Goal: Task Accomplishment & Management: Complete application form

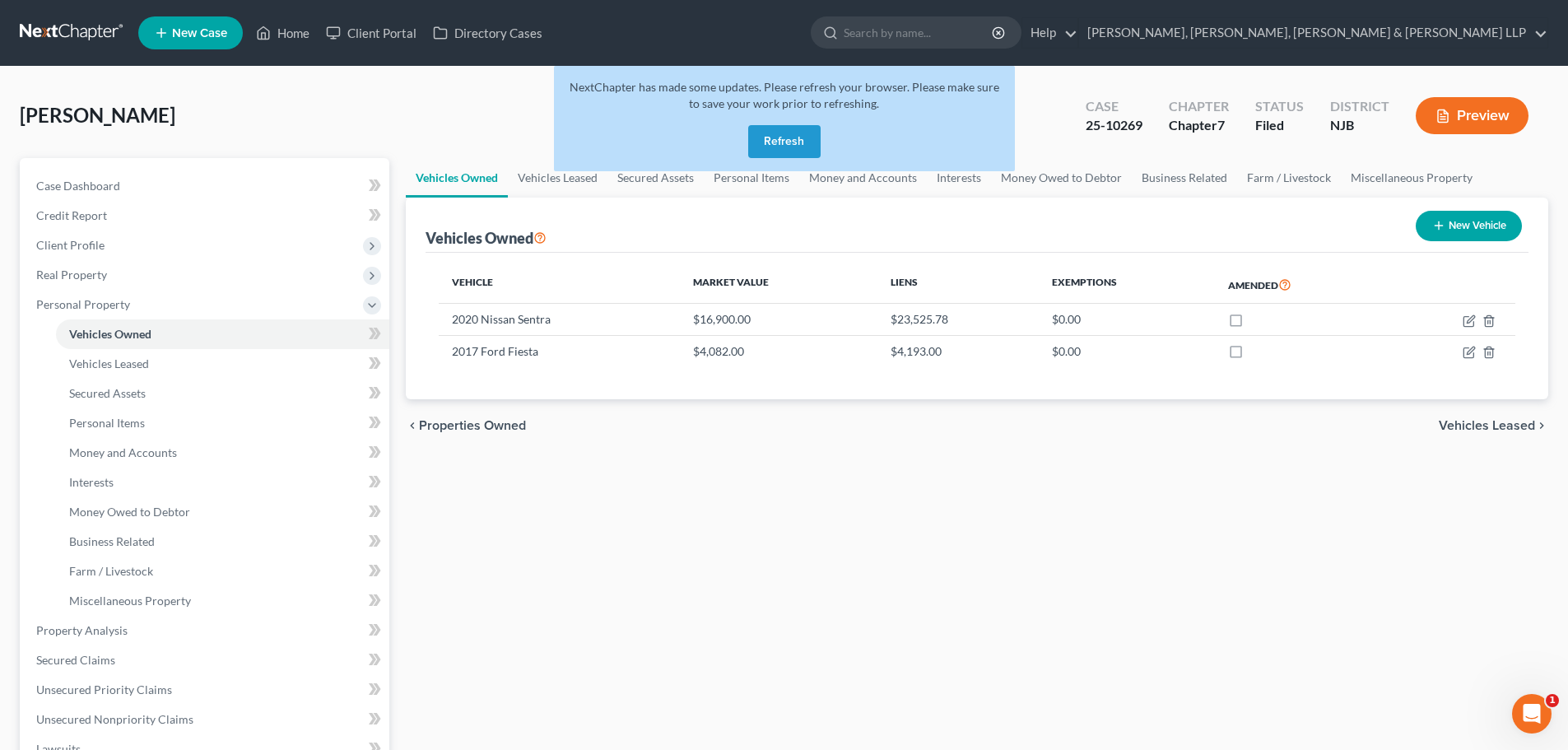
click at [796, 141] on button "Refresh" at bounding box center [784, 142] width 73 height 33
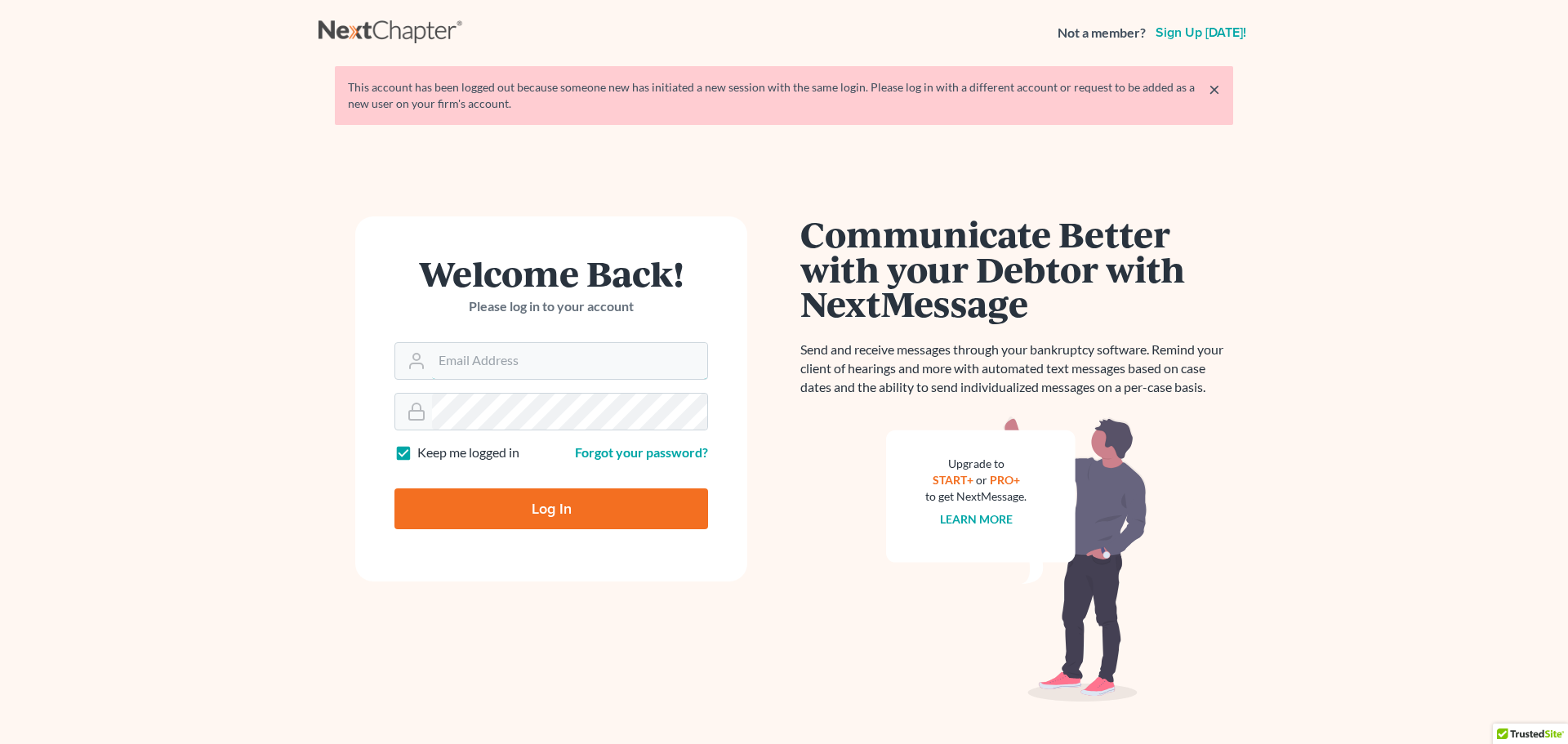
type input "[EMAIL_ADDRESS][DOMAIN_NAME]"
click at [545, 502] on input "Log In" at bounding box center [551, 509] width 314 height 41
type input "Thinking..."
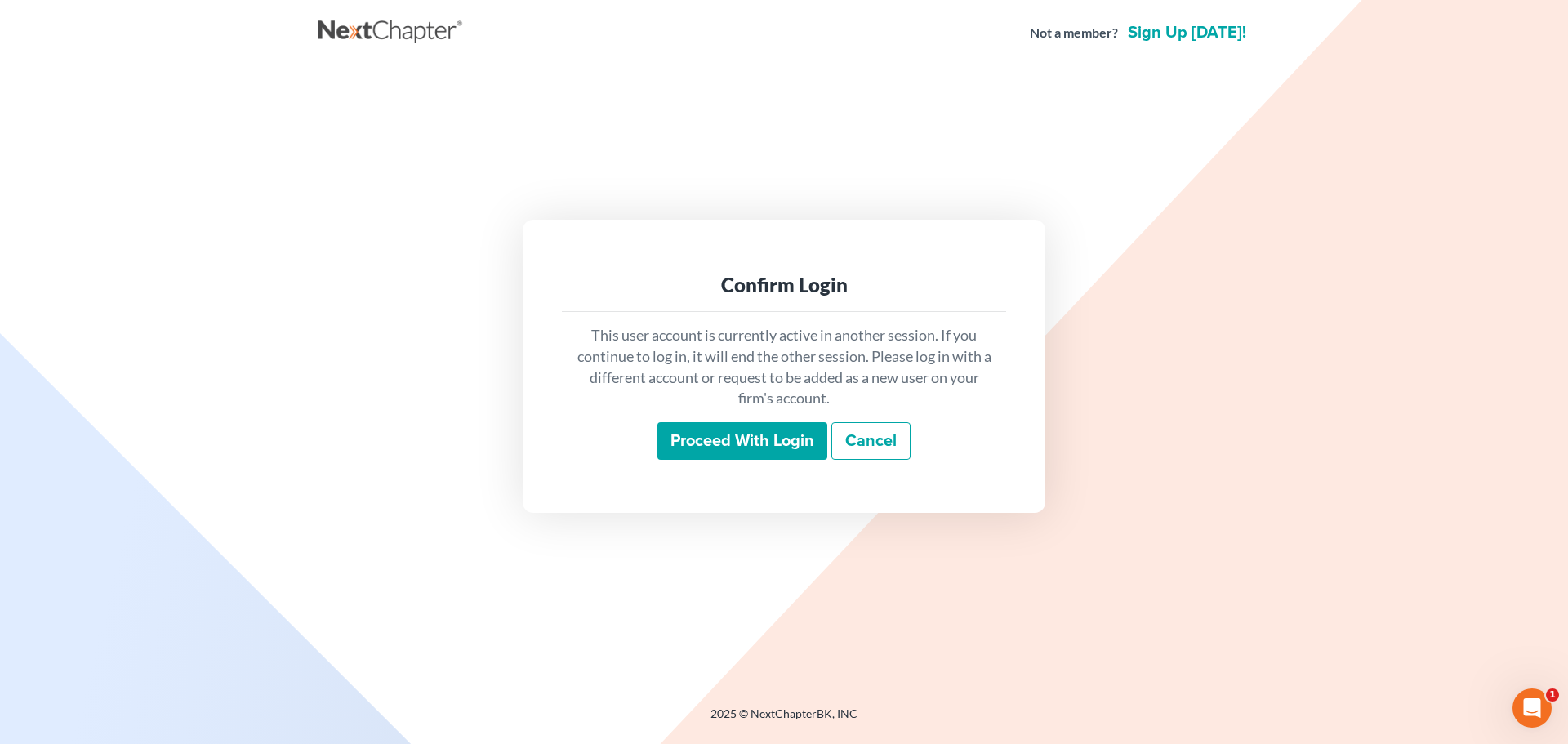
click at [741, 428] on input "Proceed with login" at bounding box center [742, 441] width 170 height 38
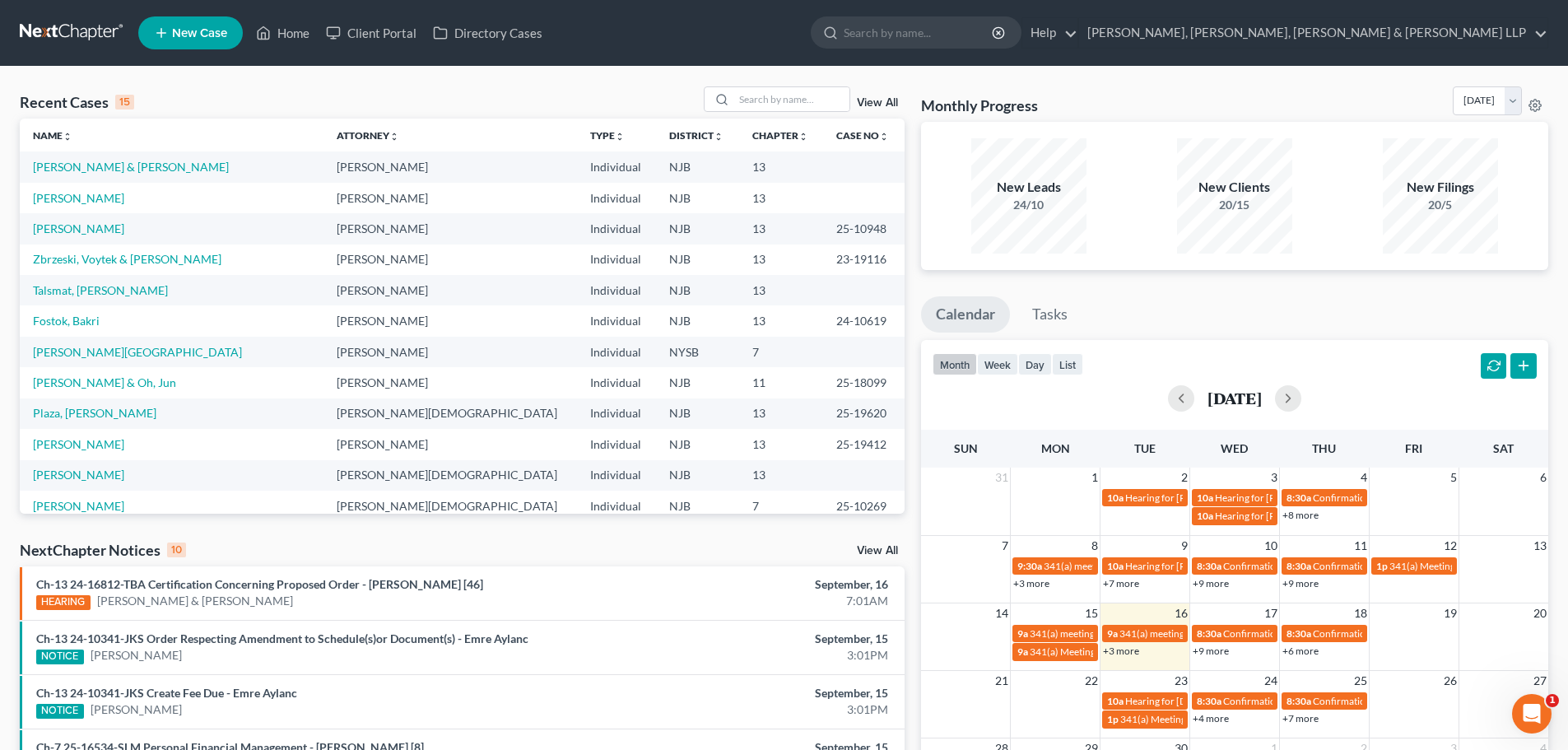
click at [156, 32] on icon at bounding box center [161, 33] width 15 height 20
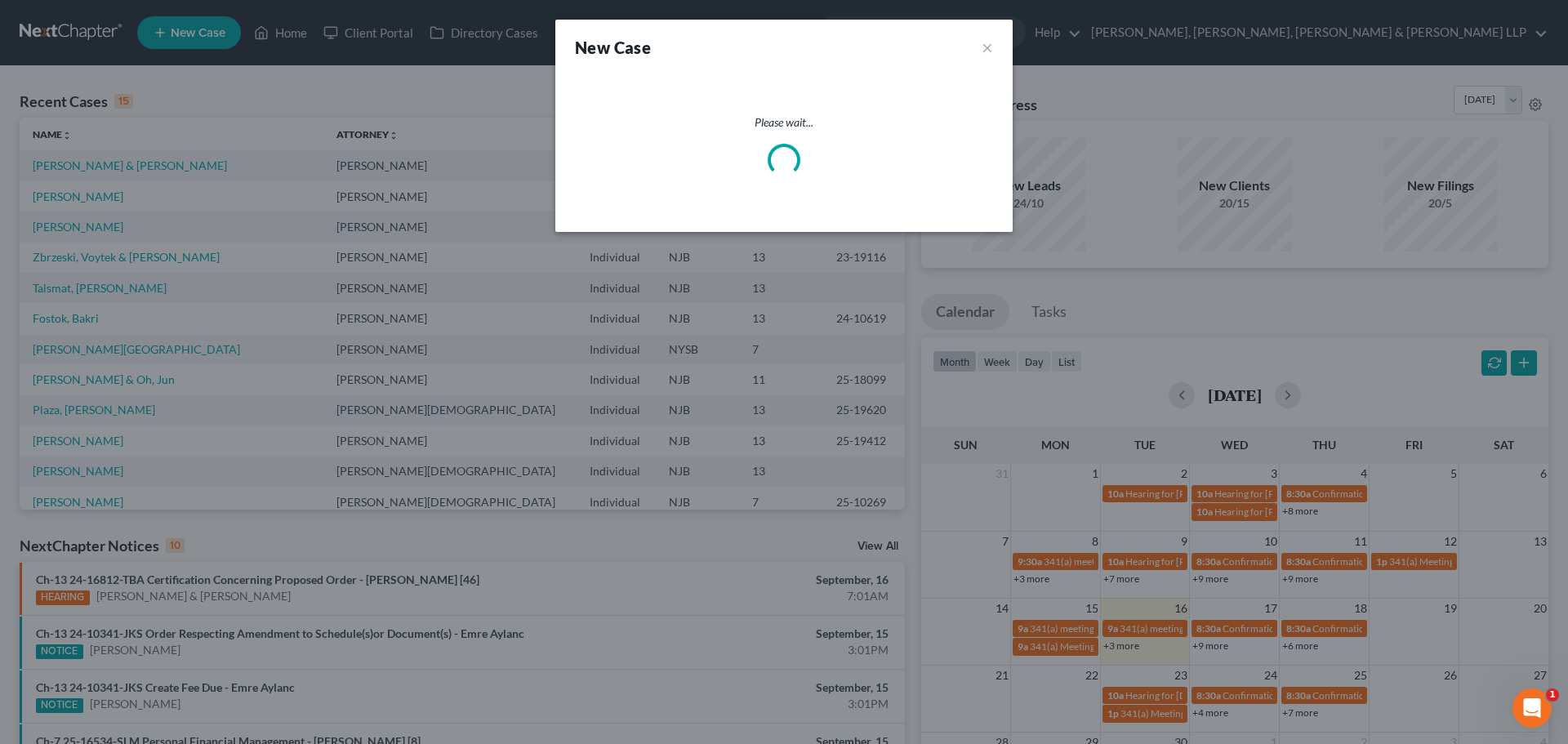
select select "51"
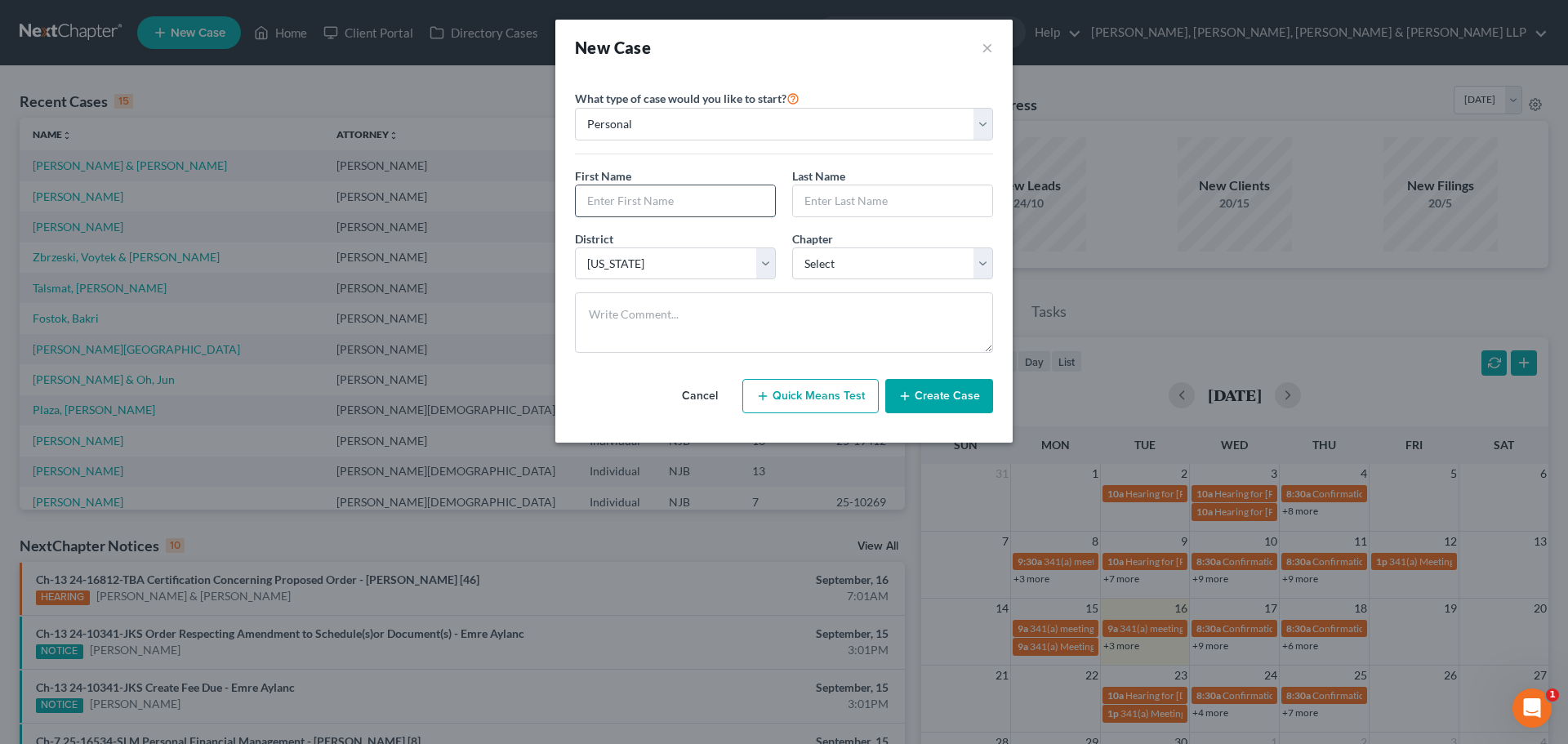
click at [648, 200] on input "text" at bounding box center [675, 201] width 200 height 31
type input "[PERSON_NAME]"
click at [805, 201] on input "text" at bounding box center [892, 201] width 200 height 31
type input "[PERSON_NAME]"
click at [853, 260] on select "Select 7 11 12 13" at bounding box center [892, 264] width 200 height 33
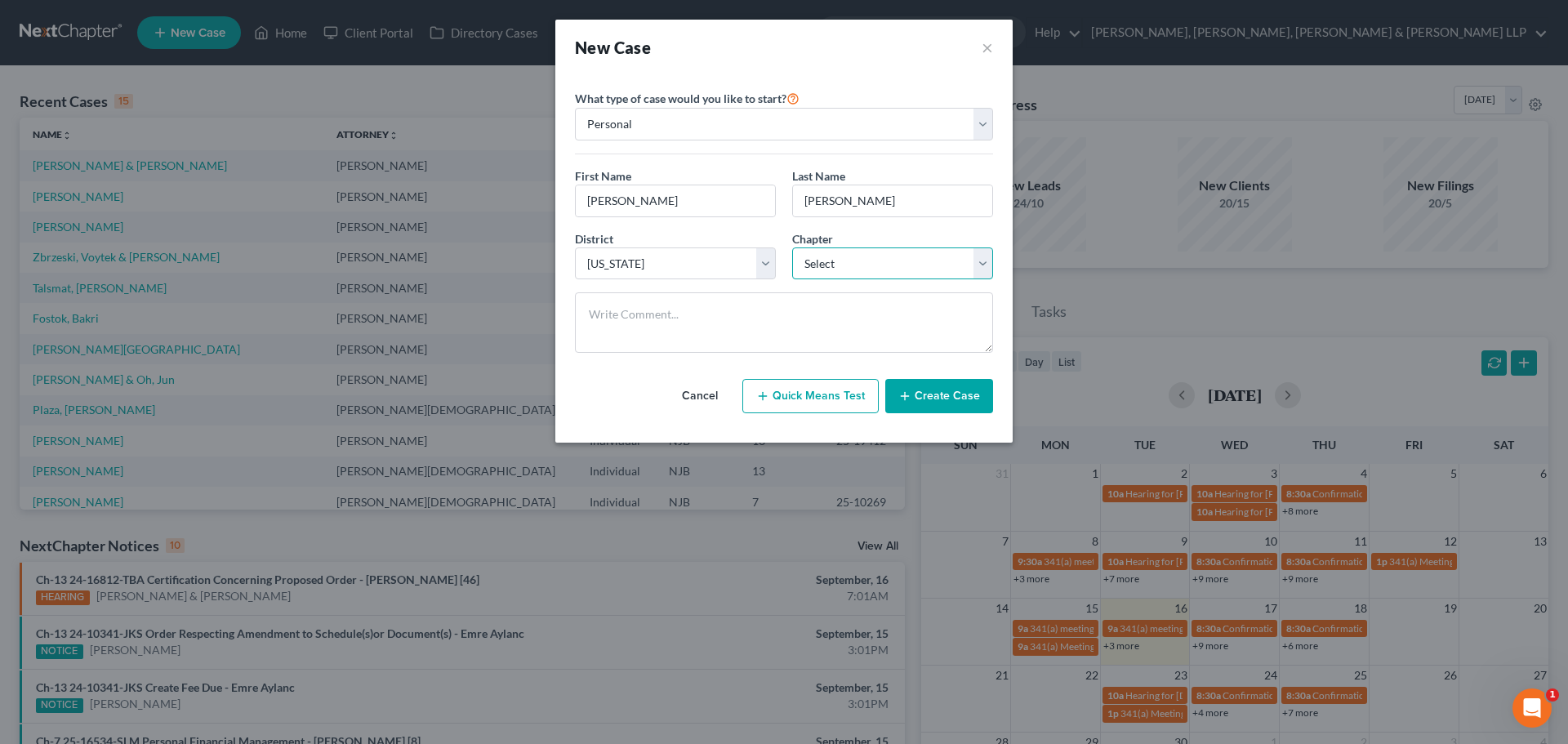
select select "0"
click at [792, 248] on select "Select 7 11 12 13" at bounding box center [892, 264] width 200 height 33
click at [943, 381] on button "Create Case" at bounding box center [939, 396] width 108 height 34
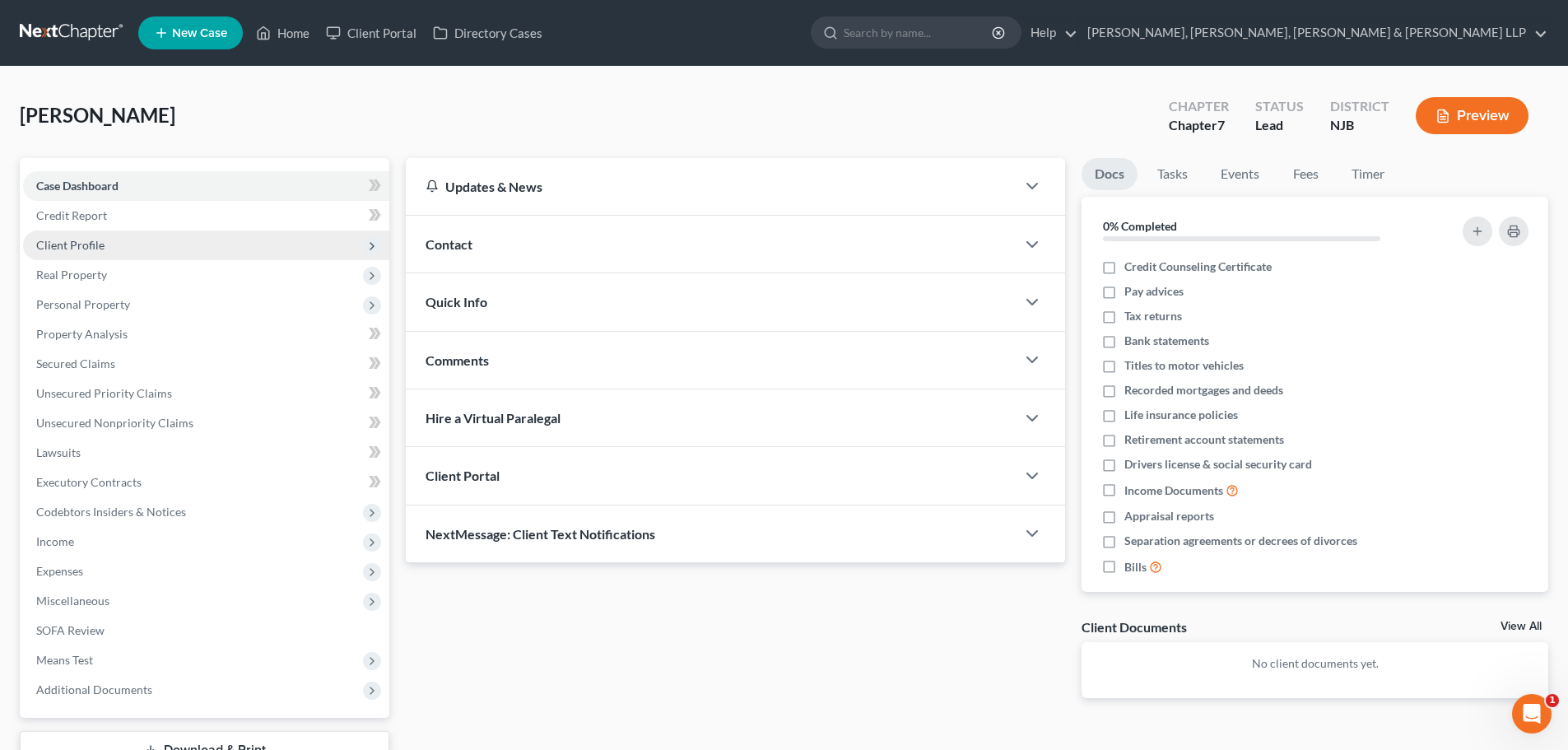
click at [79, 242] on span "Client Profile" at bounding box center [70, 245] width 68 height 14
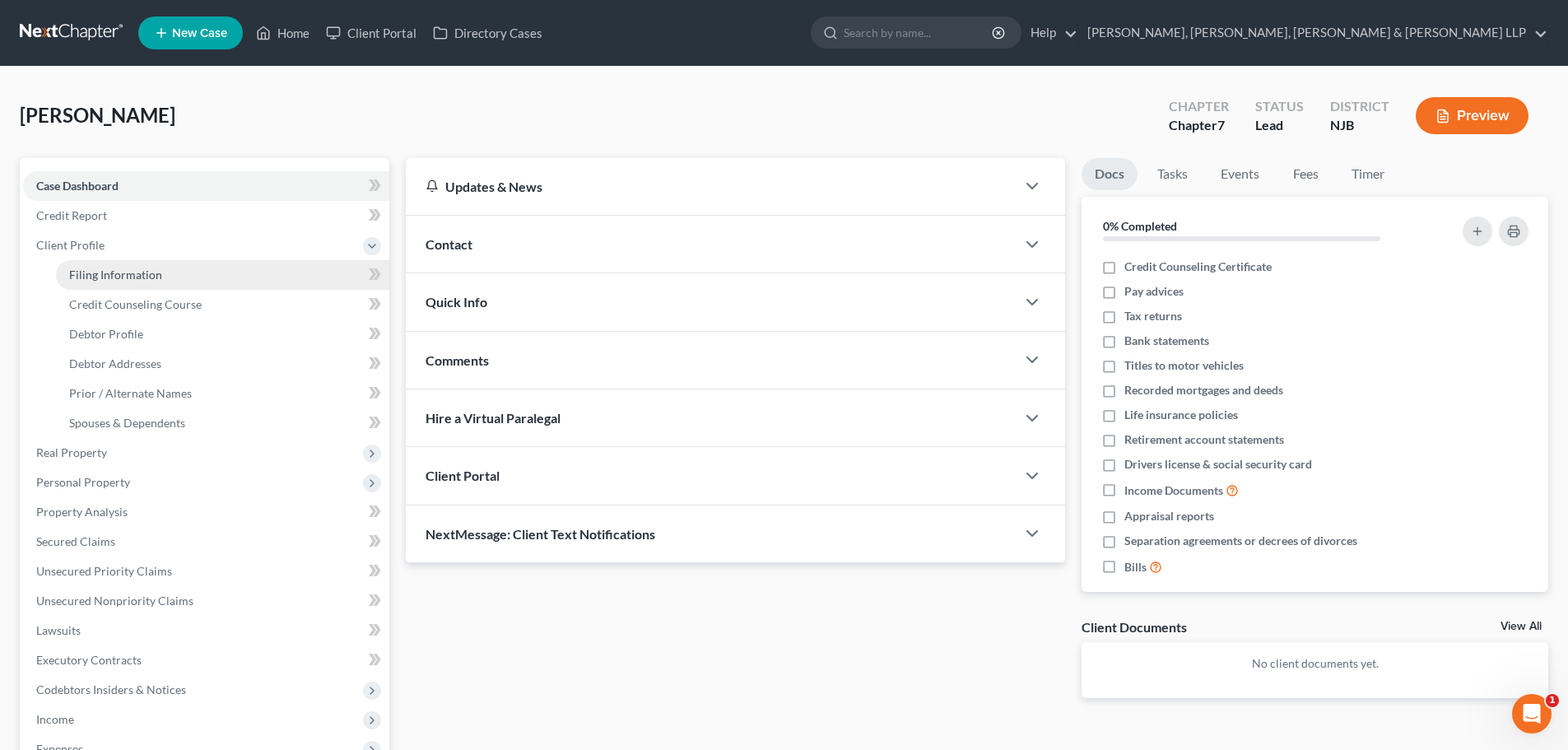
drag, startPoint x: 86, startPoint y: 265, endPoint x: 186, endPoint y: 273, distance: 100.3
click at [87, 265] on link "Filing Information" at bounding box center [223, 275] width 333 height 29
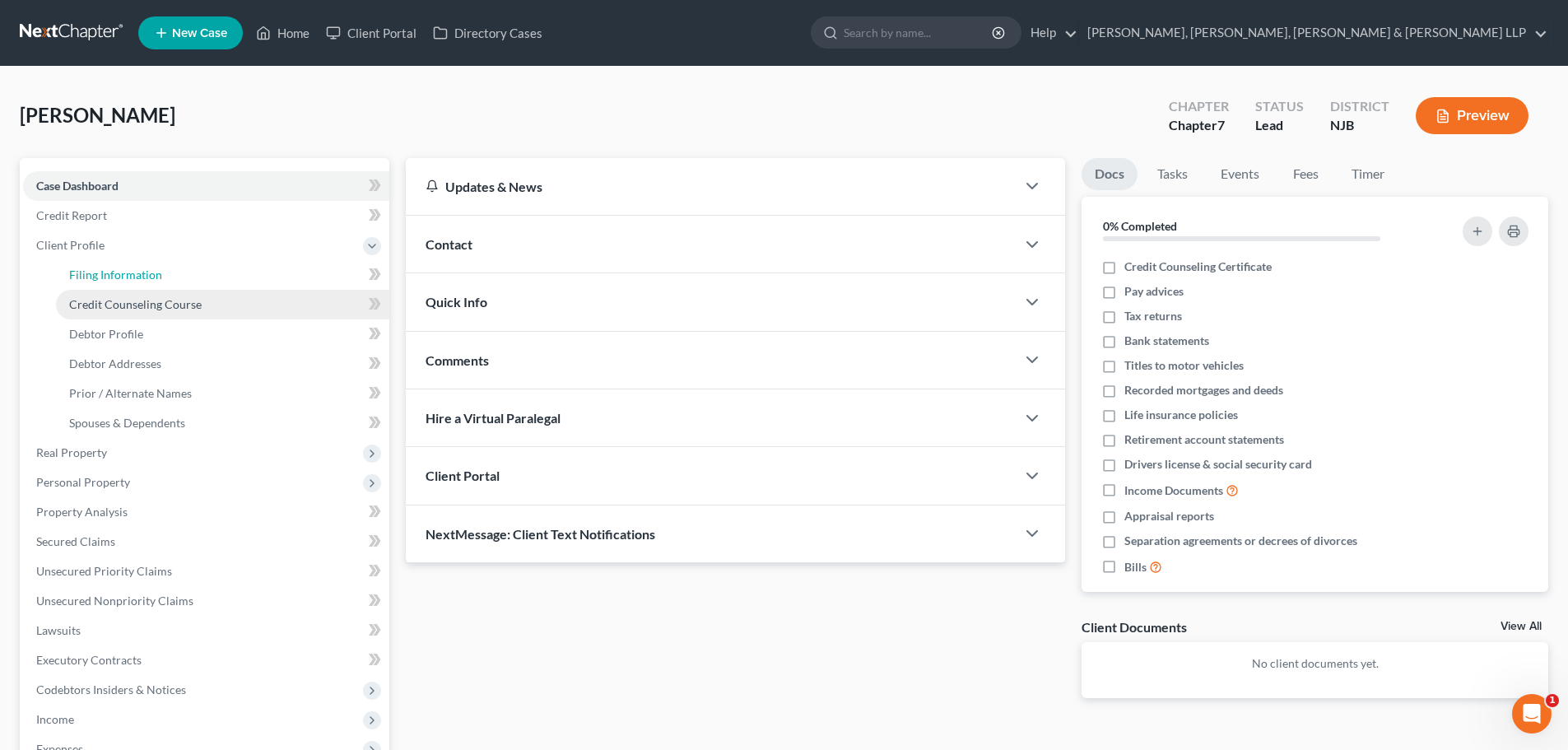
select select "1"
select select "0"
select select "51"
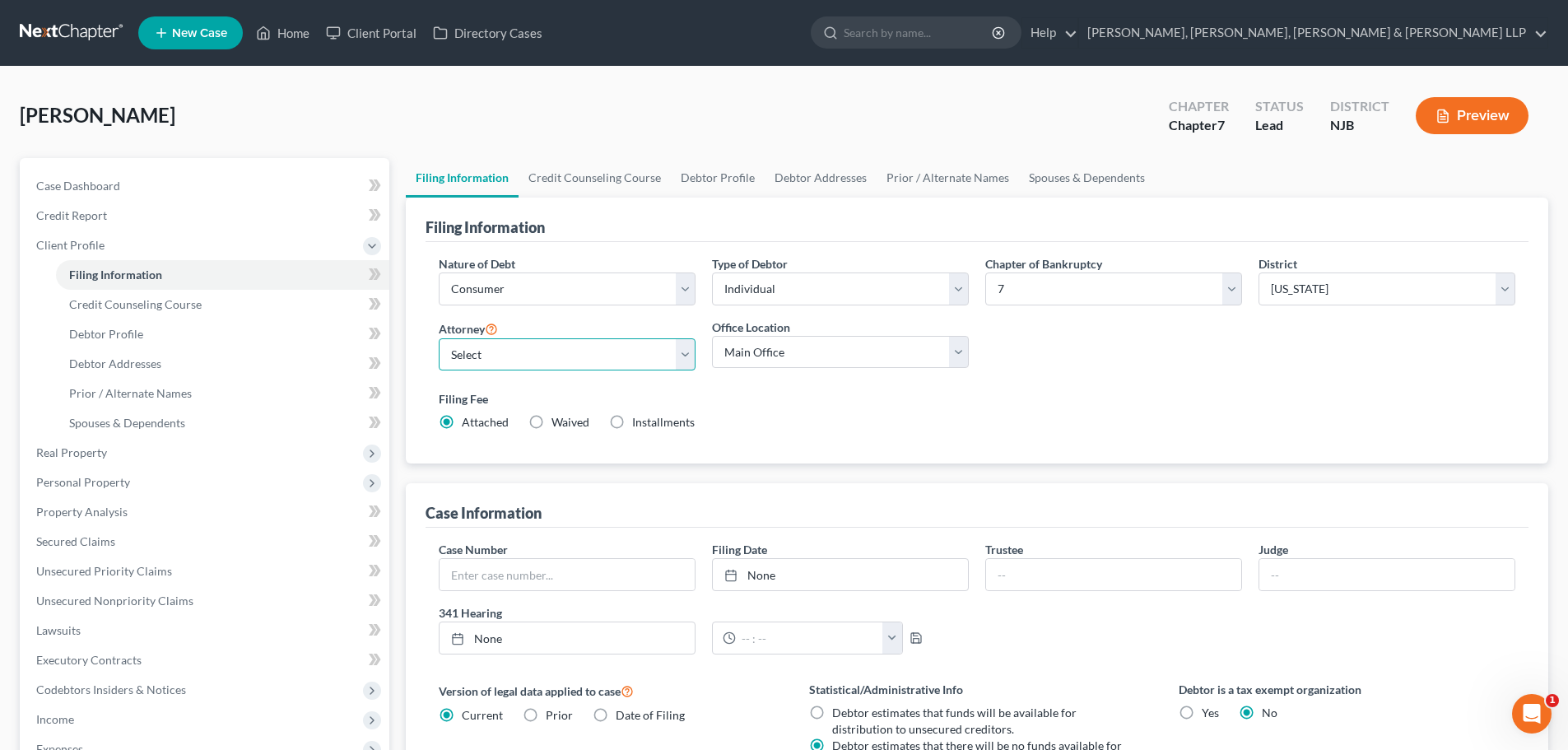
click at [471, 349] on select "Select [PERSON_NAME] - NJB [PERSON_NAME] - NYNB [PERSON_NAME] - NYEB [PERSON_NA…" at bounding box center [567, 355] width 257 height 33
select select "8"
click at [439, 339] on select "Select [PERSON_NAME] - NJB [PERSON_NAME] - NYNB [PERSON_NAME] - NYEB [PERSON_NA…" at bounding box center [567, 355] width 257 height 33
click at [750, 347] on select "Main Office Scura, [GEOGRAPHIC_DATA], [PERSON_NAME], [PERSON_NAME] & [PERSON_NA…" at bounding box center [840, 353] width 257 height 33
select select "0"
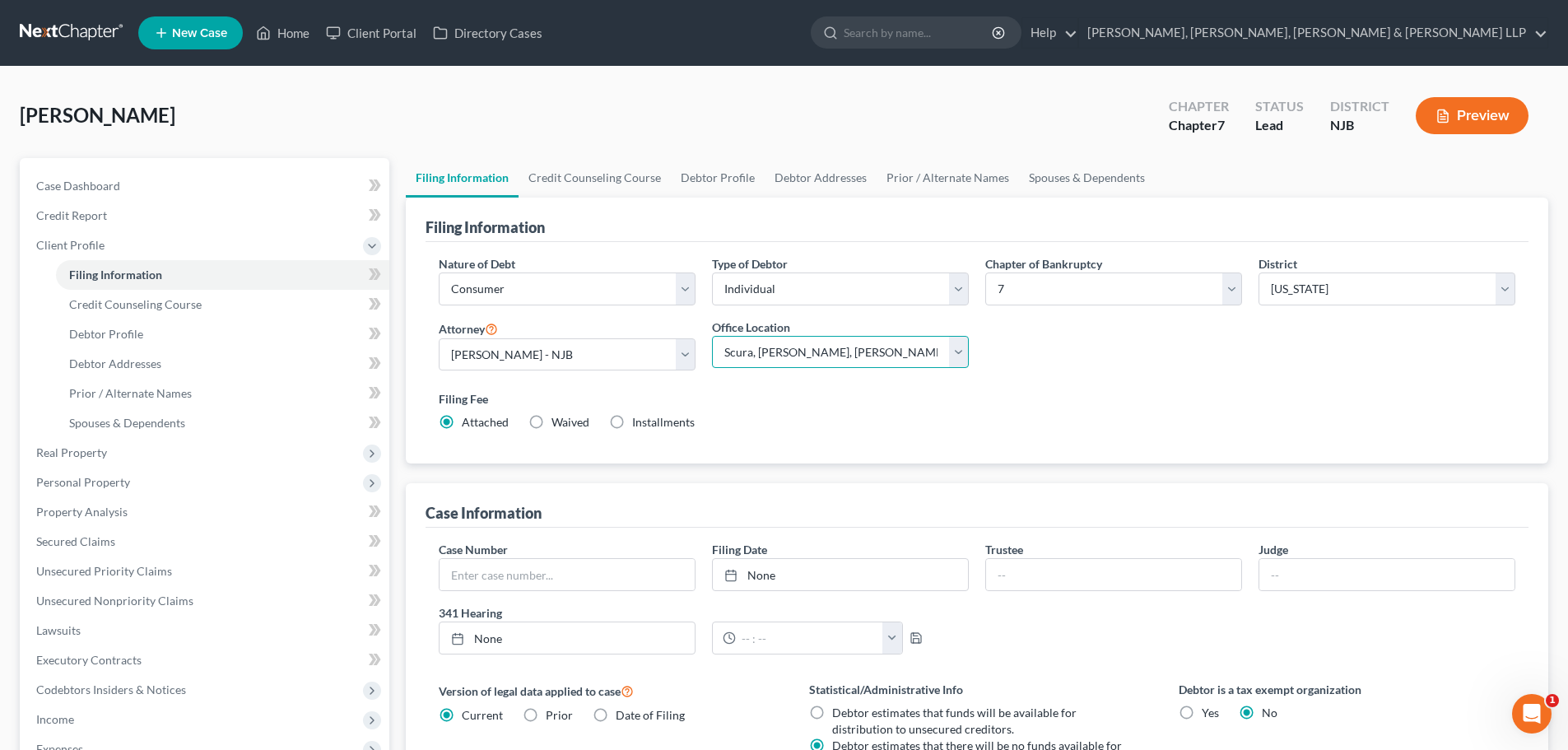
click at [712, 336] on select "Main Office Scura, [GEOGRAPHIC_DATA], [PERSON_NAME], [PERSON_NAME] & [PERSON_NA…" at bounding box center [840, 353] width 257 height 33
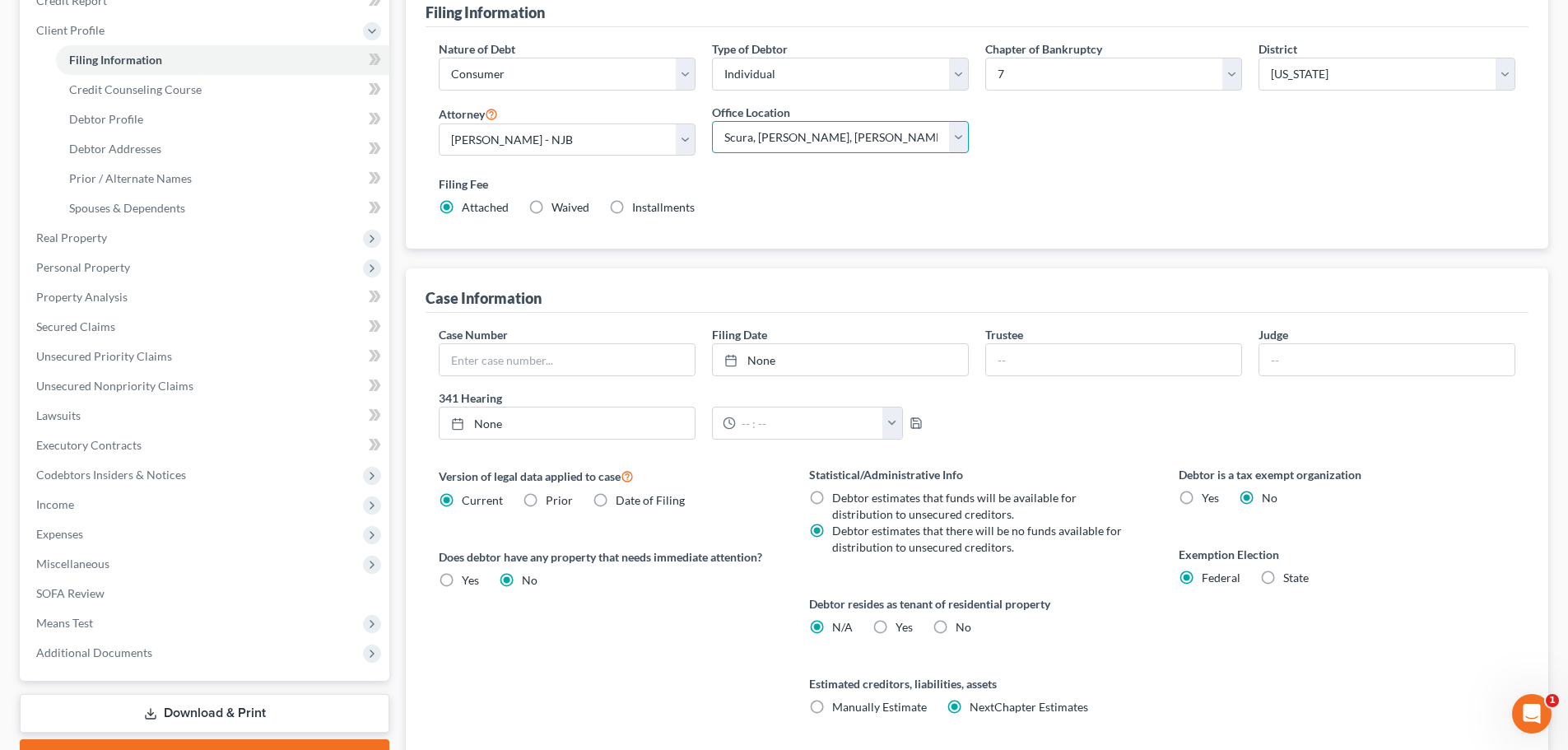
scroll to position [247, 0]
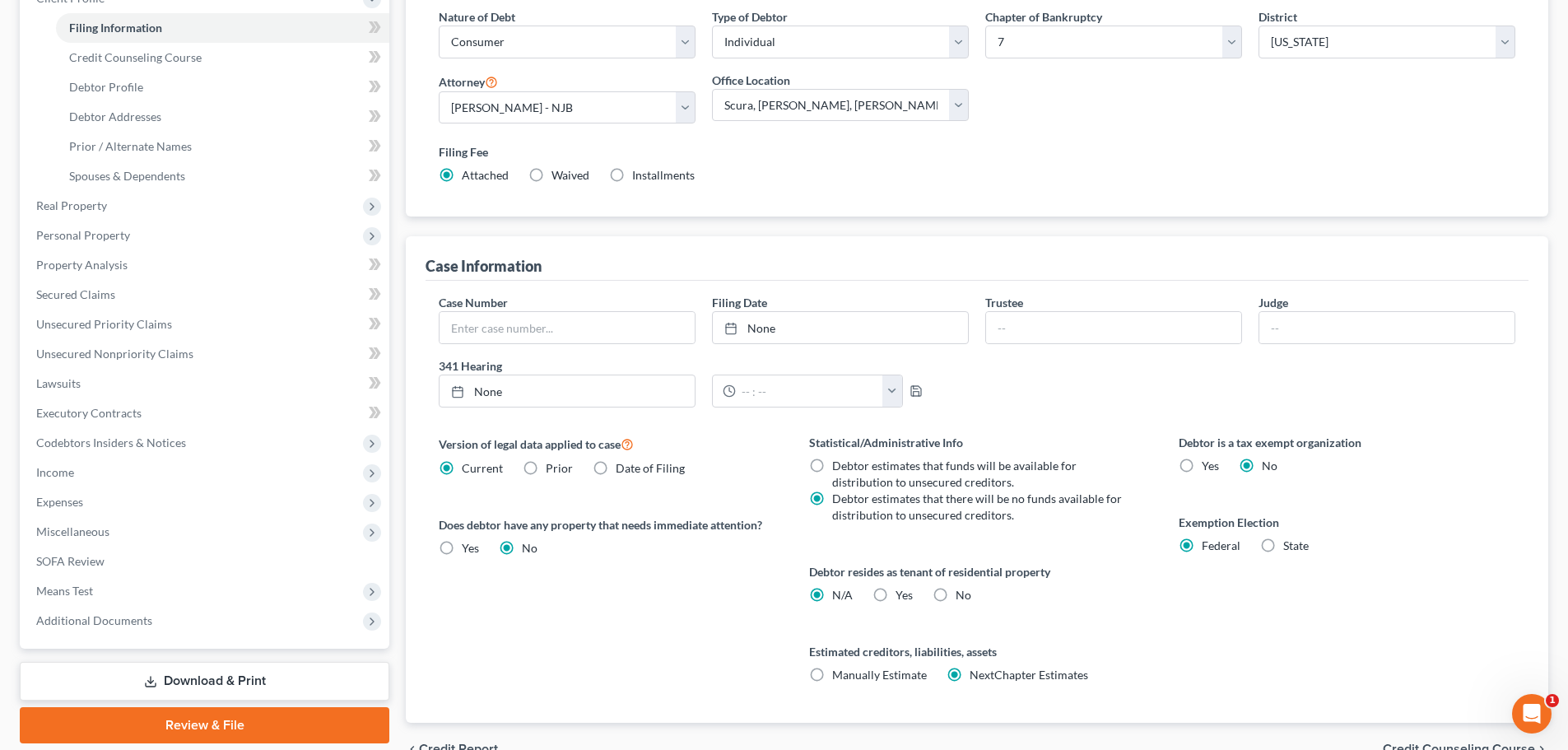
click at [896, 594] on label "Yes Yes" at bounding box center [905, 594] width 17 height 16
click at [902, 594] on input "Yes Yes" at bounding box center [907, 592] width 10 height 10
radio input "true"
radio input "false"
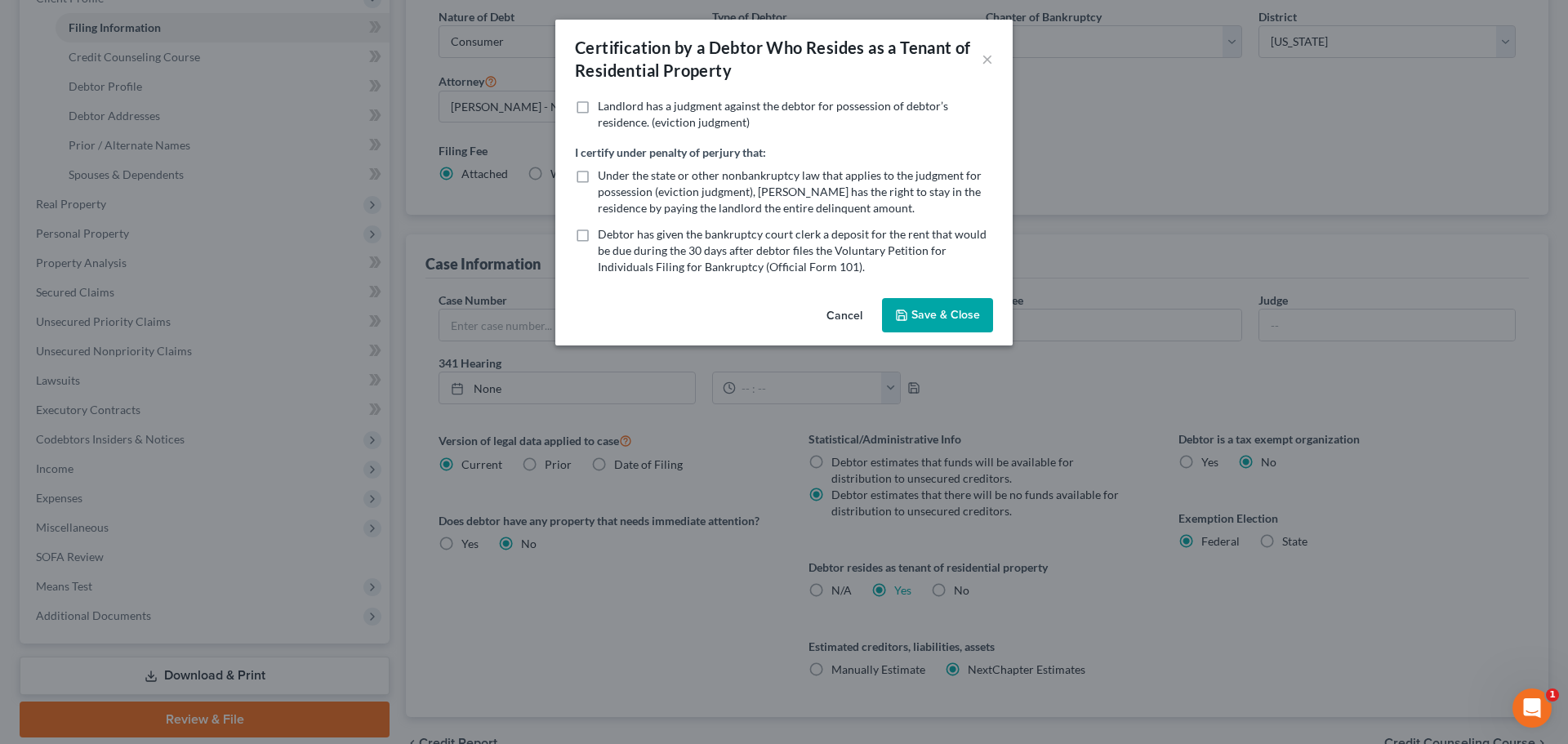
click at [930, 325] on button "Save & Close" at bounding box center [937, 315] width 111 height 34
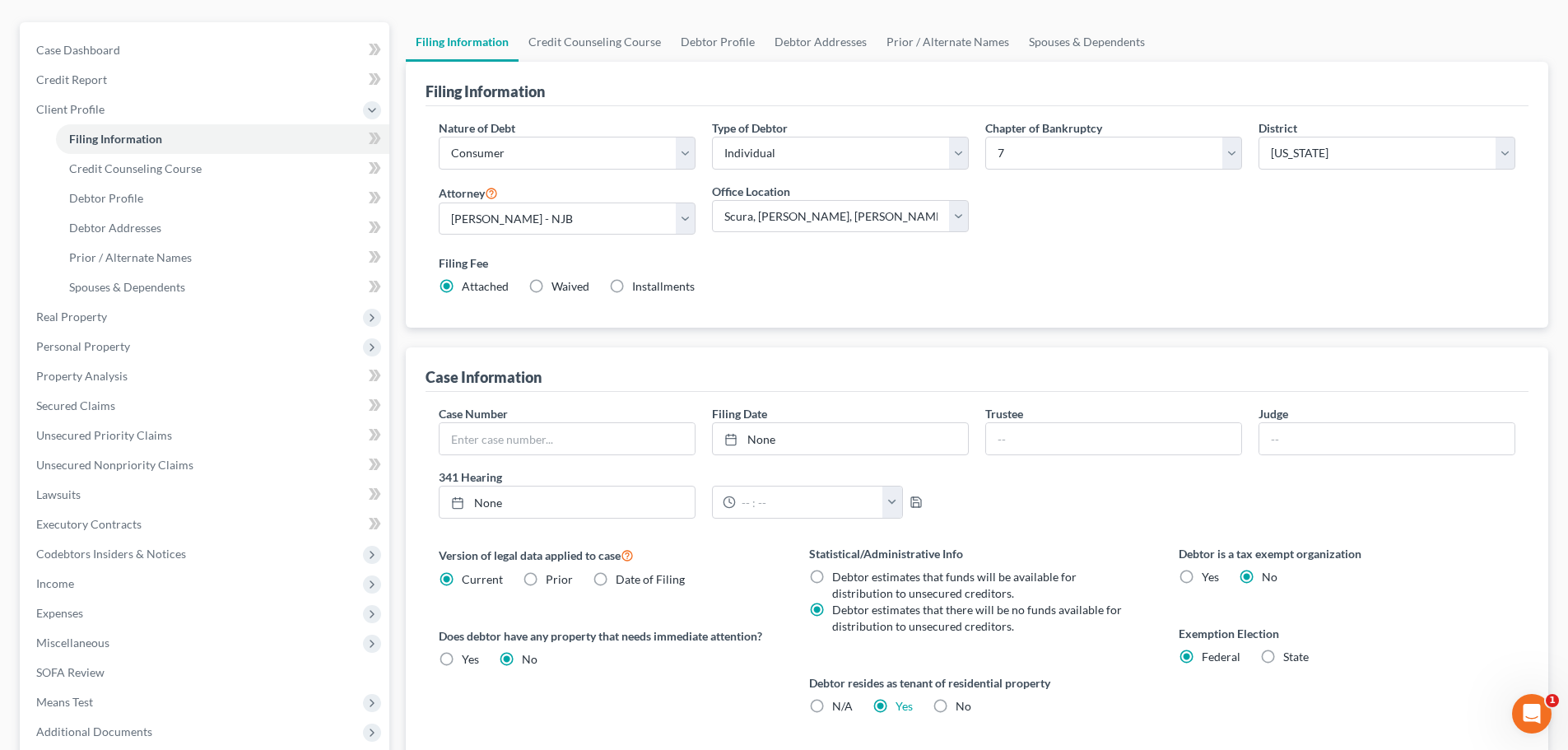
scroll to position [0, 0]
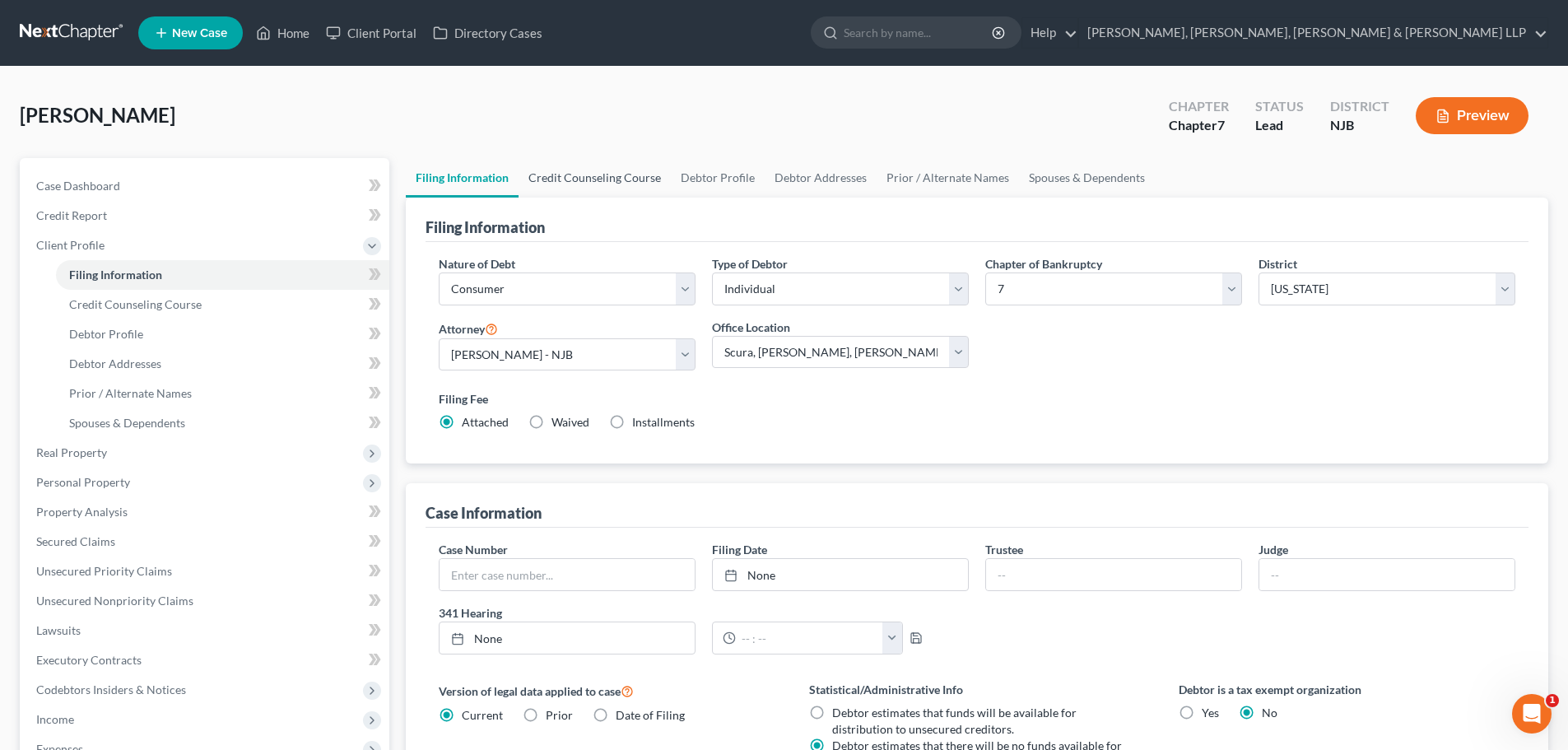
click at [634, 175] on link "Credit Counseling Course" at bounding box center [594, 178] width 152 height 40
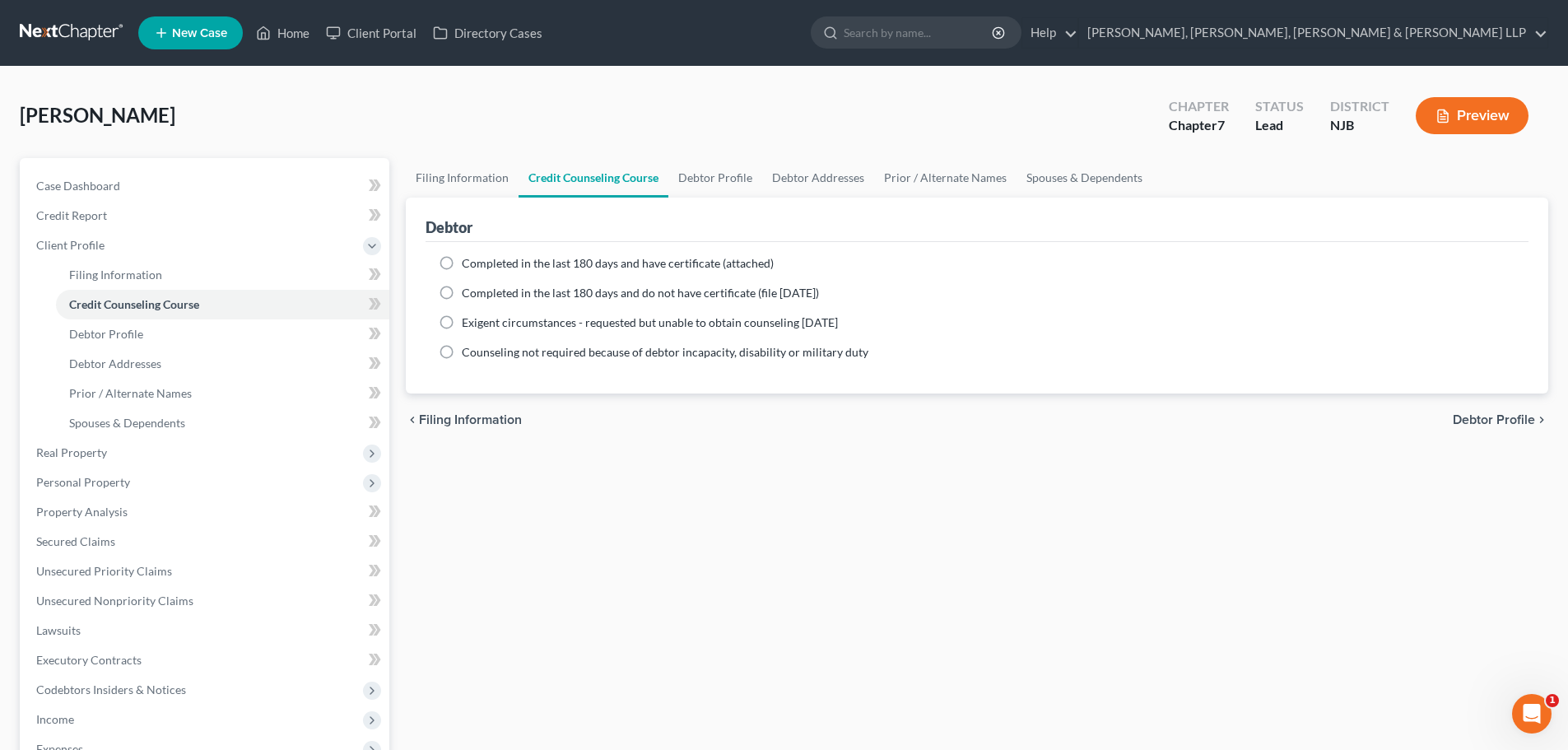
click at [508, 263] on span "Completed in the last 180 days and have certificate (attached)" at bounding box center [618, 263] width 312 height 14
click at [479, 263] on input "Completed in the last 180 days and have certificate (attached)" at bounding box center [473, 260] width 10 height 10
radio input "true"
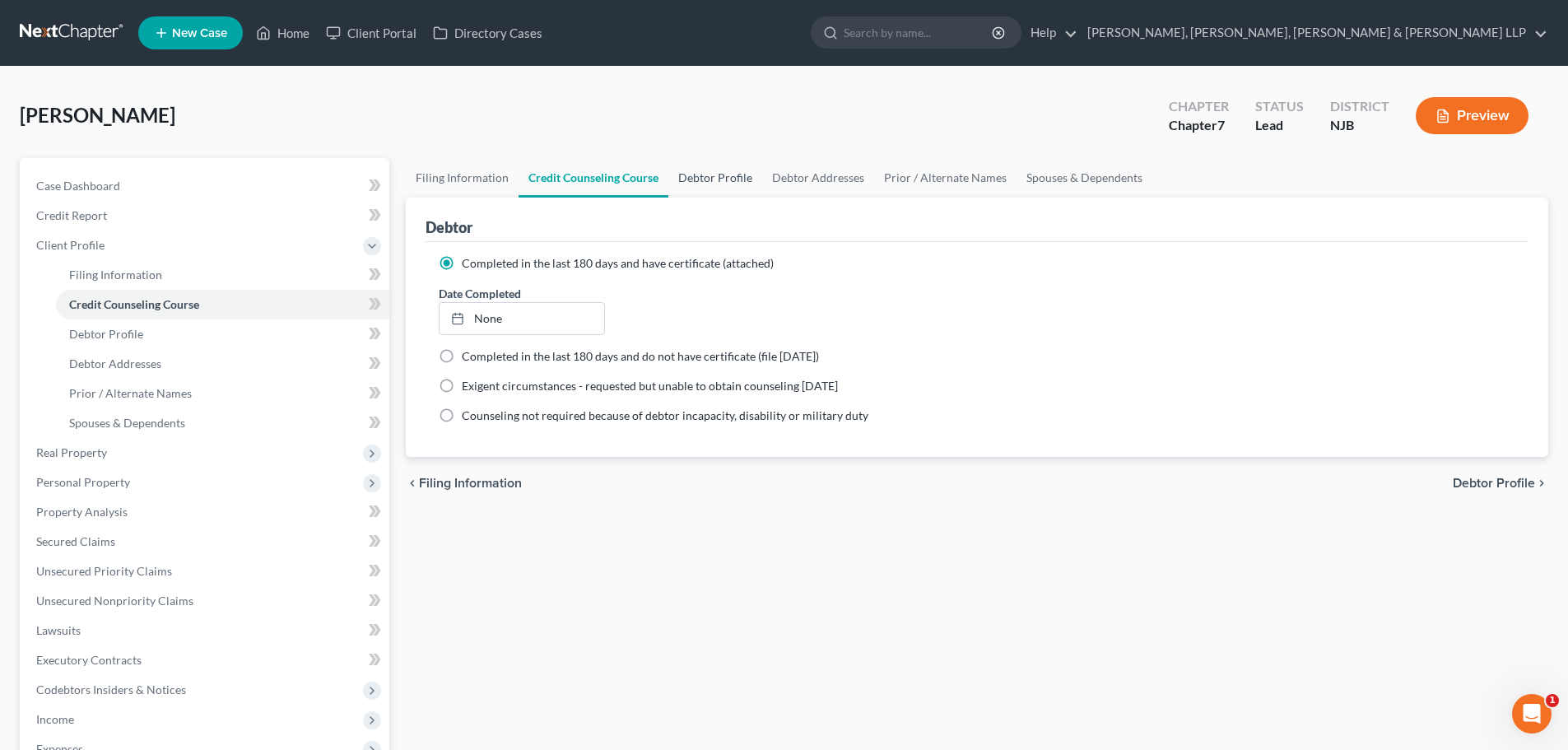
click at [696, 171] on link "Debtor Profile" at bounding box center [715, 178] width 94 height 40
select select "0"
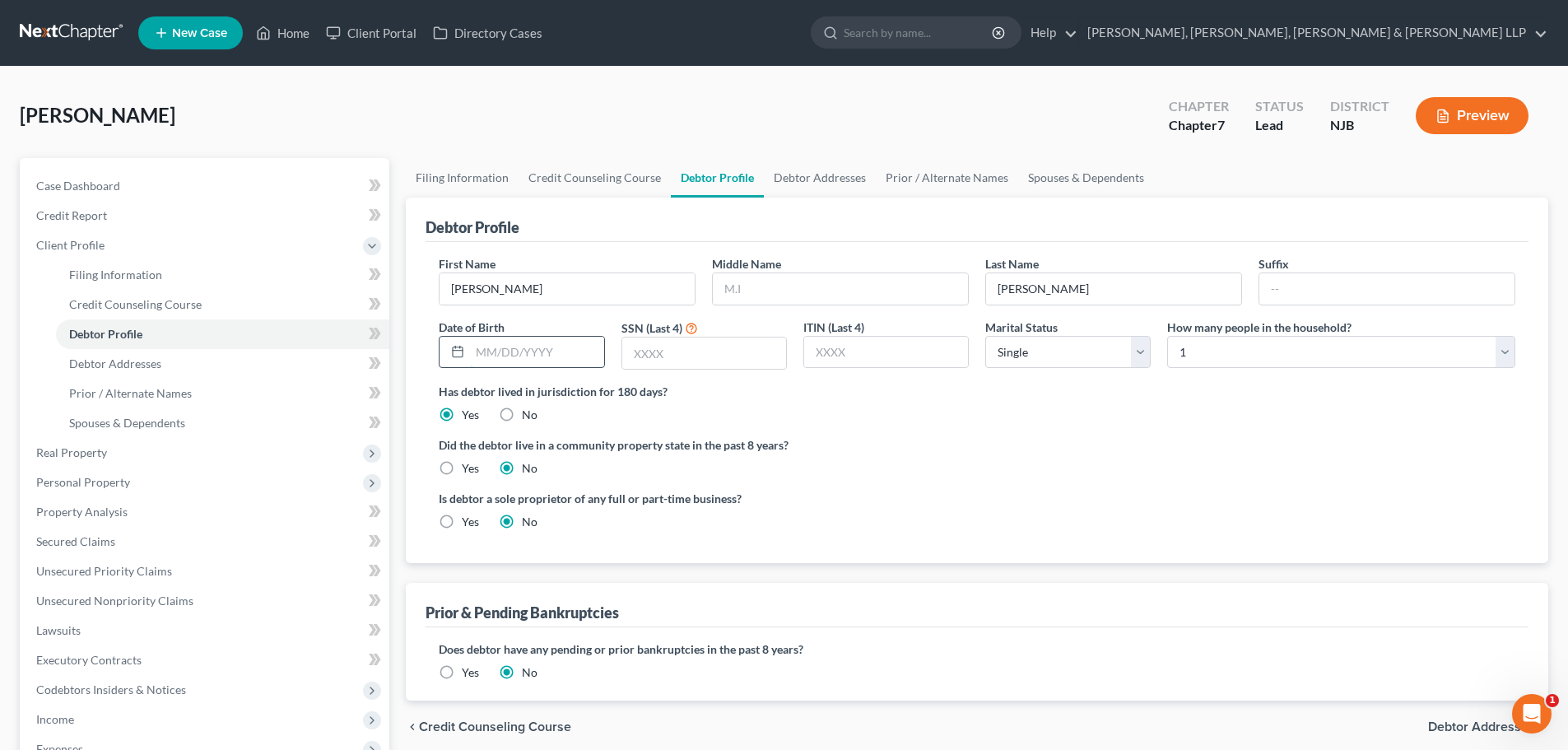
click at [585, 345] on input "text" at bounding box center [536, 353] width 133 height 31
type input "[DATE]"
click at [676, 353] on input "text" at bounding box center [704, 353] width 164 height 31
type input "3550"
click at [830, 183] on link "Debtor Addresses" at bounding box center [820, 178] width 112 height 40
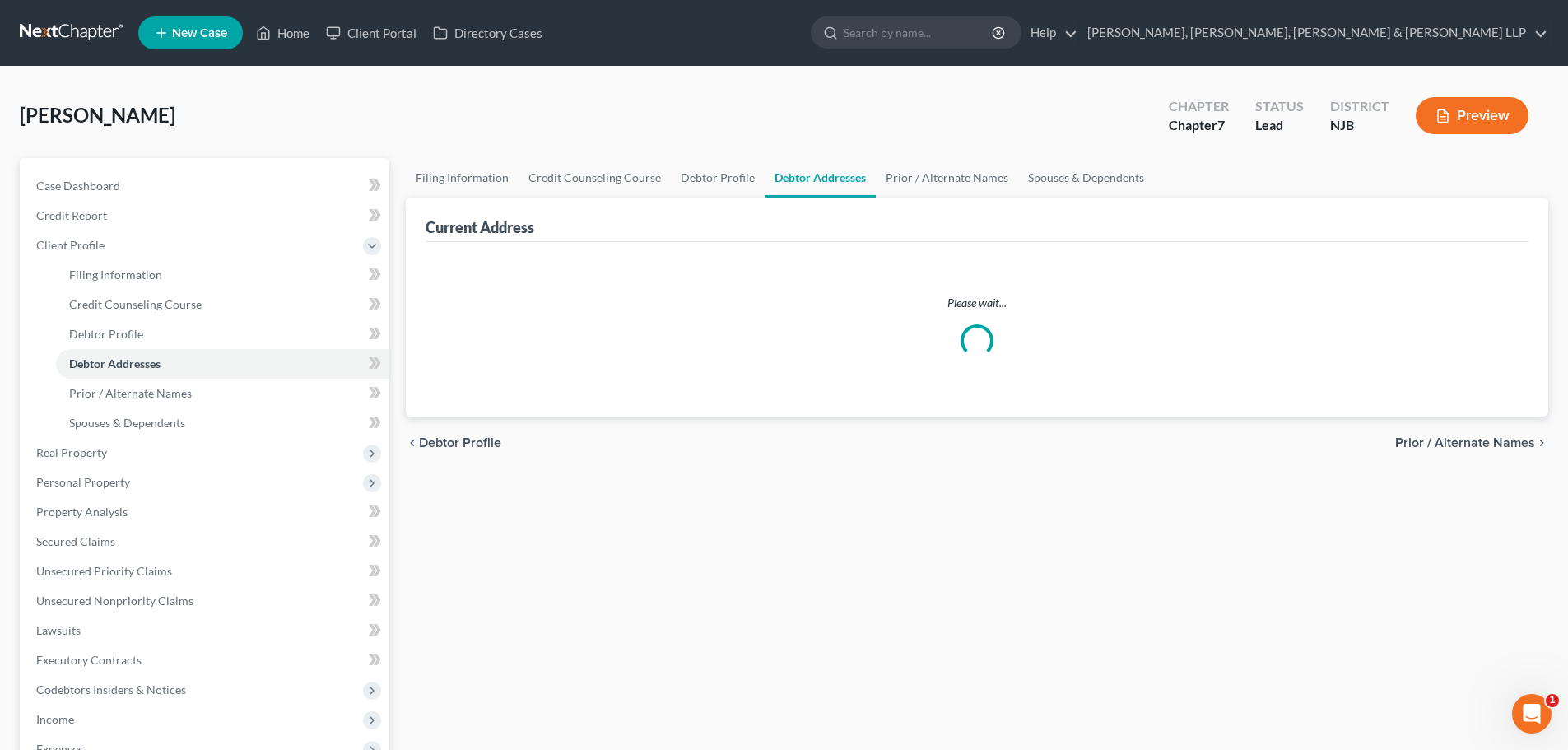
select select "0"
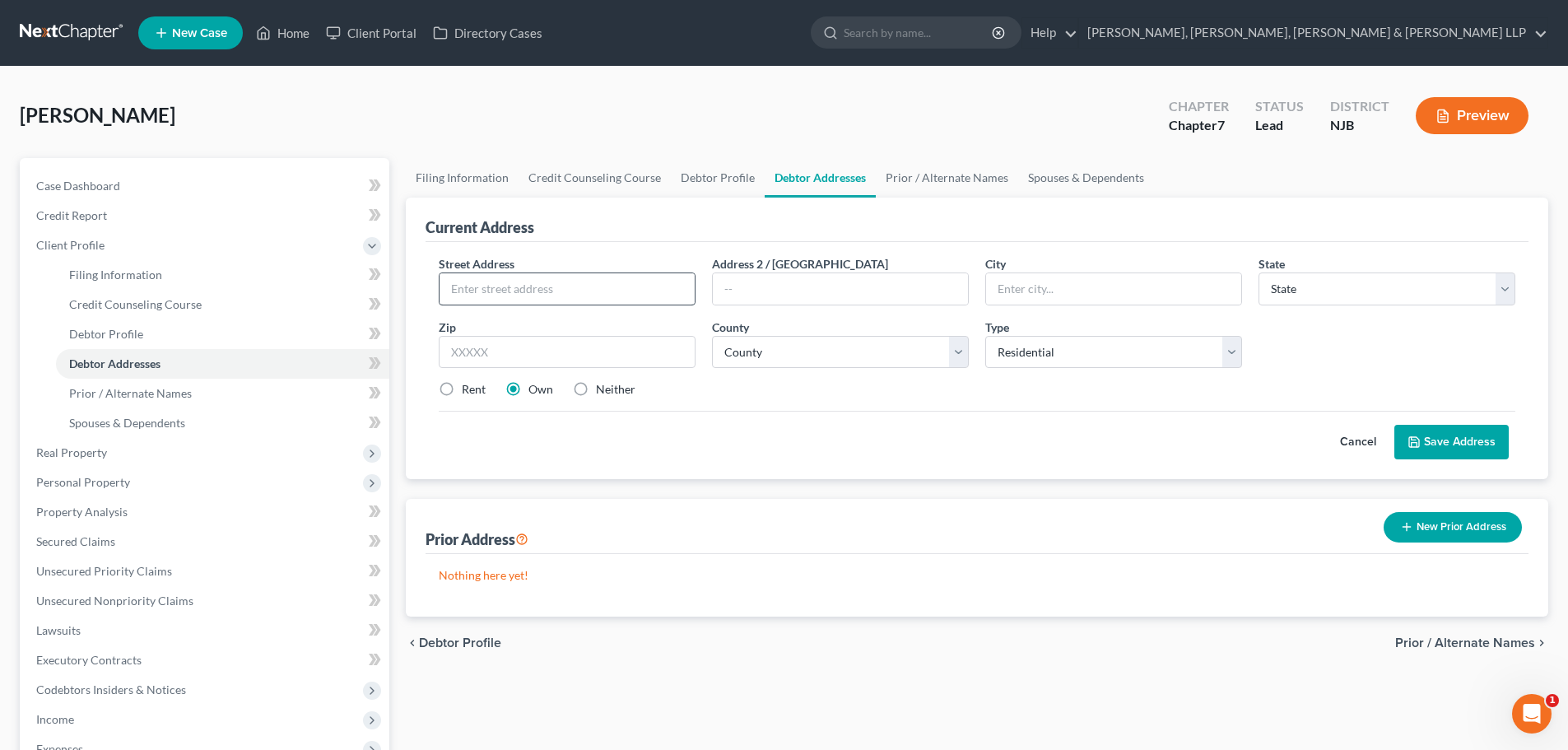
click at [587, 272] on div "Street Address *" at bounding box center [567, 280] width 273 height 50
click at [552, 287] on input "text" at bounding box center [567, 289] width 255 height 31
drag, startPoint x: 552, startPoint y: 287, endPoint x: 576, endPoint y: 287, distance: 24.0
click at [555, 287] on input "text" at bounding box center [567, 289] width 255 height 31
click at [483, 287] on input "text" at bounding box center [567, 289] width 255 height 31
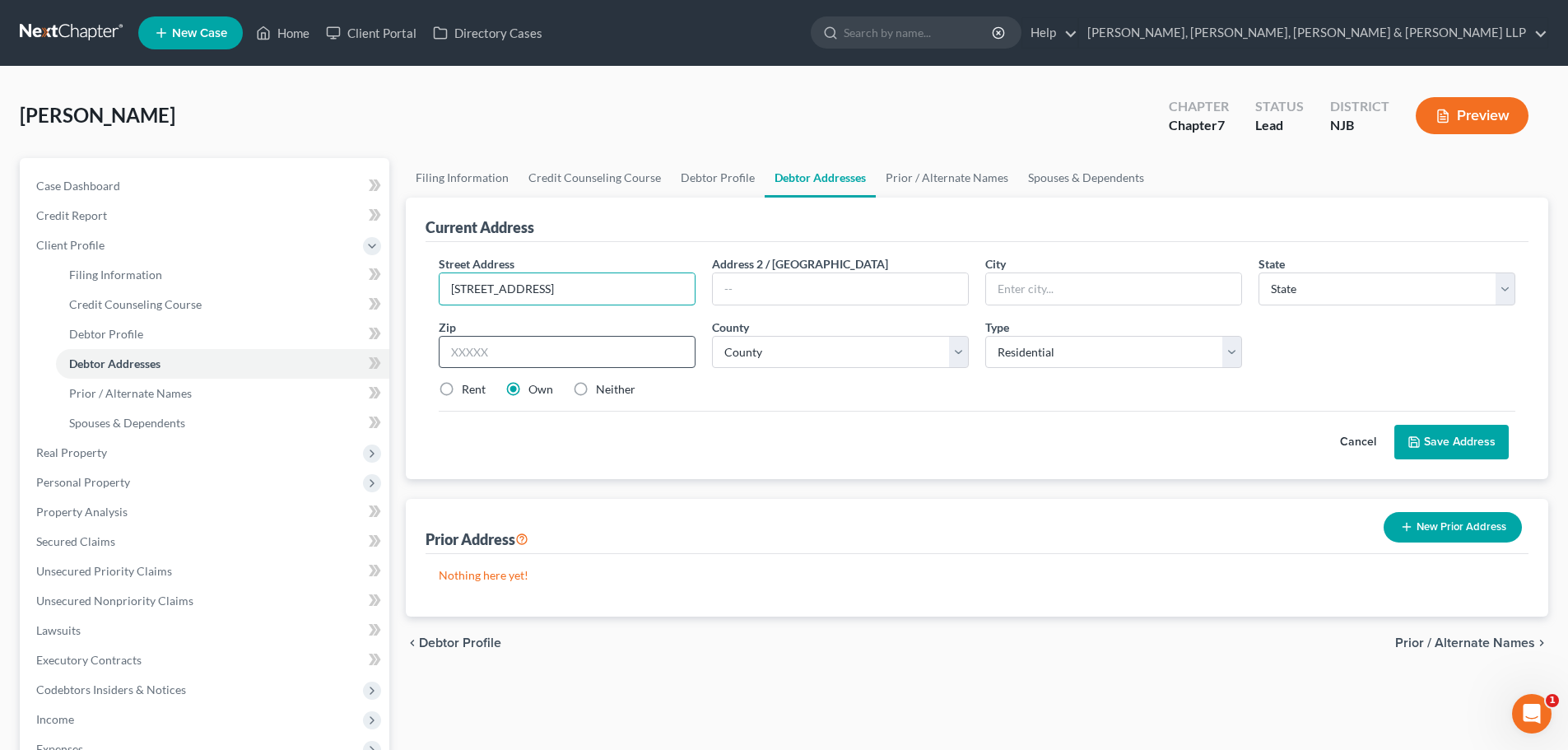
type input "[STREET_ADDRESS]"
click at [552, 355] on input "text" at bounding box center [567, 353] width 257 height 33
type input "07029"
type input "[PERSON_NAME]"
select select "33"
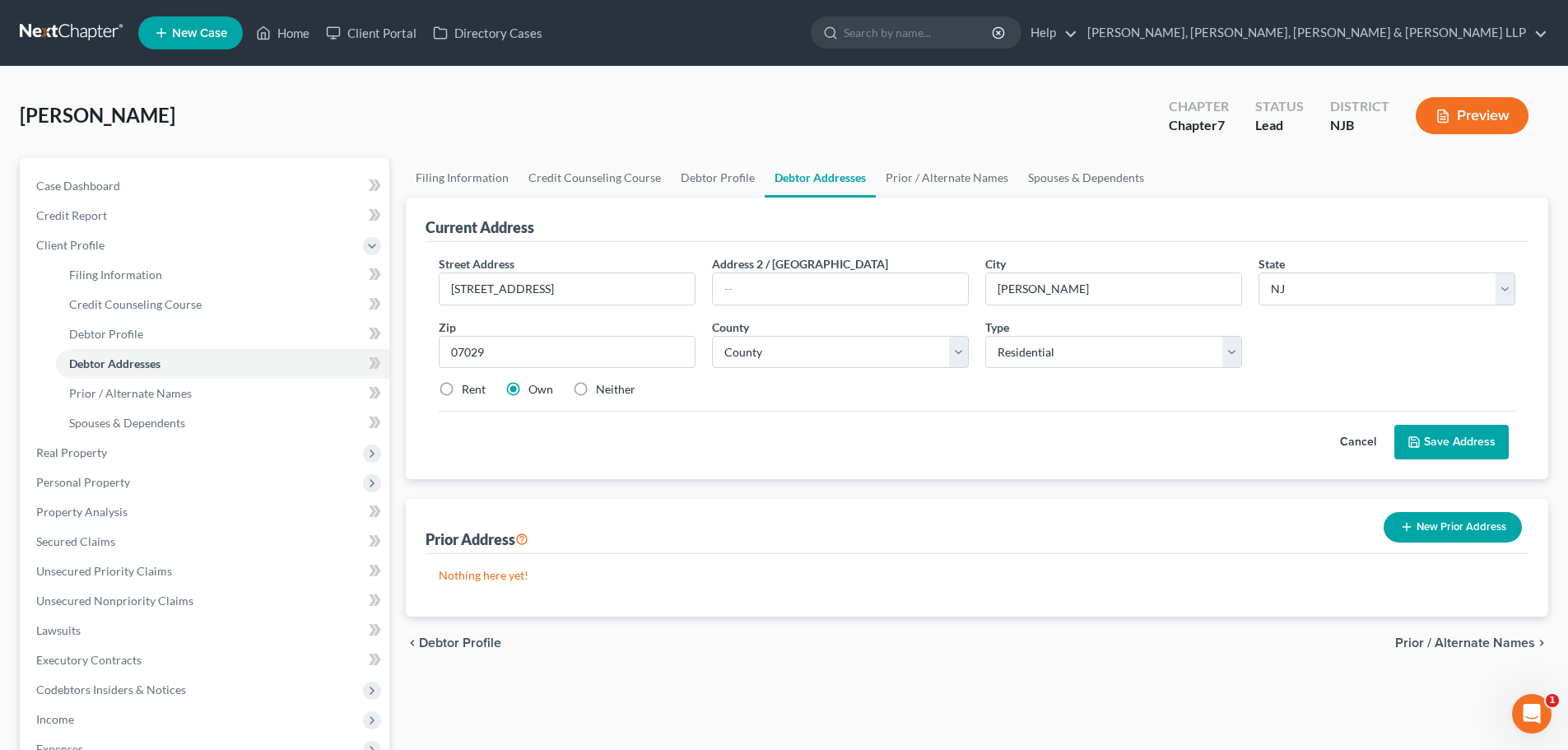
click at [464, 387] on label "Rent" at bounding box center [474, 389] width 24 height 16
click at [468, 387] on input "Rent" at bounding box center [473, 386] width 10 height 10
radio input "true"
drag, startPoint x: 996, startPoint y: 296, endPoint x: 951, endPoint y: 296, distance: 45.0
click at [951, 296] on div "Street Address * [STREET_ADDRESS] * [PERSON_NAME][GEOGRAPHIC_DATA] * State [US_…" at bounding box center [977, 333] width 1094 height 156
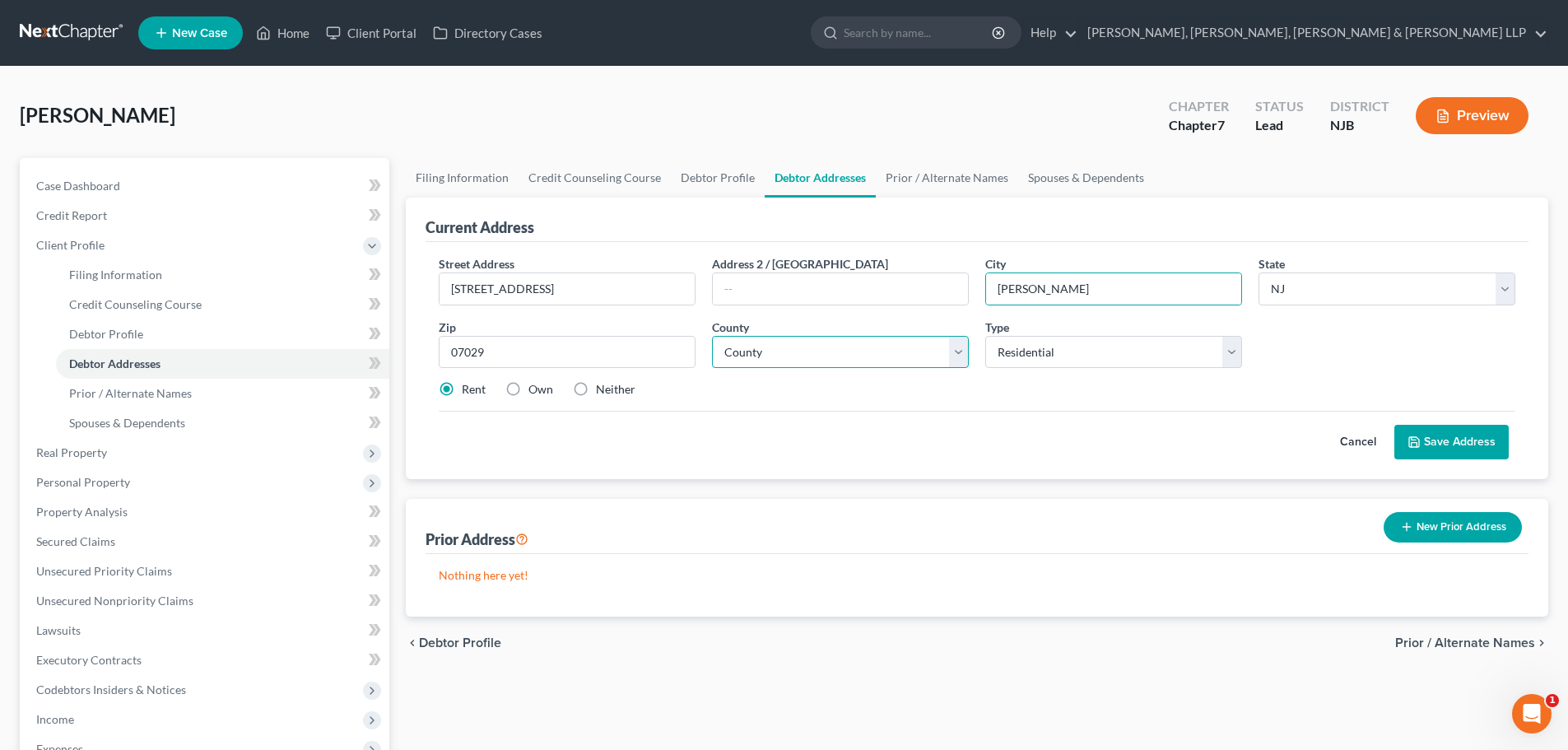
click at [756, 339] on select "County [GEOGRAPHIC_DATA] [GEOGRAPHIC_DATA] [GEOGRAPHIC_DATA] [GEOGRAPHIC_DATA] …" at bounding box center [840, 353] width 257 height 33
select select "8"
click at [712, 336] on select "County [GEOGRAPHIC_DATA] [GEOGRAPHIC_DATA] [GEOGRAPHIC_DATA] [GEOGRAPHIC_DATA] …" at bounding box center [840, 353] width 257 height 33
click at [1449, 444] on button "Save Address" at bounding box center [1451, 442] width 114 height 35
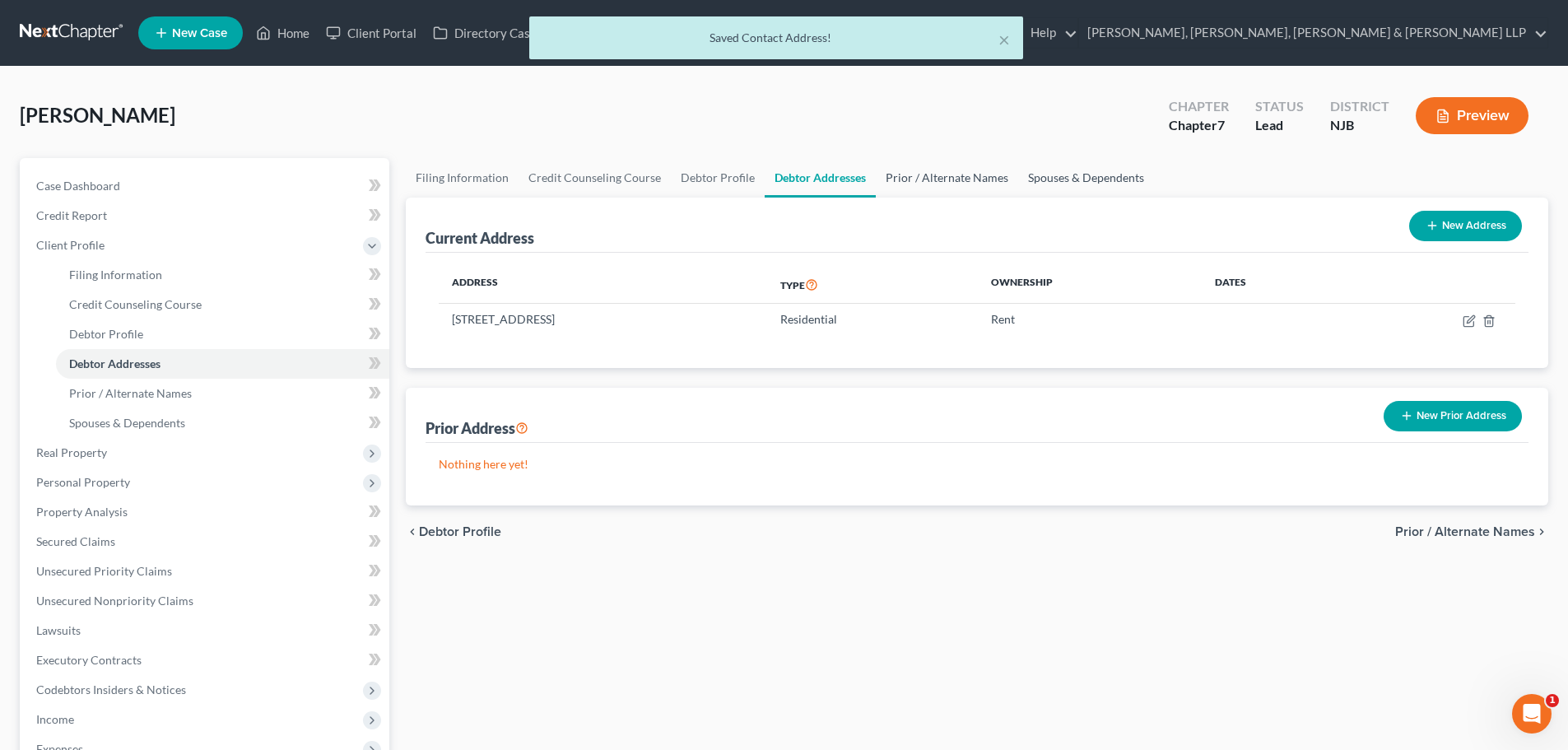
drag, startPoint x: 948, startPoint y: 192, endPoint x: 1032, endPoint y: 181, distance: 84.7
click at [947, 190] on link "Prior / Alternate Names" at bounding box center [947, 178] width 143 height 40
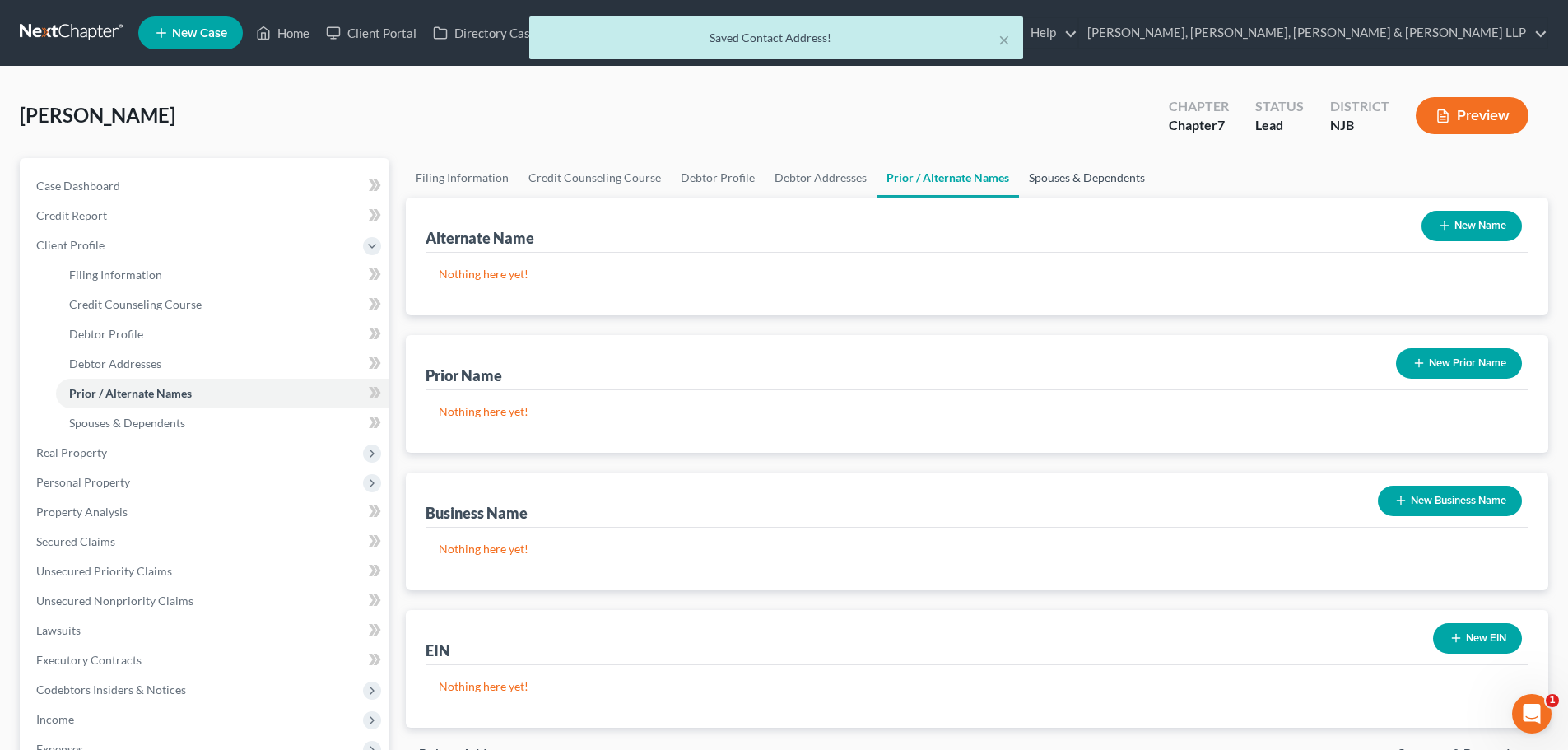
click at [1061, 177] on link "Spouses & Dependents" at bounding box center [1087, 178] width 136 height 40
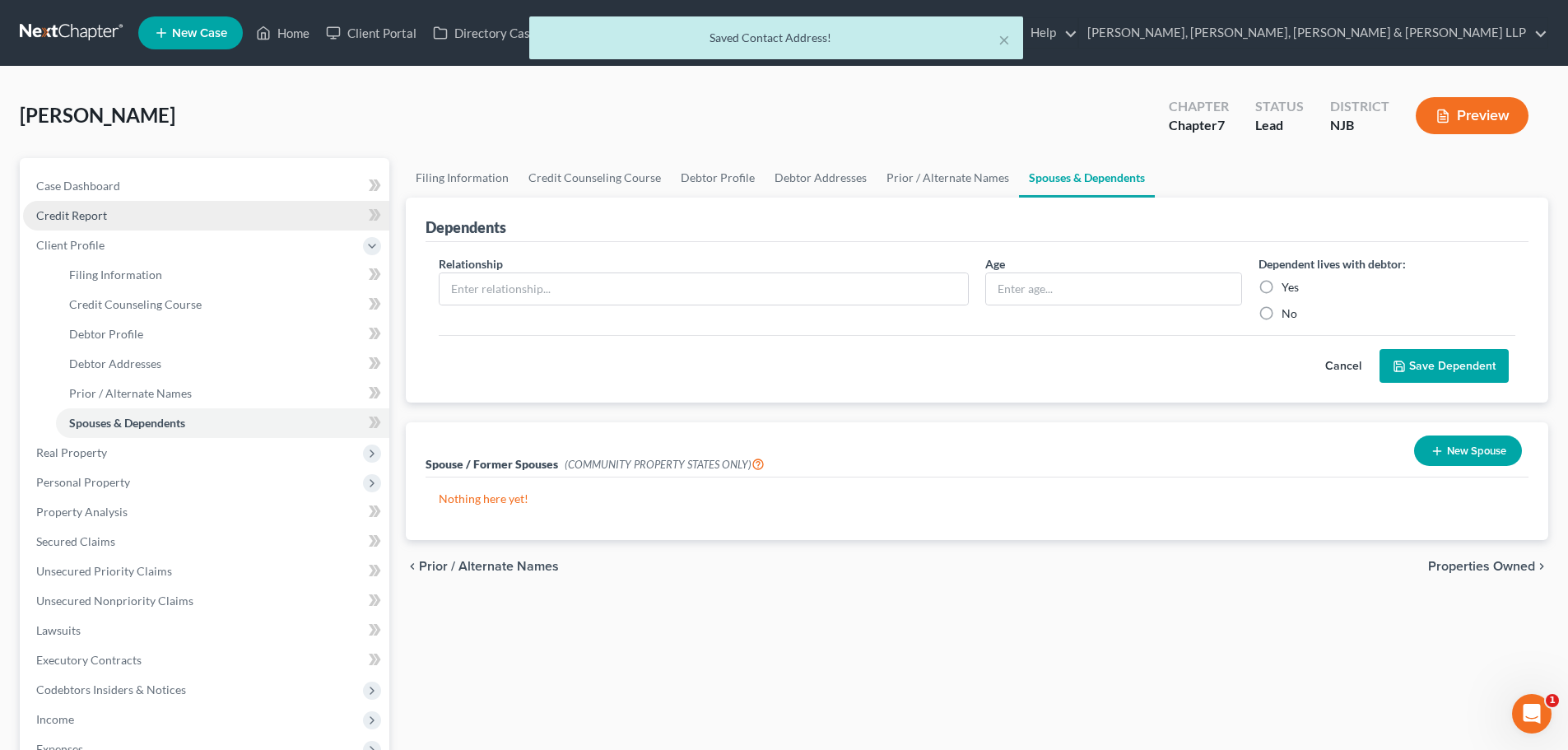
click at [143, 214] on link "Credit Report" at bounding box center [206, 216] width 366 height 29
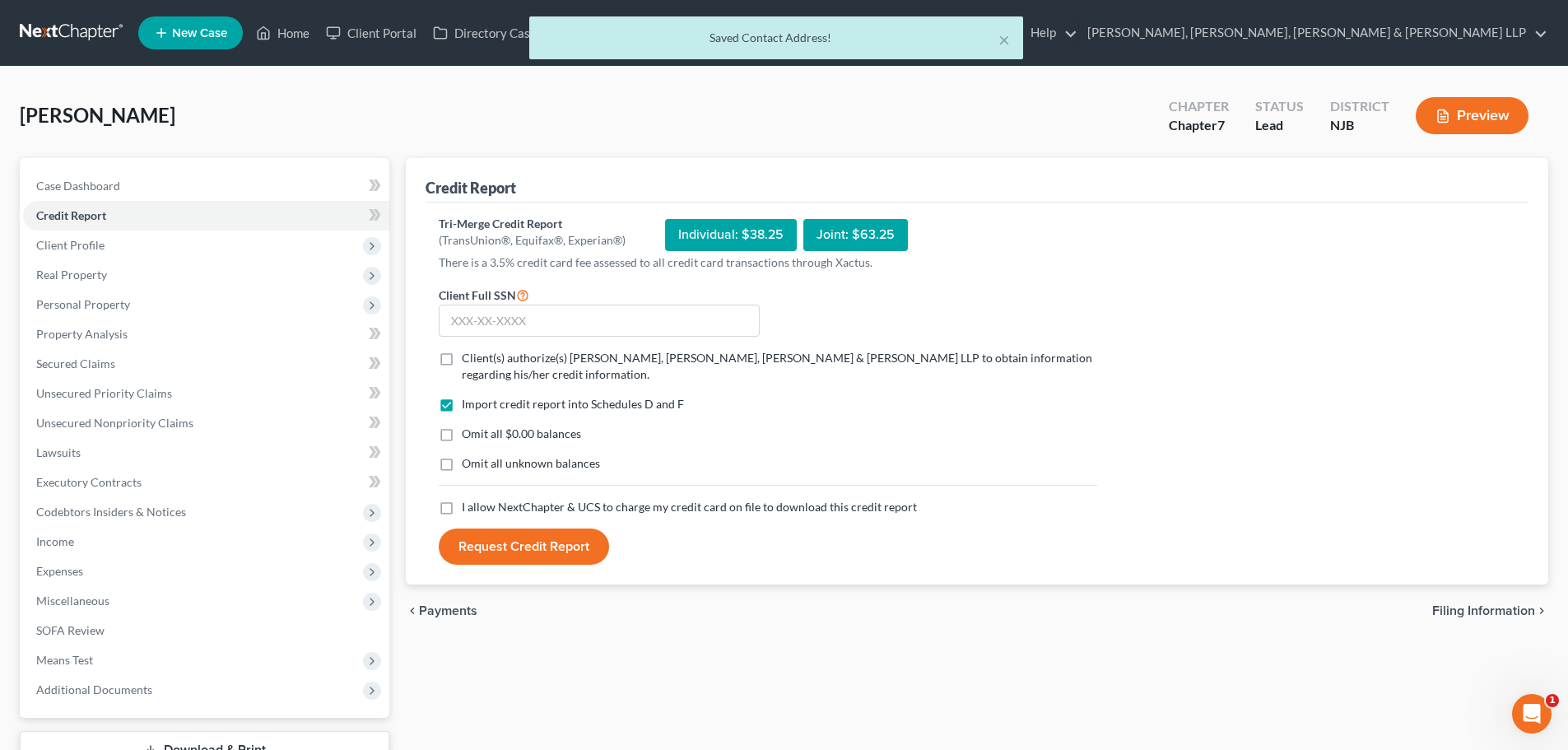
click at [462, 359] on label "Client(s) authorize(s) [PERSON_NAME], [PERSON_NAME], [PERSON_NAME] & [PERSON_NA…" at bounding box center [780, 366] width 636 height 33
click at [468, 359] on input "Client(s) authorize(s) [PERSON_NAME], [PERSON_NAME], [PERSON_NAME] & [PERSON_NA…" at bounding box center [473, 355] width 10 height 10
checkbox input "true"
click at [462, 504] on label "I allow NextChapter & UCS to charge my credit card on file to download this cre…" at bounding box center [689, 507] width 455 height 16
click at [468, 504] on input "I allow NextChapter & UCS to charge my credit card on file to download this cre…" at bounding box center [473, 505] width 10 height 10
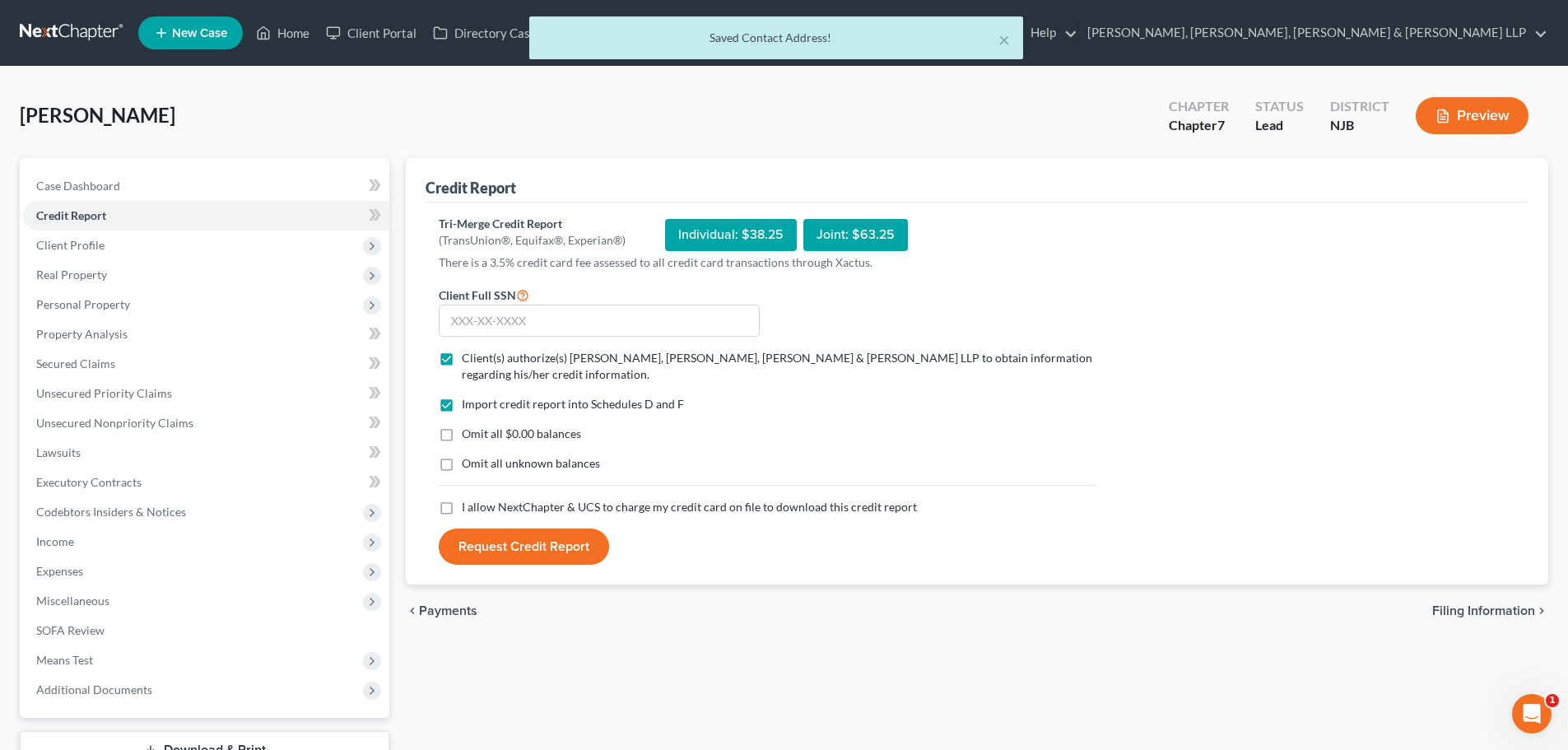
checkbox input "true"
click at [473, 324] on input "text" at bounding box center [600, 321] width 321 height 33
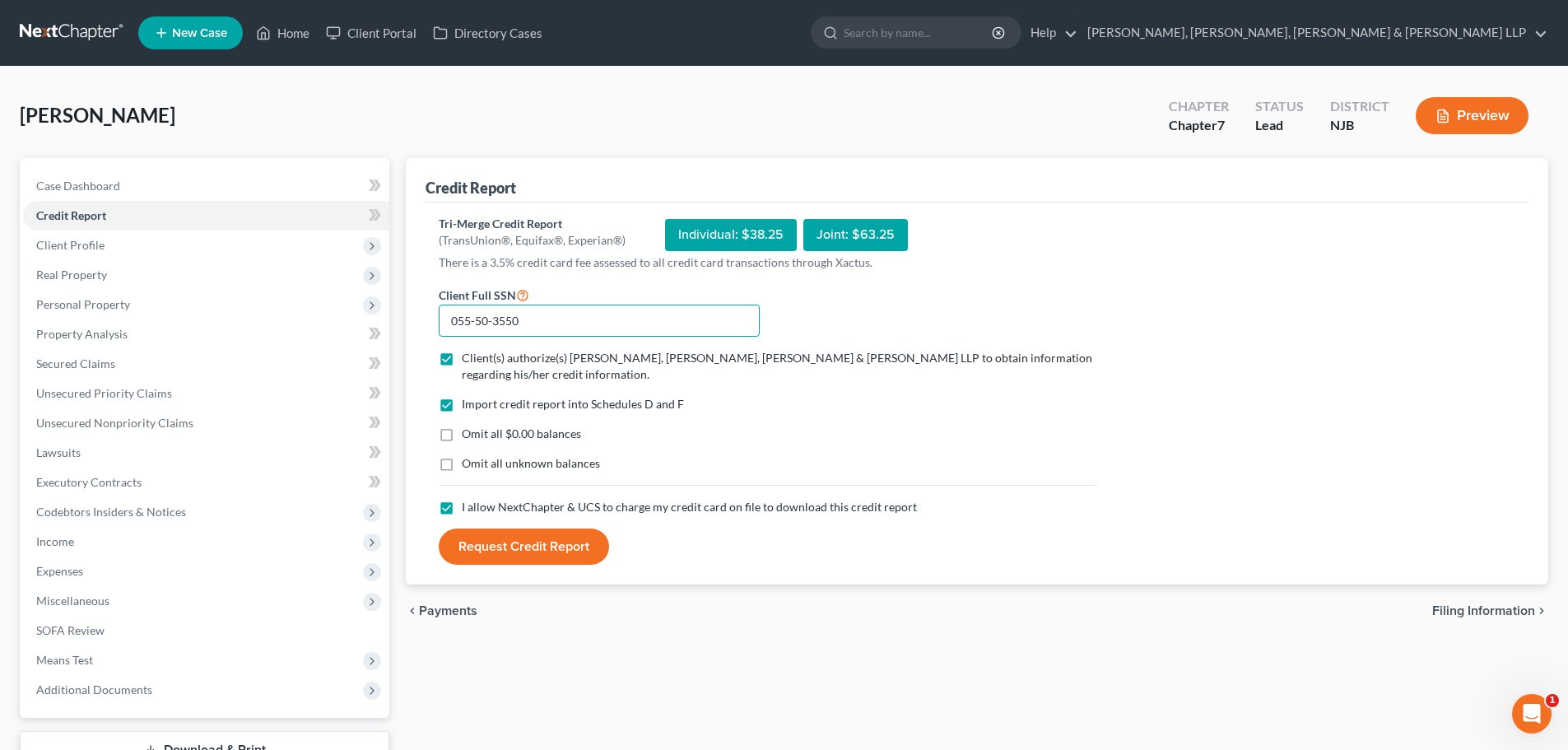
type input "055-50-3550"
click at [551, 543] on button "Request Credit Report" at bounding box center [524, 547] width 170 height 36
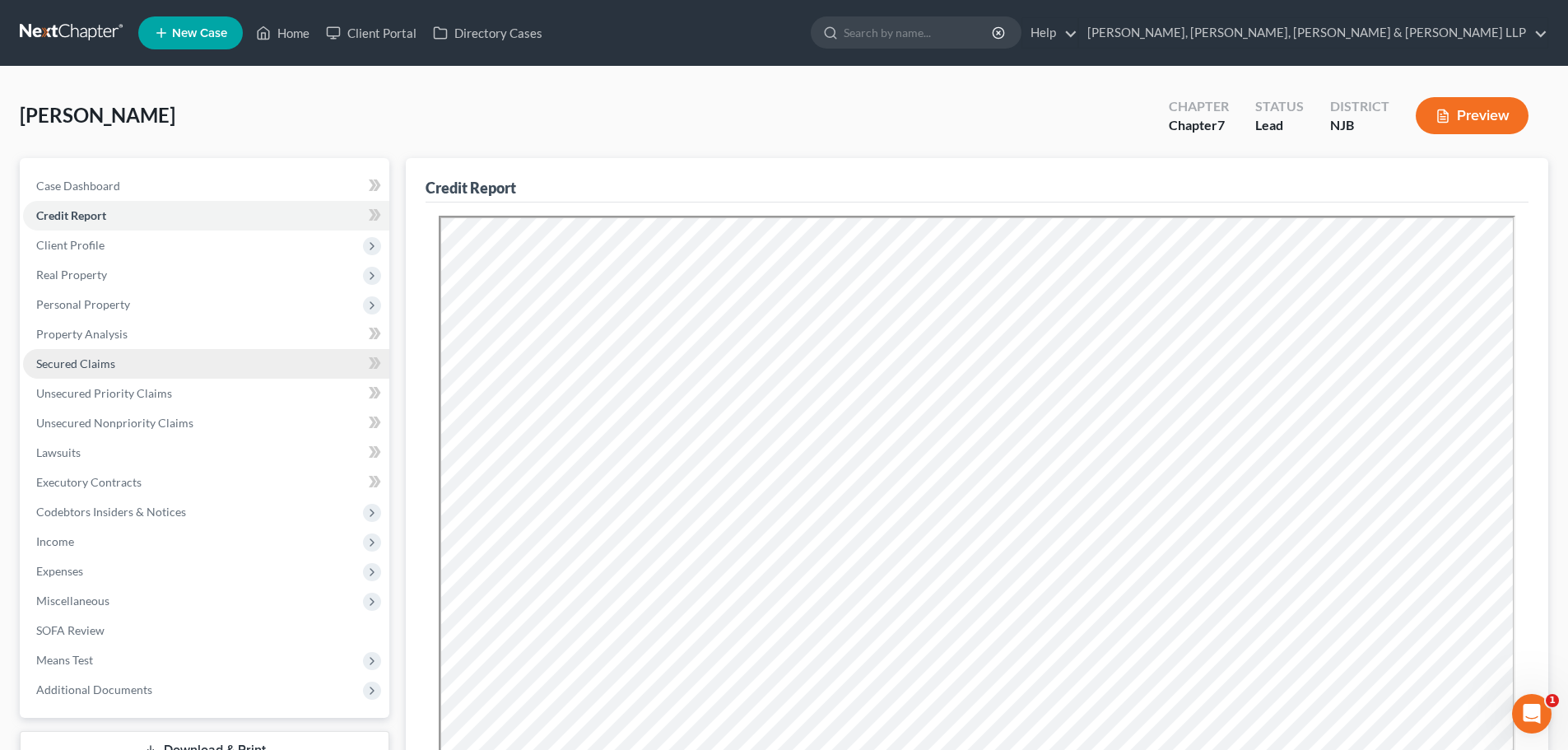
click at [129, 366] on link "Secured Claims" at bounding box center [206, 364] width 366 height 29
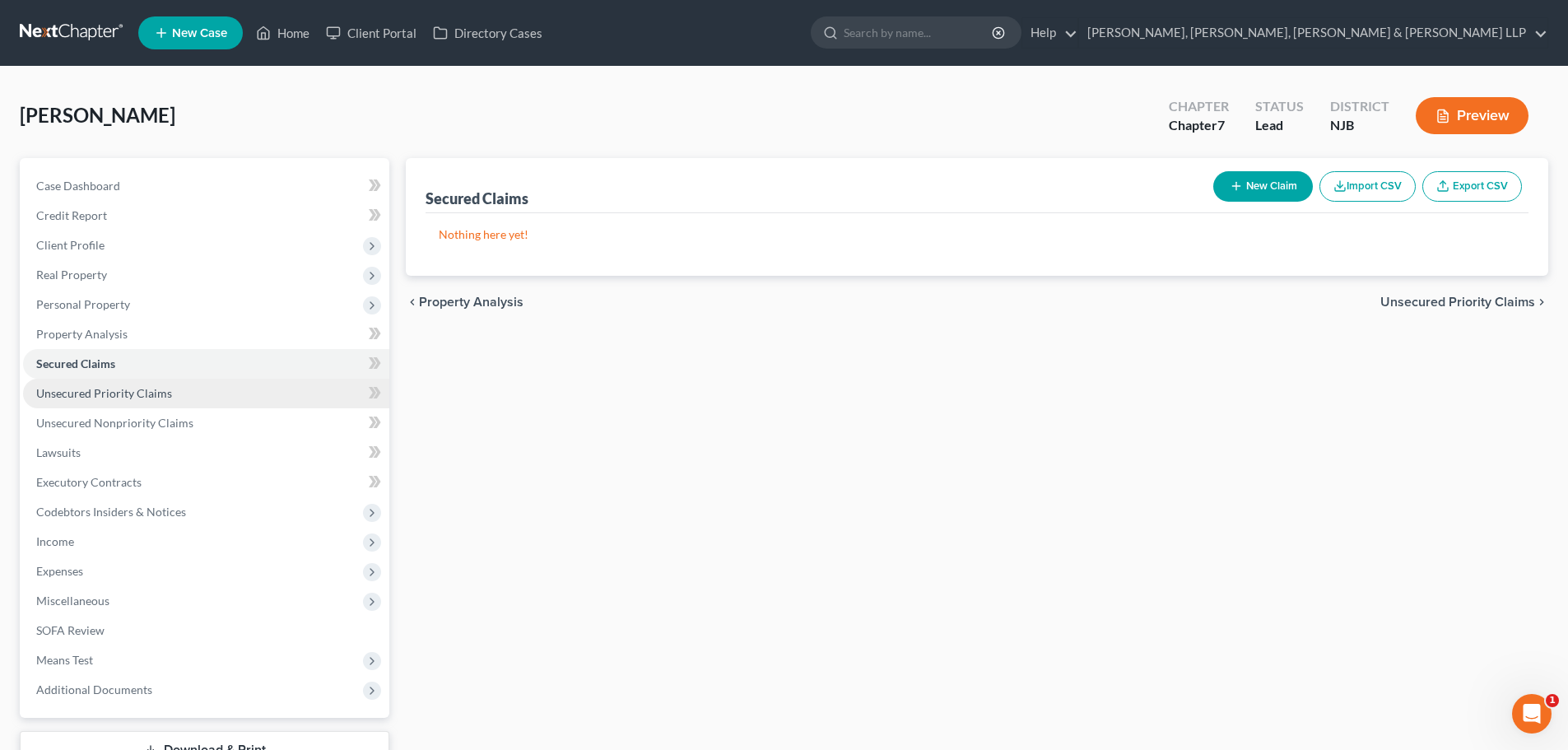
click at [135, 386] on span "Unsecured Priority Claims" at bounding box center [104, 393] width 136 height 14
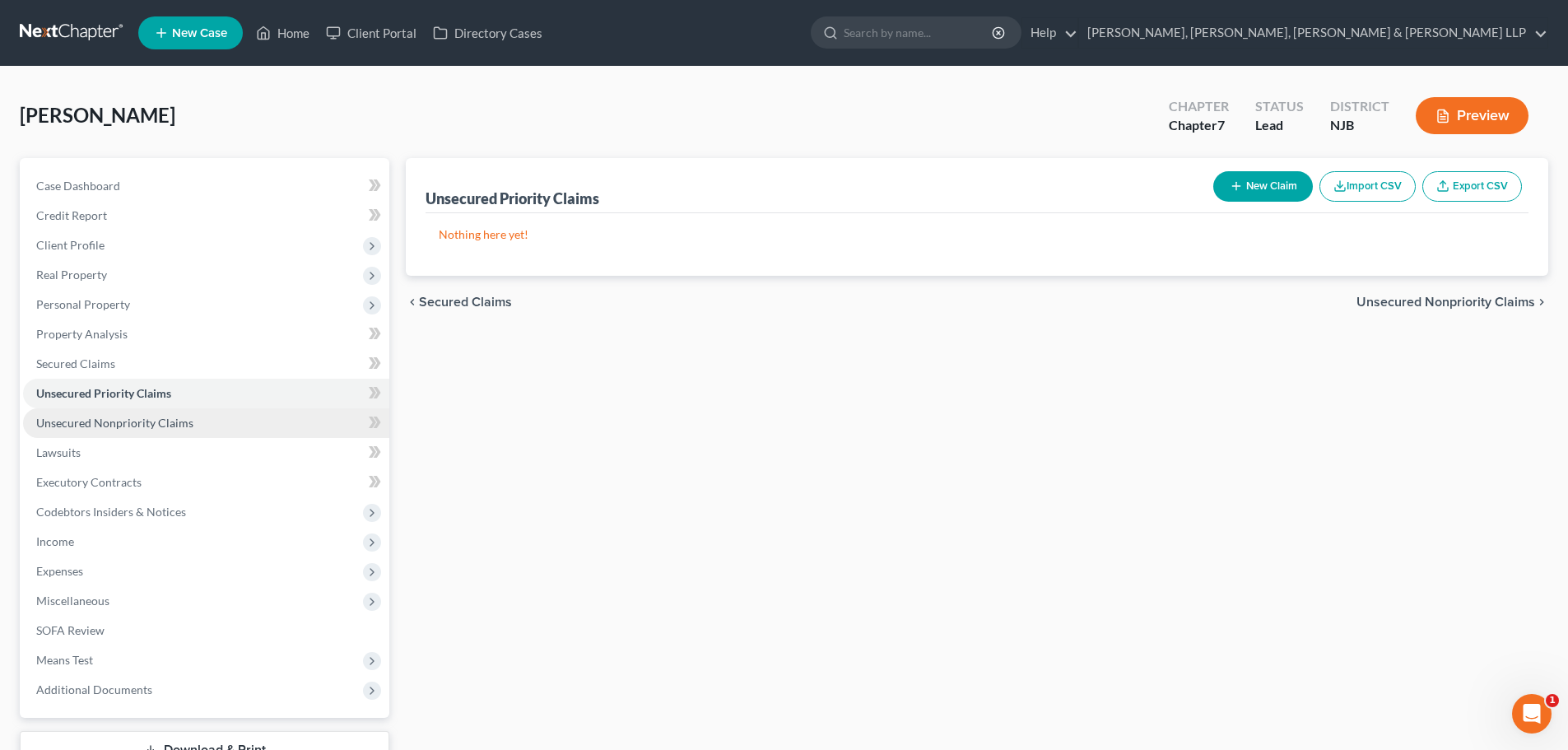
click at [148, 416] on span "Unsecured Nonpriority Claims" at bounding box center [115, 423] width 157 height 14
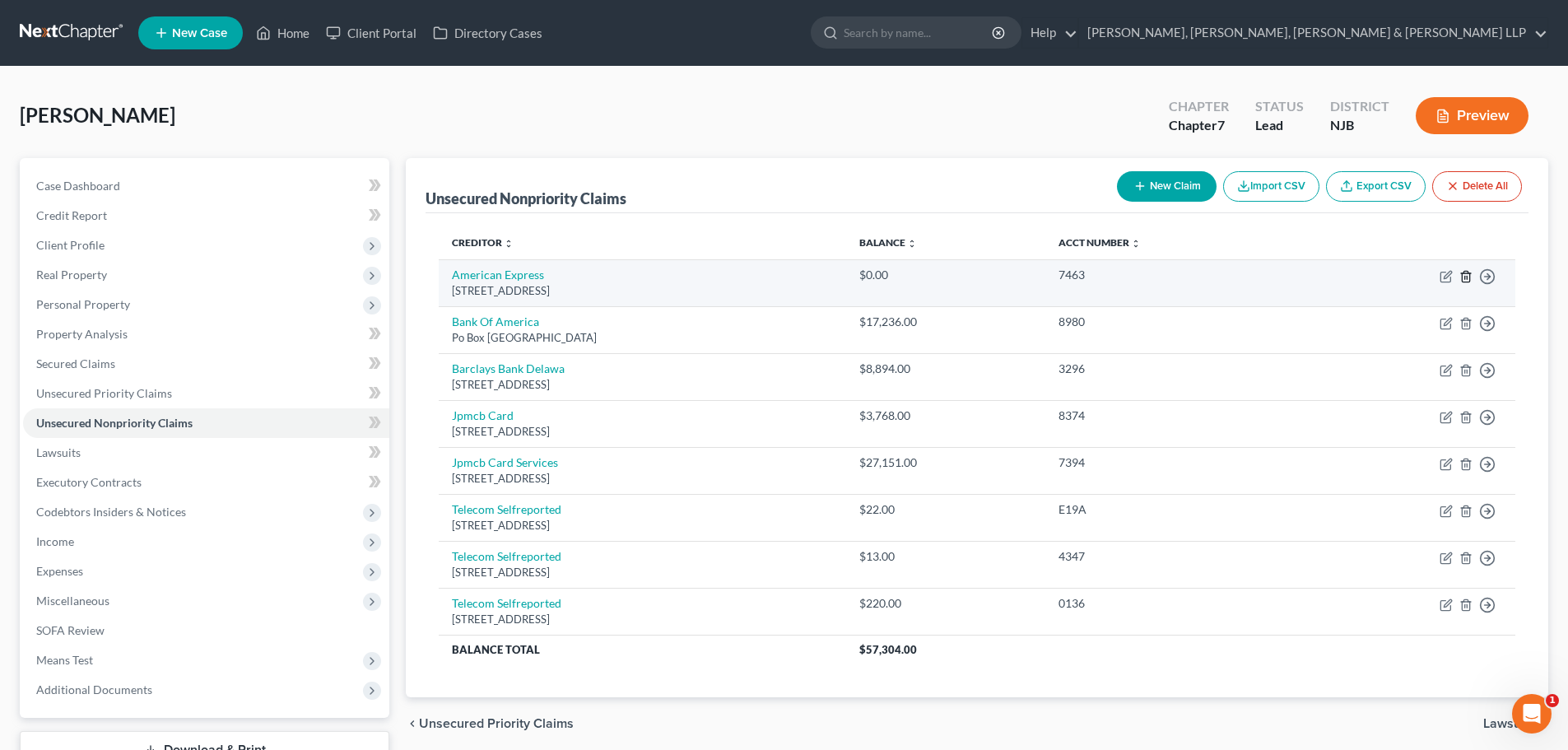
click at [1465, 278] on line "button" at bounding box center [1465, 277] width 0 height 3
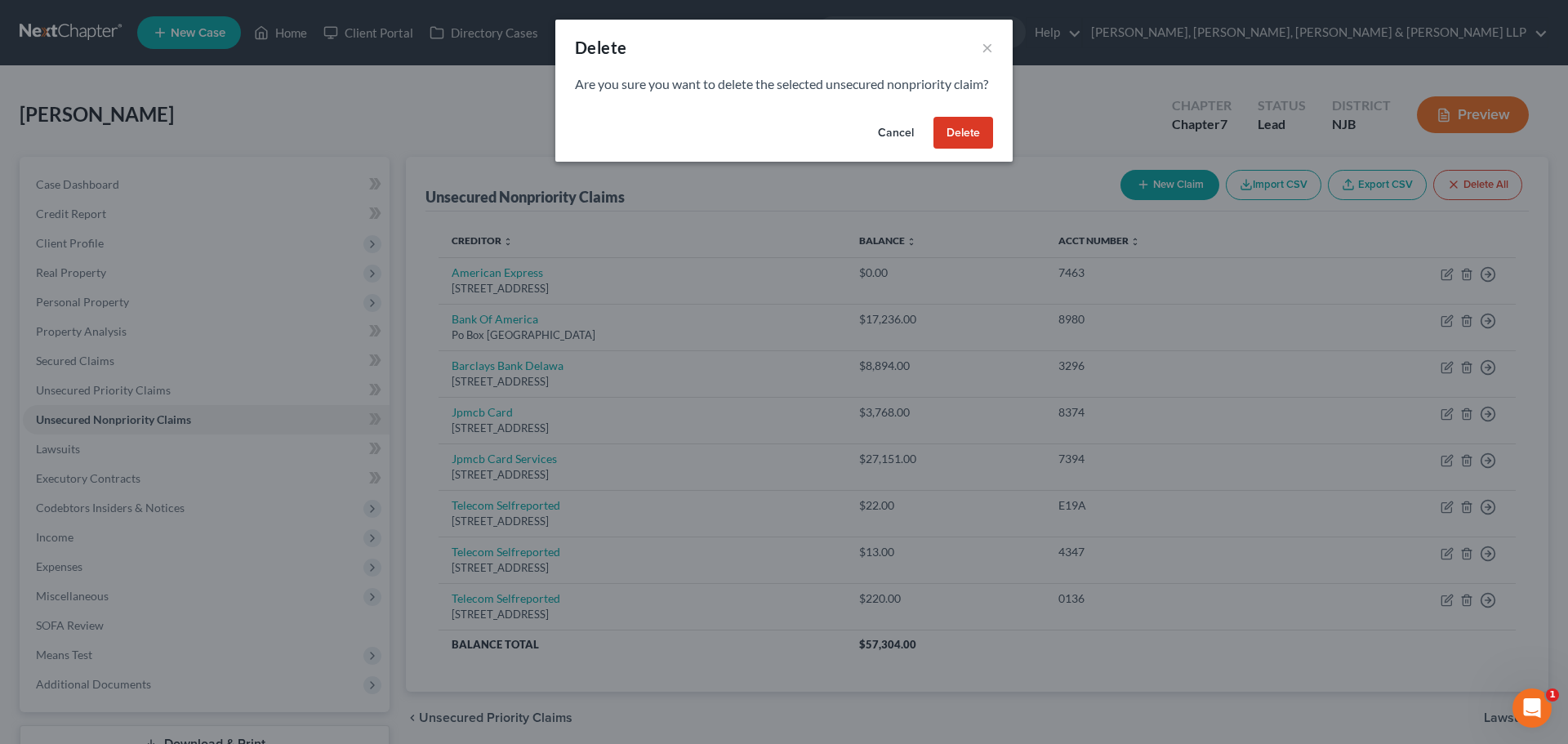
click at [961, 147] on button "Delete" at bounding box center [963, 133] width 60 height 33
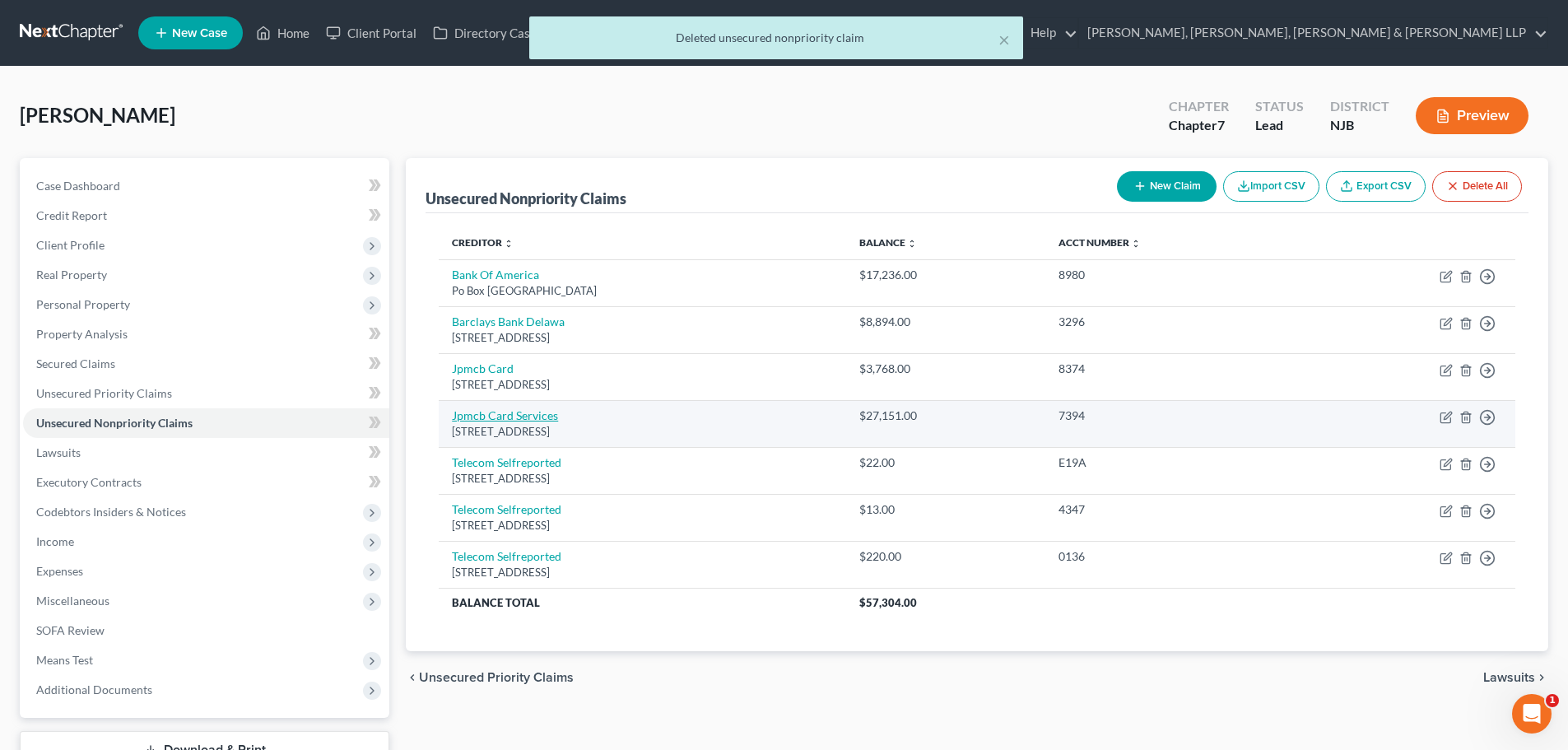
drag, startPoint x: 641, startPoint y: 429, endPoint x: 454, endPoint y: 423, distance: 187.1
click at [454, 423] on td "Jpmcb Card Services [STREET_ADDRESS]" at bounding box center [643, 423] width 408 height 47
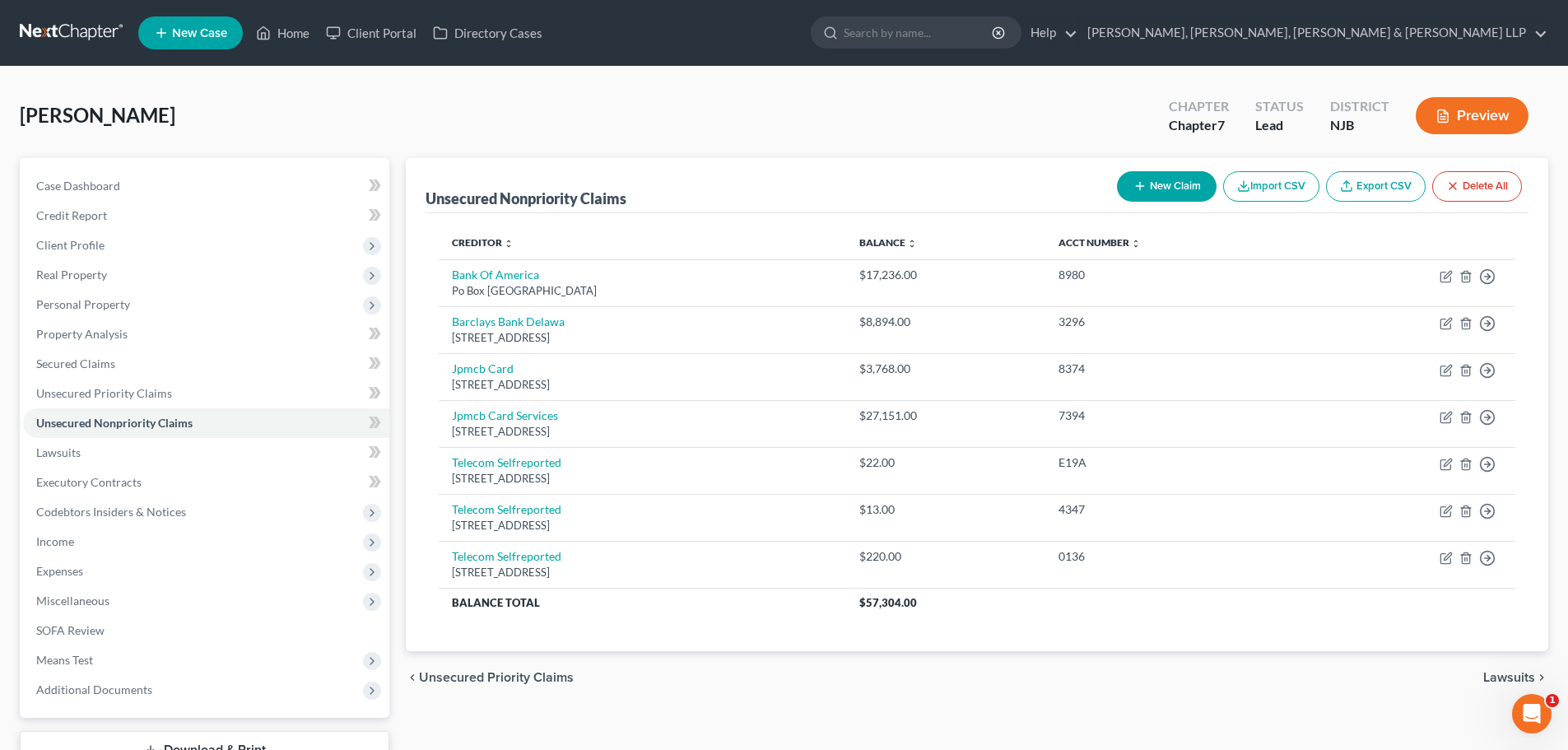
copy td "Jpmcb Card Services [STREET_ADDRESS]"
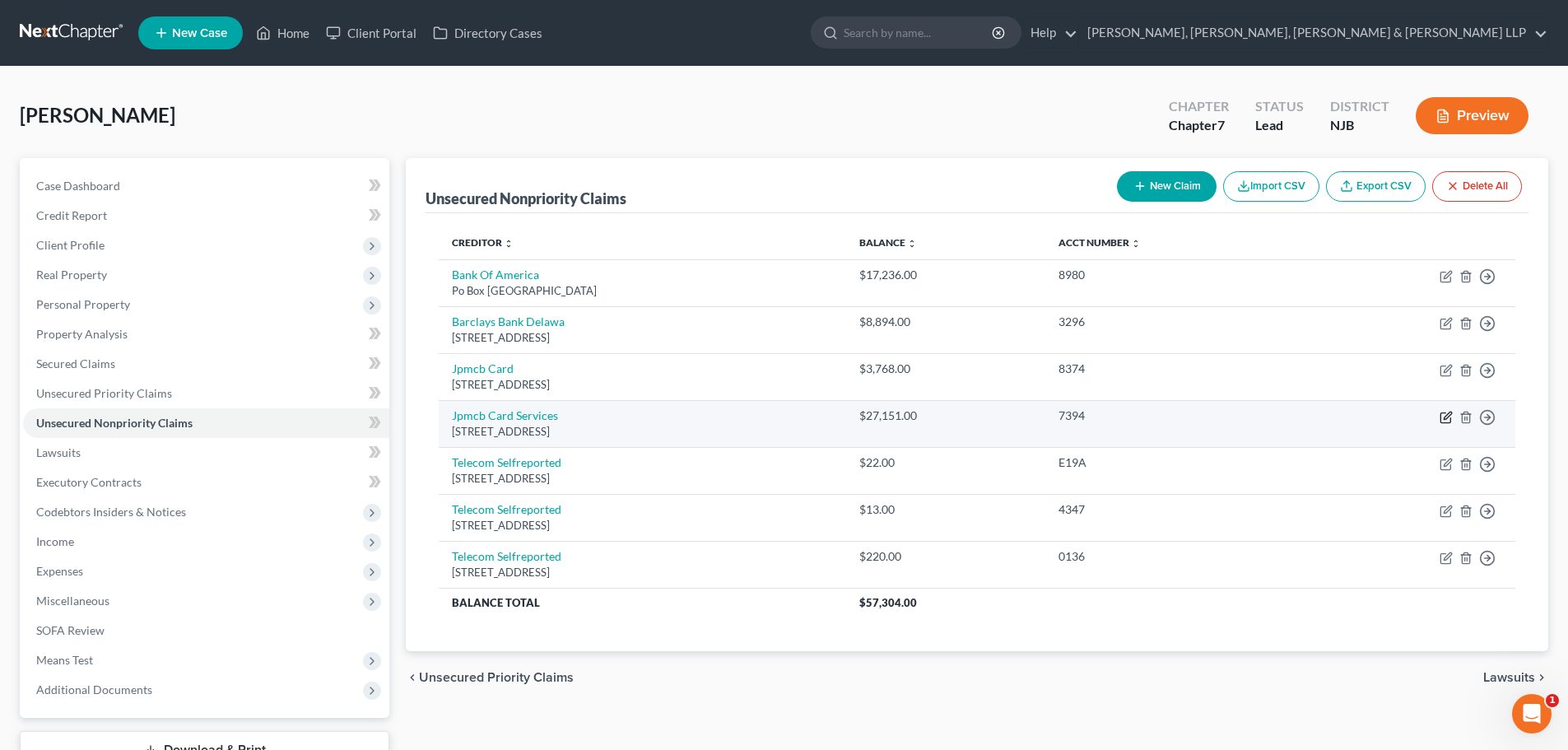
click at [1441, 417] on icon "button" at bounding box center [1445, 416] width 10 height 10
select select "7"
select select "1"
select select "0"
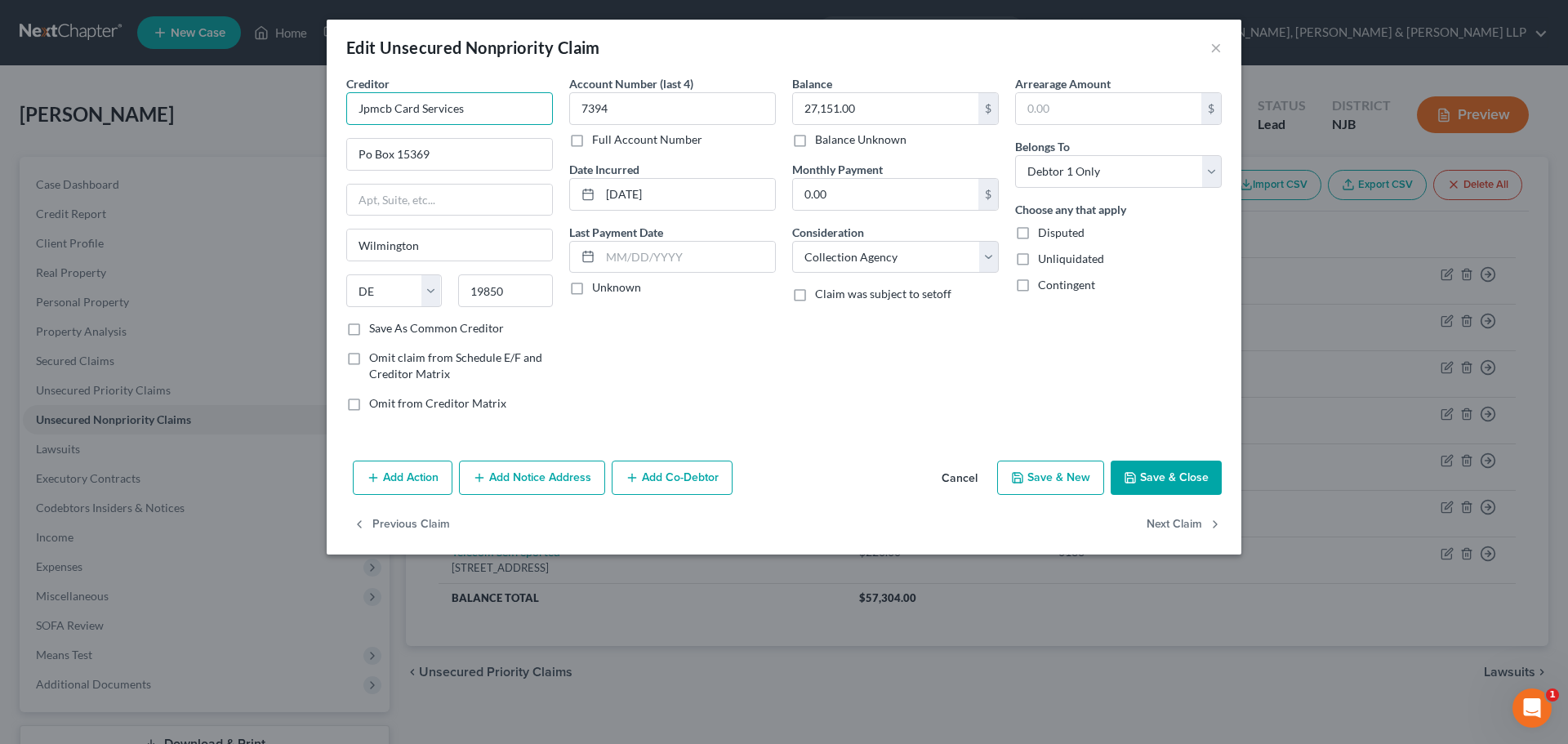
drag, startPoint x: 474, startPoint y: 112, endPoint x: 122, endPoint y: 106, distance: 352.1
click at [122, 106] on div "Edit Unsecured Nonpriority Claim × Creditor * Jpmcb Card Services Po Box [GEOGR…" at bounding box center [784, 372] width 1568 height 744
paste input "PMorgan Chase Bank"
type input "JPMorgan Chase Bank"
drag, startPoint x: 881, startPoint y: 264, endPoint x: 886, endPoint y: 272, distance: 9.4
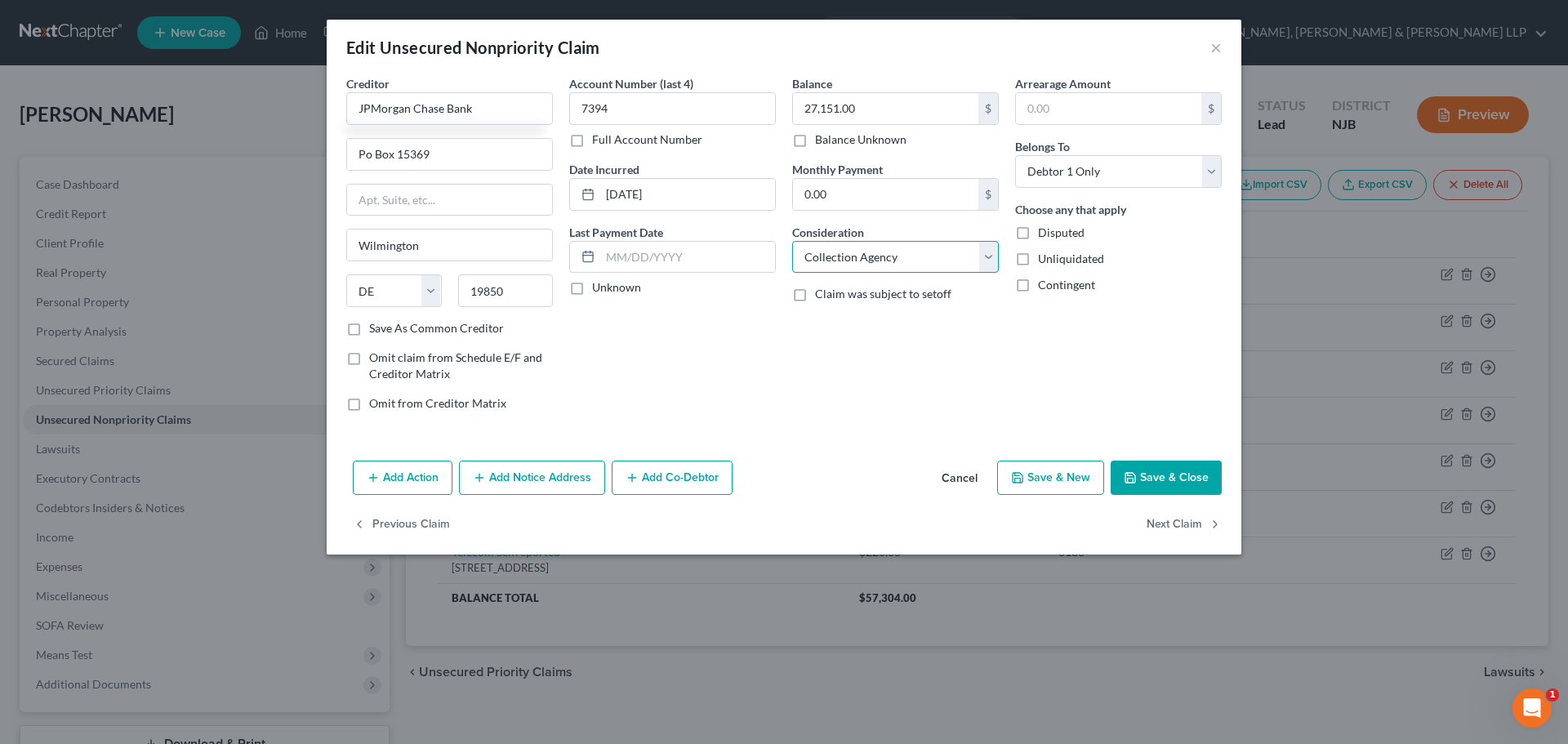
click at [881, 264] on select "Select Cable / Satellite Services Collection Agency Credit Card Debt Debt Couns…" at bounding box center [895, 257] width 206 height 33
select select "2"
click at [792, 241] on select "Select Cable / Satellite Services Collection Agency Credit Card Debt Debt Couns…" at bounding box center [895, 257] width 206 height 33
click at [1149, 479] on button "Save & Close" at bounding box center [1166, 477] width 111 height 34
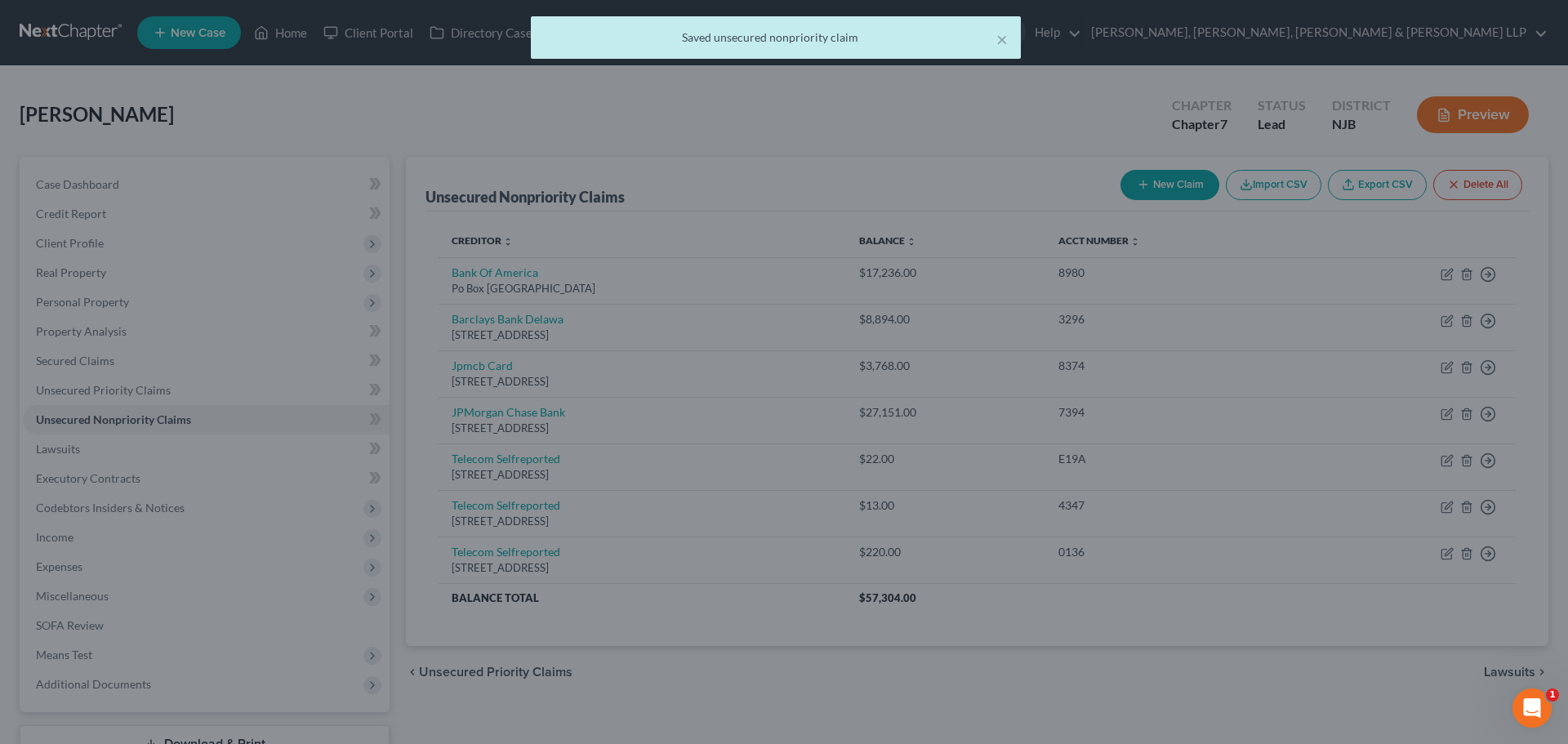
type input "0"
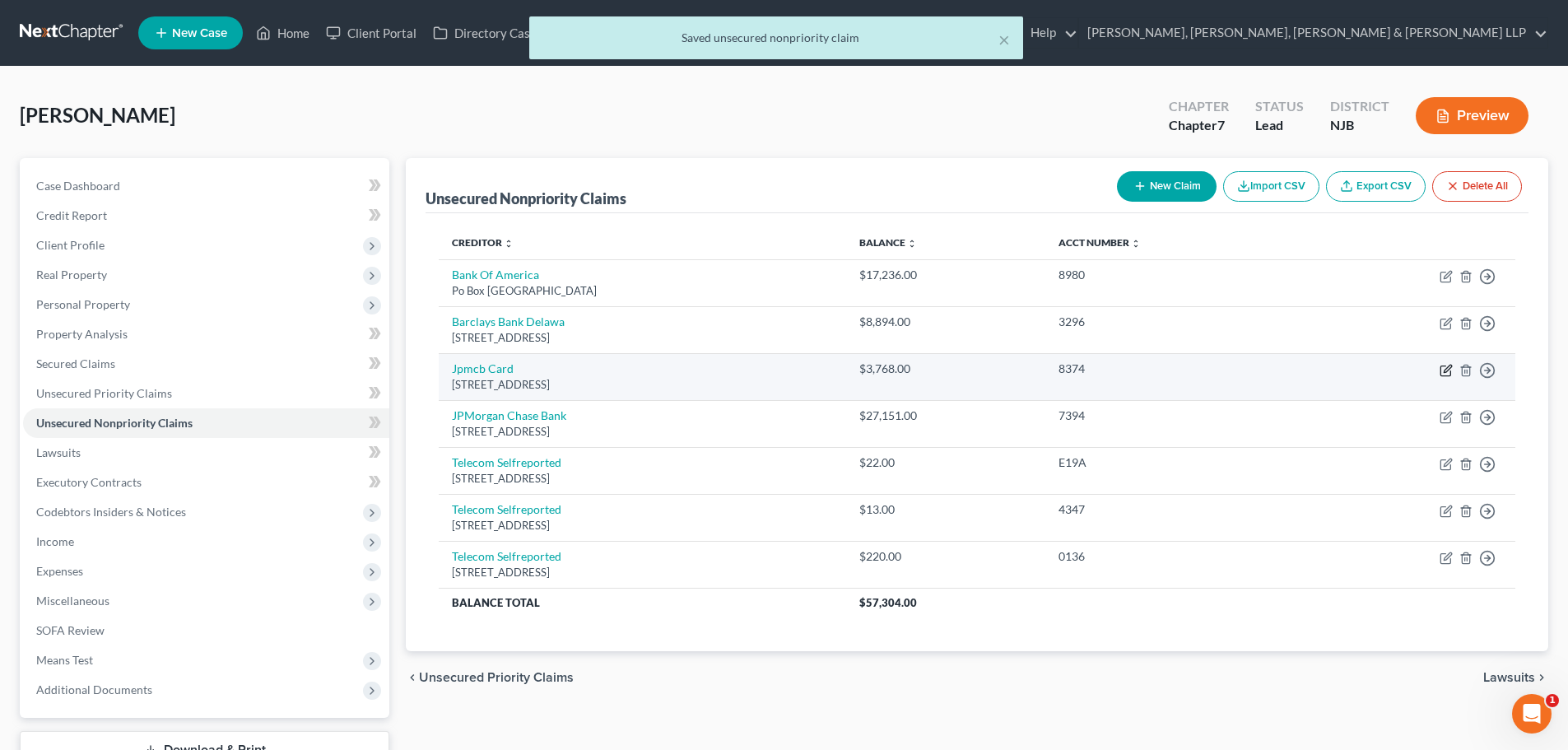
click at [1450, 370] on icon "button" at bounding box center [1446, 370] width 13 height 13
select select "7"
select select "0"
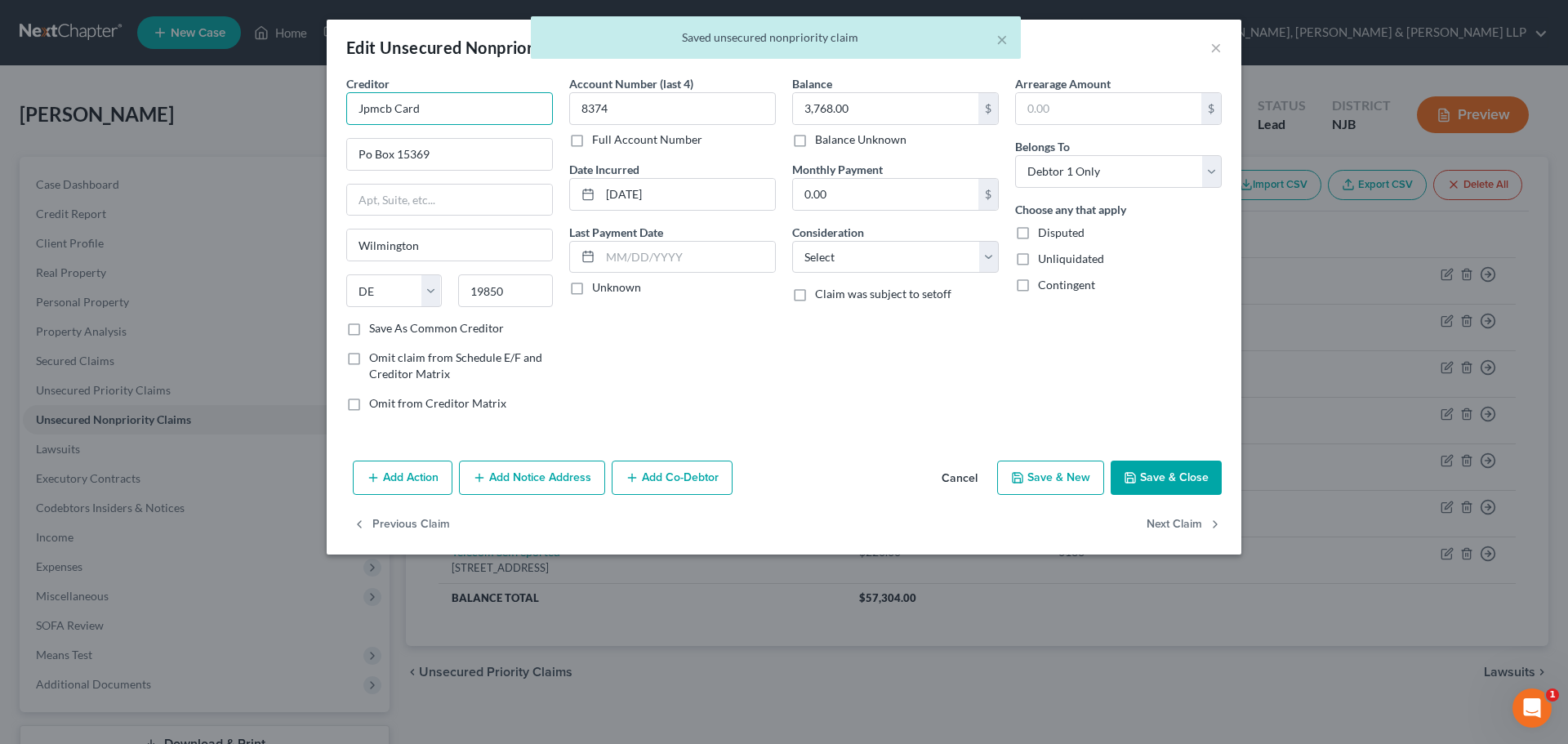
drag, startPoint x: 436, startPoint y: 103, endPoint x: 275, endPoint y: 103, distance: 161.0
click at [275, 103] on div "Edit Unsecured Nonpriority Claim × Creditor * Jpmcb Card Po Box [GEOGRAPHIC_DAT…" at bounding box center [784, 372] width 1568 height 744
paste input "PMorgan Chase Bank"
type input "JPMorgan Chase Bank"
drag, startPoint x: 903, startPoint y: 258, endPoint x: 898, endPoint y: 271, distance: 13.9
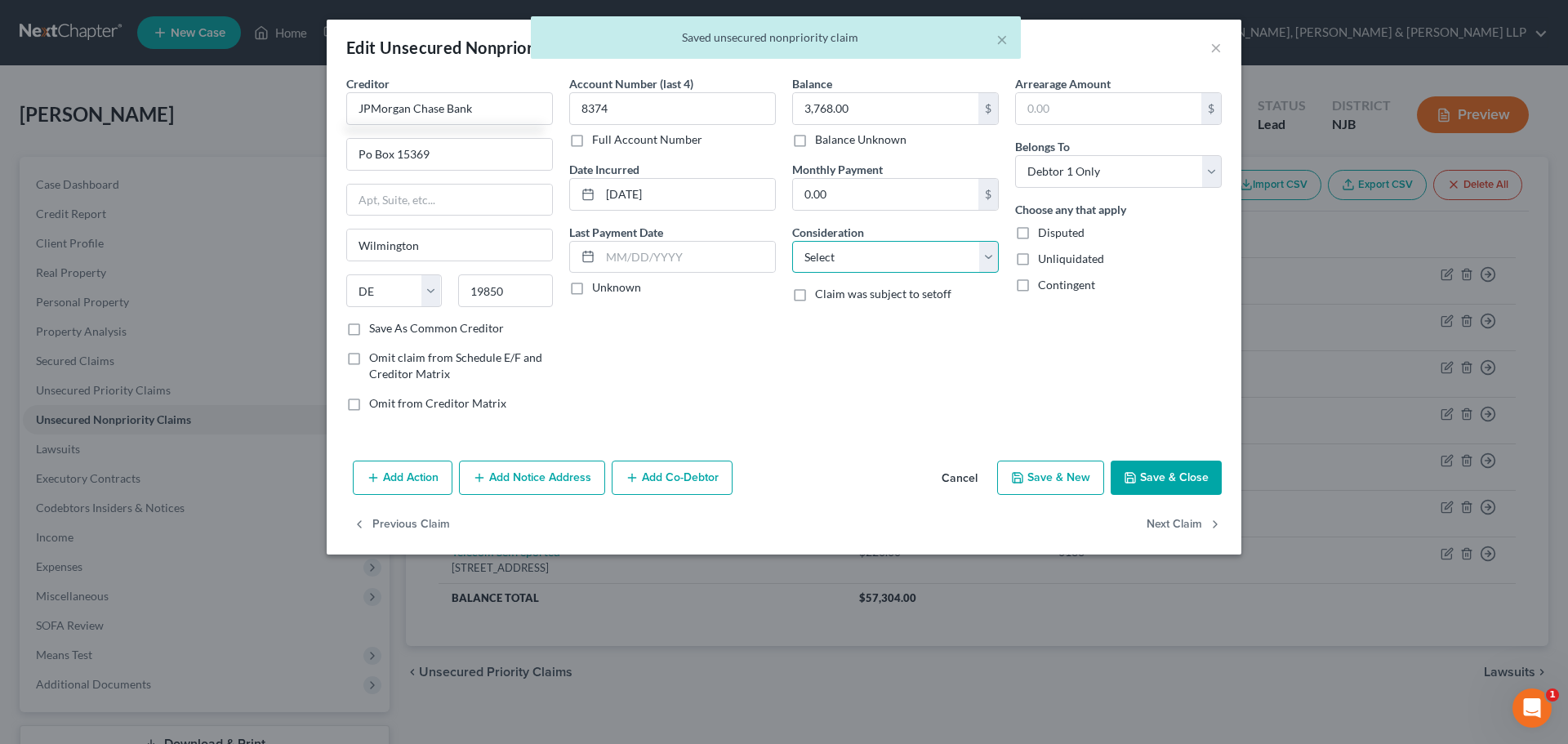
click at [903, 258] on select "Select Cable / Satellite Services Collection Agency Credit Card Debt Debt Couns…" at bounding box center [895, 257] width 206 height 33
select select "2"
click at [792, 241] on select "Select Cable / Satellite Services Collection Agency Credit Card Debt Debt Couns…" at bounding box center [895, 257] width 206 height 33
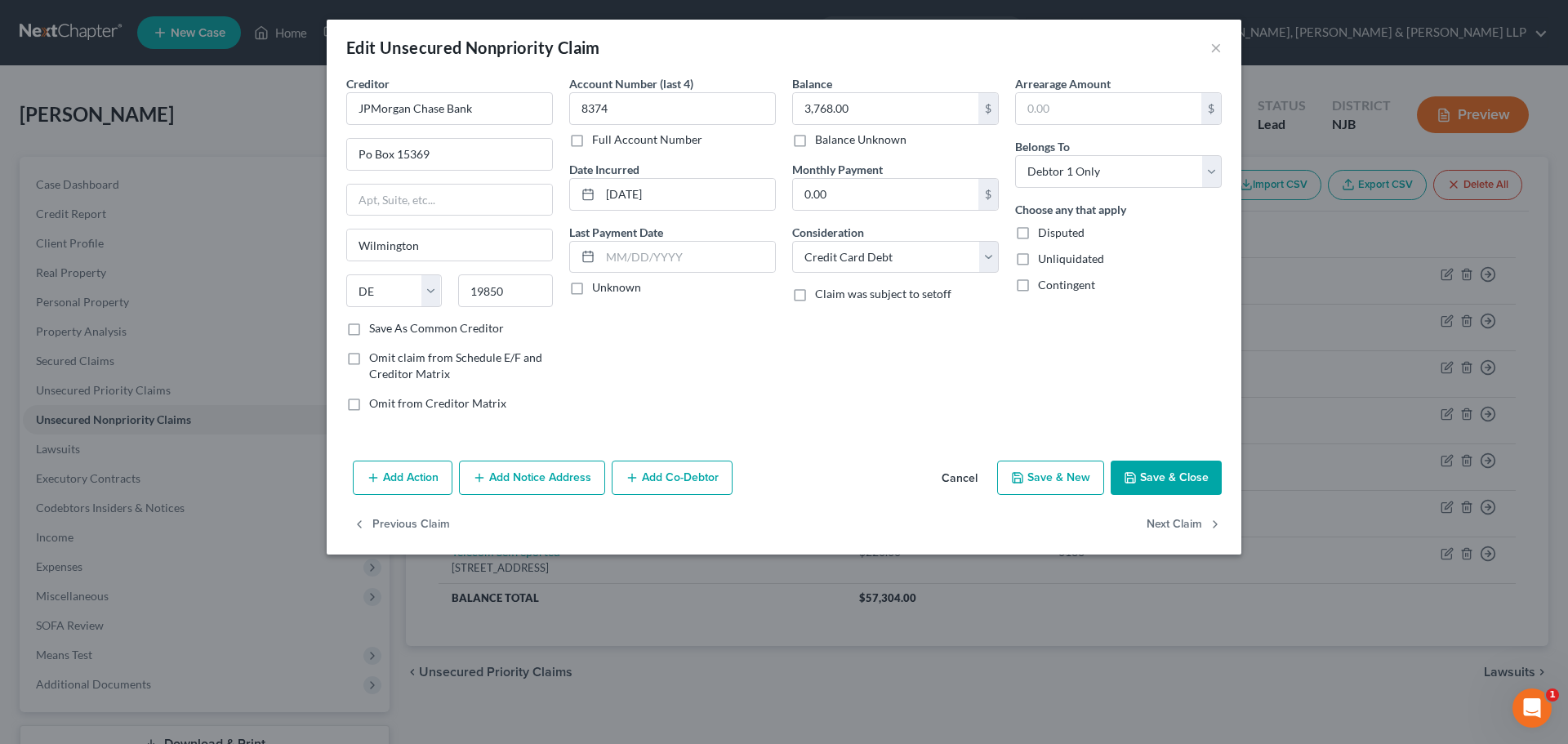
click at [1169, 478] on button "Save & Close" at bounding box center [1166, 477] width 111 height 34
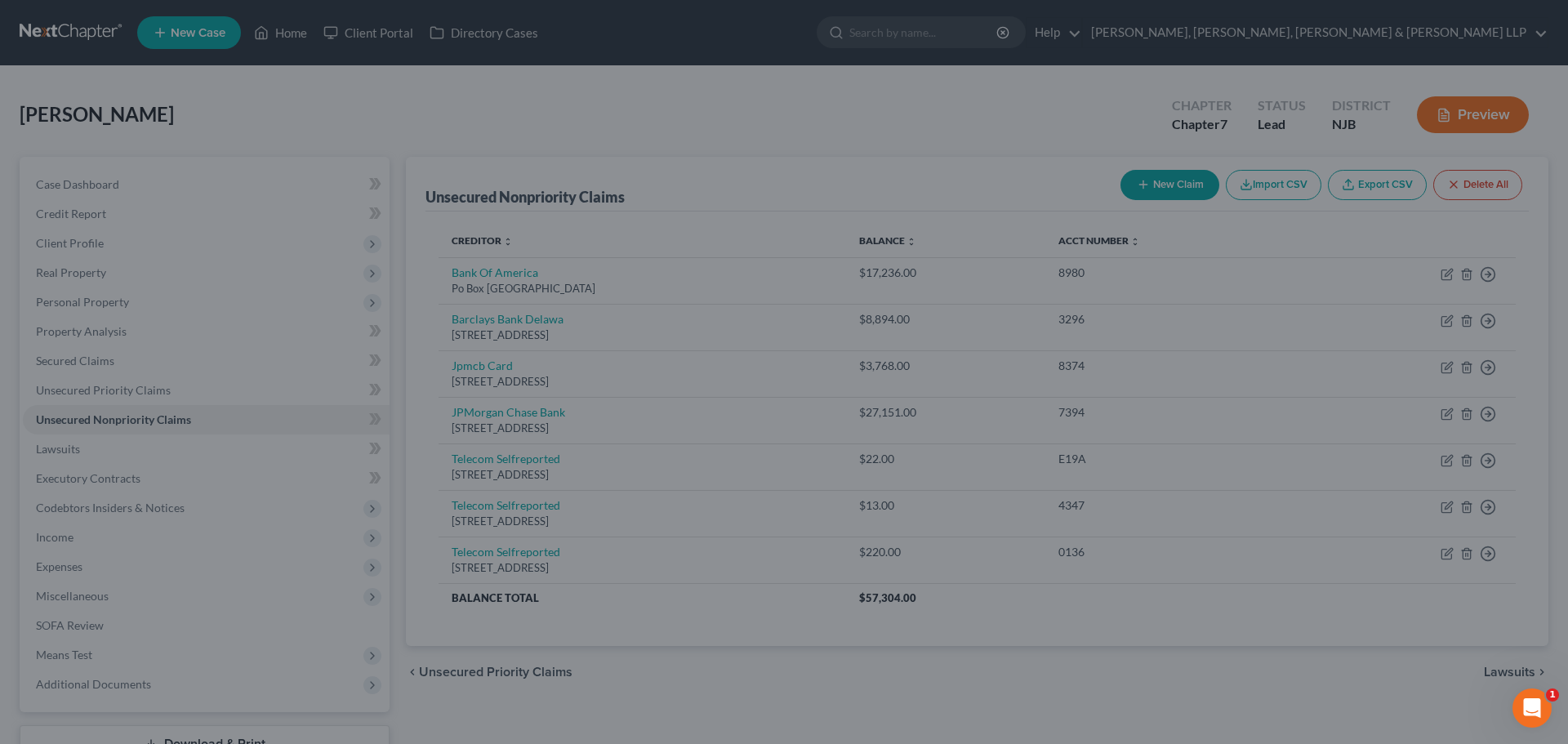
type input "0"
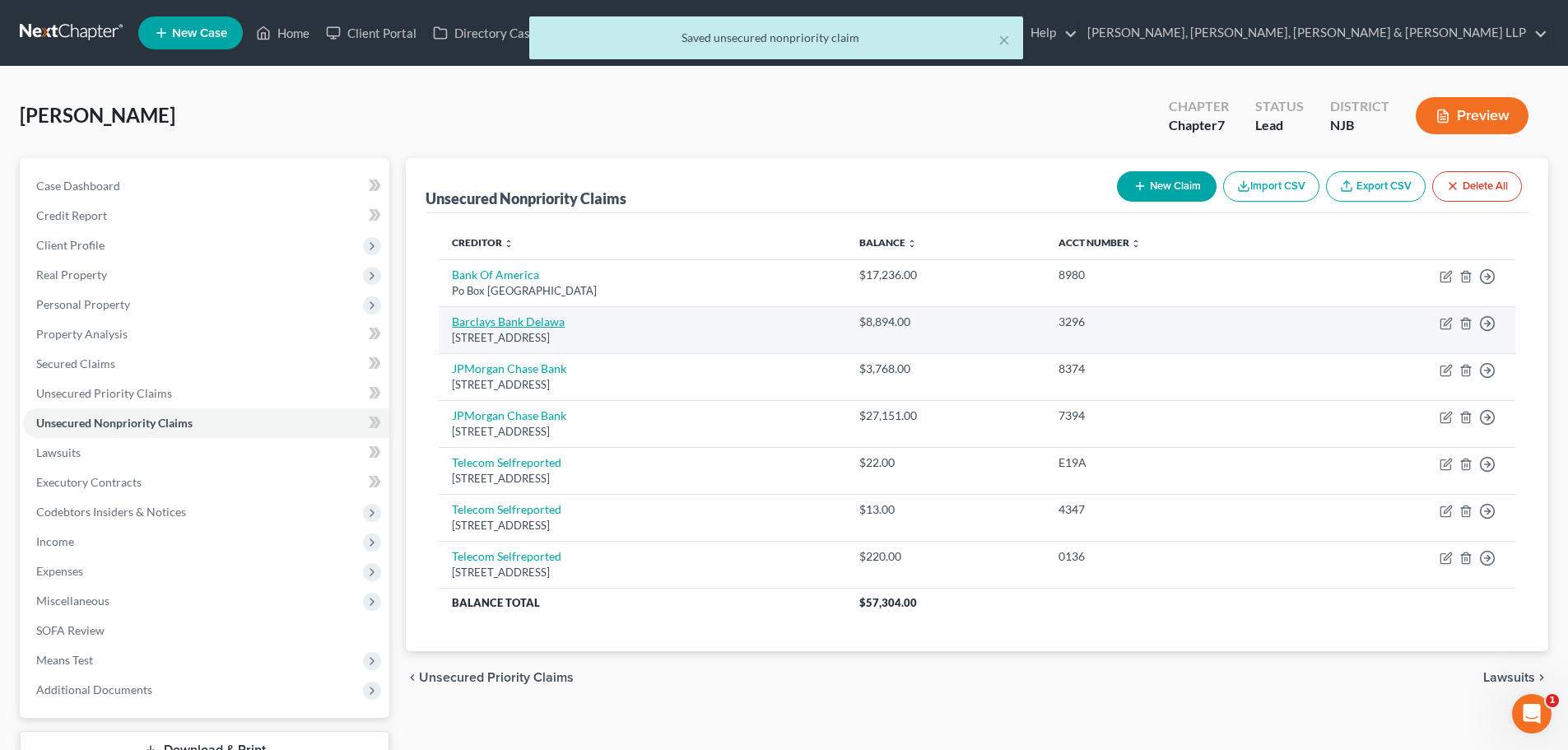
drag, startPoint x: 630, startPoint y: 335, endPoint x: 455, endPoint y: 320, distance: 175.6
click at [455, 320] on td "Barclays Bank [STREET_ADDRESS]" at bounding box center [643, 330] width 408 height 47
copy td "Barclays Bank [STREET_ADDRESS]"
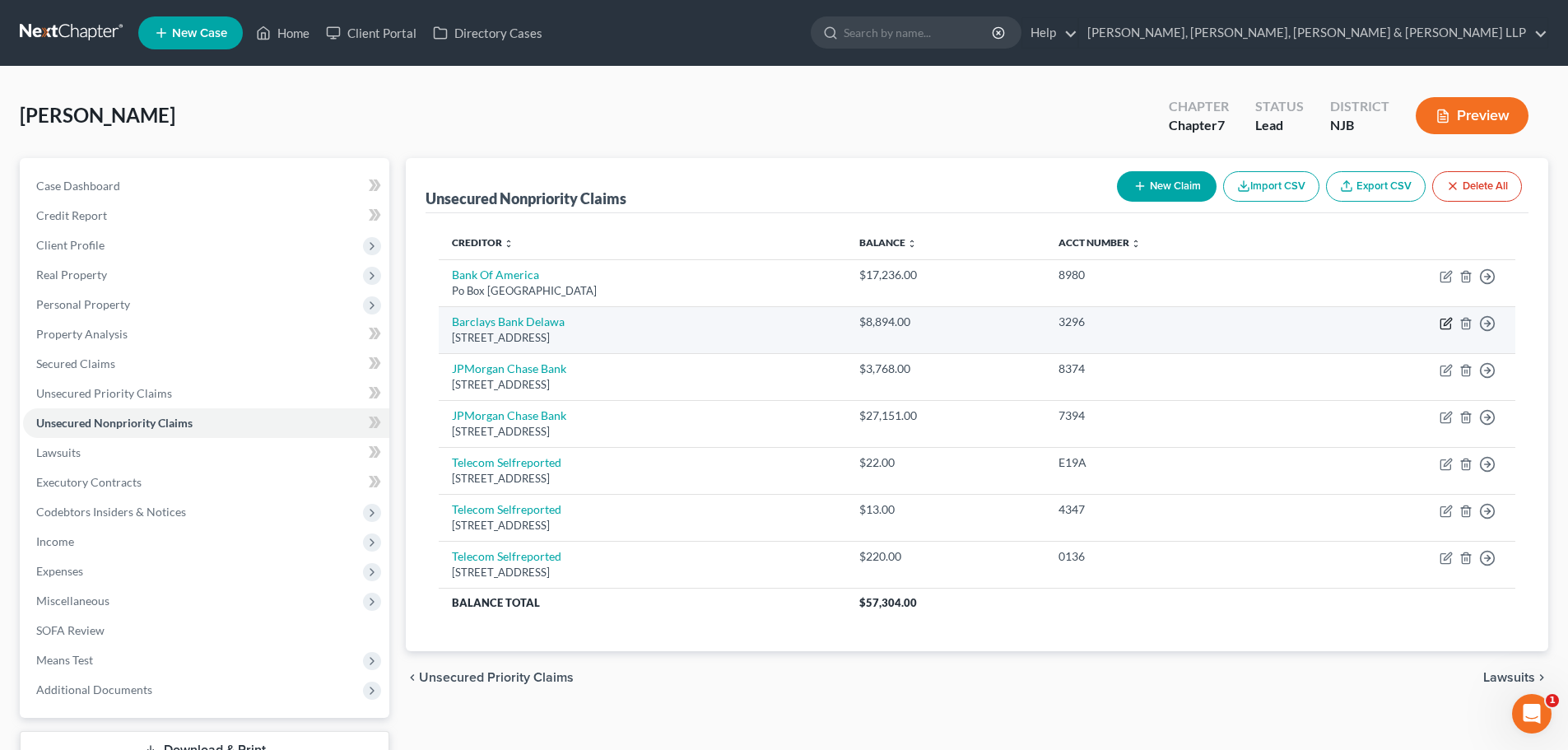
click at [1446, 324] on icon "button" at bounding box center [1448, 321] width 8 height 8
select select "7"
select select "1"
select select "0"
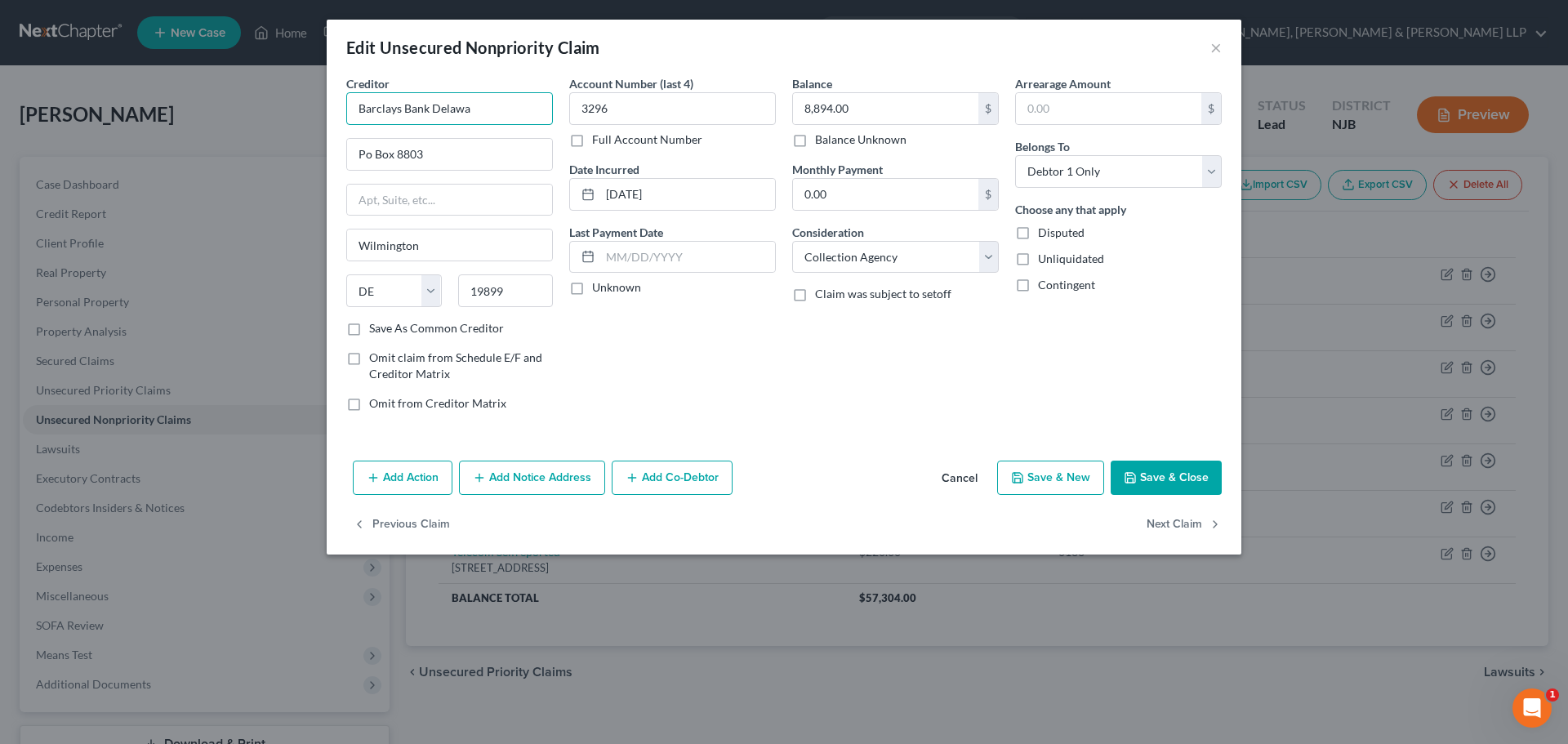
drag, startPoint x: 398, startPoint y: 117, endPoint x: 205, endPoint y: 112, distance: 193.1
click at [205, 112] on div "Edit Unsecured Nonpriority Claim × Creditor * Barclays Bank Delawa Po Box 8803 …" at bounding box center [784, 372] width 1568 height 744
paste input "re"
click at [877, 262] on select "Select Cable / Satellite Services Collection Agency Credit Card Debt Debt Couns…" at bounding box center [895, 257] width 206 height 33
type input "Barclays Bank [US_STATE]"
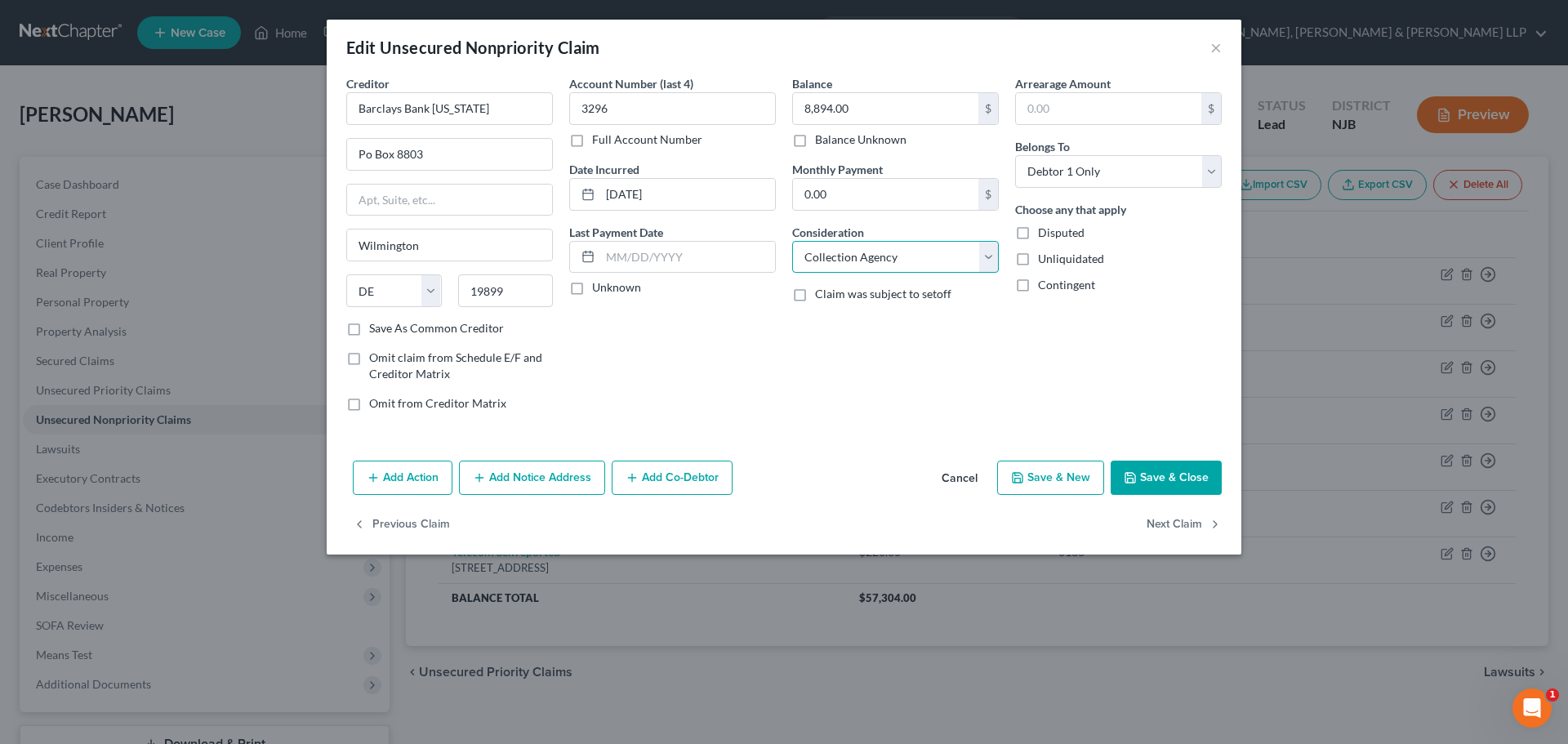
select select "2"
click at [792, 241] on select "Select Cable / Satellite Services Collection Agency Credit Card Debt Debt Couns…" at bounding box center [895, 257] width 206 height 33
click at [1177, 479] on button "Save & Close" at bounding box center [1166, 477] width 111 height 34
type input "0"
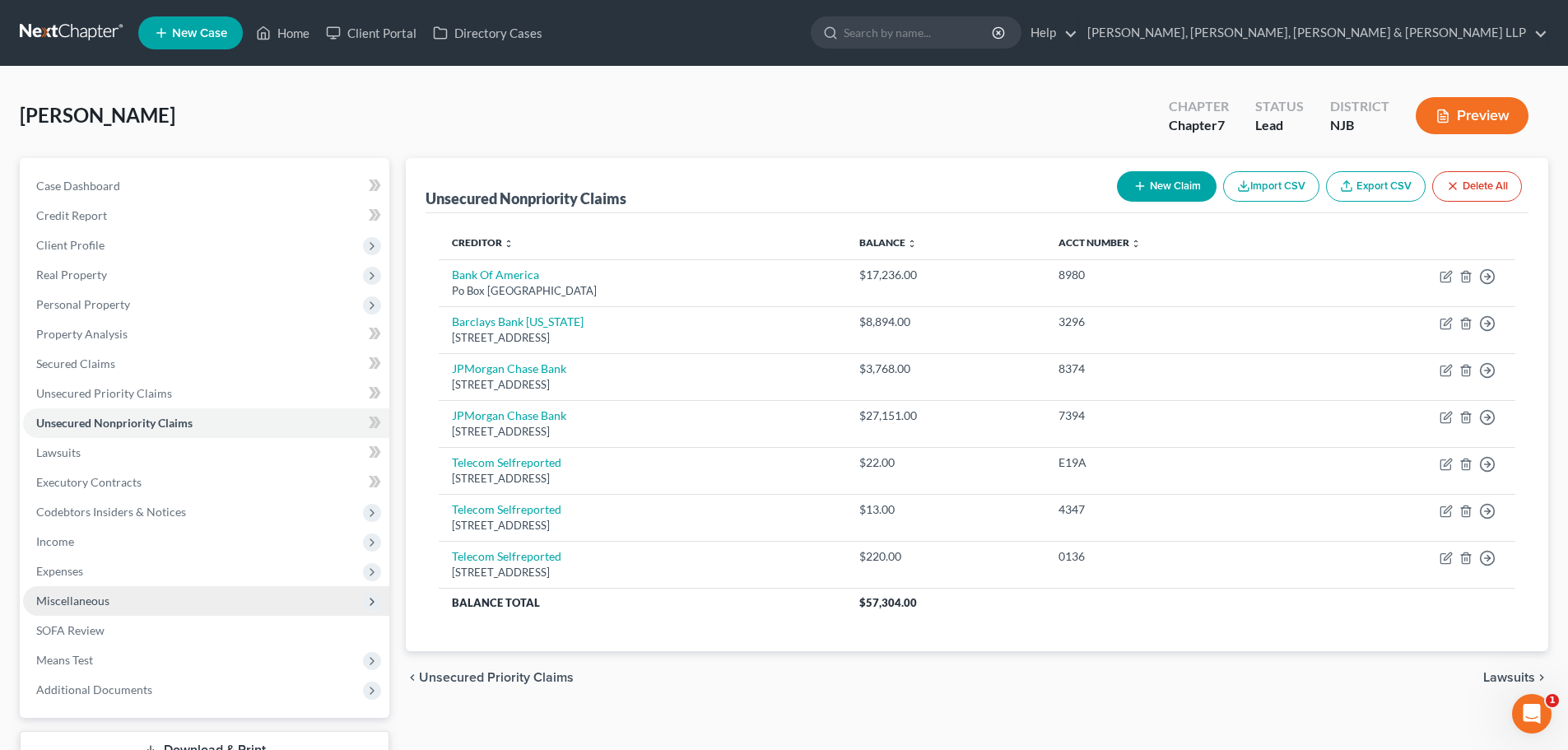
click at [92, 604] on span "Miscellaneous" at bounding box center [73, 601] width 73 height 14
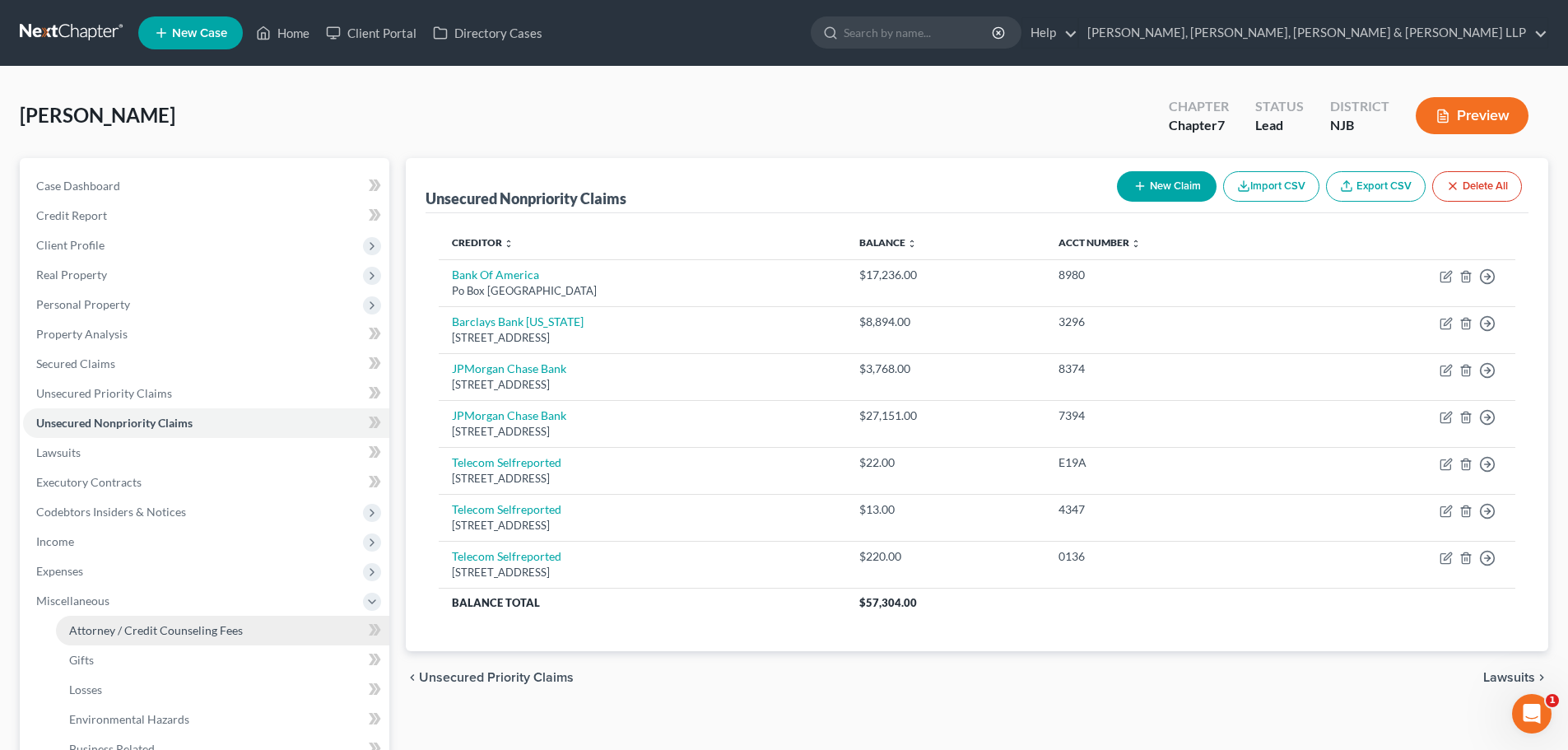
click at [123, 629] on span "Attorney / Credit Counseling Fees" at bounding box center [156, 630] width 174 height 14
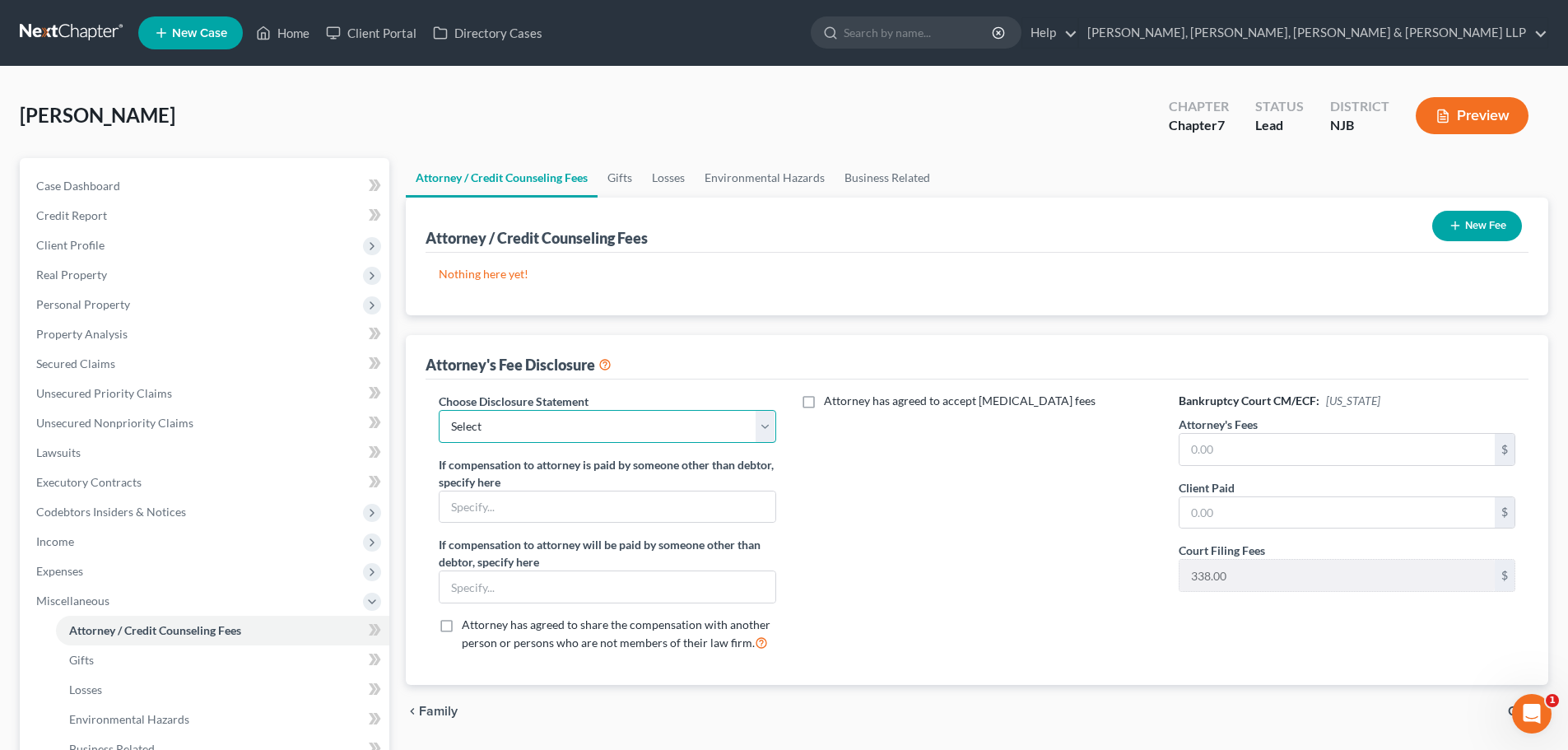
drag, startPoint x: 521, startPoint y: 415, endPoint x: 541, endPoint y: 440, distance: 32.0
click at [523, 416] on select "Select Chapter 13 Disclosure Statement Chapter 7 Disclosure Statement" at bounding box center [607, 427] width 337 height 33
select select "1"
click at [439, 410] on select "Select Chapter 13 Disclosure Statement Chapter 7 Disclosure Statement" at bounding box center [607, 427] width 337 height 33
click at [1201, 447] on input "text" at bounding box center [1337, 449] width 315 height 31
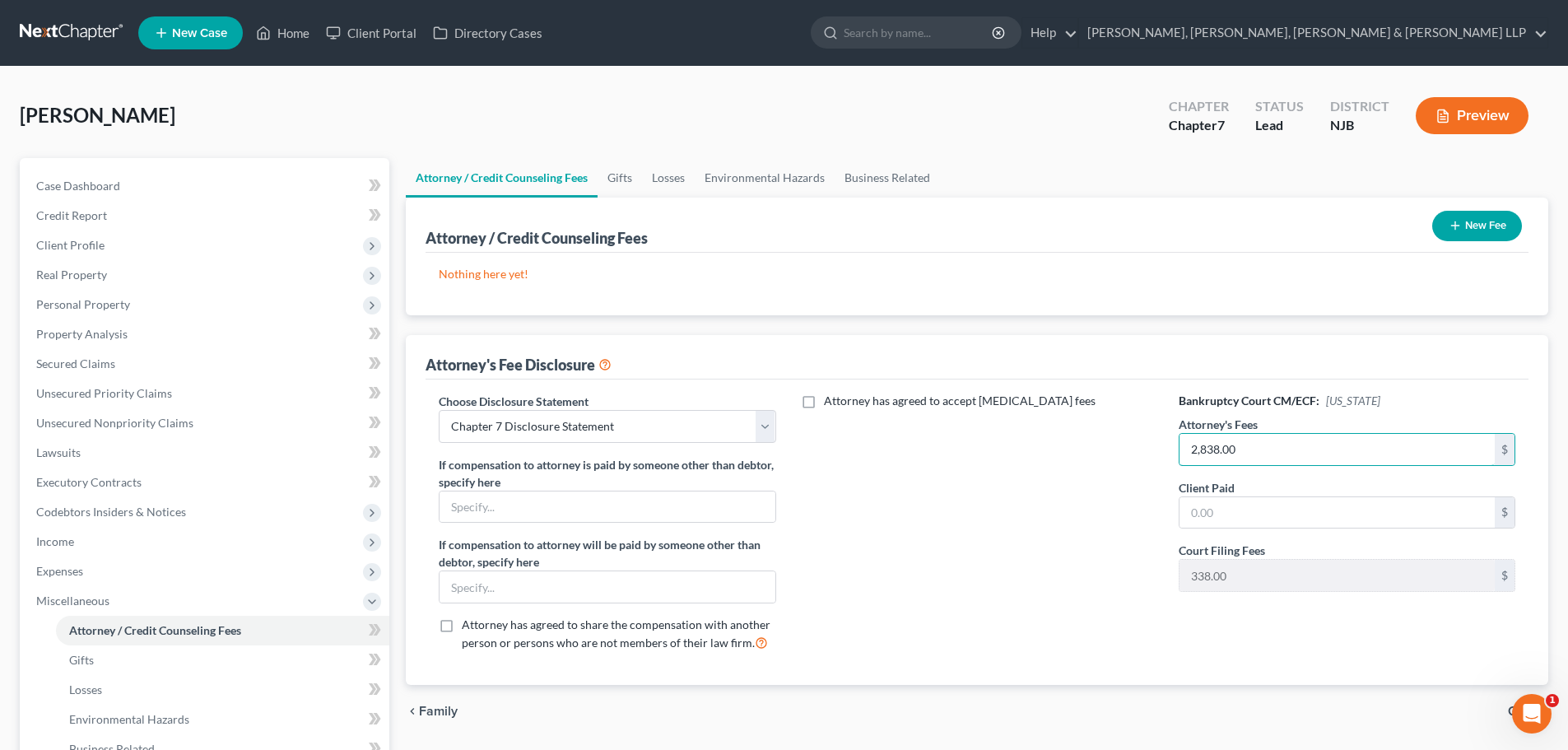
click at [1120, 456] on div "Choose Disclosure Statement Select Chapter 13 Disclosure Statement Chapter 7 Di…" at bounding box center [977, 529] width 1110 height 272
type input "2,838.00"
click at [1245, 501] on input "text" at bounding box center [1337, 513] width 315 height 31
paste input "2,838.00"
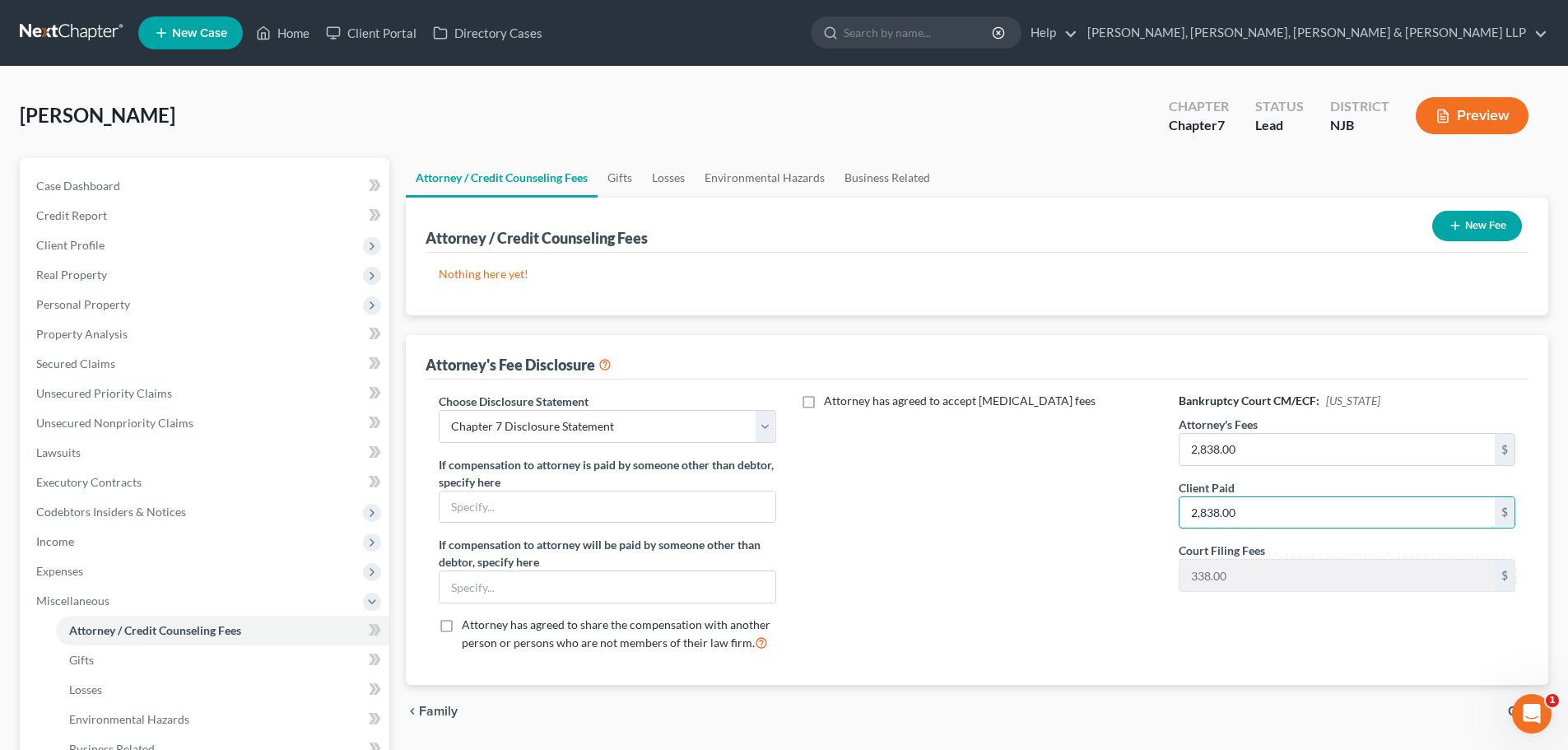
type input "2,838.00"
click at [1476, 230] on button "New Fee" at bounding box center [1477, 226] width 90 height 30
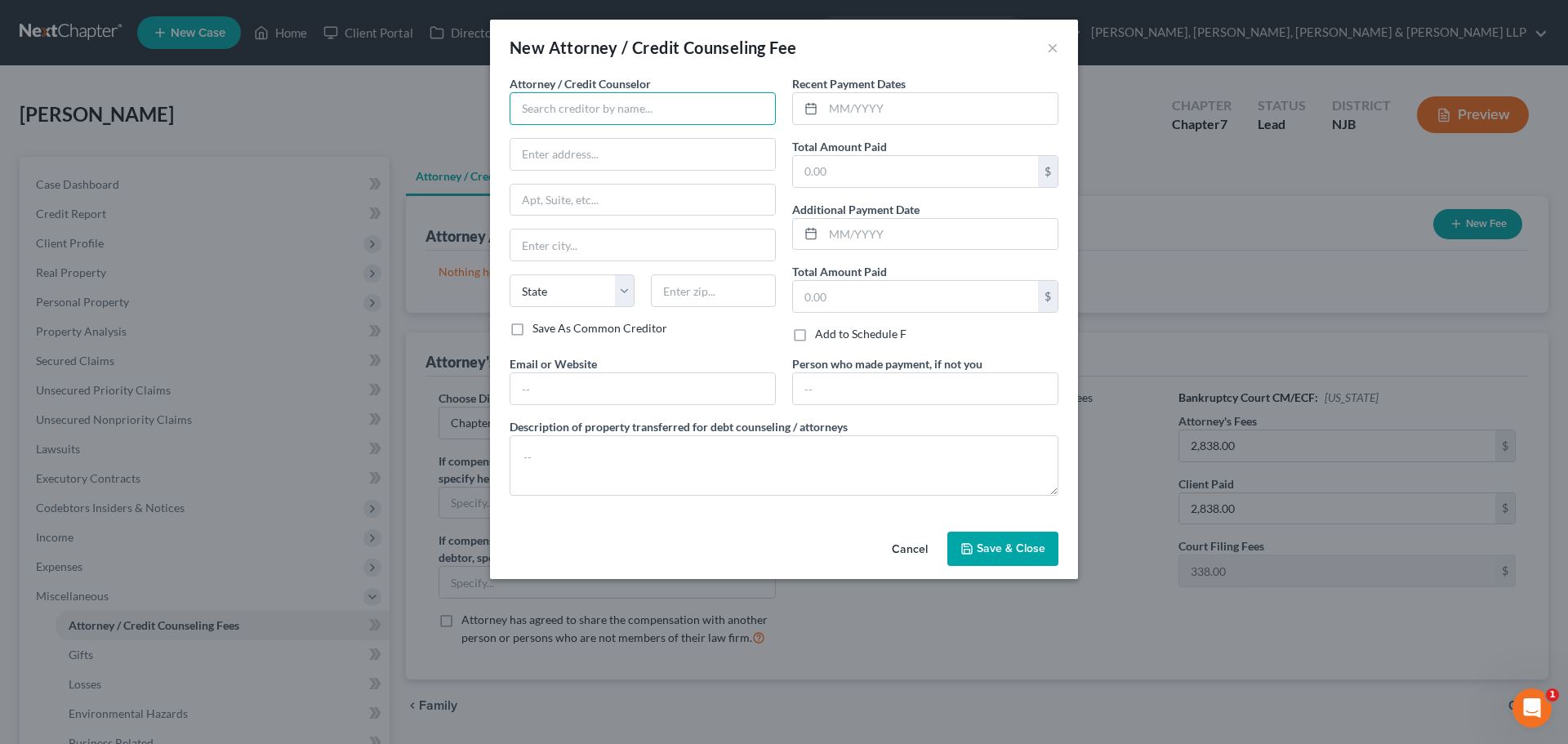
click at [644, 96] on input "text" at bounding box center [643, 109] width 266 height 33
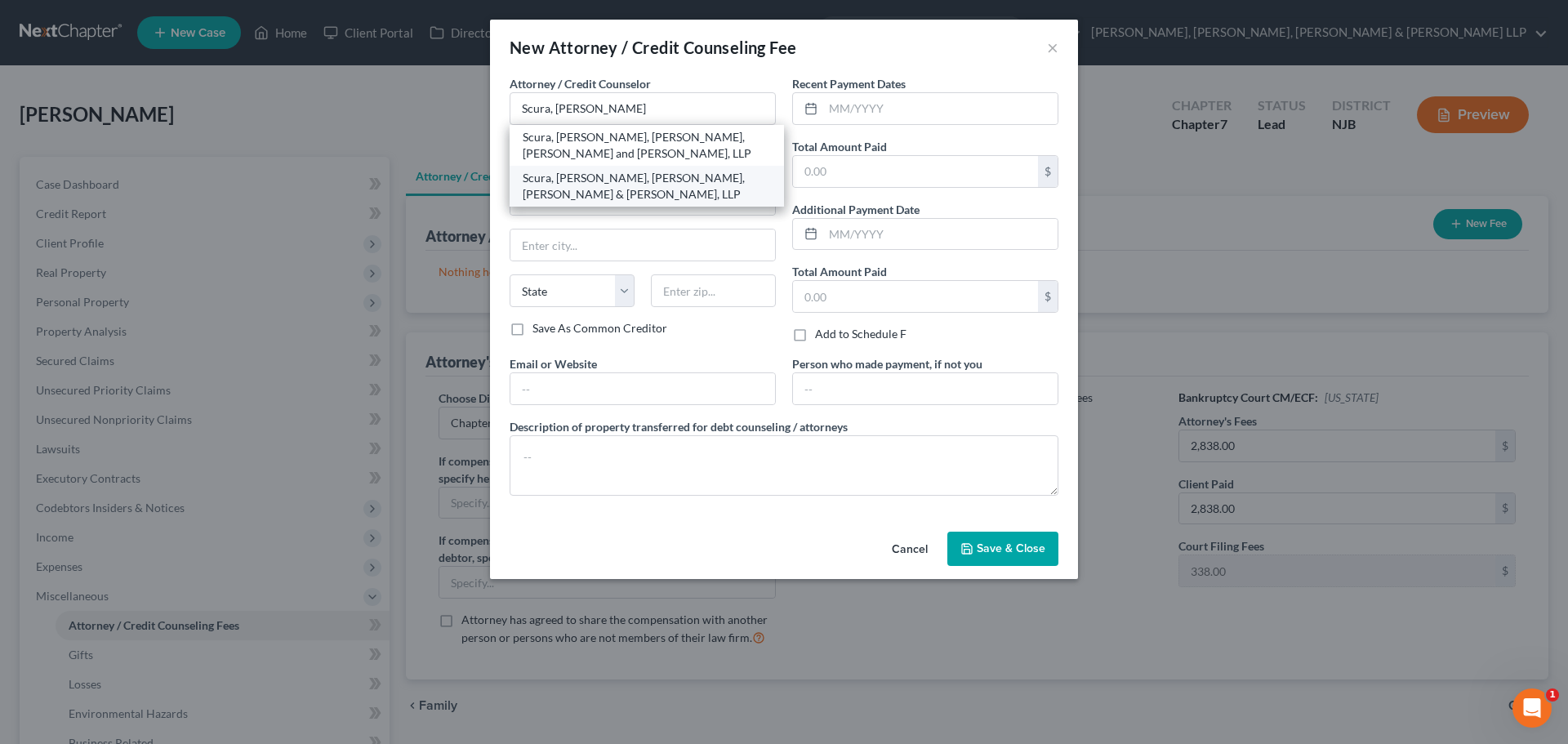
click at [617, 197] on div "Scura, [PERSON_NAME], [PERSON_NAME], [PERSON_NAME] & [PERSON_NAME], LLP" at bounding box center [647, 186] width 248 height 33
type input "Scura, [PERSON_NAME], [PERSON_NAME], [PERSON_NAME] & [PERSON_NAME], LLP"
type input "1599 Hamburg turnpike"
type input "[PERSON_NAME]"
select select "33"
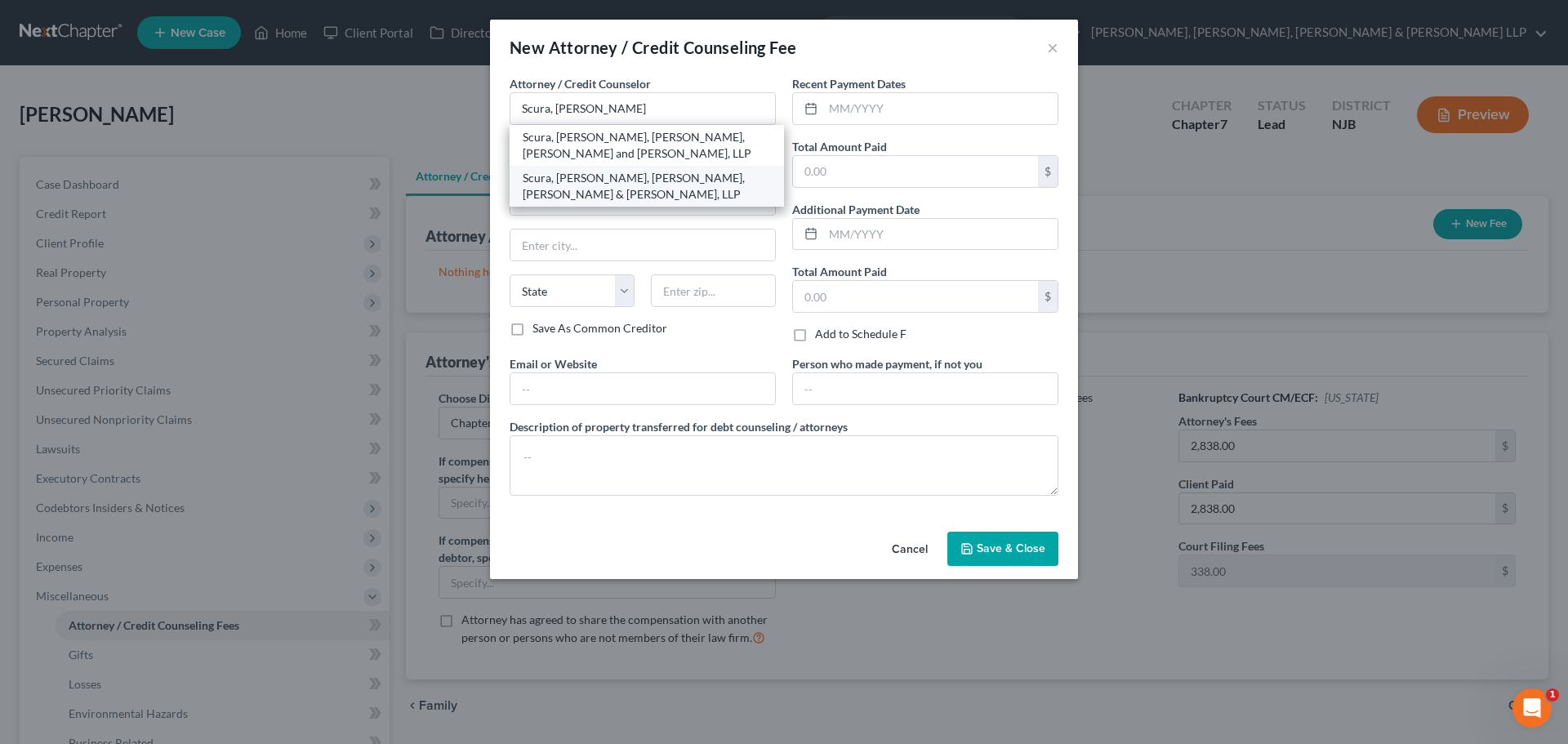
type input "07470"
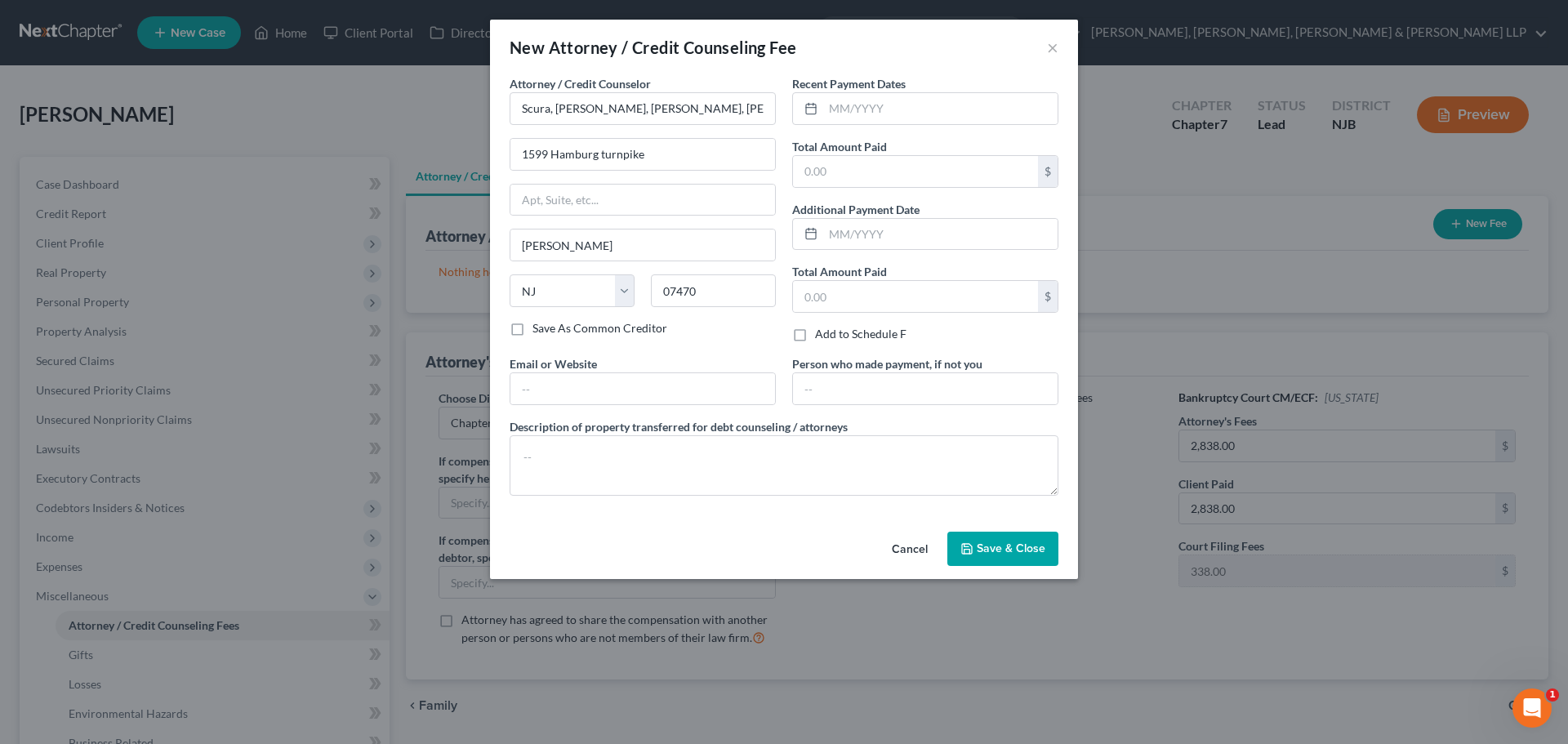
drag, startPoint x: 905, startPoint y: 128, endPoint x: 902, endPoint y: 112, distance: 16.3
click at [906, 127] on div "Recent Payment Dates Total Amount Paid $ Additional Payment Date Total Amount P…" at bounding box center [925, 215] width 283 height 280
click at [901, 111] on input "text" at bounding box center [941, 109] width 235 height 31
type input "09/2025"
click at [889, 165] on input "text" at bounding box center [915, 171] width 245 height 31
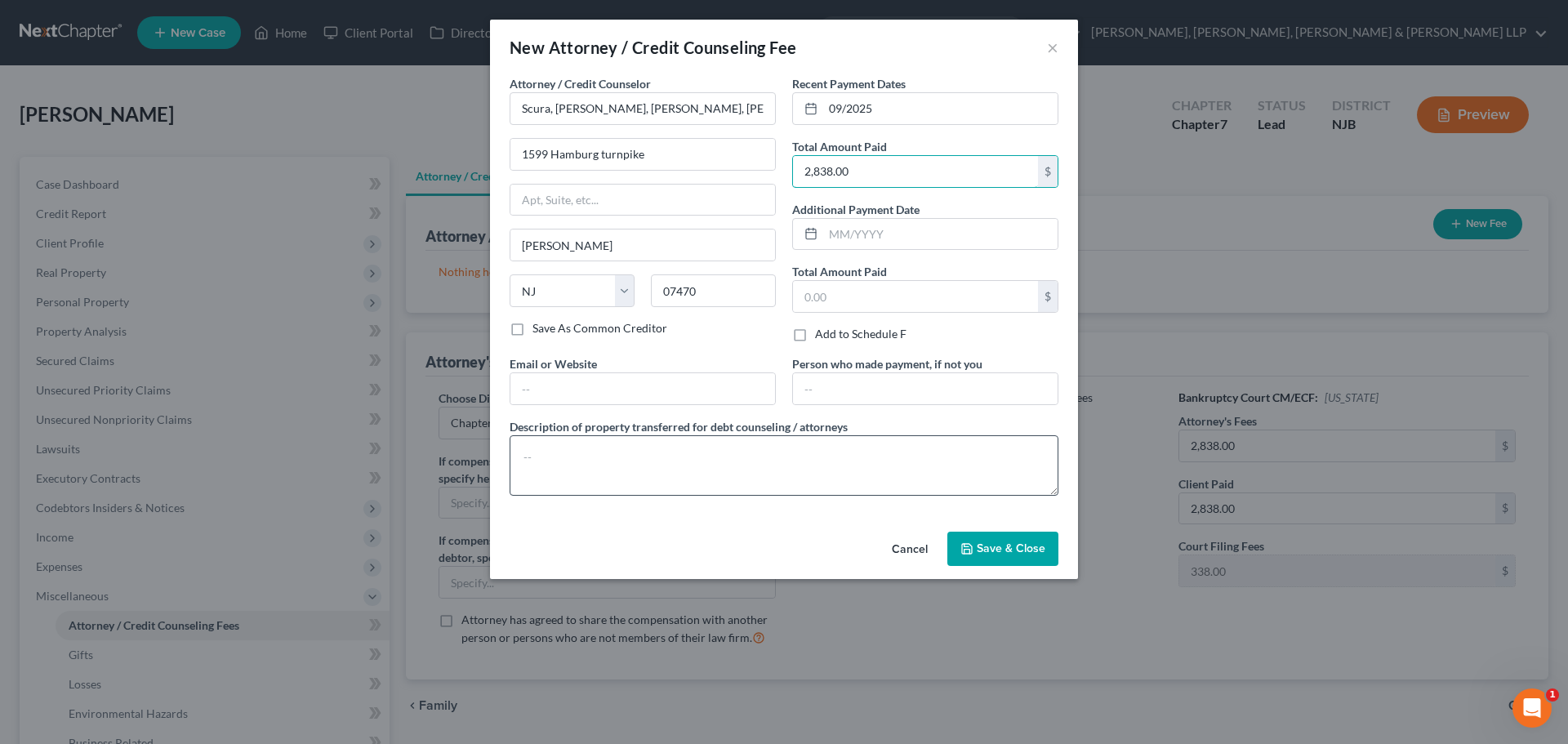
type input "2,838.00"
click at [682, 460] on textarea at bounding box center [784, 465] width 548 height 61
type textarea "Legal fees plus filing fee."
click at [1002, 542] on span "Save & Close" at bounding box center [1011, 549] width 69 height 14
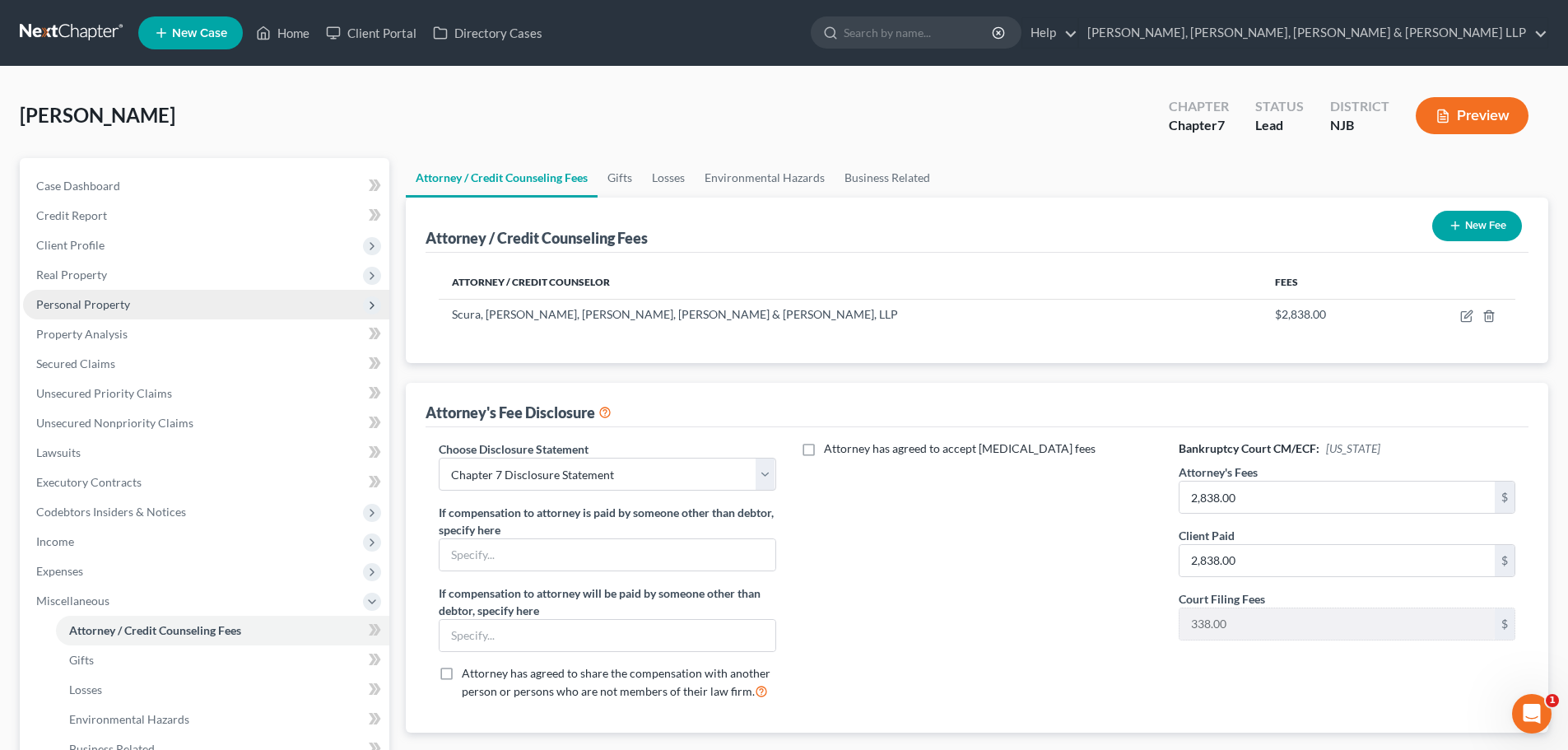
click at [118, 308] on span "Personal Property" at bounding box center [83, 304] width 94 height 14
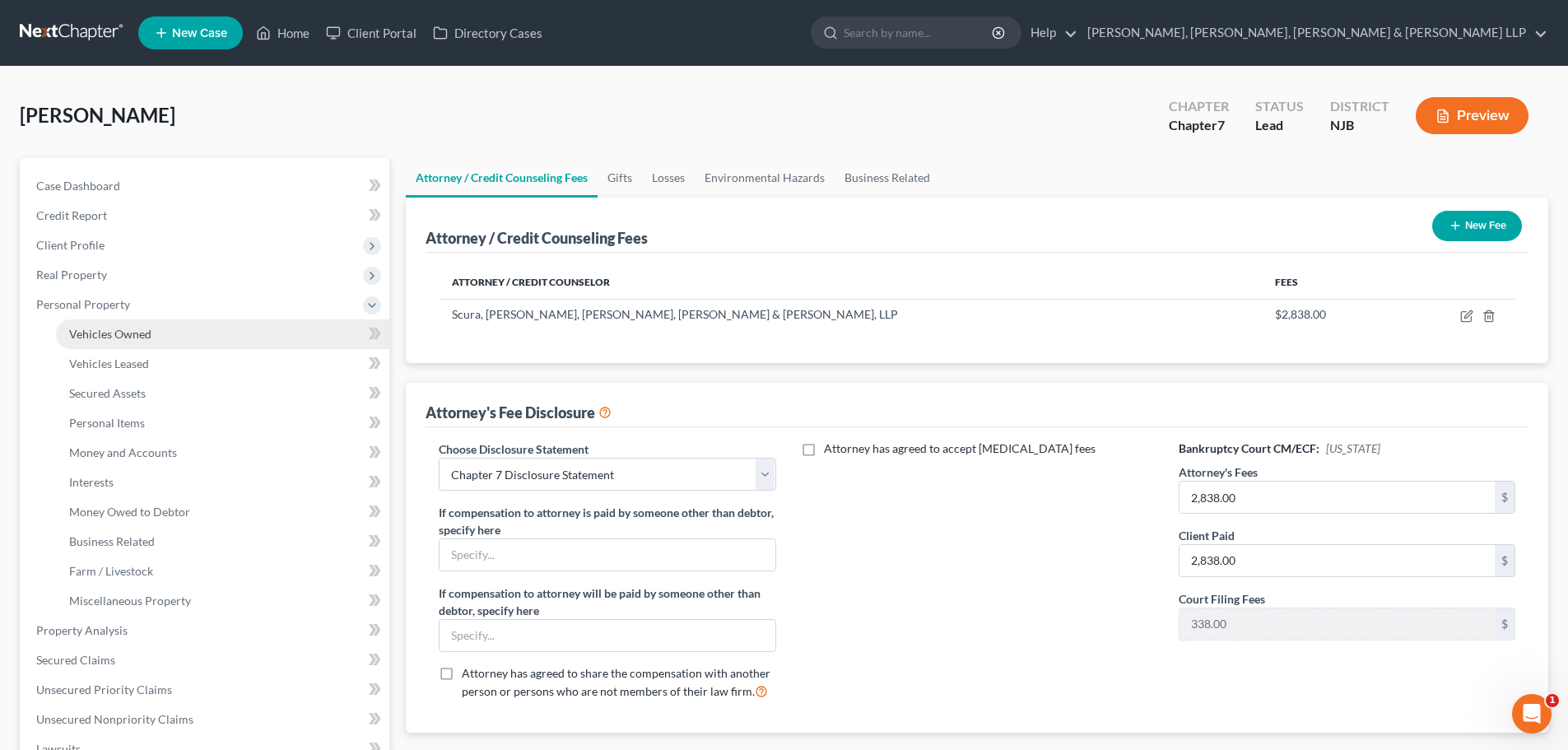
click at [127, 339] on span "Vehicles Owned" at bounding box center [110, 334] width 82 height 14
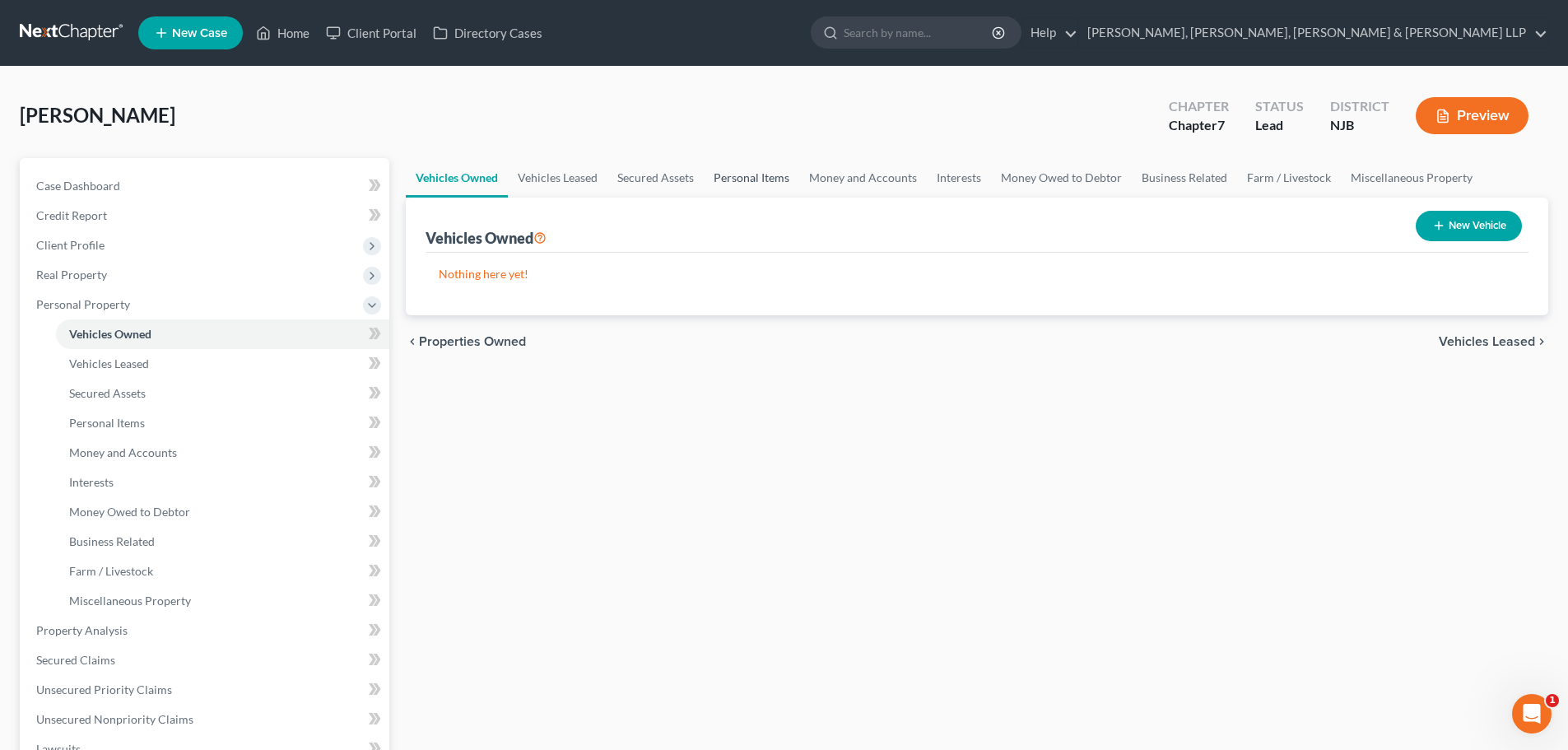
click at [772, 186] on link "Personal Items" at bounding box center [752, 178] width 96 height 40
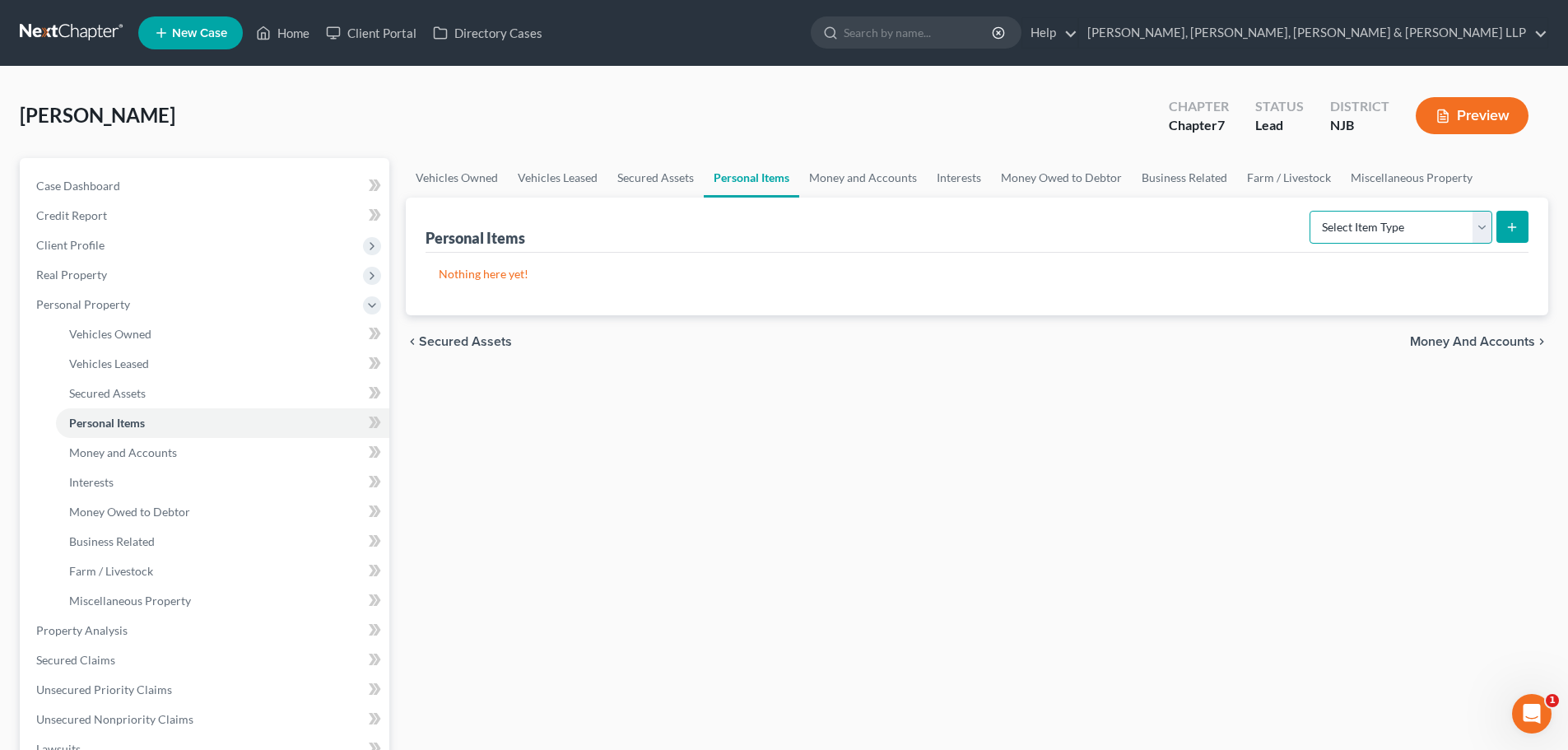
click at [1427, 226] on select "Select Item Type Clothing Collectibles Of Value Electronics Firearms Household …" at bounding box center [1401, 227] width 183 height 33
select select "clothing"
click at [1311, 211] on select "Select Item Type Clothing Collectibles Of Value Electronics Firearms Household …" at bounding box center [1401, 227] width 183 height 33
click at [1518, 235] on button "submit" at bounding box center [1513, 226] width 32 height 32
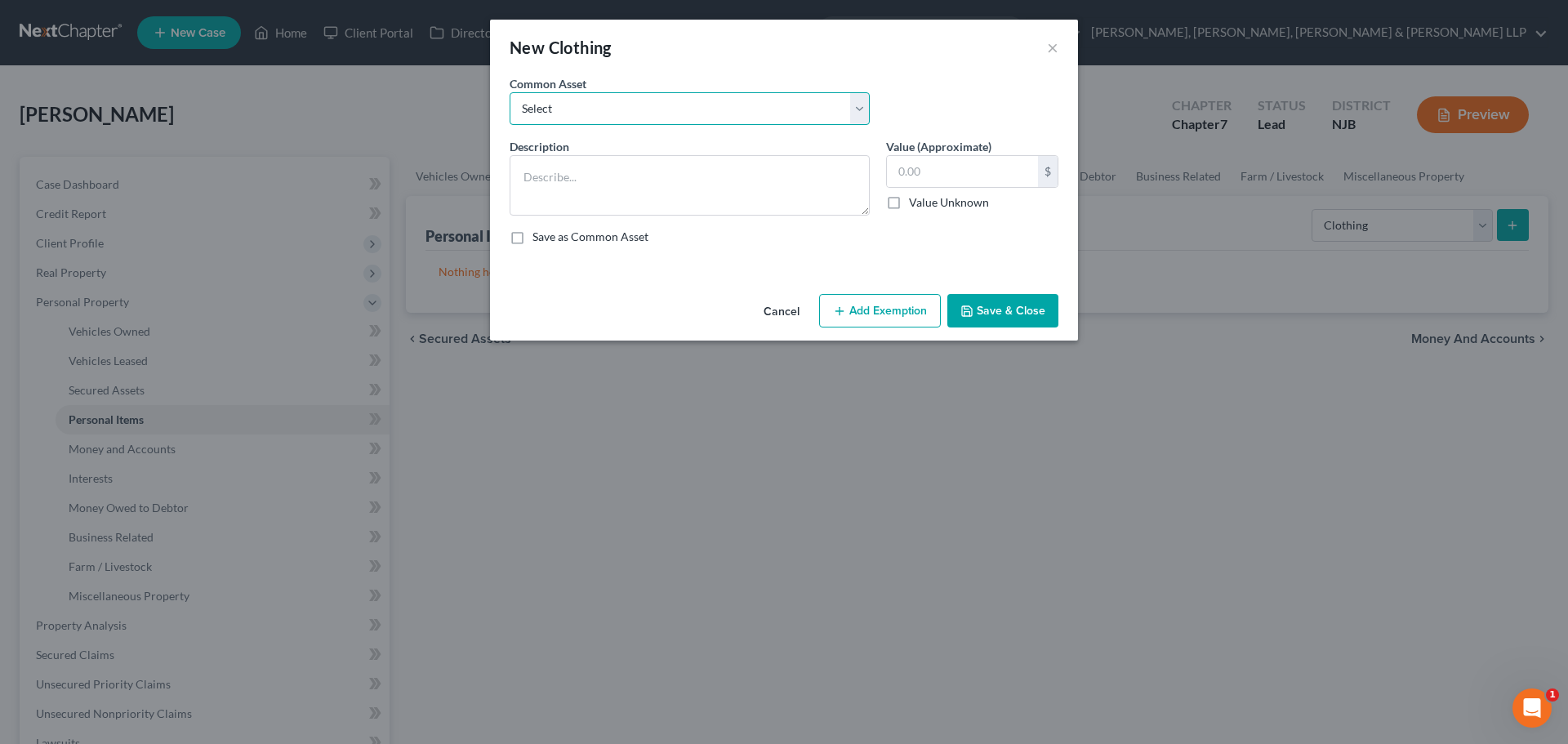
drag, startPoint x: 673, startPoint y: 109, endPoint x: 665, endPoint y: 109, distance: 8.0
click at [673, 109] on select "Select Clothes, Shoes & Accessories" at bounding box center [690, 109] width 360 height 33
select select "0"
click at [510, 93] on select "Select Clothes, Shoes & Accessories" at bounding box center [690, 109] width 360 height 33
type textarea "Clothes, Shoes & Accessories"
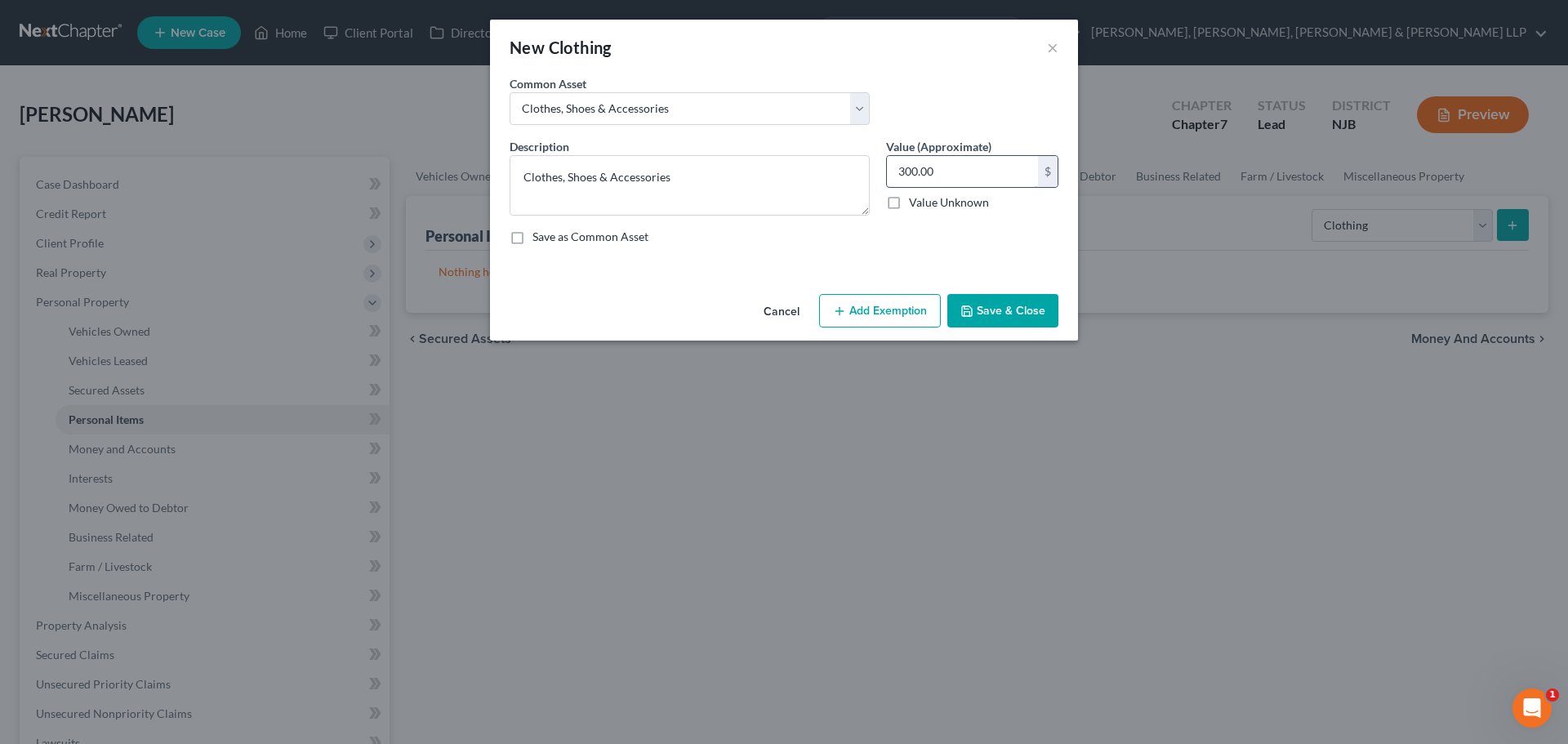
click at [964, 172] on input "300.00" at bounding box center [962, 171] width 151 height 31
type input "500"
click at [890, 321] on button "Add Exemption" at bounding box center [880, 311] width 122 height 34
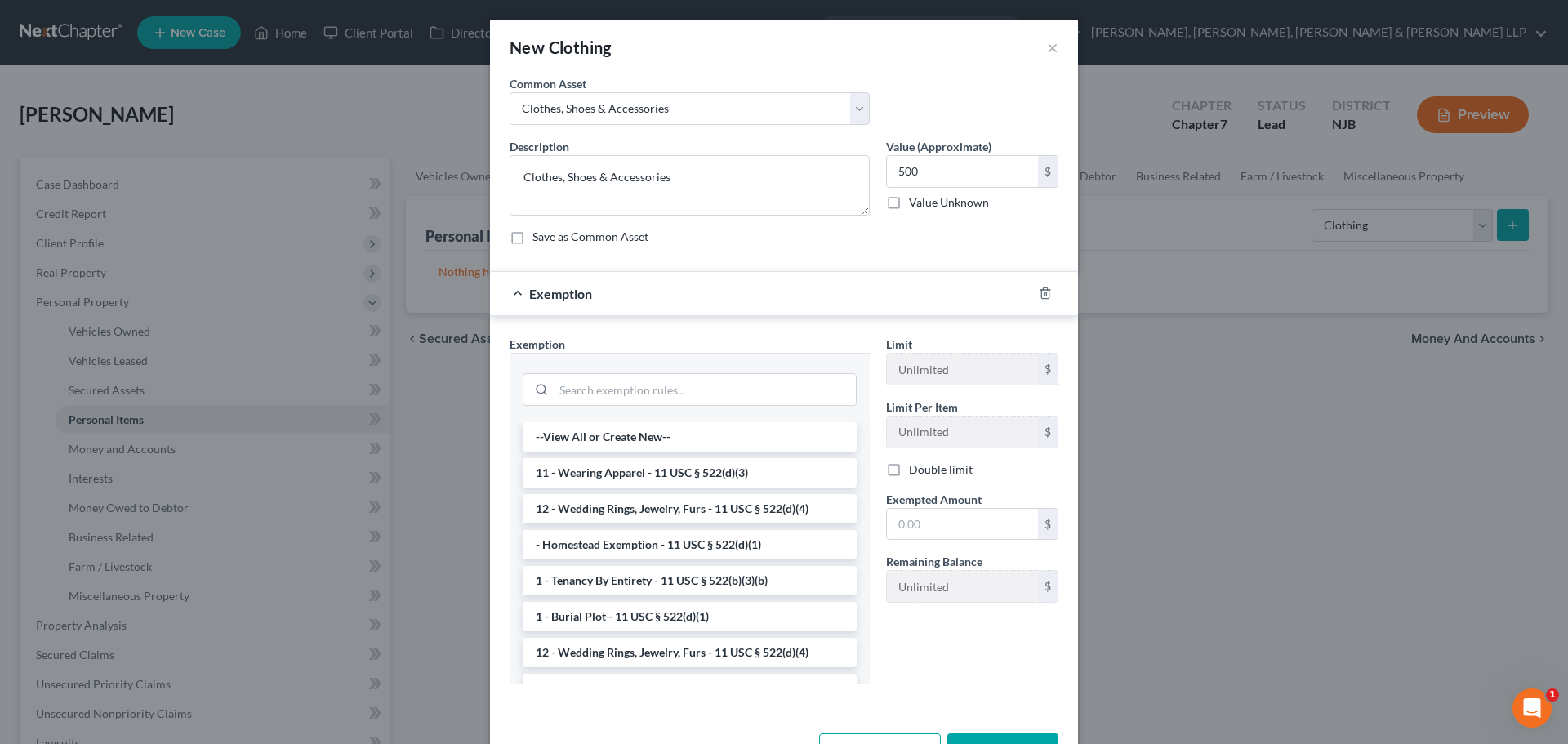
drag, startPoint x: 711, startPoint y: 465, endPoint x: 931, endPoint y: 495, distance: 222.0
click at [714, 465] on li "11 - Wearing Apparel - 11 USC § 522(d)(3)" at bounding box center [690, 473] width 334 height 29
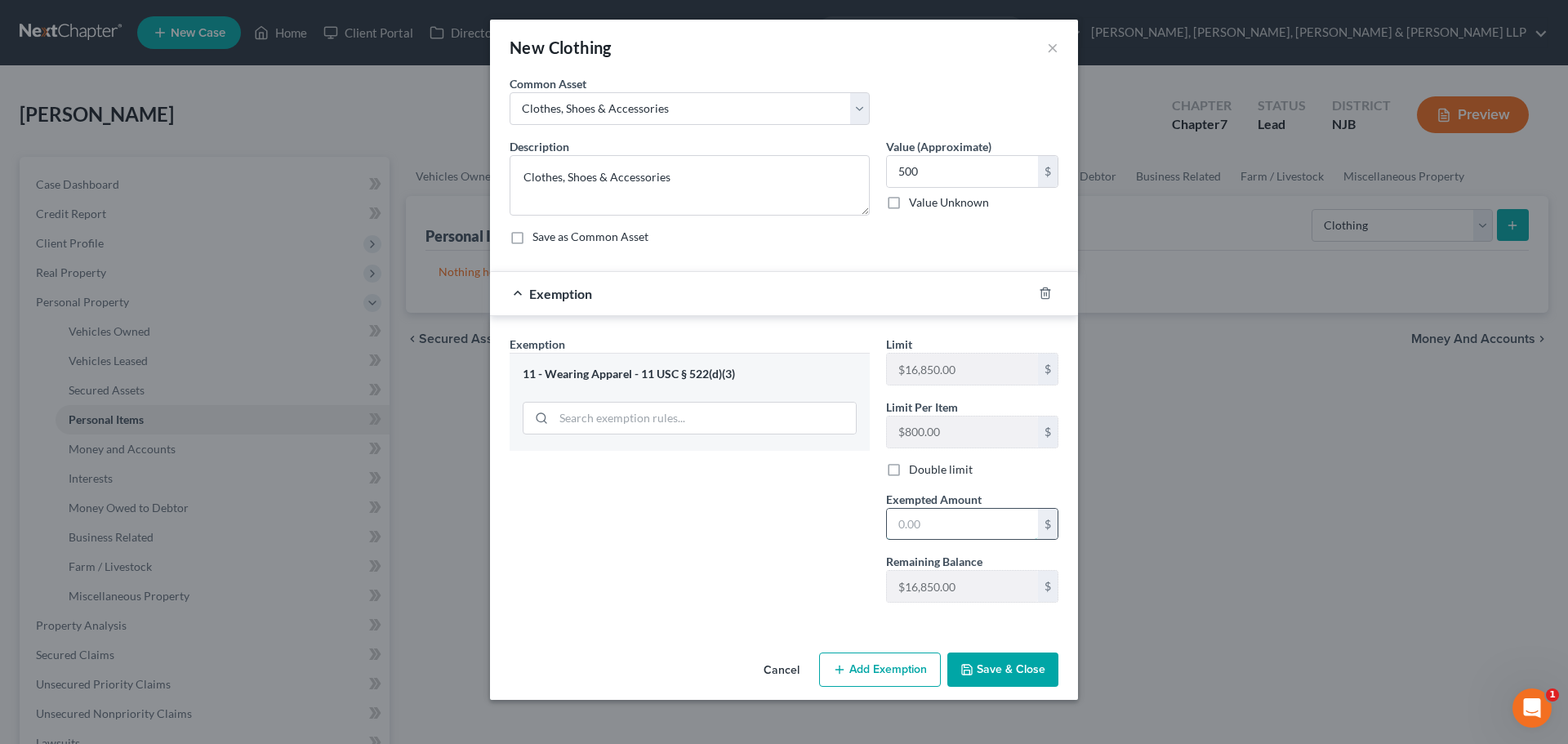
click at [937, 517] on input "text" at bounding box center [962, 525] width 151 height 31
type input "500"
drag, startPoint x: 774, startPoint y: 527, endPoint x: 782, endPoint y: 534, distance: 10.6
click at [774, 528] on div "Exemption Set must be selected for CA. Exemption * 11 - Wearing Apparel - 11 US…" at bounding box center [689, 476] width 376 height 280
click at [984, 675] on button "Save & Close" at bounding box center [1002, 669] width 111 height 34
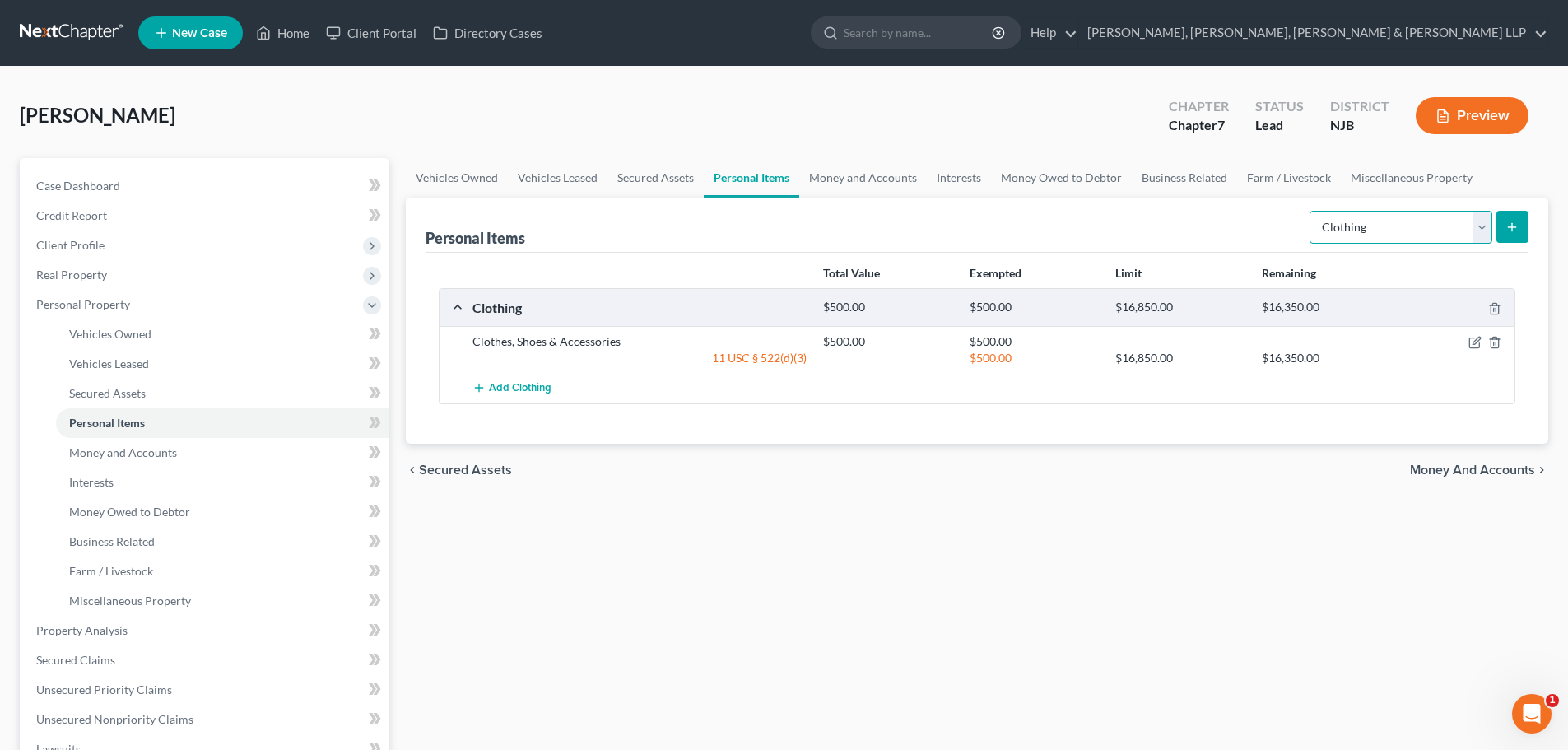
click at [1392, 232] on select "Select Item Type Clothing Collectibles Of Value Electronics Firearms Household …" at bounding box center [1401, 227] width 183 height 33
select select "electronics"
click at [1311, 211] on select "Select Item Type Clothing Collectibles Of Value Electronics Firearms Household …" at bounding box center [1401, 227] width 183 height 33
click at [1519, 231] on icon "submit" at bounding box center [1512, 226] width 13 height 13
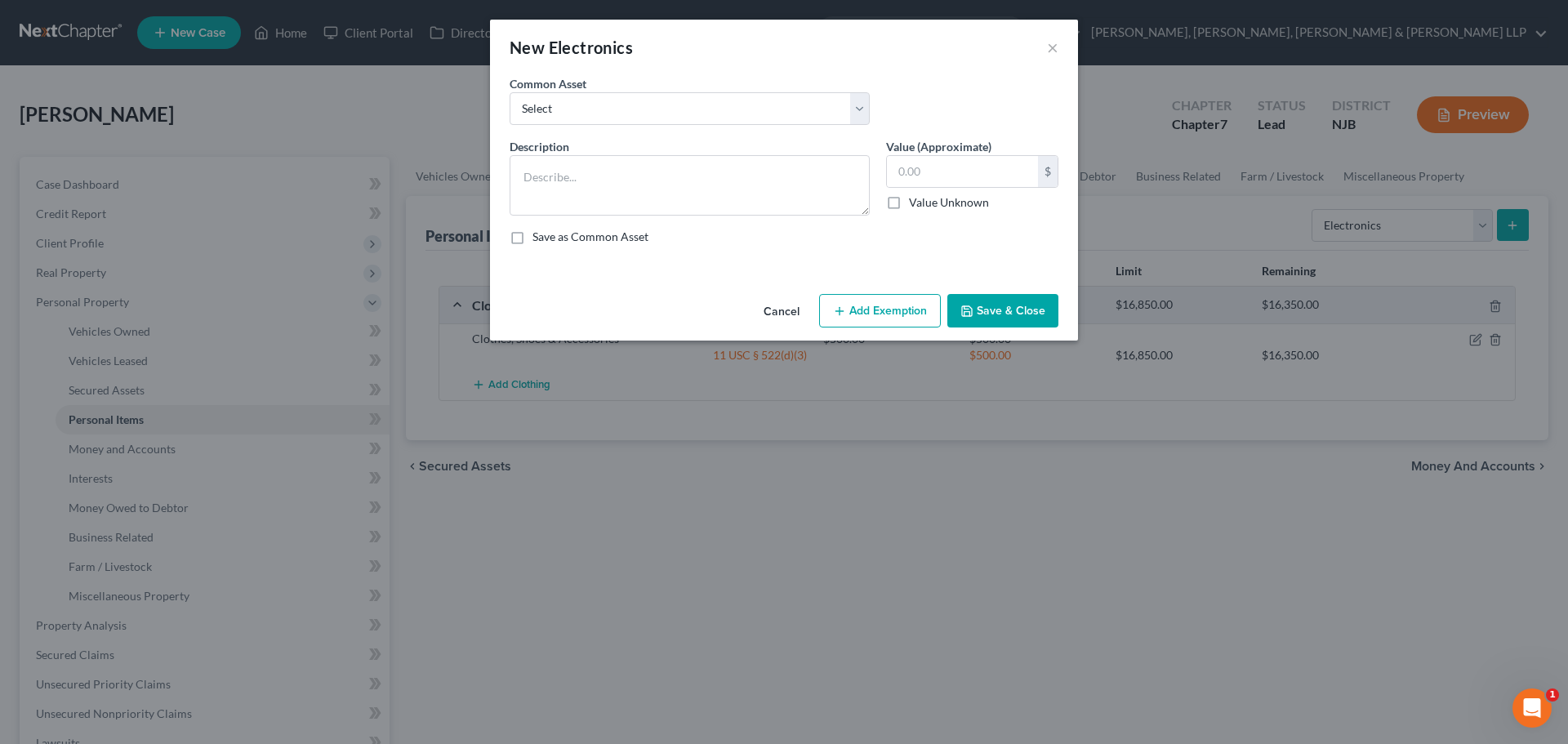
click at [650, 90] on div "Common Asset Select Cellphone, TVs Electronic Appliances" at bounding box center [689, 100] width 376 height 50
click at [619, 99] on select "Select Cellphone, TVs Electronic Appliances" at bounding box center [690, 109] width 360 height 33
select select "0"
click at [510, 93] on select "Select Cellphone, TVs Electronic Appliances" at bounding box center [690, 109] width 360 height 33
type textarea "Cellphone, TVs"
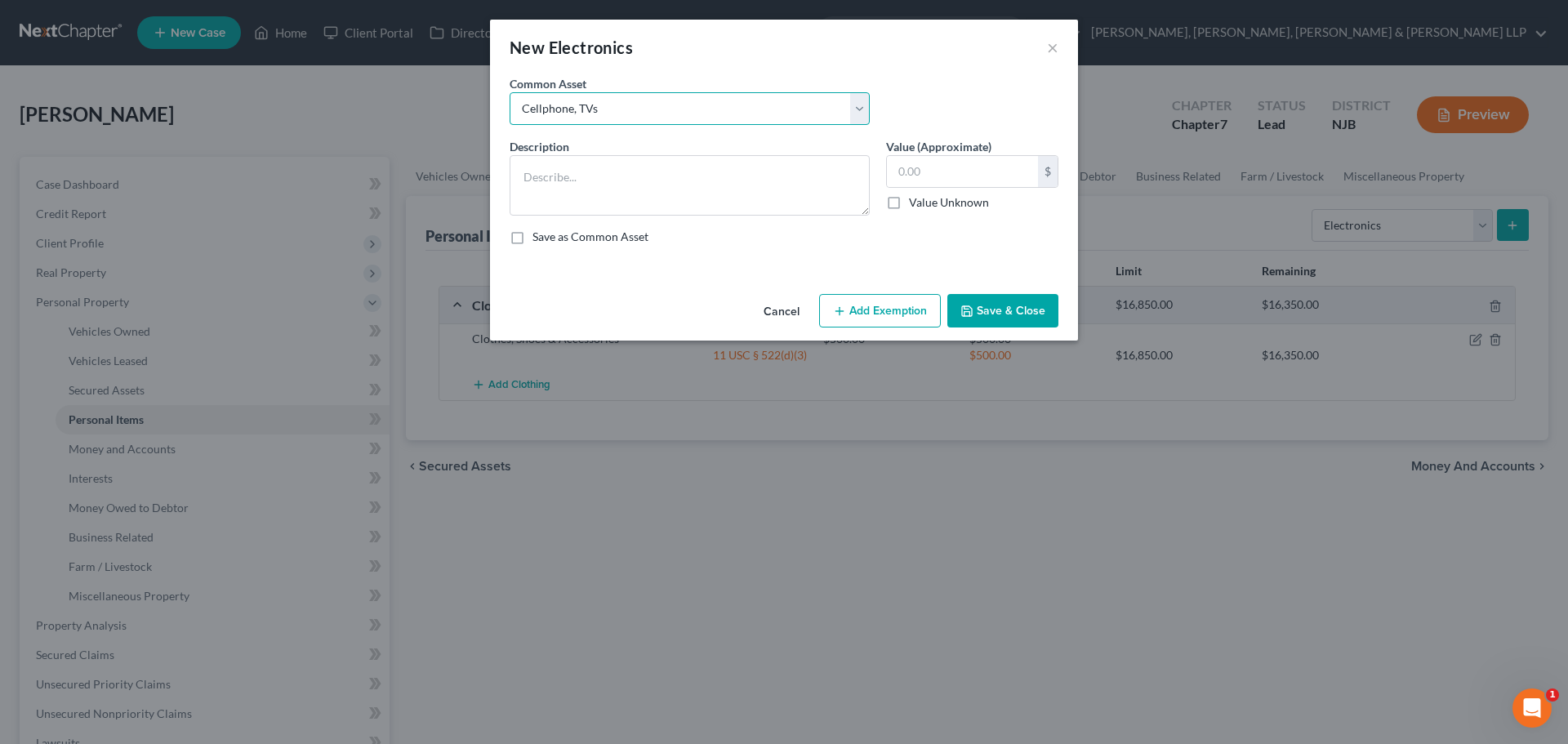
type input "750.00"
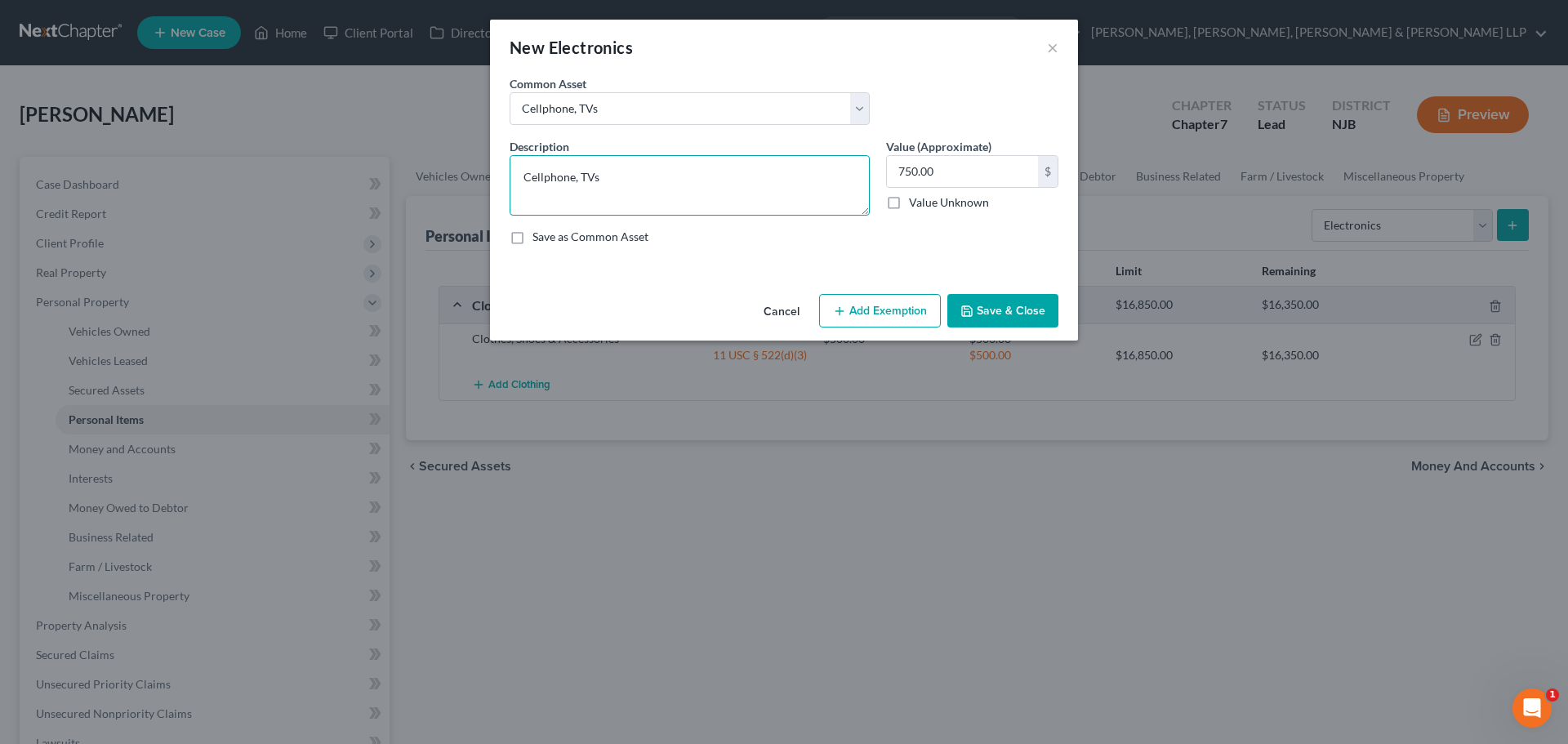
click at [628, 183] on textarea "Cellphone, TVs" at bounding box center [690, 185] width 360 height 61
type textarea "Cellphone, TV"
click at [958, 177] on input "750.00" at bounding box center [962, 171] width 151 height 31
type input "1,950"
click at [876, 319] on button "Add Exemption" at bounding box center [880, 311] width 122 height 34
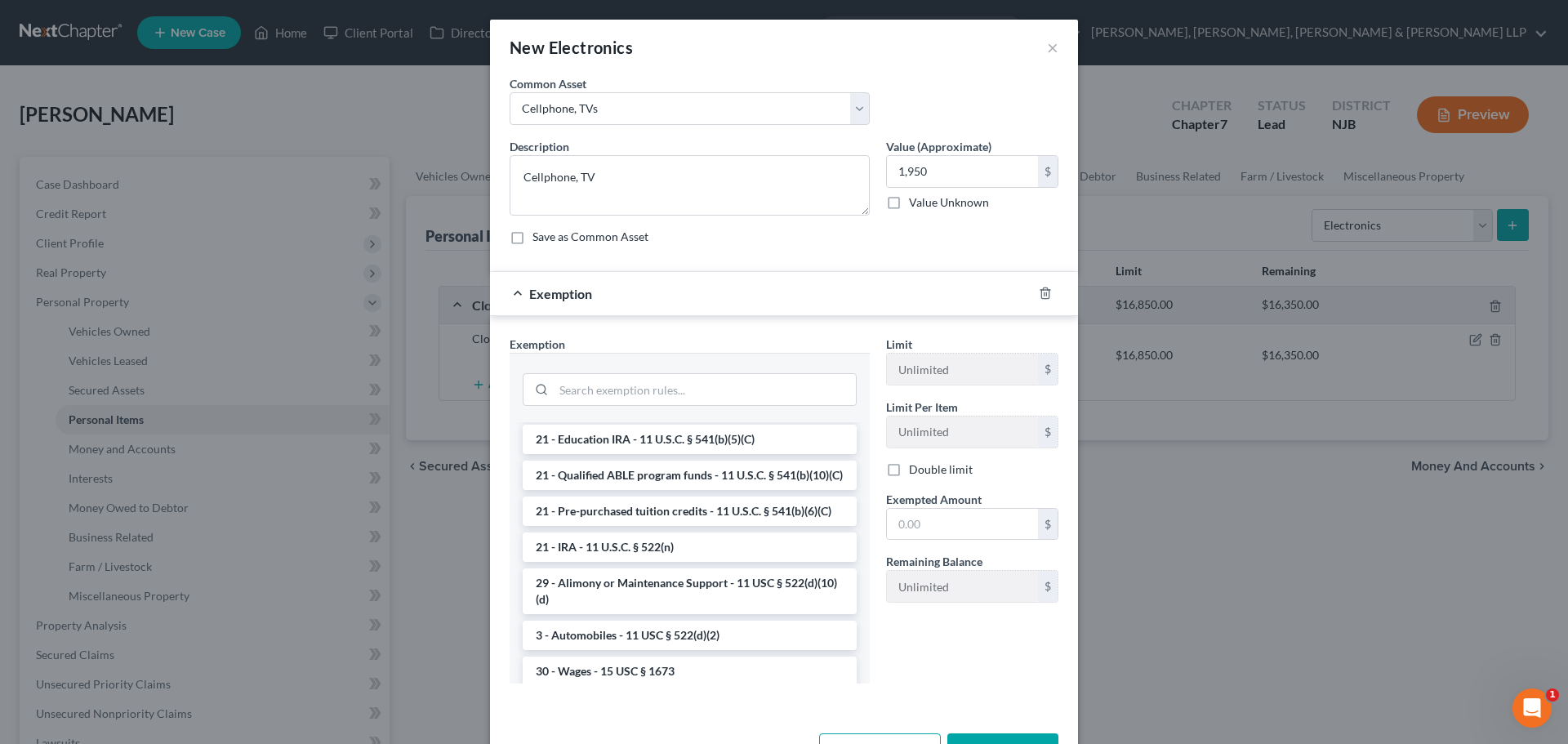
scroll to position [572, 0]
click at [656, 106] on select "Select Cellphone, TVs Electronic Appliances" at bounding box center [690, 109] width 360 height 33
select select "1"
click at [510, 93] on select "Select Cellphone, TVs Electronic Appliances" at bounding box center [690, 109] width 360 height 33
type textarea "Electronic Appliances"
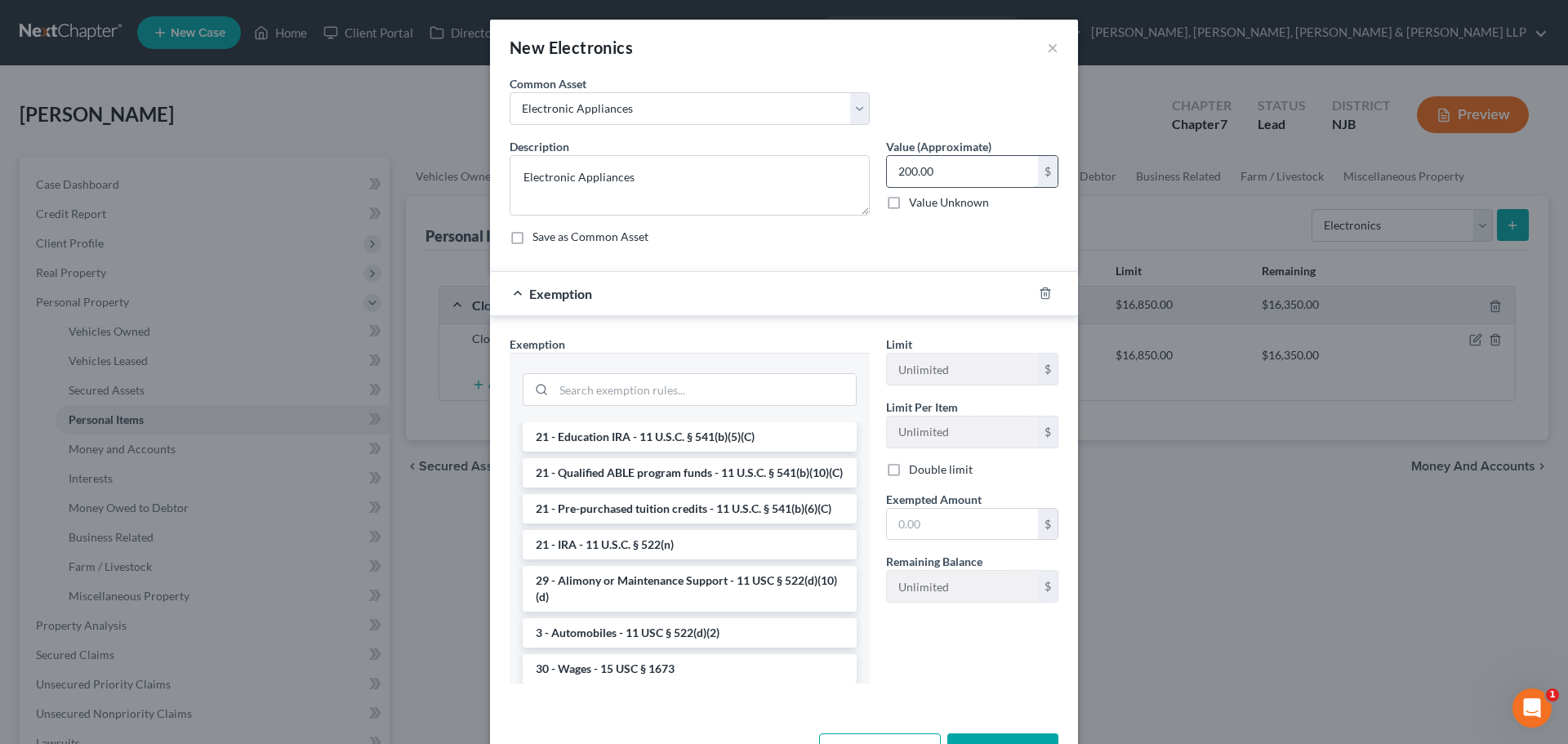
click at [943, 172] on input "200.00" at bounding box center [962, 171] width 151 height 31
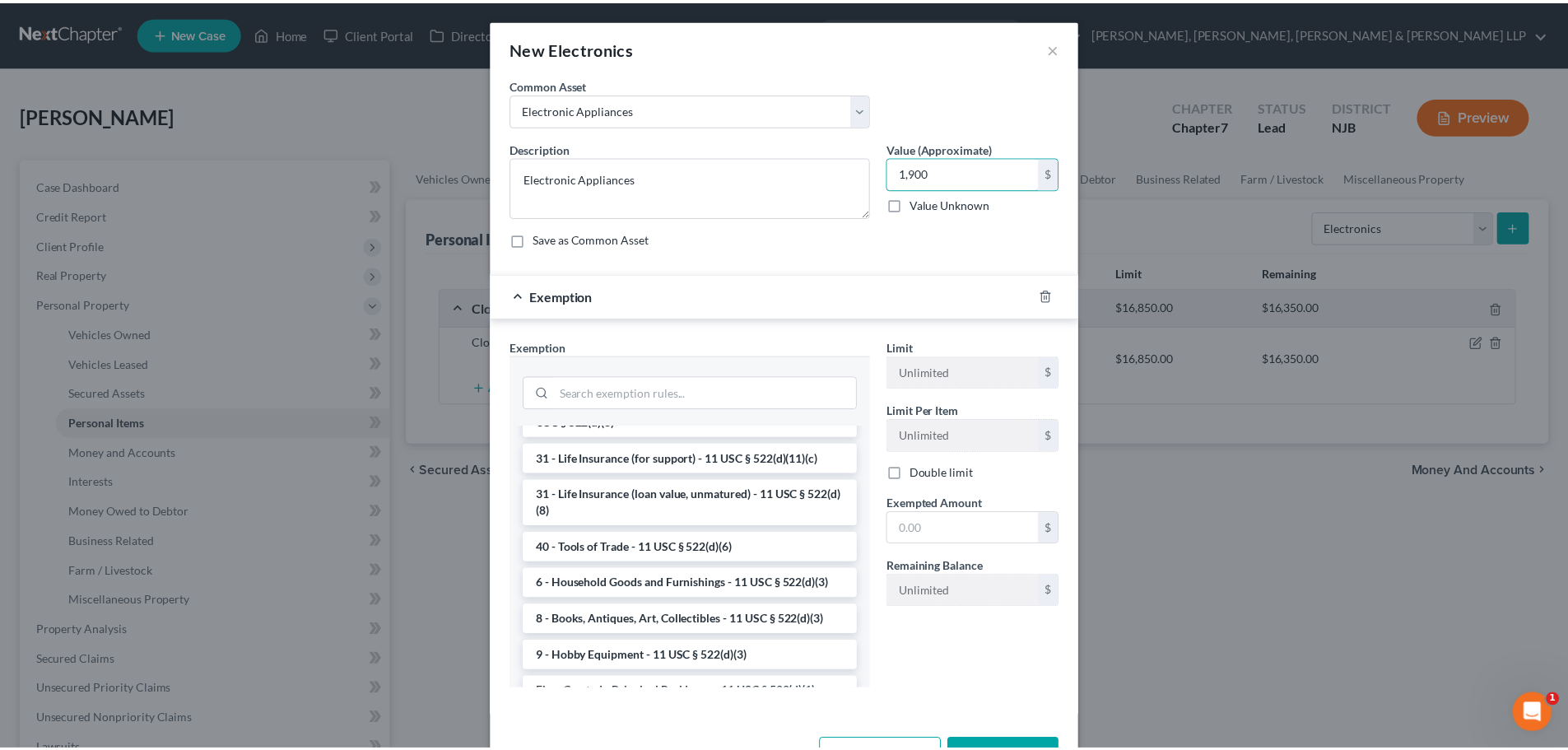
scroll to position [1318, 0]
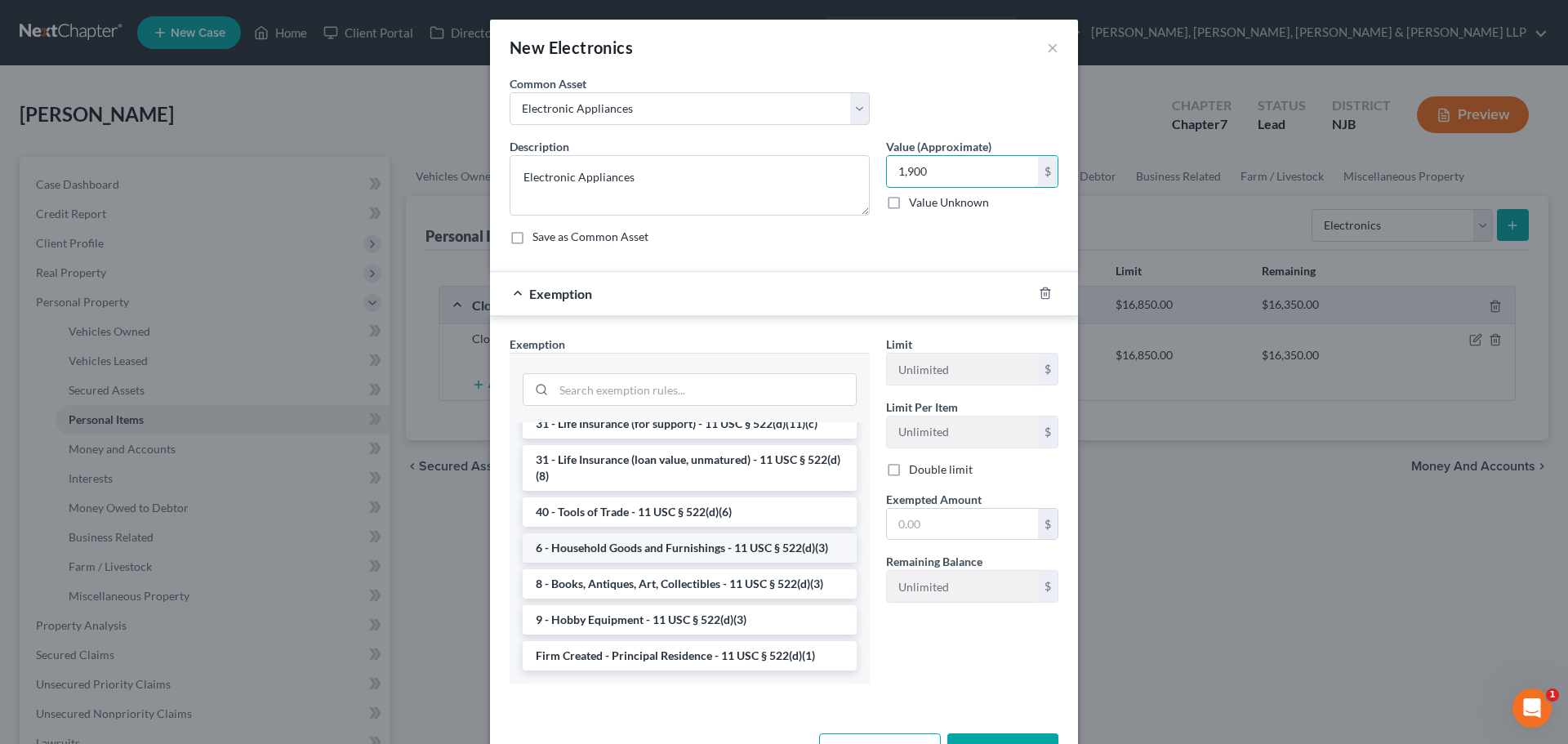
type input "1,900"
drag, startPoint x: 667, startPoint y: 589, endPoint x: 827, endPoint y: 553, distance: 164.0
click at [667, 563] on li "6 - Household Goods and Furnishings - 11 USC § 522(d)(3)" at bounding box center [690, 548] width 334 height 29
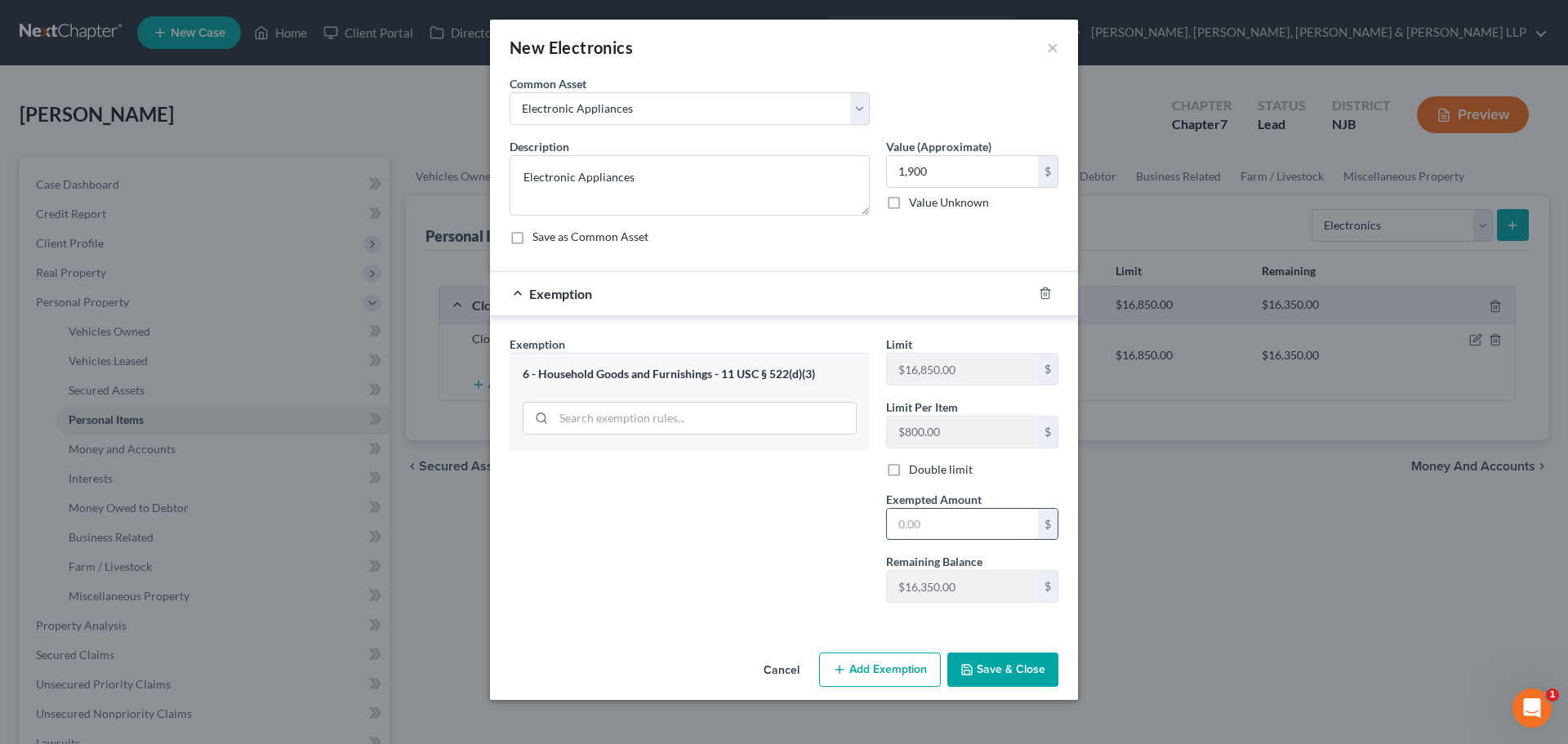
click at [917, 523] on input "text" at bounding box center [962, 525] width 151 height 31
type input "1,900"
click at [679, 563] on div "Exemption Set must be selected for CA. Exemption * 6 - Household Goods and Furn…" at bounding box center [689, 476] width 376 height 280
click at [989, 678] on button "Save & Close" at bounding box center [1002, 669] width 111 height 34
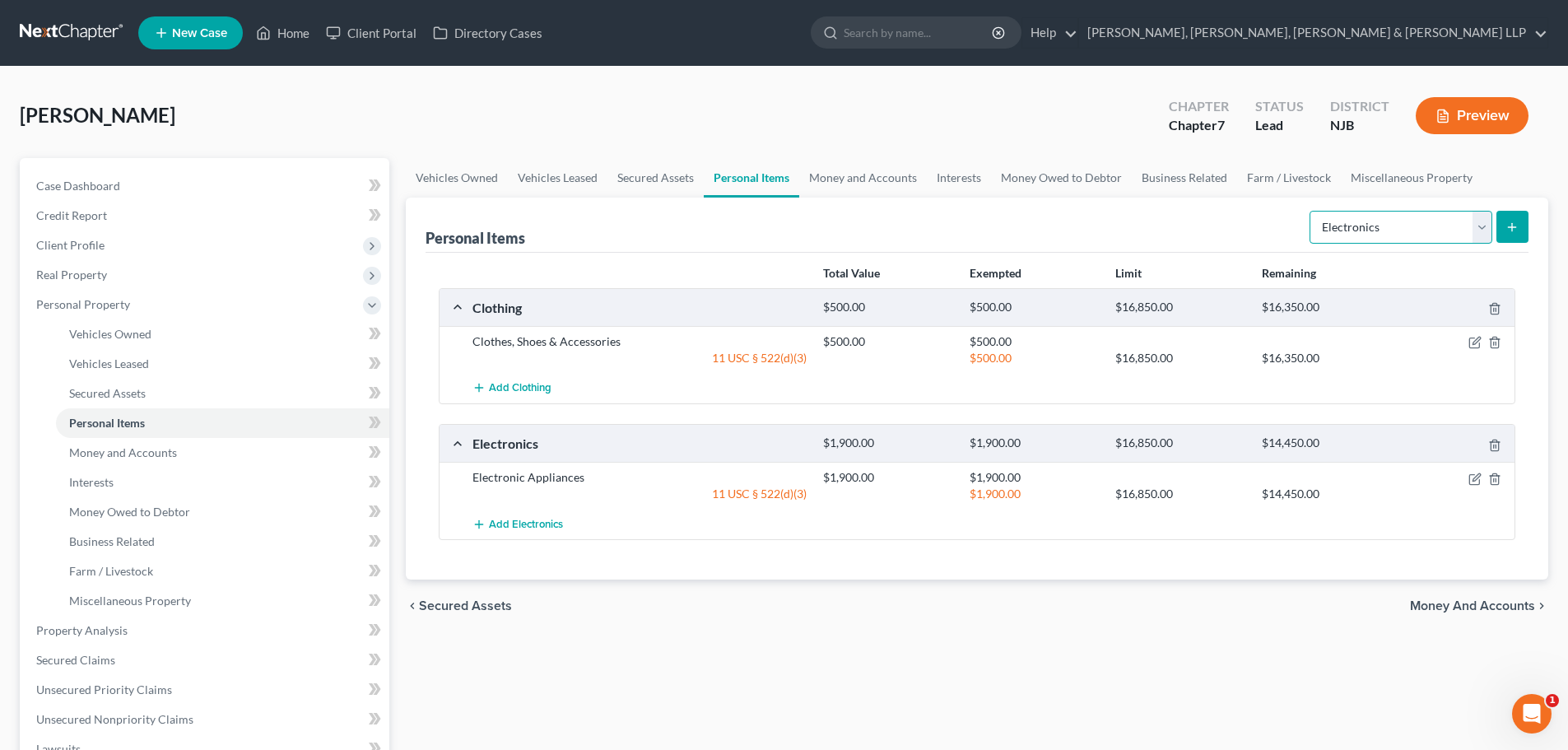
click at [1381, 232] on select "Select Item Type Clothing Collectibles Of Value Electronics Firearms Household …" at bounding box center [1401, 227] width 183 height 33
select select "household_goods"
click at [1311, 211] on select "Select Item Type Clothing Collectibles Of Value Electronics Firearms Household …" at bounding box center [1401, 227] width 183 height 33
click at [1501, 225] on button "submit" at bounding box center [1513, 226] width 32 height 32
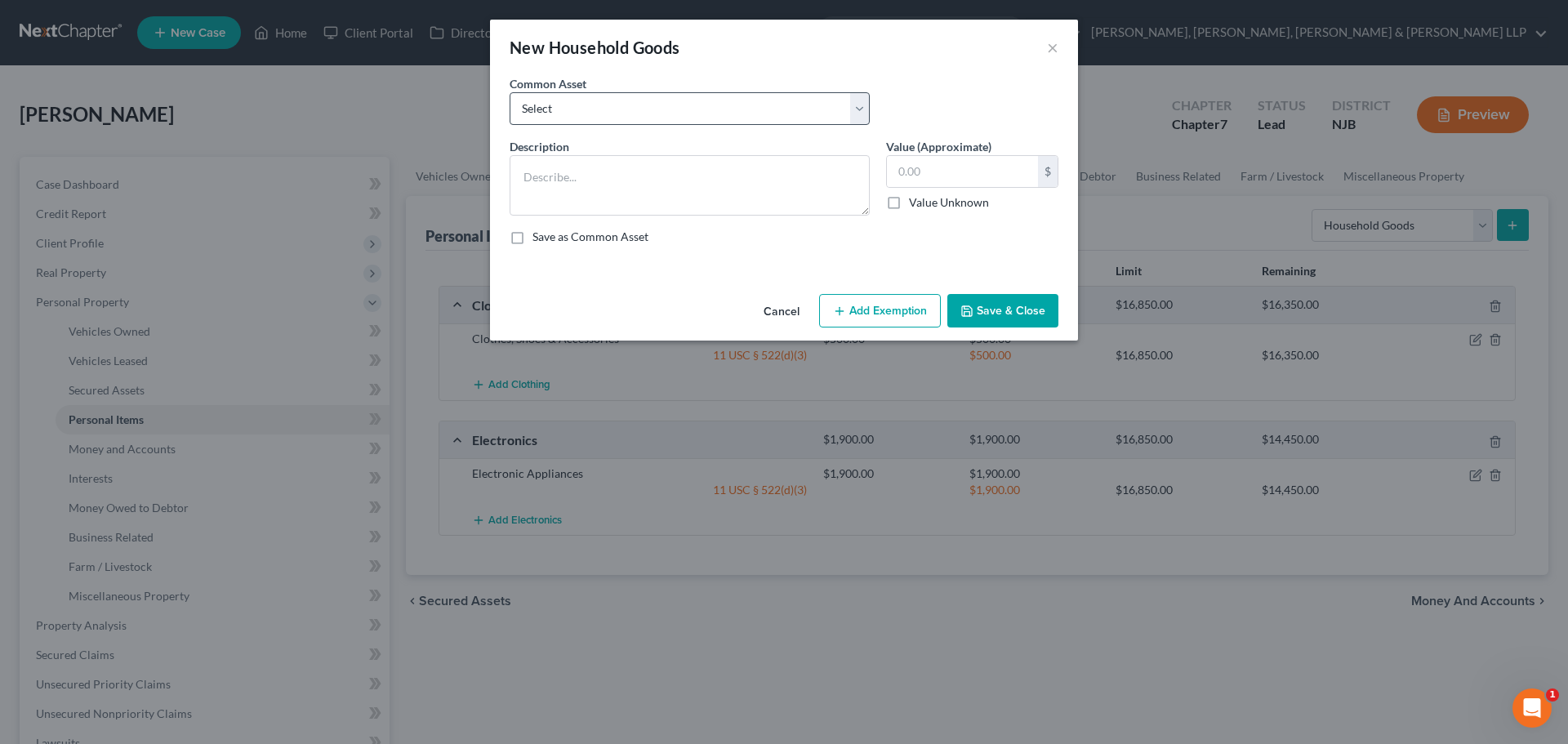
drag, startPoint x: 767, startPoint y: 125, endPoint x: 692, endPoint y: 118, distance: 75.3
click at [758, 123] on div "Common Asset Select Household items" at bounding box center [783, 106] width 565 height 63
drag, startPoint x: 655, startPoint y: 113, endPoint x: 635, endPoint y: 124, distance: 22.8
click at [645, 117] on select "Select Household items" at bounding box center [690, 109] width 360 height 33
select select "0"
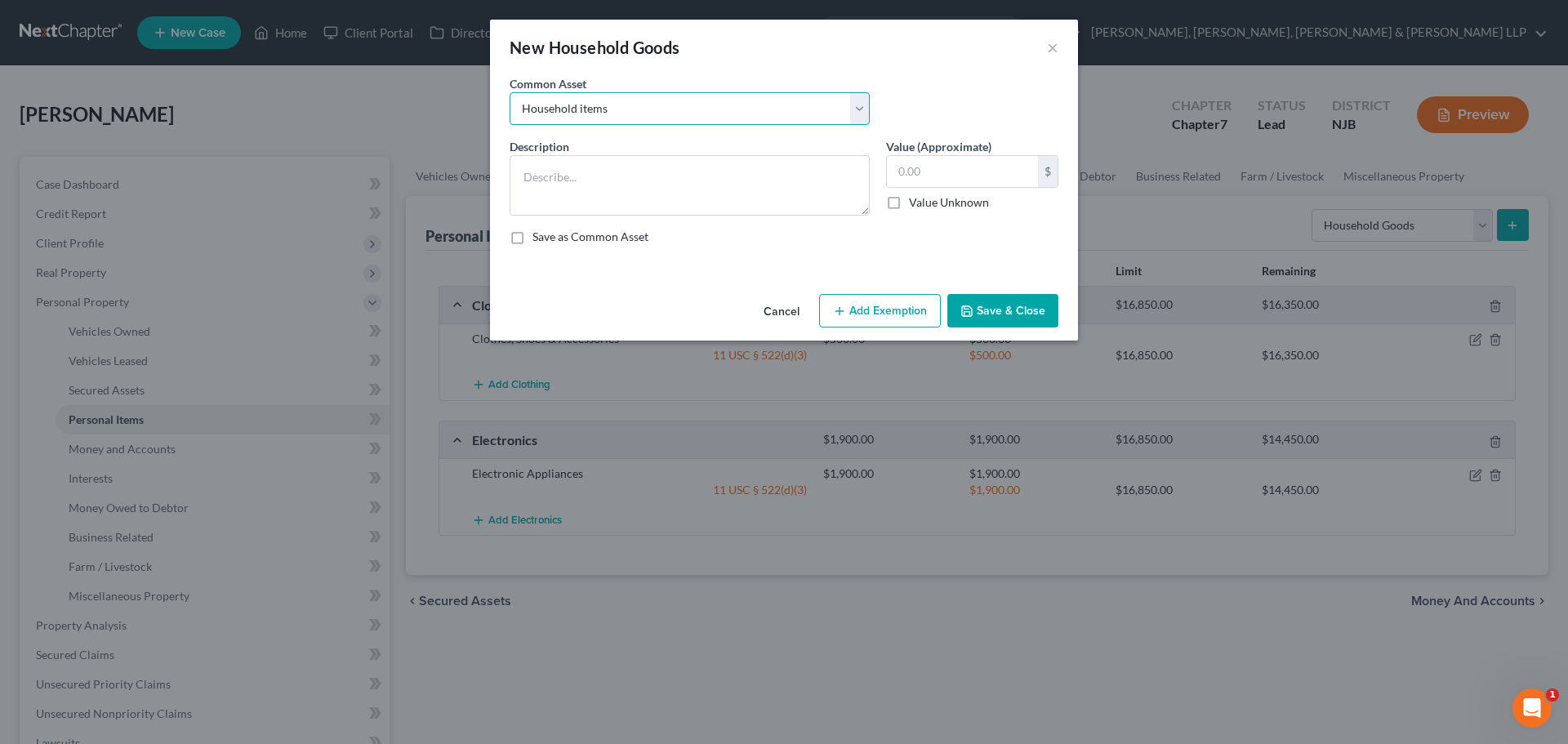
click at [510, 93] on select "Select Household items" at bounding box center [690, 109] width 360 height 33
type textarea "Household items"
click at [955, 169] on input "2,000.00" at bounding box center [962, 171] width 151 height 31
type input "500"
click at [894, 312] on button "Add Exemption" at bounding box center [880, 311] width 122 height 34
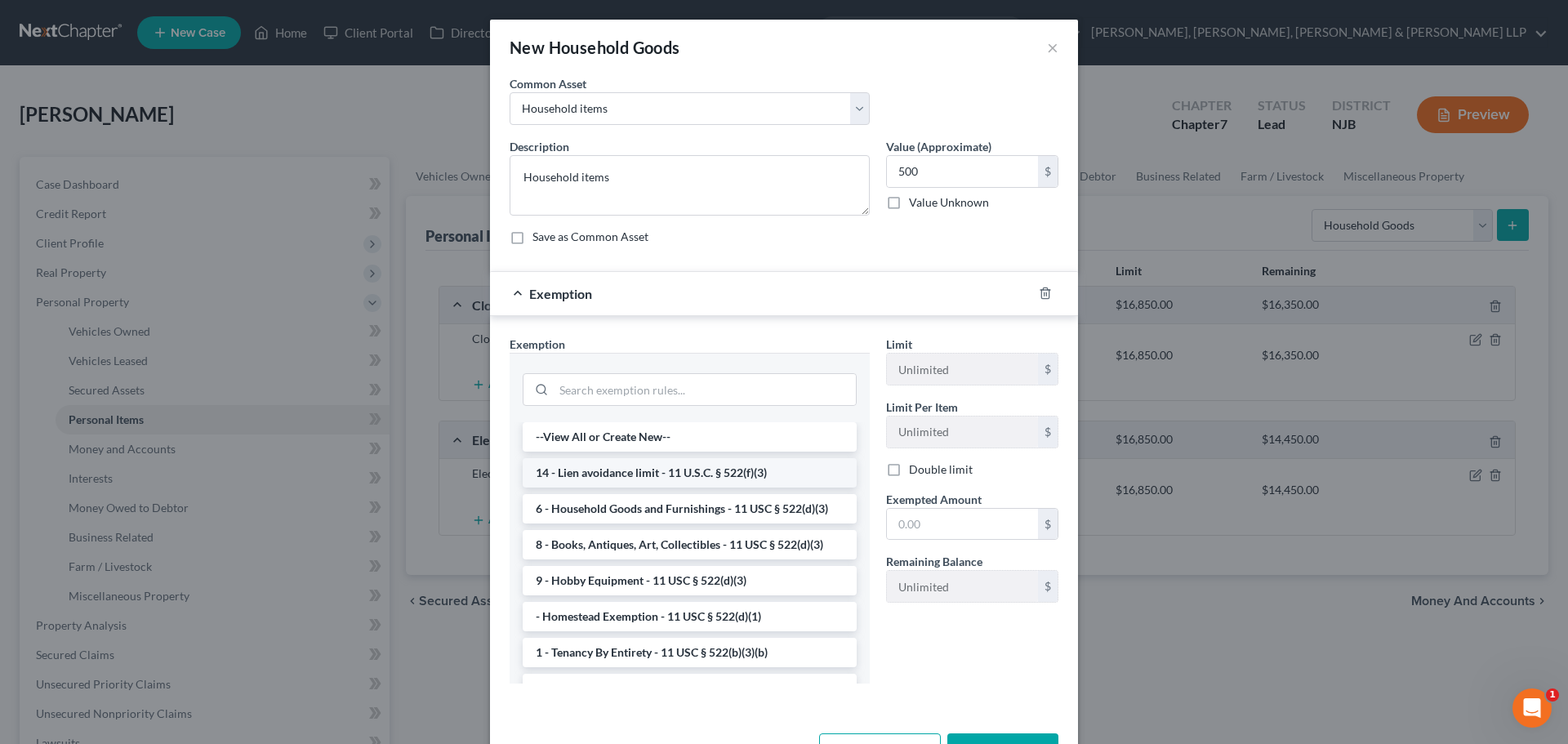
click at [739, 466] on li "14 - Lien avoidance limit - 11 U.S.C. § 522(f)(3)" at bounding box center [690, 473] width 334 height 29
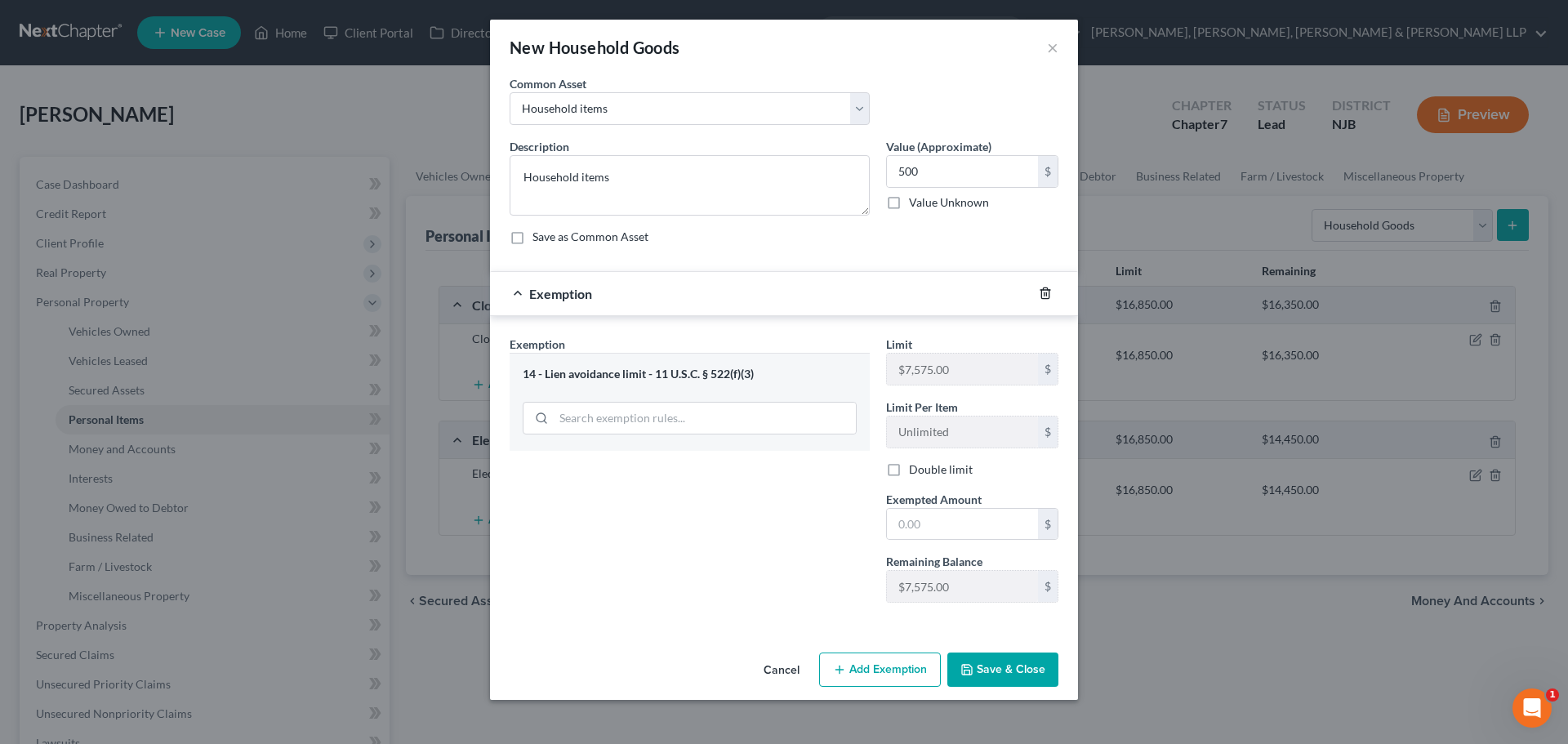
click at [1045, 292] on icon "button" at bounding box center [1044, 293] width 13 height 13
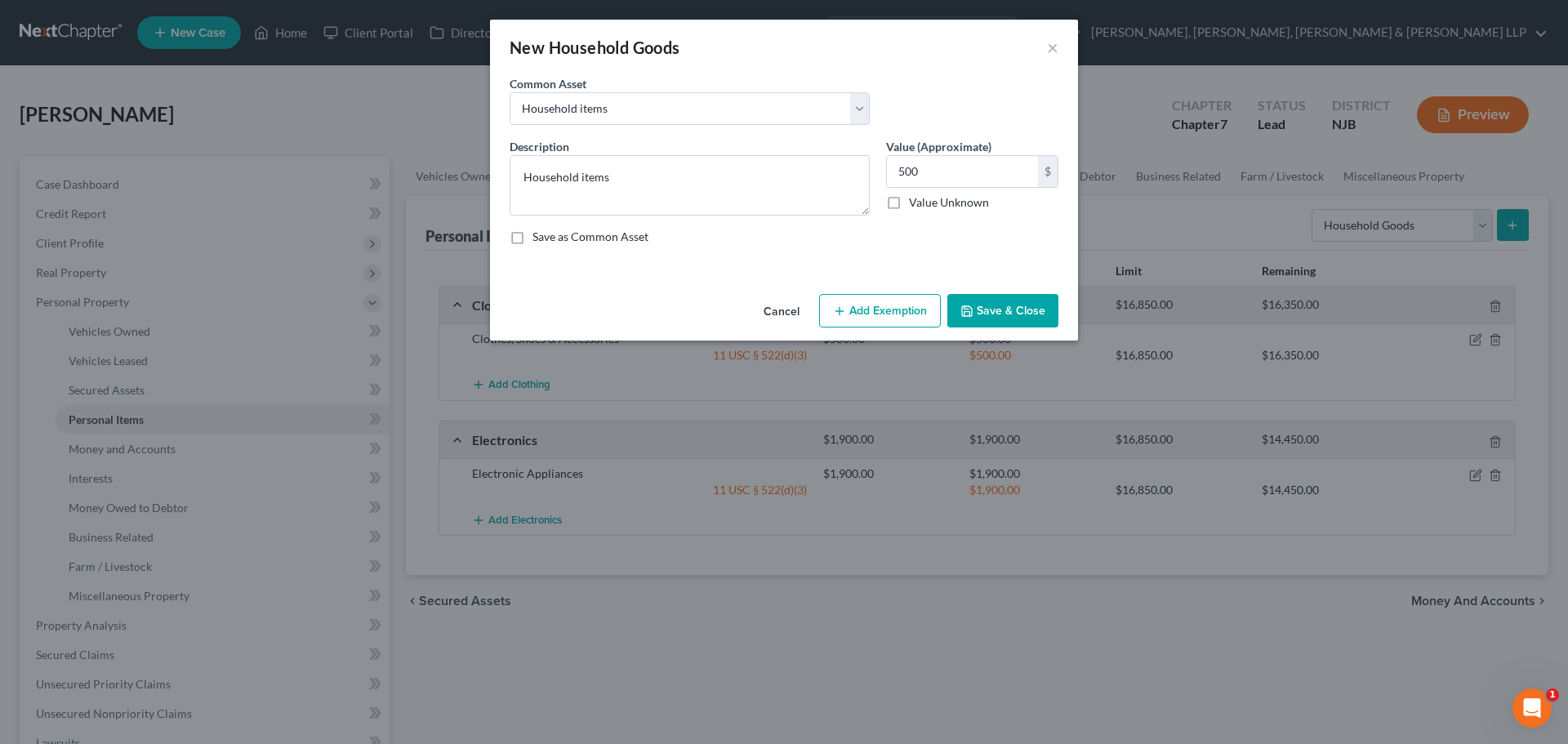
click at [901, 312] on button "Add Exemption" at bounding box center [880, 311] width 122 height 34
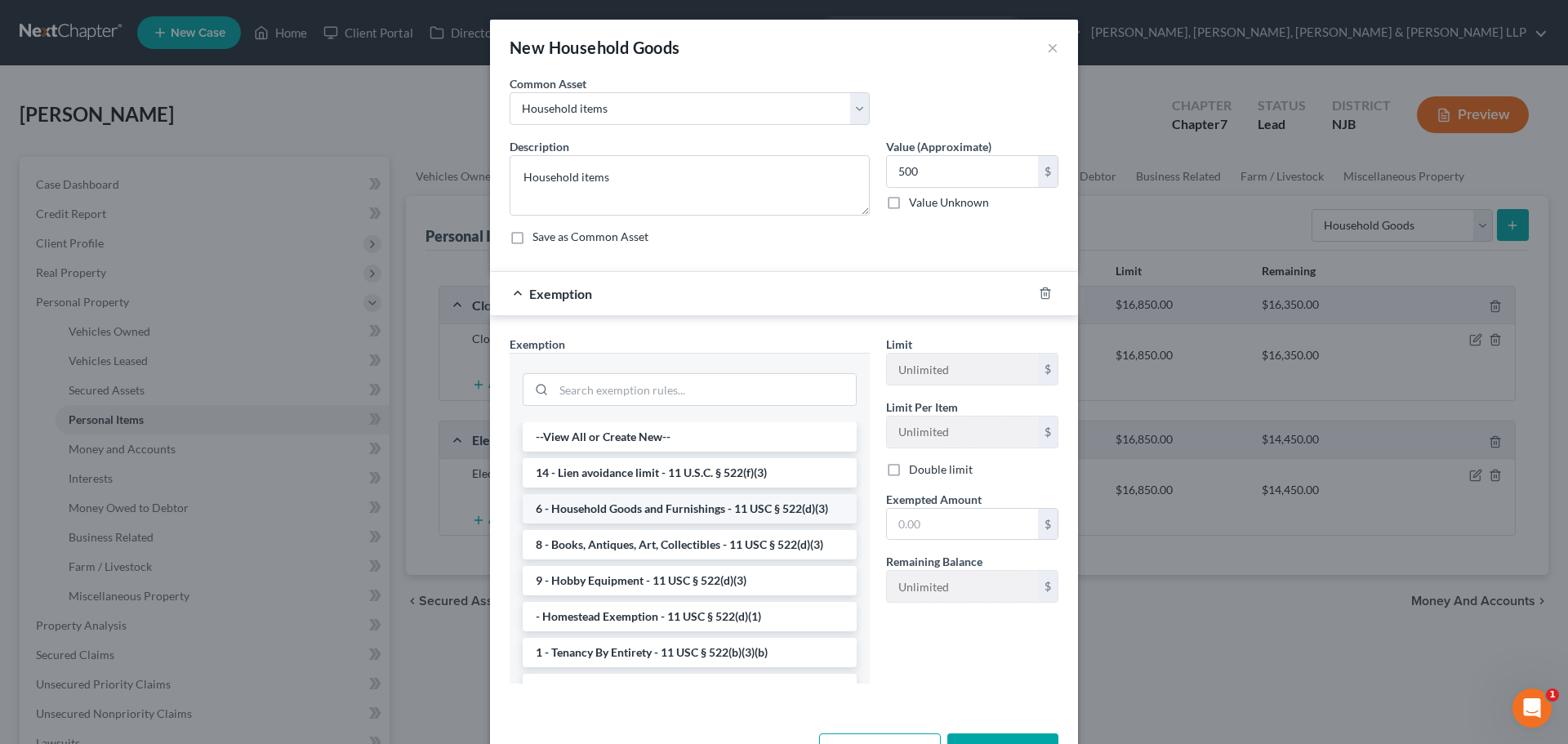
click at [686, 516] on li "6 - Household Goods and Furnishings - 11 USC § 522(d)(3)" at bounding box center [690, 509] width 334 height 29
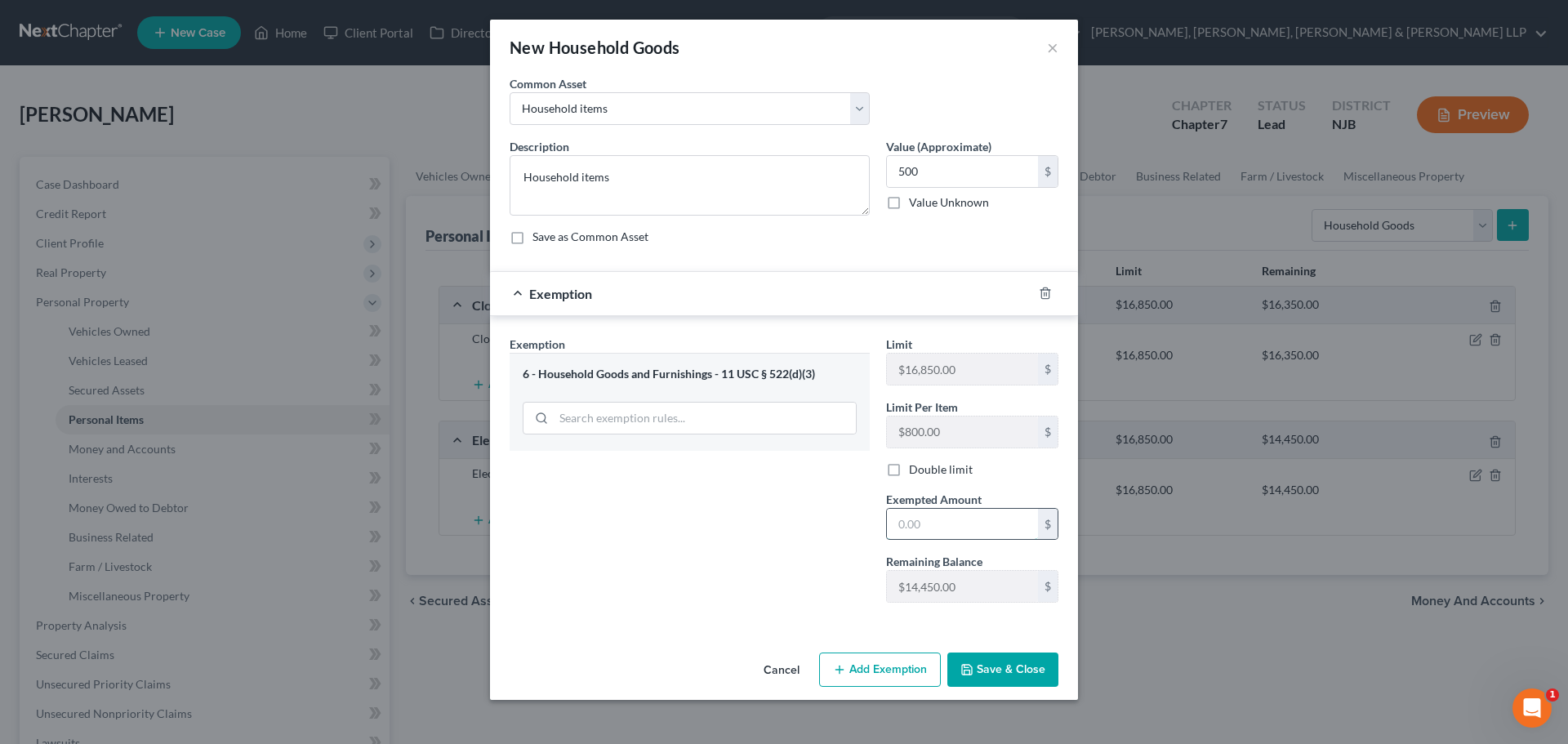
click at [949, 522] on input "text" at bounding box center [962, 525] width 151 height 31
type input "500"
drag, startPoint x: 813, startPoint y: 545, endPoint x: 861, endPoint y: 583, distance: 61.2
click at [813, 548] on div "Exemption Set must be selected for CA. Exemption * 6 - Household Goods and Furn…" at bounding box center [689, 476] width 376 height 280
click at [996, 669] on button "Save & Close" at bounding box center [1002, 669] width 111 height 34
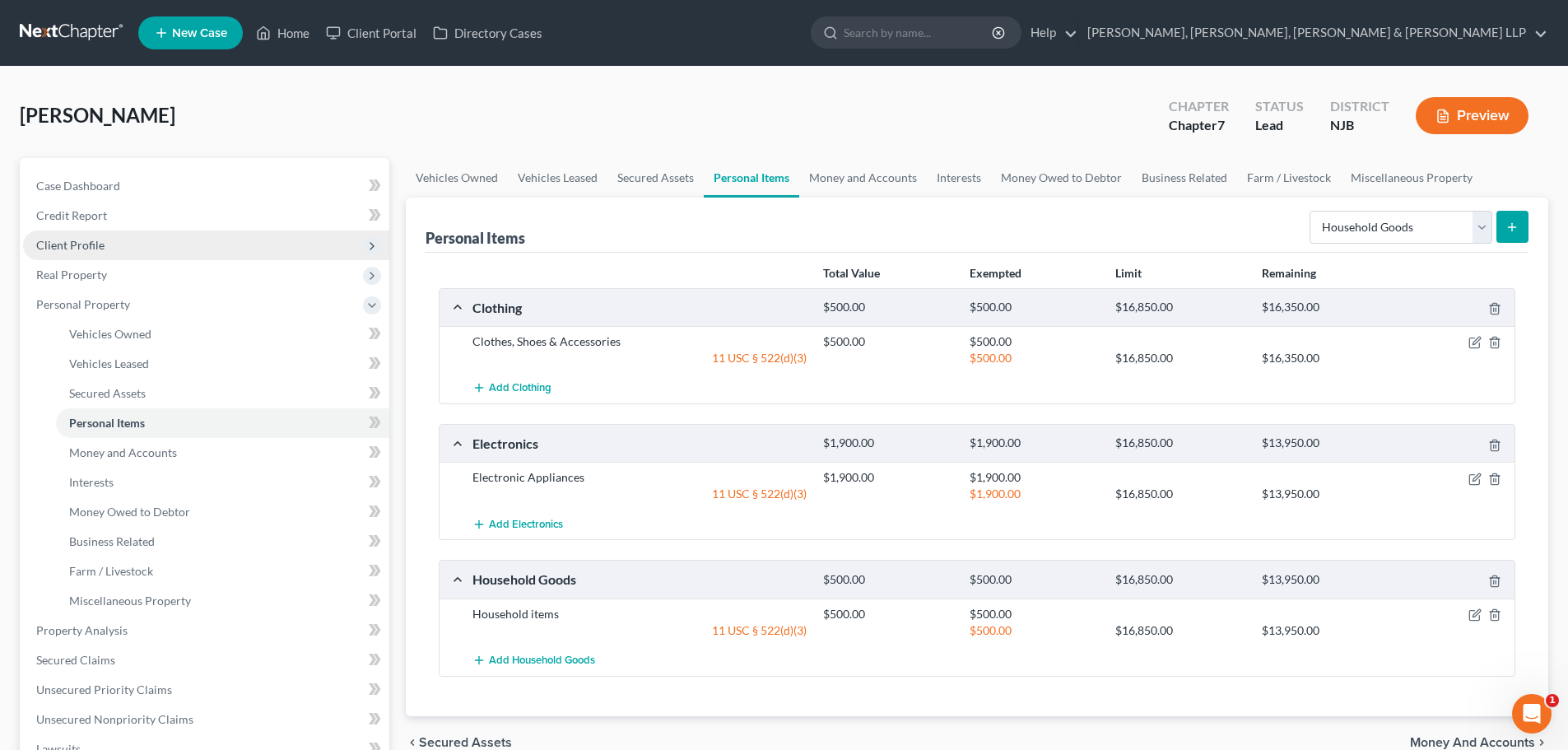
click at [98, 253] on span "Client Profile" at bounding box center [206, 245] width 366 height 29
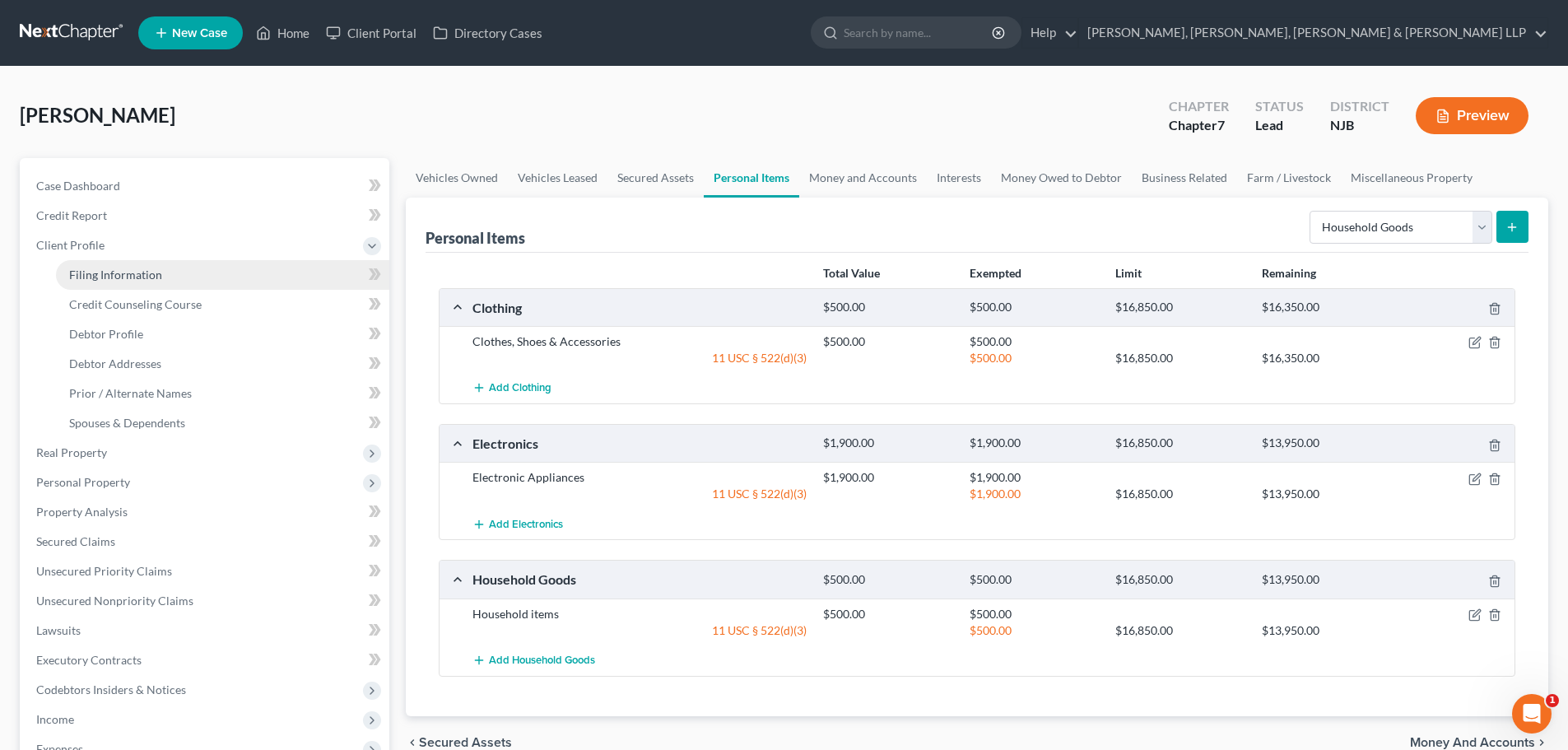
click at [137, 273] on span "Filing Information" at bounding box center [116, 275] width 93 height 14
select select "1"
select select "0"
select select "51"
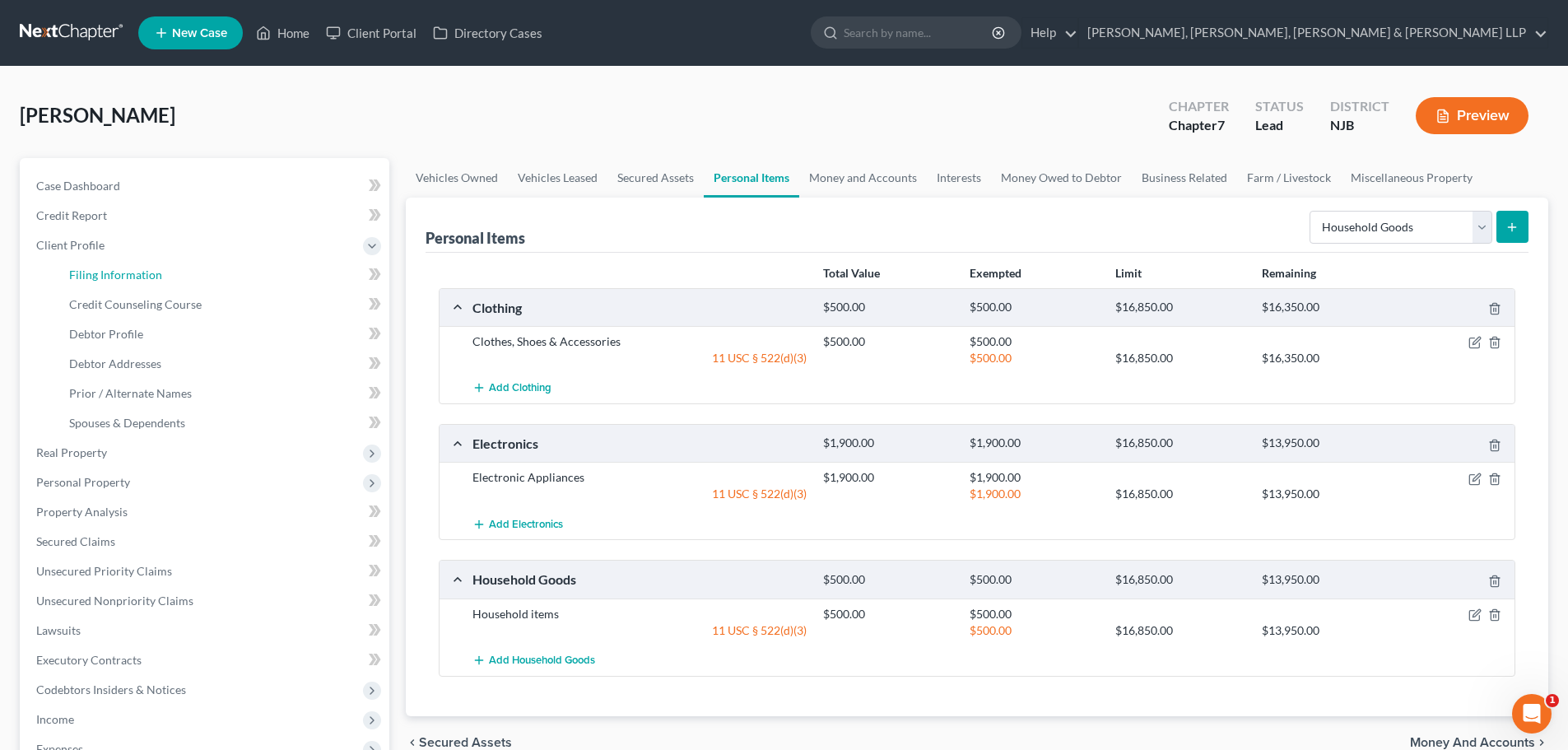
select select "8"
select select "0"
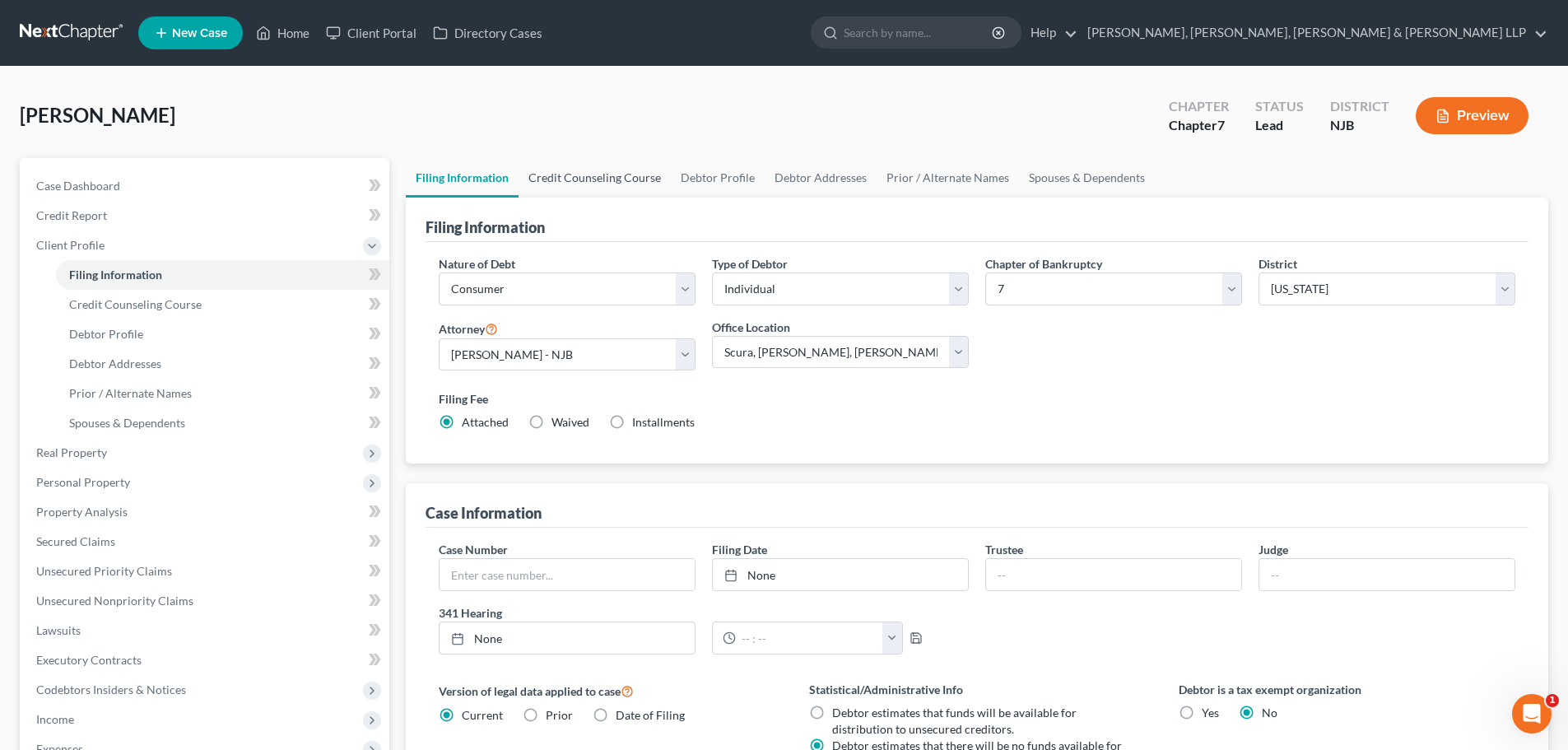
drag, startPoint x: 607, startPoint y: 186, endPoint x: 616, endPoint y: 185, distance: 9.1
click at [607, 185] on link "Credit Counseling Course" at bounding box center [594, 178] width 152 height 40
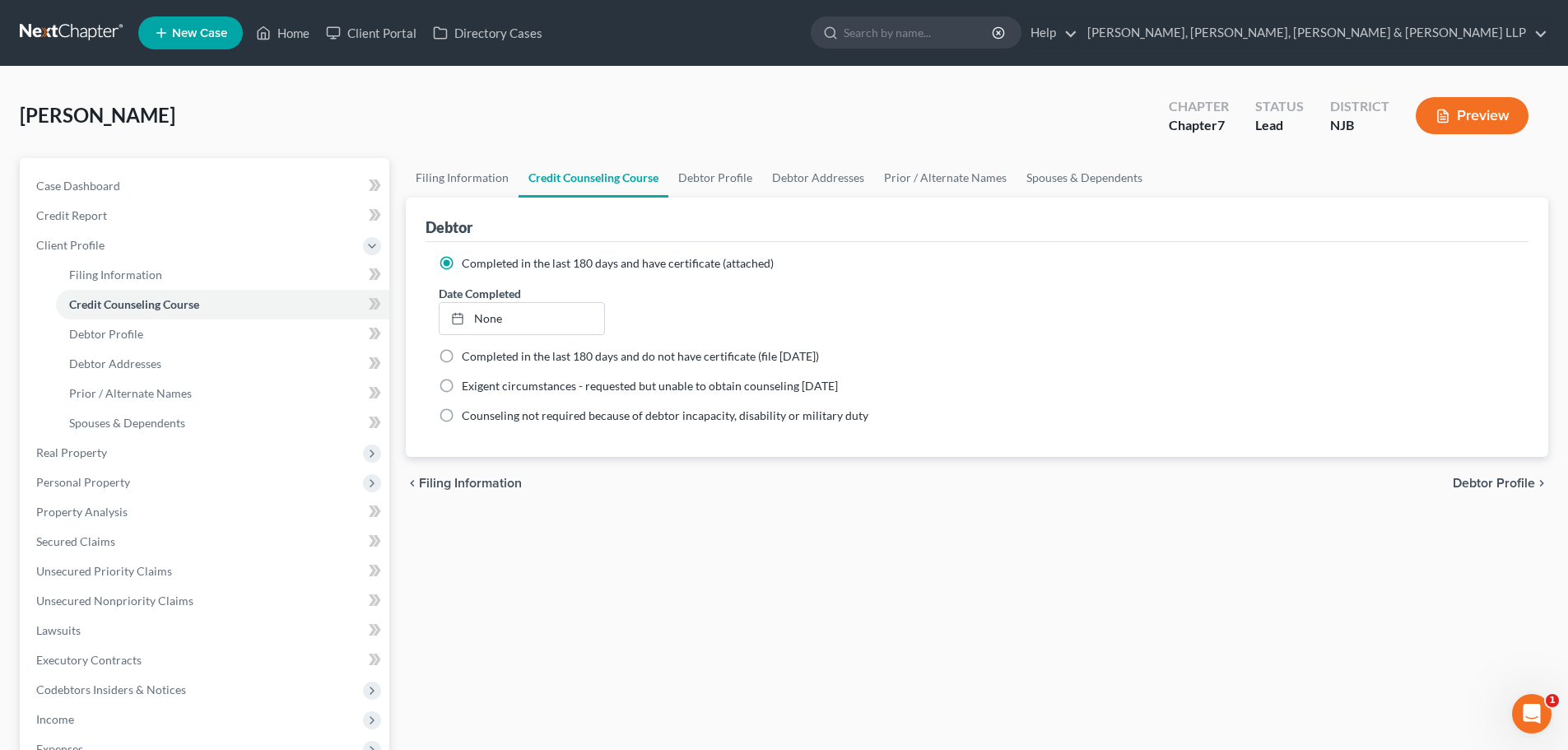
click at [722, 199] on div "Debtor" at bounding box center [977, 219] width 1103 height 44
click at [727, 193] on link "Debtor Profile" at bounding box center [715, 178] width 94 height 40
select select "0"
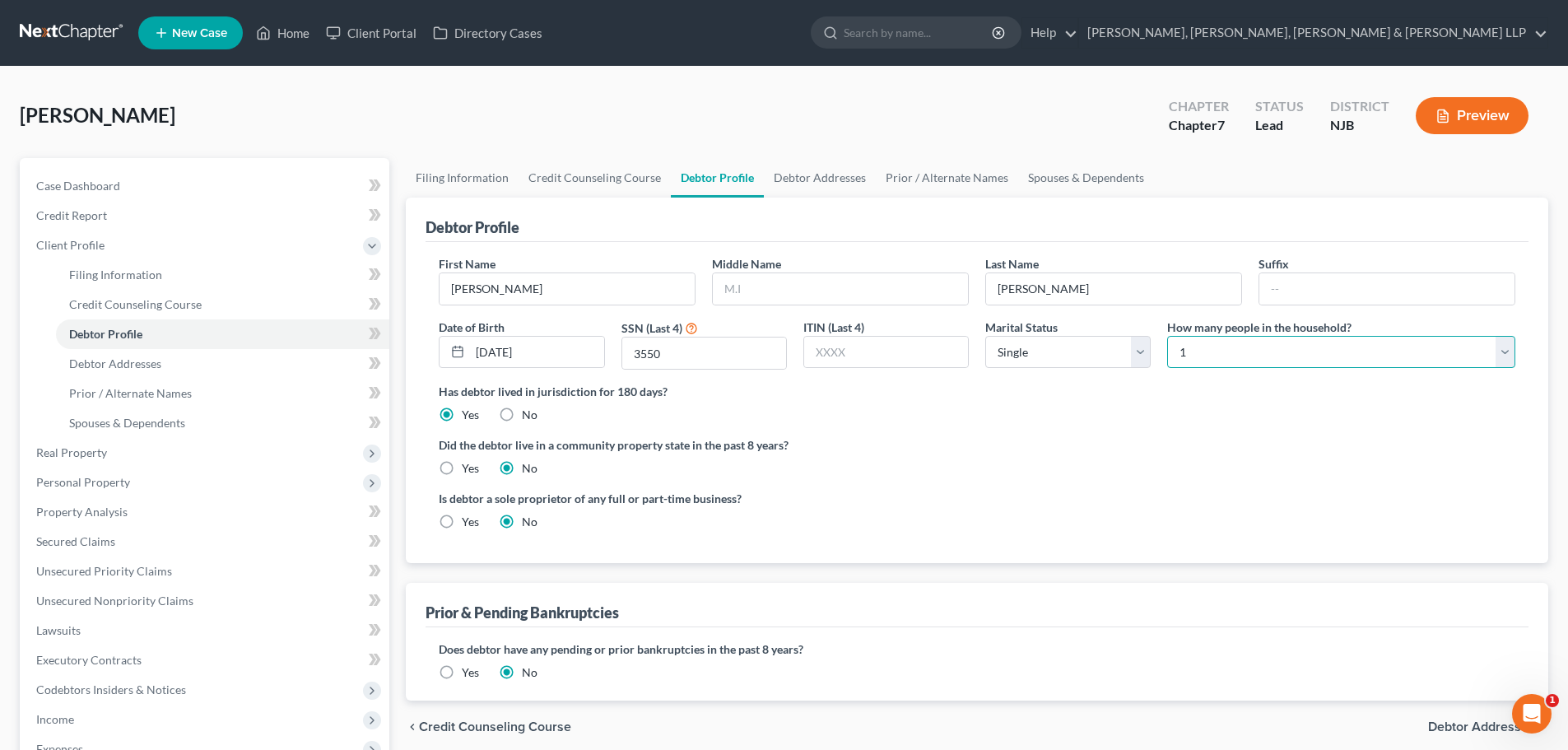
click at [1202, 349] on select "Select 1 2 3 4 5 6 7 8 9 10 11 12 13 14 15 16 17 18 19 20" at bounding box center [1341, 353] width 348 height 33
select select "1"
click at [1167, 336] on select "Select 1 2 3 4 5 6 7 8 9 10 11 12 13 14 15 16 17 18 19 20" at bounding box center [1341, 353] width 348 height 33
drag, startPoint x: 921, startPoint y: 176, endPoint x: 943, endPoint y: 176, distance: 22.0
click at [923, 176] on link "Prior / Alternate Names" at bounding box center [947, 178] width 143 height 40
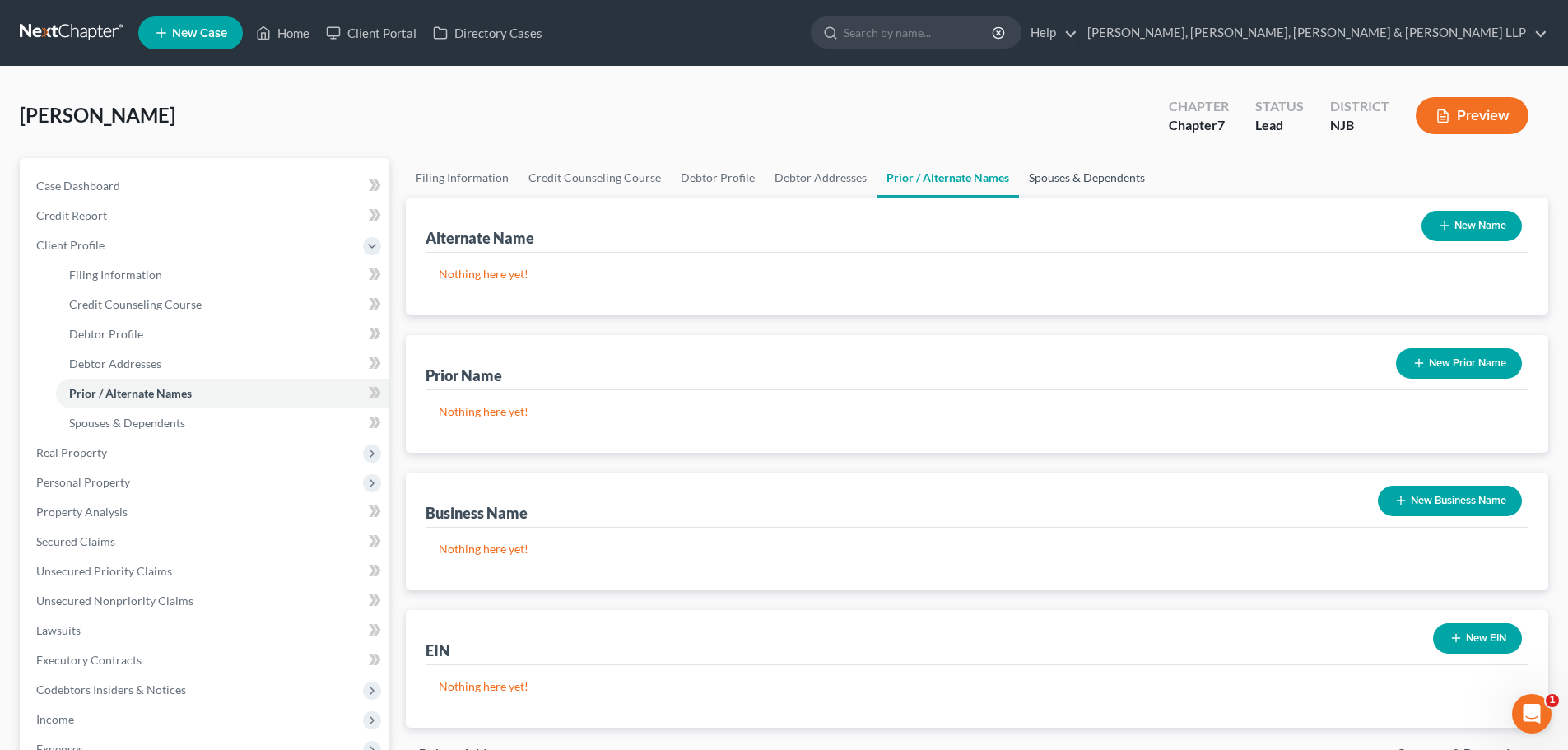
click at [1072, 172] on link "Spouses & Dependents" at bounding box center [1087, 178] width 136 height 40
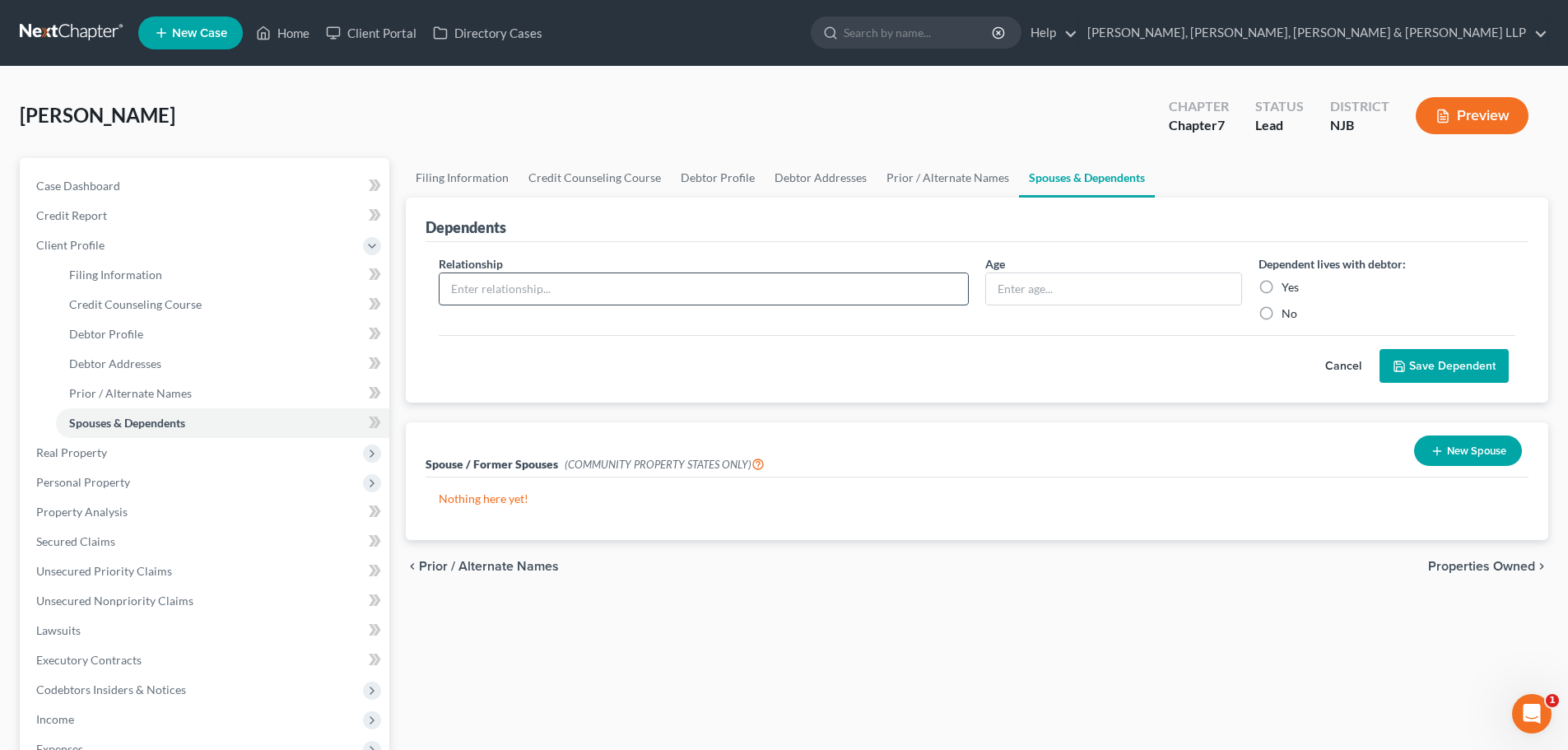
click at [809, 291] on input "text" at bounding box center [704, 289] width 529 height 31
type input "Son"
click at [1025, 291] on input "text" at bounding box center [1114, 289] width 255 height 31
type input "10"
click at [1282, 289] on label "Yes" at bounding box center [1291, 287] width 17 height 16
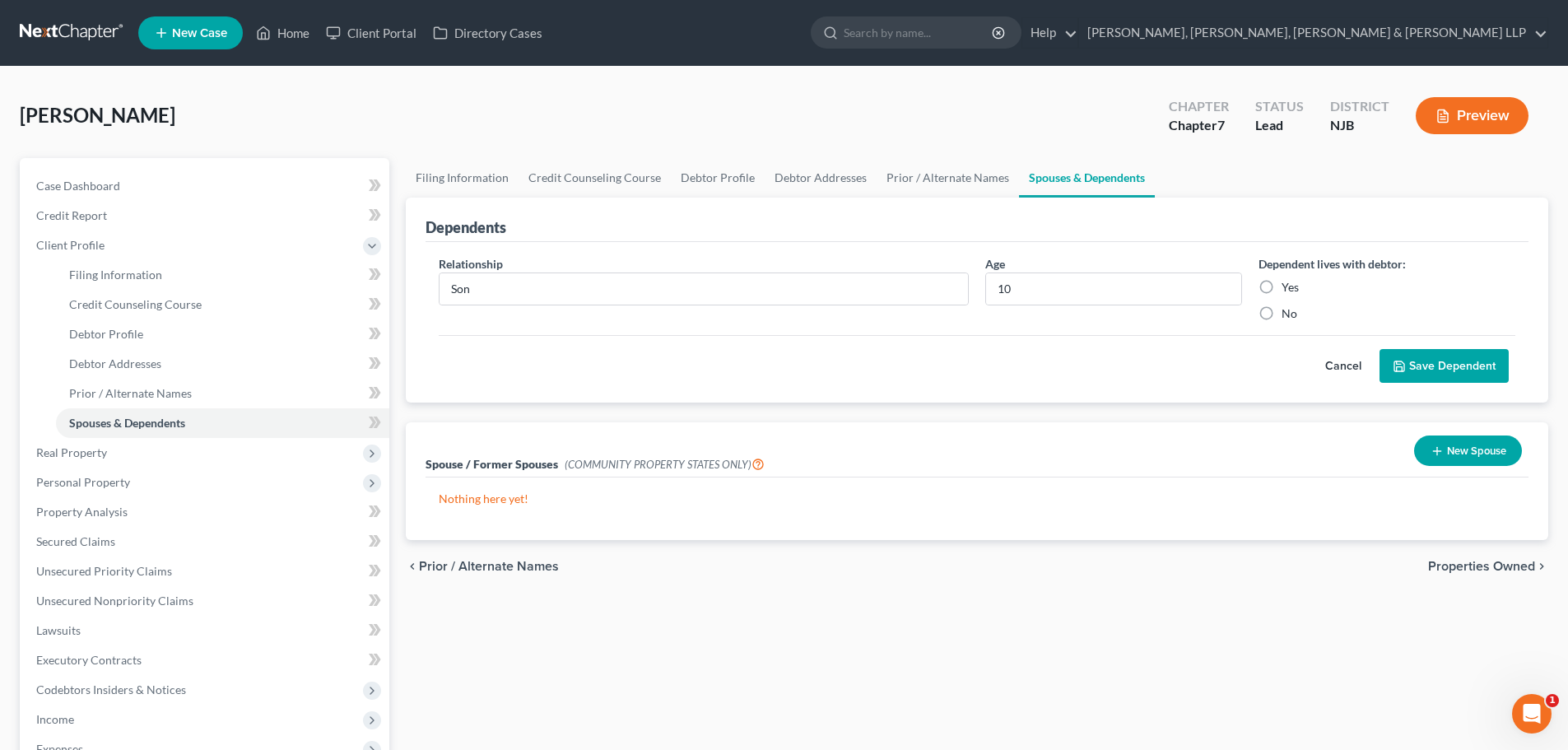
click at [1288, 289] on input "Yes" at bounding box center [1293, 284] width 10 height 10
radio input "true"
click at [1392, 349] on button "Save Dependent" at bounding box center [1444, 366] width 130 height 35
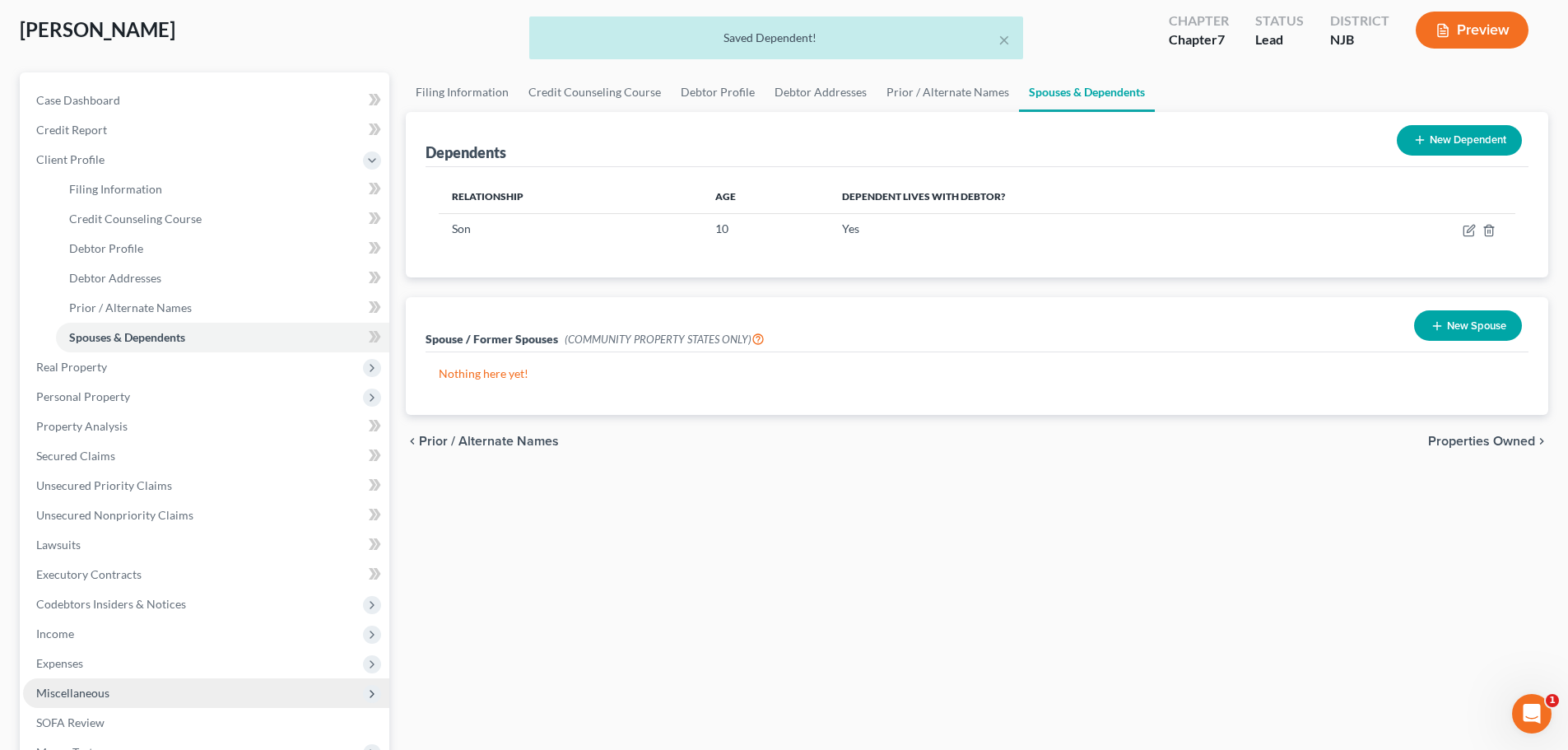
scroll to position [247, 0]
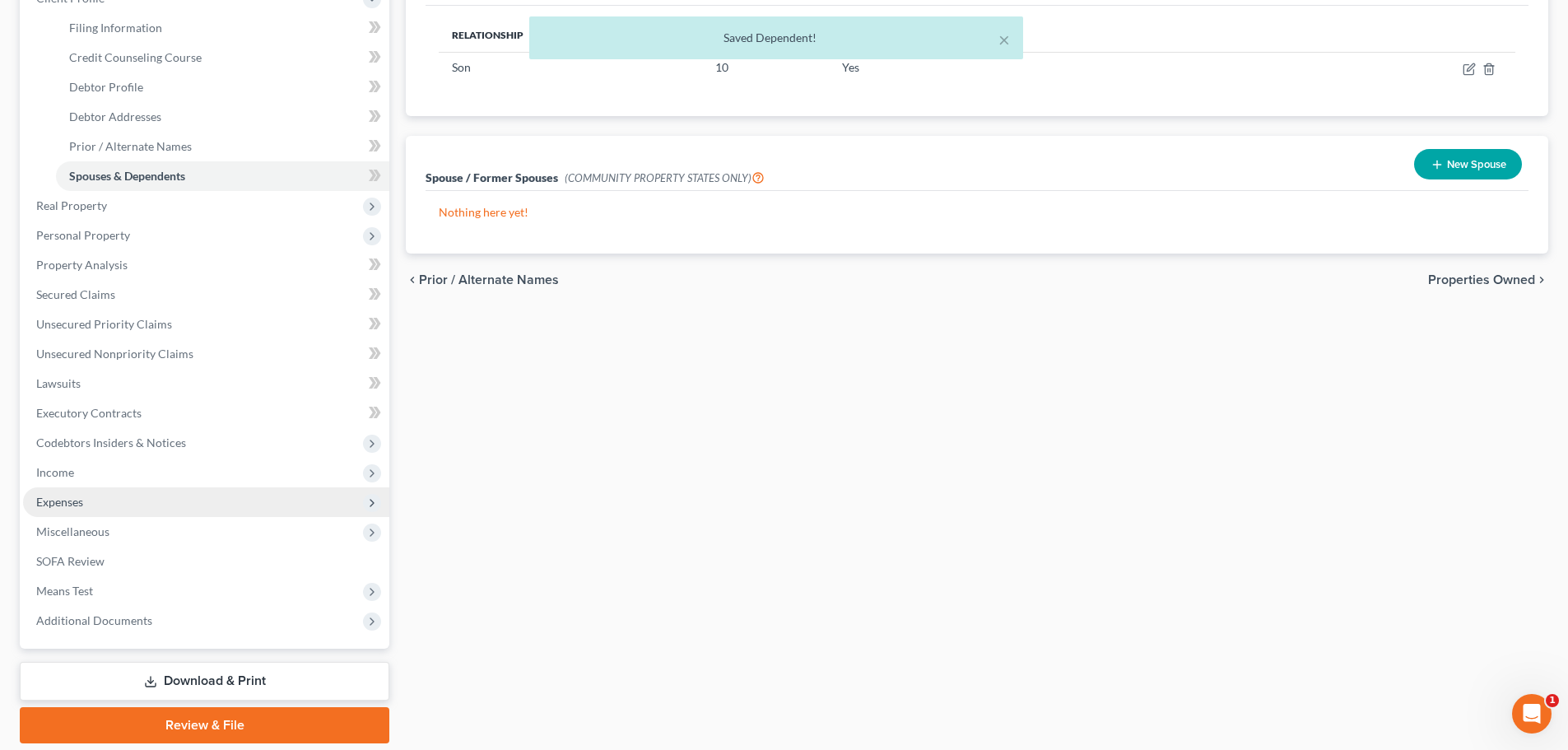
click at [108, 504] on span "Expenses" at bounding box center [206, 502] width 366 height 29
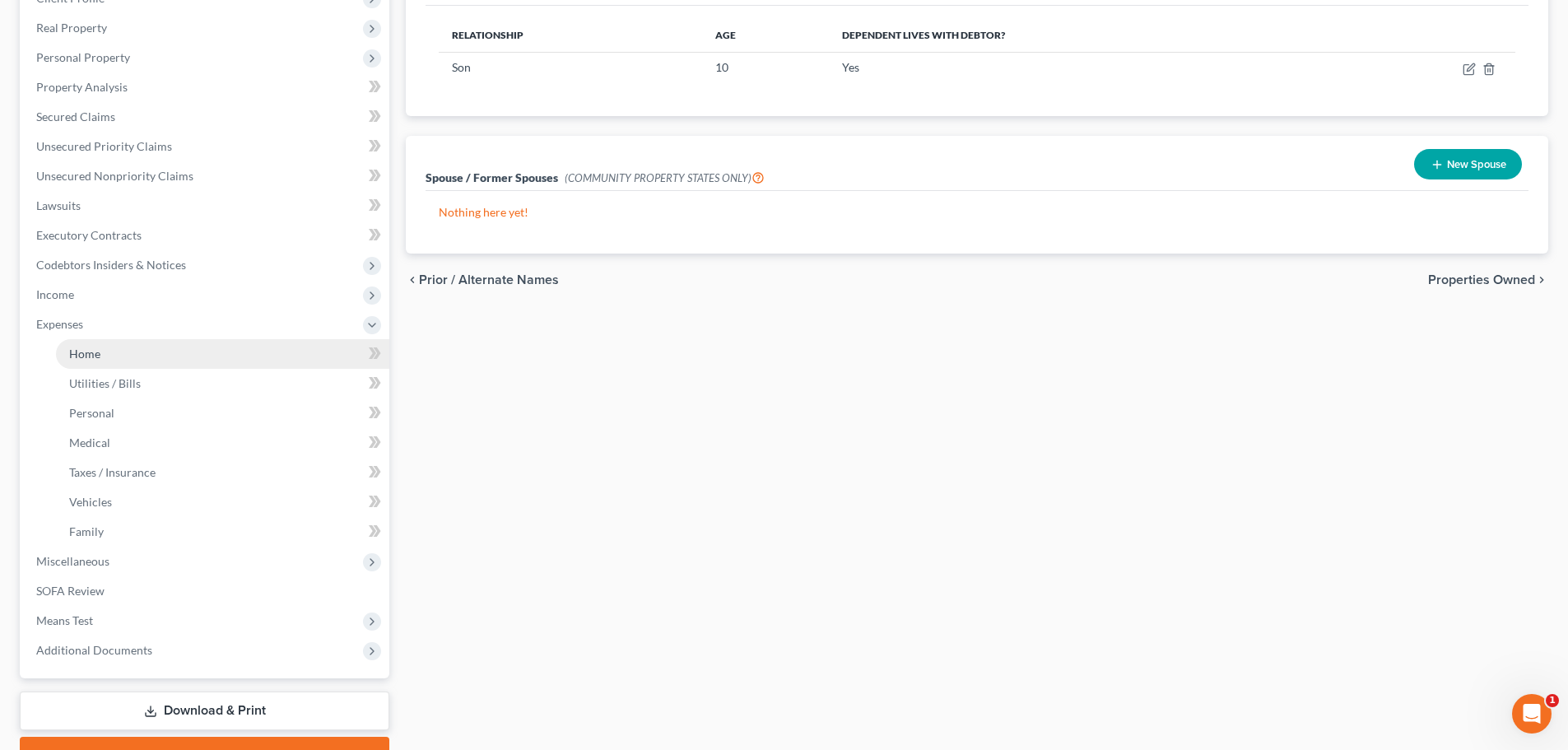
click at [119, 360] on link "Home" at bounding box center [223, 354] width 333 height 29
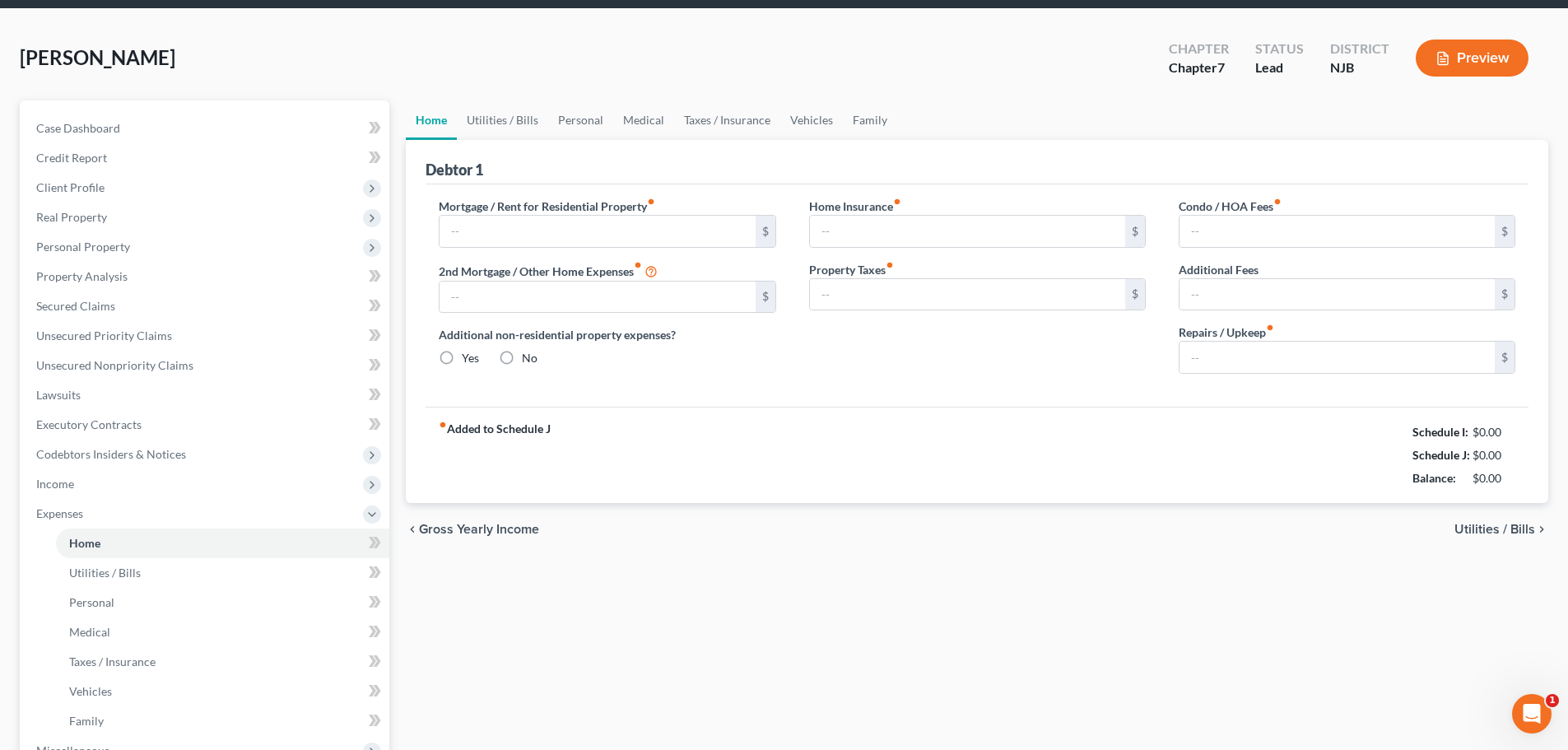
type input "0.00"
radio input "true"
type input "0.00"
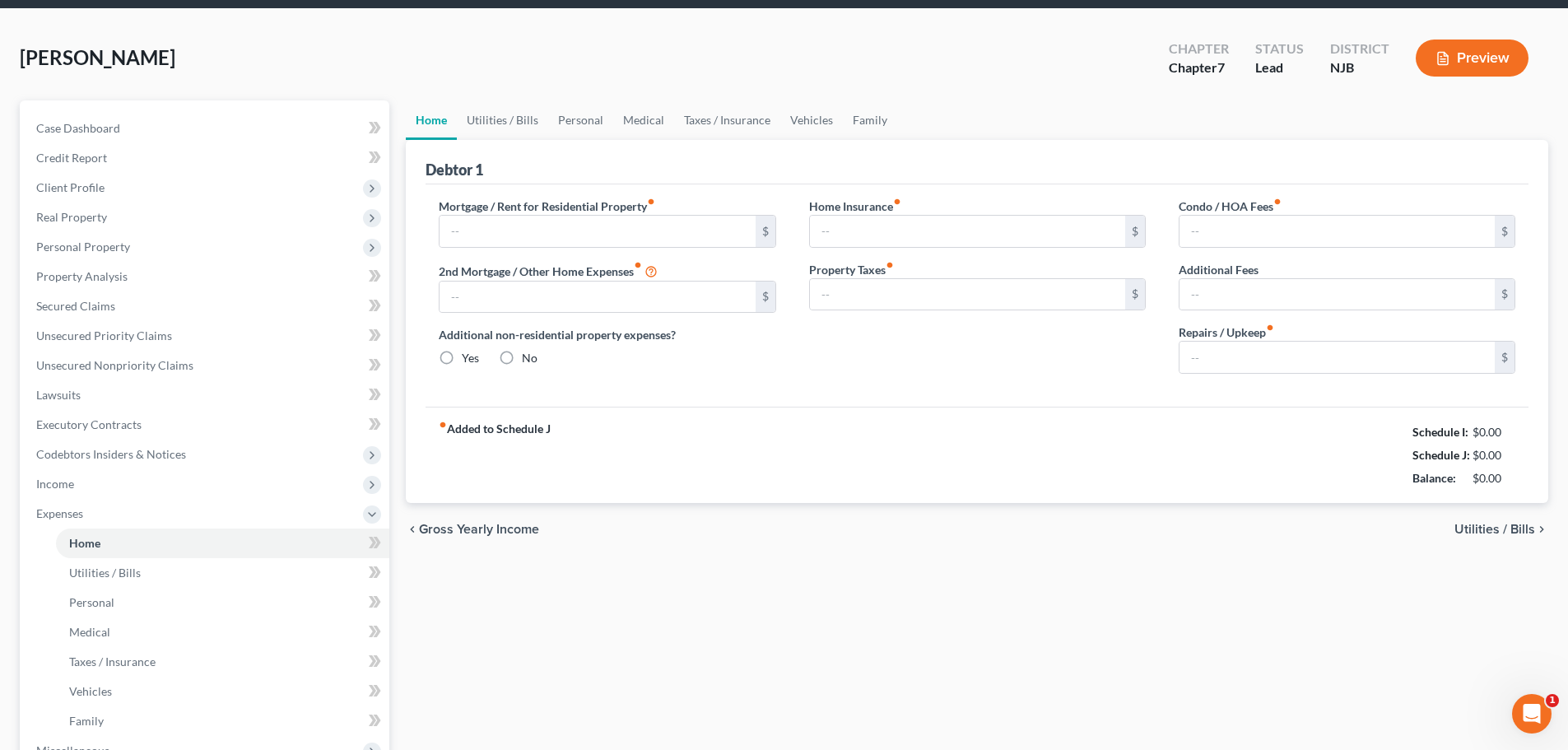
type input "0.00"
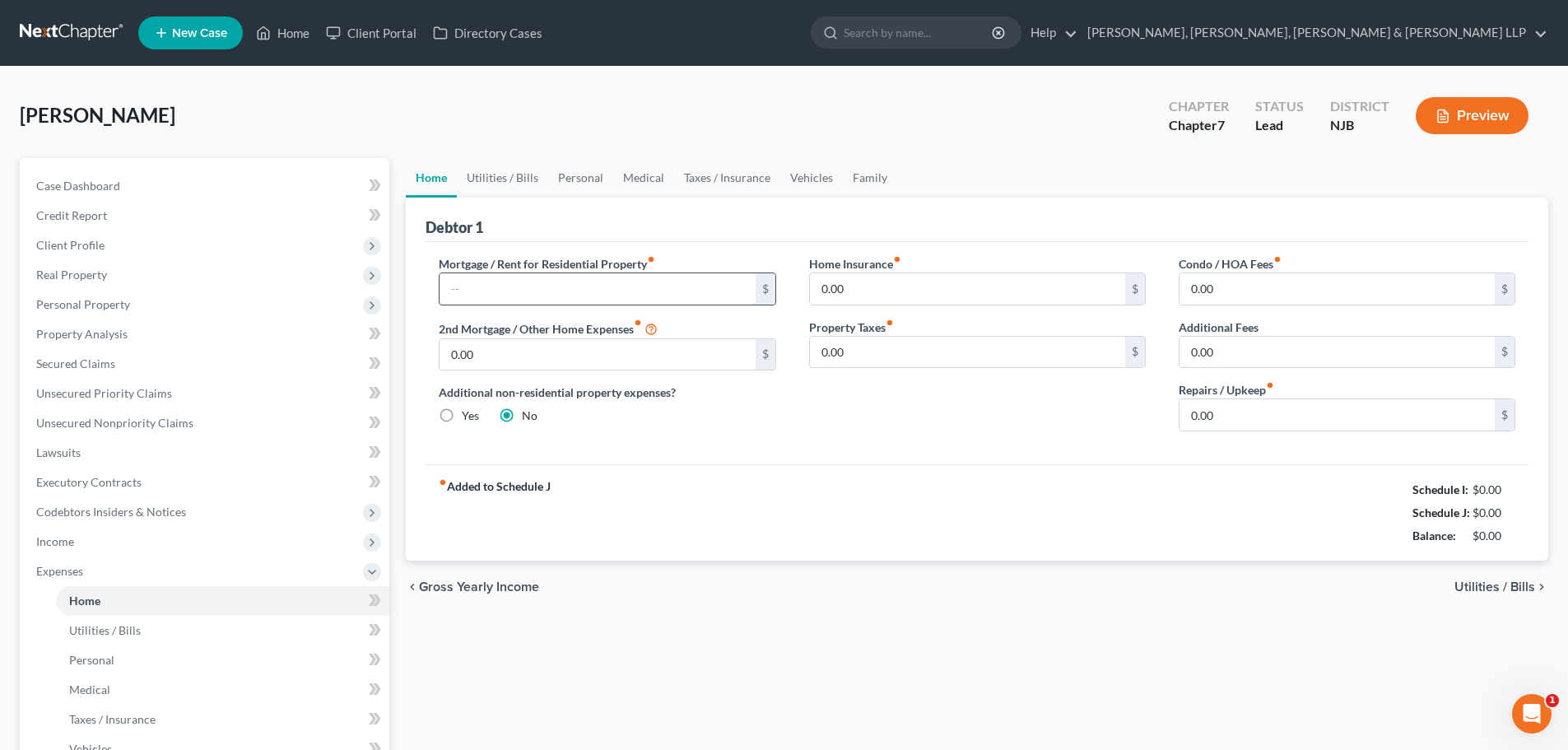
click at [500, 284] on input "text" at bounding box center [597, 289] width 315 height 31
type input "1,100"
click at [488, 178] on link "Utilities / Bills" at bounding box center [503, 178] width 92 height 40
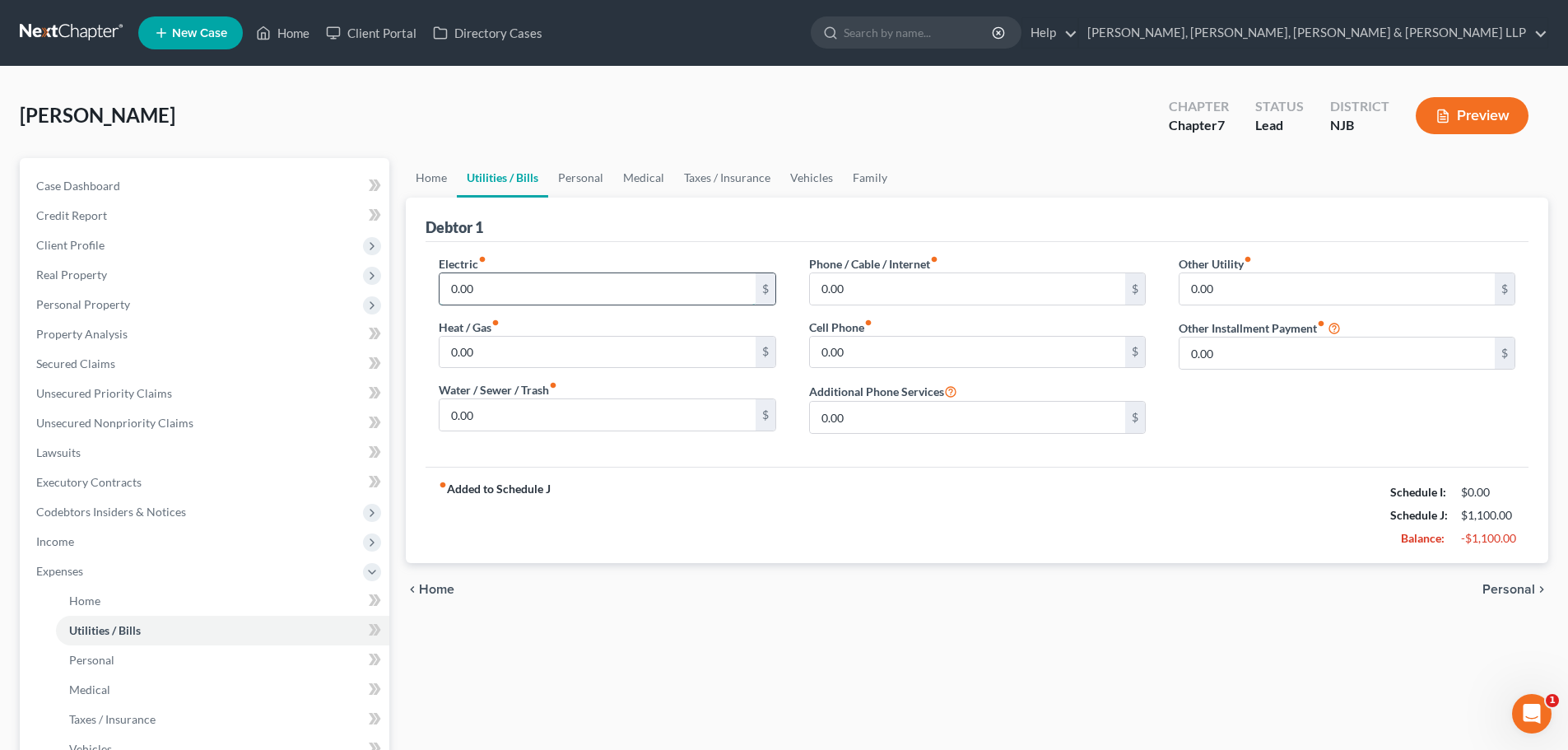
click at [498, 288] on input "0.00" at bounding box center [597, 289] width 315 height 31
type input "100"
click at [878, 293] on input "0.00" at bounding box center [968, 289] width 315 height 31
type input "80"
click at [568, 182] on link "Personal" at bounding box center [581, 178] width 65 height 40
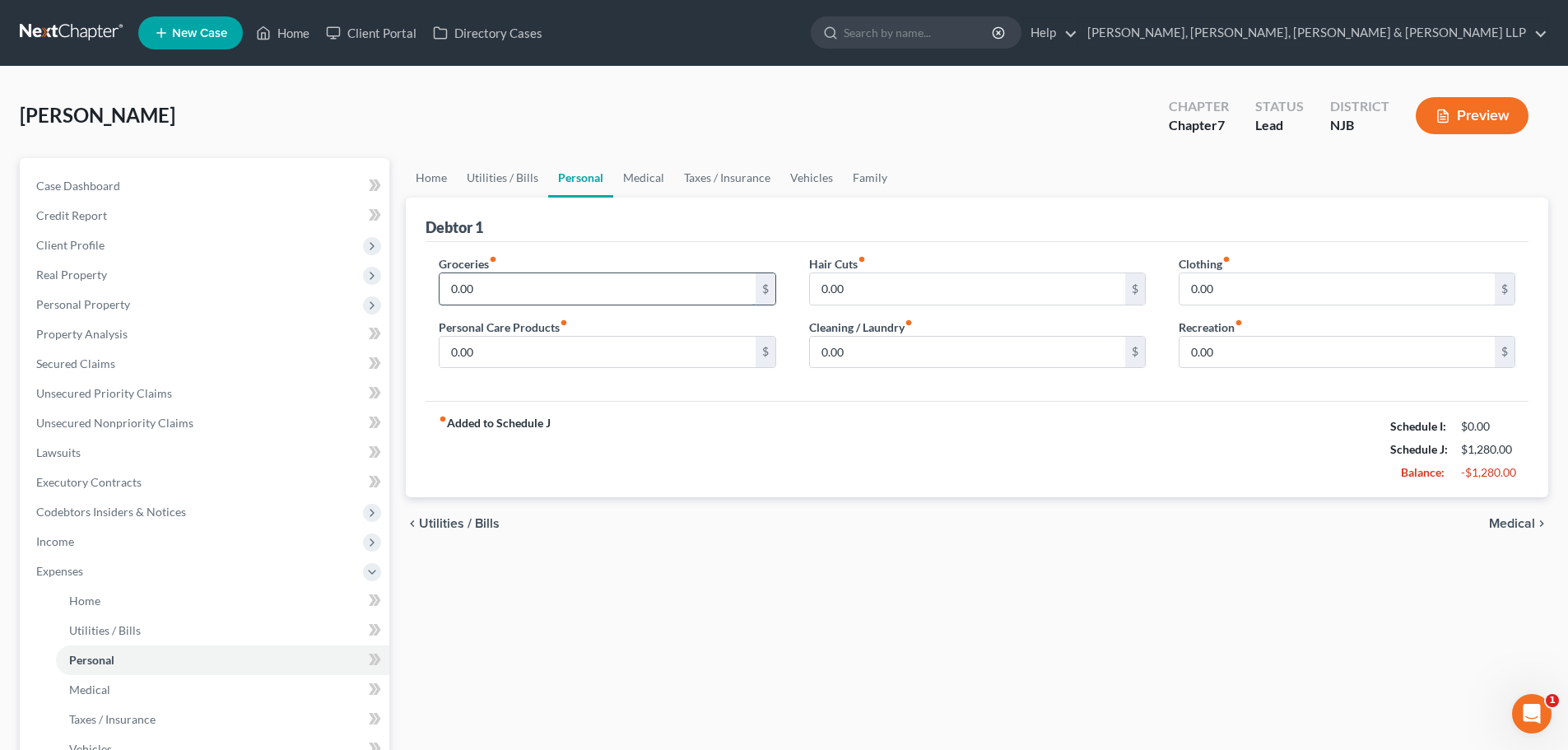
click at [517, 288] on input "0.00" at bounding box center [597, 289] width 315 height 31
type input "800"
click at [494, 359] on input "0.00" at bounding box center [597, 353] width 315 height 31
type input "100"
click at [890, 370] on div "Hair Cuts fiber_manual_record 0.00 $ Cleaning / Laundry fiber_manual_record 0.0…" at bounding box center [978, 318] width 370 height 127
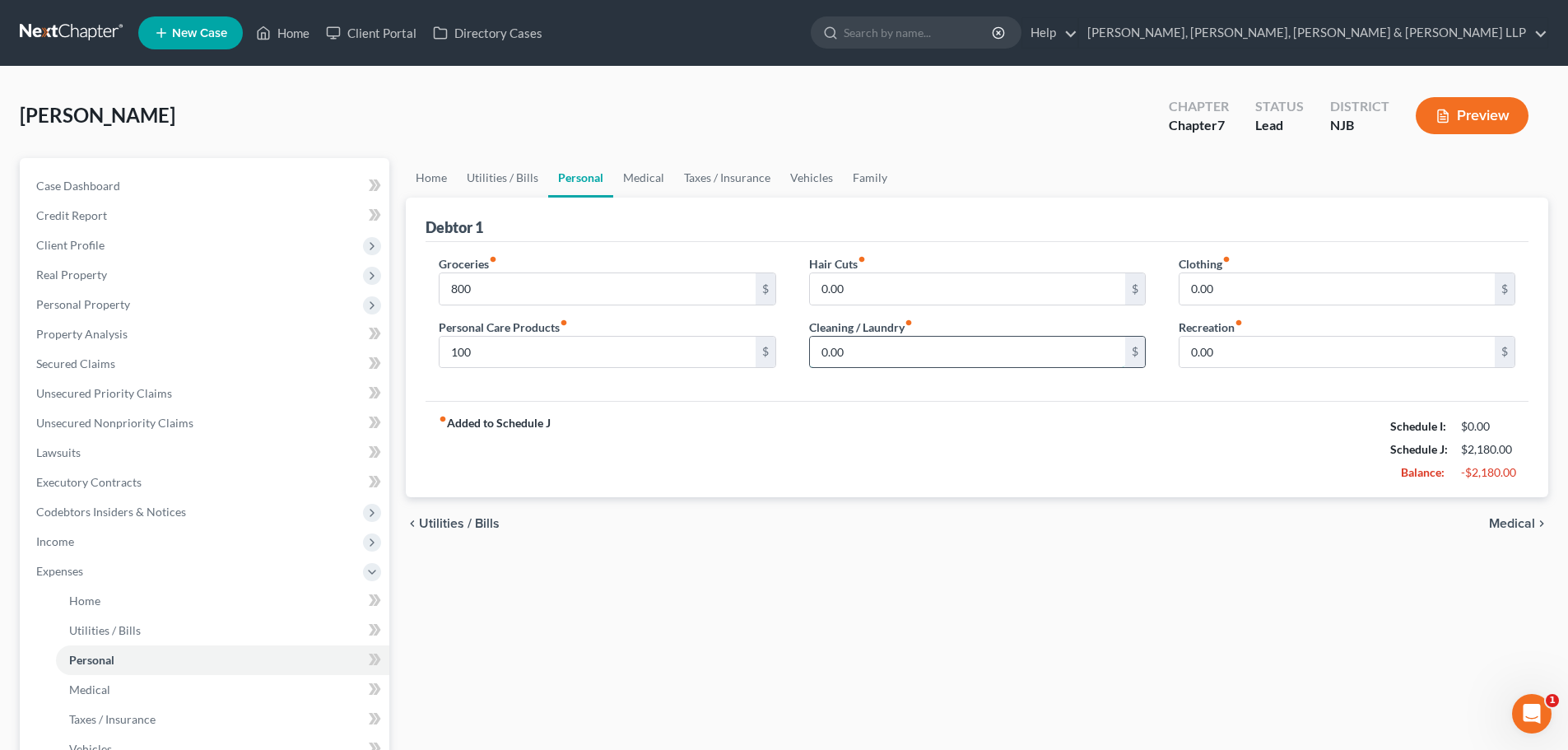
click at [888, 358] on input "0.00" at bounding box center [968, 353] width 315 height 31
type input "100"
click at [1225, 355] on input "0.00" at bounding box center [1337, 353] width 315 height 31
type input "100"
click at [650, 186] on link "Medical" at bounding box center [644, 178] width 61 height 40
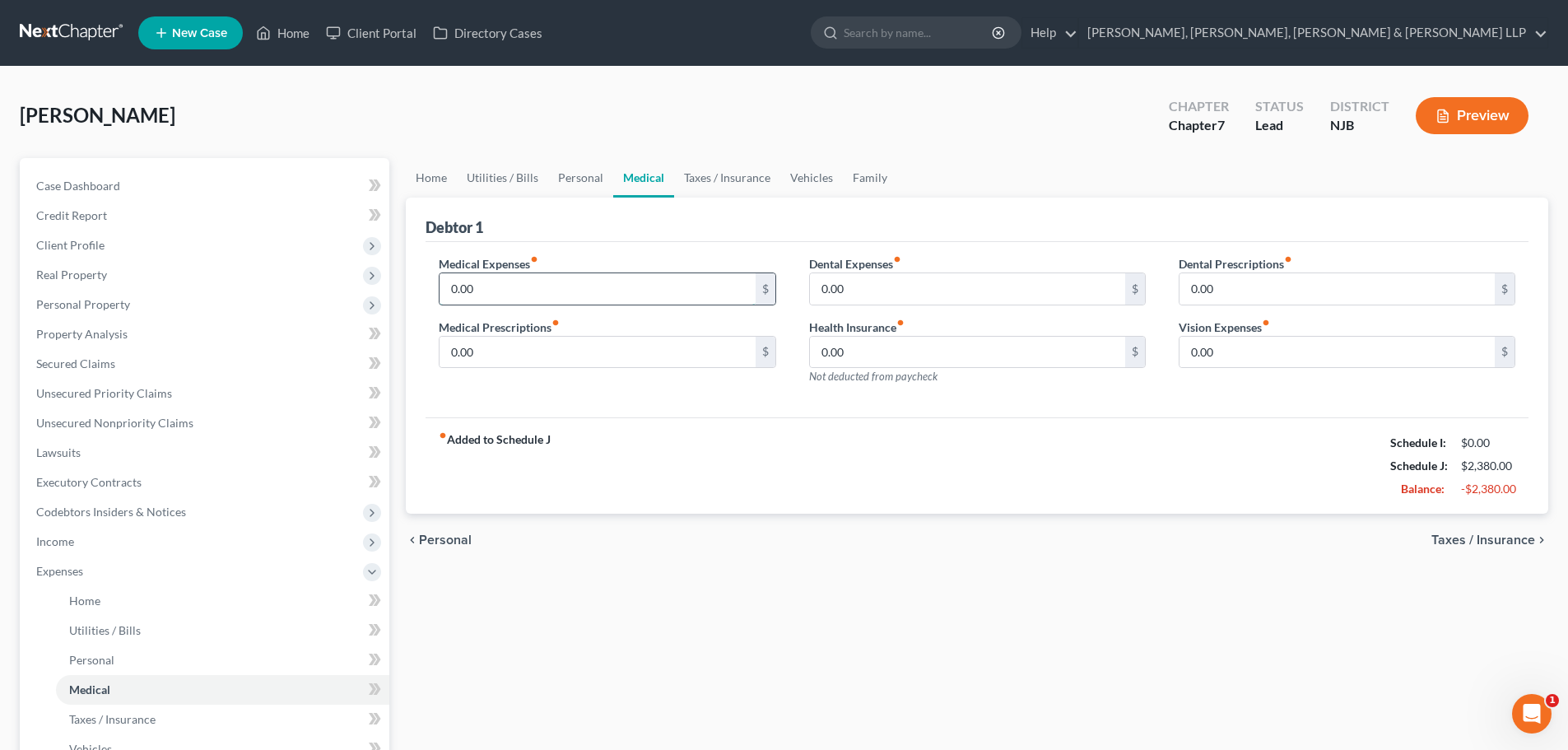
click at [521, 273] on input "0.00" at bounding box center [597, 289] width 315 height 31
type input "100"
click at [733, 188] on link "Taxes / Insurance" at bounding box center [727, 178] width 106 height 40
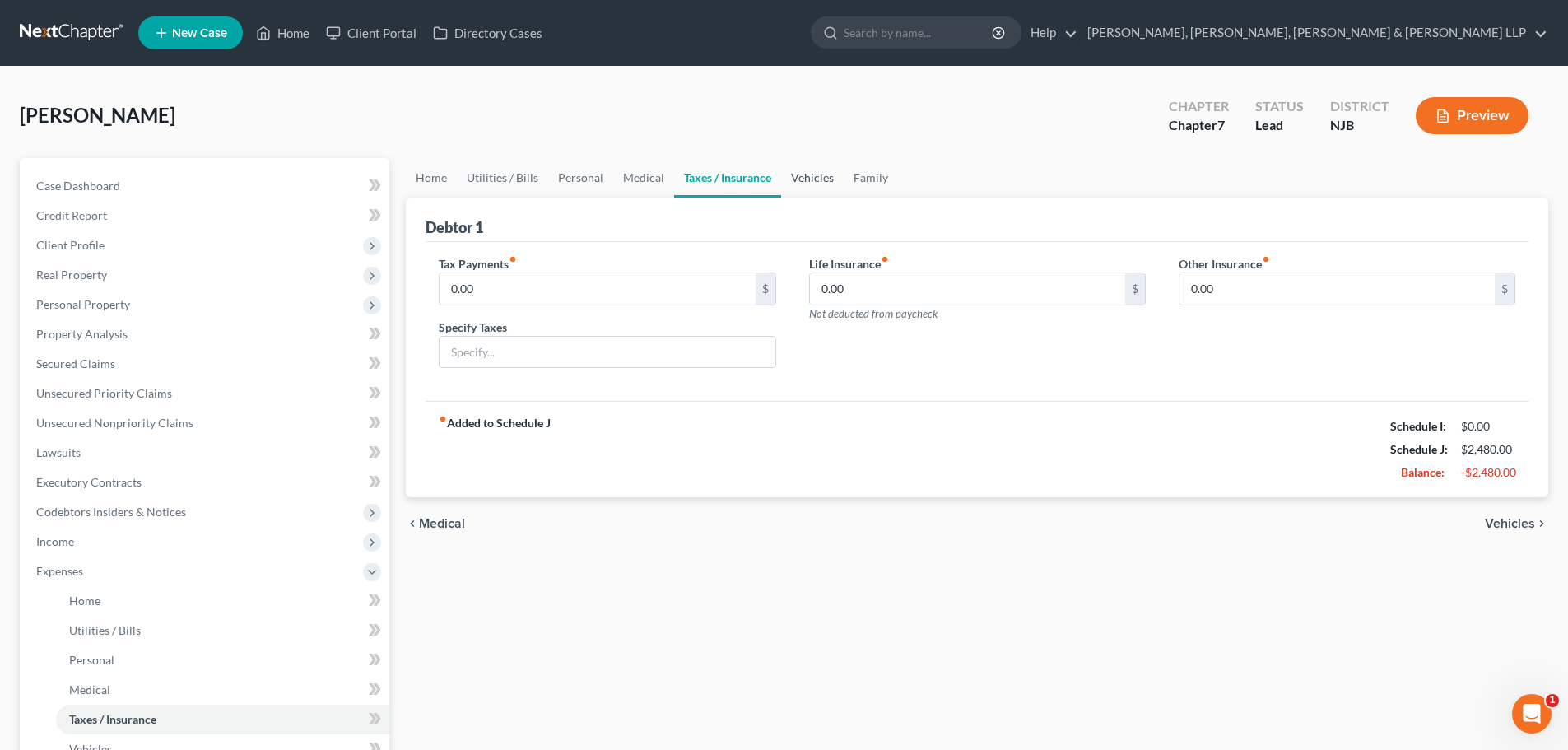
click at [831, 163] on link "Vehicles" at bounding box center [812, 178] width 62 height 40
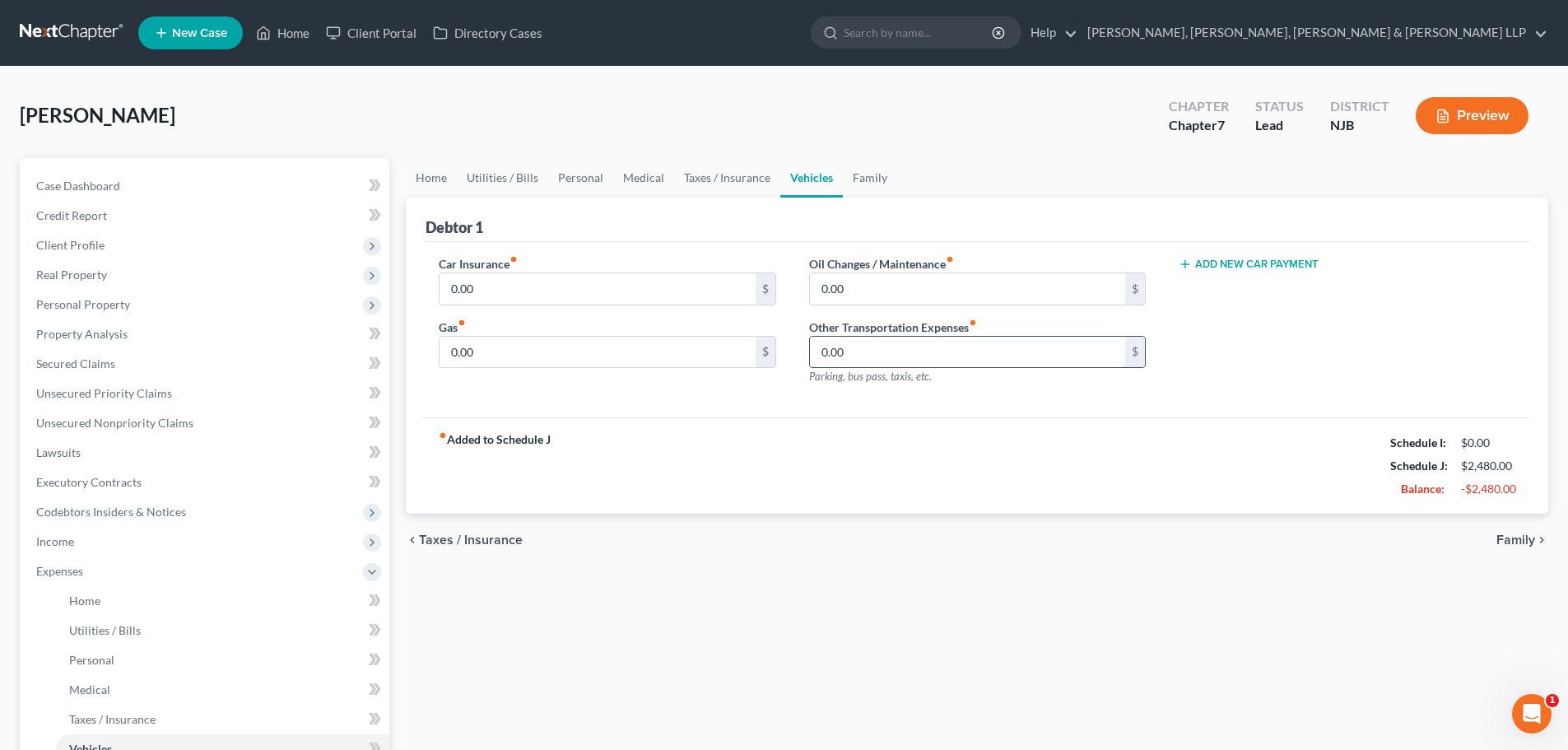
click at [898, 340] on input "0.00" at bounding box center [968, 353] width 315 height 31
type input "150"
click at [867, 185] on link "Family" at bounding box center [870, 178] width 54 height 40
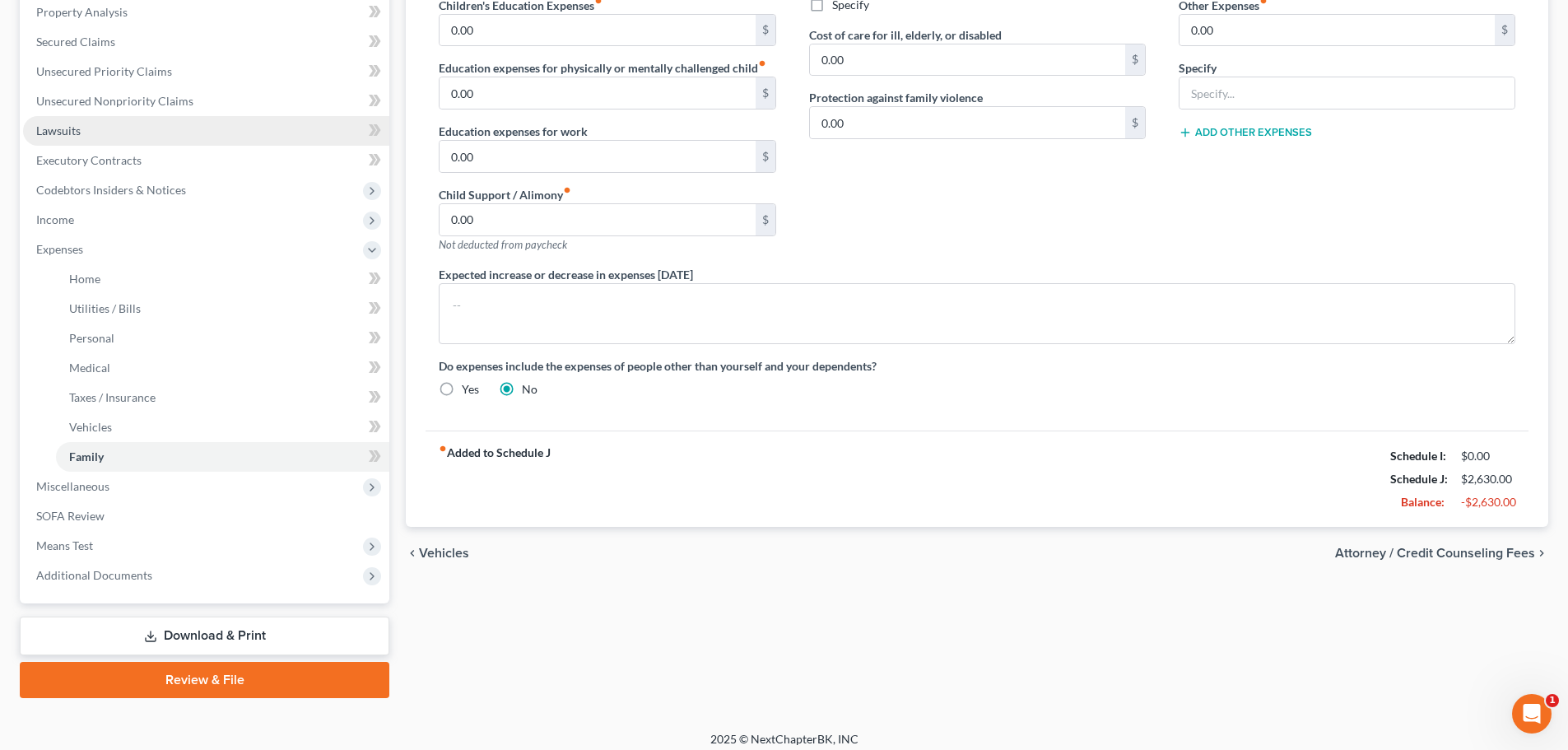
scroll to position [333, 0]
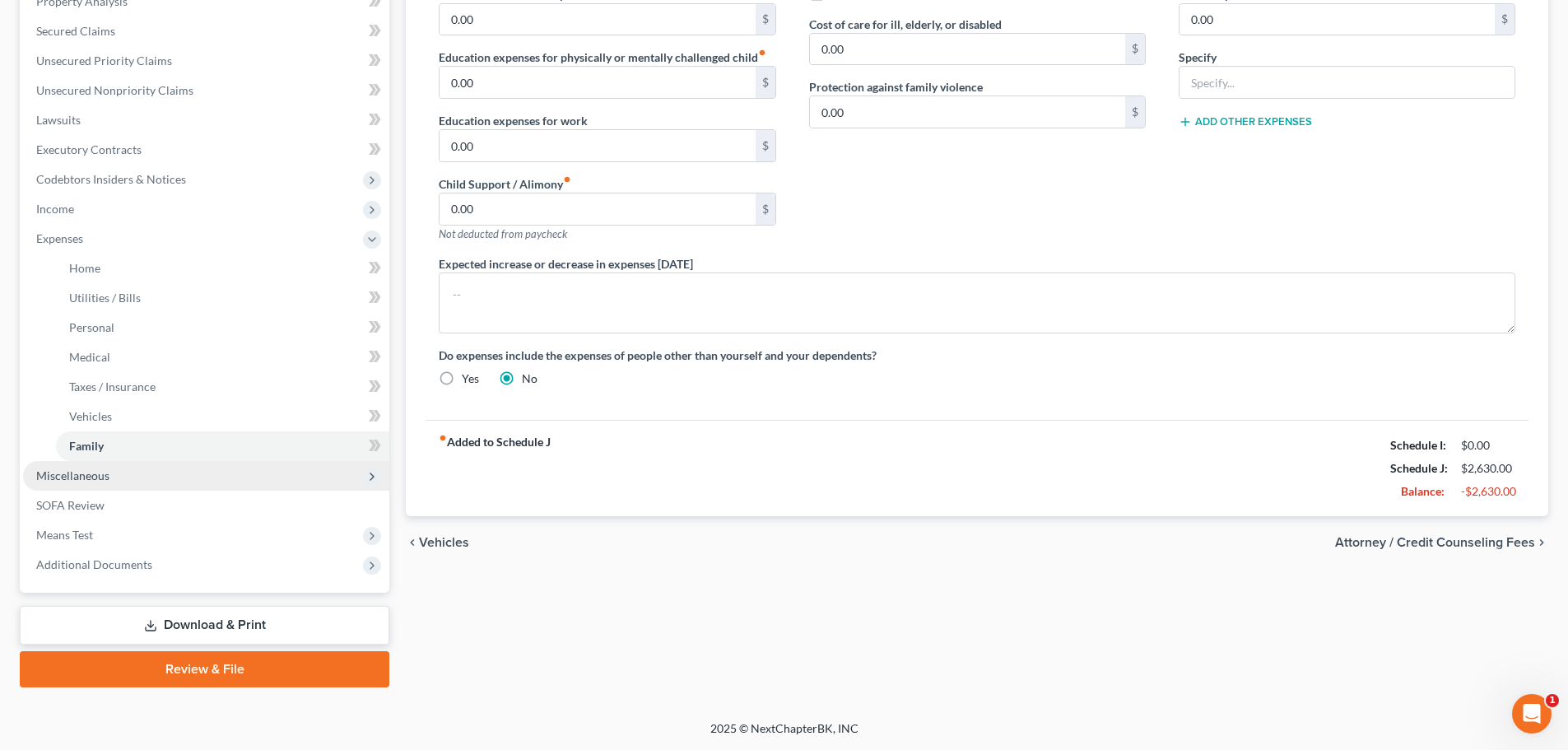
click at [94, 469] on span "Miscellaneous" at bounding box center [73, 475] width 73 height 14
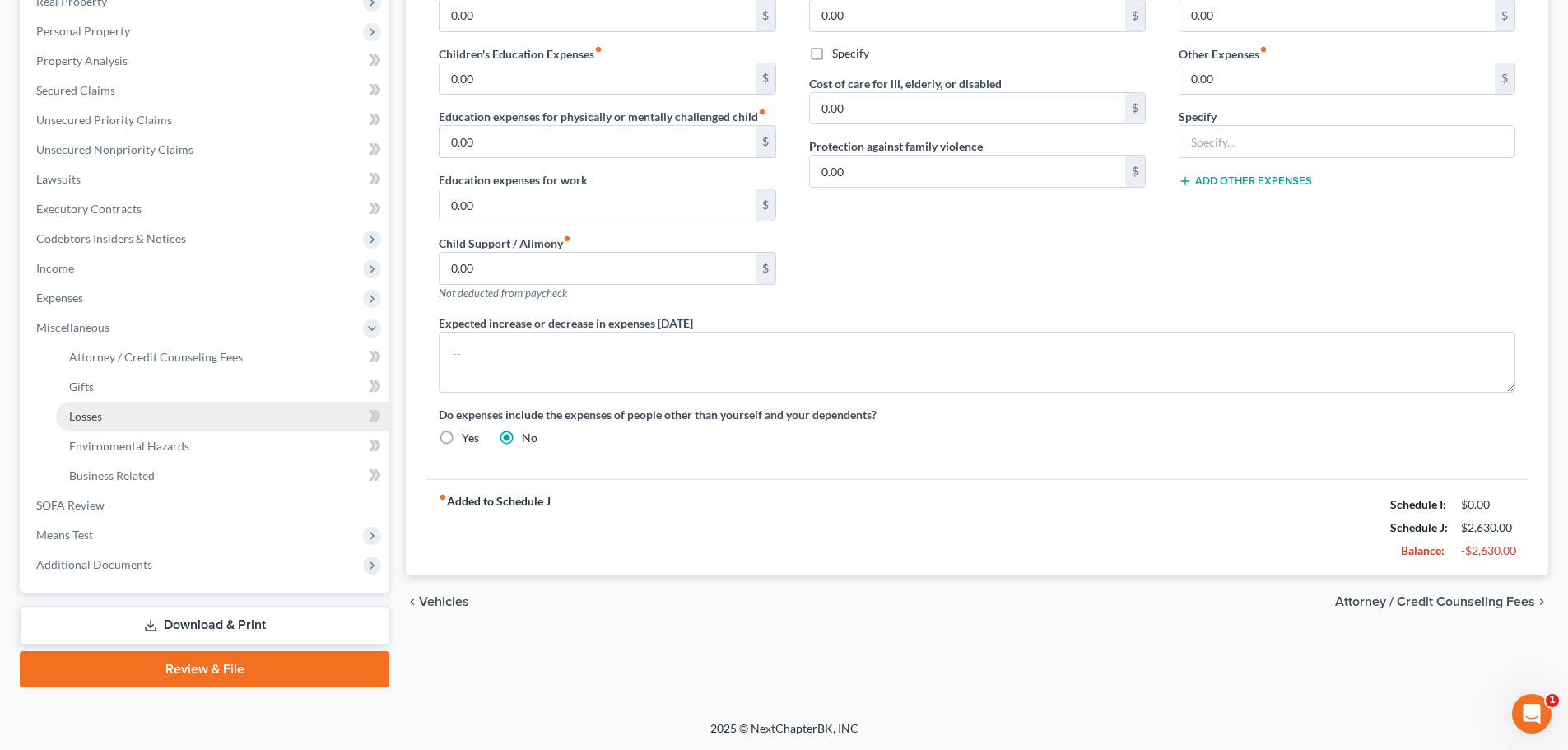
scroll to position [273, 0]
click at [206, 360] on span "Attorney / Credit Counseling Fees" at bounding box center [156, 357] width 174 height 14
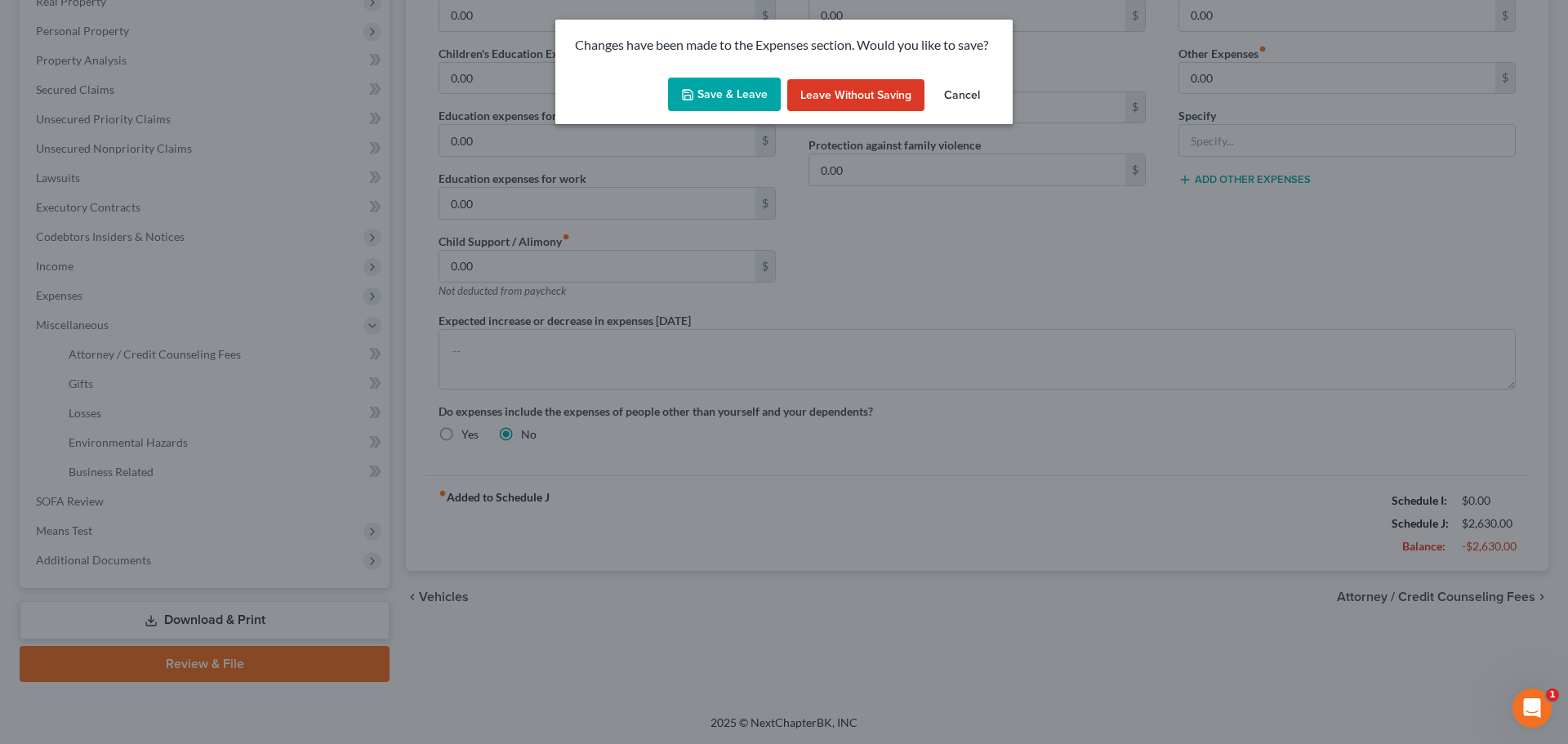
click at [727, 89] on button "Save & Leave" at bounding box center [725, 95] width 113 height 34
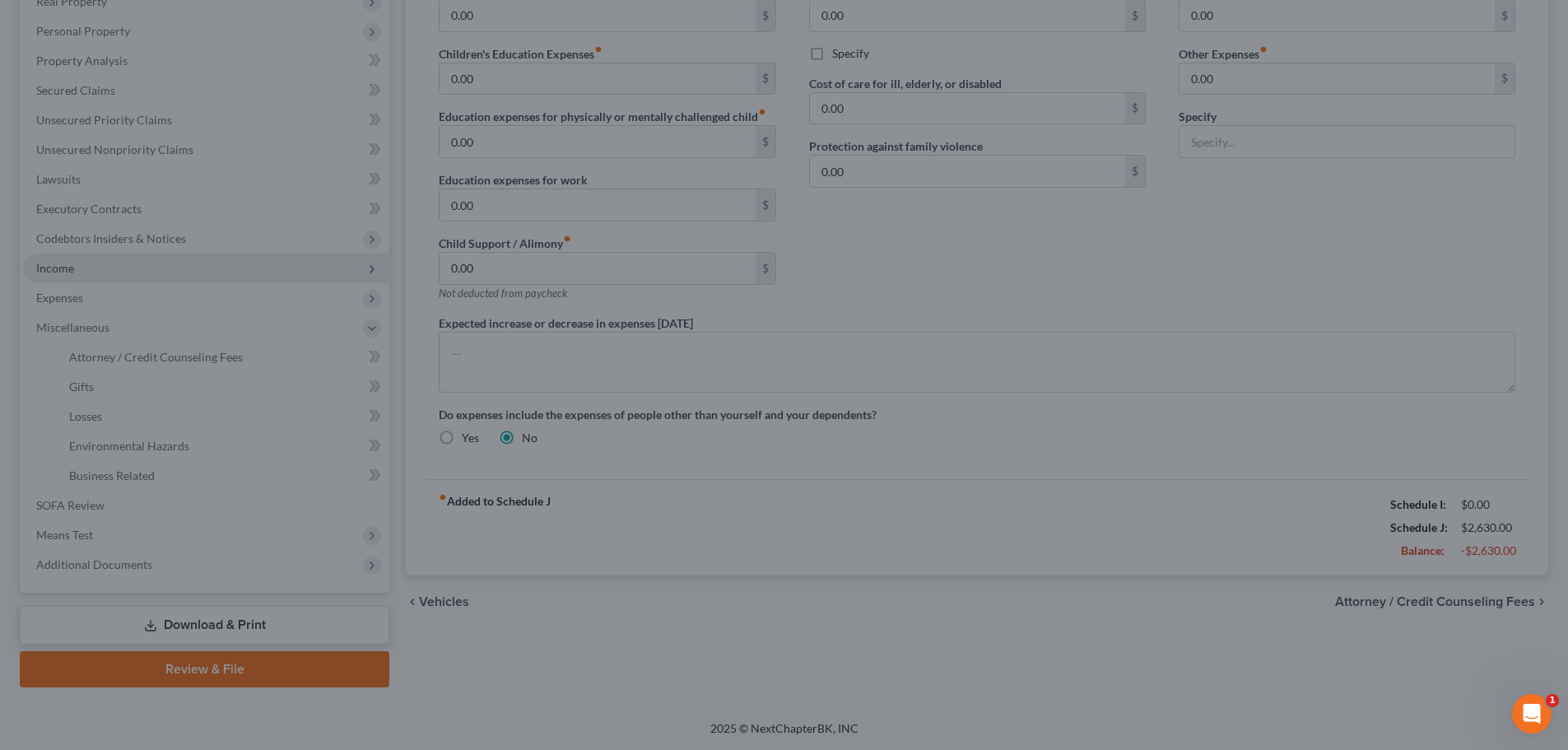
select select "1"
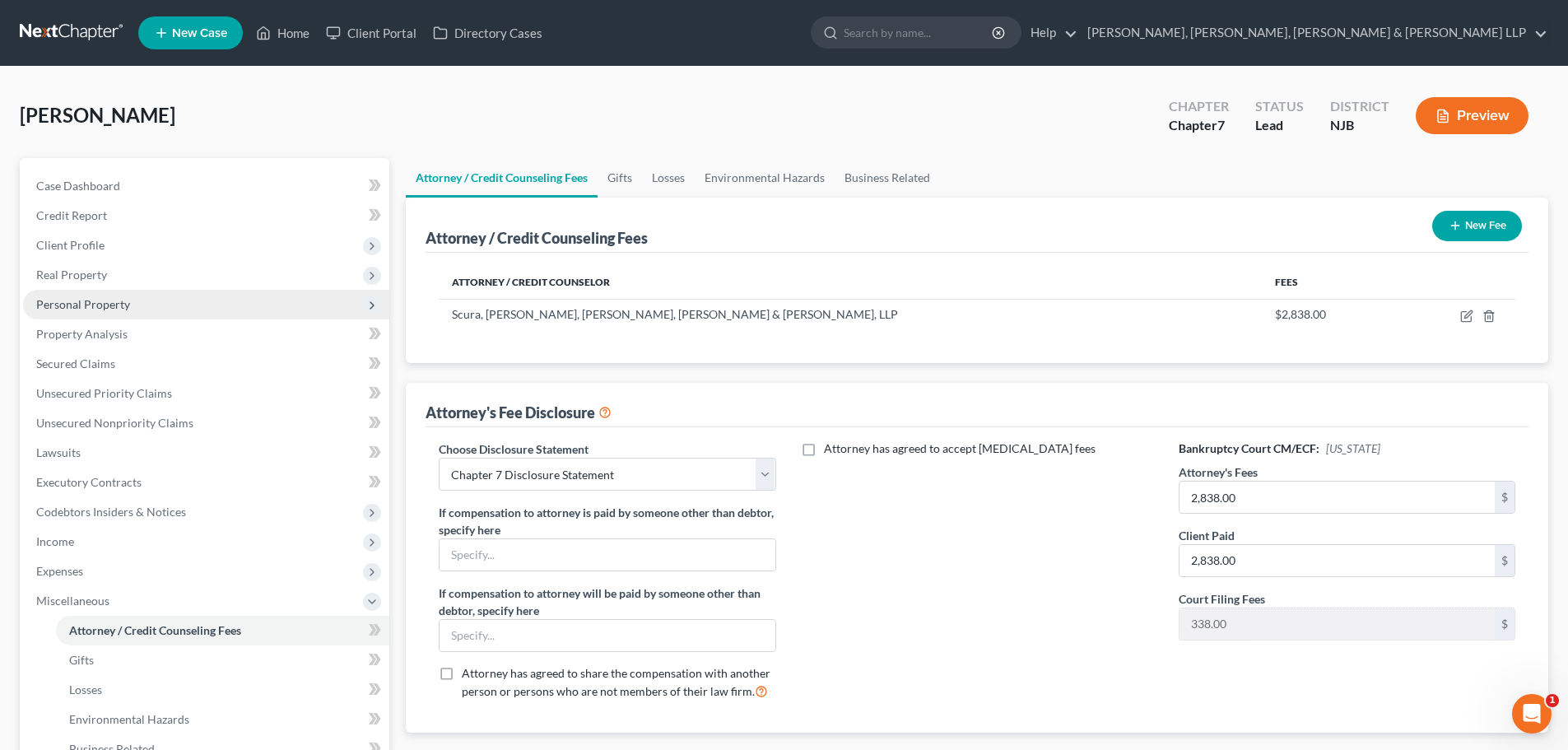
drag, startPoint x: 182, startPoint y: 305, endPoint x: 167, endPoint y: 311, distance: 16.2
click at [182, 305] on span "Personal Property" at bounding box center [206, 304] width 366 height 29
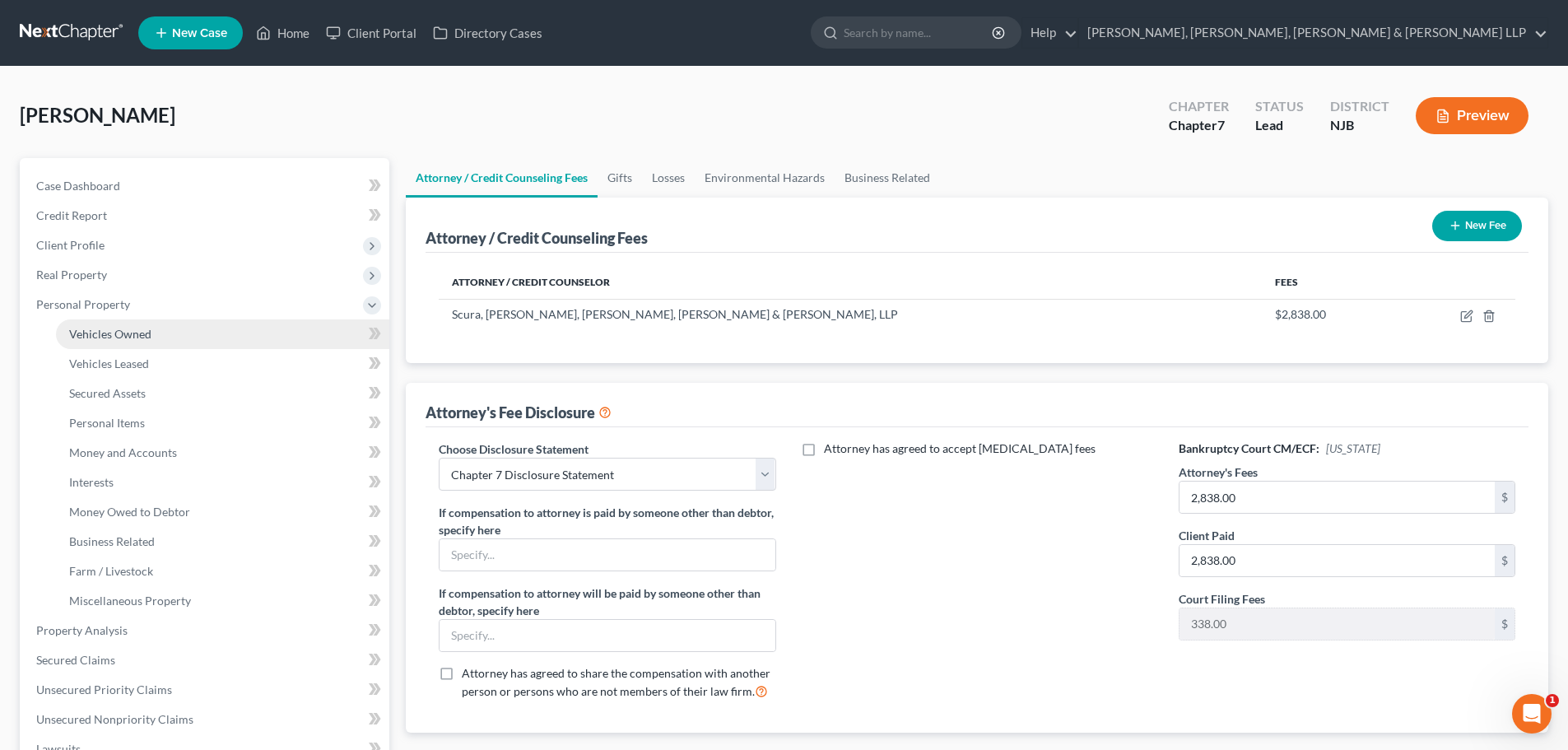
click at [161, 325] on link "Vehicles Owned" at bounding box center [223, 334] width 333 height 29
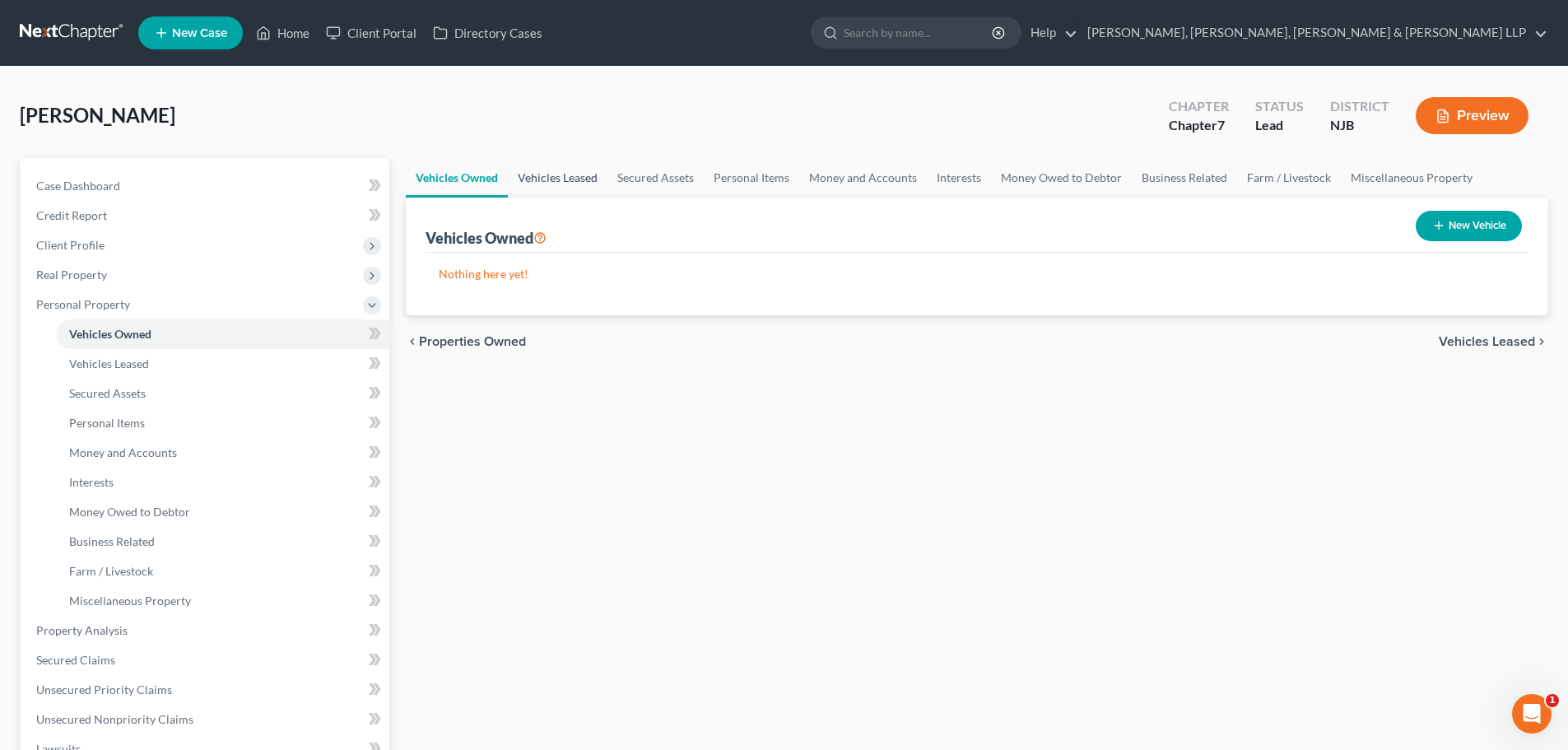
drag, startPoint x: 576, startPoint y: 169, endPoint x: 603, endPoint y: 169, distance: 27.0
click at [575, 169] on link "Vehicles Leased" at bounding box center [557, 178] width 99 height 40
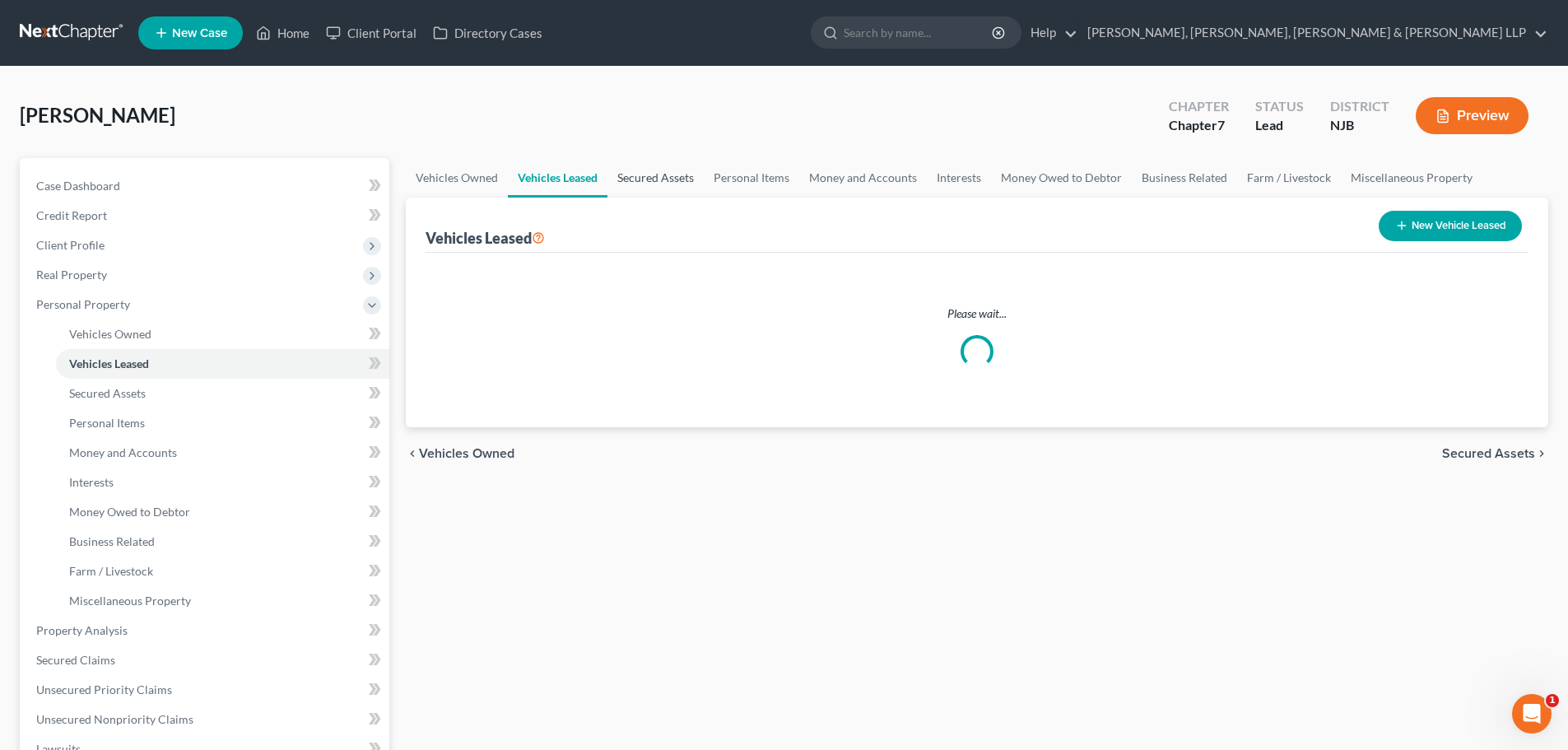
click at [657, 169] on link "Secured Assets" at bounding box center [656, 178] width 97 height 40
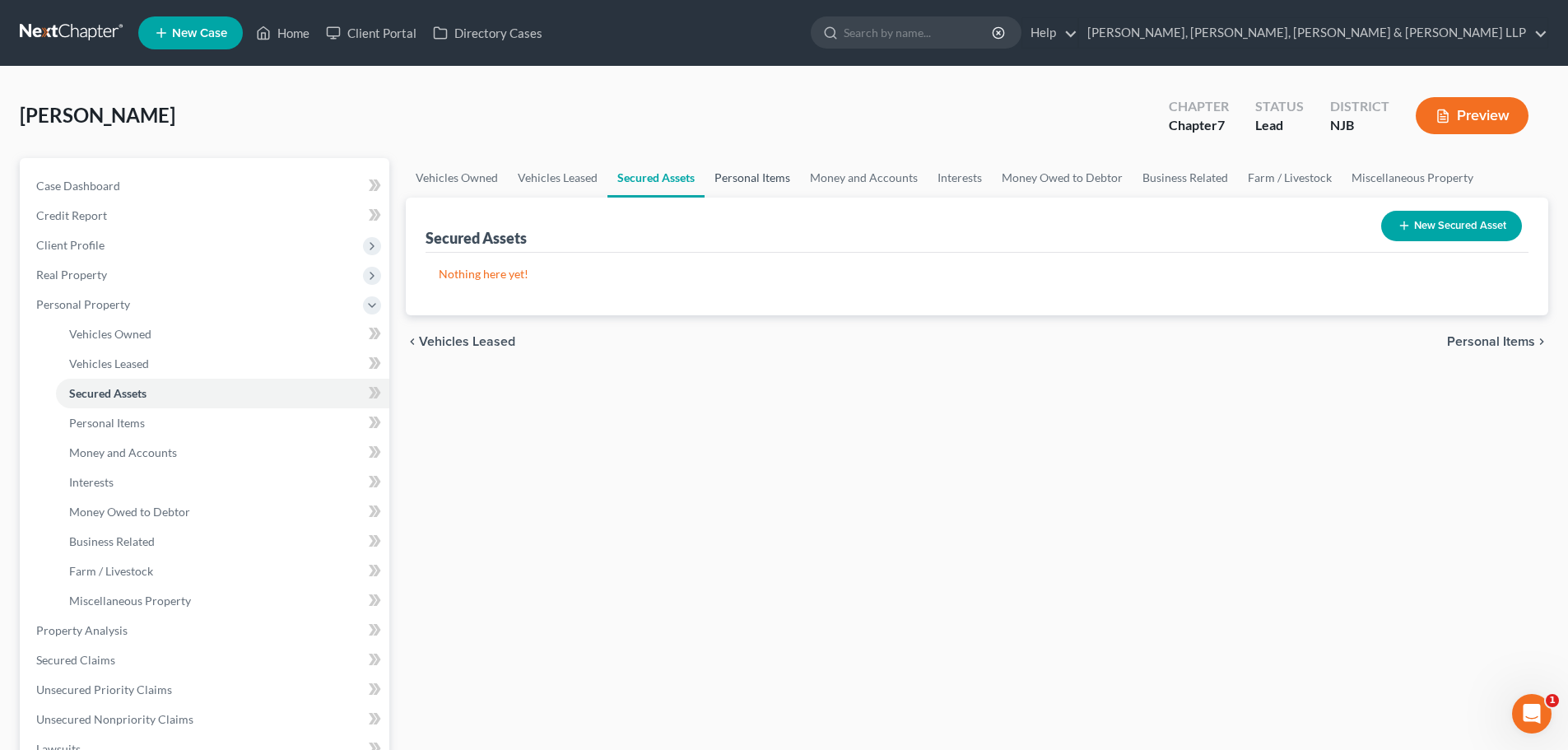
click at [719, 176] on link "Personal Items" at bounding box center [752, 178] width 96 height 40
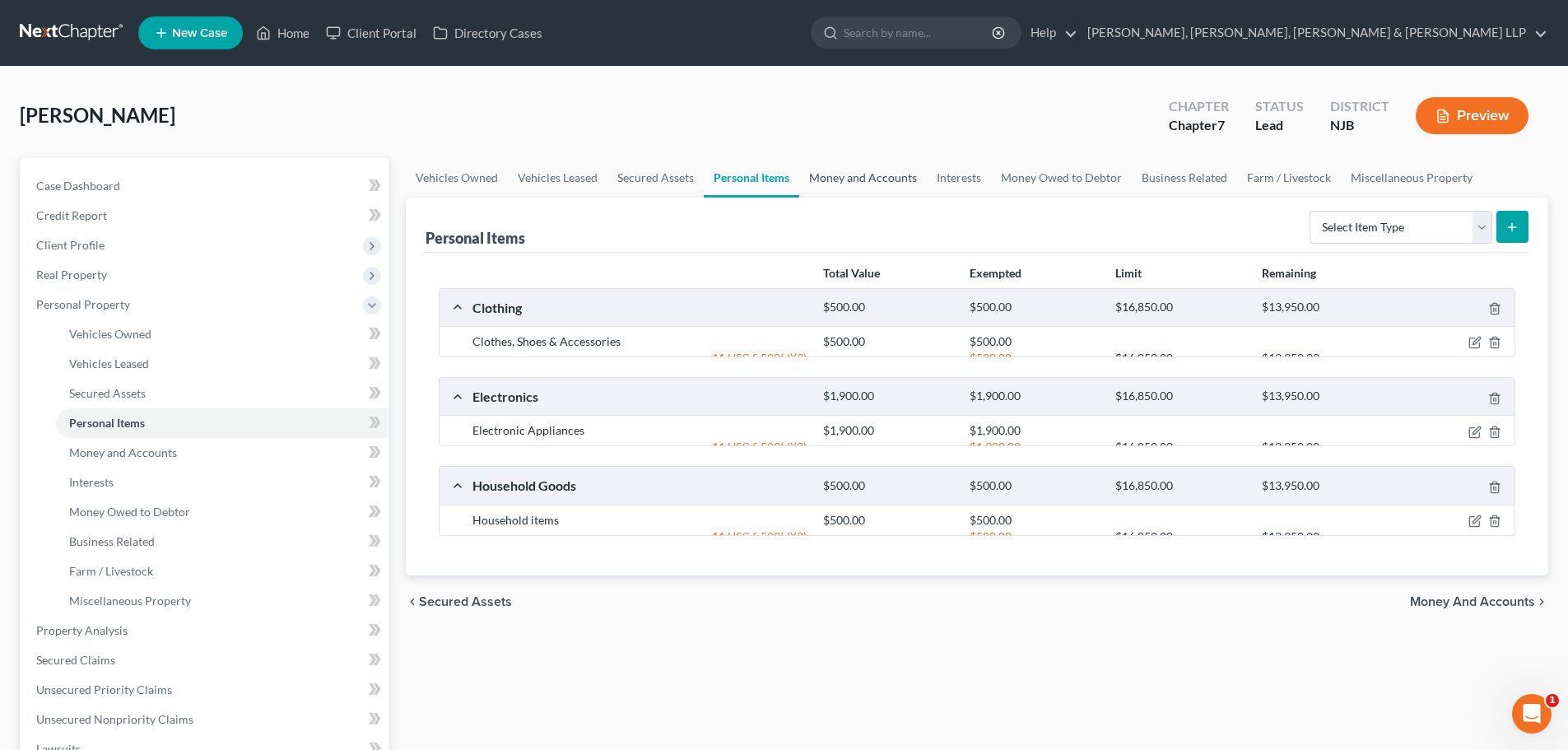
click at [826, 182] on link "Money and Accounts" at bounding box center [863, 178] width 128 height 40
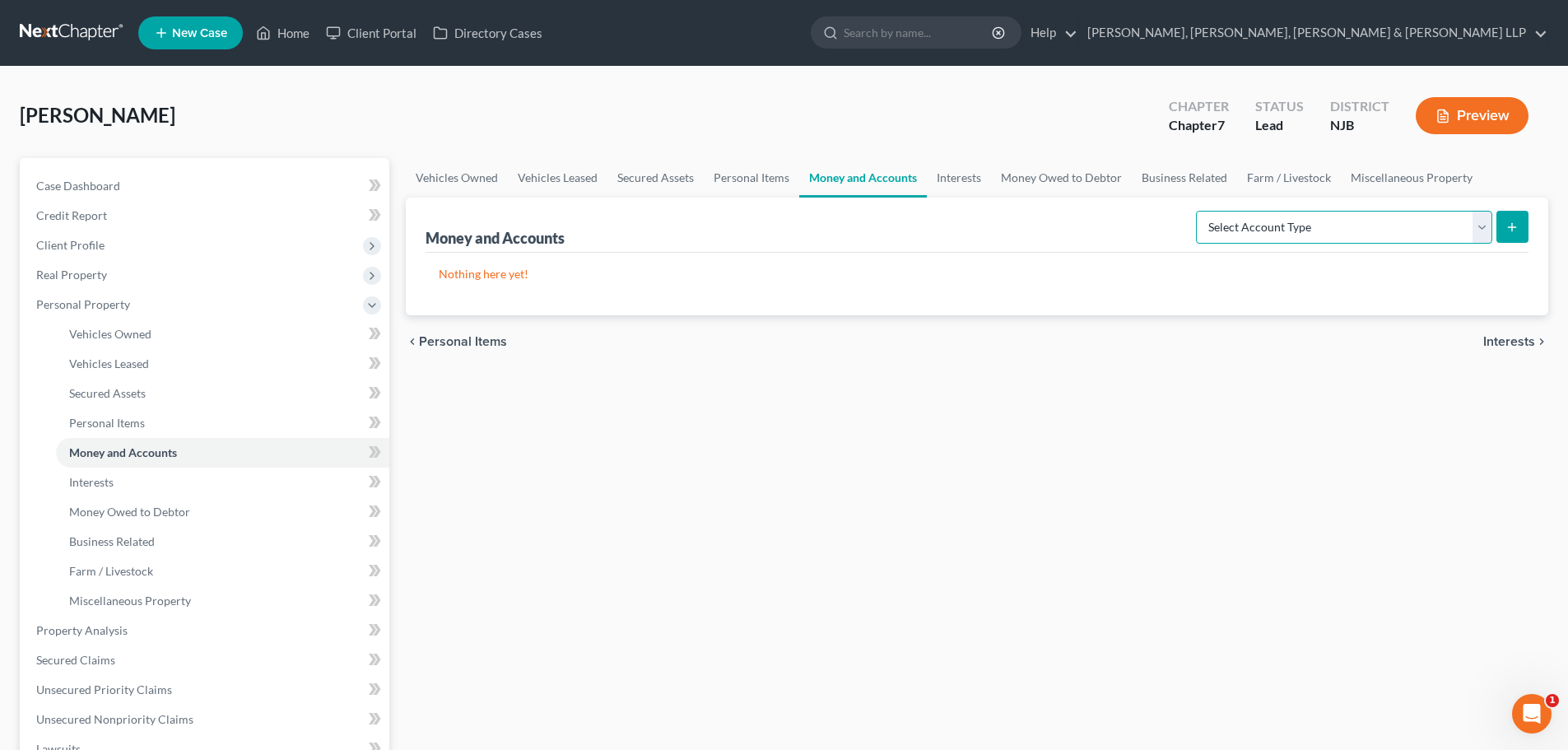
drag, startPoint x: 1231, startPoint y: 217, endPoint x: 1249, endPoint y: 238, distance: 27.7
click at [1232, 219] on select "Select Account Type Brokerage Cash on Hand Certificates of Deposit Checking Acc…" at bounding box center [1344, 227] width 296 height 33
click at [117, 709] on link "Unsecured Nonpriority Claims" at bounding box center [206, 720] width 366 height 29
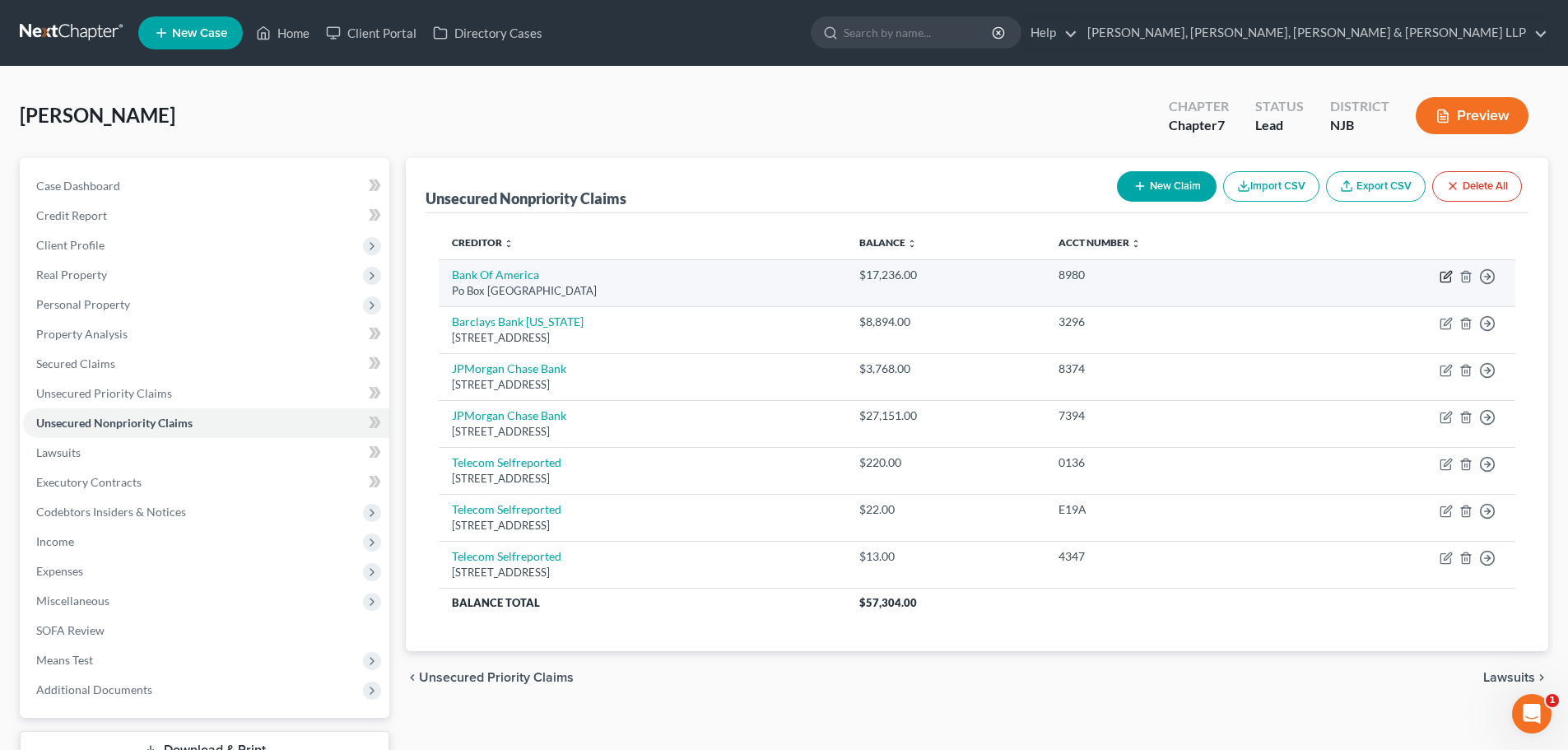
click at [1444, 276] on icon "button" at bounding box center [1446, 276] width 13 height 13
select select "45"
select select "2"
select select "0"
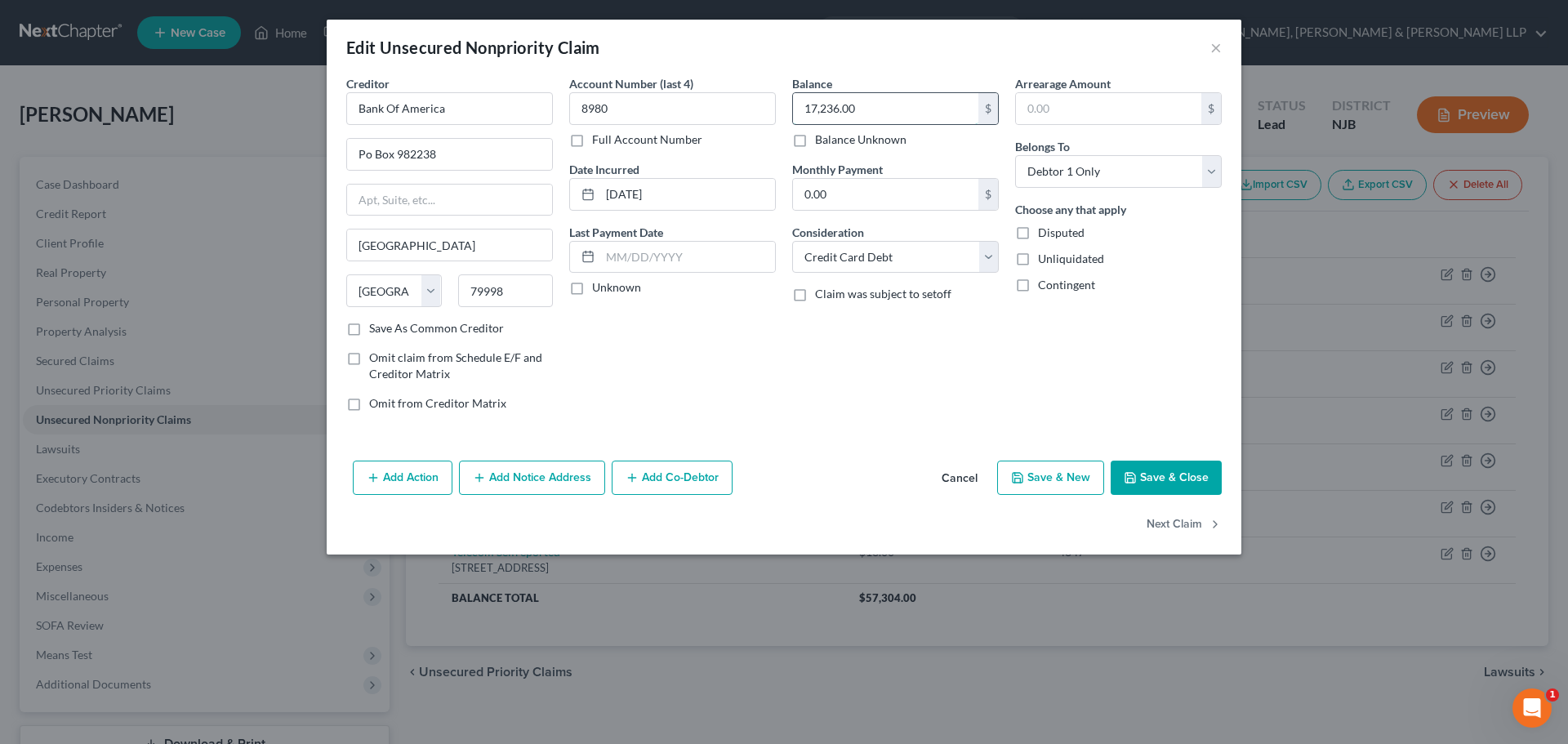
click at [873, 102] on input "17,236.00" at bounding box center [885, 109] width 185 height 31
type input "17,318.95"
click at [552, 477] on button "Add Notice Address" at bounding box center [532, 477] width 147 height 34
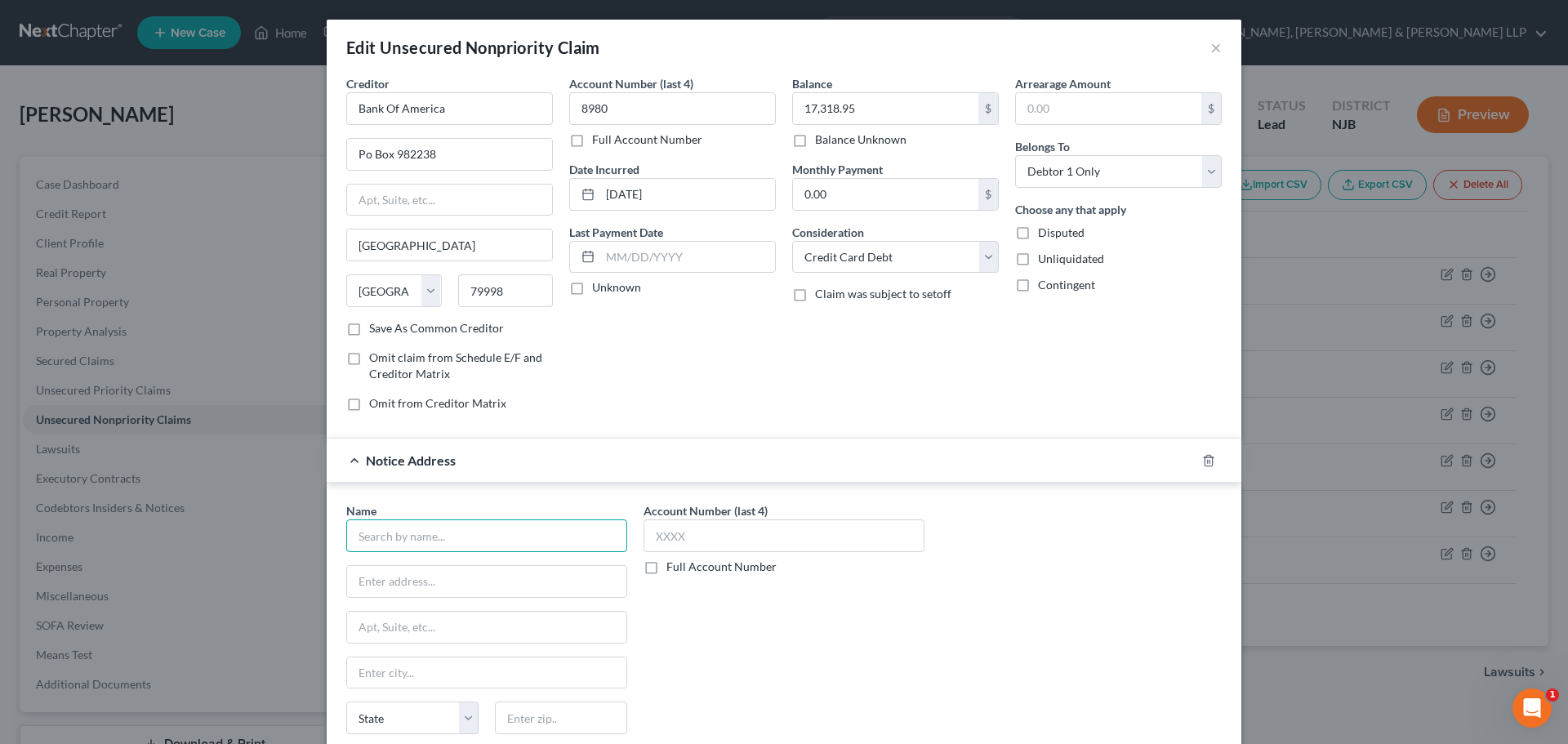
click at [386, 548] on input "text" at bounding box center [487, 536] width 281 height 33
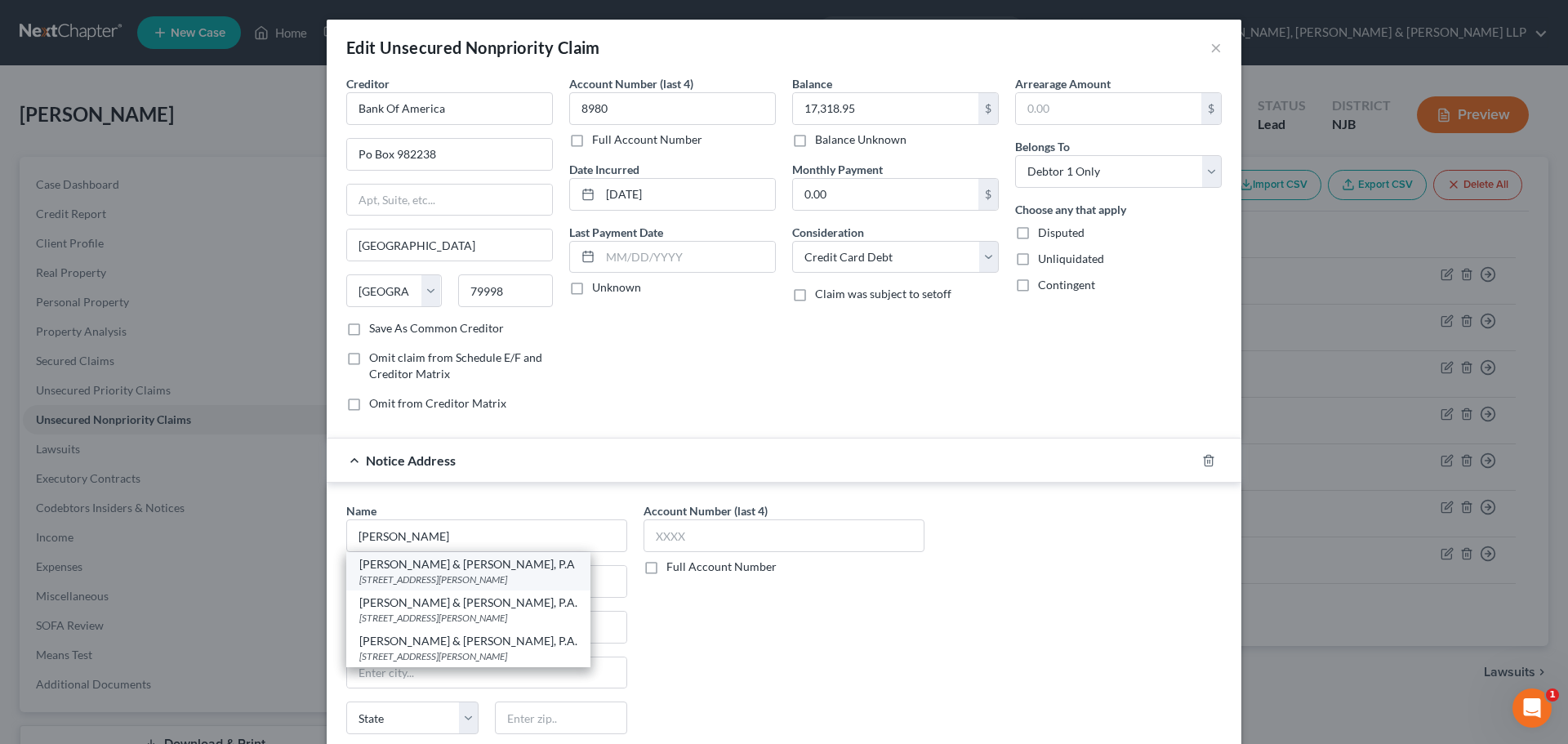
click at [401, 580] on div "[STREET_ADDRESS][PERSON_NAME]" at bounding box center [468, 579] width 218 height 14
type input "[PERSON_NAME] & [PERSON_NAME], P.A"
type input "[STREET_ADDRESS]"
type input "[PERSON_NAME][GEOGRAPHIC_DATA]"
select select "33"
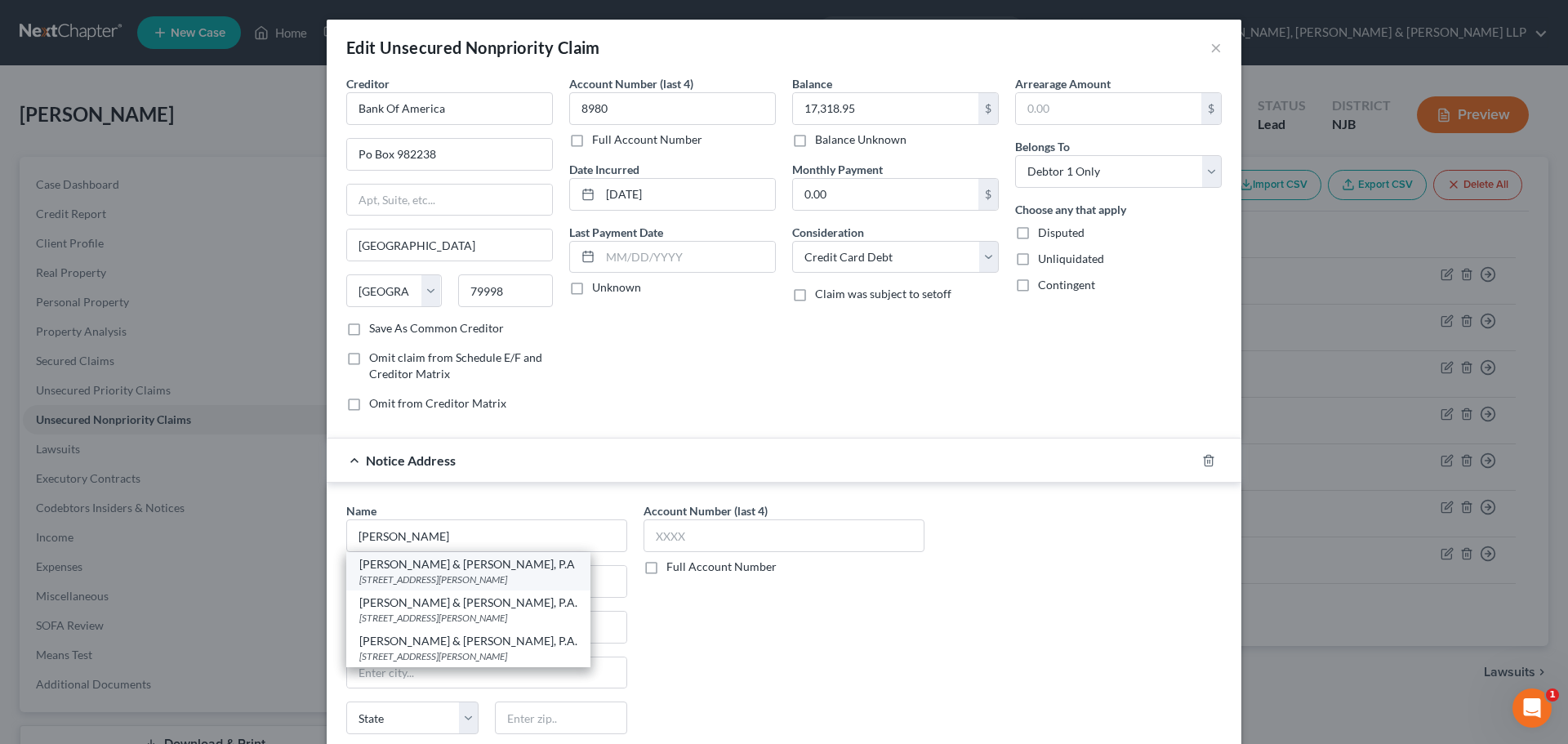
type input "07662"
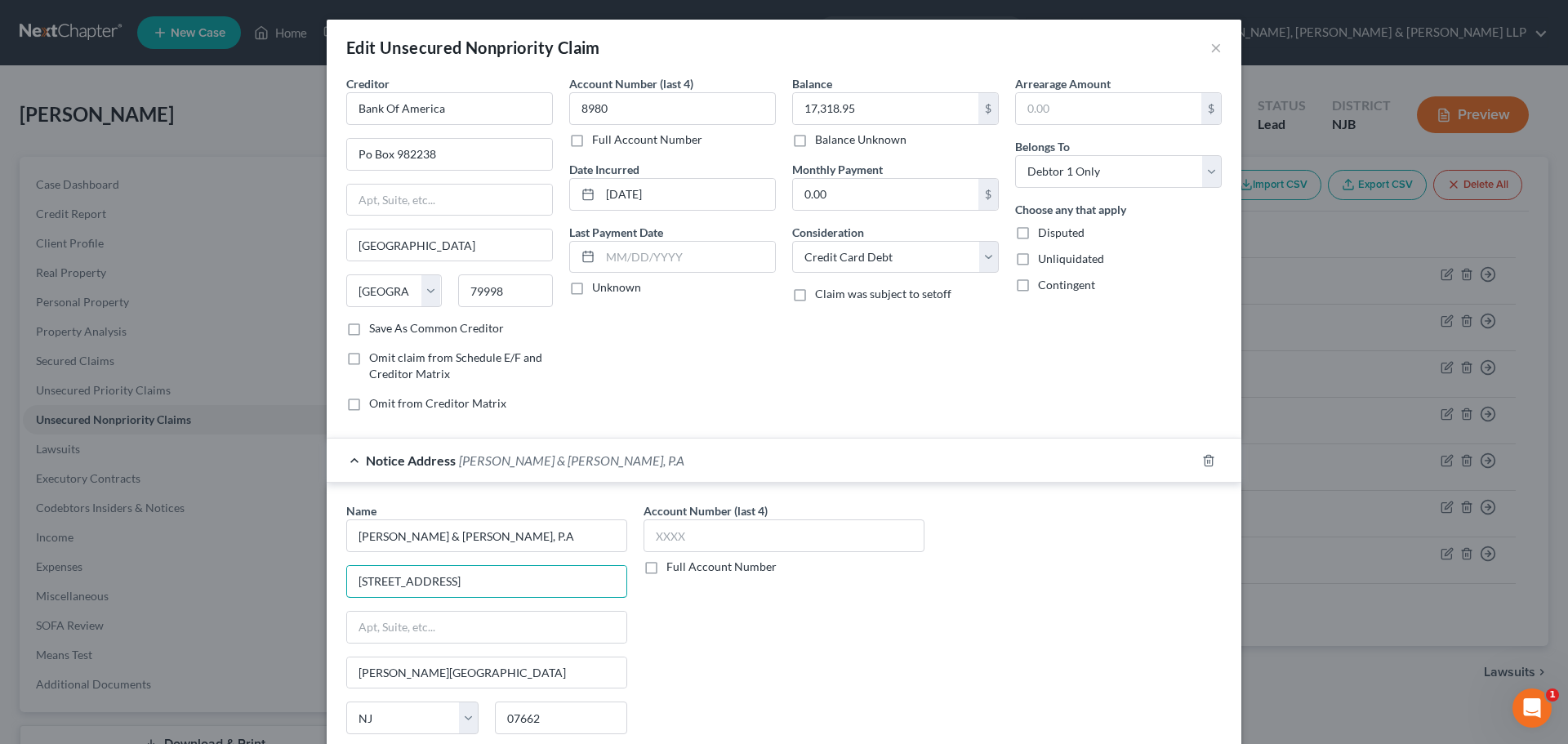
drag, startPoint x: 529, startPoint y: 585, endPoint x: 338, endPoint y: 588, distance: 191.0
click at [338, 587] on div "Name * [PERSON_NAME] & [PERSON_NAME], P.A [GEOGRAPHIC_DATA][PERSON_NAME] [US_ST…" at bounding box center [487, 639] width 297 height 274
click at [377, 617] on input "text" at bounding box center [487, 627] width 279 height 31
paste input "[STREET_ADDRESS]"
type input "[STREET_ADDRESS]"
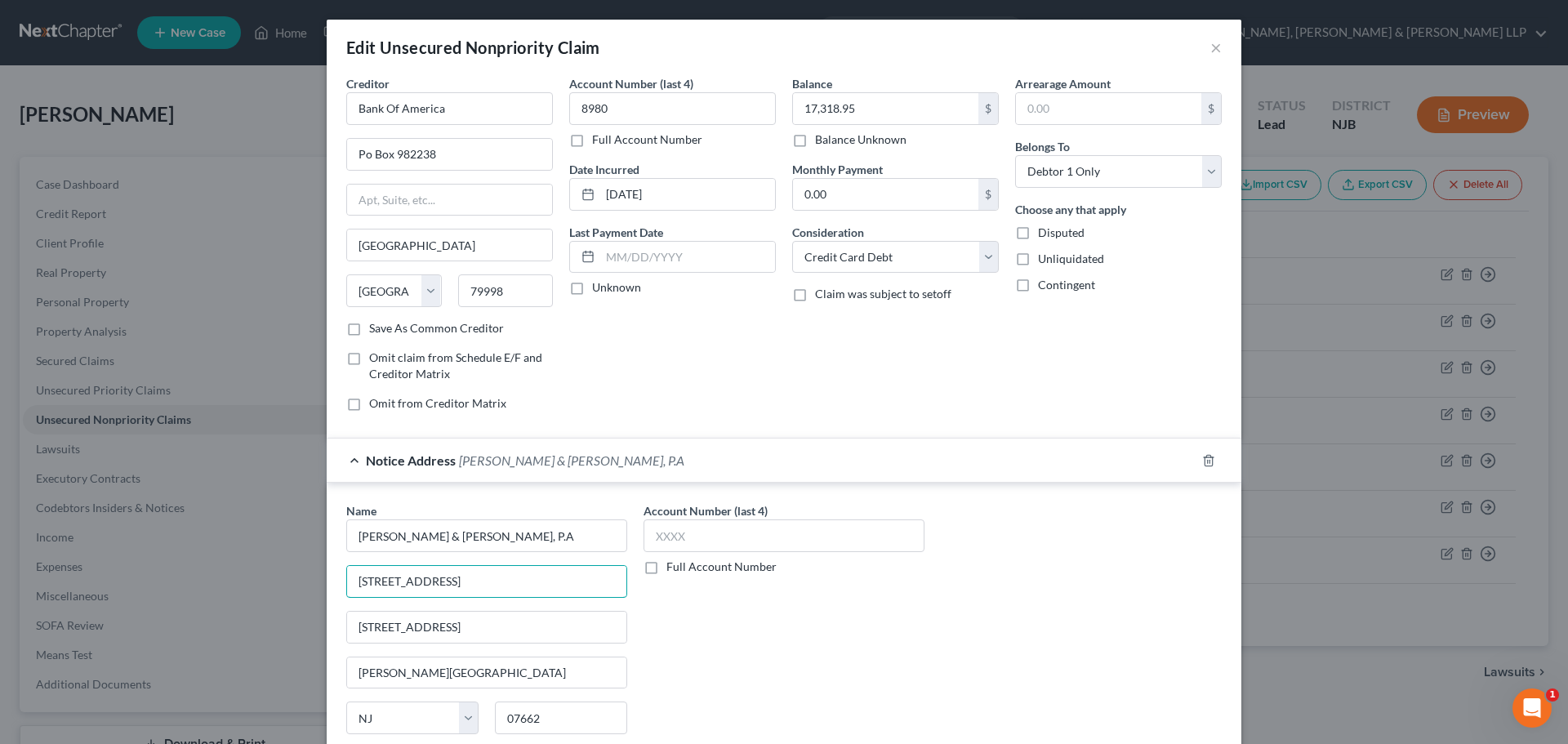
drag, startPoint x: 446, startPoint y: 582, endPoint x: 174, endPoint y: 582, distance: 272.0
click at [174, 582] on div "Edit Unsecured Nonpriority Claim × Creditor * Bank Of America [GEOGRAPHIC_DATA]…" at bounding box center [784, 372] width 1568 height 744
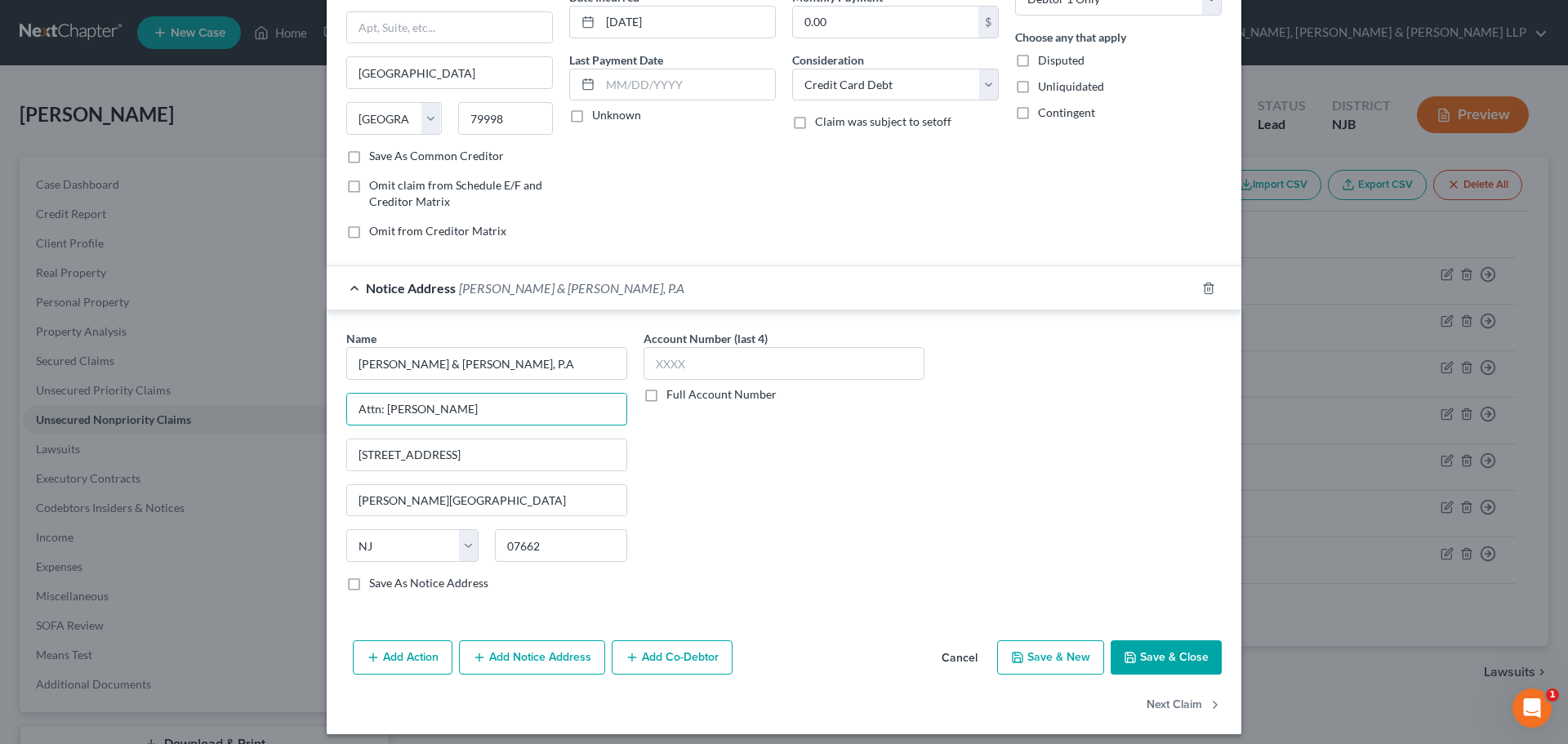
scroll to position [183, 0]
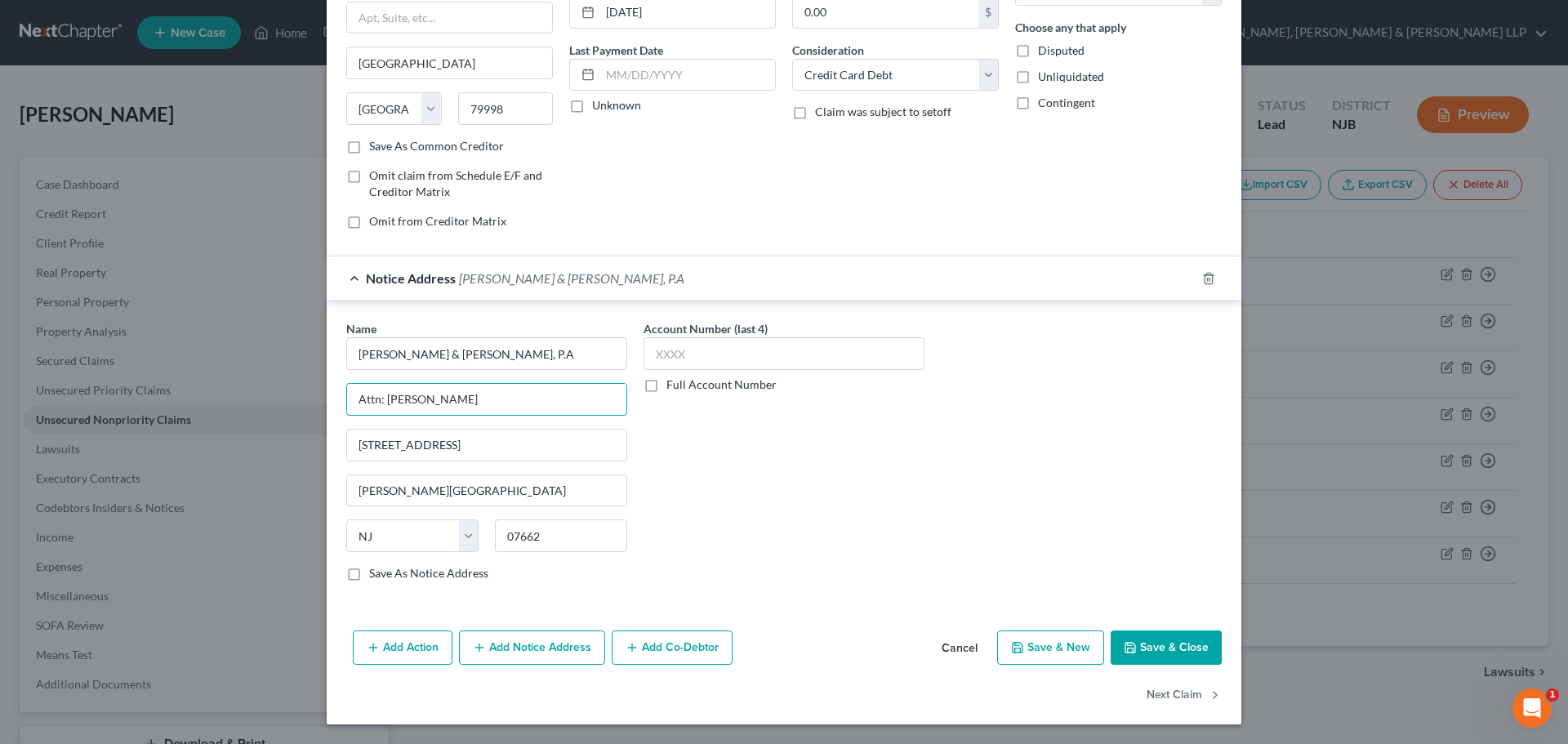
type input "Attn: [PERSON_NAME]"
click at [1138, 630] on div "Add Action Add Notice Address Add Co-Debtor Cancel Save & New Save & Close" at bounding box center [783, 651] width 914 height 54
click at [406, 645] on button "Add Action" at bounding box center [403, 648] width 99 height 34
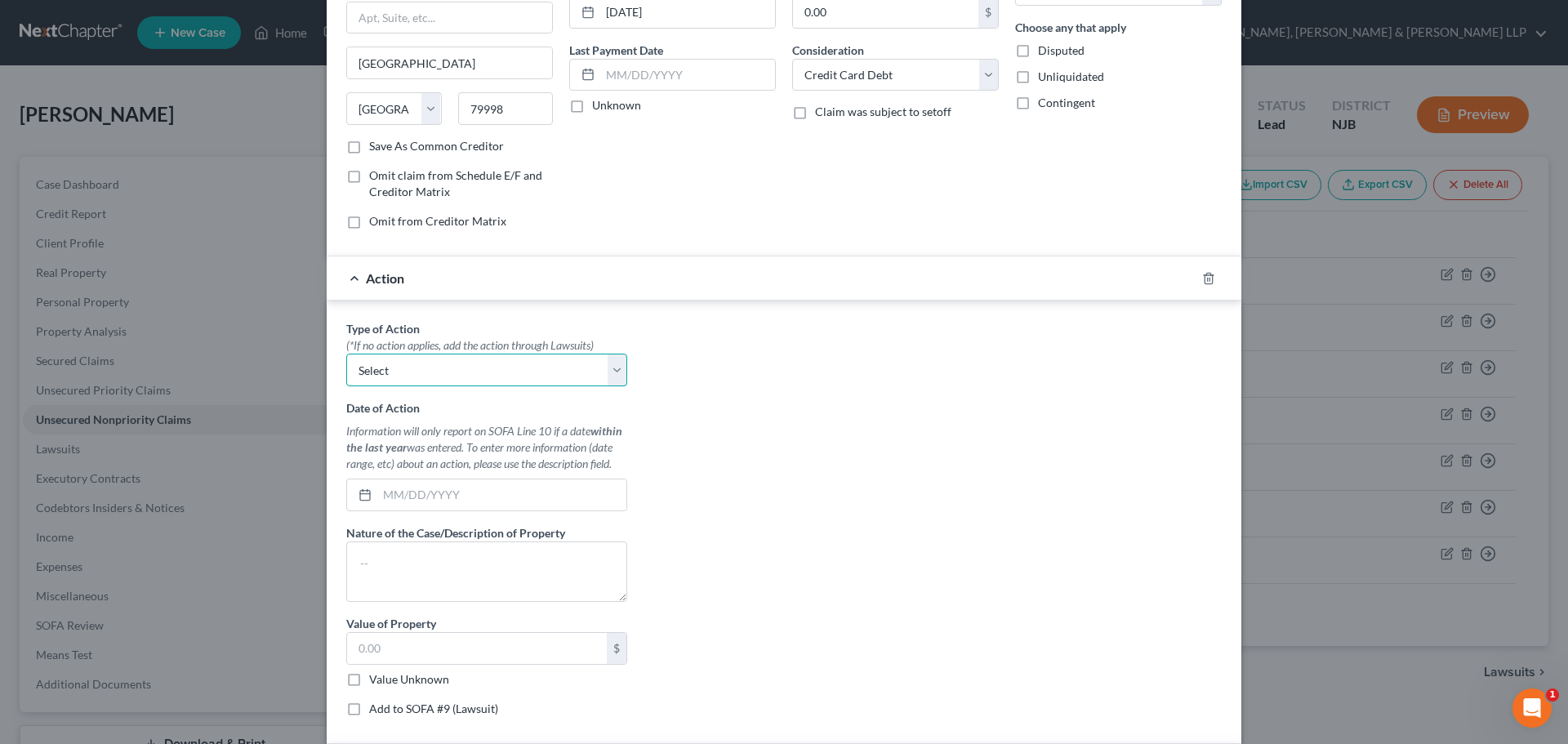
click at [496, 375] on select "Select Repossession Garnishment Foreclosure Personal Injury Attached, Seized, O…" at bounding box center [487, 370] width 281 height 33
select select "4"
click at [346, 354] on select "Select Repossession Garnishment Foreclosure Personal Injury Attached, Seized, O…" at bounding box center [487, 370] width 281 height 33
click at [422, 497] on input "text" at bounding box center [501, 495] width 249 height 31
type input "[DATE]"
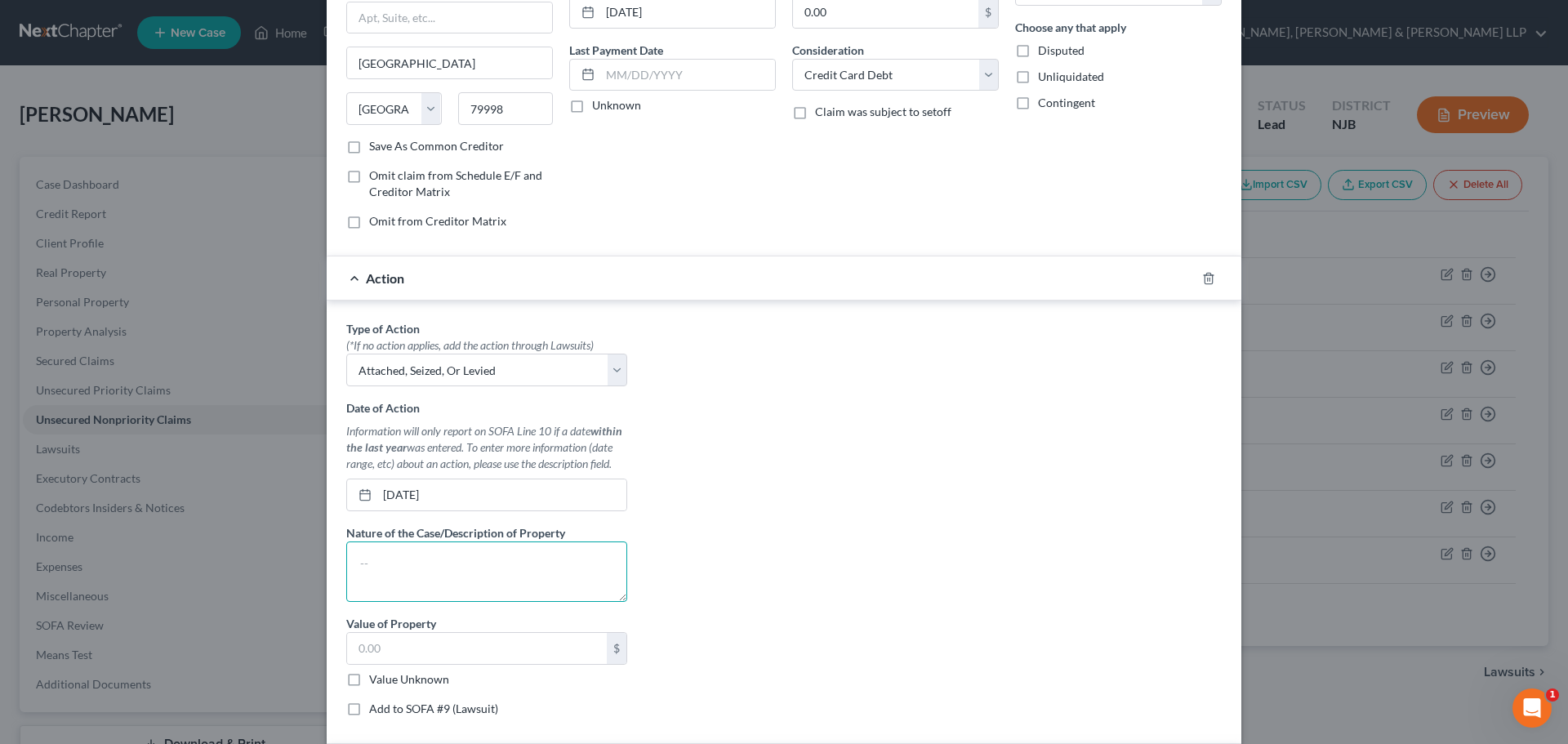
click at [417, 550] on textarea at bounding box center [487, 572] width 281 height 61
click at [408, 651] on input "text" at bounding box center [476, 649] width 260 height 31
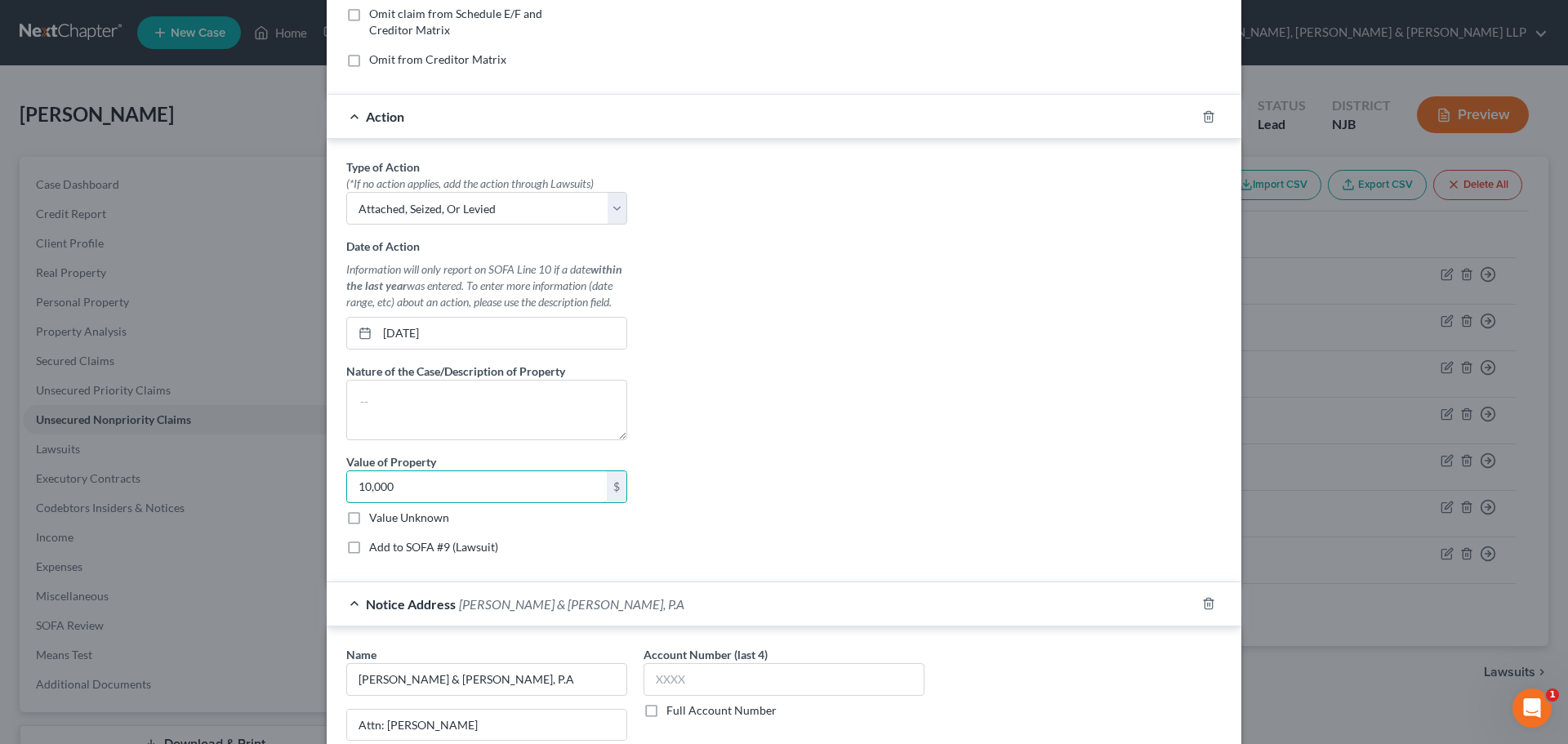
scroll to position [345, 0]
type input "10,000"
click at [433, 551] on label "Add to SOFA #9 (Lawsuit)" at bounding box center [434, 545] width 129 height 16
click at [386, 548] on input "Add to SOFA #9 (Lawsuit)" at bounding box center [380, 543] width 10 height 10
checkbox input "true"
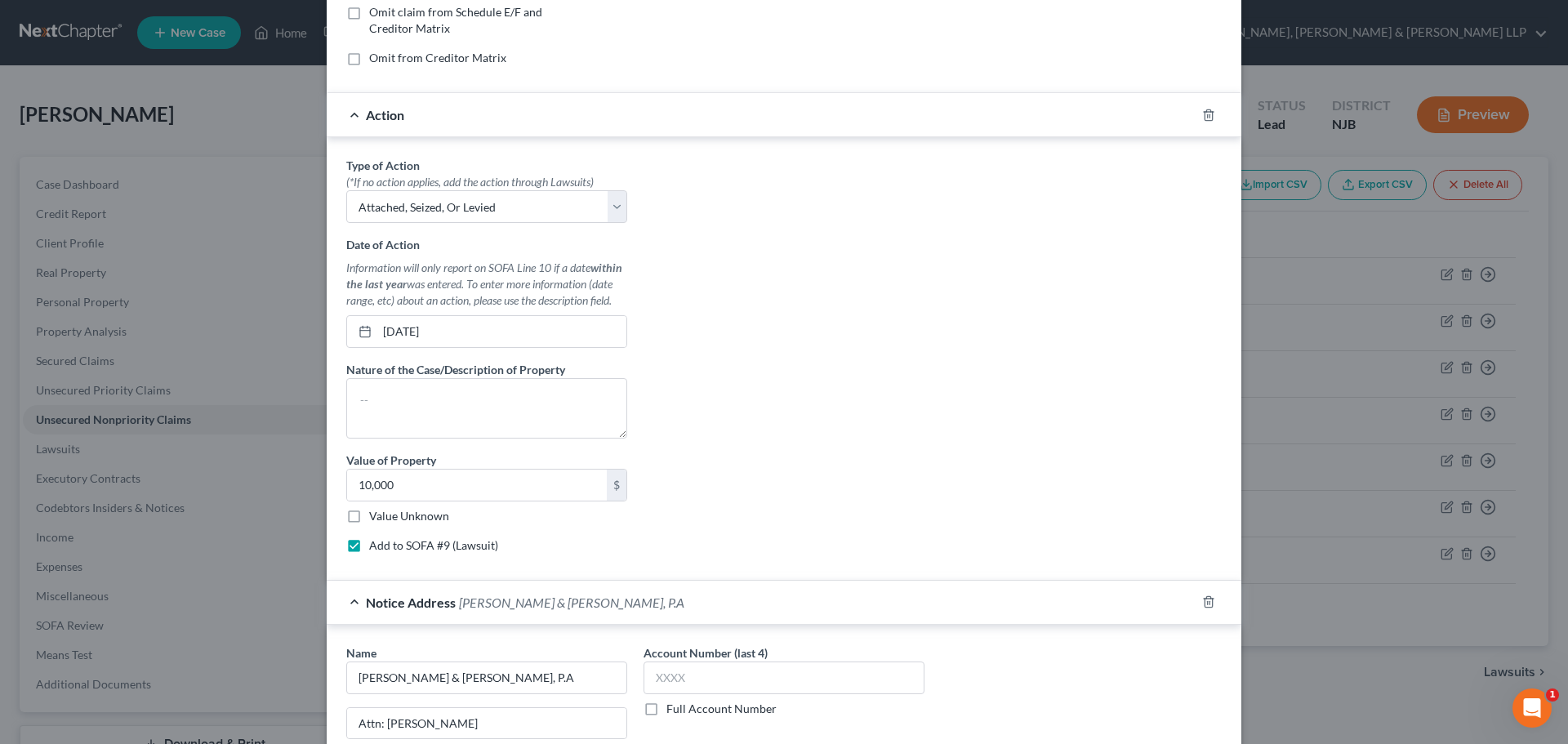
select select "0"
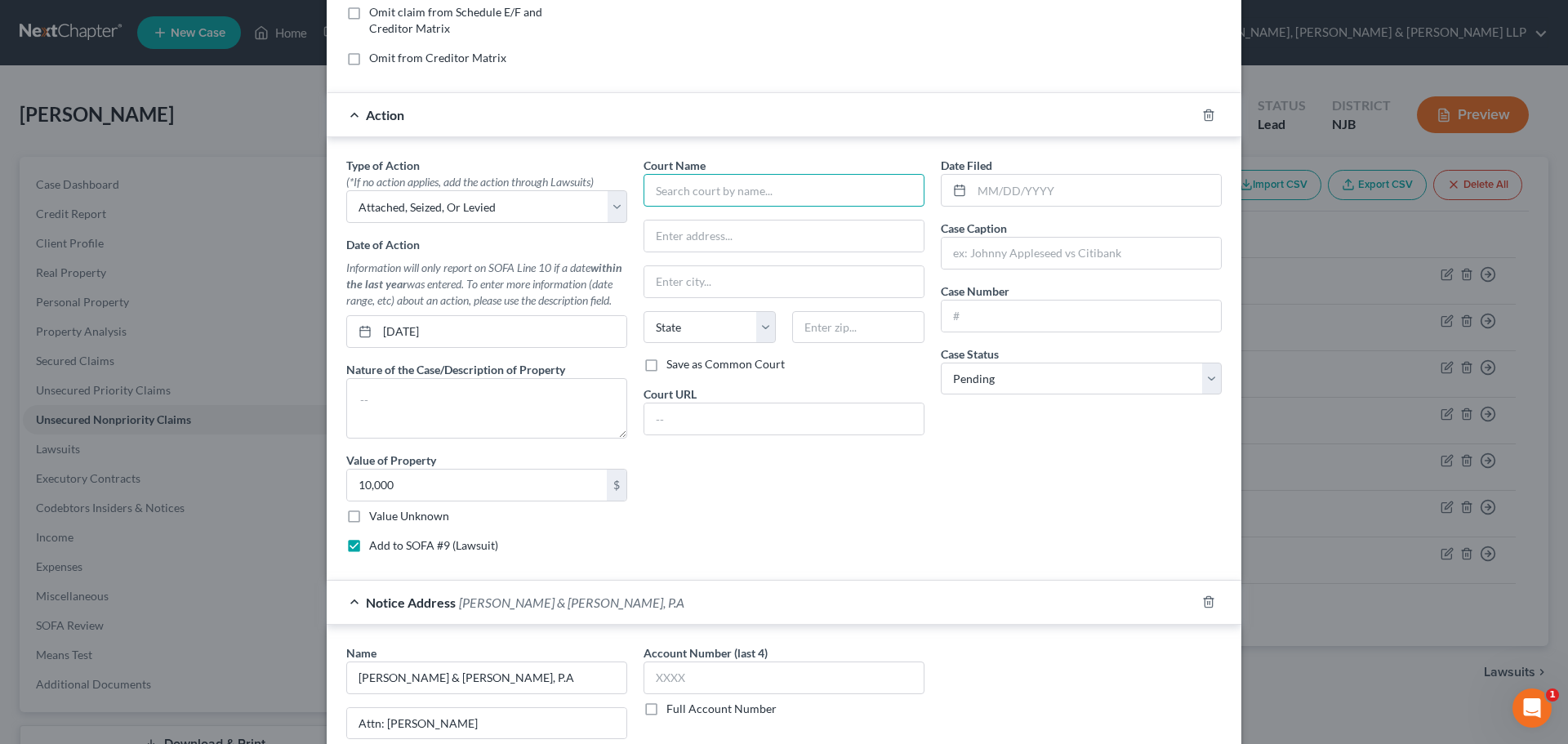
click at [751, 201] on input "text" at bounding box center [784, 190] width 281 height 33
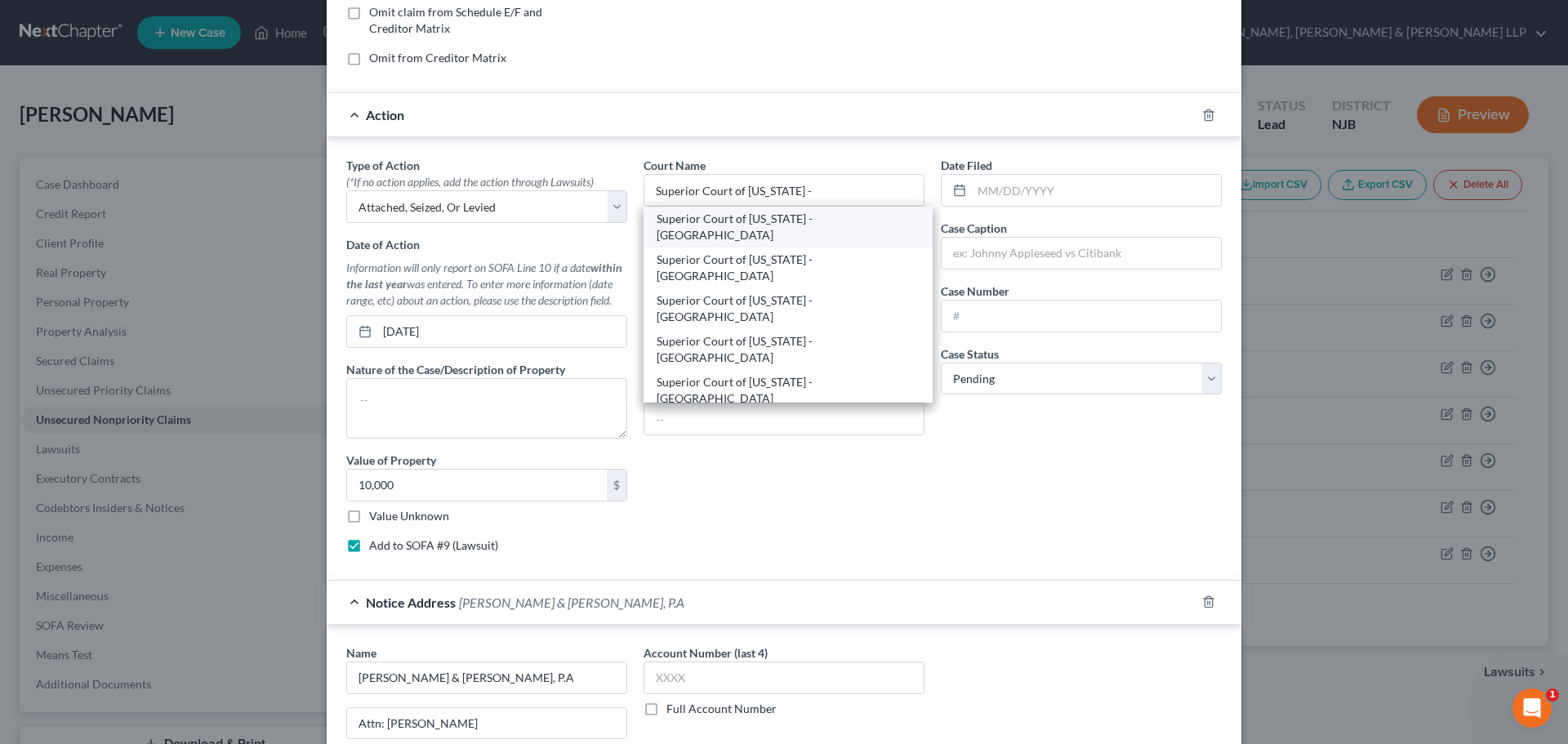
click at [805, 219] on div "Superior Court of [US_STATE] - [GEOGRAPHIC_DATA]" at bounding box center [787, 227] width 263 height 33
type input "Superior Court of [US_STATE] - [GEOGRAPHIC_DATA]"
type input "[STREET_ADDRESS]"
type input "[GEOGRAPHIC_DATA]"
select select "33"
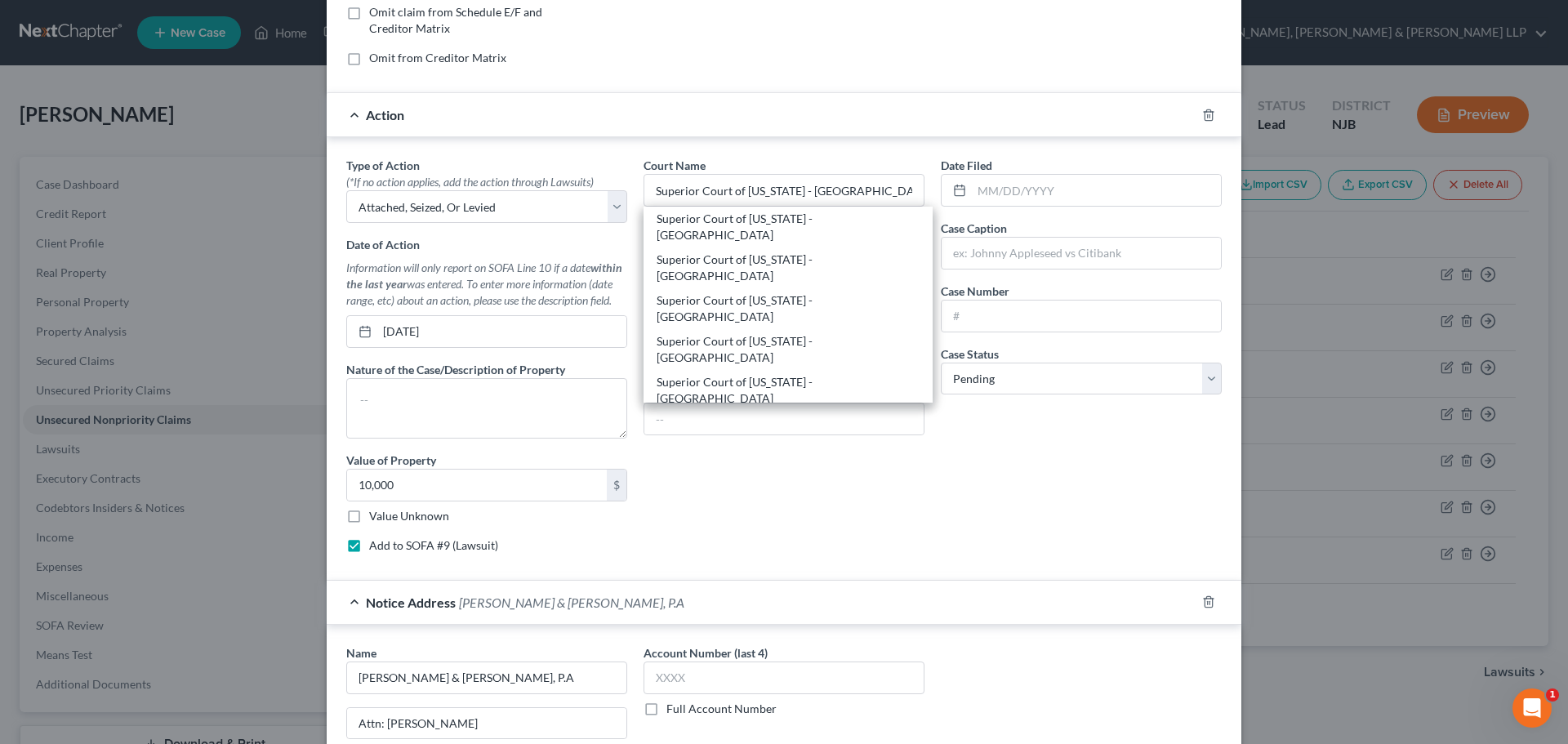
type input "07306"
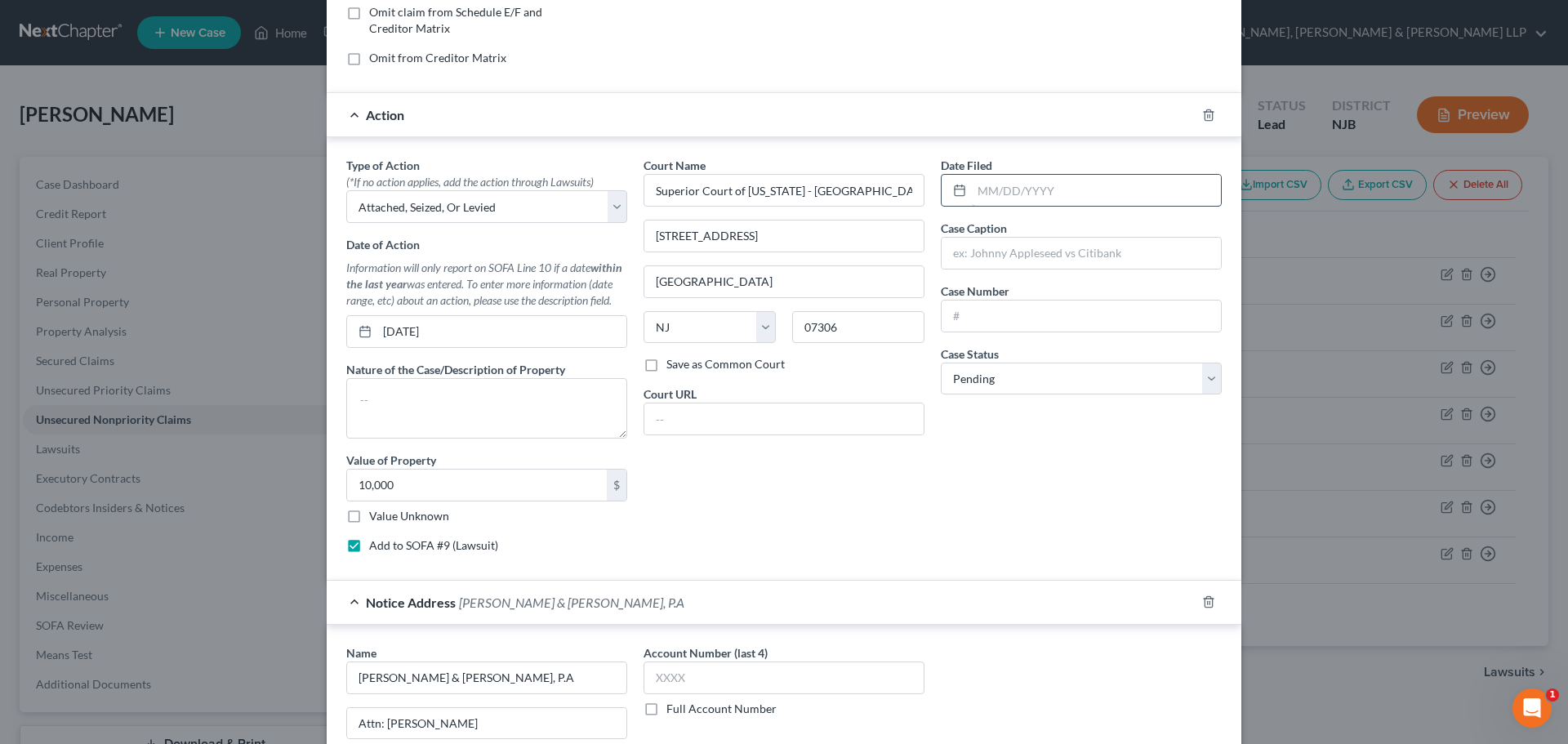
click at [990, 186] on input "text" at bounding box center [1096, 190] width 249 height 31
type input "[DATE]"
click at [995, 266] on input "text" at bounding box center [1081, 253] width 279 height 31
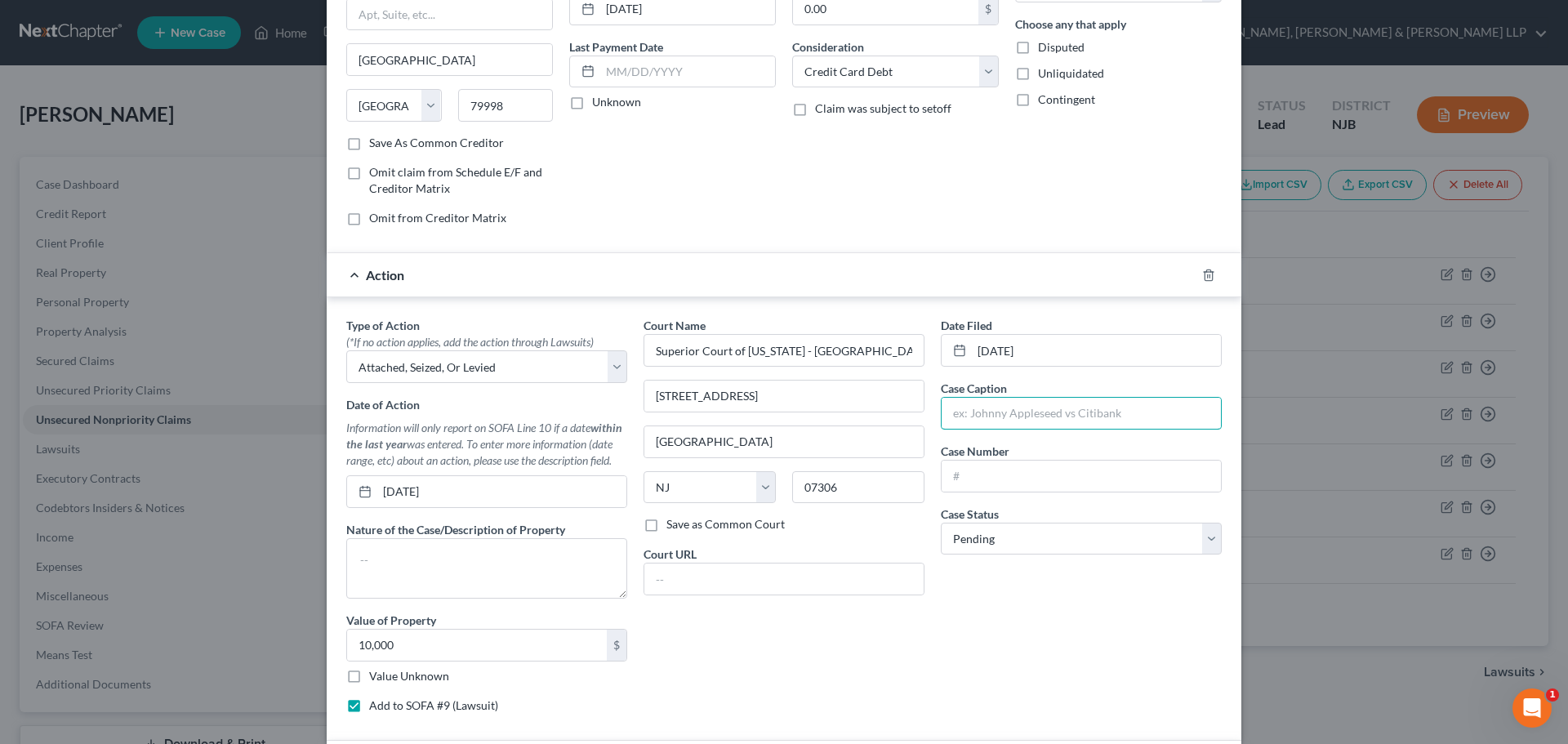
scroll to position [0, 0]
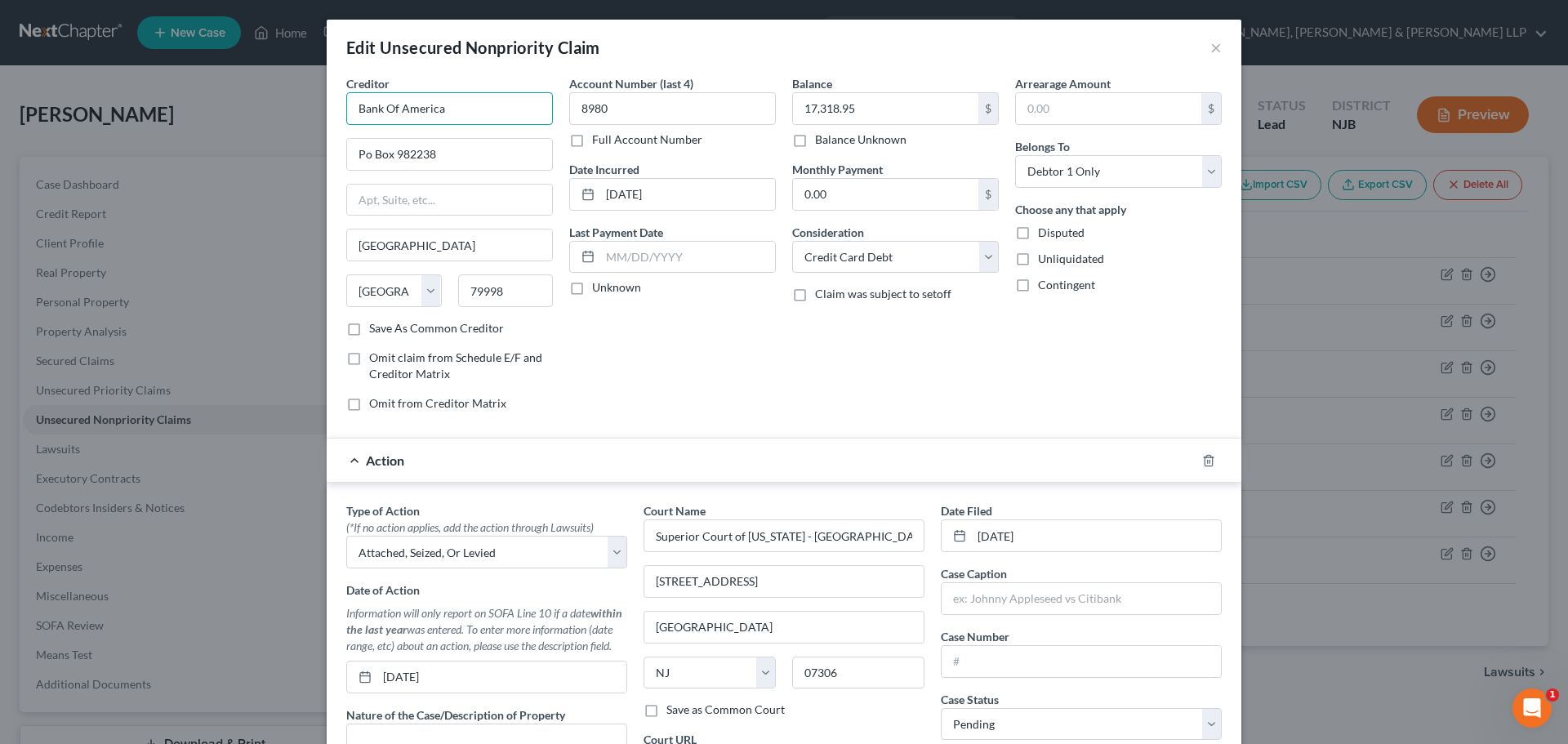
drag, startPoint x: 323, startPoint y: 113, endPoint x: 252, endPoint y: 113, distance: 71.0
click at [252, 113] on div "Edit Unsecured Nonpriority Claim × Creditor * Bank Of America [GEOGRAPHIC_DATA]…" at bounding box center [784, 372] width 1568 height 744
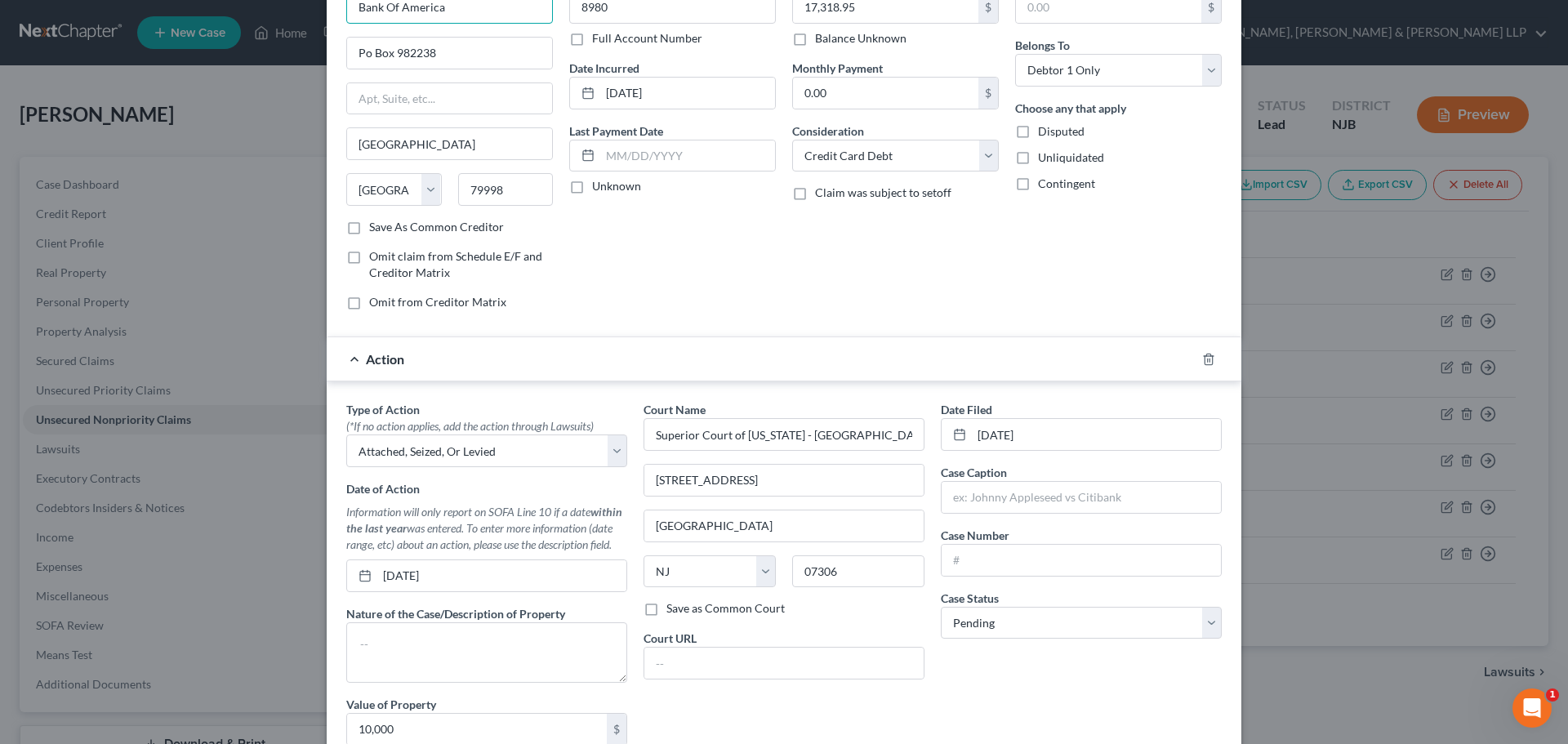
scroll to position [327, 0]
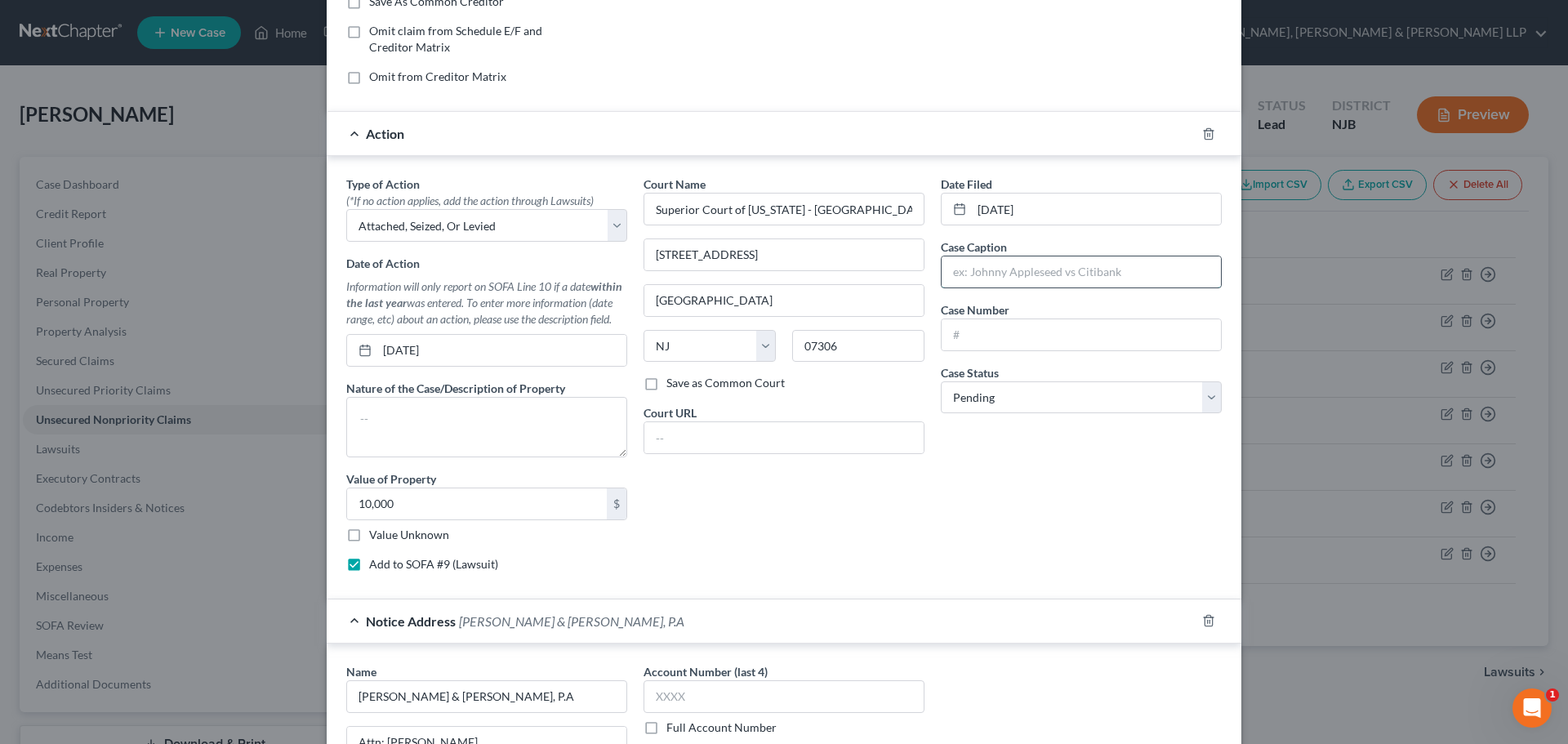
click at [993, 279] on input "text" at bounding box center [1081, 272] width 279 height 31
paste input "Bank Of America"
type input "Bank Of America v. [PERSON_NAME]"
click at [990, 330] on input "text" at bounding box center [1081, 335] width 279 height 31
type input "DC-007521-25"
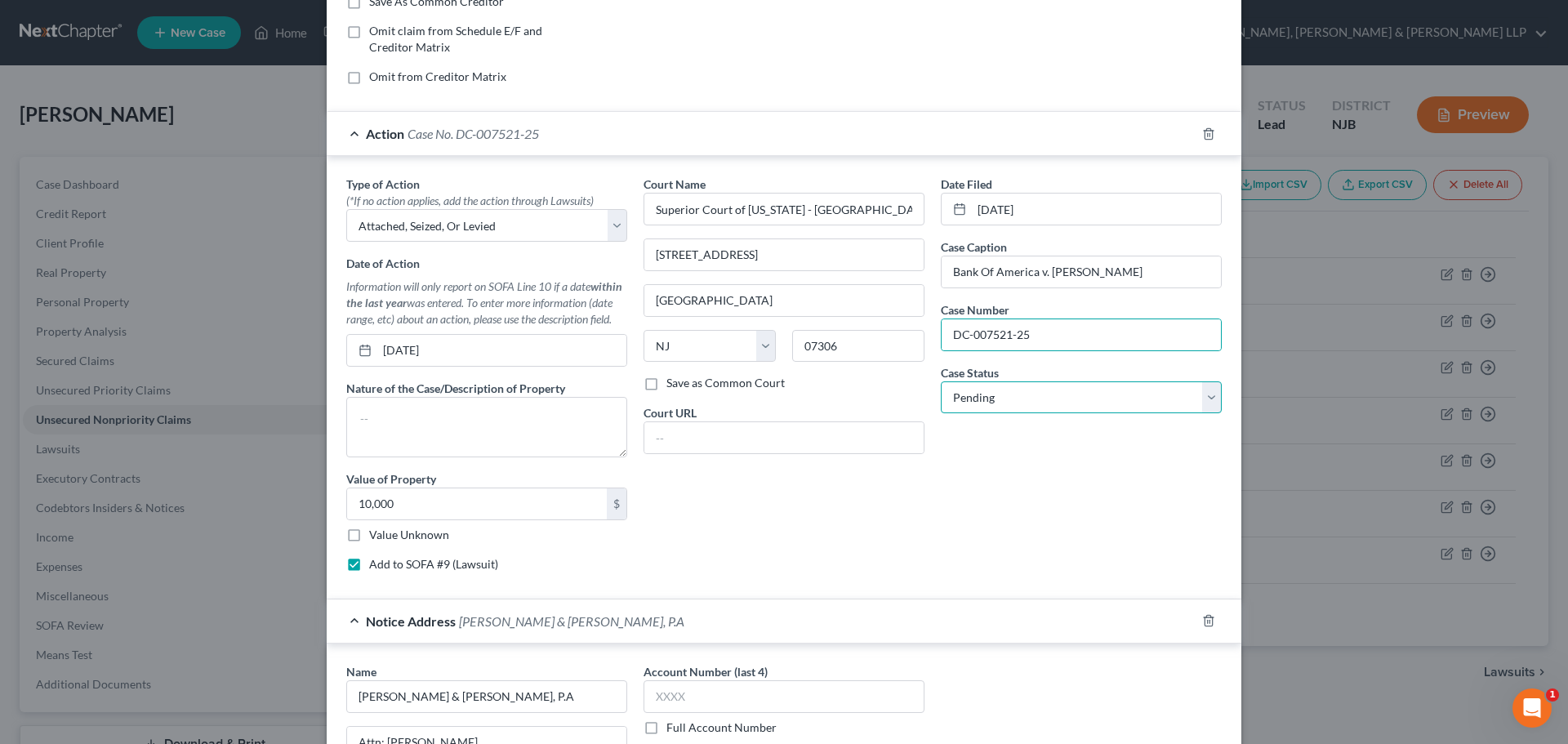
click at [999, 395] on select "Select Pending On Appeal Concluded" at bounding box center [1081, 398] width 281 height 33
select select "2"
click at [941, 381] on select "Select Pending On Appeal Concluded" at bounding box center [1081, 398] width 281 height 33
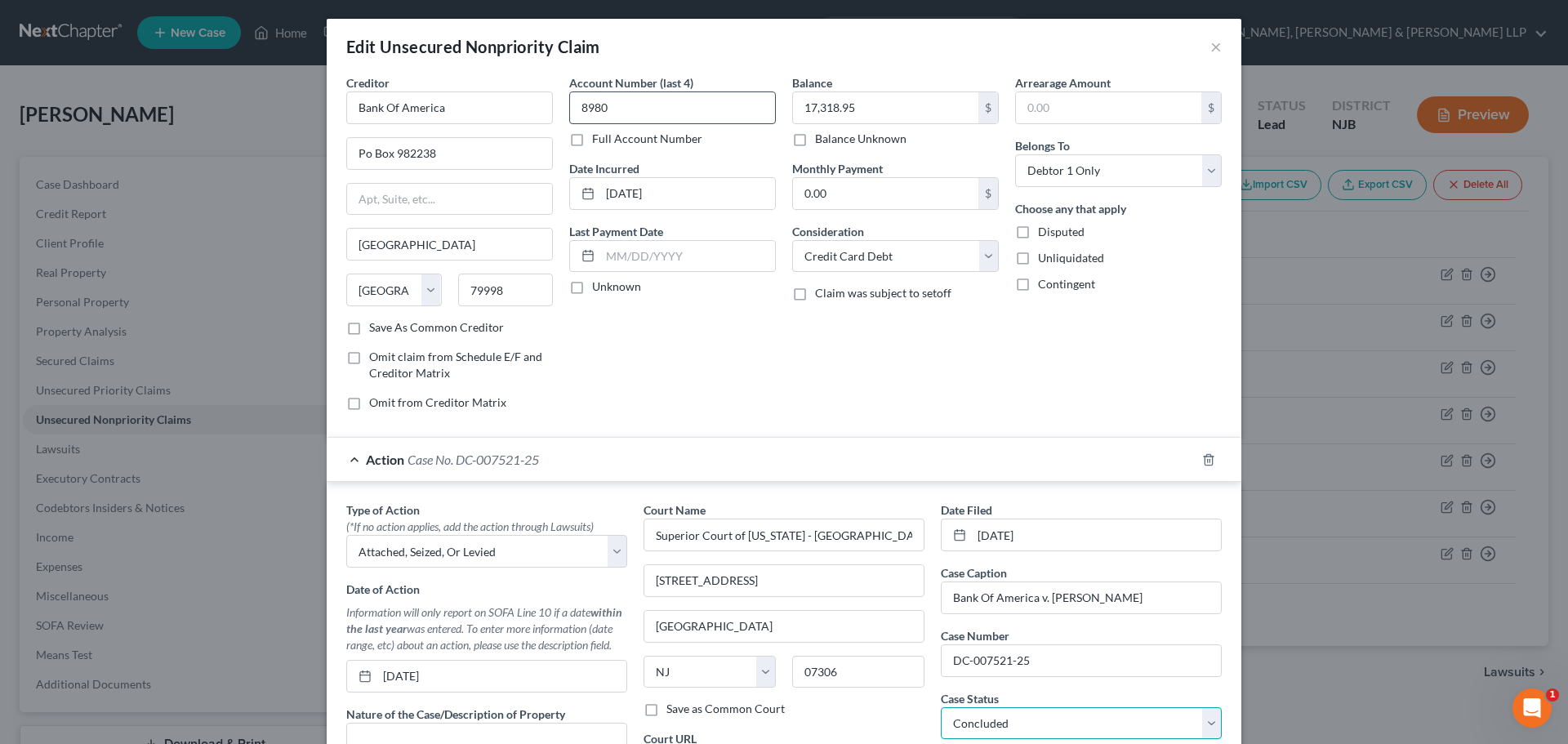
scroll to position [0, 0]
click at [617, 107] on input "8980" at bounding box center [672, 109] width 206 height 33
drag, startPoint x: 617, startPoint y: 107, endPoint x: 524, endPoint y: 114, distance: 93.3
click at [527, 108] on div "Creditor * Bank Of America [GEOGRAPHIC_DATA] [GEOGRAPHIC_DATA] [US_STATE][GEOGR…" at bounding box center [784, 250] width 892 height 350
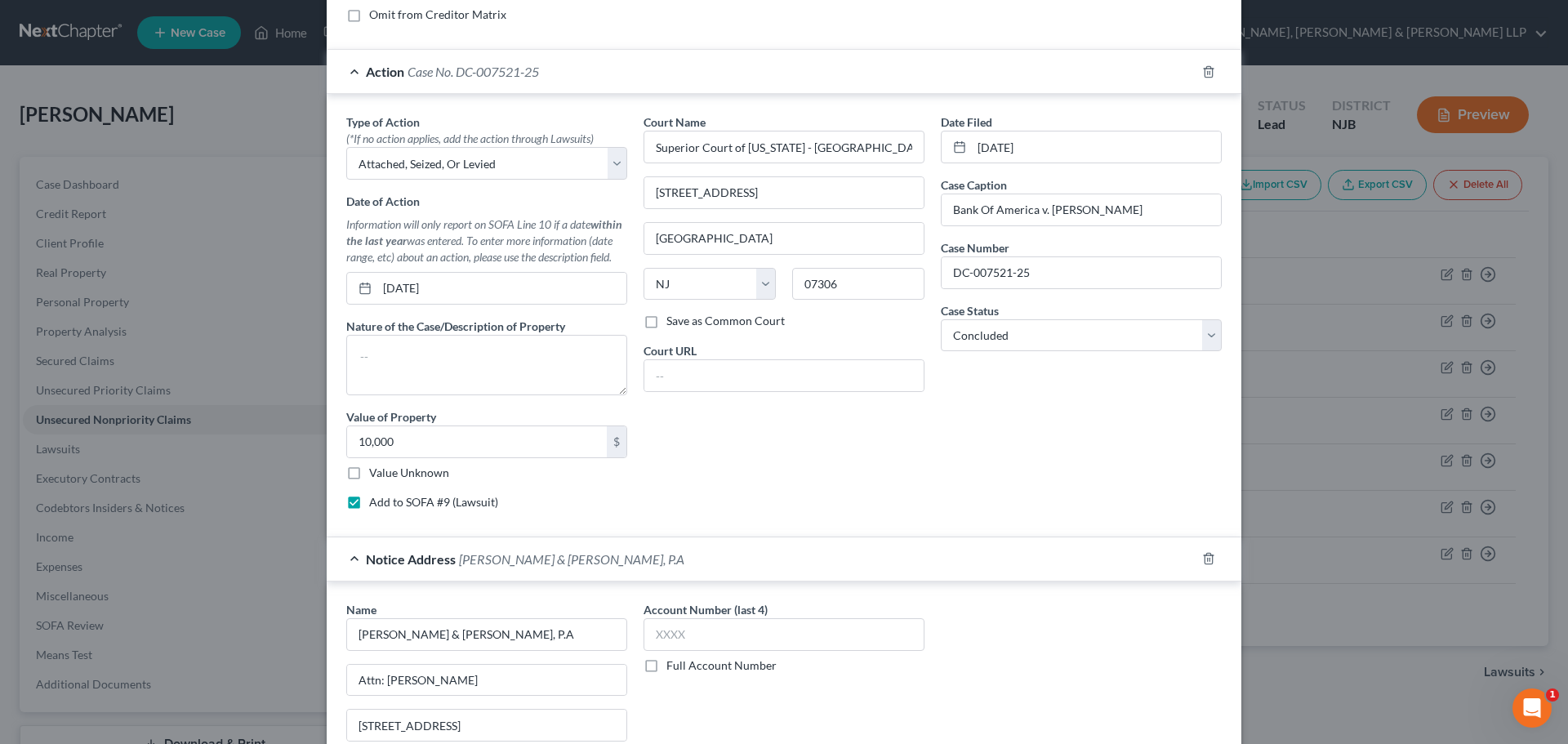
scroll to position [408, 0]
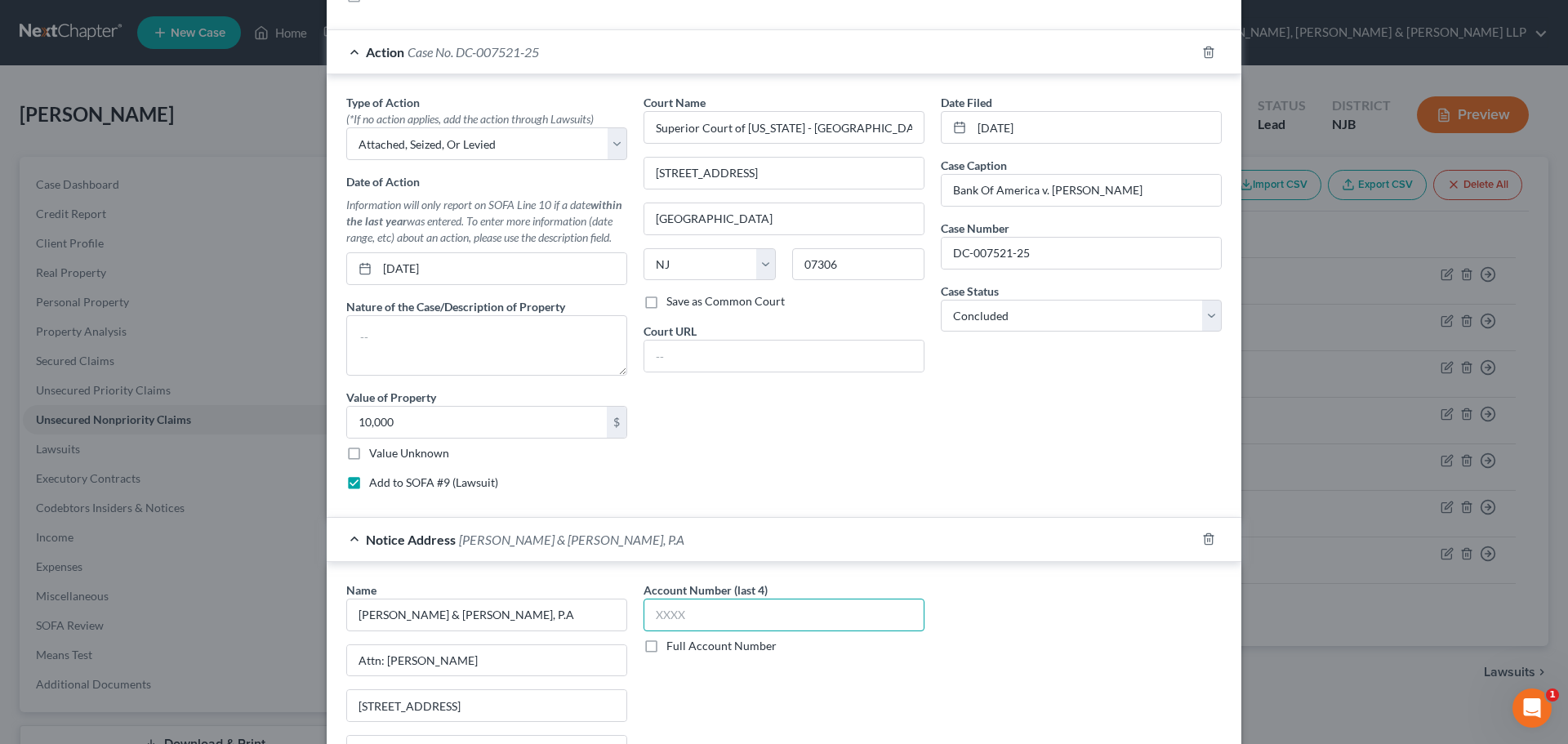
click at [712, 610] on input "text" at bounding box center [784, 615] width 281 height 33
paste input "8980"
type input "8980"
click at [551, 356] on textarea at bounding box center [487, 345] width 281 height 61
type textarea "b"
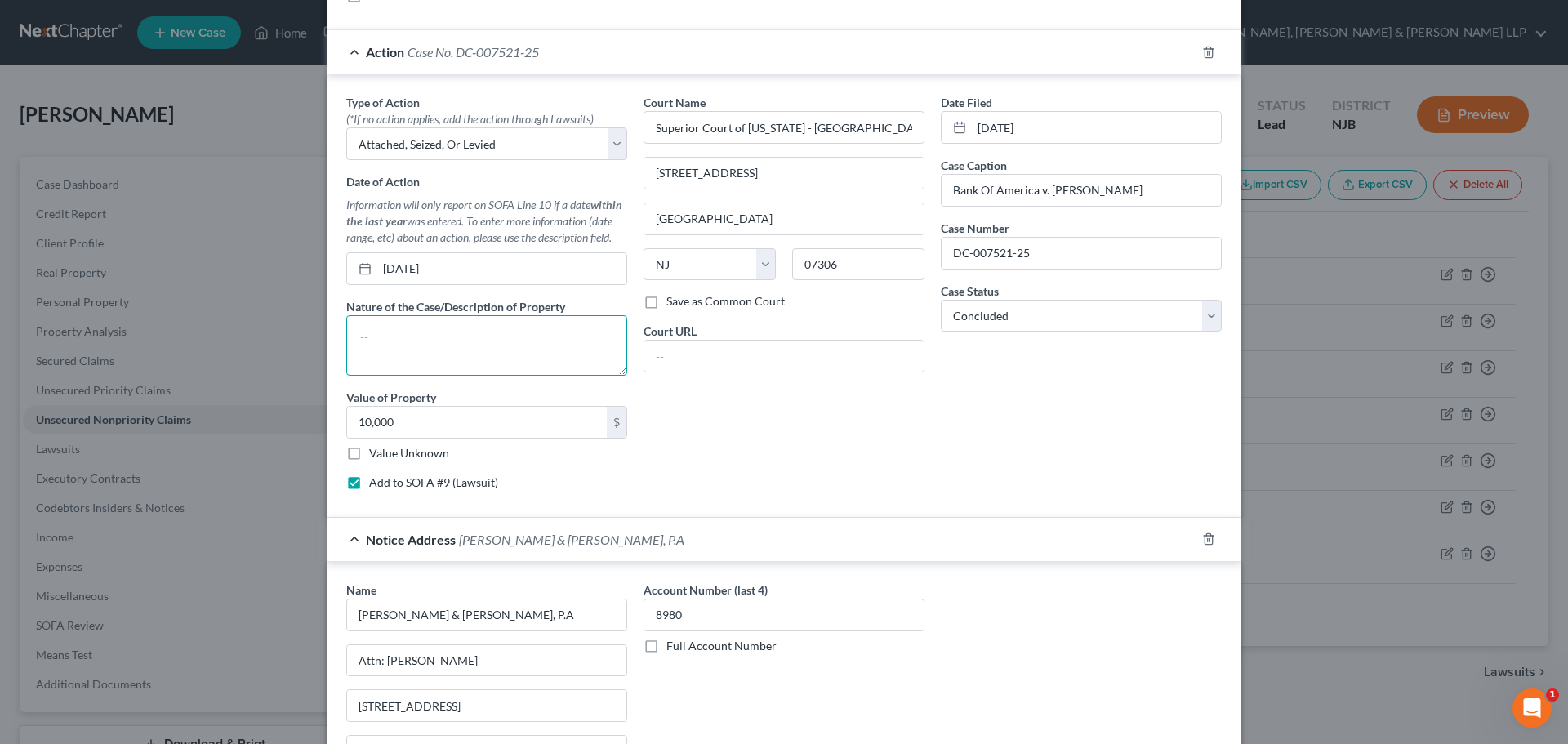
scroll to position [669, 0]
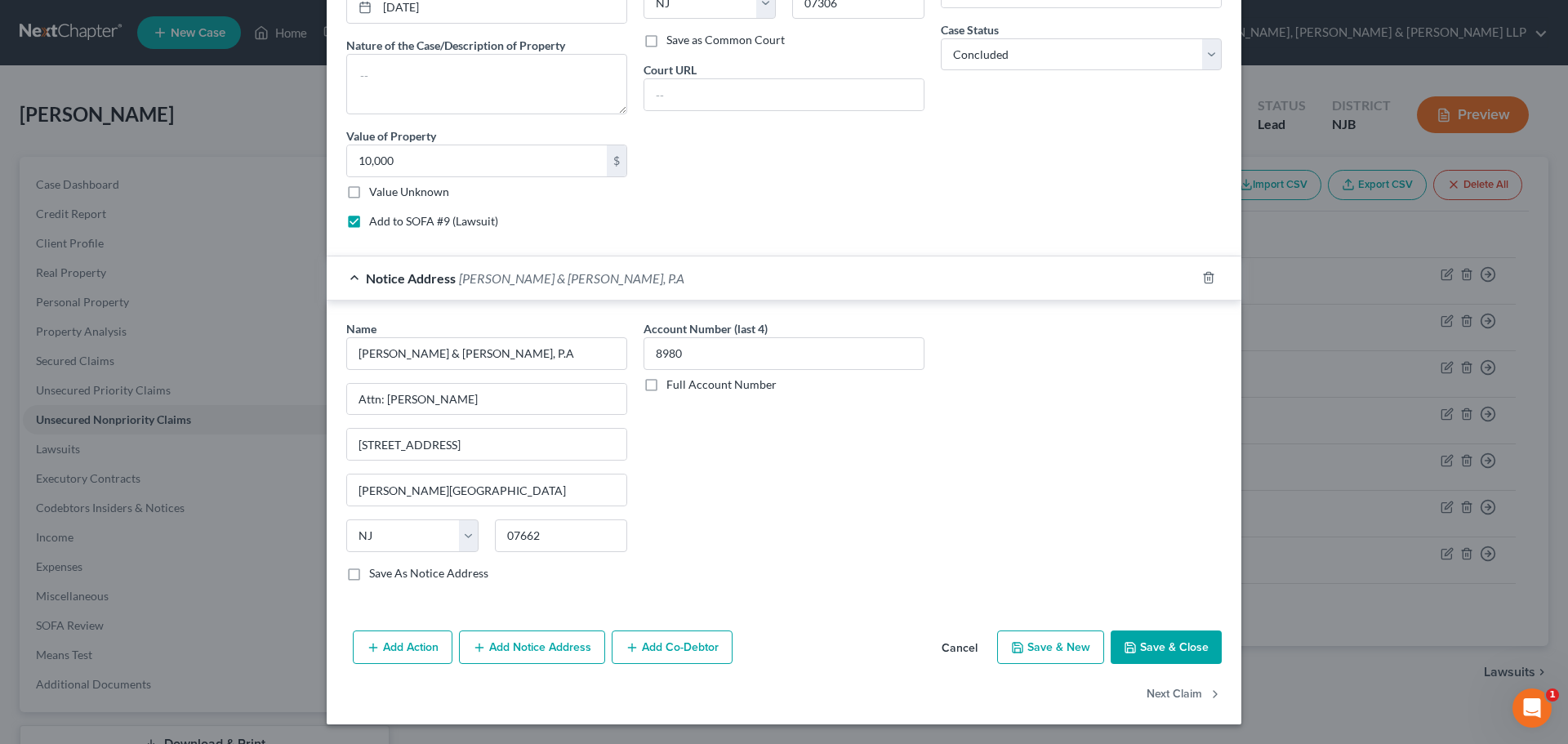
click at [1130, 641] on icon "button" at bounding box center [1129, 647] width 13 height 13
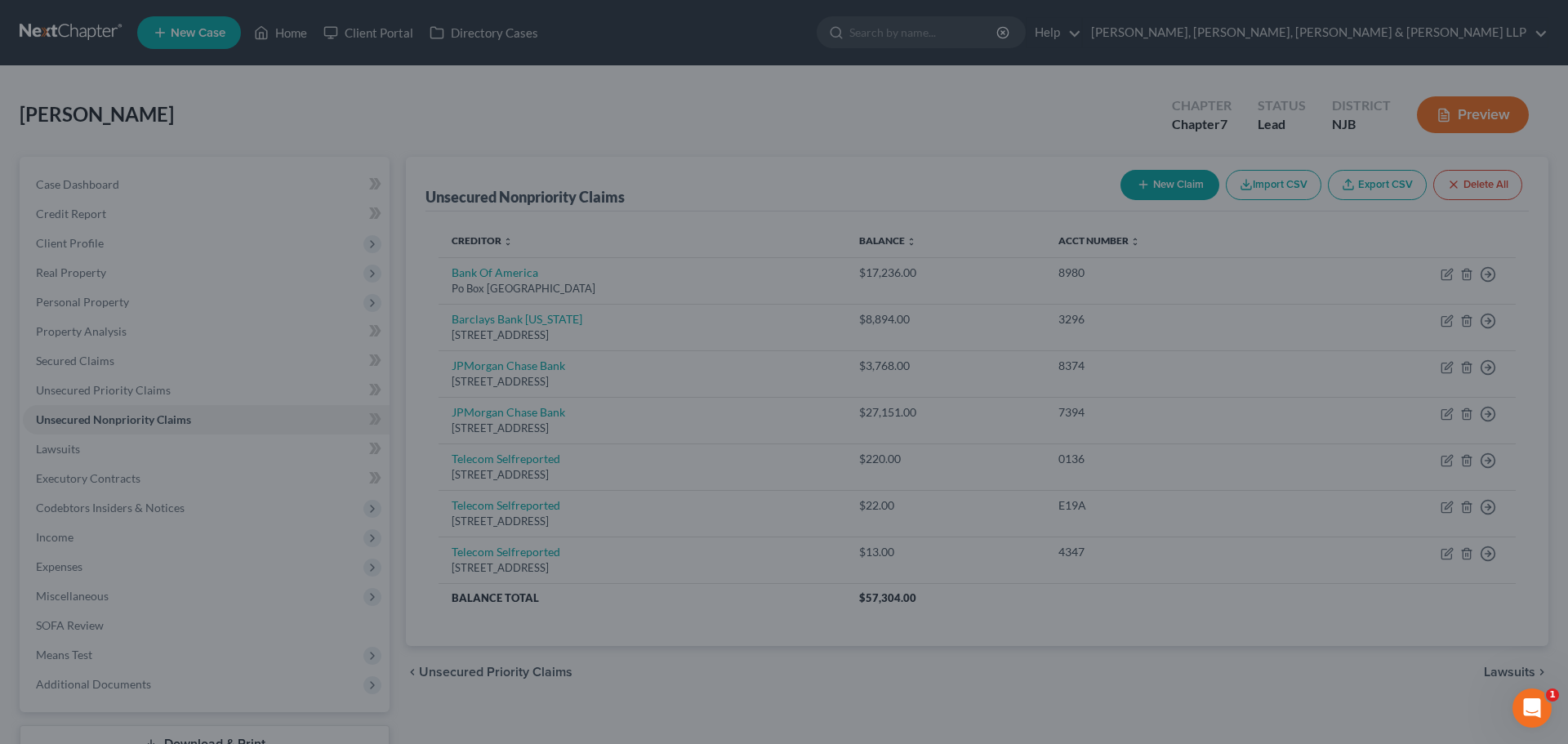
type input "0"
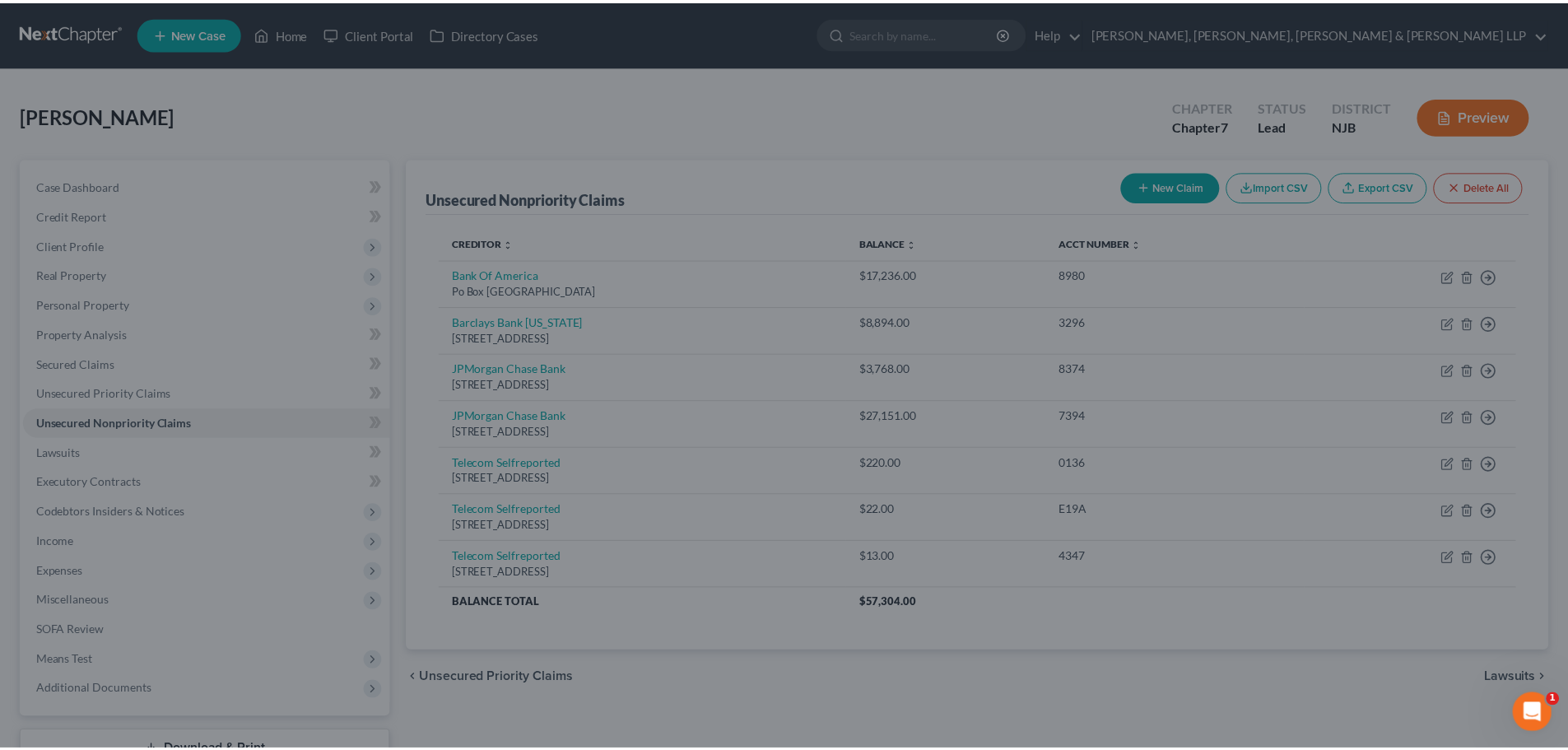
scroll to position [0, 0]
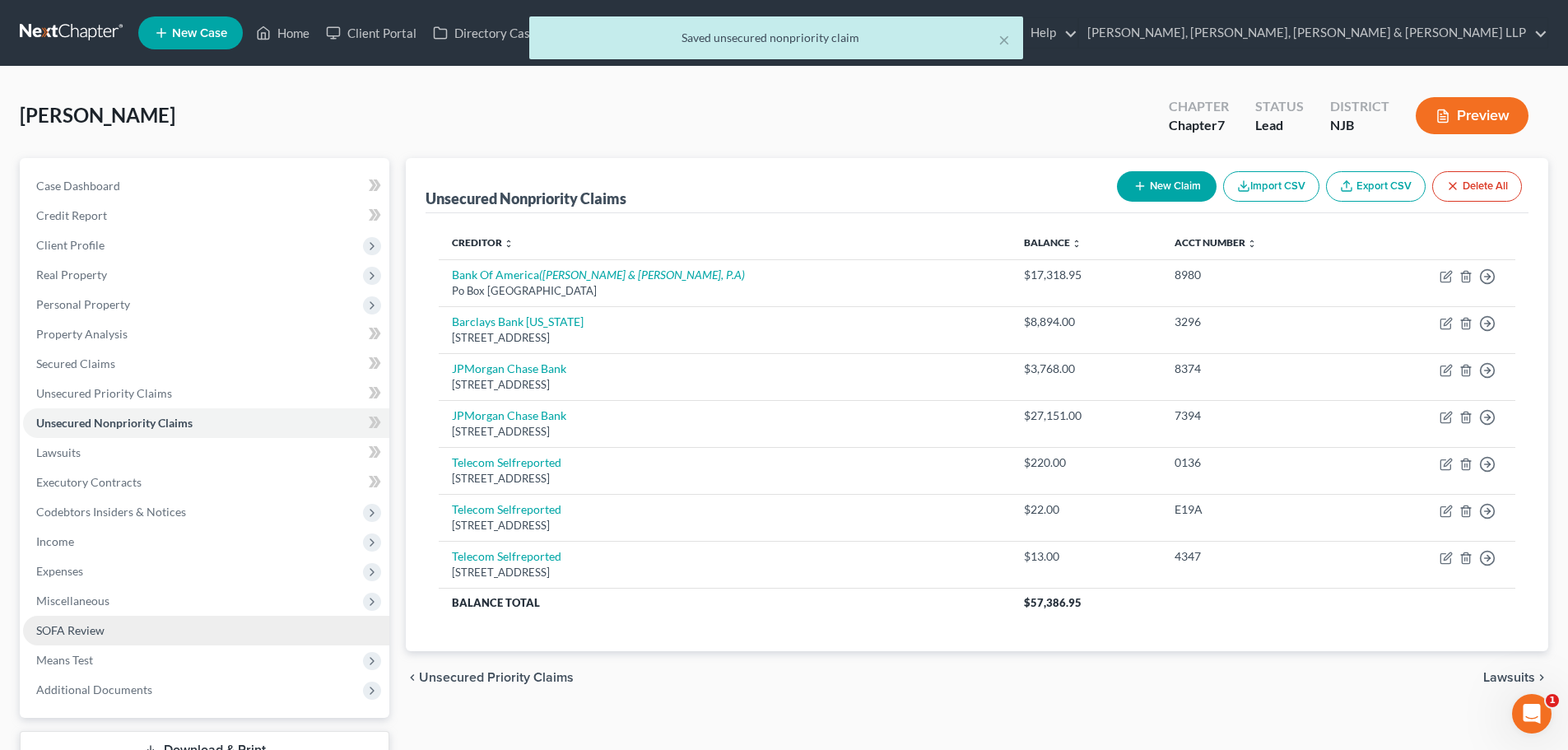
drag, startPoint x: 115, startPoint y: 639, endPoint x: 173, endPoint y: 616, distance: 62.4
click at [115, 639] on link "SOFA Review" at bounding box center [206, 631] width 366 height 29
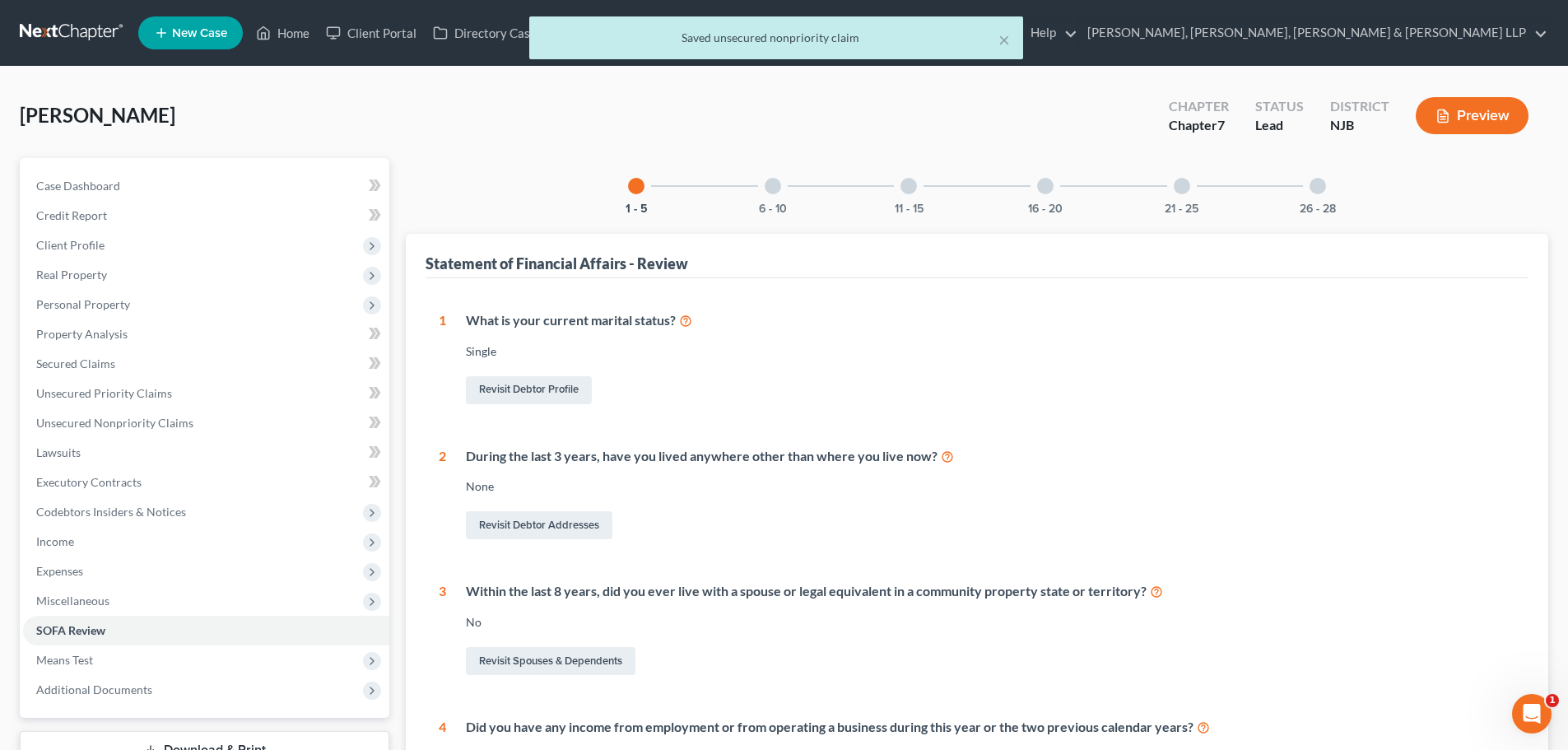
click at [771, 181] on div at bounding box center [772, 186] width 16 height 16
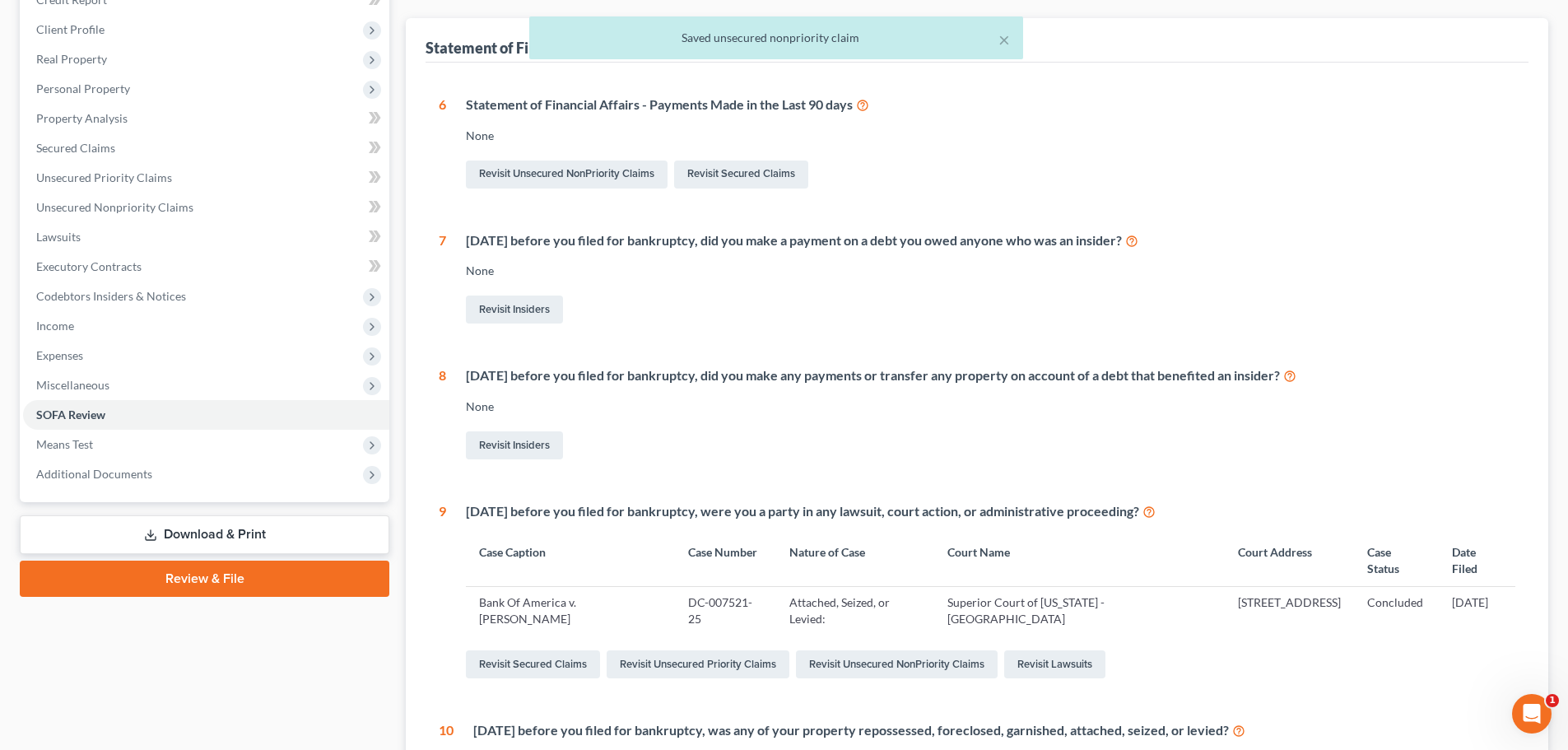
scroll to position [411, 0]
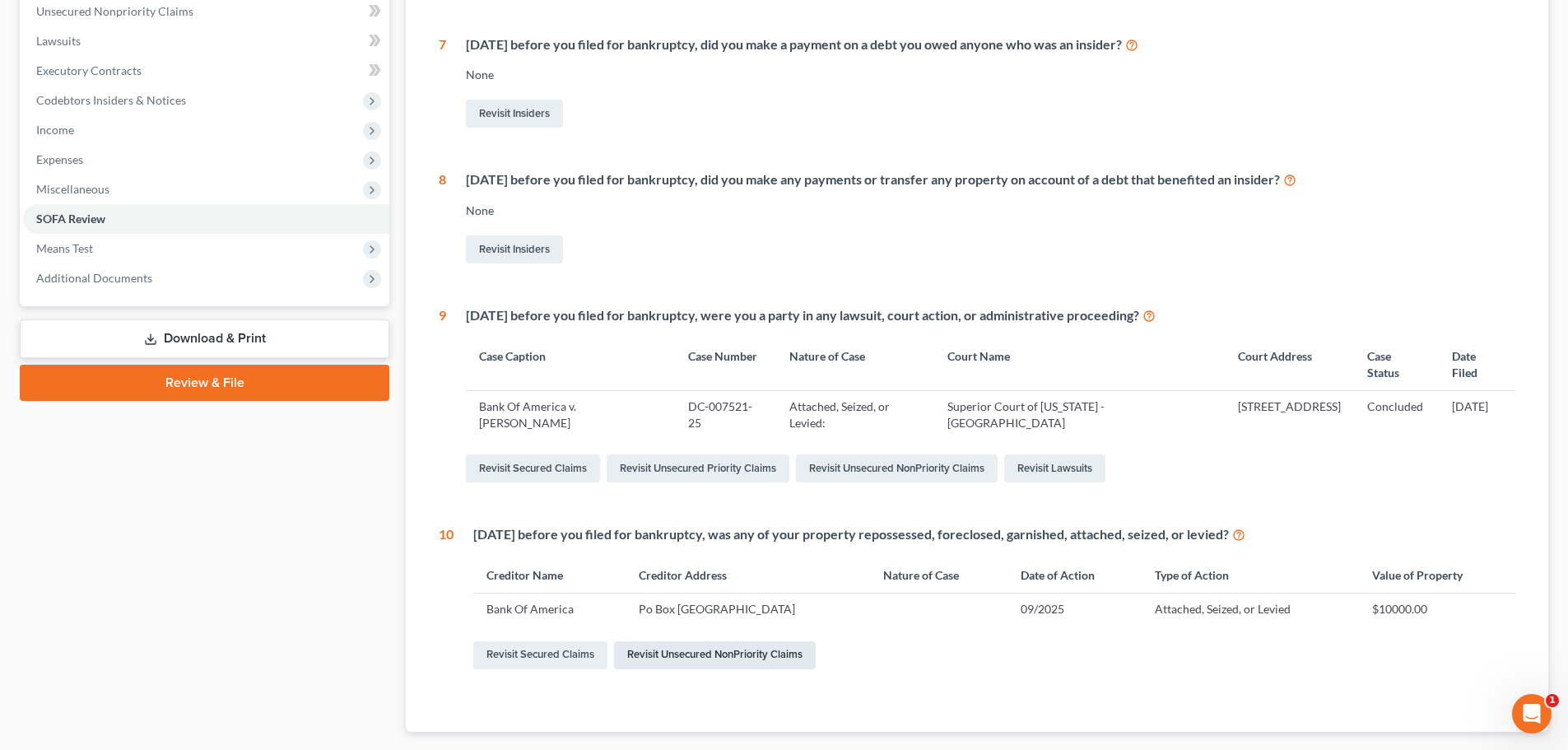
click at [647, 658] on link "Revisit Unsecured NonPriority Claims" at bounding box center [714, 655] width 201 height 28
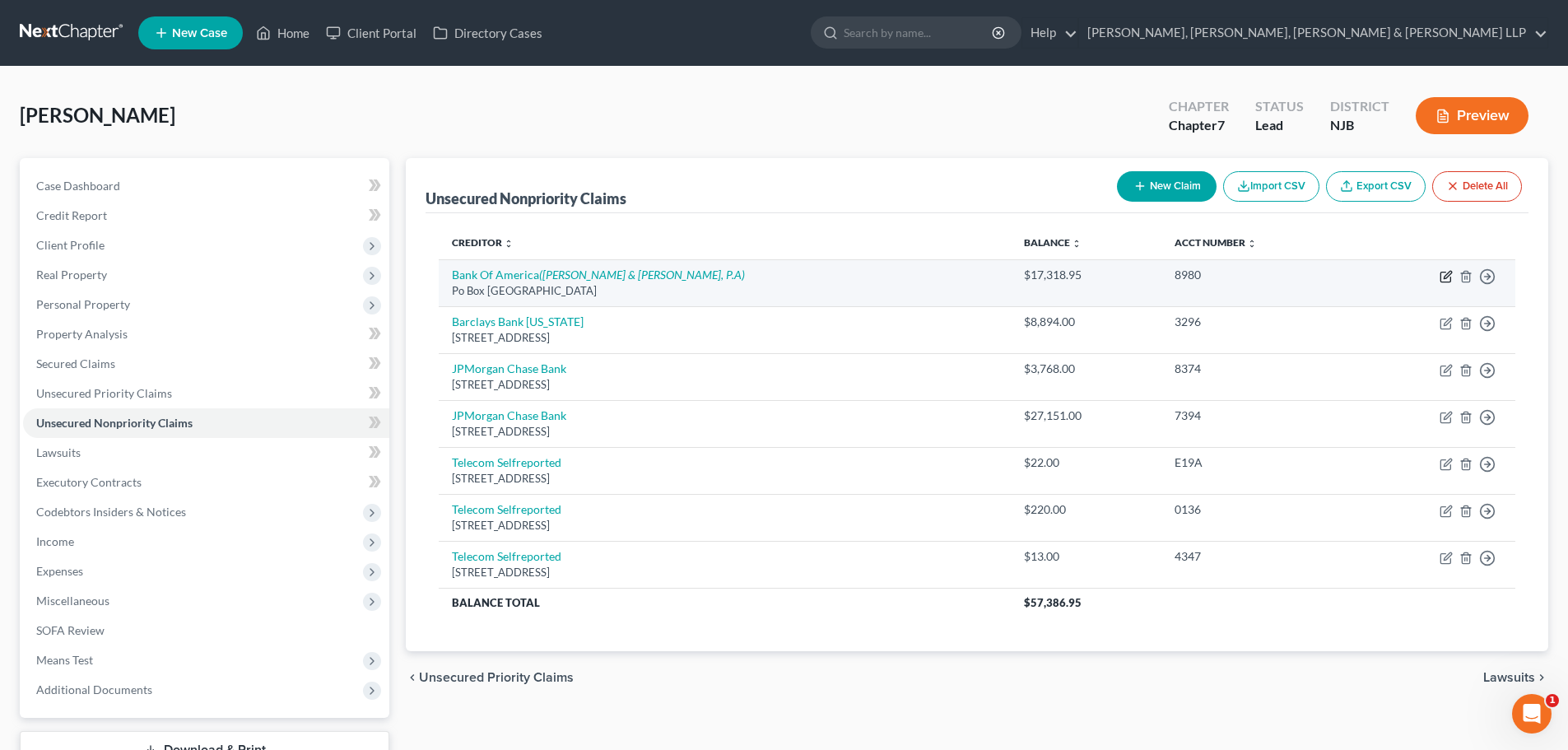
click at [1444, 277] on icon "button" at bounding box center [1446, 276] width 13 height 13
select select "45"
select select "2"
select select "0"
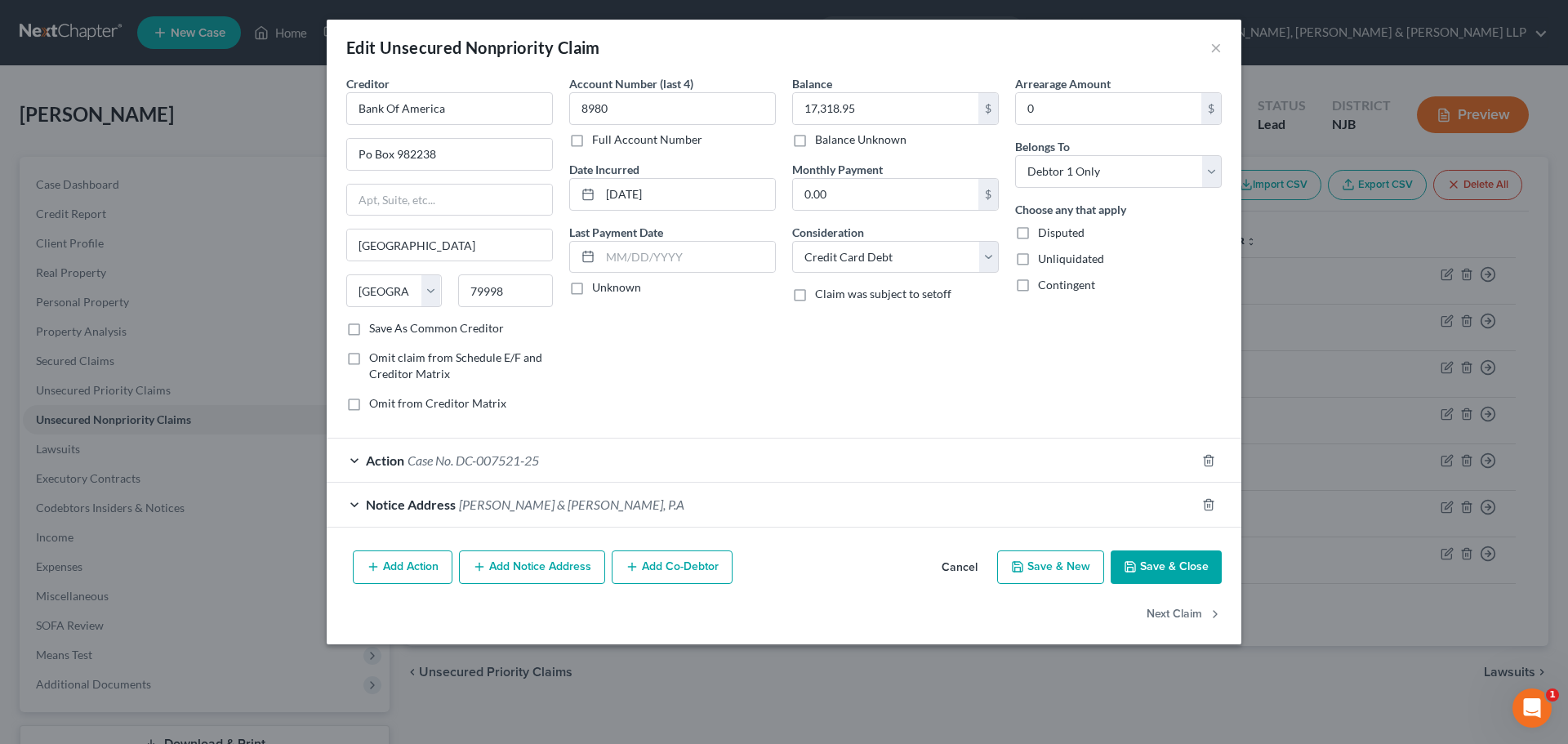
click at [518, 492] on div "Notice Address [PERSON_NAME] & [PERSON_NAME], P.A" at bounding box center [761, 504] width 869 height 44
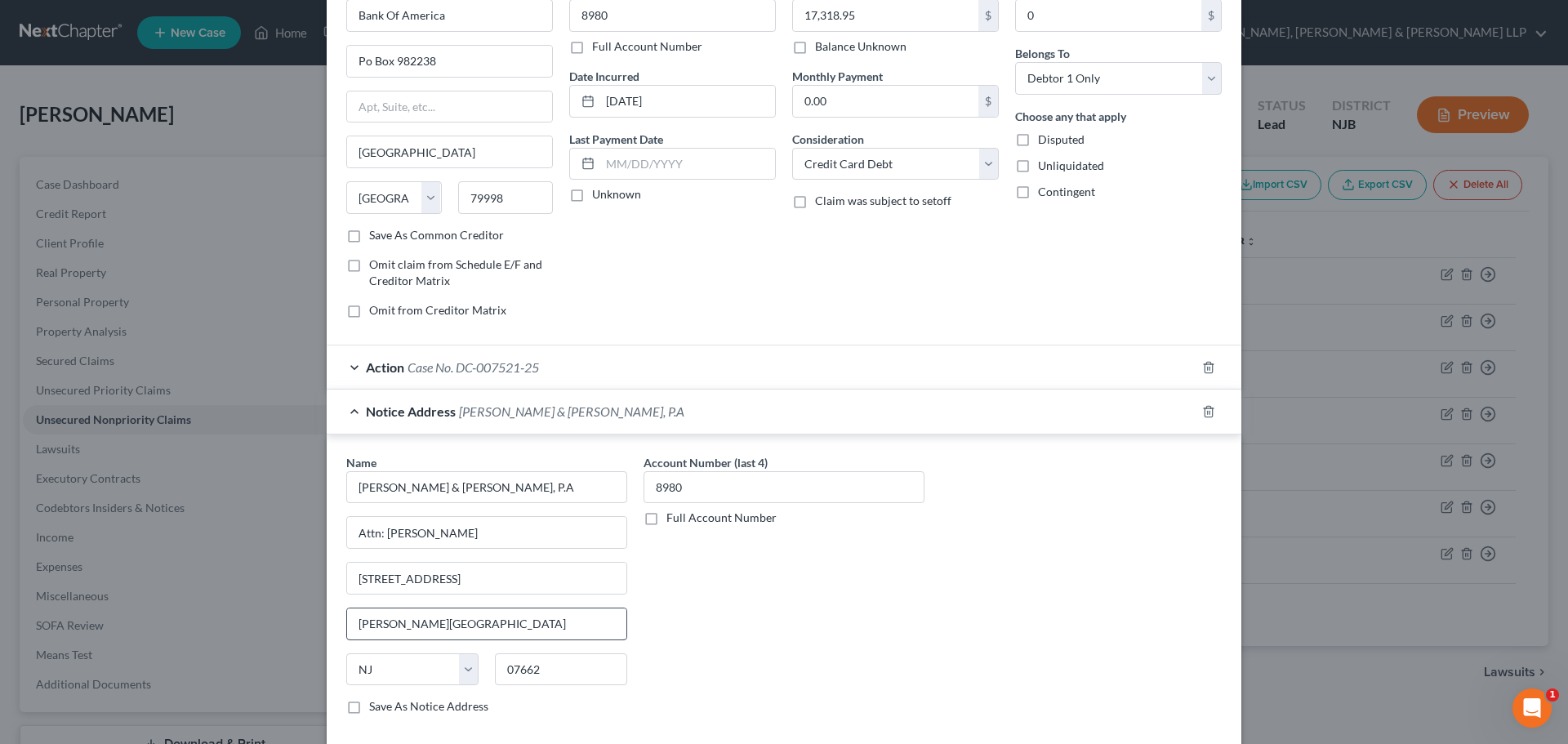
scroll to position [227, 0]
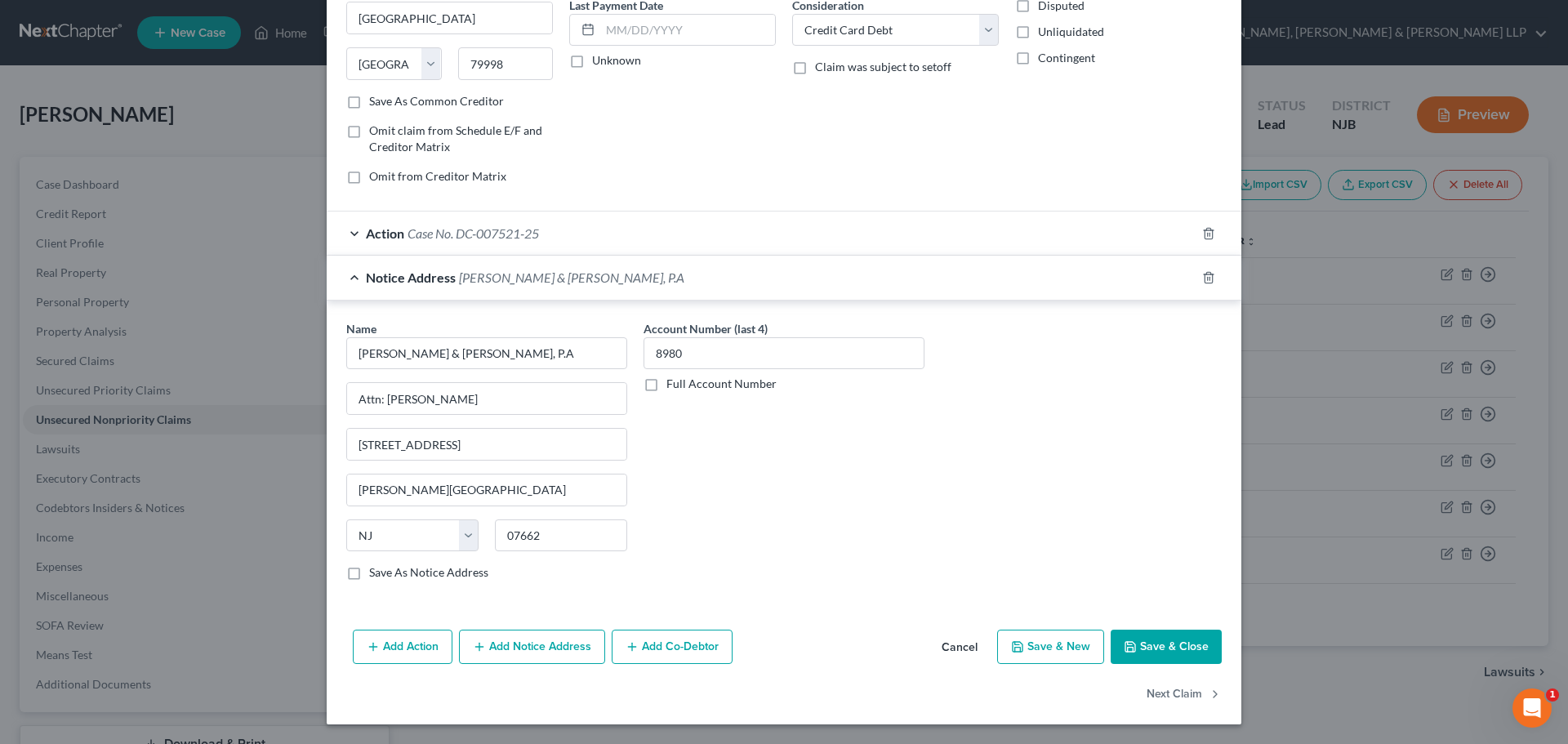
click at [479, 220] on div "Action Case No. DC-007521-25" at bounding box center [761, 233] width 869 height 44
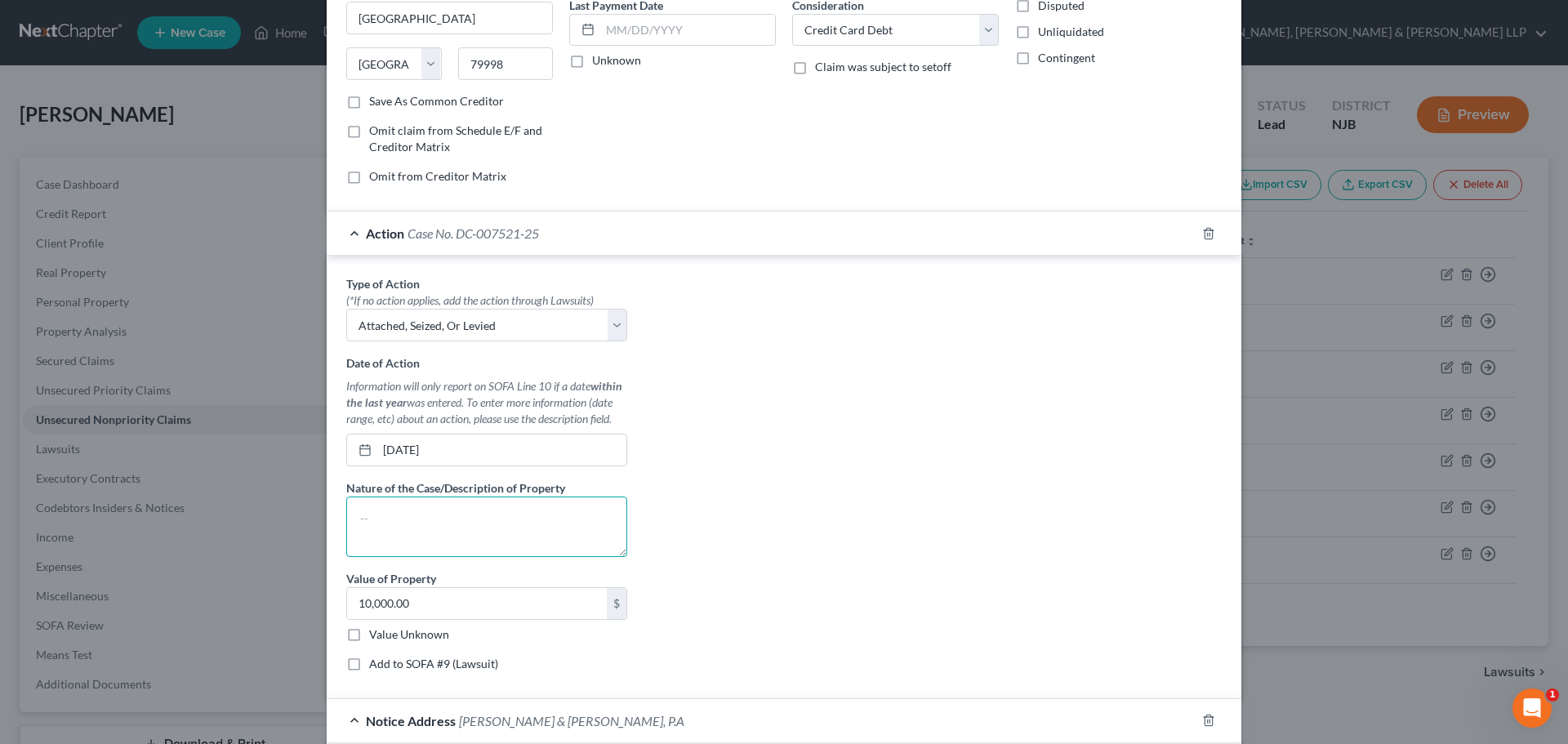
click at [428, 537] on textarea at bounding box center [487, 526] width 281 height 61
type textarea "b"
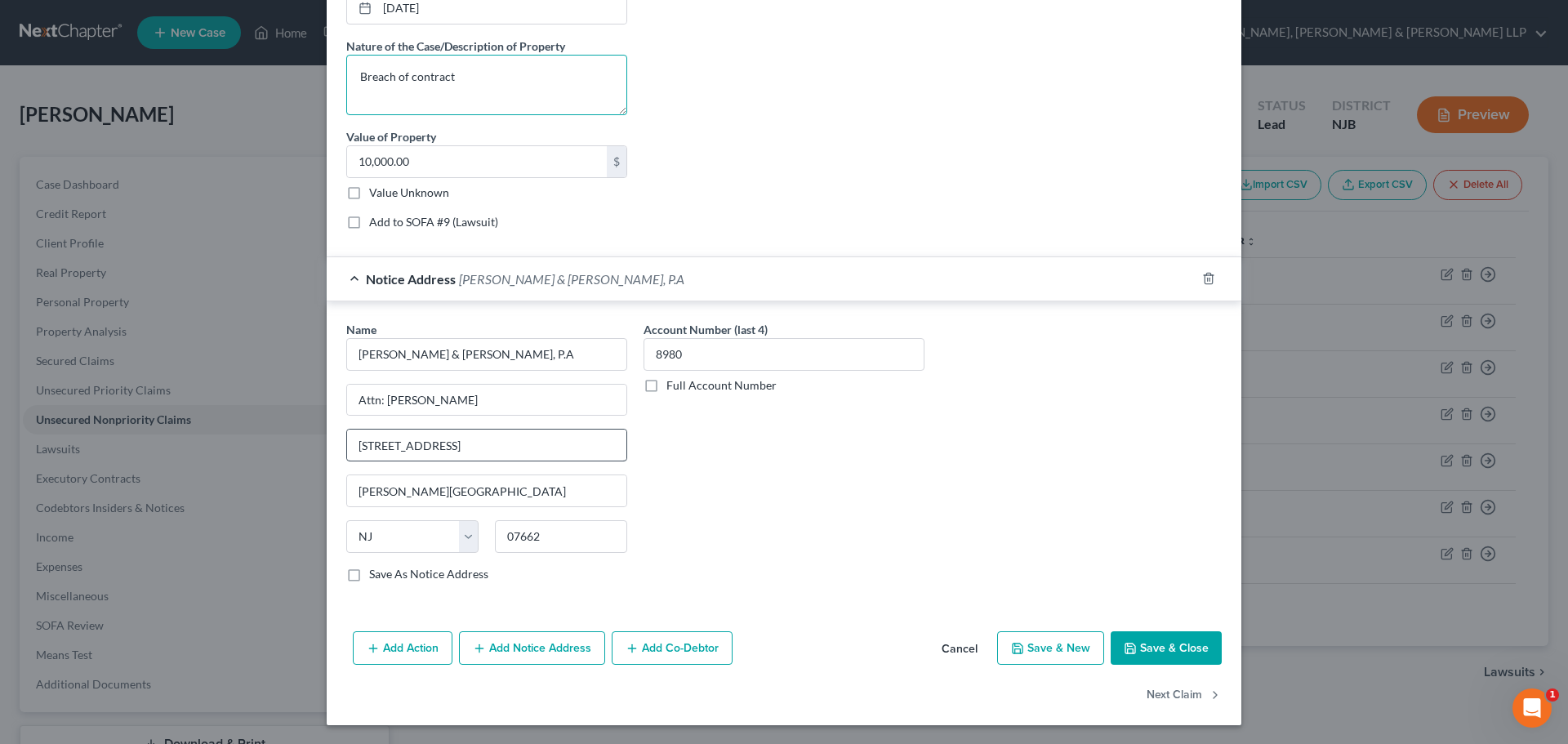
scroll to position [669, 0]
drag, startPoint x: 548, startPoint y: 40, endPoint x: 326, endPoint y: 40, distance: 222.0
click at [326, 40] on div "Type of Action * (*If no action applies, add the action through Lawsuits) Selec…" at bounding box center [783, 34] width 914 height 443
copy label "Nature of the Case/Description of Property"
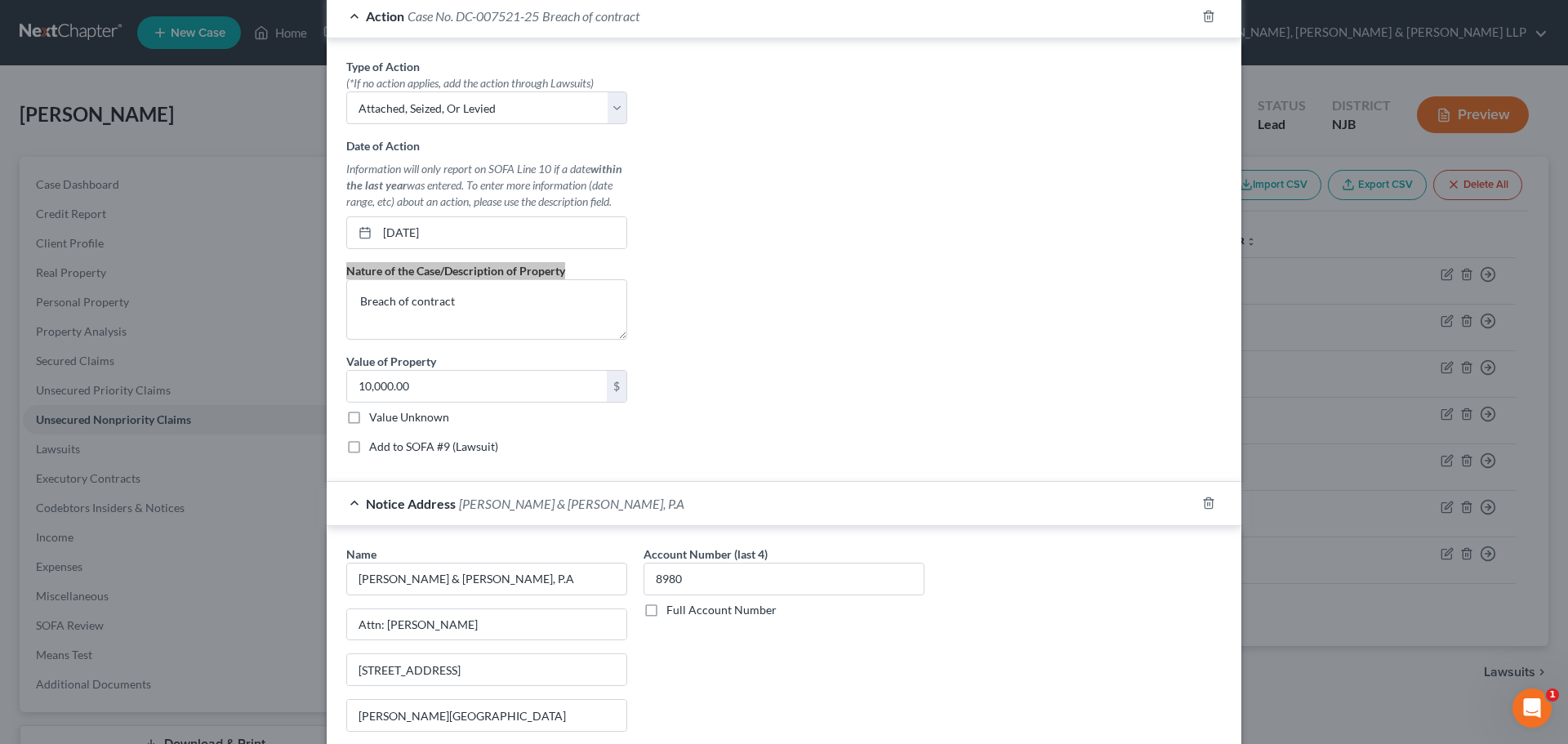
scroll to position [425, 0]
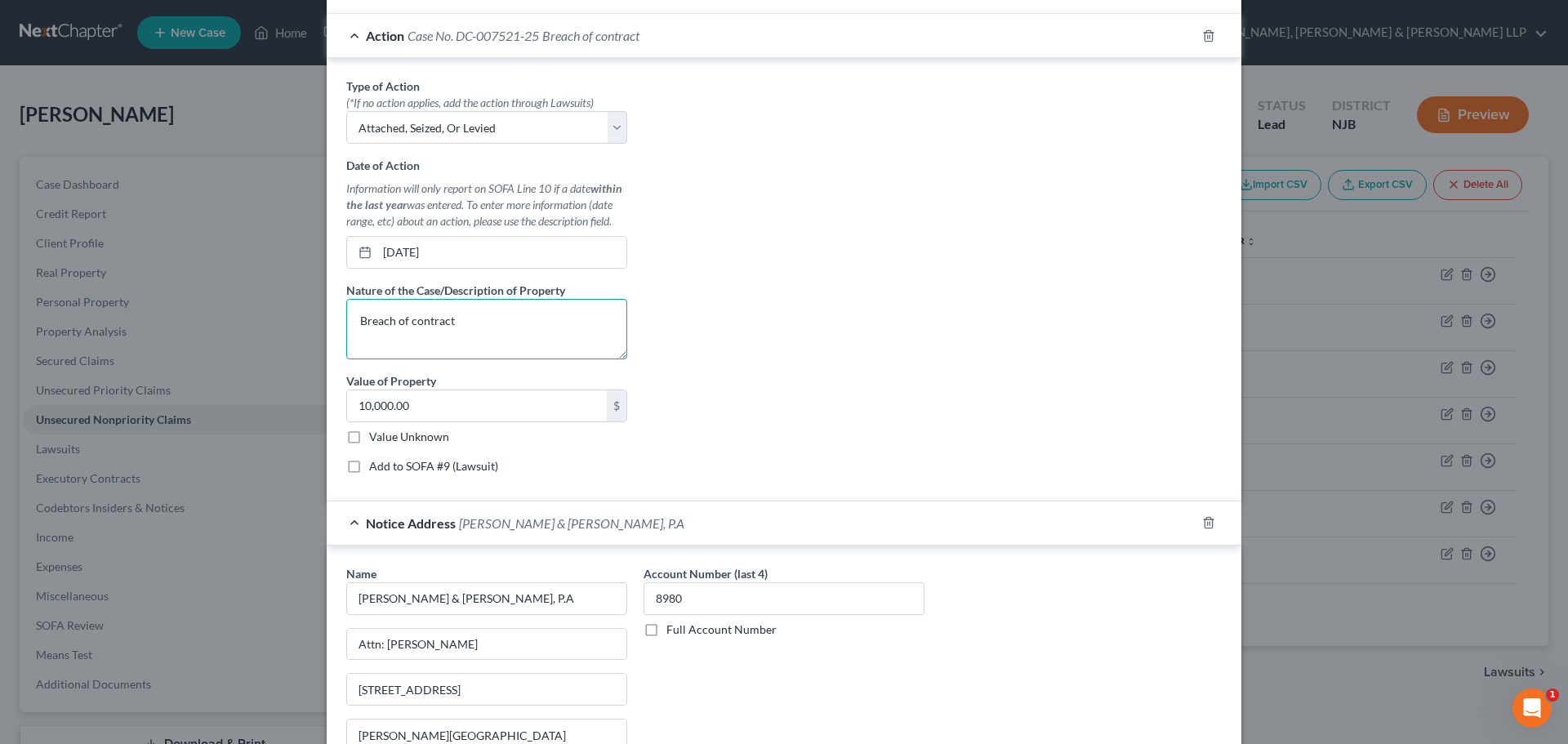
click at [489, 331] on textarea "Breach of contract" at bounding box center [487, 329] width 281 height 61
drag, startPoint x: 341, startPoint y: 328, endPoint x: 288, endPoint y: 326, distance: 53.0
click at [288, 326] on div "Edit Unsecured Nonpriority Claim × Creditor * Bank Of America [GEOGRAPHIC_DATA]…" at bounding box center [784, 372] width 1568 height 744
paste textarea "Civil action for credit card debt; funds levied from bank account."
type textarea "Civil action for credit card debt; funds levied from bank account."
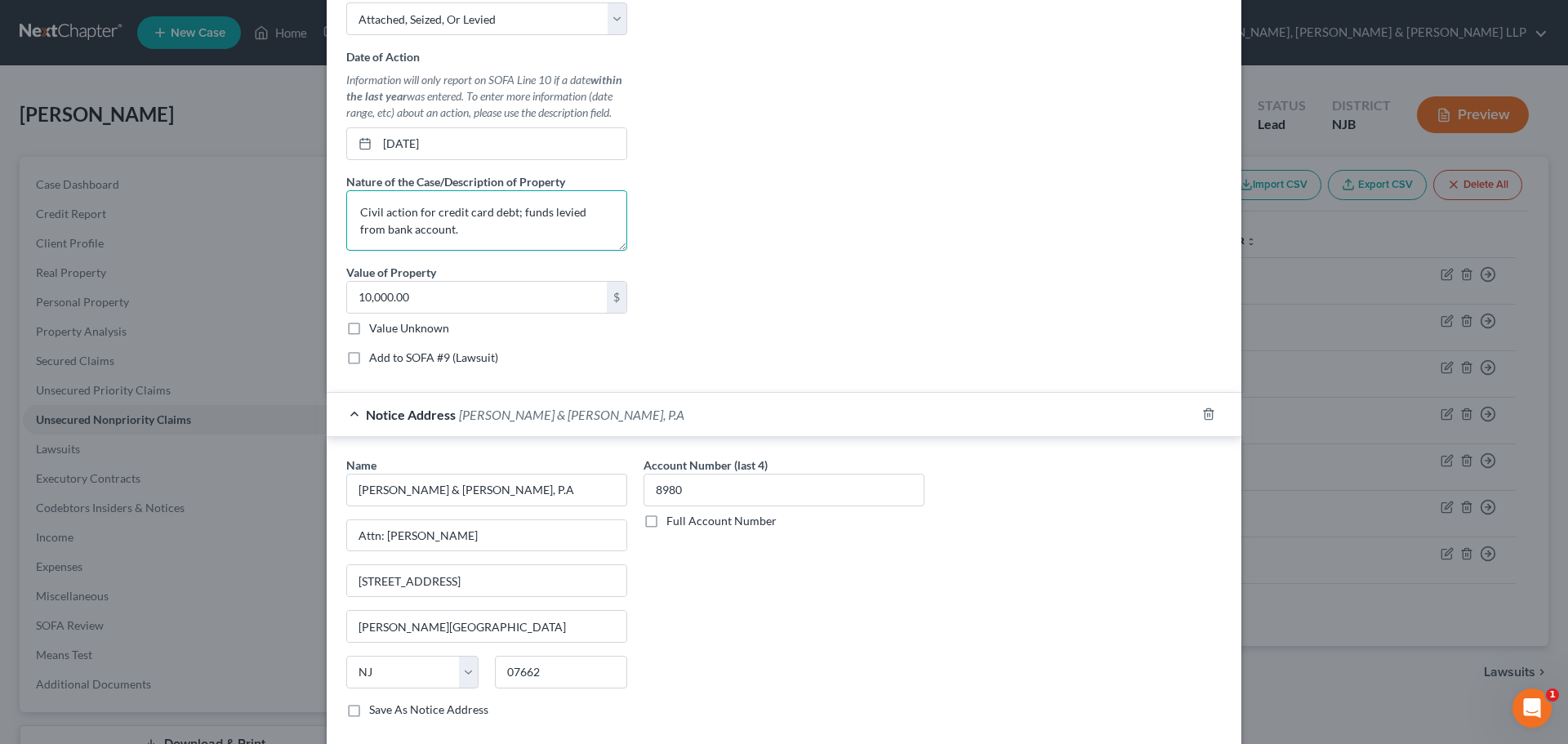
scroll to position [669, 0]
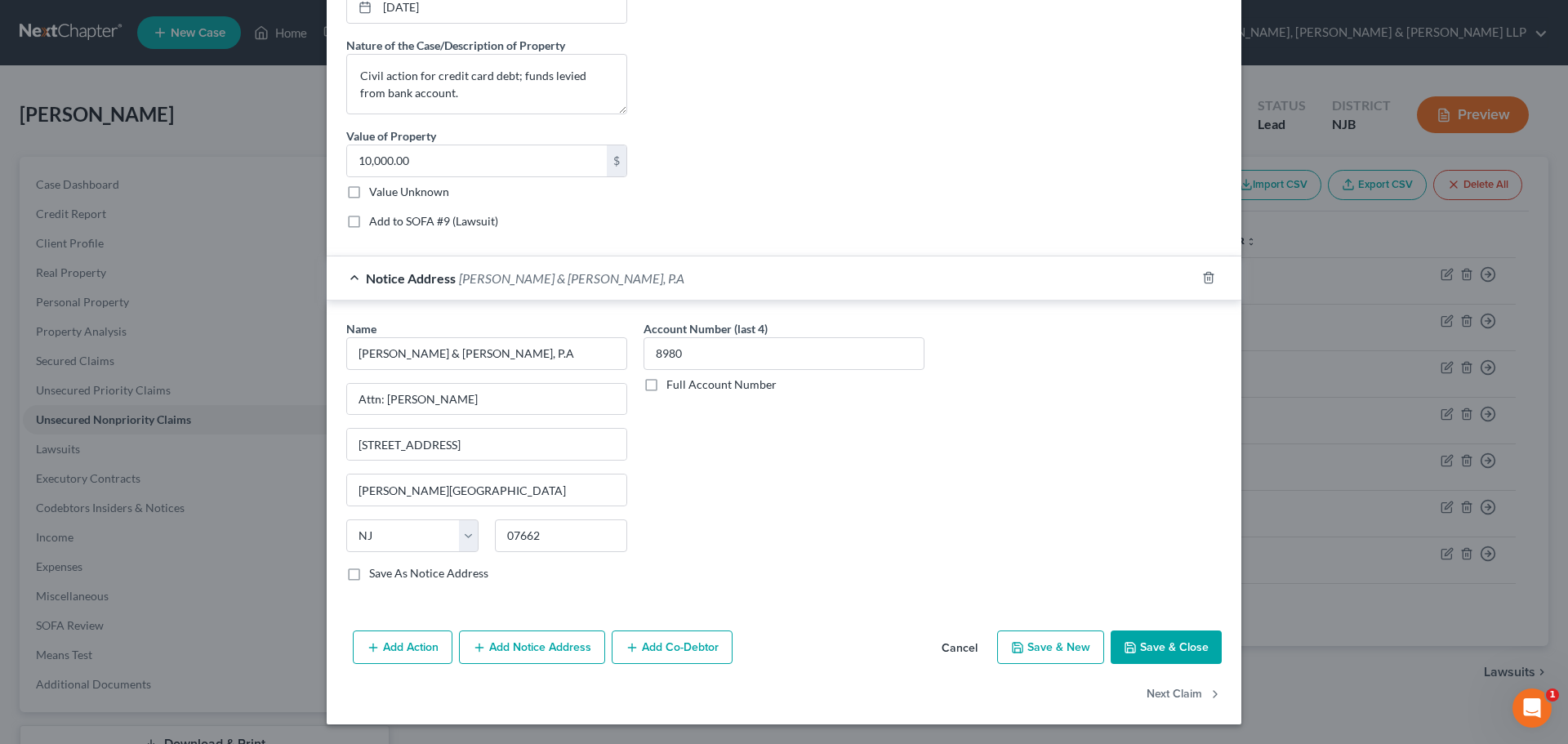
click at [1188, 657] on button "Save & Close" at bounding box center [1166, 648] width 111 height 34
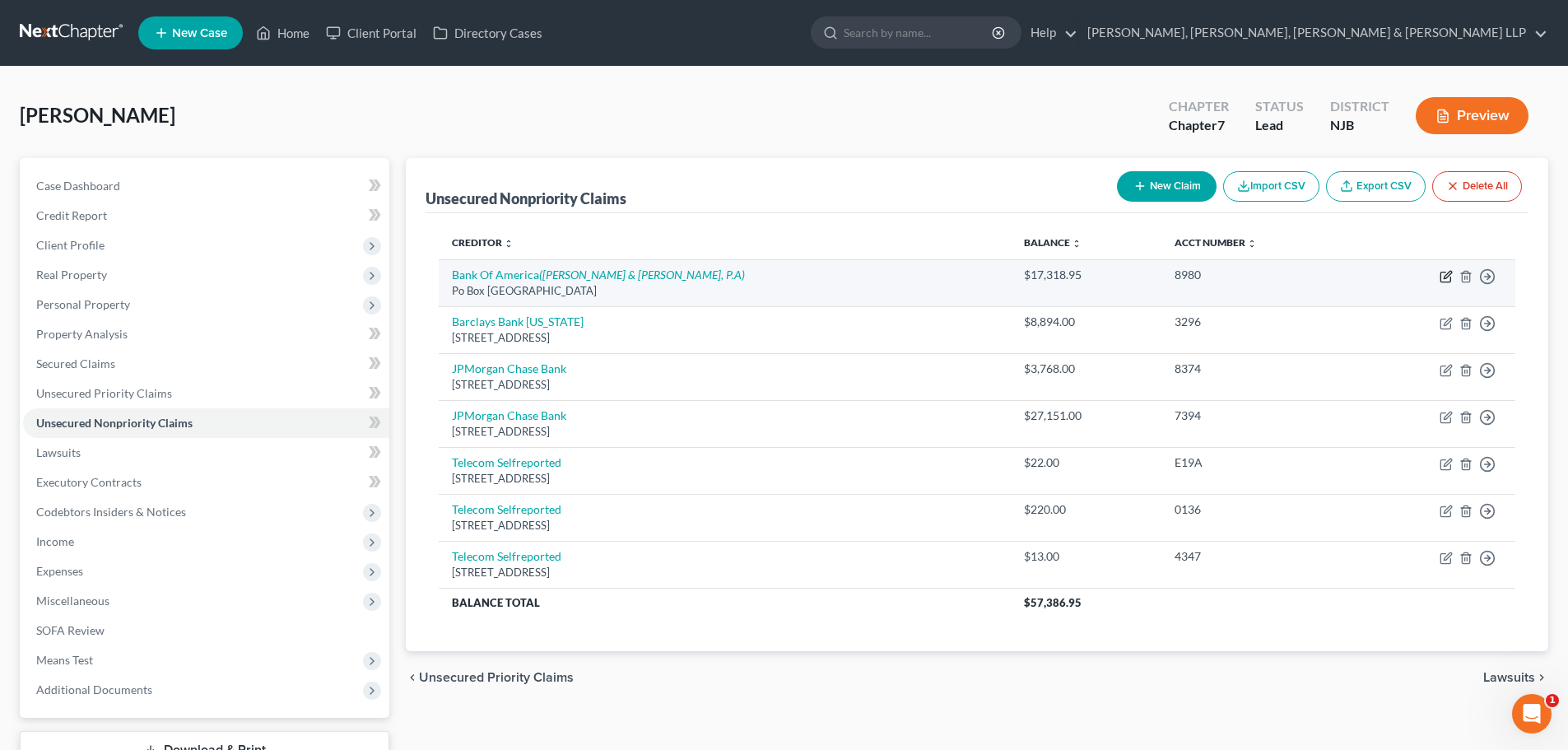
click at [1447, 272] on icon "button" at bounding box center [1446, 276] width 13 height 13
select select "45"
select select "2"
select select "0"
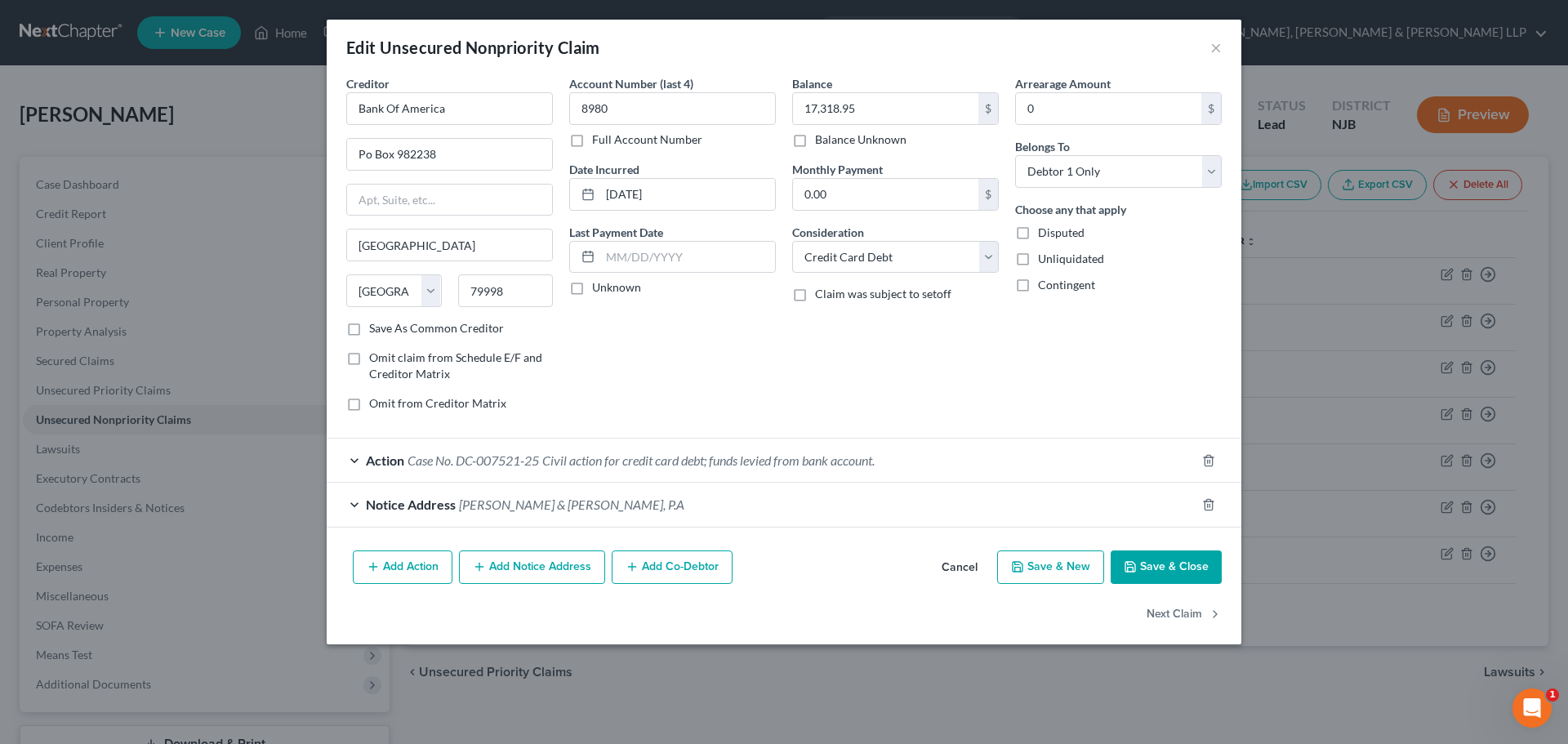
click at [536, 563] on button "Add Notice Address" at bounding box center [532, 567] width 147 height 34
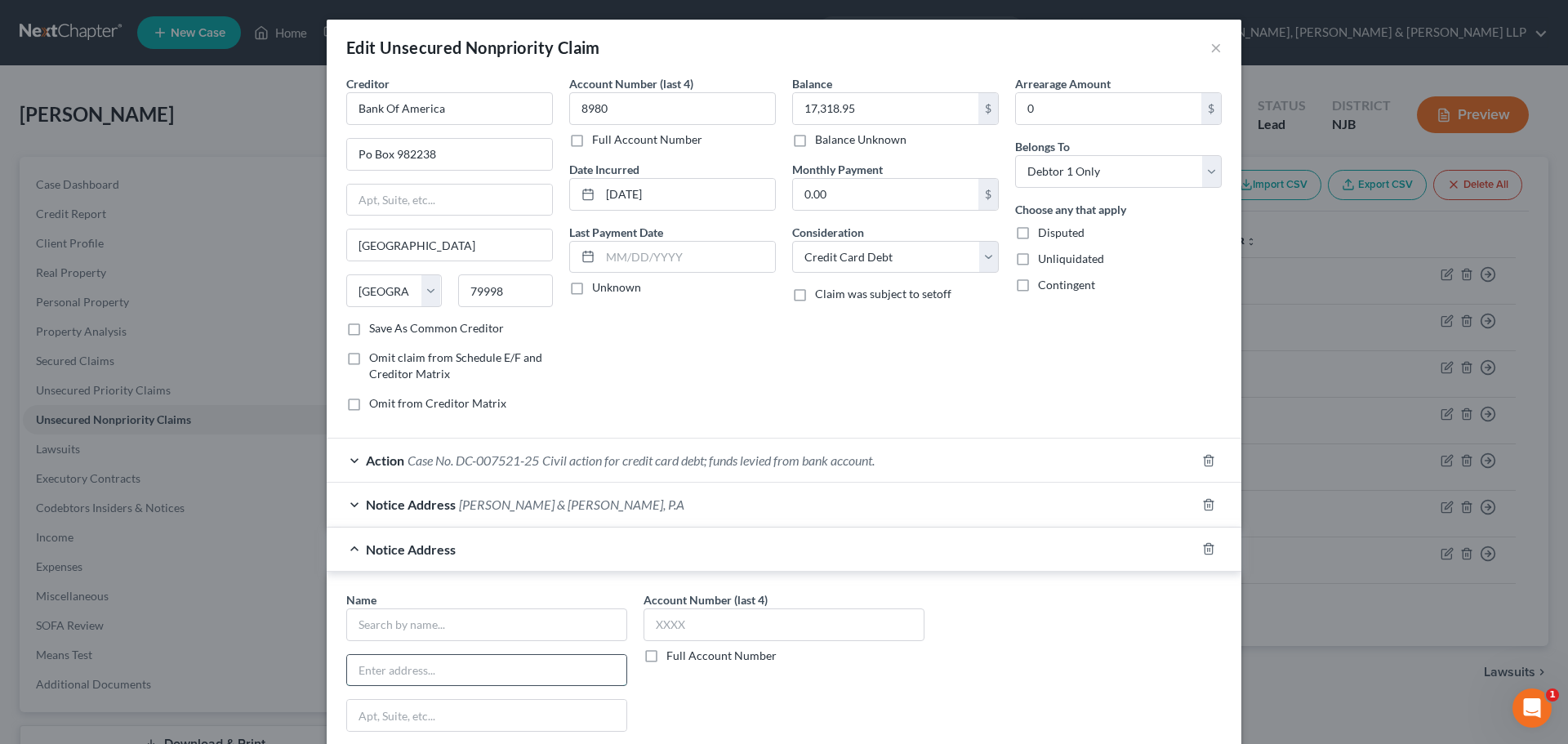
click at [410, 664] on input "text" at bounding box center [487, 670] width 279 height 31
paste input "[STREET_ADDRESS]"
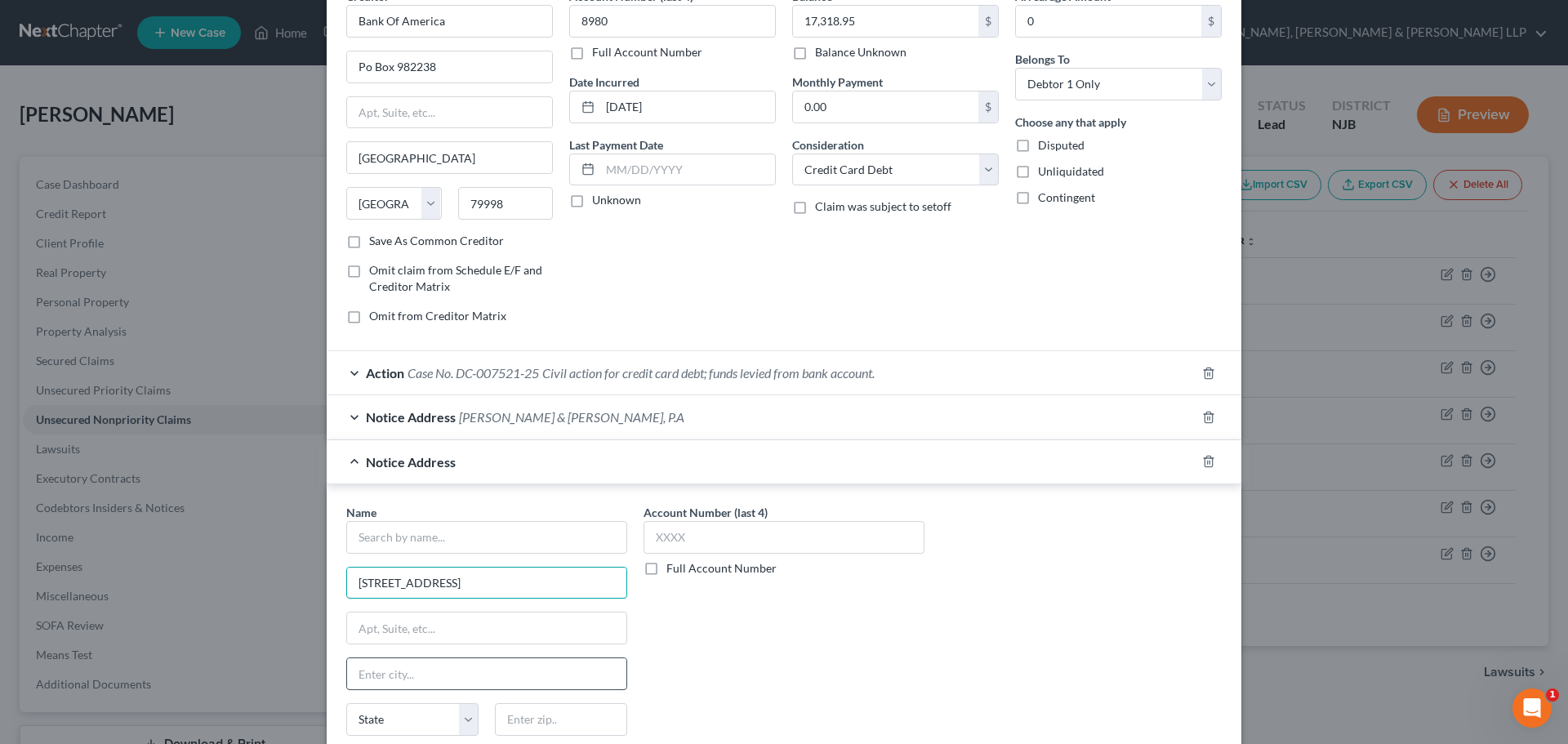
scroll to position [271, 0]
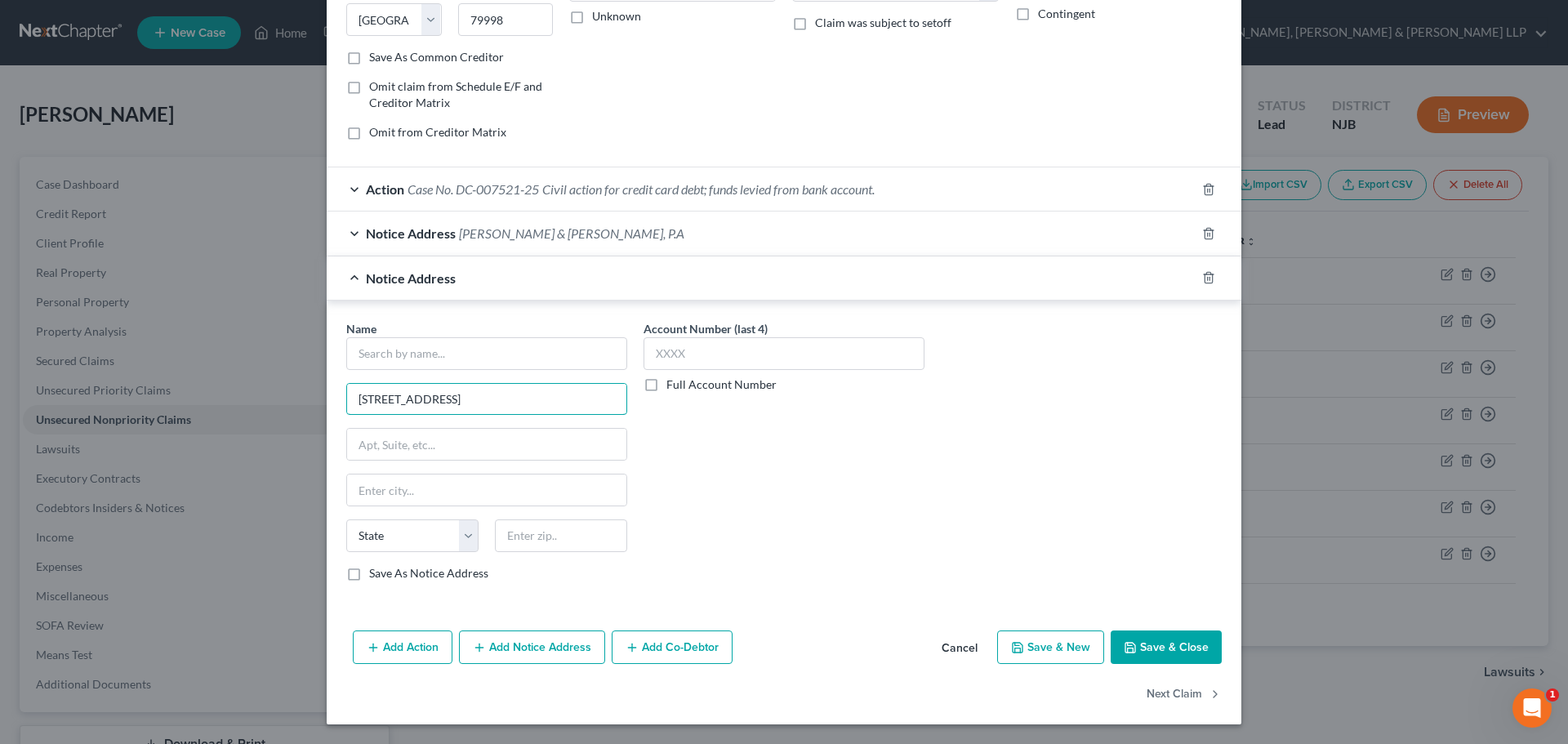
drag, startPoint x: 569, startPoint y: 399, endPoint x: 643, endPoint y: 399, distance: 74.0
click at [643, 399] on div "Name * [GEOGRAPHIC_DATA][US_STATE] CO [GEOGRAPHIC_DATA] DE DC [GEOGRAPHIC_DATA]…" at bounding box center [784, 458] width 892 height 274
type input "[STREET_ADDRESS]"
click at [535, 547] on input "text" at bounding box center [561, 536] width 132 height 33
paste input "07002"
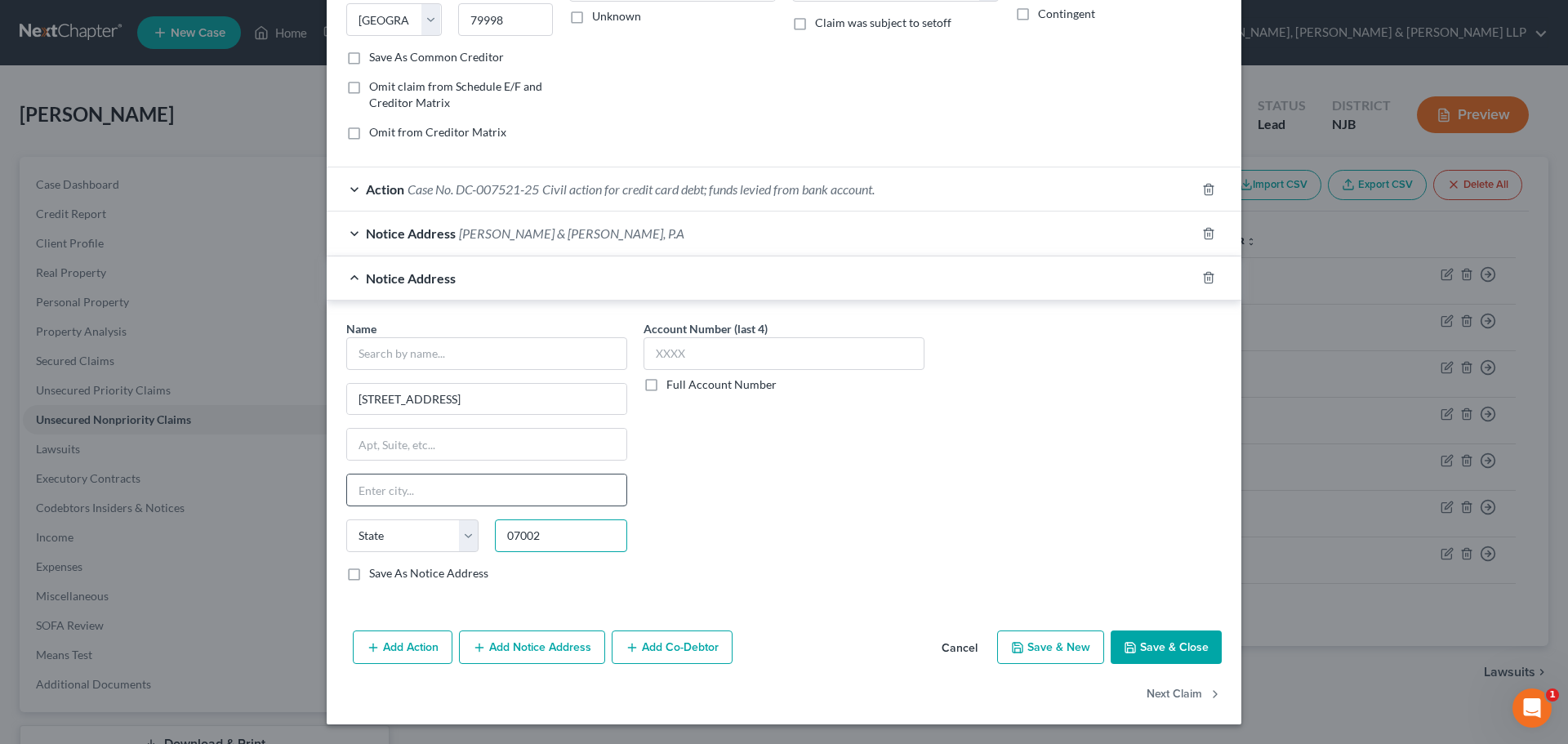
type input "07002"
type input "Bayonne"
select select "33"
drag, startPoint x: 497, startPoint y: 501, endPoint x: 502, endPoint y: 489, distance: 13.0
click at [497, 501] on input "Bayonne" at bounding box center [487, 490] width 279 height 31
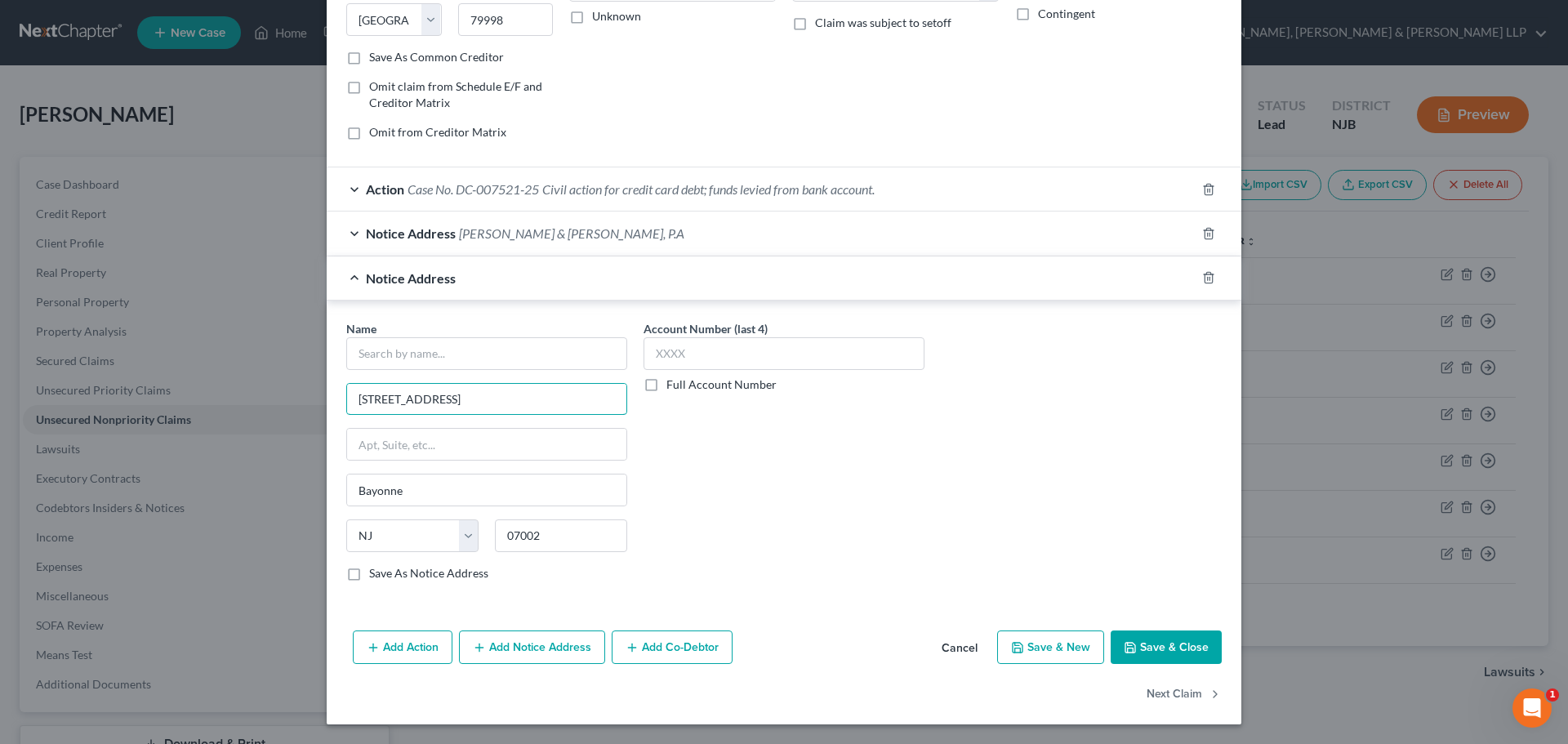
drag, startPoint x: 507, startPoint y: 397, endPoint x: 835, endPoint y: 396, distance: 328.0
click at [835, 396] on div "Name * [GEOGRAPHIC_DATA][US_STATE] CO [GEOGRAPHIC_DATA] [GEOGRAPHIC_DATA] [GEOG…" at bounding box center [784, 458] width 892 height 274
type input "[STREET_ADDRESS]"
click at [378, 350] on input "text" at bounding box center [487, 354] width 281 height 33
type input "E"
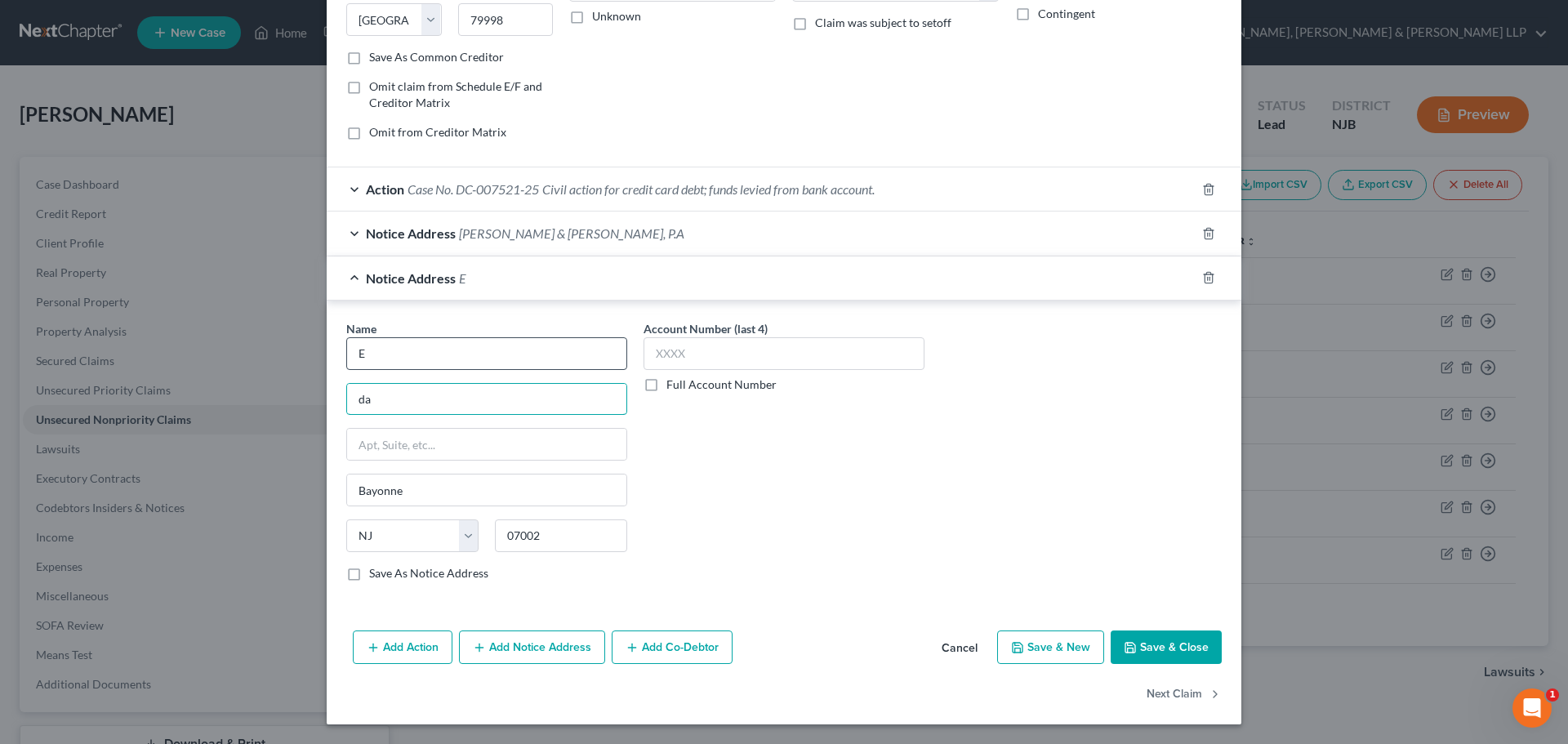
type input "d"
click at [378, 350] on input "E" at bounding box center [487, 354] width 281 height 33
paste input "[PERSON_NAME]"
type input "[PERSON_NAME], Court Officer"
click at [445, 393] on input "text" at bounding box center [487, 399] width 279 height 31
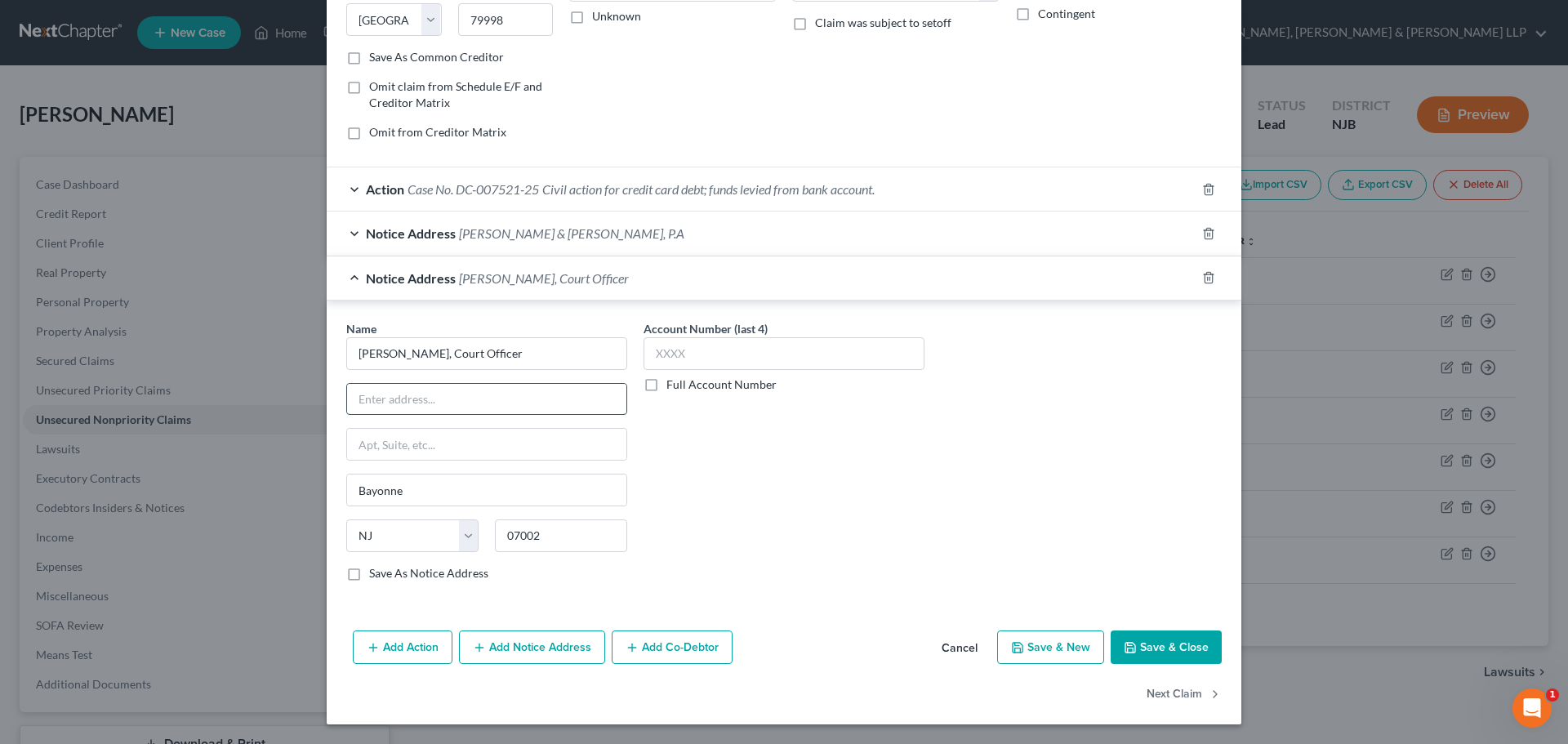
paste input "[STREET_ADDRESS],"
type input "[STREET_ADDRESS]"
click at [1183, 651] on button "Save & Close" at bounding box center [1166, 648] width 111 height 34
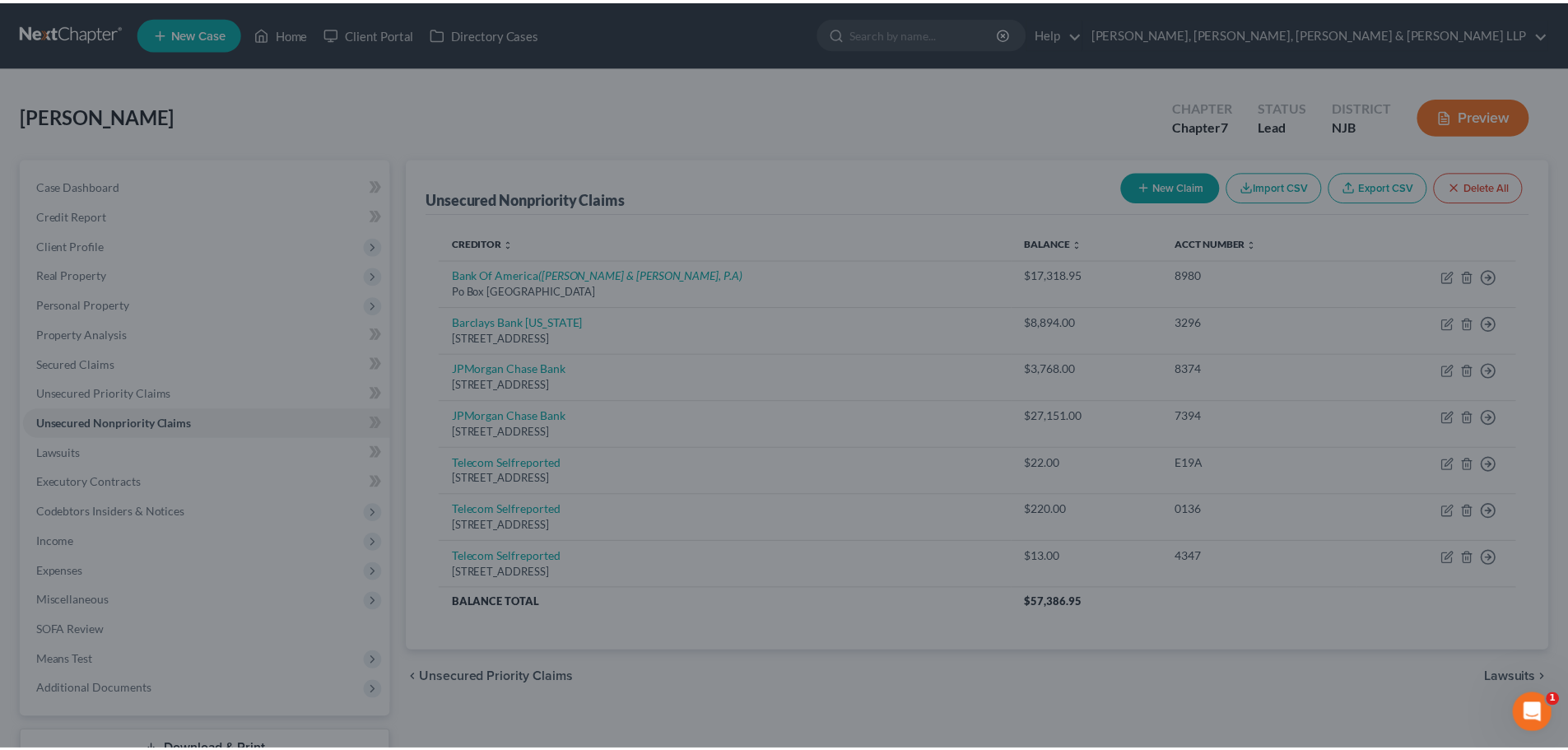
scroll to position [0, 0]
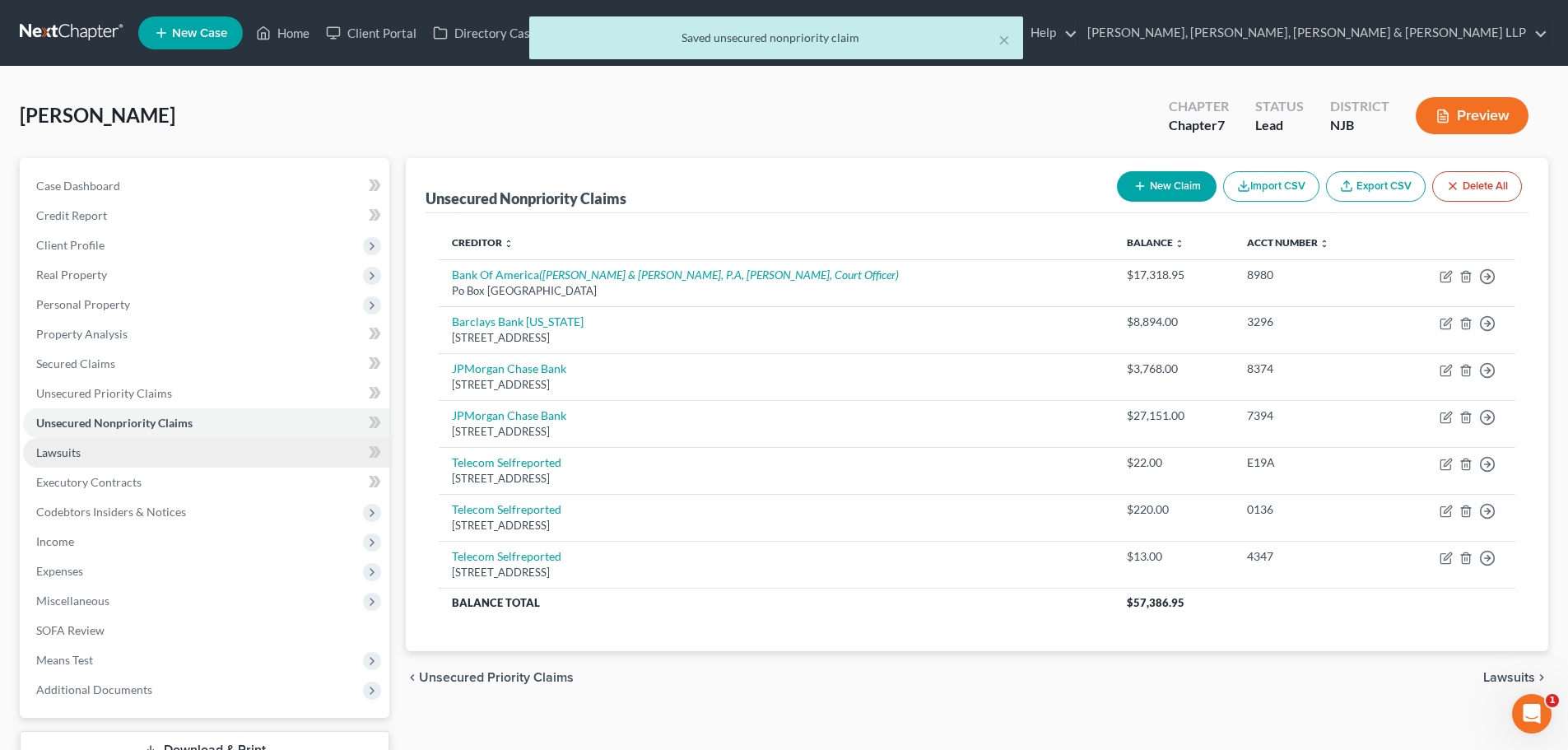
click at [155, 448] on link "Lawsuits" at bounding box center [206, 453] width 366 height 29
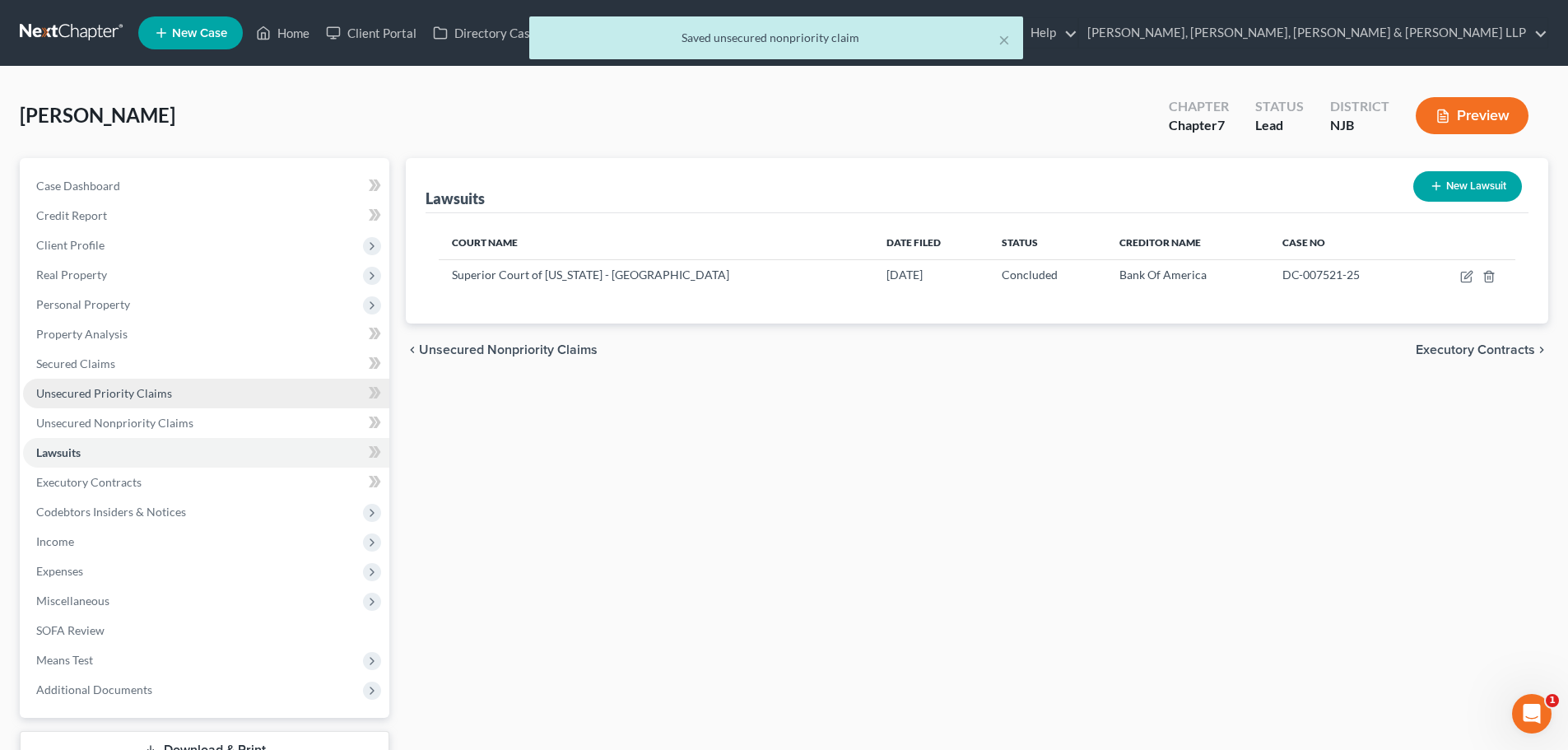
click at [188, 386] on link "Unsecured Priority Claims" at bounding box center [206, 393] width 366 height 29
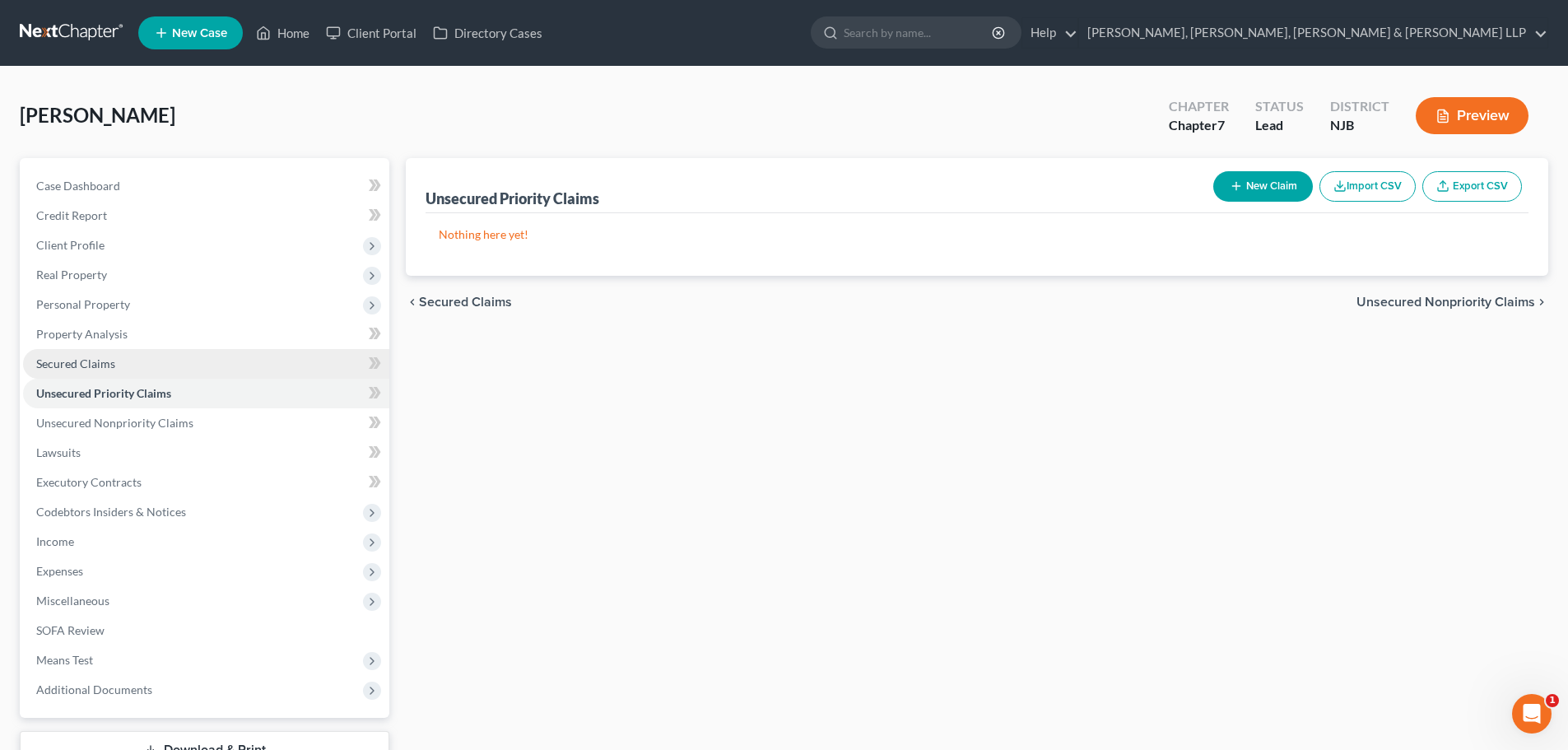
click at [117, 360] on link "Secured Claims" at bounding box center [206, 364] width 366 height 29
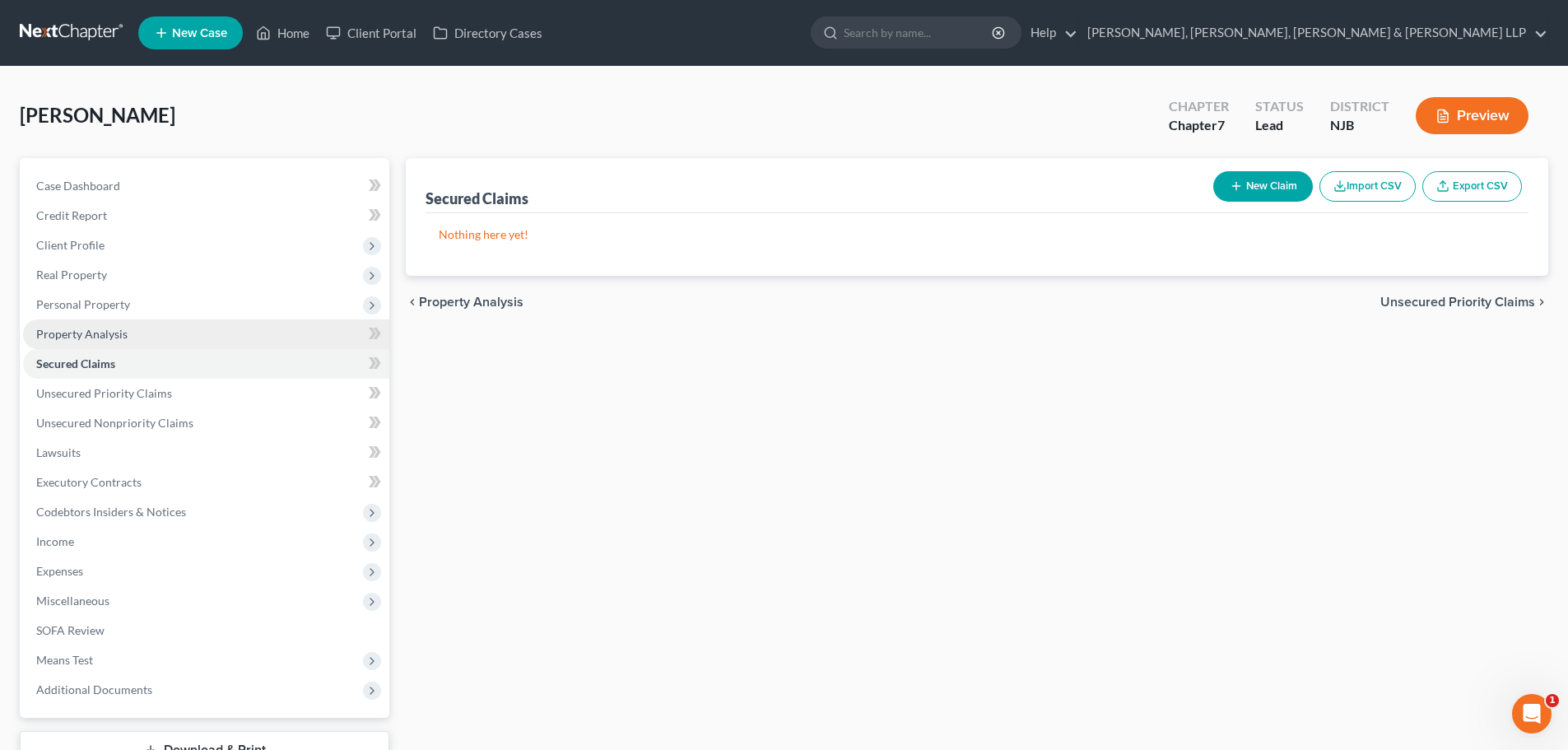
click at [136, 321] on link "Property Analysis" at bounding box center [206, 334] width 366 height 29
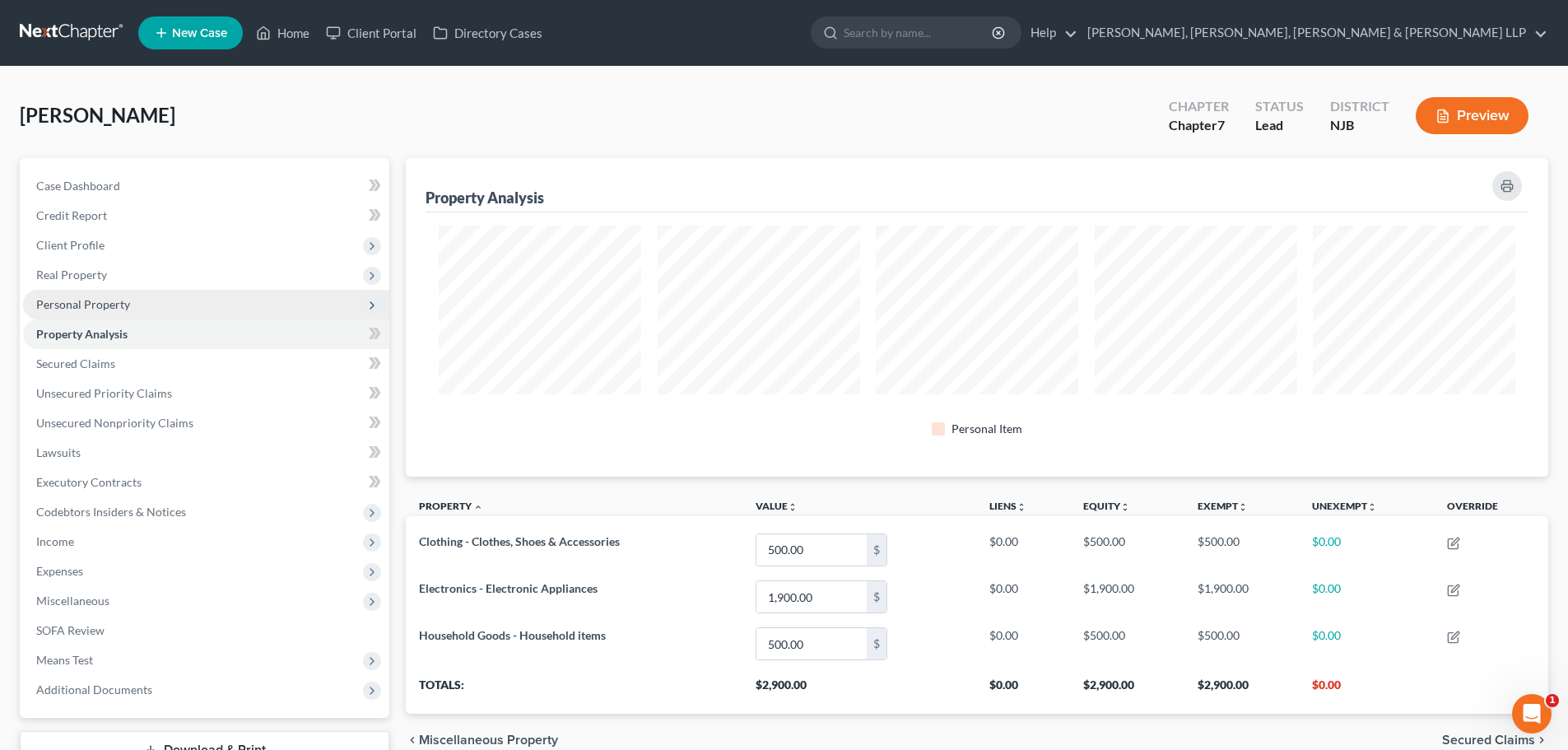
click at [136, 308] on span "Personal Property" at bounding box center [206, 304] width 366 height 29
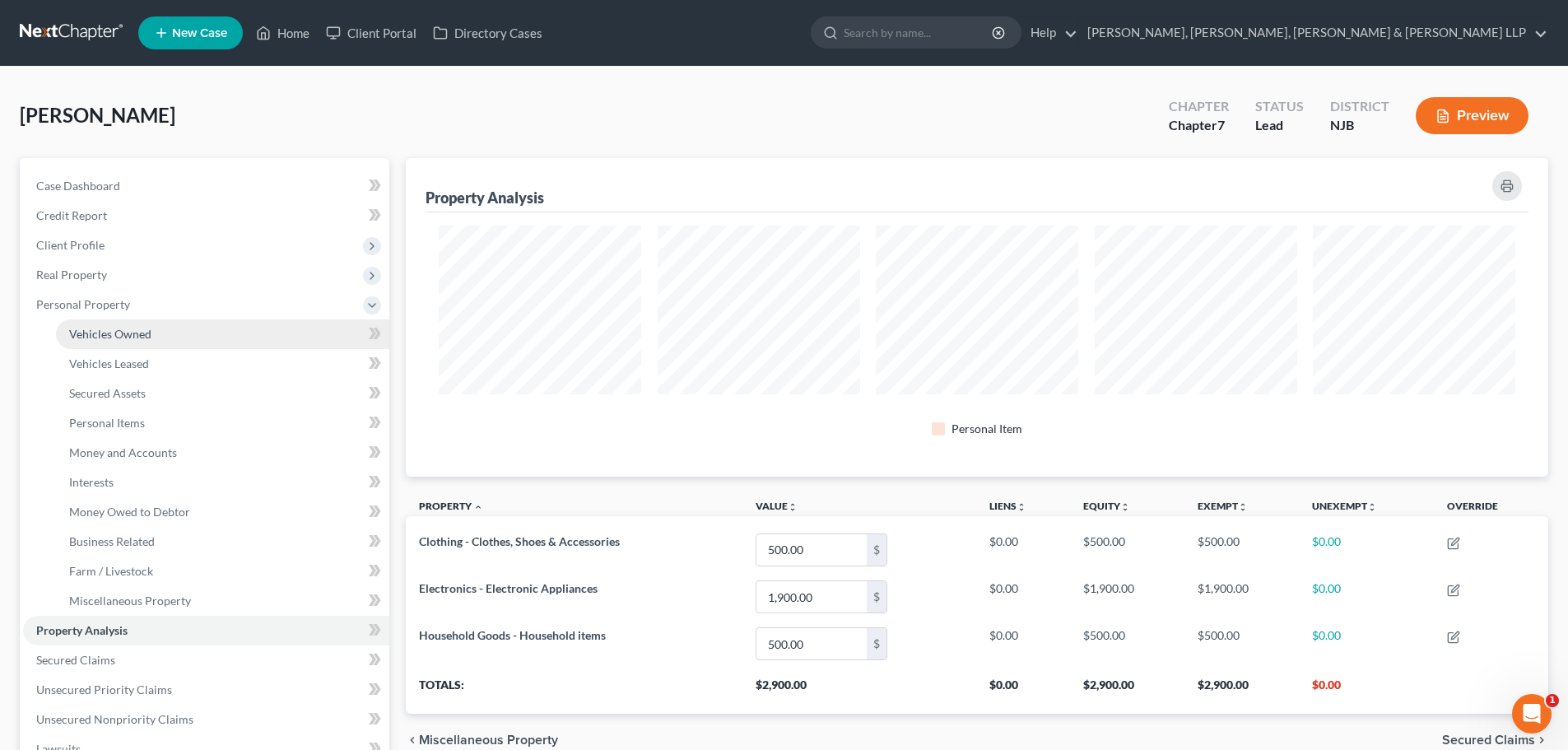
scroll to position [319, 1143]
click at [149, 333] on span "Vehicles Owned" at bounding box center [110, 334] width 82 height 14
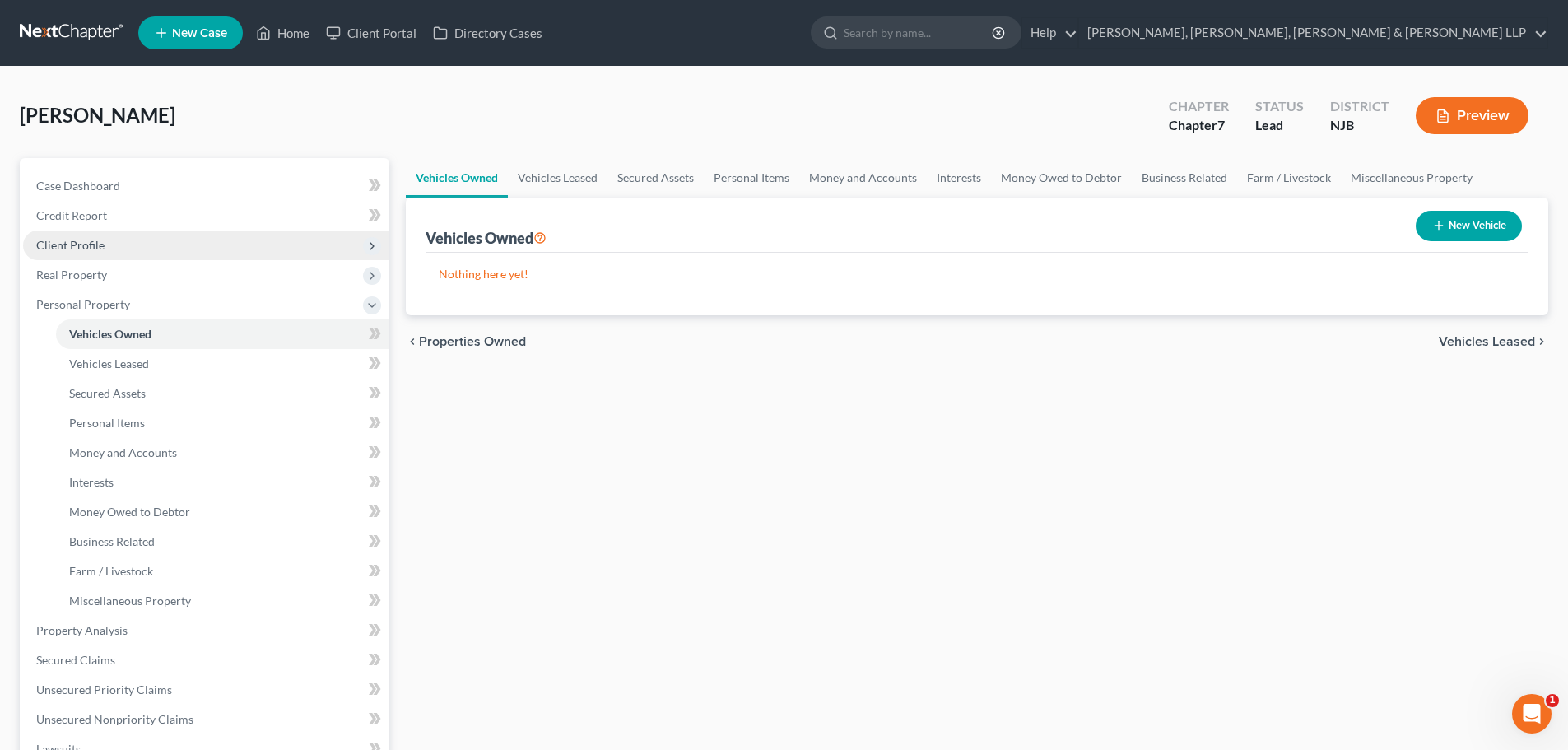
click at [131, 248] on span "Client Profile" at bounding box center [206, 245] width 366 height 29
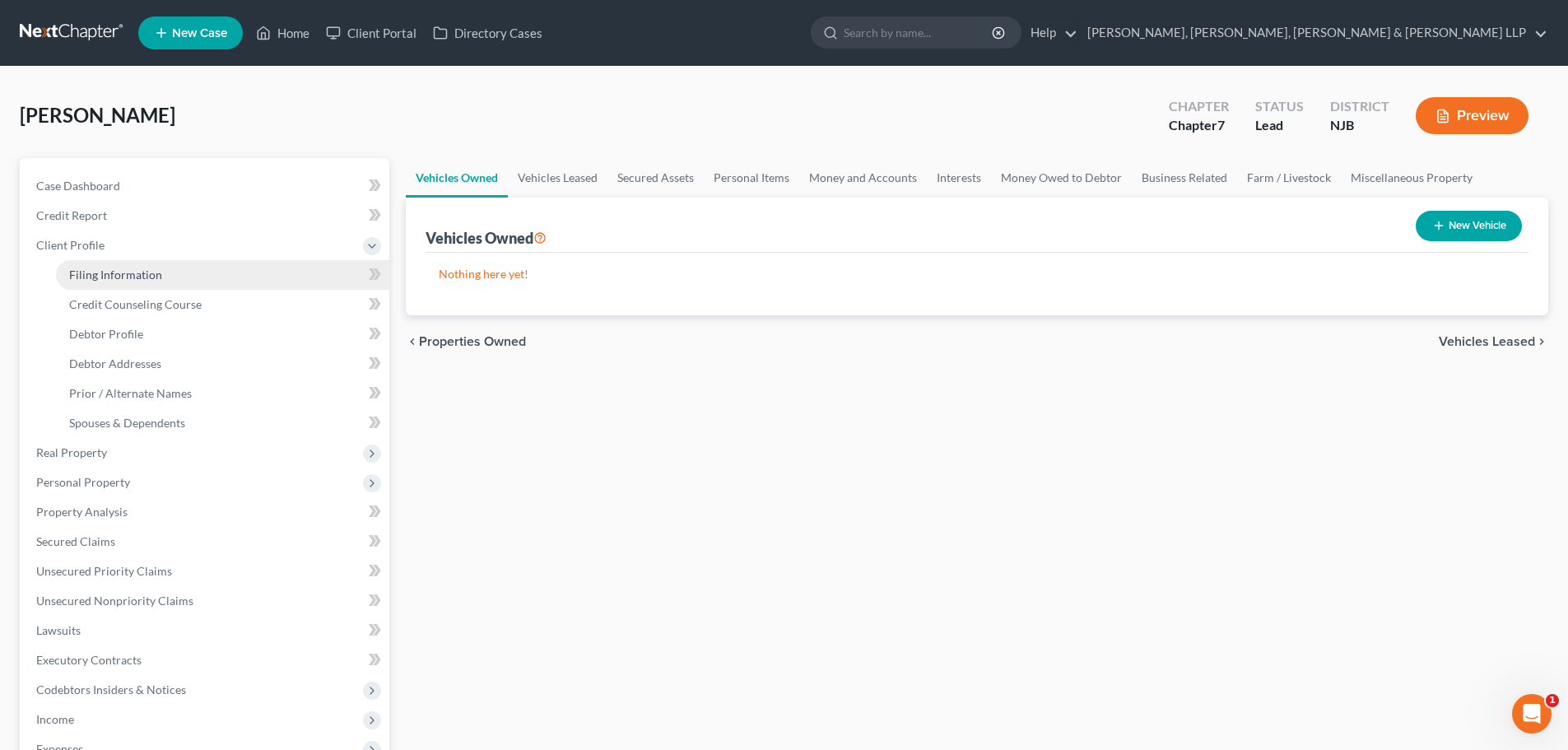
click at [136, 285] on link "Filing Information" at bounding box center [223, 275] width 333 height 29
select select "1"
select select "0"
select select "51"
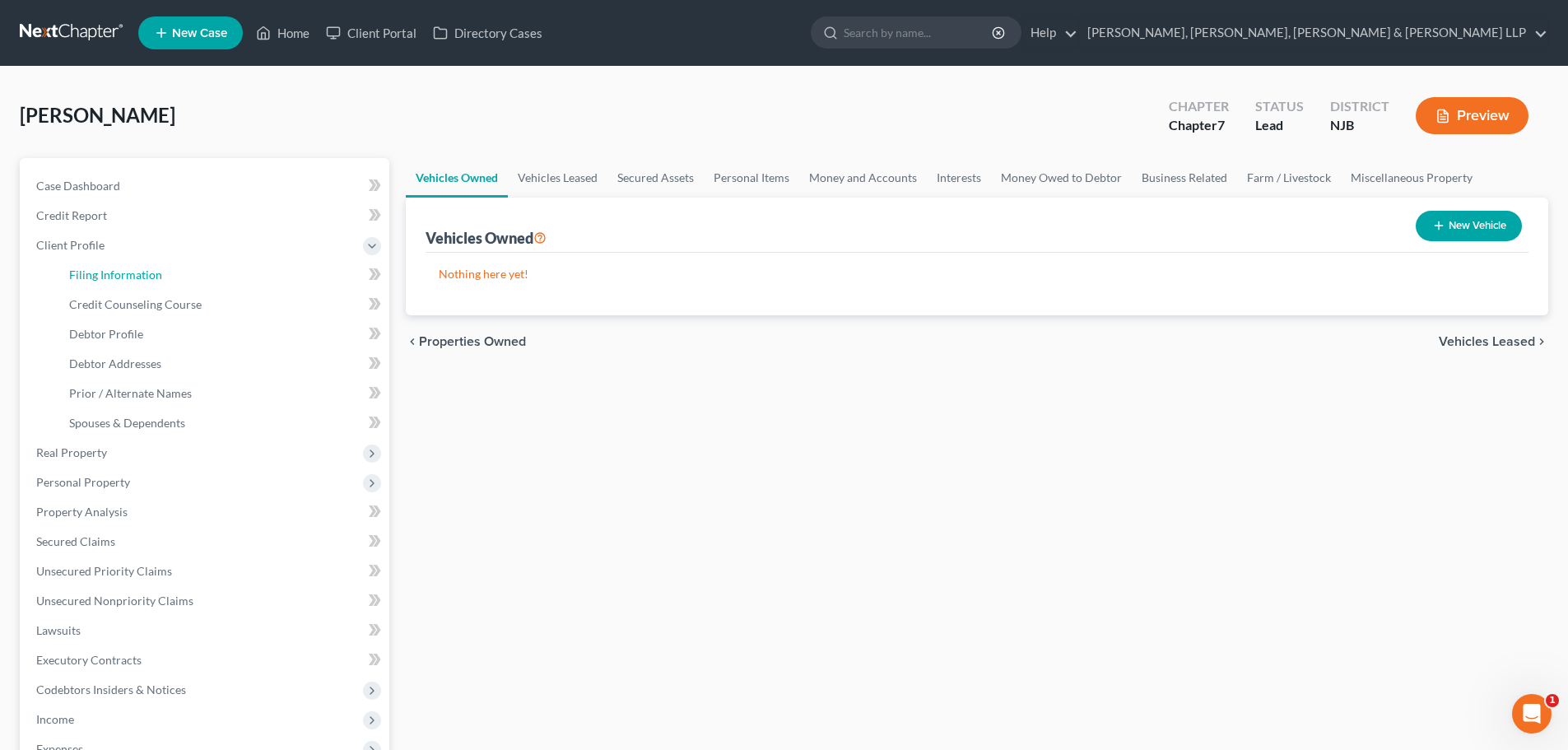
select select "8"
select select "0"
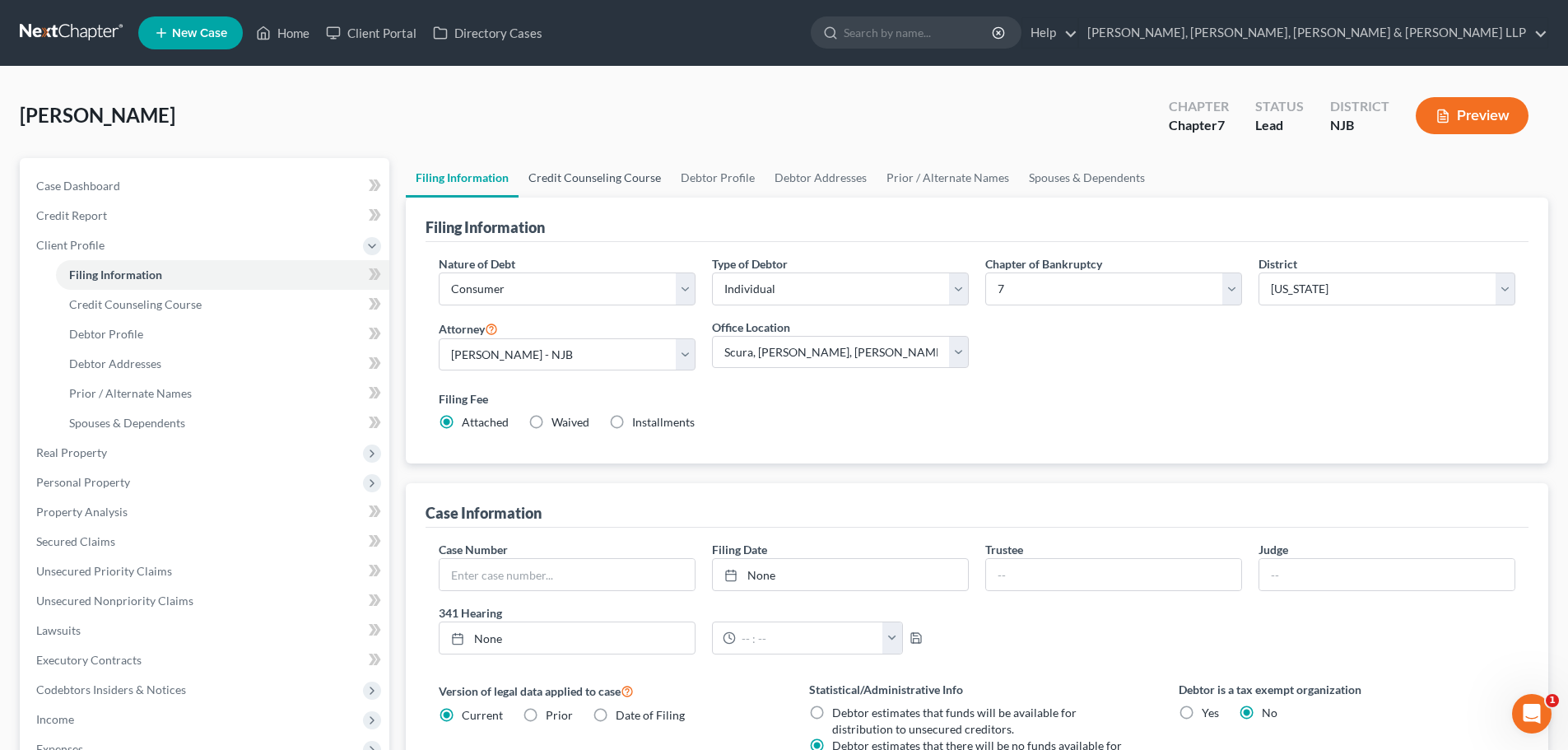
click at [592, 179] on link "Credit Counseling Course" at bounding box center [594, 178] width 152 height 40
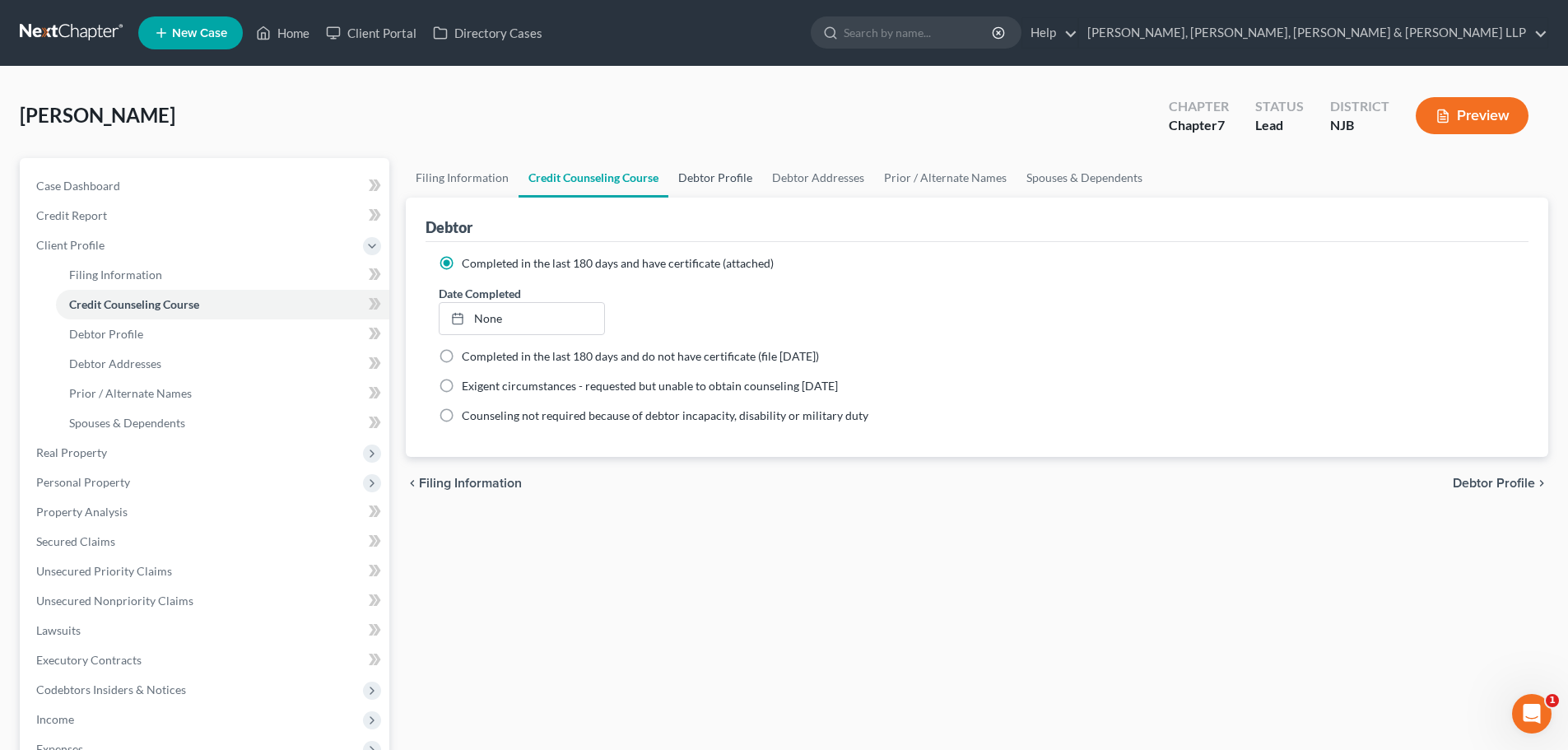
drag, startPoint x: 685, startPoint y: 179, endPoint x: 775, endPoint y: 183, distance: 90.1
click at [687, 180] on link "Debtor Profile" at bounding box center [715, 178] width 94 height 40
select select "0"
select select "1"
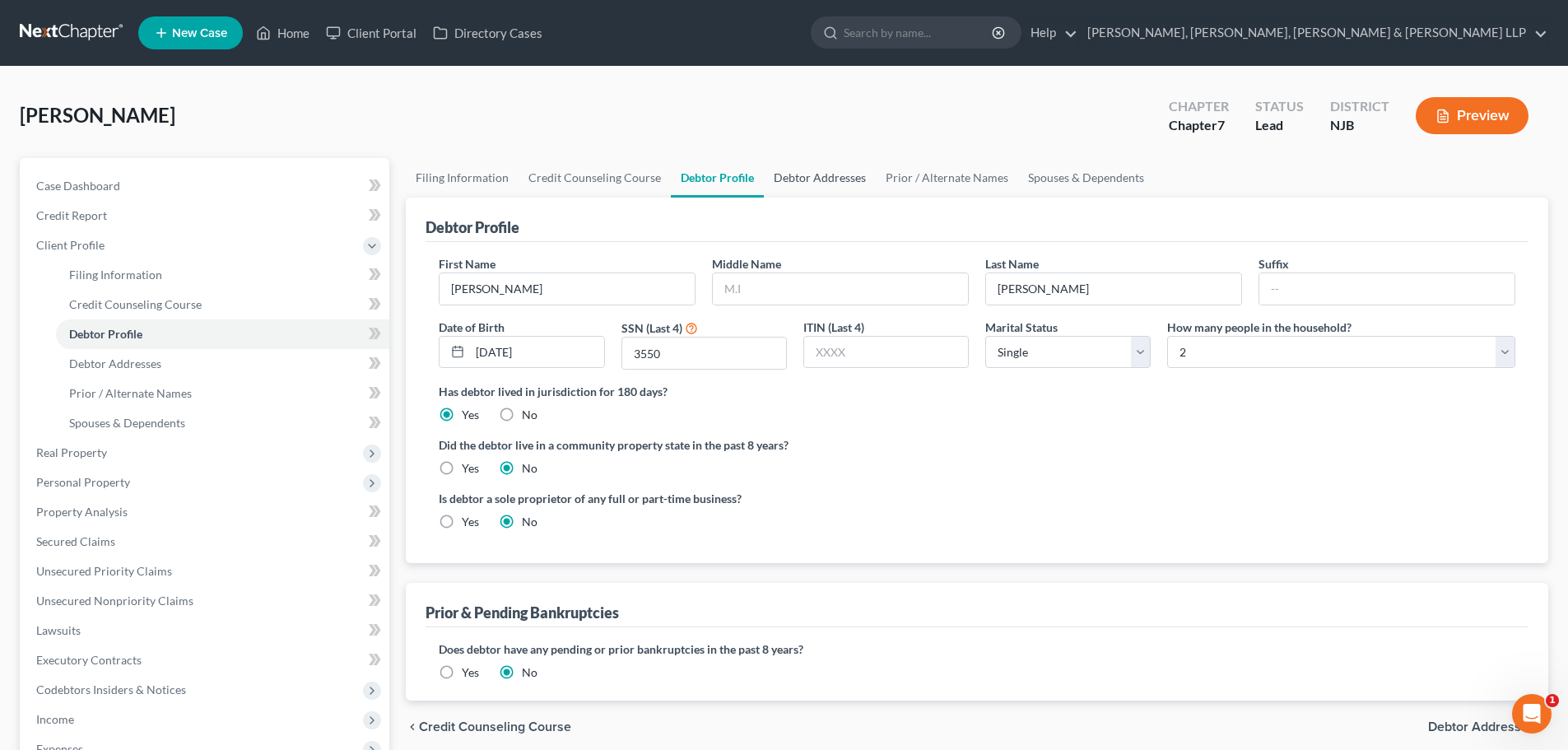
click at [803, 184] on link "Debtor Addresses" at bounding box center [820, 178] width 112 height 40
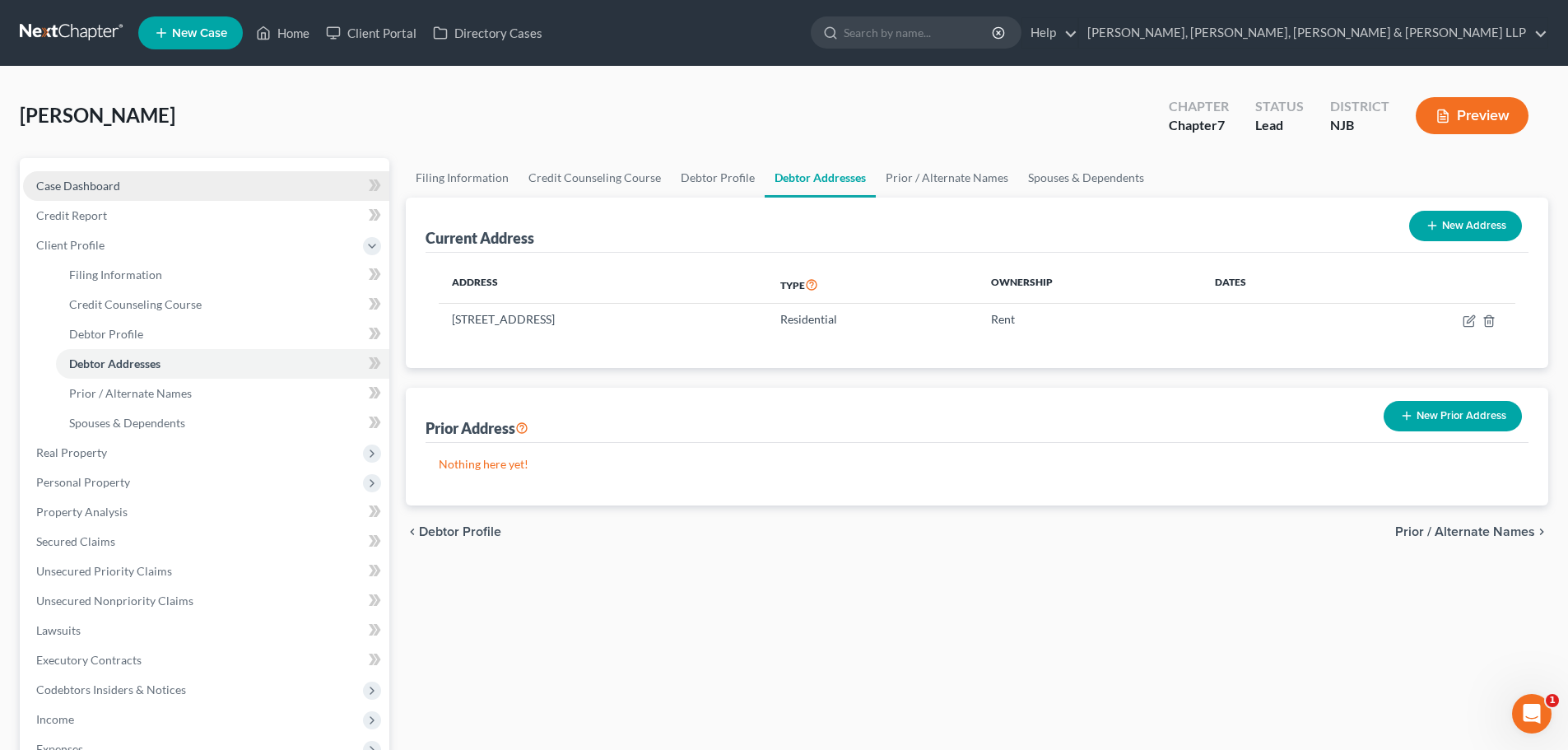
drag, startPoint x: 171, startPoint y: 191, endPoint x: 183, endPoint y: 188, distance: 12.4
click at [170, 191] on link "Case Dashboard" at bounding box center [206, 186] width 366 height 29
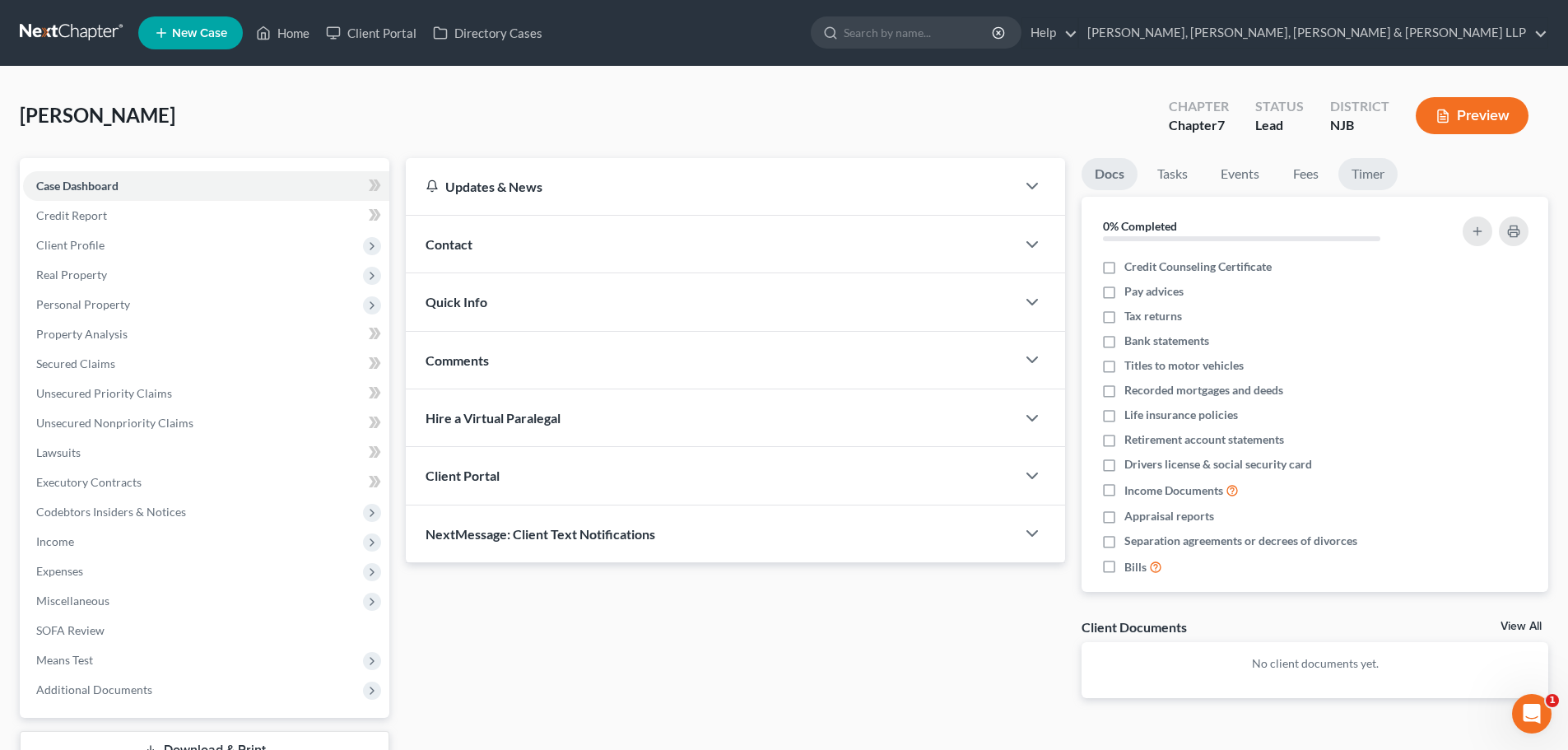
click at [1351, 161] on link "Timer" at bounding box center [1368, 174] width 60 height 32
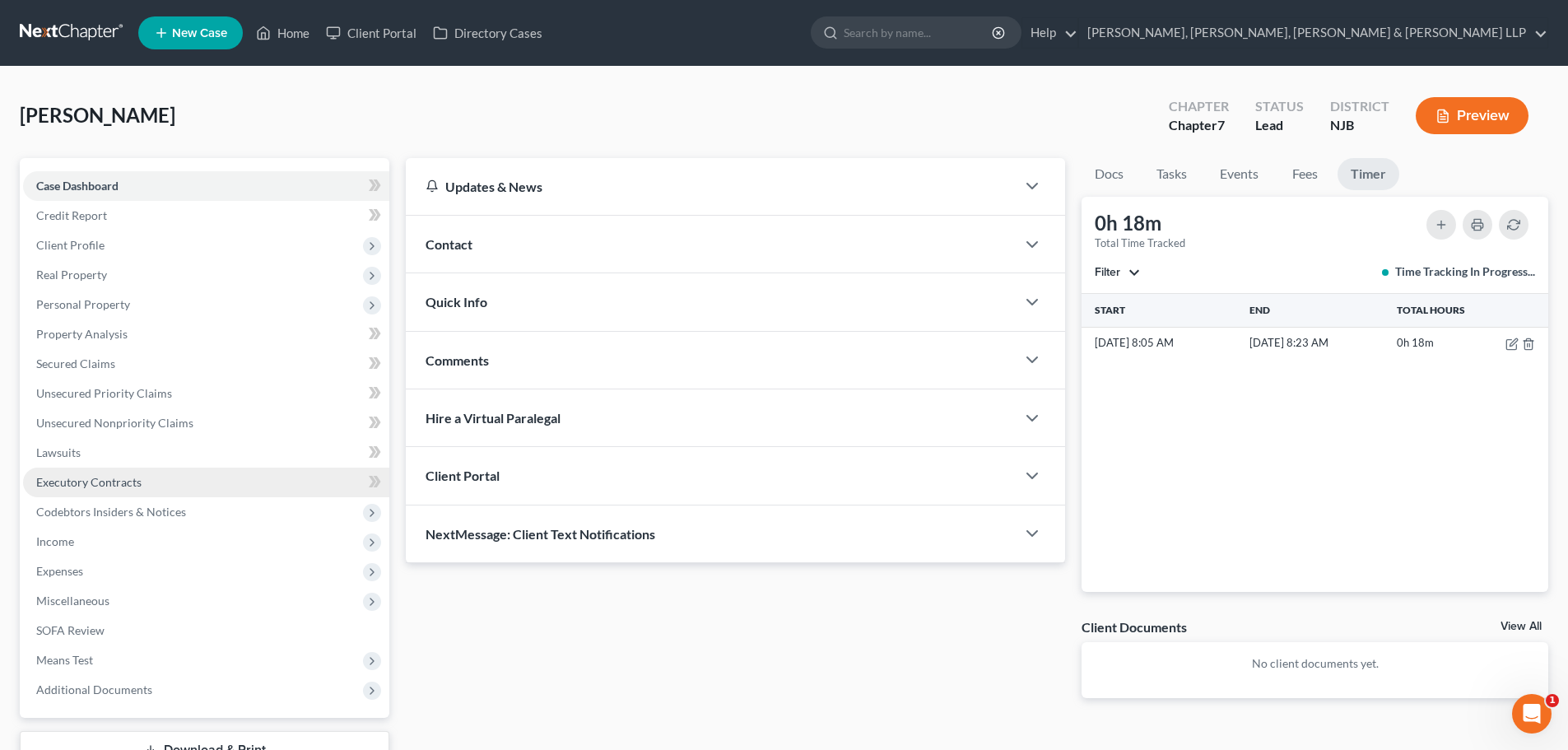
click at [145, 484] on link "Executory Contracts" at bounding box center [206, 482] width 366 height 29
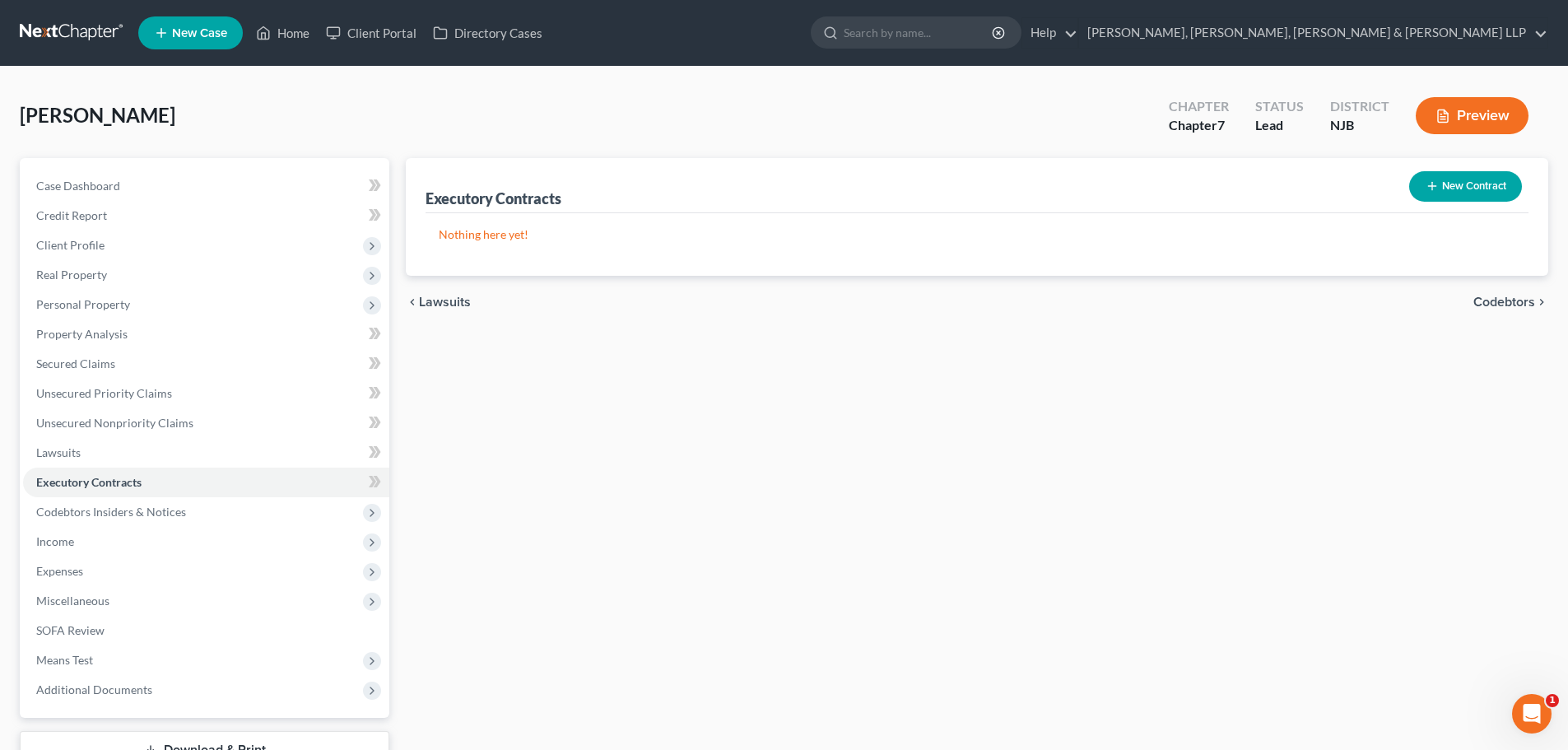
click at [1435, 193] on icon "button" at bounding box center [1432, 186] width 13 height 13
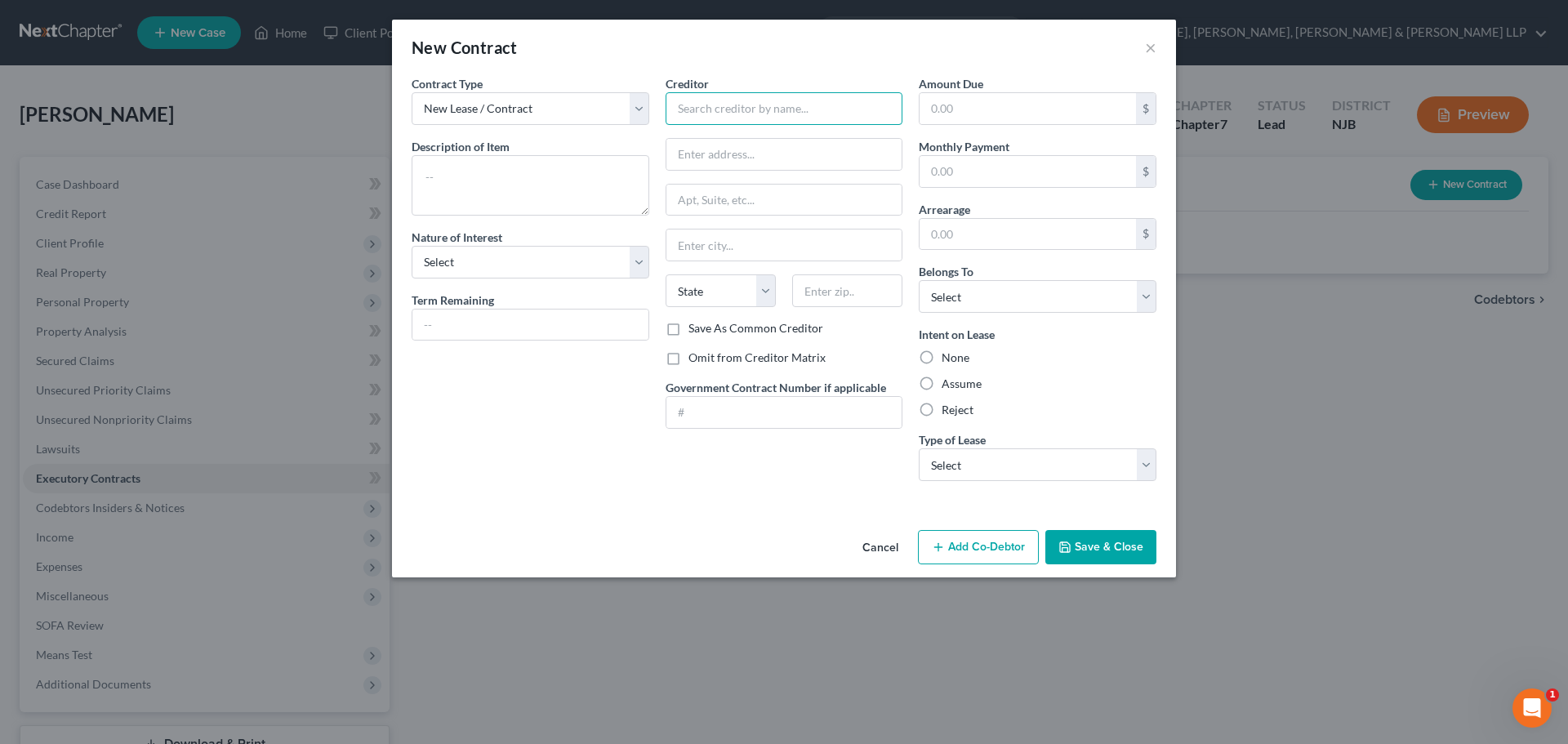
click at [733, 108] on input "text" at bounding box center [784, 109] width 237 height 33
type input "[PERSON_NAME]"
click at [718, 159] on input "text" at bounding box center [784, 154] width 236 height 31
paste input "[STREET_ADDRESS]"
type input "[STREET_ADDRESS]"
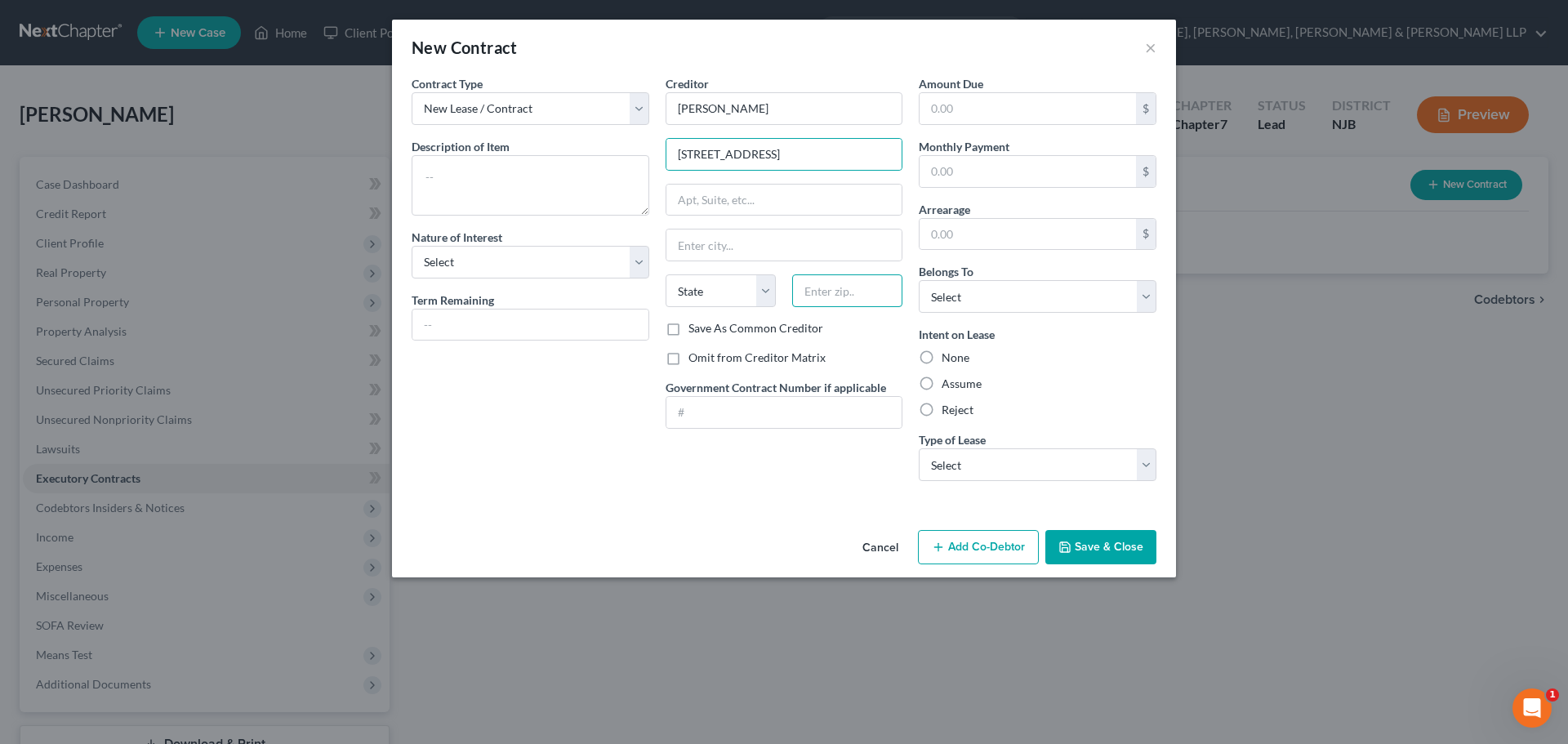
click at [853, 295] on input "text" at bounding box center [847, 291] width 111 height 33
type input "07029"
type input "[PERSON_NAME]"
select select "33"
click at [786, 218] on div "Creditor * [PERSON_NAME] [STREET_ADDRESS][GEOGRAPHIC_DATA][PERSON_NAME] [US_STA…" at bounding box center [784, 198] width 237 height 245
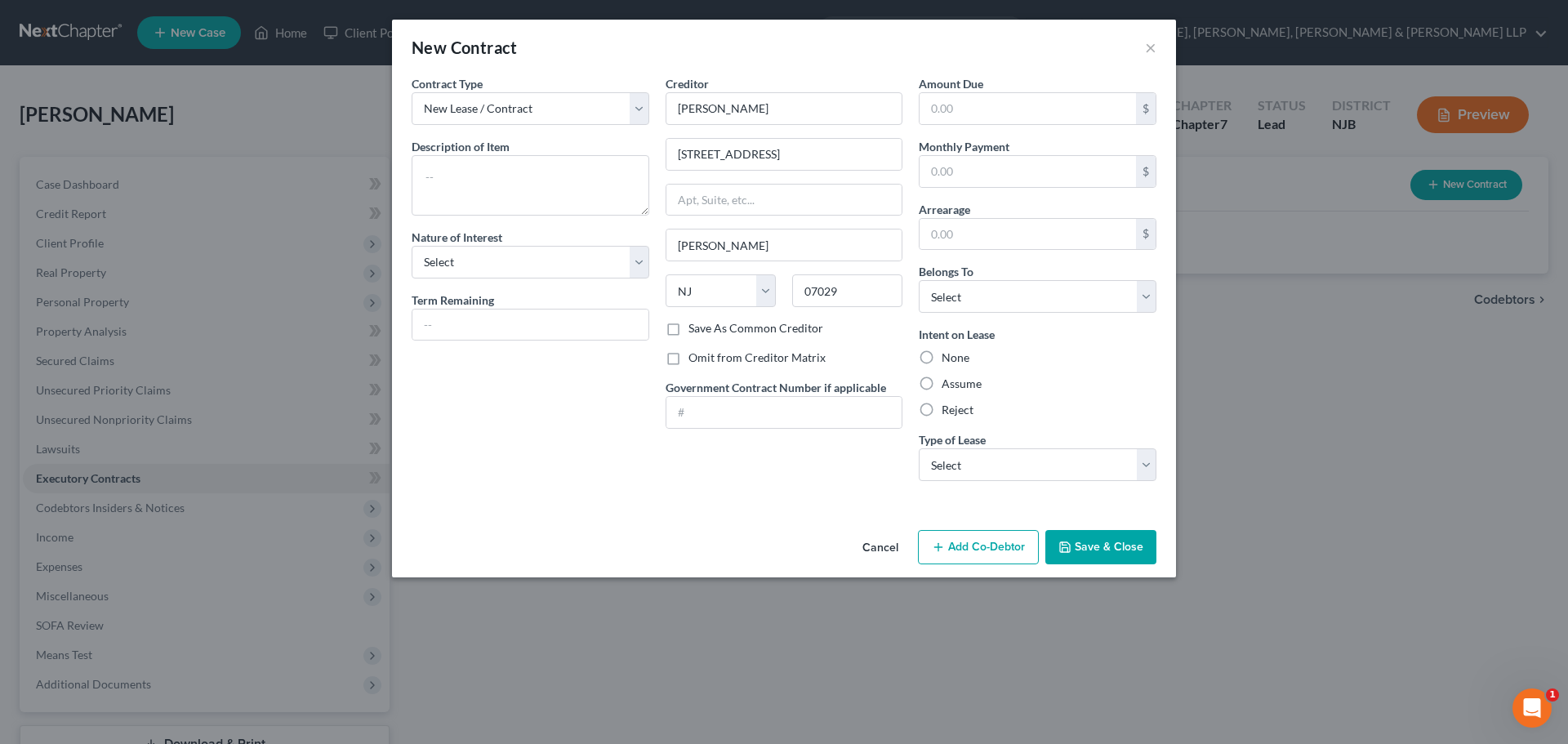
click at [942, 375] on label "Assume" at bounding box center [961, 383] width 40 height 16
click at [948, 375] on input "Assume" at bounding box center [953, 381] width 10 height 10
radio input "true"
click at [985, 293] on select "Select Debtor 1 Only Debtor 2 Only Debtor 1 And Debtor 2 Only At Least One Of T…" at bounding box center [1037, 297] width 237 height 33
select select "0"
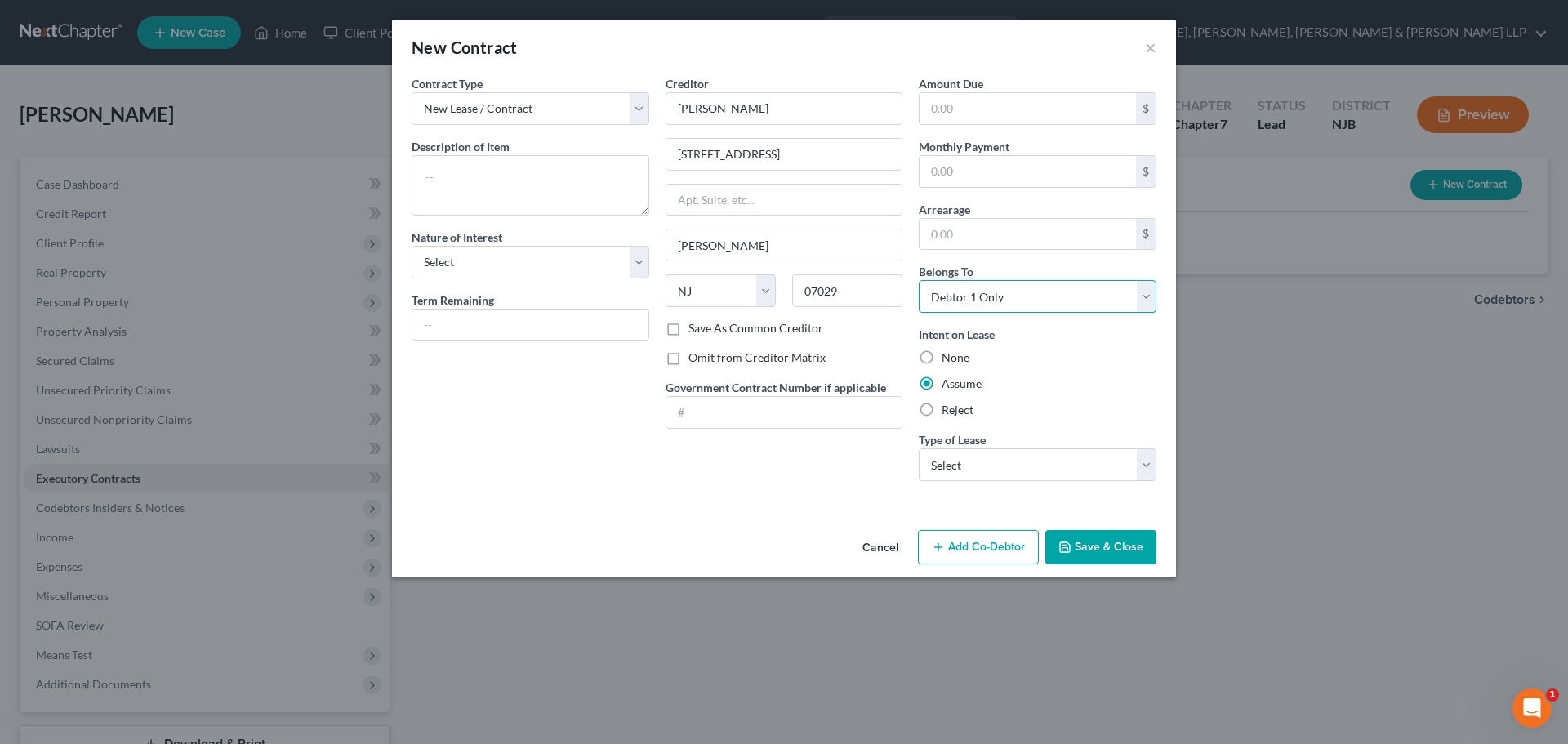
click at [919, 280] on select "Select Debtor 1 Only Debtor 2 Only Debtor 1 And Debtor 2 Only At Least One Of T…" at bounding box center [1037, 297] width 237 height 33
click at [1000, 475] on select "Select Real Estate Car Other" at bounding box center [1037, 465] width 237 height 33
select select "2"
click at [919, 448] on select "Select Real Estate Car Other" at bounding box center [1037, 465] width 237 height 33
click at [594, 216] on div "Contract Type New Lease / Contract New Timeshare Description of non-residential…" at bounding box center [530, 285] width 254 height 419
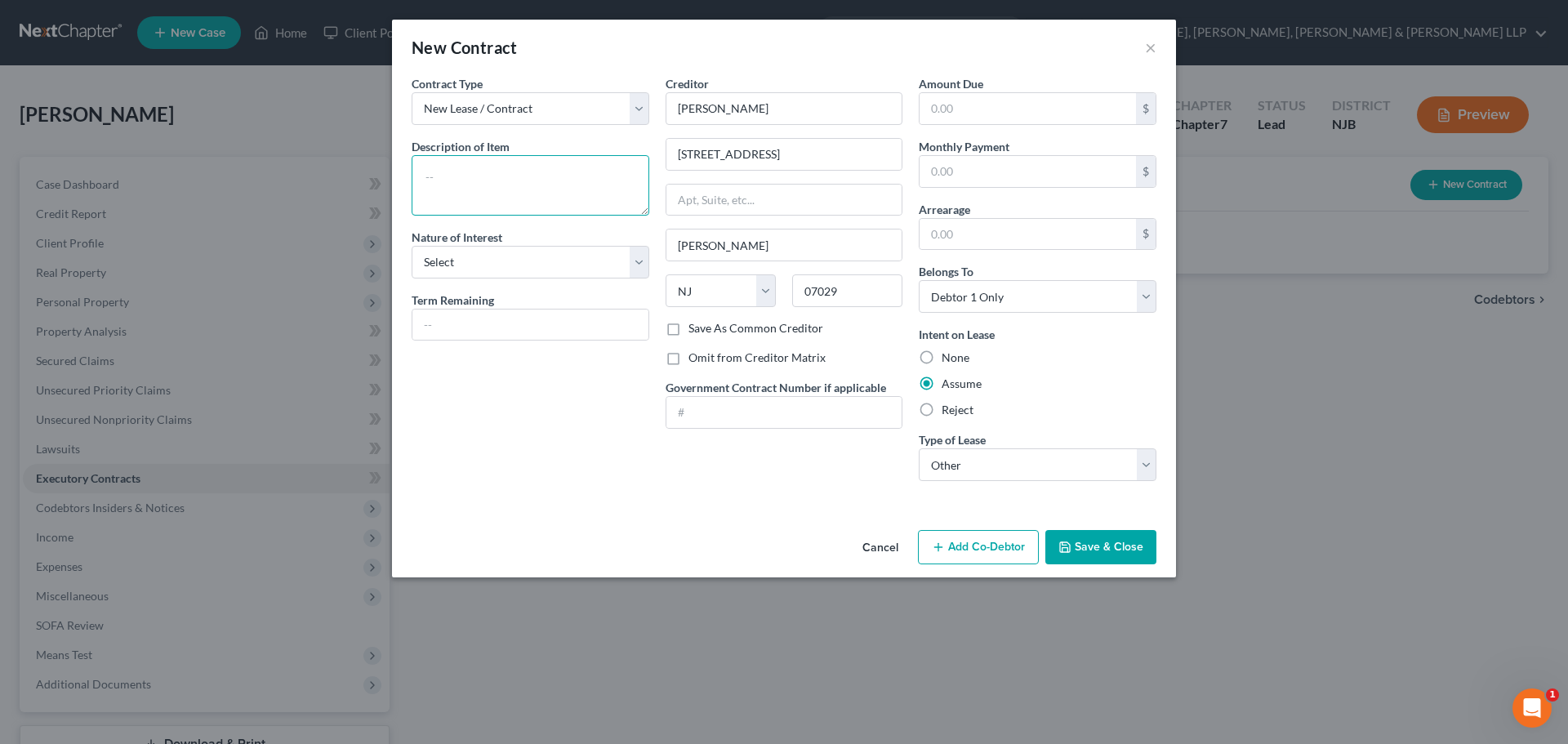
click at [571, 195] on textarea at bounding box center [530, 185] width 237 height 61
drag, startPoint x: 524, startPoint y: 179, endPoint x: 322, endPoint y: 177, distance: 202.0
click at [322, 177] on div "New Contract × Contract Type New Lease / Contract New Timeshare Description of …" at bounding box center [784, 372] width 1568 height 744
click at [560, 199] on textarea "Residential lease agreement" at bounding box center [530, 185] width 237 height 61
drag, startPoint x: 576, startPoint y: 182, endPoint x: 227, endPoint y: 181, distance: 349.0
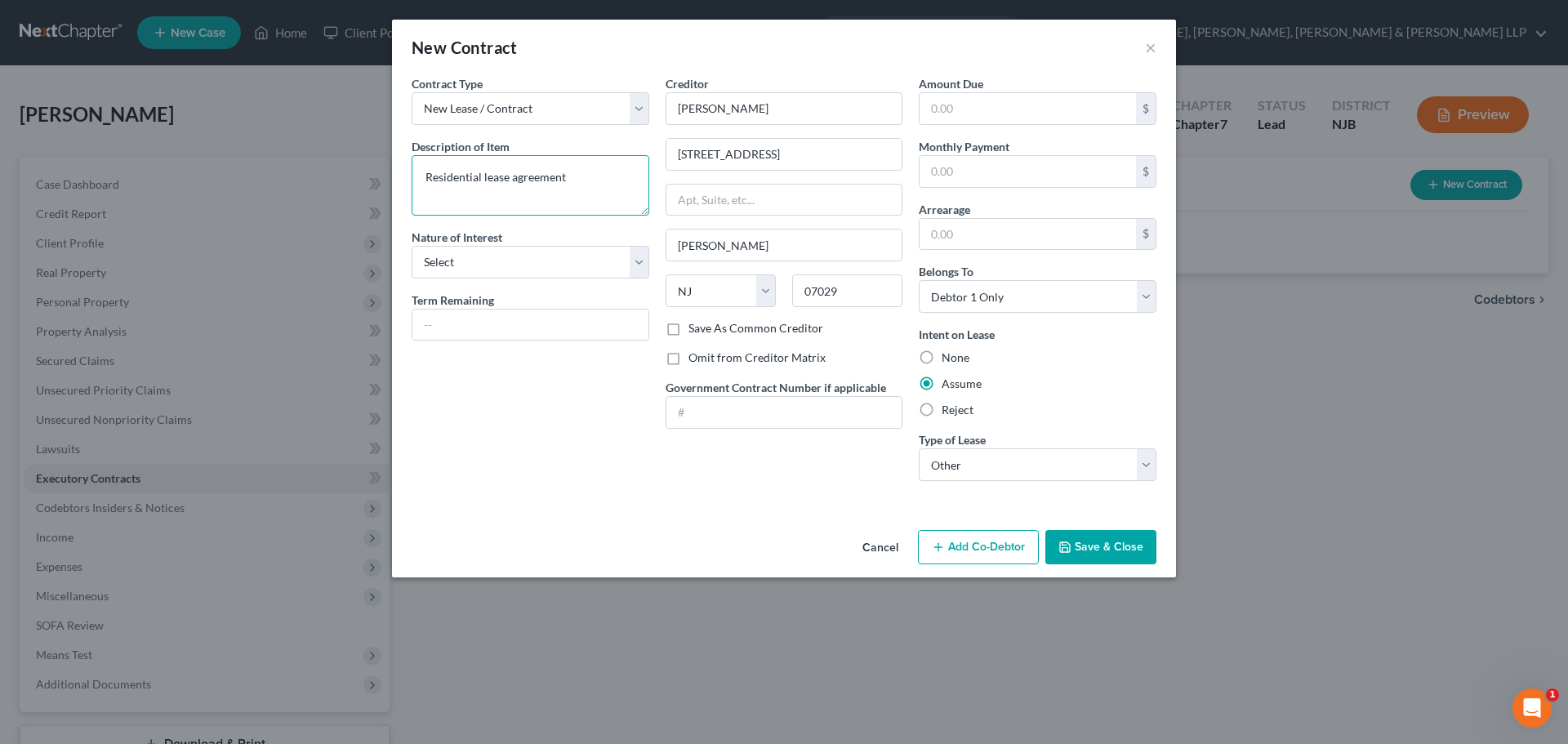
click at [219, 181] on div "New Contract × Contract Type New Lease / Contract New Timeshare Description of …" at bounding box center [784, 372] width 1568 height 744
paste textarea "Lease Agreement"
type textarea "Residential Lease Agreement"
click at [1092, 535] on button "Save & Close" at bounding box center [1101, 547] width 111 height 34
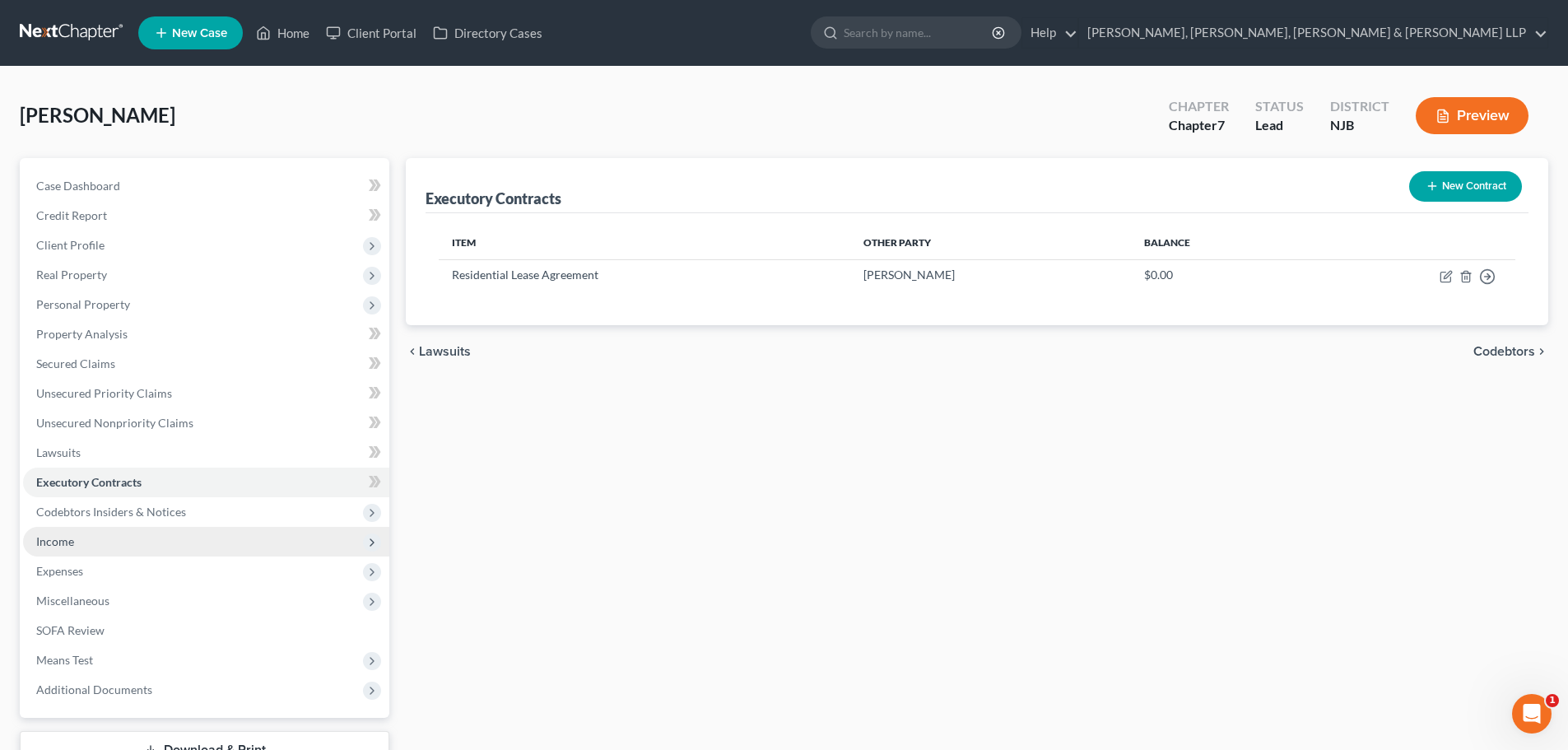
click at [79, 537] on span "Income" at bounding box center [206, 542] width 366 height 29
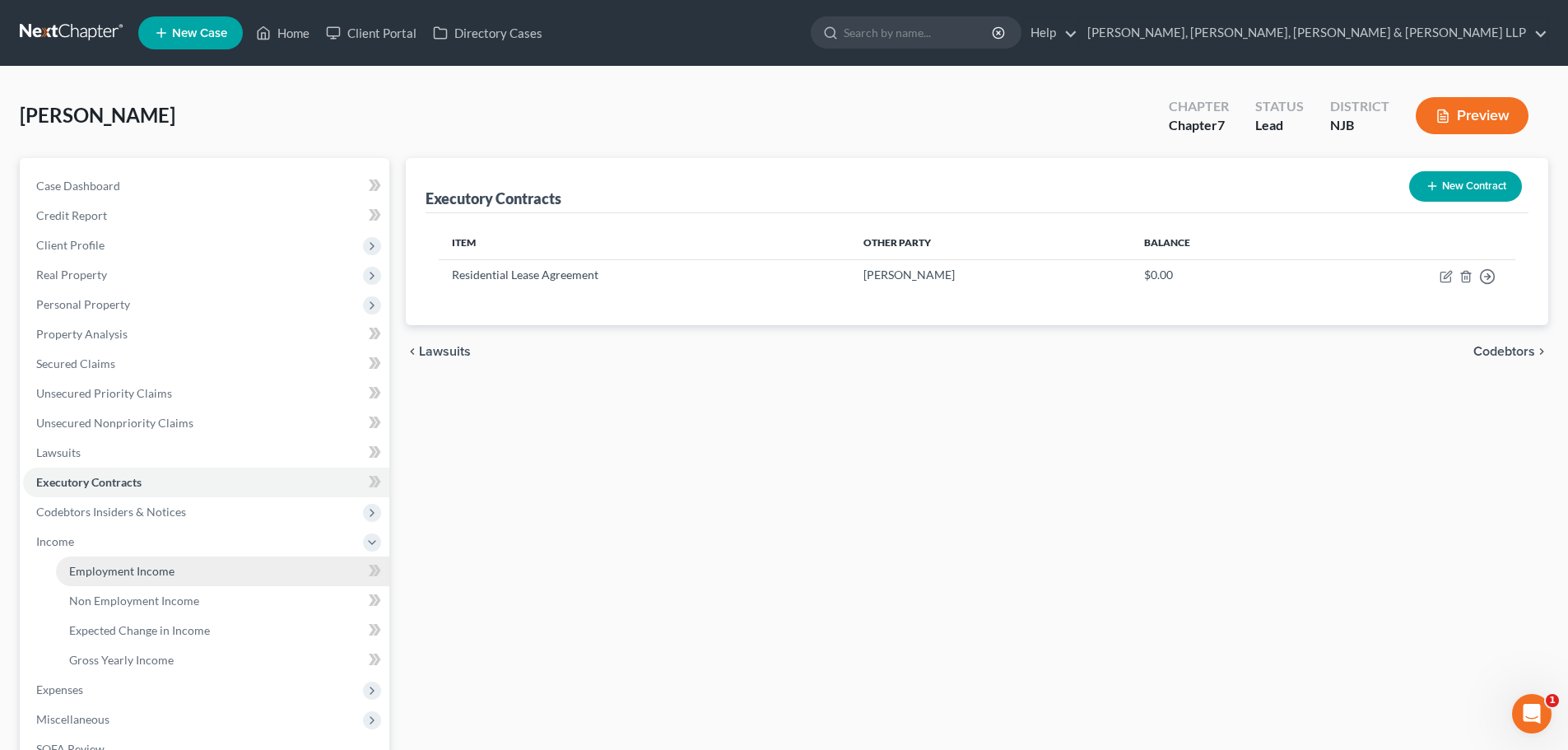
click at [148, 562] on link "Employment Income" at bounding box center [223, 571] width 333 height 29
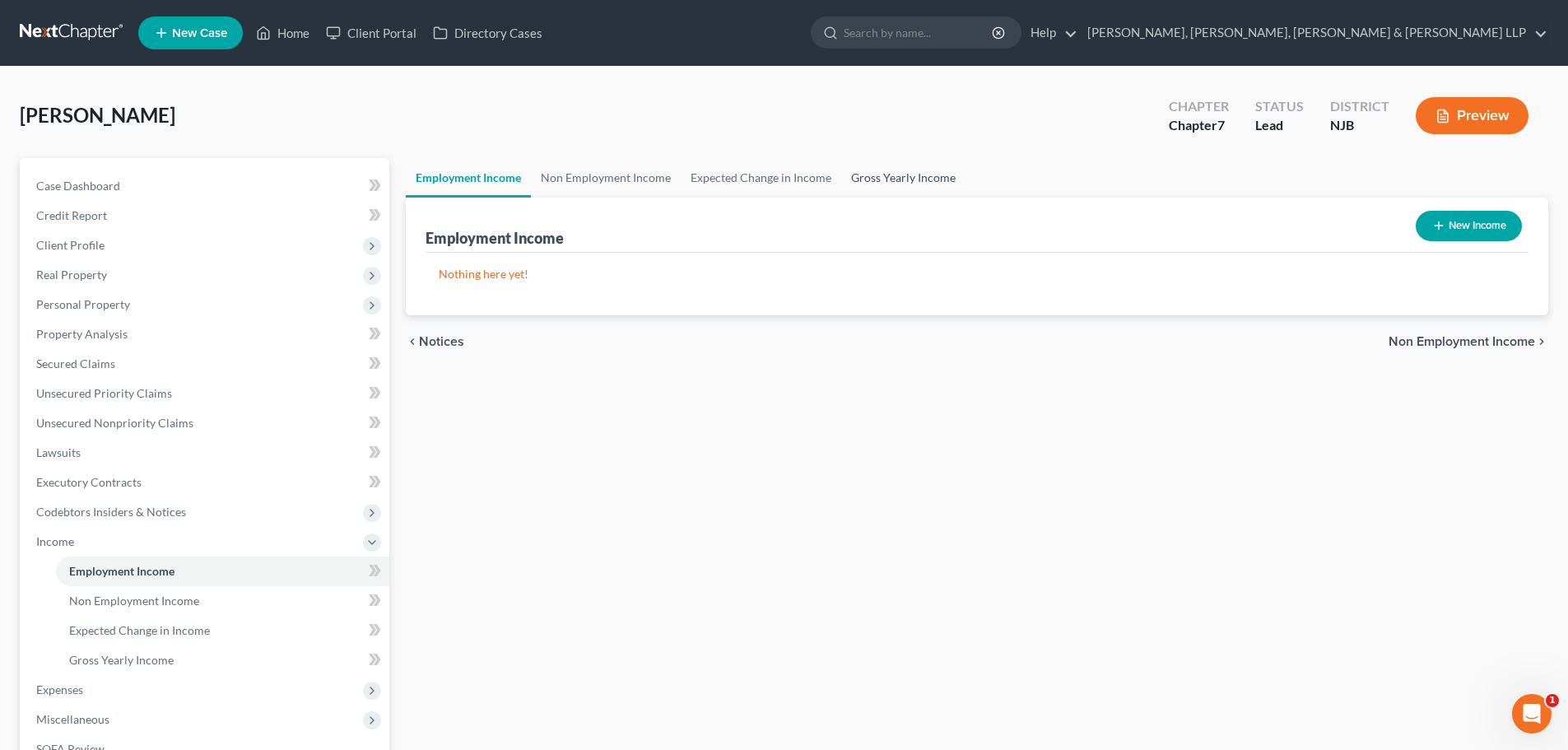
click at [881, 185] on link "Gross Yearly Income" at bounding box center [904, 178] width 124 height 40
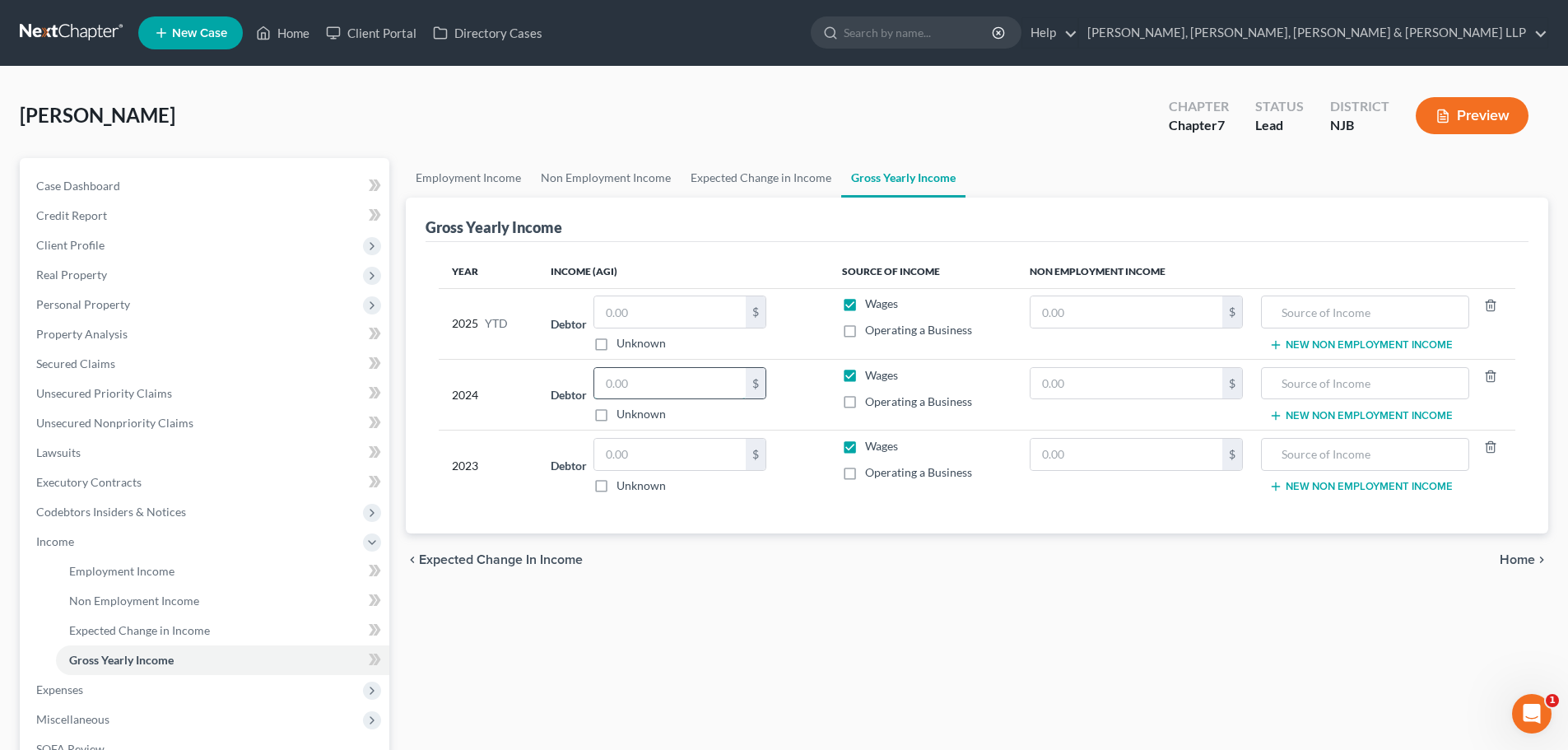
click at [626, 387] on input "text" at bounding box center [670, 384] width 151 height 31
type input "13,702.00"
click at [171, 296] on span "Personal Property" at bounding box center [206, 304] width 366 height 29
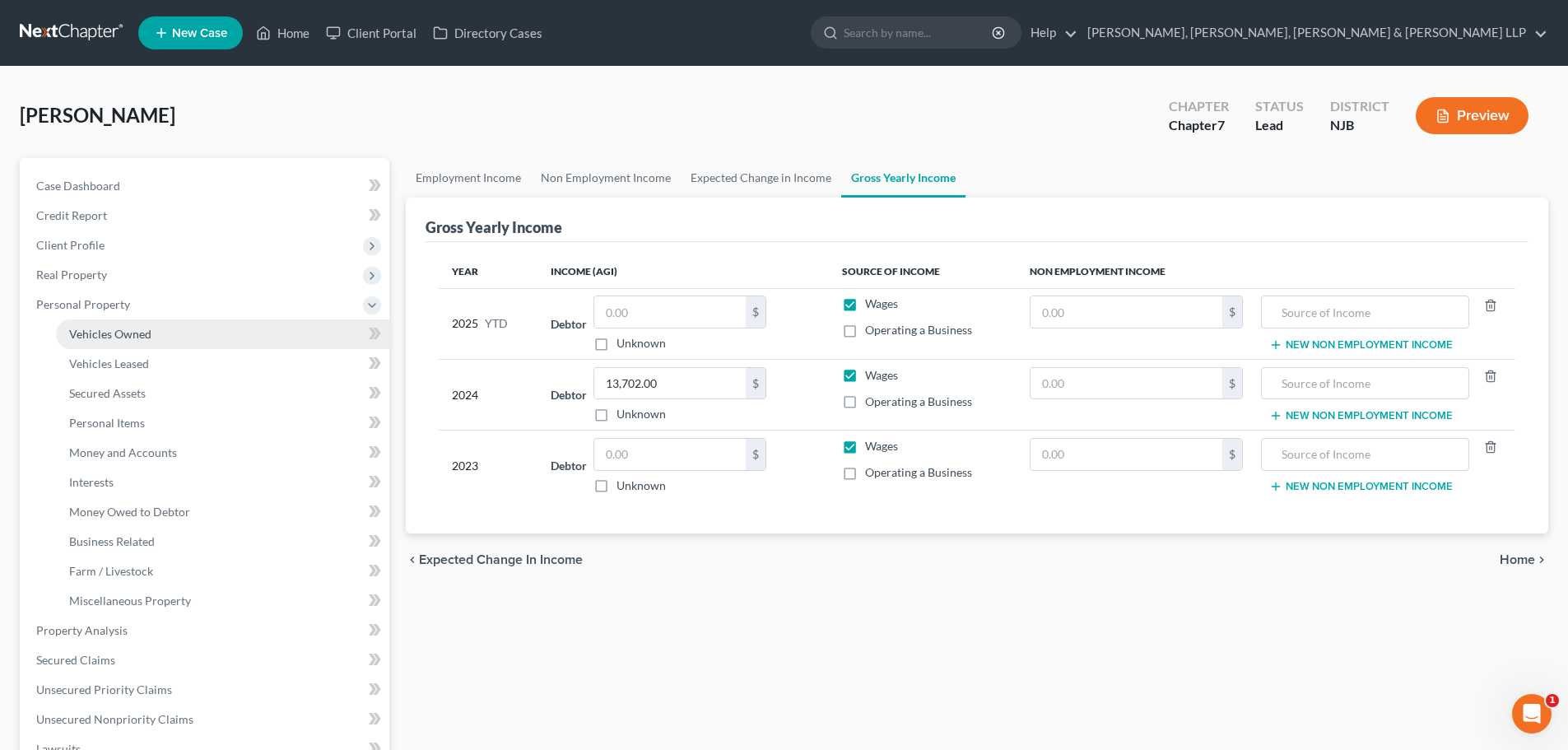
click at [159, 326] on link "Vehicles Owned" at bounding box center [223, 334] width 333 height 29
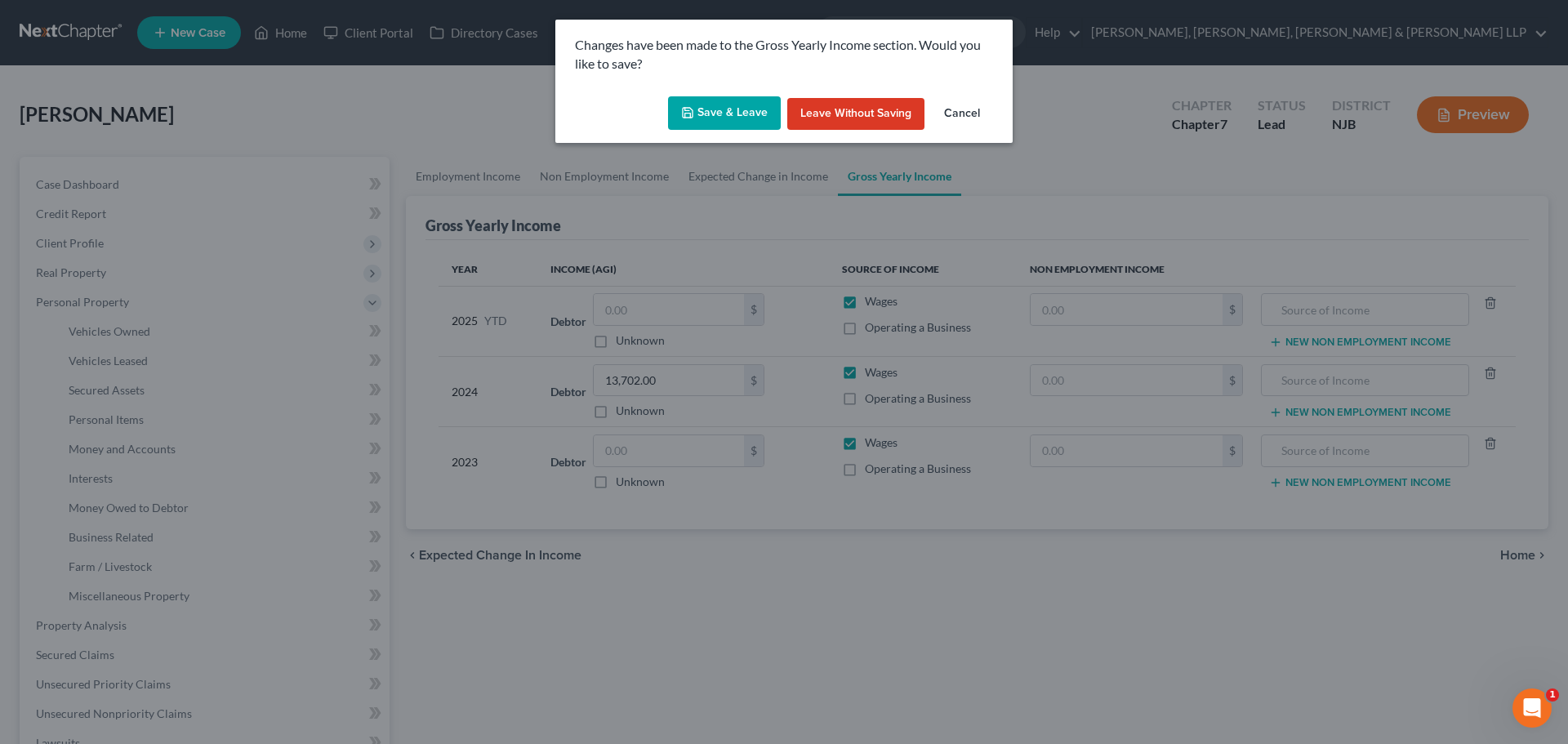
click at [734, 97] on button "Save & Leave" at bounding box center [725, 113] width 113 height 34
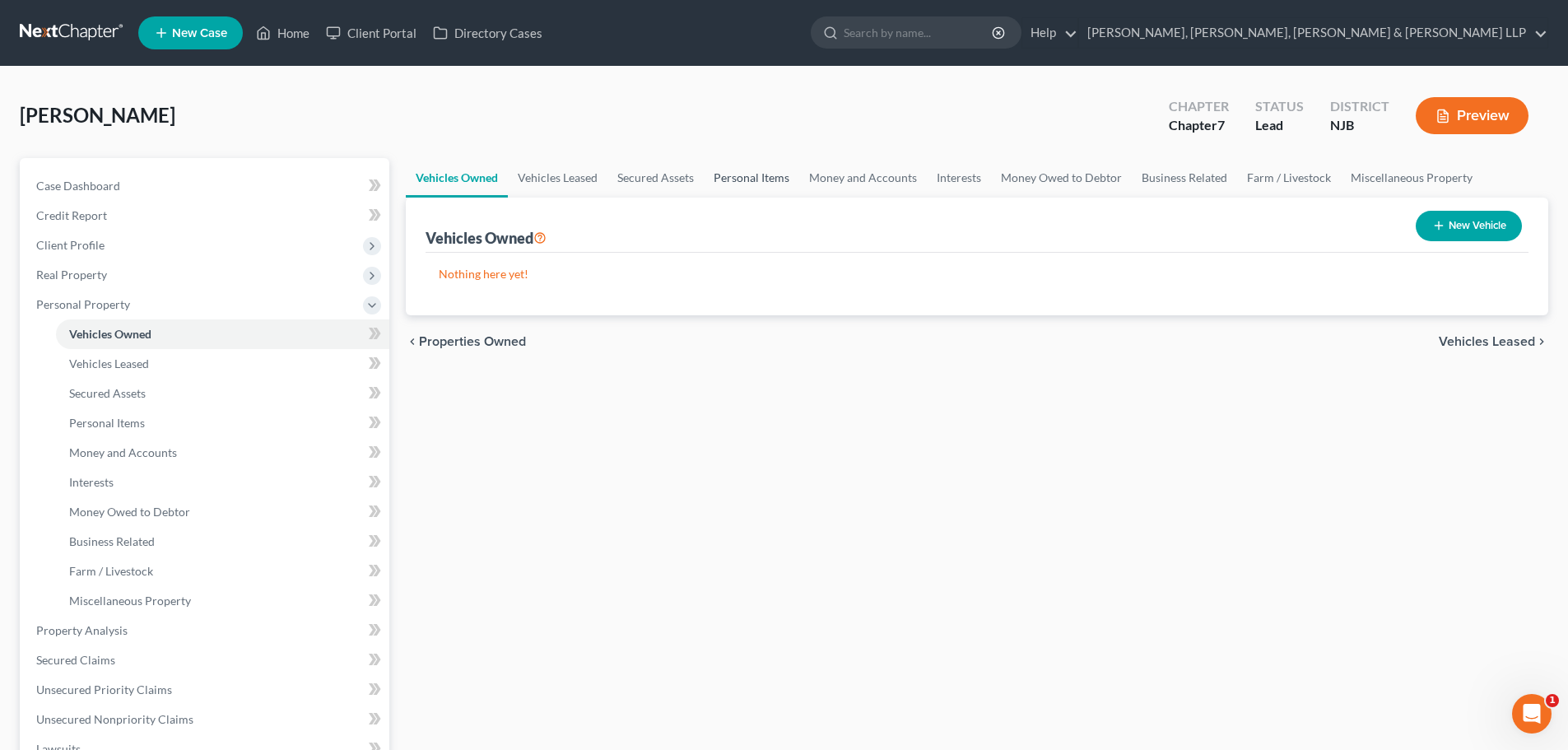
click at [717, 180] on link "Personal Items" at bounding box center [752, 178] width 96 height 40
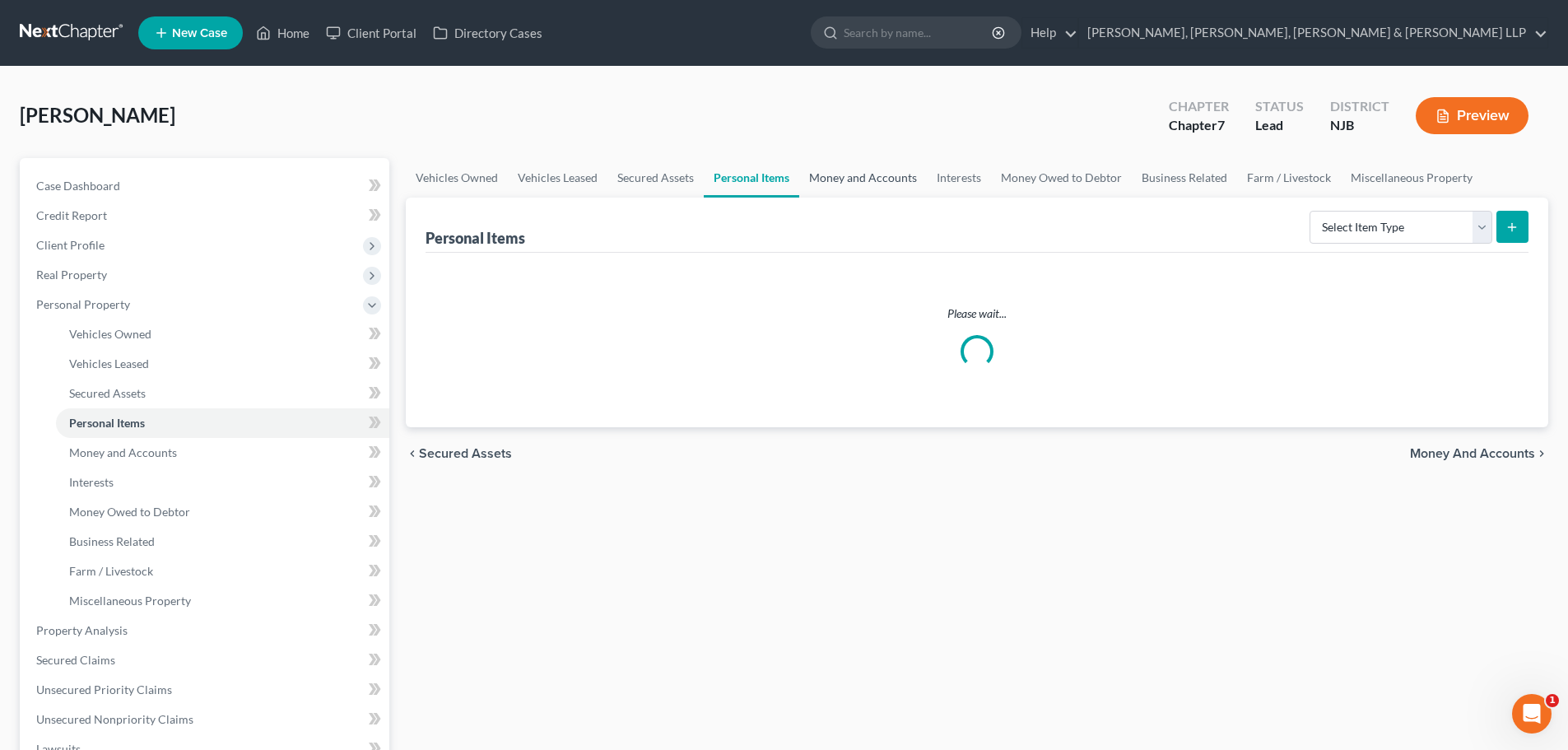
click at [846, 180] on link "Money and Accounts" at bounding box center [863, 178] width 128 height 40
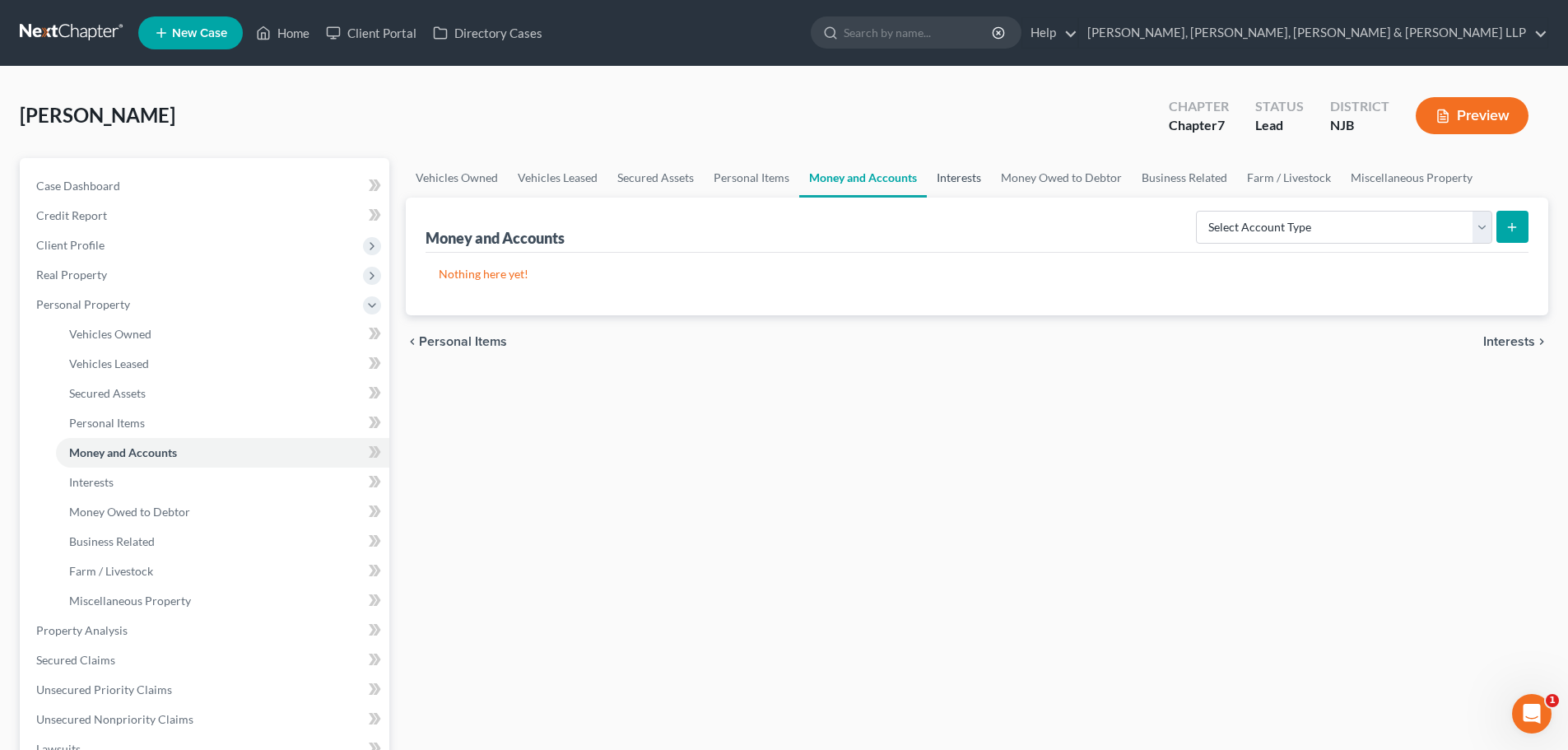
drag, startPoint x: 958, startPoint y: 182, endPoint x: 1053, endPoint y: 194, distance: 95.8
click at [959, 183] on link "Interests" at bounding box center [959, 178] width 64 height 40
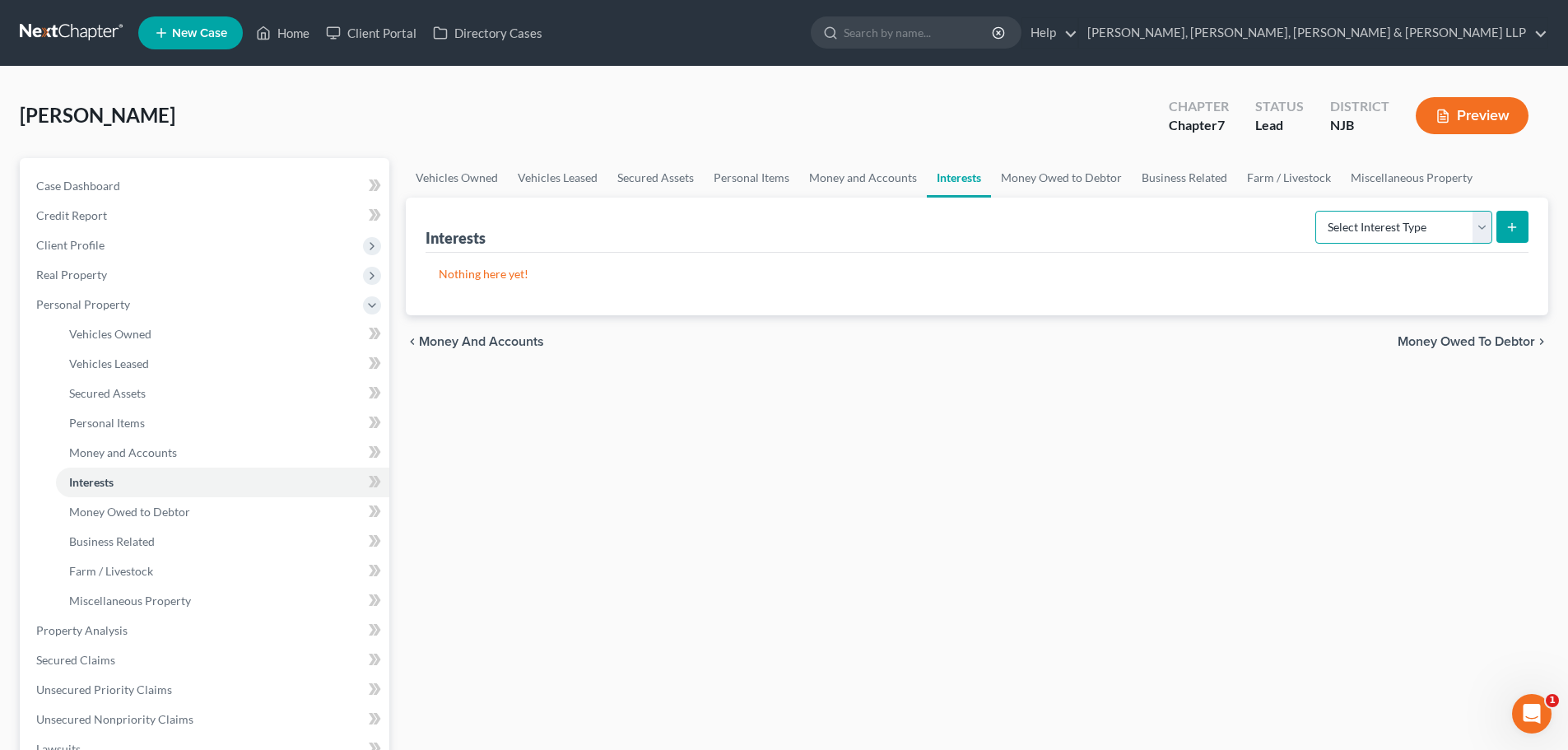
click at [1384, 234] on select "Select Interest Type 401K Annuity Bond Education IRA Government Bond Government…" at bounding box center [1404, 227] width 177 height 33
select select "incorporated_business"
click at [1317, 211] on select "Select Interest Type 401K Annuity Bond Education IRA Government Bond Government…" at bounding box center [1404, 227] width 177 height 33
click at [1512, 233] on button "submit" at bounding box center [1513, 226] width 32 height 32
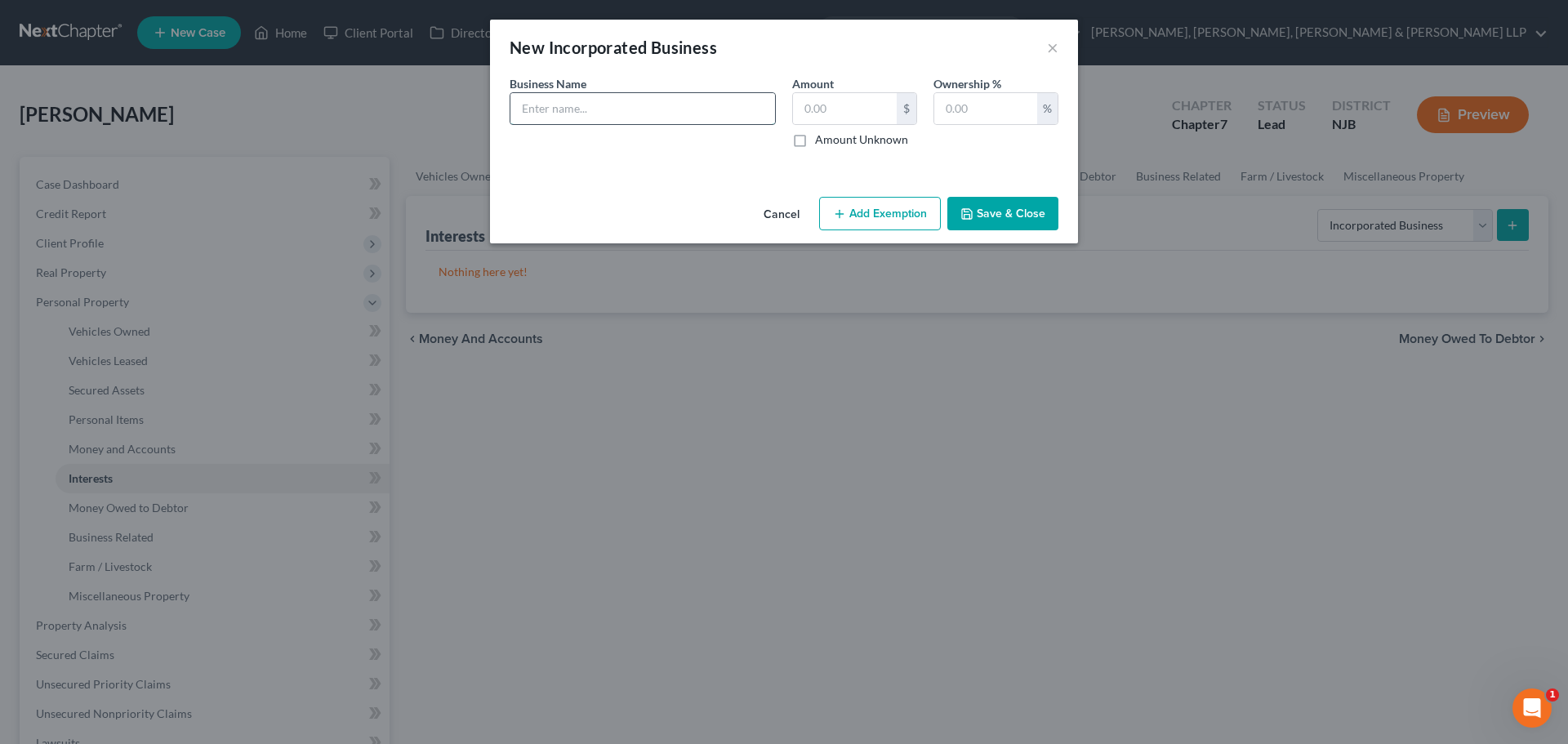
click at [684, 113] on input "text" at bounding box center [643, 109] width 265 height 31
paste input "Talk Tale Entertainment"
type input "Talk Tale Entertainment, LLC"
click at [832, 110] on input "text" at bounding box center [844, 109] width 104 height 31
type input "0.00"
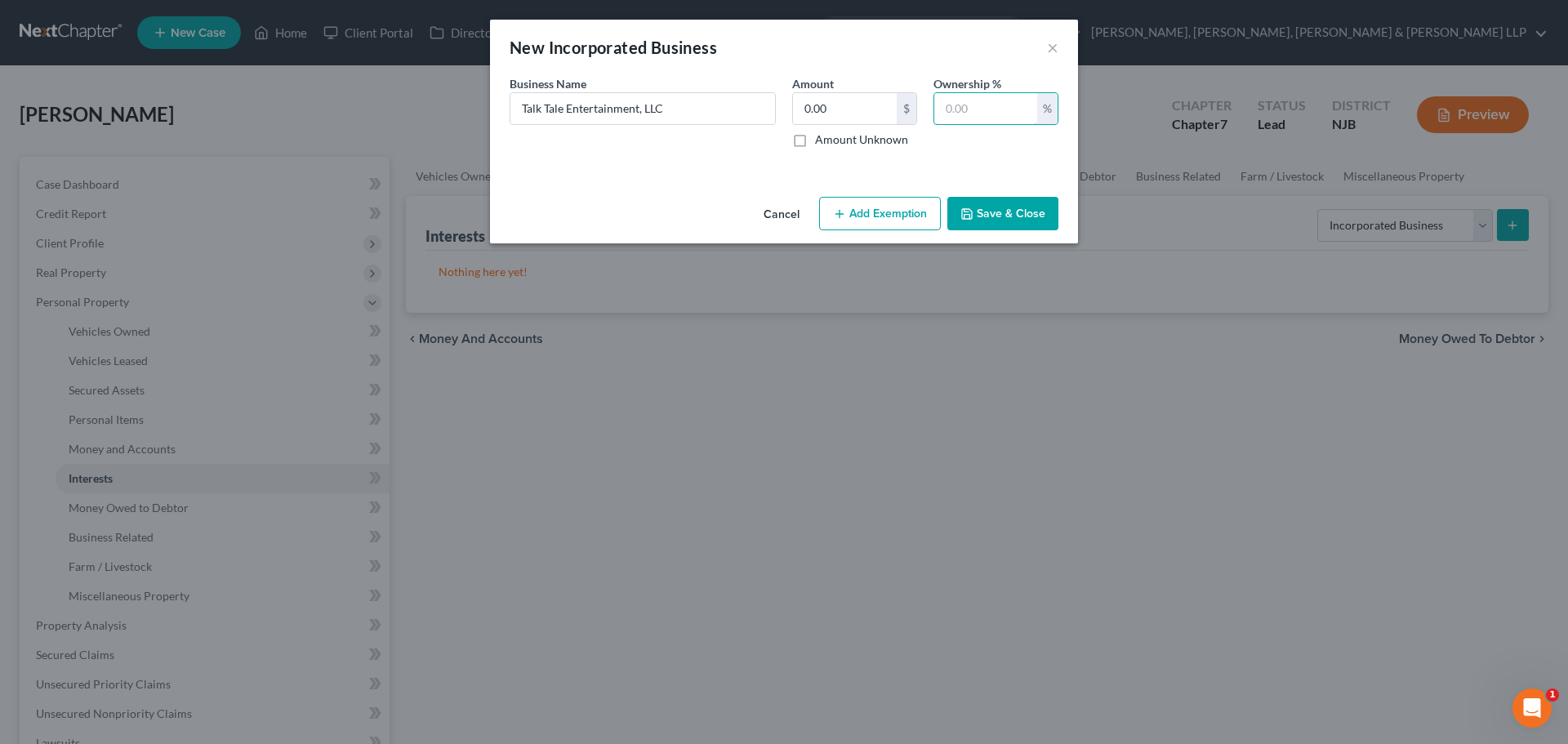
drag, startPoint x: 964, startPoint y: 117, endPoint x: 961, endPoint y: 126, distance: 9.5
click at [964, 117] on input "text" at bounding box center [985, 109] width 103 height 31
type input "100"
click at [988, 203] on button "Save & Close" at bounding box center [1002, 214] width 111 height 34
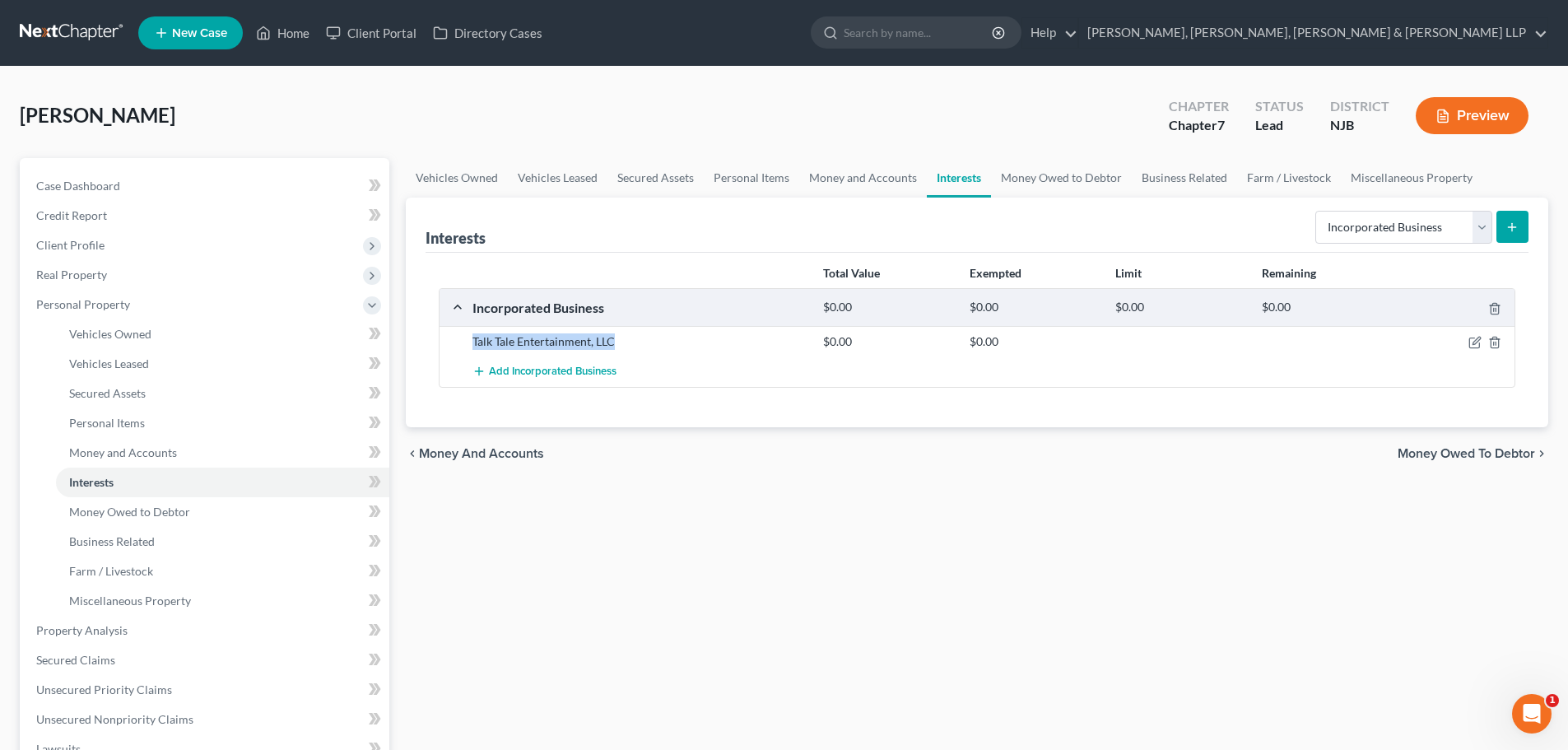
drag, startPoint x: 639, startPoint y: 350, endPoint x: 471, endPoint y: 343, distance: 168.1
click at [471, 343] on div "Talk Tale Entertainment, LLC $0.00 $0.00" at bounding box center [977, 340] width 1076 height 30
copy div "Talk Tale Entertainment, LLC"
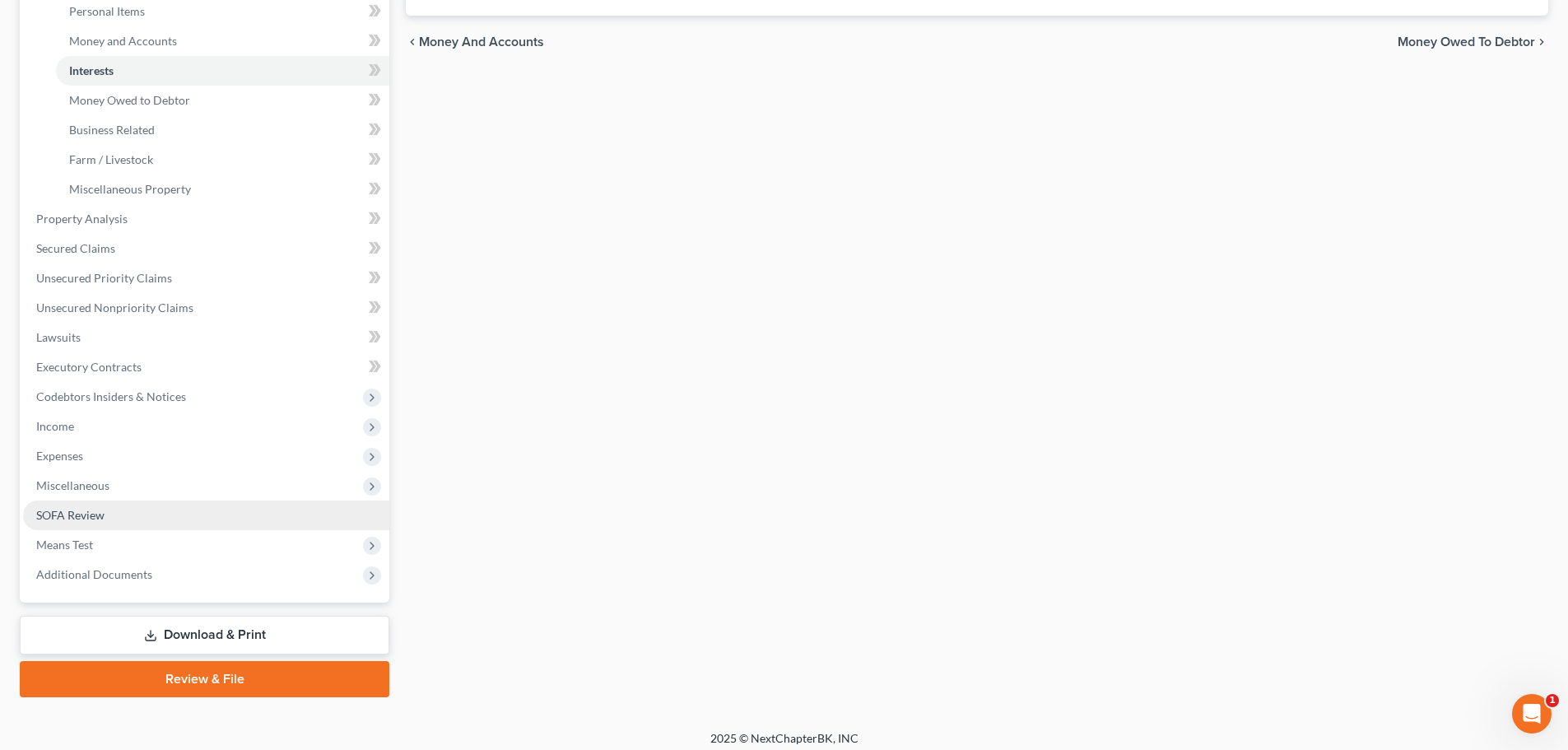
click at [100, 518] on span "SOFA Review" at bounding box center [70, 515] width 68 height 14
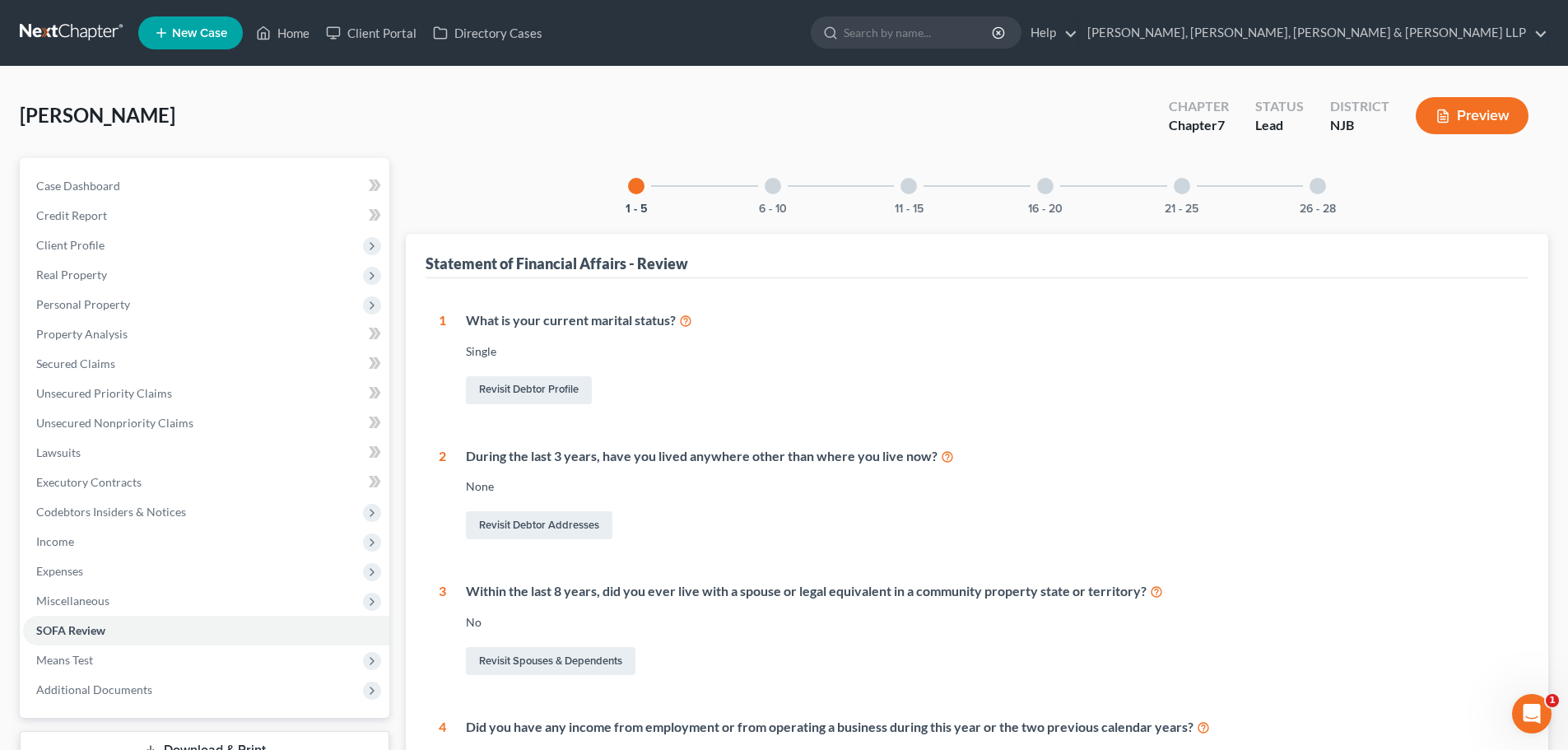
click at [1317, 181] on div at bounding box center [1317, 186] width 16 height 16
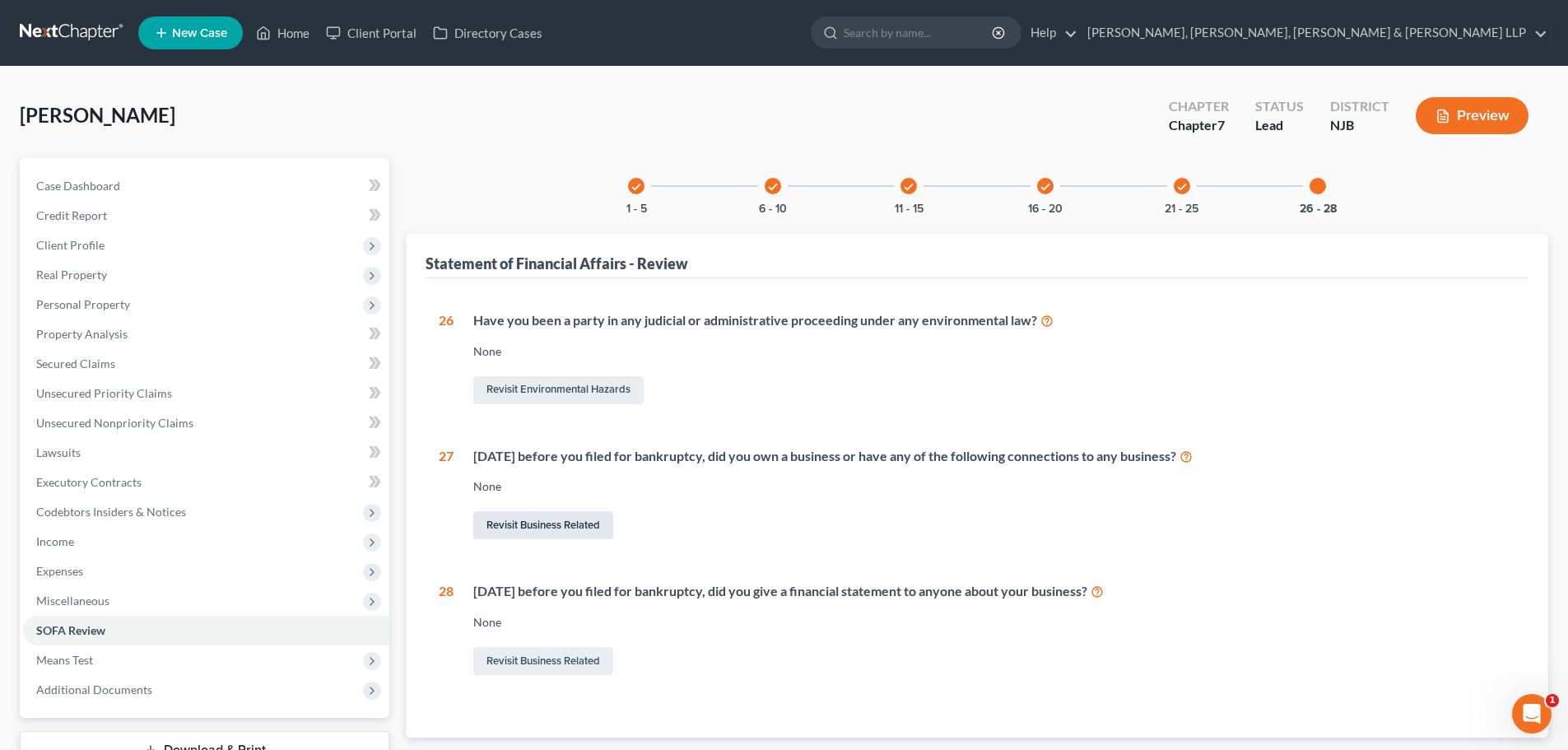
click at [526, 537] on link "Revisit Business Related" at bounding box center [543, 525] width 140 height 28
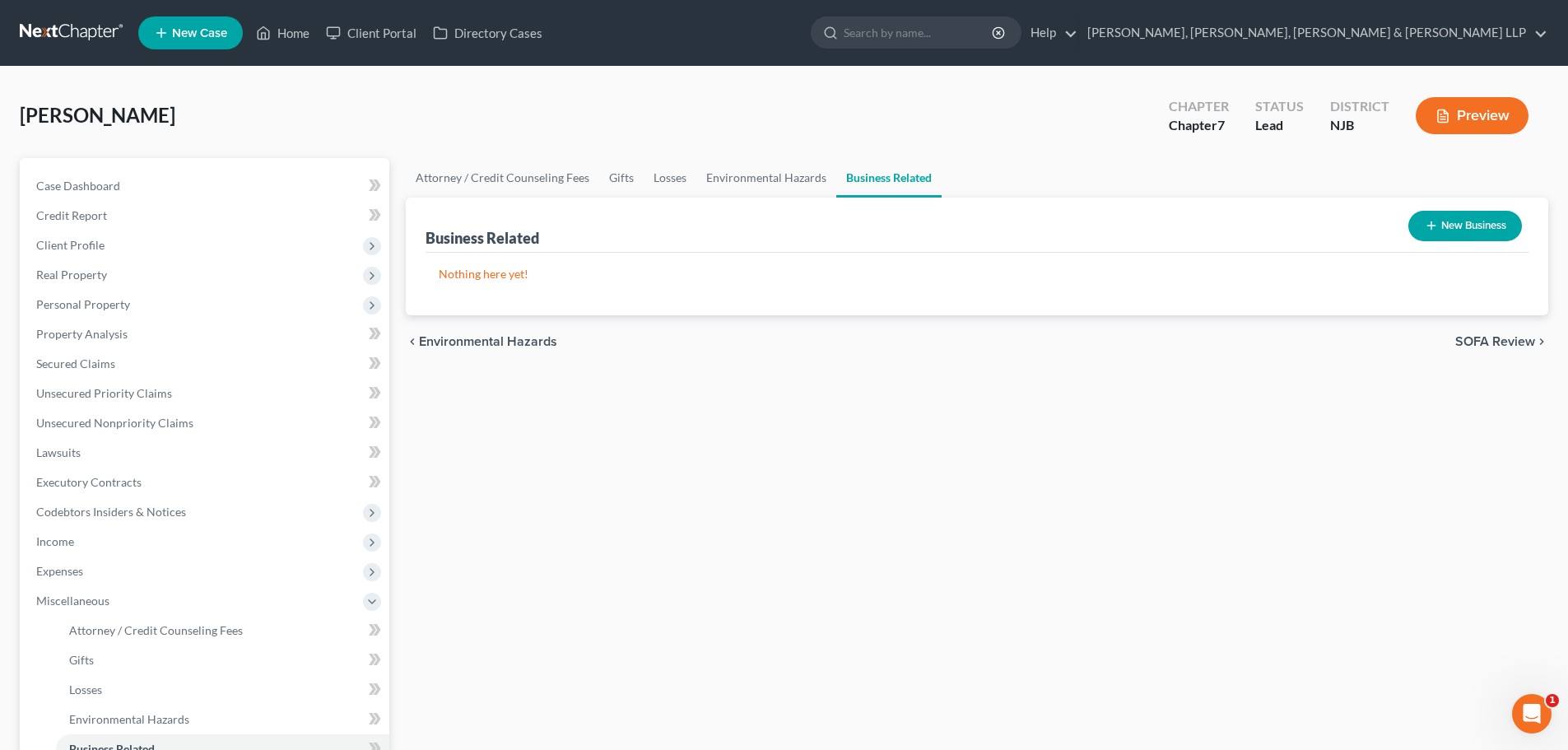
click at [1445, 219] on button "New Business" at bounding box center [1466, 226] width 114 height 30
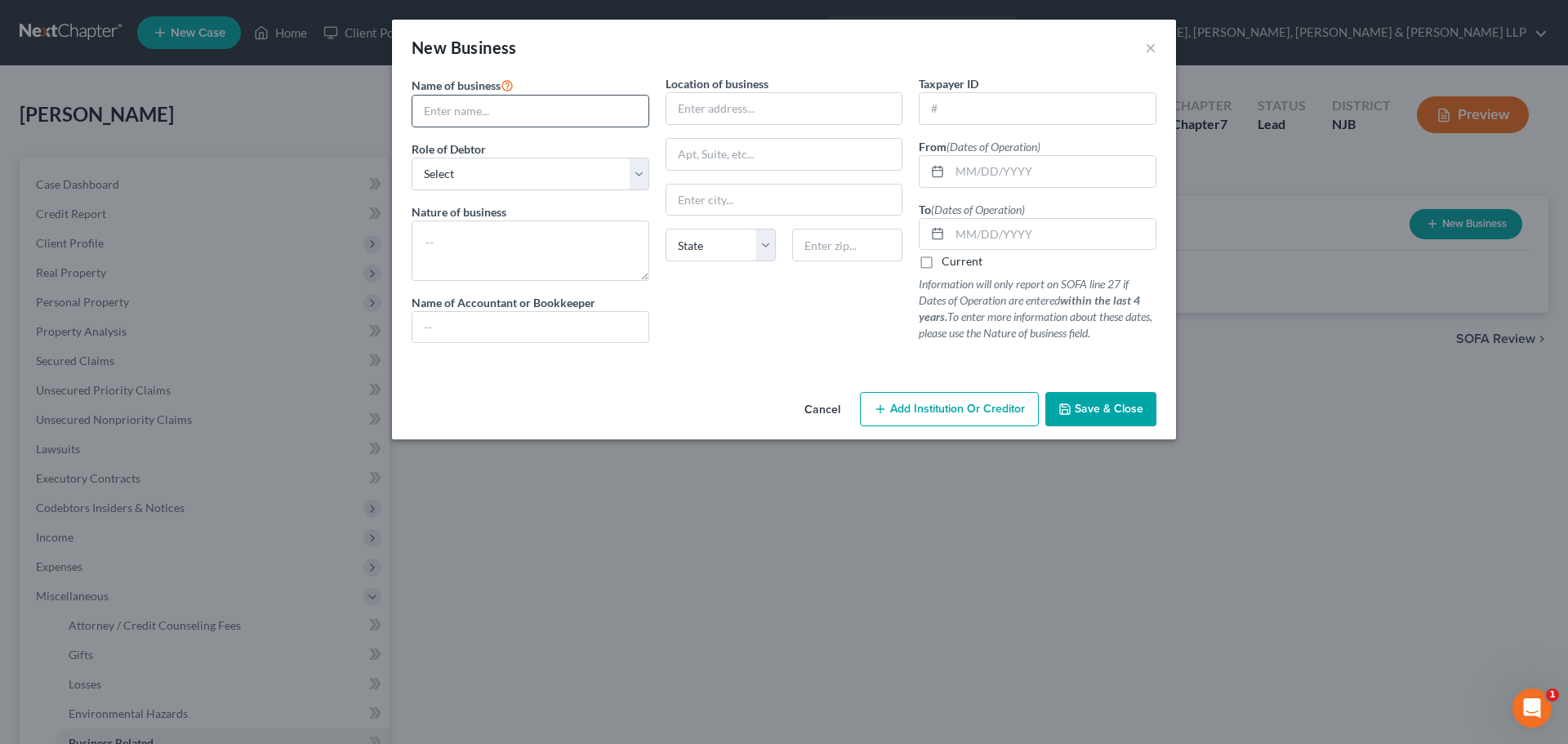
click at [607, 112] on input "text" at bounding box center [530, 111] width 236 height 31
paste input "Talk Tale Entertainment, LLC"
type input "Talk Tale Entertainment, LLC"
click at [465, 173] on select "Select A member of a limited liability company (LLC) or limited liability partn…" at bounding box center [530, 174] width 237 height 33
select select "member"
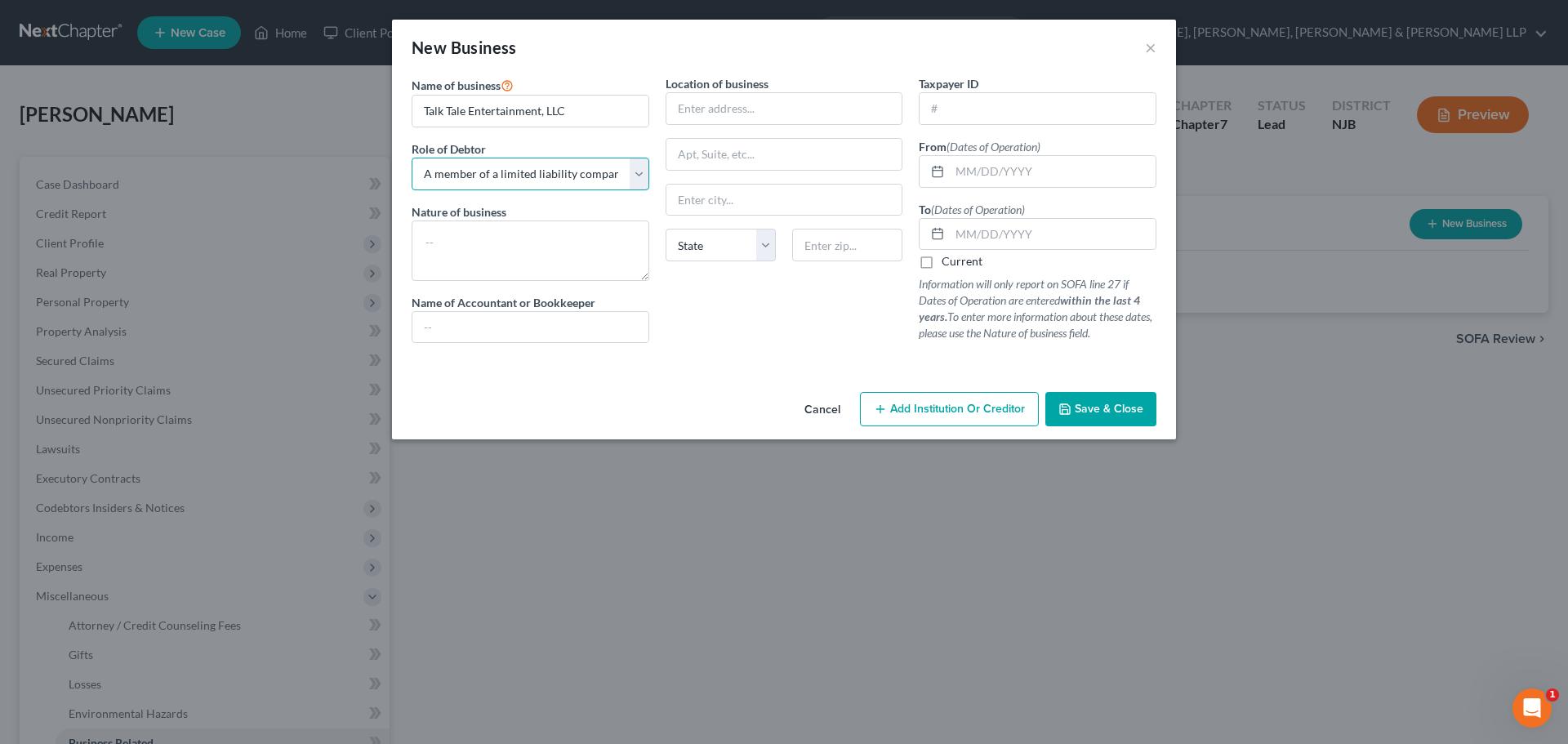
click at [411, 158] on select "Select A member of a limited liability company (LLC) or limited liability partn…" at bounding box center [530, 174] width 237 height 33
click at [942, 257] on label "Current" at bounding box center [962, 261] width 41 height 16
click at [948, 257] on input "Current" at bounding box center [953, 258] width 10 height 10
checkbox input "true"
click at [500, 258] on textarea at bounding box center [530, 250] width 237 height 61
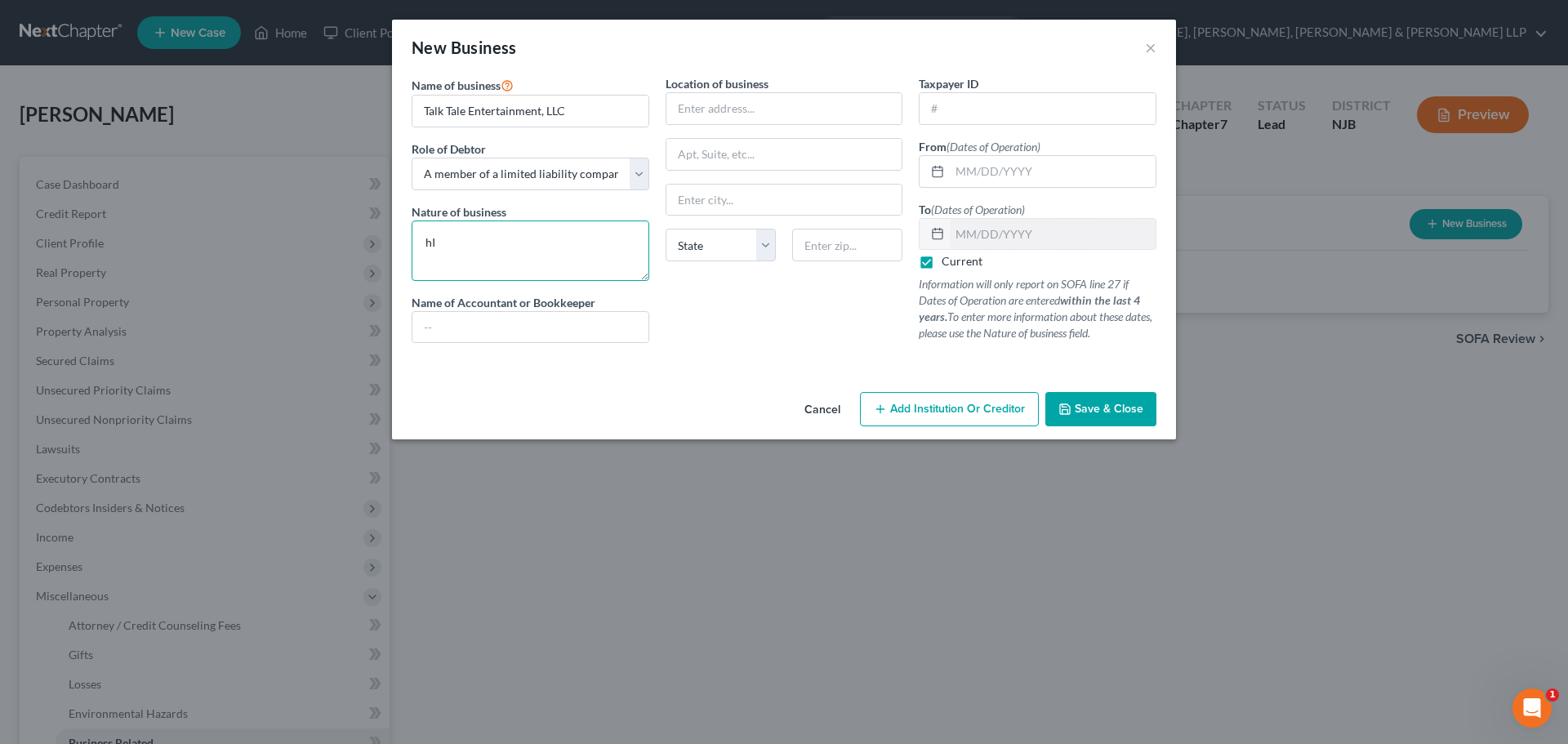
type textarea "h"
type textarea "Hospitality"
click at [699, 107] on input "text" at bounding box center [784, 109] width 236 height 31
type input "[STREET_ADDRESS]"
click at [841, 248] on input "text" at bounding box center [847, 245] width 111 height 33
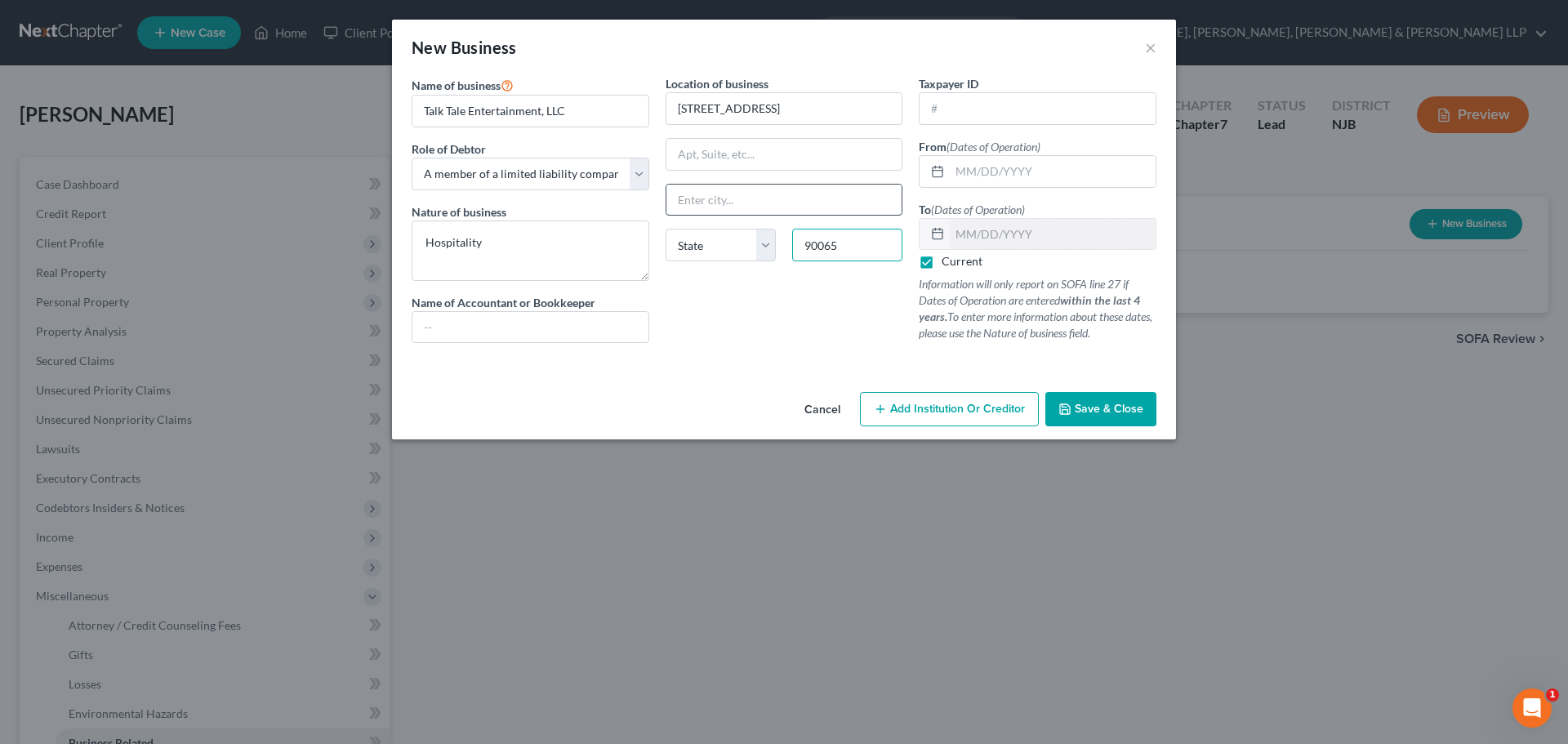
type input "90065"
type input "[GEOGRAPHIC_DATA]"
select select "4"
drag, startPoint x: 822, startPoint y: 199, endPoint x: 811, endPoint y: 195, distance: 11.7
click at [820, 196] on input "[GEOGRAPHIC_DATA]" at bounding box center [784, 200] width 236 height 31
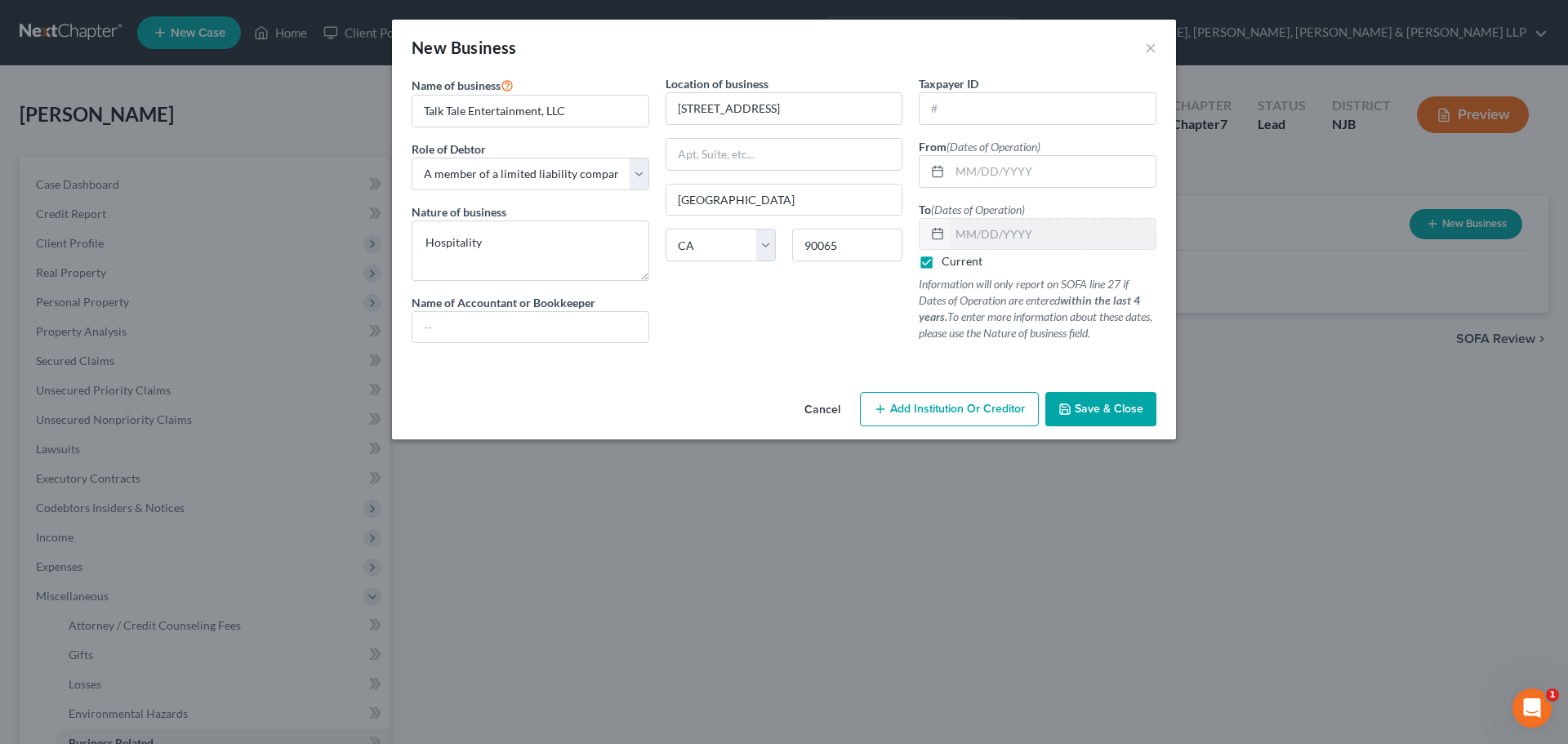
click at [1100, 397] on button "Save & Close" at bounding box center [1101, 409] width 111 height 34
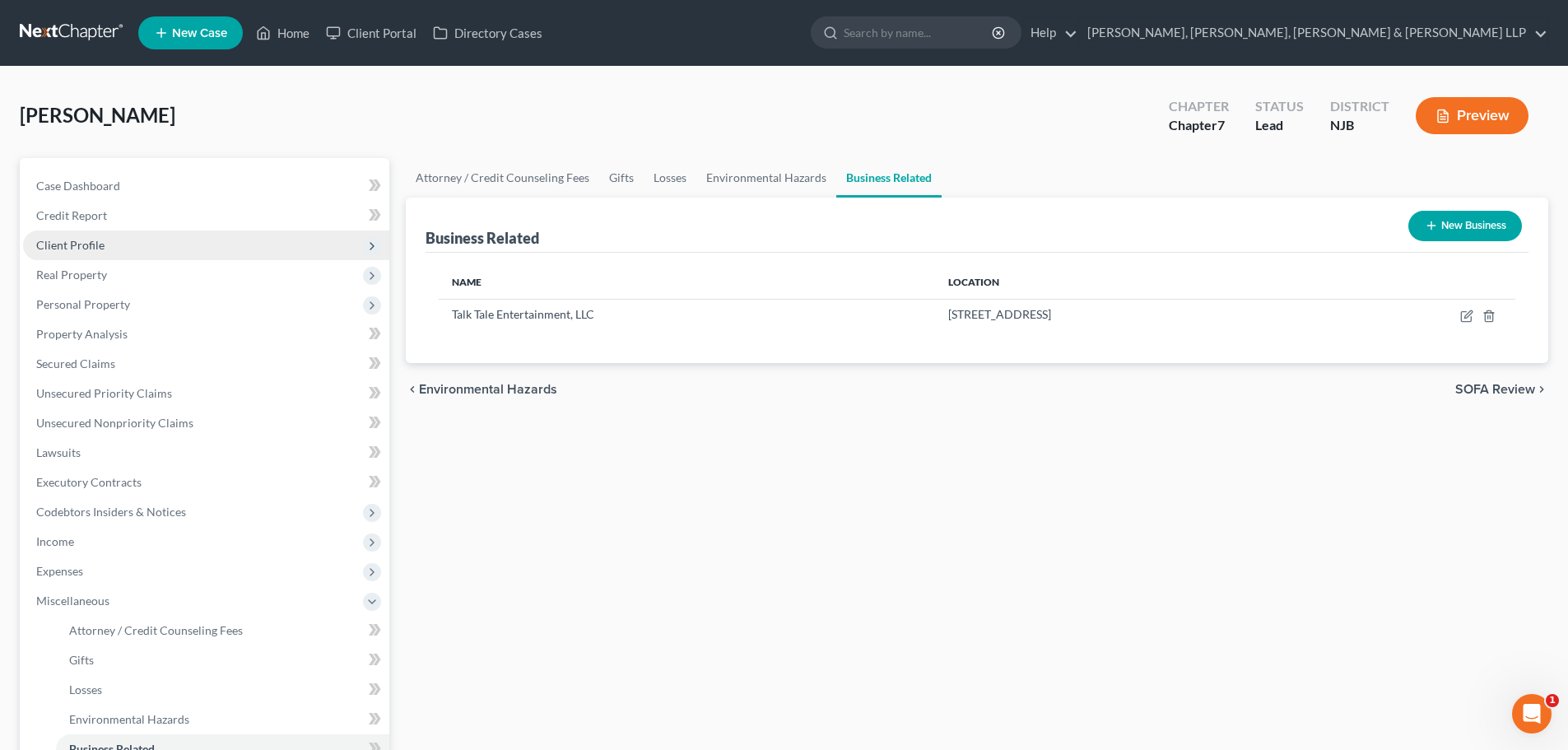
click at [152, 243] on span "Client Profile" at bounding box center [206, 245] width 366 height 29
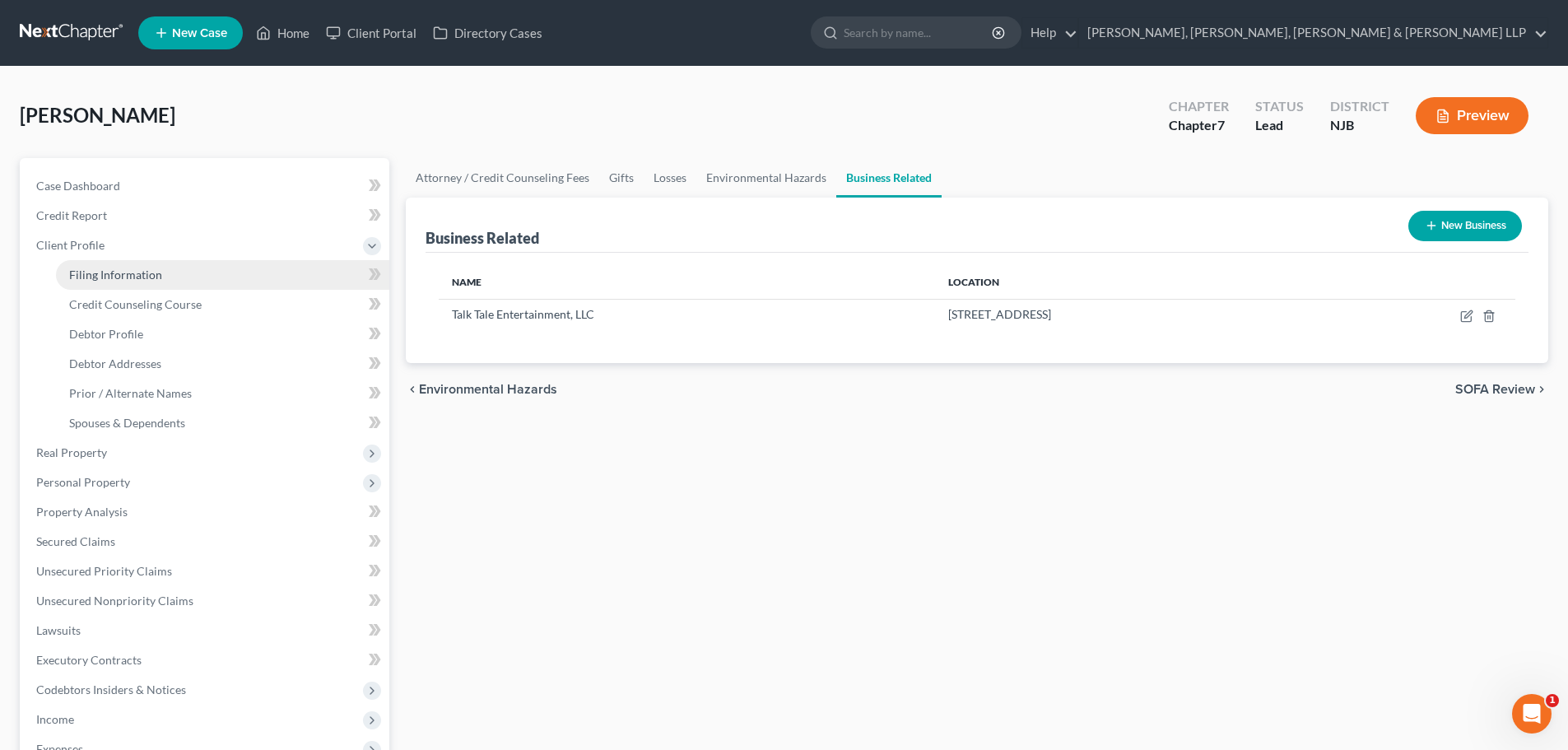
click at [145, 278] on span "Filing Information" at bounding box center [116, 275] width 93 height 14
select select "1"
select select "0"
select select "51"
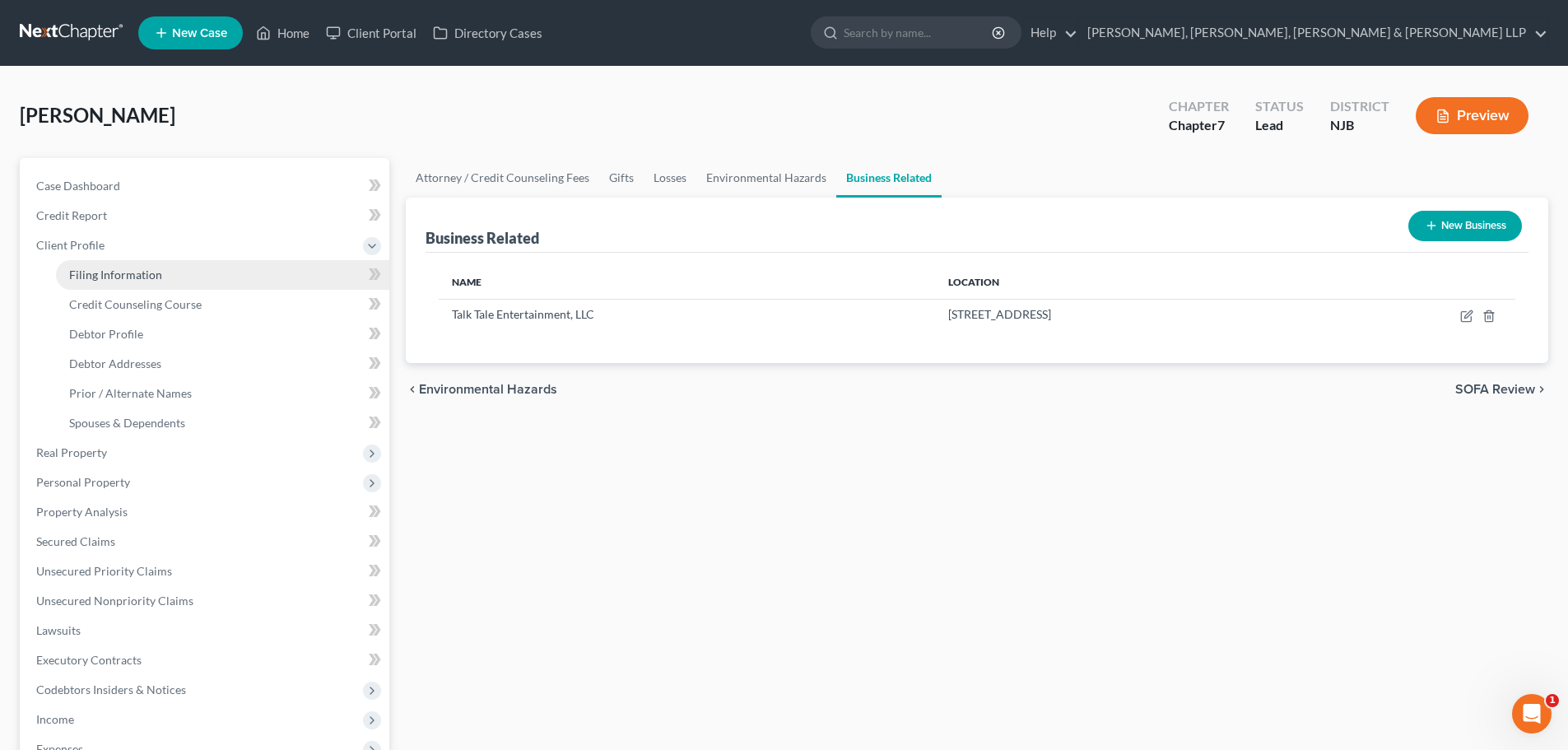
select select "8"
select select "0"
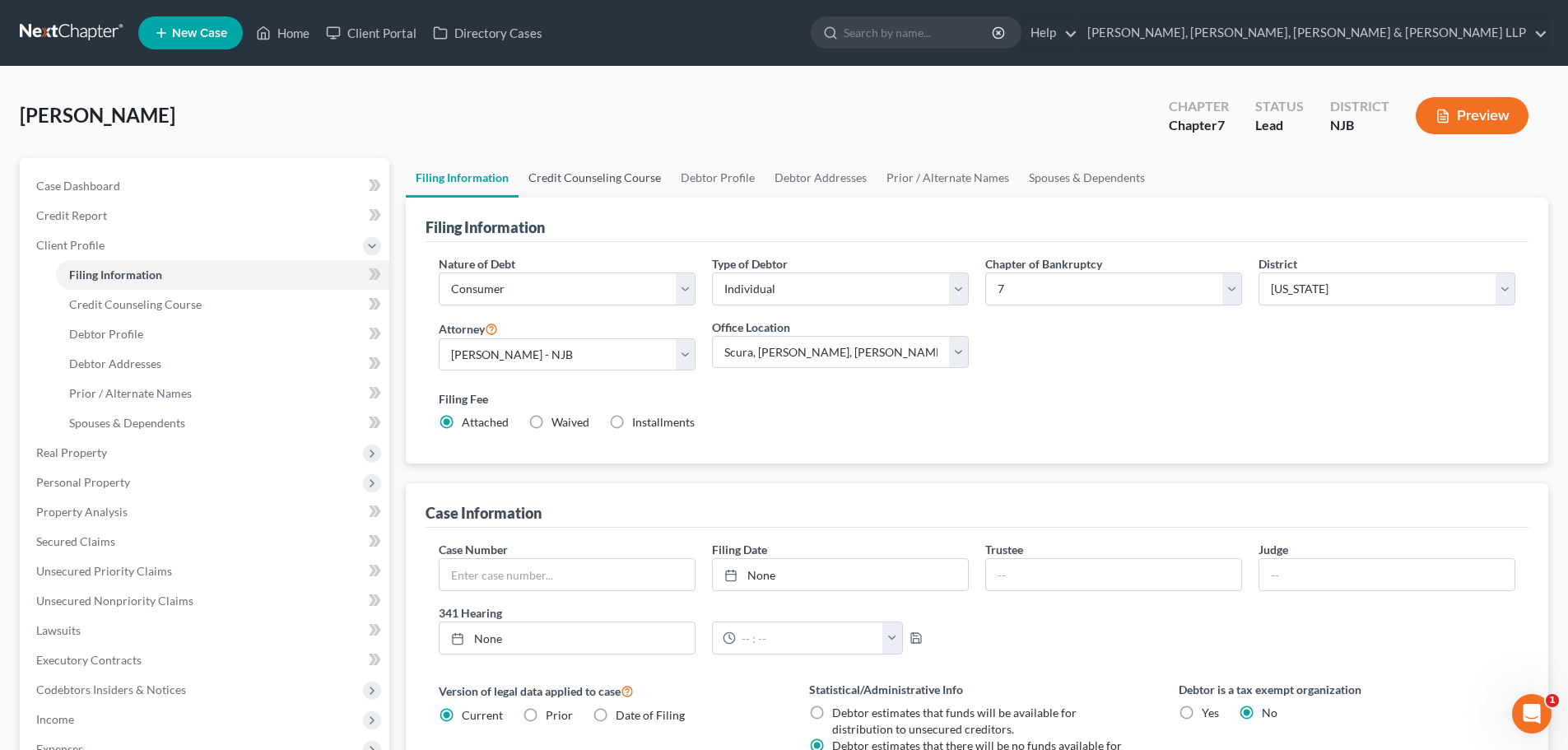
click at [557, 184] on link "Credit Counseling Course" at bounding box center [594, 178] width 152 height 40
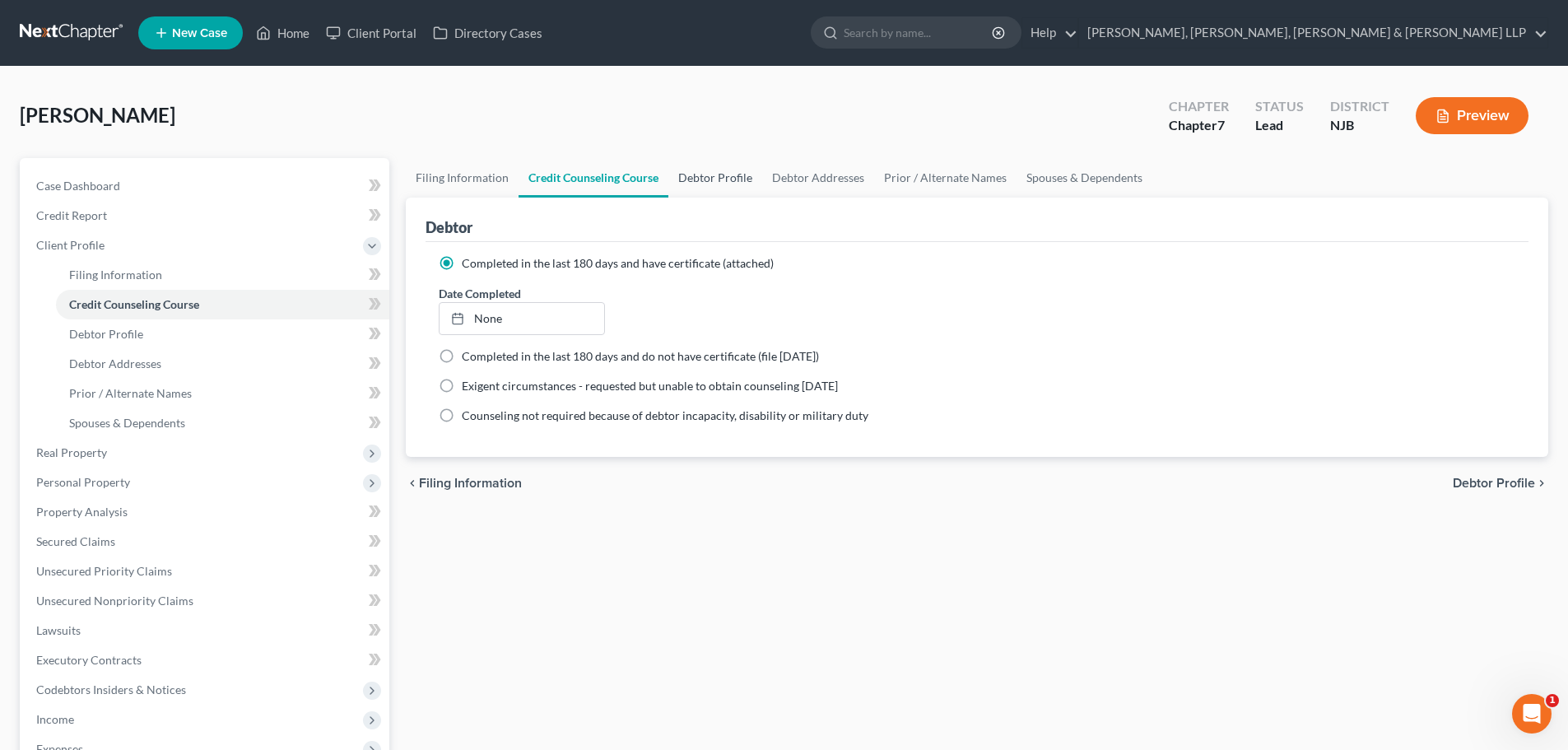
click at [707, 184] on link "Debtor Profile" at bounding box center [715, 178] width 94 height 40
select select "0"
select select "1"
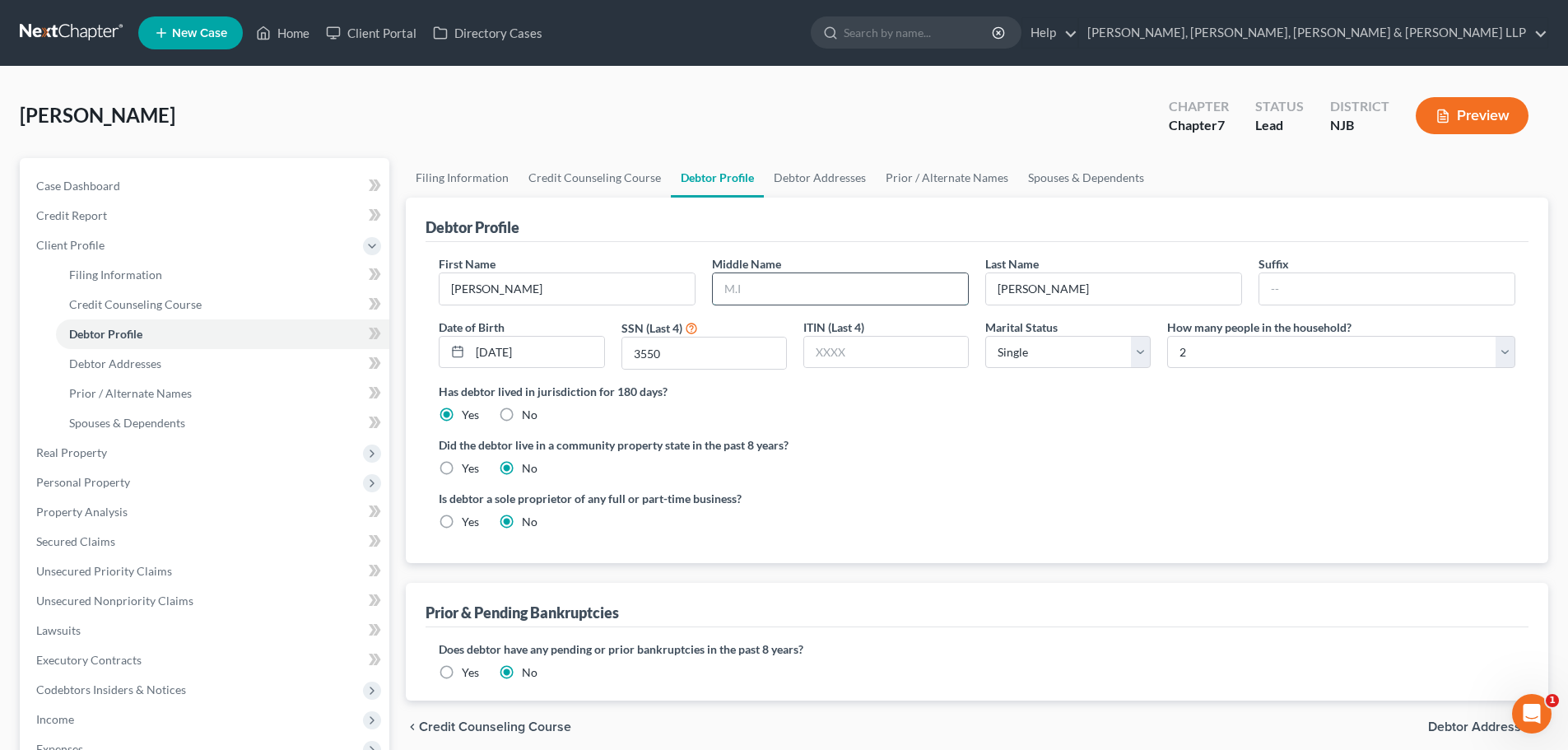
click at [762, 296] on input "text" at bounding box center [840, 289] width 255 height 31
type input "D."
click at [821, 179] on link "Debtor Addresses" at bounding box center [820, 178] width 112 height 40
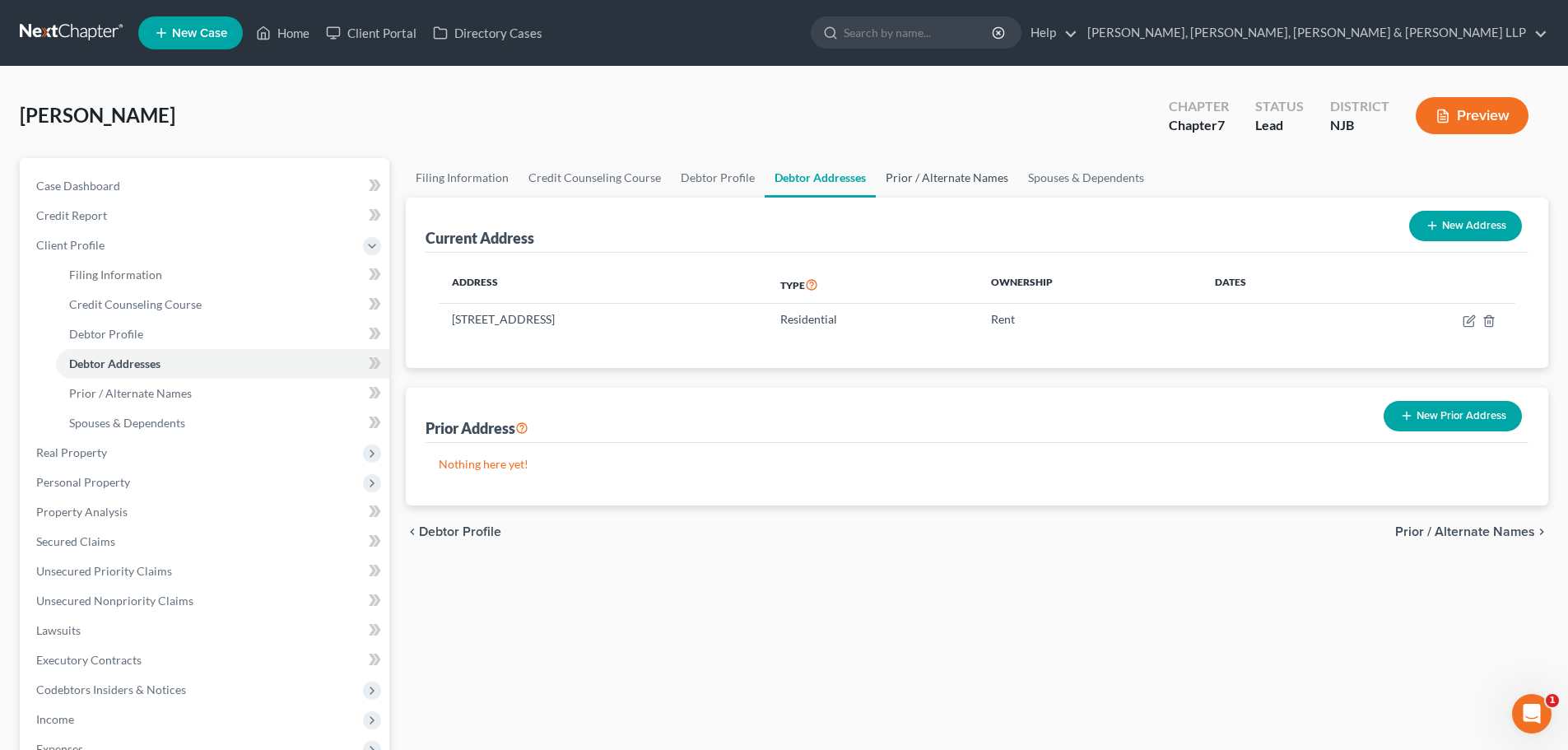
click at [947, 185] on link "Prior / Alternate Names" at bounding box center [947, 178] width 143 height 40
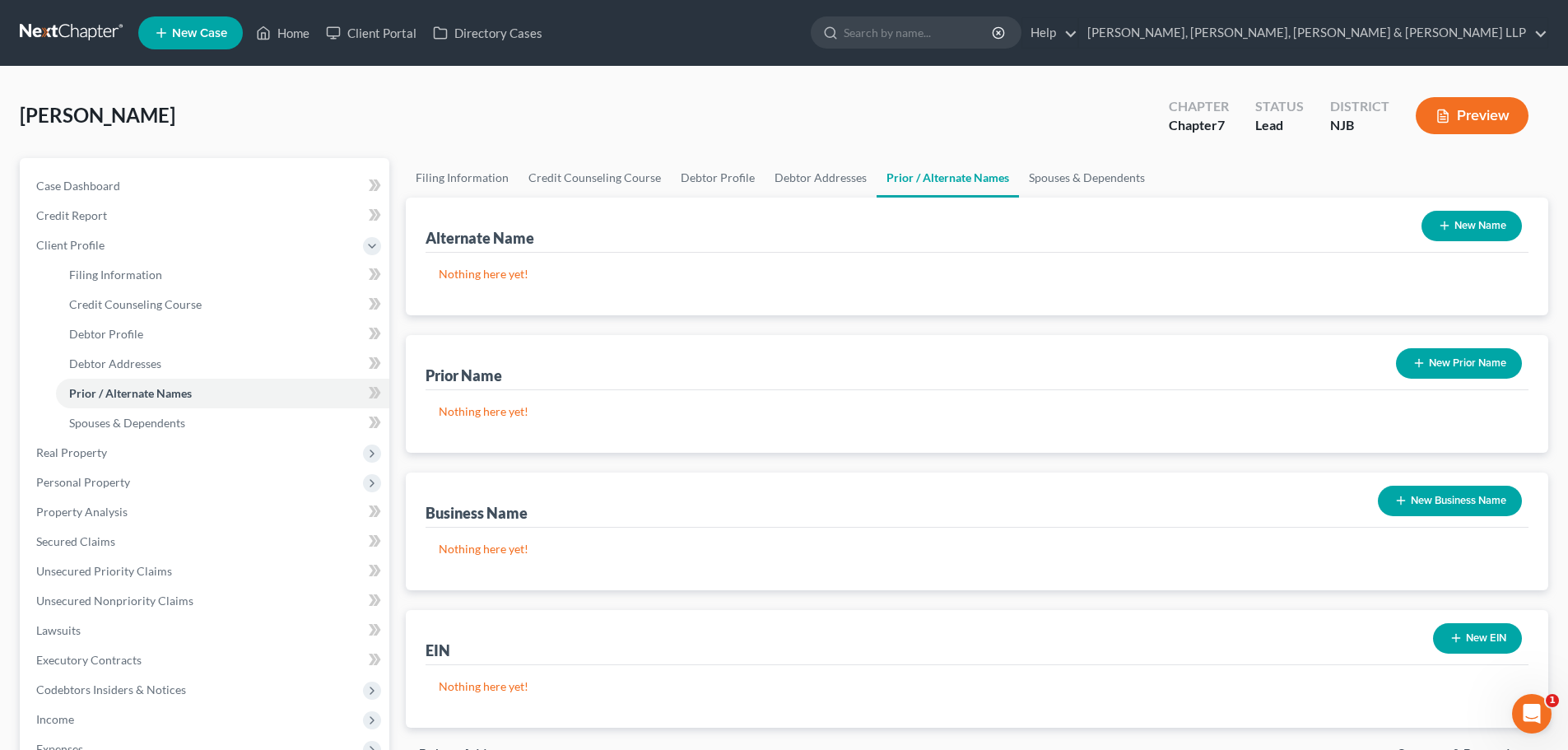
drag, startPoint x: 1452, startPoint y: 228, endPoint x: 1098, endPoint y: 235, distance: 354.1
click at [1452, 229] on button "New Name" at bounding box center [1472, 226] width 100 height 30
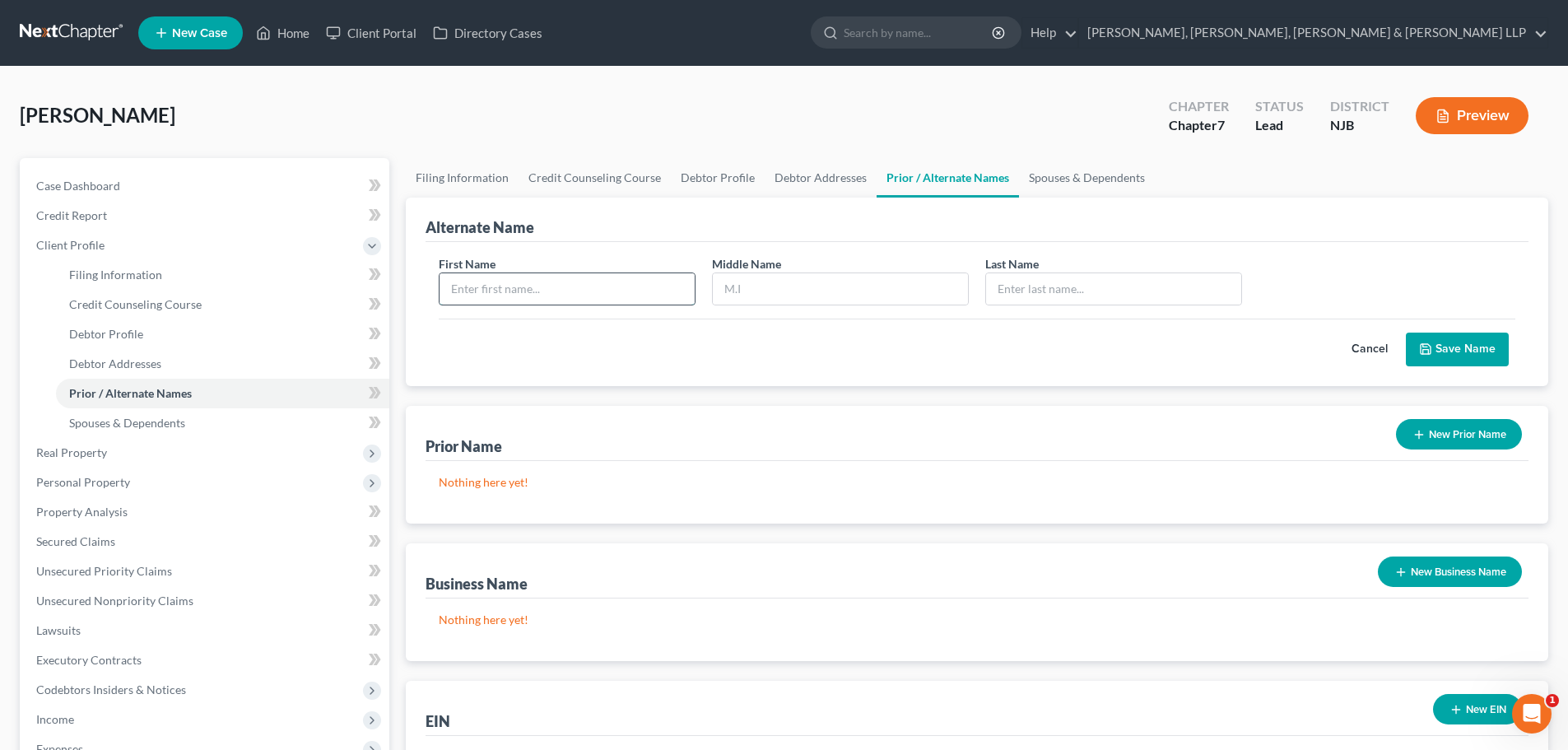
click at [593, 293] on input "text" at bounding box center [567, 289] width 255 height 31
drag, startPoint x: 507, startPoint y: 297, endPoint x: 392, endPoint y: 296, distance: 115.0
click at [392, 296] on div "Petition Navigation Case Dashboard Payments Invoices Payments Payments Credit R…" at bounding box center [784, 574] width 1546 height 832
type input "[PERSON_NAME]"
click at [1033, 301] on input "text" at bounding box center [1114, 289] width 255 height 31
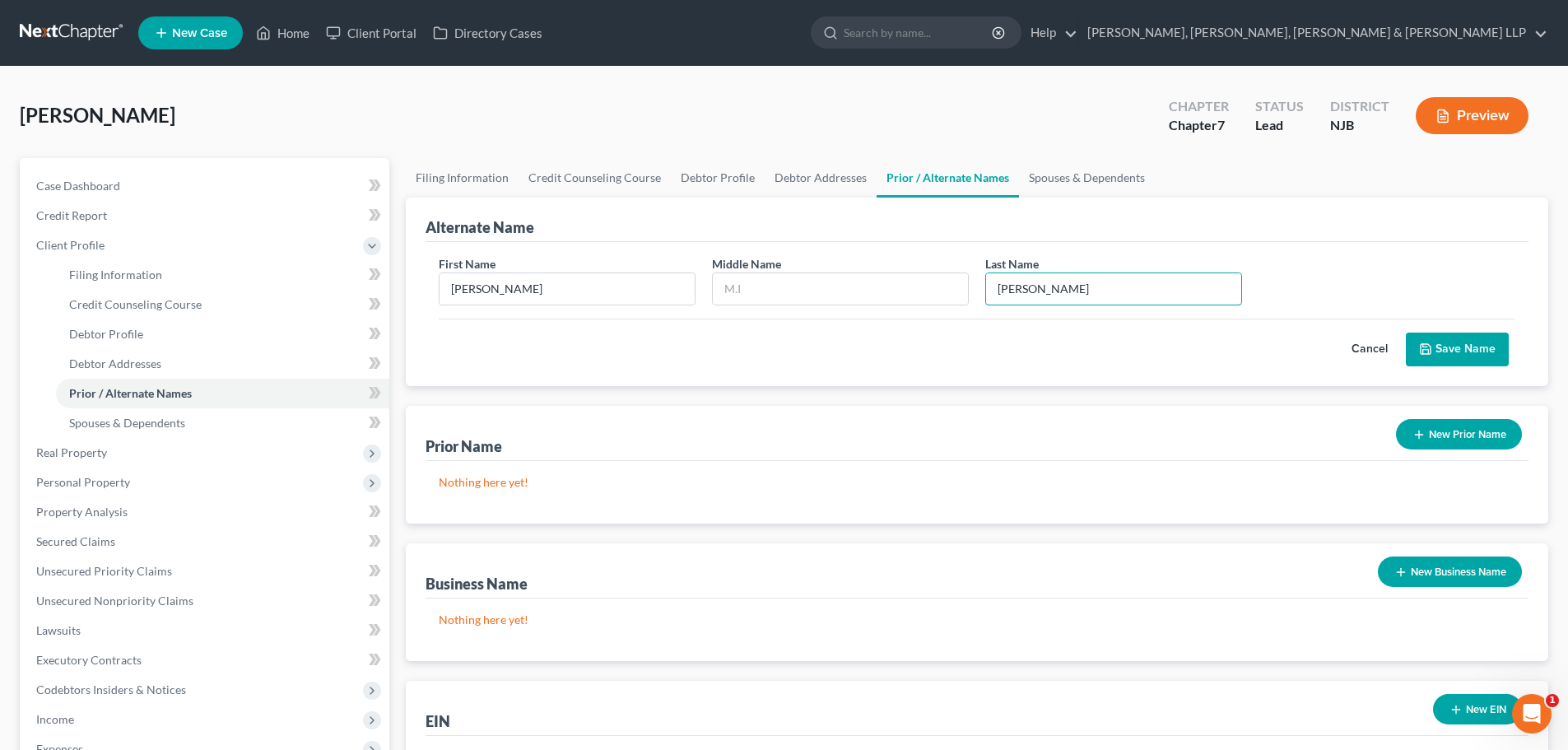
type input "[PERSON_NAME]"
click at [1439, 352] on button "Save Name" at bounding box center [1457, 350] width 103 height 35
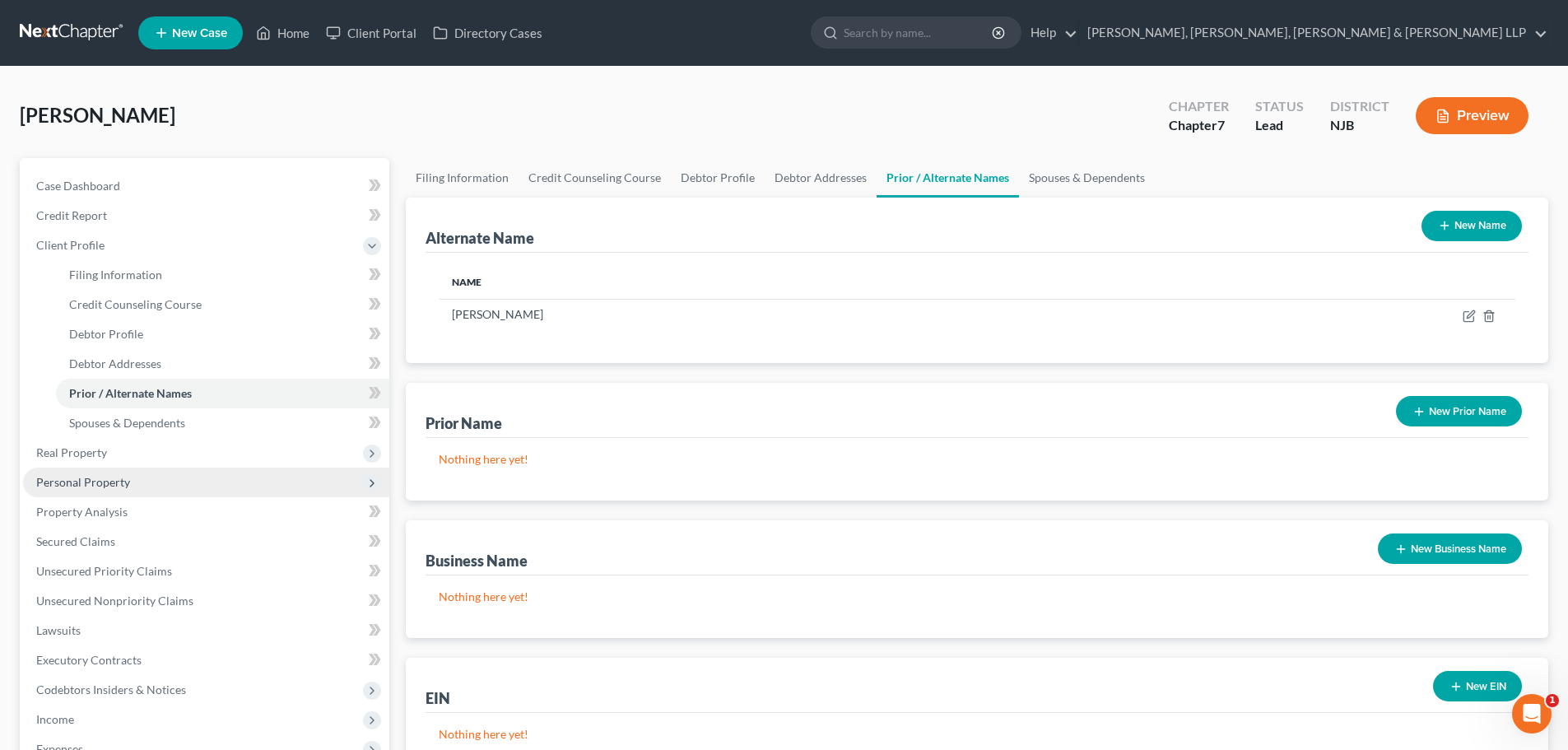
click at [125, 482] on span "Personal Property" at bounding box center [83, 482] width 94 height 14
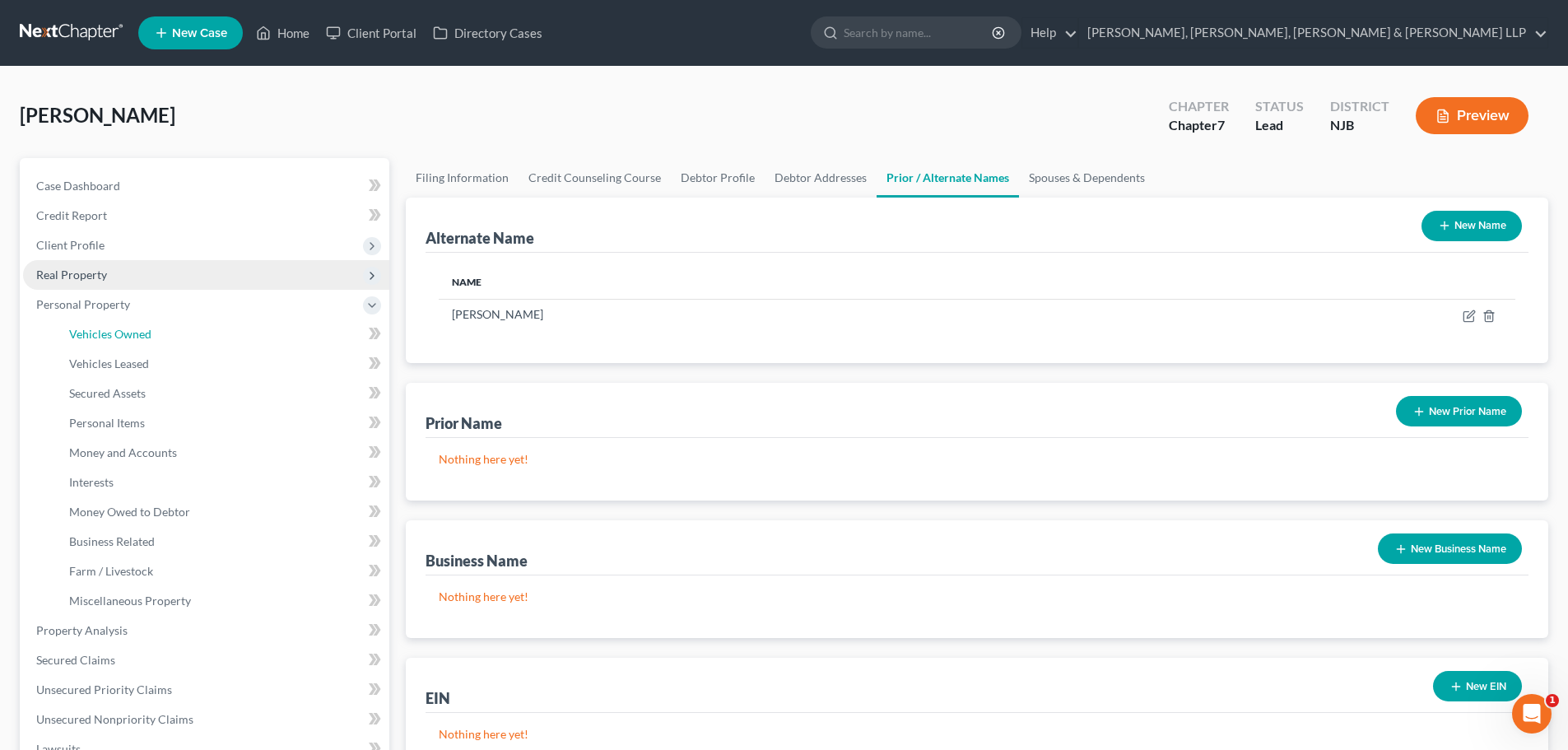
click at [183, 344] on link "Vehicles Owned" at bounding box center [223, 334] width 333 height 29
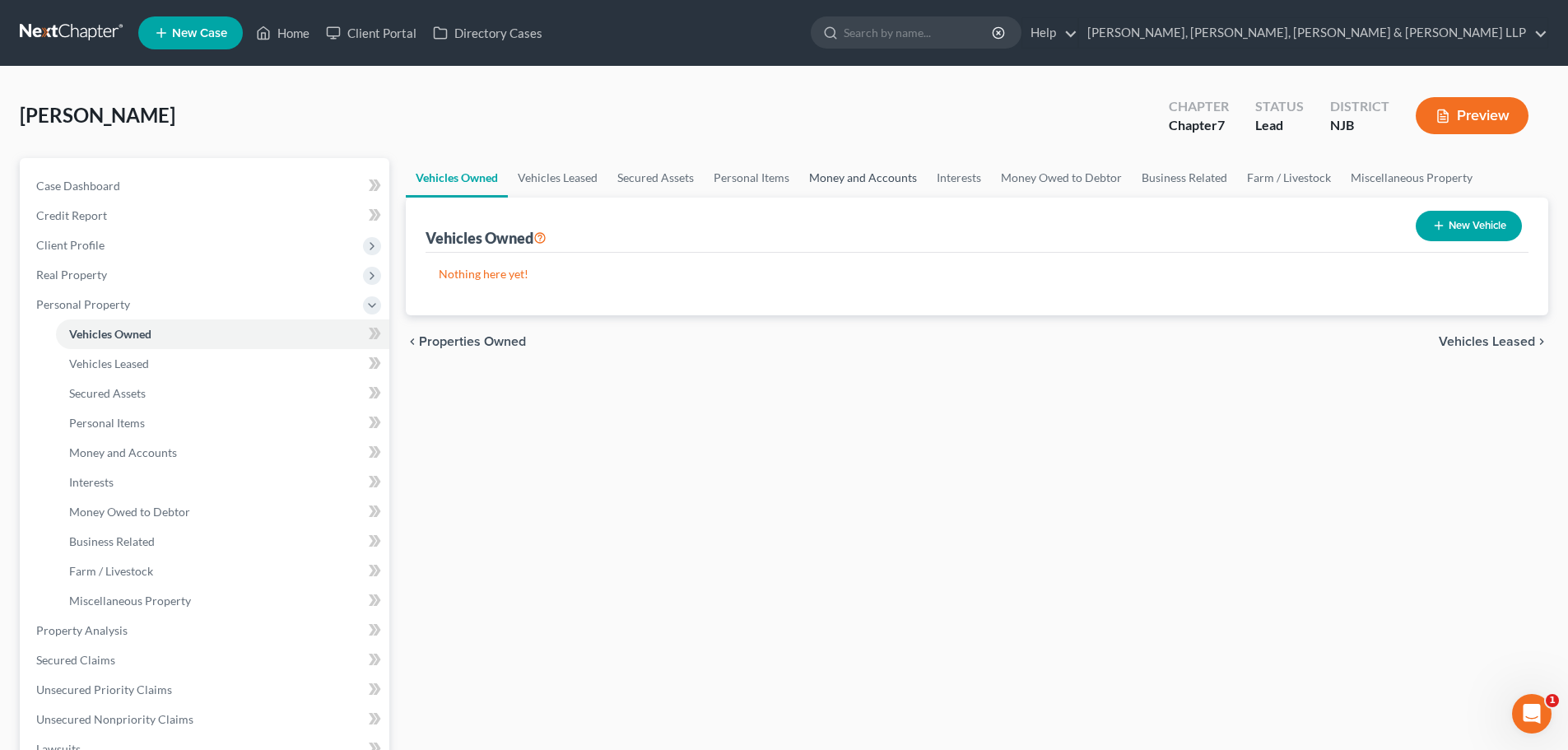
click at [881, 175] on link "Money and Accounts" at bounding box center [863, 178] width 128 height 40
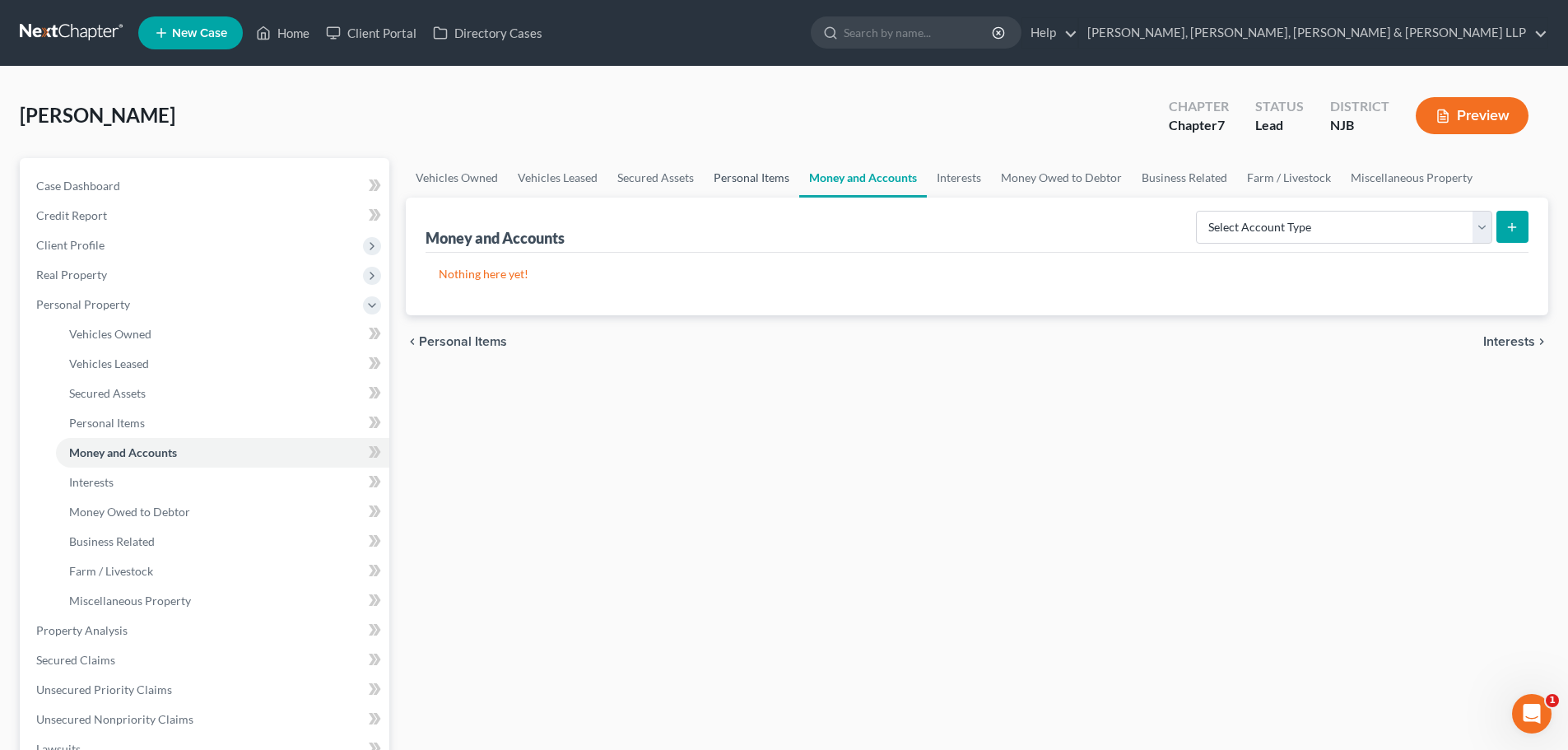
click at [743, 173] on link "Personal Items" at bounding box center [752, 178] width 96 height 40
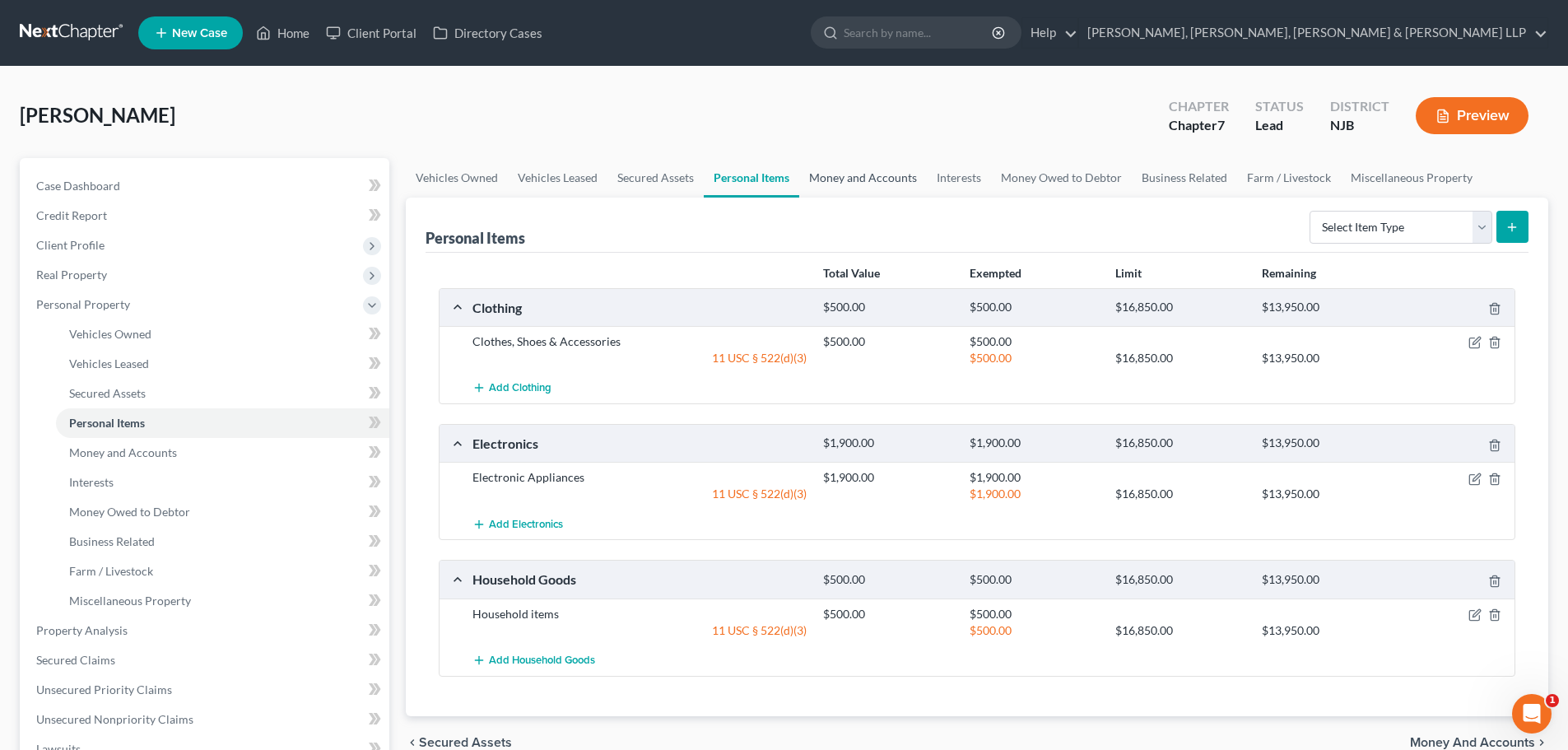
click at [842, 175] on link "Money and Accounts" at bounding box center [863, 178] width 128 height 40
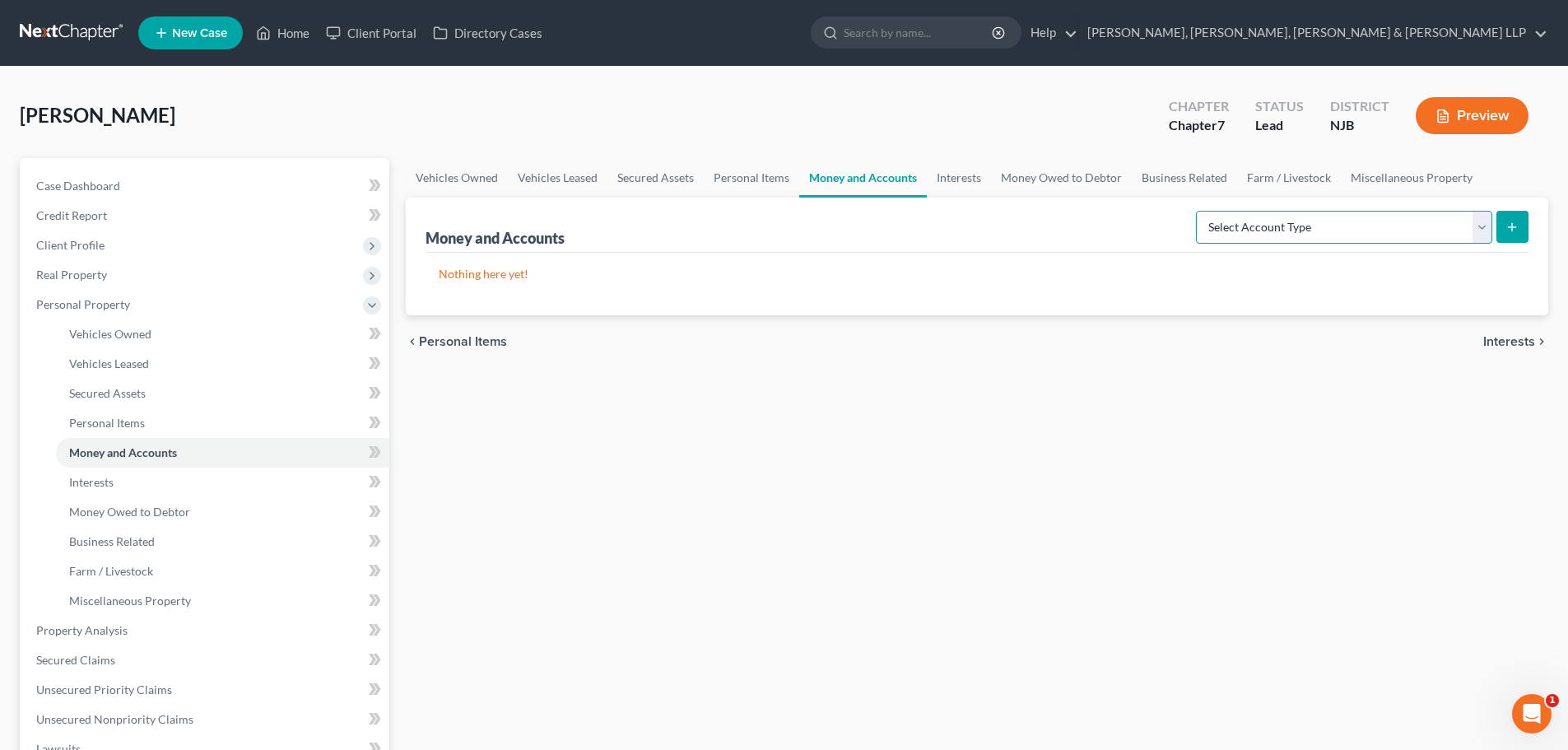
drag, startPoint x: 1330, startPoint y: 219, endPoint x: 1330, endPoint y: 228, distance: 9.0
click at [1330, 219] on select "Select Account Type Brokerage Cash on Hand Certificates of Deposit Checking Acc…" at bounding box center [1344, 227] width 296 height 33
select select "checking"
click at [1200, 211] on select "Select Account Type Brokerage Cash on Hand Certificates of Deposit Checking Acc…" at bounding box center [1344, 227] width 296 height 33
click at [1523, 219] on button "submit" at bounding box center [1513, 226] width 32 height 32
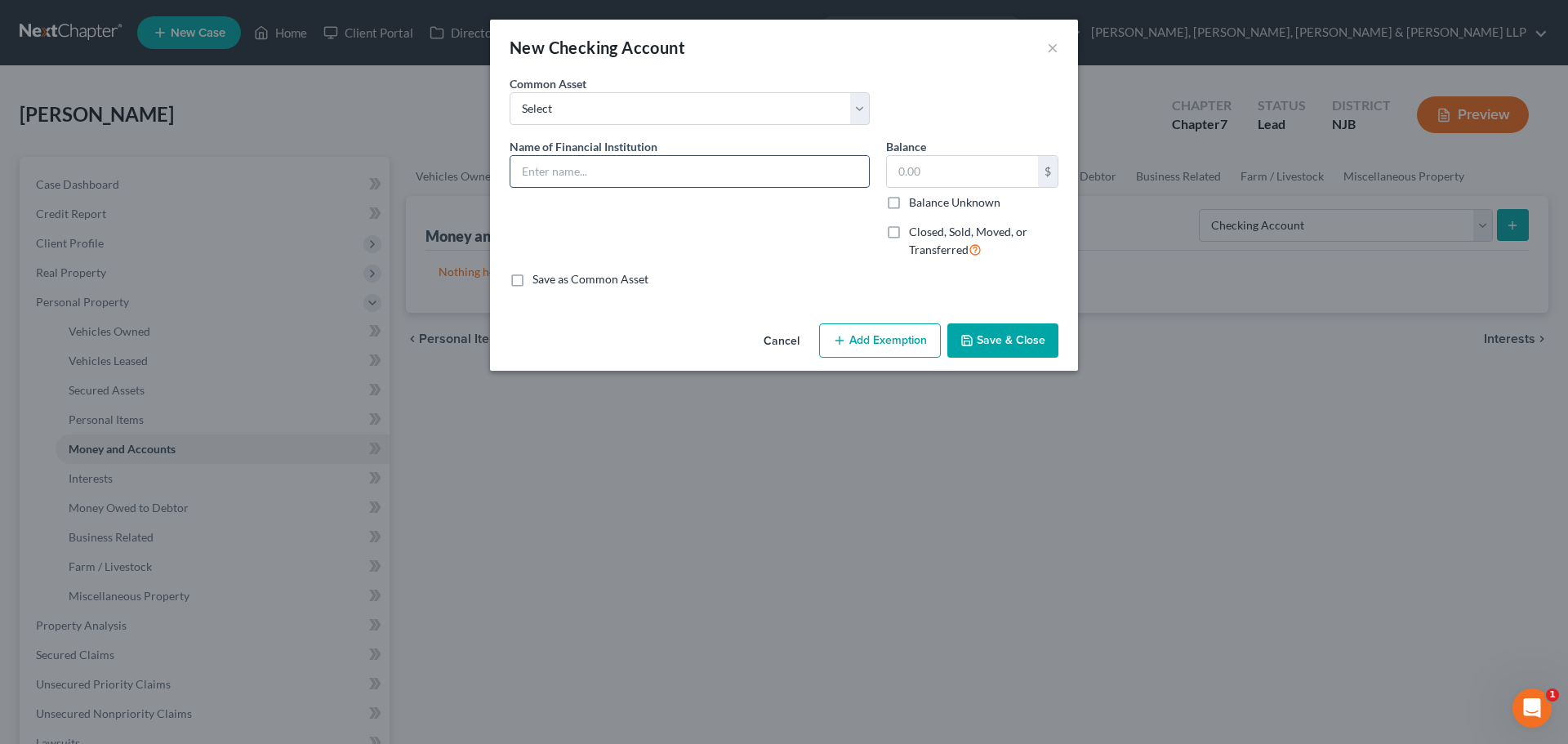
click at [566, 177] on input "text" at bounding box center [690, 171] width 358 height 31
type input "Chase Bank - 0206"
click at [1008, 335] on button "Save & Close" at bounding box center [1002, 340] width 111 height 34
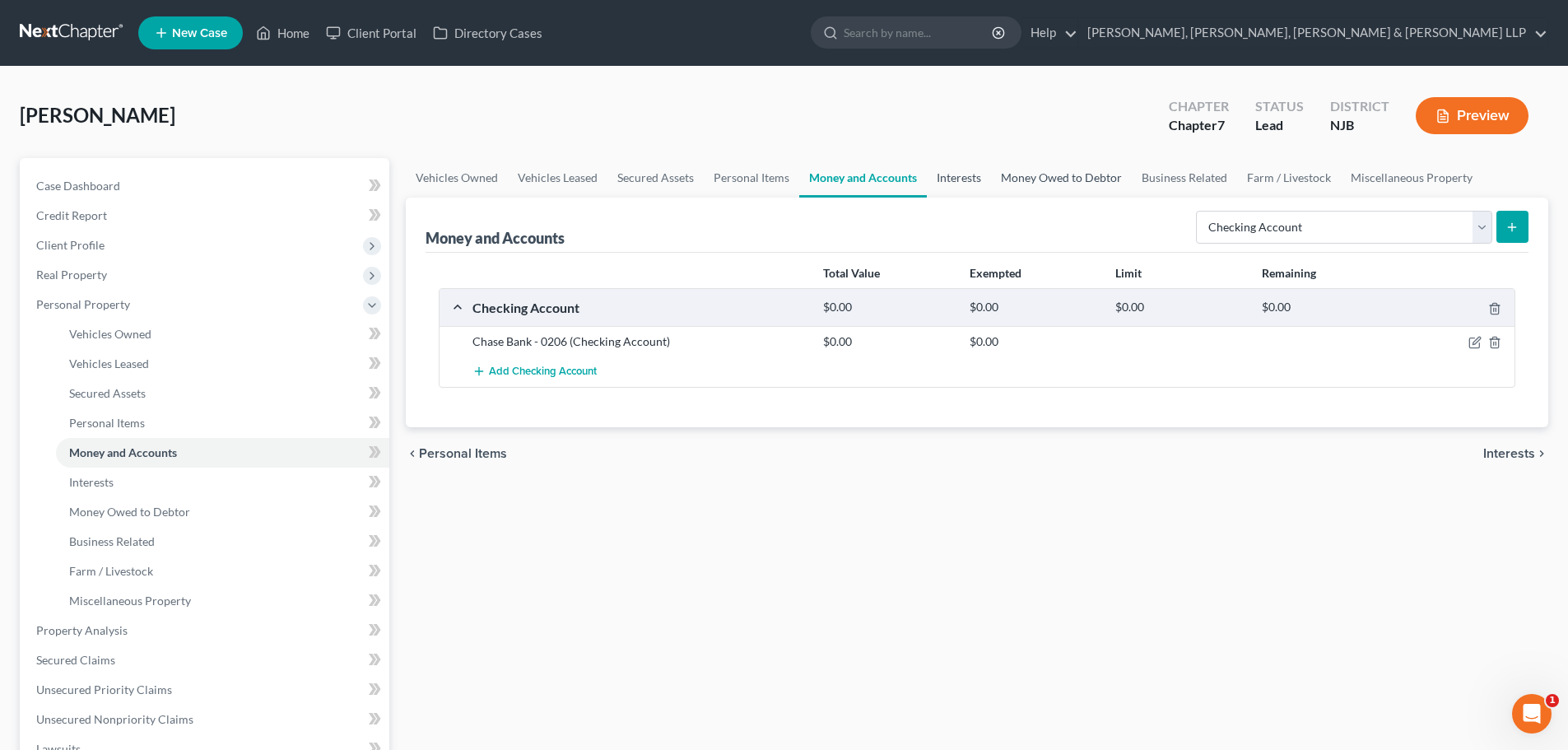
drag, startPoint x: 936, startPoint y: 181, endPoint x: 1024, endPoint y: 194, distance: 89.0
click at [937, 181] on link "Interests" at bounding box center [959, 178] width 64 height 40
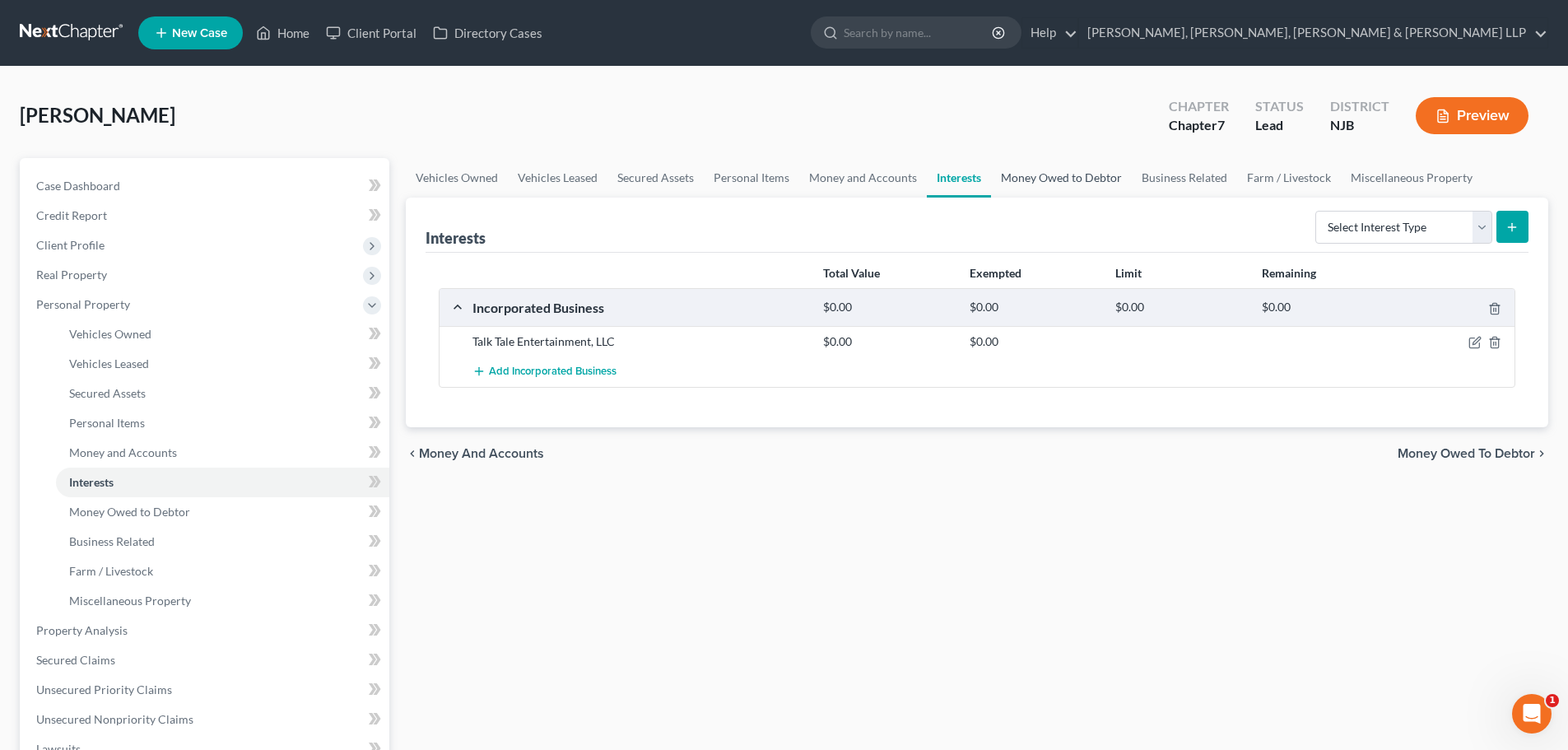
click at [1068, 186] on link "Money Owed to Debtor" at bounding box center [1061, 178] width 141 height 40
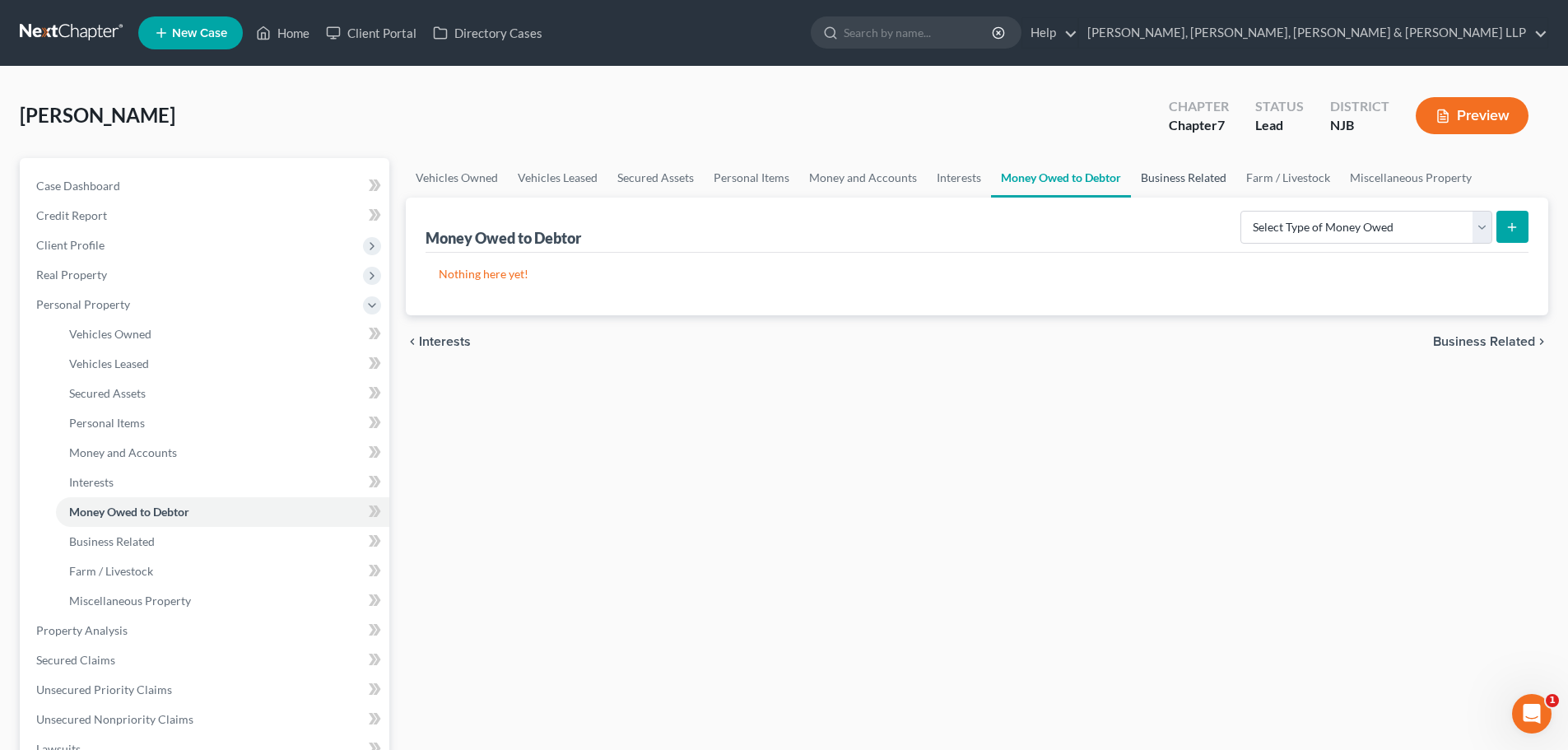
click at [1189, 170] on link "Business Related" at bounding box center [1184, 178] width 105 height 40
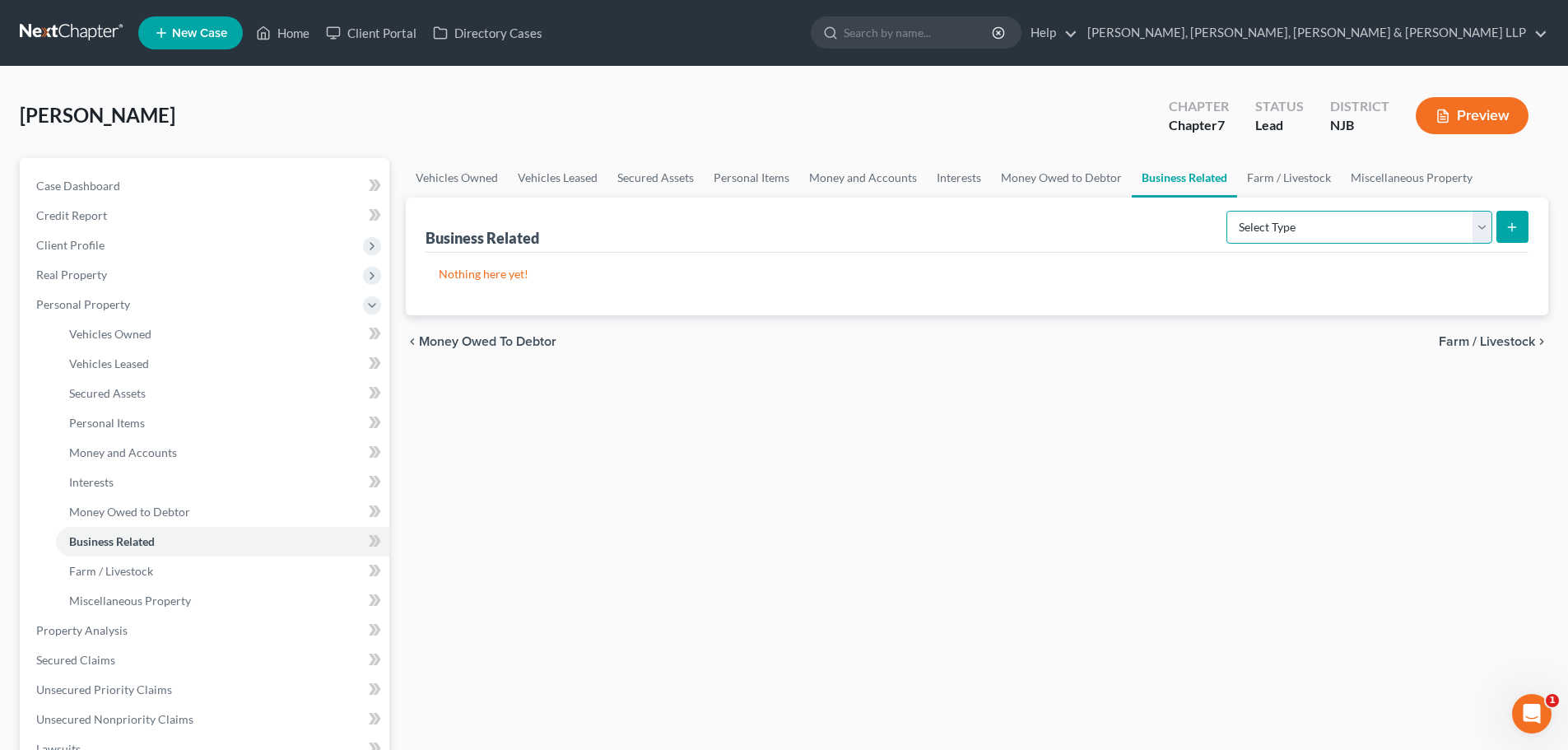
click at [1275, 224] on select "Select Type Customer Lists Franchises Inventory Licenses Machinery Office Equip…" at bounding box center [1360, 227] width 266 height 33
click at [297, 36] on link "Home" at bounding box center [282, 33] width 70 height 29
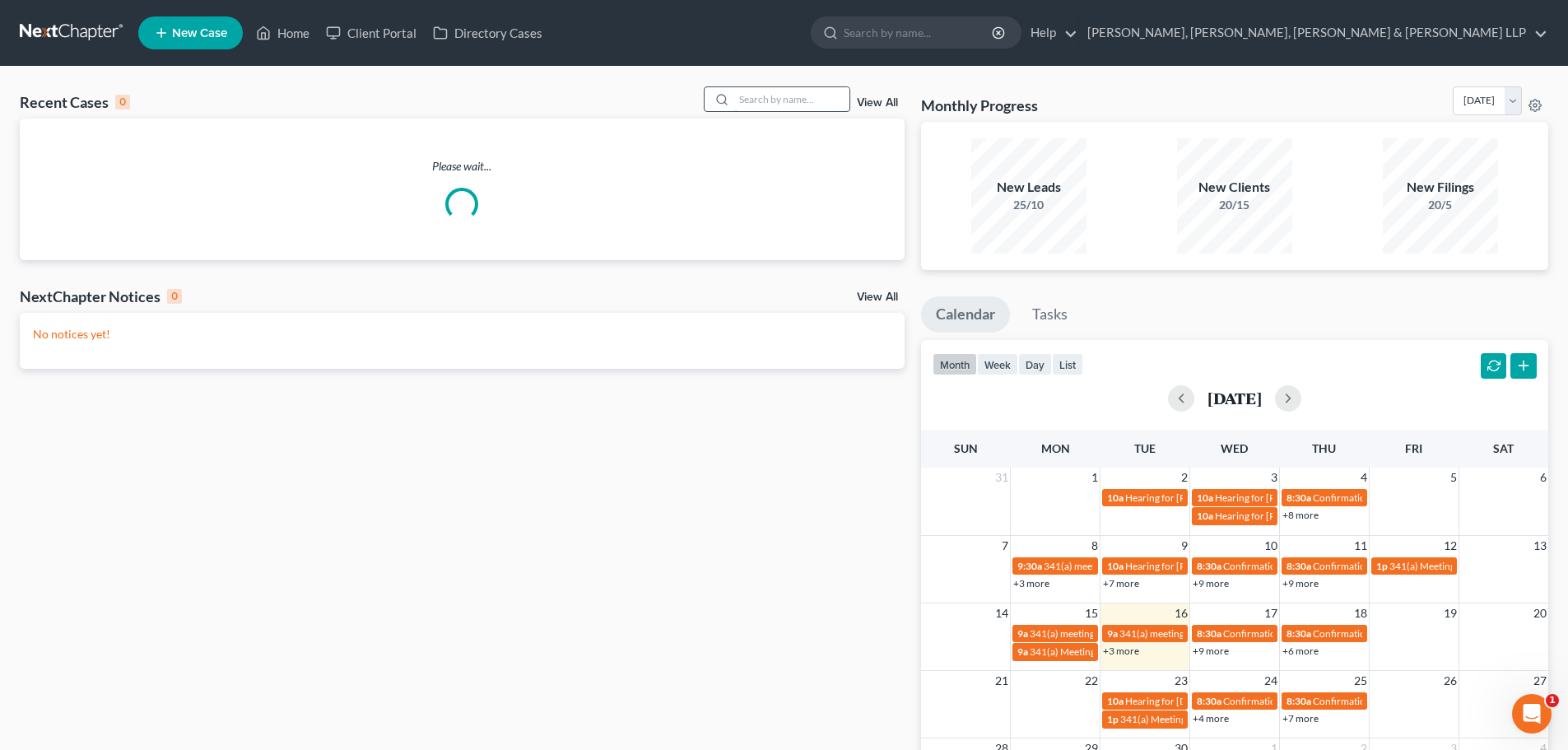
click at [807, 102] on input "search" at bounding box center [791, 99] width 115 height 24
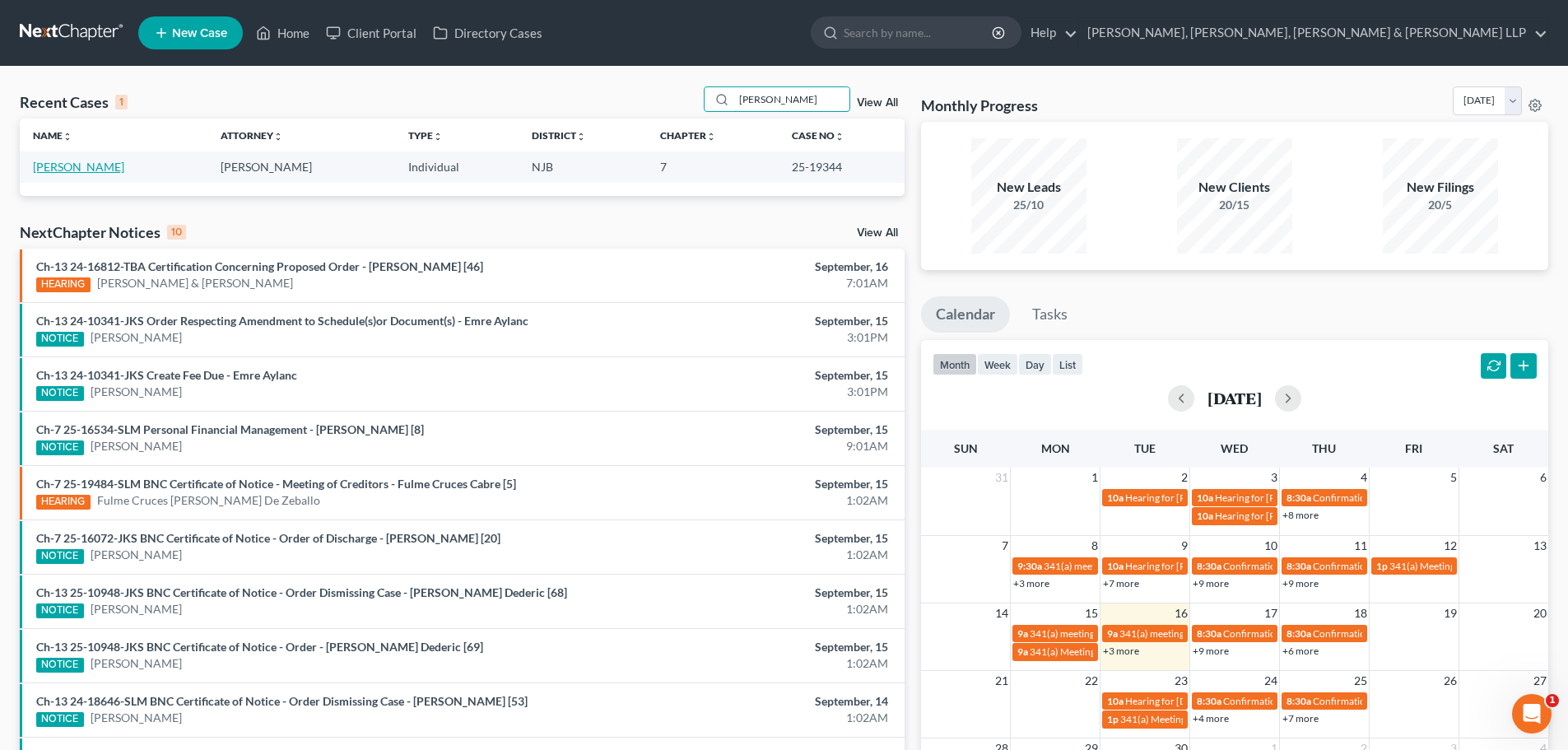
type input "[PERSON_NAME]"
click at [124, 171] on link "[PERSON_NAME]" at bounding box center [79, 167] width 92 height 14
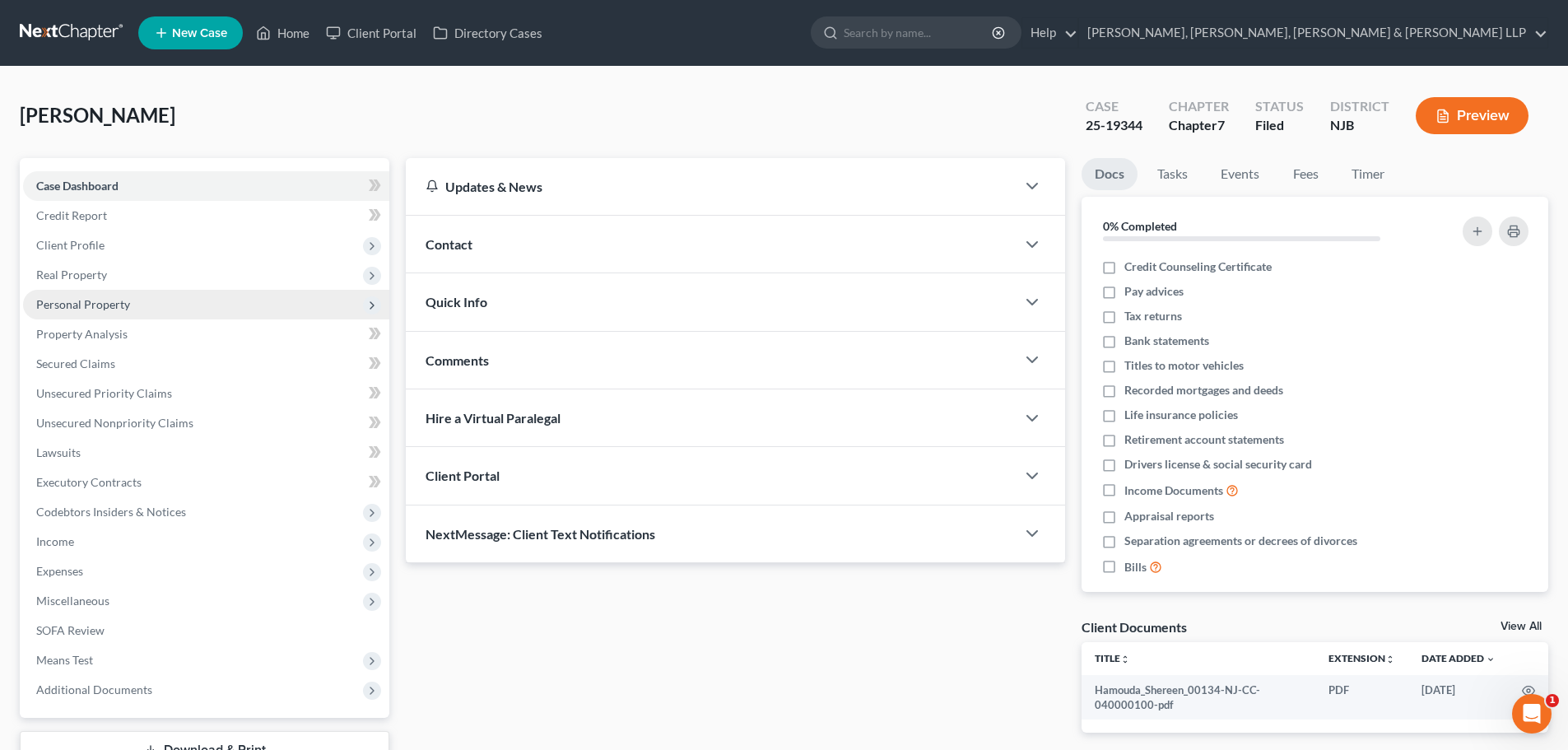
click at [136, 303] on span "Personal Property" at bounding box center [206, 304] width 366 height 29
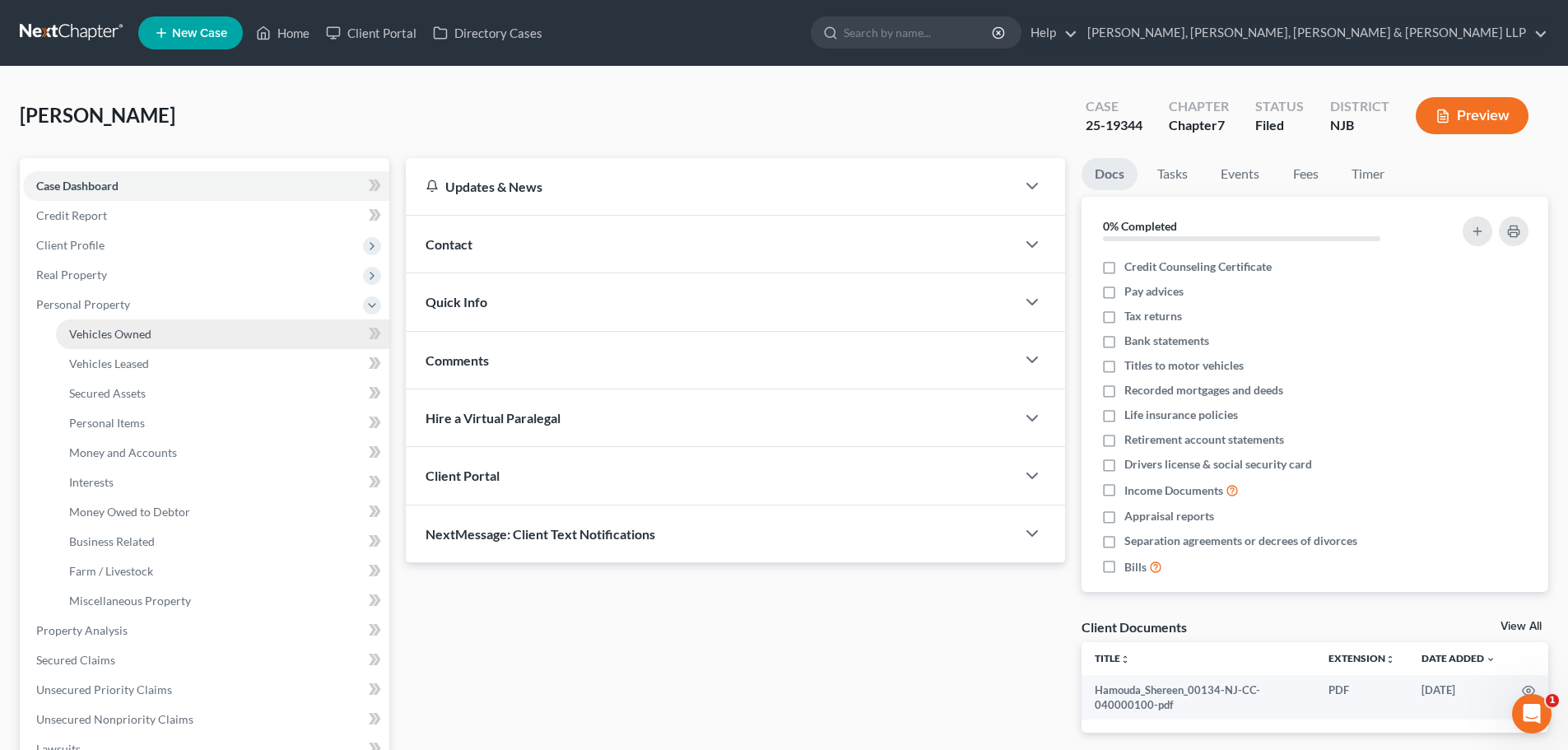
click at [149, 327] on span "Vehicles Owned" at bounding box center [110, 334] width 82 height 14
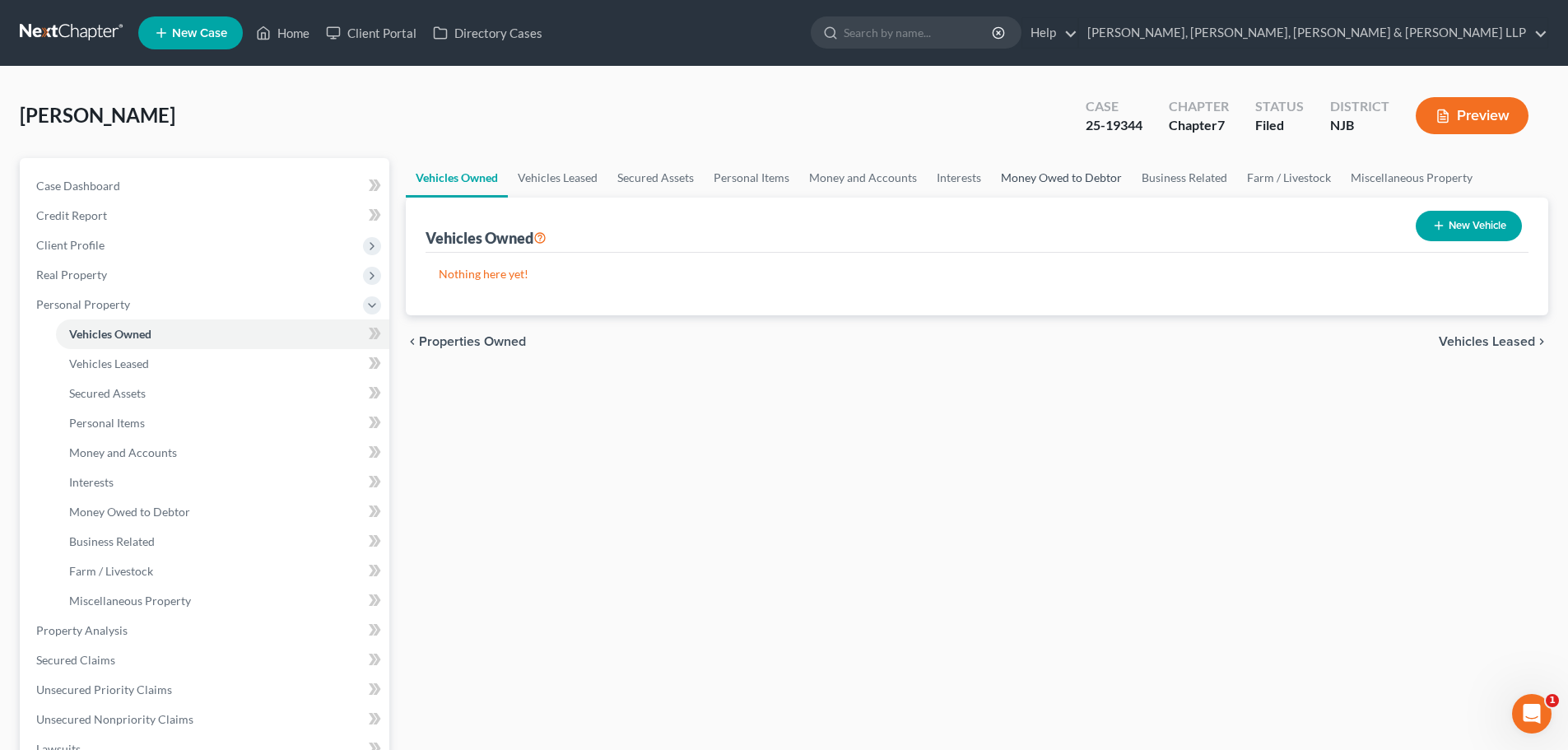
click at [1086, 184] on link "Money Owed to Debtor" at bounding box center [1061, 178] width 141 height 40
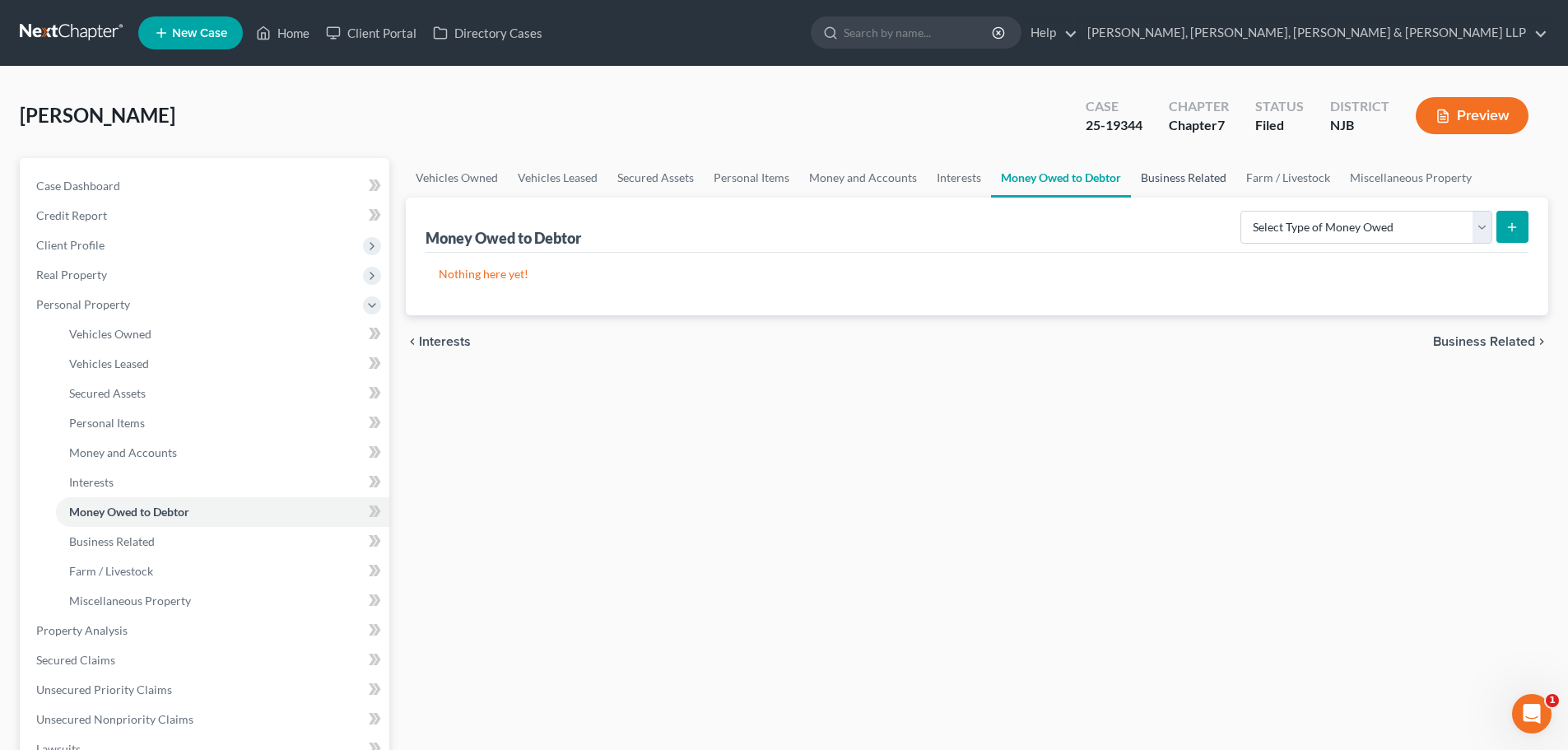
click at [1163, 181] on link "Business Related" at bounding box center [1184, 178] width 105 height 40
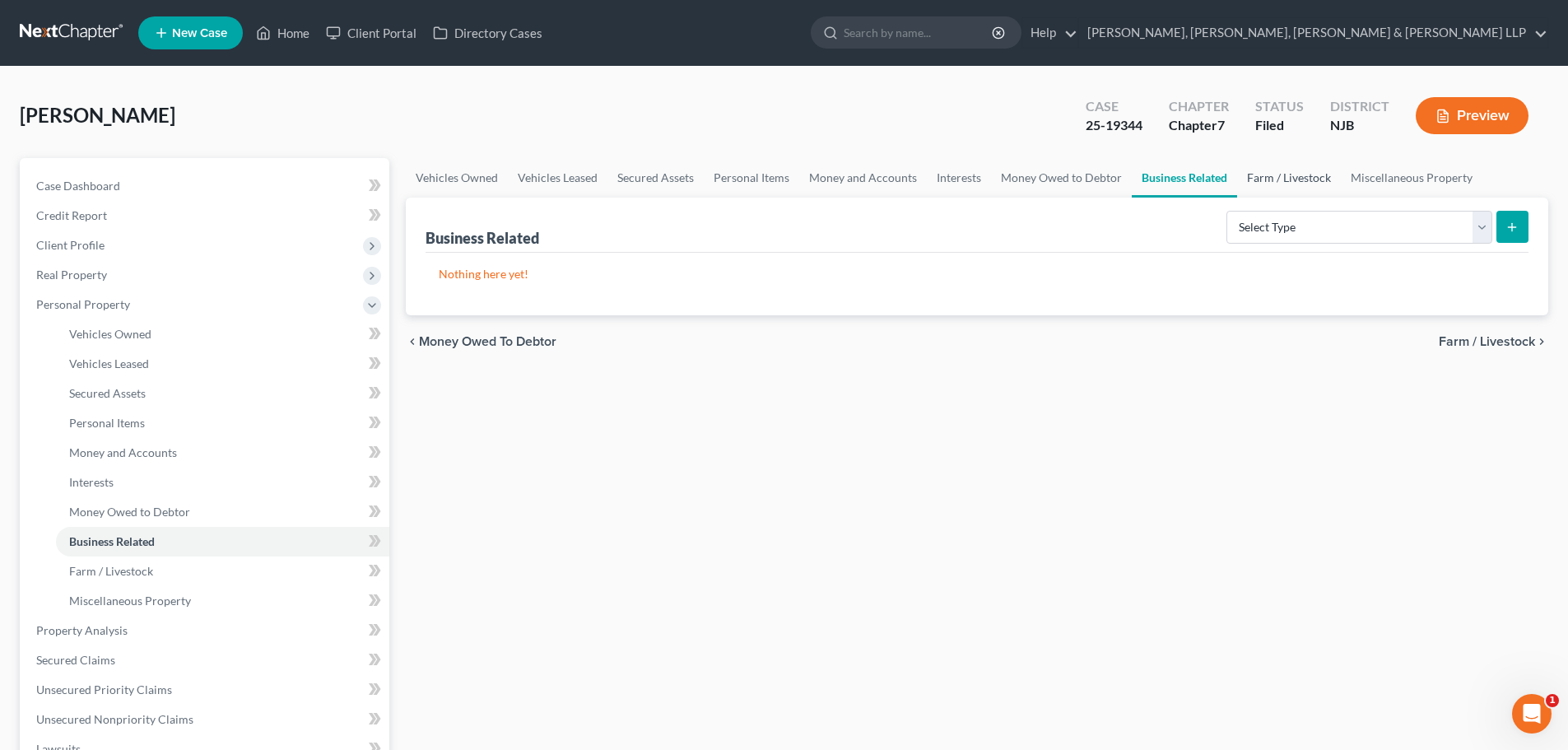
click at [1273, 184] on link "Farm / Livestock" at bounding box center [1289, 178] width 104 height 40
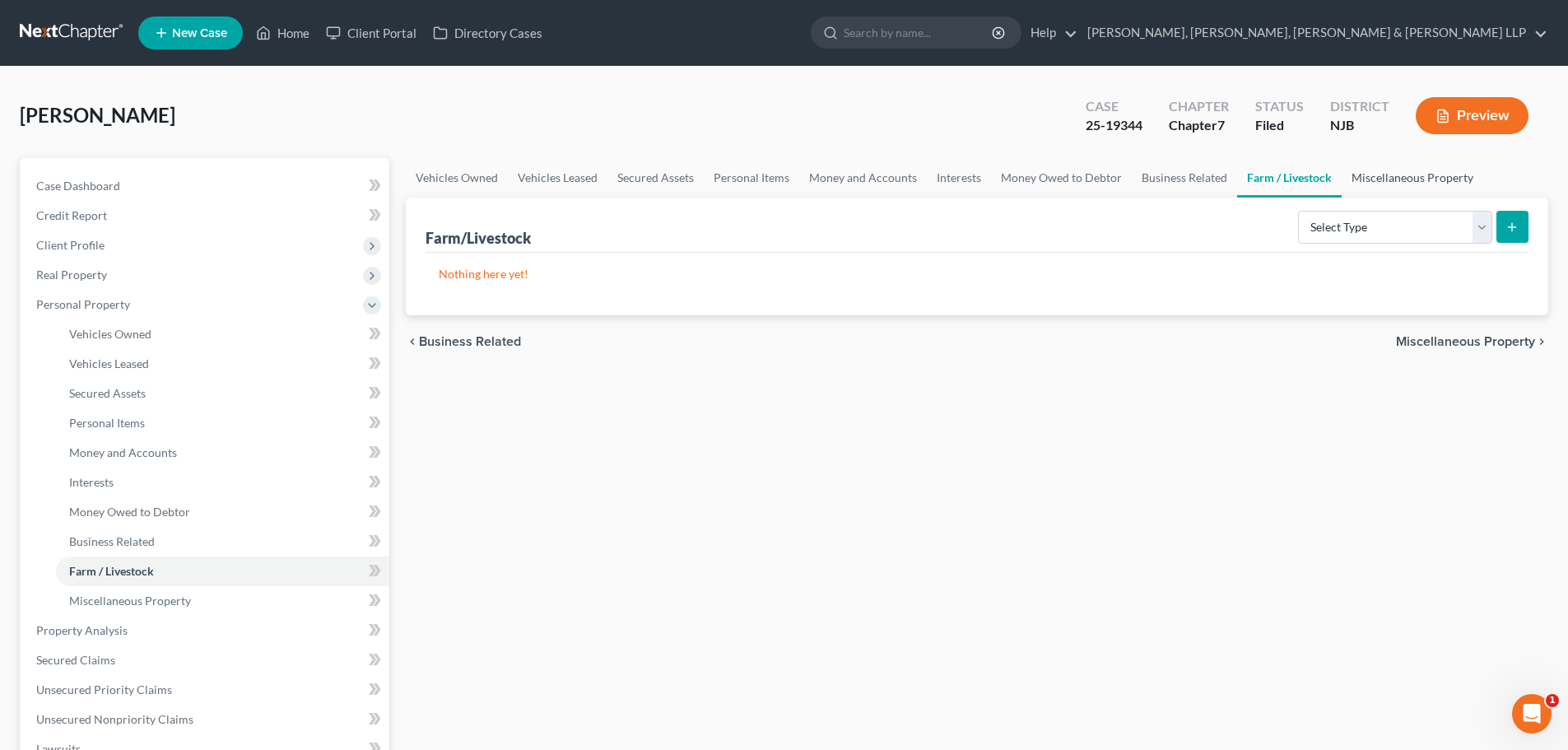
click at [1378, 184] on link "Miscellaneous Property" at bounding box center [1412, 178] width 142 height 40
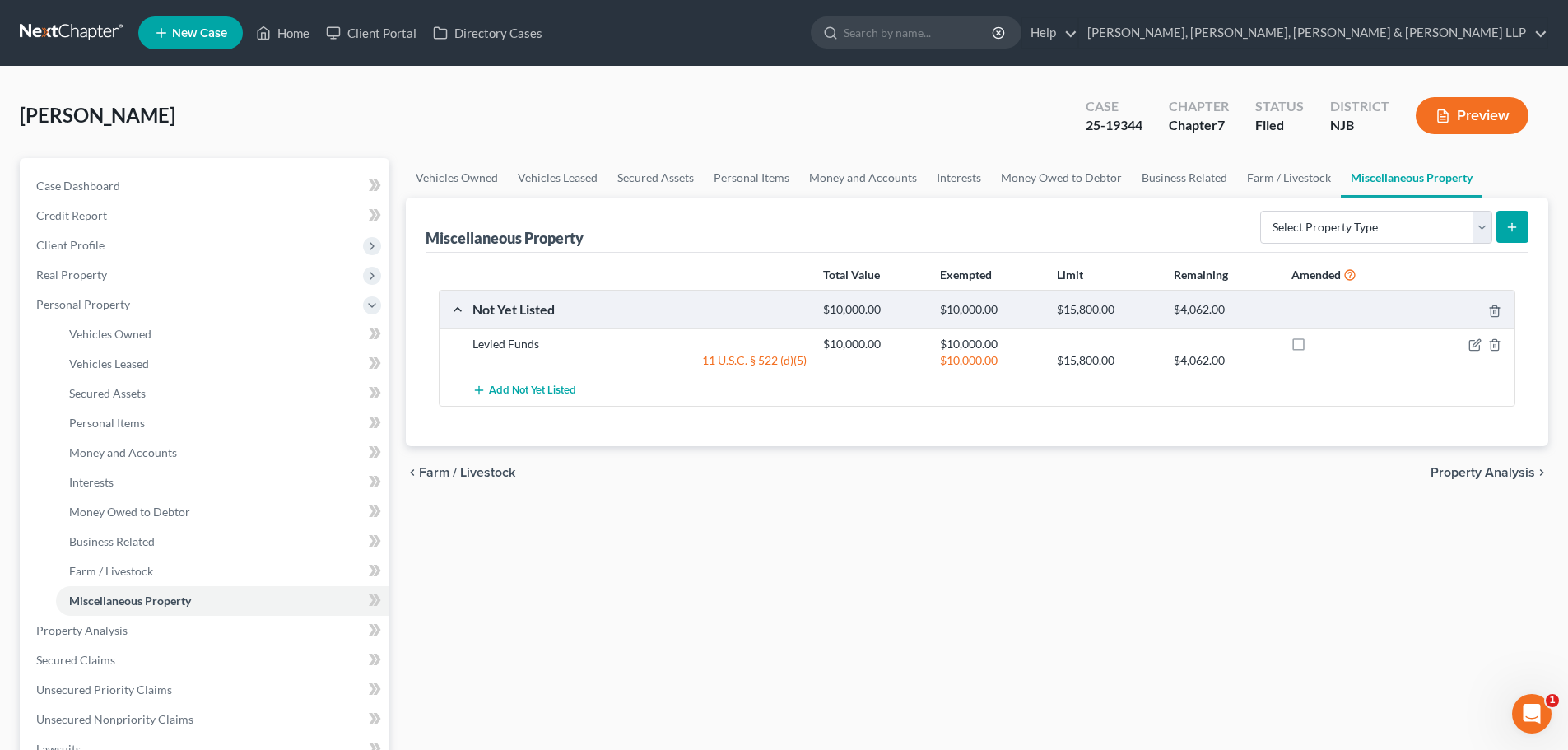
click at [1512, 101] on button "Preview" at bounding box center [1472, 115] width 113 height 37
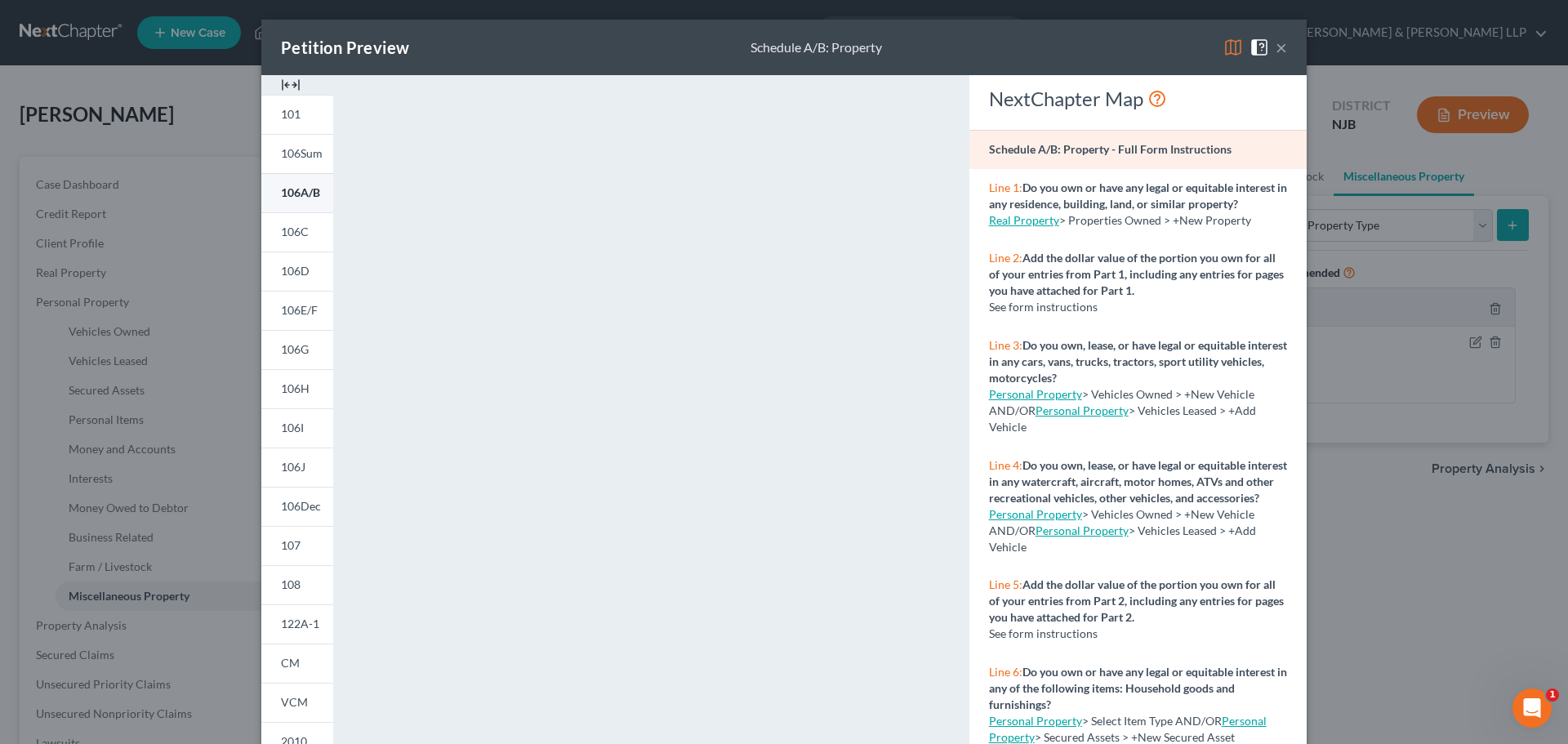
click at [301, 194] on span "106A/B" at bounding box center [301, 192] width 39 height 14
click at [1276, 48] on button "×" at bounding box center [1281, 47] width 11 height 20
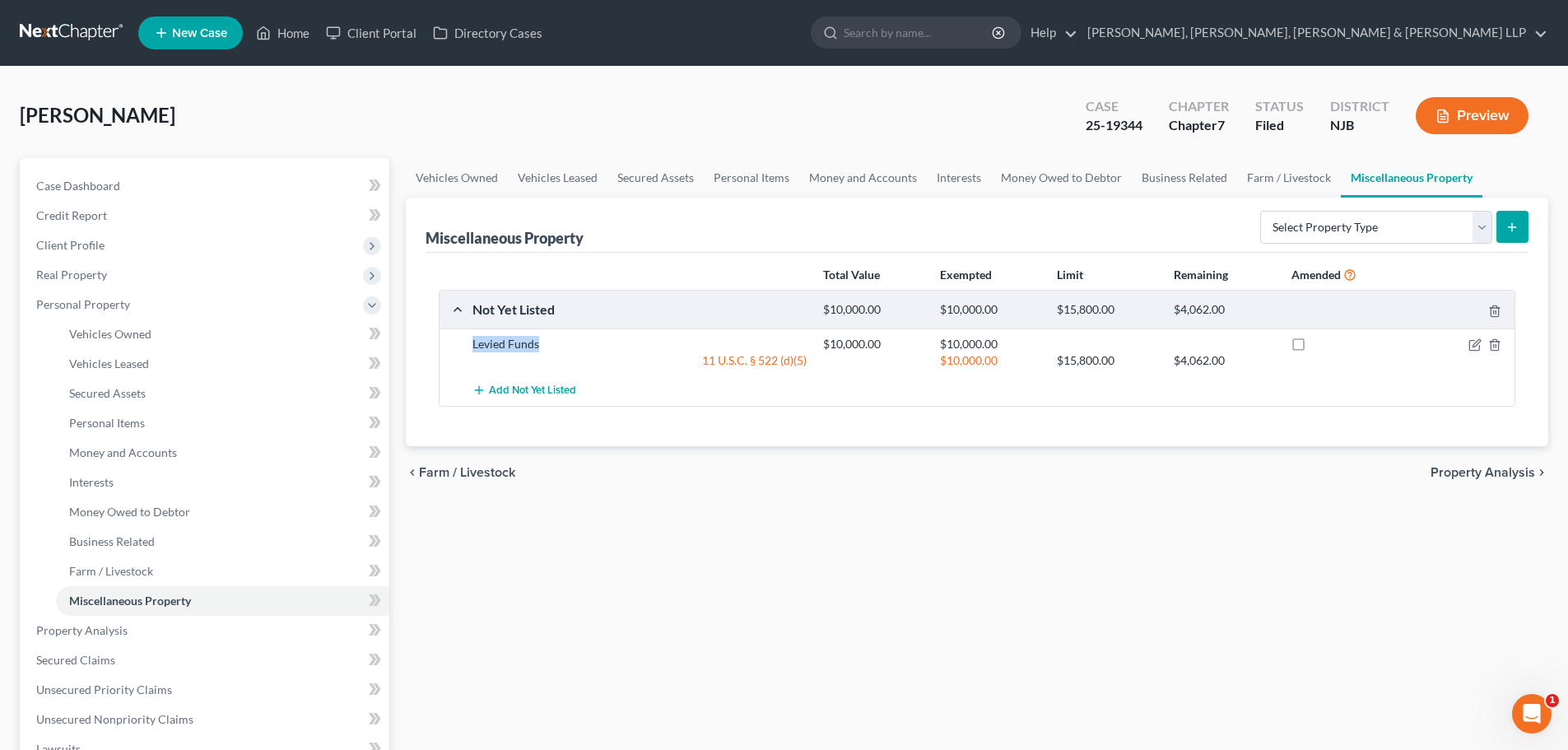
drag, startPoint x: 524, startPoint y: 340, endPoint x: 452, endPoint y: 338, distance: 72.0
click at [455, 338] on div "Levied Funds $10,000.00 $10,000.00 11 U.S.C. § 522 (d)(5) $10,000.00 $15,800.00…" at bounding box center [977, 352] width 1076 height 47
copy div "Levied Funds"
click at [298, 34] on link "Home" at bounding box center [282, 33] width 70 height 29
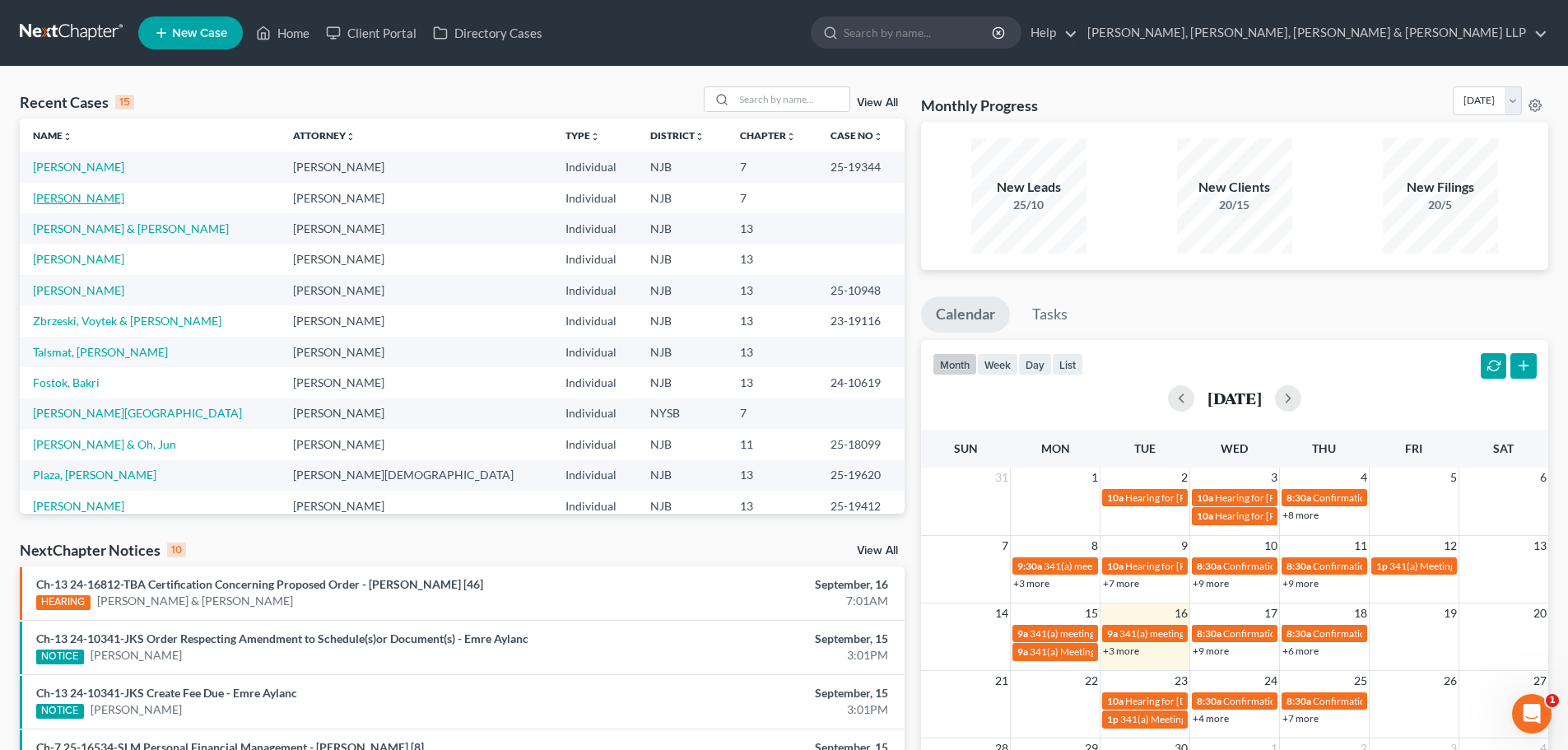
click at [101, 200] on link "[PERSON_NAME]" at bounding box center [79, 198] width 92 height 14
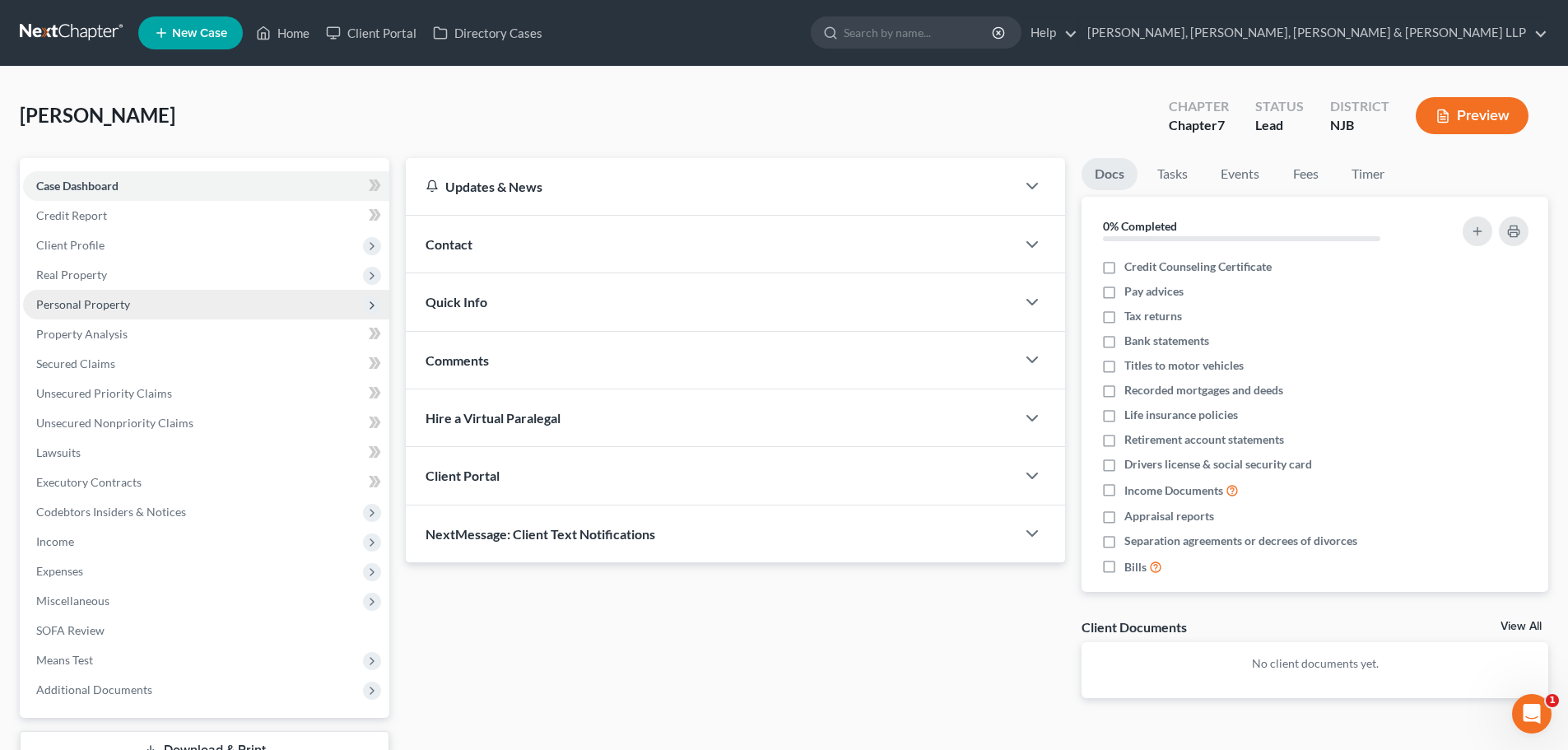
click at [142, 303] on span "Personal Property" at bounding box center [206, 304] width 366 height 29
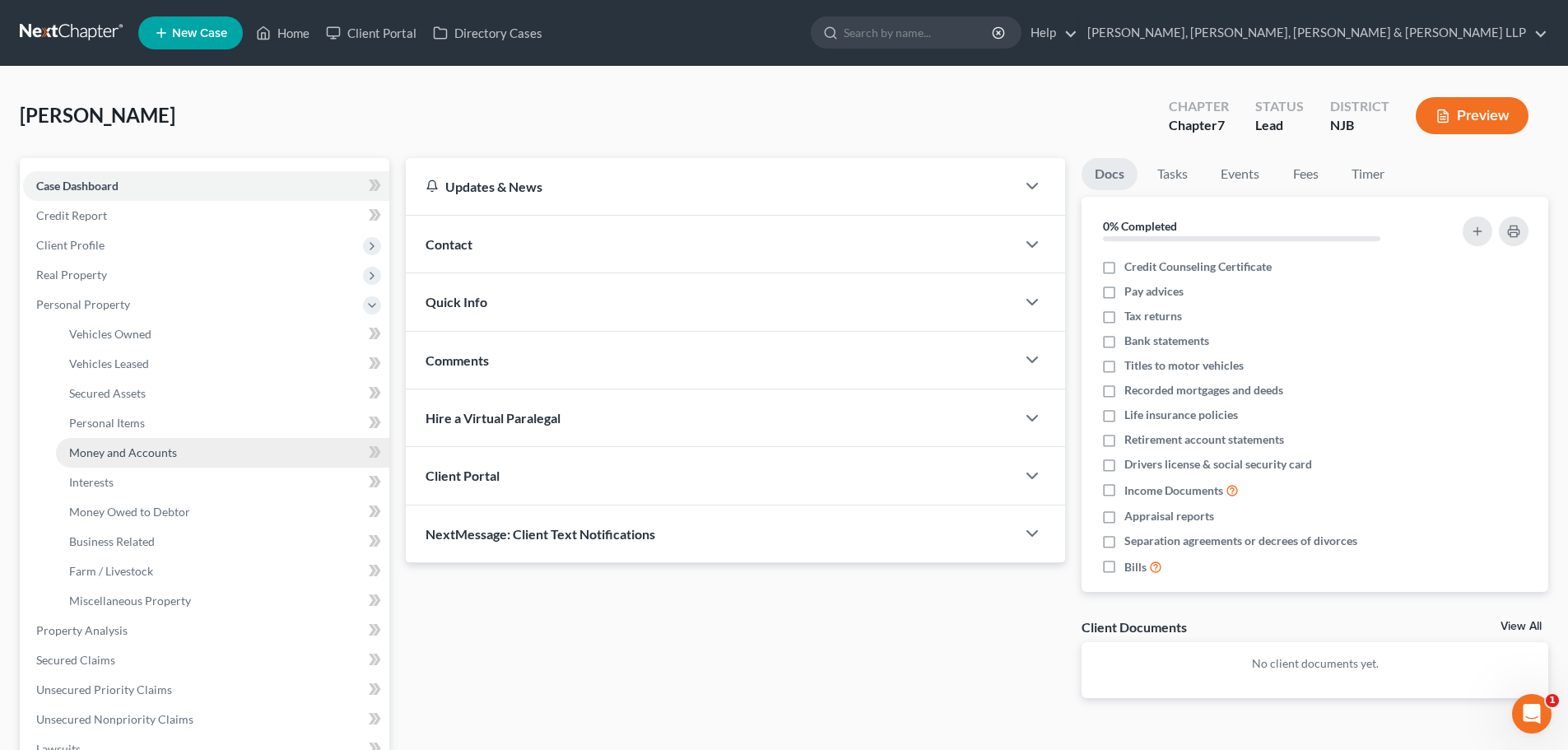
click at [166, 442] on link "Money and Accounts" at bounding box center [223, 453] width 333 height 29
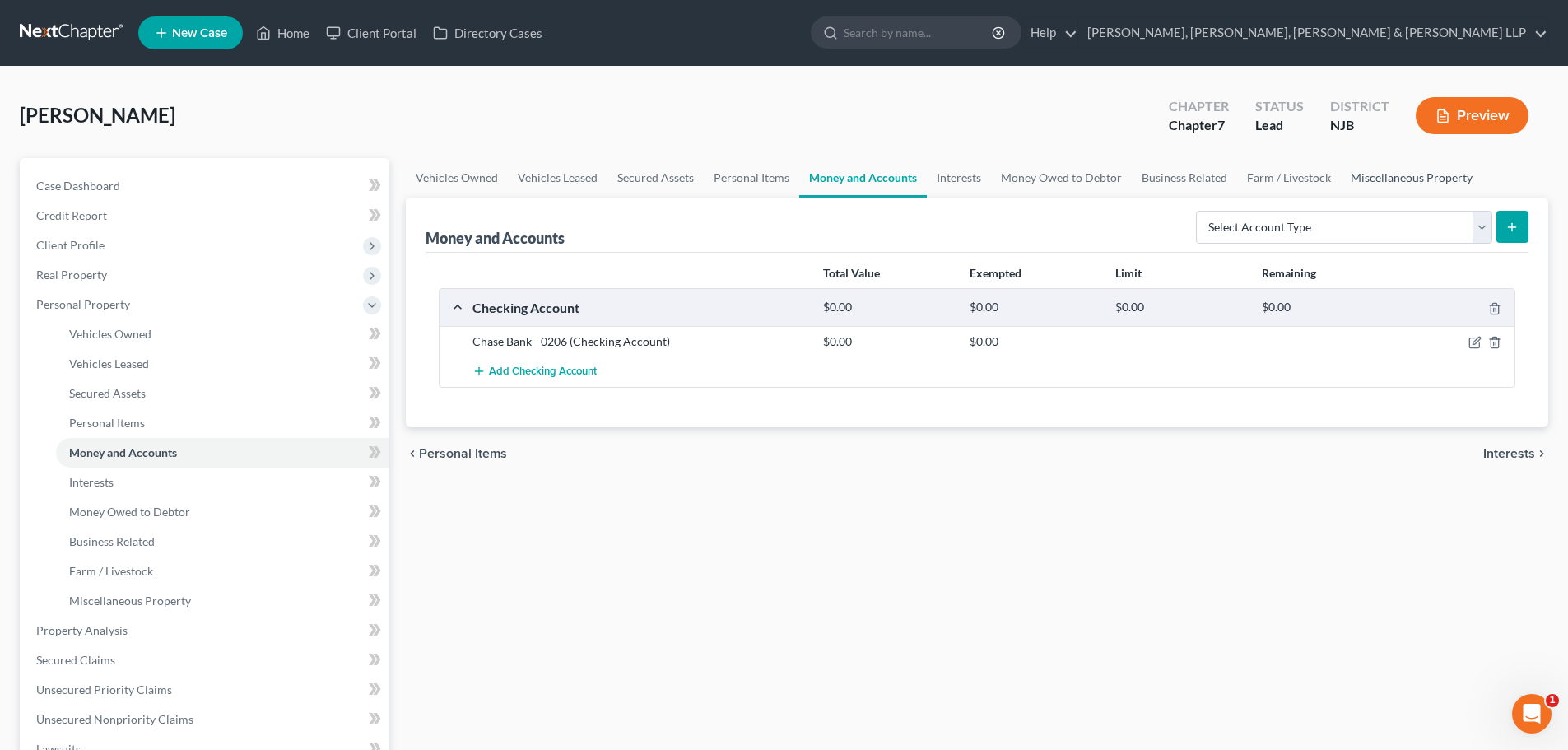
click at [1406, 175] on link "Miscellaneous Property" at bounding box center [1412, 178] width 142 height 40
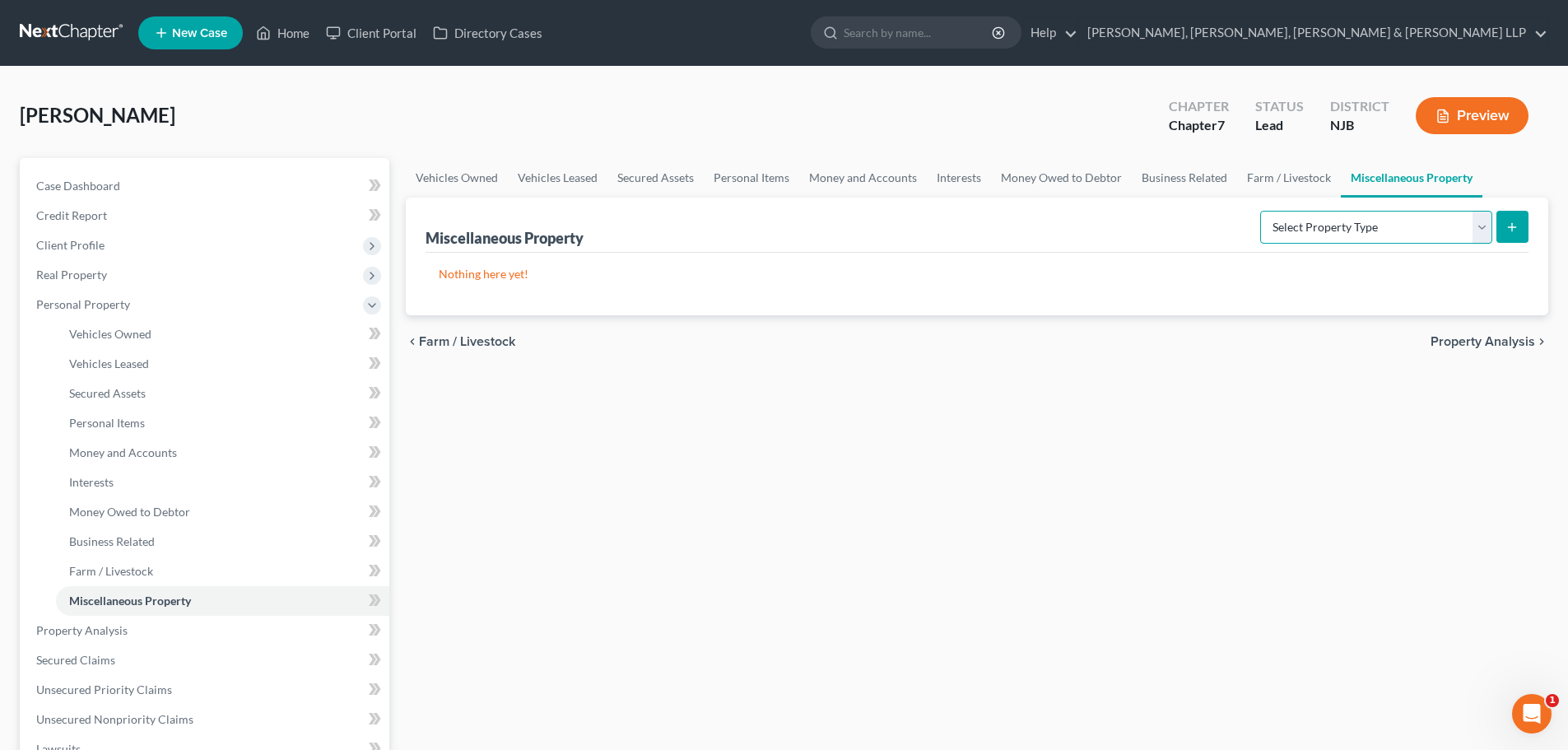
click at [1423, 219] on select "Select Property Type Assigned for Creditor Benefit [DATE] Holding for Another N…" at bounding box center [1376, 227] width 232 height 33
select select "transferred"
click at [1260, 211] on select "Select Property Type Assigned for Creditor Benefit [DATE] Holding for Another N…" at bounding box center [1376, 227] width 232 height 33
click at [1527, 227] on button "submit" at bounding box center [1513, 226] width 32 height 32
select select "Ordinary ([DATE])"
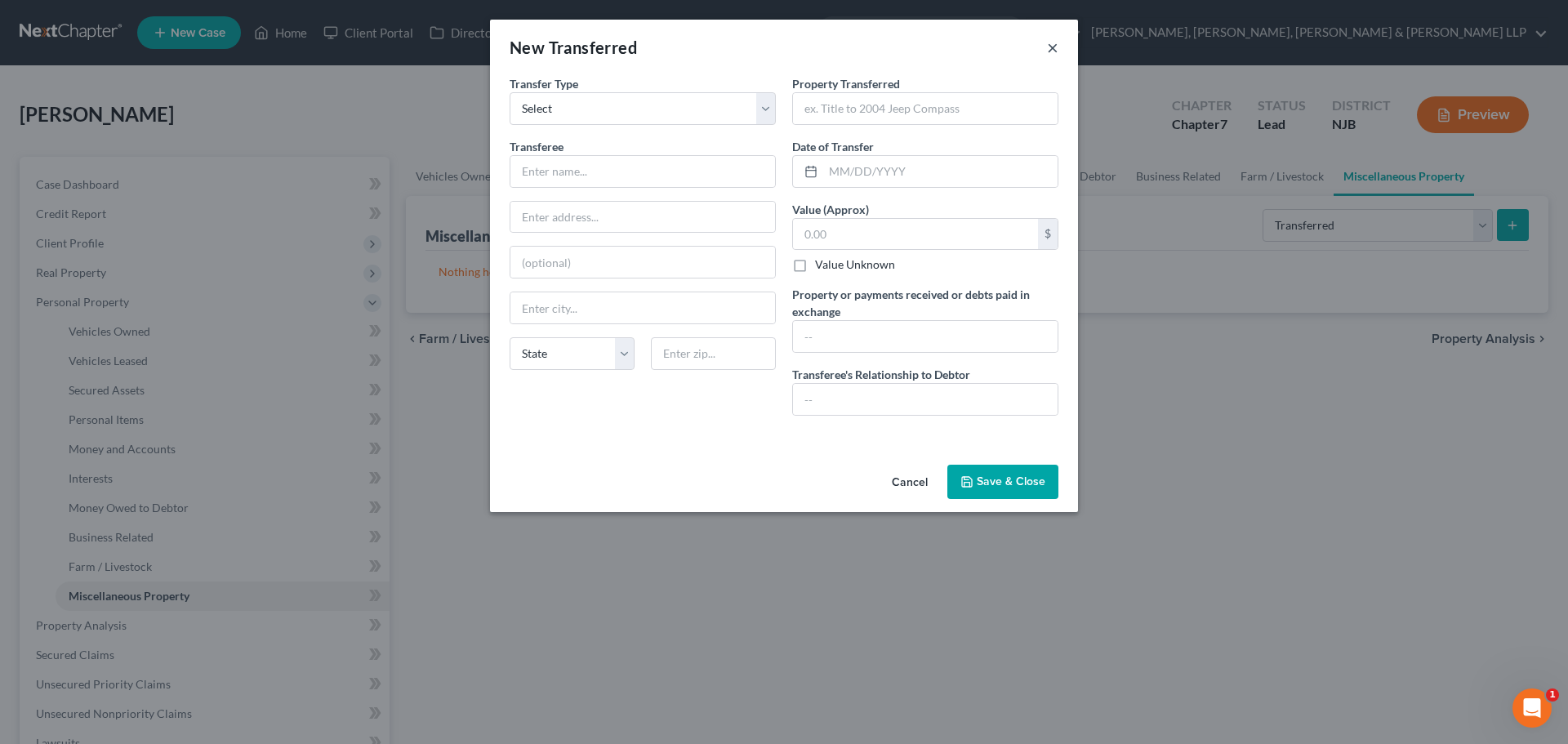
drag, startPoint x: 1051, startPoint y: 49, endPoint x: 1152, endPoint y: 90, distance: 109.0
click at [1051, 49] on button "×" at bounding box center [1052, 47] width 11 height 20
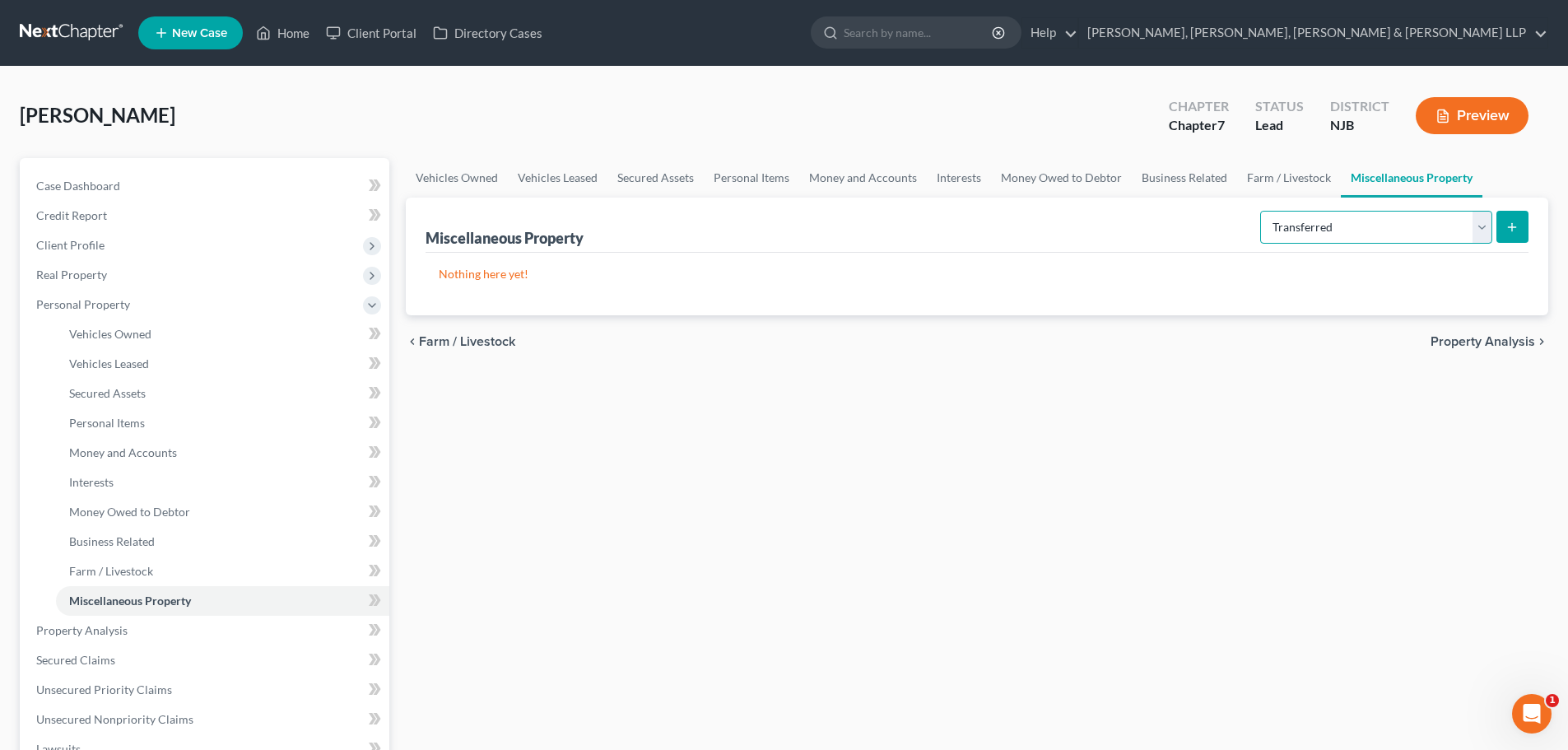
click at [1303, 229] on select "Select Property Type Assigned for Creditor Benefit [DATE] Holding for Another N…" at bounding box center [1376, 227] width 232 height 33
select select "not_yet_listed"
click at [1260, 211] on select "Select Property Type Assigned for Creditor Benefit [DATE] Holding for Another N…" at bounding box center [1376, 227] width 232 height 33
click at [1511, 235] on button "submit" at bounding box center [1513, 226] width 32 height 32
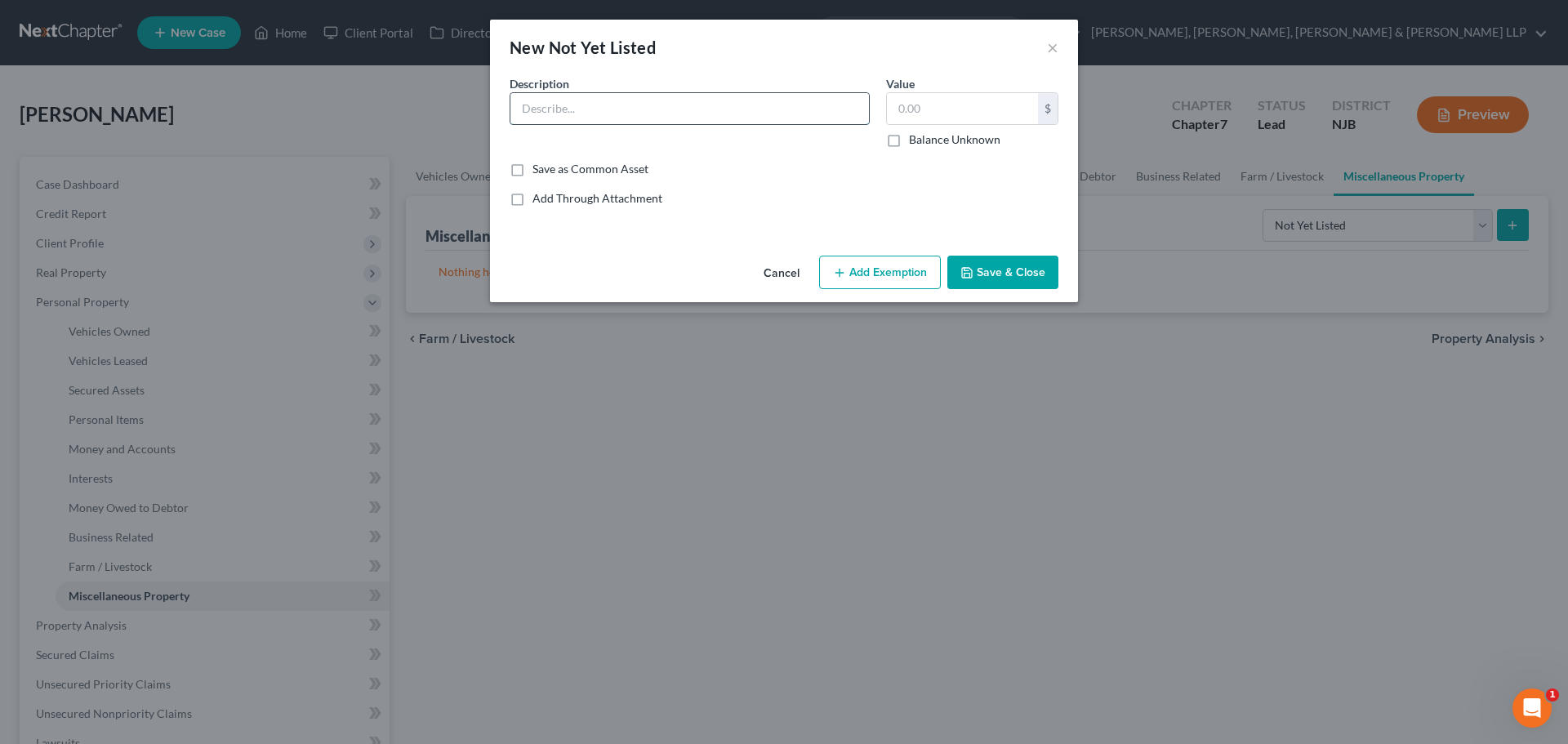
click at [630, 101] on input "text" at bounding box center [690, 109] width 358 height 31
paste input "Levied Funds"
type input "Levied Funds"
click at [960, 120] on input "text" at bounding box center [962, 109] width 151 height 31
type input "10,000"
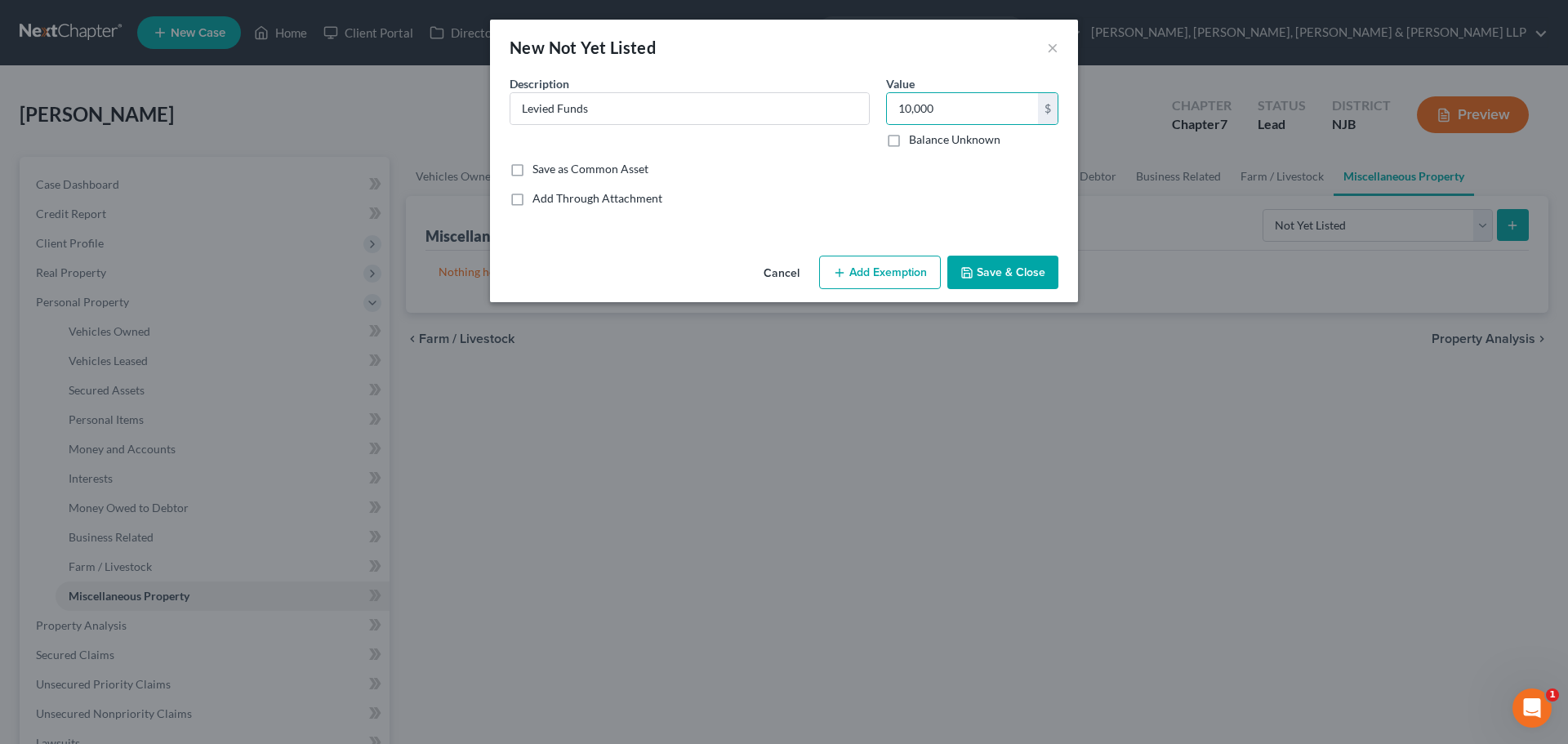
click at [901, 271] on button "Add Exemption" at bounding box center [880, 273] width 122 height 34
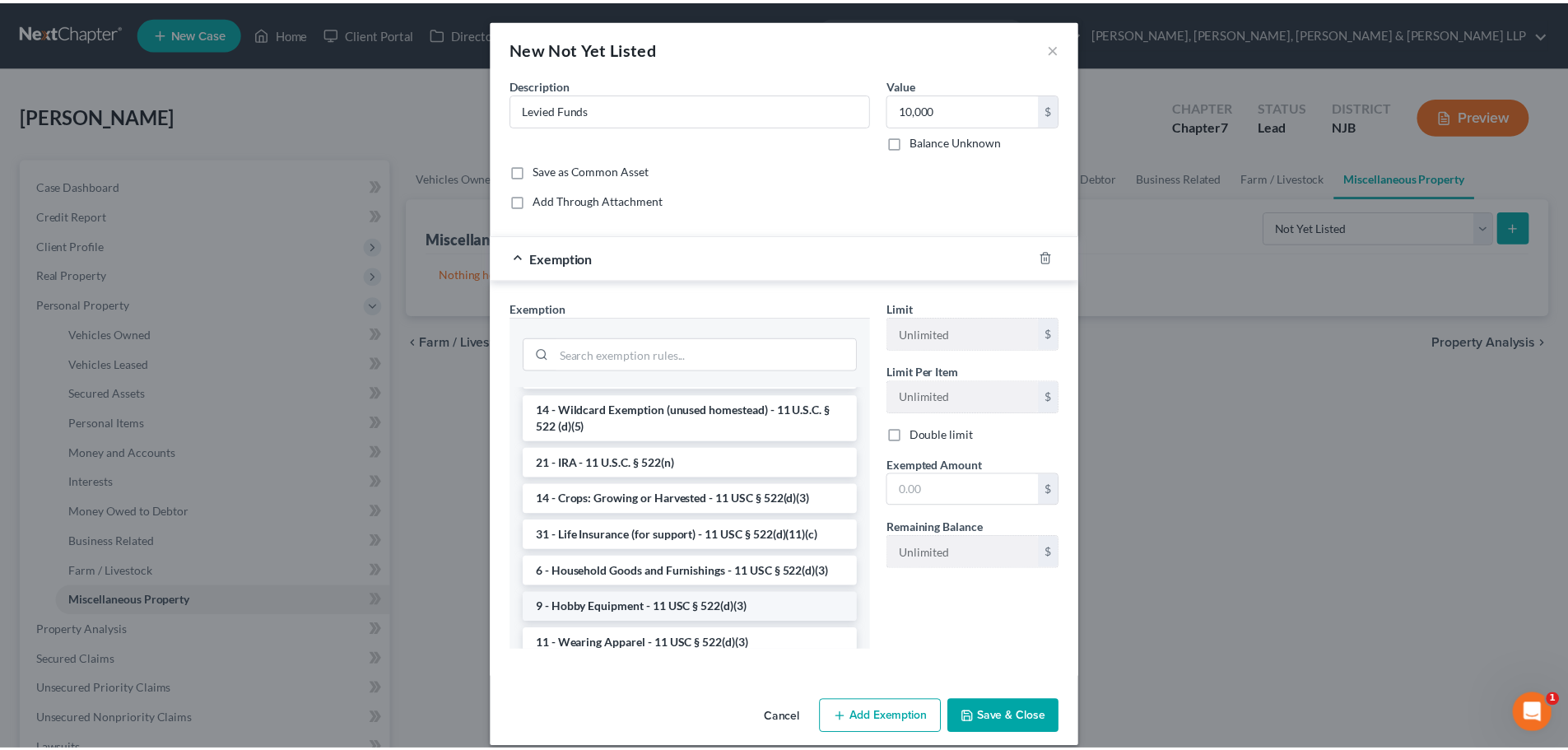
scroll to position [949, 0]
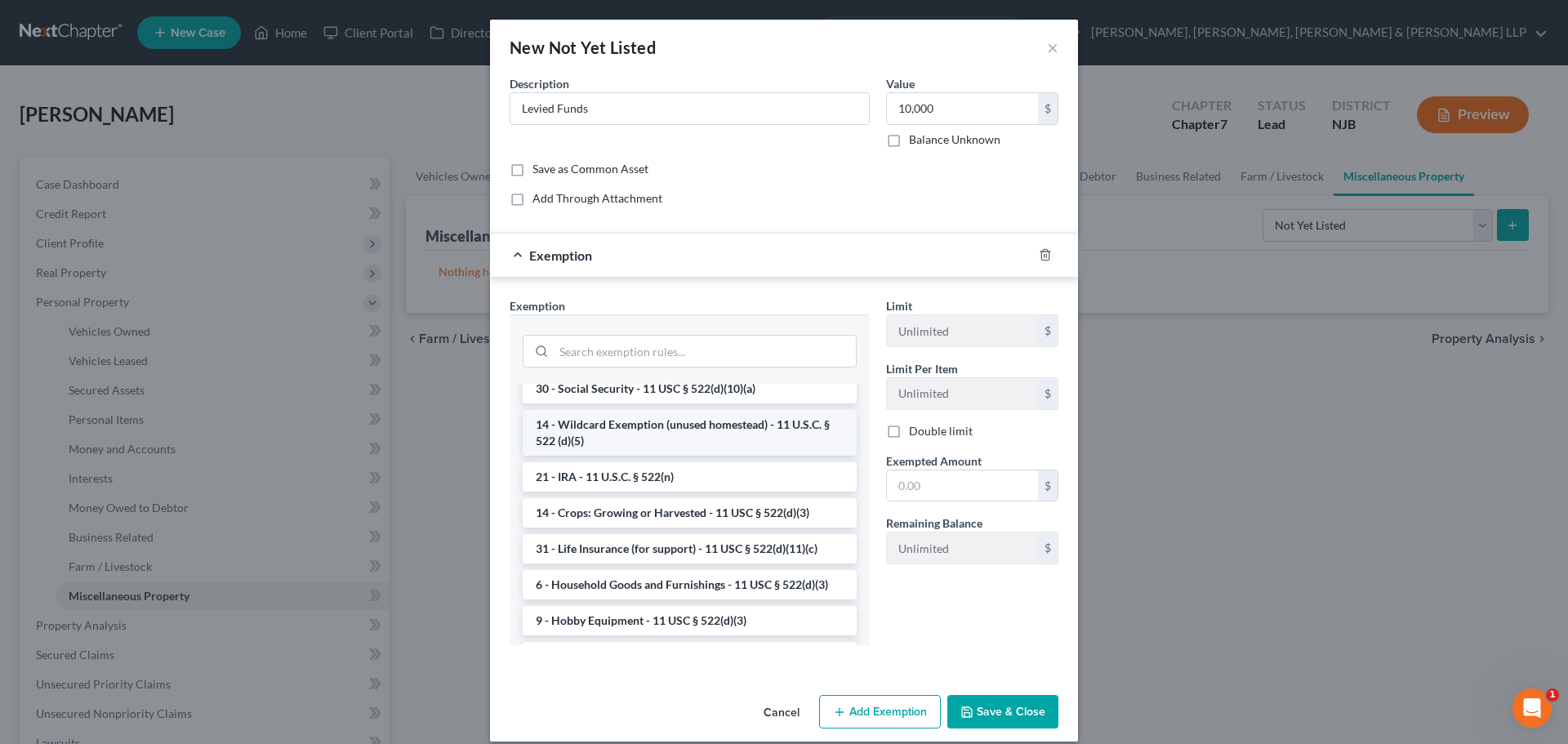
click at [693, 456] on li "14 - Wildcard Exemption (unused homestead) - 11 U.S.C. § 522 (d)(5)" at bounding box center [690, 432] width 334 height 45
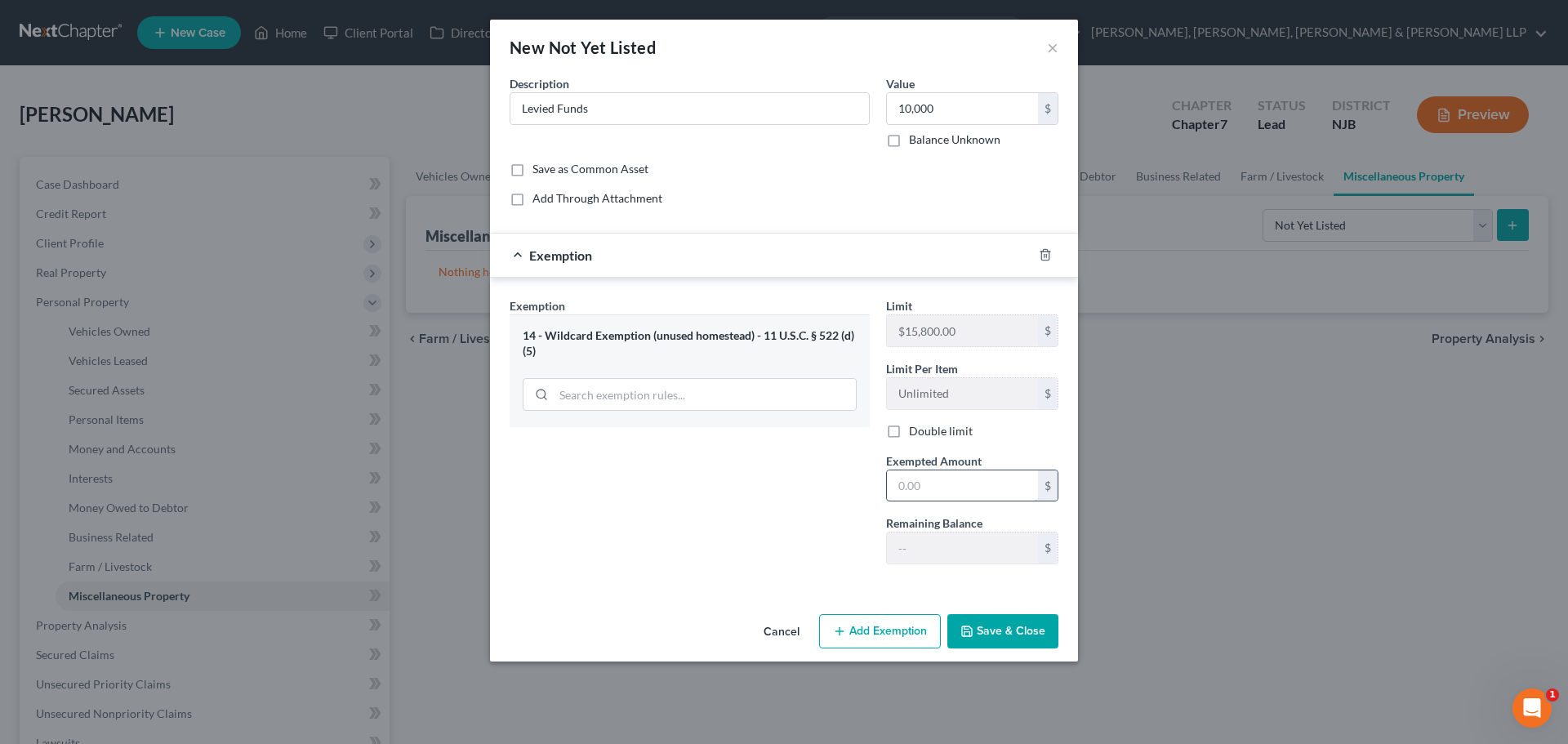
click at [931, 488] on input "text" at bounding box center [962, 486] width 151 height 31
click at [1003, 616] on button "Save & Close" at bounding box center [1002, 632] width 111 height 34
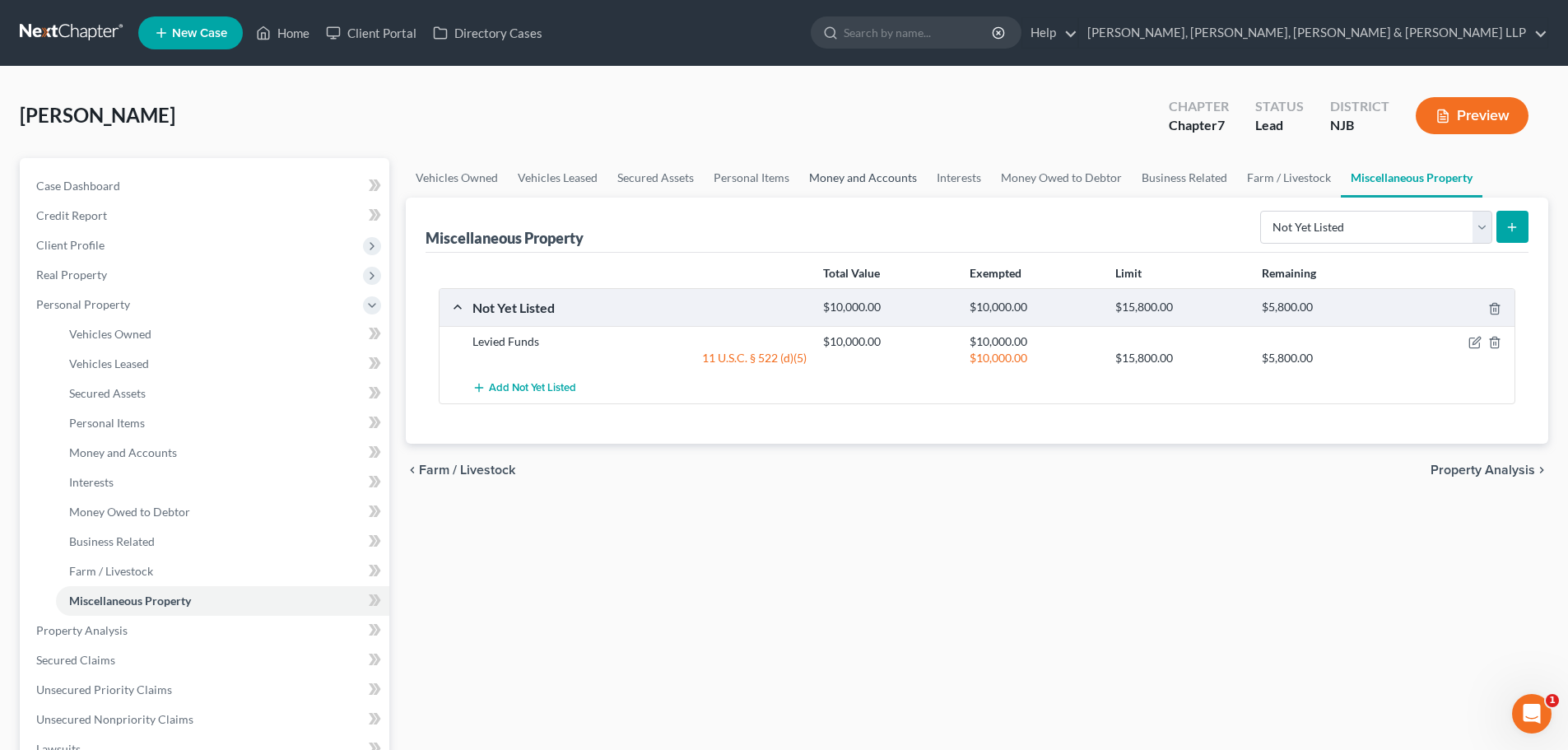
drag, startPoint x: 870, startPoint y: 180, endPoint x: 884, endPoint y: 180, distance: 14.0
click at [870, 180] on link "Money and Accounts" at bounding box center [863, 178] width 128 height 40
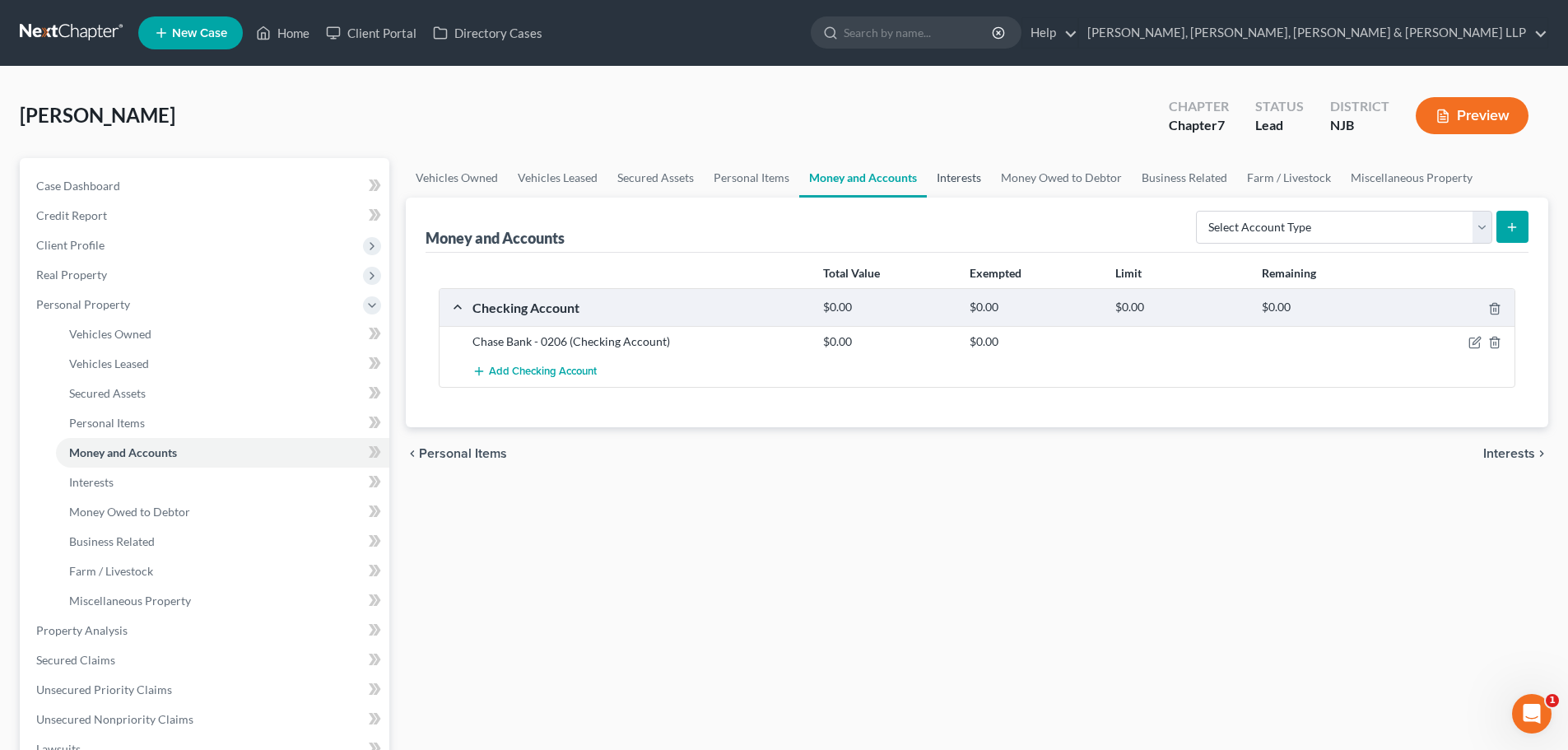
click at [950, 180] on link "Interests" at bounding box center [959, 178] width 64 height 40
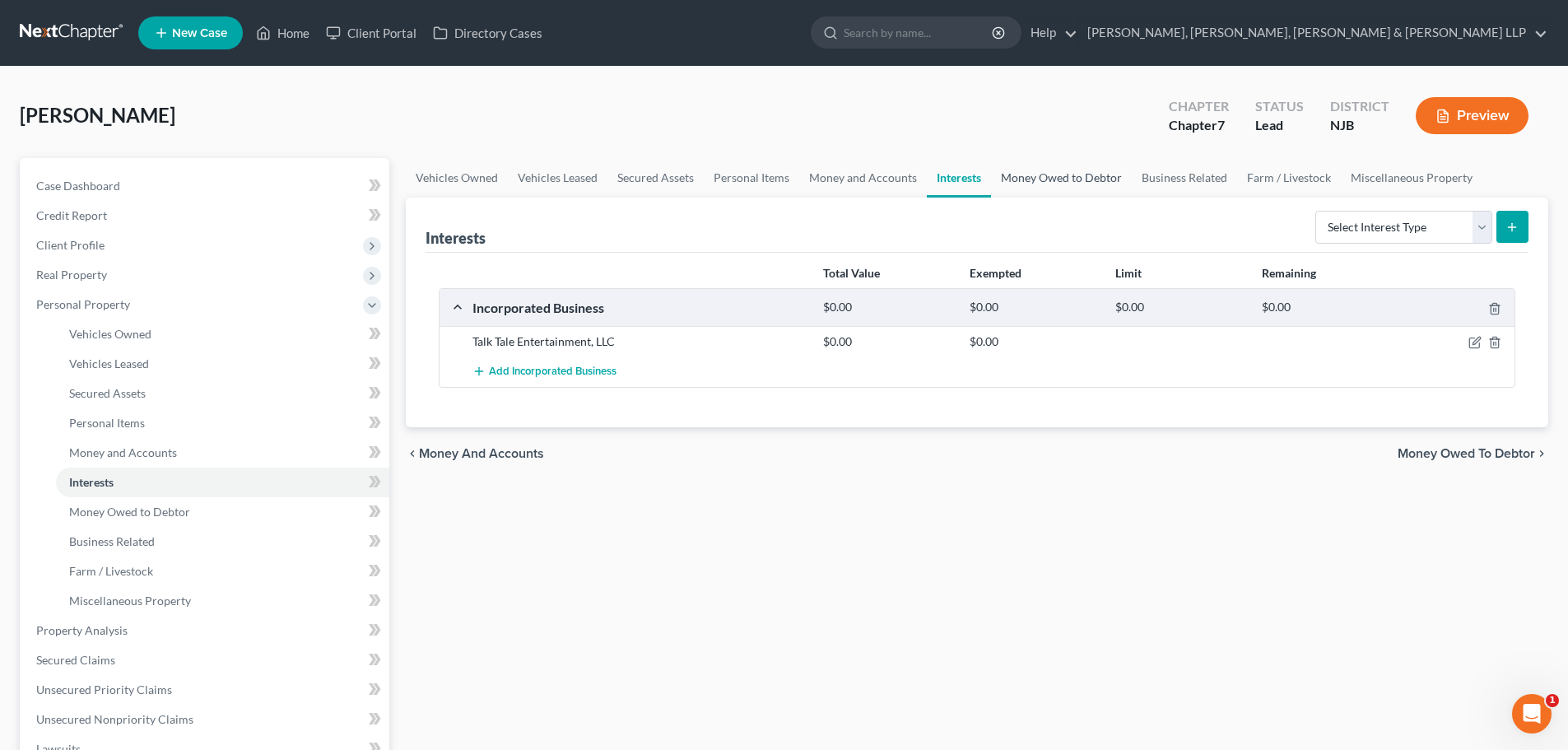
click at [1019, 184] on link "Money Owed to Debtor" at bounding box center [1061, 178] width 141 height 40
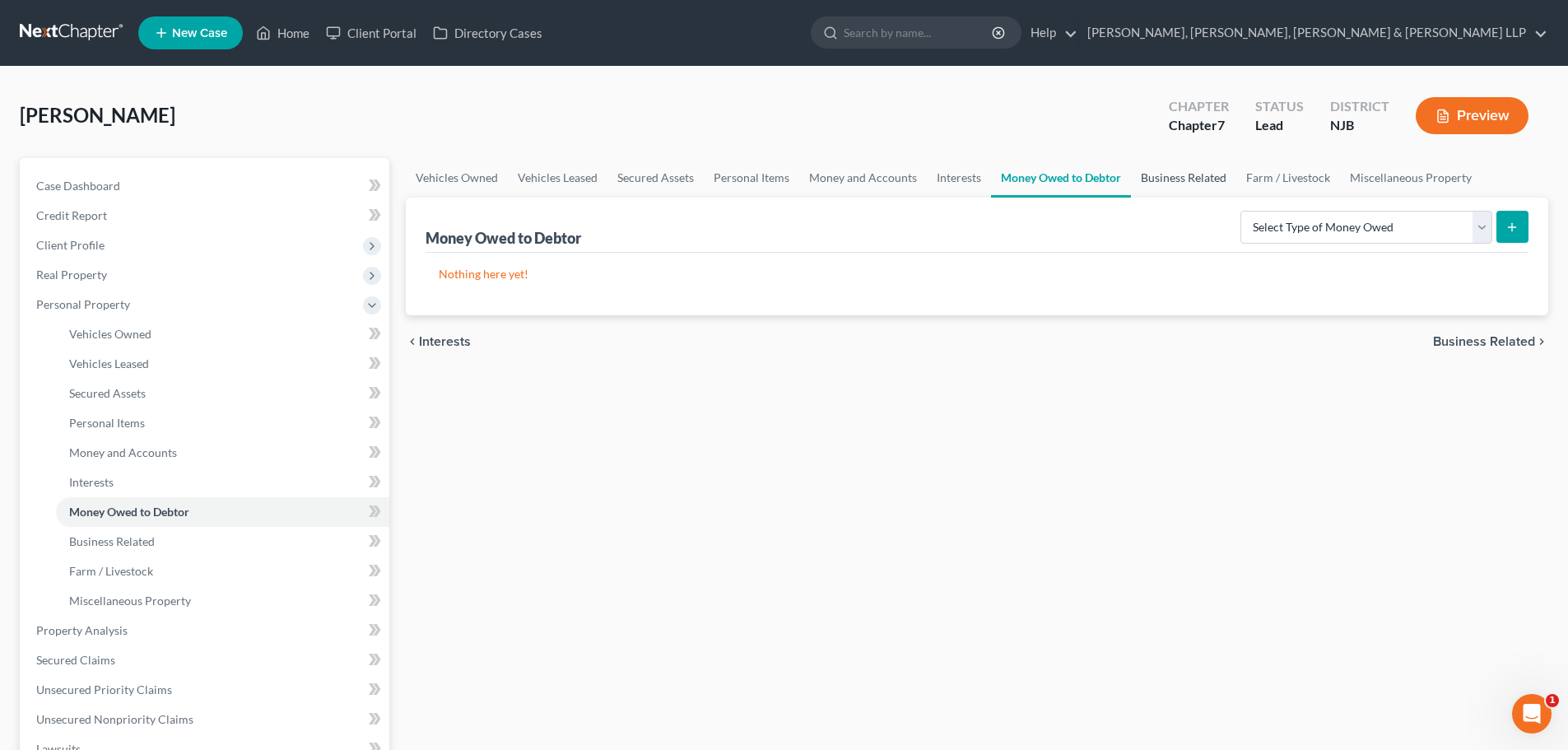
click at [1169, 186] on link "Business Related" at bounding box center [1184, 178] width 105 height 40
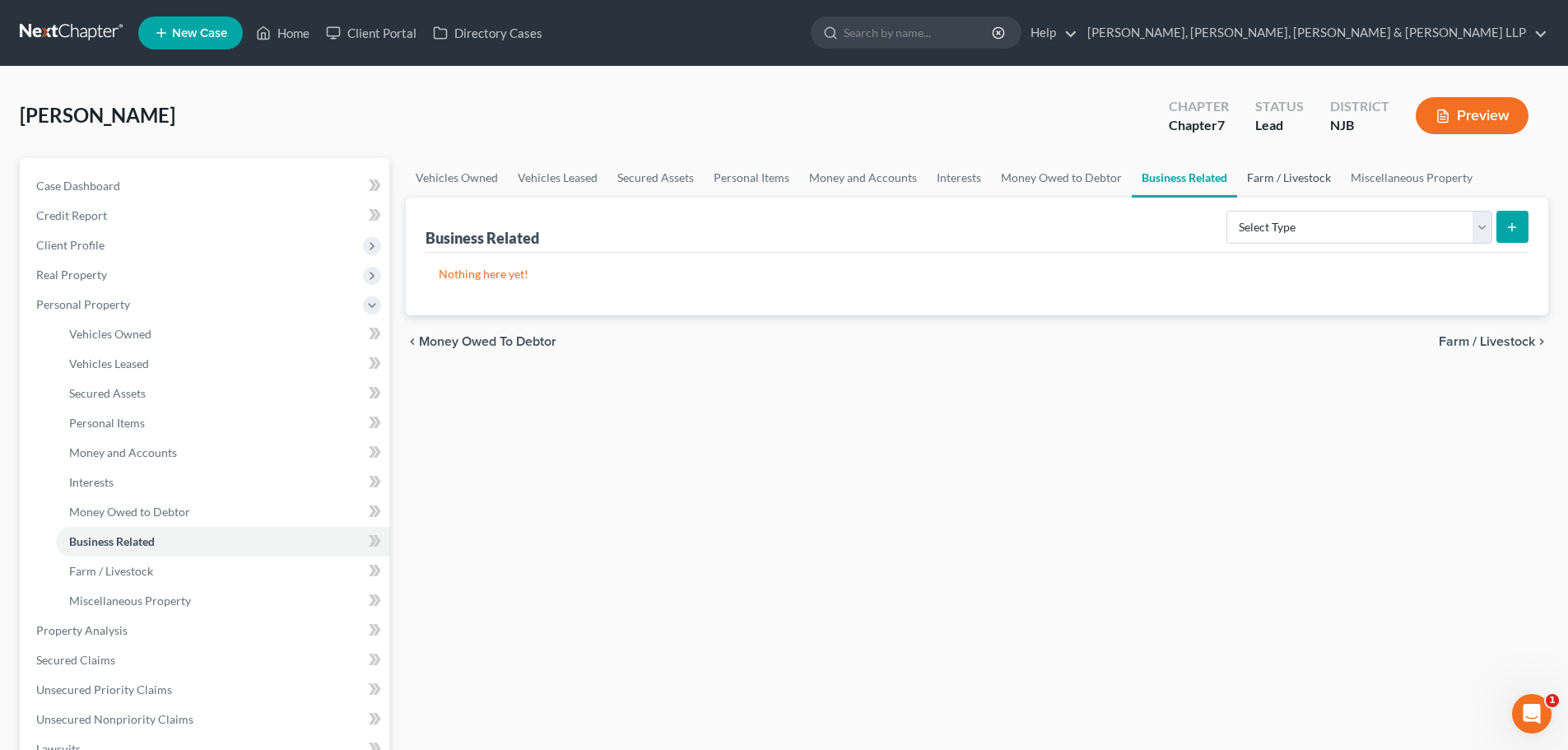
click at [1266, 183] on link "Farm / Livestock" at bounding box center [1289, 178] width 104 height 40
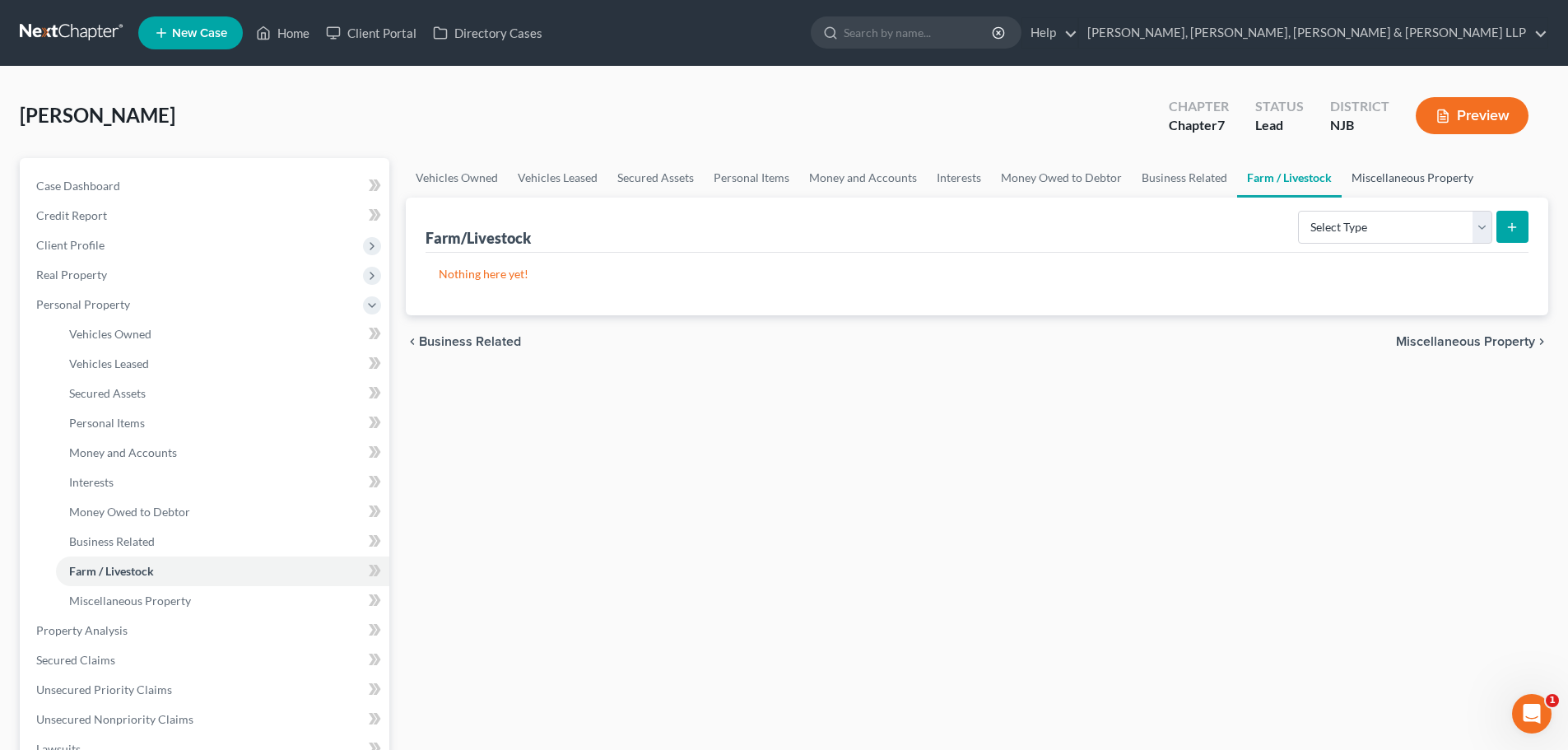
click at [1361, 183] on link "Miscellaneous Property" at bounding box center [1412, 178] width 142 height 40
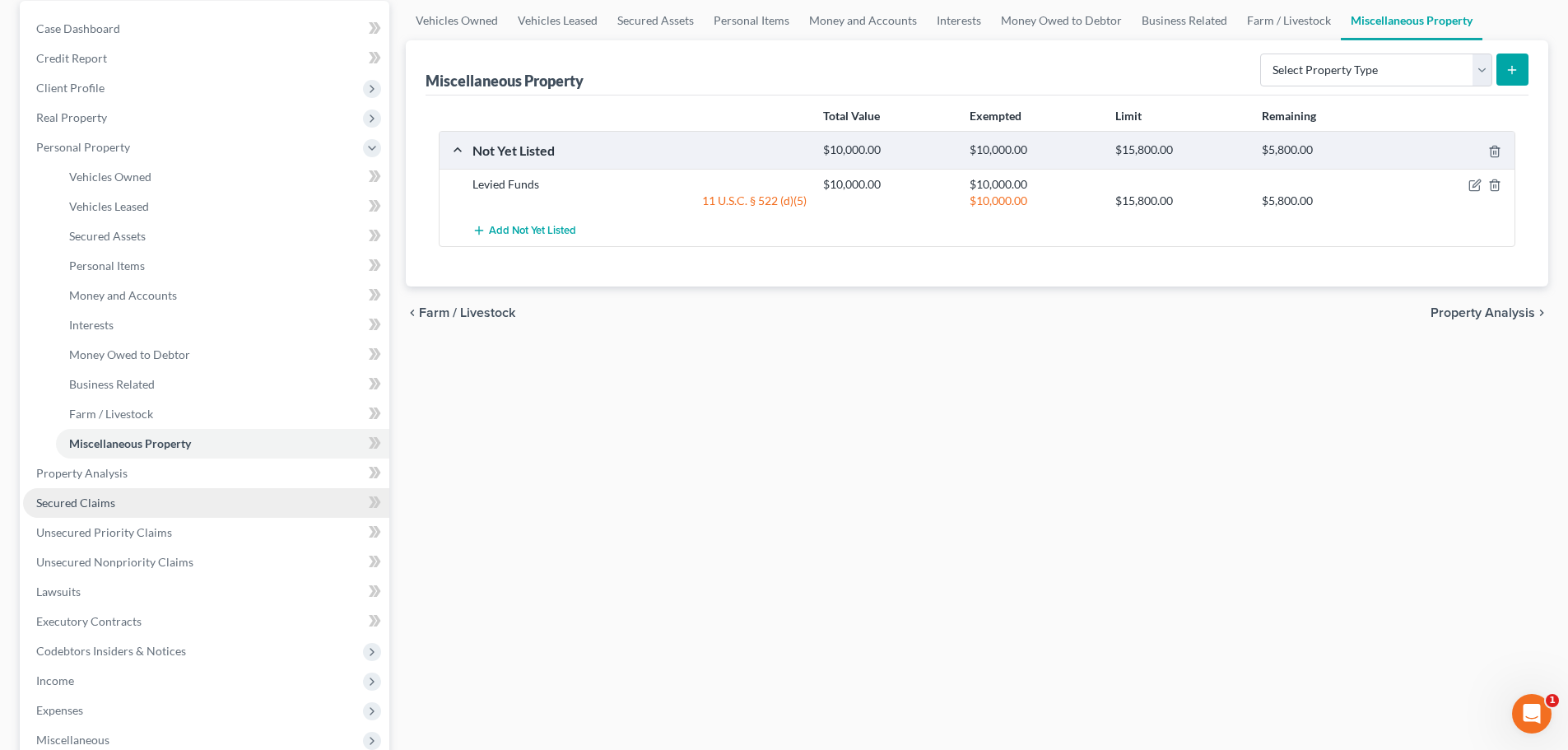
scroll to position [165, 0]
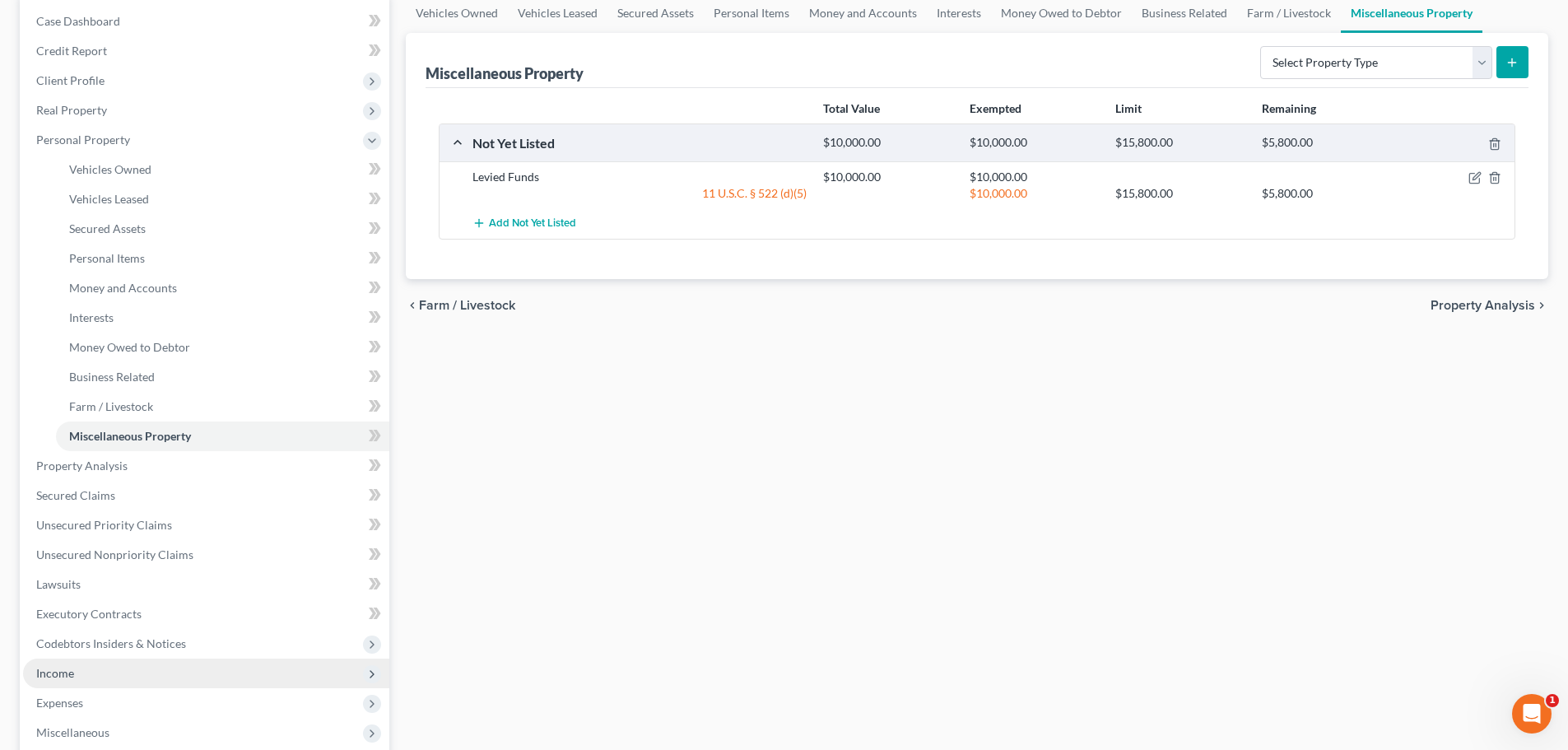
click at [98, 664] on span "Income" at bounding box center [206, 673] width 366 height 29
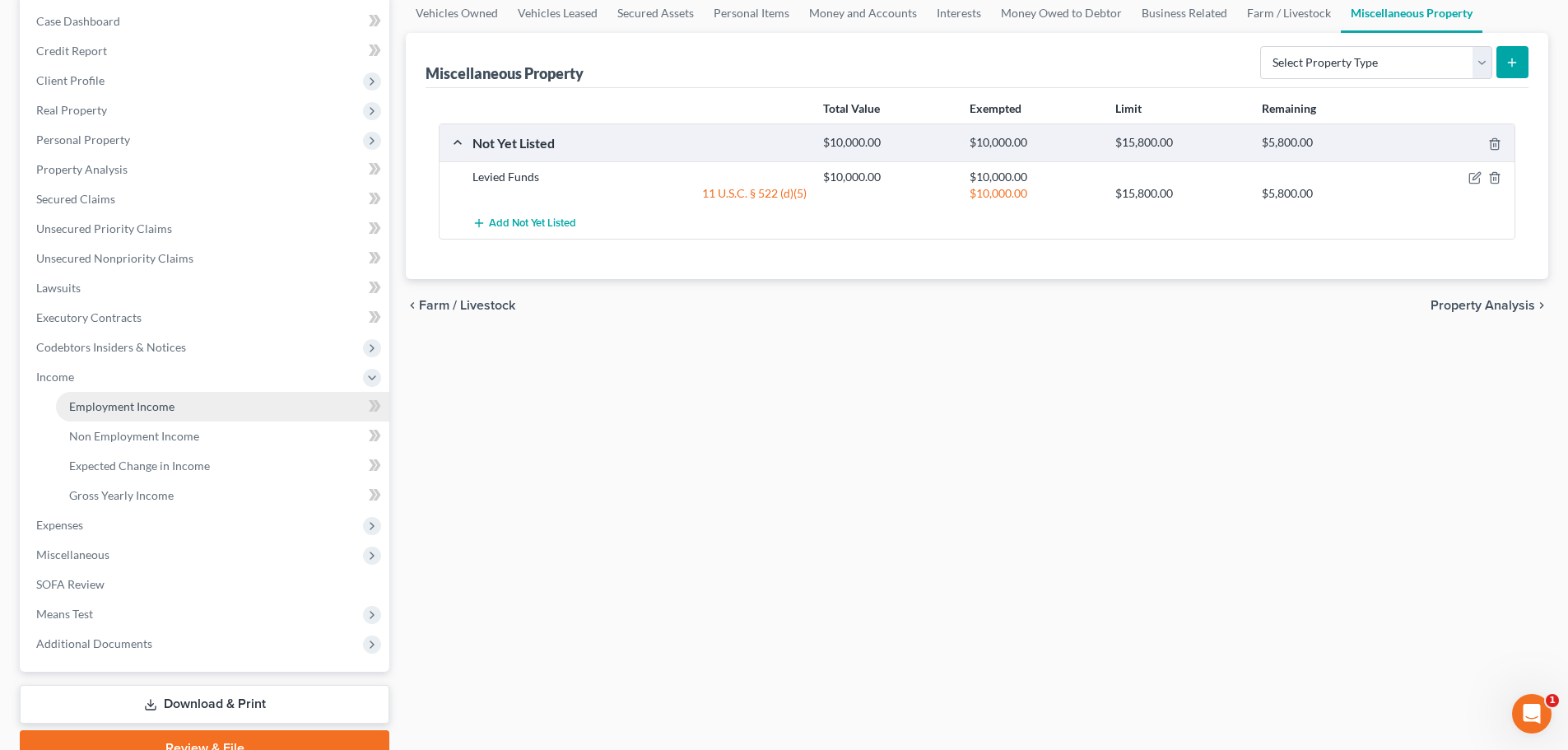
click at [156, 397] on link "Employment Income" at bounding box center [223, 407] width 333 height 29
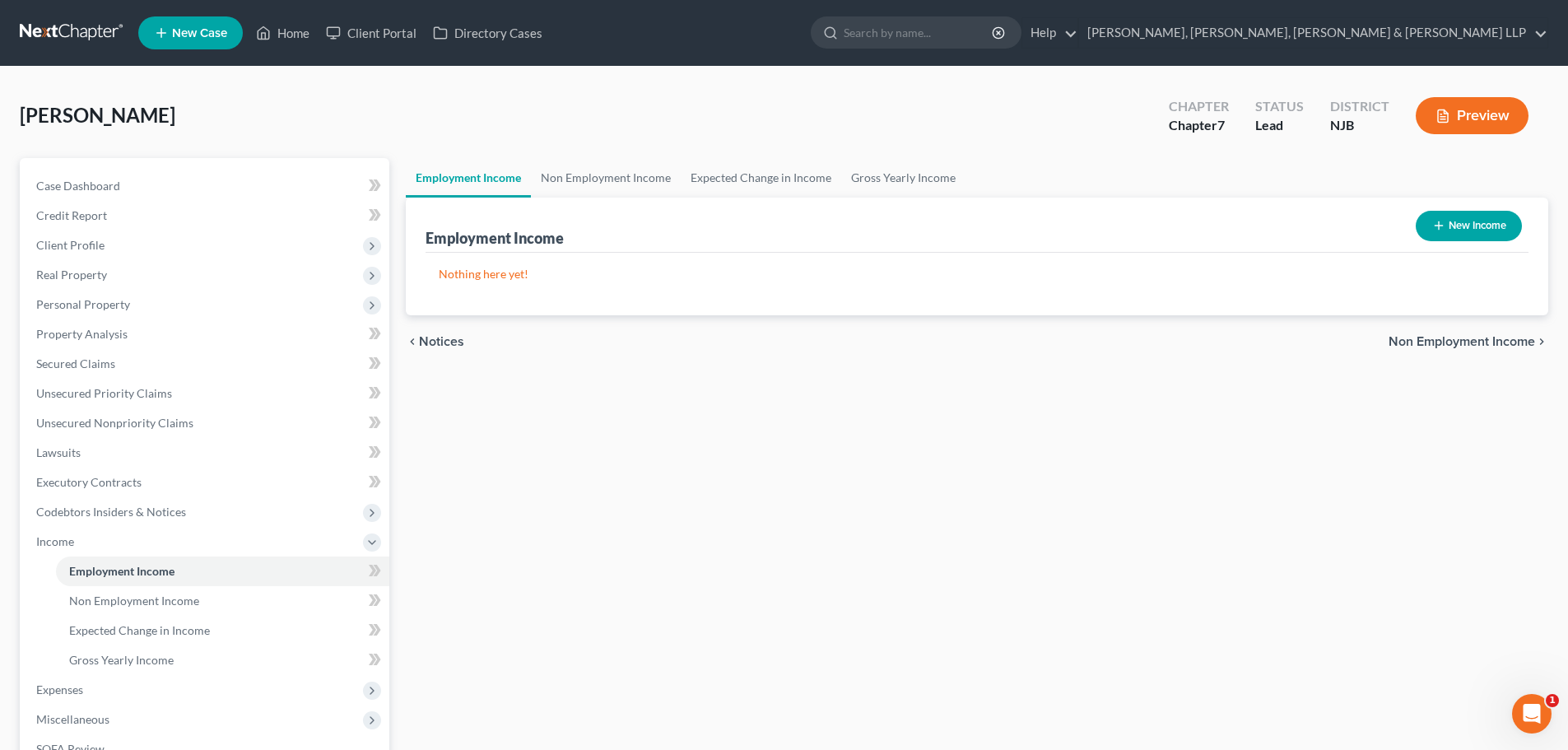
click at [1454, 229] on button "New Income" at bounding box center [1469, 226] width 106 height 30
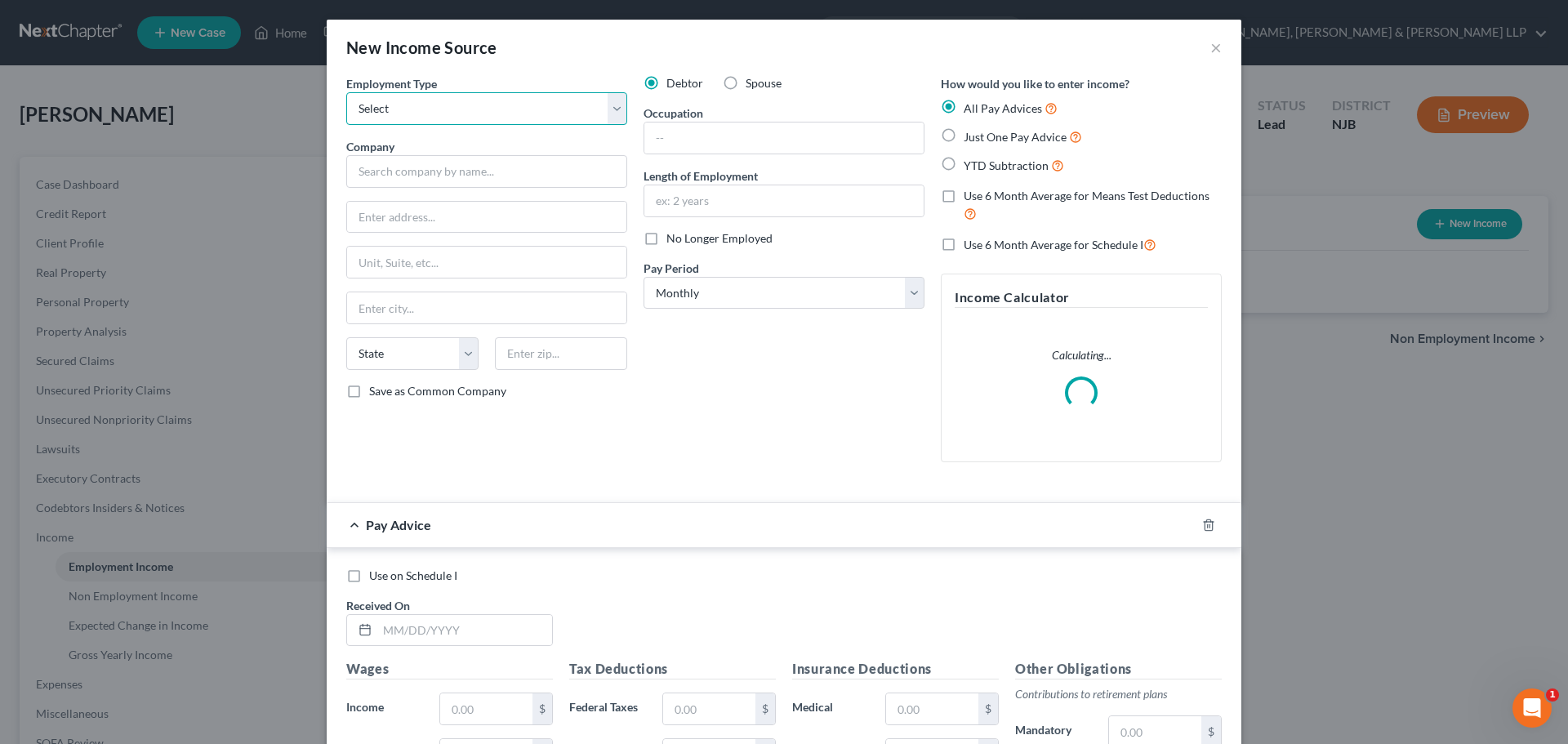
click at [512, 99] on select "Select Full or [DEMOGRAPHIC_DATA] Employment Self Employment" at bounding box center [487, 109] width 281 height 33
click at [346, 93] on select "Select Full or [DEMOGRAPHIC_DATA] Employment Self Employment" at bounding box center [487, 109] width 281 height 33
click at [409, 178] on input "text" at bounding box center [487, 171] width 281 height 33
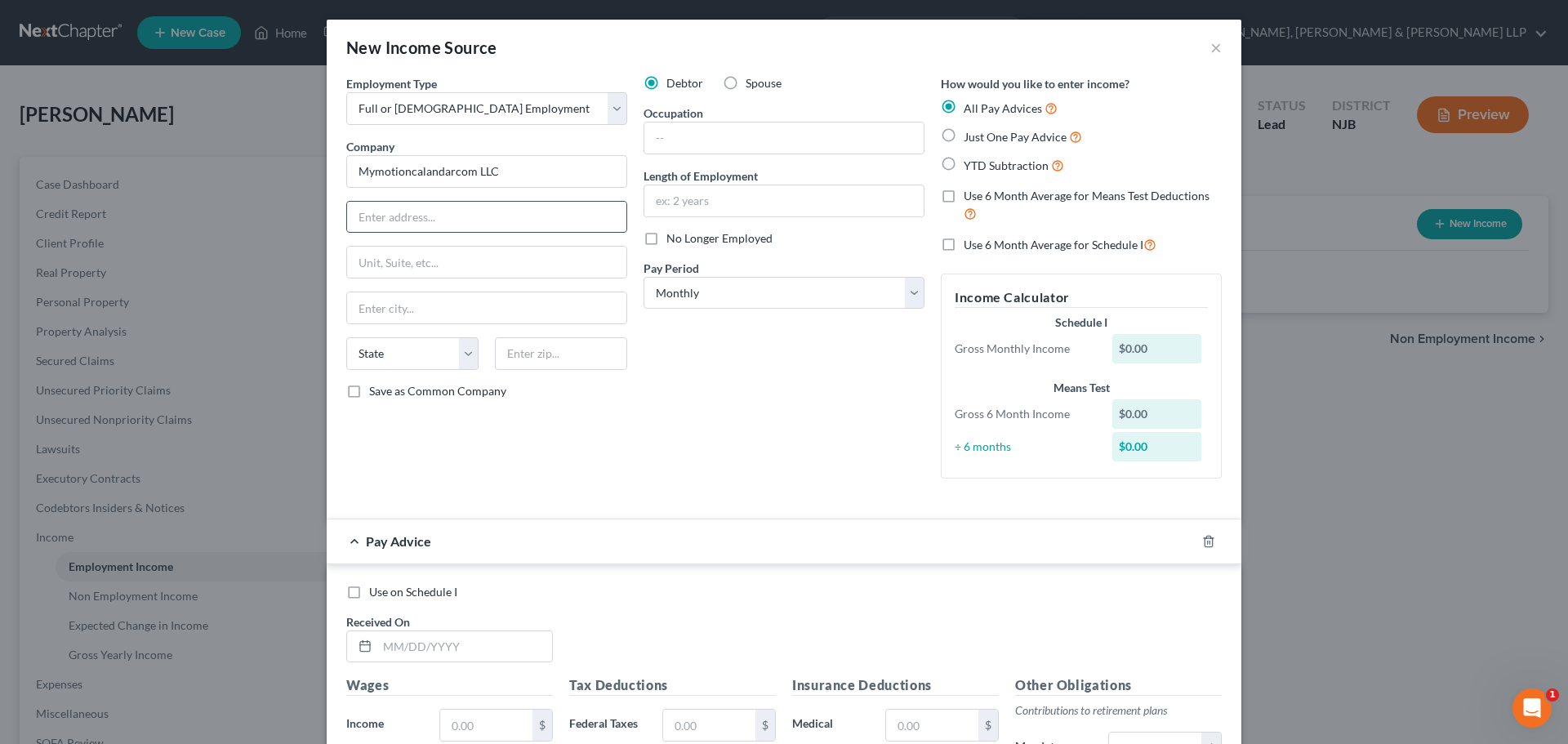
click at [445, 211] on input "text" at bounding box center [487, 217] width 279 height 31
click at [548, 355] on input "text" at bounding box center [561, 354] width 132 height 33
click at [530, 329] on div "Employment Type * Select Full or [DEMOGRAPHIC_DATA] Employment Self Employment …" at bounding box center [487, 284] width 297 height 417
drag, startPoint x: 250, startPoint y: 307, endPoint x: 382, endPoint y: 324, distance: 133.1
click at [226, 307] on div "New Income Source × Employment Type * Select Full or [DEMOGRAPHIC_DATA] Employm…" at bounding box center [784, 372] width 1568 height 744
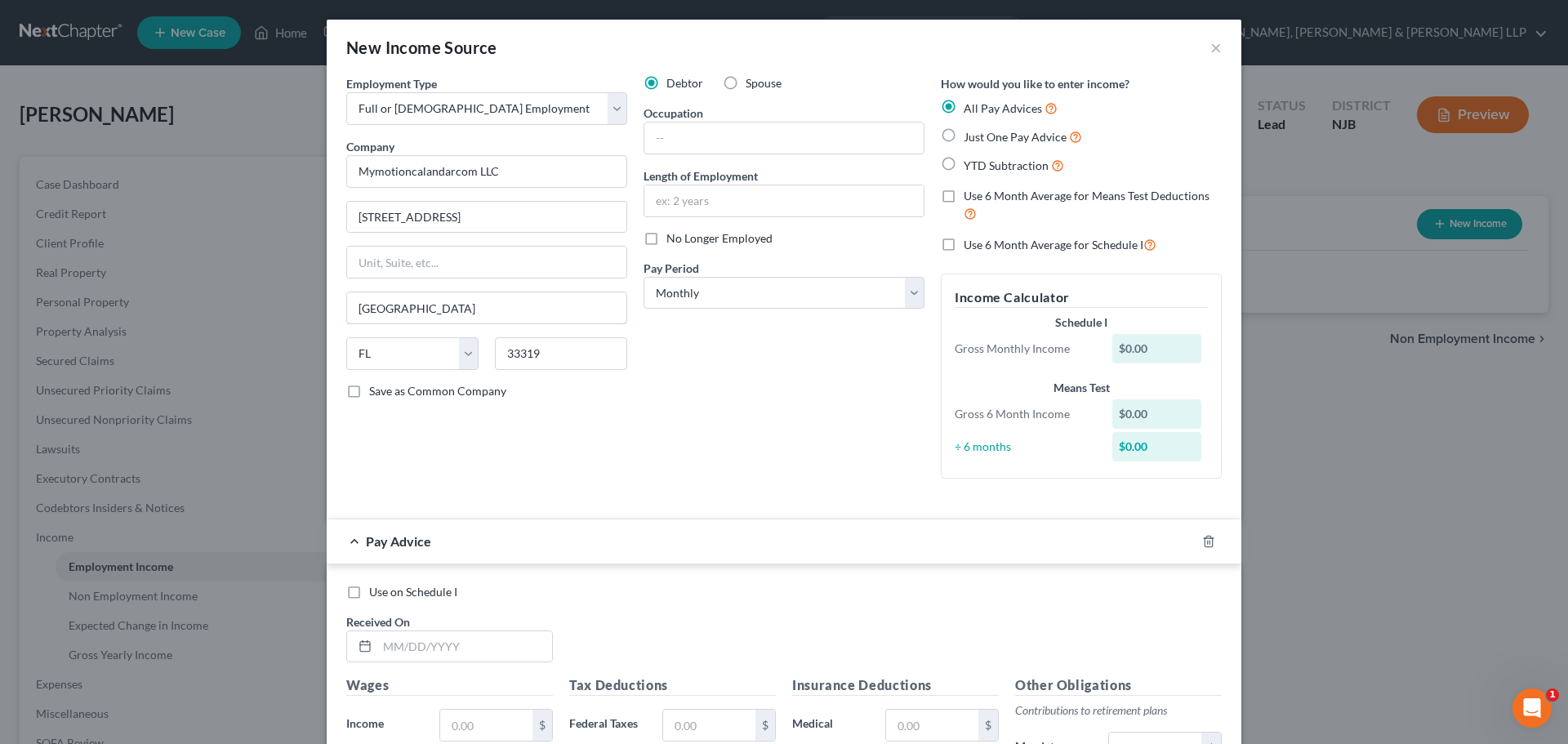
paste input "Levied Funds"
click at [517, 270] on input "text" at bounding box center [487, 262] width 279 height 31
drag, startPoint x: 443, startPoint y: 309, endPoint x: 272, endPoint y: 316, distance: 171.1
click at [272, 316] on div "New Income Source × Employment Type * Select Full or [DEMOGRAPHIC_DATA] Employm…" at bounding box center [784, 372] width 1568 height 744
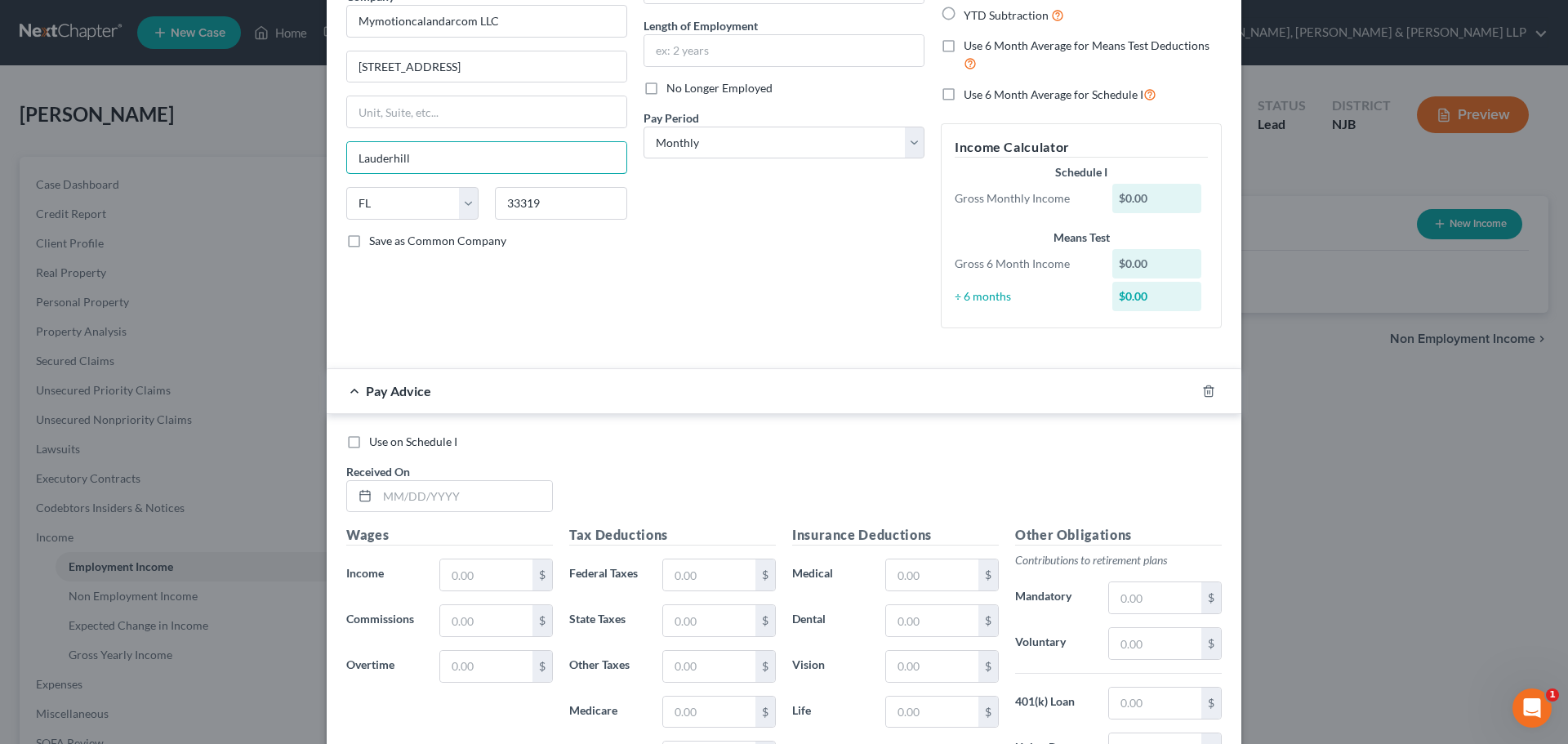
scroll to position [327, 0]
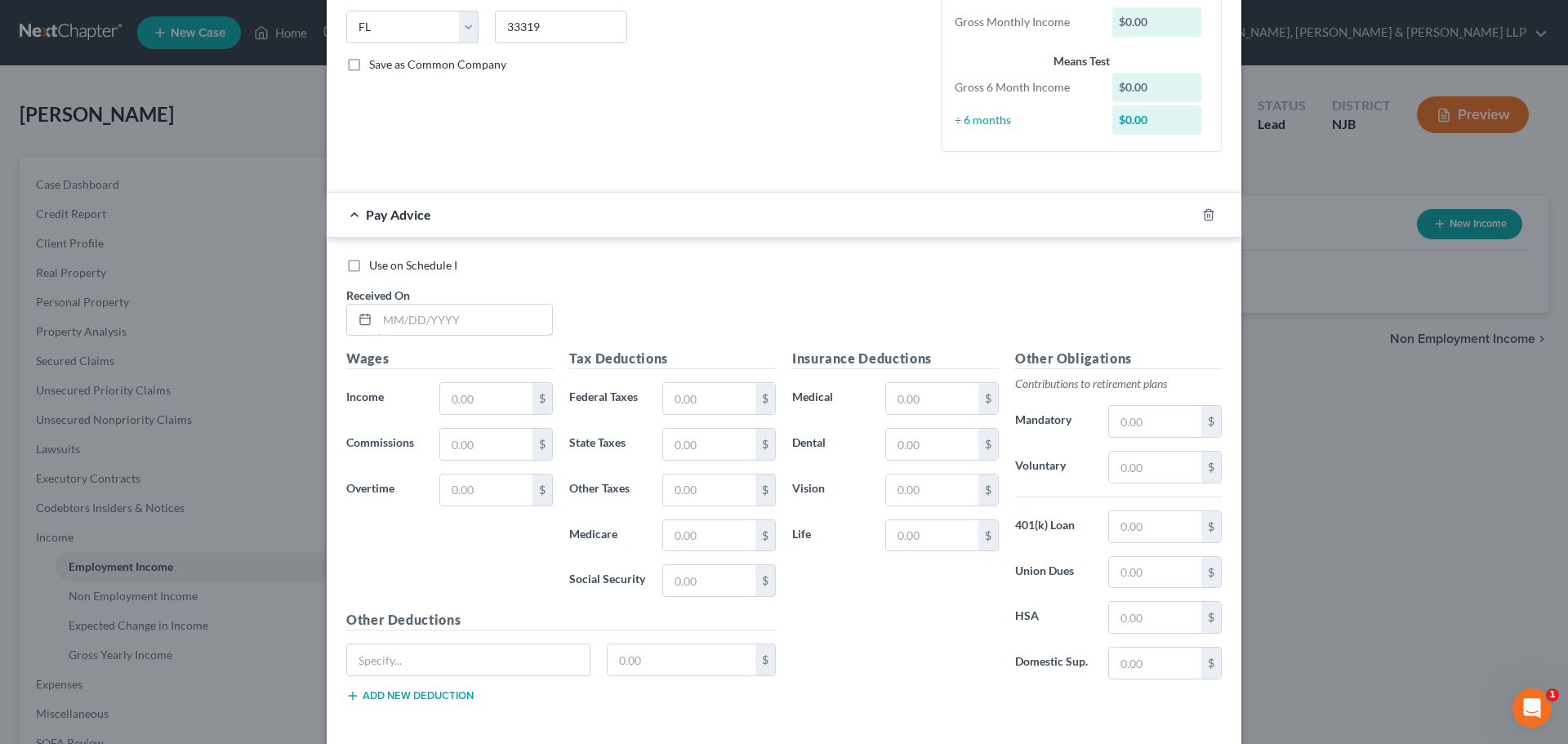
drag, startPoint x: 434, startPoint y: 333, endPoint x: 369, endPoint y: 341, distance: 65.5
click at [434, 333] on input "text" at bounding box center [464, 320] width 175 height 31
click at [465, 405] on input "text" at bounding box center [487, 399] width 93 height 31
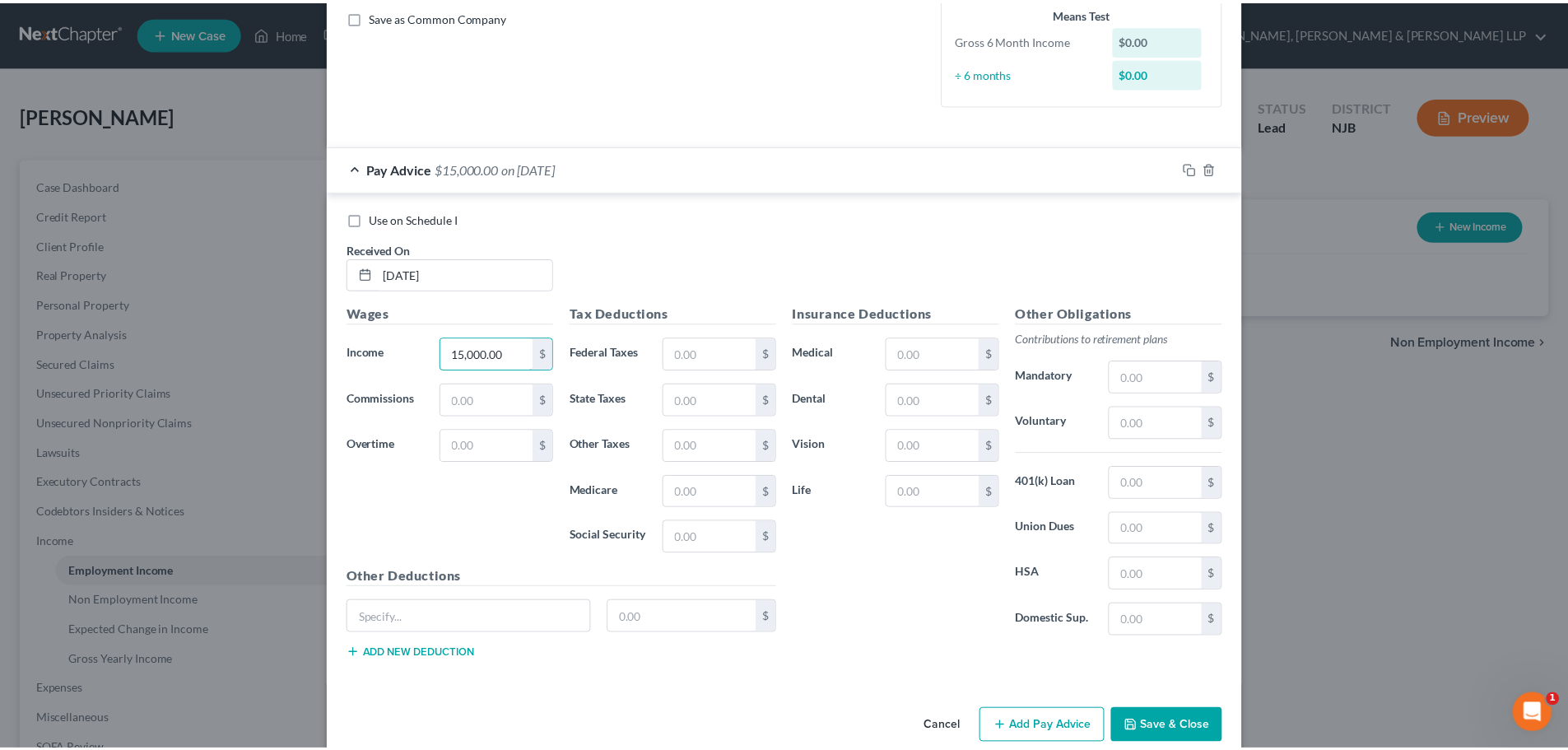
scroll to position [404, 0]
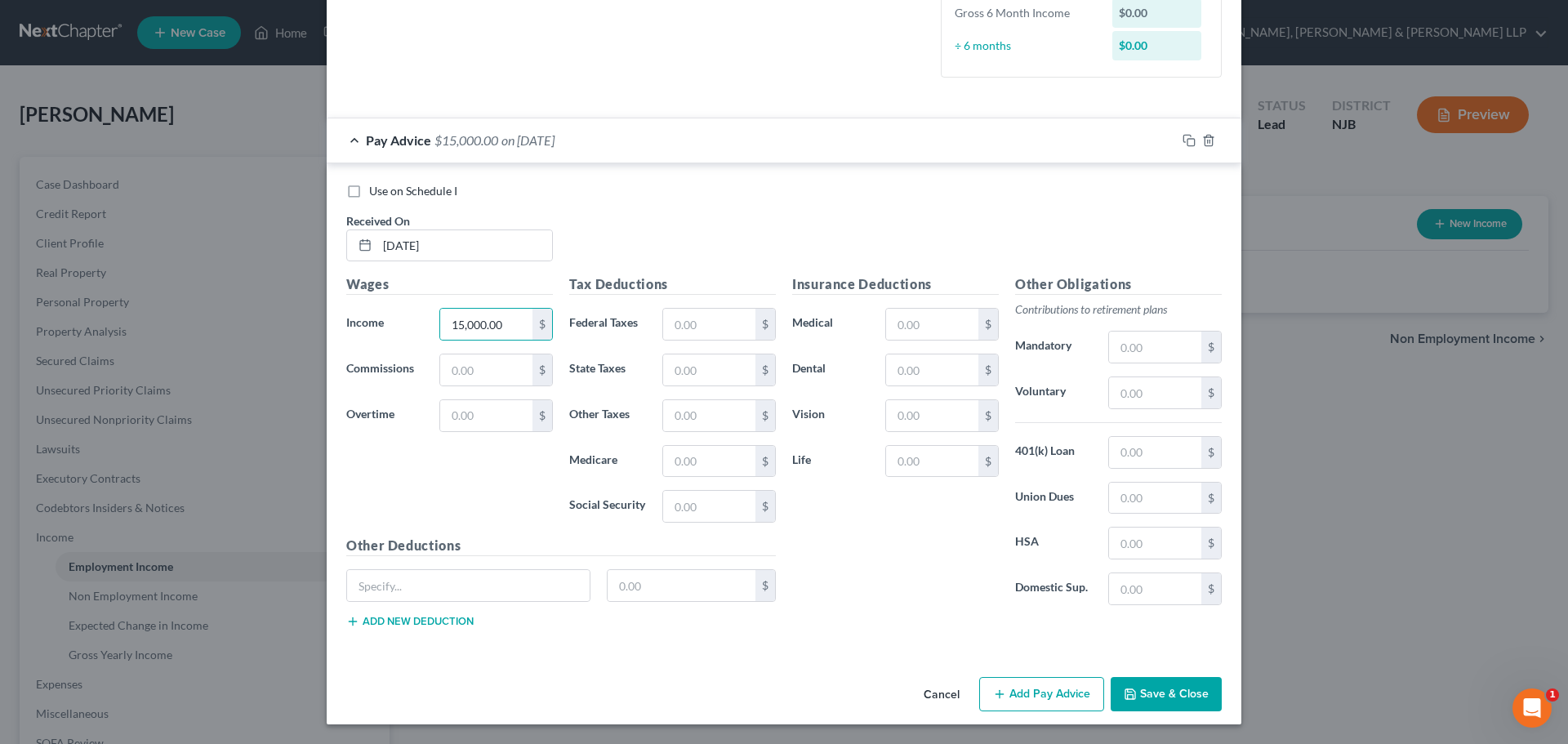
click at [1151, 699] on button "Save & Close" at bounding box center [1166, 694] width 111 height 34
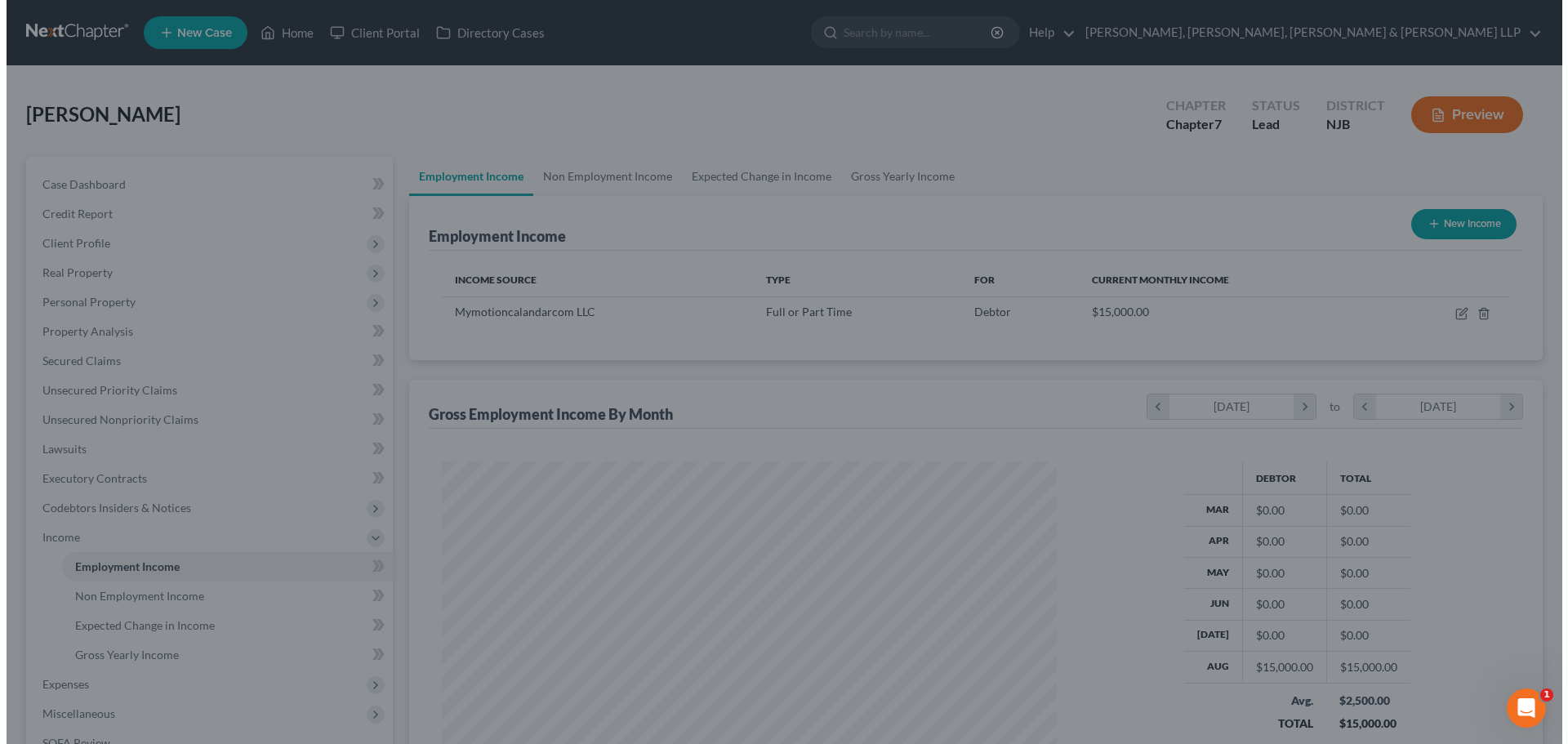
scroll to position [816546, 815911]
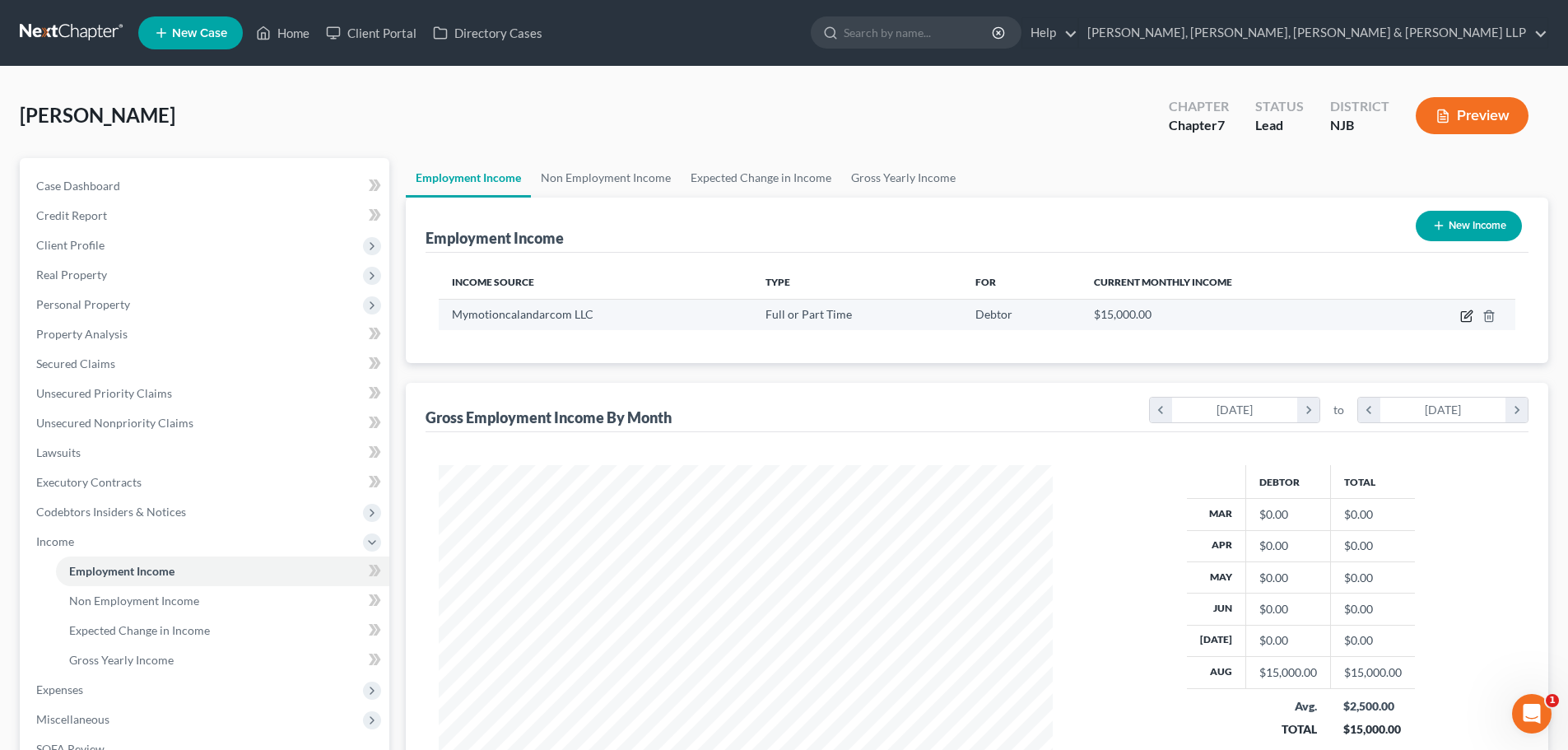
click at [1463, 321] on icon "button" at bounding box center [1466, 316] width 10 height 10
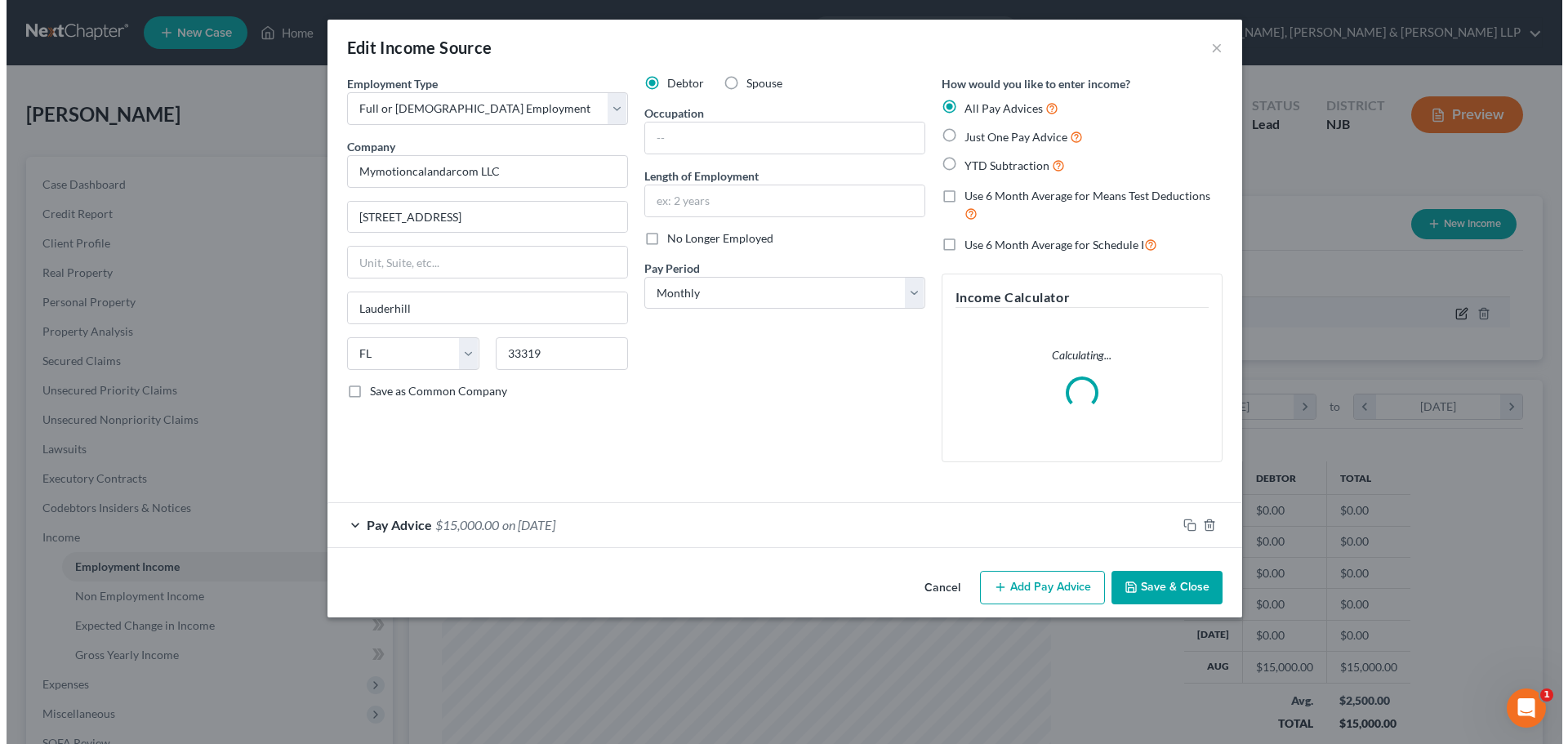
scroll to position [307, 648]
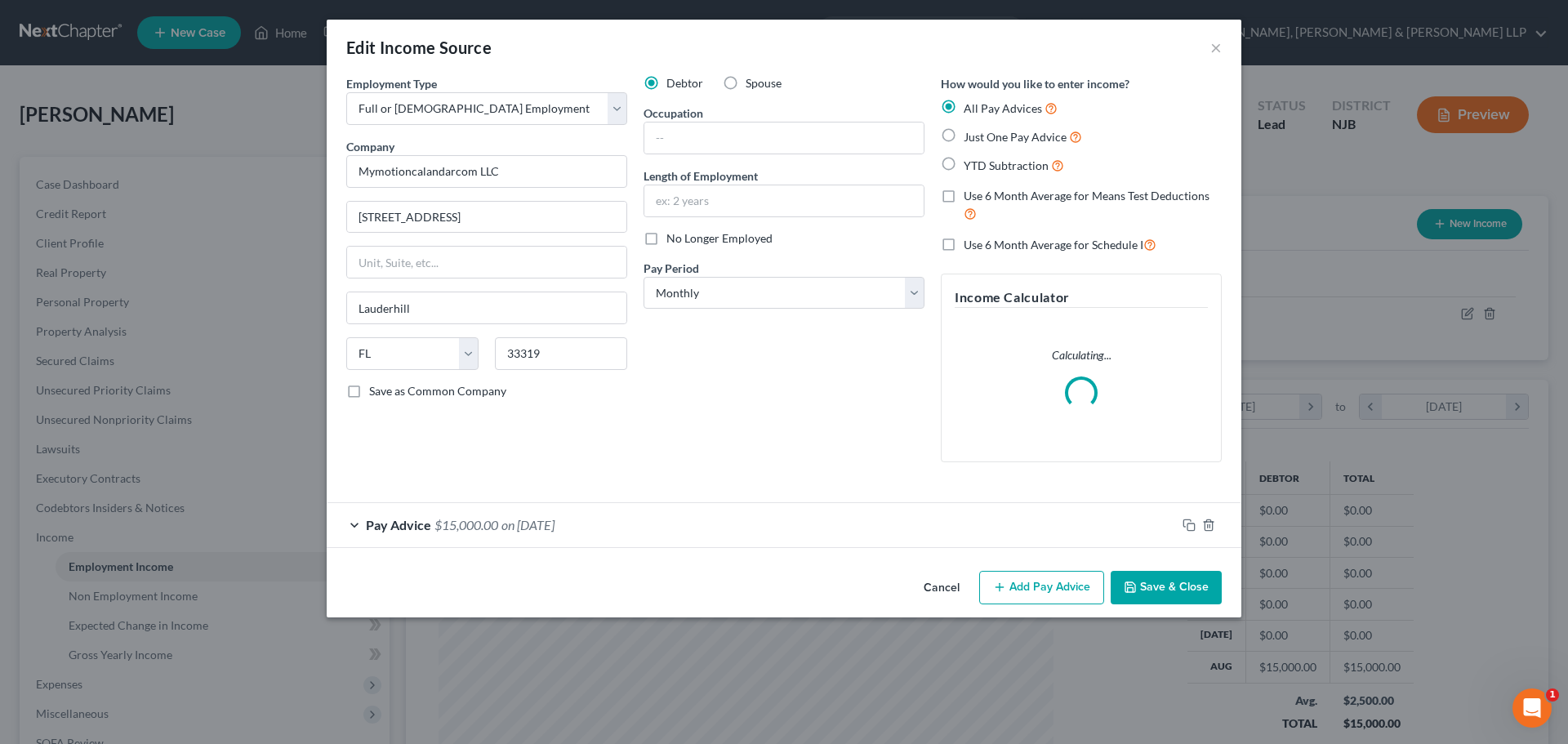
click at [987, 582] on button "Add Pay Advice" at bounding box center [1042, 588] width 125 height 34
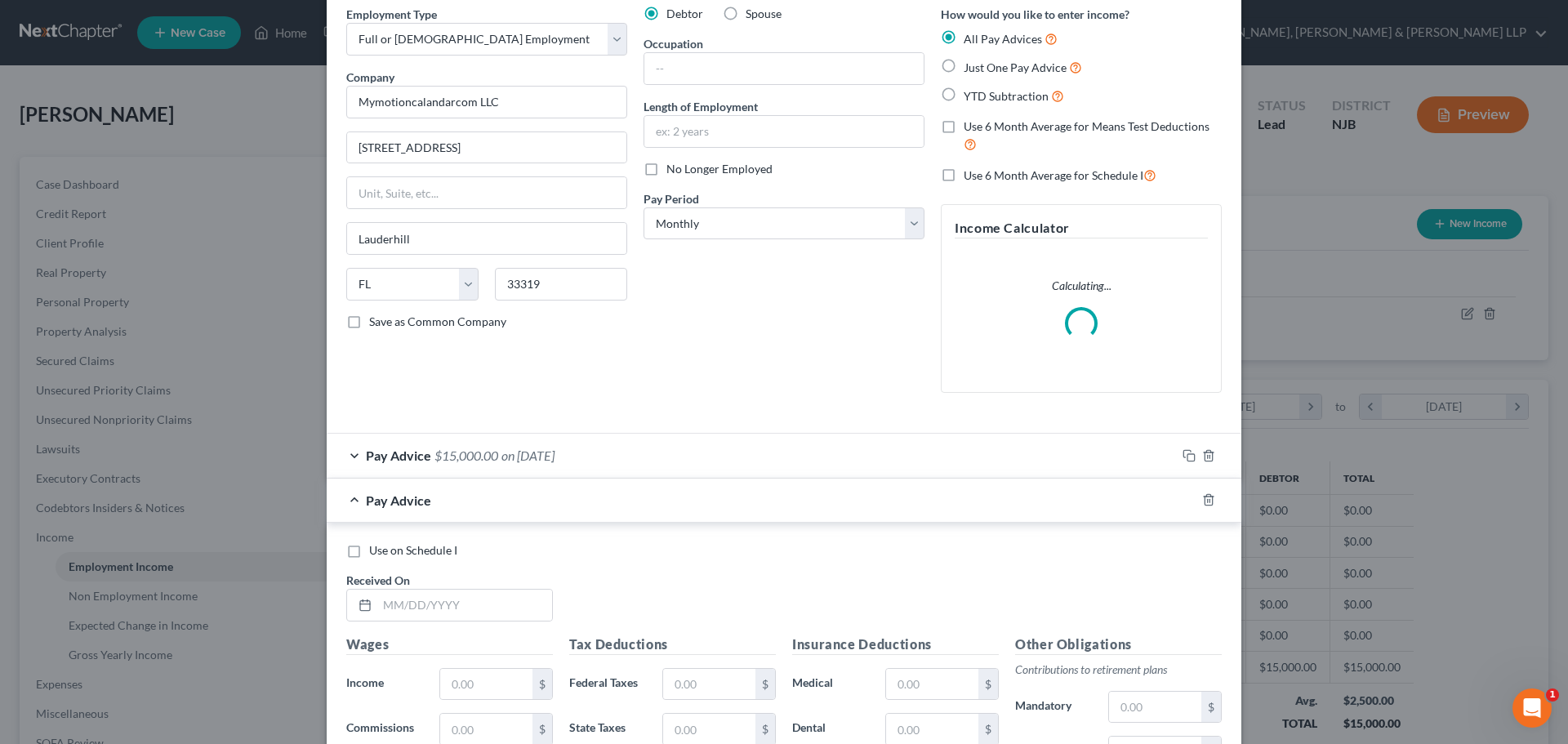
scroll to position [164, 0]
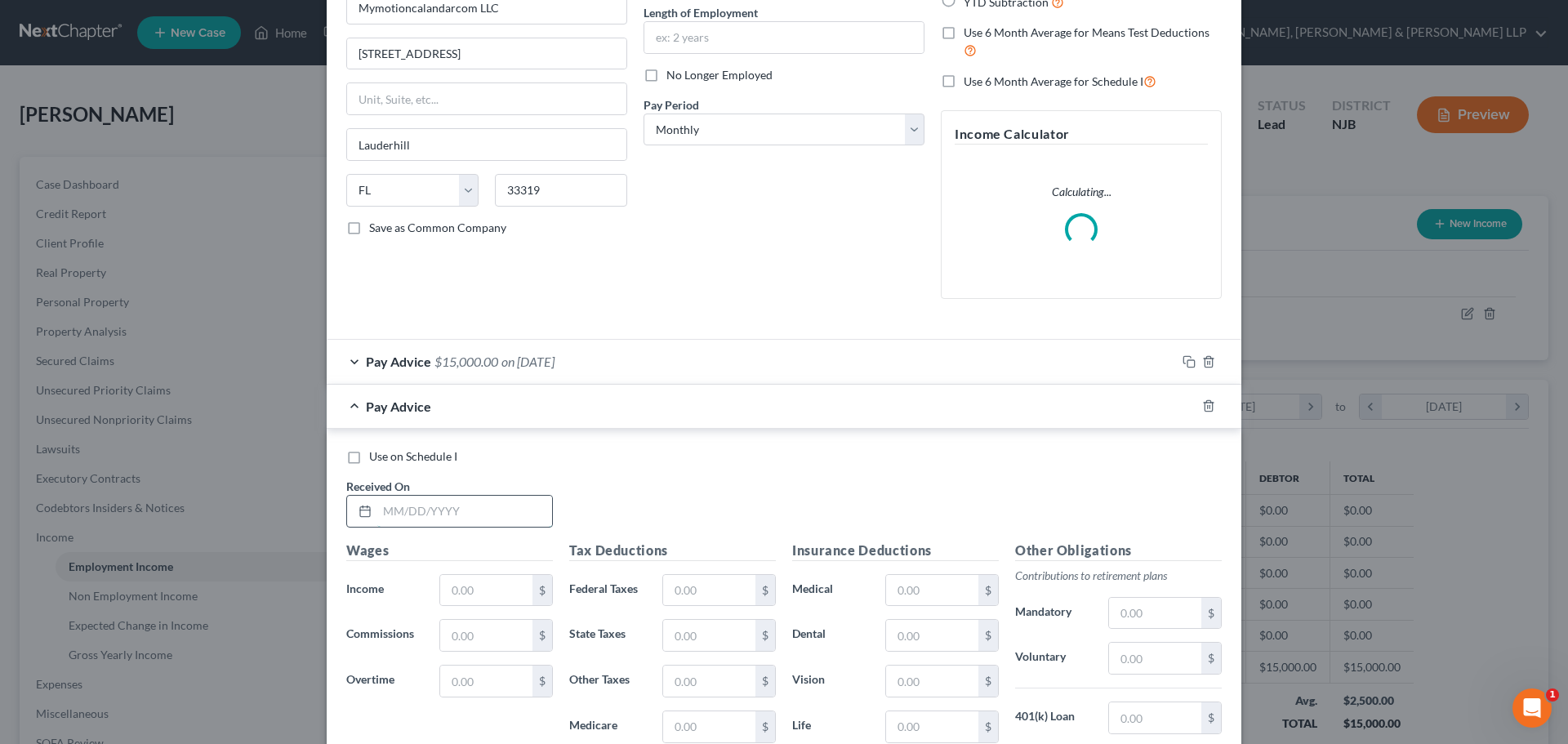
click at [456, 507] on input "text" at bounding box center [464, 511] width 175 height 31
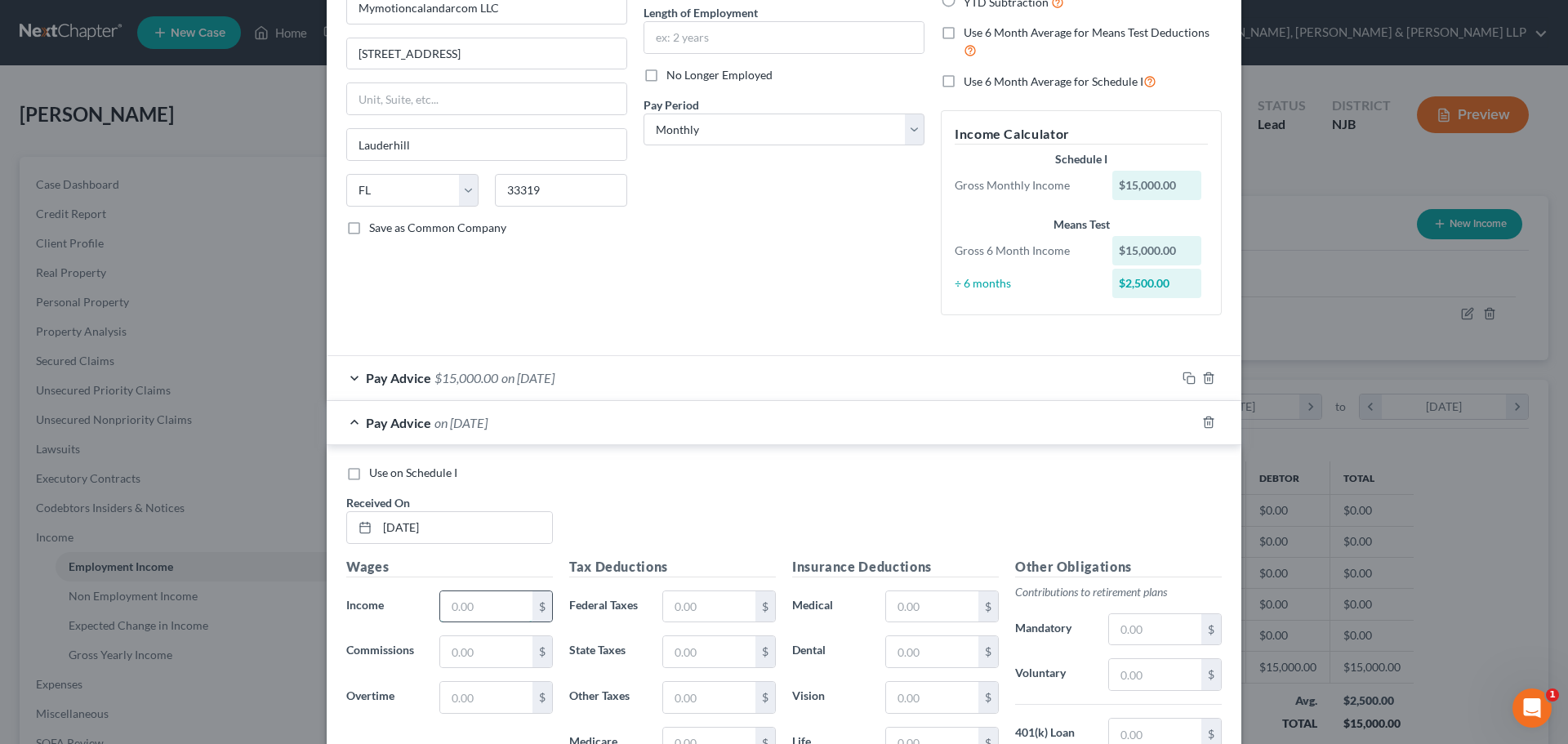
click at [476, 596] on input "text" at bounding box center [487, 607] width 93 height 31
click at [345, 426] on div "Pay Advice $15,937.50 on [DATE]" at bounding box center [751, 423] width 849 height 44
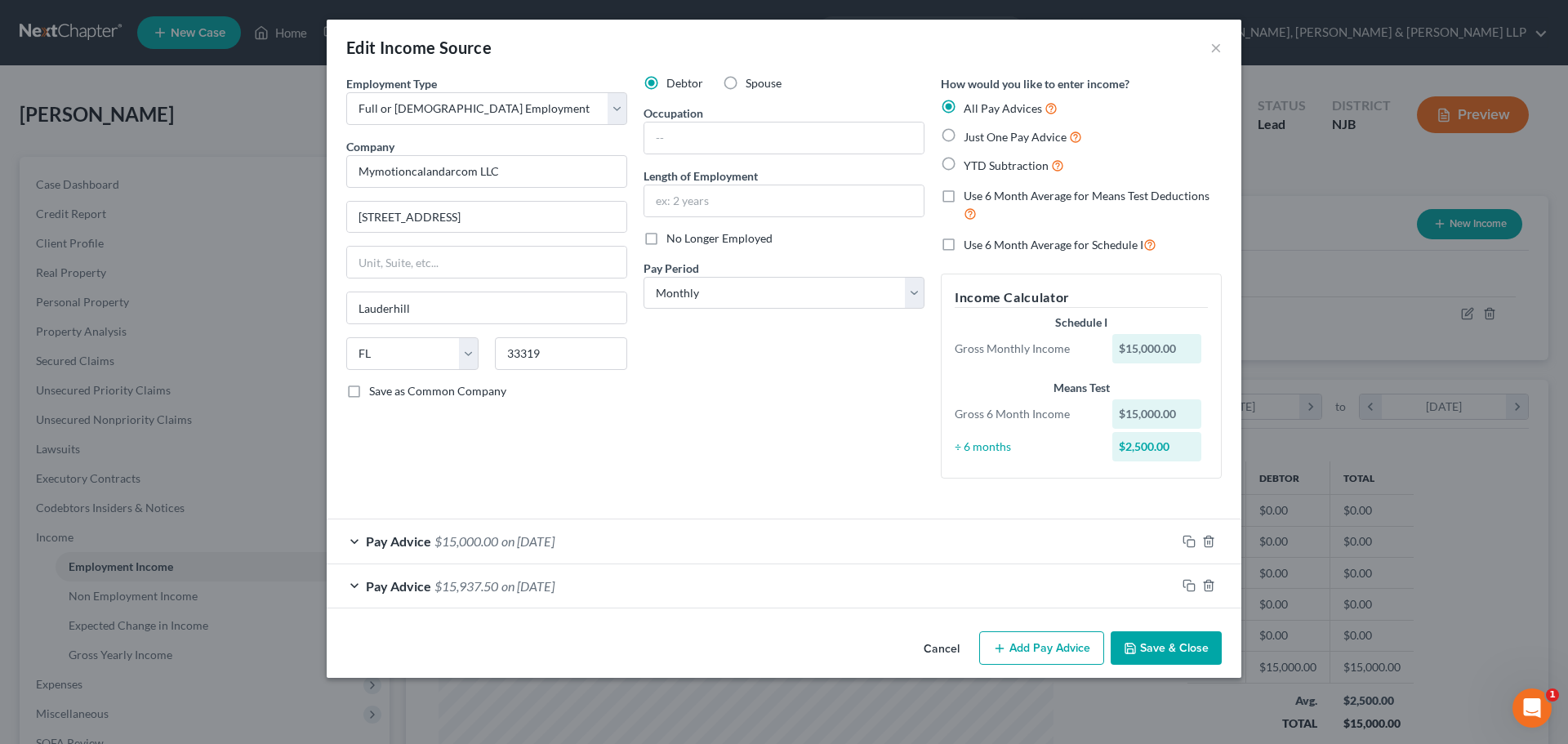
scroll to position [0, 0]
drag, startPoint x: 1056, startPoint y: 638, endPoint x: 691, endPoint y: 661, distance: 365.7
click at [1056, 638] on button "Add Pay Advice" at bounding box center [1042, 649] width 125 height 34
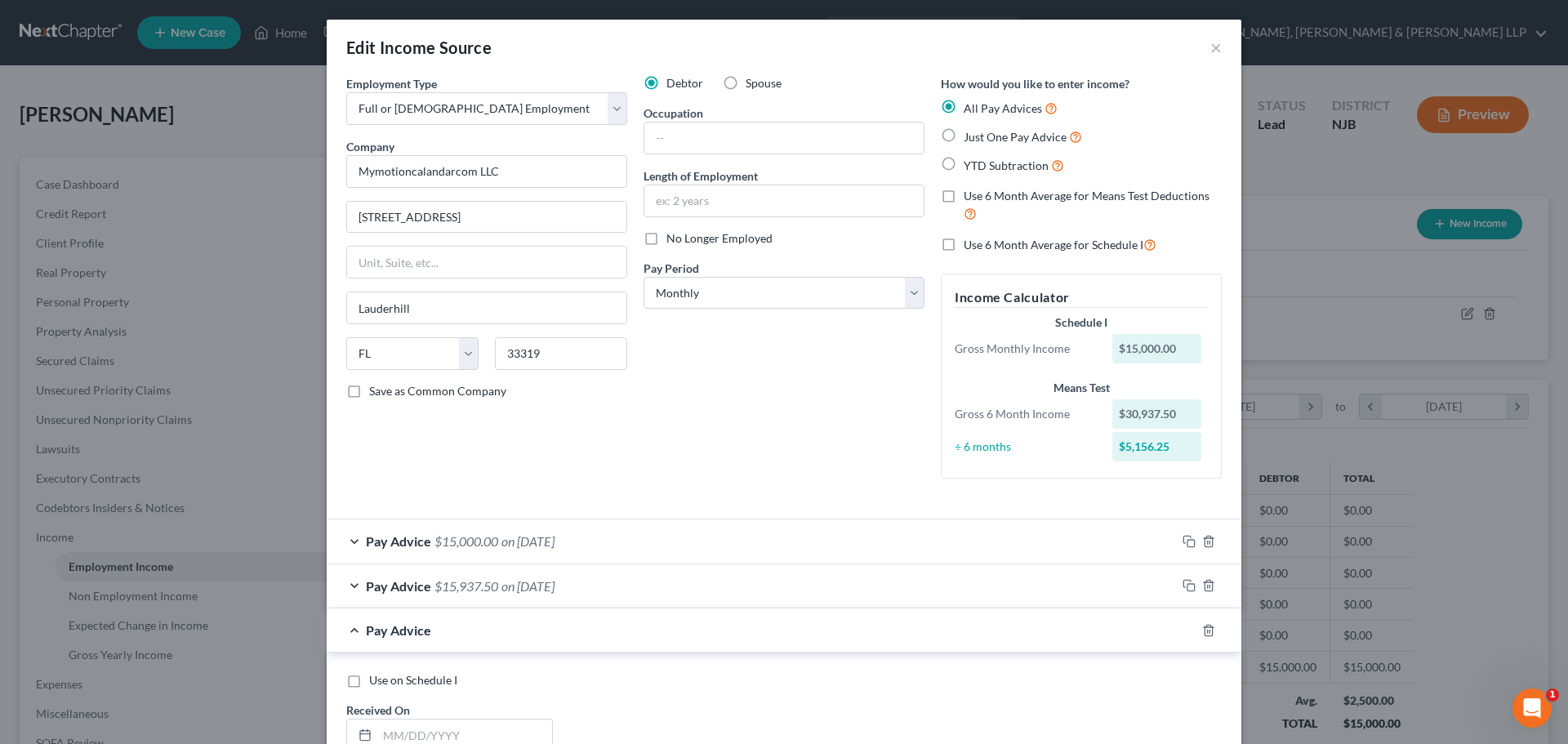
scroll to position [164, 0]
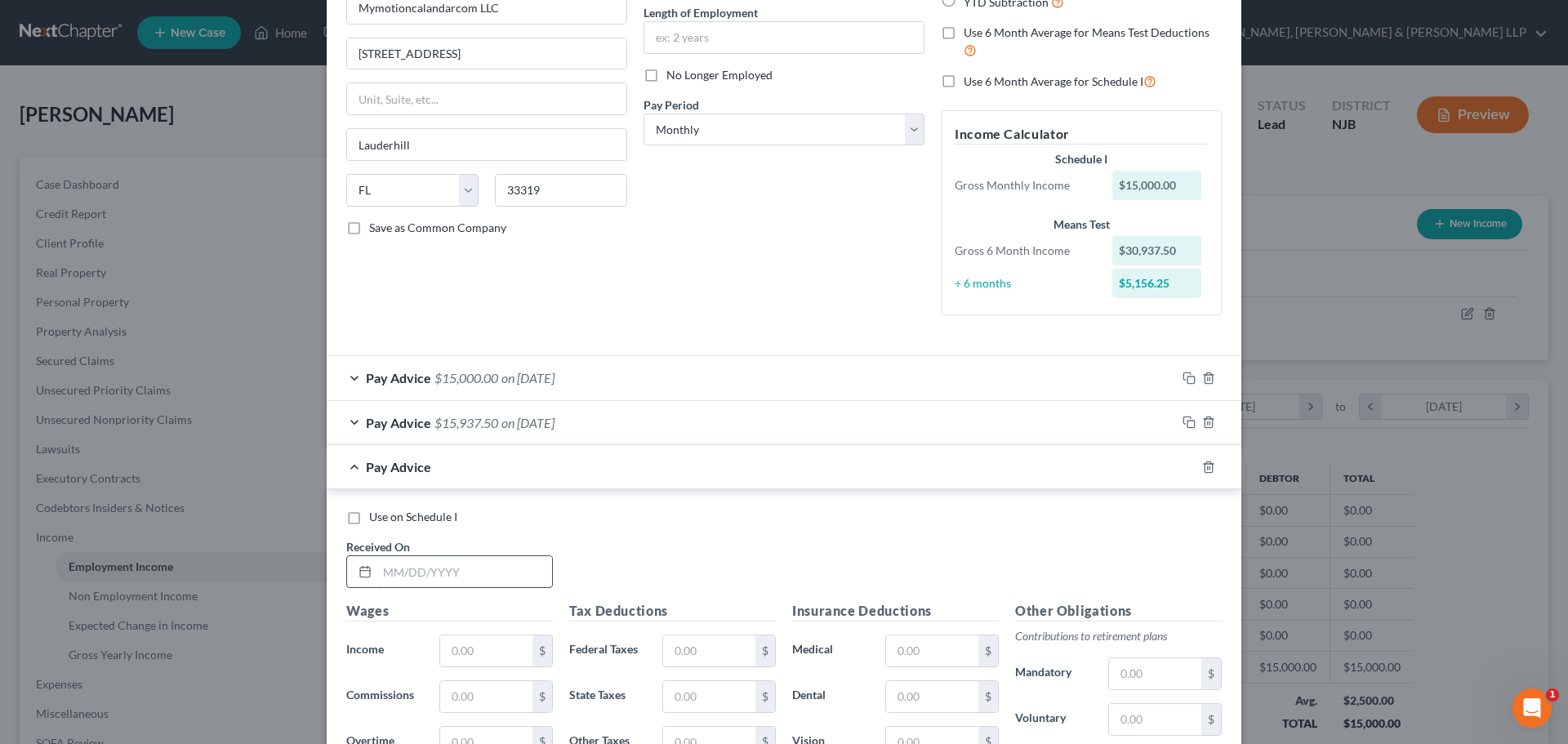
click at [455, 574] on input "text" at bounding box center [464, 572] width 175 height 31
click at [491, 646] on input "text" at bounding box center [487, 651] width 93 height 31
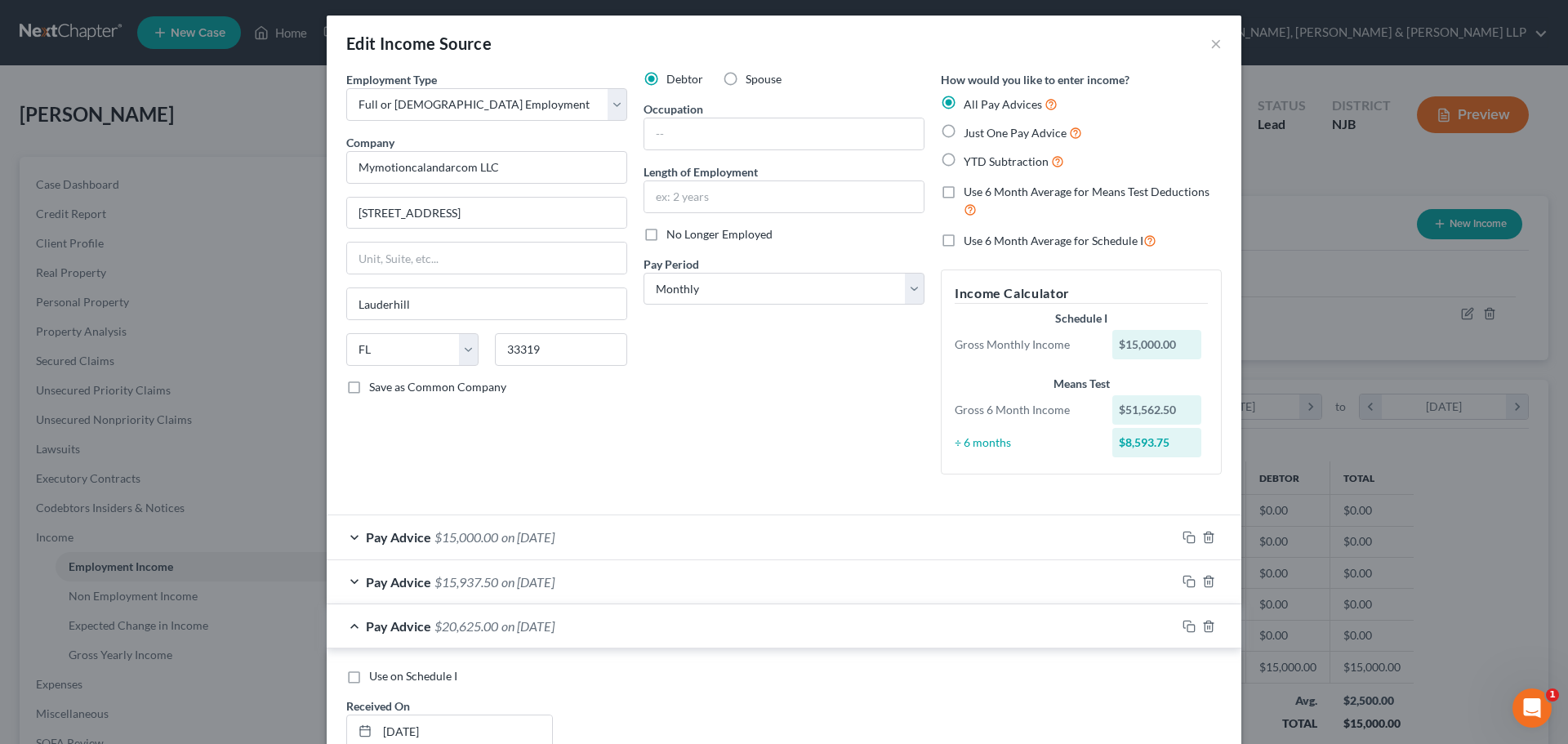
scroll to position [0, 0]
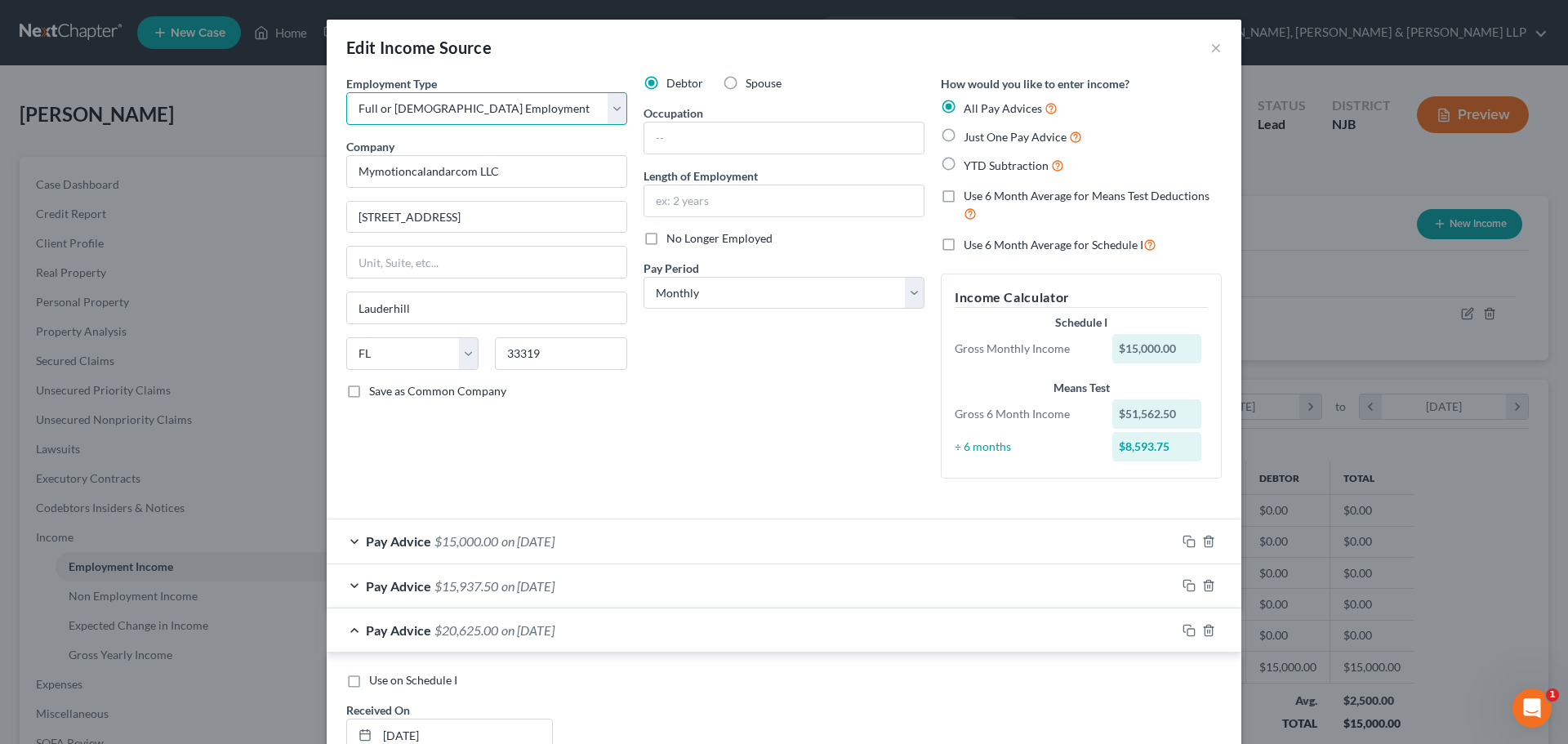
click at [504, 118] on select "Select Full or [DEMOGRAPHIC_DATA] Employment Self Employment" at bounding box center [487, 109] width 281 height 33
click at [346, 93] on select "Select Full or [DEMOGRAPHIC_DATA] Employment Self Employment" at bounding box center [487, 109] width 281 height 33
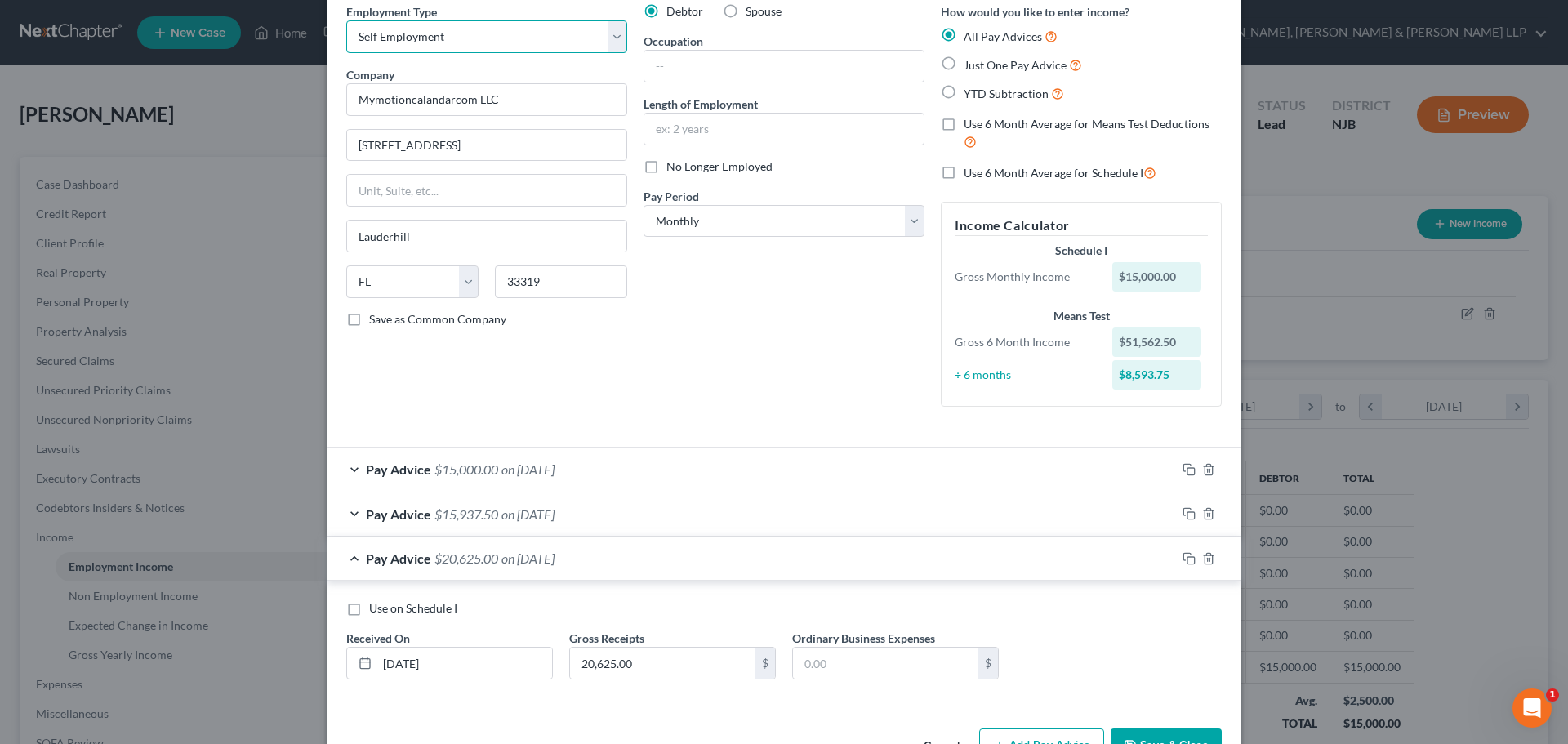
scroll to position [123, 0]
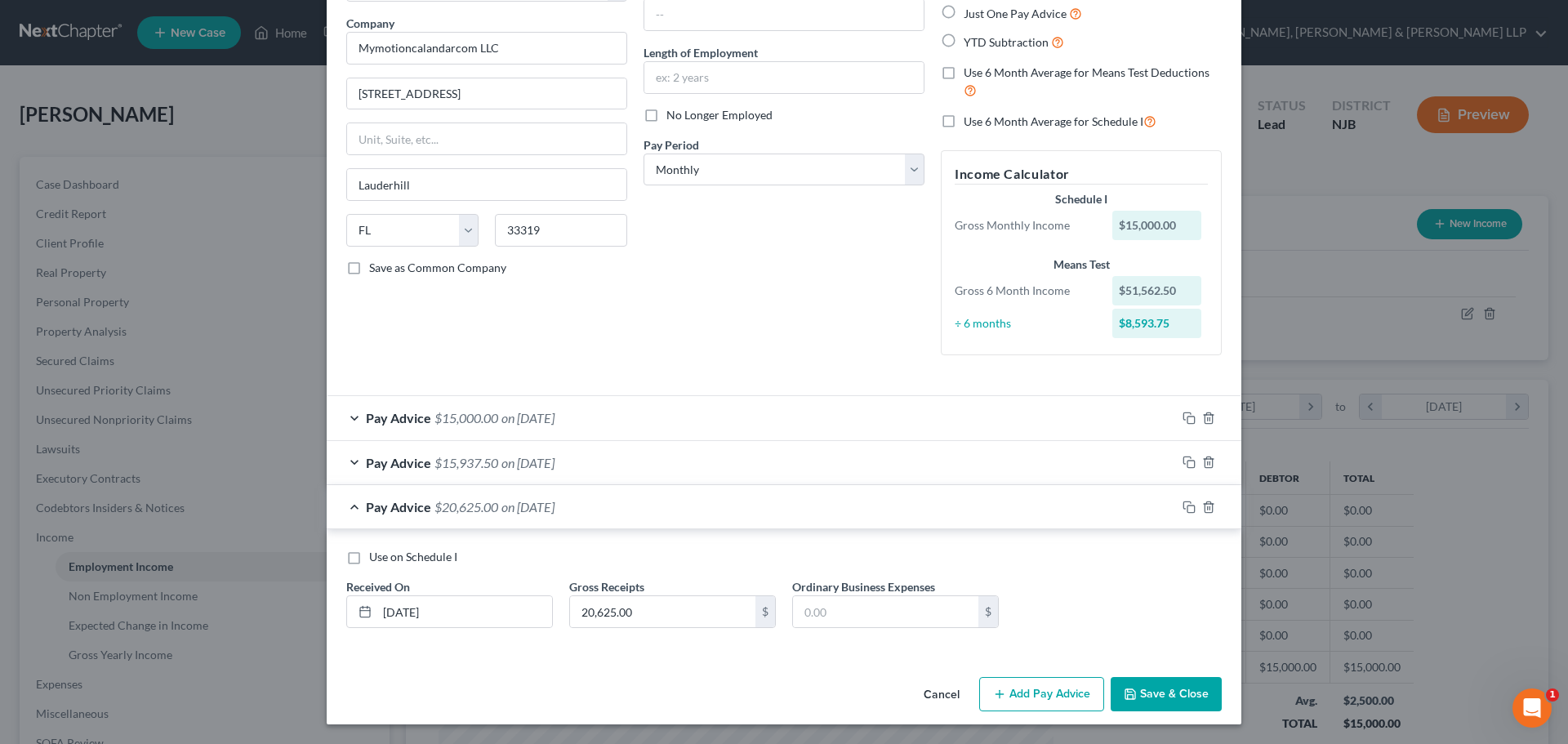
click at [1046, 687] on button "Add Pay Advice" at bounding box center [1042, 694] width 125 height 34
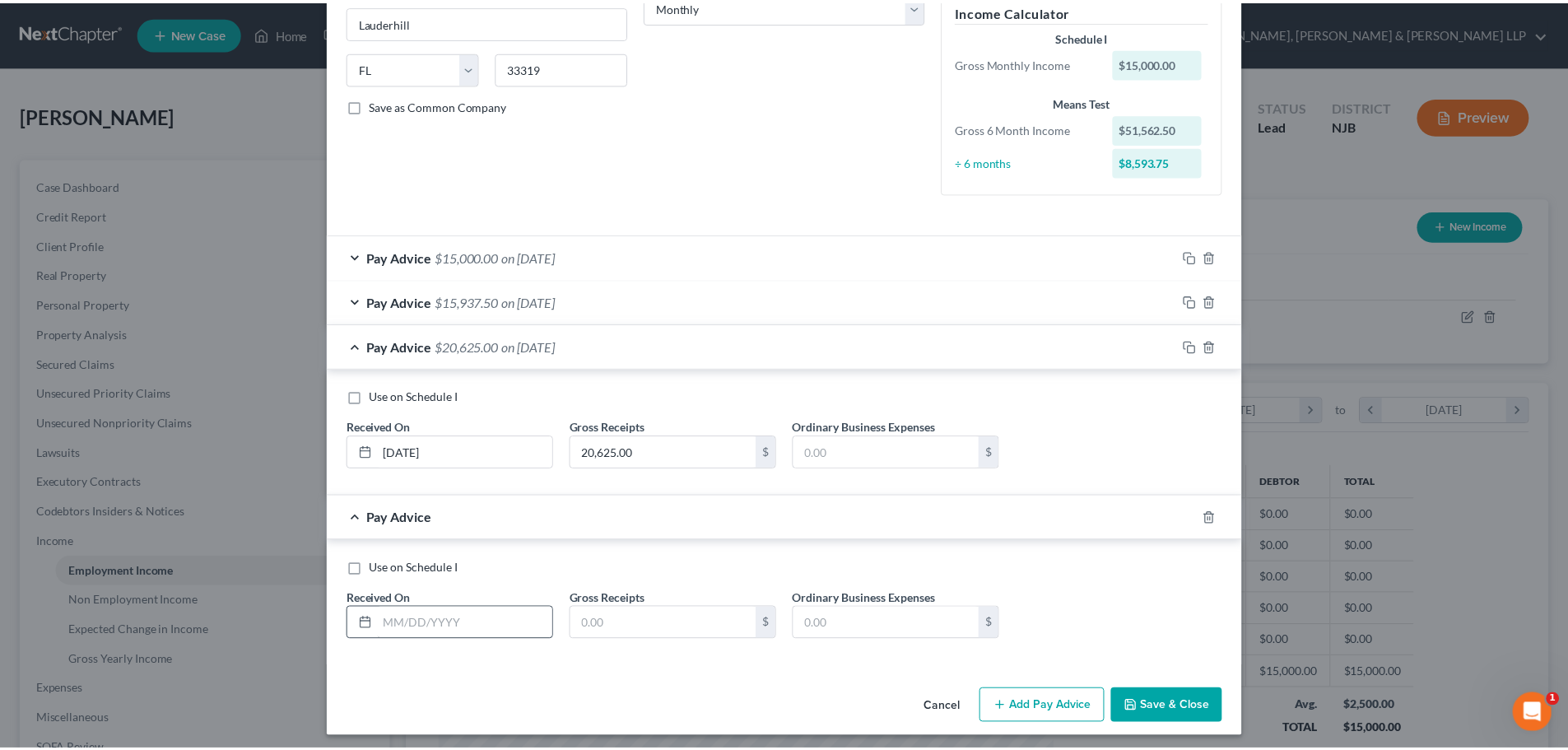
scroll to position [296, 0]
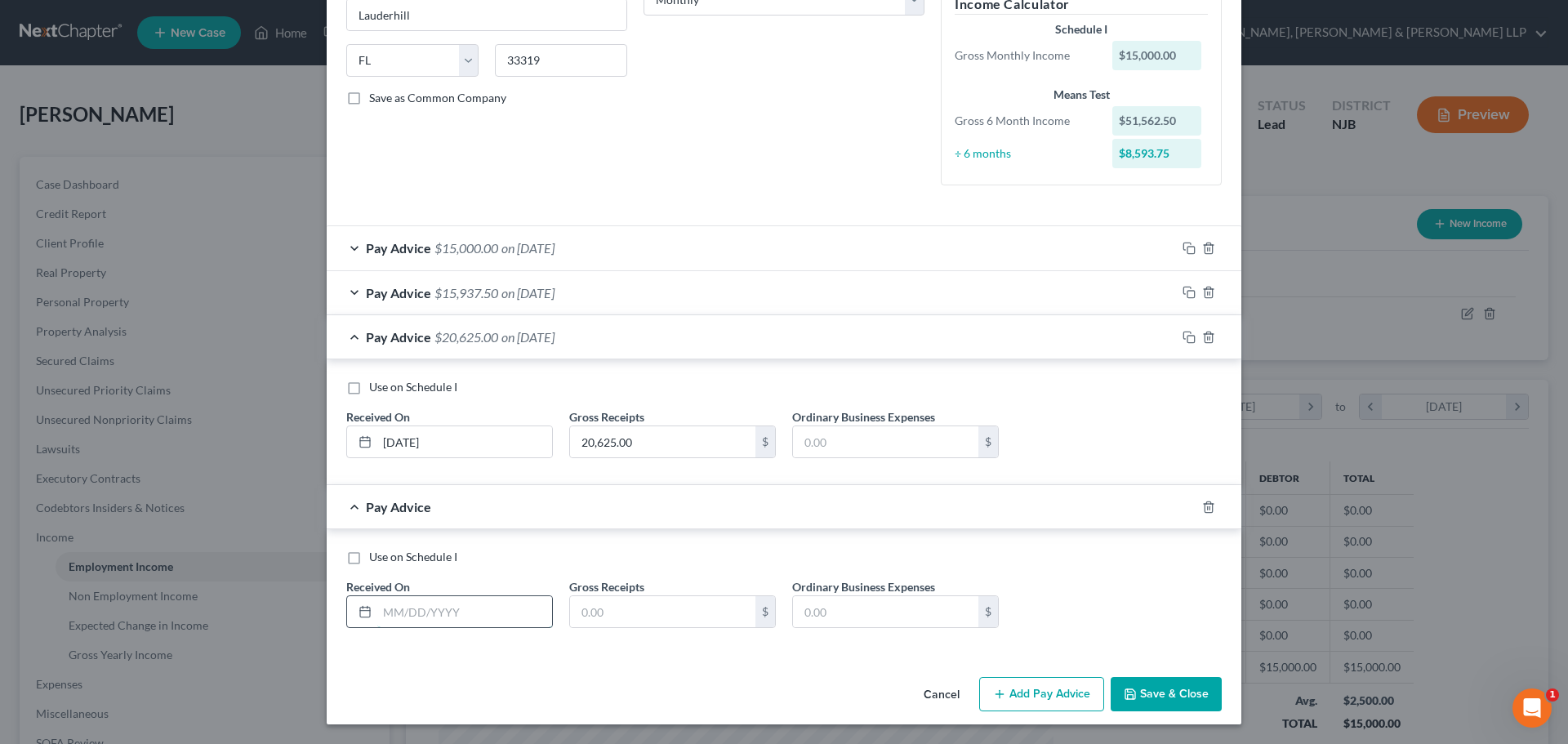
click at [452, 621] on input "text" at bounding box center [464, 612] width 175 height 31
click at [678, 621] on input "text" at bounding box center [662, 612] width 185 height 31
click at [1103, 693] on div "Cancel Add Pay Advice Save & Close" at bounding box center [783, 697] width 914 height 54
click at [1114, 693] on button "Save & Close" at bounding box center [1166, 694] width 111 height 34
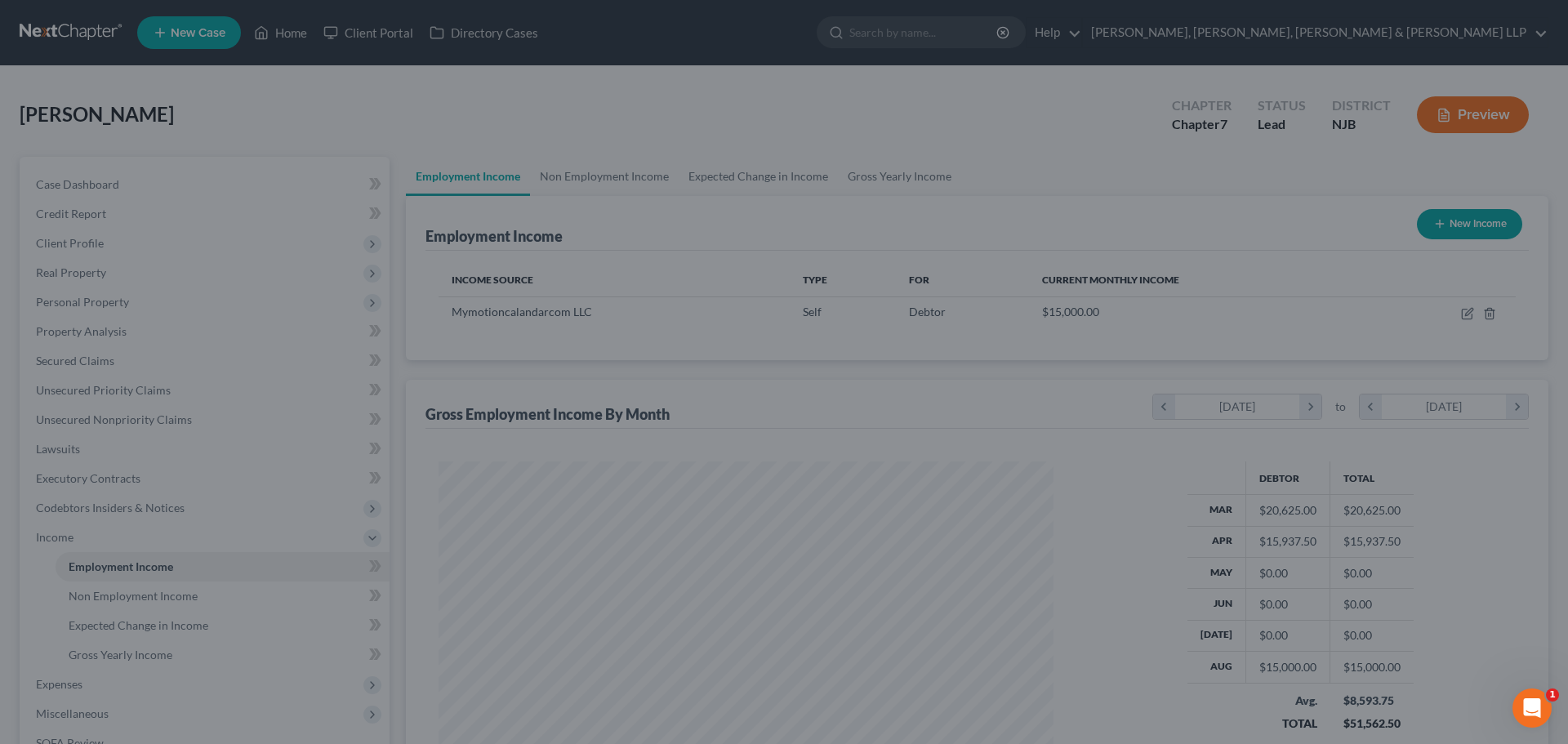
scroll to position [816546, 815911]
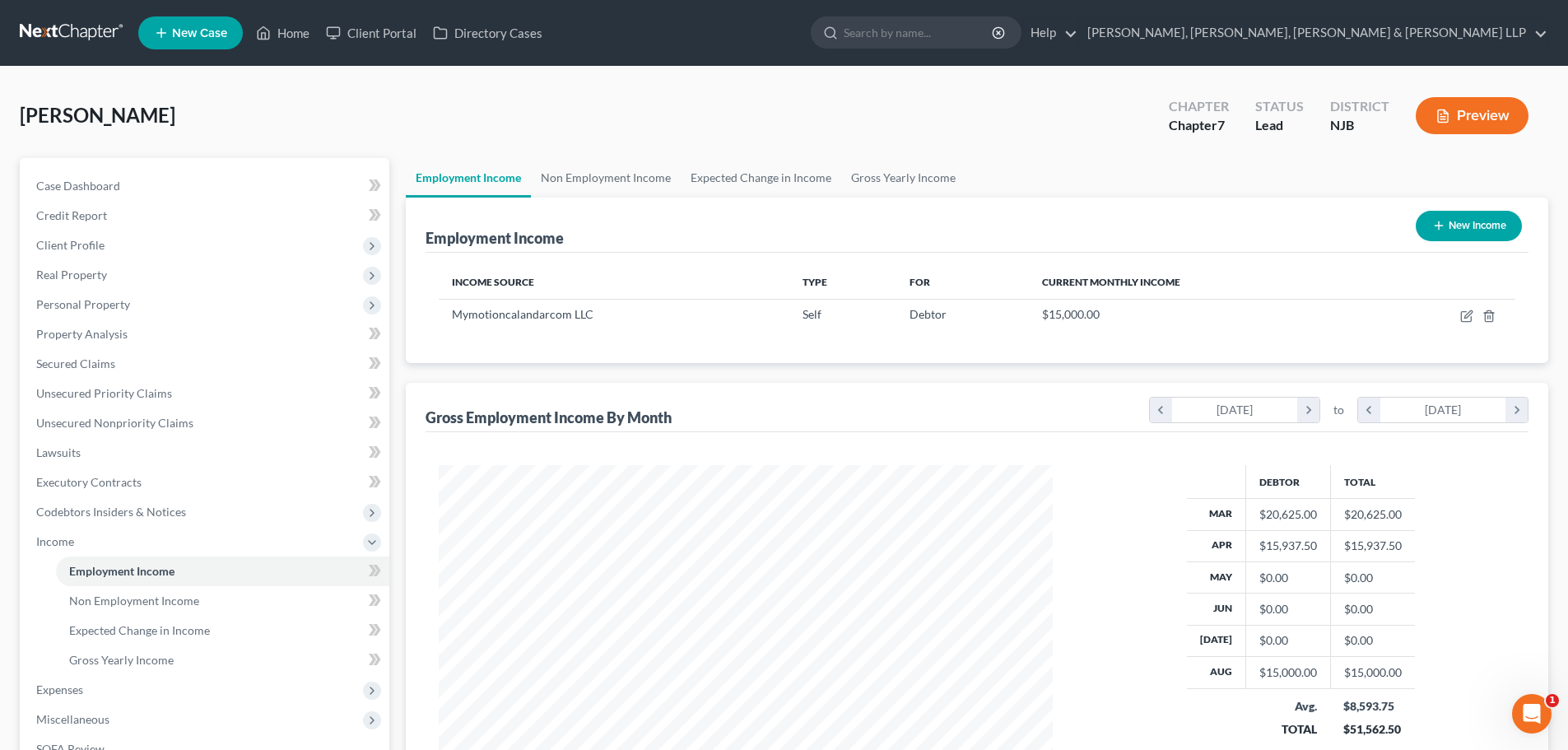
click at [1433, 220] on icon "button" at bounding box center [1438, 225] width 13 height 13
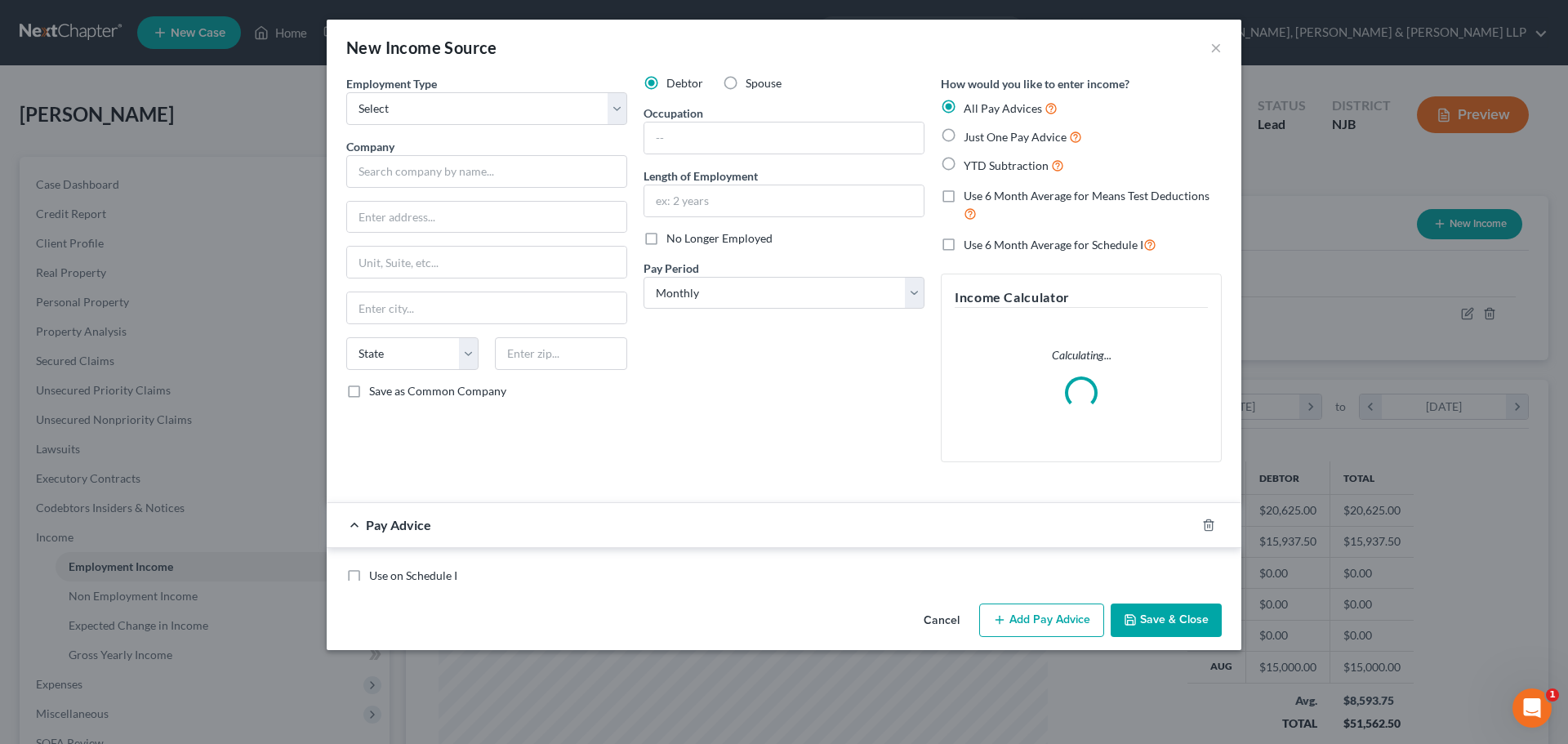
scroll to position [307, 648]
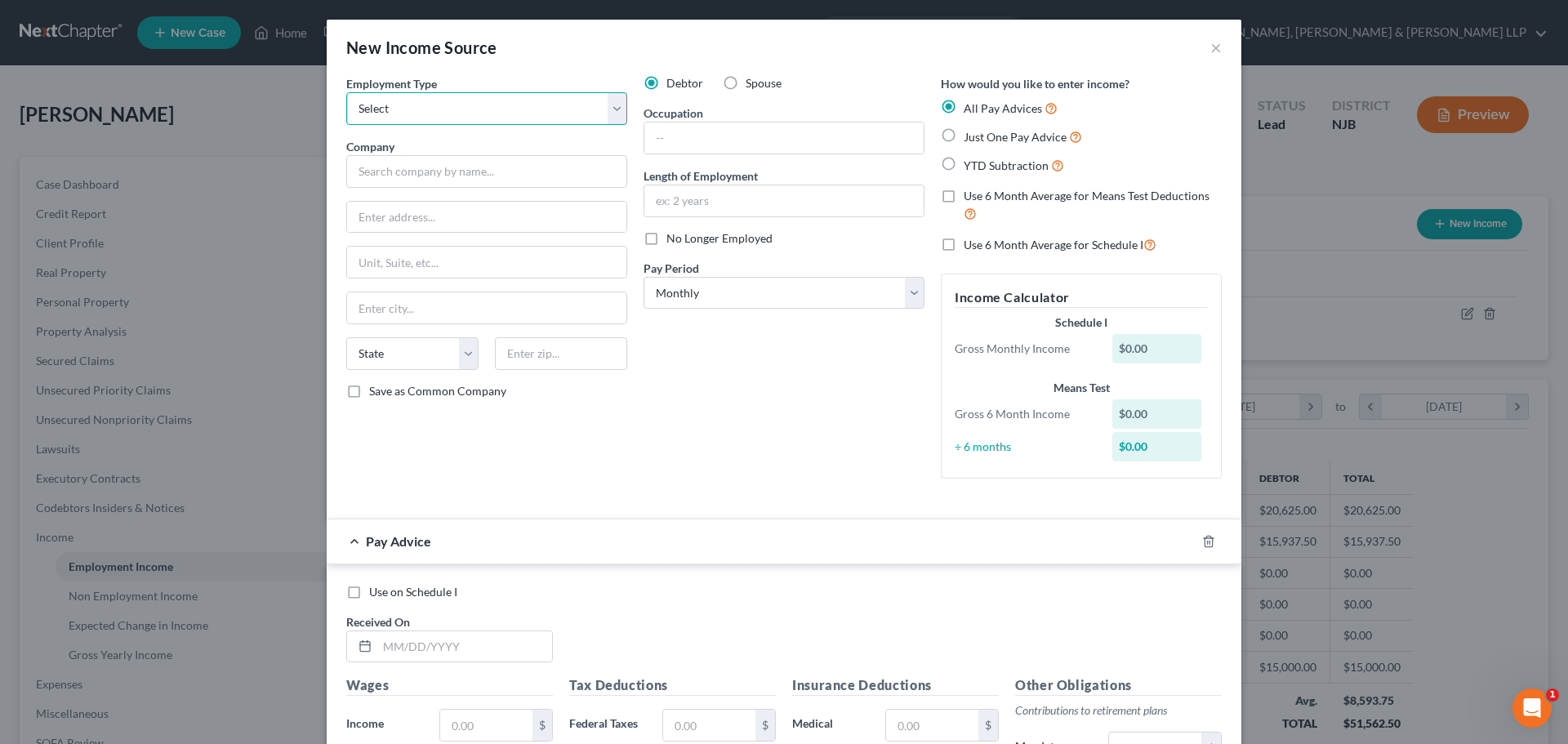
drag, startPoint x: 405, startPoint y: 107, endPoint x: 401, endPoint y: 124, distance: 17.5
click at [404, 107] on select "Select Full or [DEMOGRAPHIC_DATA] Employment Self Employment" at bounding box center [487, 109] width 281 height 33
click at [346, 93] on select "Select Full or [DEMOGRAPHIC_DATA] Employment Self Employment" at bounding box center [487, 109] width 281 height 33
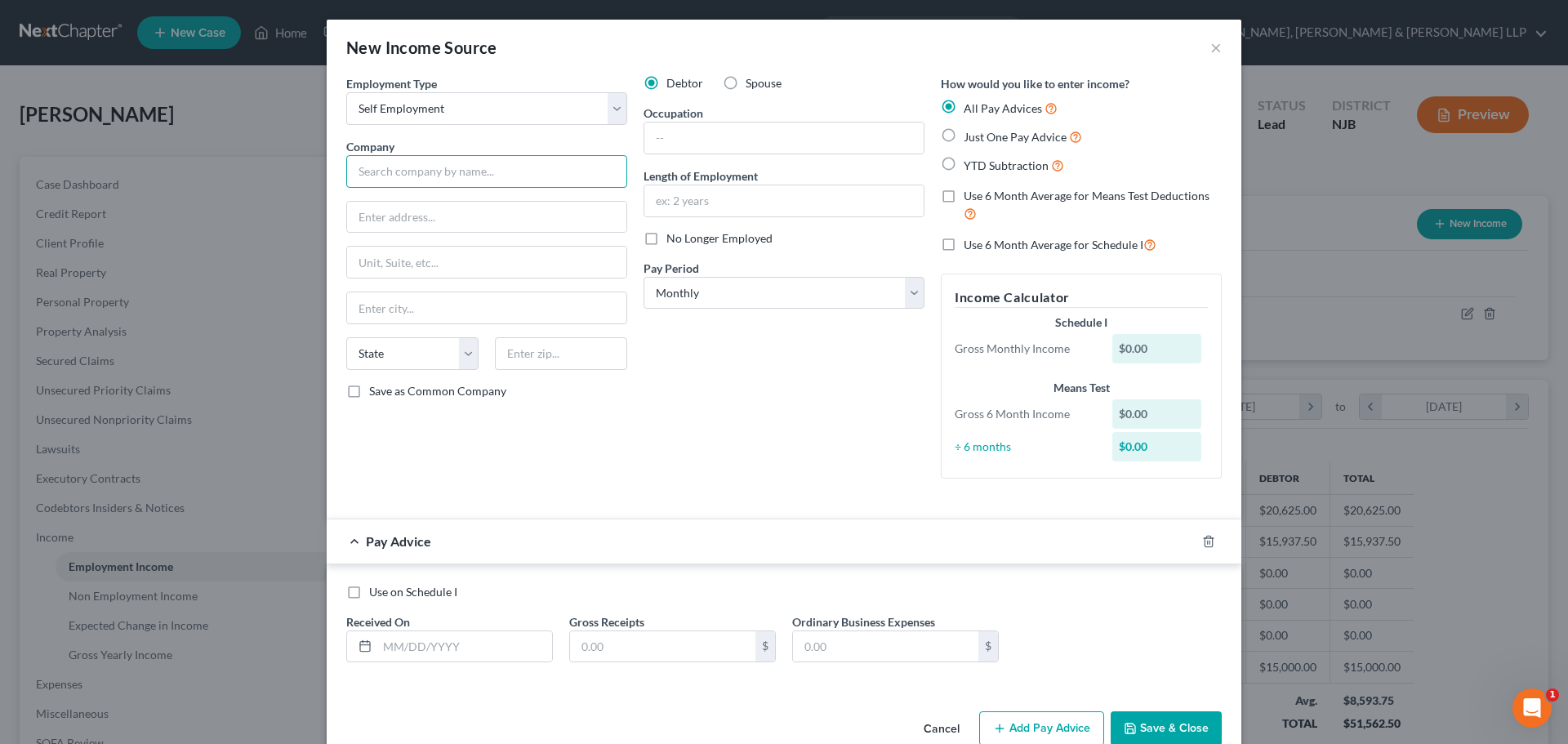
click at [392, 182] on input "text" at bounding box center [487, 171] width 281 height 33
paste input "TalkTales Entertainment LLC"
click at [446, 649] on input "text" at bounding box center [464, 647] width 175 height 31
click at [636, 657] on input "text" at bounding box center [662, 647] width 185 height 31
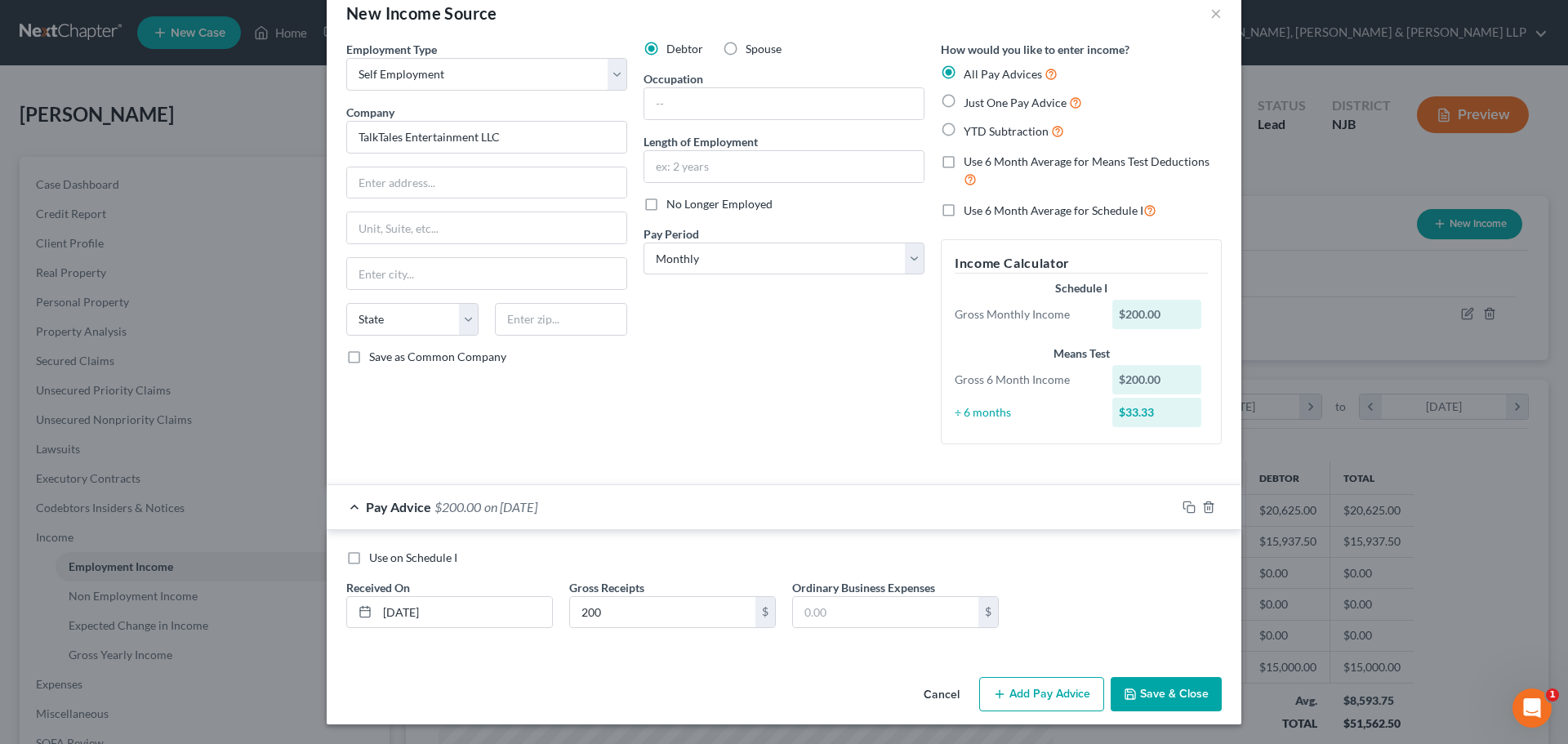
click at [1034, 699] on button "Add Pay Advice" at bounding box center [1042, 694] width 125 height 34
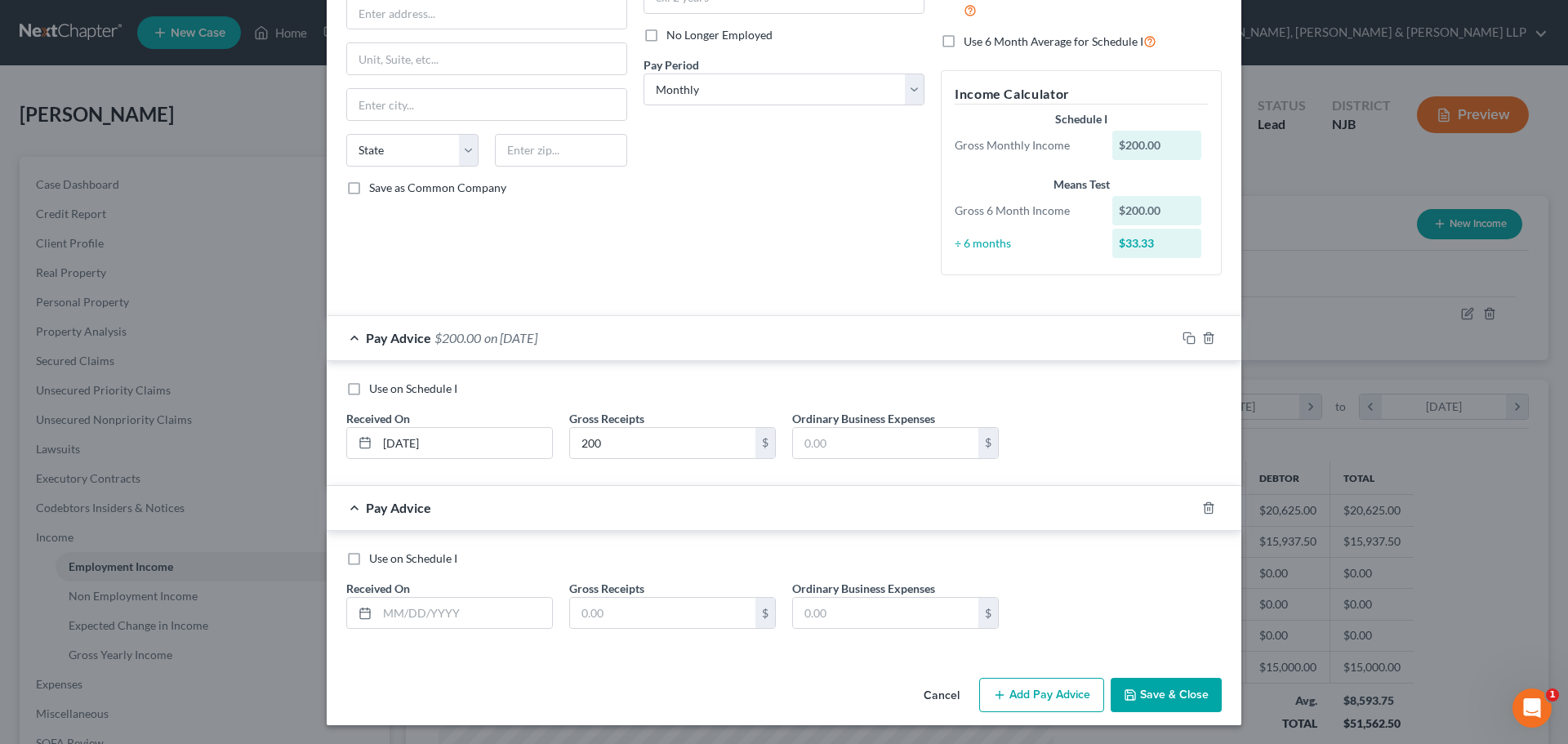
scroll to position [204, 0]
click at [398, 602] on input "text" at bounding box center [464, 613] width 175 height 31
click at [629, 629] on div "Use on Schedule I Received On * [DATE] Gross Receipts $ Ordinary Business Expen…" at bounding box center [784, 596] width 892 height 93
click at [625, 617] on input "text" at bounding box center [662, 613] width 185 height 31
click at [1032, 685] on button "Add Pay Advice" at bounding box center [1042, 694] width 125 height 34
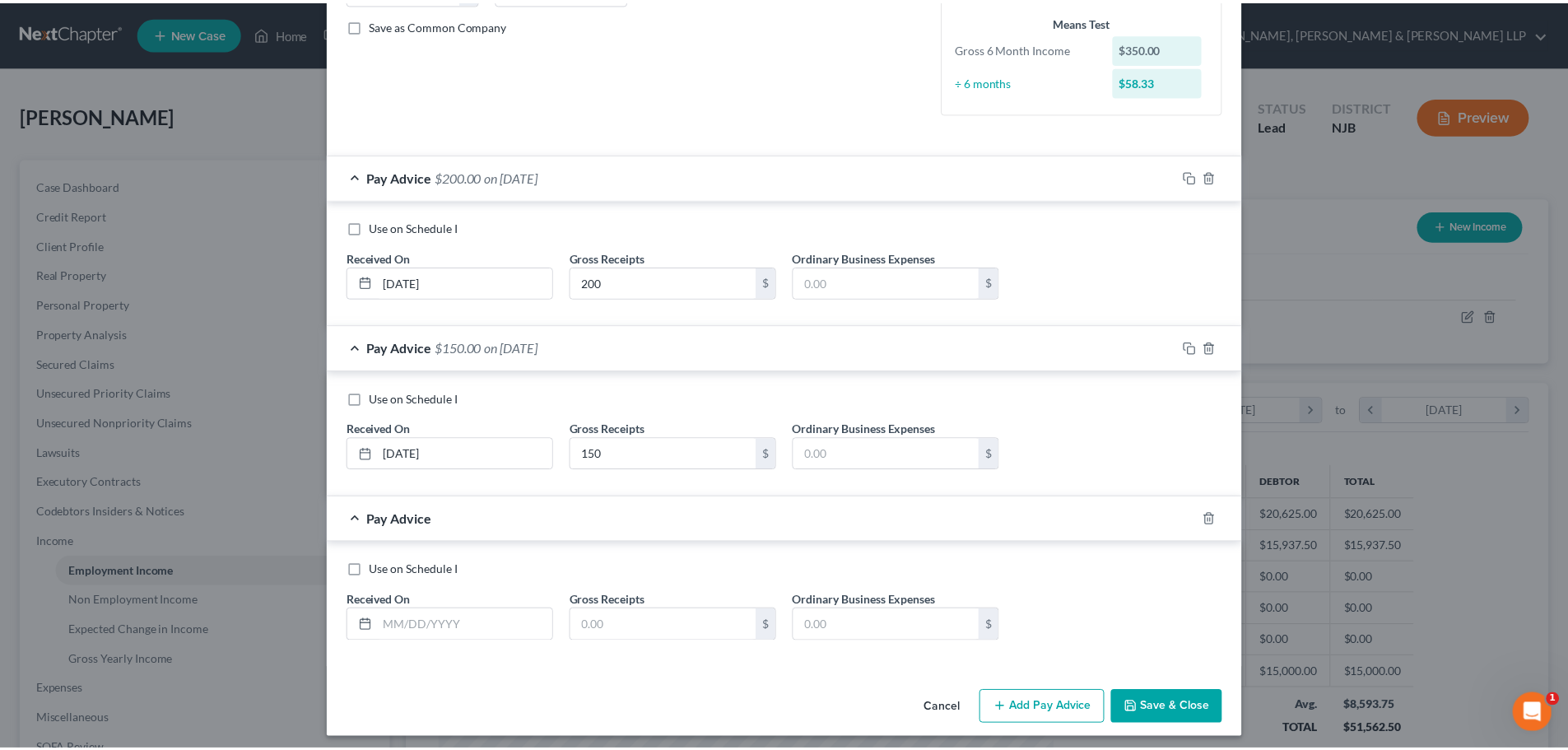
scroll to position [371, 0]
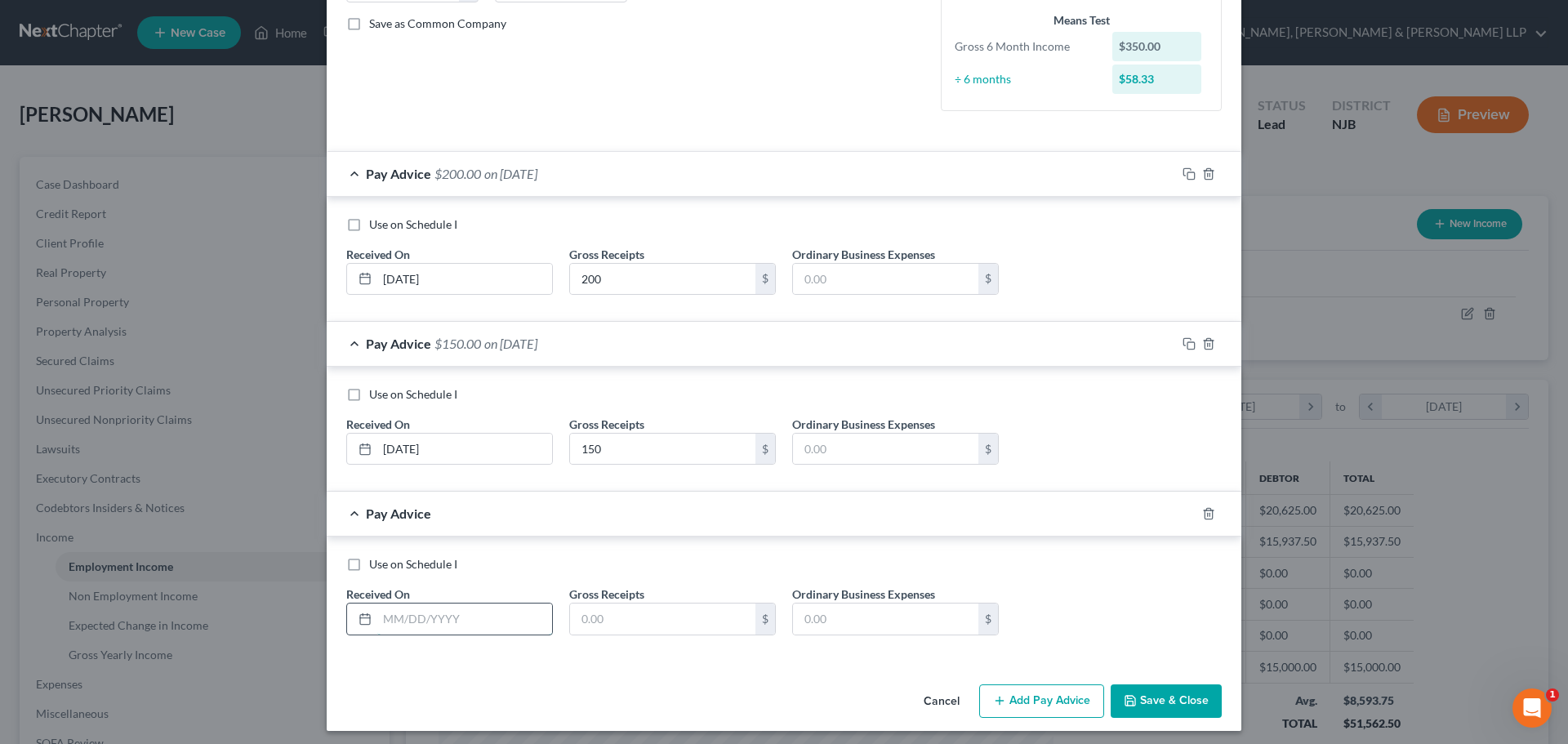
click at [421, 619] on input "text" at bounding box center [464, 619] width 175 height 31
click at [634, 627] on input "text" at bounding box center [662, 619] width 185 height 31
click at [1158, 691] on button "Save & Close" at bounding box center [1166, 702] width 111 height 34
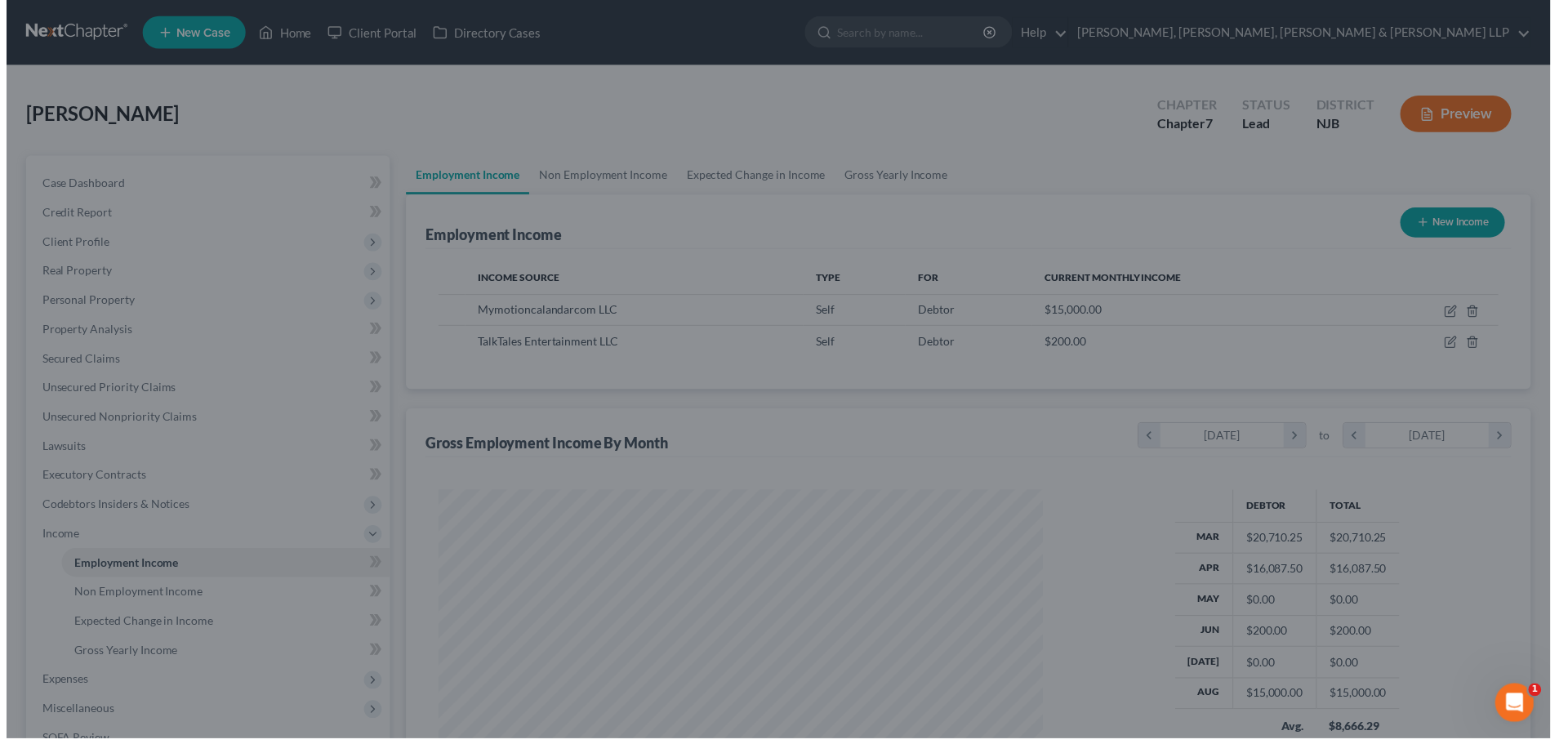
scroll to position [816546, 815911]
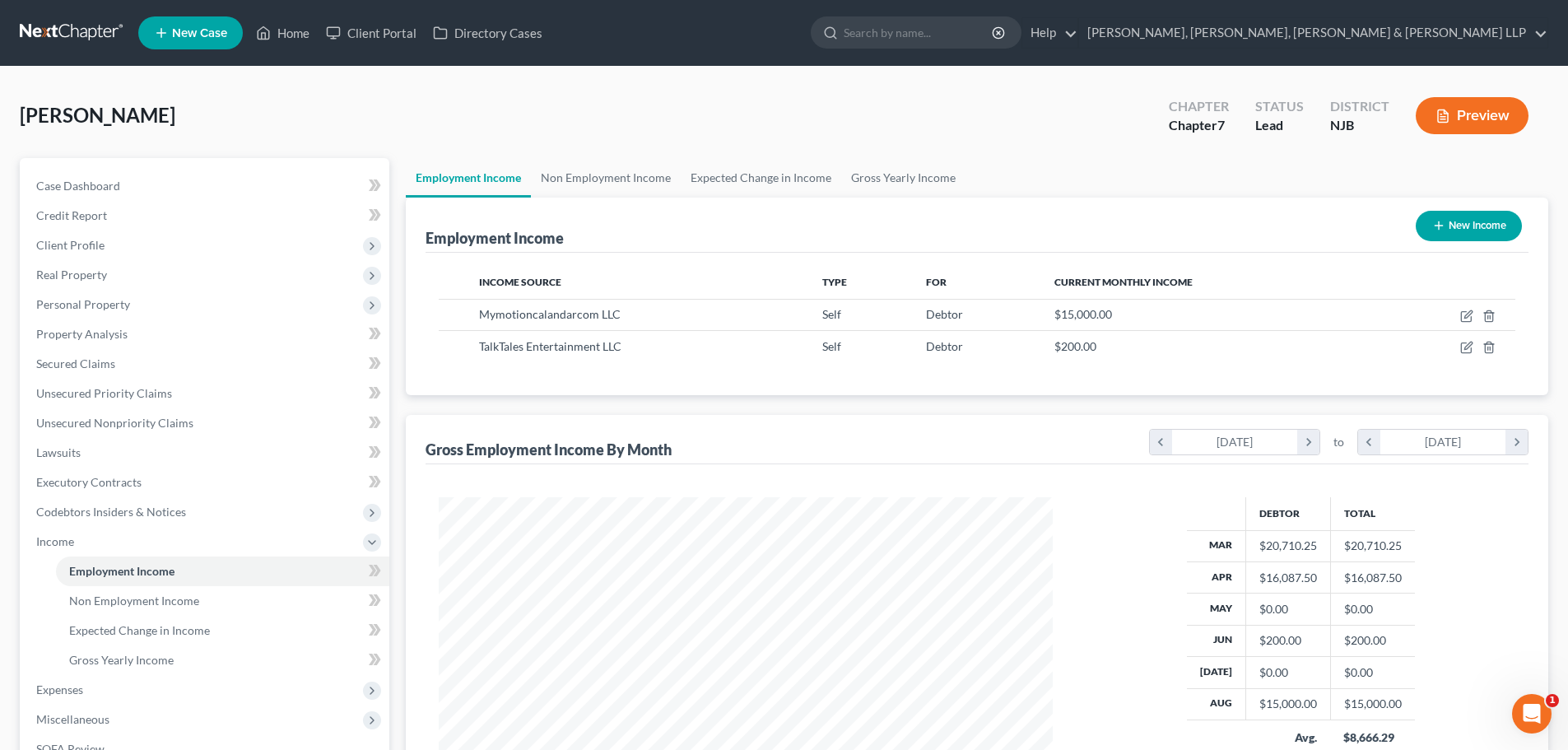
click at [1468, 234] on button "New Income" at bounding box center [1469, 226] width 106 height 30
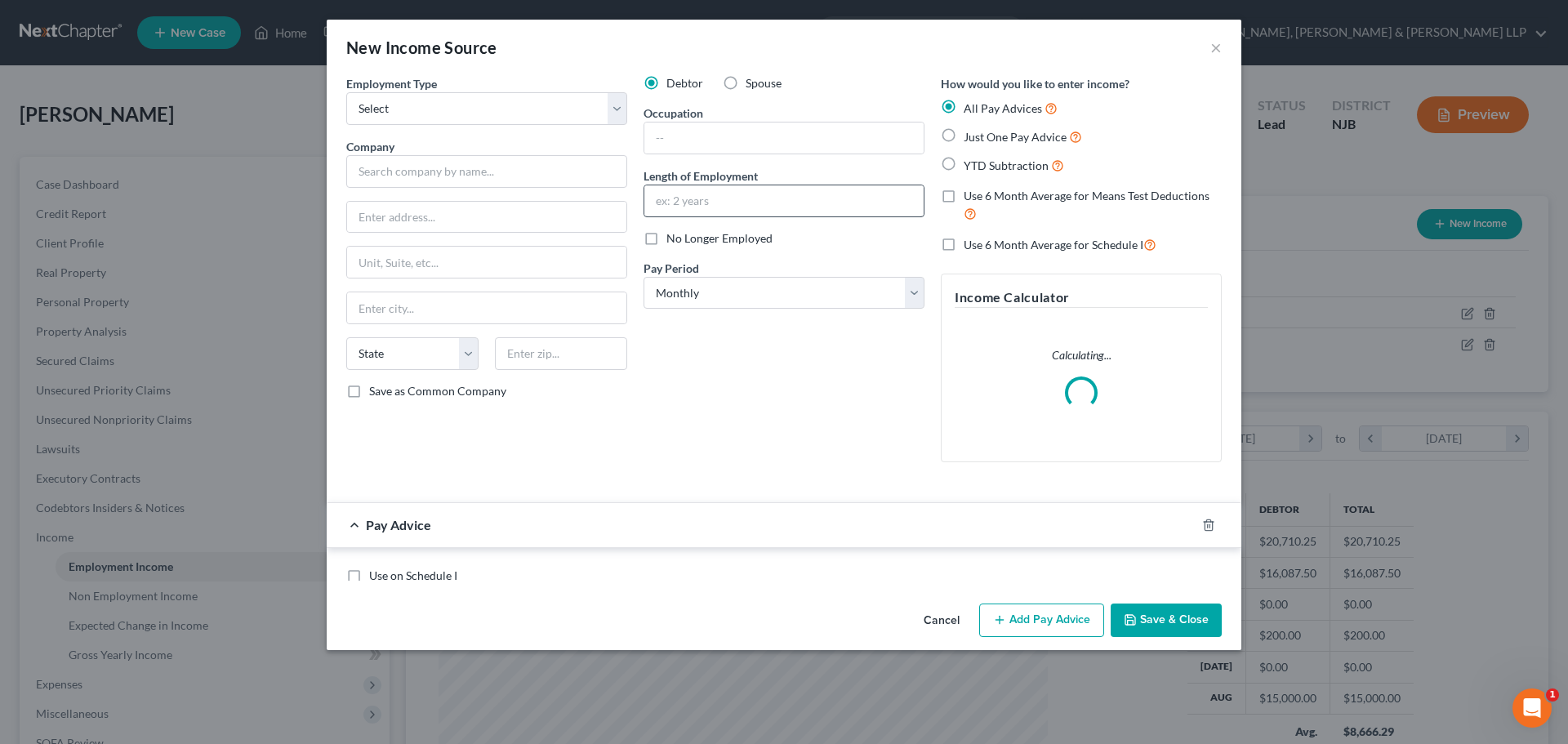
scroll to position [307, 648]
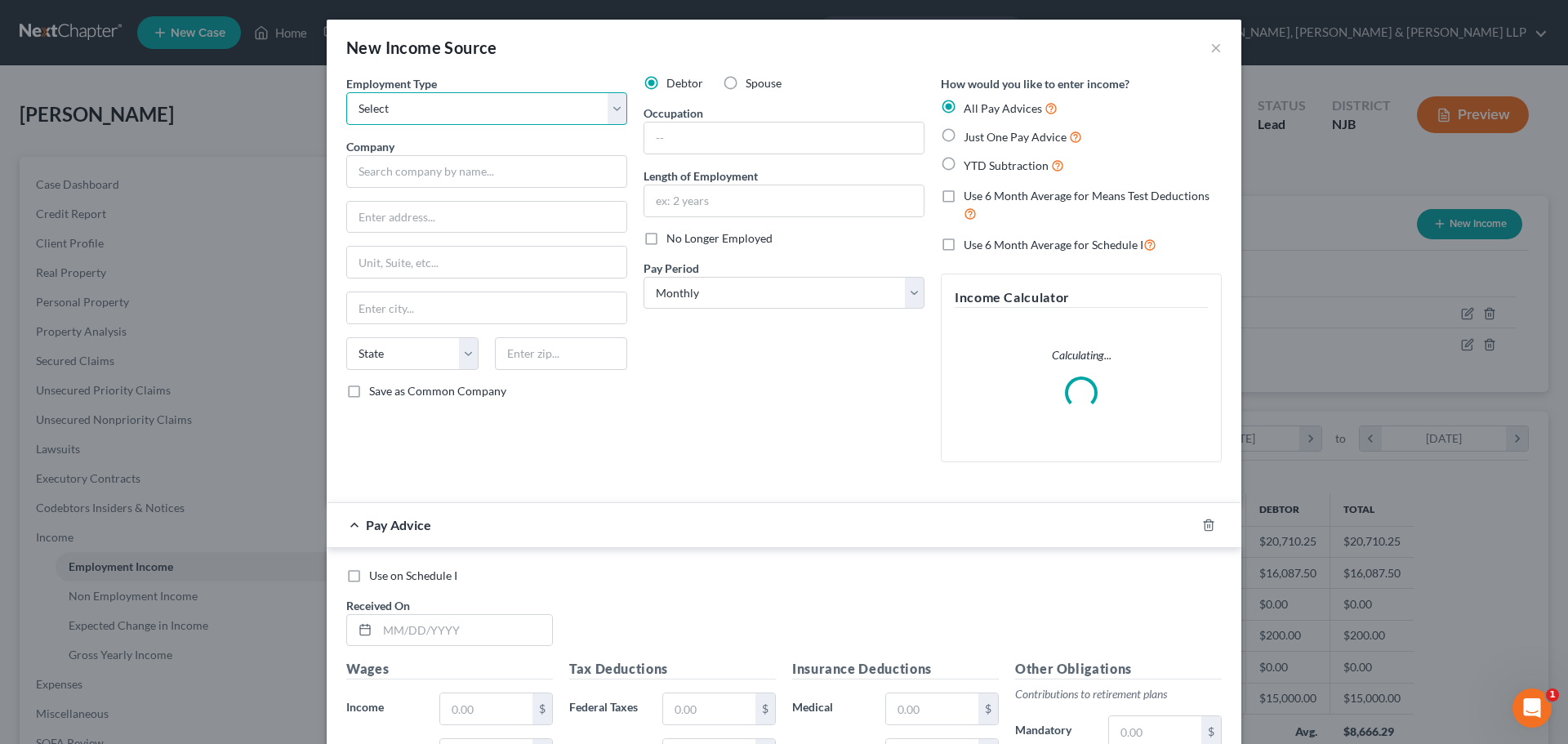
click at [556, 116] on select "Select Full or [DEMOGRAPHIC_DATA] Employment Self Employment" at bounding box center [487, 109] width 281 height 33
click at [346, 93] on select "Select Full or [DEMOGRAPHIC_DATA] Employment Self Employment" at bounding box center [487, 109] width 281 height 33
click at [466, 176] on input "text" at bounding box center [487, 171] width 281 height 33
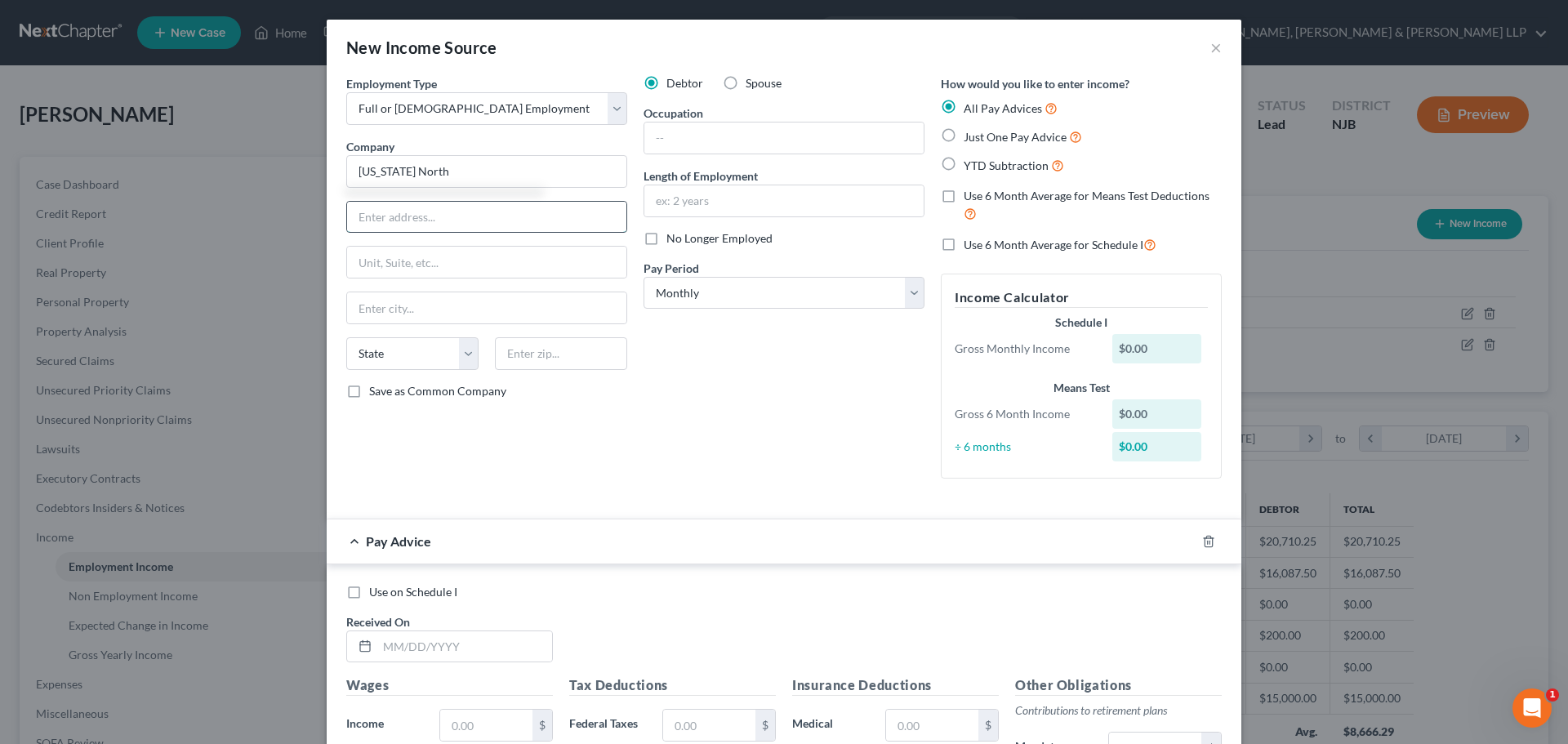
click at [422, 219] on input "text" at bounding box center [487, 217] width 279 height 31
click at [435, 252] on input "text" at bounding box center [487, 262] width 279 height 31
click at [518, 346] on input "text" at bounding box center [561, 354] width 132 height 33
click at [591, 297] on input "text" at bounding box center [487, 308] width 279 height 31
click at [563, 261] on input "250 [US_STATE]" at bounding box center [487, 262] width 279 height 31
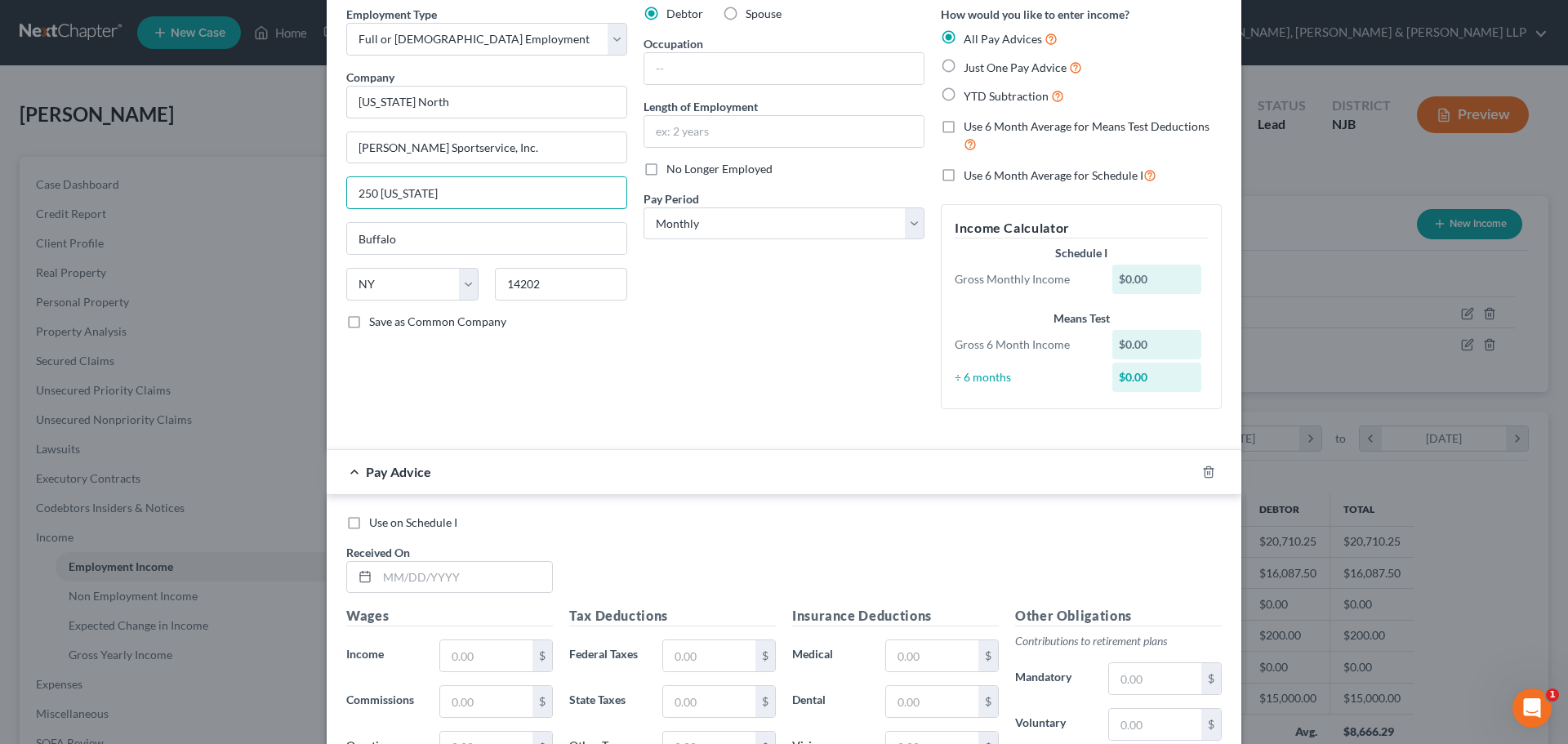
scroll to position [164, 0]
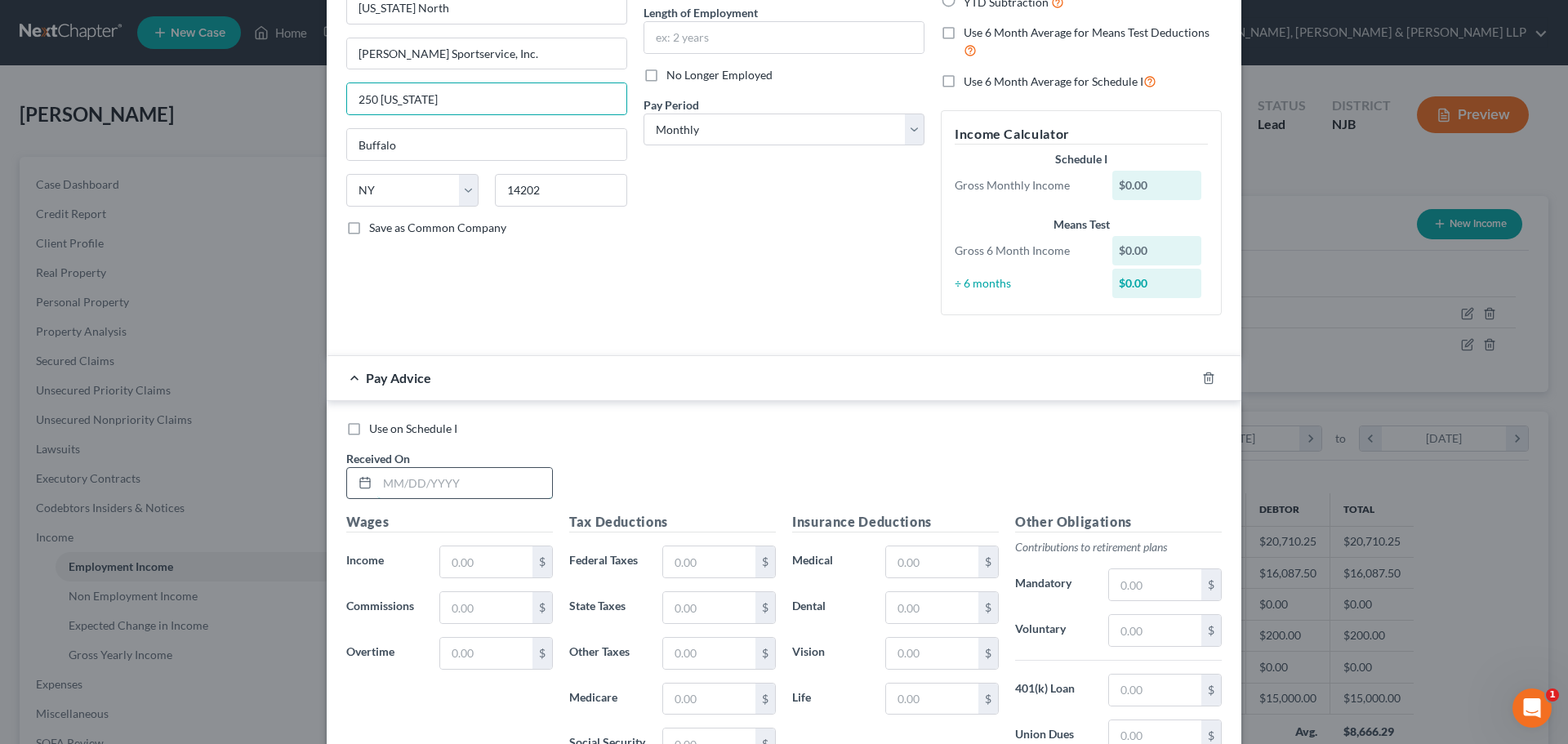
click at [422, 490] on input "text" at bounding box center [464, 483] width 175 height 31
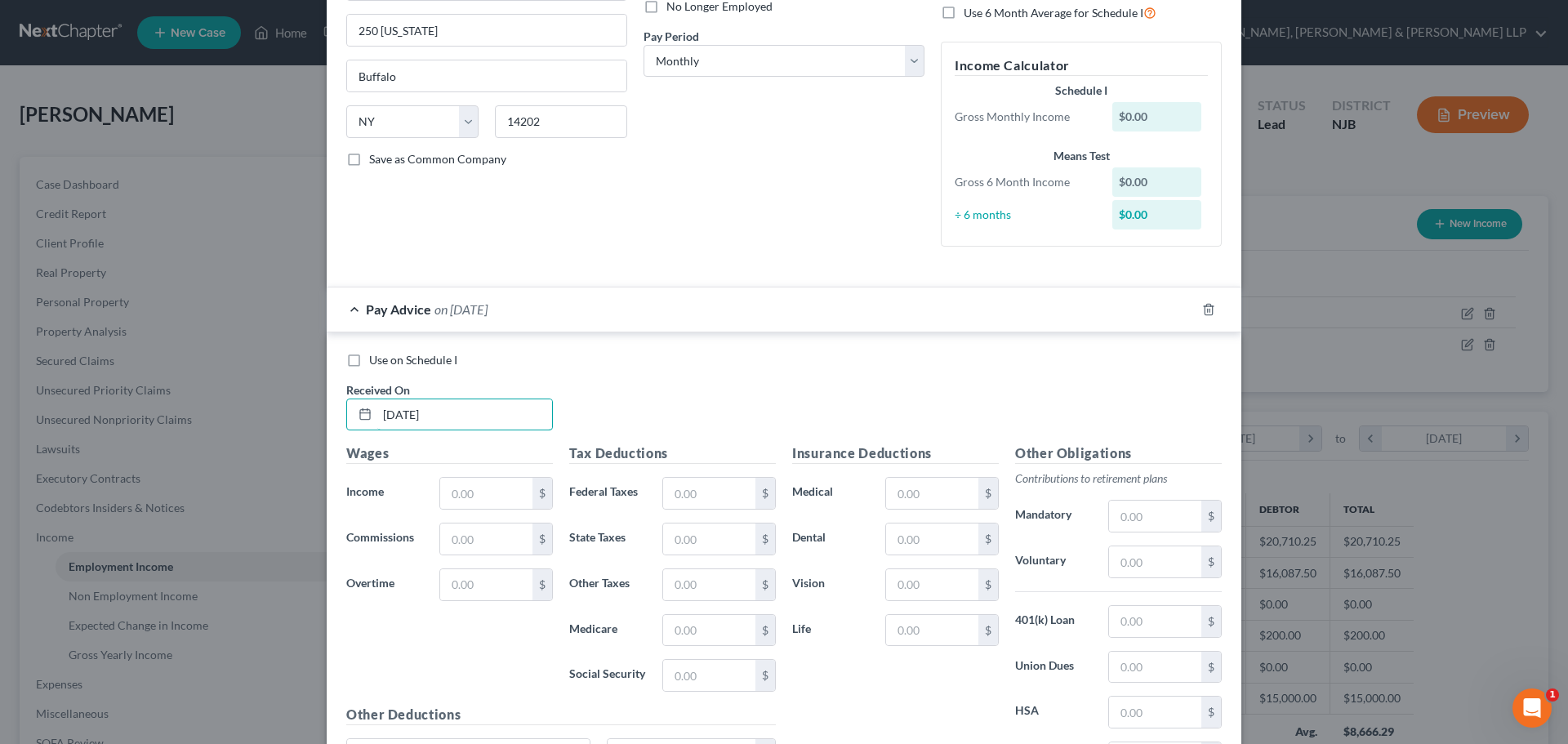
scroll to position [327, 0]
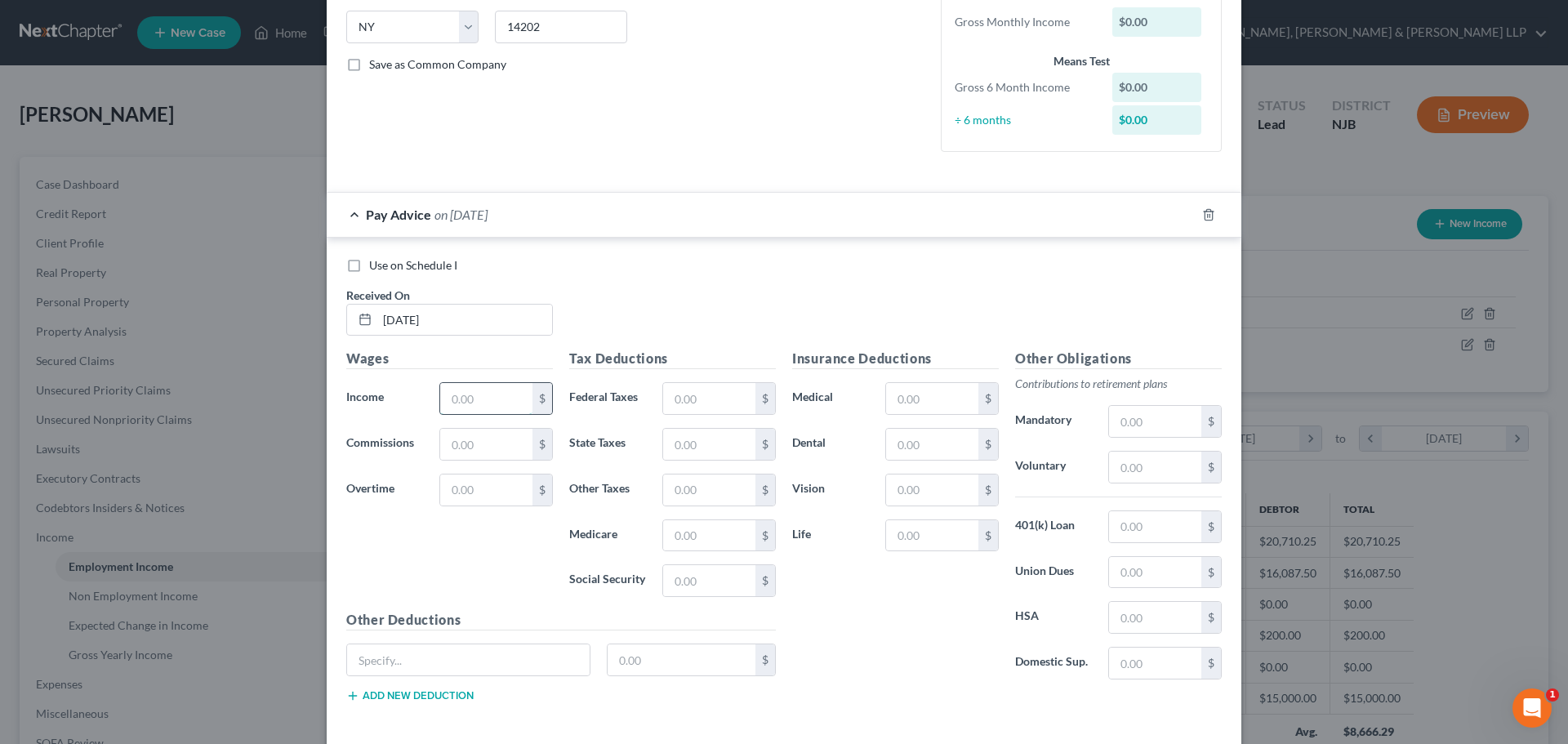
click at [478, 393] on input "text" at bounding box center [487, 399] width 93 height 31
click at [696, 395] on input "text" at bounding box center [709, 399] width 93 height 31
click at [683, 436] on input "text" at bounding box center [709, 444] width 93 height 31
click at [692, 548] on input "text" at bounding box center [709, 536] width 93 height 31
click at [686, 579] on input "text" at bounding box center [709, 580] width 93 height 31
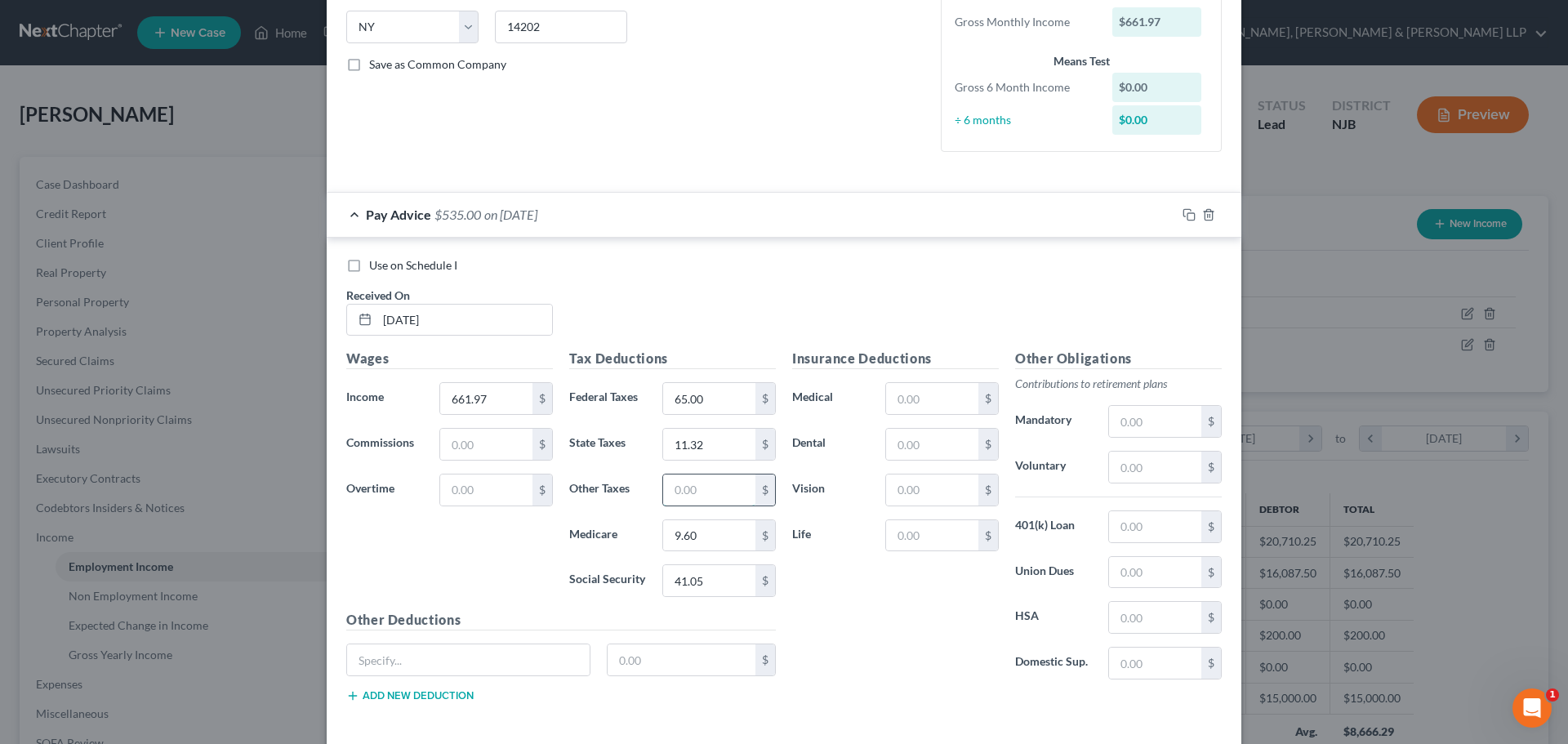
click at [715, 496] on input "text" at bounding box center [709, 490] width 93 height 31
click at [1125, 581] on input "text" at bounding box center [1155, 573] width 93 height 31
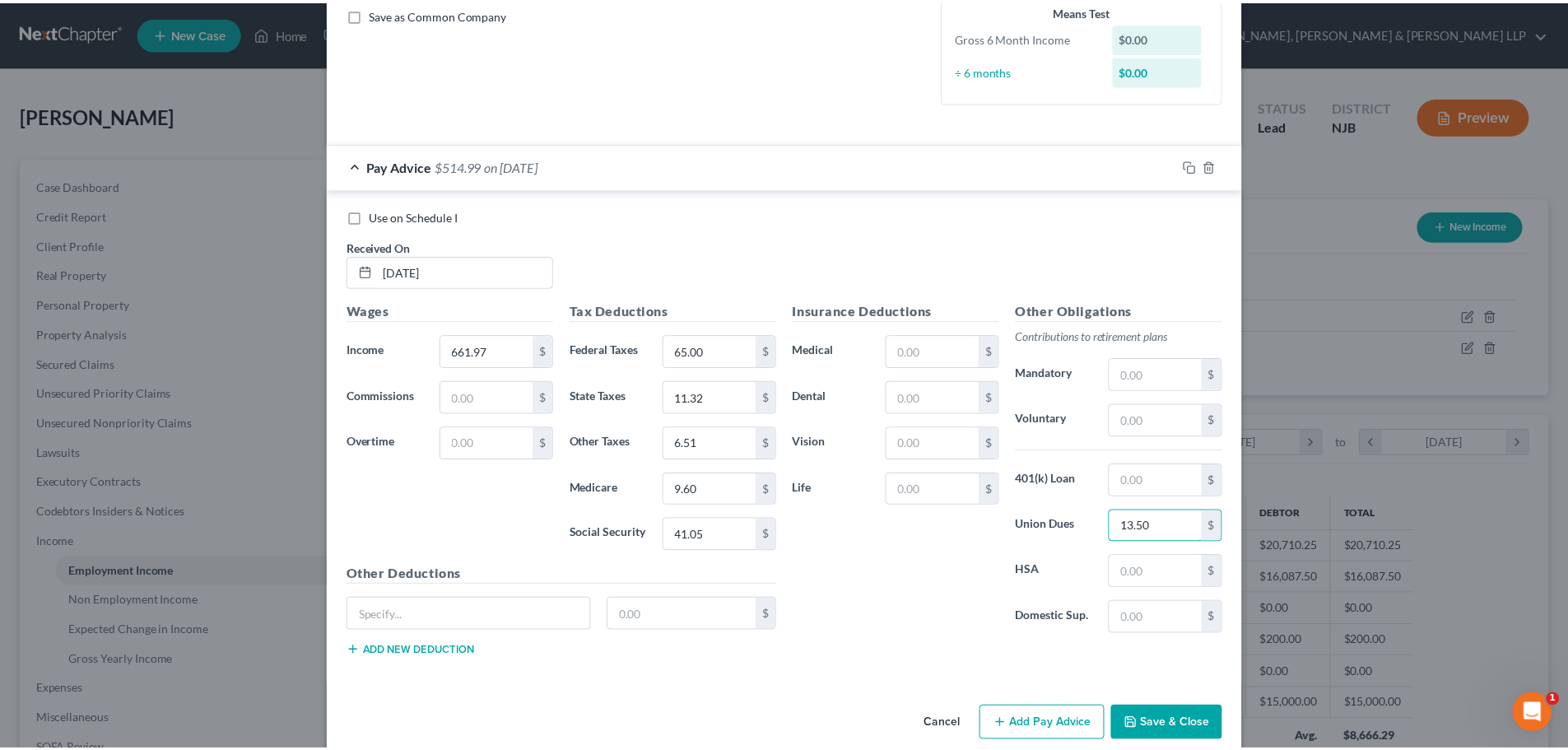
scroll to position [404, 0]
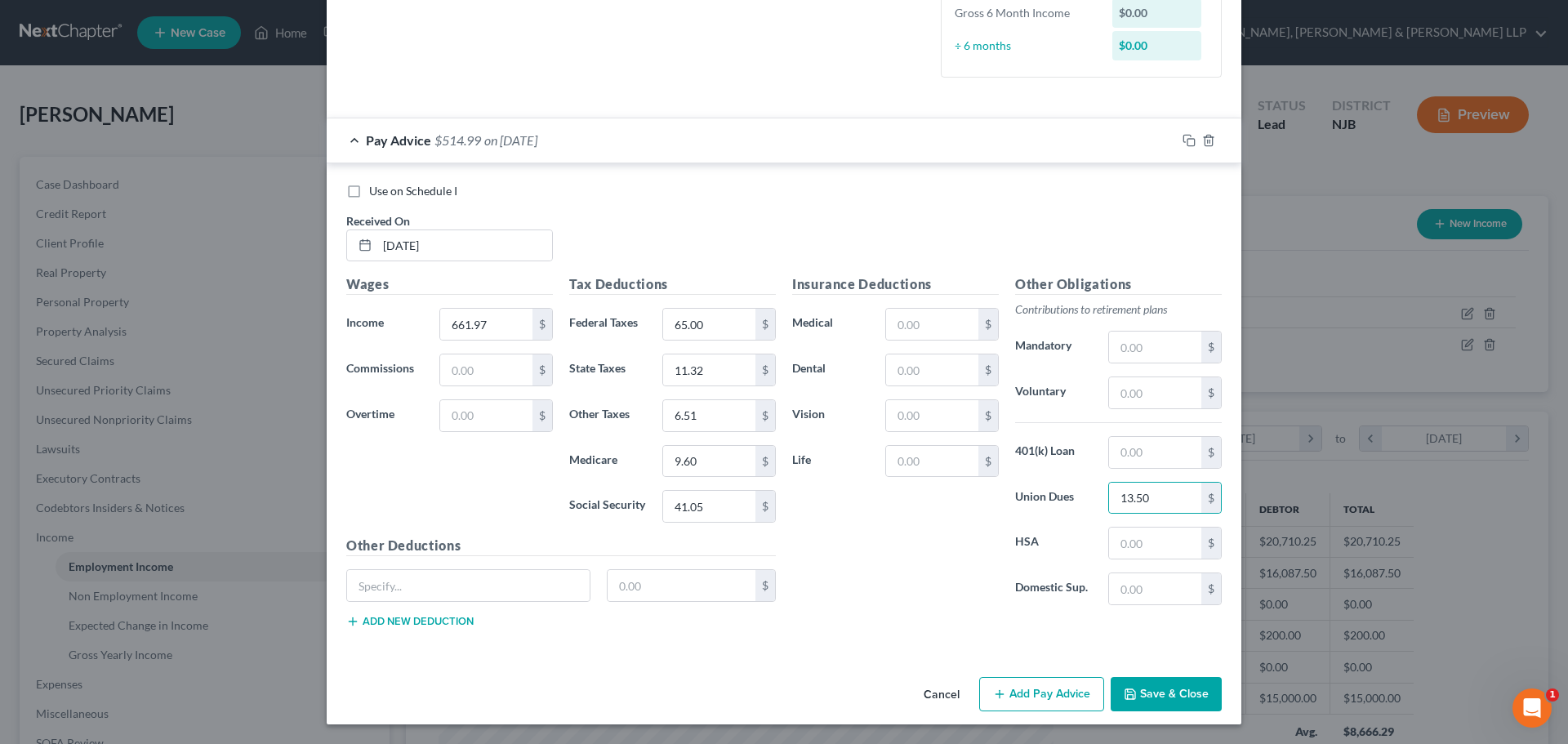
click at [1160, 684] on button "Save & Close" at bounding box center [1166, 694] width 111 height 34
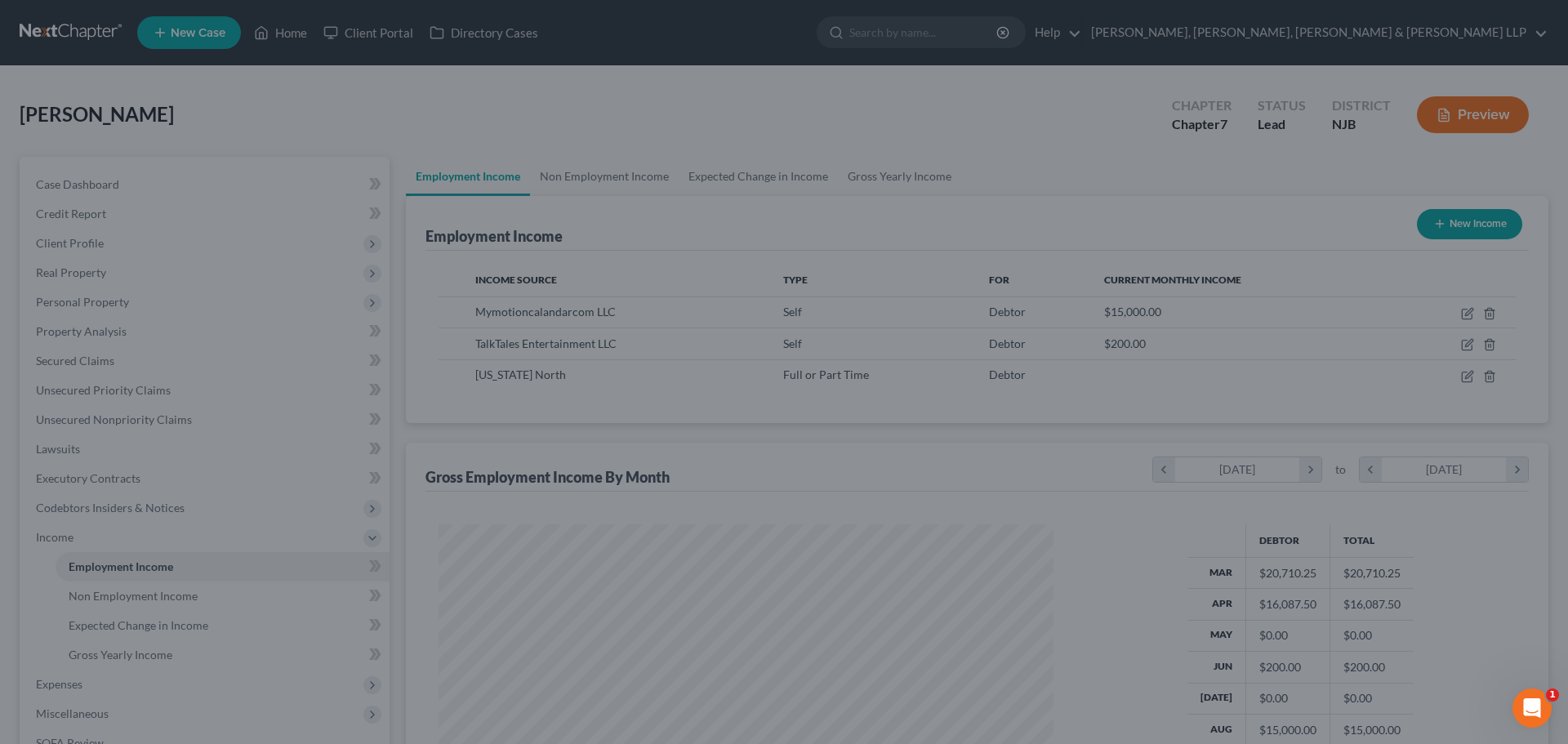
scroll to position [816546, 815911]
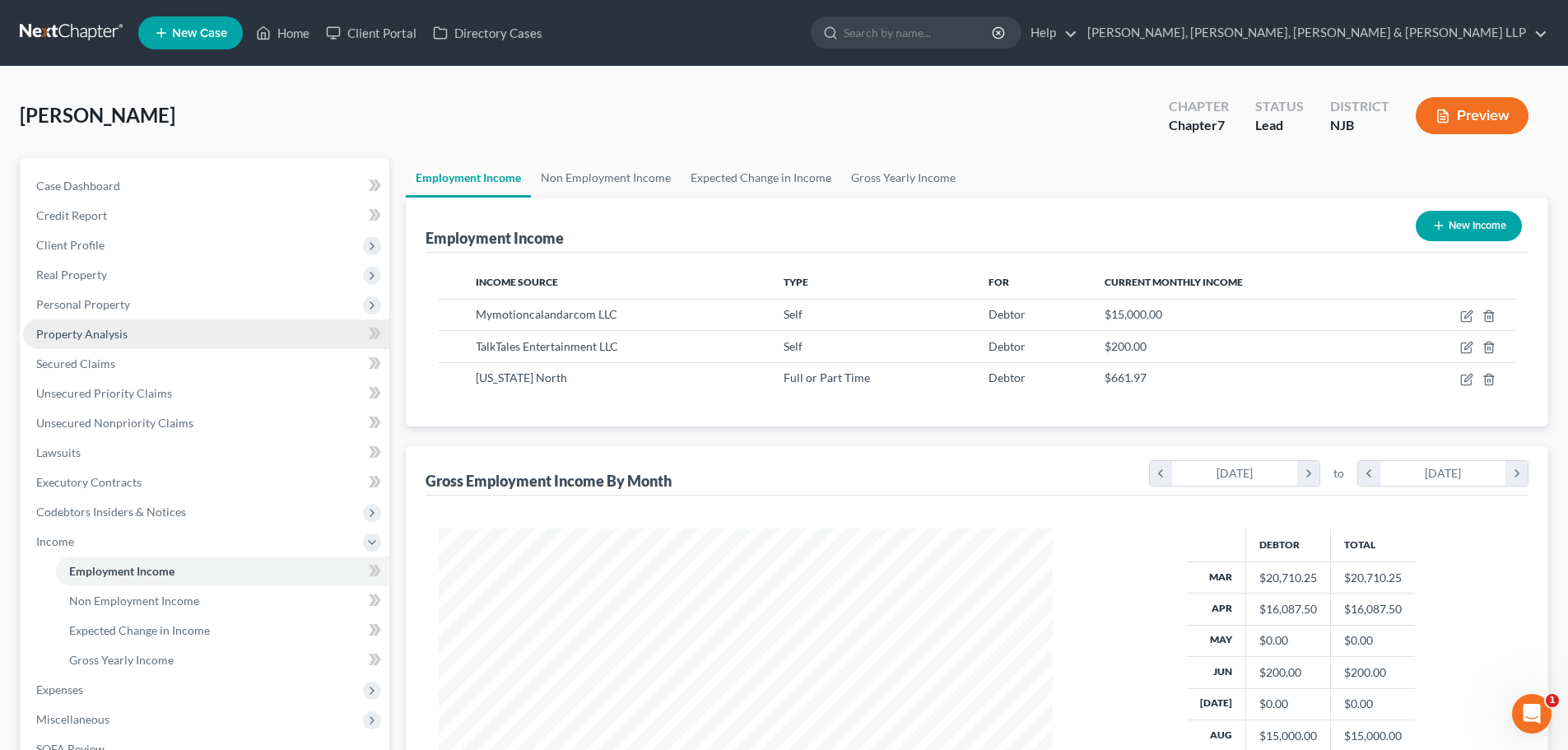
drag, startPoint x: 121, startPoint y: 308, endPoint x: 136, endPoint y: 330, distance: 26.6
click at [121, 308] on span "Personal Property" at bounding box center [83, 304] width 94 height 14
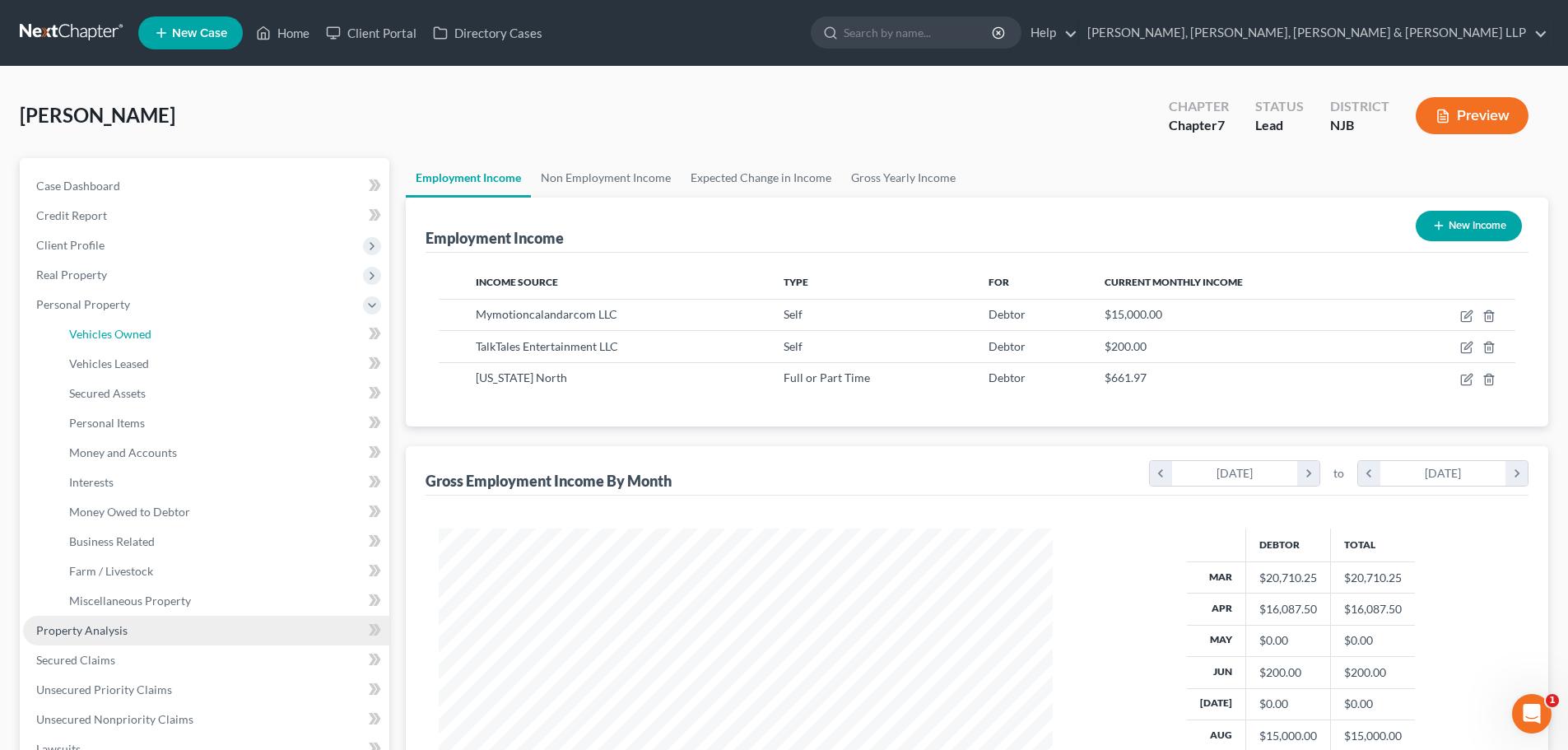
click at [137, 331] on span "Vehicles Owned" at bounding box center [110, 334] width 82 height 14
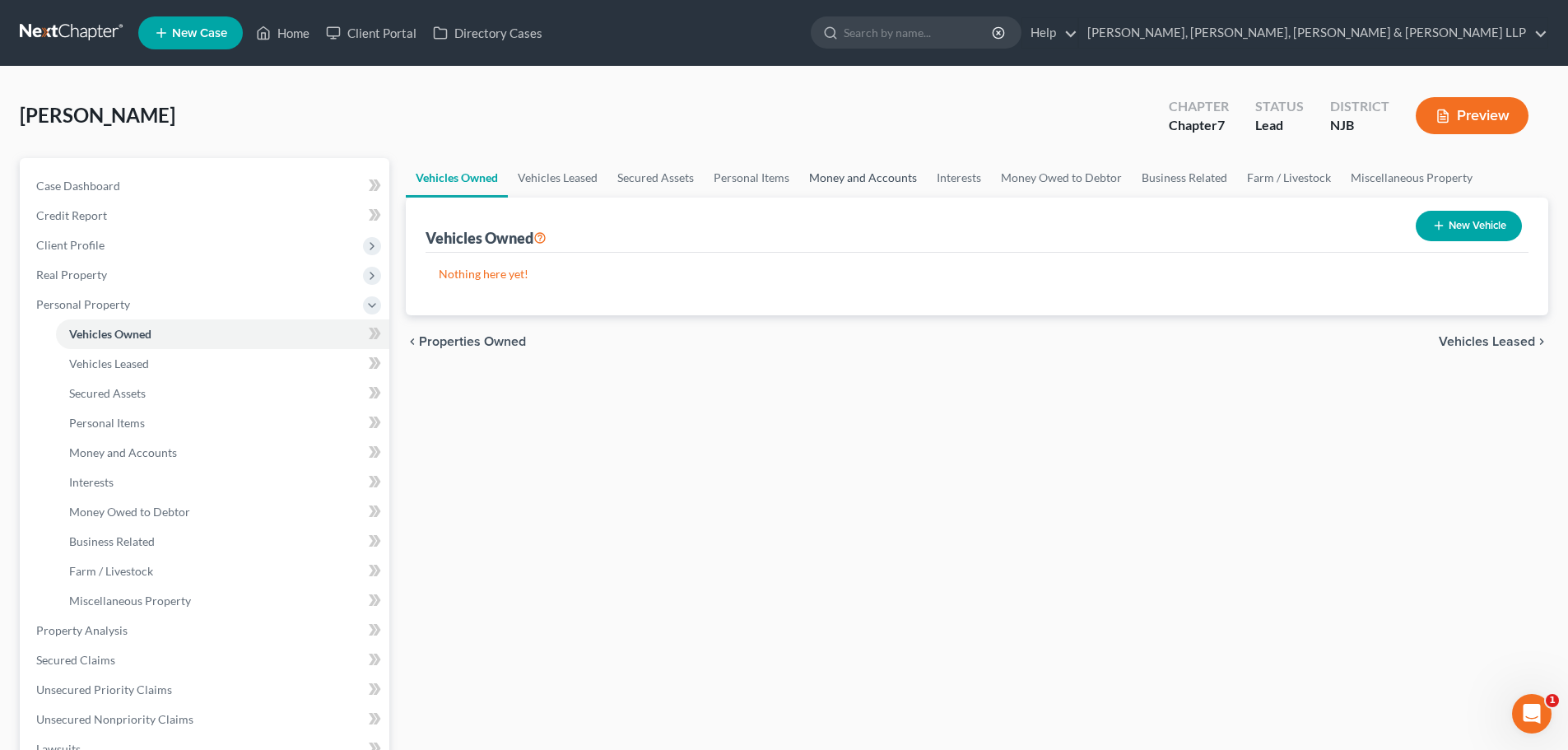
drag, startPoint x: 809, startPoint y: 181, endPoint x: 819, endPoint y: 181, distance: 10.0
click at [808, 181] on link "Money and Accounts" at bounding box center [863, 178] width 128 height 40
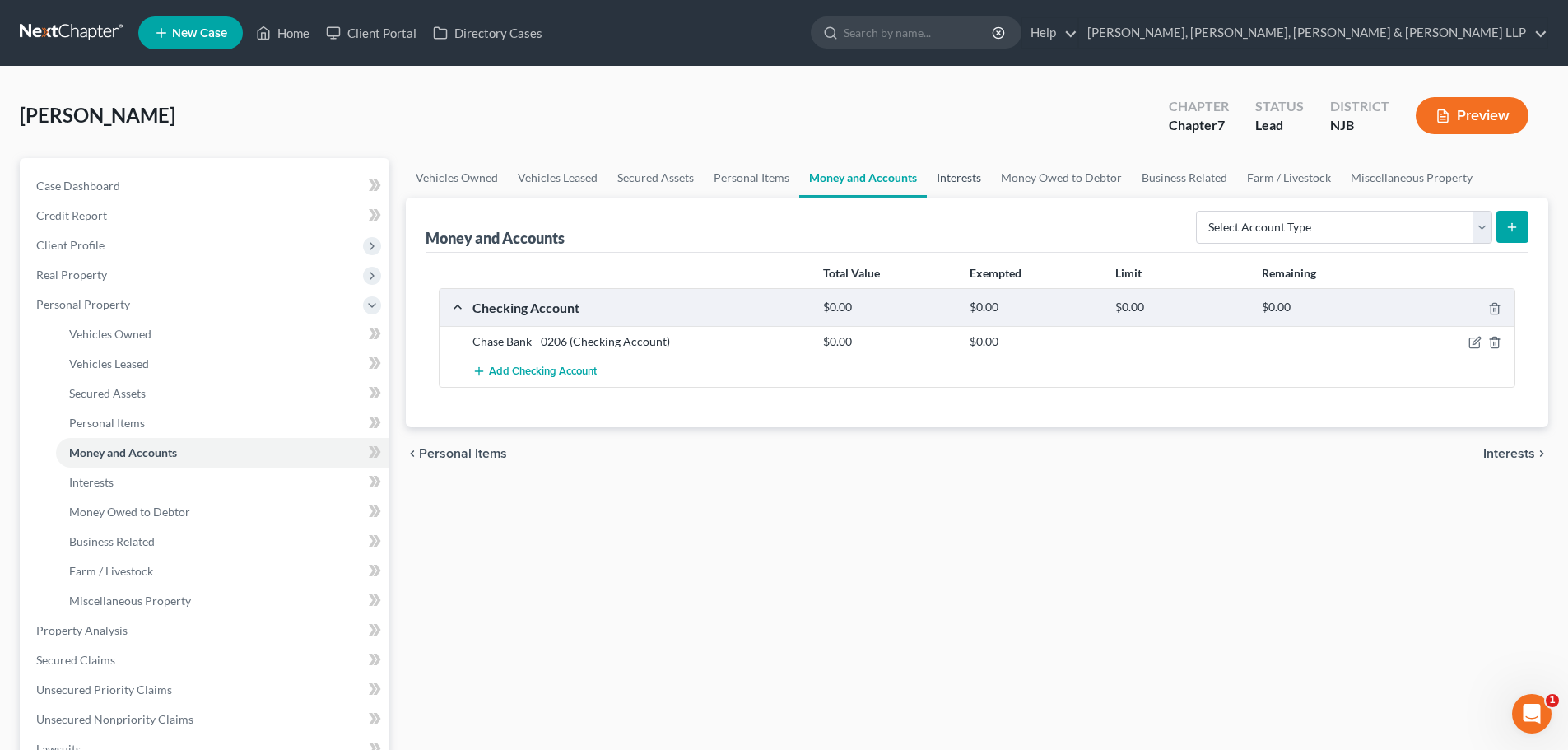
click at [952, 185] on link "Interests" at bounding box center [959, 178] width 64 height 40
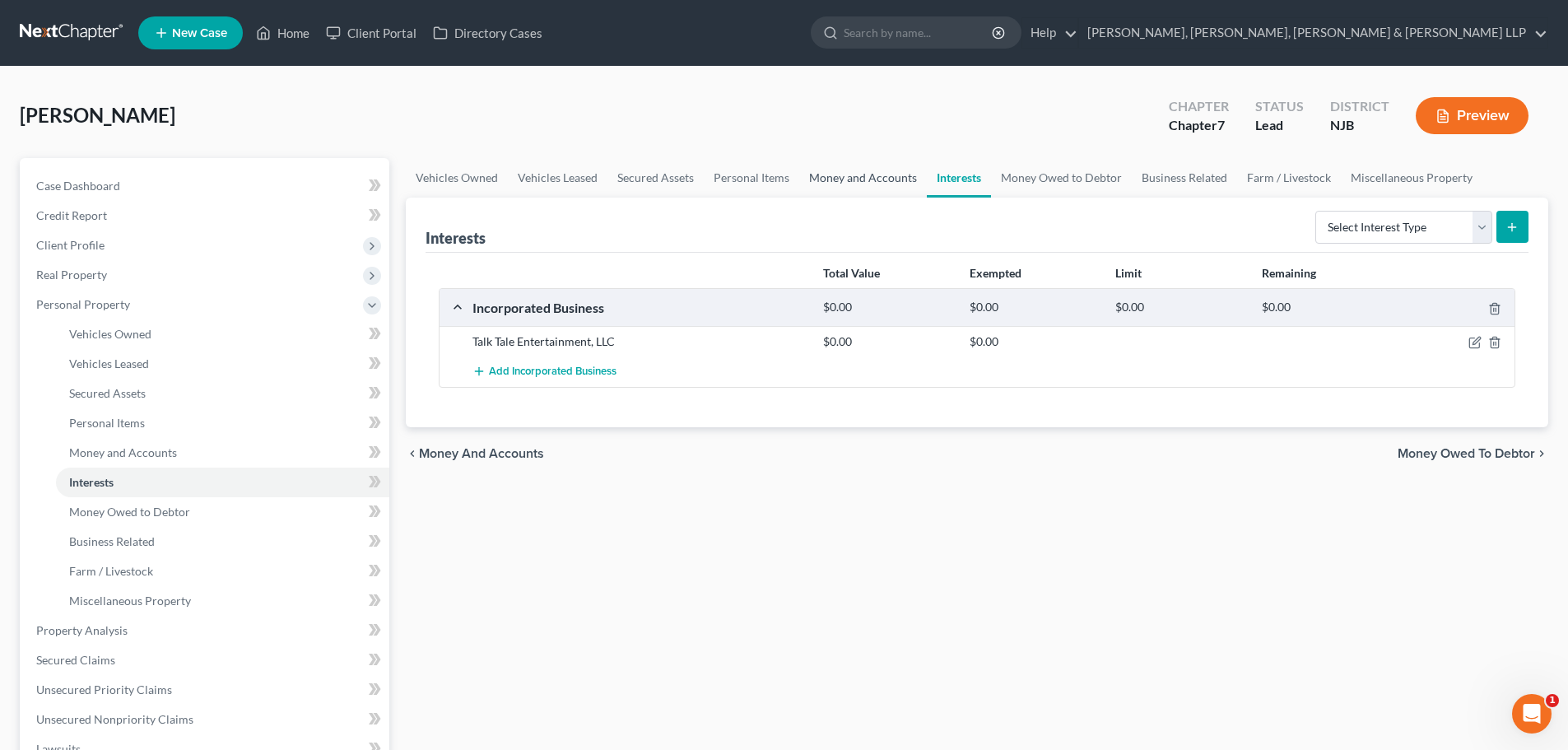
click at [860, 170] on link "Money and Accounts" at bounding box center [863, 178] width 128 height 40
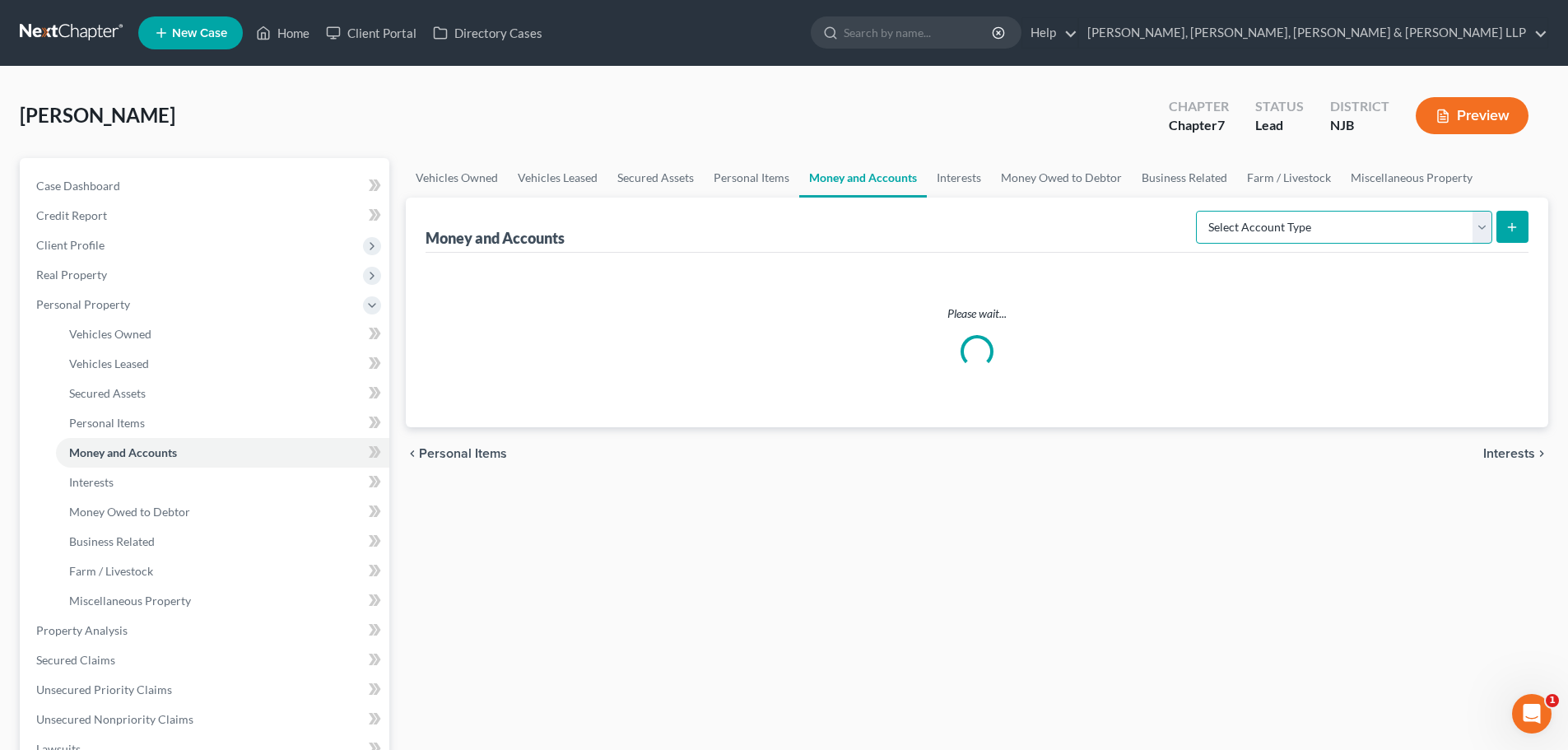
click at [1325, 228] on select "Select Account Type Brokerage Cash on Hand Certificates of Deposit Checking Acc…" at bounding box center [1344, 227] width 296 height 33
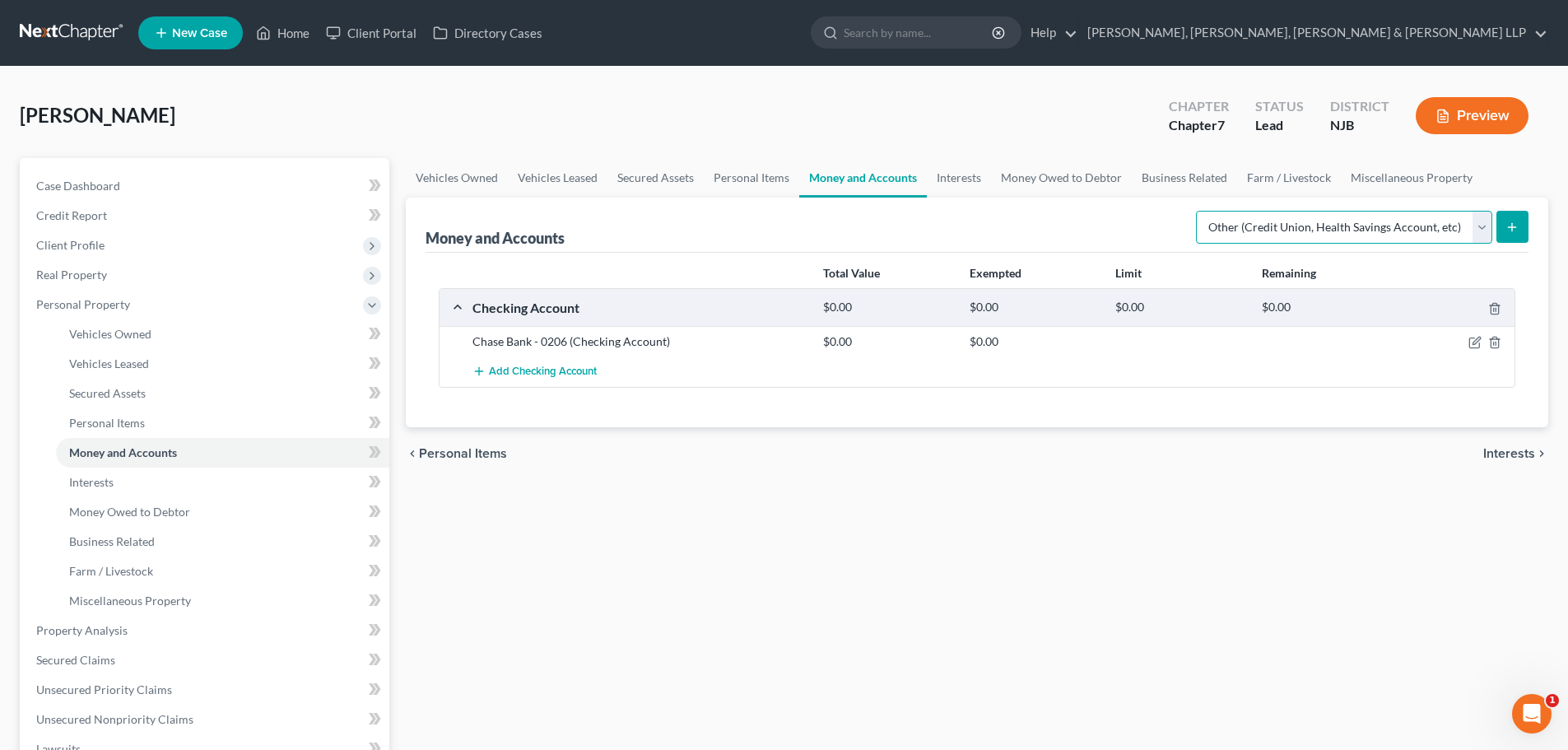
click at [1200, 211] on select "Select Account Type Brokerage Cash on Hand Certificates of Deposit Checking Acc…" at bounding box center [1344, 227] width 296 height 33
click at [1515, 217] on button "submit" at bounding box center [1513, 226] width 32 height 32
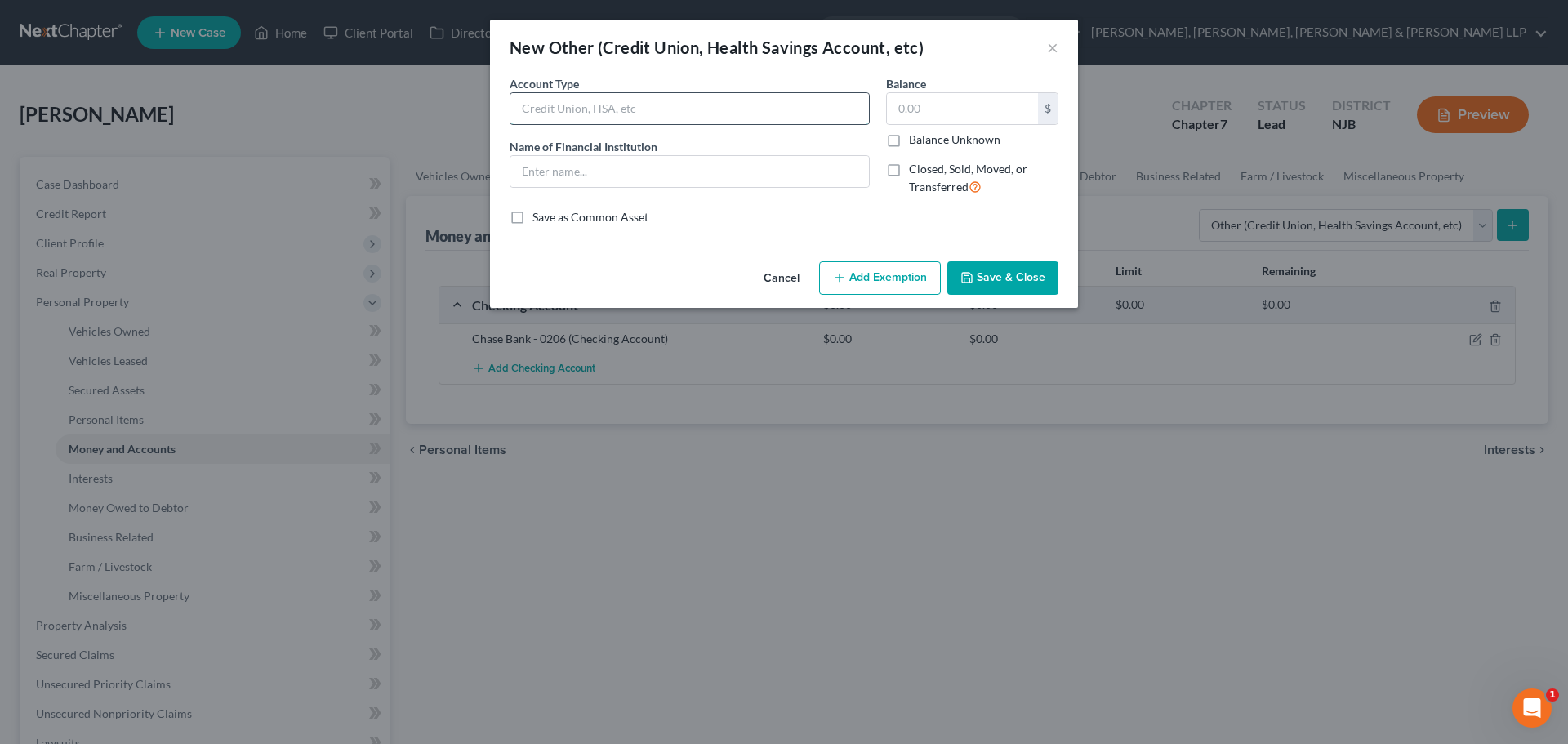
click at [554, 114] on input "text" at bounding box center [690, 109] width 358 height 31
drag, startPoint x: 668, startPoint y: 111, endPoint x: 471, endPoint y: 111, distance: 197.0
click at [471, 111] on div "New Other (Credit Union, Health Savings Account, etc) × An exemption set must f…" at bounding box center [784, 372] width 1568 height 744
click at [574, 183] on input "text" at bounding box center [690, 171] width 358 height 31
paste input "[PERSON_NAME] [PERSON_NAME] - E*Trade"
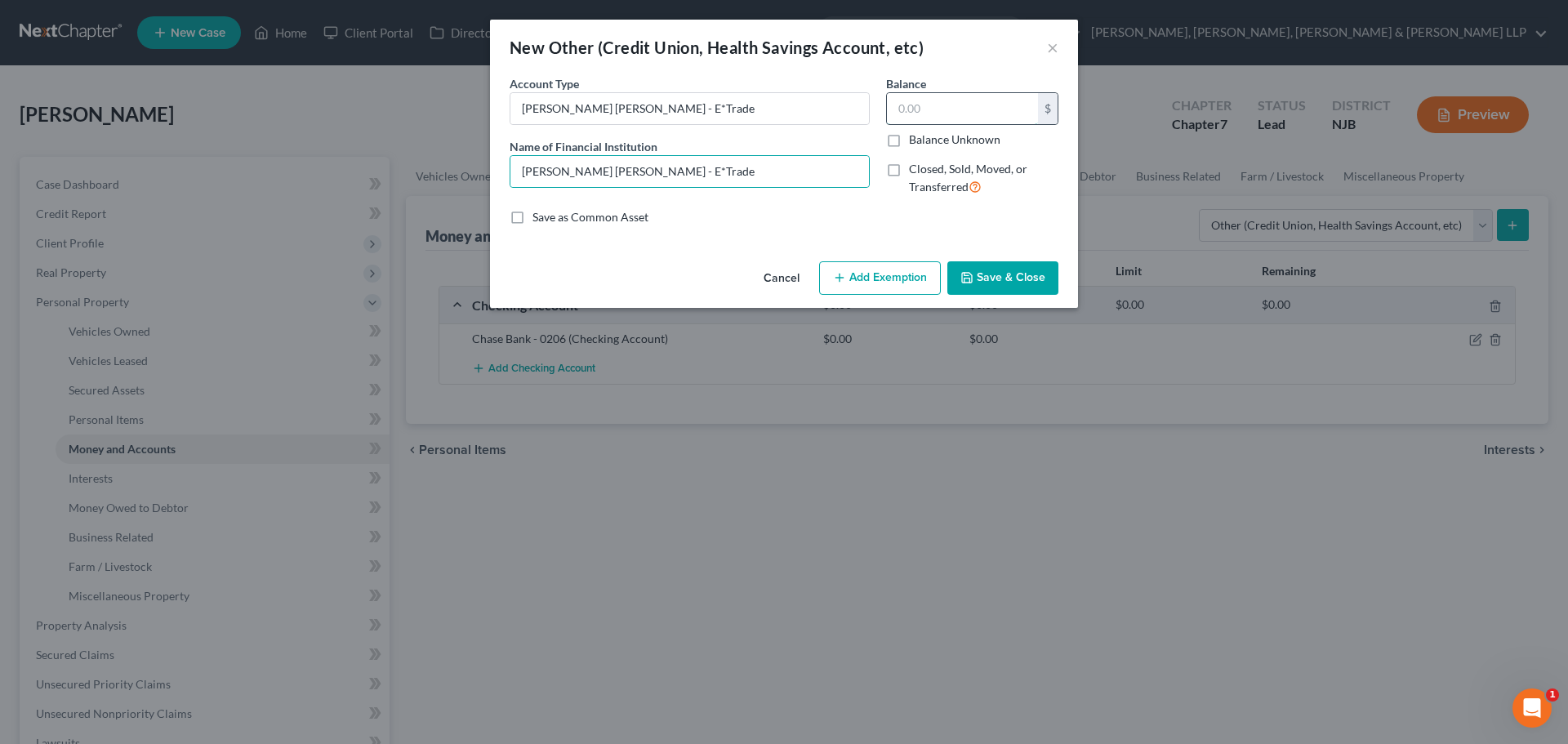
click at [928, 115] on input "text" at bounding box center [962, 109] width 151 height 31
click at [901, 263] on button "Add Exemption" at bounding box center [880, 279] width 122 height 34
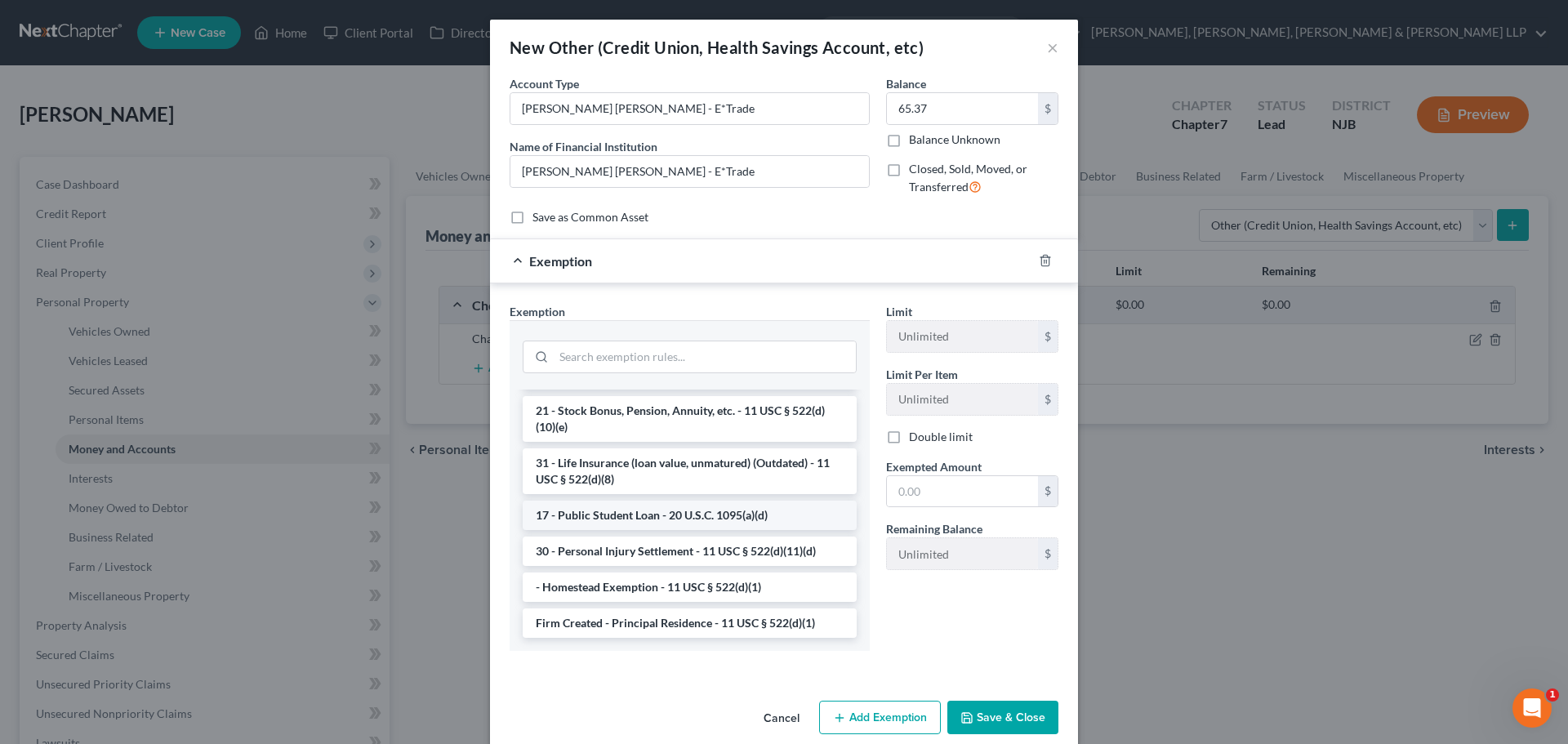
click at [631, 502] on li "17 - Public Student Loan - 20 U.S.C. 1095(a)(d)" at bounding box center [690, 515] width 334 height 29
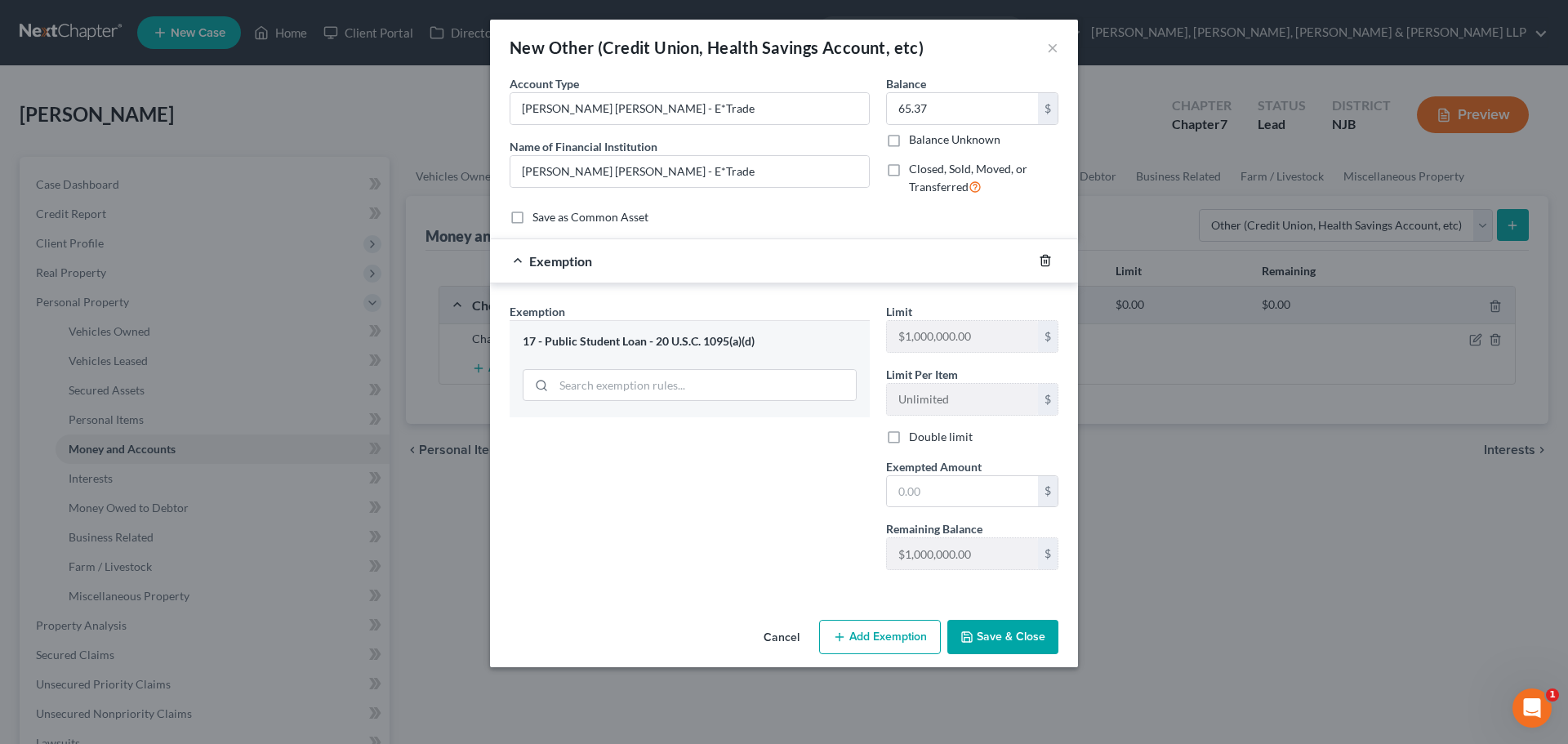
click at [1039, 257] on icon "button" at bounding box center [1044, 260] width 13 height 13
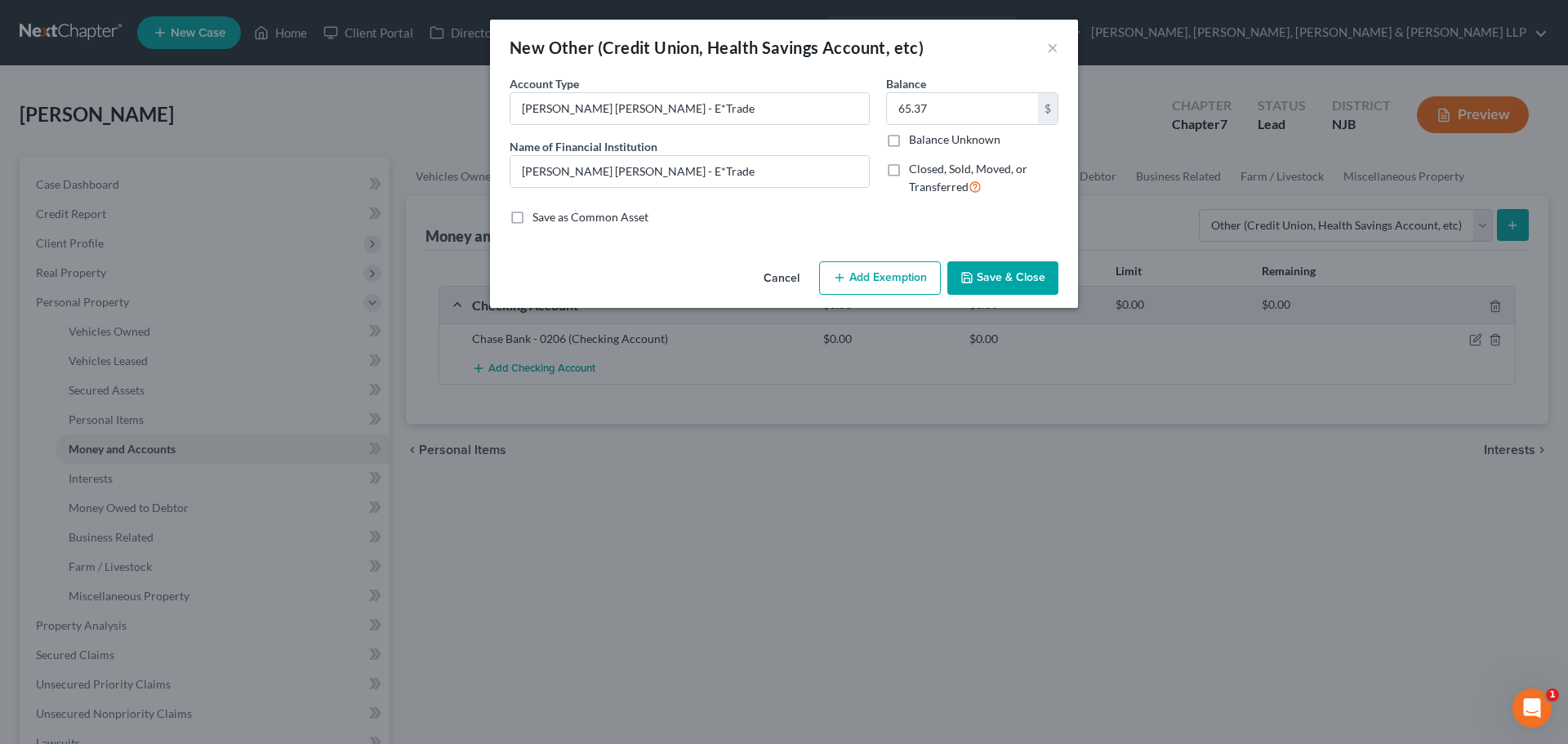
click at [879, 283] on button "Add Exemption" at bounding box center [880, 279] width 122 height 34
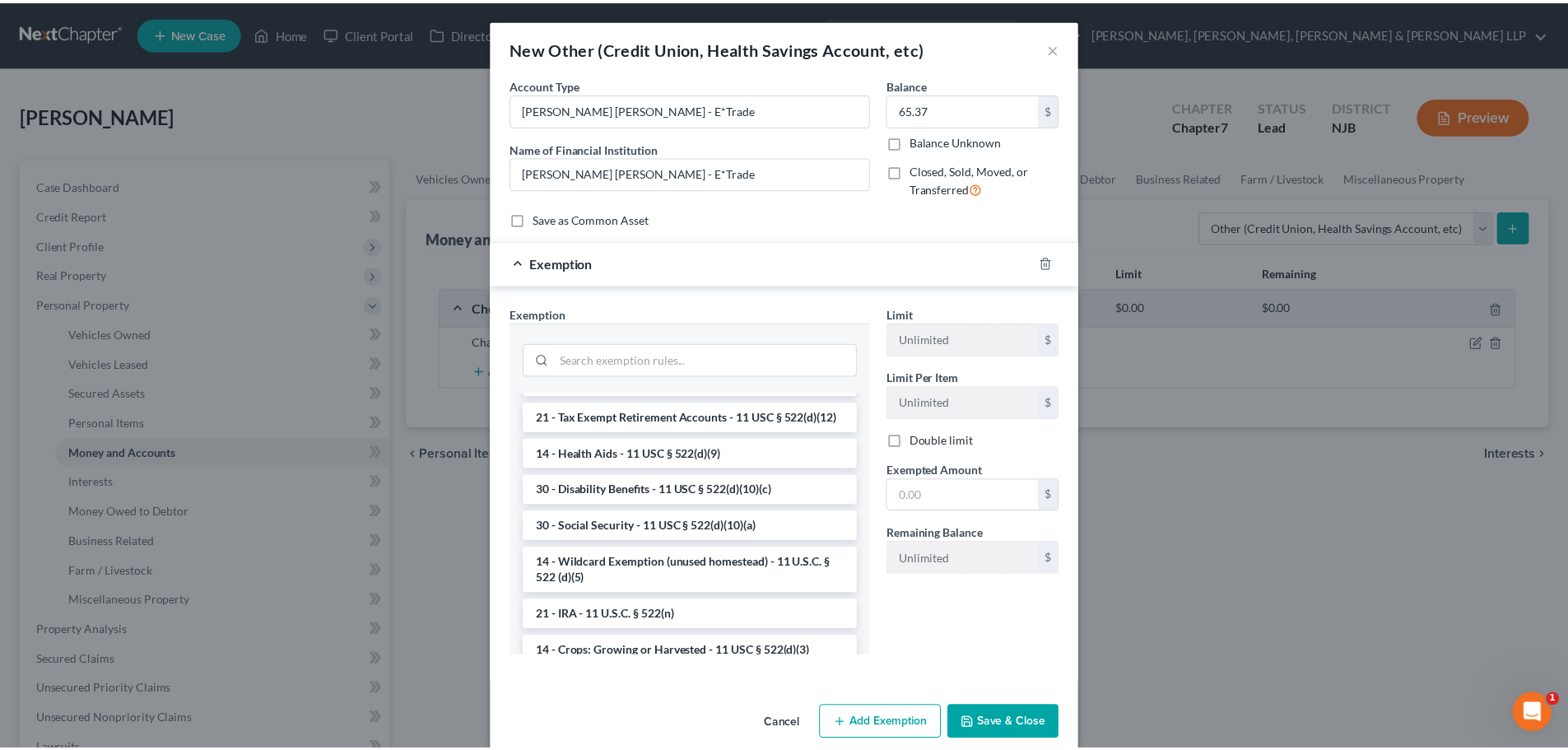
scroll to position [823, 0]
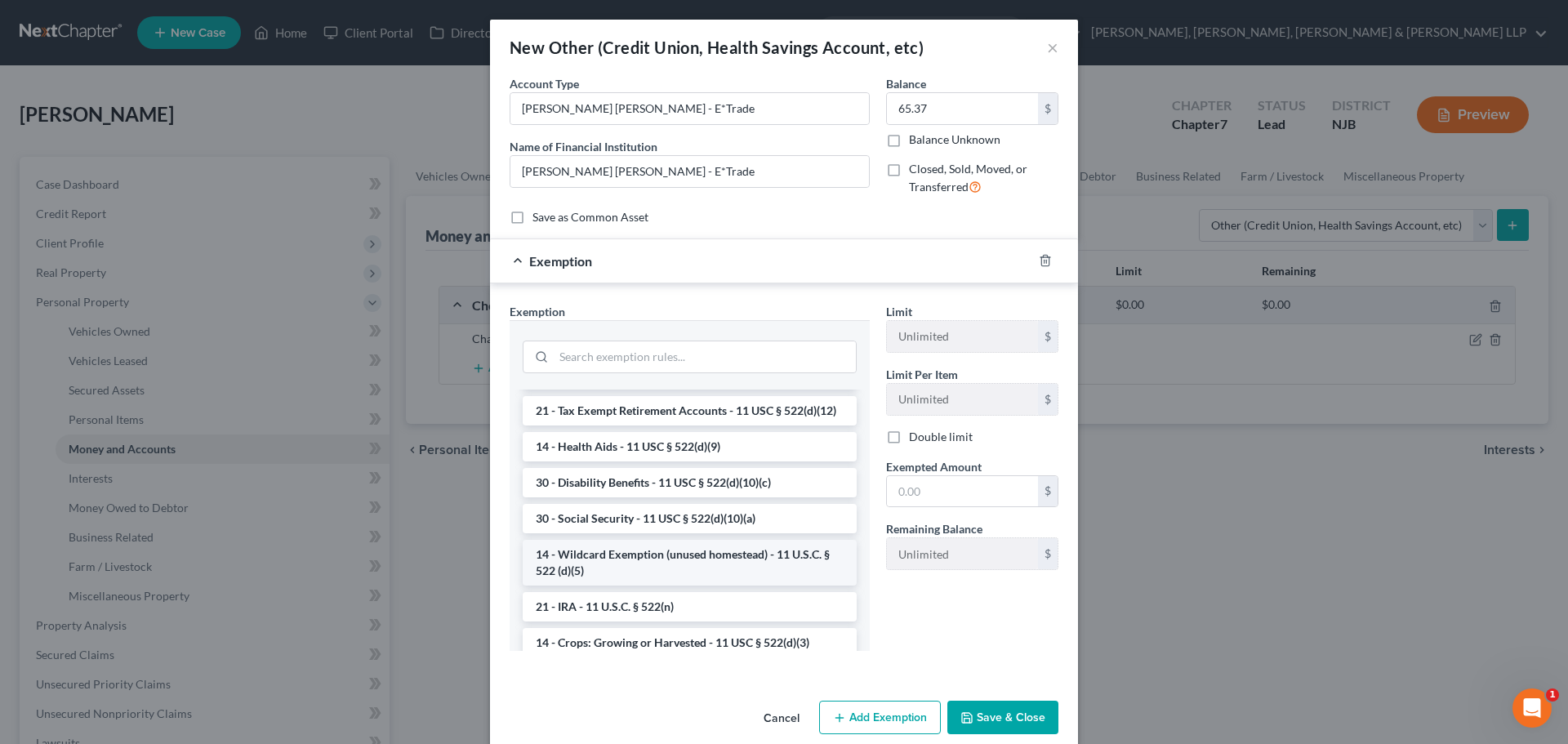
click at [639, 585] on li "14 - Wildcard Exemption (unused homestead) - 11 U.S.C. § 522 (d)(5)" at bounding box center [690, 562] width 334 height 45
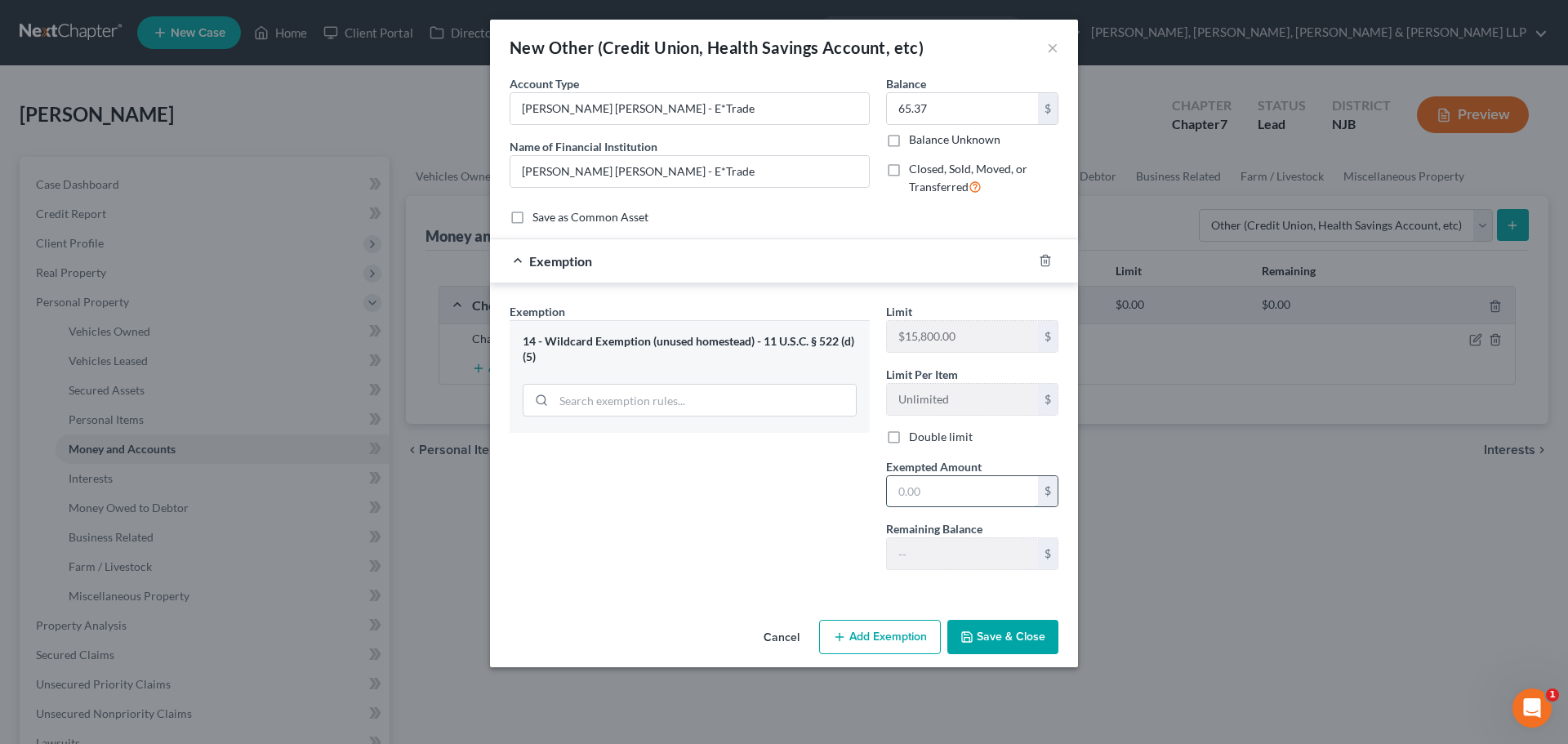
click at [950, 489] on input "text" at bounding box center [962, 492] width 151 height 31
click at [1014, 634] on button "Save & Close" at bounding box center [1002, 637] width 111 height 34
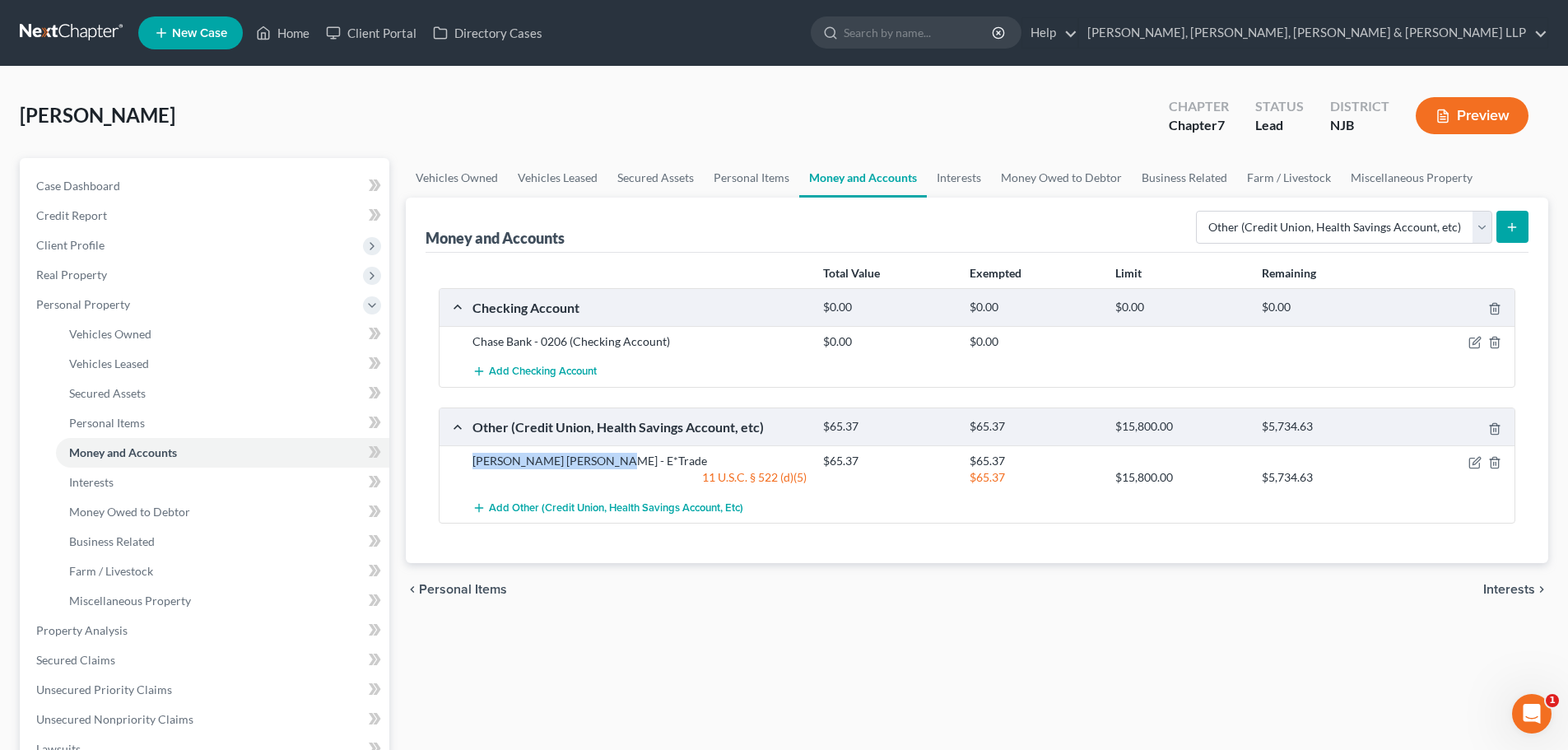
drag, startPoint x: 562, startPoint y: 460, endPoint x: 508, endPoint y: 454, distance: 54.3
click at [470, 456] on div "[PERSON_NAME] [PERSON_NAME] - E*Trade" at bounding box center [639, 461] width 351 height 16
copy div "[PERSON_NAME] [PERSON_NAME] - E*Trade"
click at [112, 237] on span "Client Profile" at bounding box center [206, 245] width 366 height 29
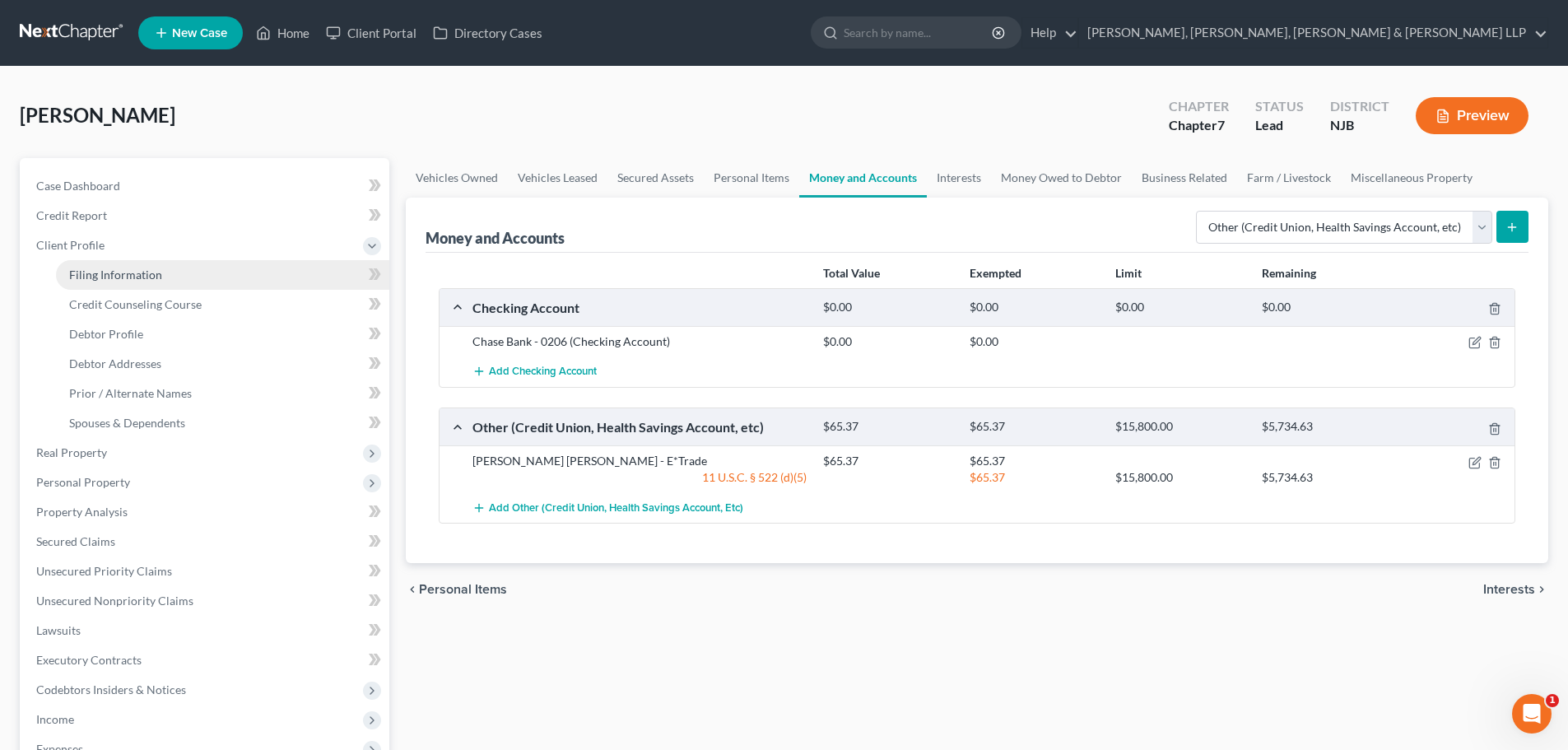
click at [125, 265] on link "Filing Information" at bounding box center [223, 275] width 333 height 29
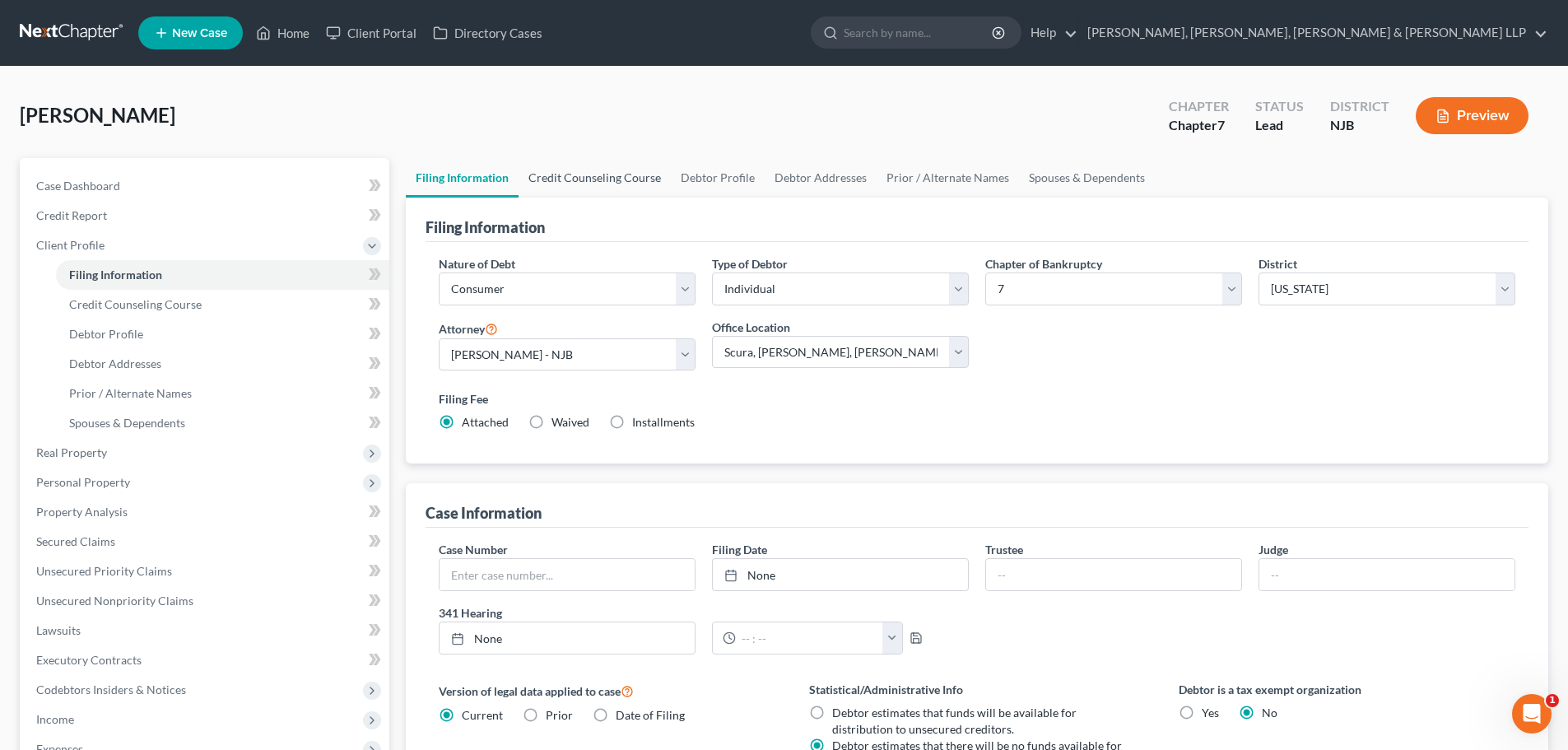
click at [581, 182] on link "Credit Counseling Course" at bounding box center [594, 178] width 152 height 40
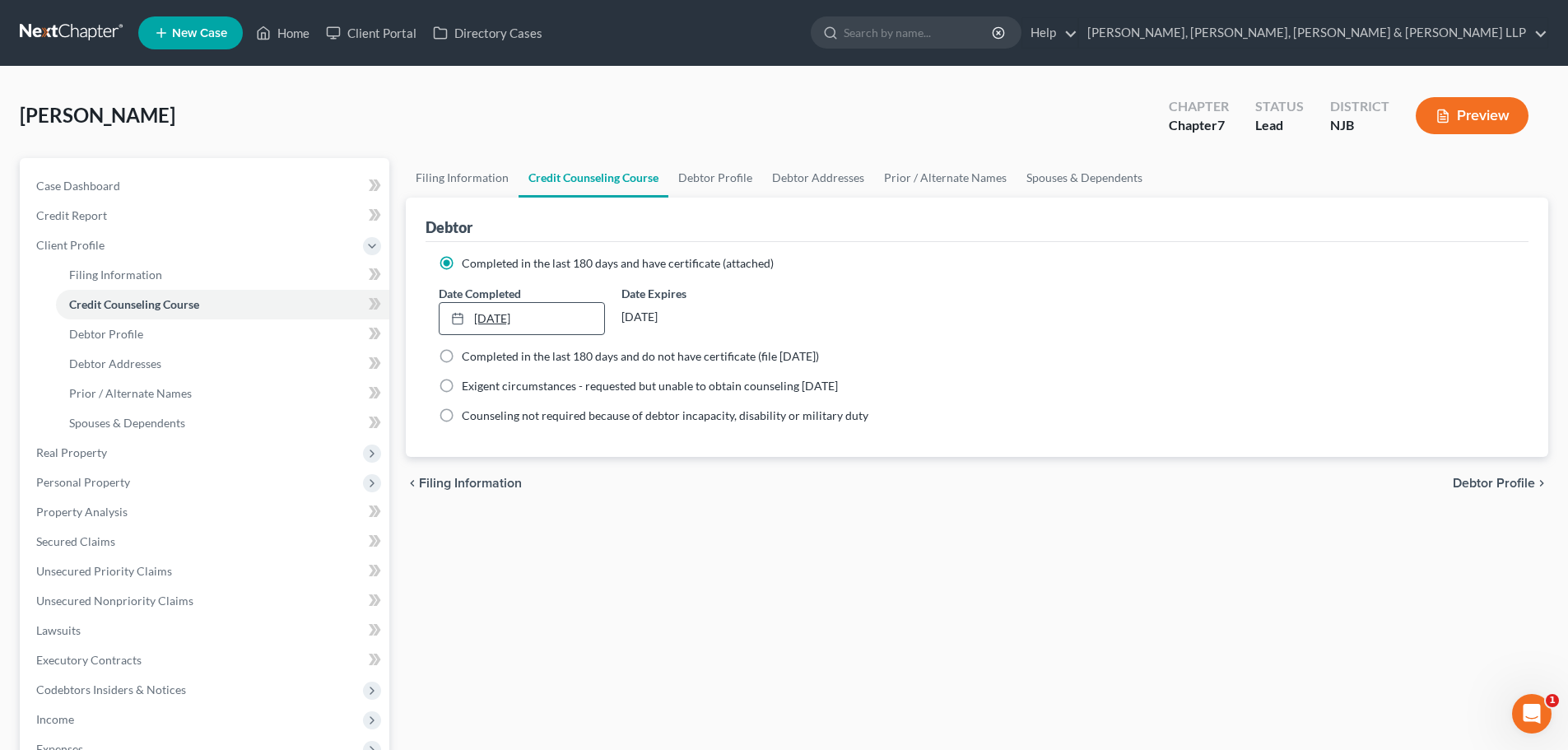
click at [496, 326] on link "[DATE]" at bounding box center [522, 319] width 164 height 31
click at [727, 173] on link "Debtor Profile" at bounding box center [715, 178] width 94 height 40
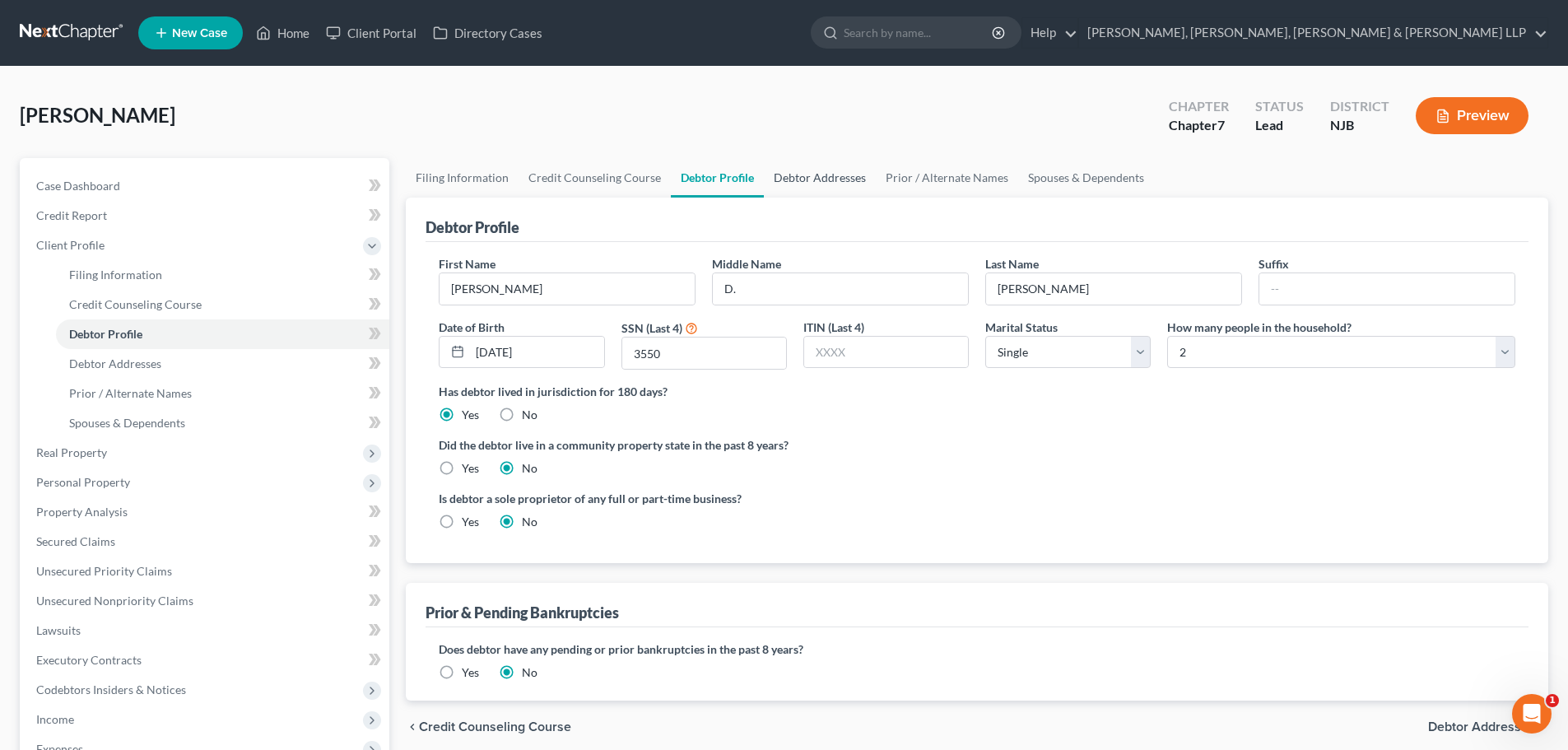
click at [808, 178] on link "Debtor Addresses" at bounding box center [820, 178] width 112 height 40
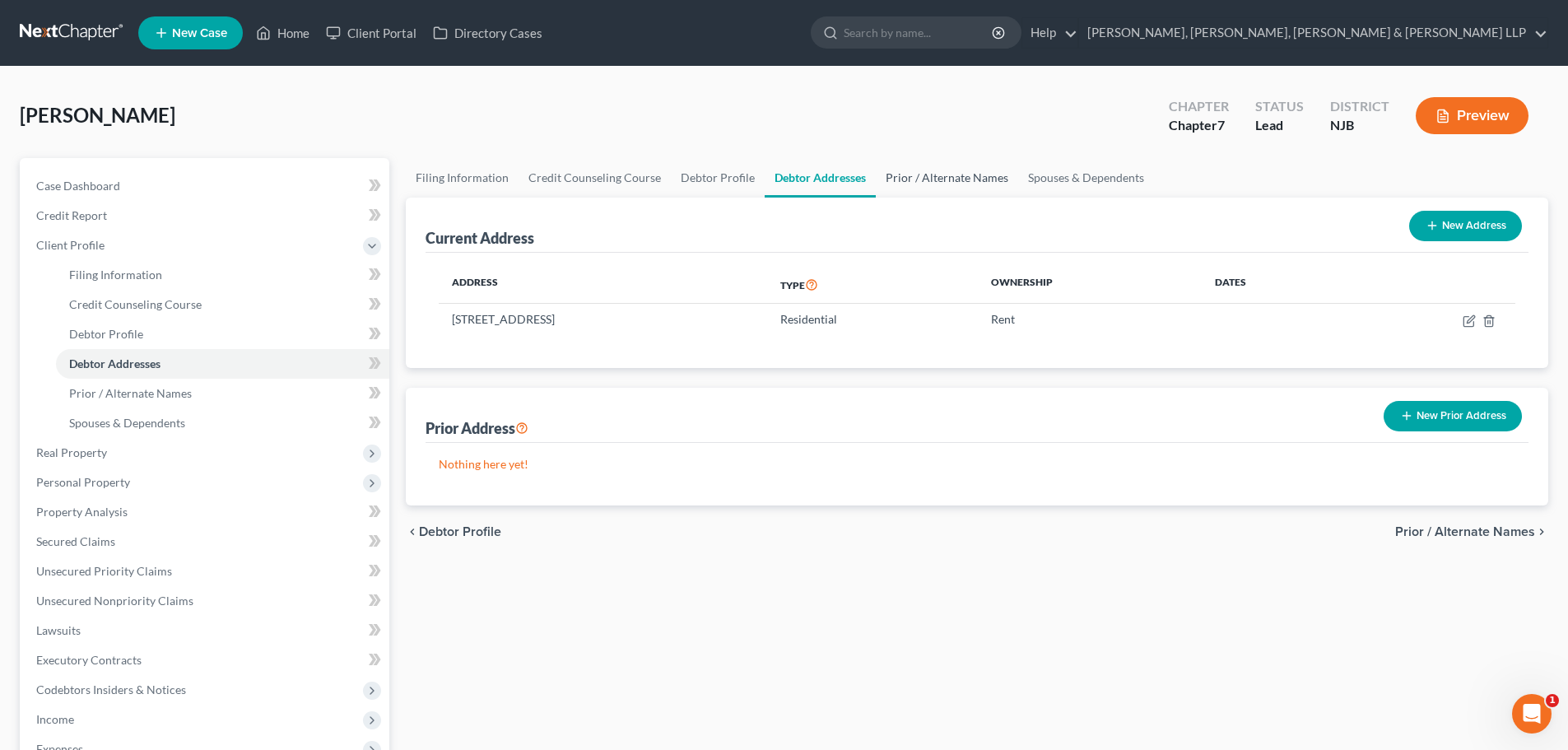
click at [946, 182] on link "Prior / Alternate Names" at bounding box center [947, 178] width 143 height 40
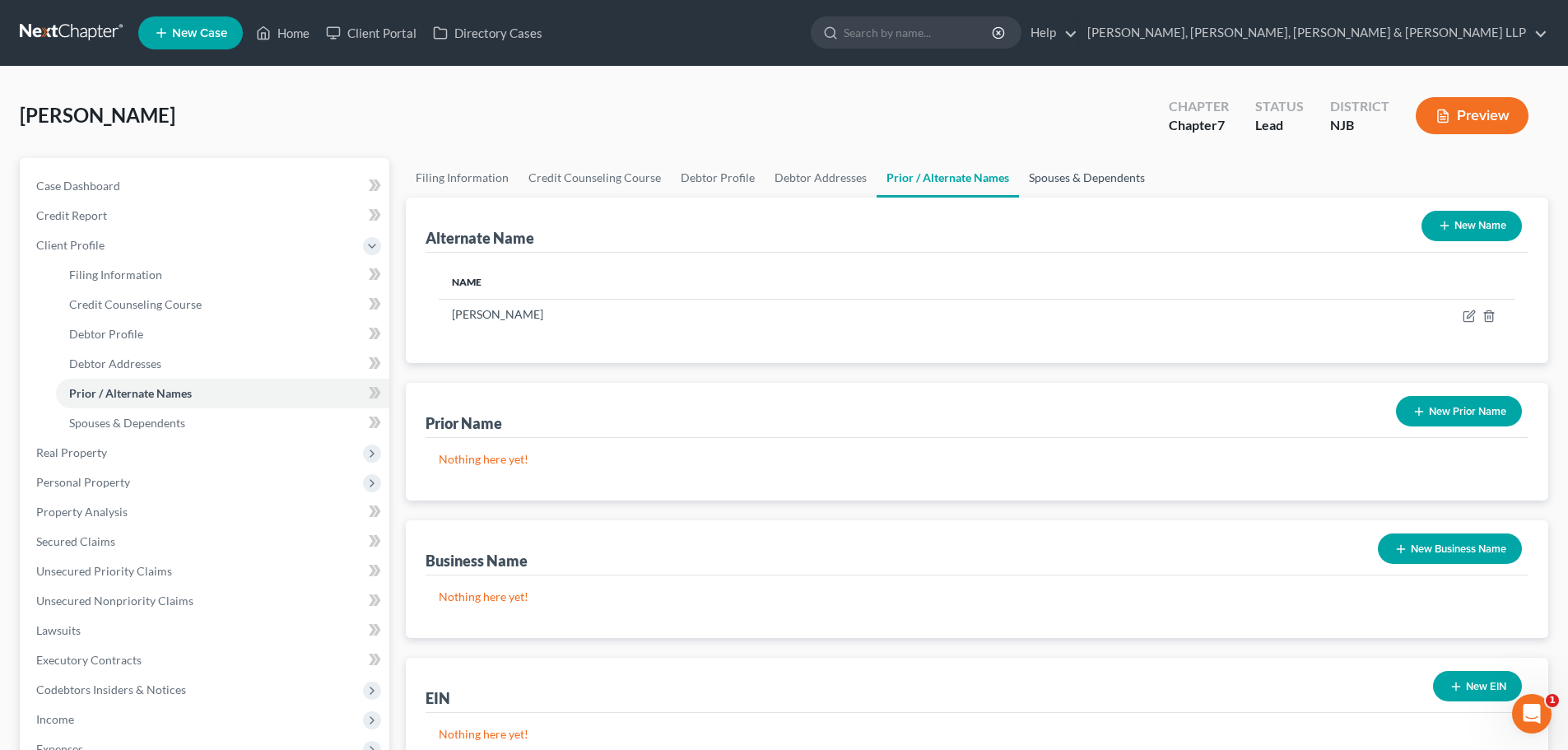
click at [1046, 182] on link "Spouses & Dependents" at bounding box center [1087, 178] width 136 height 40
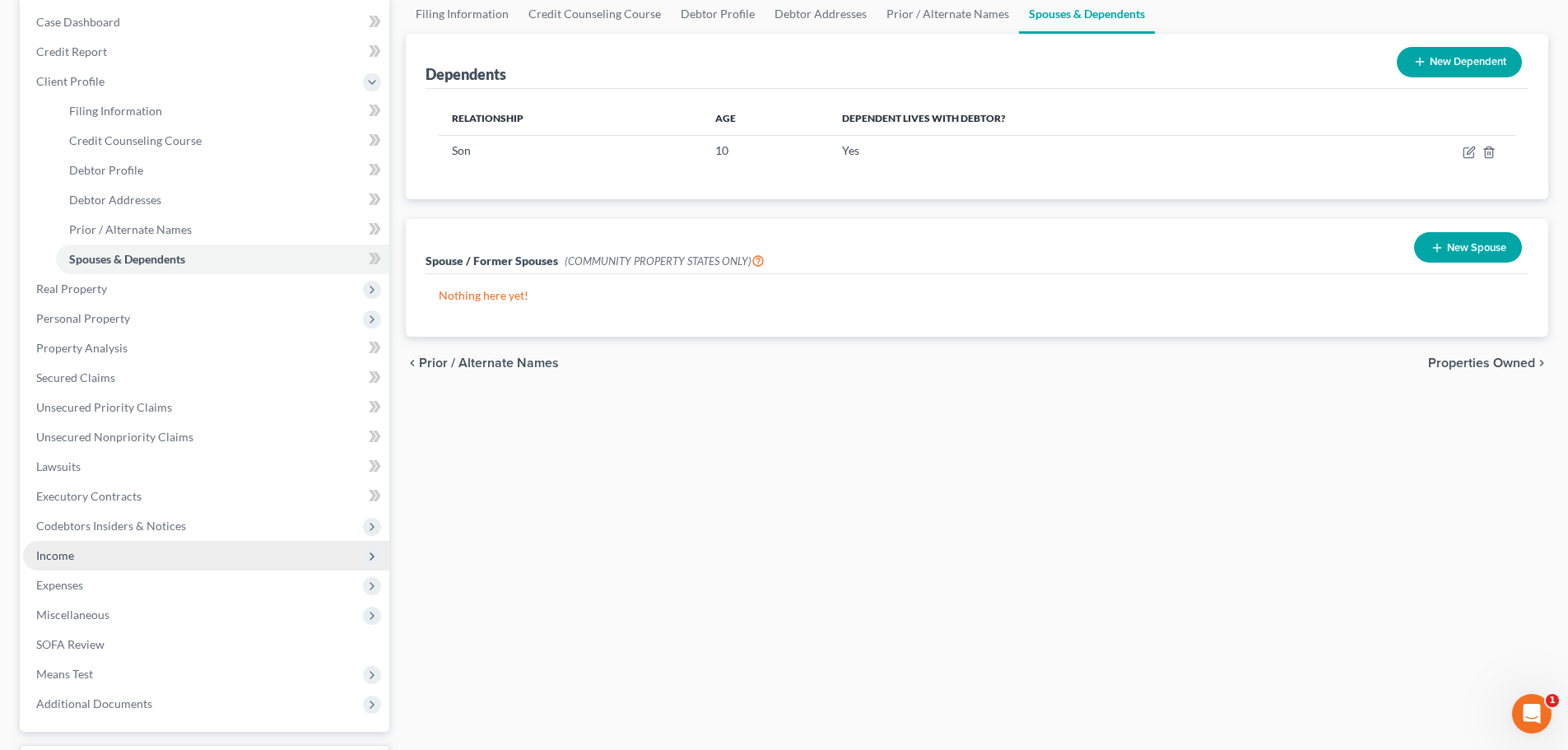
scroll to position [165, 0]
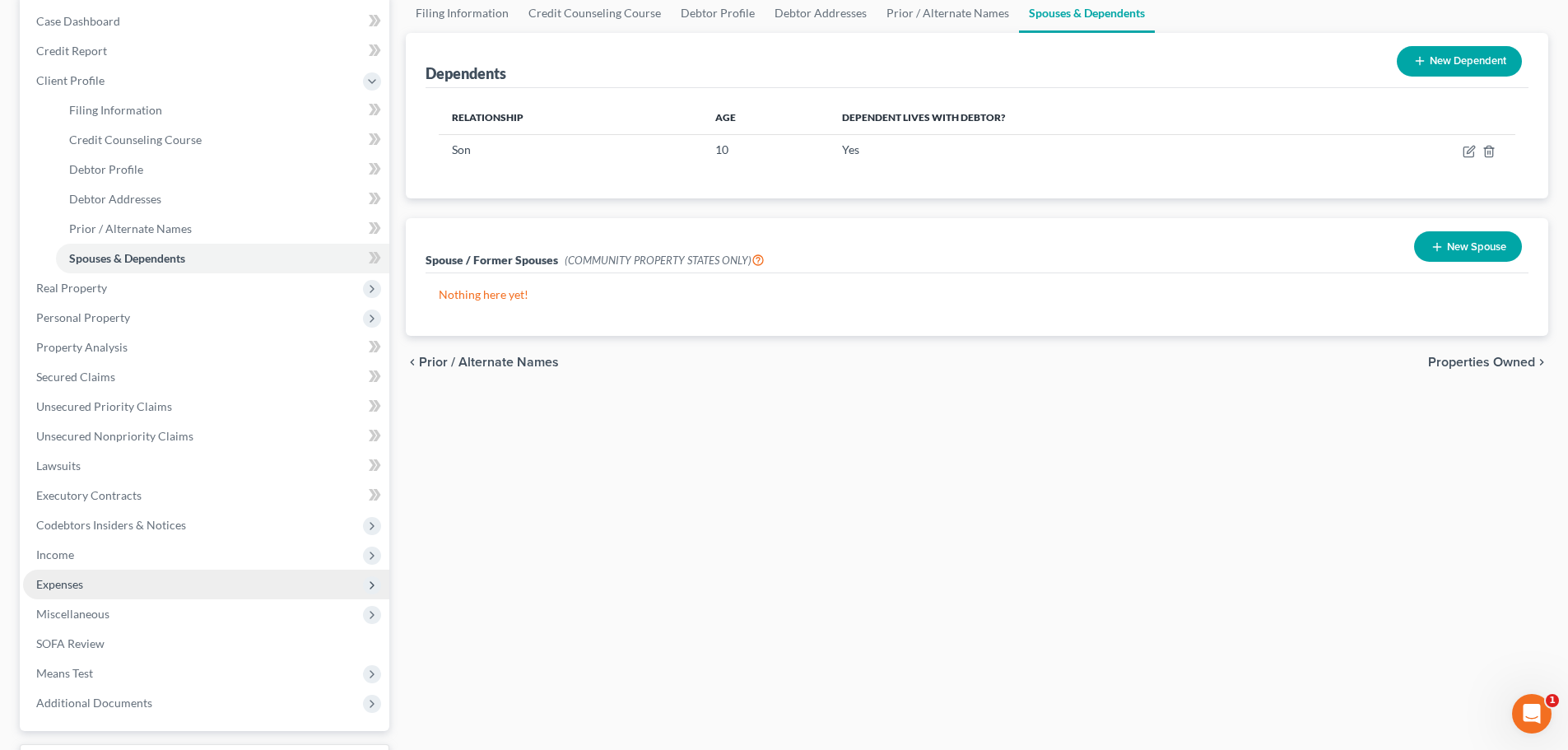
click at [60, 579] on span "Expenses" at bounding box center [60, 584] width 47 height 14
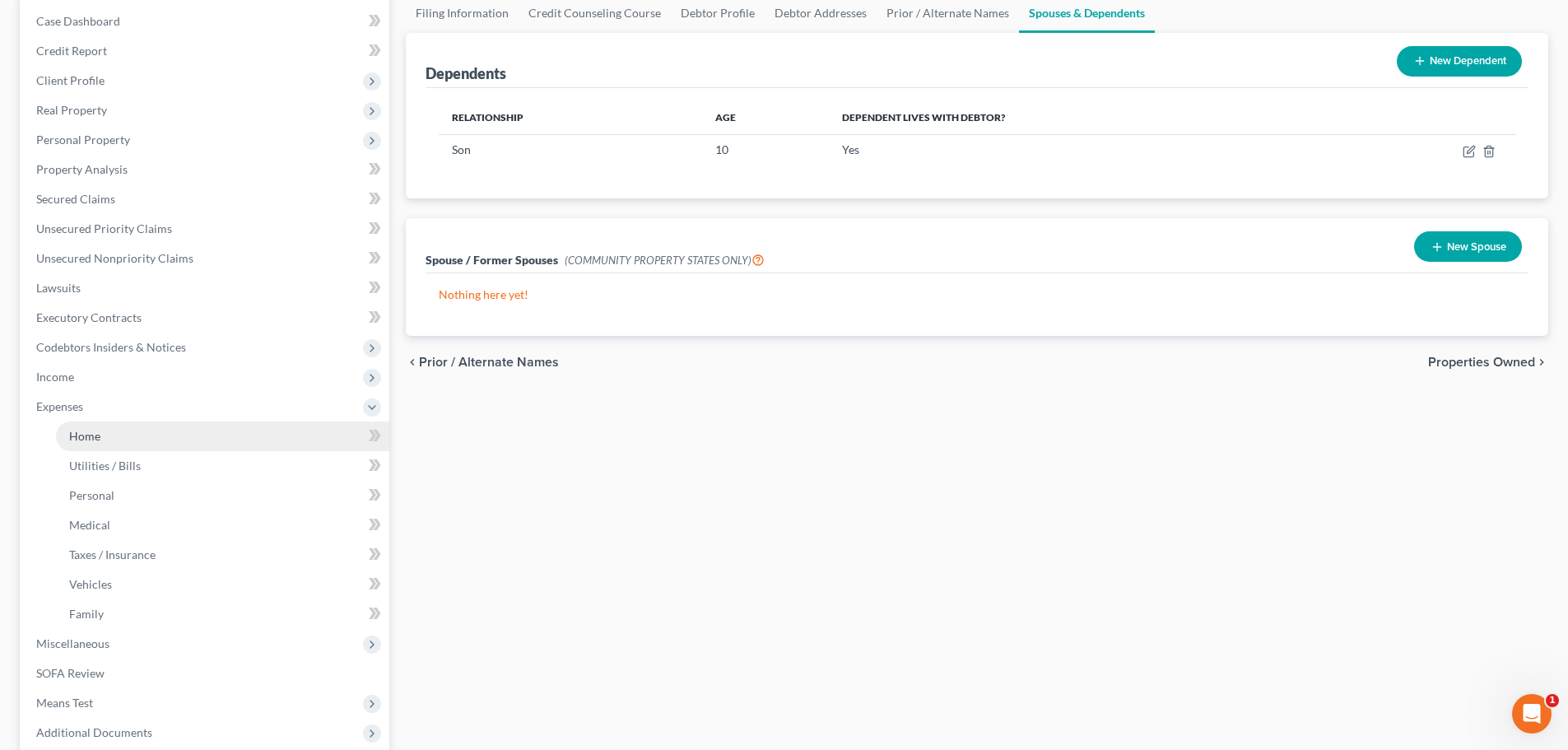
click at [131, 425] on link "Home" at bounding box center [223, 436] width 333 height 29
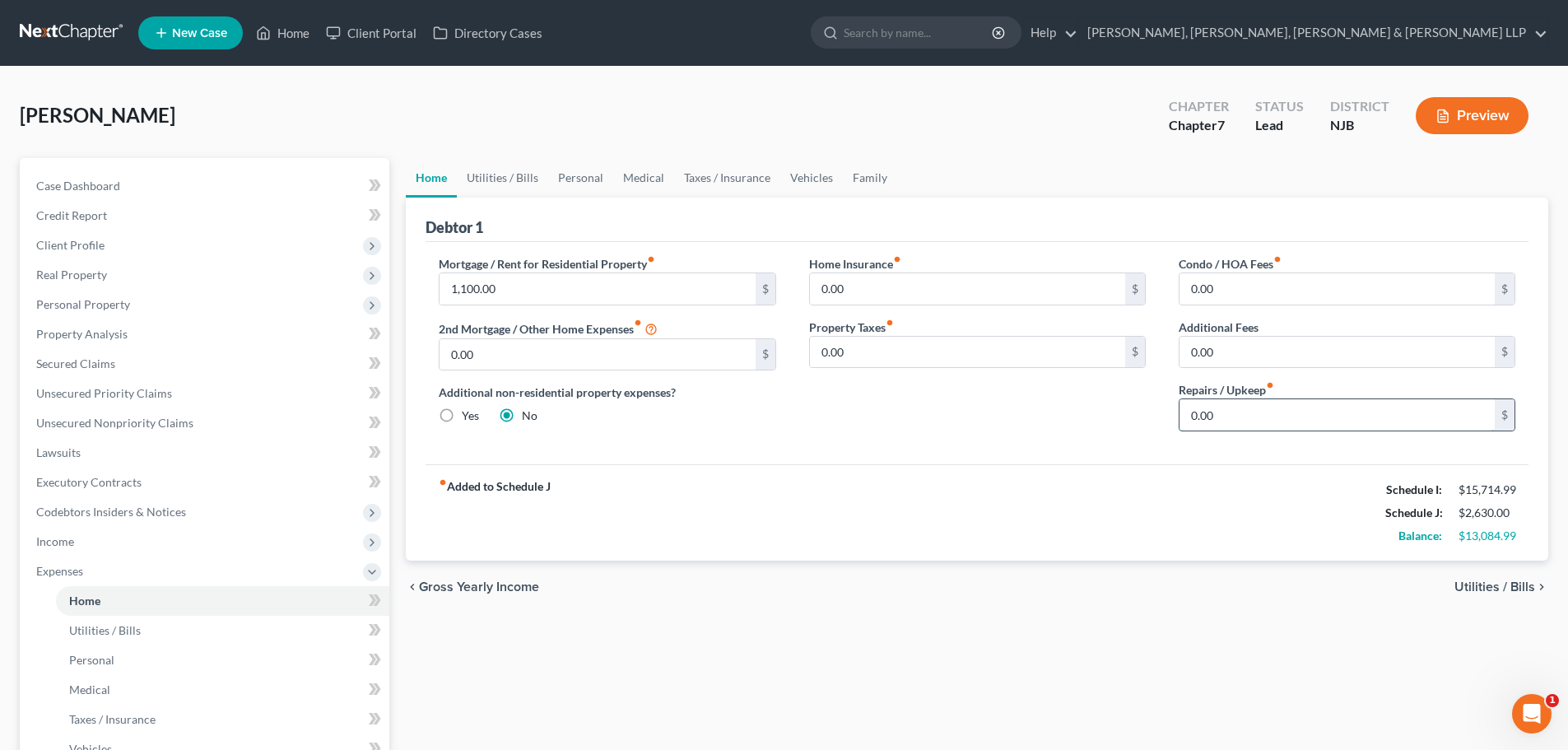
click at [1223, 411] on input "0.00" at bounding box center [1337, 415] width 315 height 31
click at [543, 172] on link "Utilities / Bills" at bounding box center [503, 178] width 92 height 40
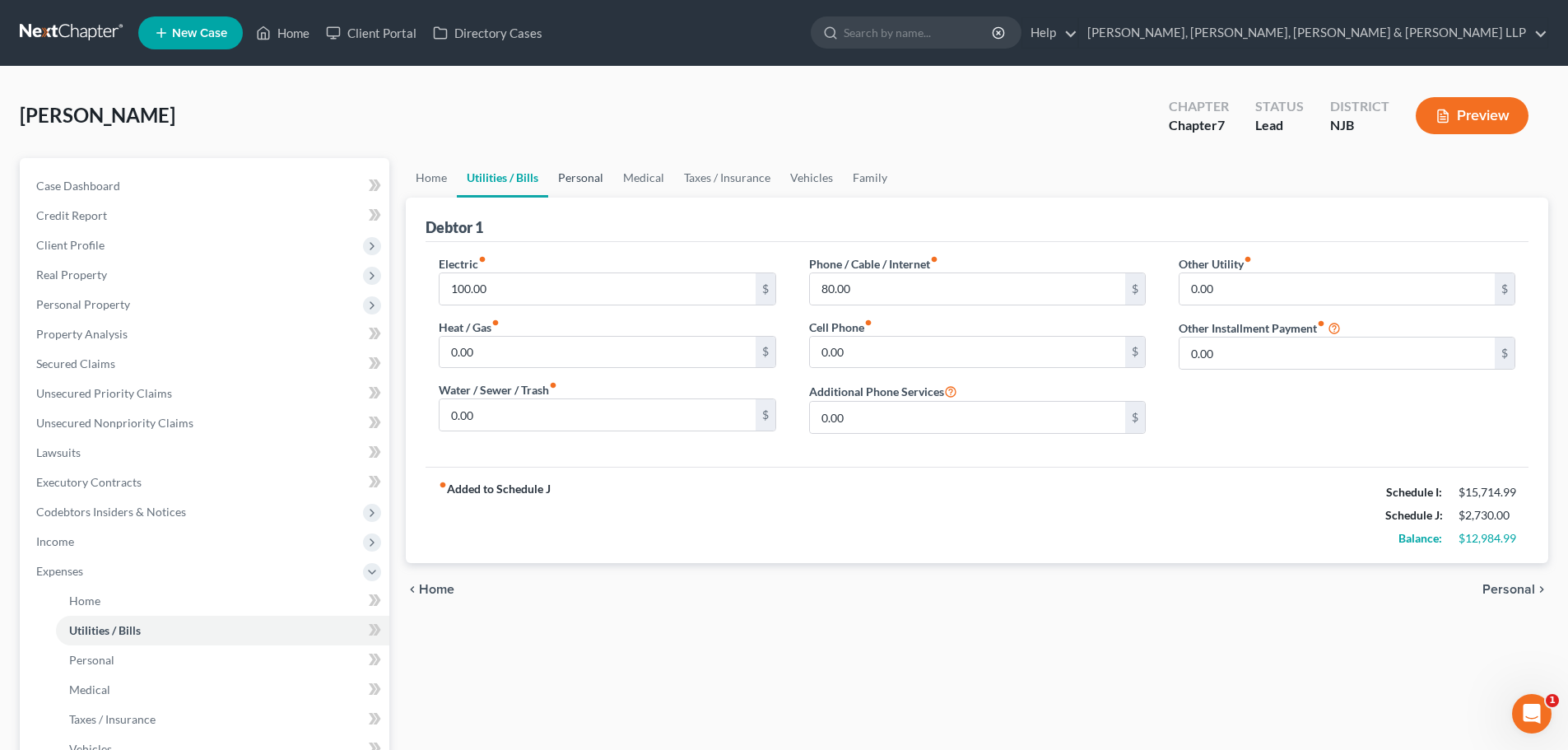
click at [570, 178] on link "Personal" at bounding box center [581, 178] width 65 height 40
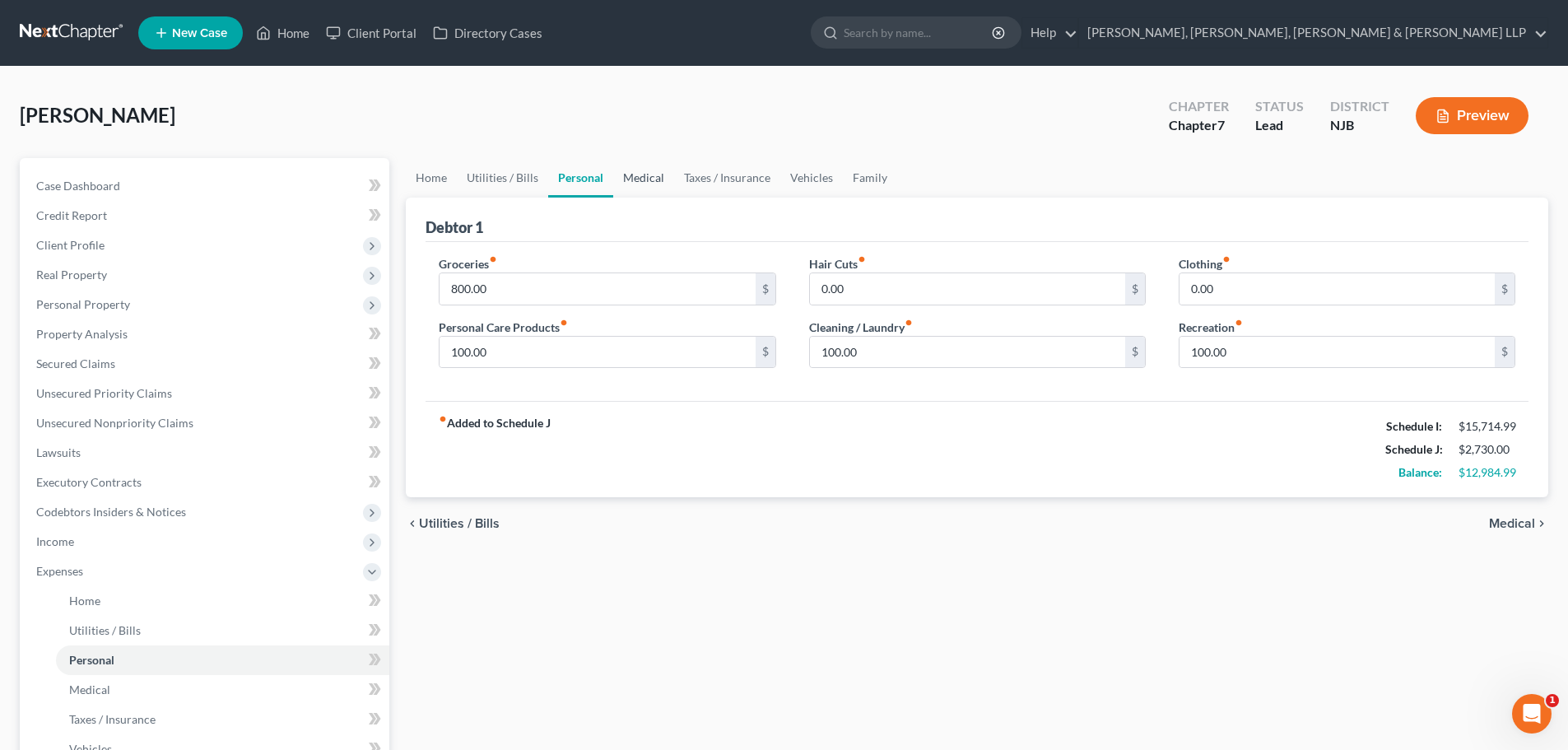
click at [634, 175] on link "Medical" at bounding box center [644, 178] width 61 height 40
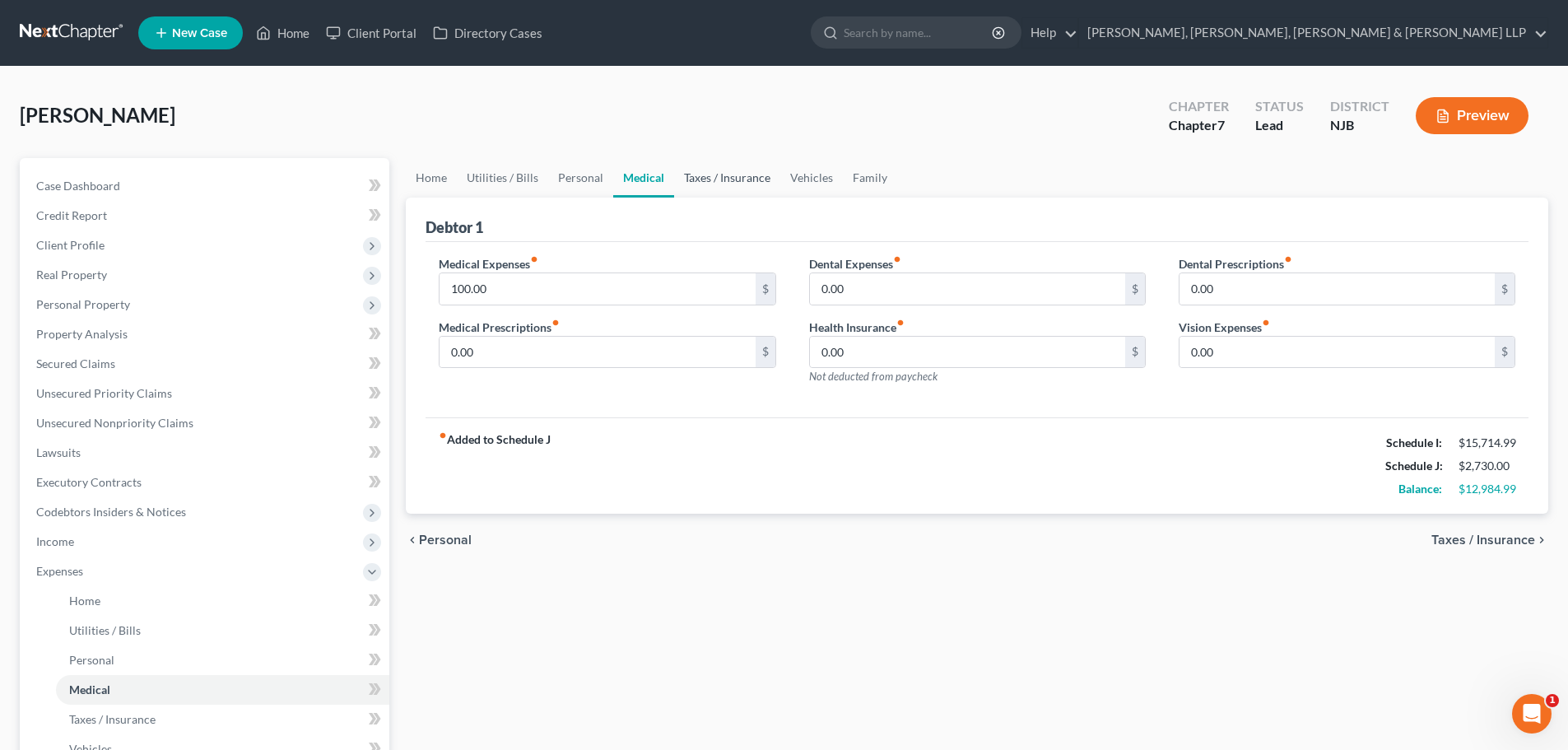
drag, startPoint x: 701, startPoint y: 175, endPoint x: 741, endPoint y: 174, distance: 40.0
click at [701, 175] on link "Taxes / Insurance" at bounding box center [727, 178] width 106 height 40
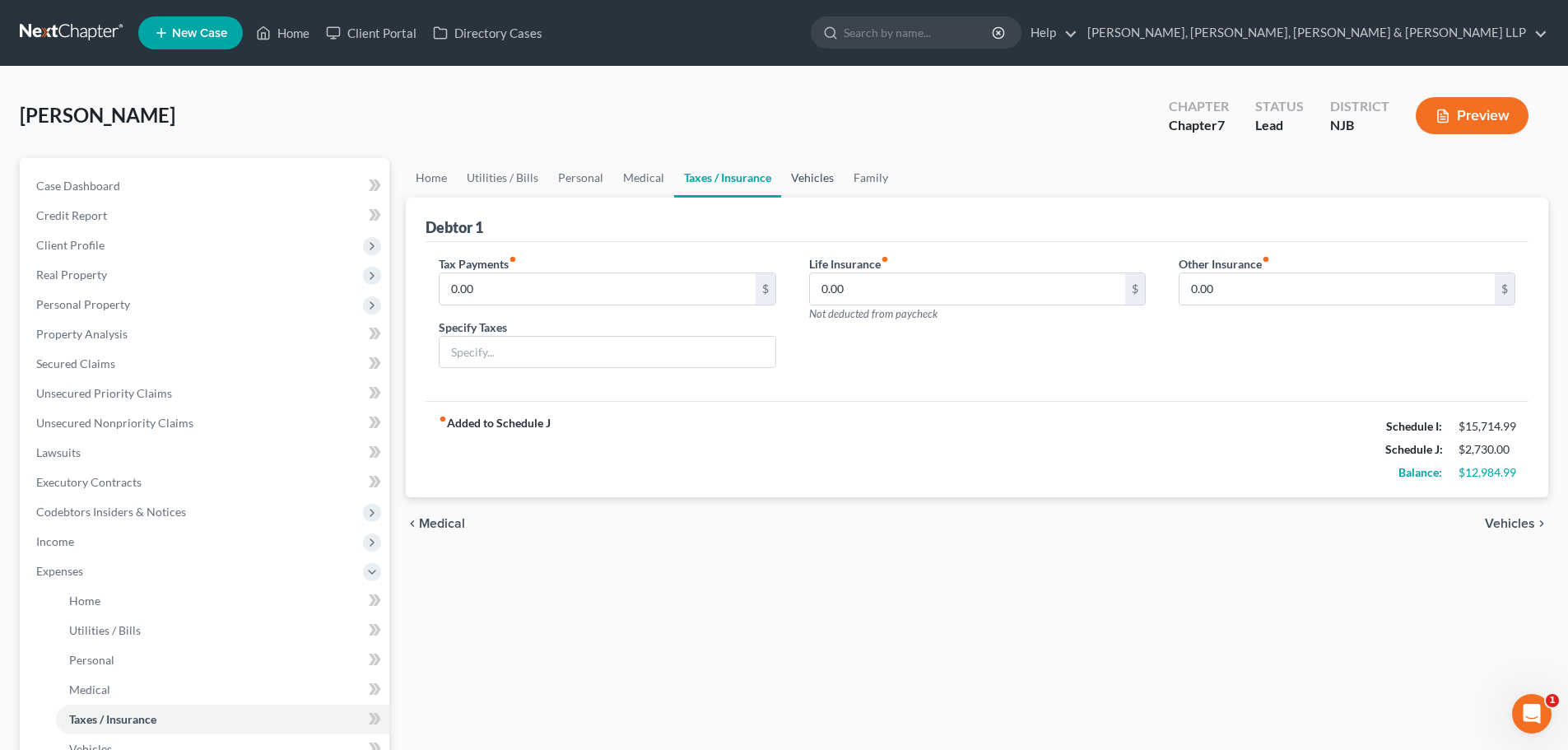
click at [809, 172] on link "Vehicles" at bounding box center [812, 178] width 62 height 40
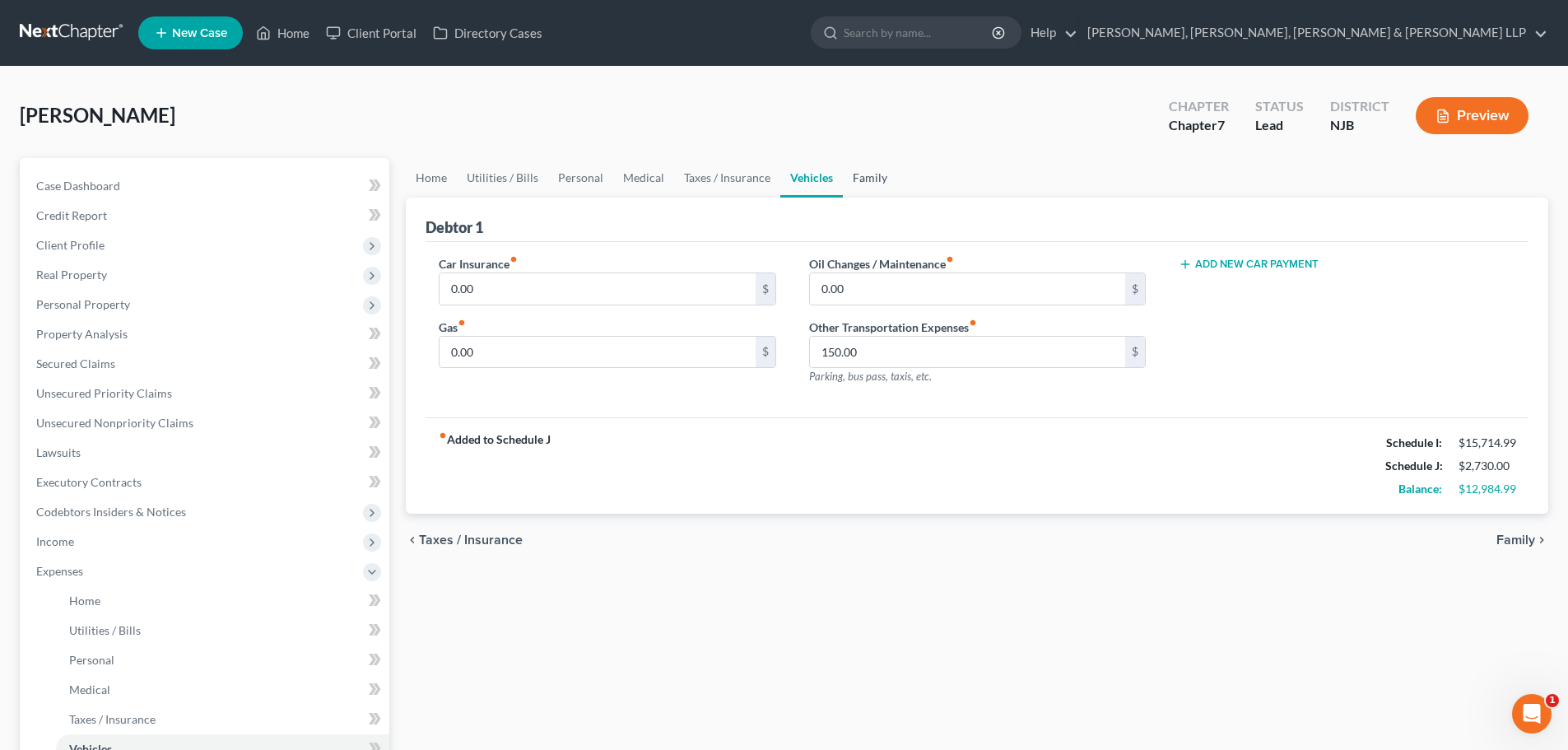
click at [878, 175] on link "Family" at bounding box center [870, 178] width 54 height 40
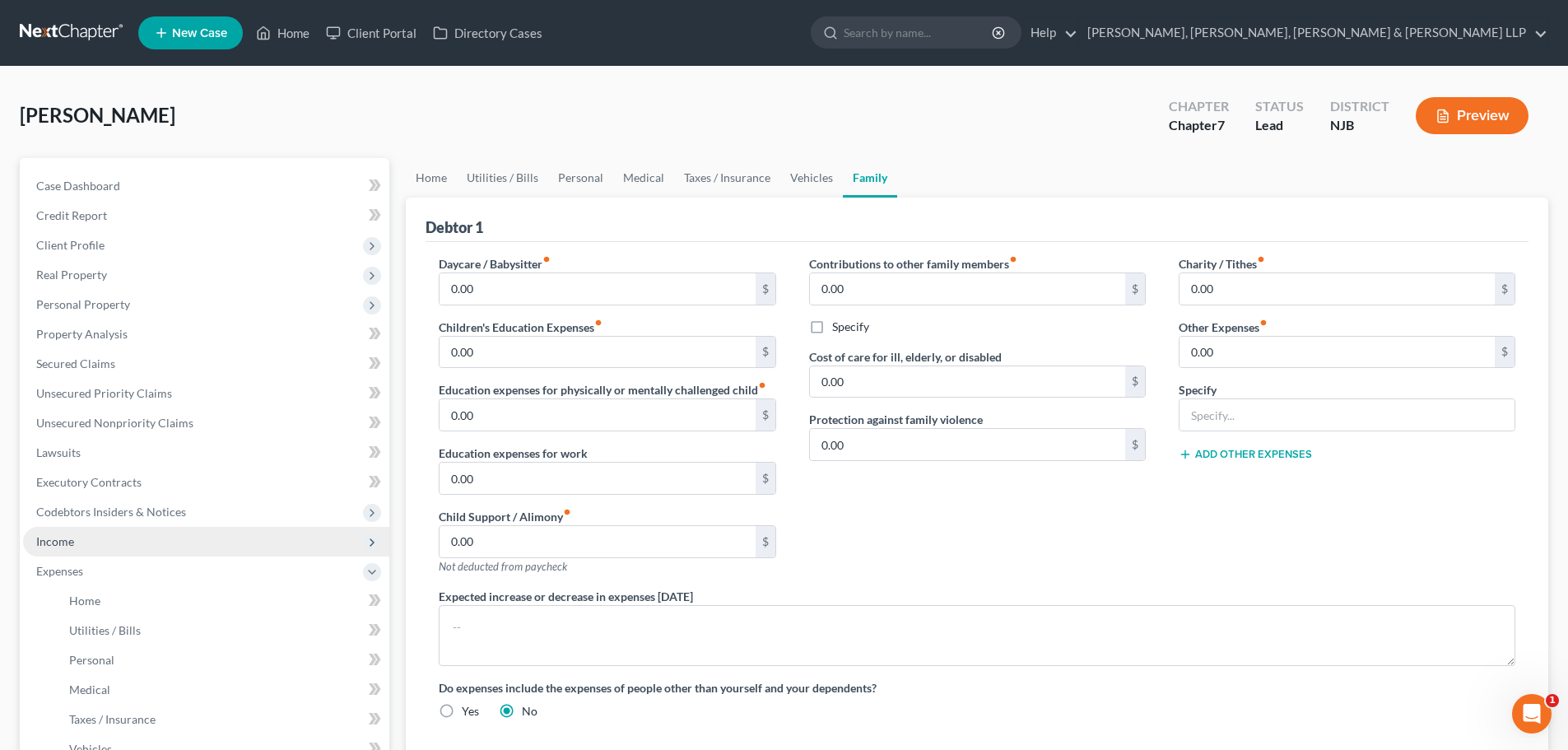
click at [111, 540] on span "Income" at bounding box center [206, 542] width 366 height 29
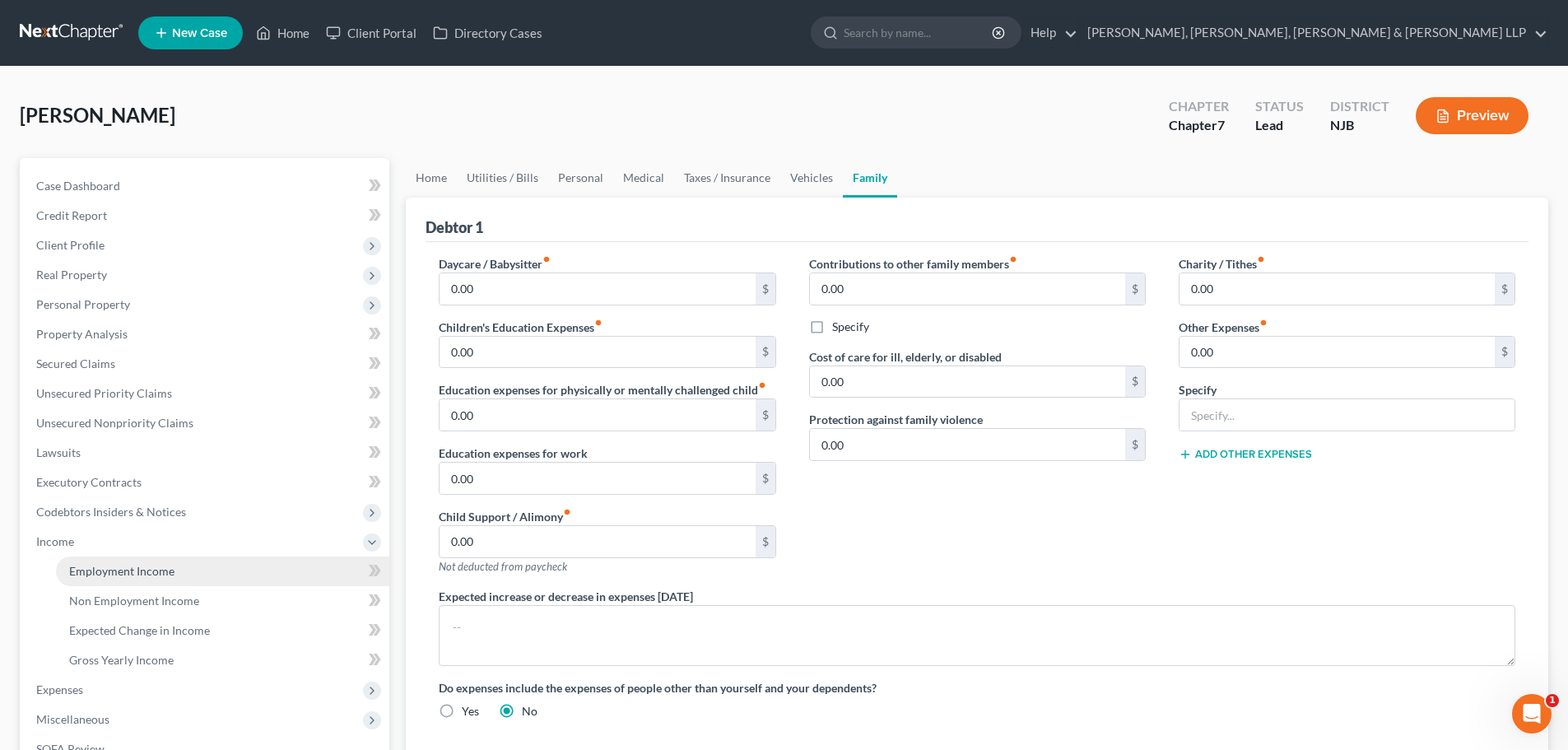
drag, startPoint x: 125, startPoint y: 567, endPoint x: 133, endPoint y: 556, distance: 13.6
click at [124, 567] on span "Employment Income" at bounding box center [122, 571] width 105 height 14
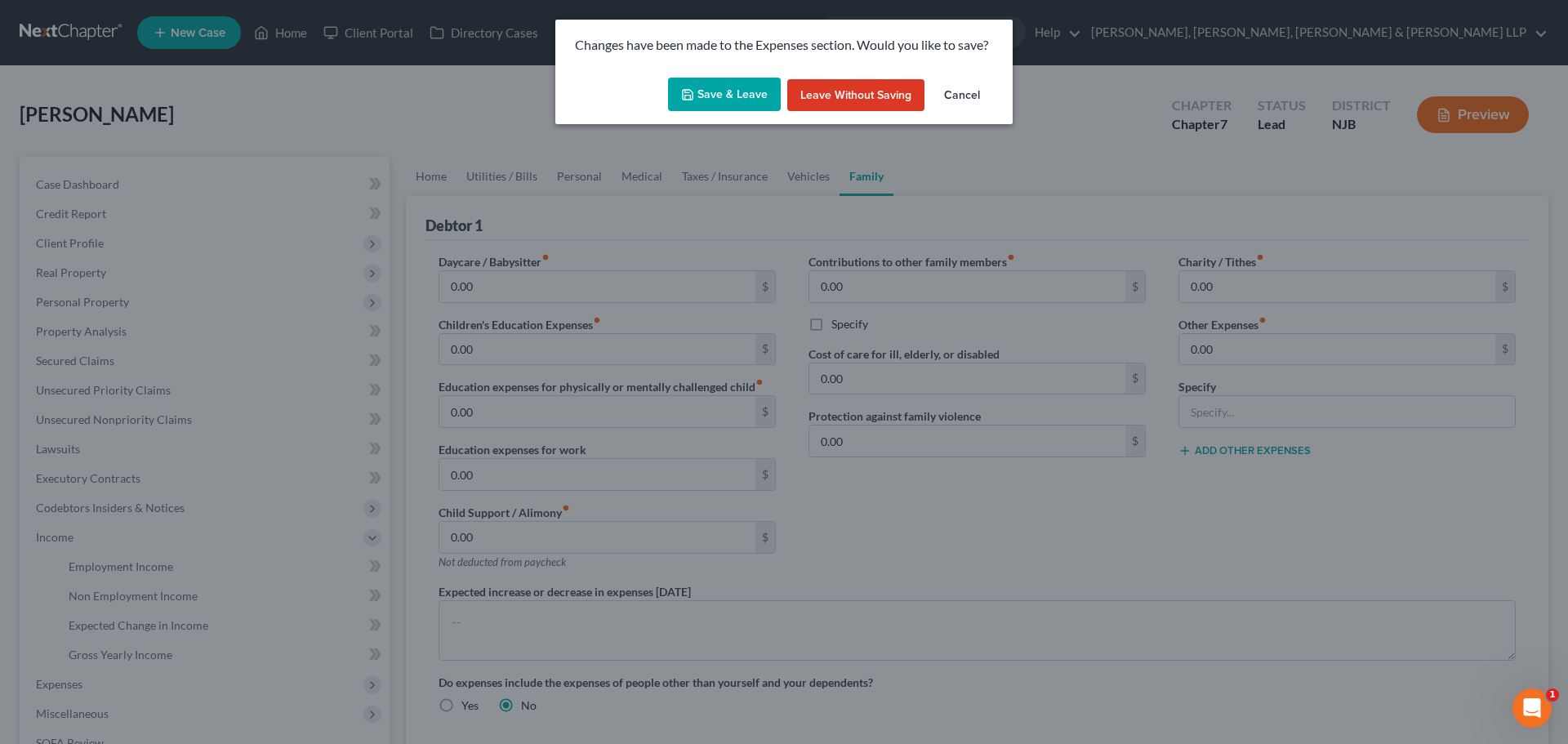
click at [736, 90] on button "Save & Leave" at bounding box center [725, 95] width 113 height 34
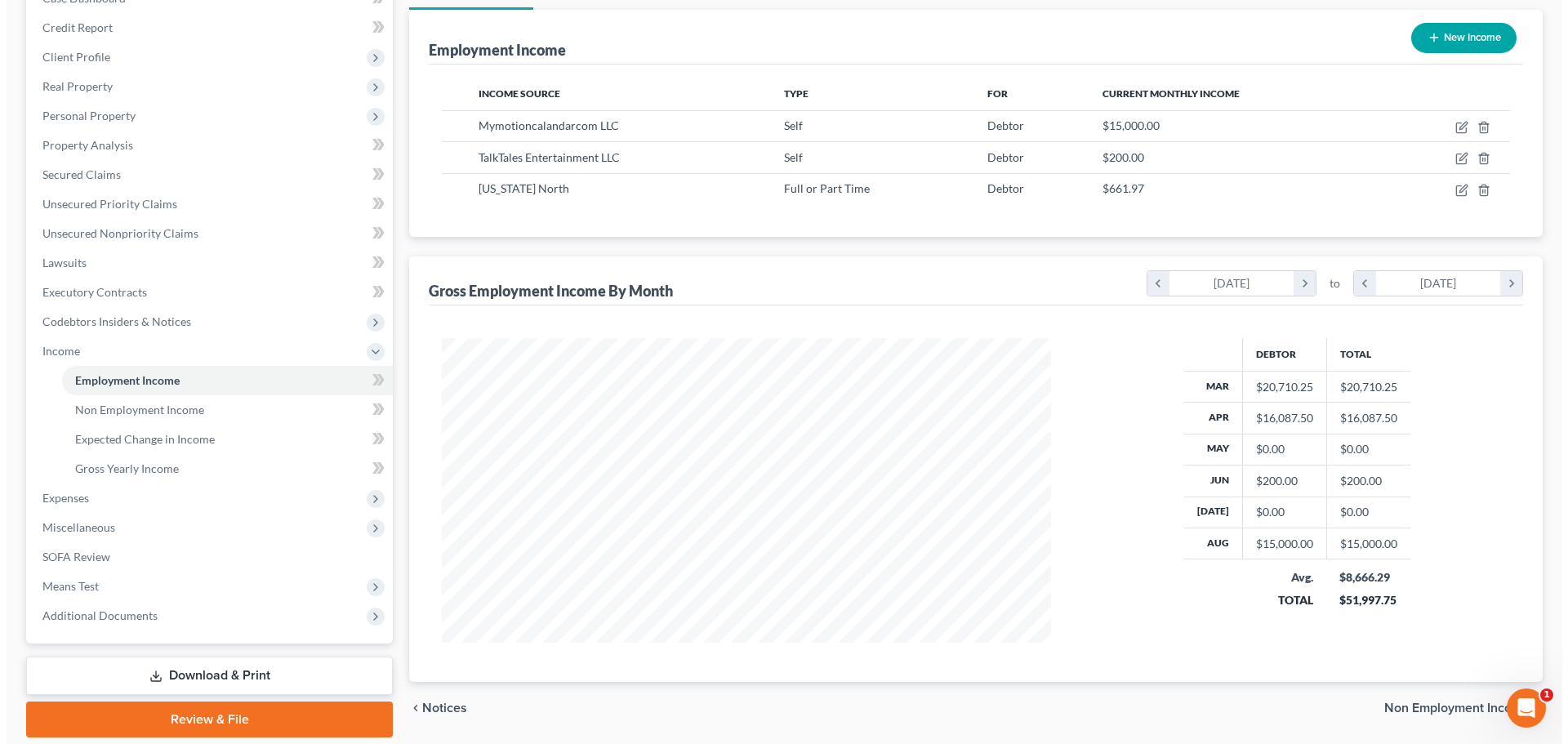
scroll to position [160, 0]
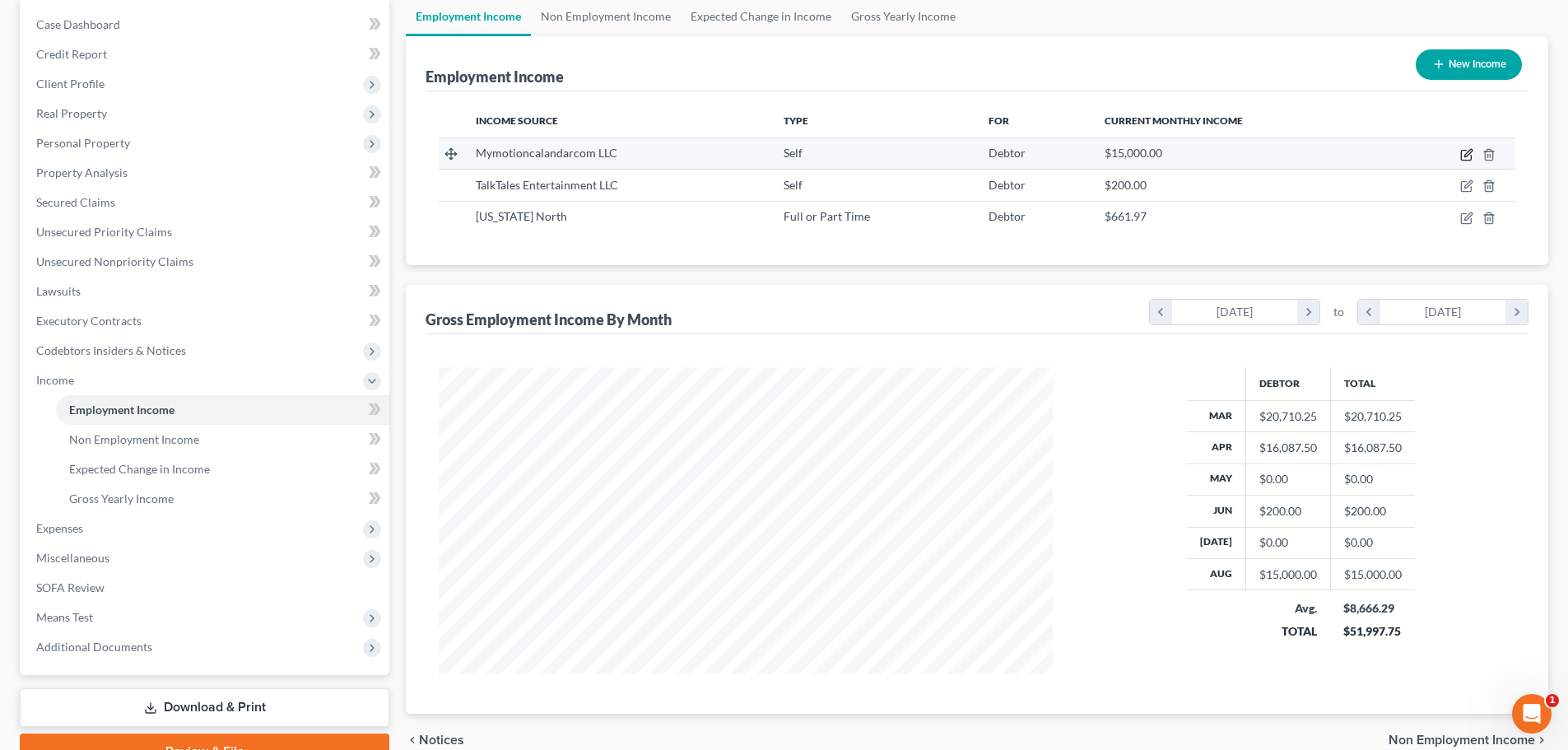
click at [1467, 149] on icon "button" at bounding box center [1467, 155] width 13 height 13
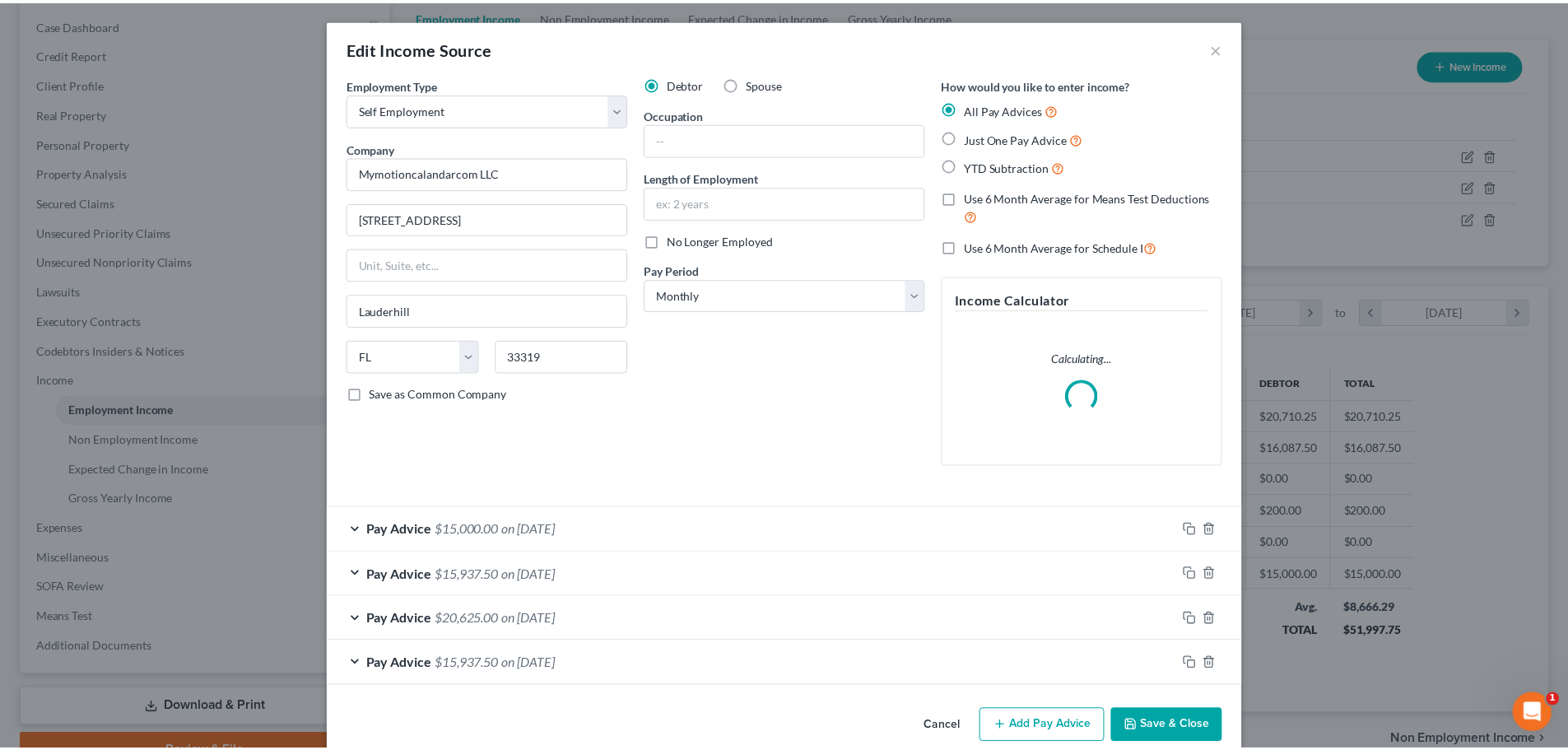
scroll to position [309, 653]
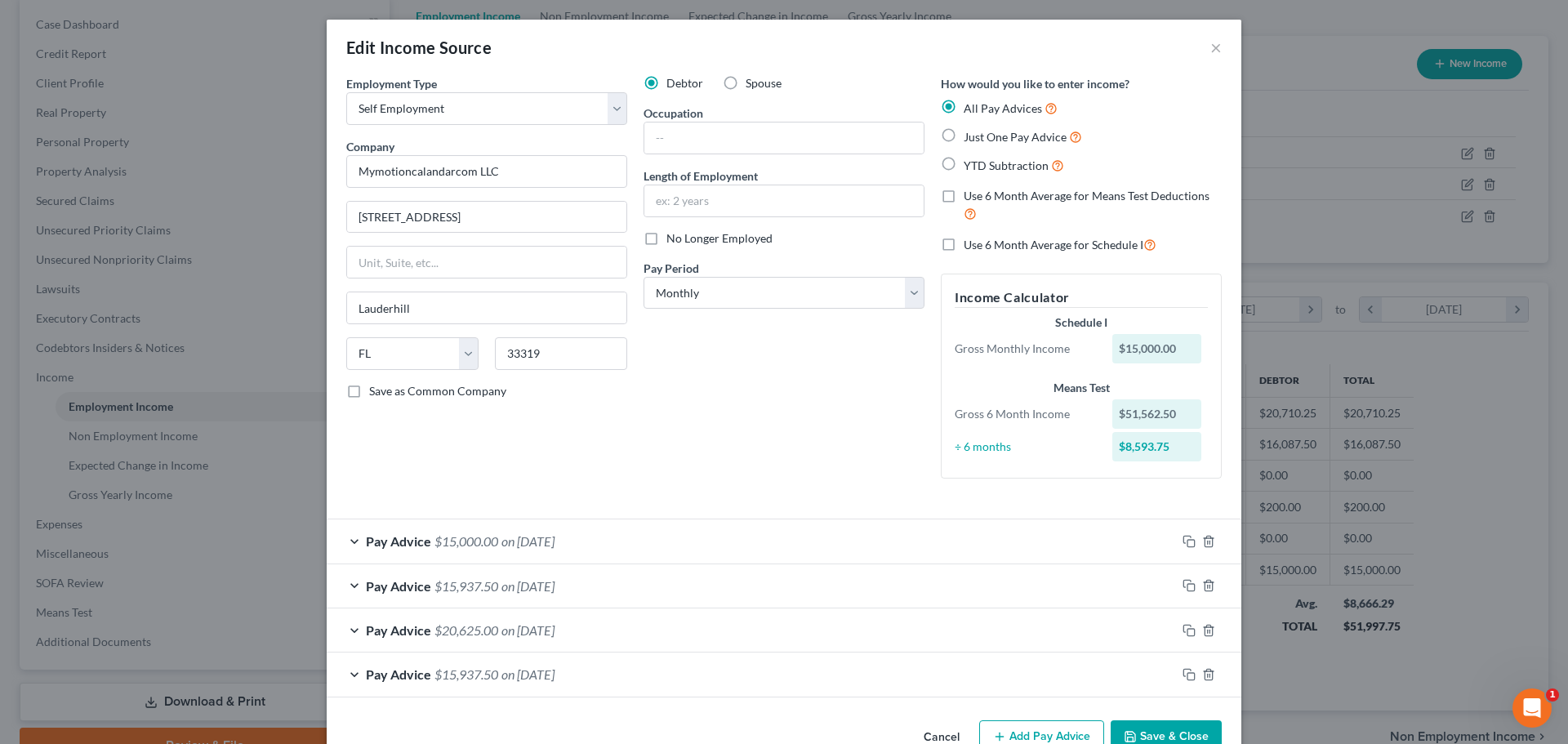
click at [1139, 729] on button "Save & Close" at bounding box center [1166, 738] width 111 height 34
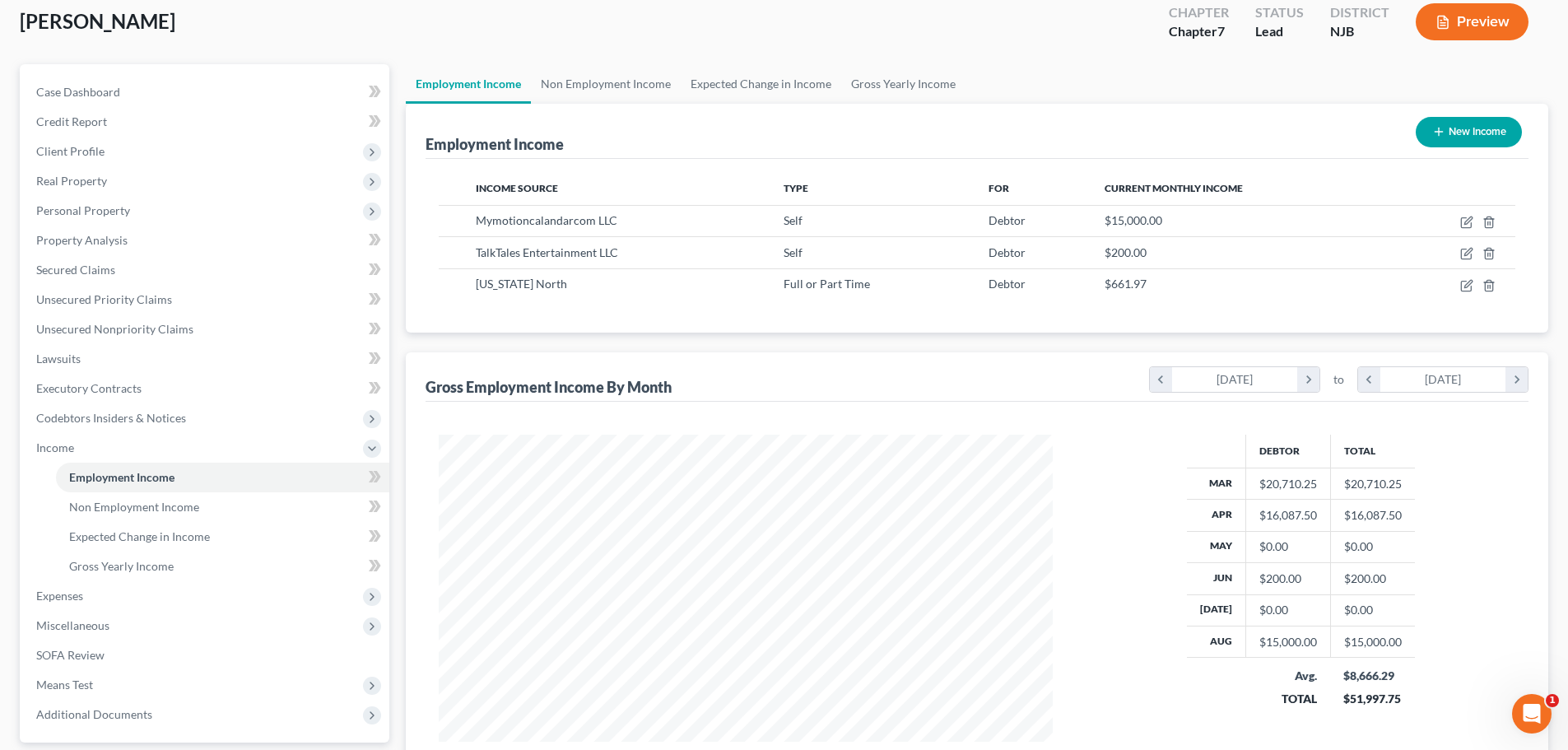
scroll to position [0, 0]
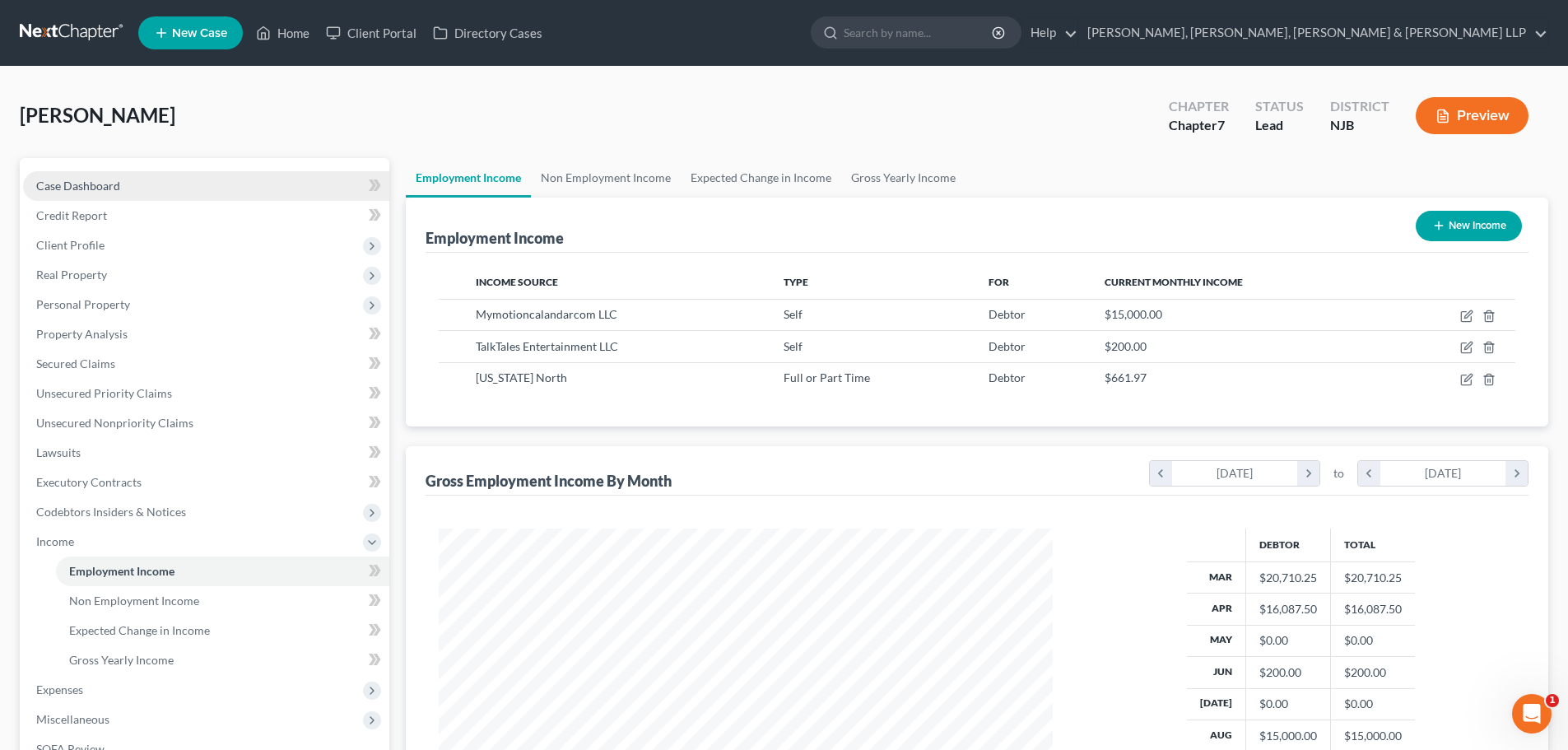
click at [136, 178] on link "Case Dashboard" at bounding box center [206, 186] width 366 height 29
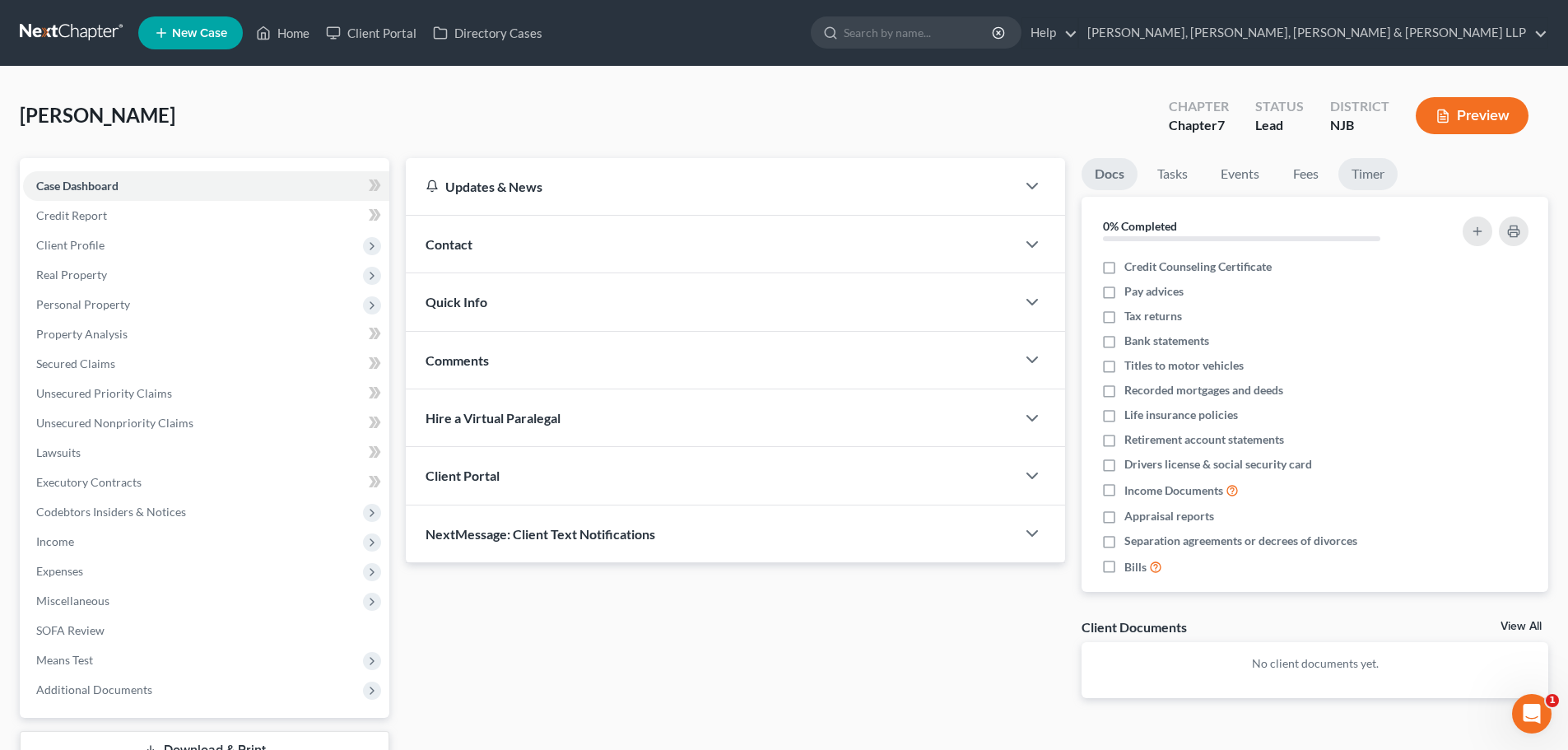
click at [1378, 173] on link "Timer" at bounding box center [1368, 174] width 60 height 32
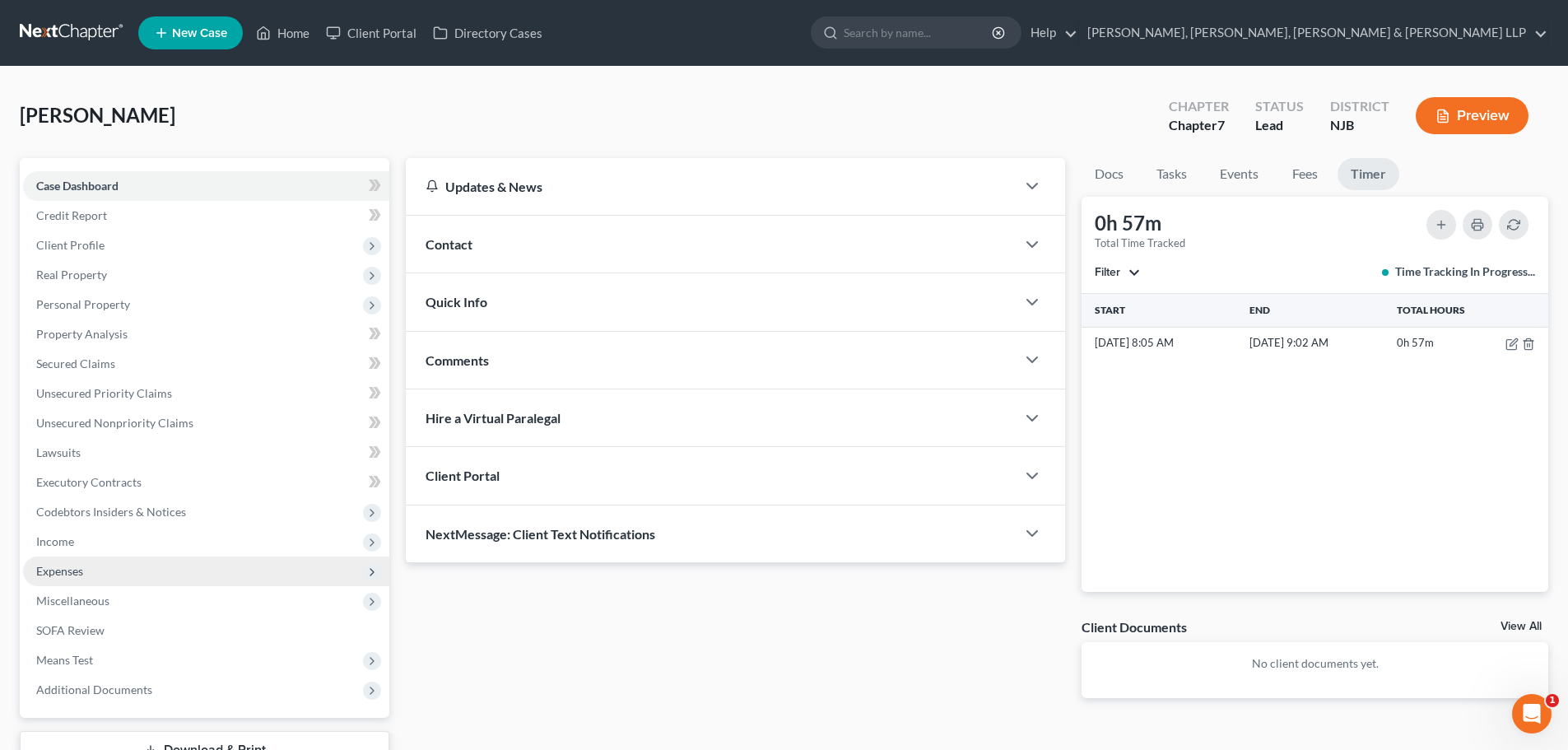
drag, startPoint x: 97, startPoint y: 543, endPoint x: 108, endPoint y: 557, distance: 17.8
click at [97, 543] on span "Income" at bounding box center [206, 542] width 366 height 29
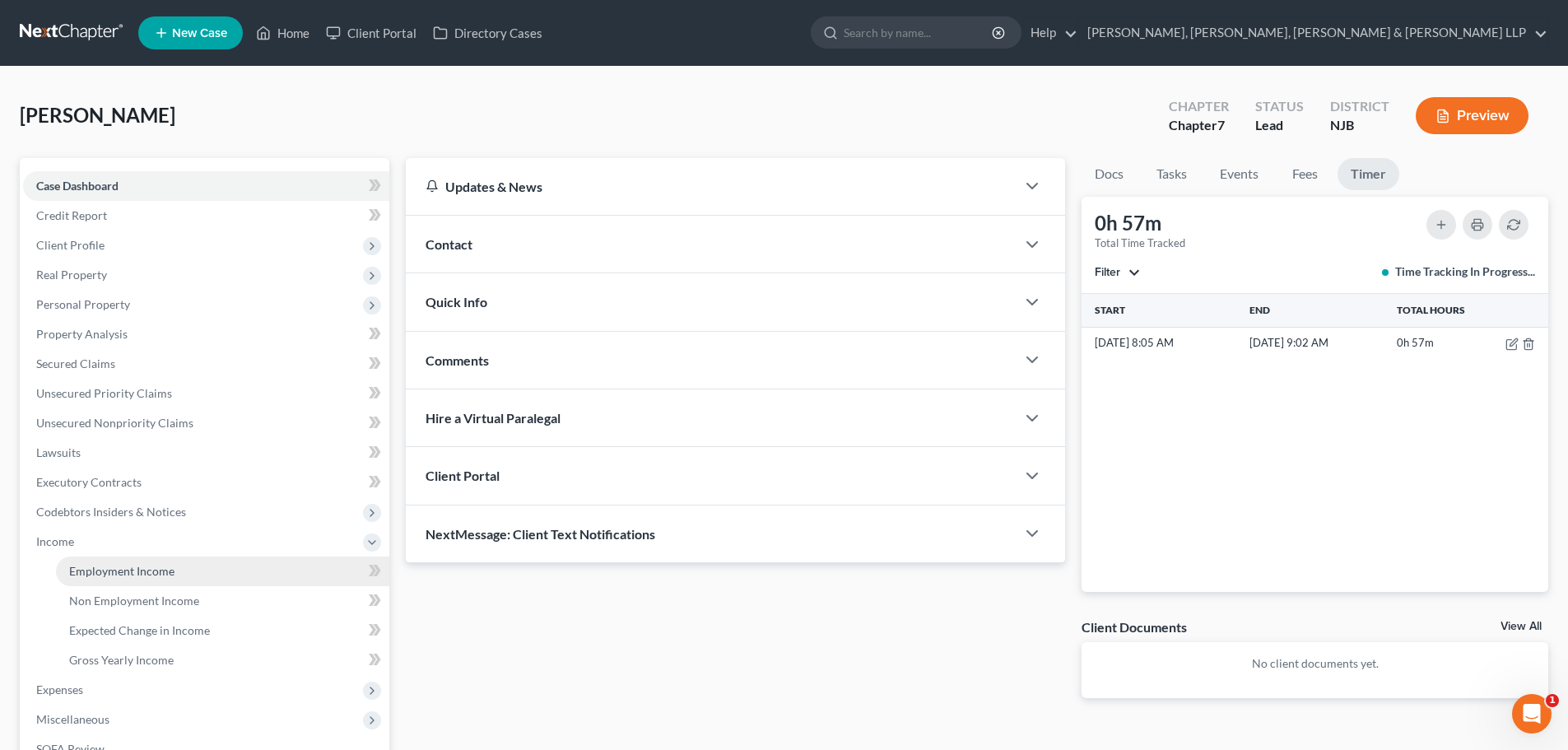
click at [114, 567] on span "Employment Income" at bounding box center [122, 571] width 105 height 14
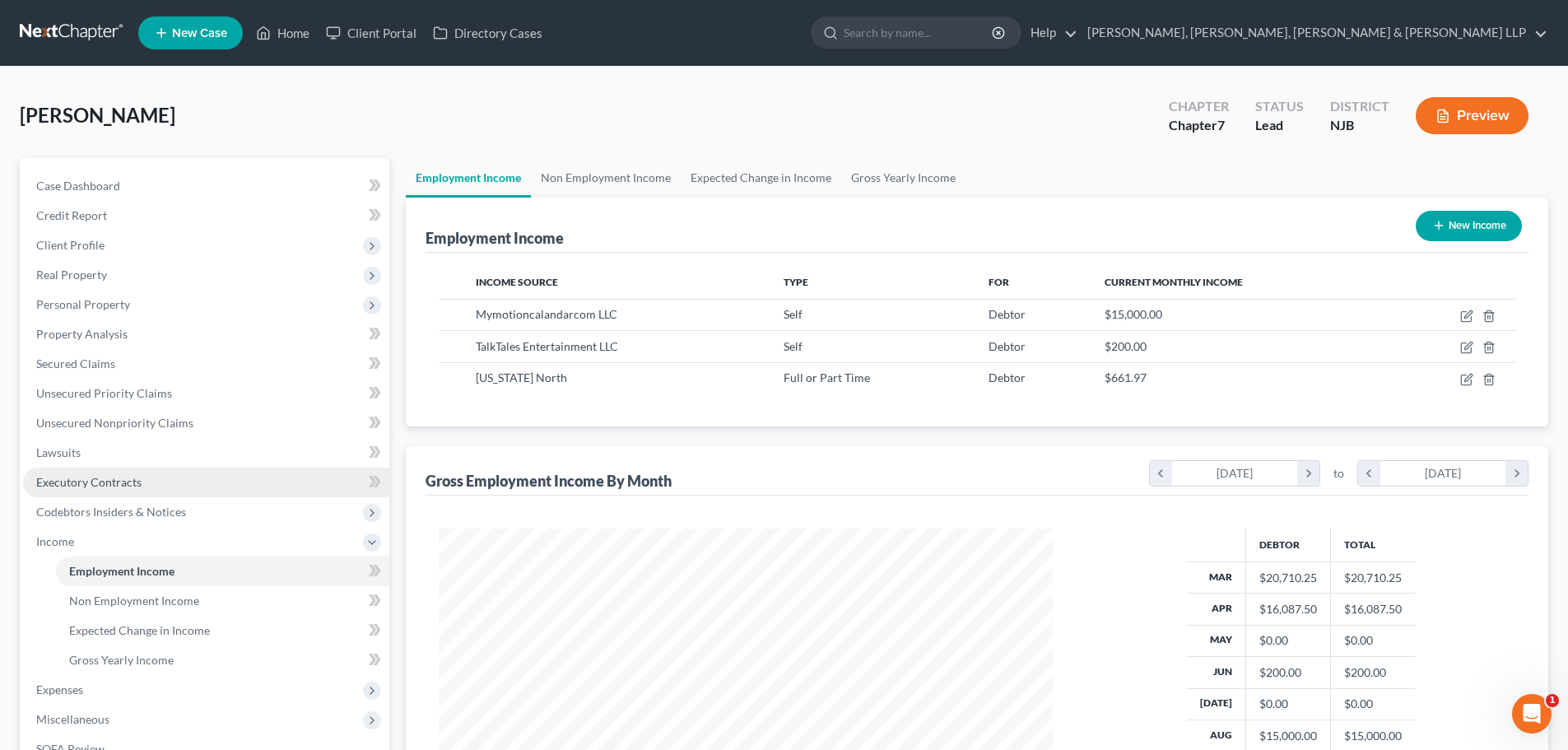
scroll to position [307, 647]
click at [613, 175] on link "Non Employment Income" at bounding box center [606, 178] width 149 height 40
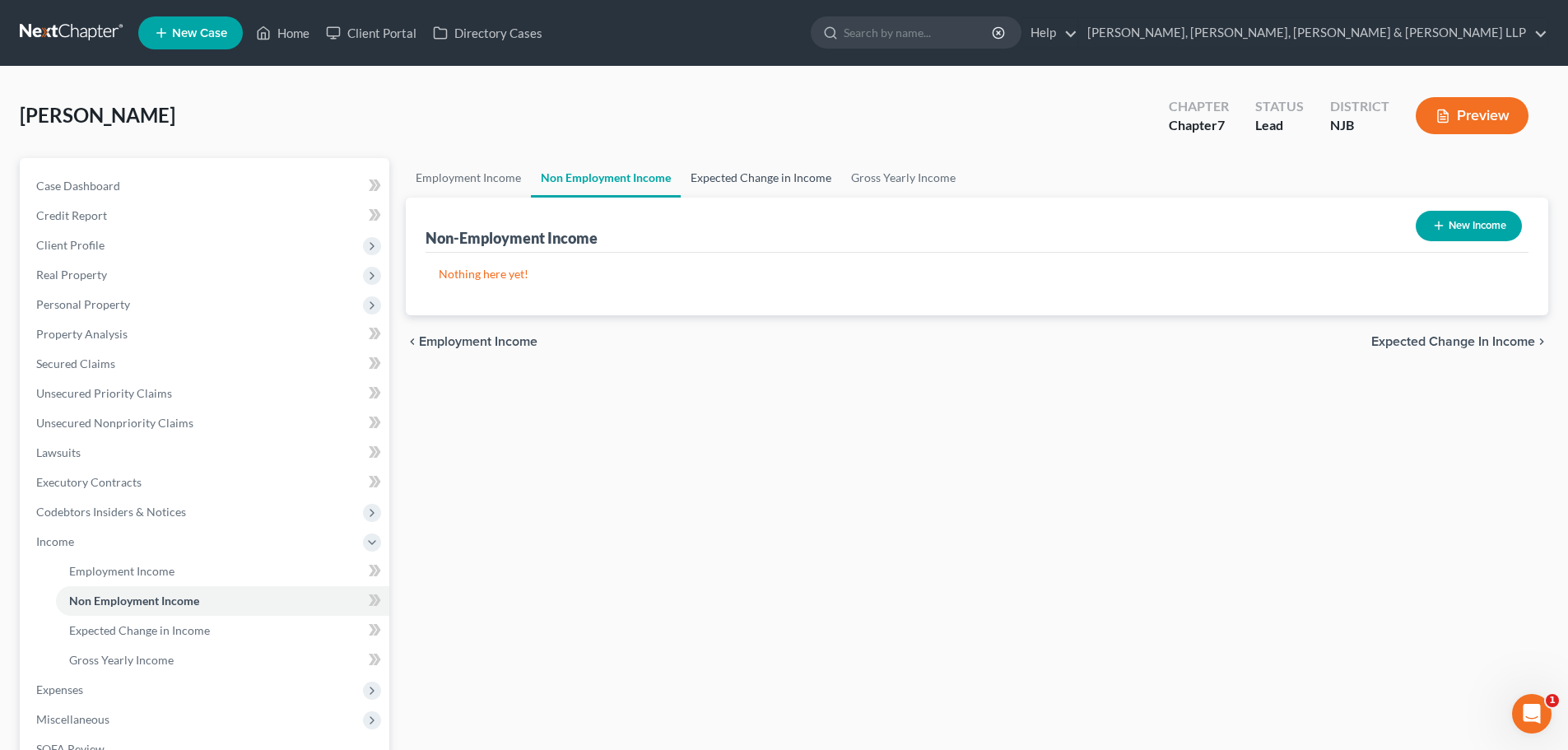
click at [717, 178] on link "Expected Change in Income" at bounding box center [761, 178] width 161 height 40
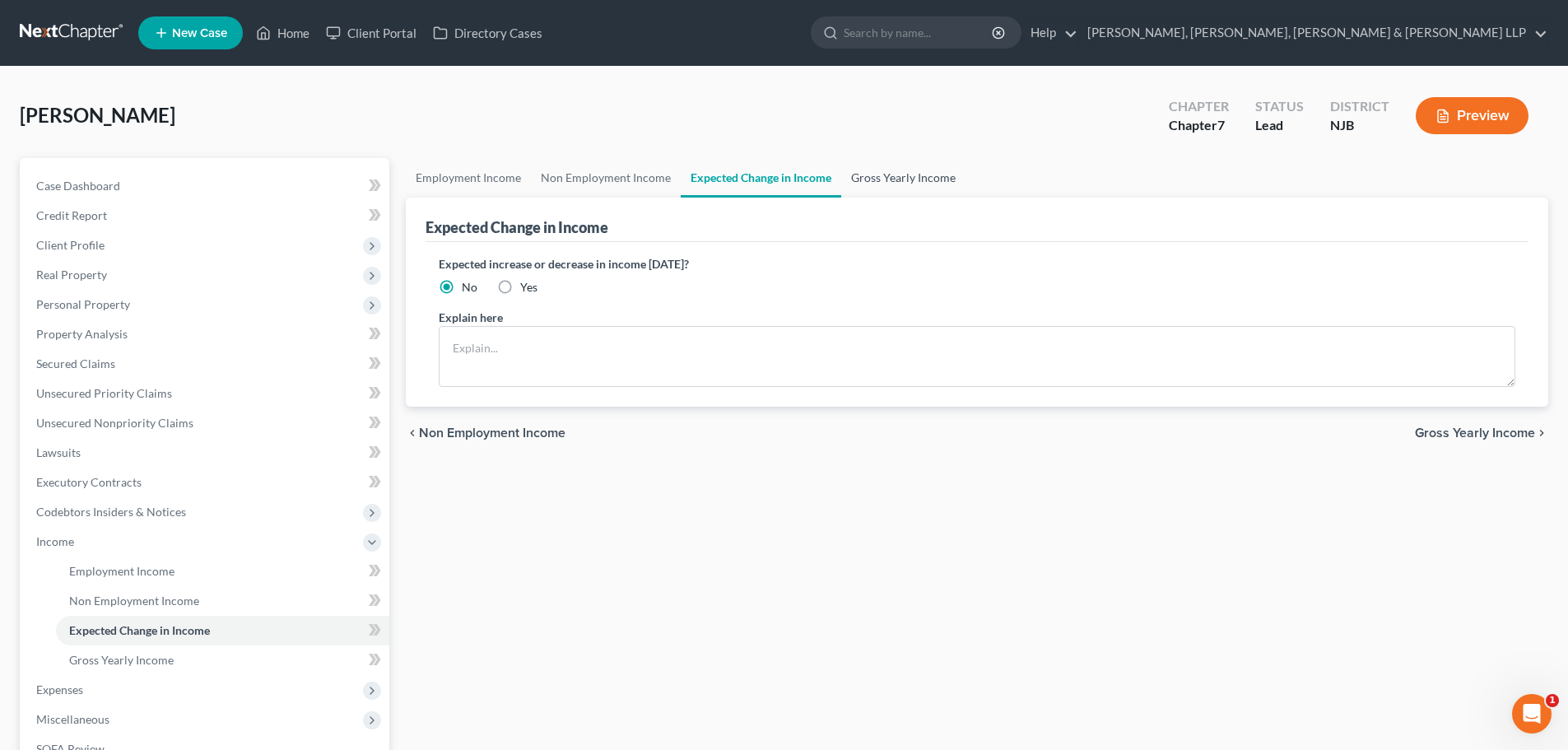
click at [862, 180] on link "Gross Yearly Income" at bounding box center [904, 178] width 124 height 40
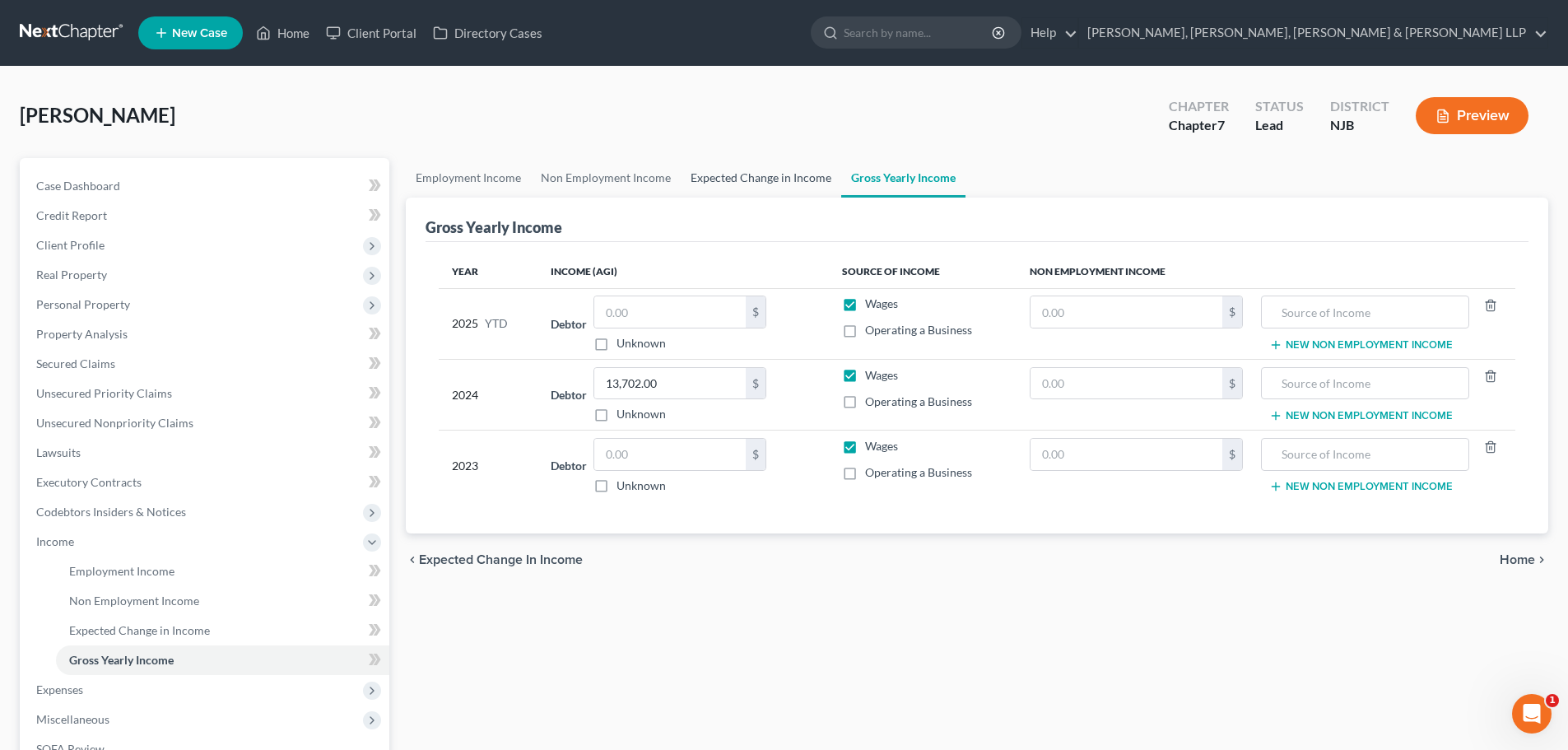
click at [733, 182] on link "Expected Change in Income" at bounding box center [761, 178] width 161 height 40
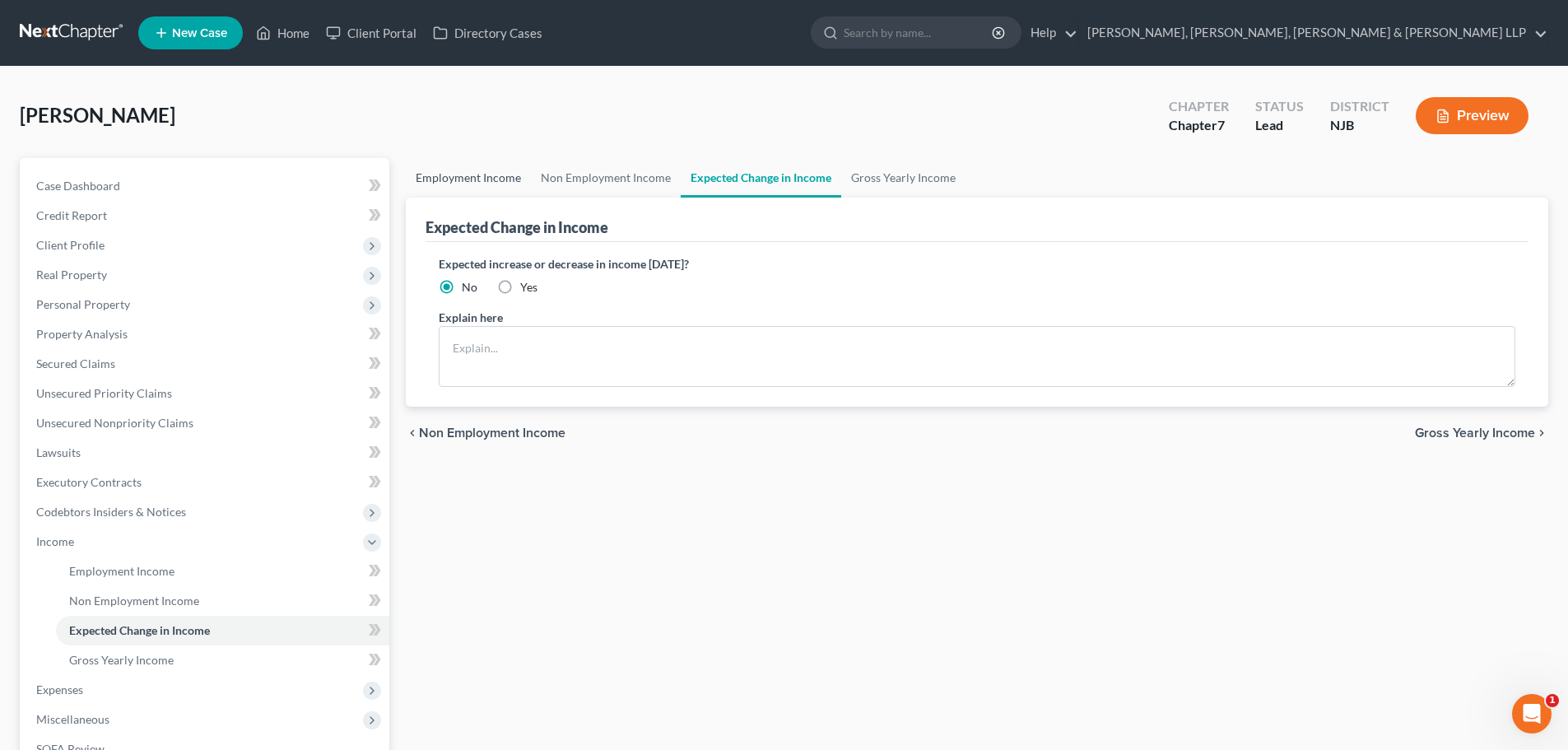
click at [480, 180] on link "Employment Income" at bounding box center [468, 178] width 125 height 40
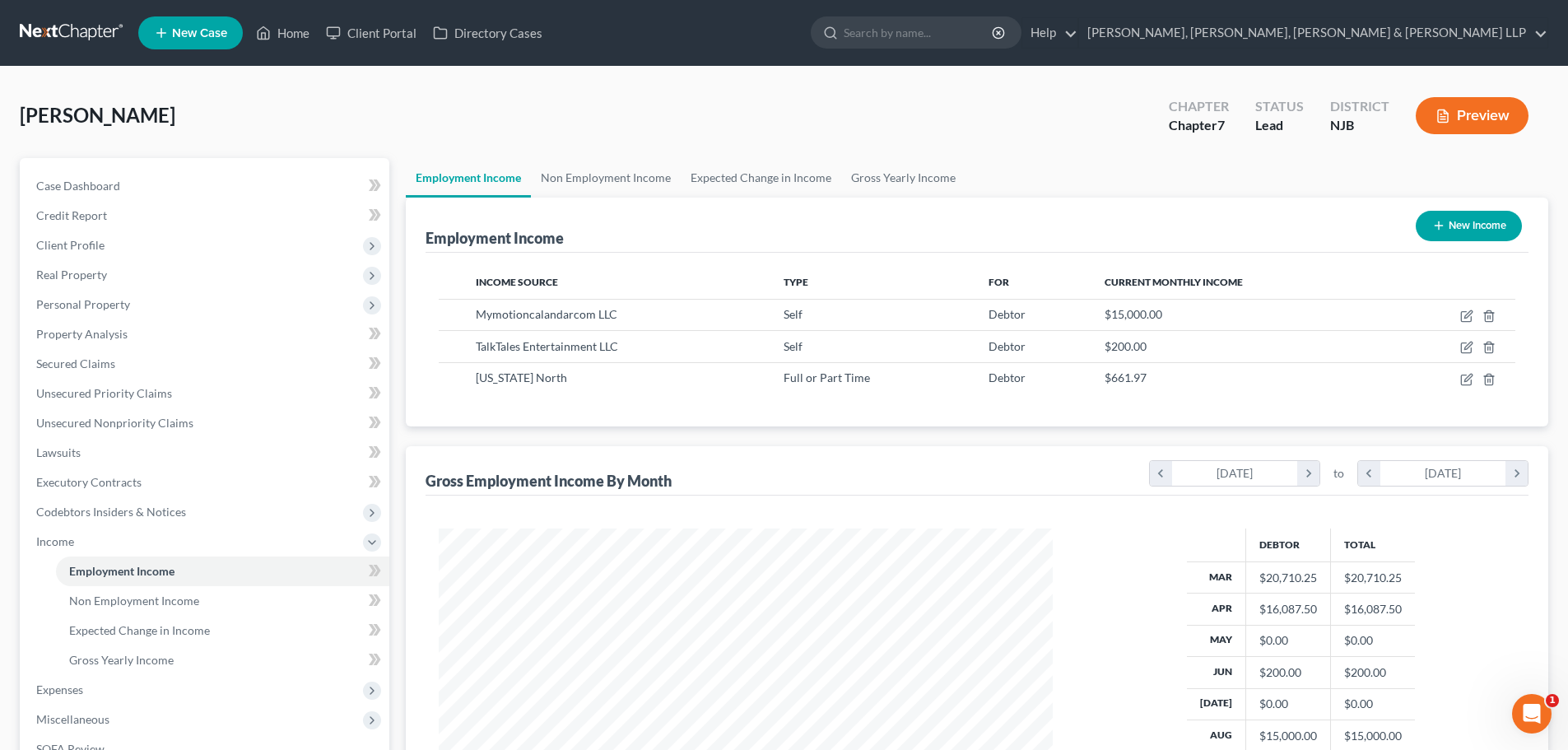
scroll to position [244, 0]
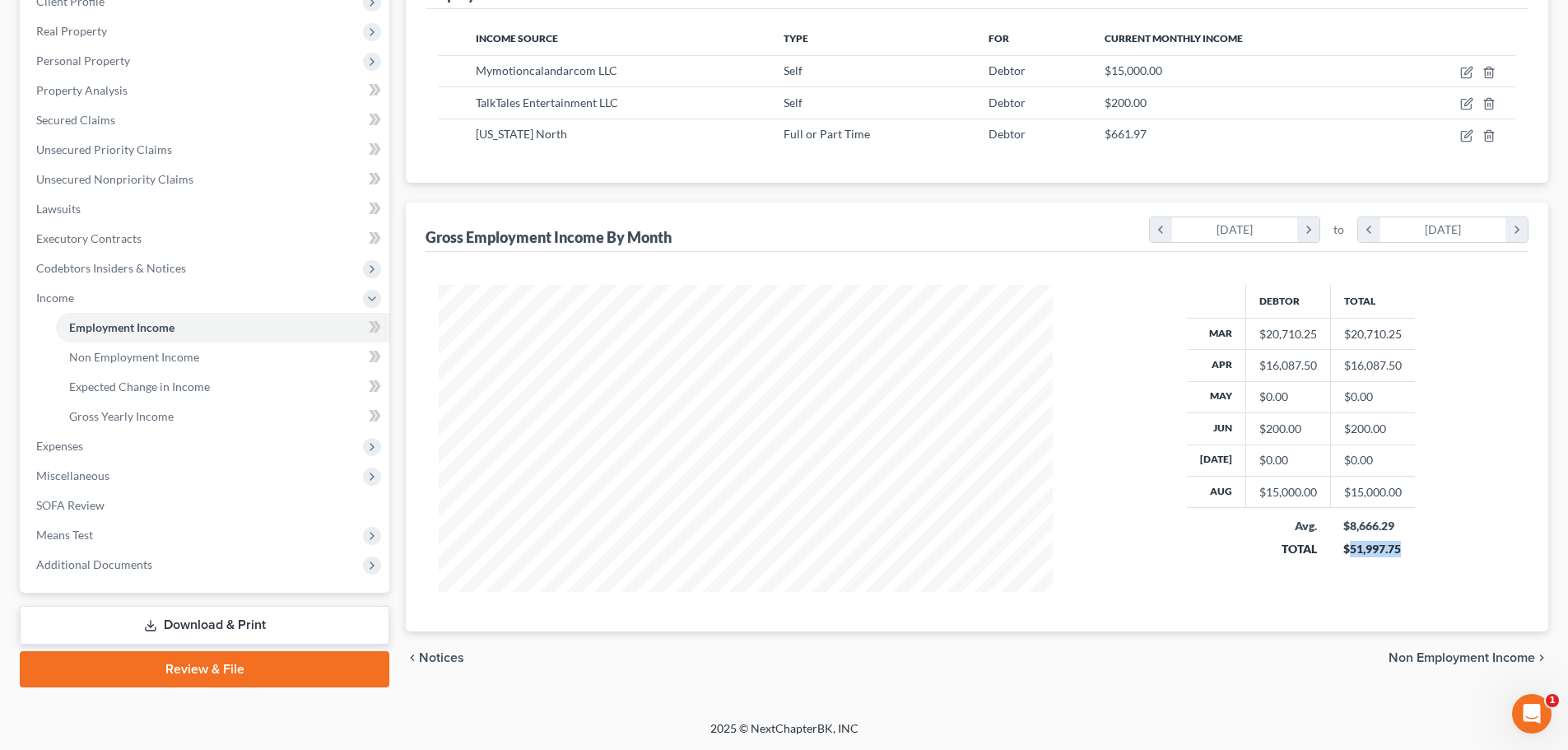
drag, startPoint x: 1400, startPoint y: 553, endPoint x: 1343, endPoint y: 556, distance: 57.1
click at [1343, 556] on td "$8,666.29 $51,997.75" at bounding box center [1373, 537] width 85 height 59
copy div "51,997.75"
click at [1156, 228] on icon "chevron_left" at bounding box center [1161, 230] width 22 height 25
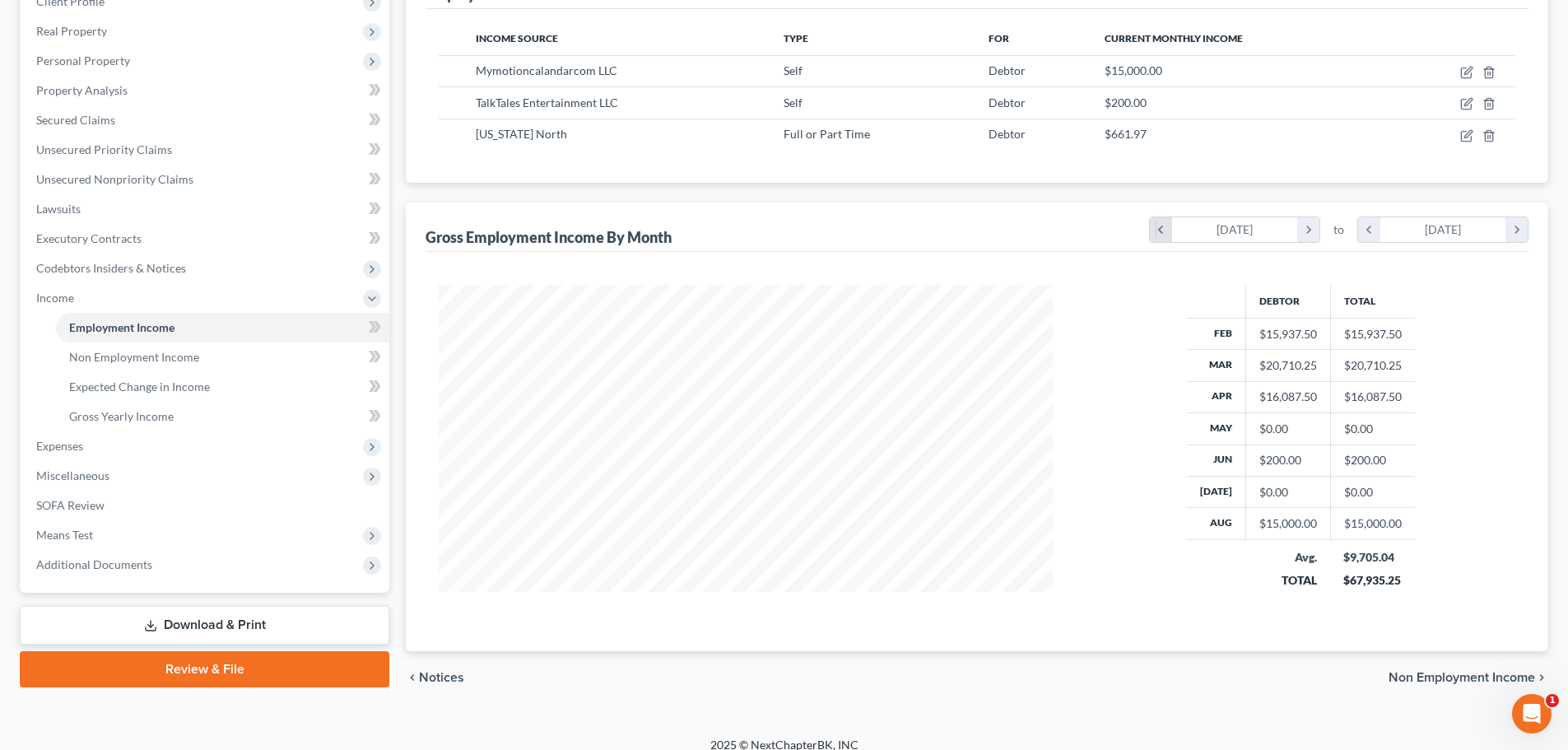
scroll to position [326, 647]
drag, startPoint x: 1395, startPoint y: 577, endPoint x: 1346, endPoint y: 581, distance: 49.2
click at [1346, 581] on div "$67,935.25" at bounding box center [1373, 580] width 59 height 16
copy div "67,935.25"
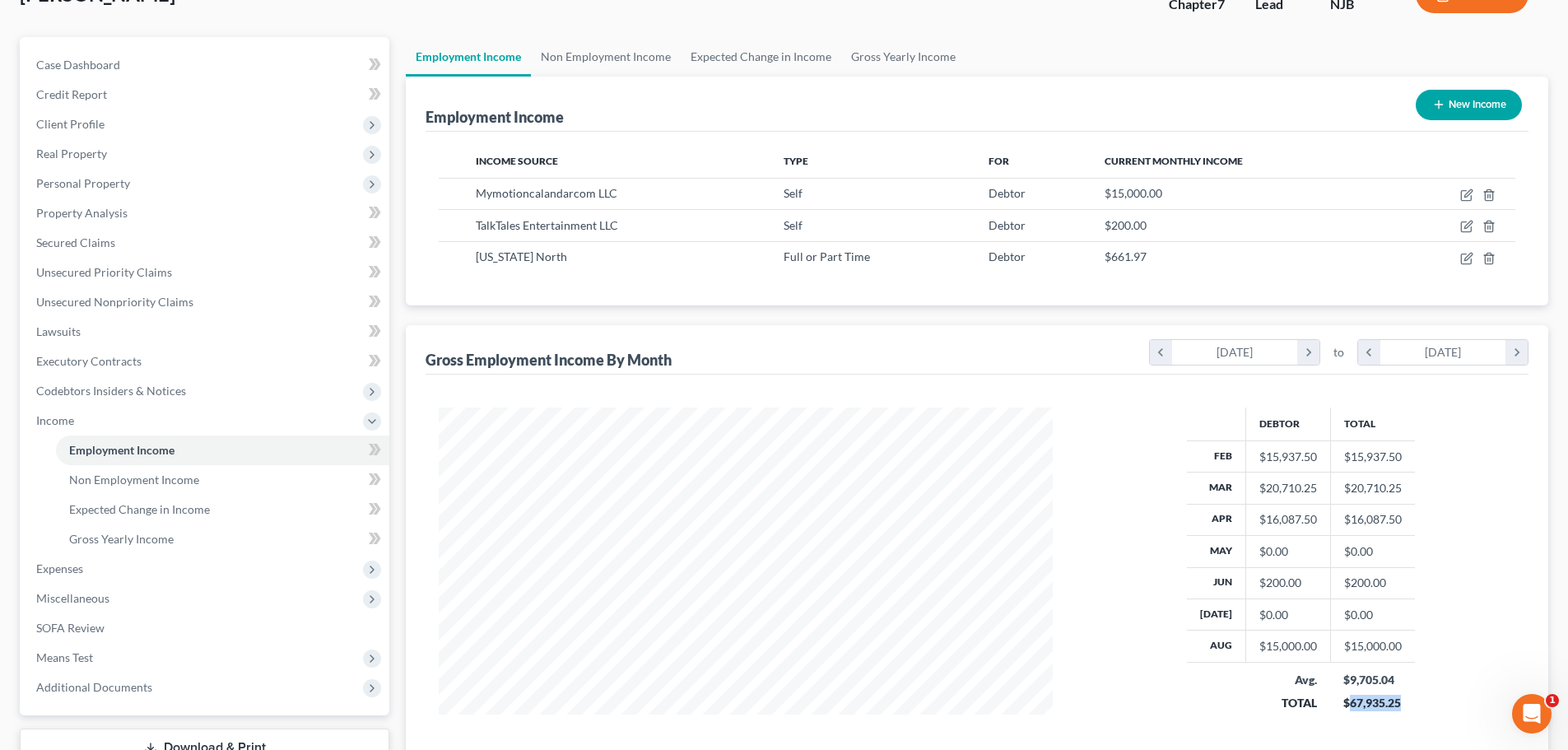
scroll to position [0, 0]
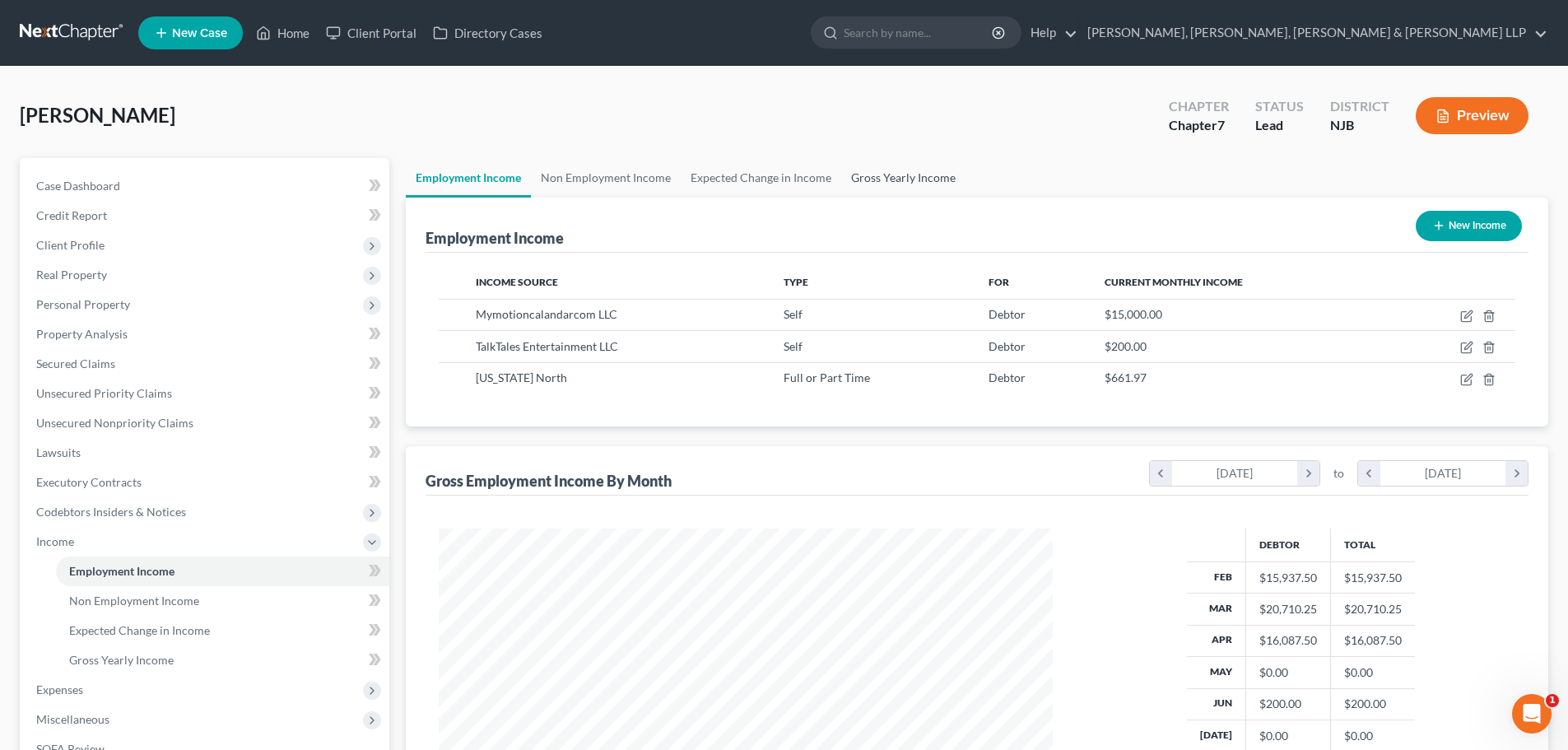
click at [919, 179] on link "Gross Yearly Income" at bounding box center [904, 178] width 124 height 40
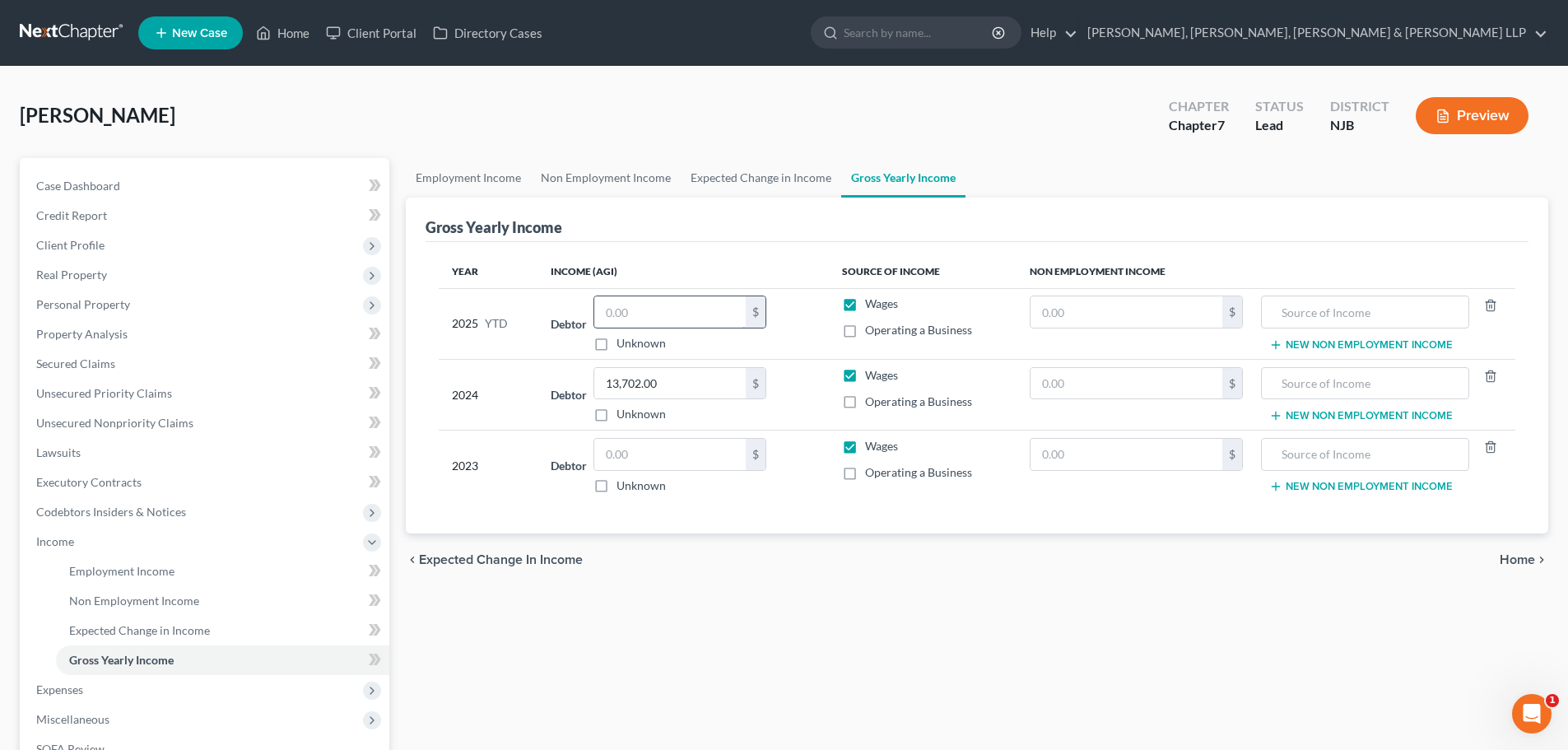
click at [649, 316] on input "text" at bounding box center [670, 312] width 151 height 31
paste input "67,935.25"
click at [866, 330] on label "Operating a Business" at bounding box center [919, 330] width 107 height 16
click at [872, 330] on input "Operating a Business" at bounding box center [877, 327] width 10 height 10
click at [718, 182] on link "Expected Change in Income" at bounding box center [761, 178] width 161 height 40
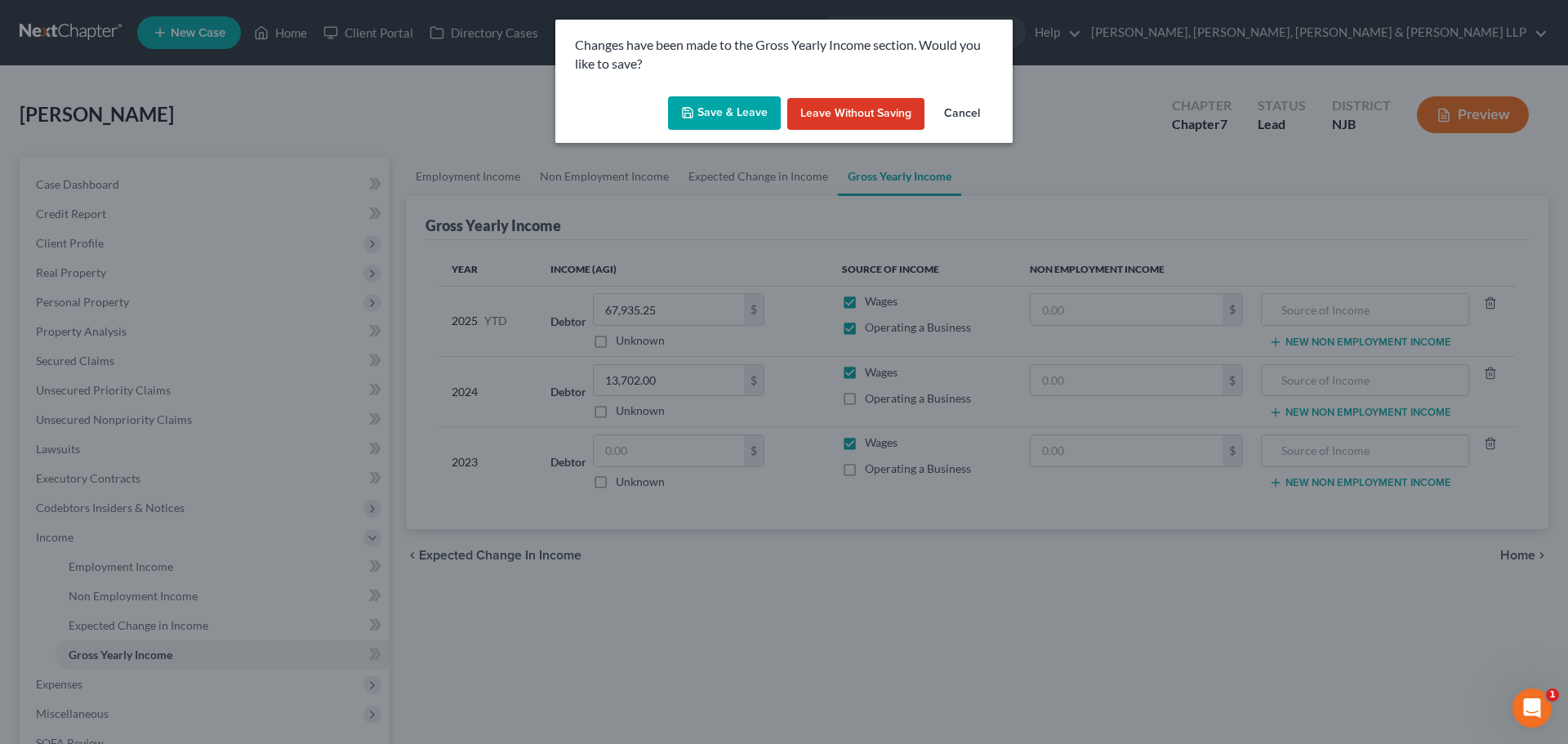
click at [727, 111] on button "Save & Leave" at bounding box center [725, 113] width 113 height 34
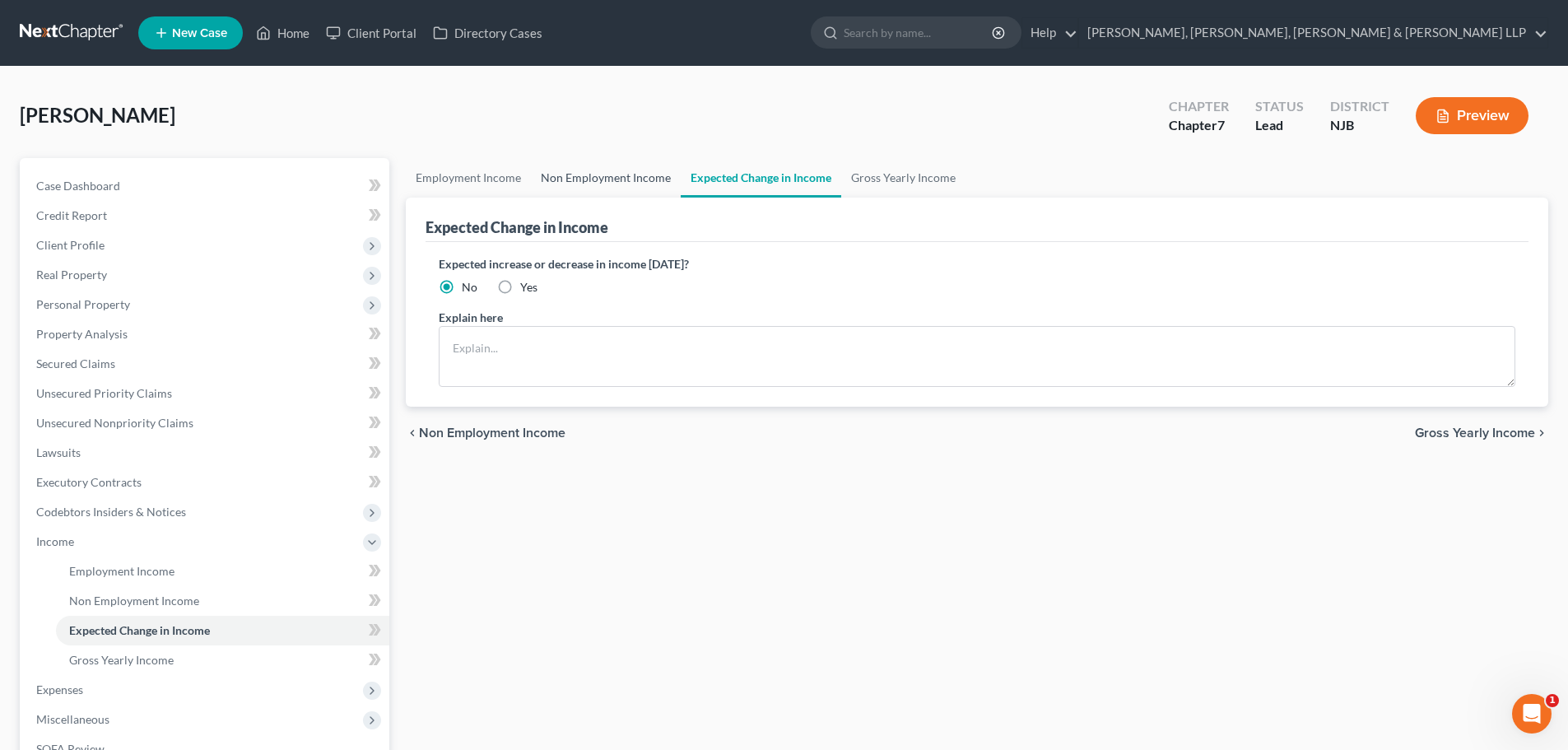
click at [632, 170] on link "Non Employment Income" at bounding box center [606, 178] width 149 height 40
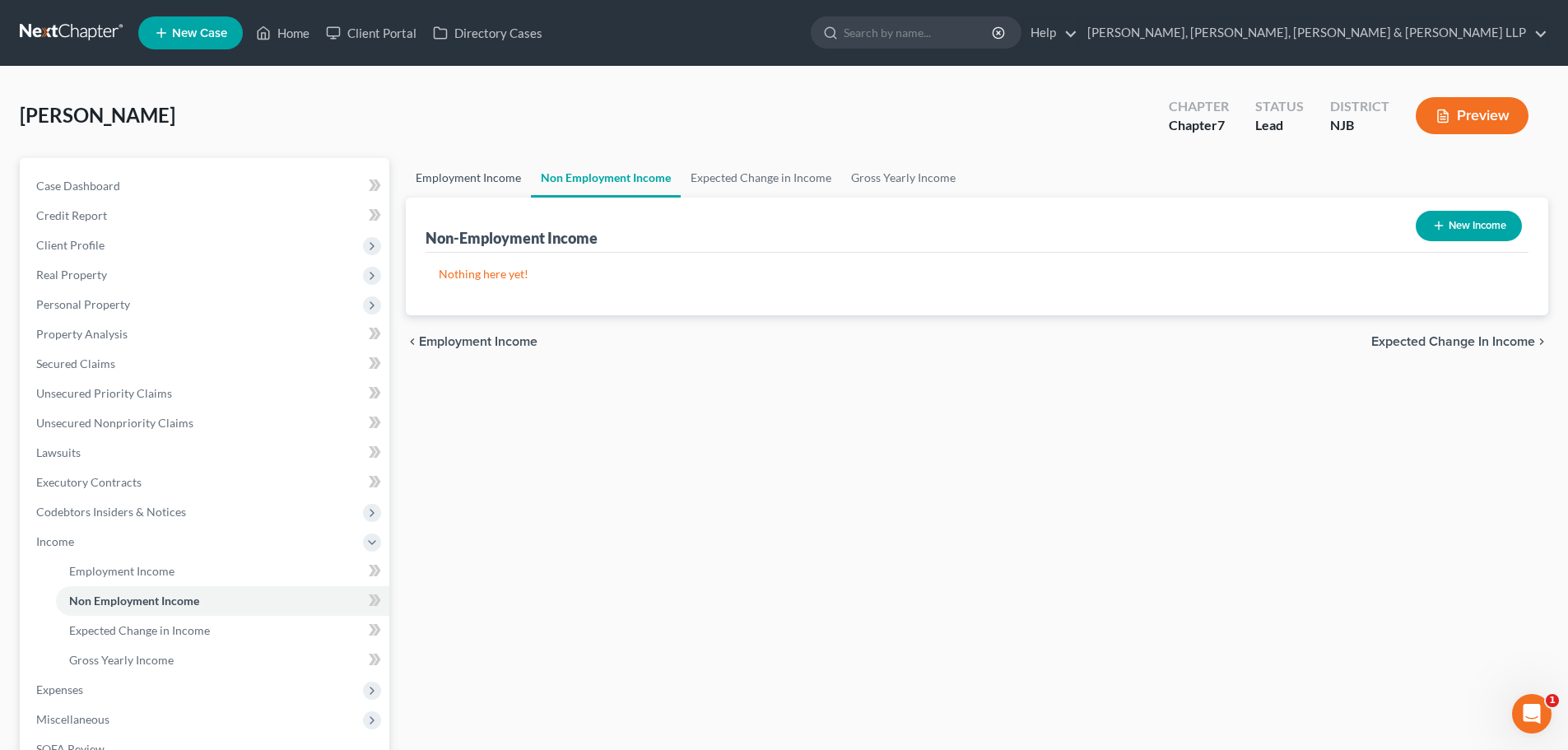
click at [480, 175] on link "Employment Income" at bounding box center [468, 178] width 125 height 40
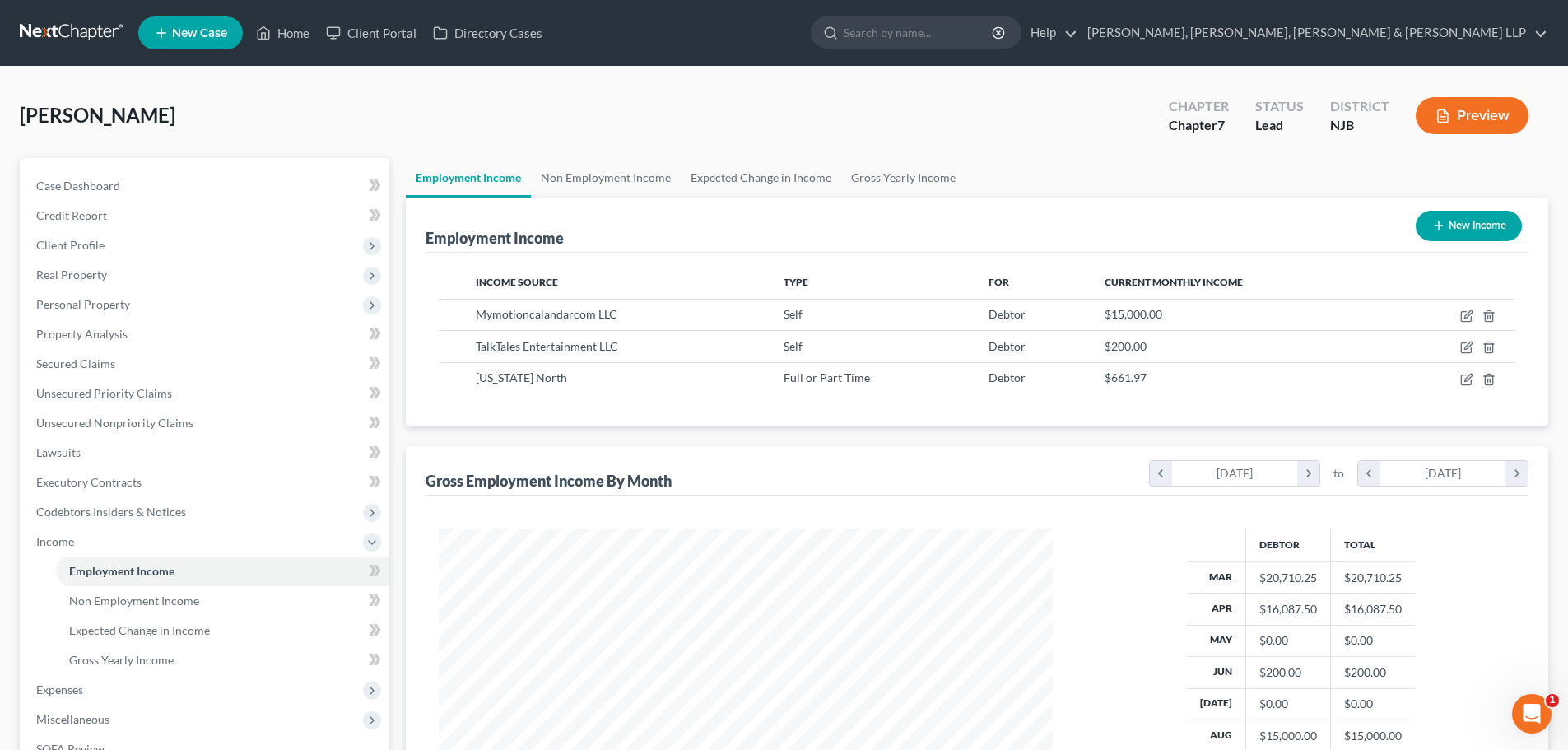
scroll to position [307, 647]
click at [884, 184] on link "Gross Yearly Income" at bounding box center [904, 178] width 124 height 40
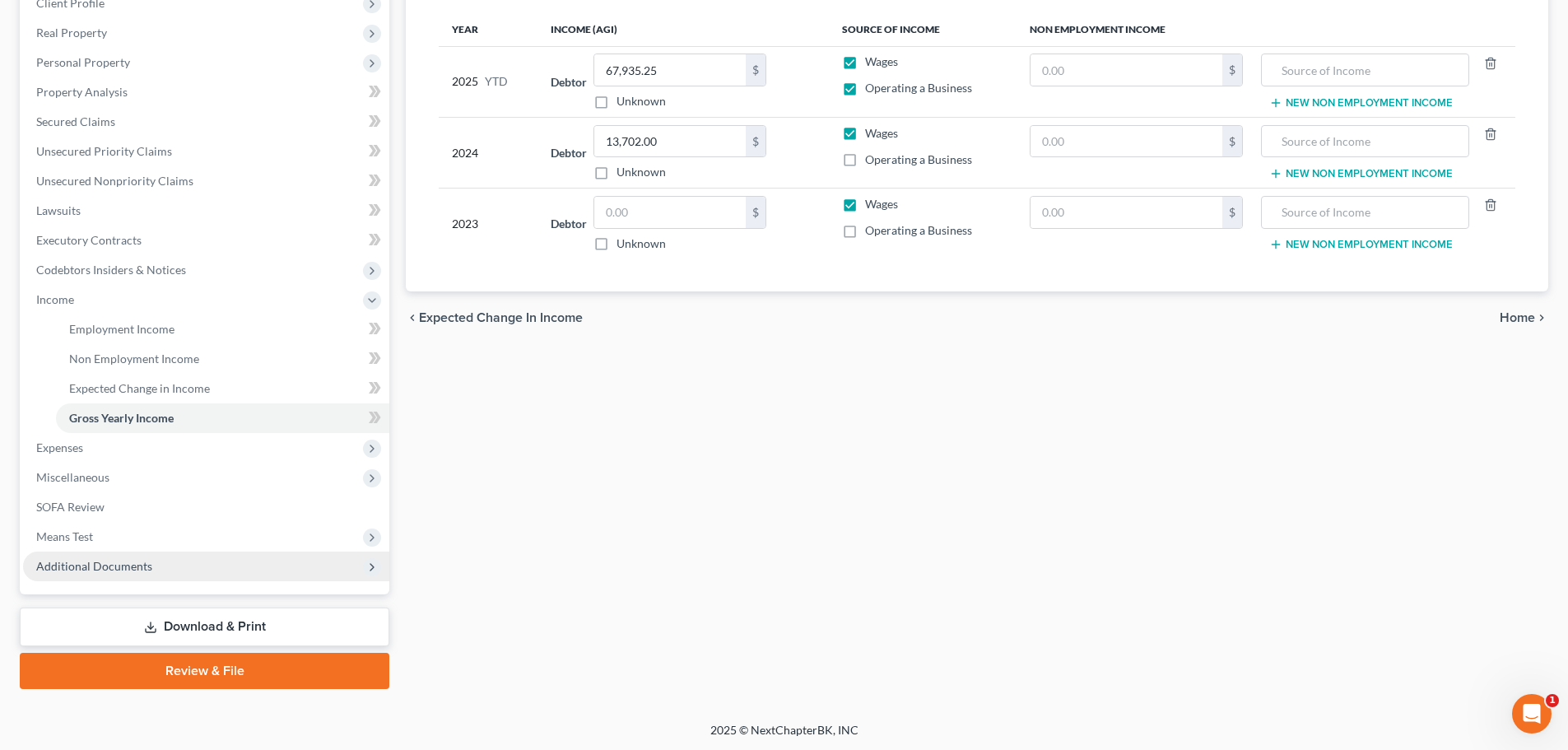
scroll to position [244, 0]
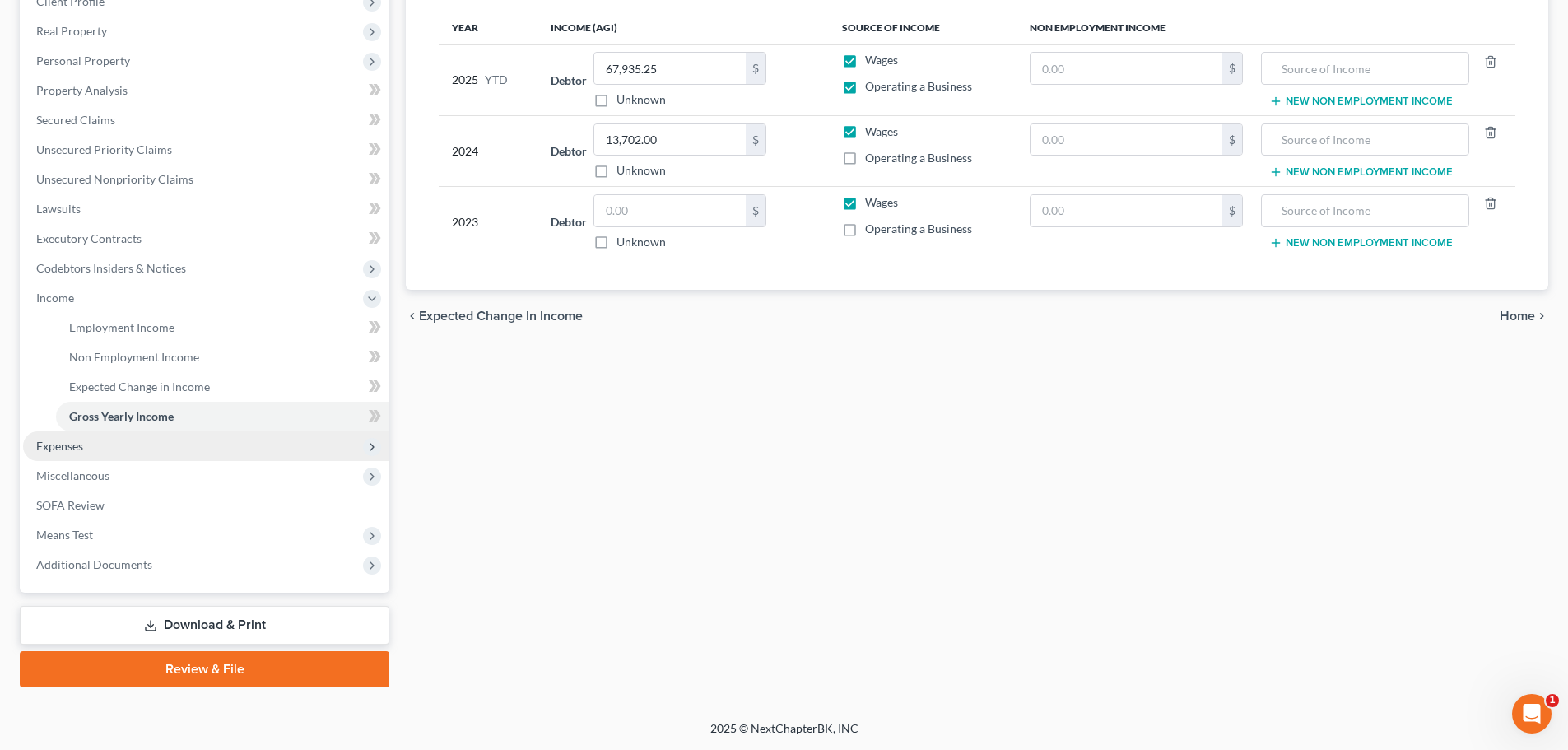
click at [101, 452] on span "Expenses" at bounding box center [206, 446] width 366 height 29
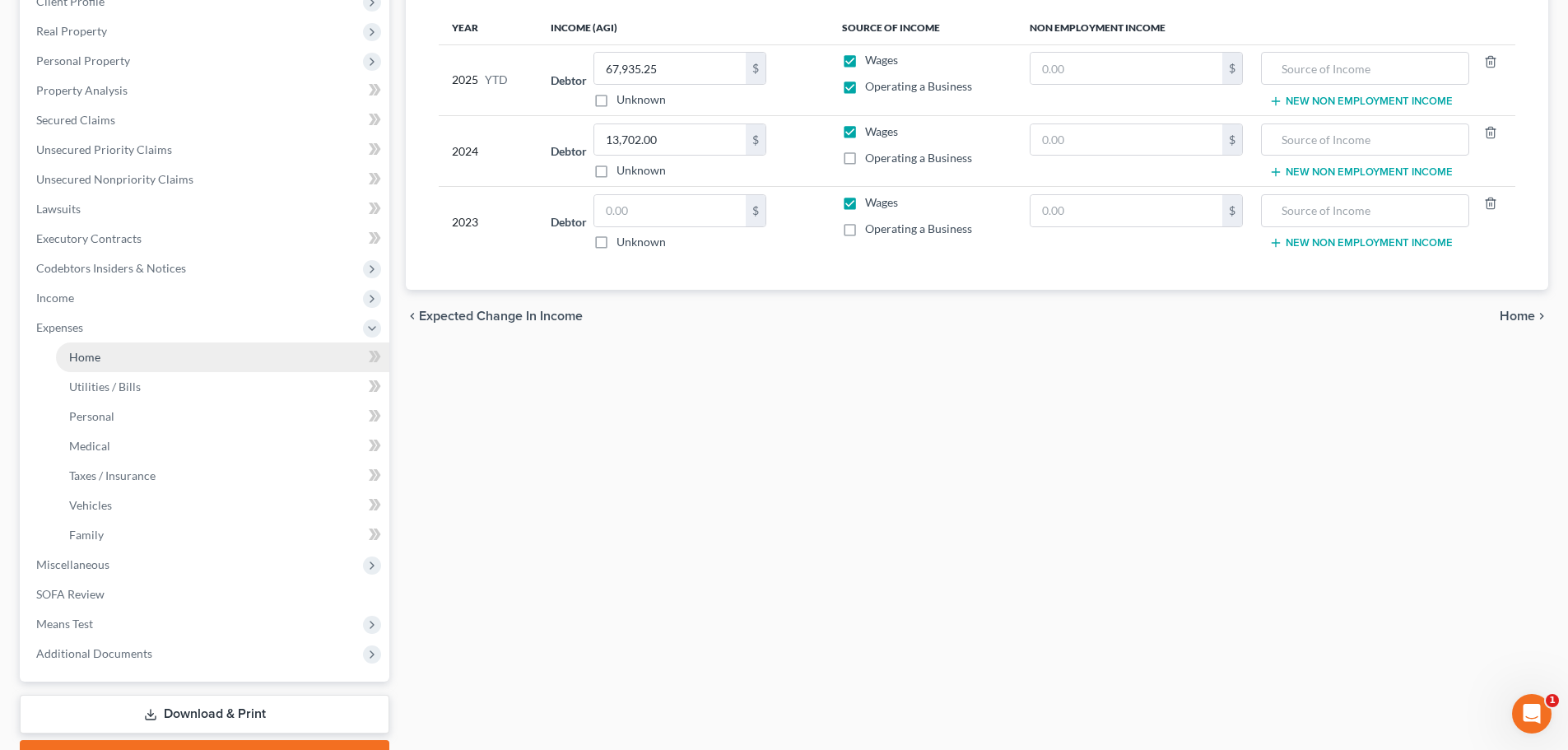
click at [117, 357] on link "Home" at bounding box center [223, 357] width 333 height 29
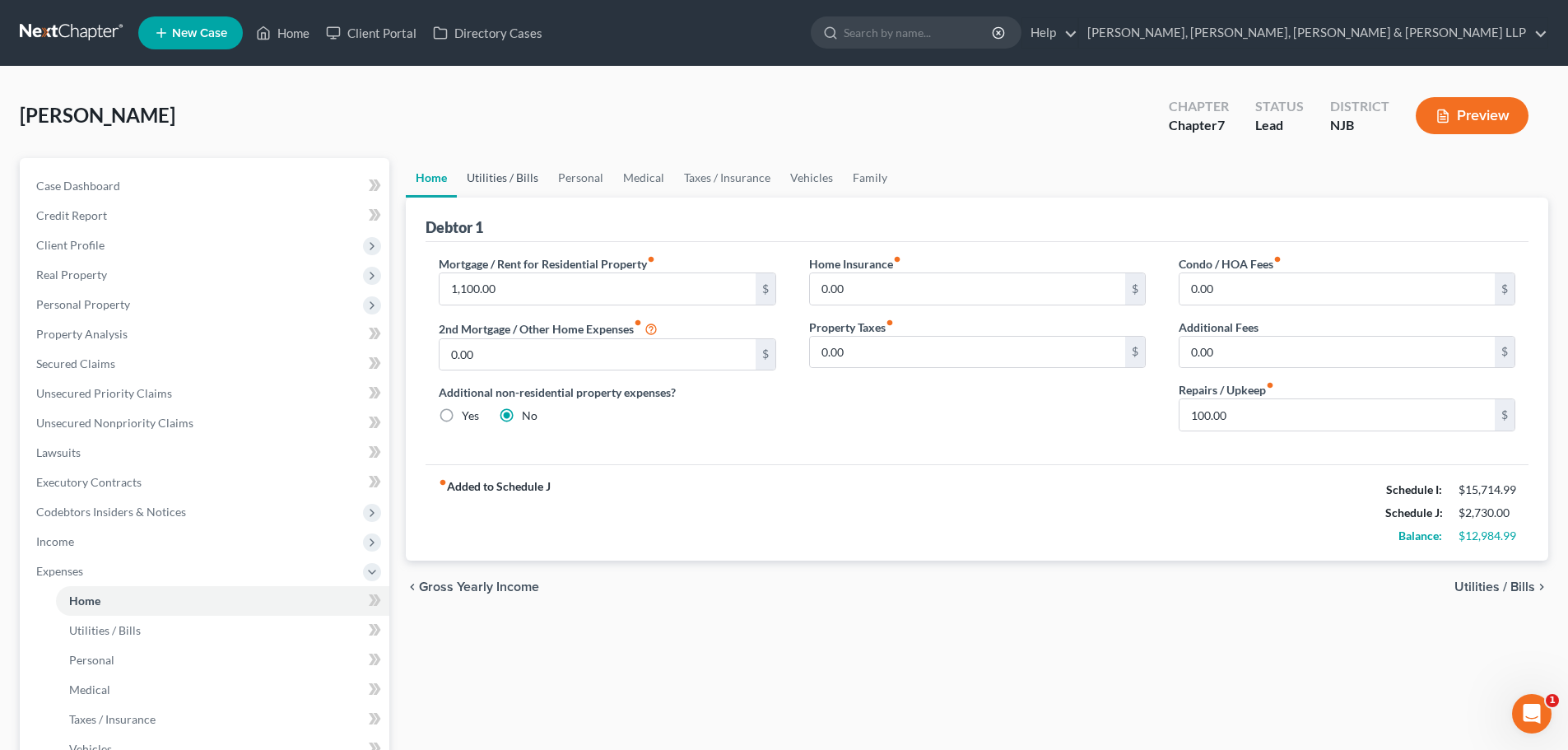
click at [517, 185] on link "Utilities / Bills" at bounding box center [503, 178] width 92 height 40
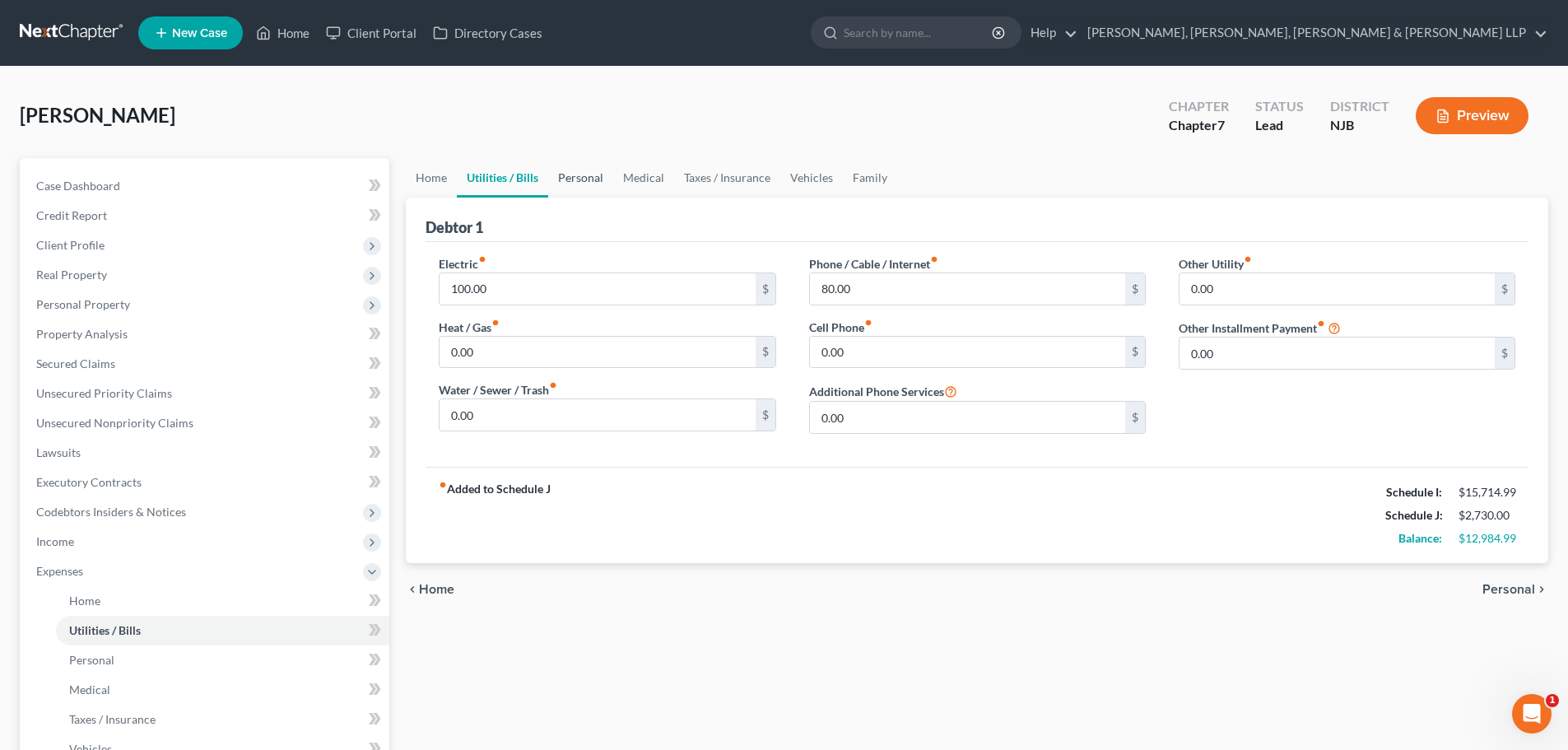
click at [562, 184] on link "Personal" at bounding box center [581, 178] width 65 height 40
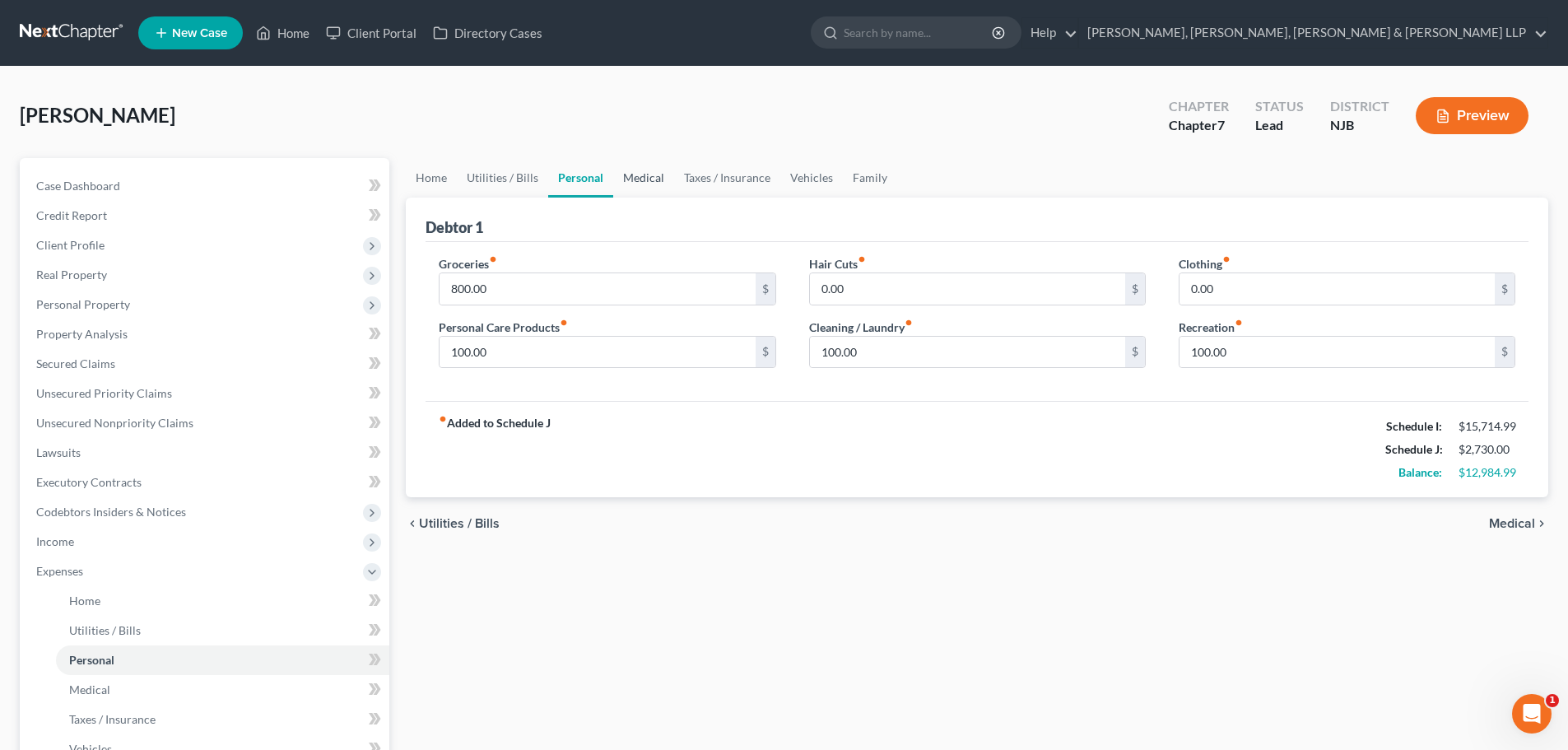
click at [622, 185] on link "Medical" at bounding box center [644, 178] width 61 height 40
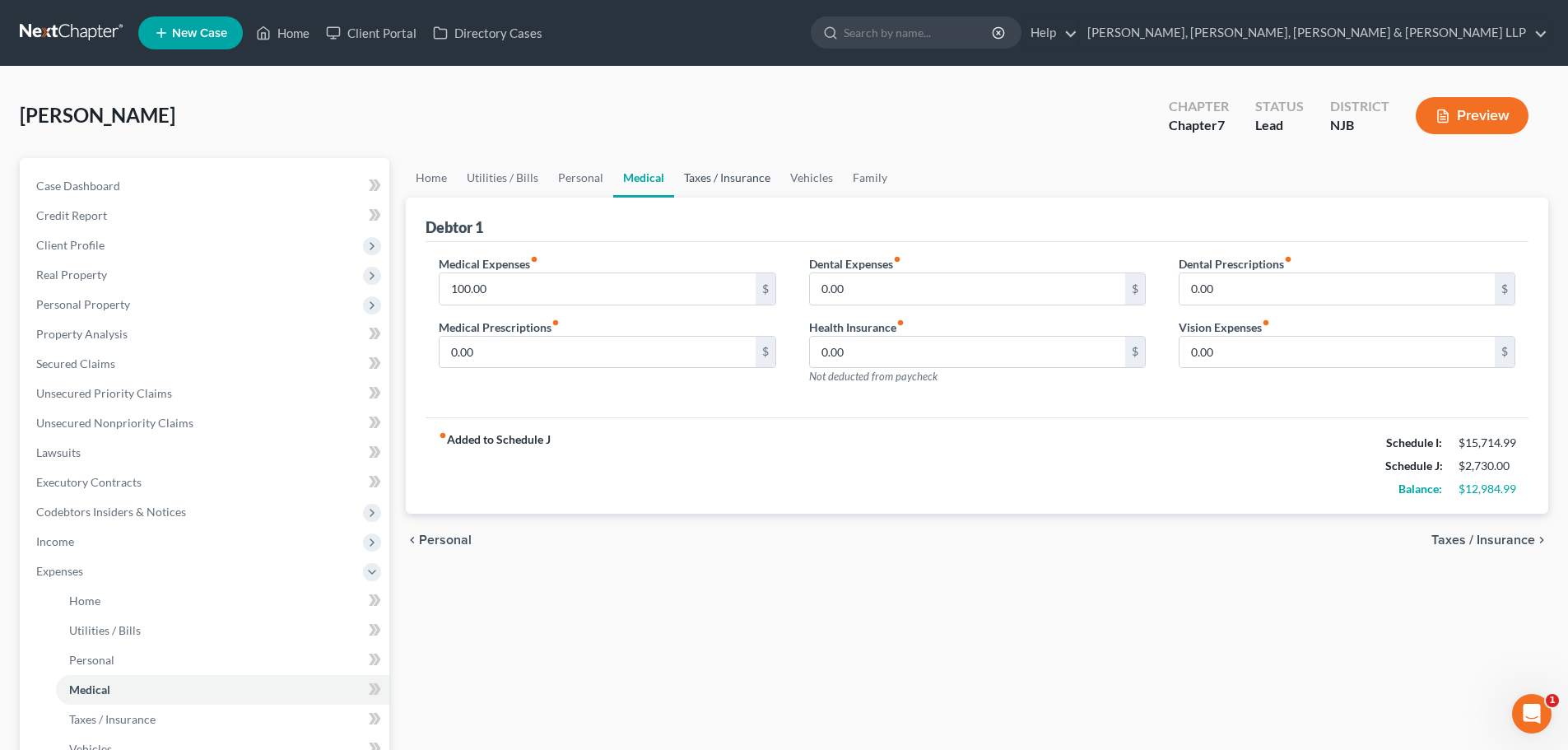
click at [703, 181] on link "Taxes / Insurance" at bounding box center [727, 178] width 106 height 40
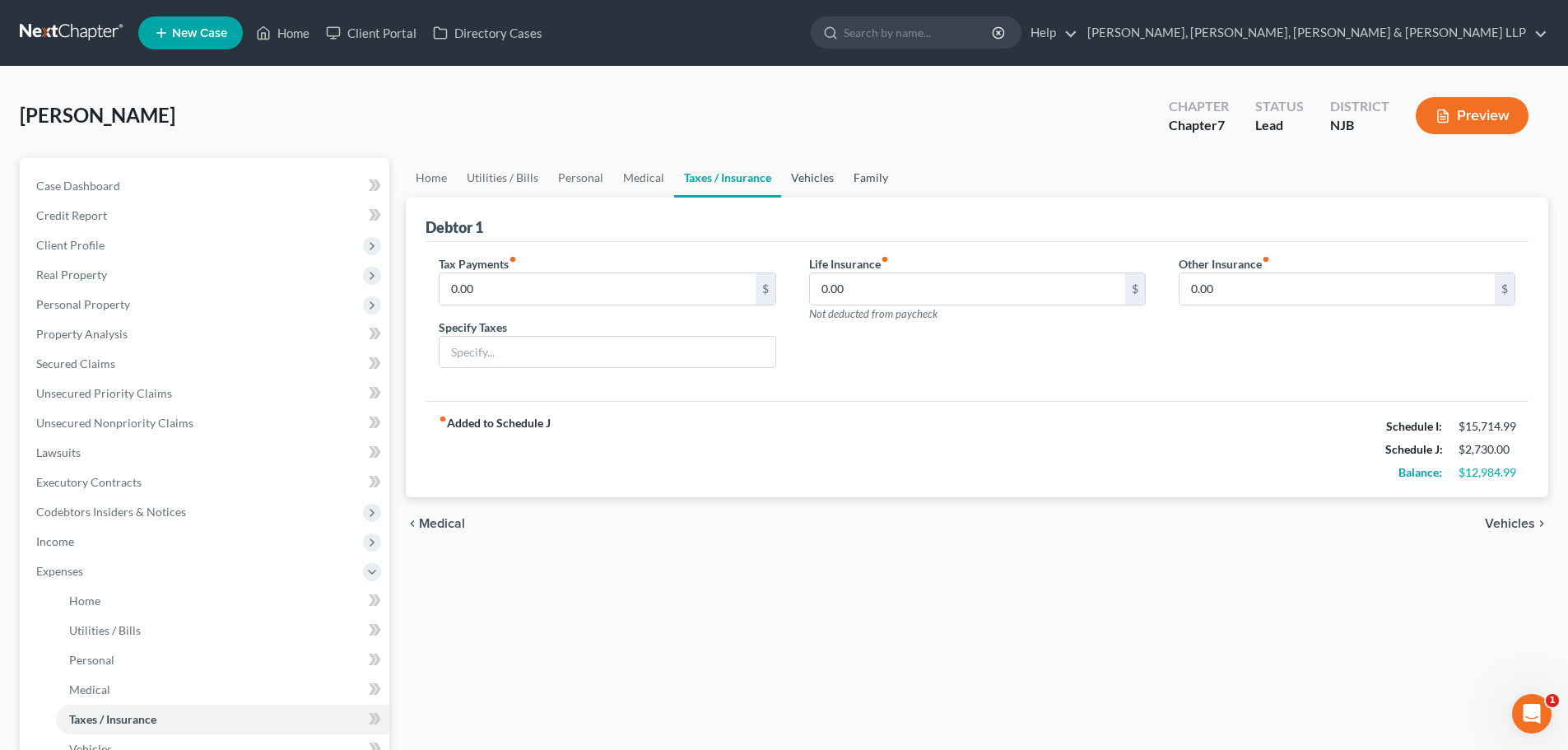
drag, startPoint x: 778, startPoint y: 175, endPoint x: 841, endPoint y: 175, distance: 63.0
click at [781, 175] on link "Vehicles" at bounding box center [812, 178] width 62 height 40
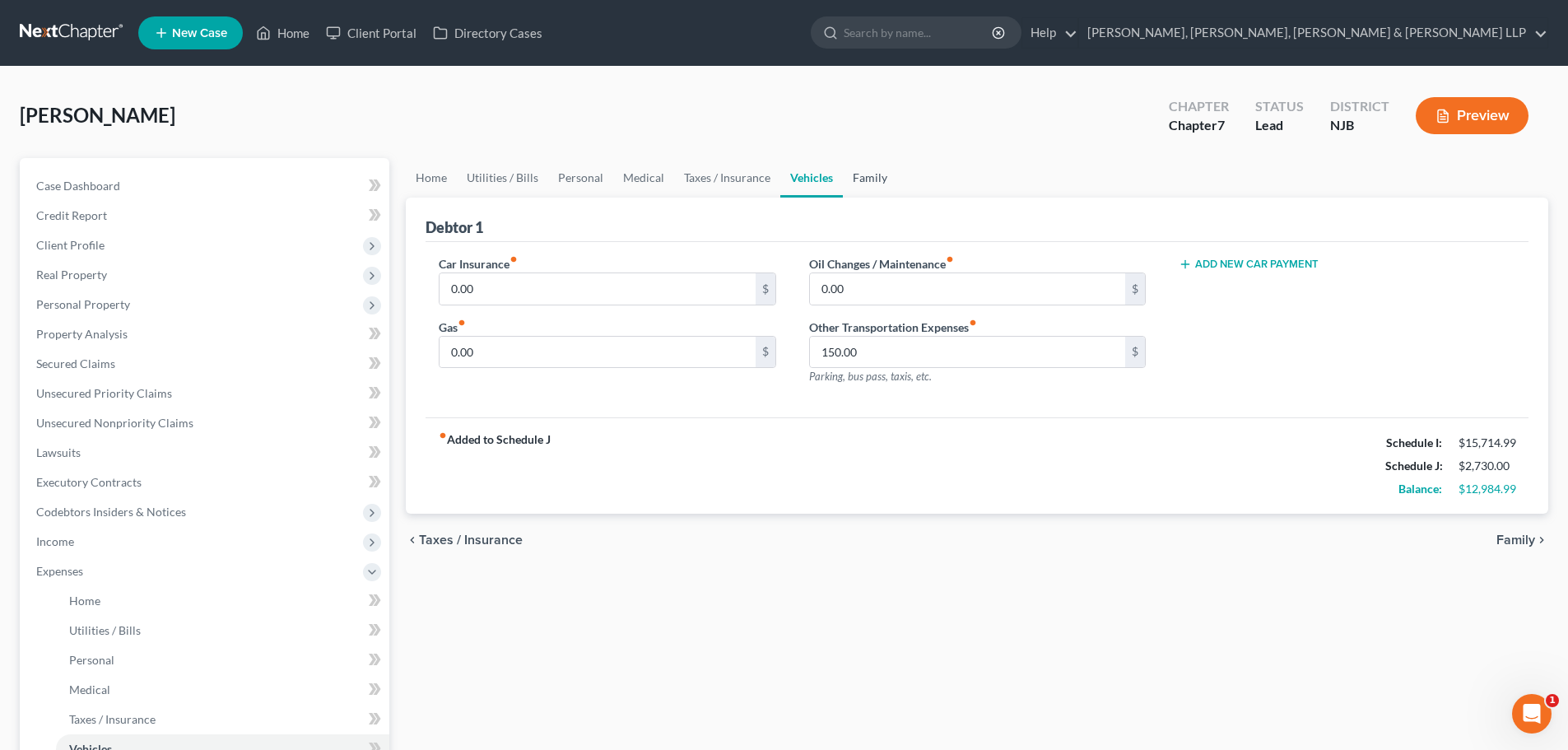
click at [846, 175] on link "Family" at bounding box center [870, 178] width 54 height 40
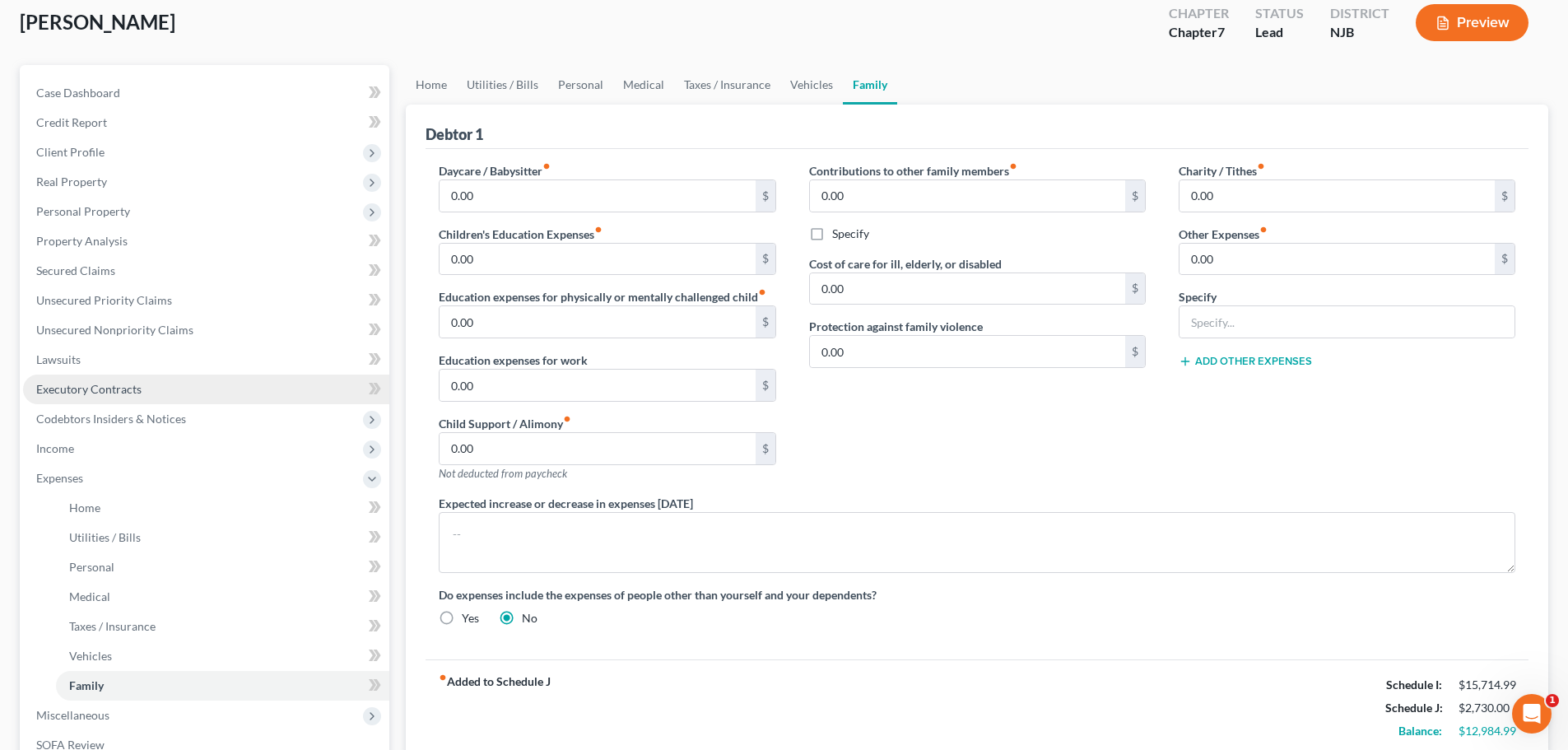
scroll to position [329, 0]
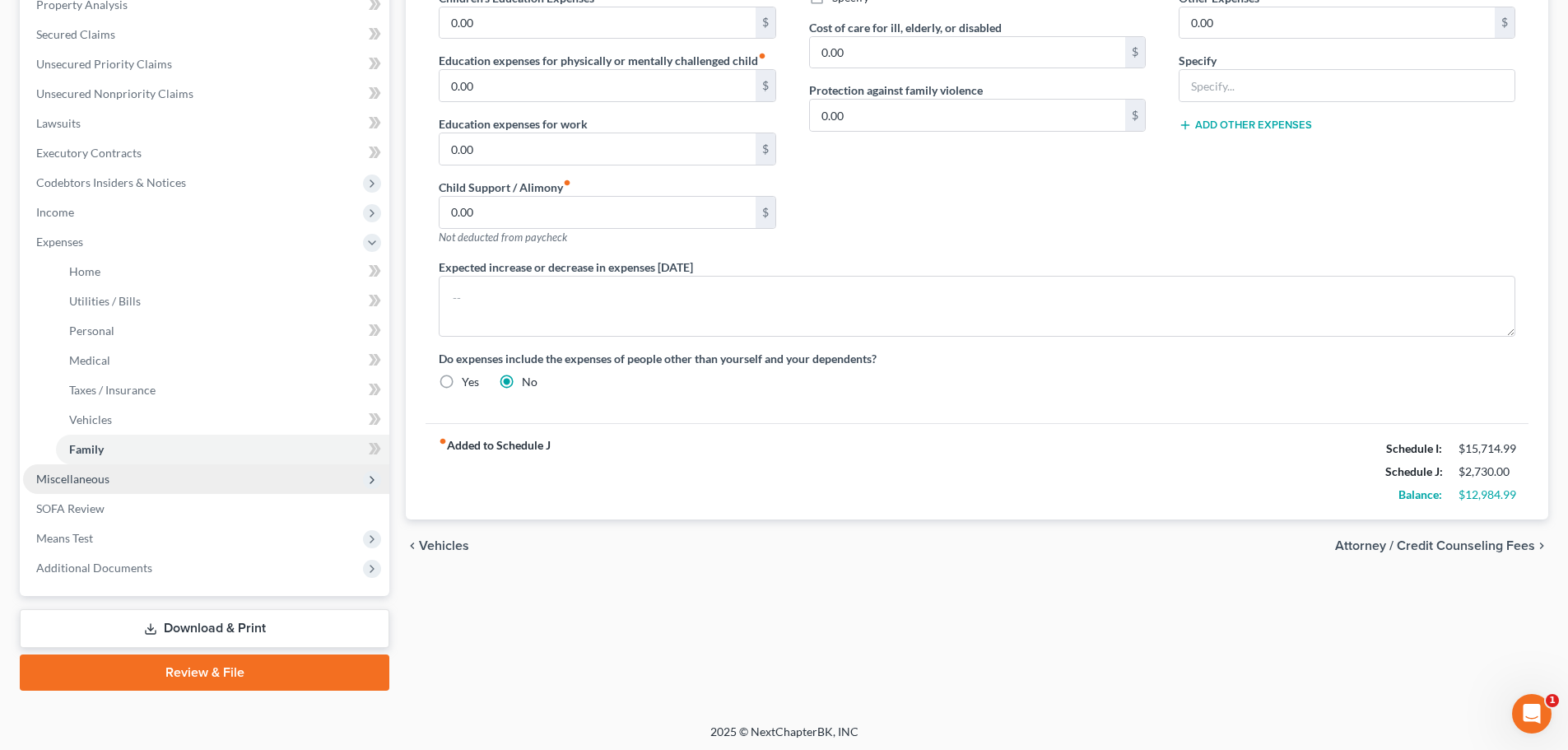
click at [118, 478] on span "Miscellaneous" at bounding box center [206, 479] width 366 height 29
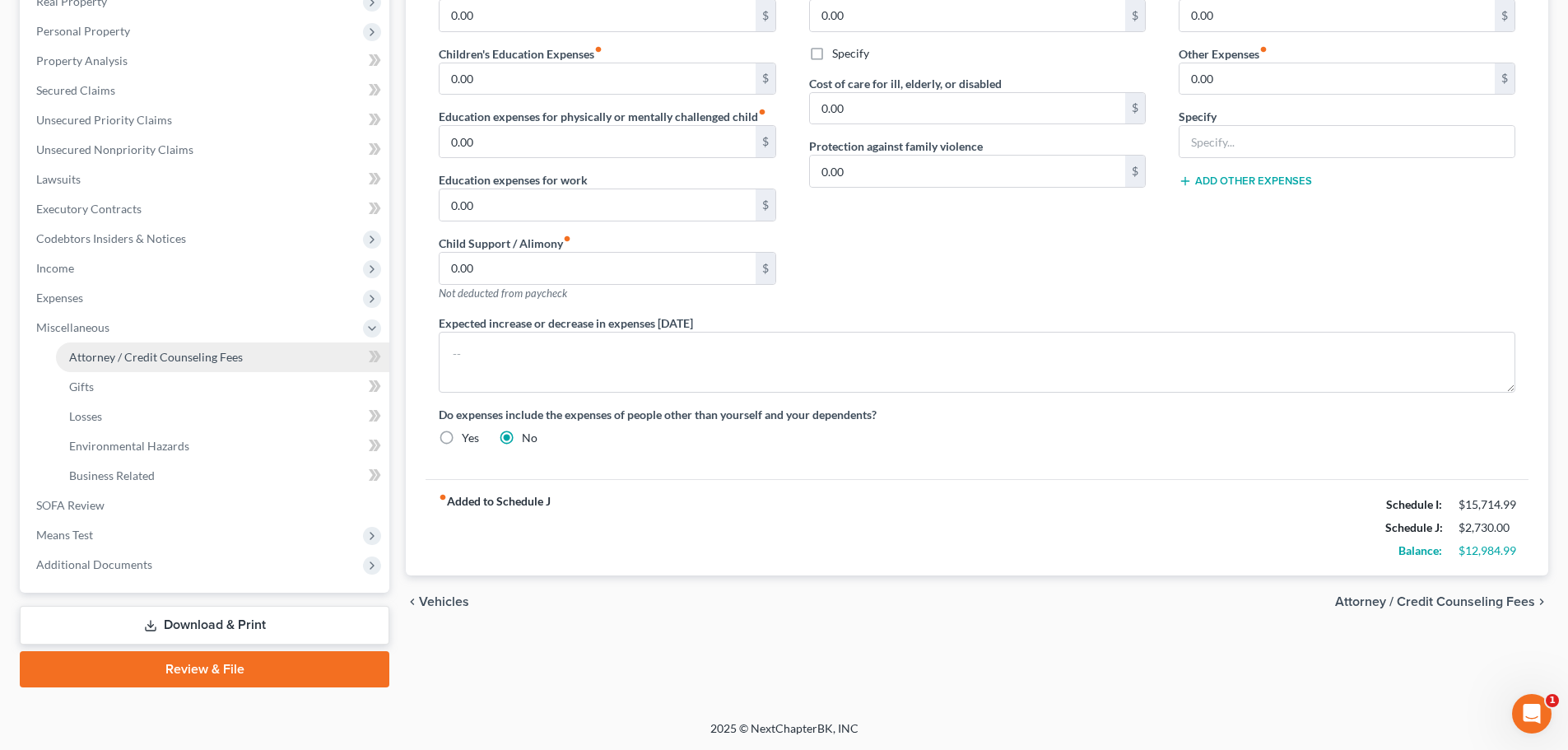
click at [194, 346] on link "Attorney / Credit Counseling Fees" at bounding box center [223, 357] width 333 height 29
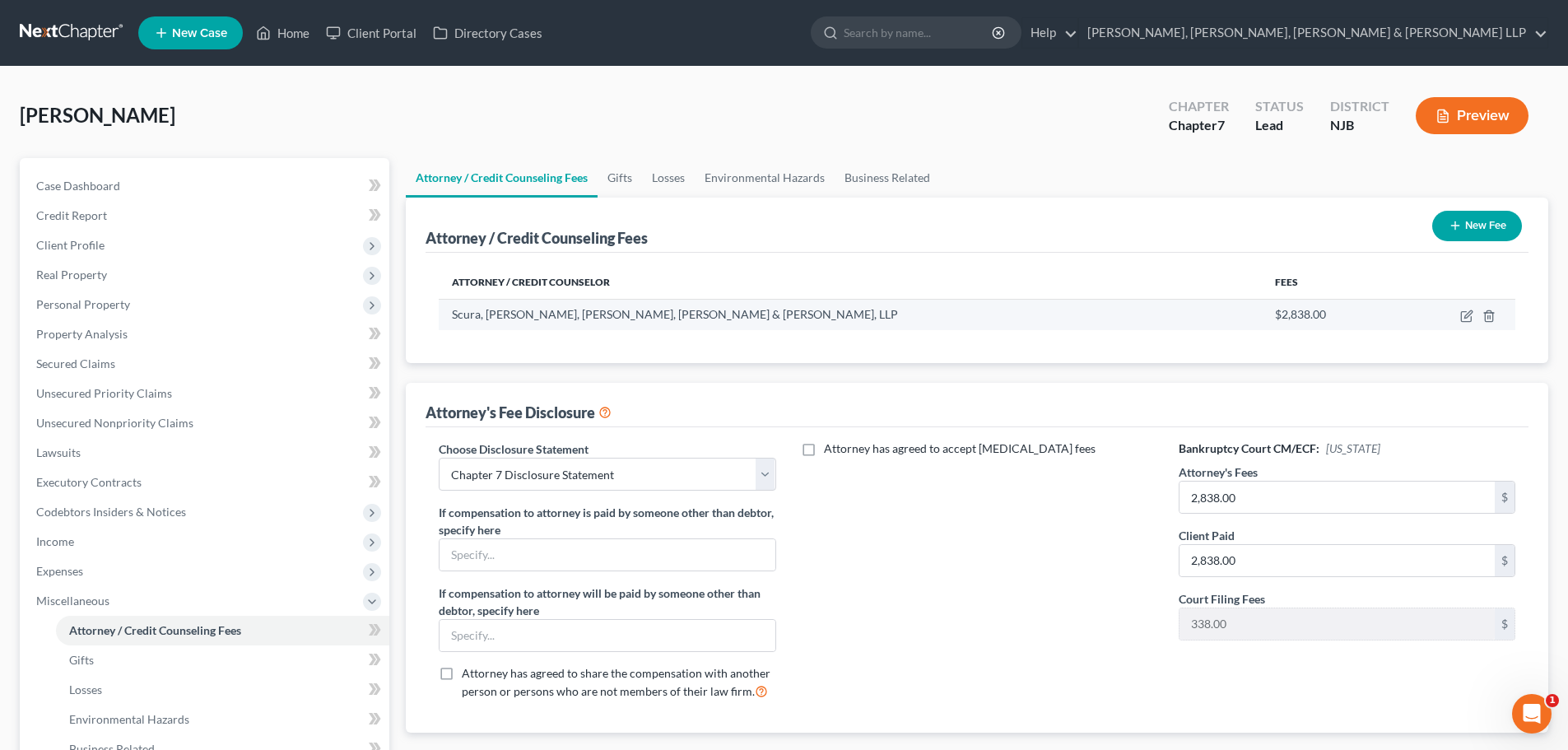
click at [1458, 318] on td at bounding box center [1456, 315] width 119 height 31
click at [1466, 315] on icon "button" at bounding box center [1467, 315] width 13 height 13
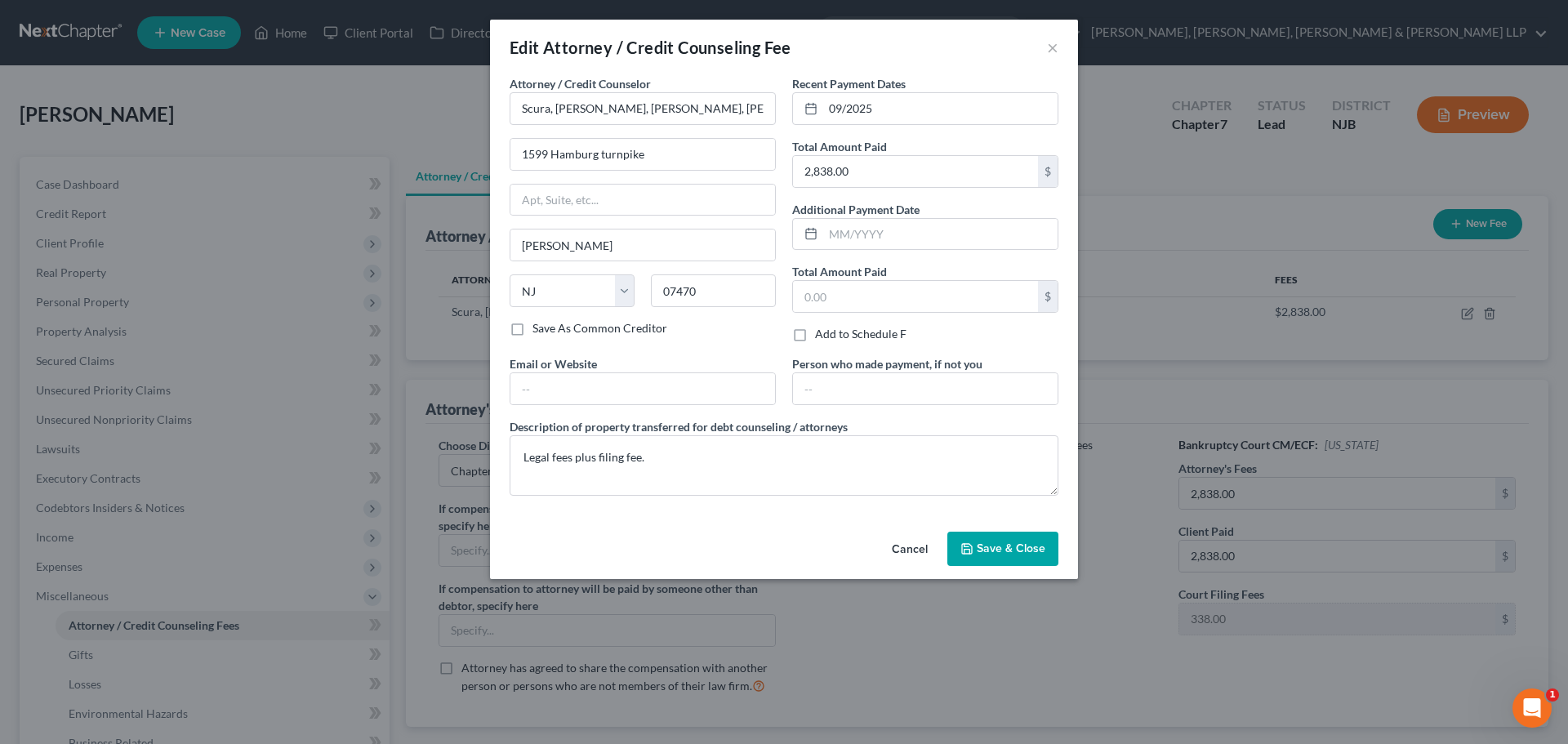
click at [1039, 542] on span "Save & Close" at bounding box center [1011, 549] width 69 height 14
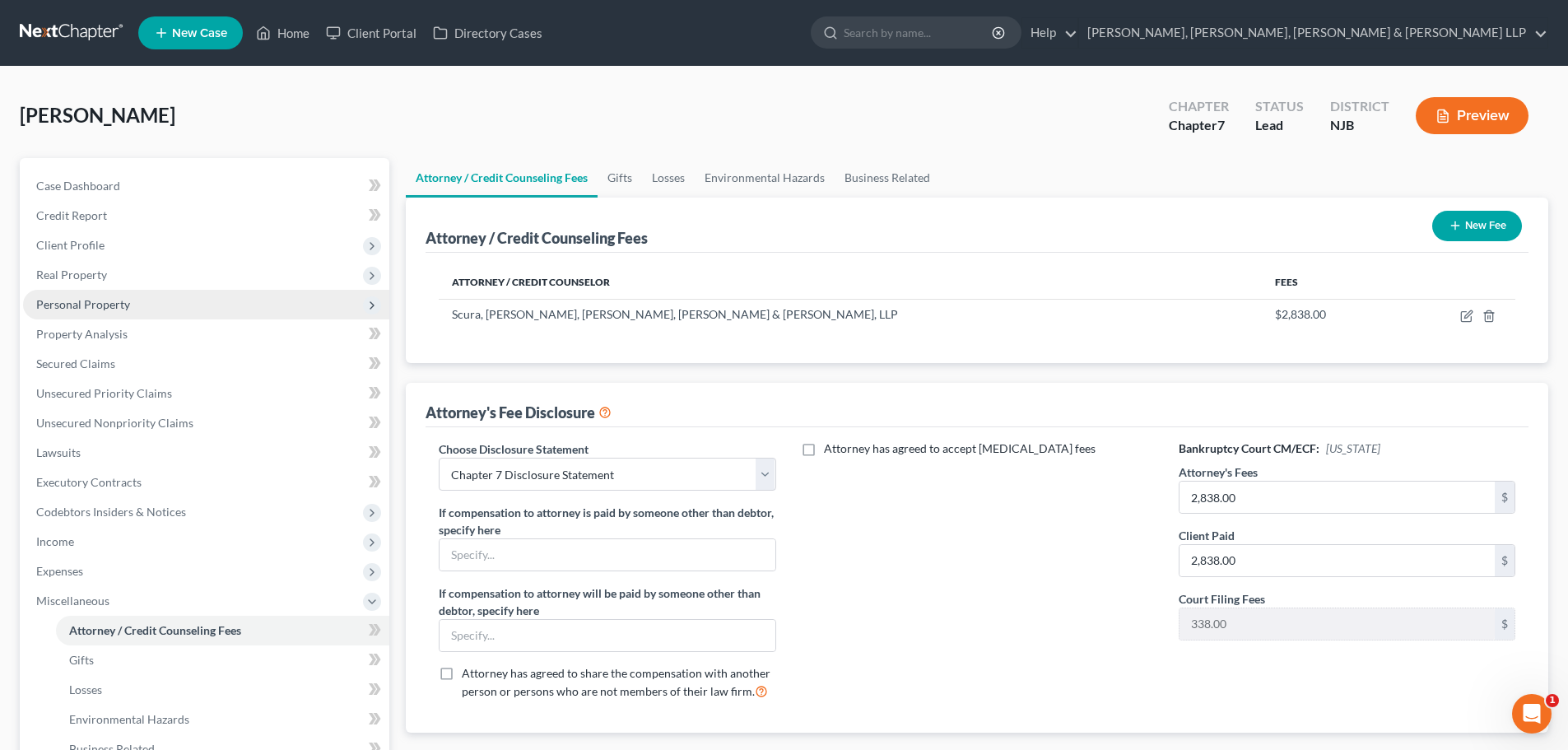
click at [130, 315] on span "Personal Property" at bounding box center [206, 304] width 366 height 29
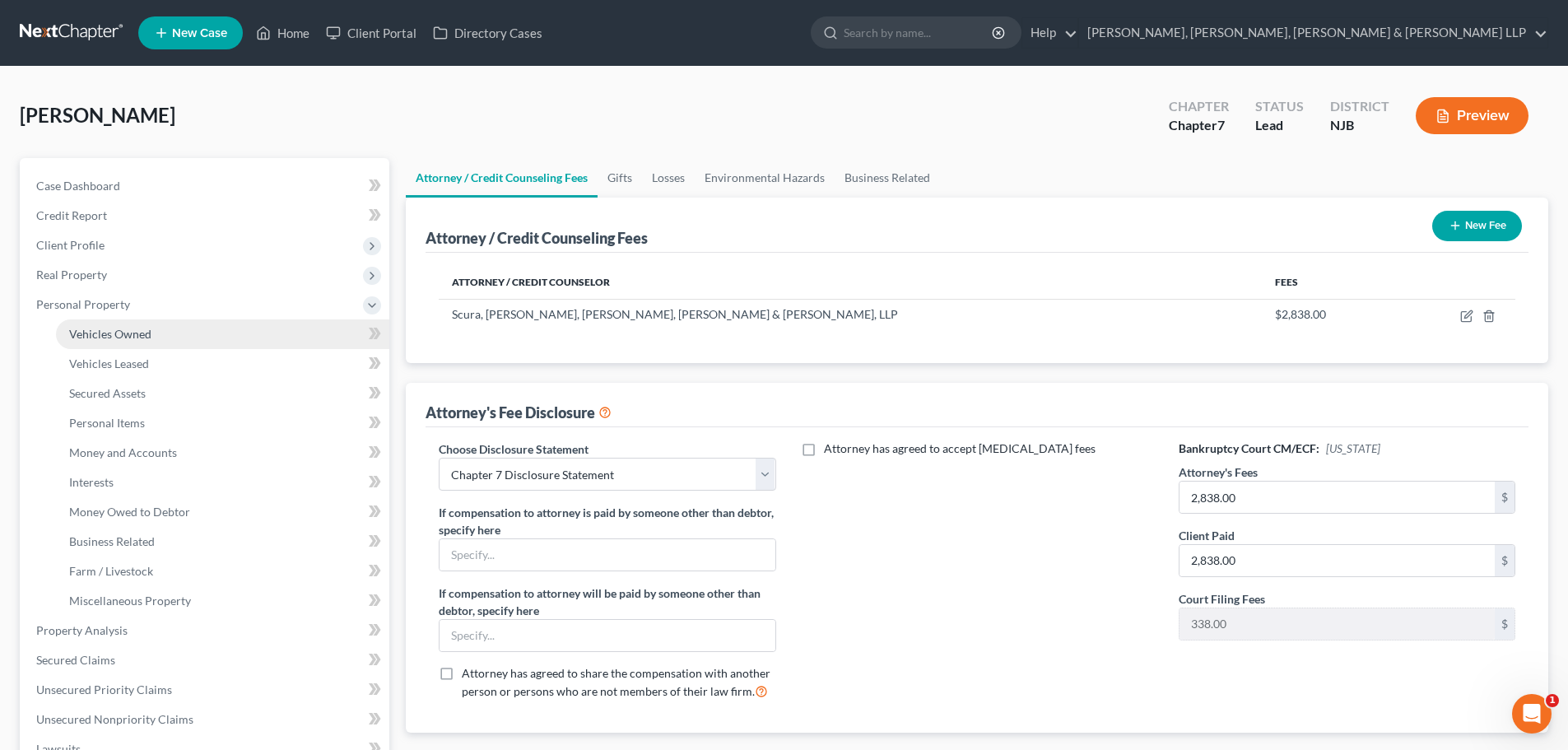
click at [118, 327] on span "Vehicles Owned" at bounding box center [110, 334] width 82 height 14
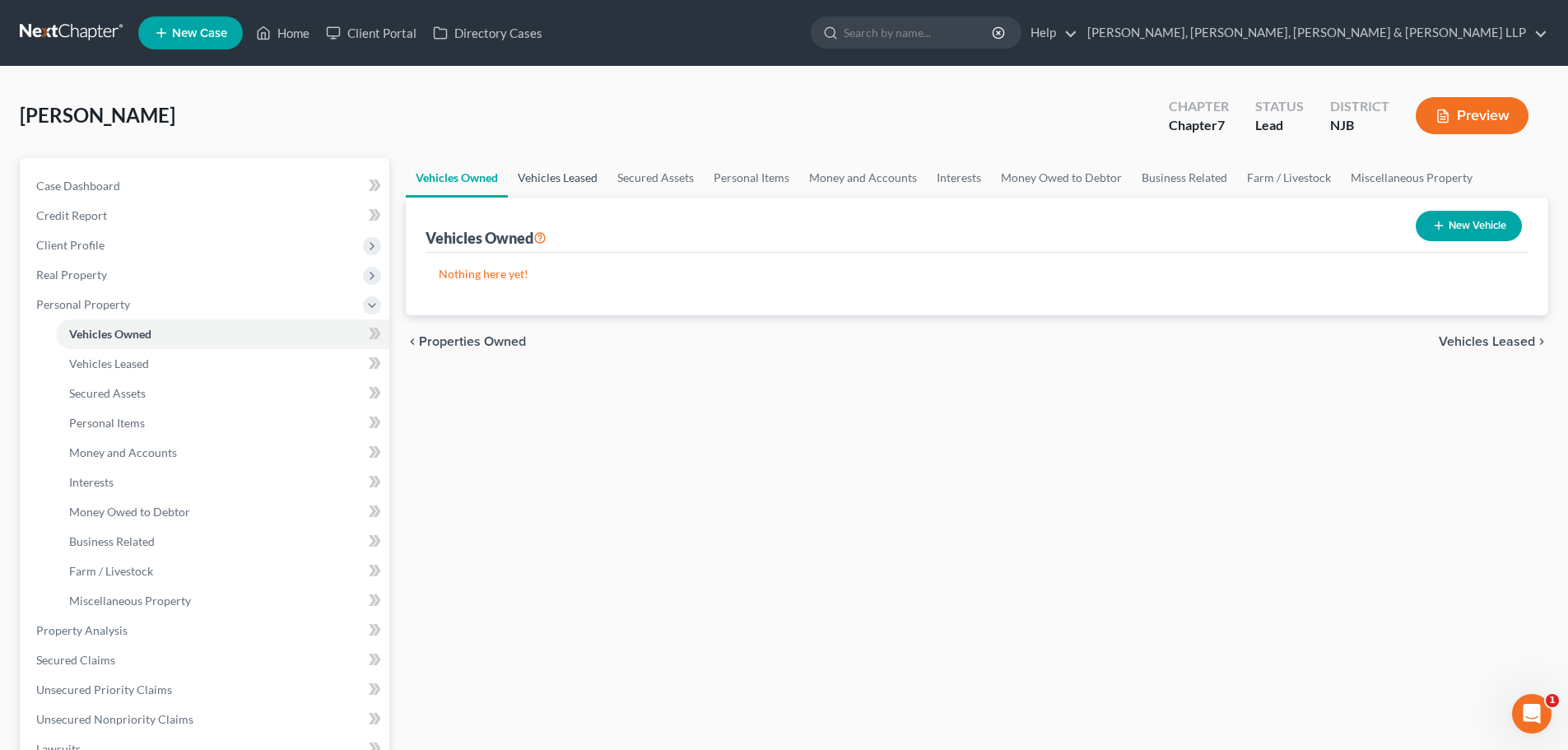
click at [557, 190] on link "Vehicles Leased" at bounding box center [557, 178] width 99 height 40
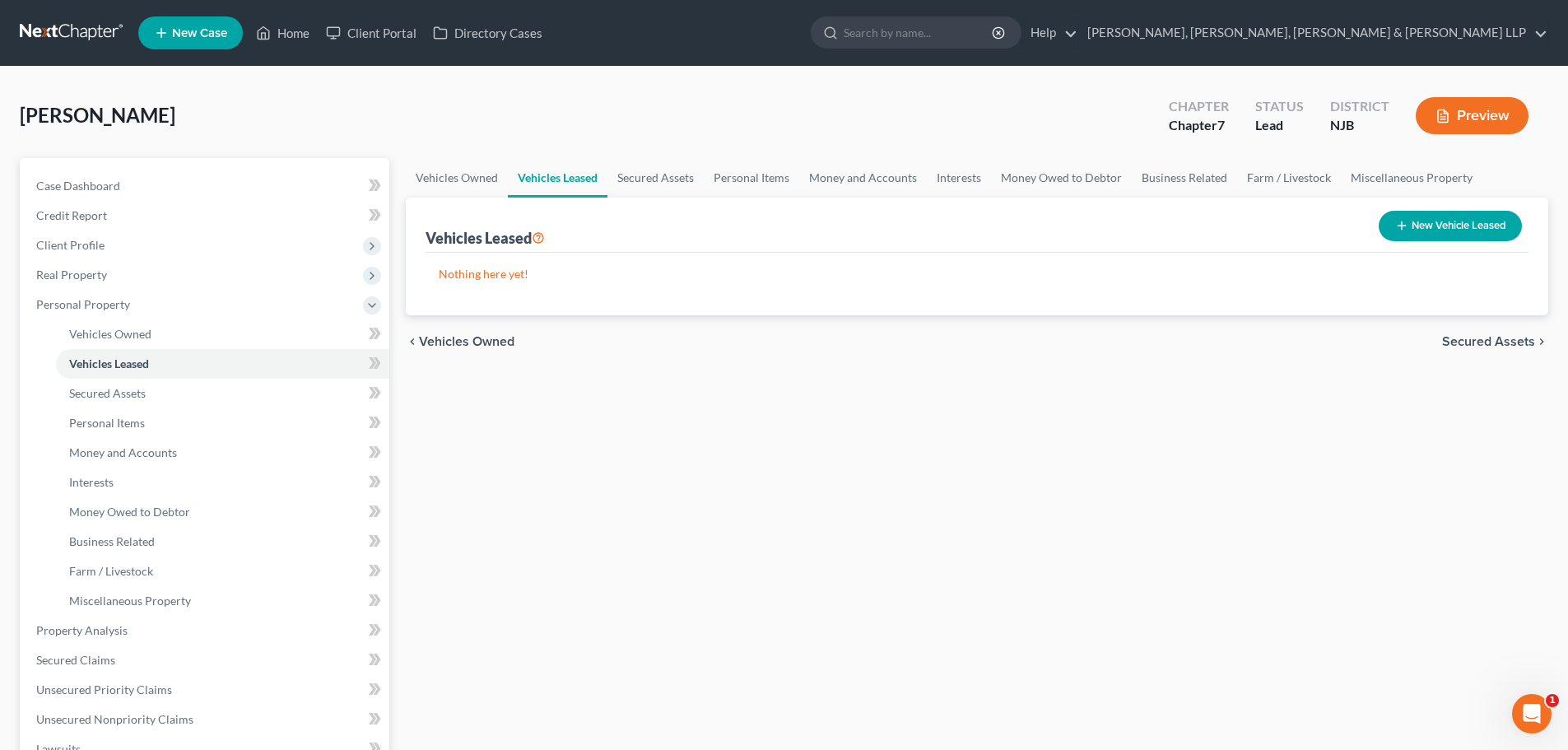
drag, startPoint x: 606, startPoint y: 181, endPoint x: 658, endPoint y: 181, distance: 52.0
click at [607, 181] on ul "Vehicles Owned Vehicles Leased Secured Assets Personal Items Money and Accounts…" at bounding box center [977, 178] width 1143 height 40
click at [674, 181] on link "Secured Assets" at bounding box center [656, 178] width 97 height 40
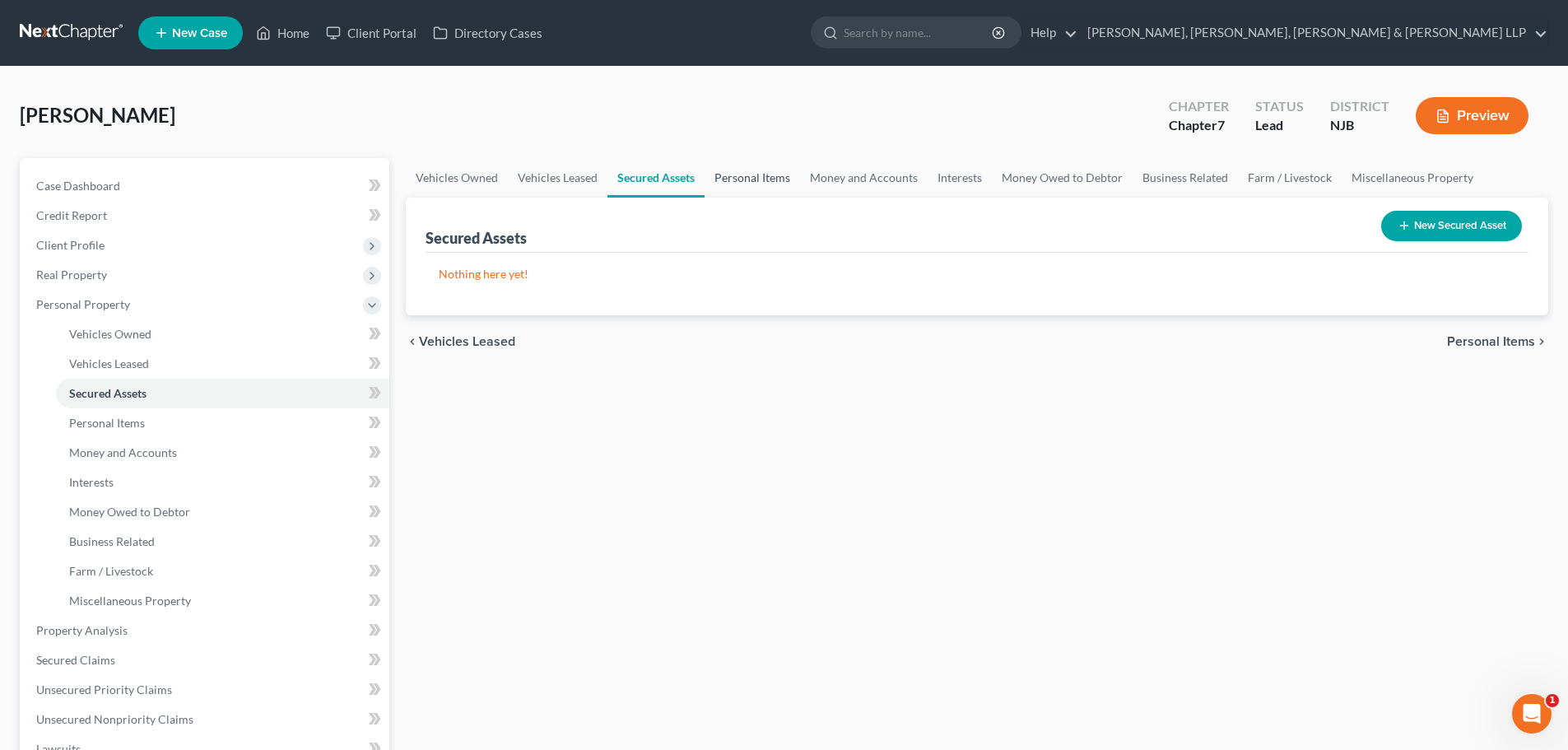
click at [727, 182] on link "Personal Items" at bounding box center [752, 178] width 96 height 40
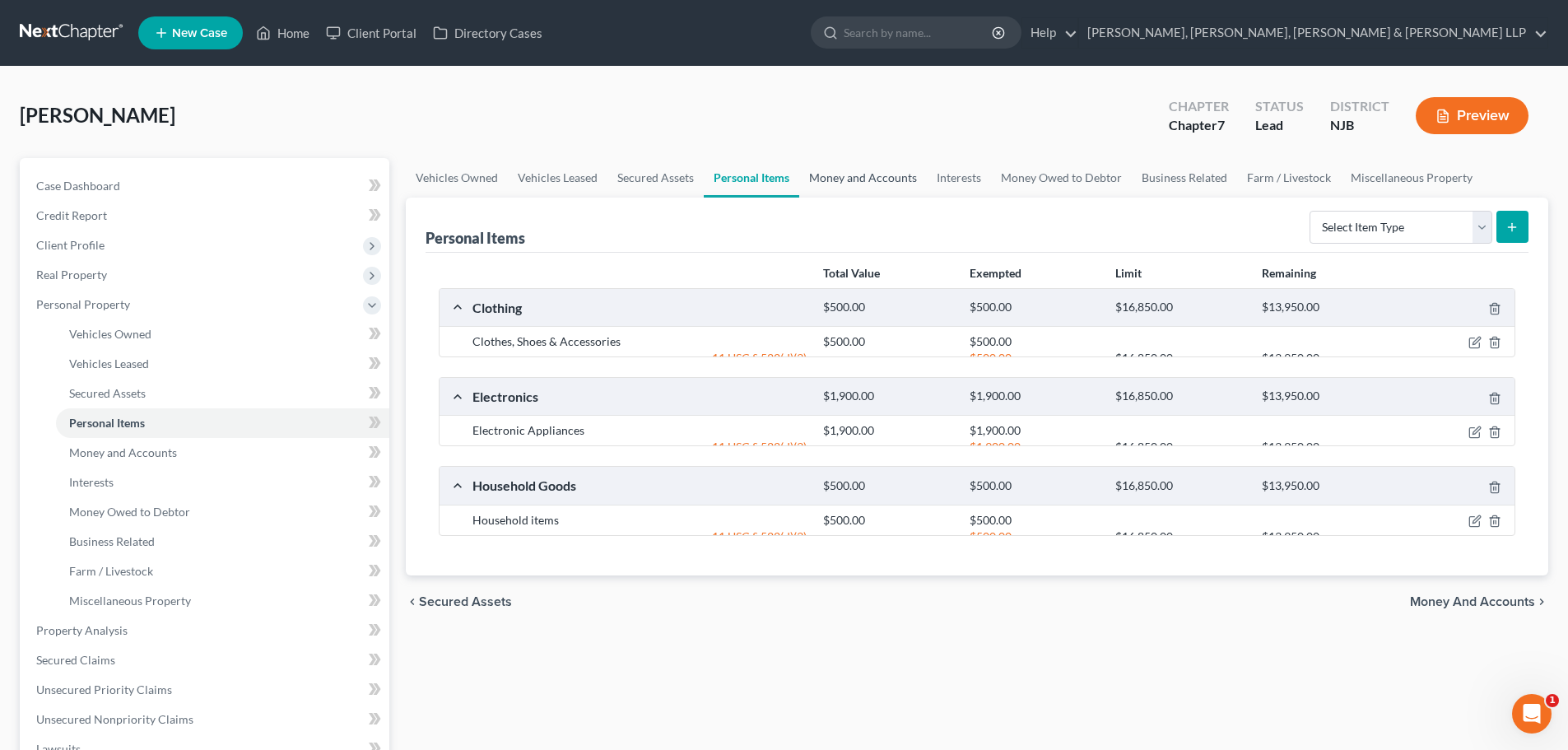
click at [828, 182] on link "Money and Accounts" at bounding box center [863, 178] width 128 height 40
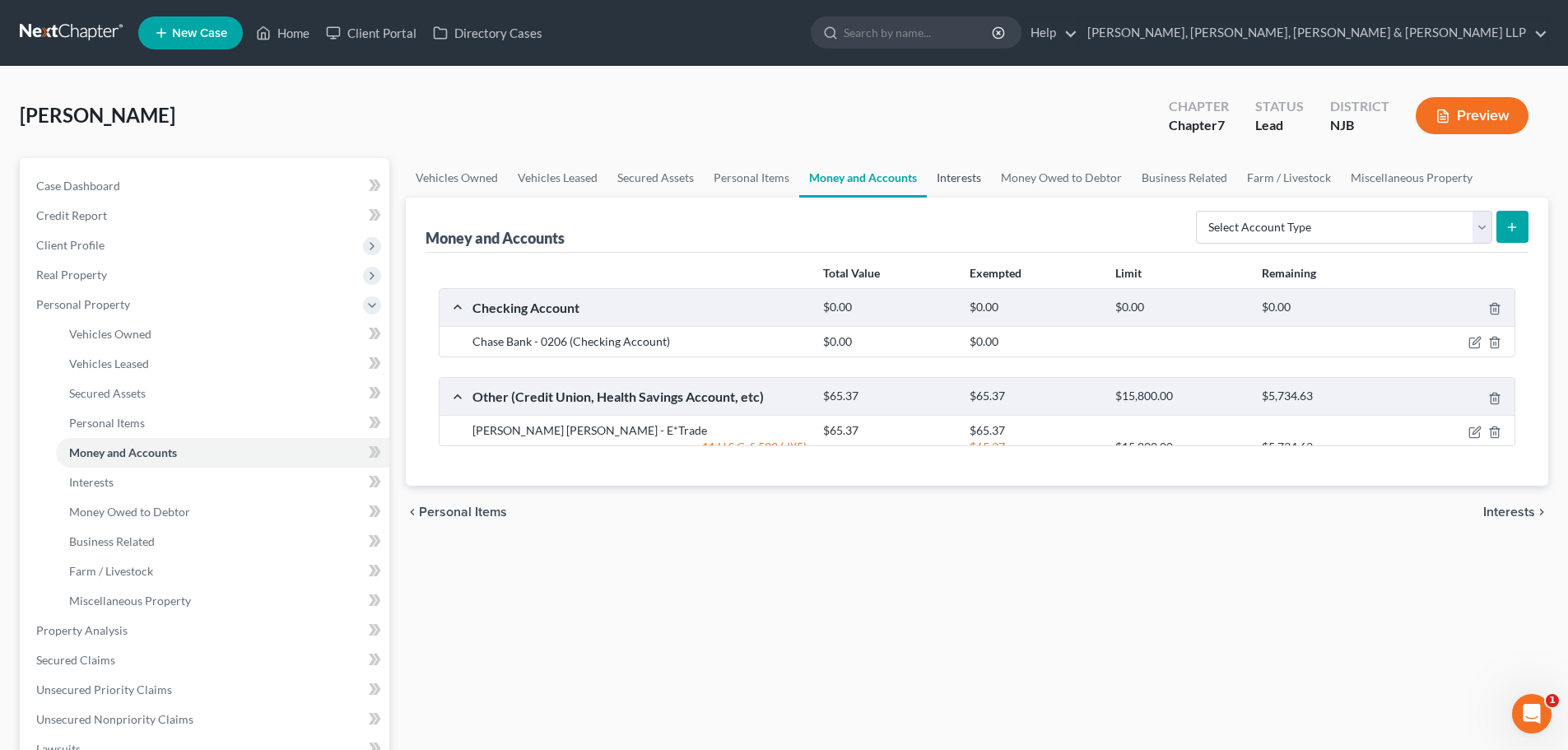
click at [949, 183] on link "Interests" at bounding box center [959, 178] width 64 height 40
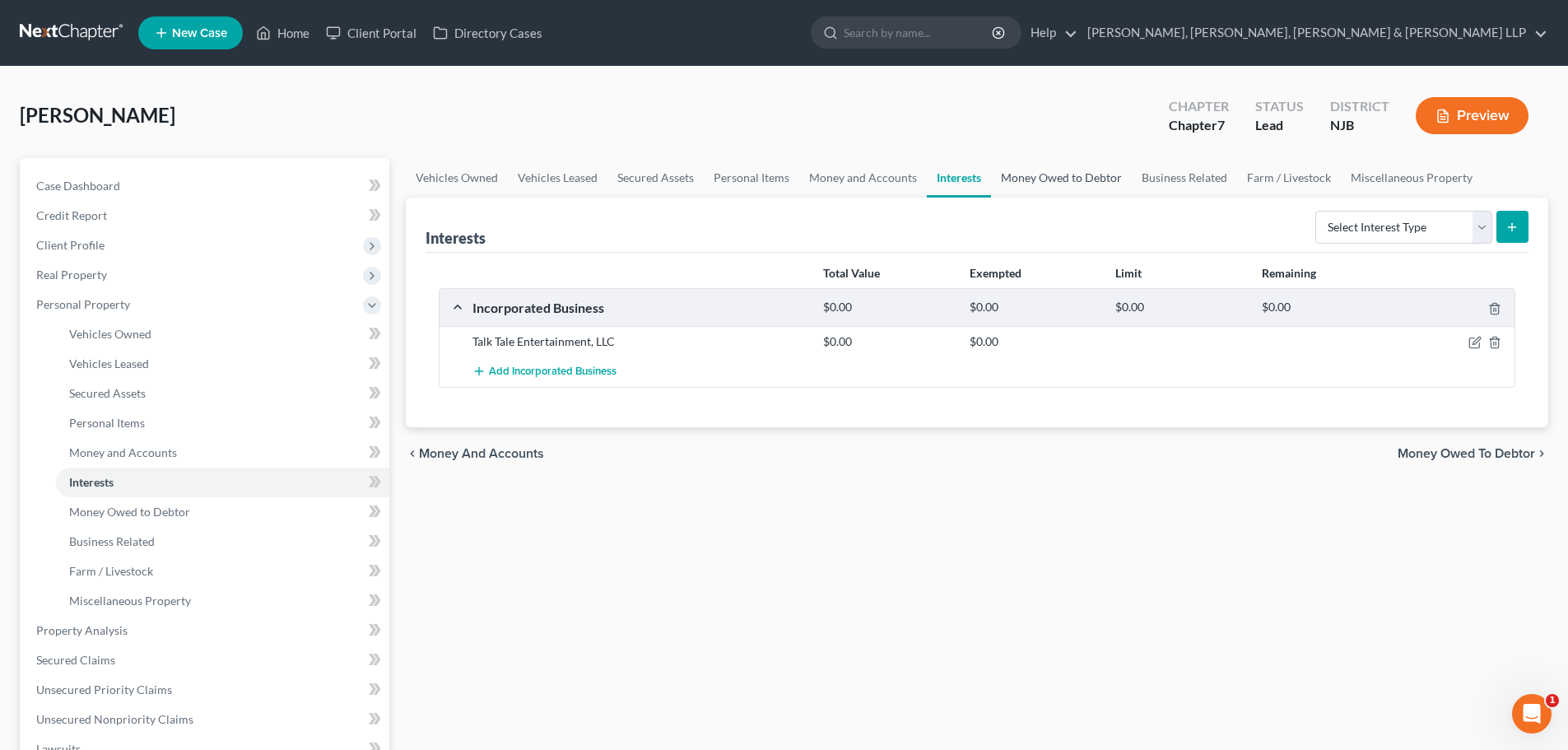
click at [1025, 184] on link "Money Owed to Debtor" at bounding box center [1061, 178] width 141 height 40
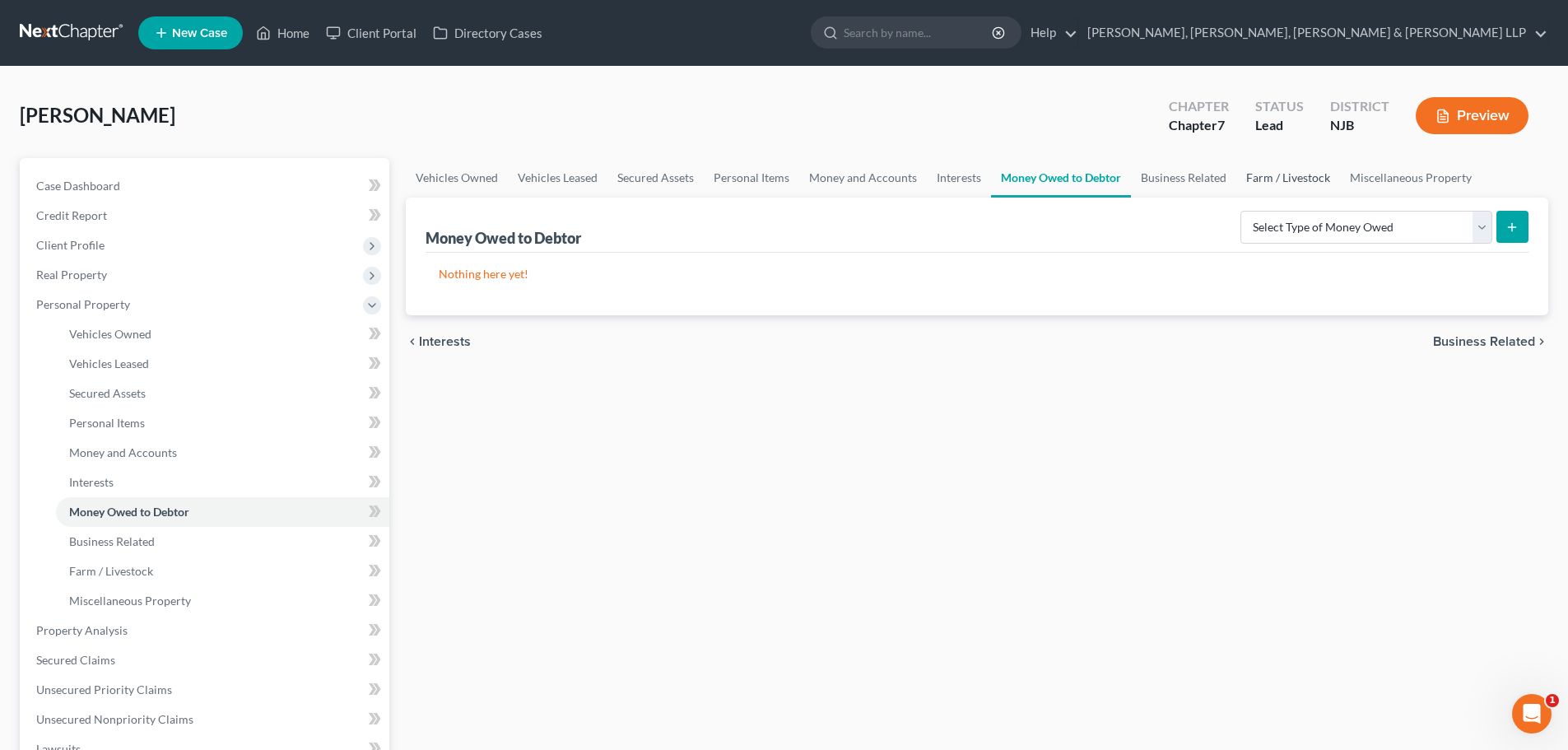
click at [1308, 181] on link "Farm / Livestock" at bounding box center [1288, 178] width 104 height 40
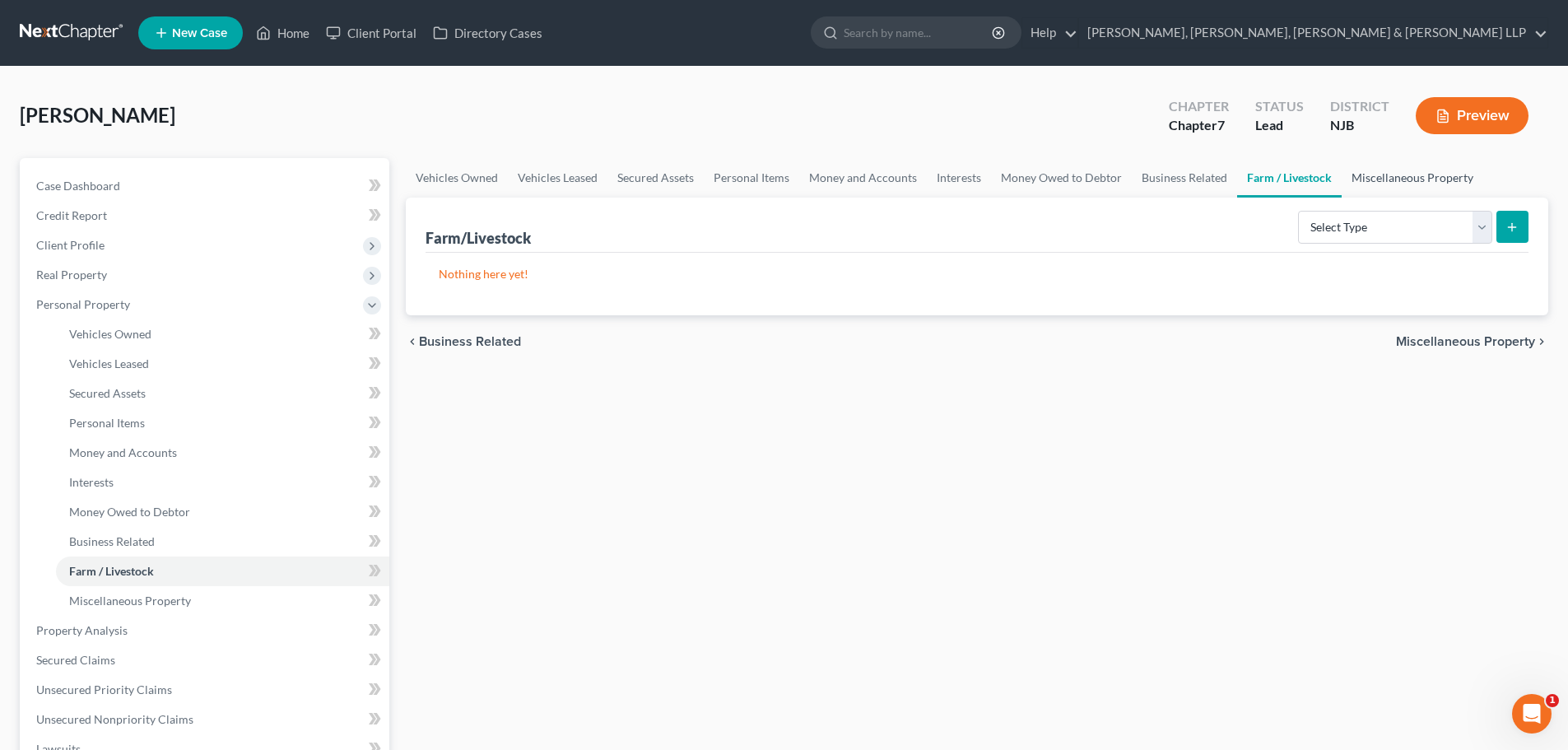
click at [1383, 172] on link "Miscellaneous Property" at bounding box center [1412, 178] width 142 height 40
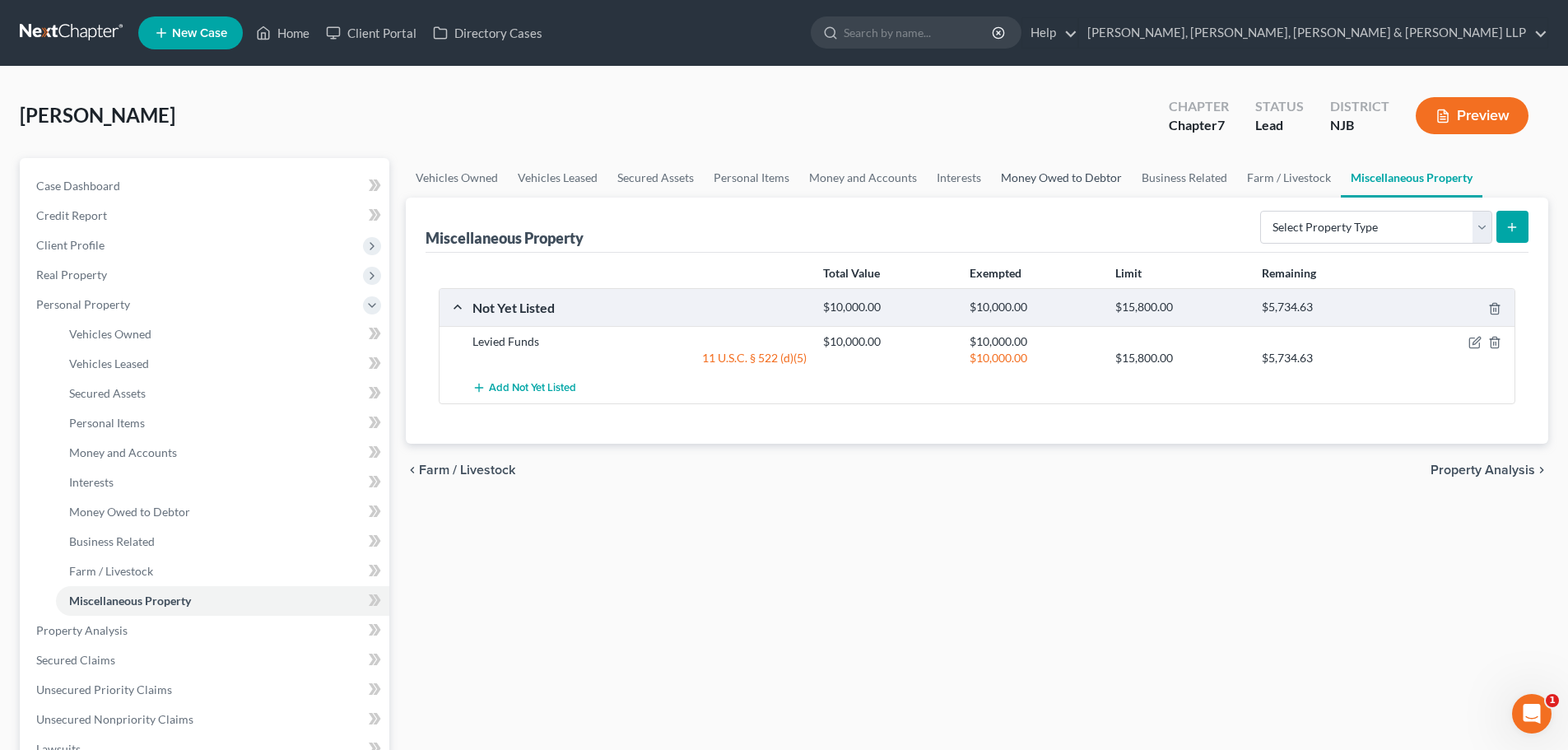
click at [991, 180] on link "Money Owed to Debtor" at bounding box center [1061, 178] width 141 height 40
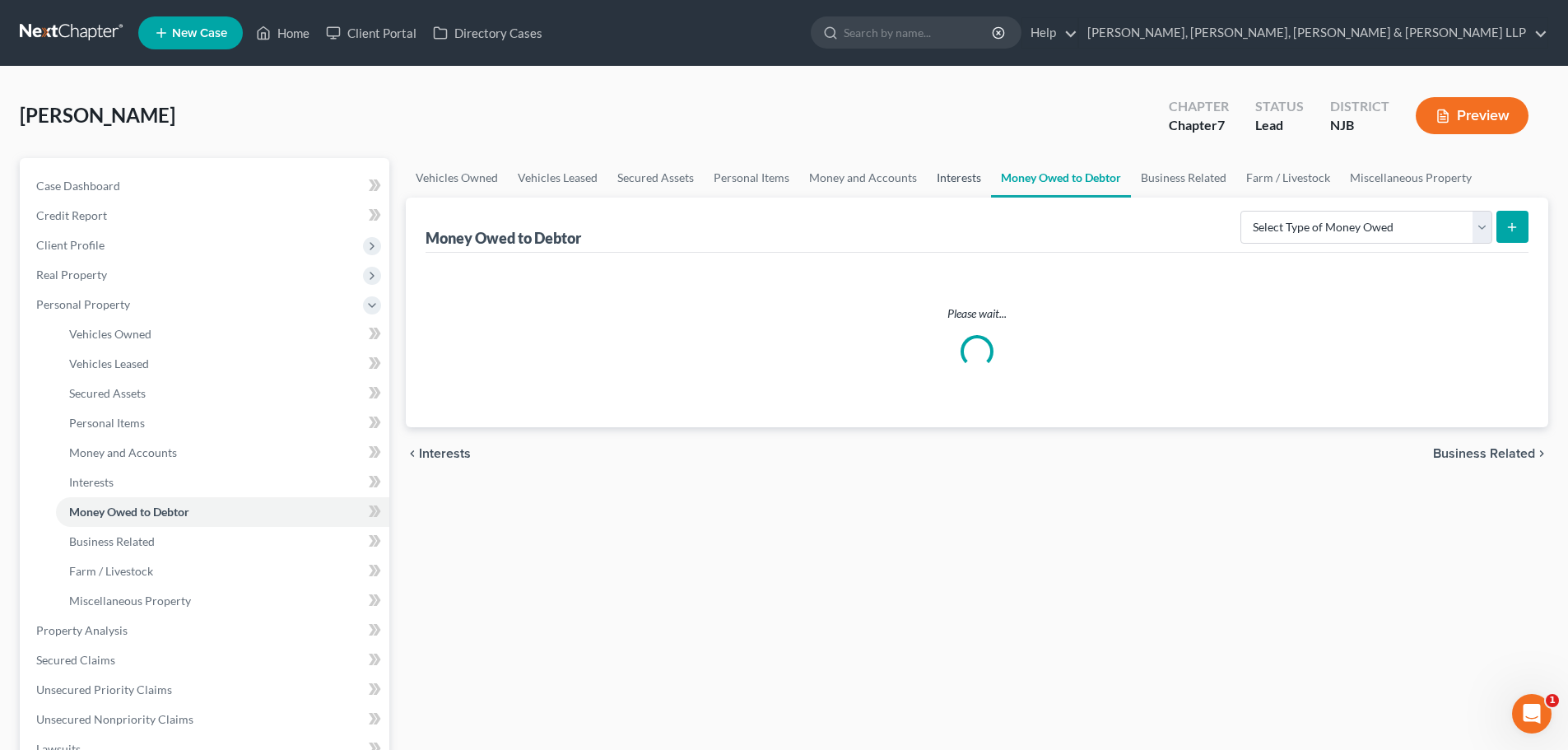
click at [964, 178] on link "Interests" at bounding box center [959, 178] width 64 height 40
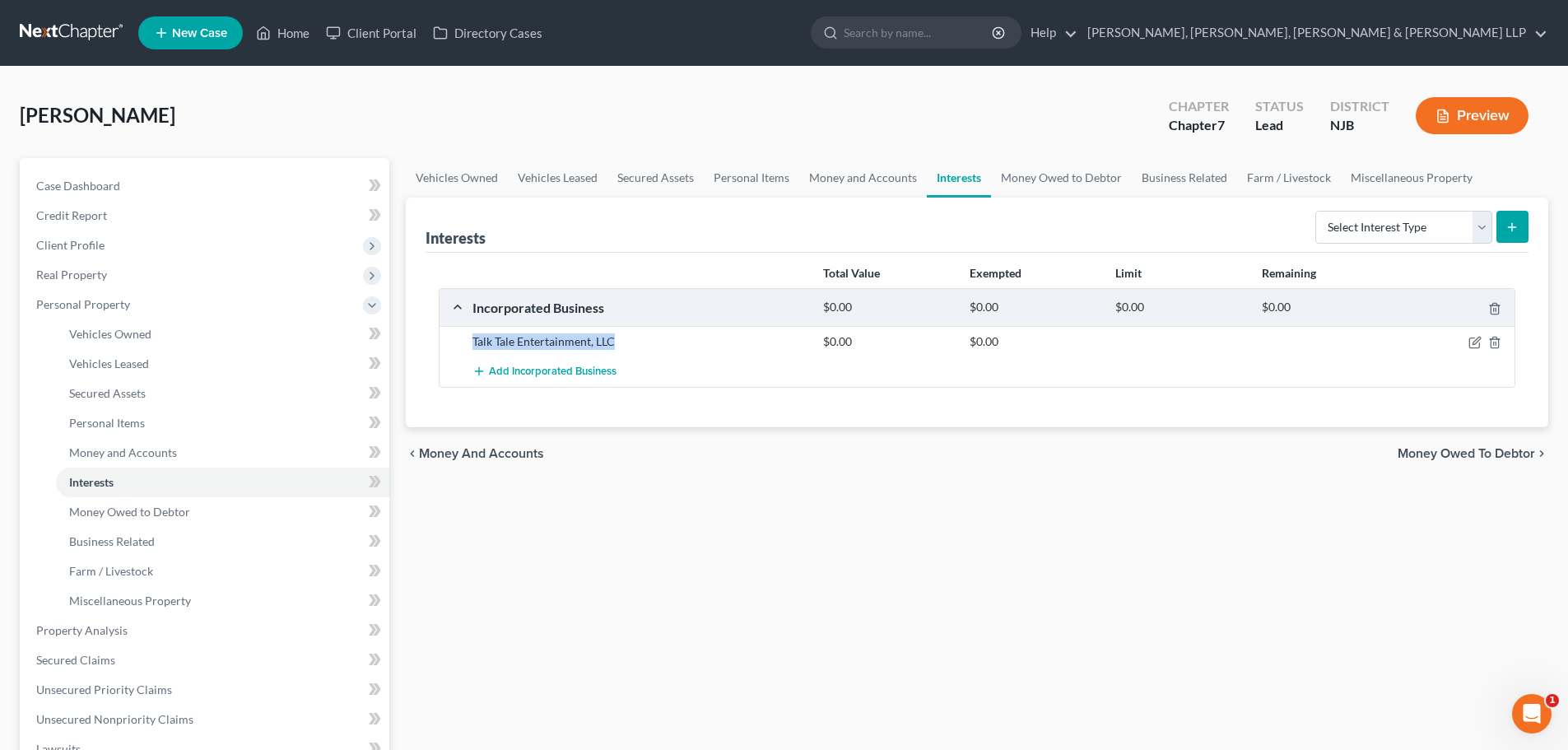
drag, startPoint x: 620, startPoint y: 344, endPoint x: 438, endPoint y: 350, distance: 182.1
click at [438, 350] on div "Total Value Exempted Limit Remaining Incorporated Business $0.00 $0.00 $0.00 $0…" at bounding box center [977, 340] width 1103 height 175
copy div "Talk Tale Entertainment, LLC"
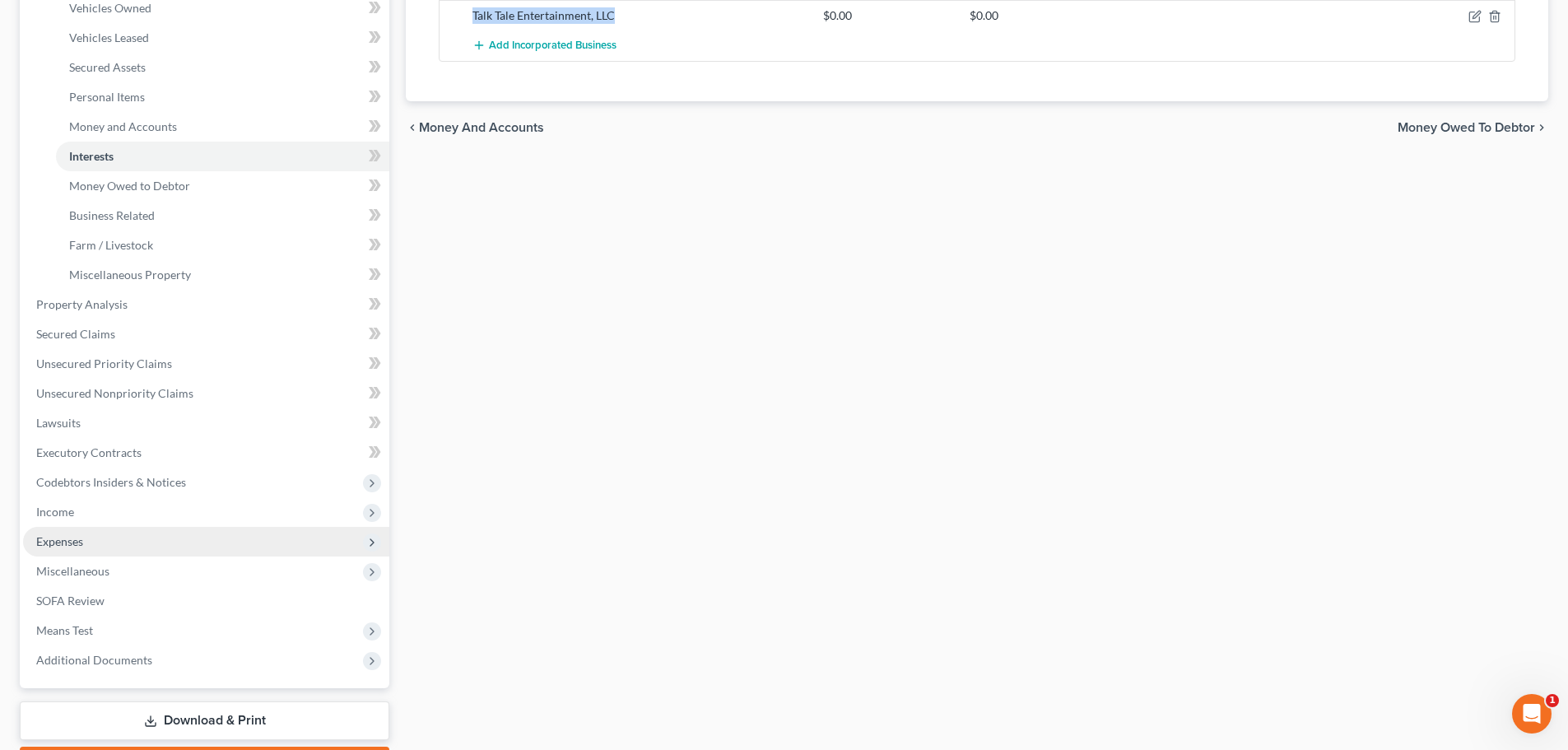
scroll to position [329, 0]
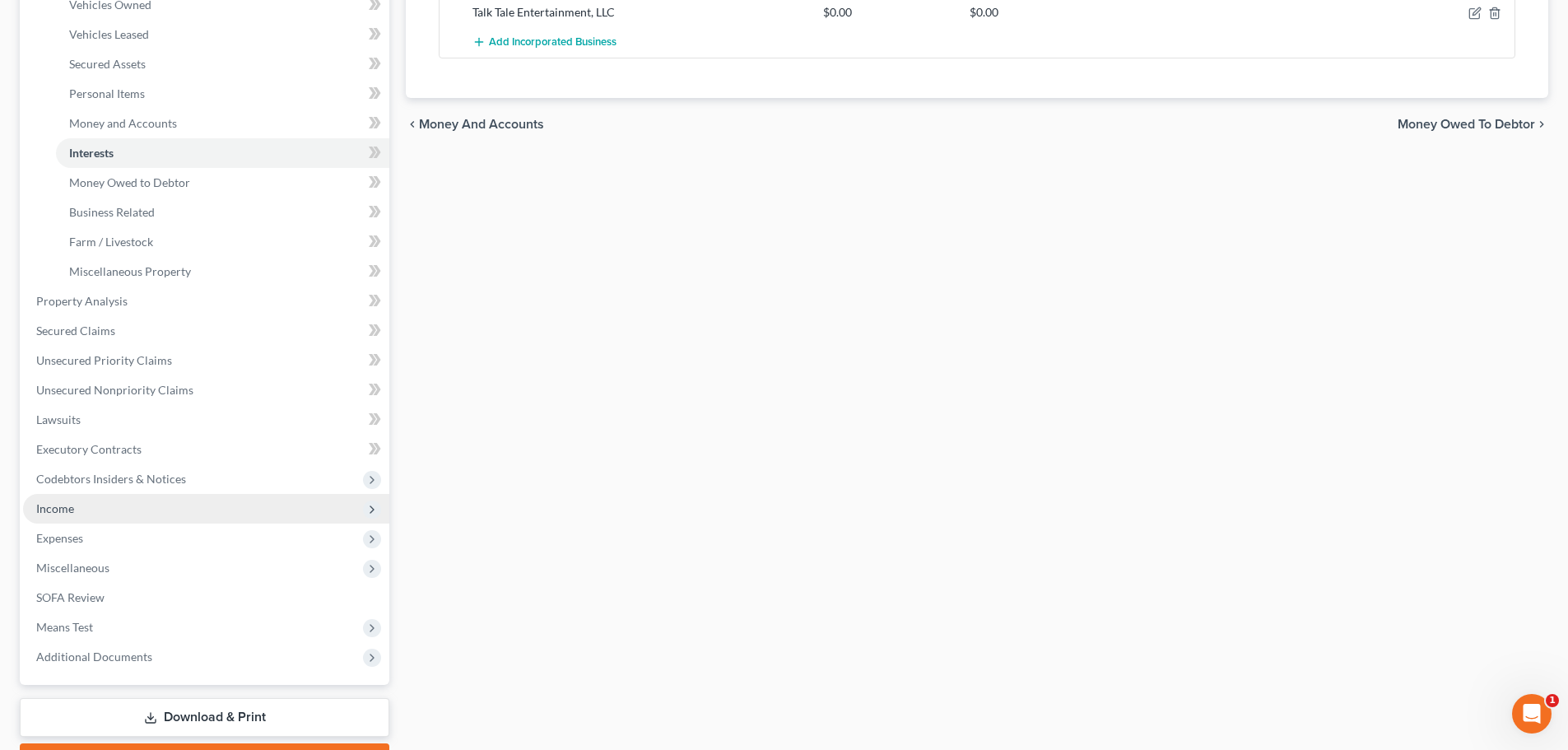
drag, startPoint x: 111, startPoint y: 511, endPoint x: 111, endPoint y: 521, distance: 10.0
click at [111, 511] on span "Income" at bounding box center [206, 509] width 366 height 29
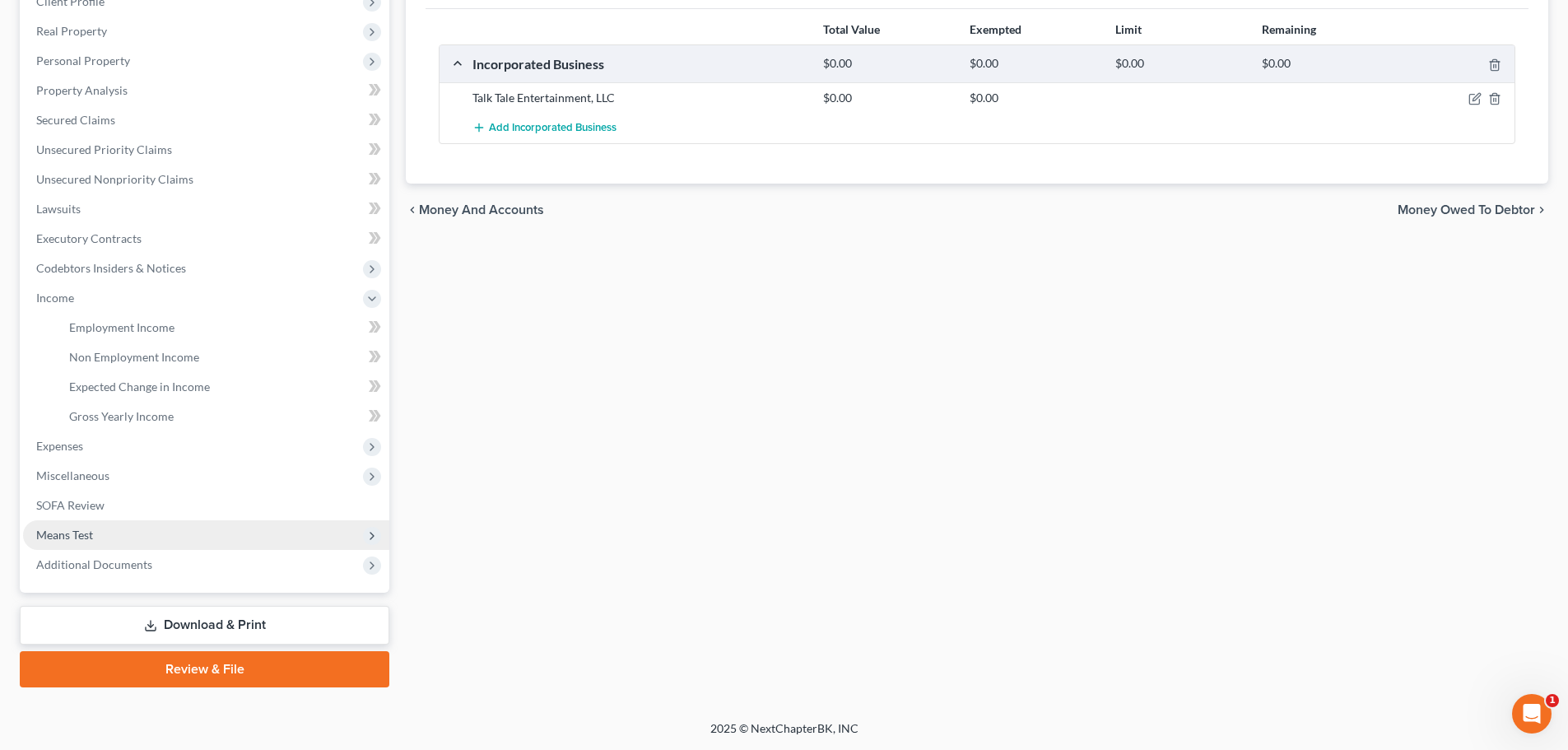
scroll to position [244, 0]
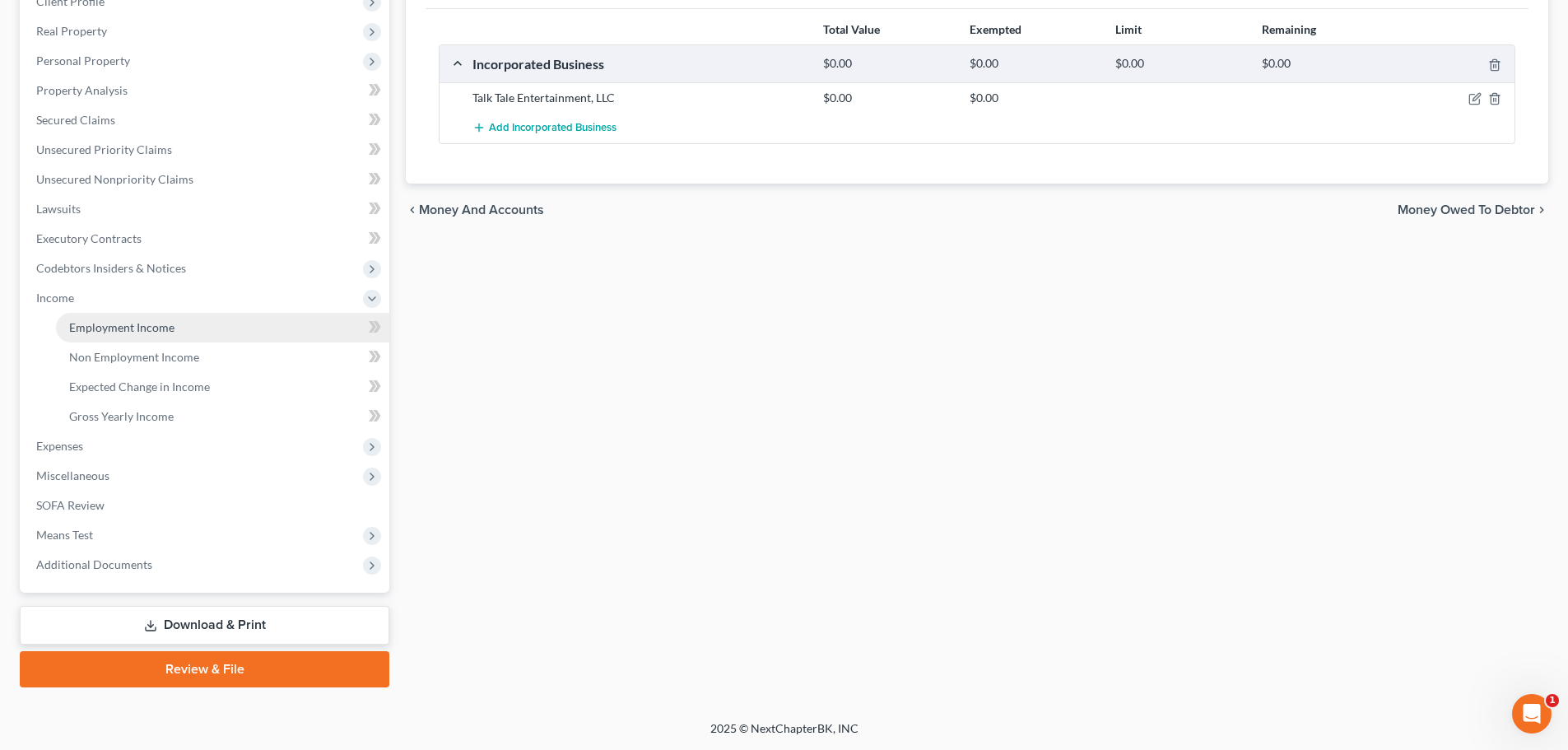
click at [161, 324] on span "Employment Income" at bounding box center [122, 327] width 105 height 14
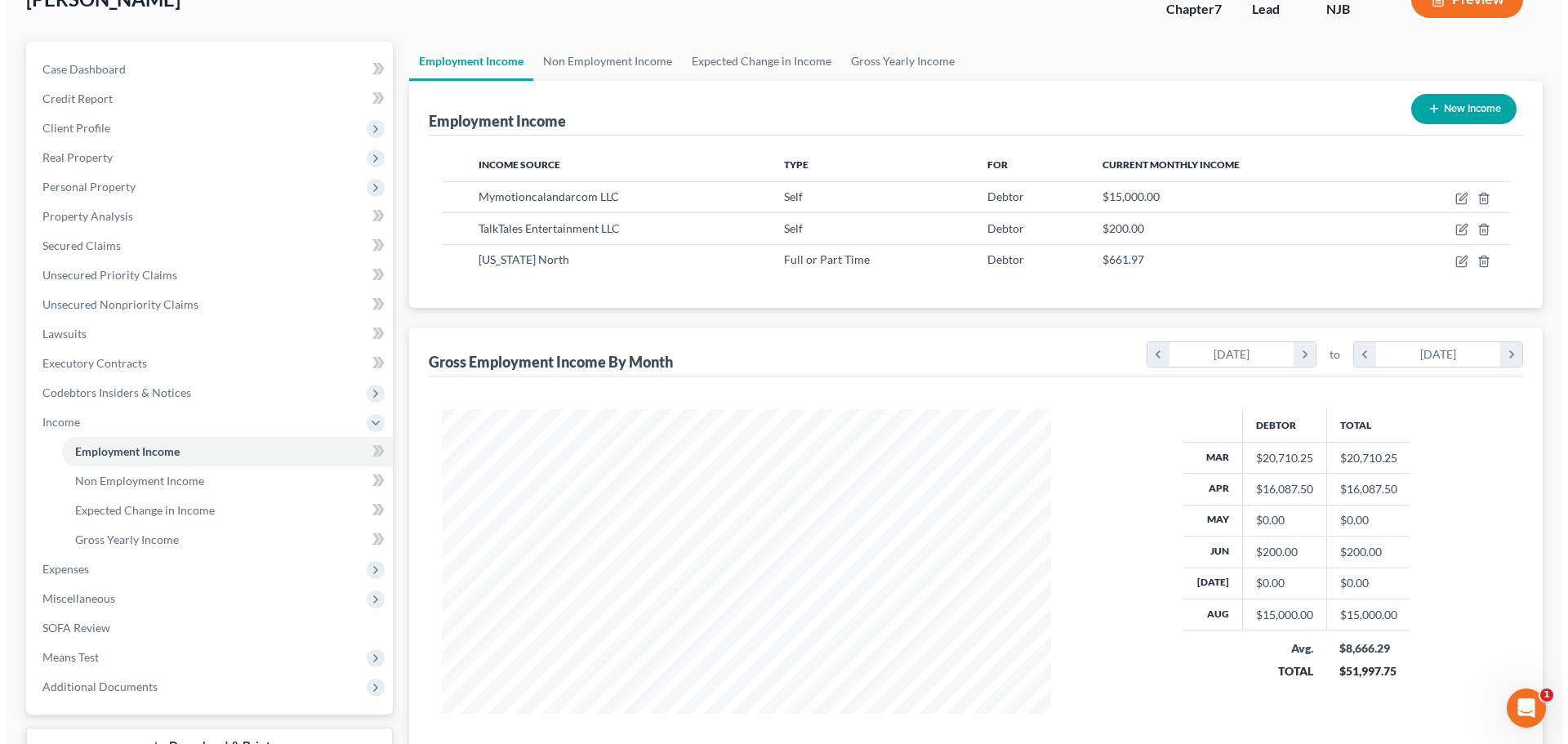
scroll to position [242, 0]
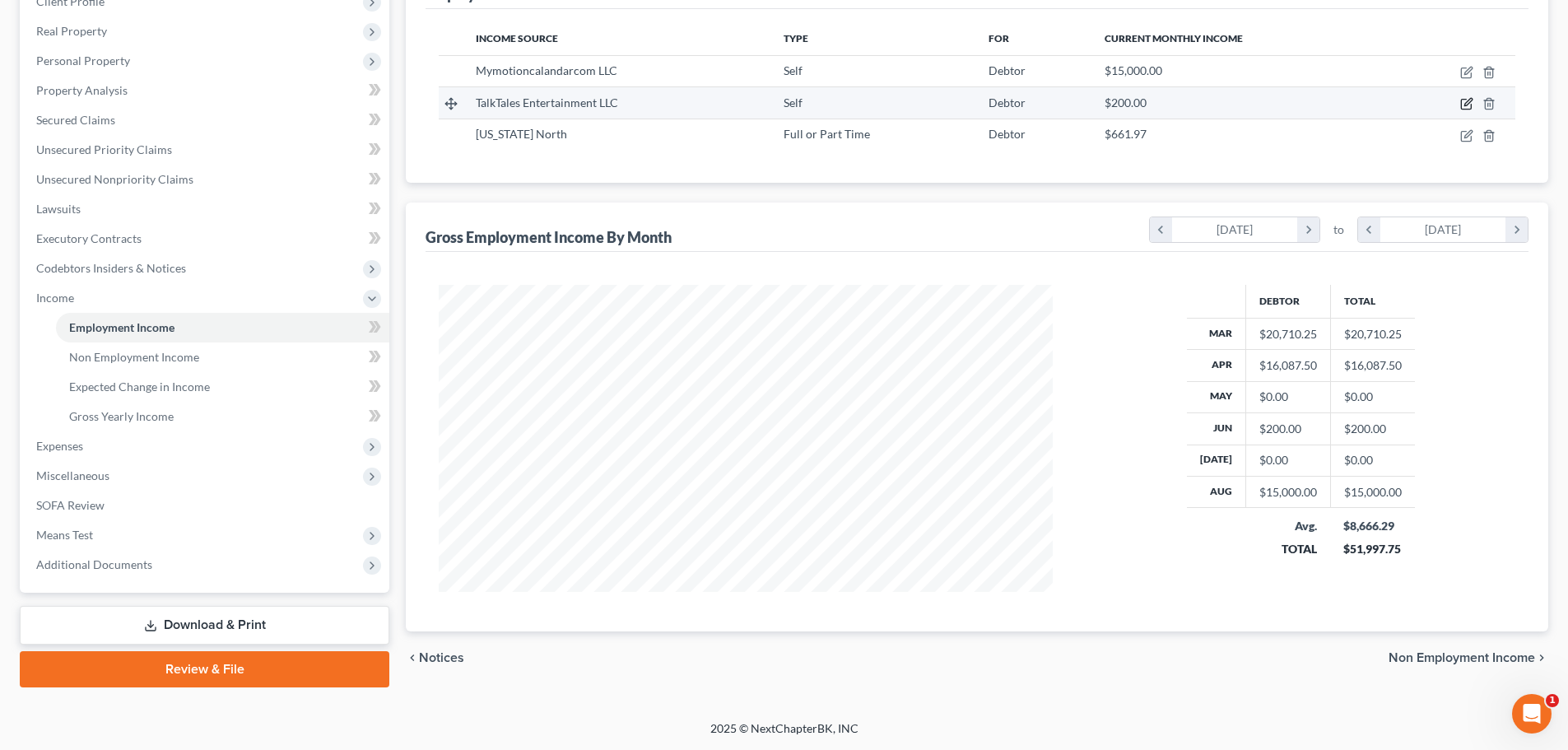
click at [1468, 102] on icon "button" at bounding box center [1468, 102] width 8 height 8
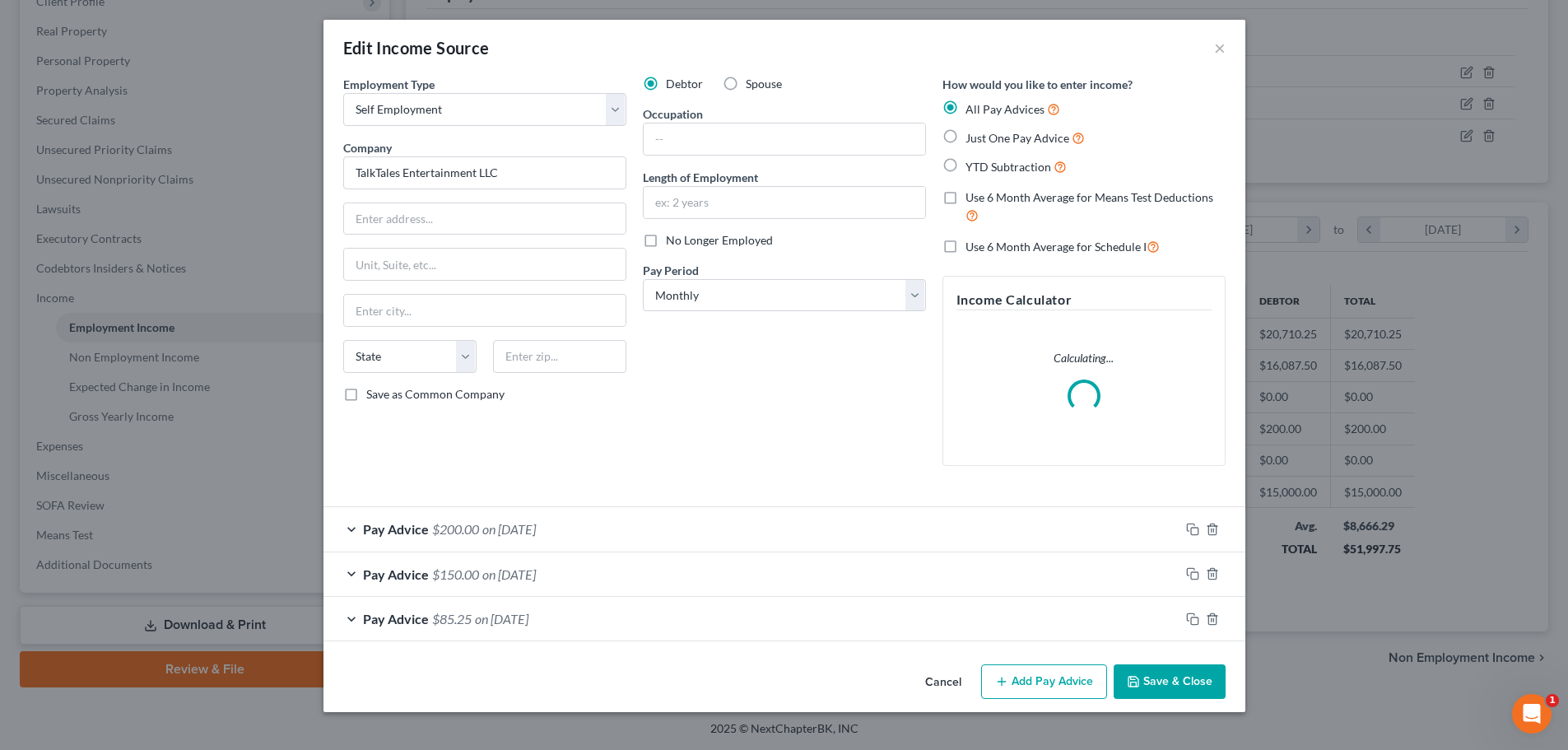
scroll to position [309, 653]
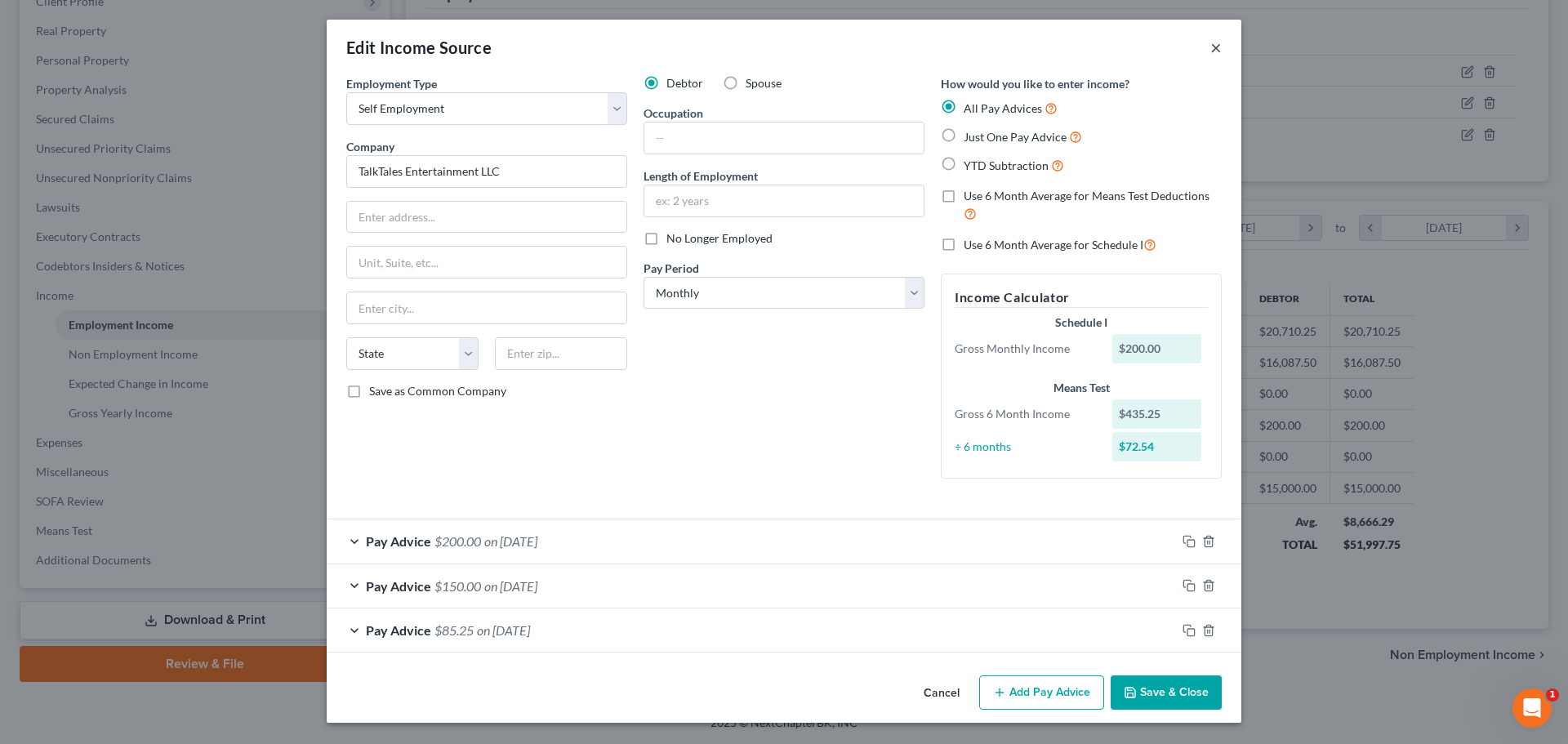
click at [1221, 47] on button "×" at bounding box center [1215, 47] width 11 height 20
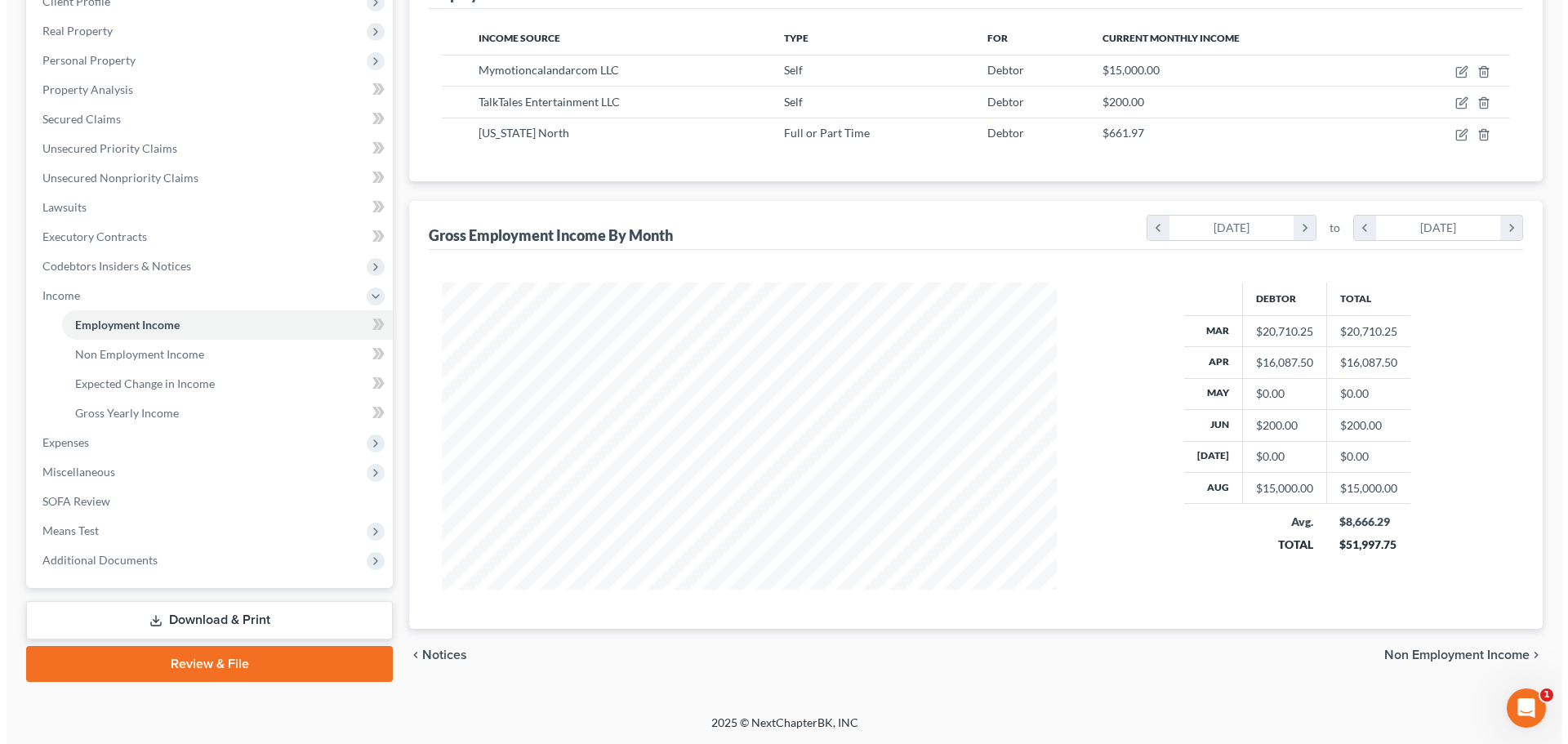
scroll to position [816546, 815911]
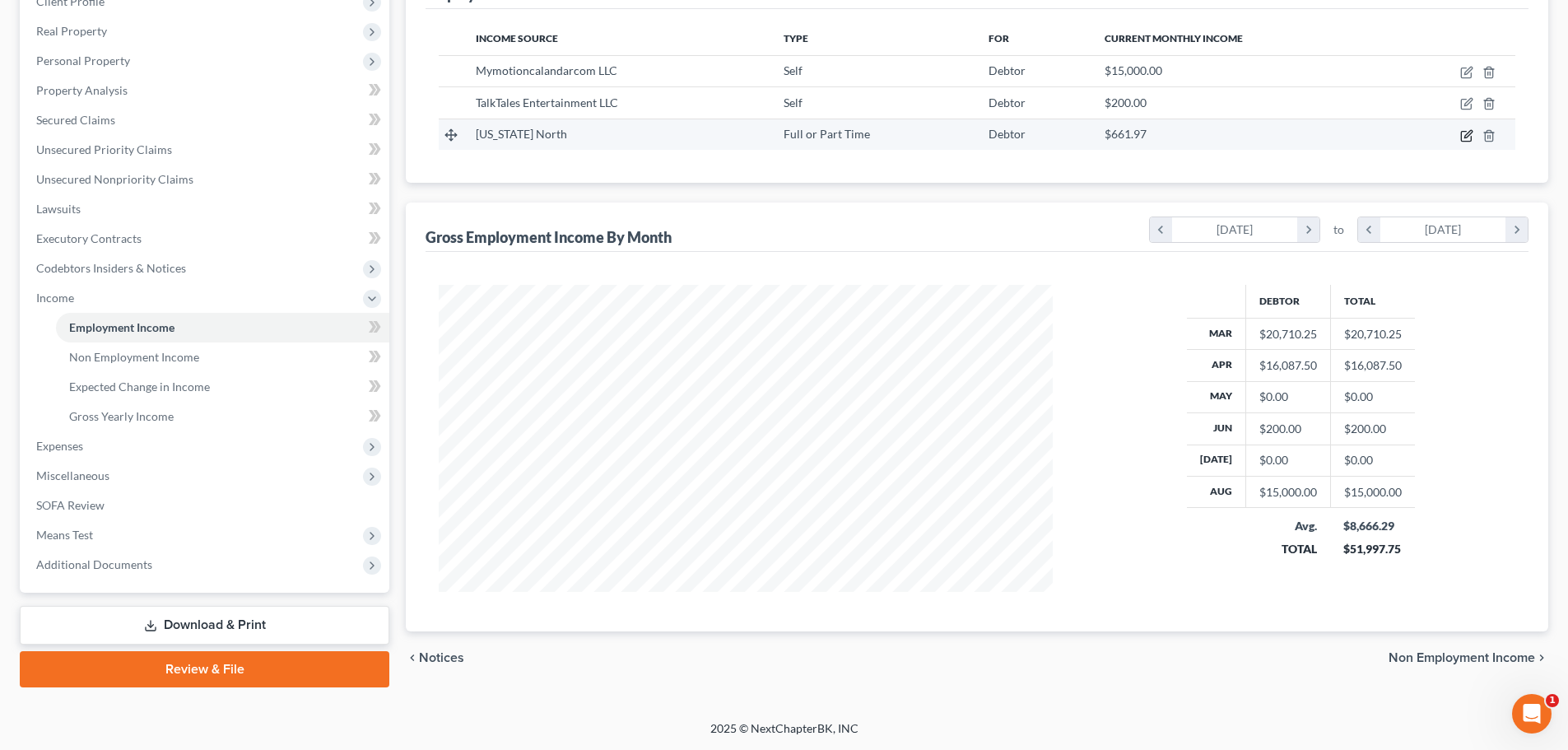
click at [1465, 137] on icon "button" at bounding box center [1468, 134] width 8 height 8
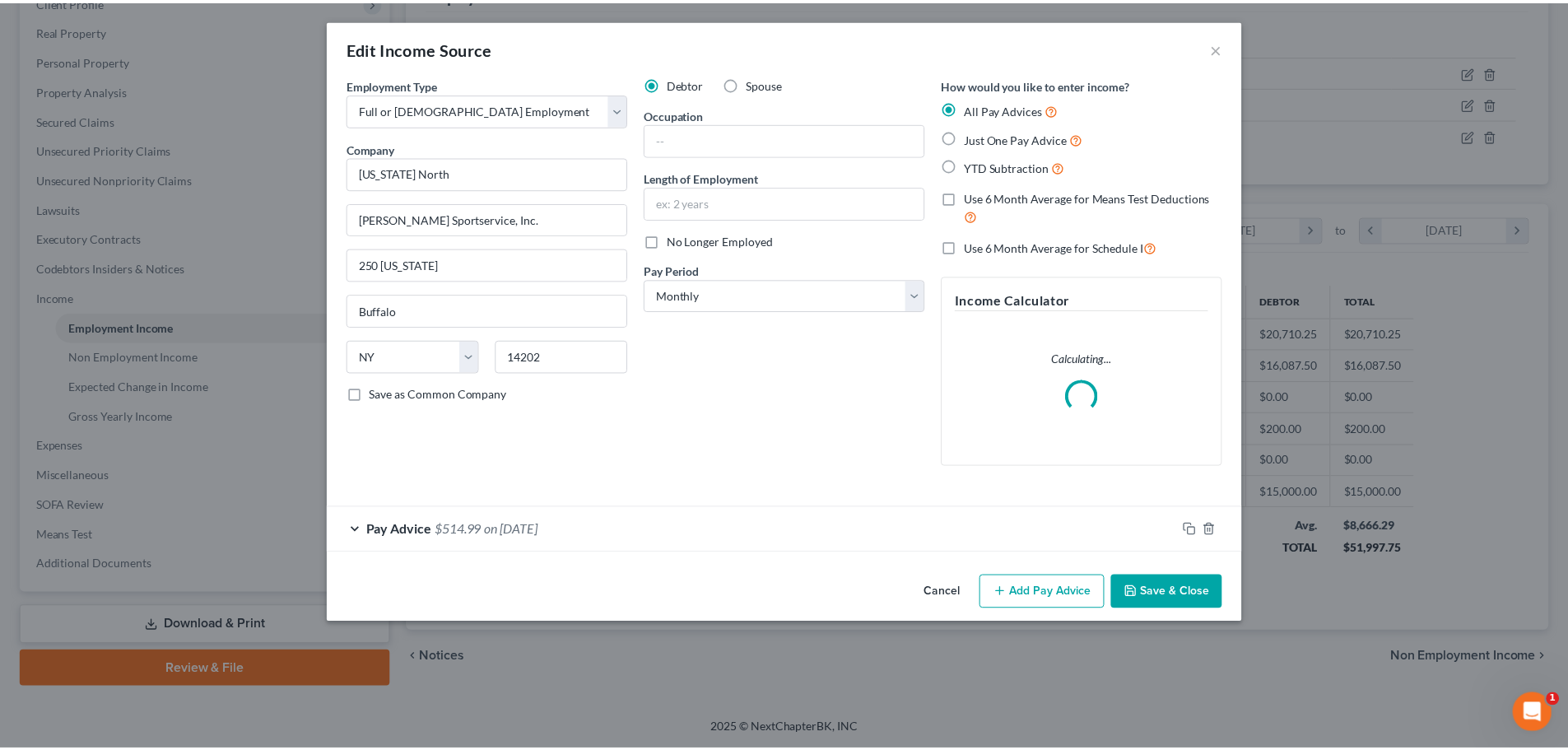
scroll to position [309, 653]
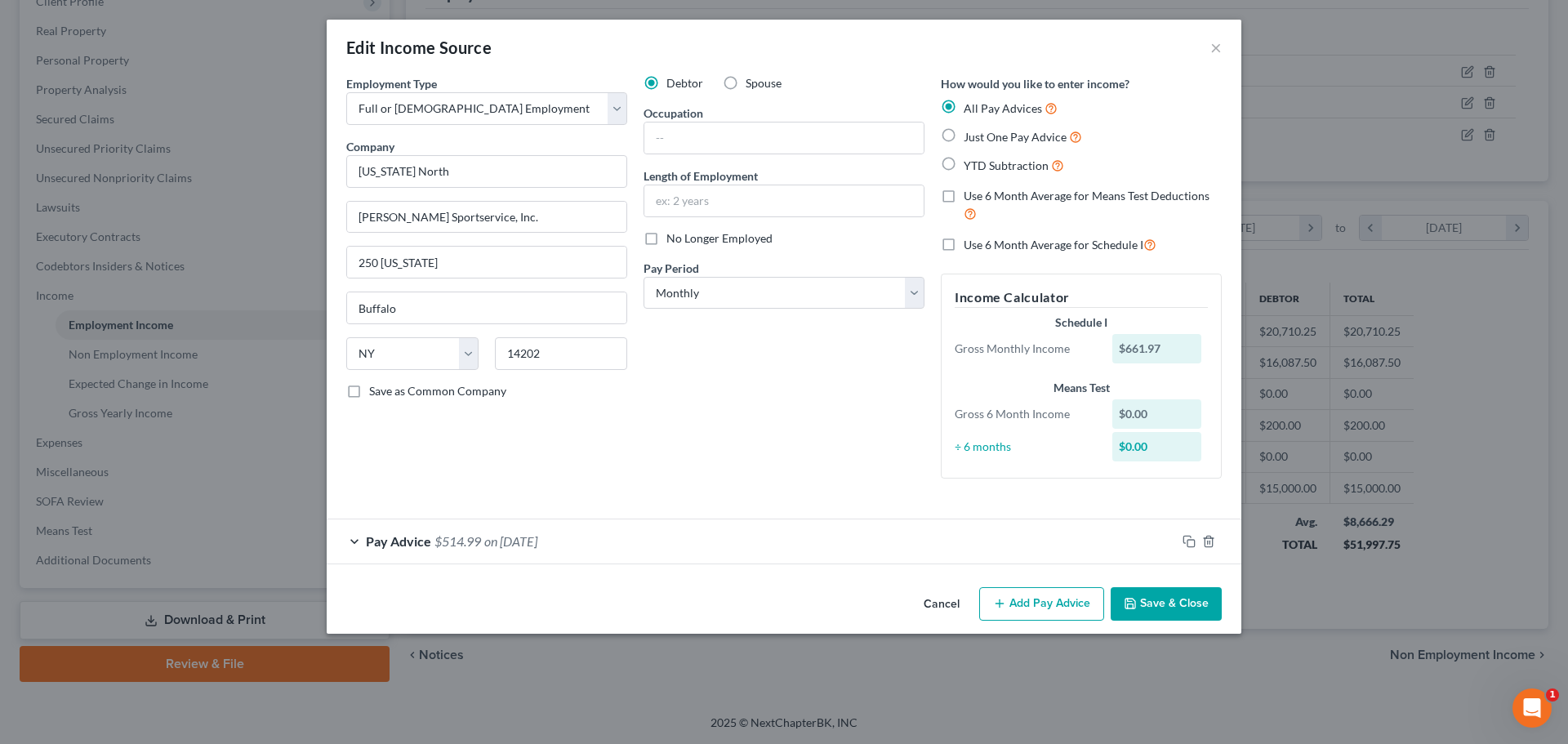
click at [1164, 595] on button "Save & Close" at bounding box center [1166, 604] width 111 height 34
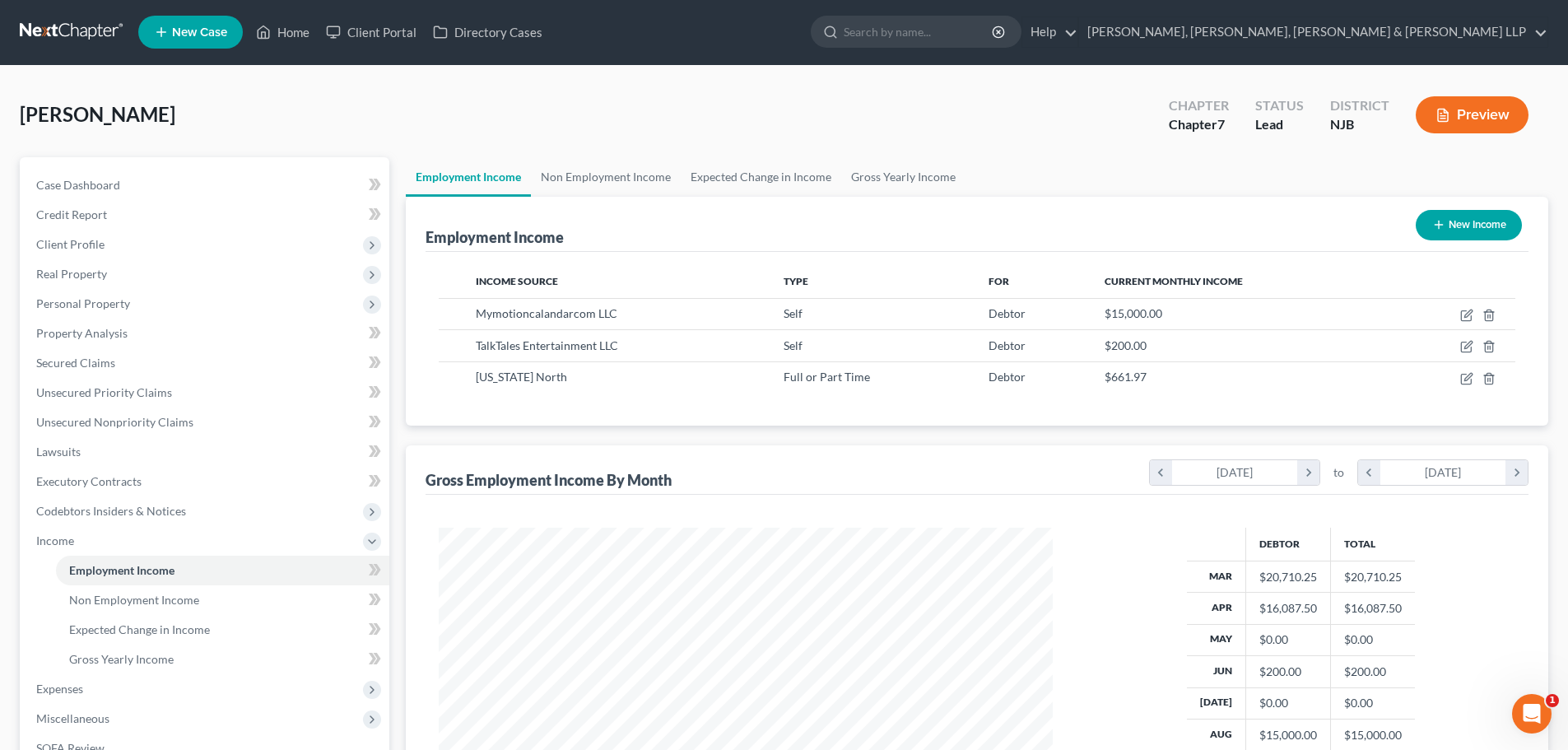
scroll to position [0, 0]
click at [66, 248] on span "Client Profile" at bounding box center [70, 245] width 68 height 14
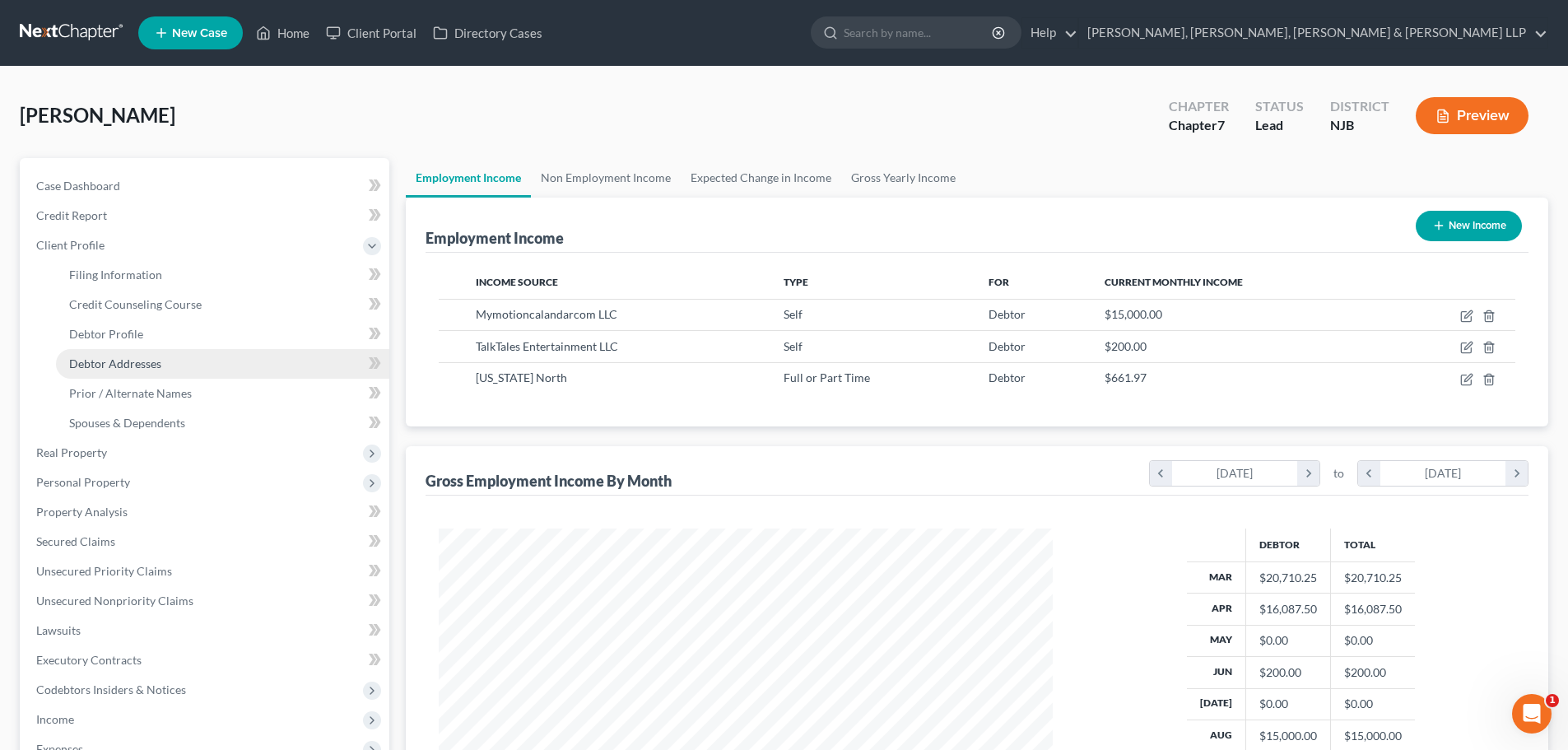
click at [169, 366] on link "Debtor Addresses" at bounding box center [223, 364] width 333 height 29
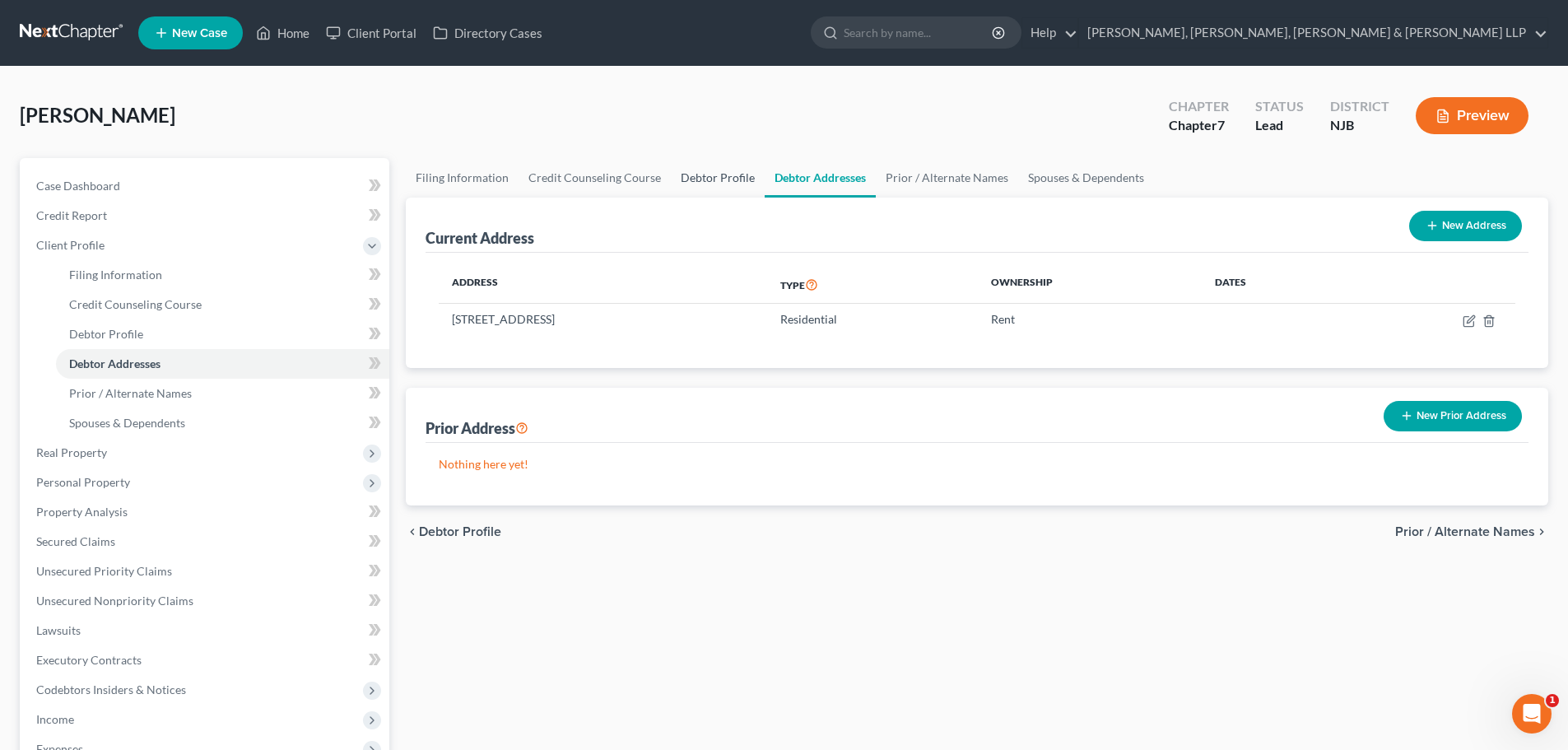
click at [731, 185] on link "Debtor Profile" at bounding box center [718, 178] width 94 height 40
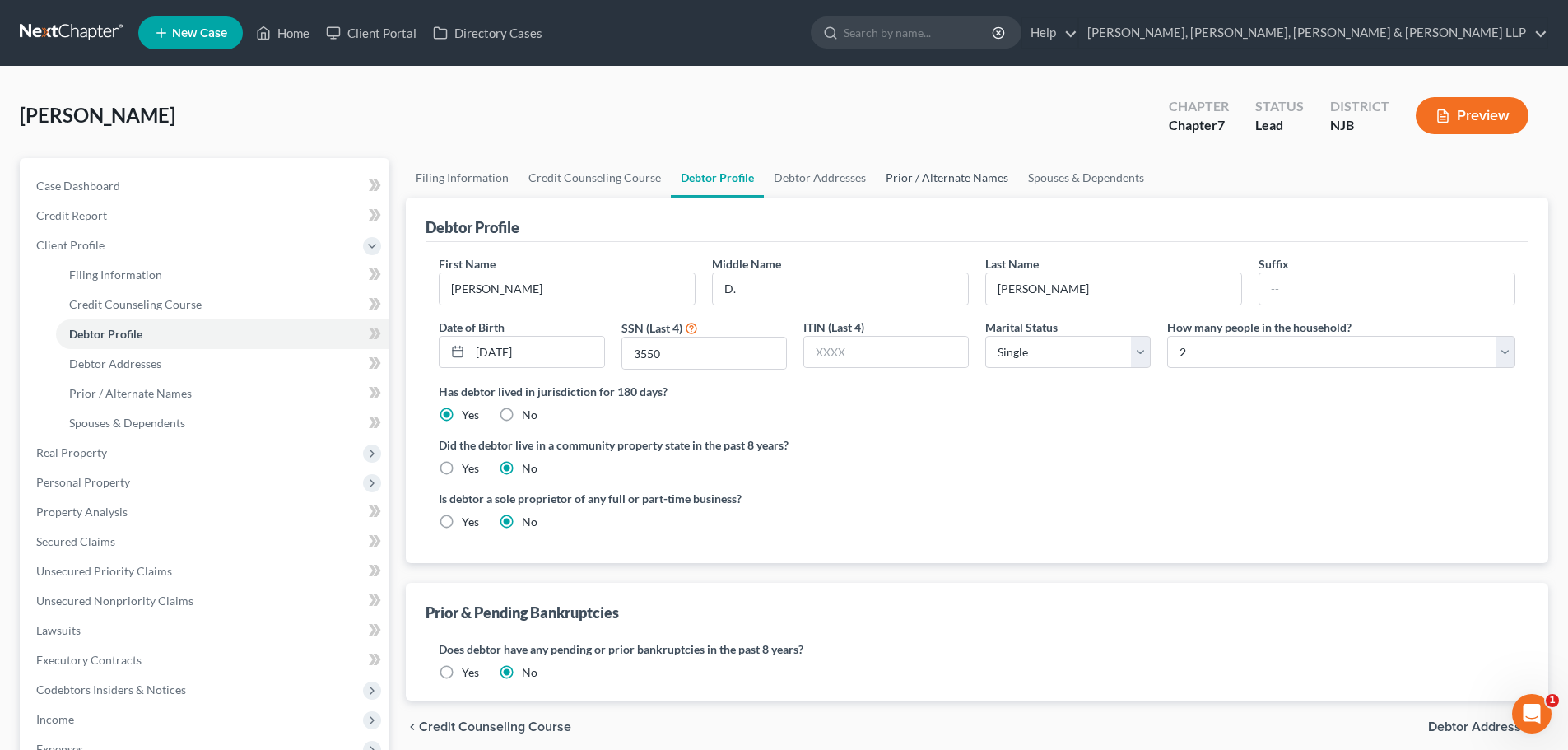
click at [884, 182] on link "Prior / Alternate Names" at bounding box center [947, 178] width 143 height 40
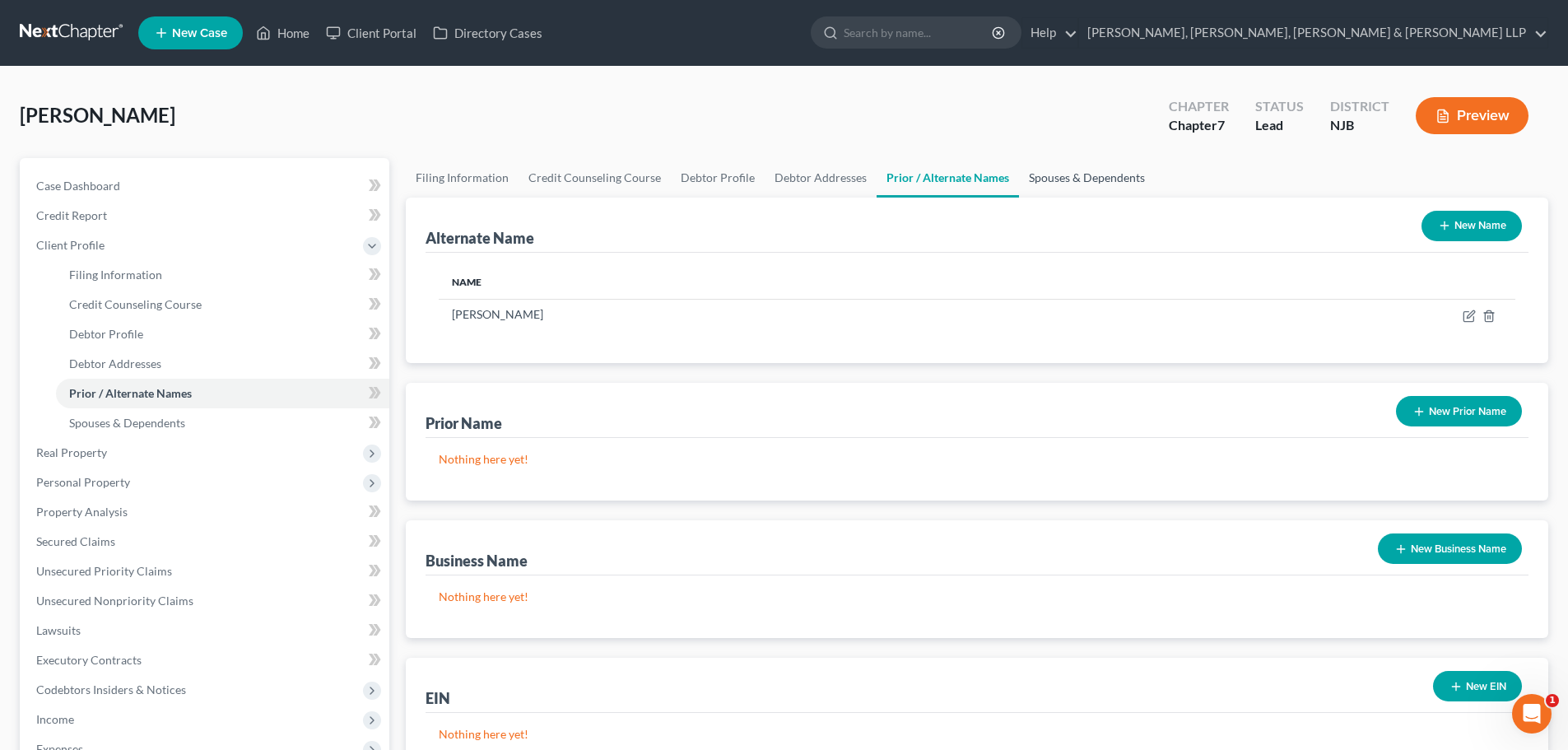
click at [1019, 186] on link "Spouses & Dependents" at bounding box center [1087, 178] width 136 height 40
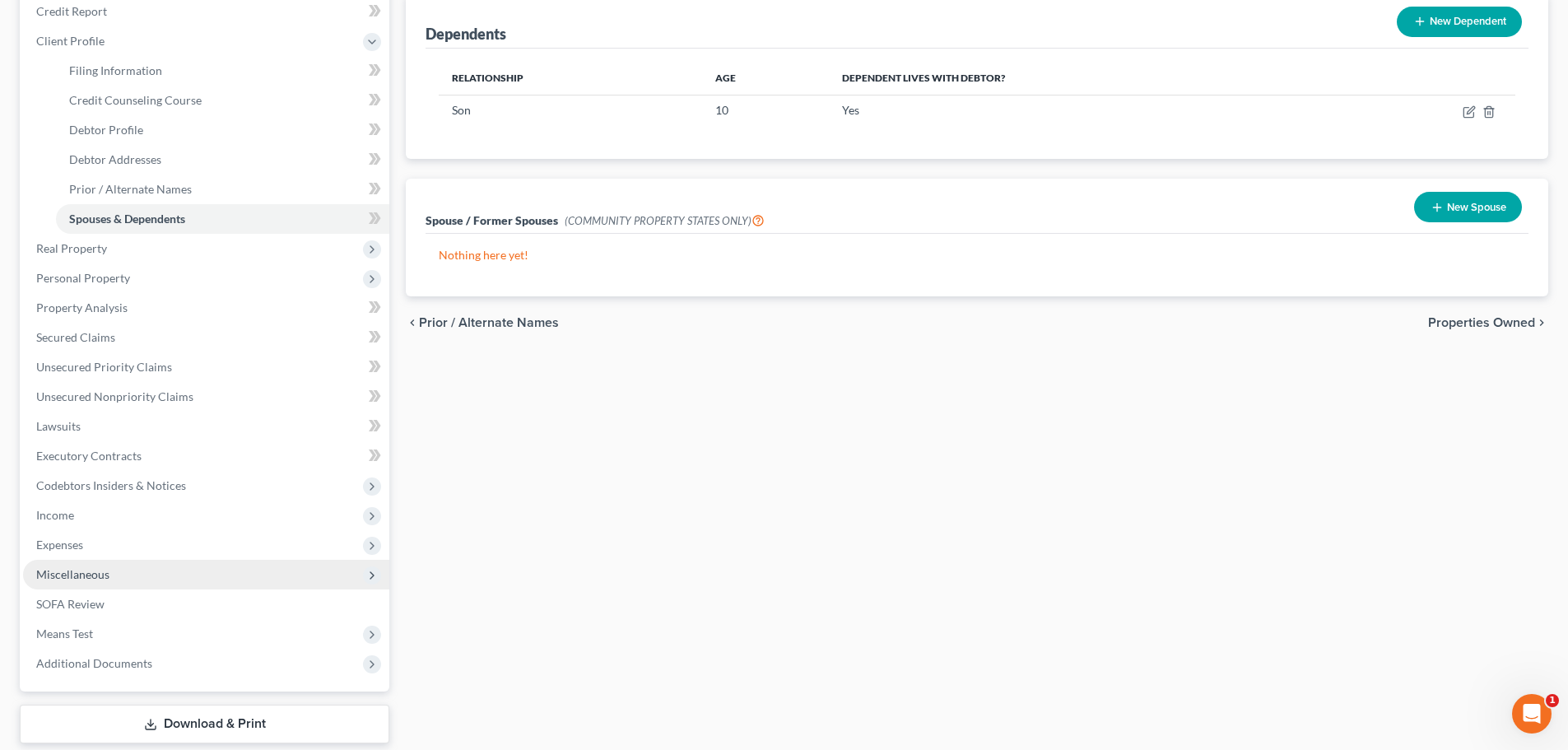
scroll to position [247, 0]
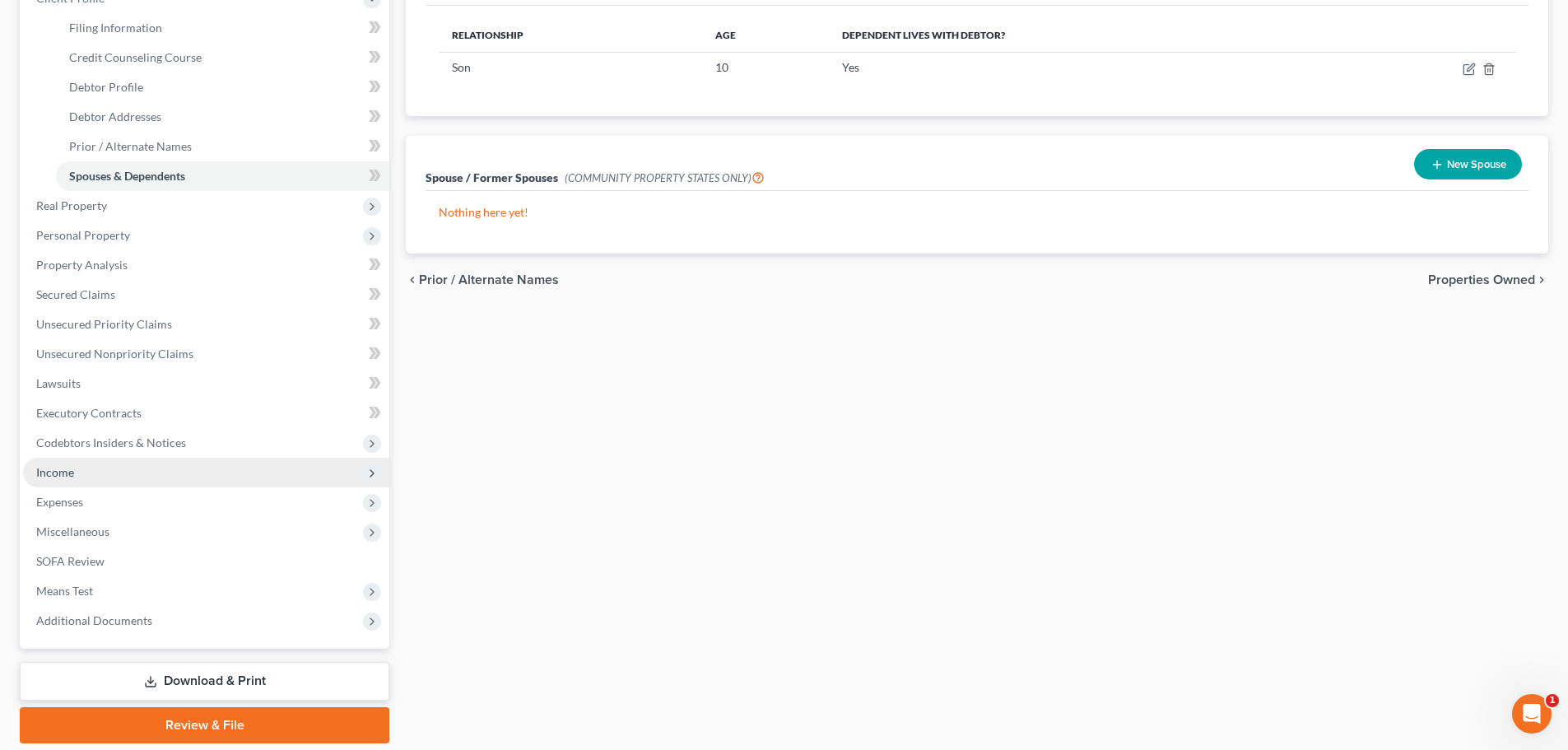
click at [101, 475] on span "Income" at bounding box center [206, 473] width 366 height 29
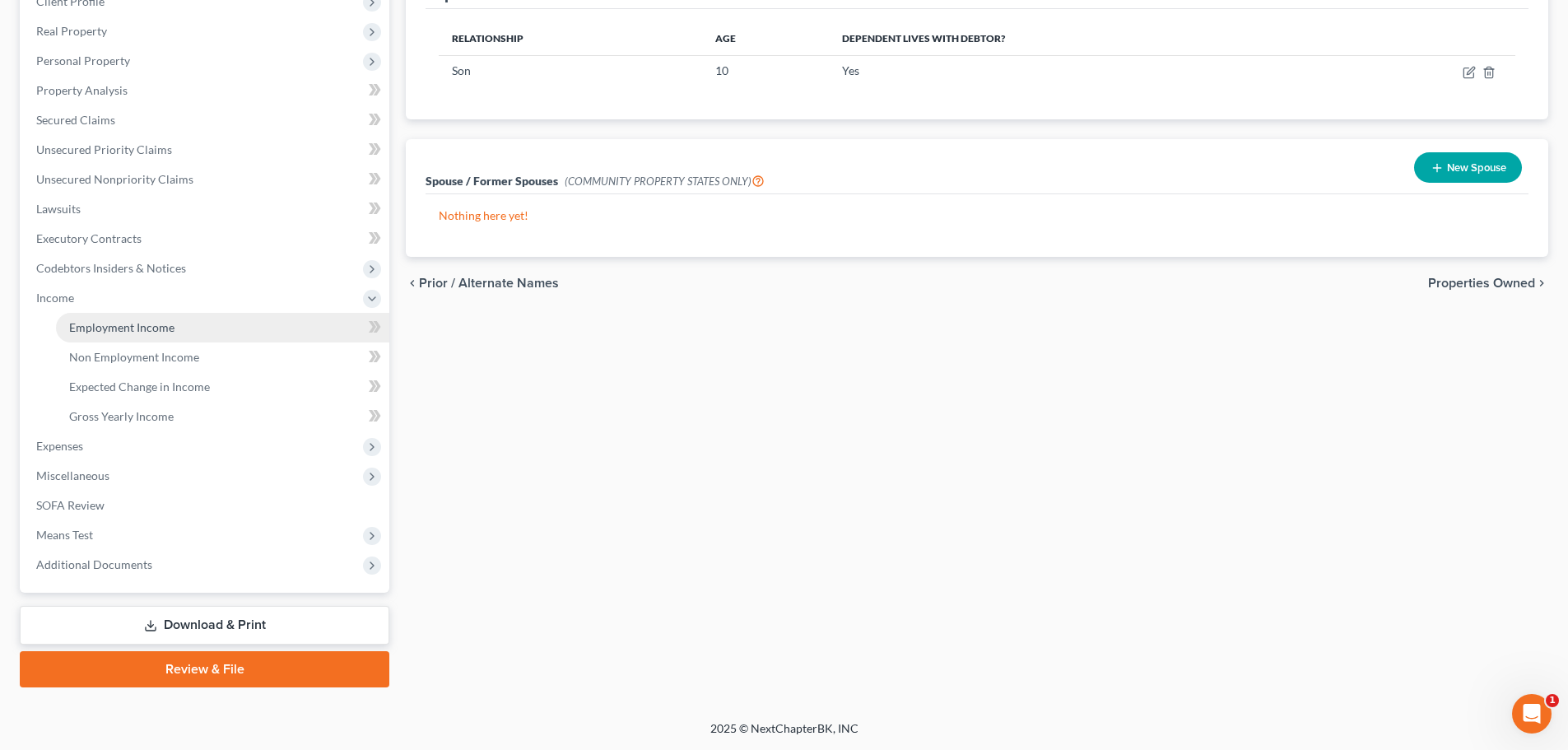
click at [170, 329] on span "Employment Income" at bounding box center [122, 327] width 105 height 14
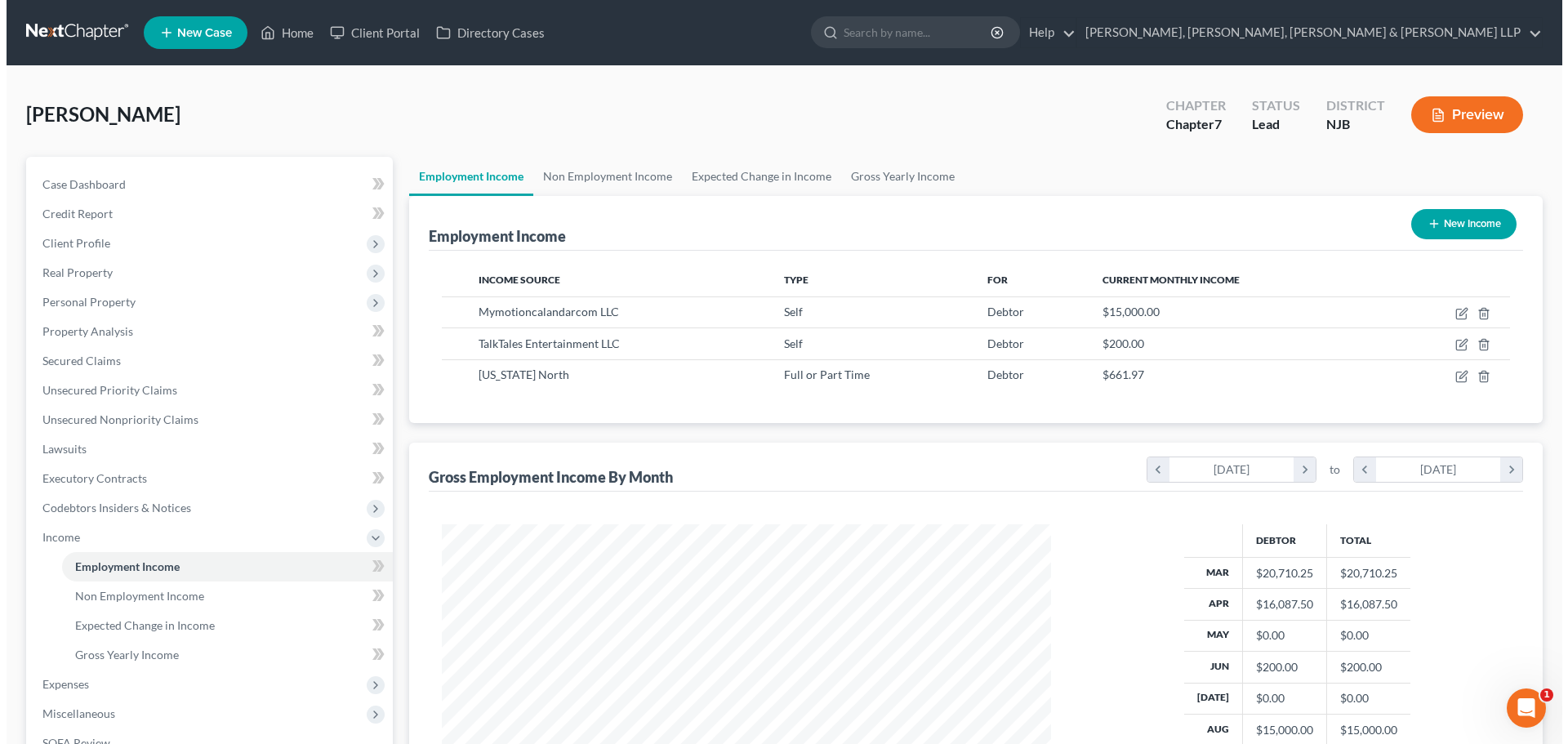
scroll to position [304, 642]
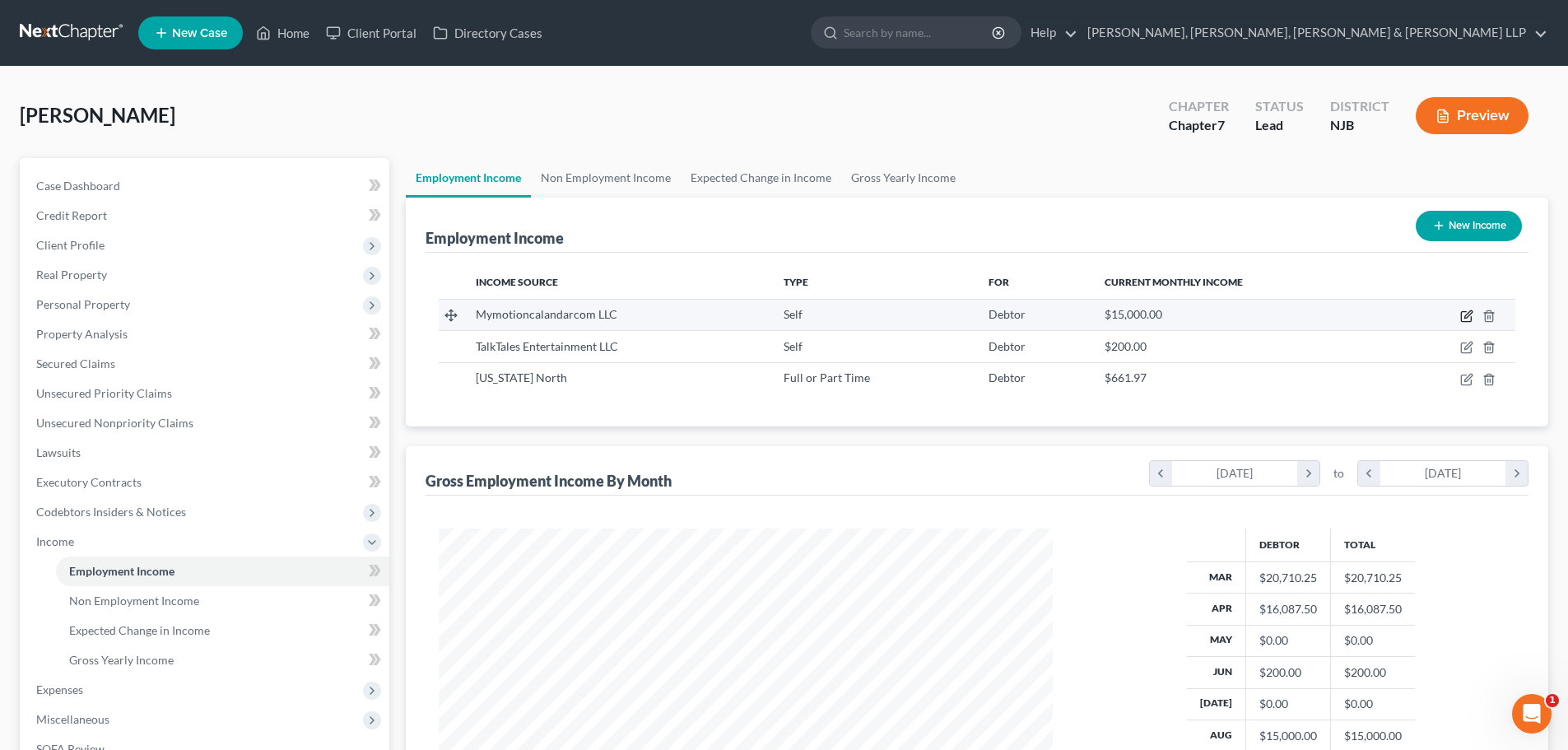
click at [1466, 314] on icon "button" at bounding box center [1467, 315] width 13 height 13
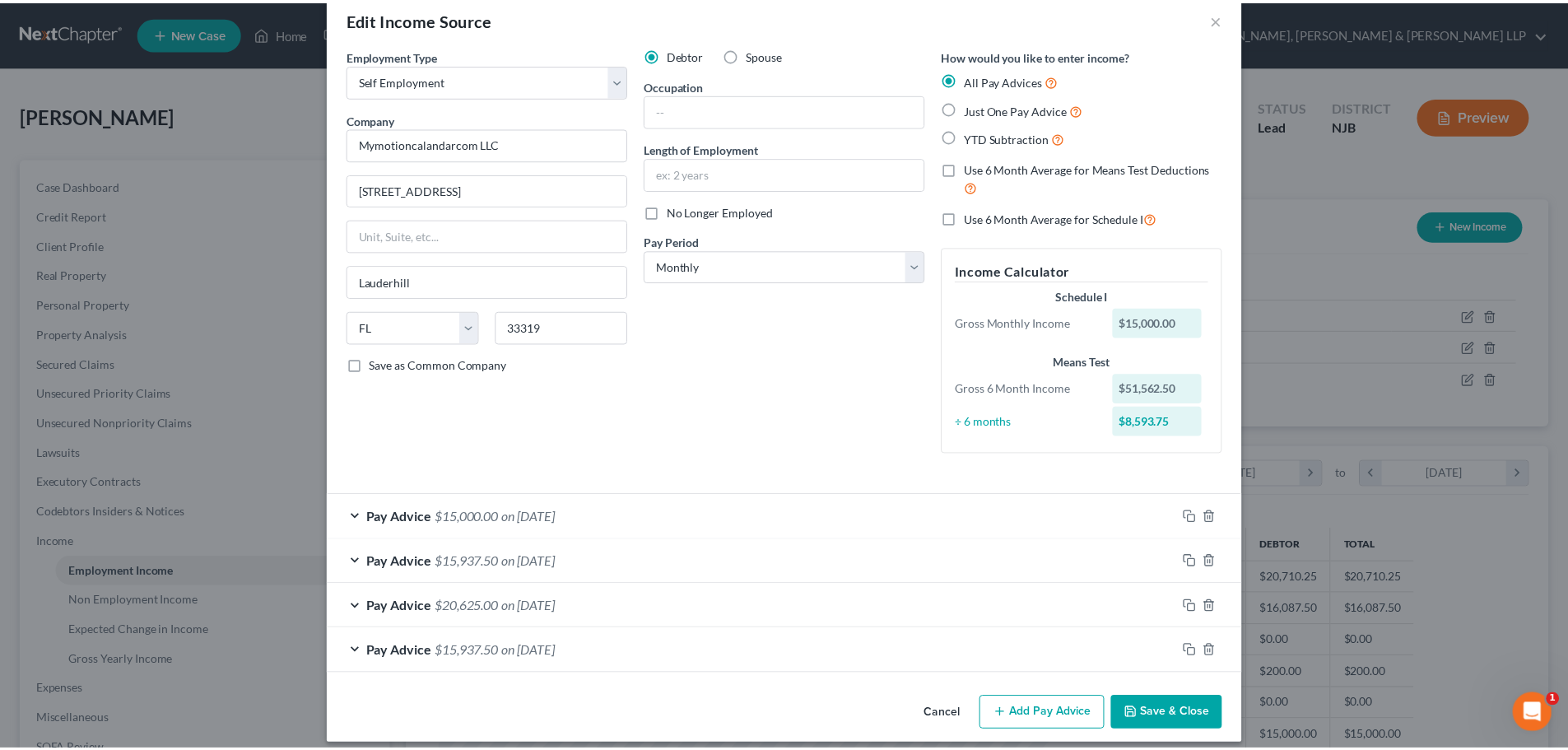
scroll to position [43, 0]
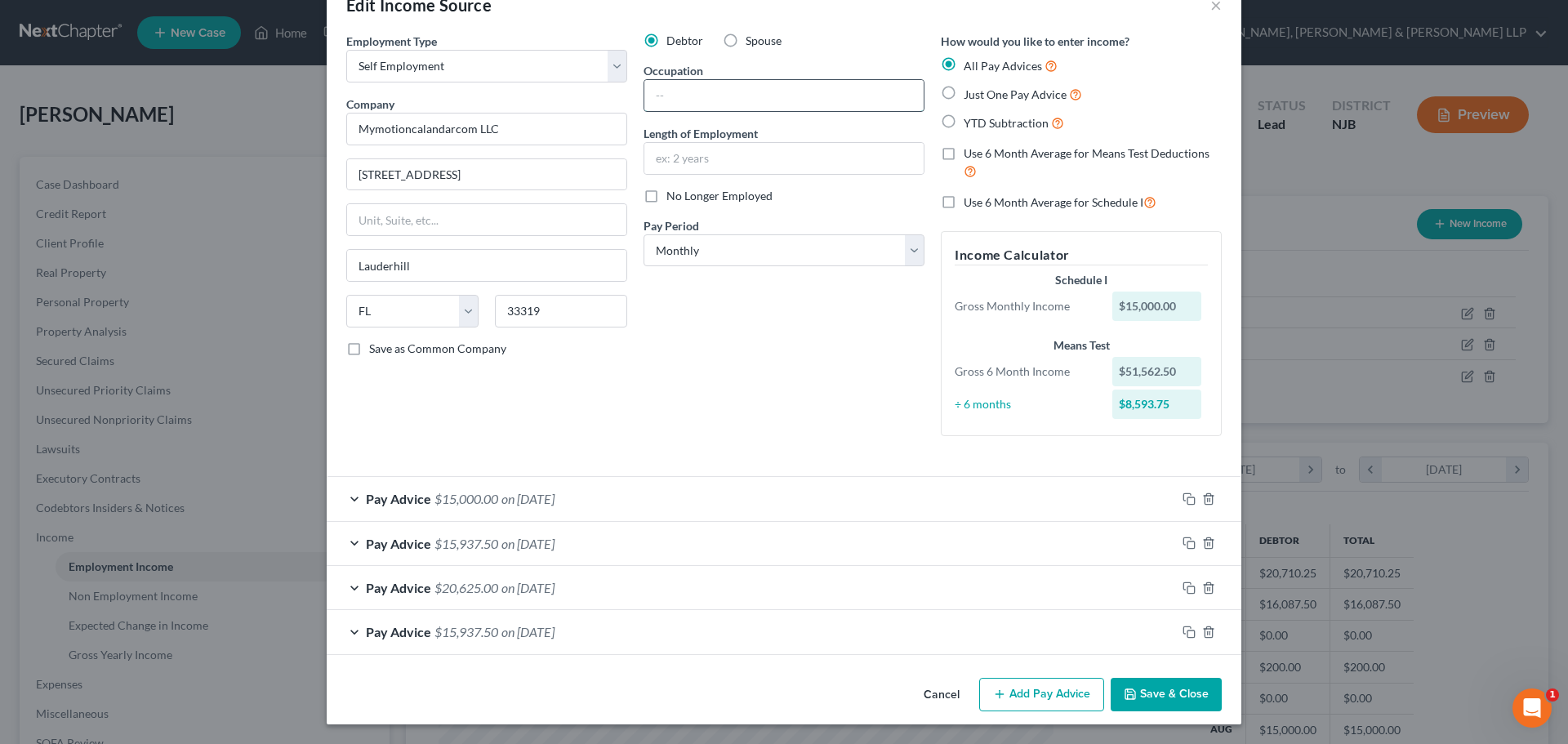
click at [694, 99] on input "text" at bounding box center [784, 95] width 279 height 31
click at [706, 155] on input "text" at bounding box center [784, 159] width 279 height 31
click at [696, 161] on input "Since [DATE]" at bounding box center [784, 159] width 279 height 31
click at [745, 102] on input "text" at bounding box center [784, 95] width 279 height 31
click at [1164, 691] on button "Save & Close" at bounding box center [1166, 695] width 111 height 34
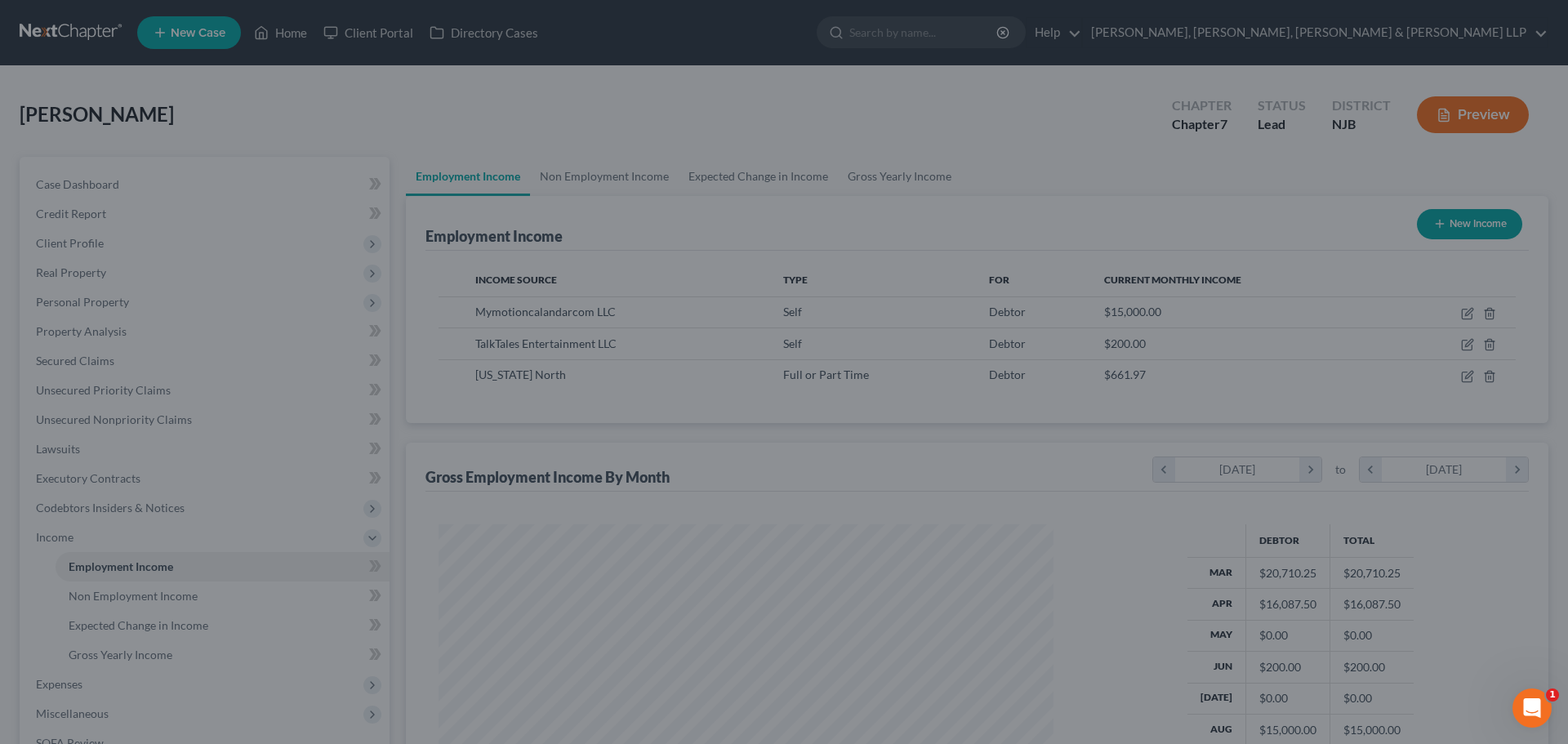
scroll to position [816546, 815911]
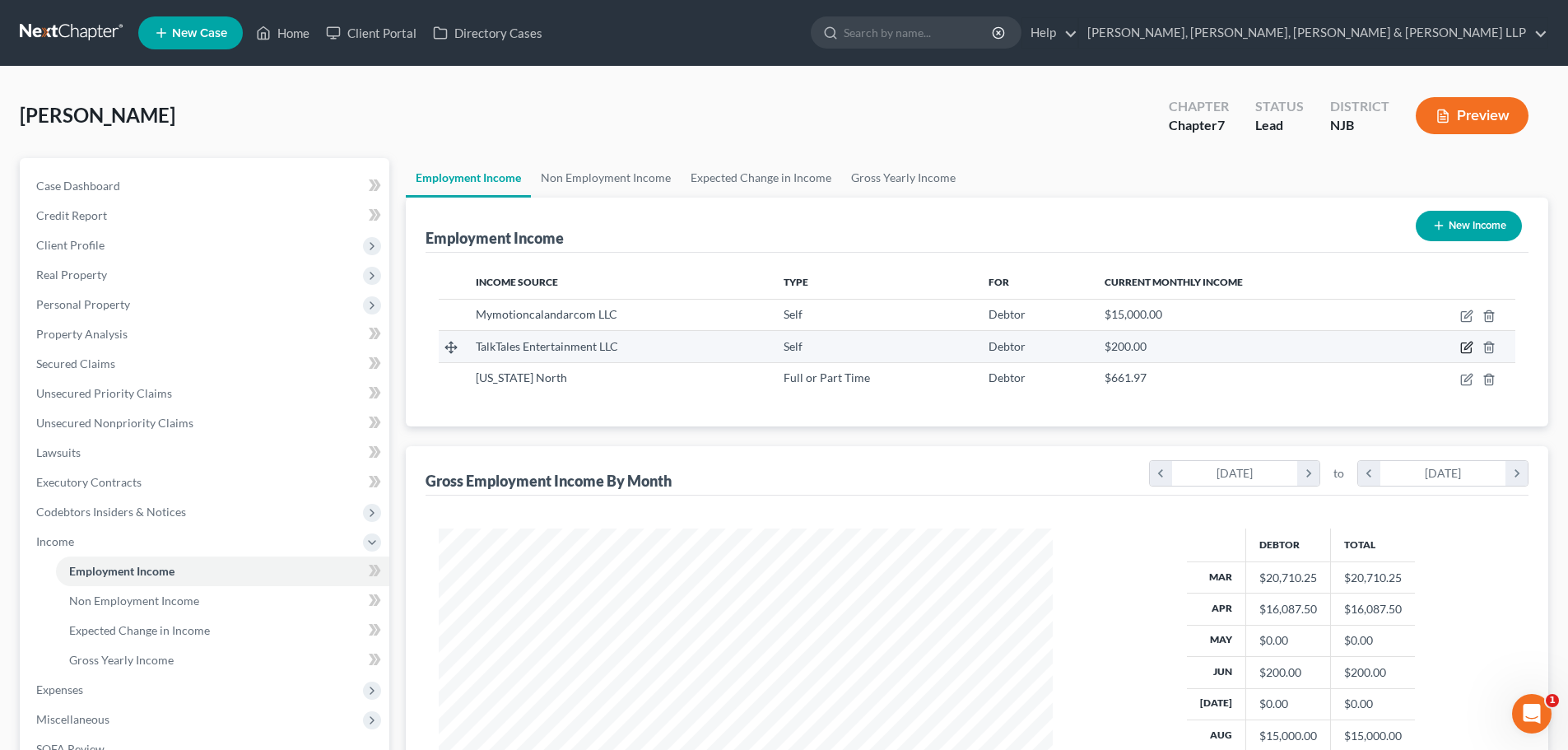
click at [1465, 347] on icon "button" at bounding box center [1468, 346] width 8 height 8
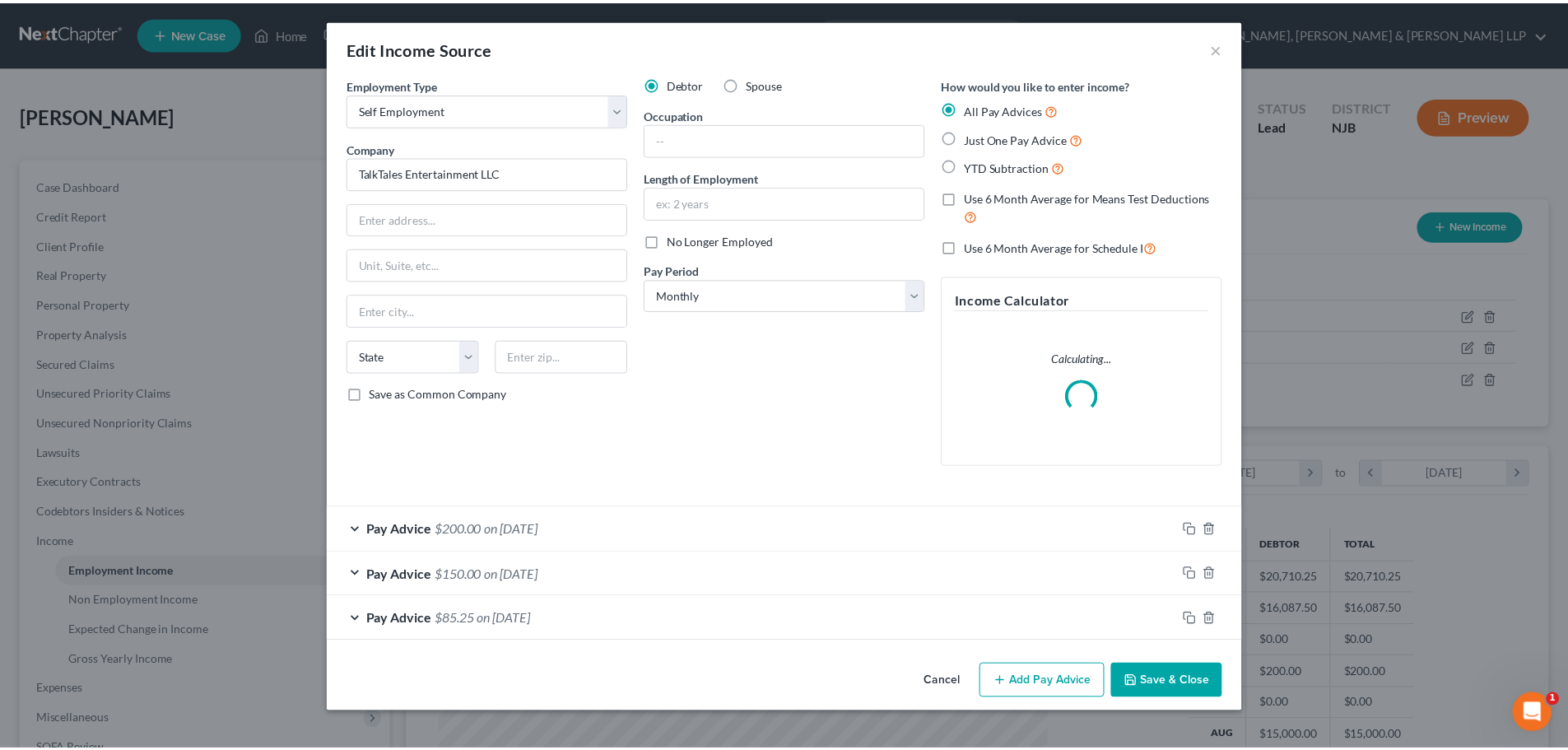
scroll to position [309, 653]
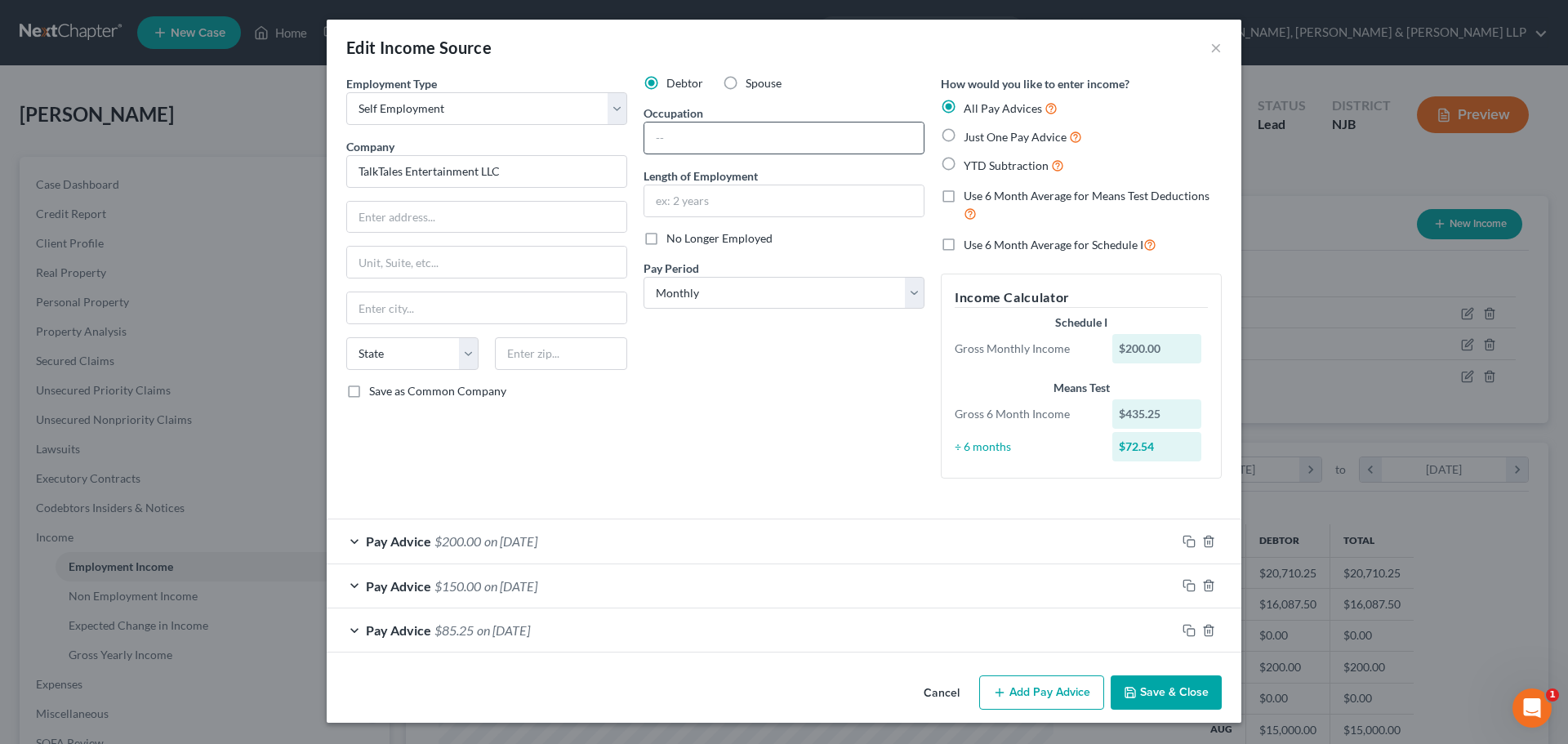
drag, startPoint x: 659, startPoint y: 155, endPoint x: 668, endPoint y: 147, distance: 12.0
click at [659, 155] on div "Debtor Spouse Occupation Length of Employment No Longer Employed Pay Period * S…" at bounding box center [783, 284] width 297 height 417
click at [671, 141] on input "text" at bounding box center [784, 138] width 279 height 31
click at [655, 140] on input "Teacher" at bounding box center [784, 138] width 279 height 31
click at [765, 206] on input "text" at bounding box center [784, 201] width 279 height 31
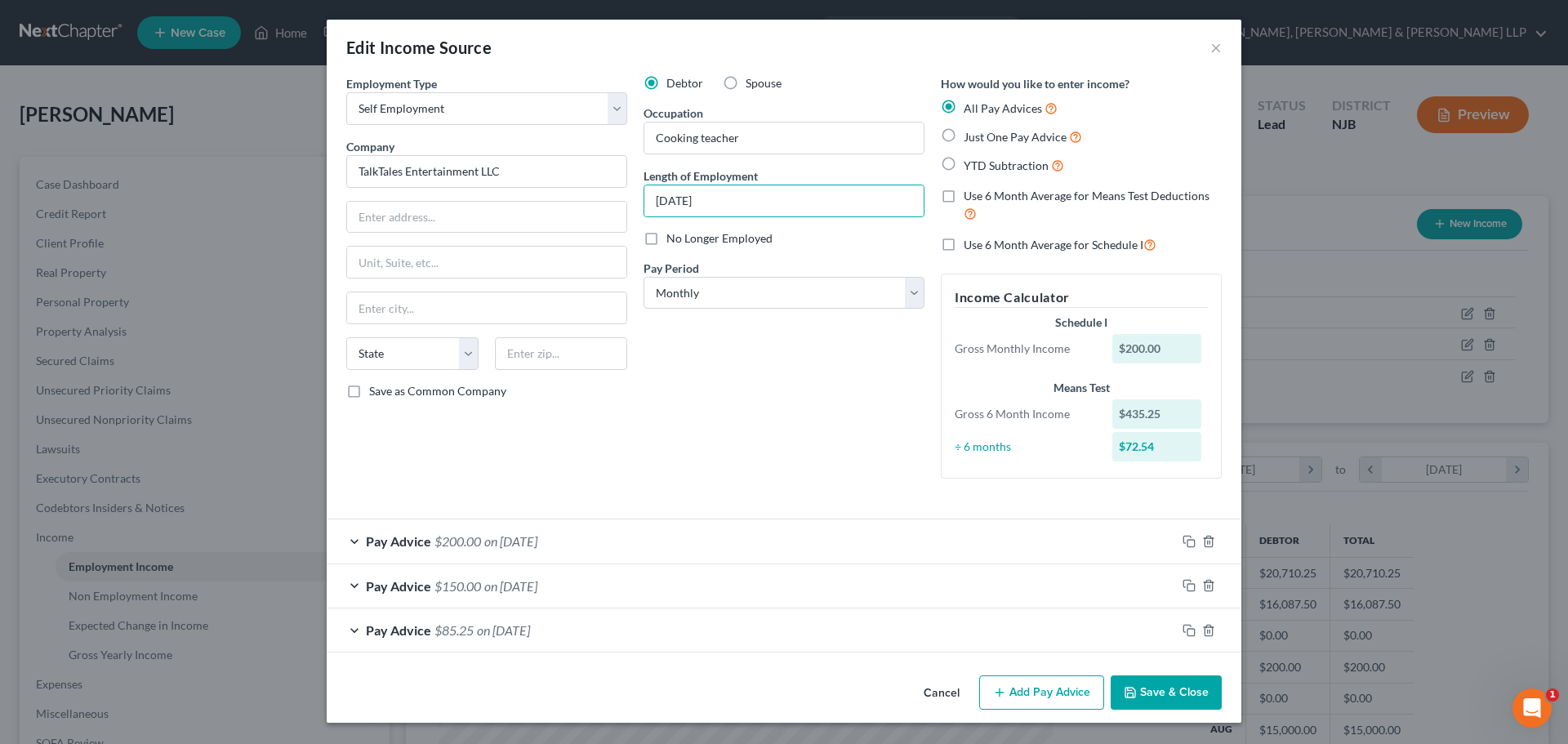
click at [1201, 700] on button "Save & Close" at bounding box center [1166, 693] width 111 height 34
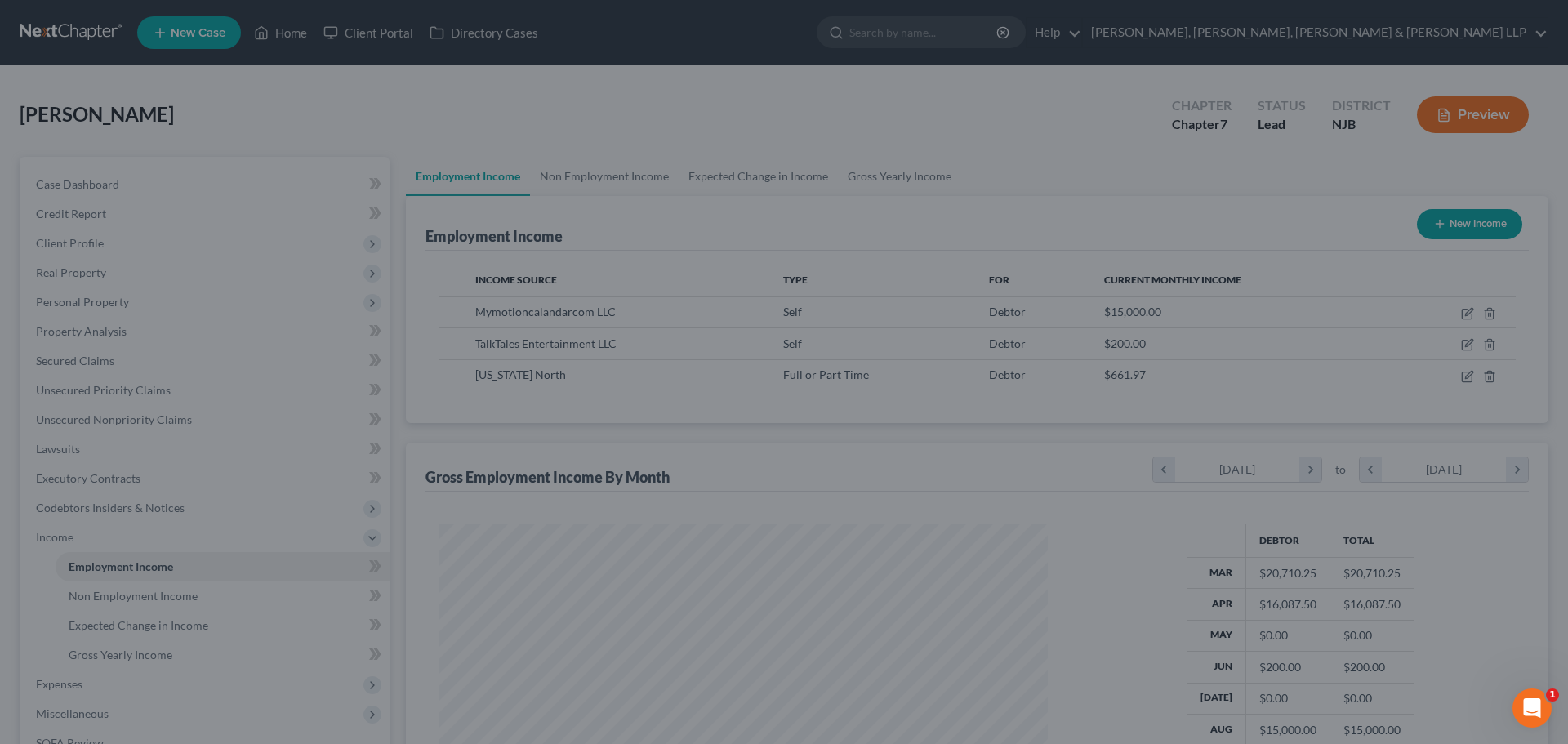
scroll to position [816546, 815911]
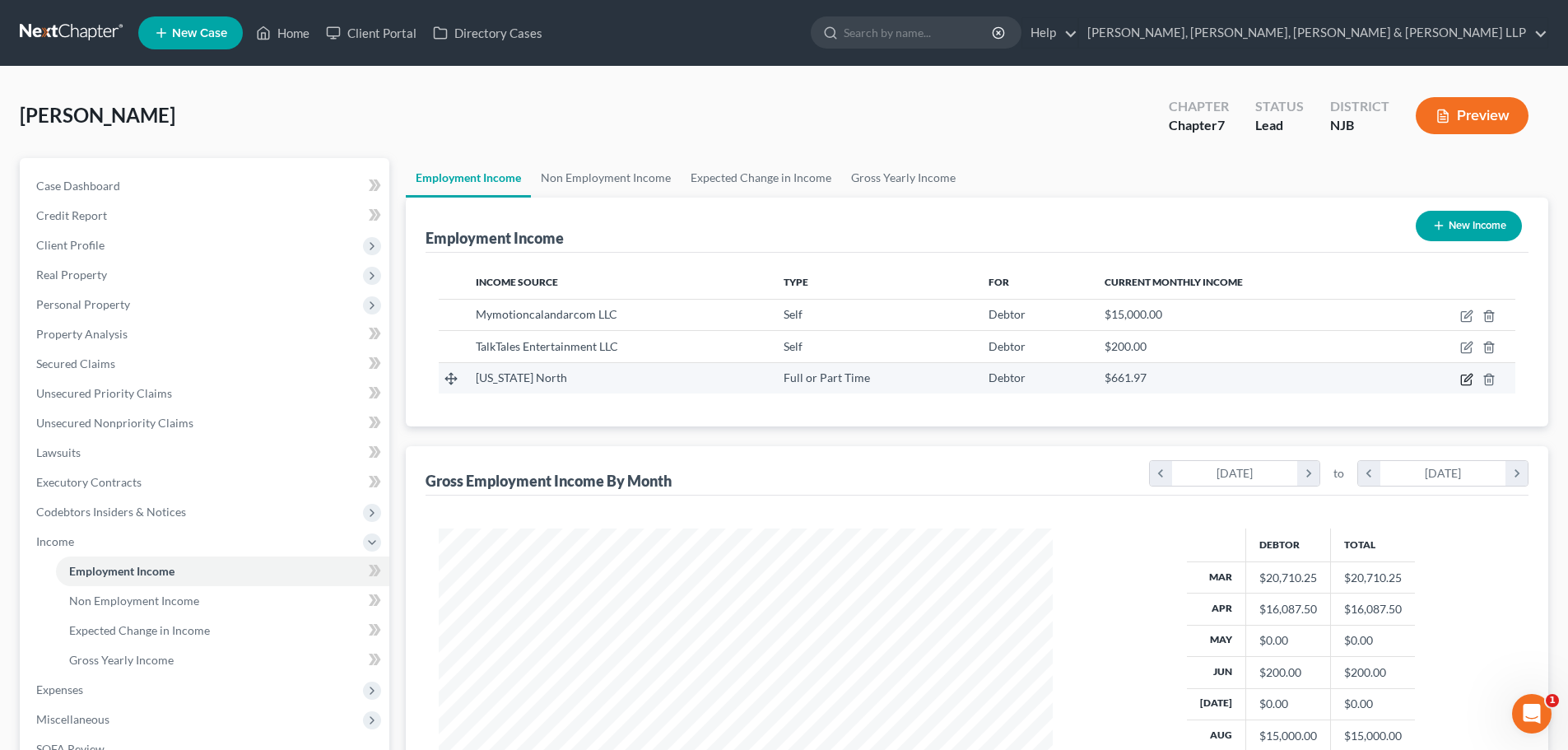
click at [1465, 378] on icon "button" at bounding box center [1467, 379] width 13 height 13
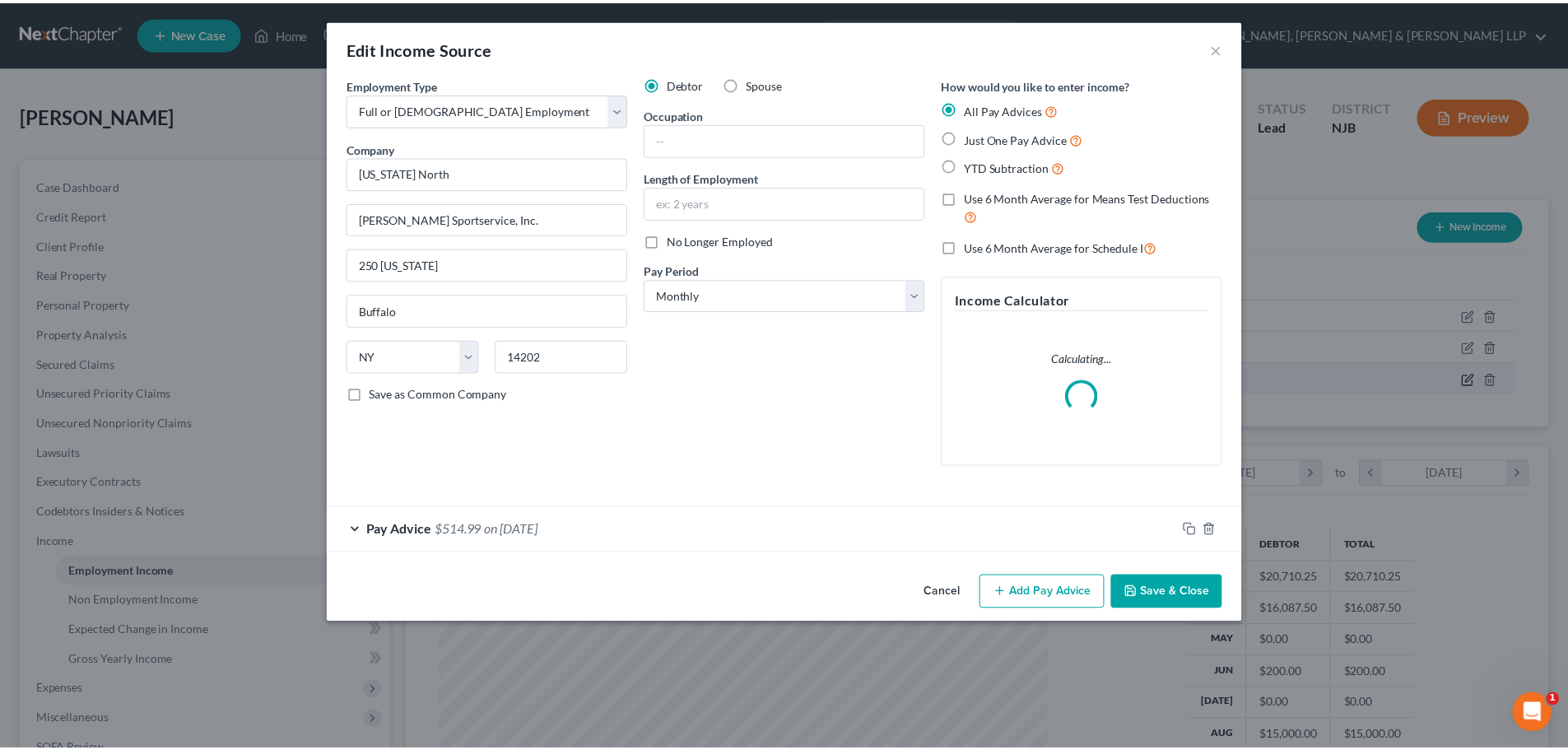
scroll to position [309, 653]
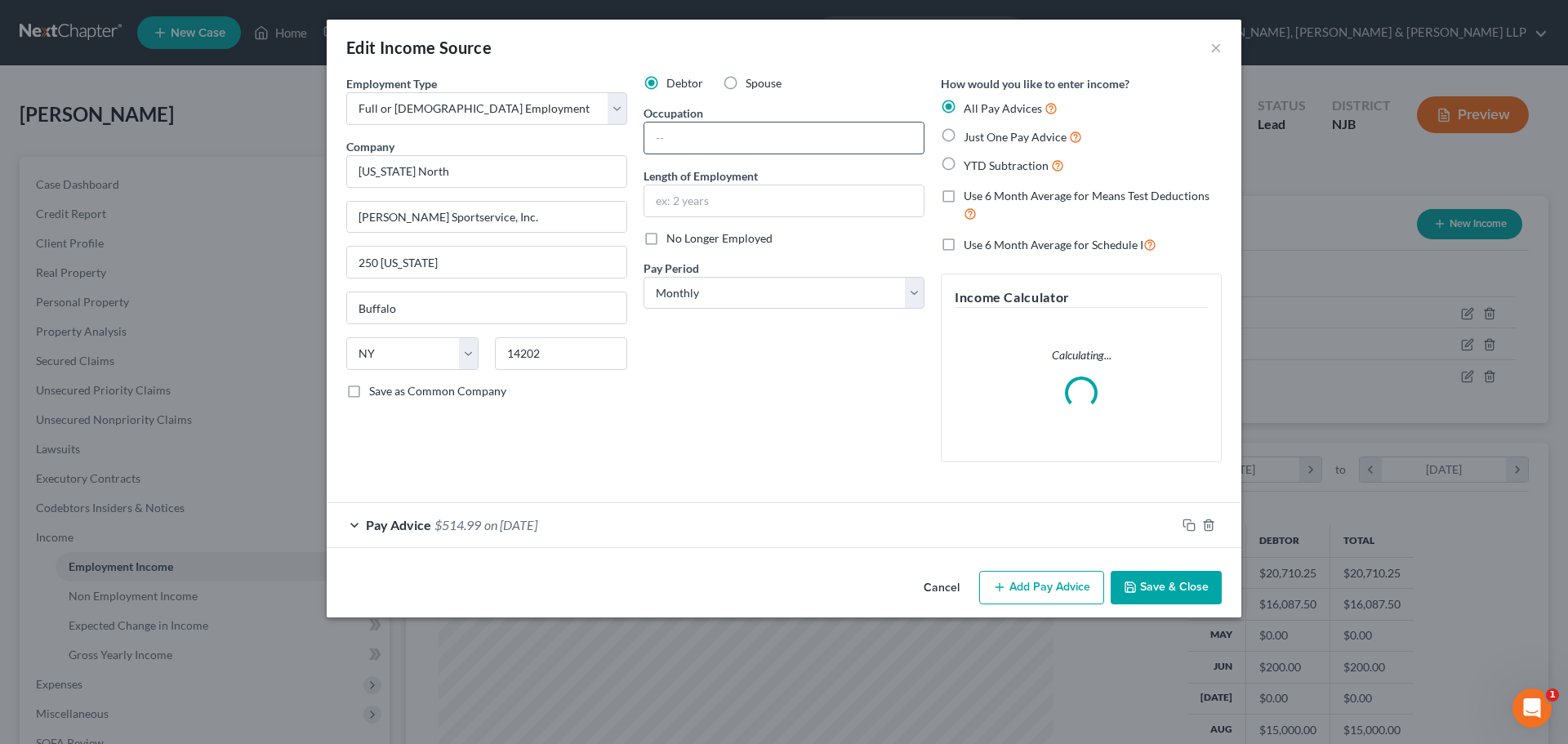
click at [734, 124] on input "text" at bounding box center [784, 138] width 279 height 31
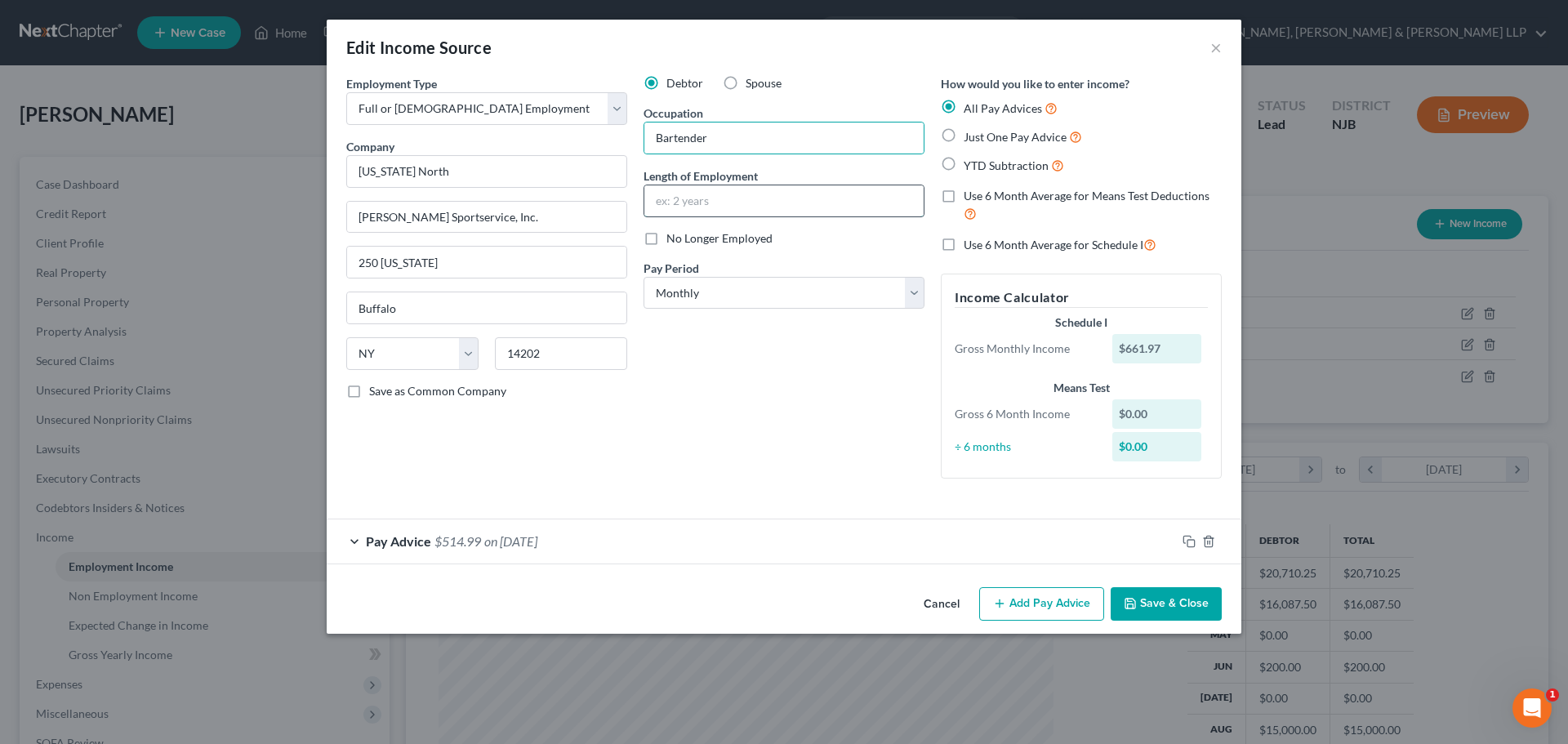
click at [703, 188] on input "text" at bounding box center [784, 201] width 279 height 31
click at [1143, 599] on button "Save & Close" at bounding box center [1166, 604] width 111 height 34
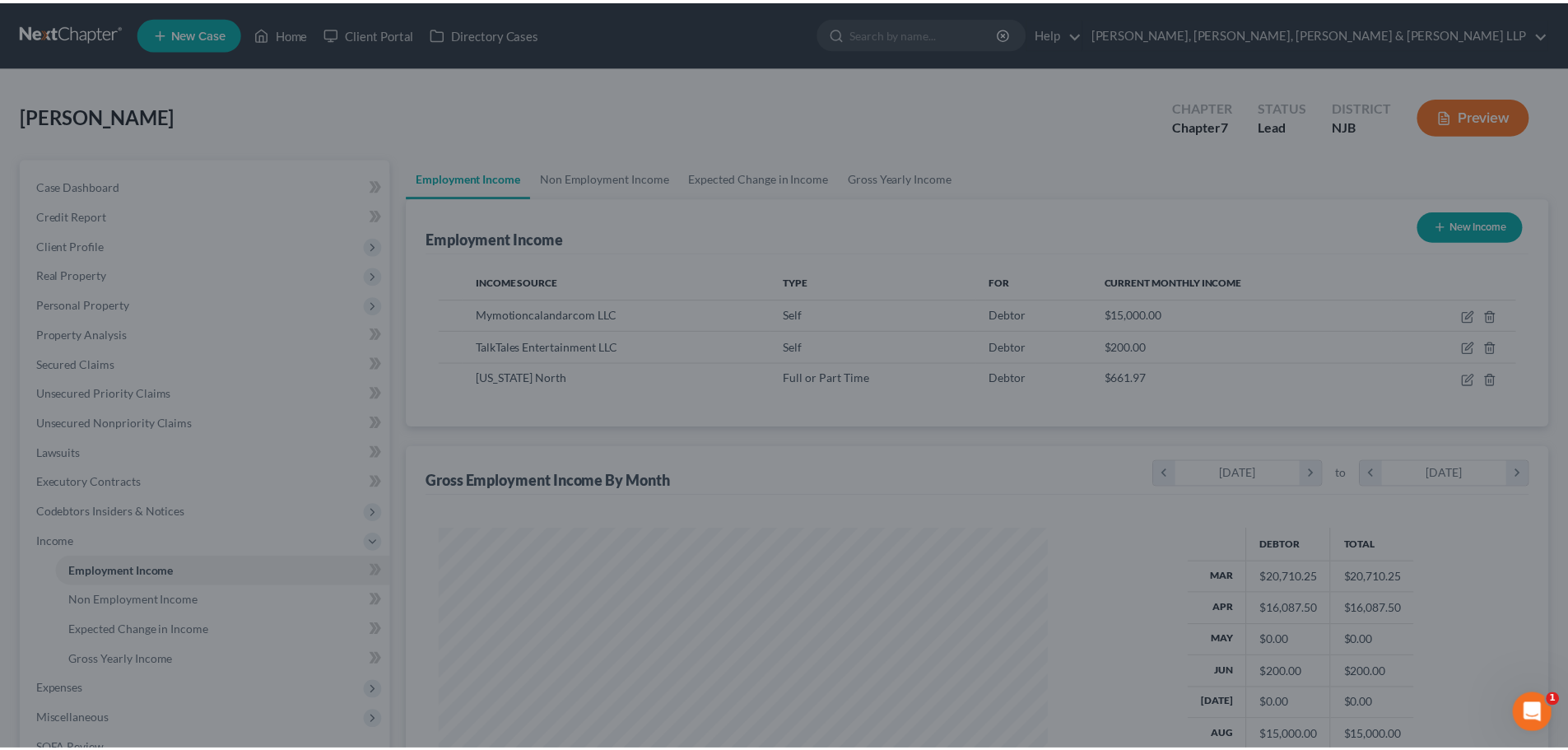
scroll to position [823131, 822654]
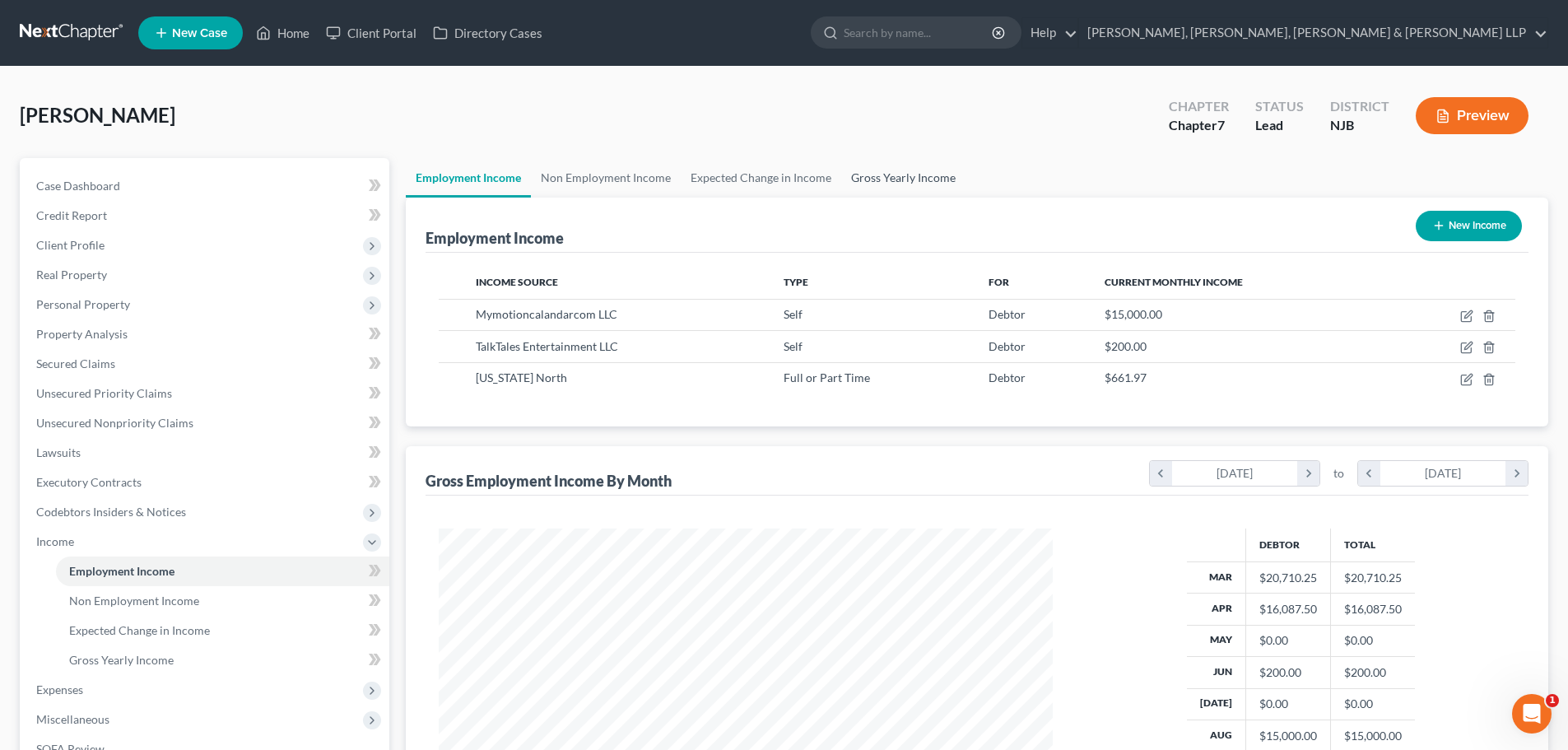
click at [917, 180] on link "Gross Yearly Income" at bounding box center [904, 178] width 124 height 40
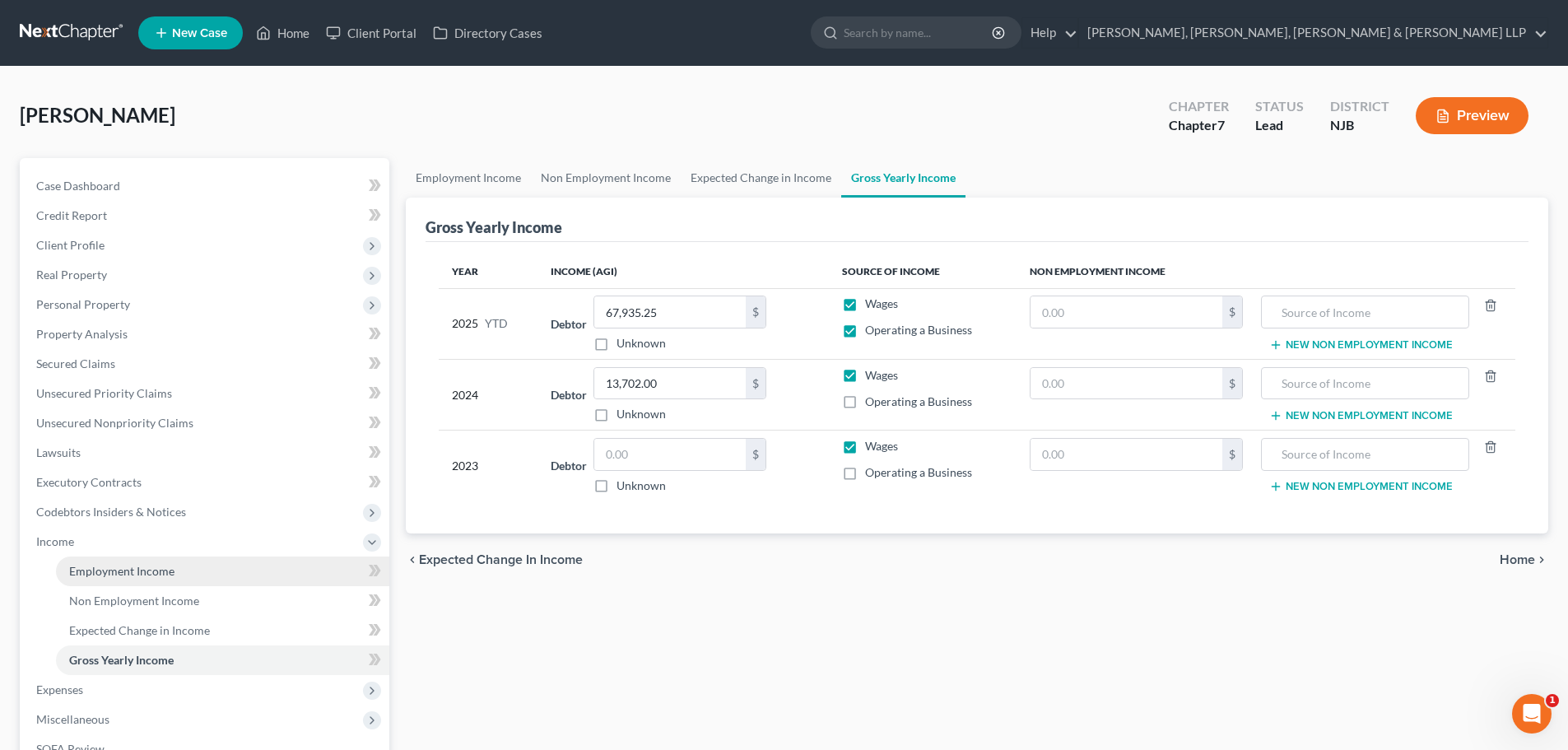
click at [149, 578] on link "Employment Income" at bounding box center [223, 571] width 333 height 29
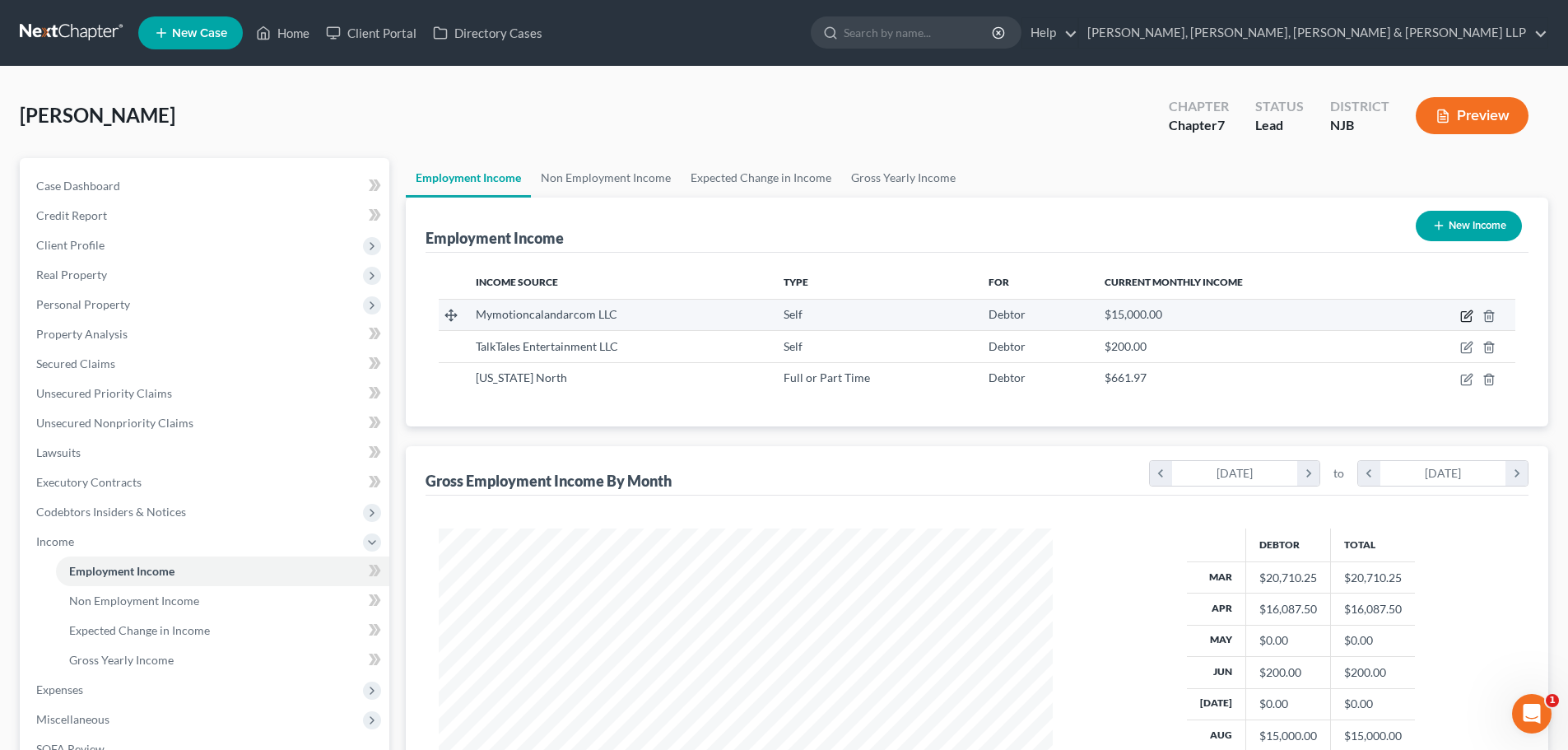
click at [1468, 315] on icon "button" at bounding box center [1468, 314] width 8 height 8
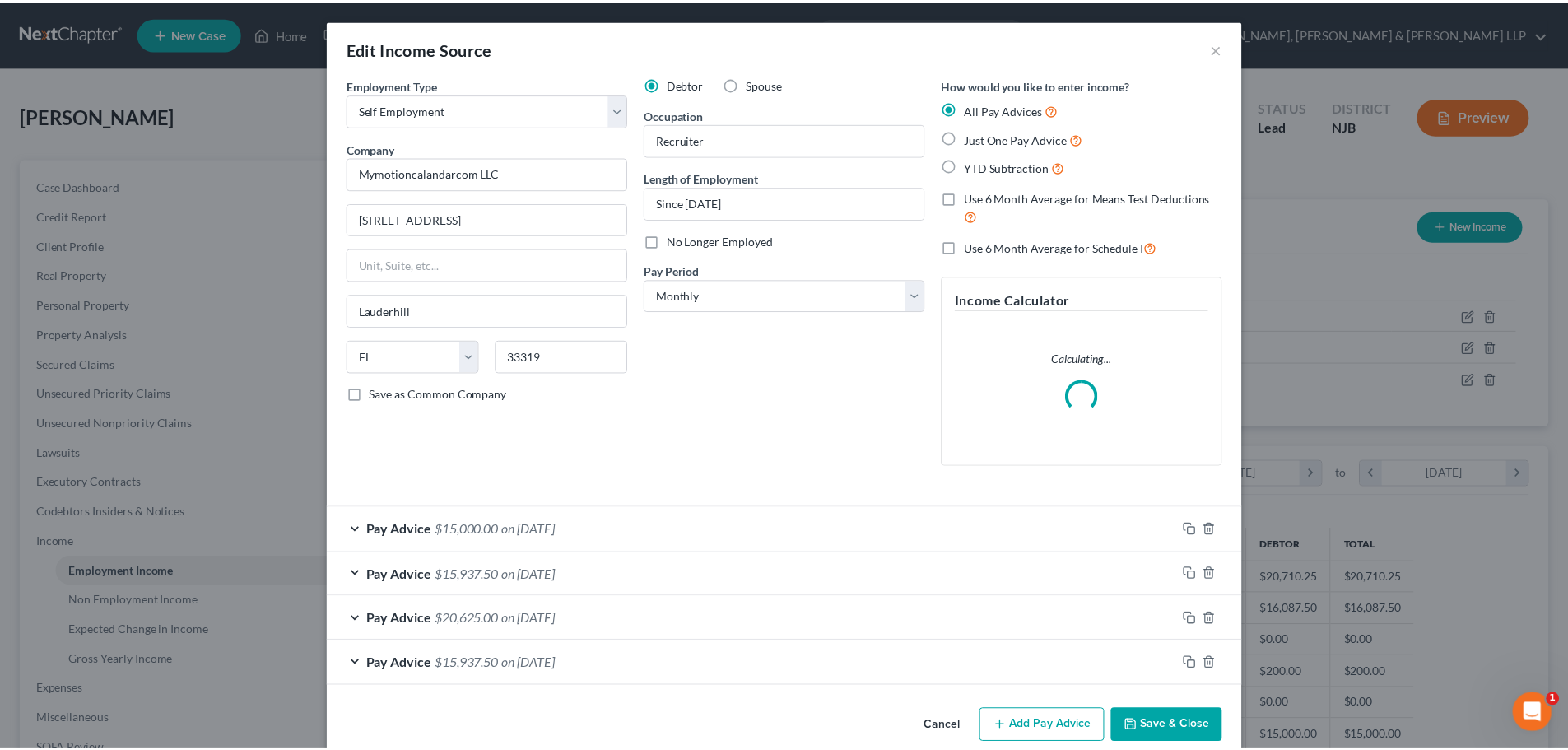
scroll to position [309, 653]
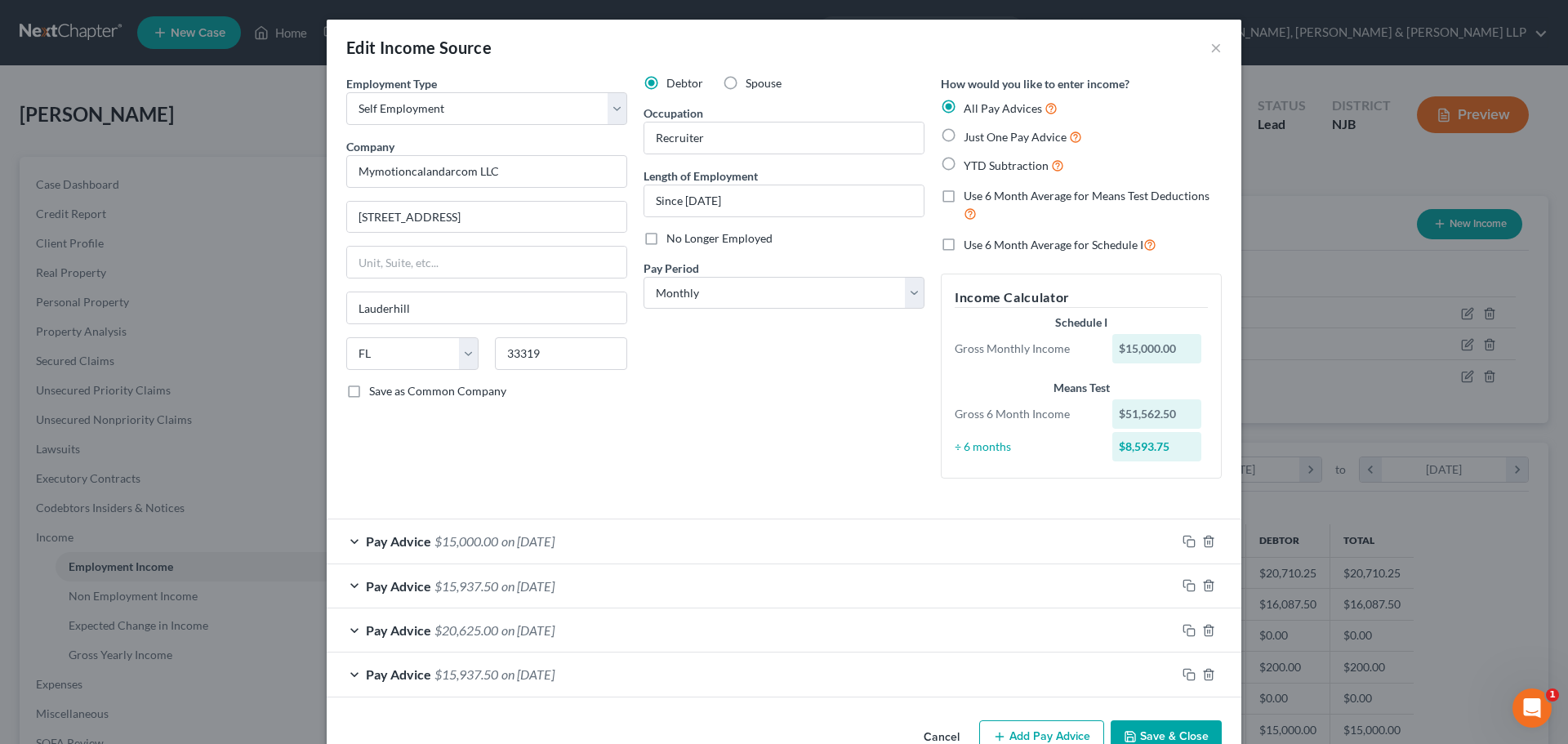
click at [1159, 729] on button "Save & Close" at bounding box center [1166, 738] width 111 height 34
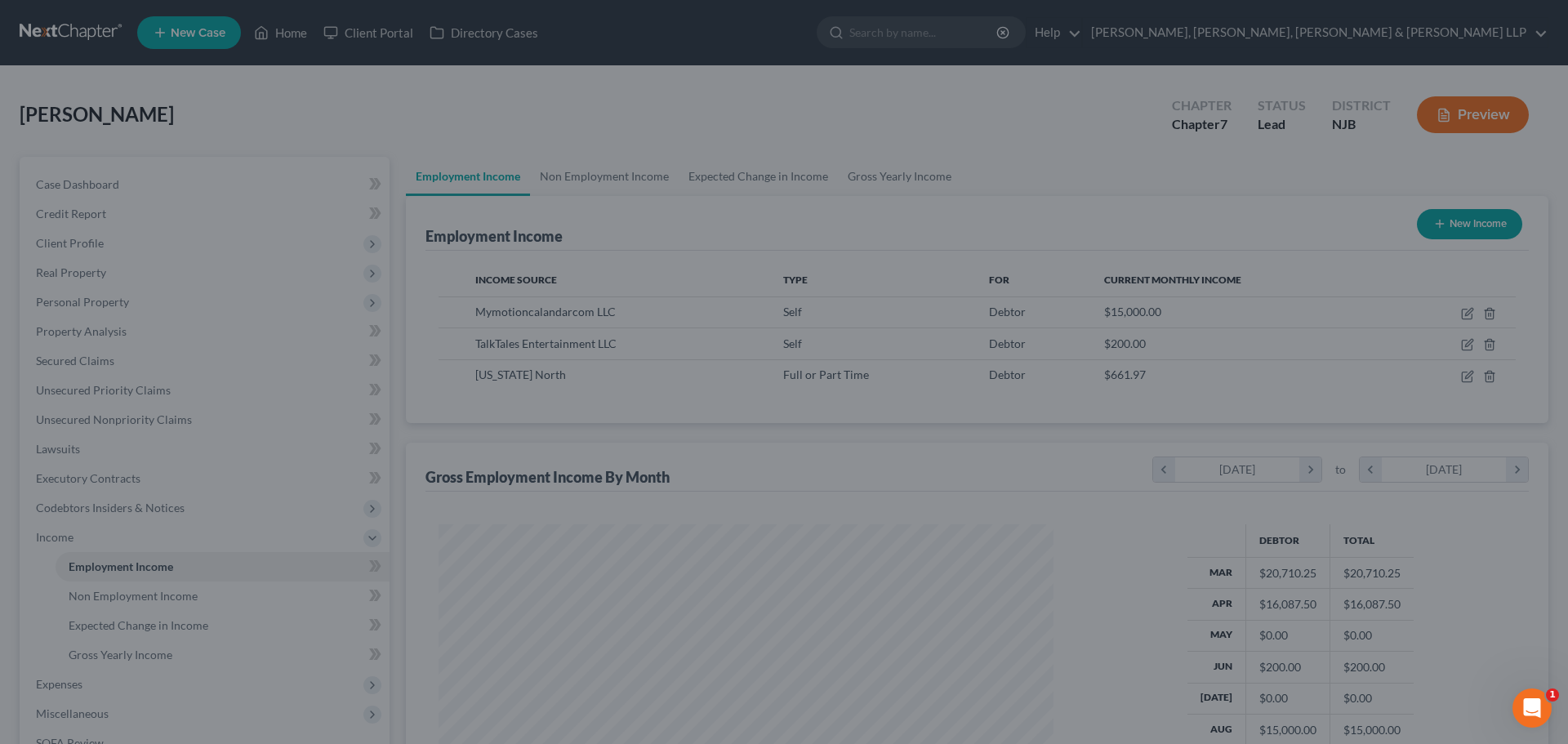
scroll to position [816546, 815911]
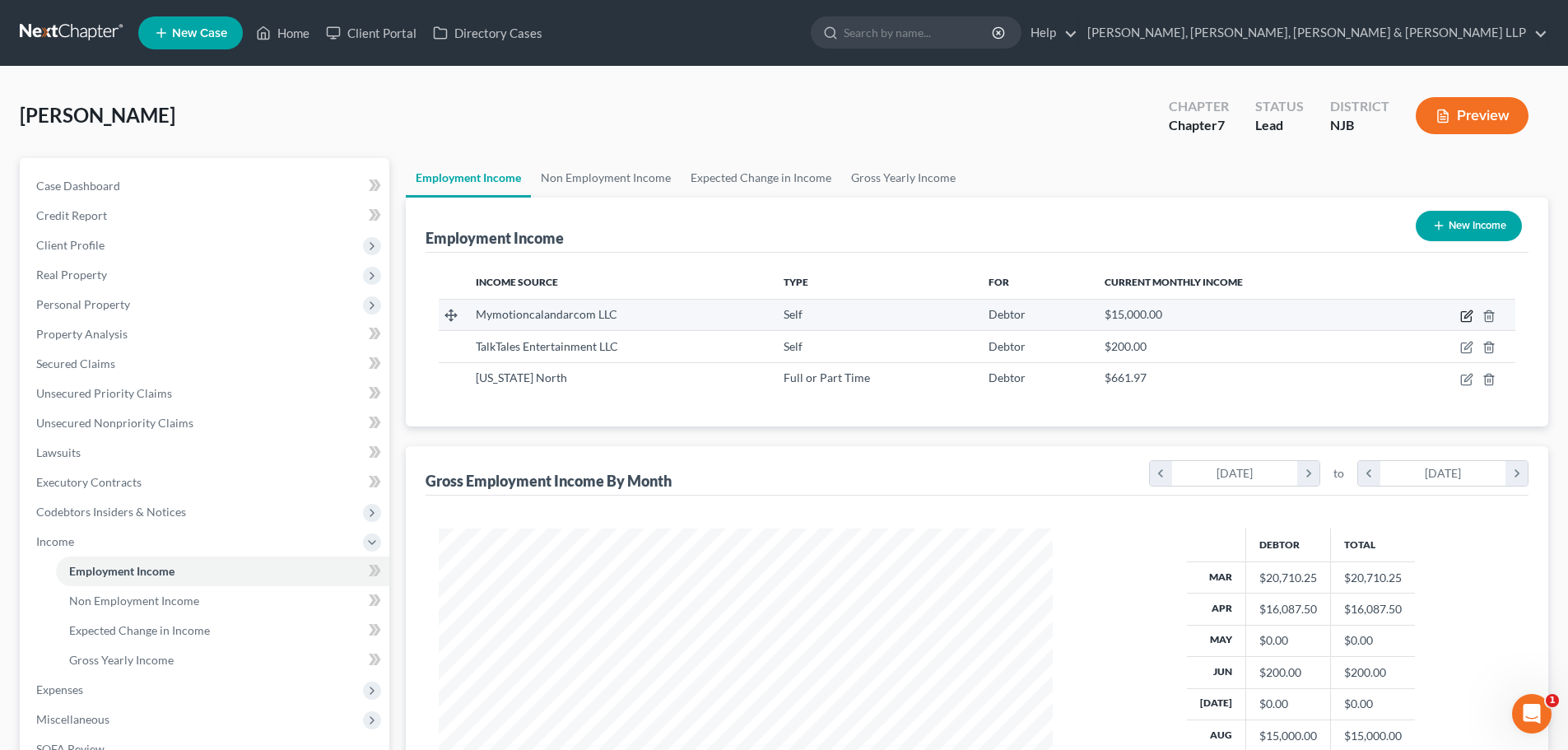
click at [1464, 316] on icon "button" at bounding box center [1467, 315] width 13 height 13
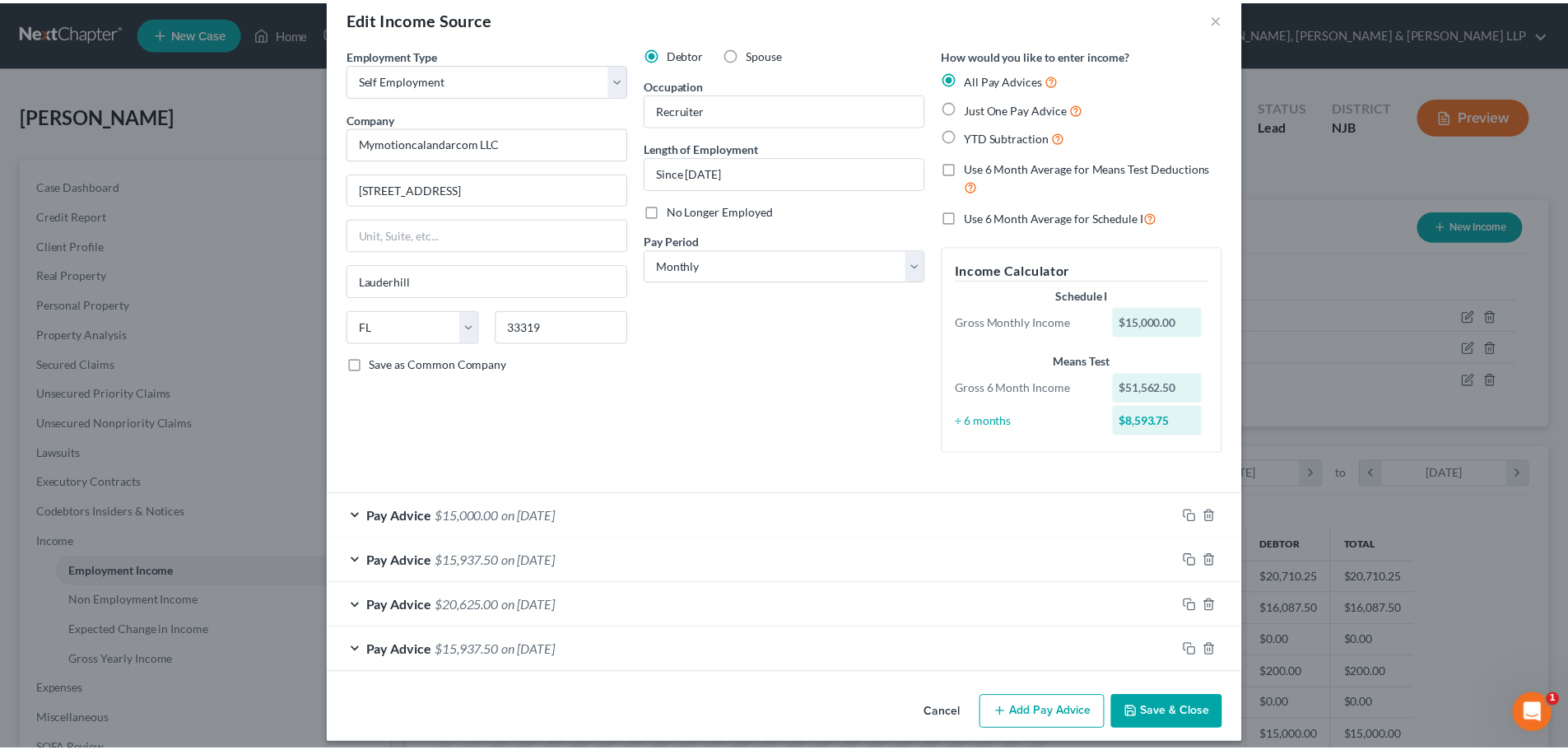
scroll to position [43, 0]
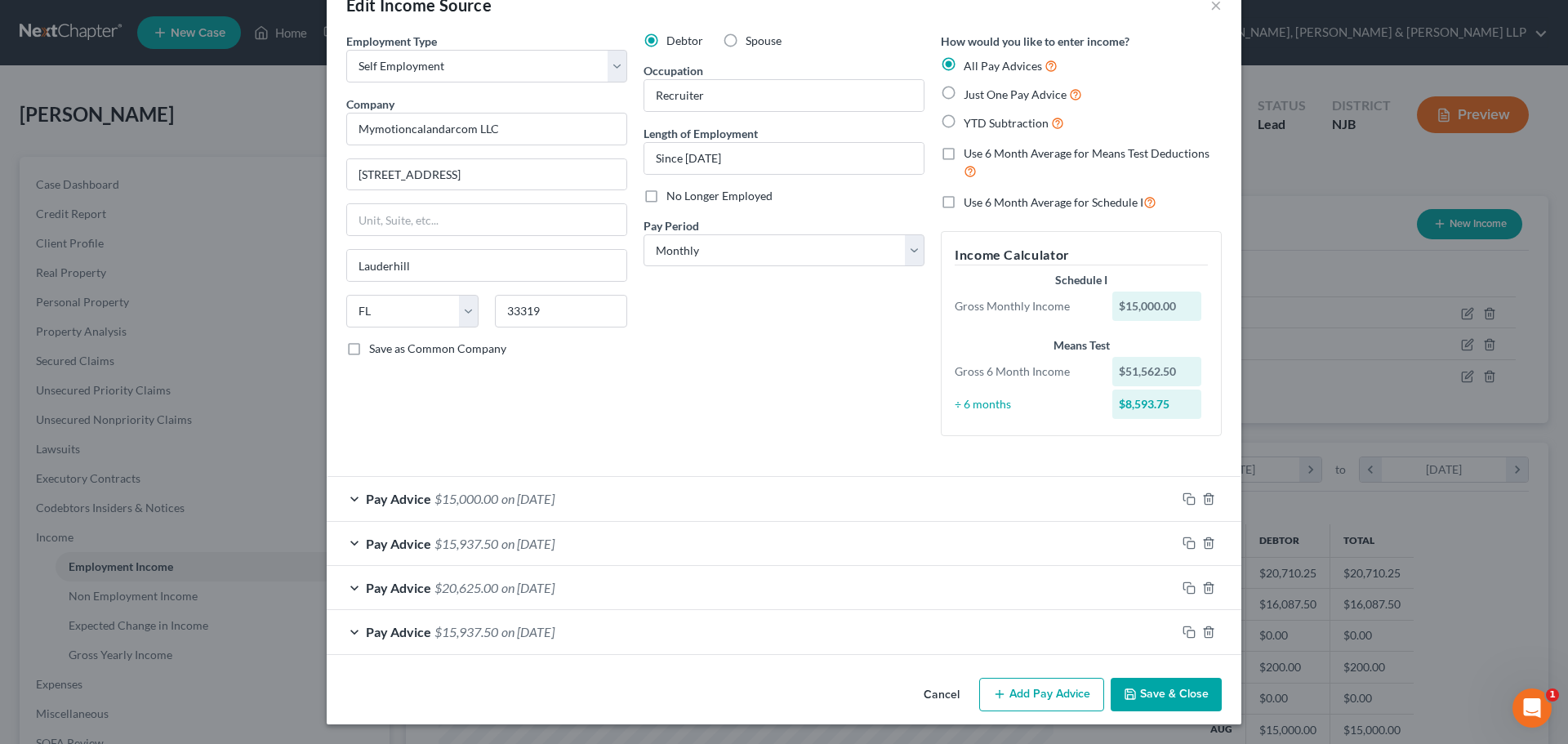
click at [1151, 693] on button "Save & Close" at bounding box center [1166, 695] width 111 height 34
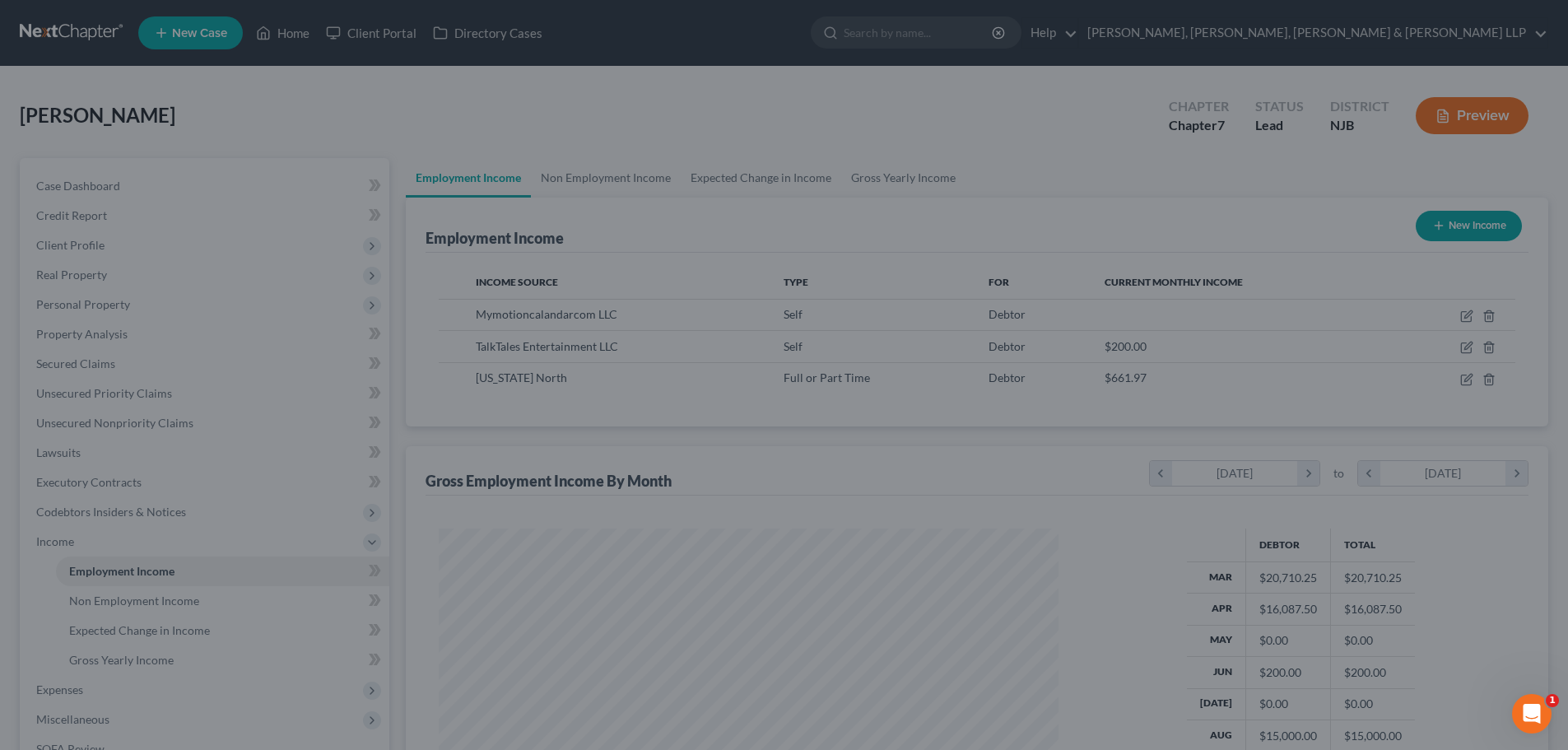
scroll to position [823131, 822654]
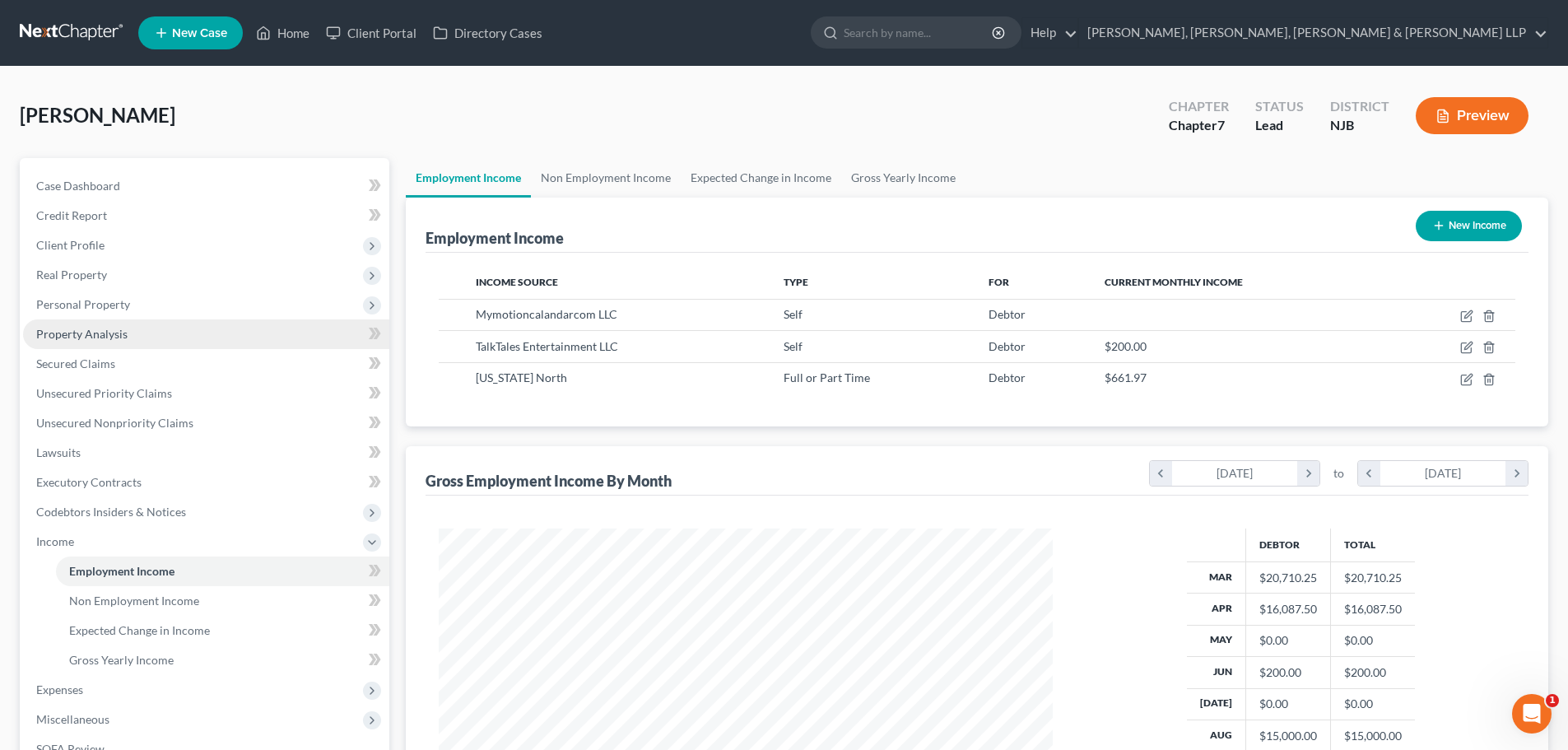
click at [196, 311] on span "Personal Property" at bounding box center [206, 304] width 366 height 29
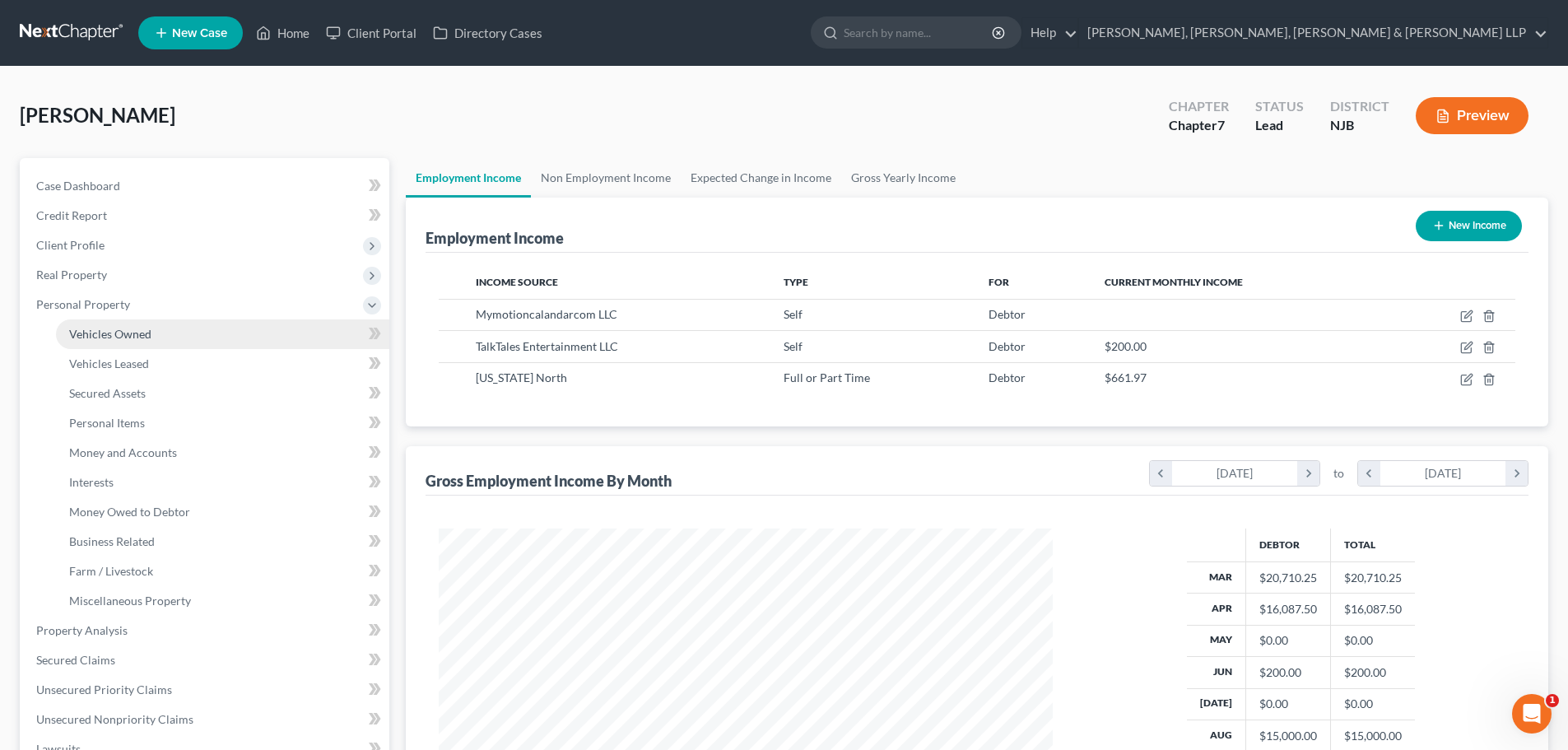
click at [179, 328] on link "Vehicles Owned" at bounding box center [223, 334] width 333 height 29
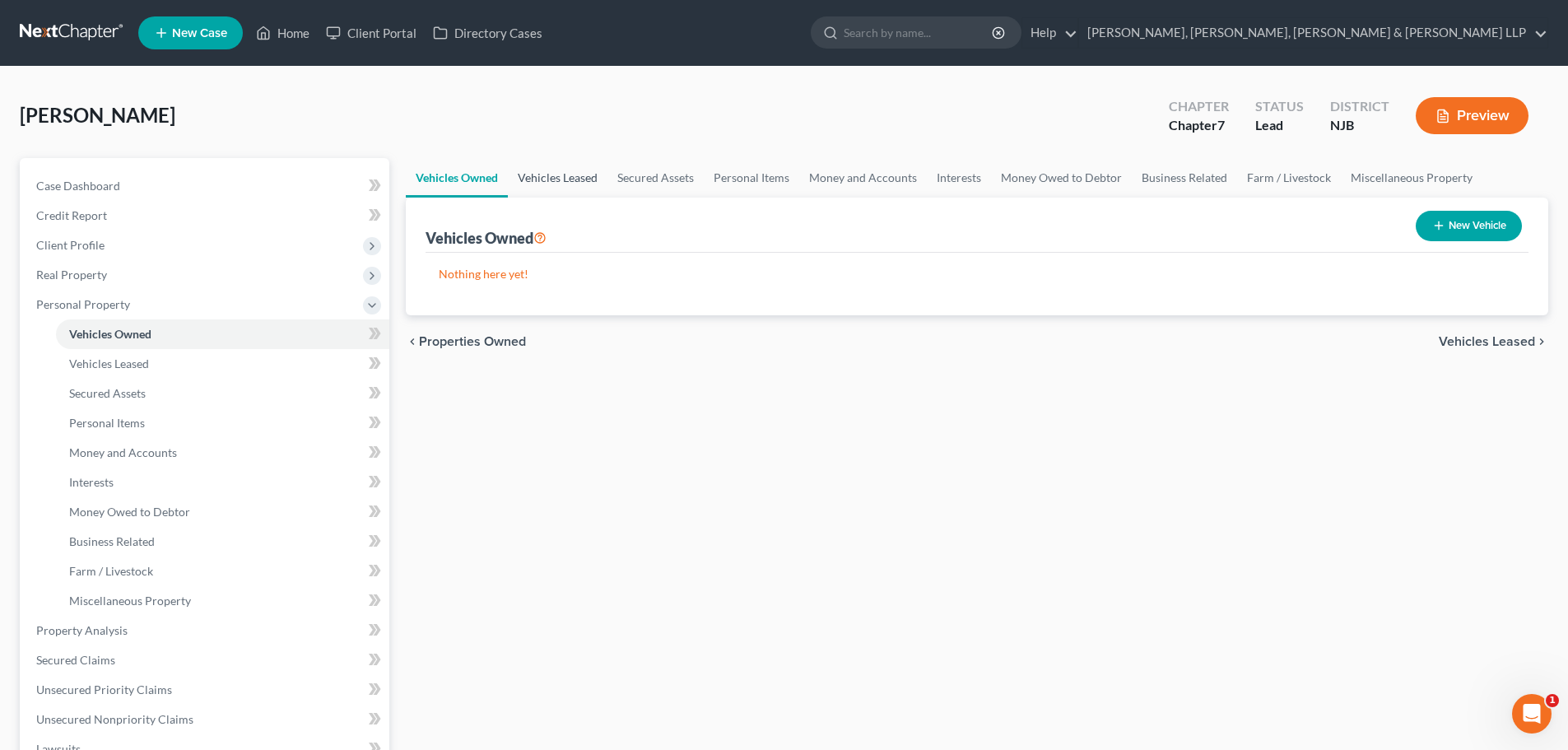
click at [558, 181] on link "Vehicles Leased" at bounding box center [557, 178] width 99 height 40
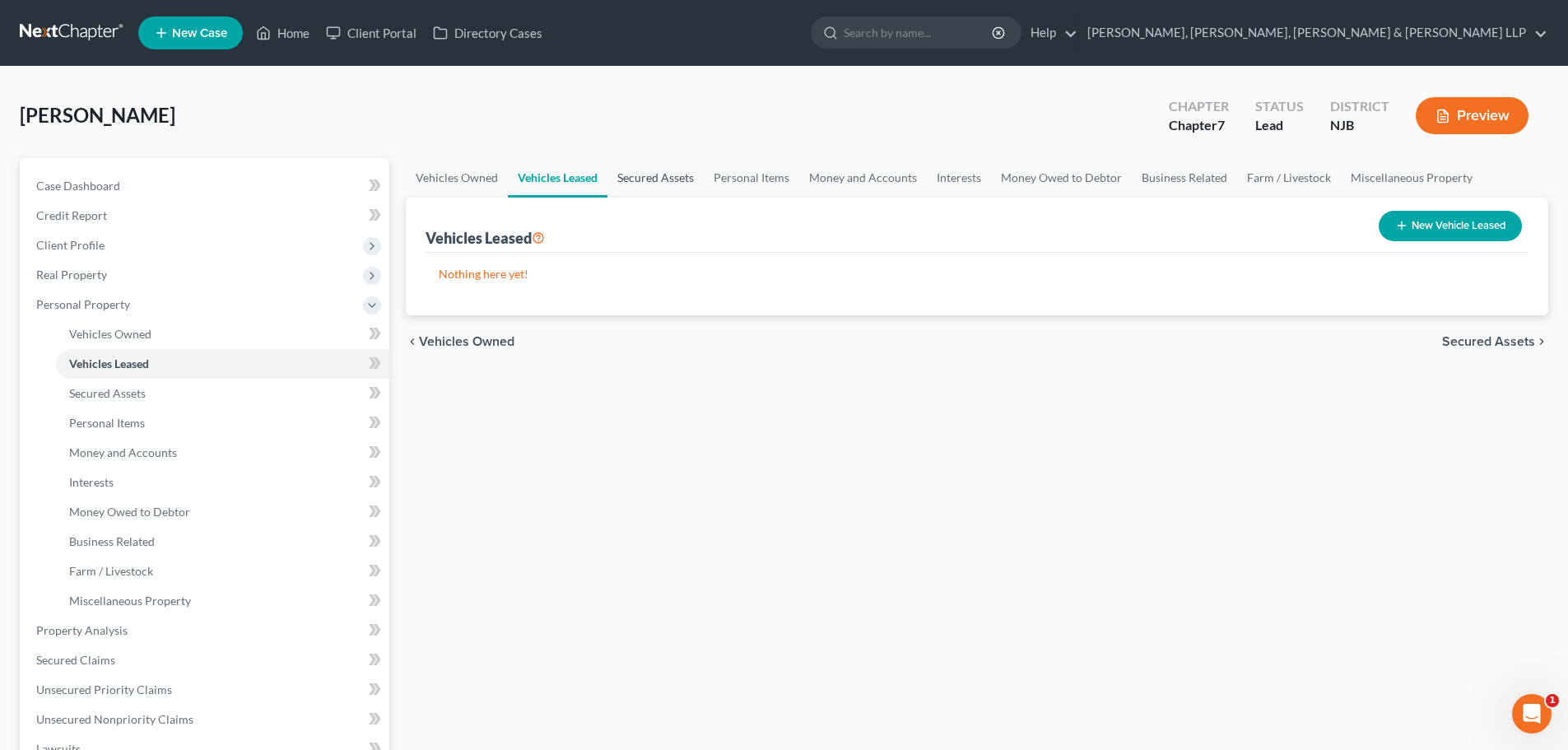
click at [656, 181] on link "Secured Assets" at bounding box center [656, 178] width 97 height 40
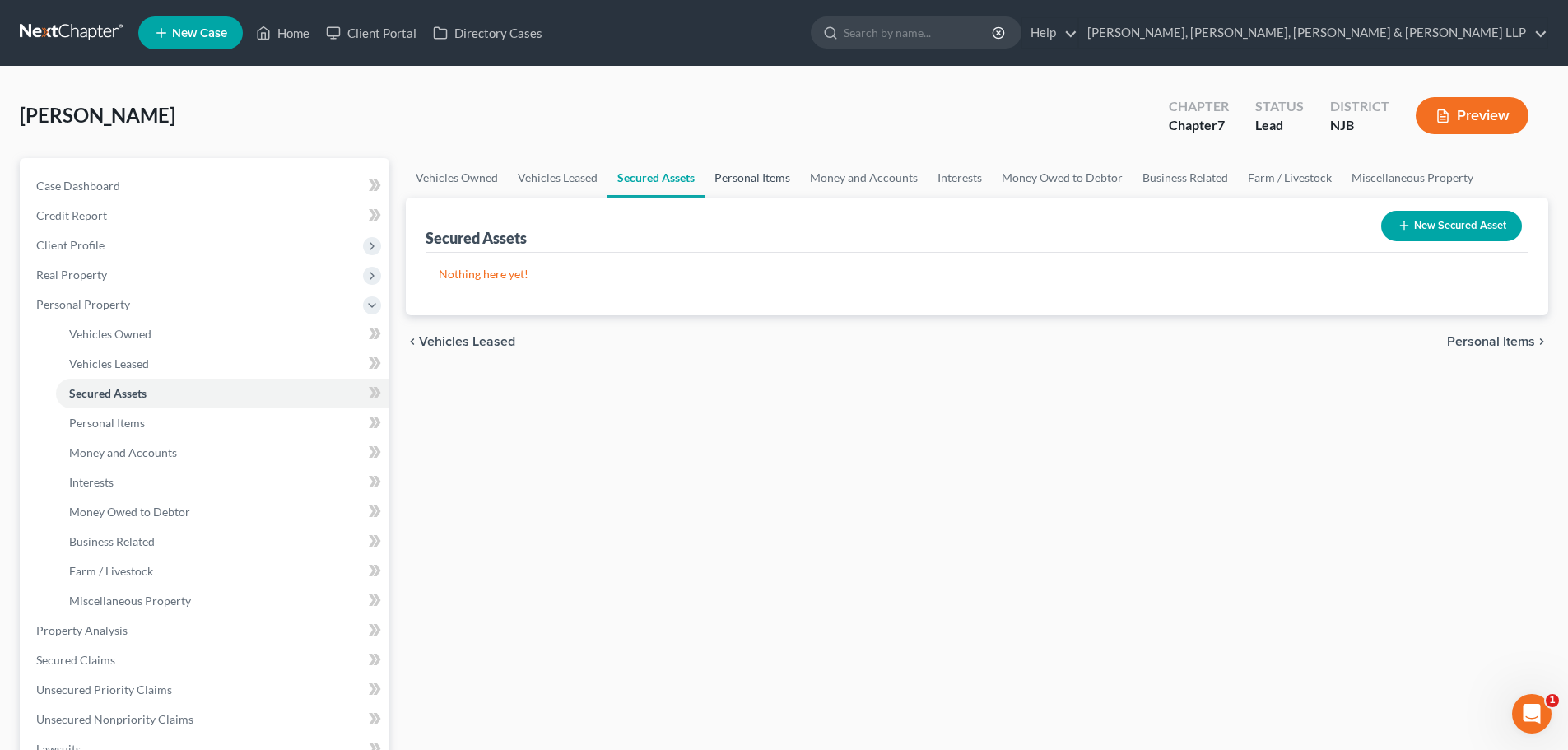
click at [746, 189] on link "Personal Items" at bounding box center [752, 178] width 96 height 40
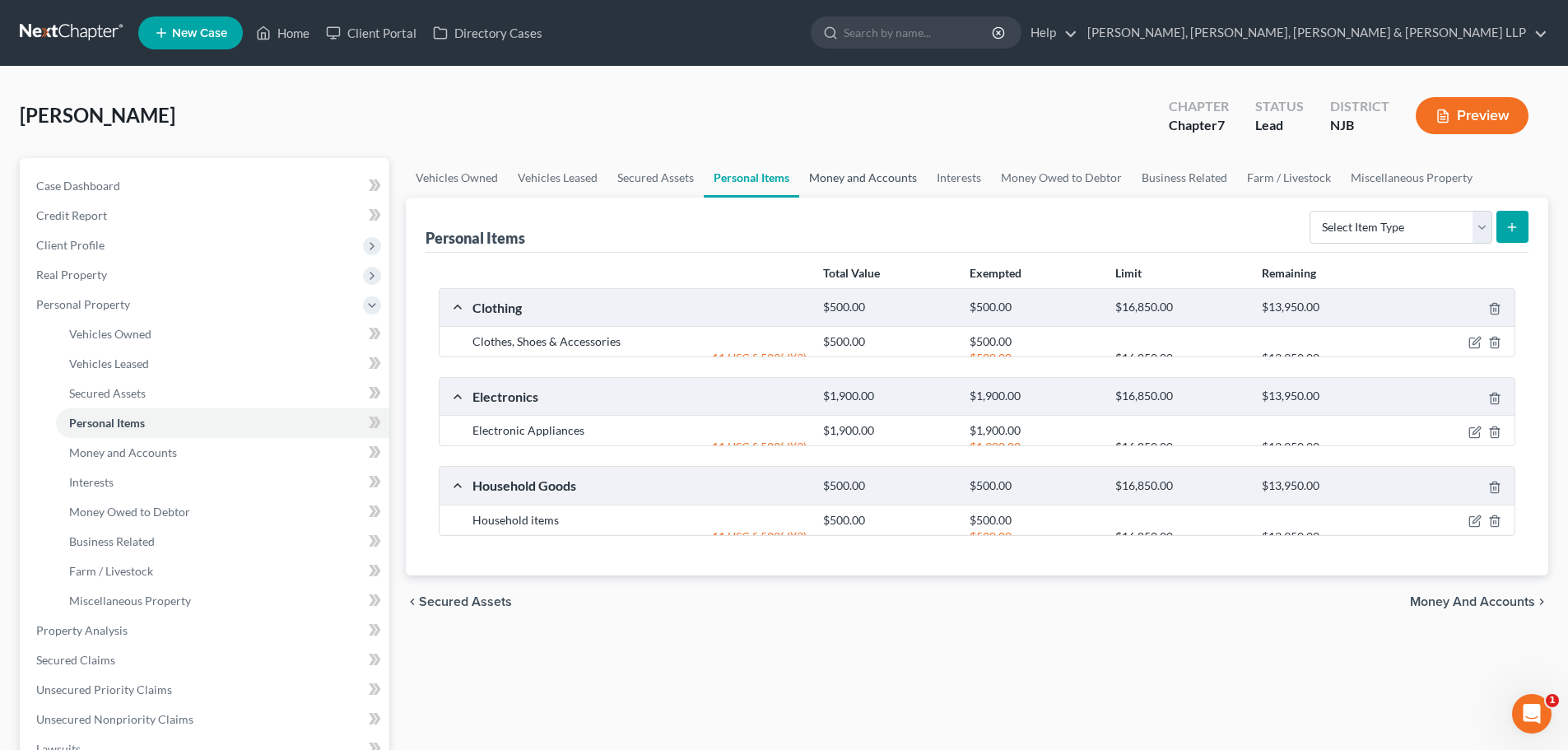
click at [855, 189] on link "Money and Accounts" at bounding box center [863, 178] width 128 height 40
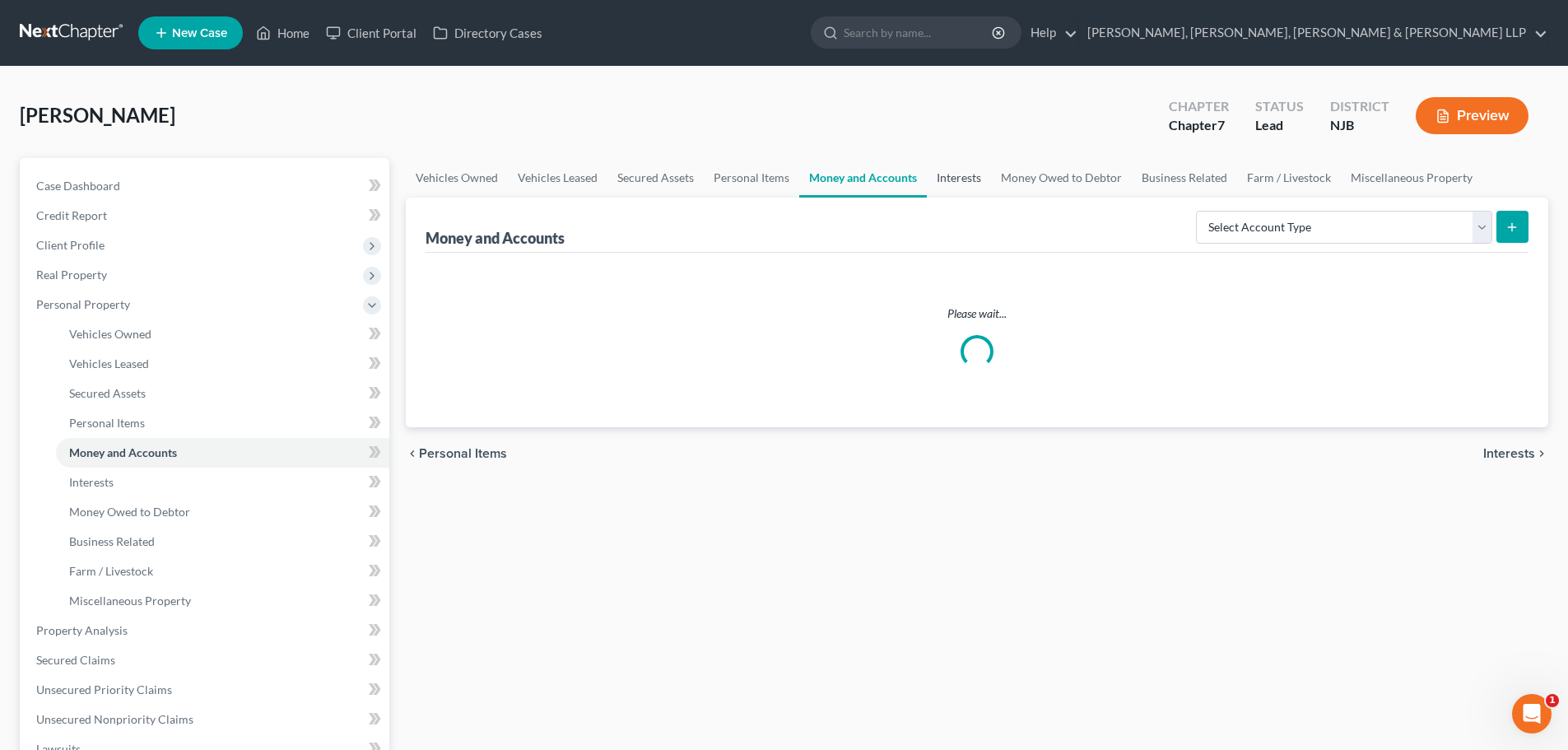
click at [961, 195] on link "Interests" at bounding box center [959, 178] width 64 height 40
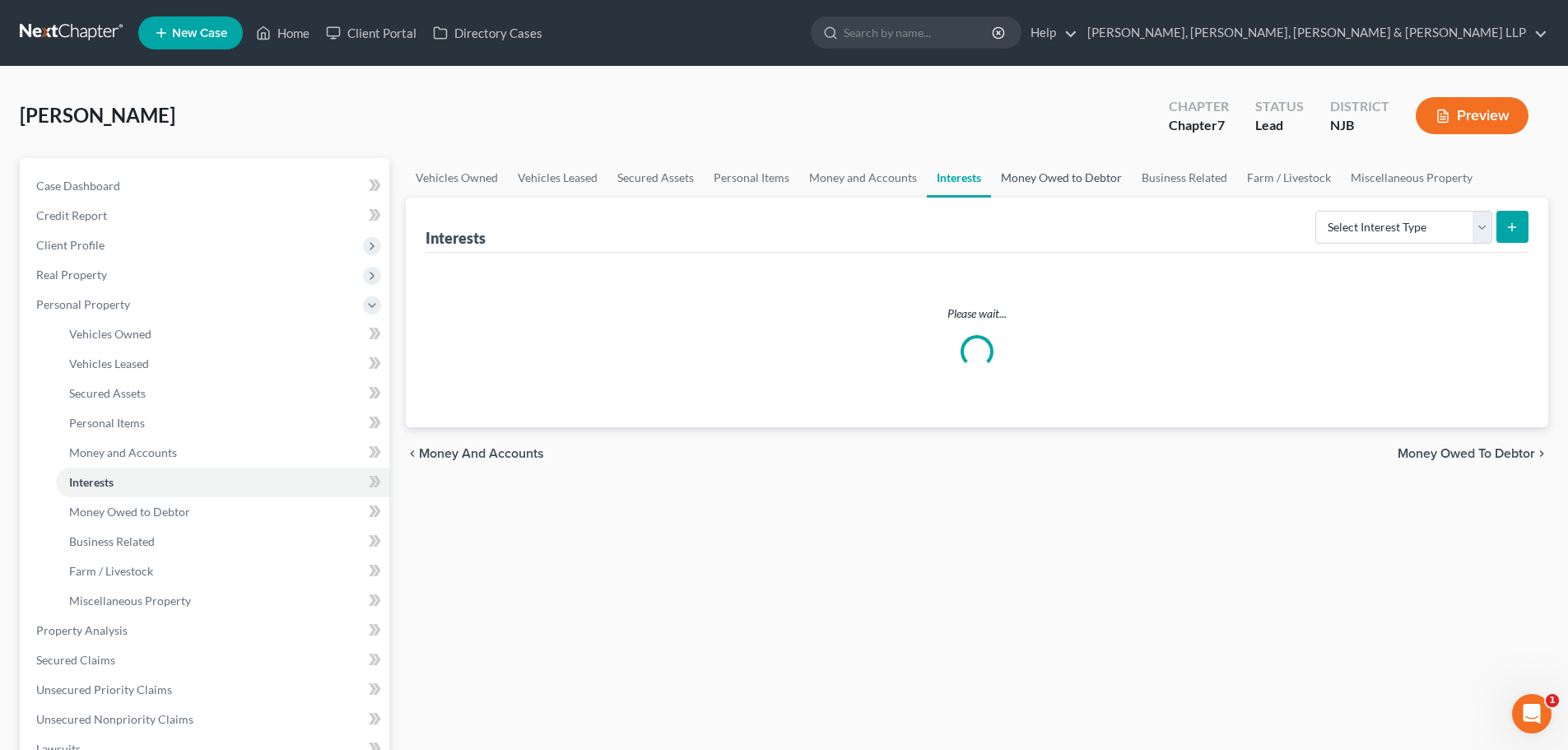
click at [1036, 188] on link "Money Owed to Debtor" at bounding box center [1061, 178] width 141 height 40
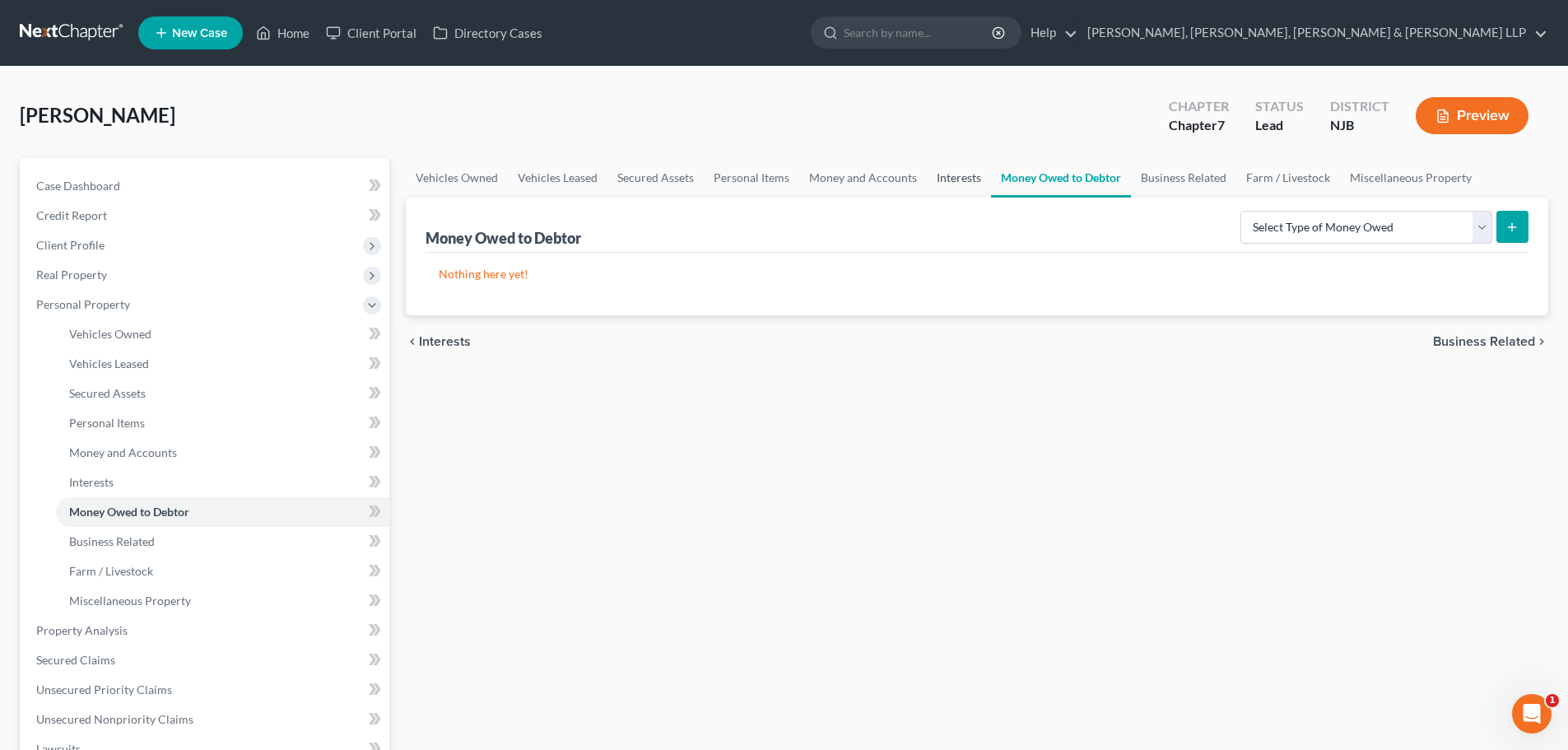
click at [943, 184] on link "Interests" at bounding box center [959, 178] width 64 height 40
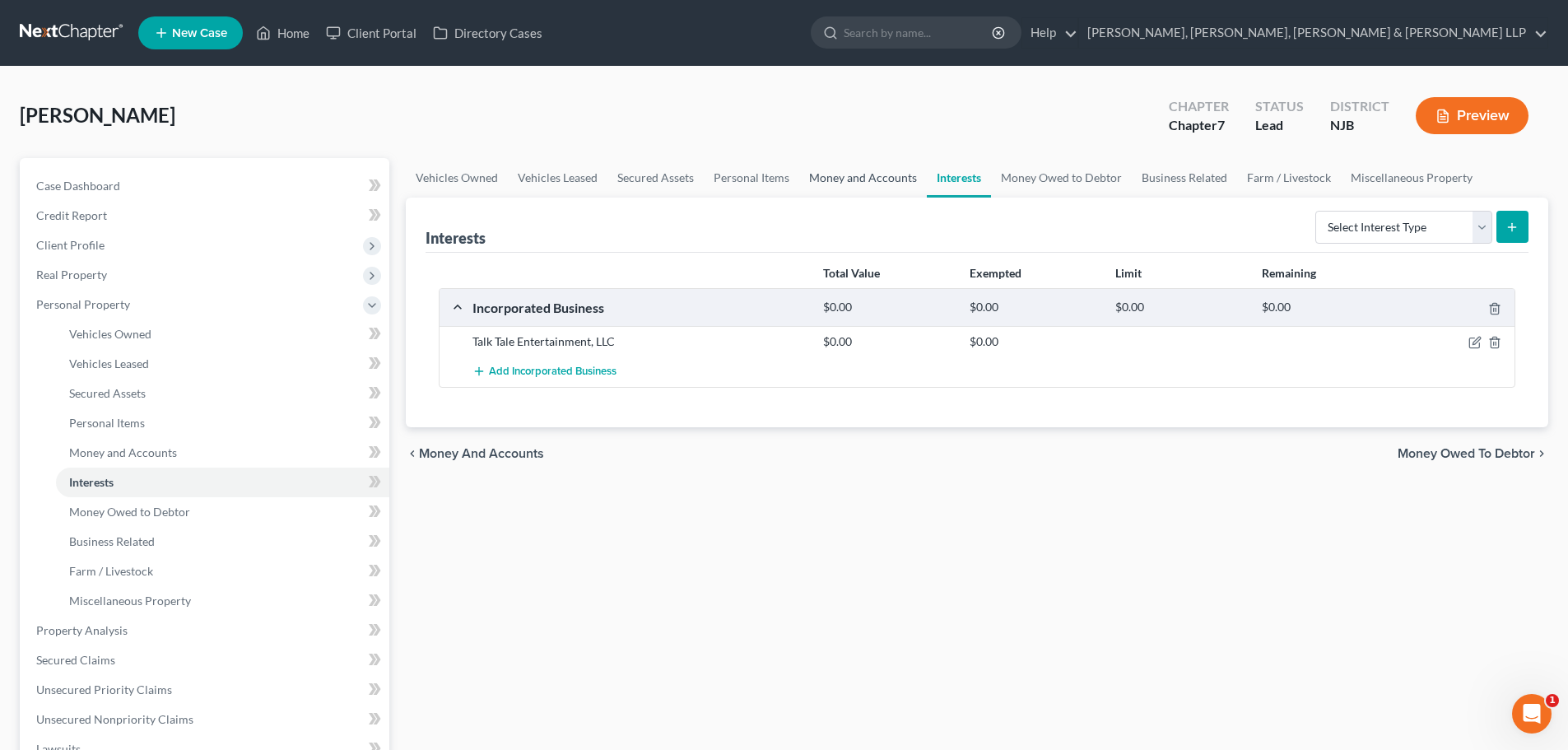
click at [867, 170] on link "Money and Accounts" at bounding box center [863, 178] width 128 height 40
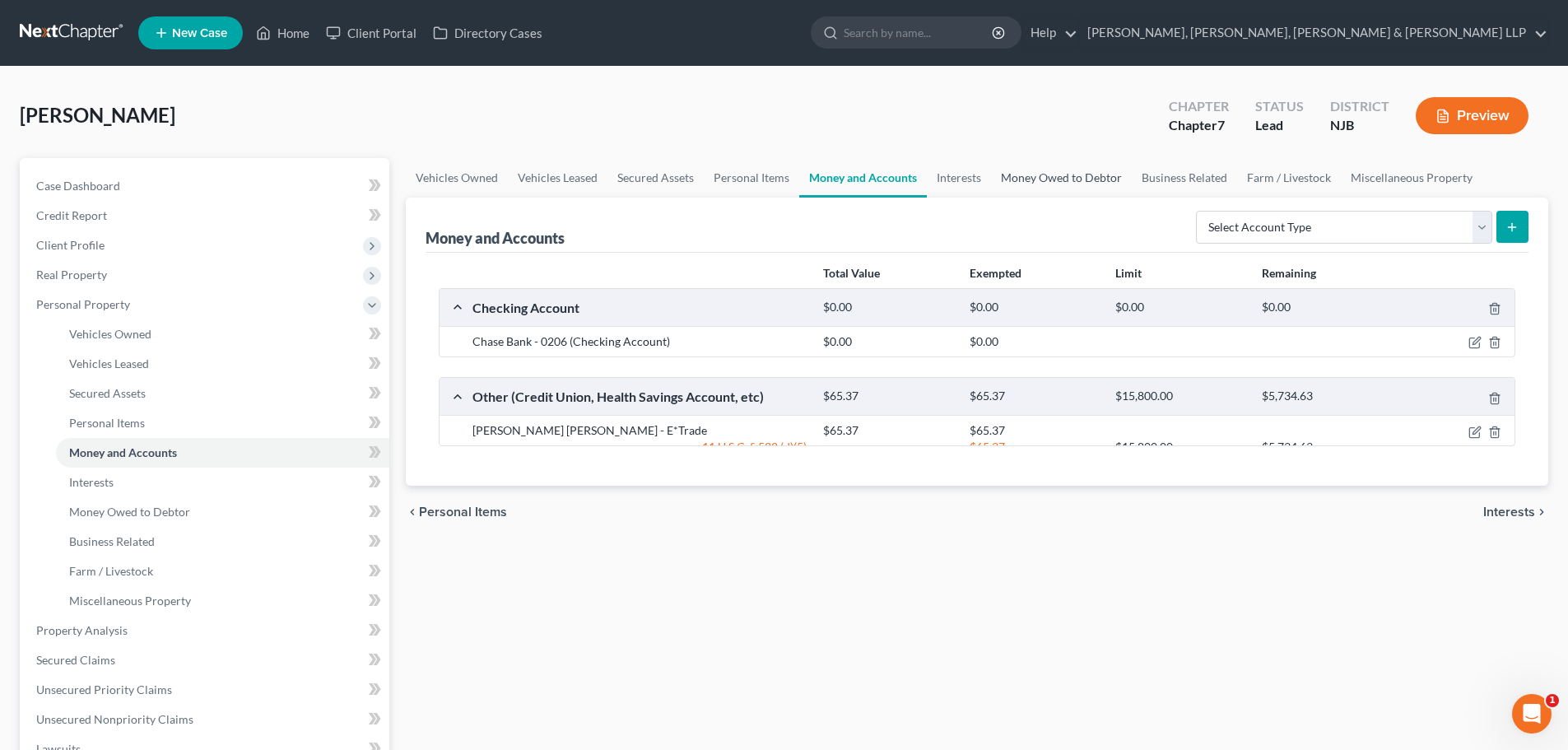
click at [1066, 184] on link "Money Owed to Debtor" at bounding box center [1061, 178] width 141 height 40
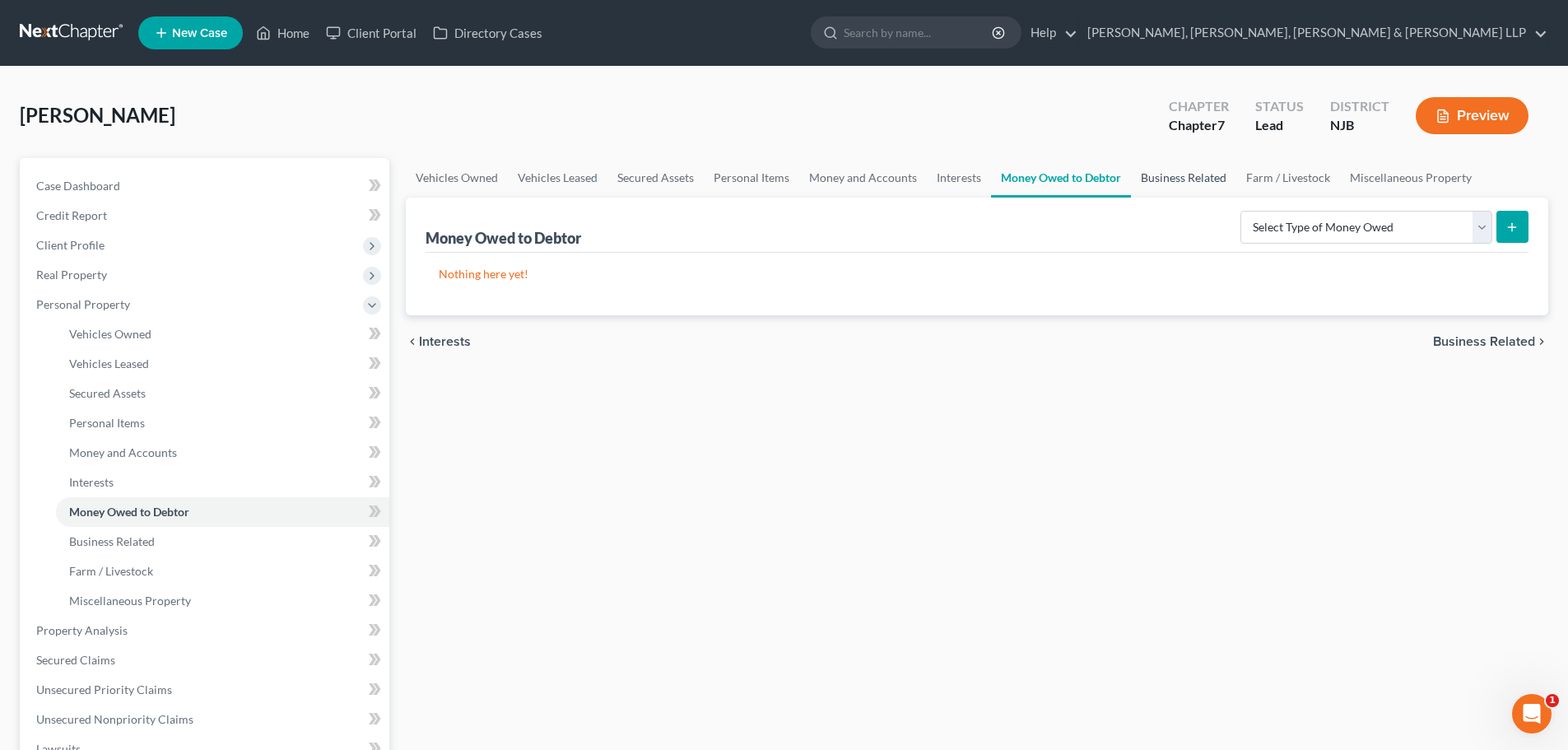
click at [1178, 188] on link "Business Related" at bounding box center [1184, 178] width 105 height 40
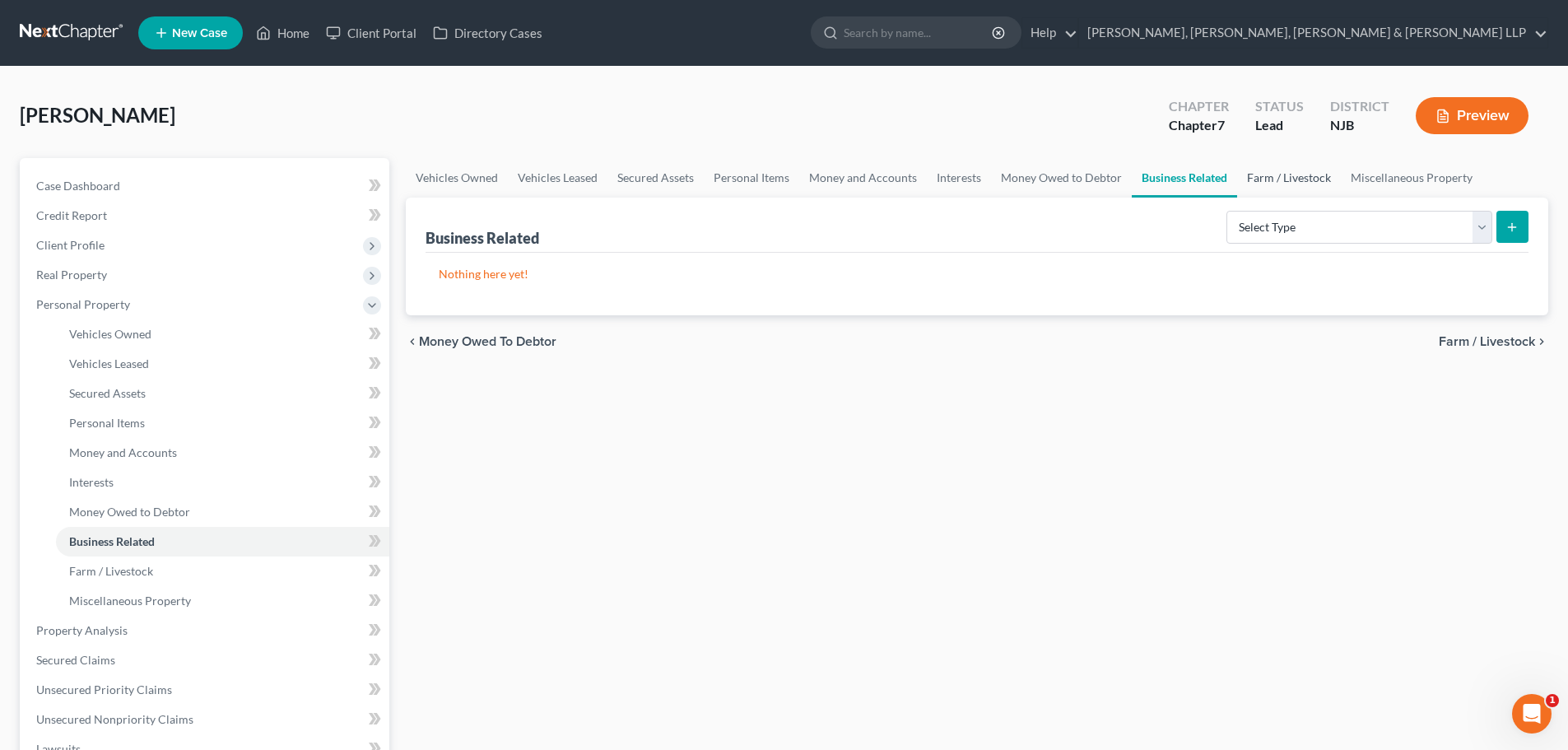
click at [1289, 183] on link "Farm / Livestock" at bounding box center [1289, 178] width 104 height 40
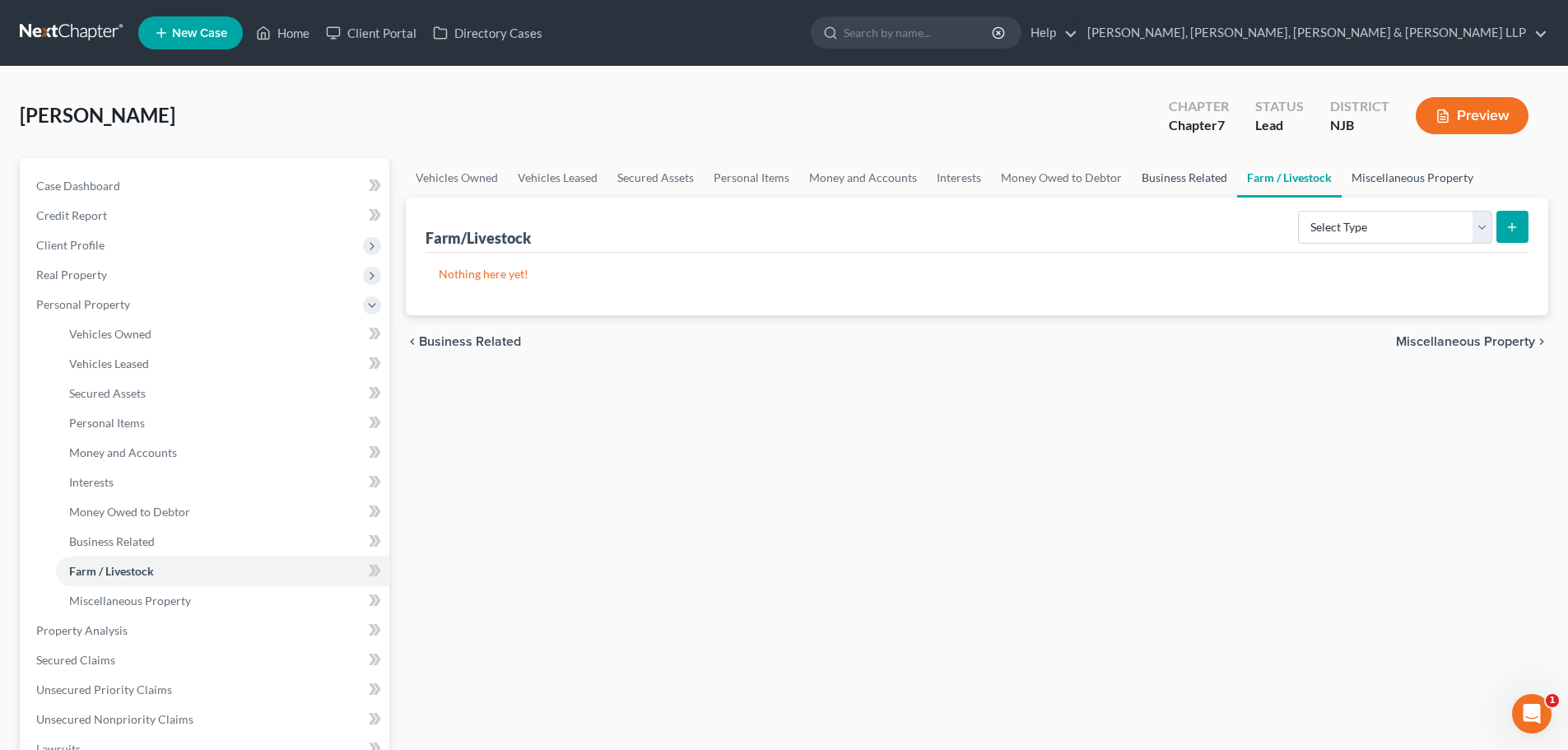
drag, startPoint x: 1397, startPoint y: 183, endPoint x: 1159, endPoint y: 179, distance: 238.0
click at [1399, 183] on link "Miscellaneous Property" at bounding box center [1412, 178] width 142 height 40
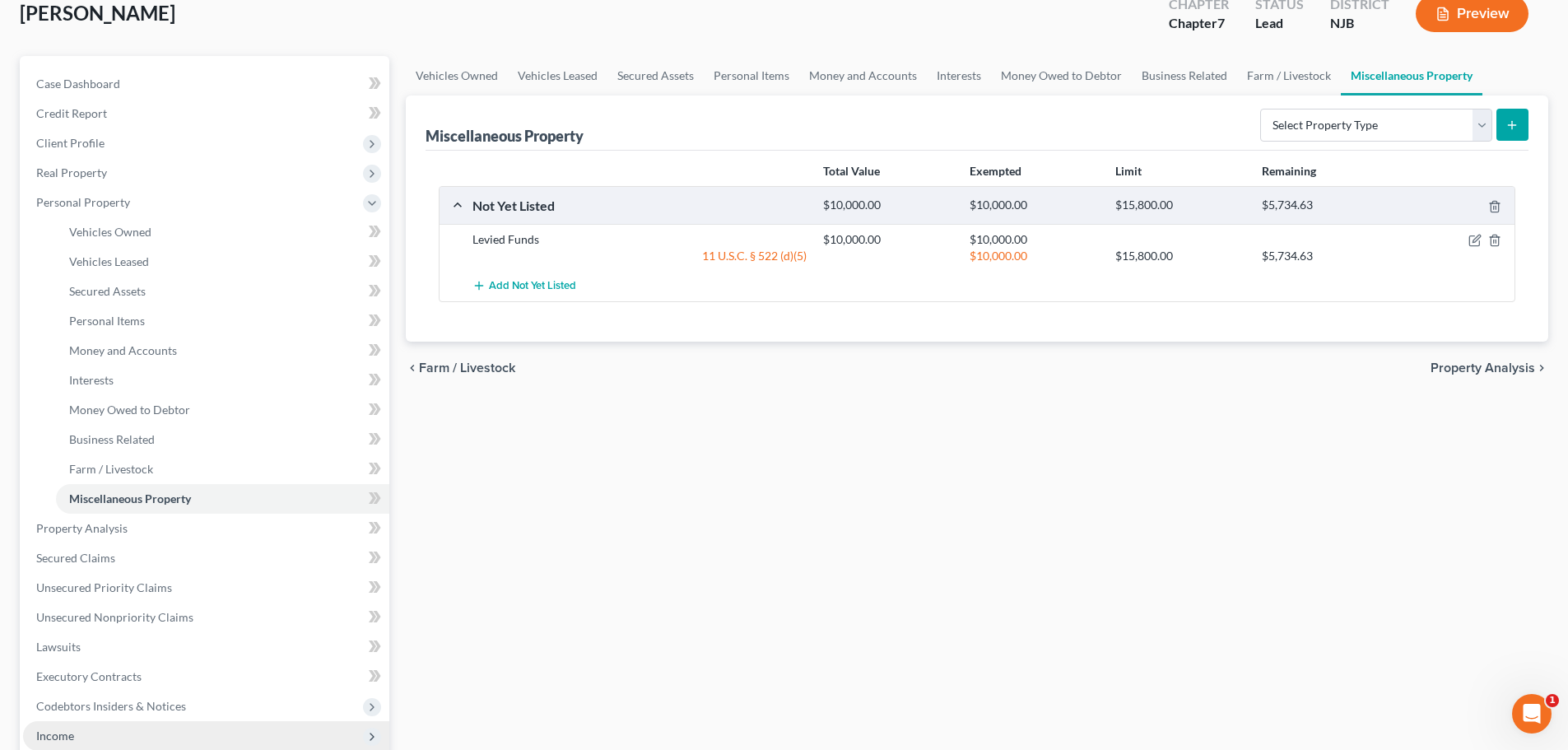
scroll to position [247, 0]
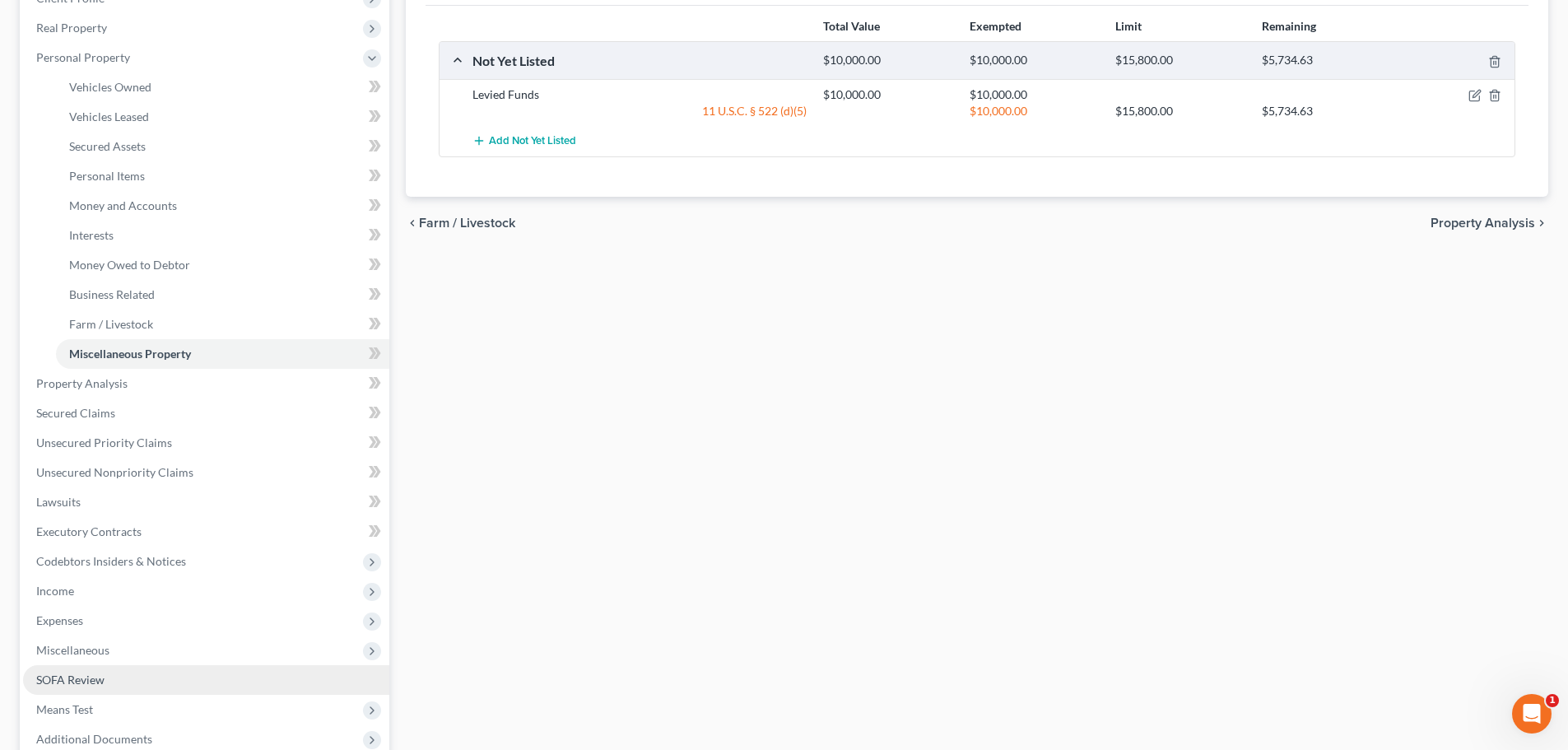
click at [108, 677] on link "SOFA Review" at bounding box center [206, 680] width 366 height 29
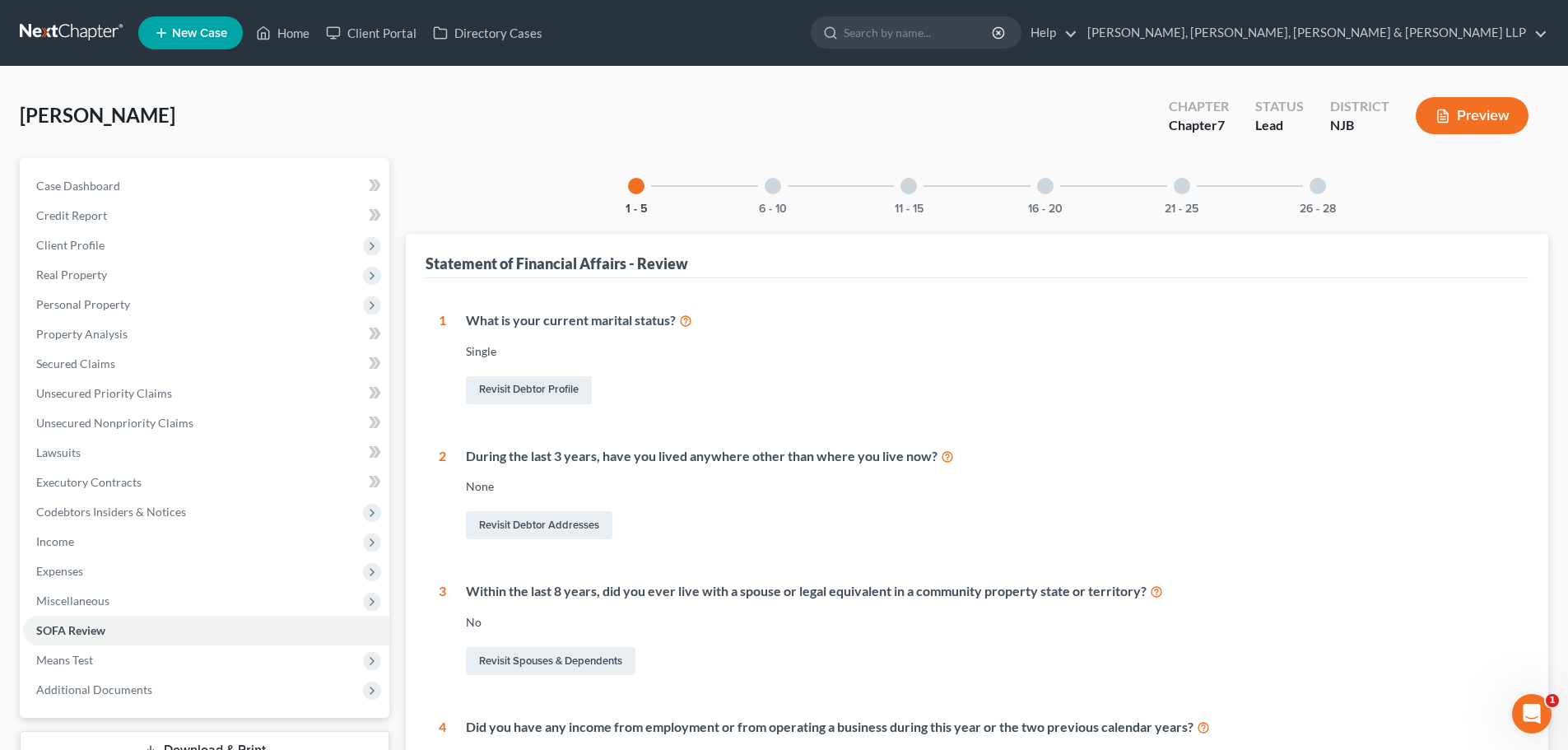
click at [778, 185] on div at bounding box center [772, 186] width 16 height 16
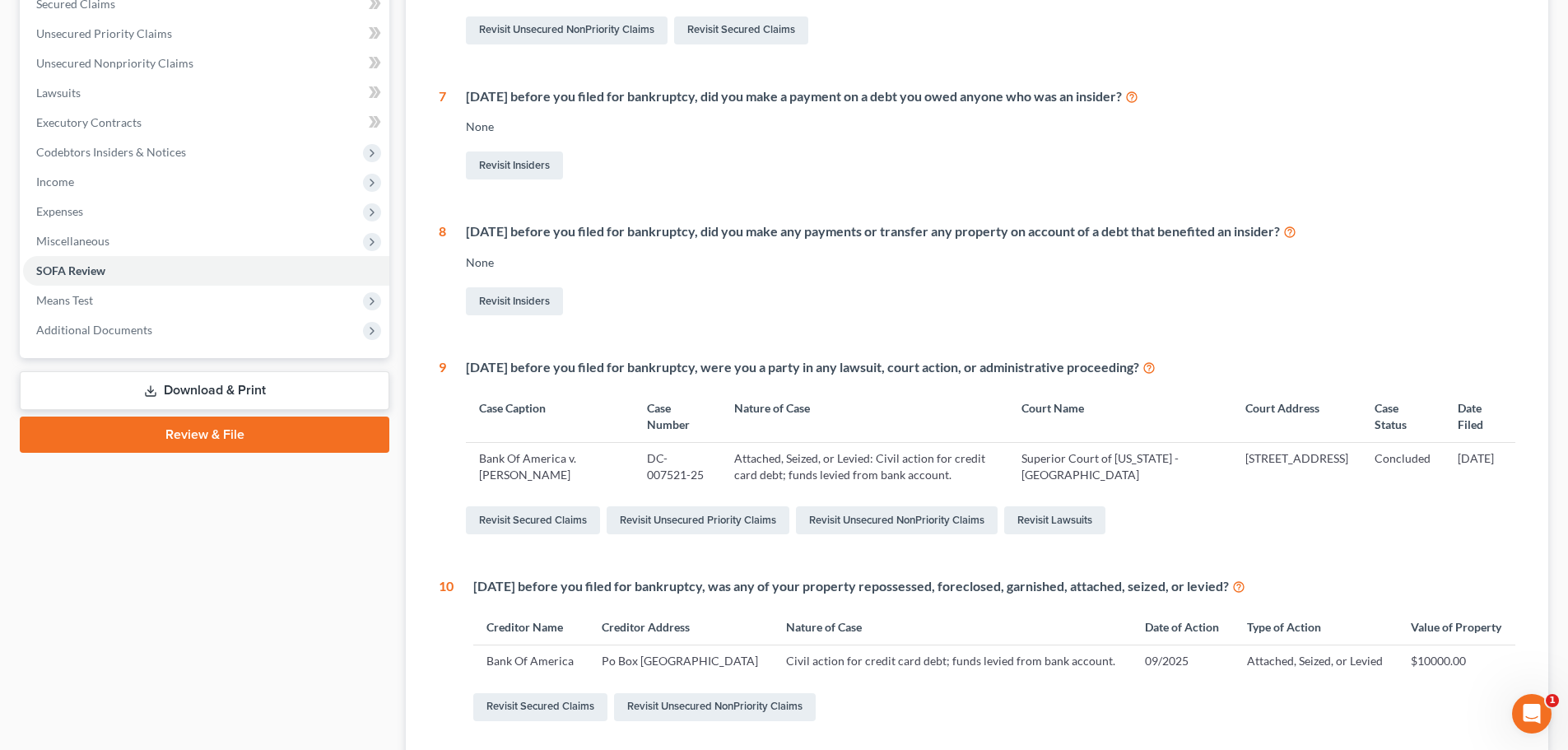
scroll to position [494, 0]
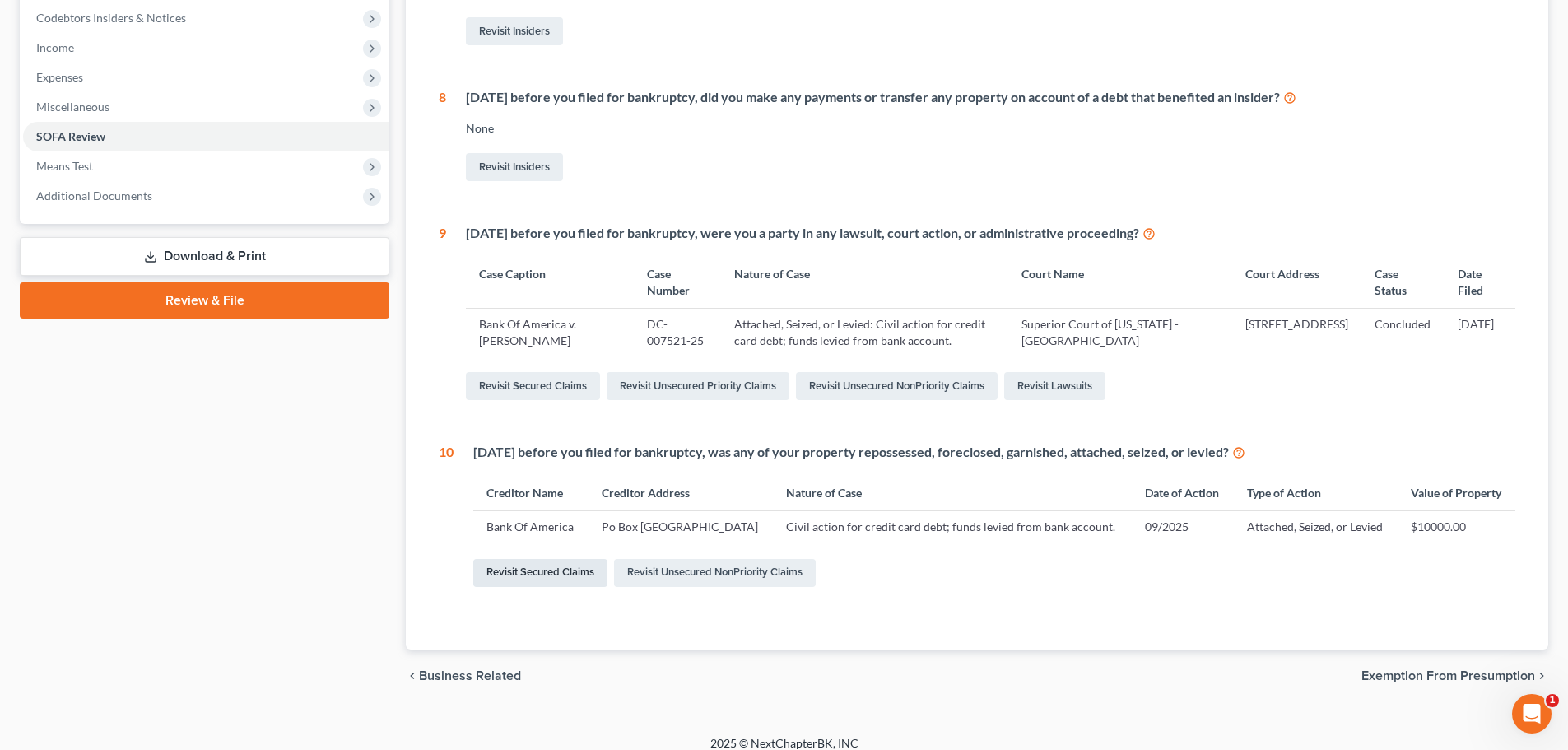
click at [555, 579] on link "Revisit Secured Claims" at bounding box center [540, 573] width 134 height 28
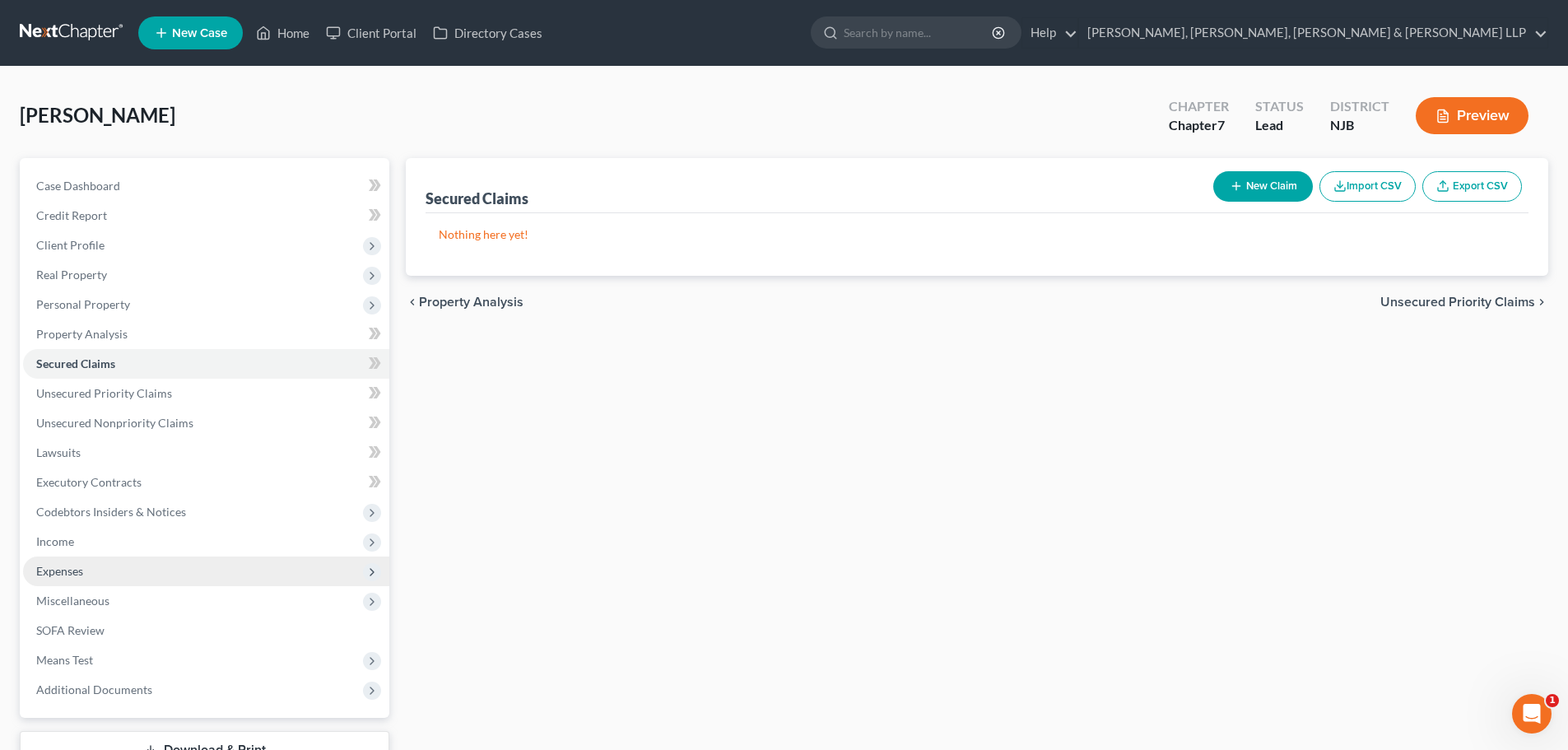
click at [102, 566] on span "Expenses" at bounding box center [206, 571] width 366 height 29
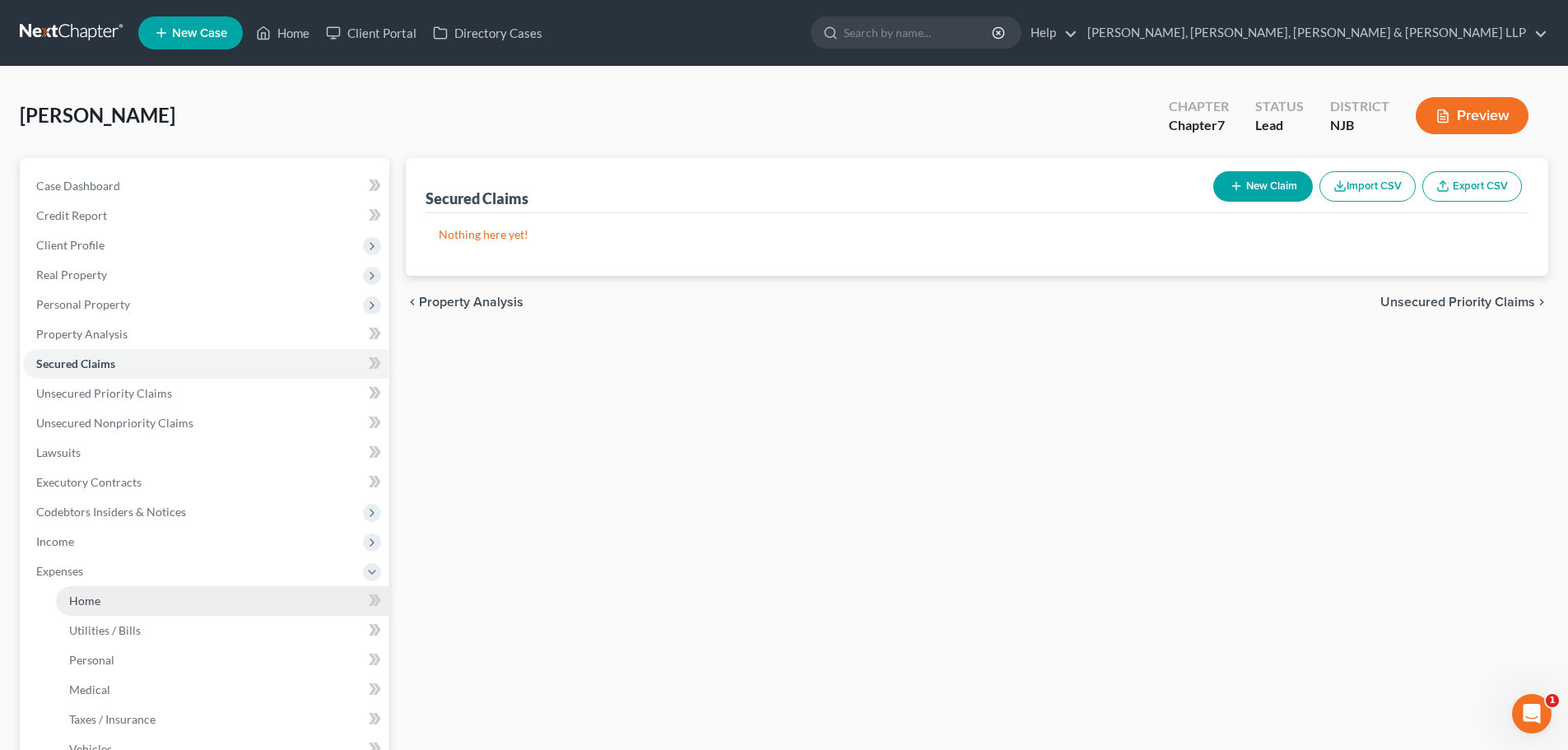
click at [93, 596] on span "Home" at bounding box center [85, 601] width 31 height 14
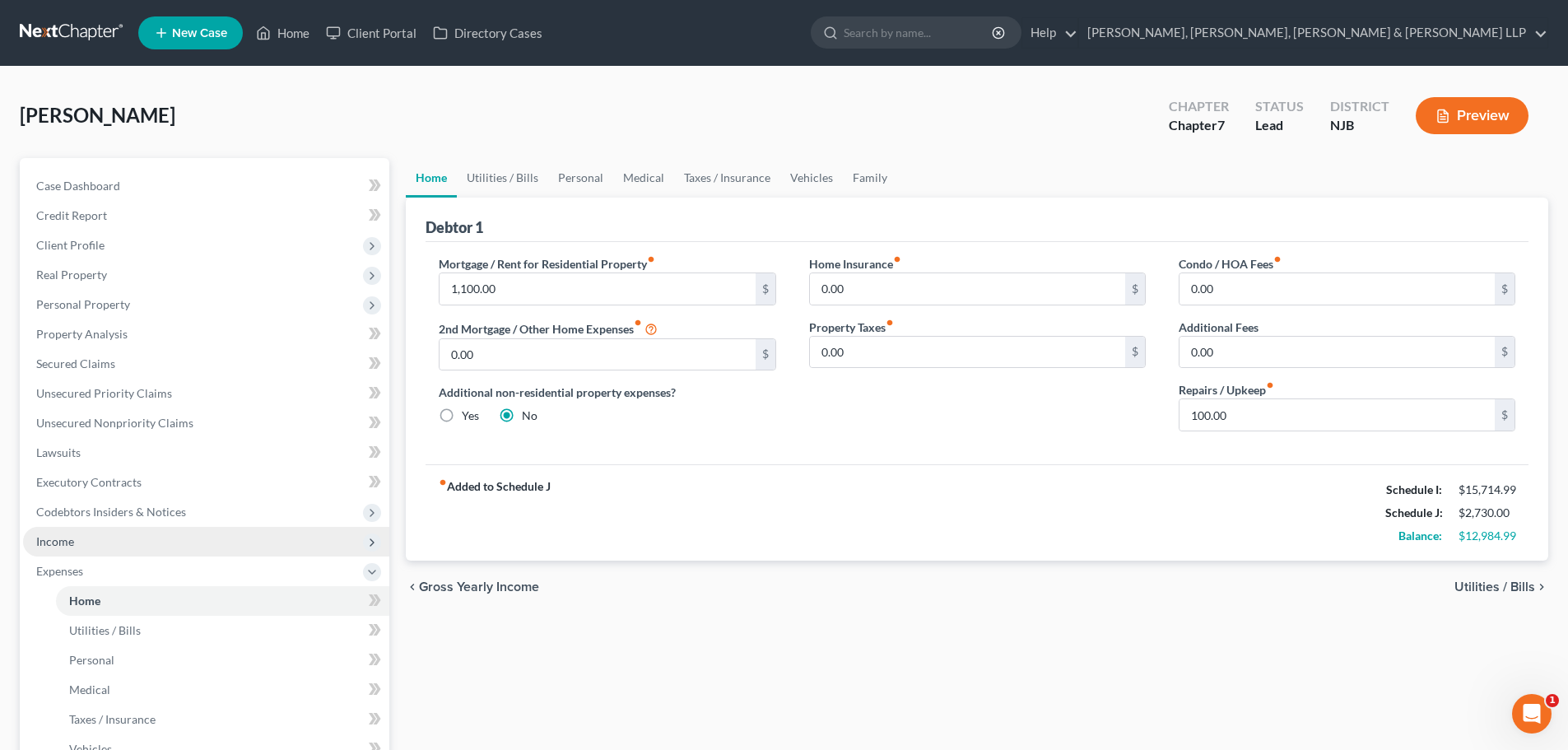
click at [117, 554] on span "Income" at bounding box center [206, 542] width 366 height 29
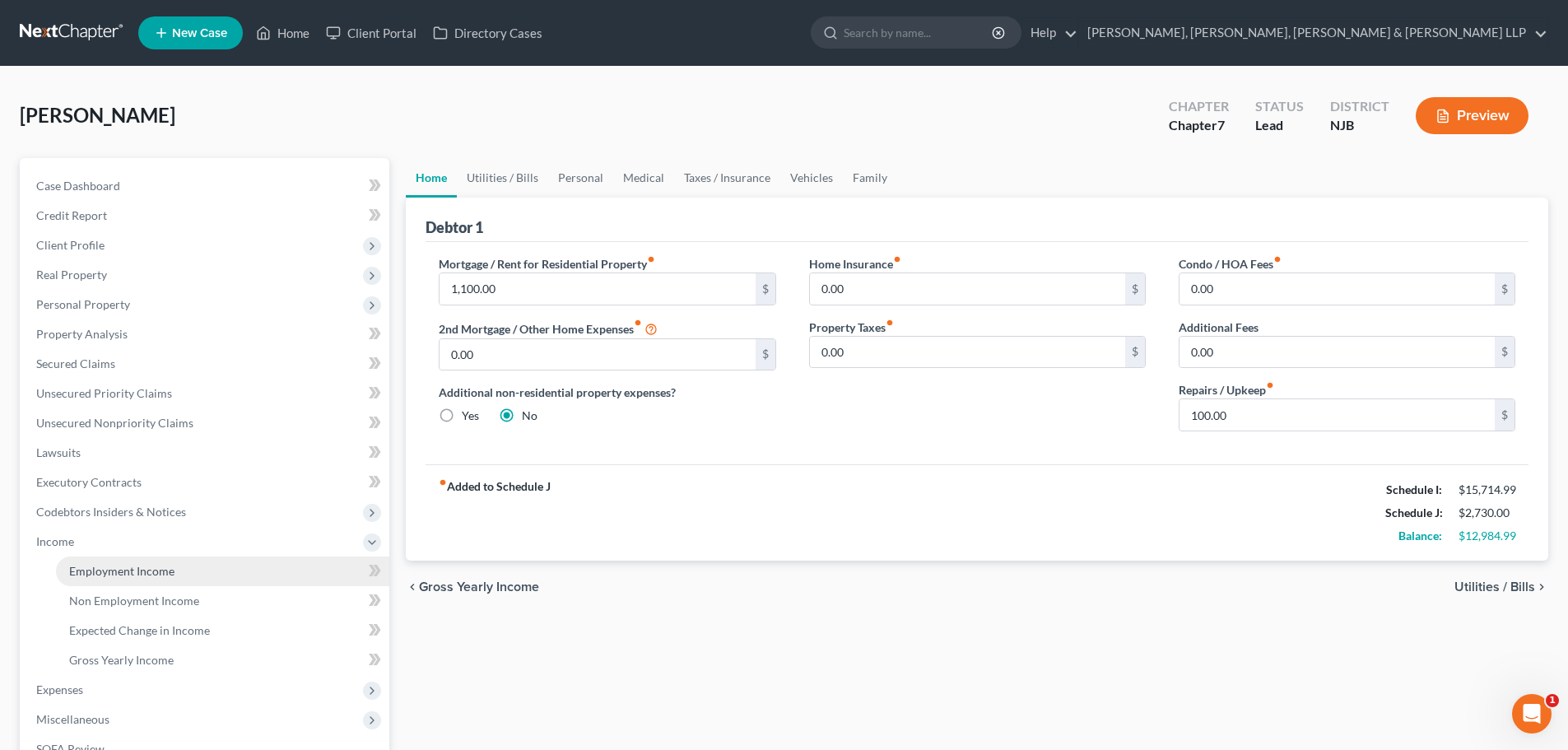
click at [120, 568] on span "Employment Income" at bounding box center [122, 571] width 105 height 14
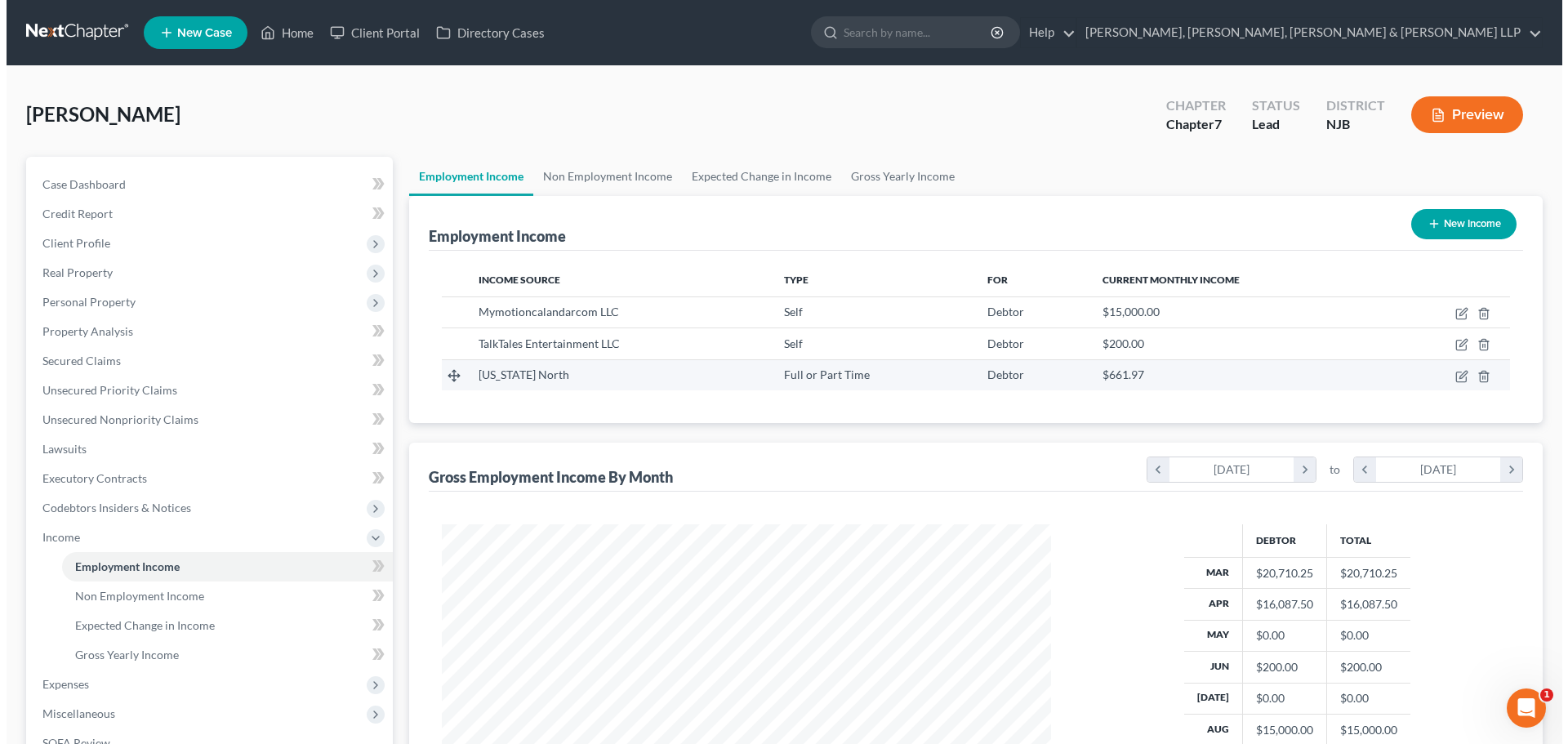
scroll to position [304, 642]
click at [1453, 379] on icon "button" at bounding box center [1455, 376] width 13 height 13
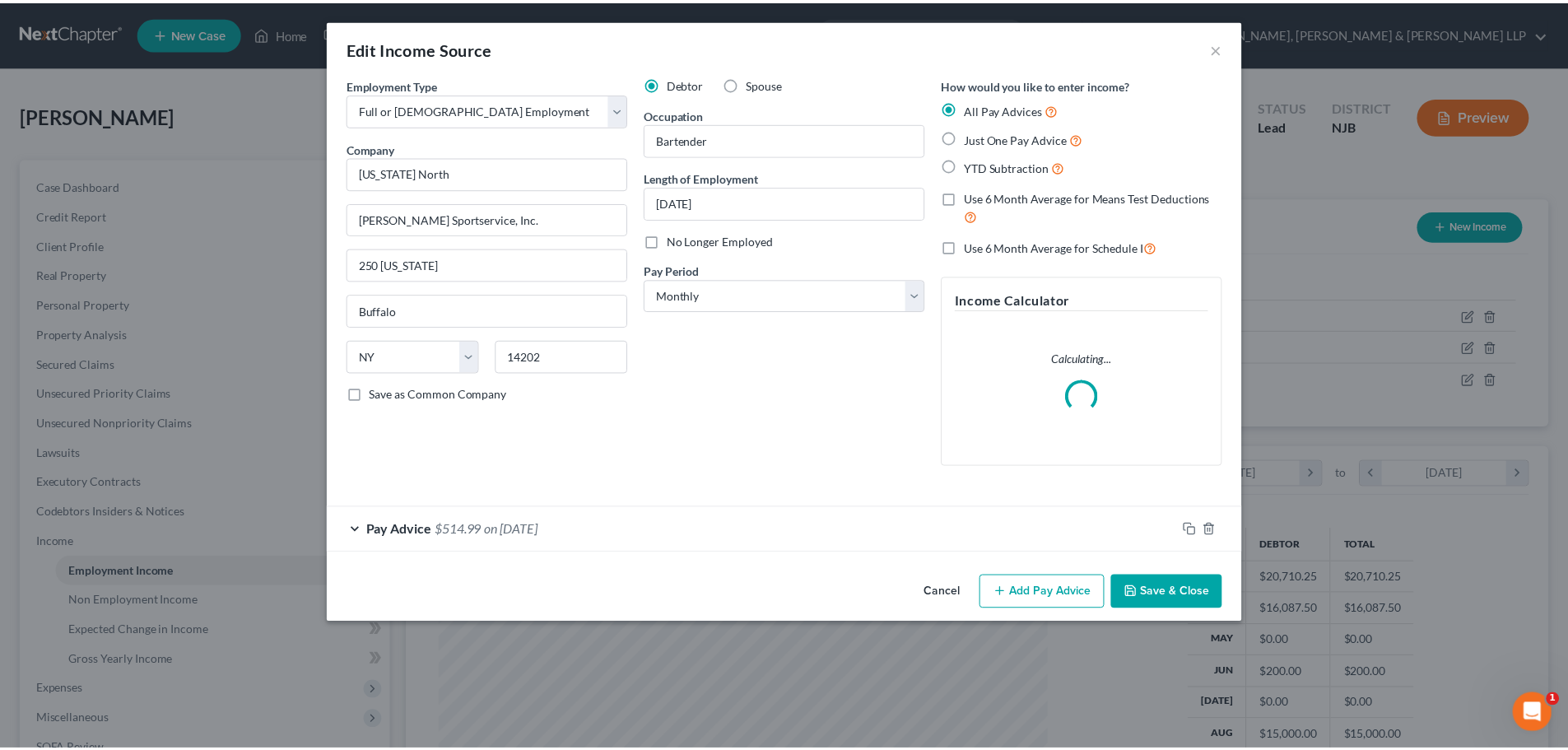
scroll to position [309, 653]
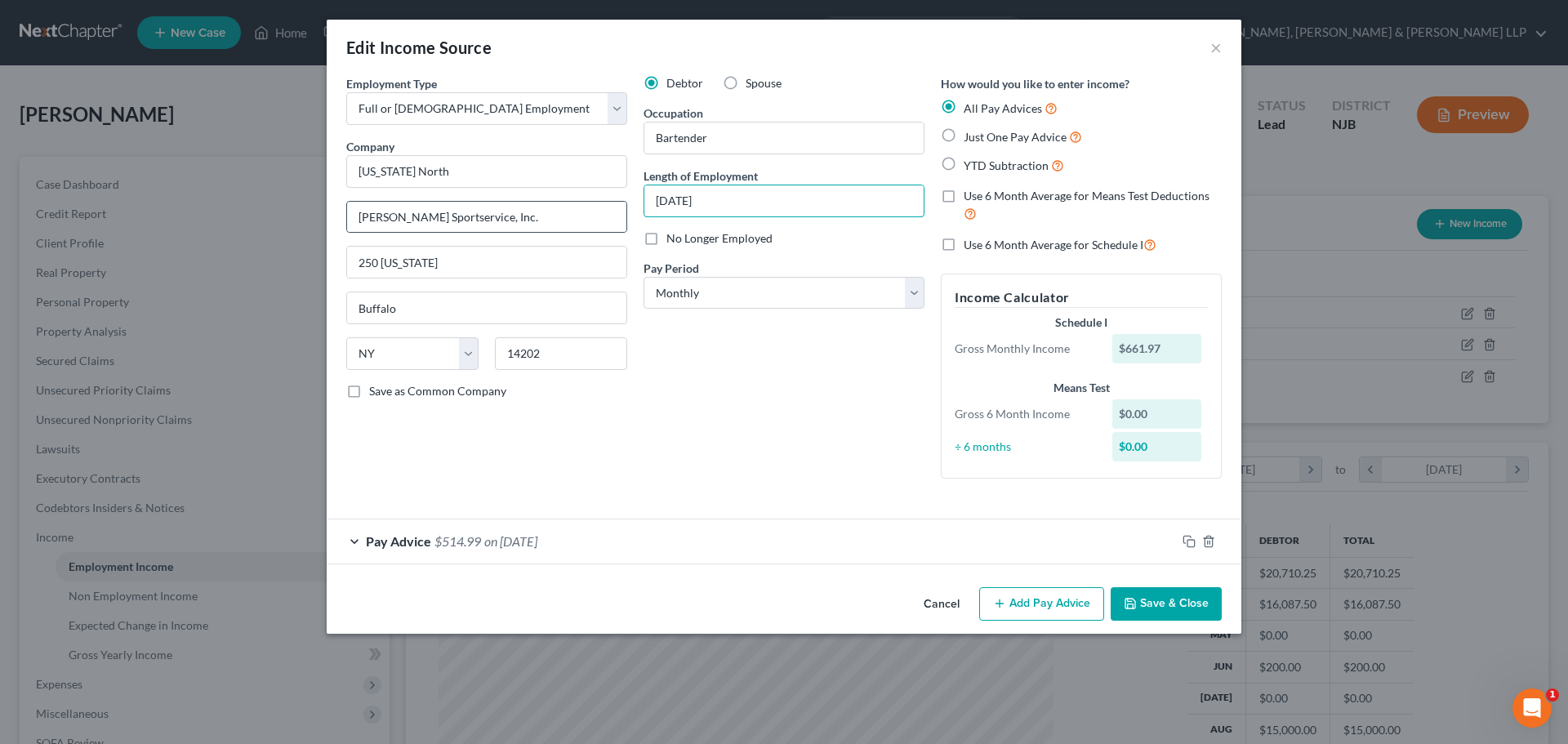
drag, startPoint x: 741, startPoint y: 201, endPoint x: 607, endPoint y: 200, distance: 134.0
click at [607, 200] on div "Employment Type * Select Full or [DEMOGRAPHIC_DATA] Employment Self Employment …" at bounding box center [784, 291] width 892 height 430
drag, startPoint x: 739, startPoint y: 206, endPoint x: 675, endPoint y: 205, distance: 64.0
click at [739, 205] on input "[DATE]" at bounding box center [784, 201] width 279 height 31
click at [654, 201] on input "[DATE]" at bounding box center [784, 201] width 279 height 31
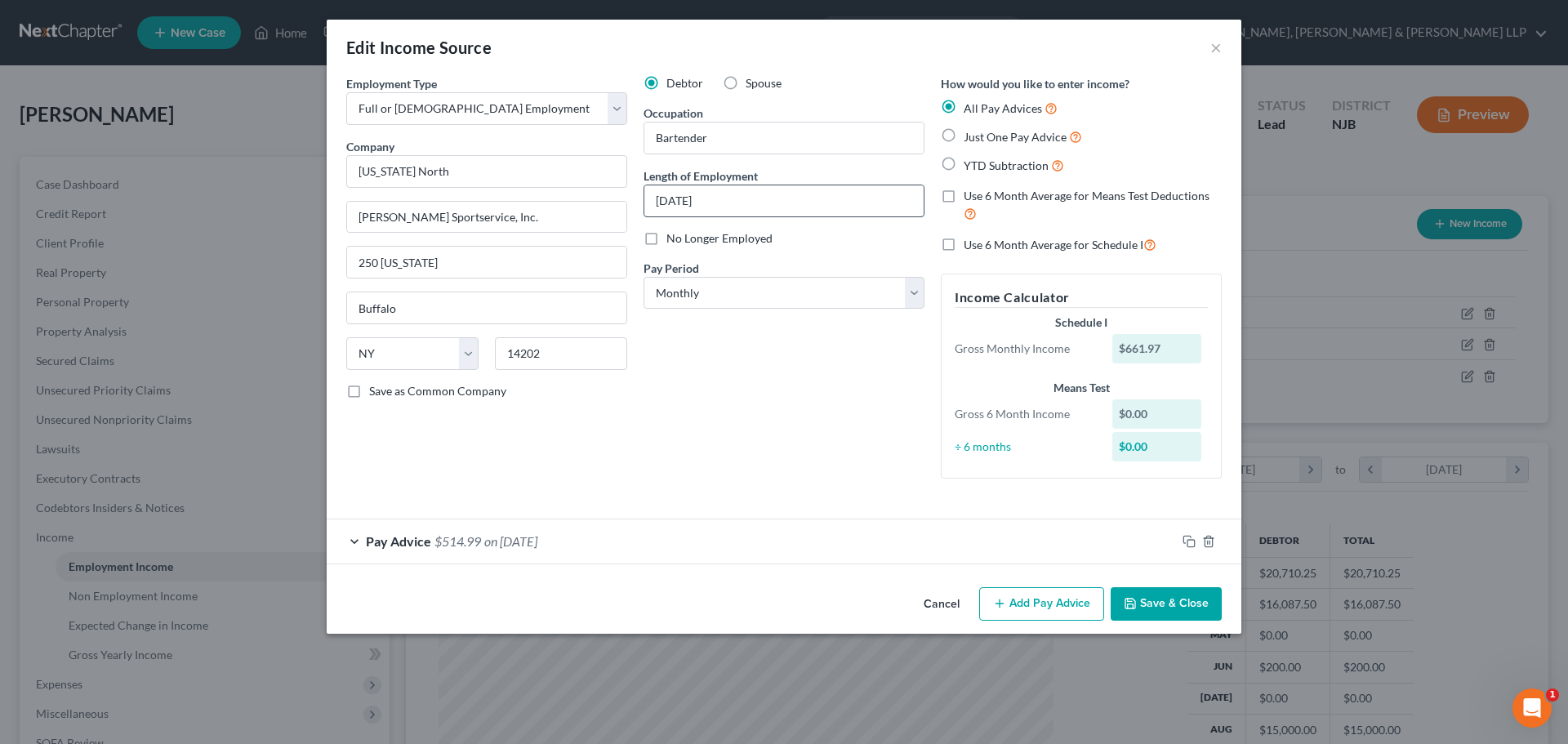
click at [737, 205] on input "[DATE]" at bounding box center [784, 201] width 279 height 31
click at [654, 204] on input "[DATE]" at bounding box center [784, 201] width 279 height 31
click at [1200, 615] on button "Save & Close" at bounding box center [1166, 604] width 111 height 34
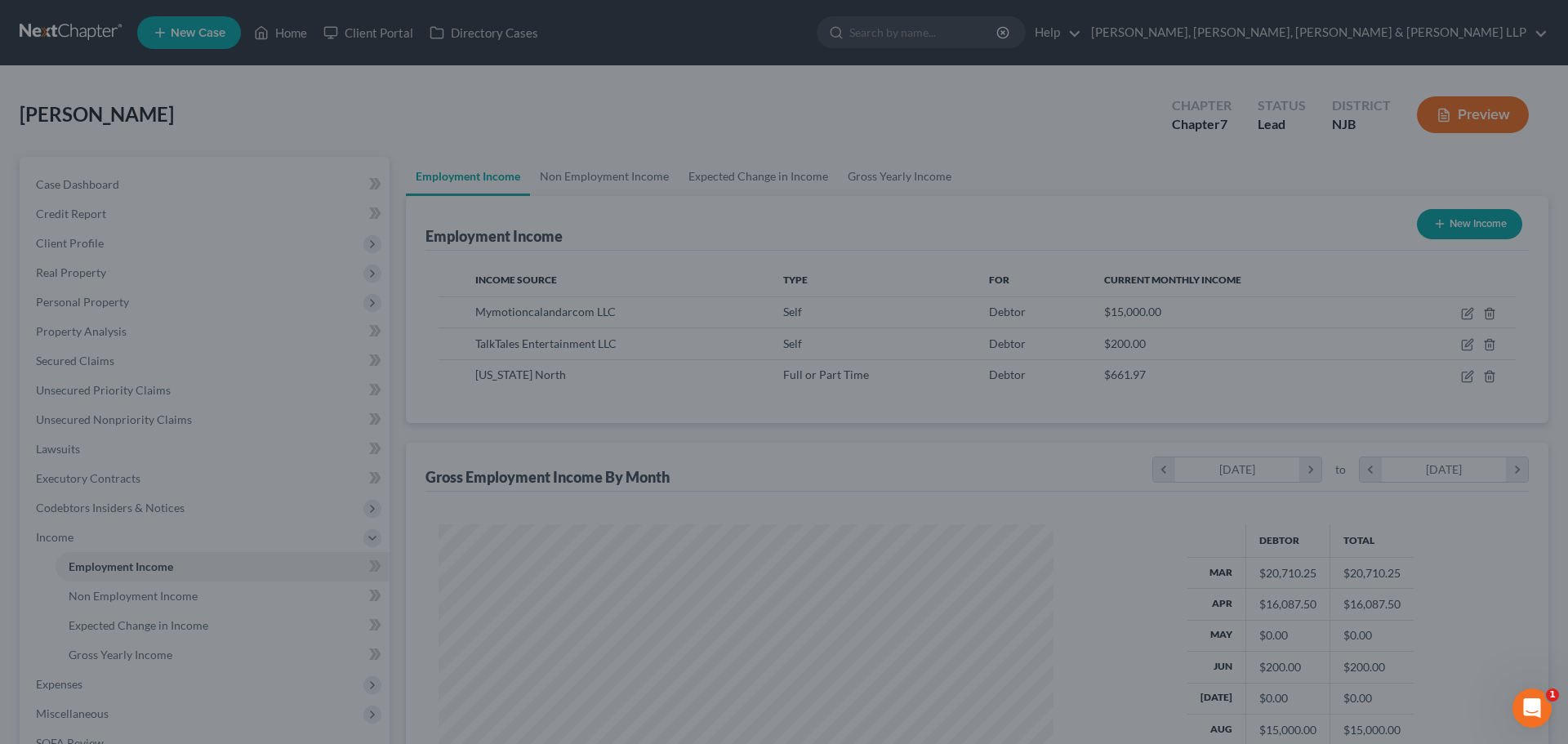
scroll to position [816546, 815911]
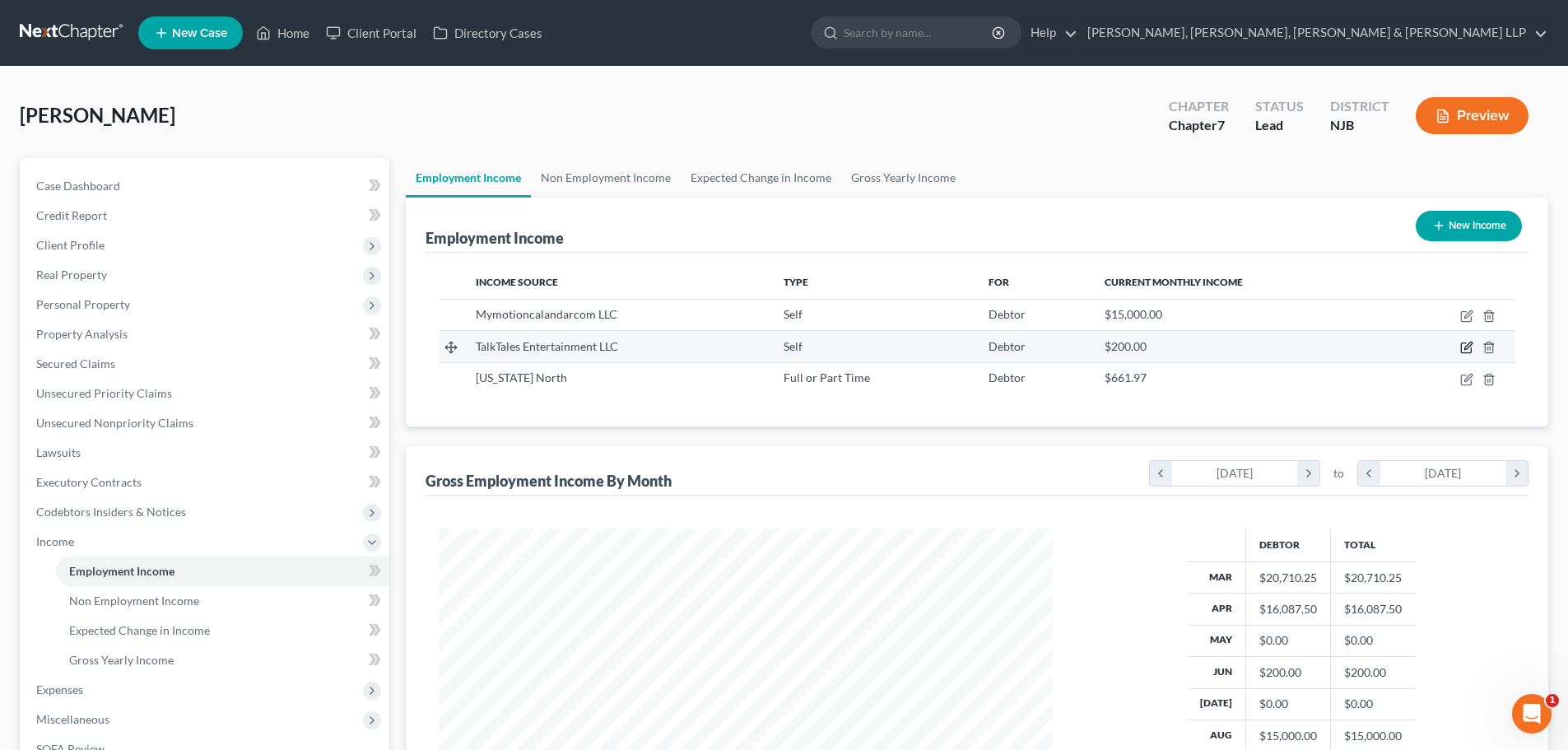
click at [1464, 341] on icon "button" at bounding box center [1467, 347] width 13 height 13
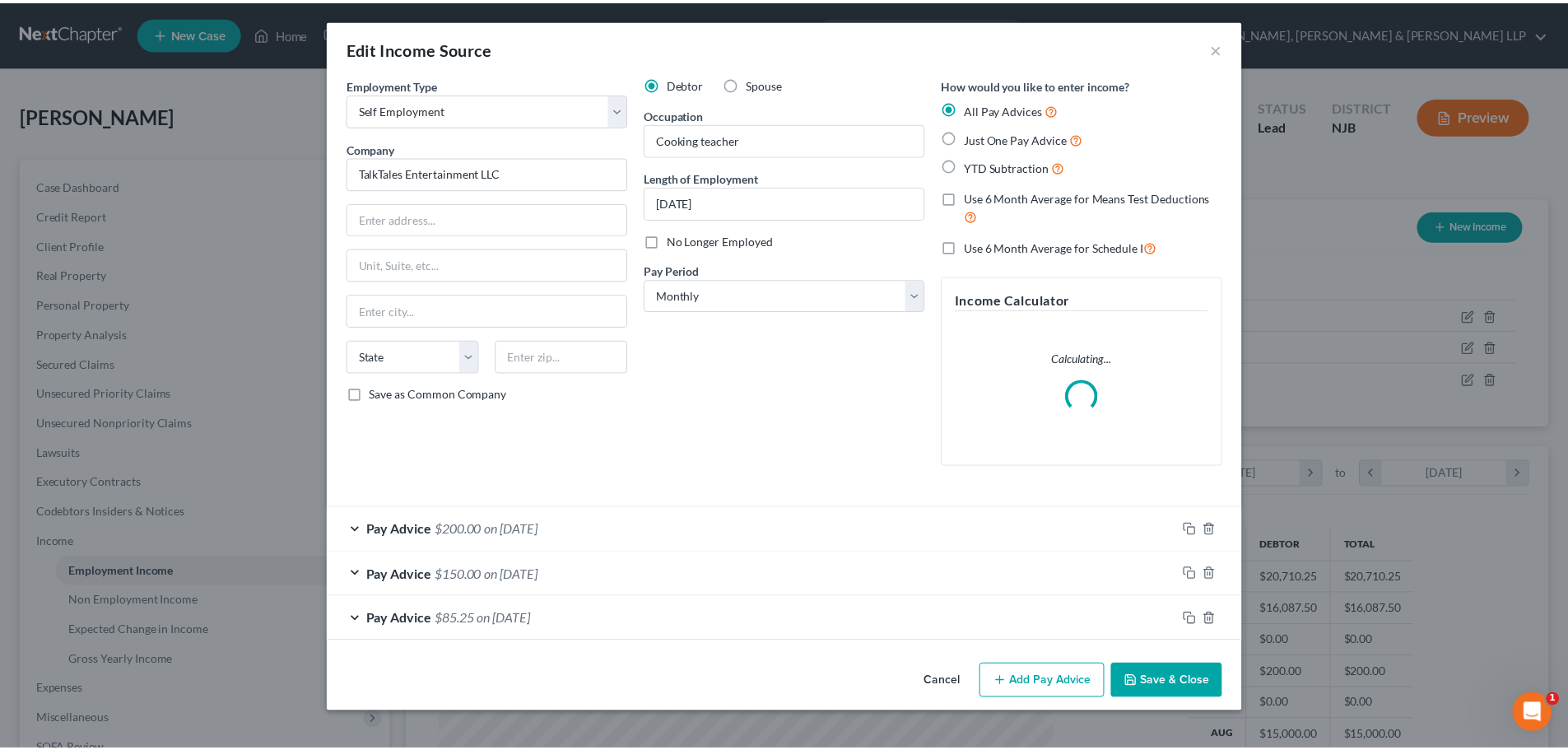
scroll to position [309, 653]
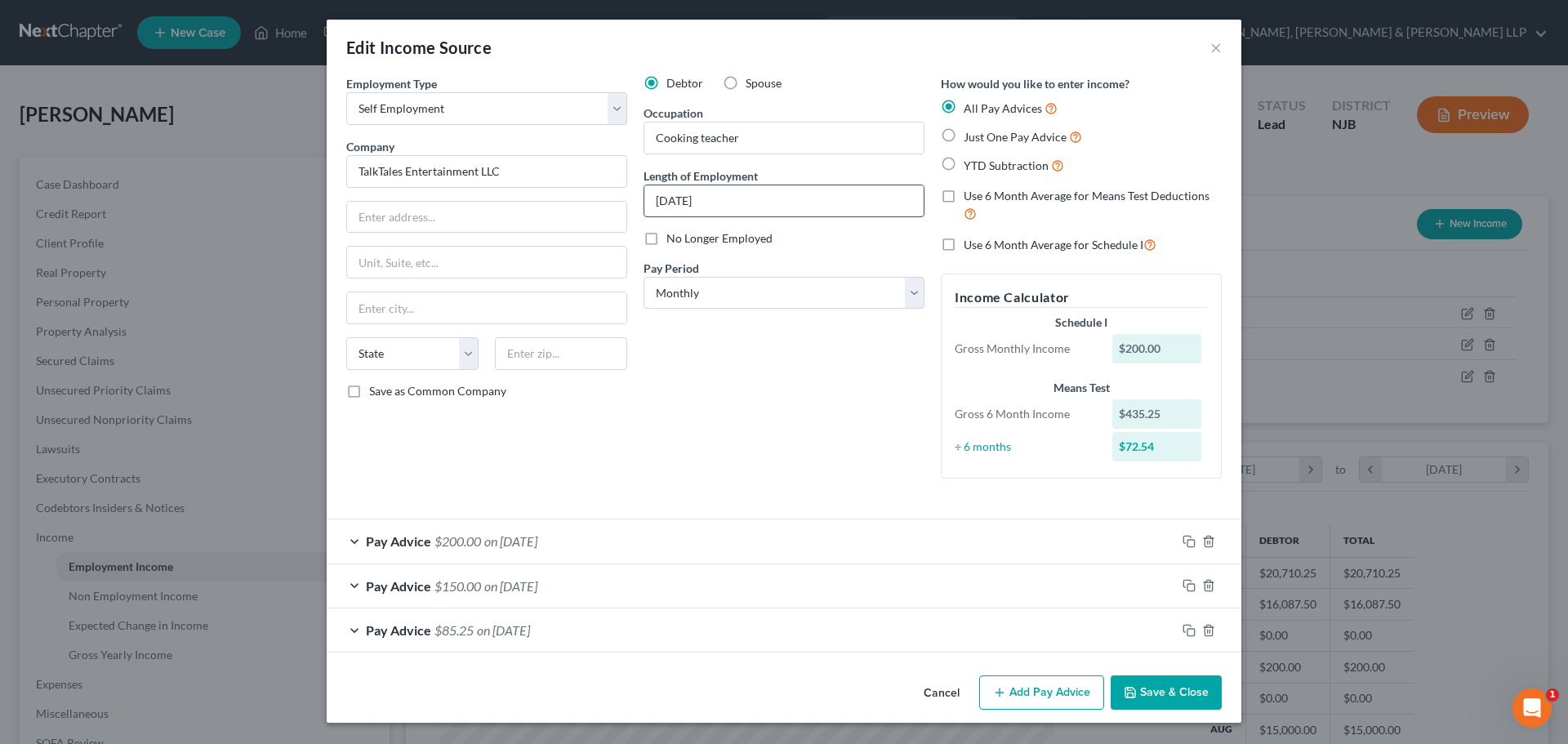
click at [656, 202] on input "[DATE]" at bounding box center [784, 201] width 279 height 31
click at [1172, 699] on button "Save & Close" at bounding box center [1166, 693] width 111 height 34
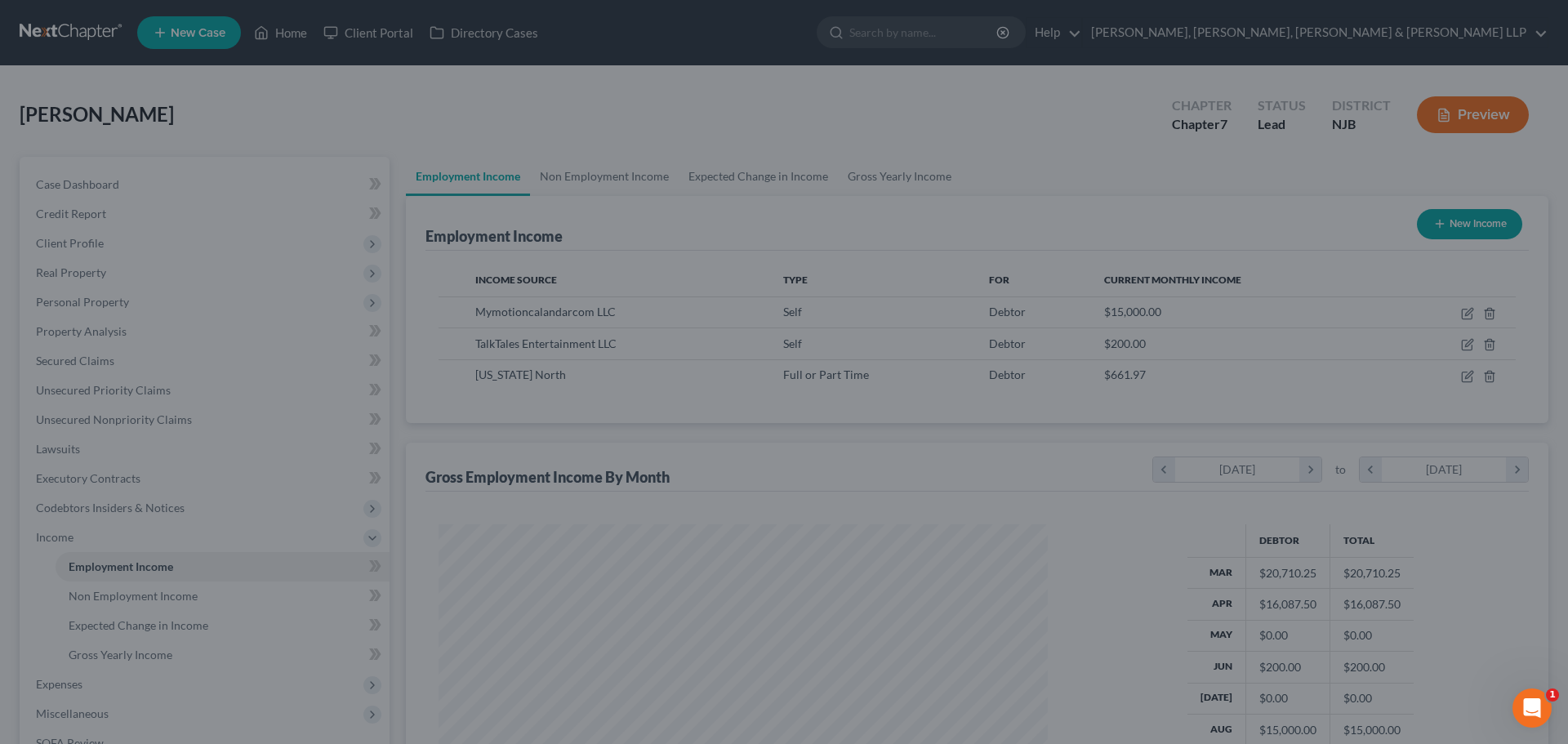
scroll to position [816546, 815911]
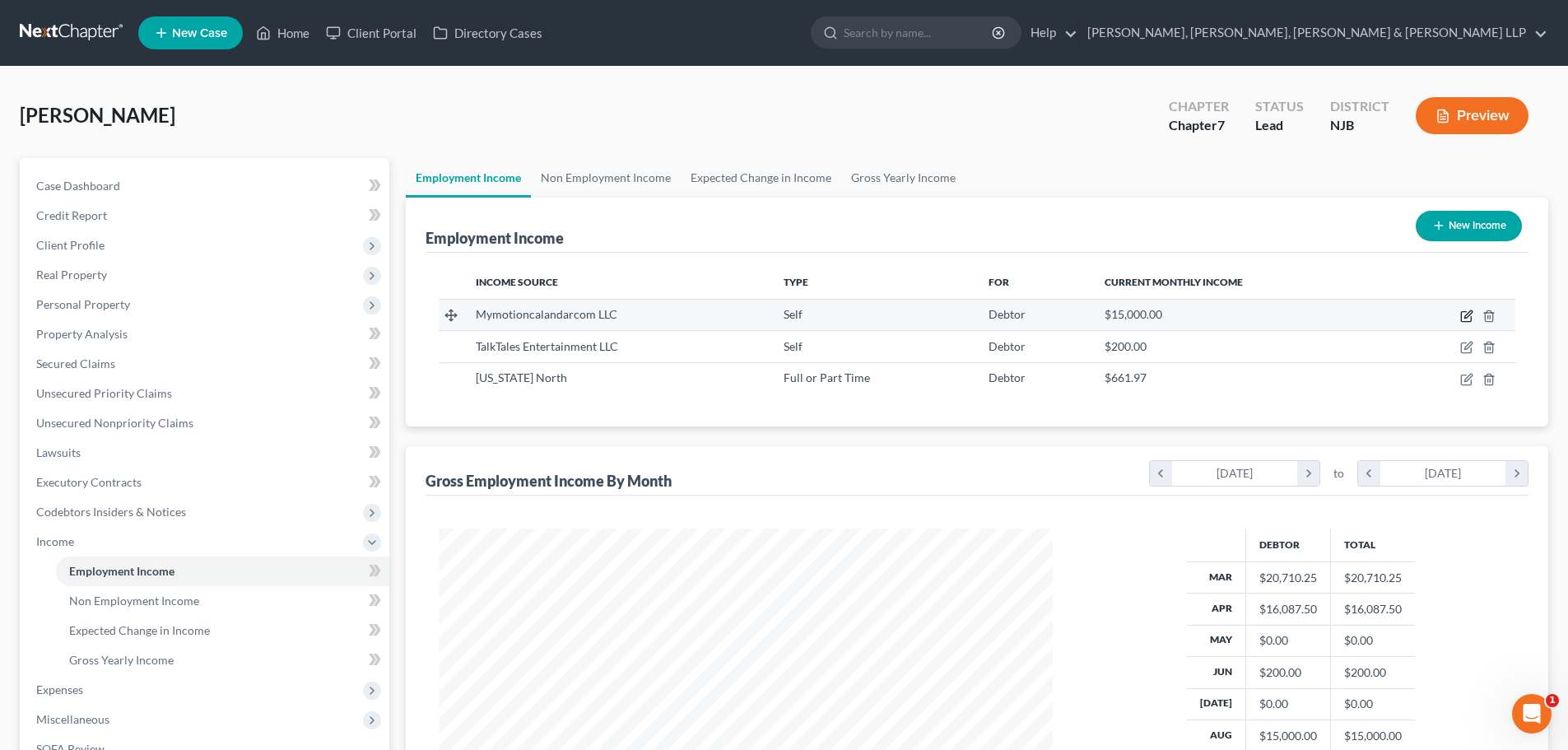
click at [1470, 317] on icon "button" at bounding box center [1467, 315] width 13 height 13
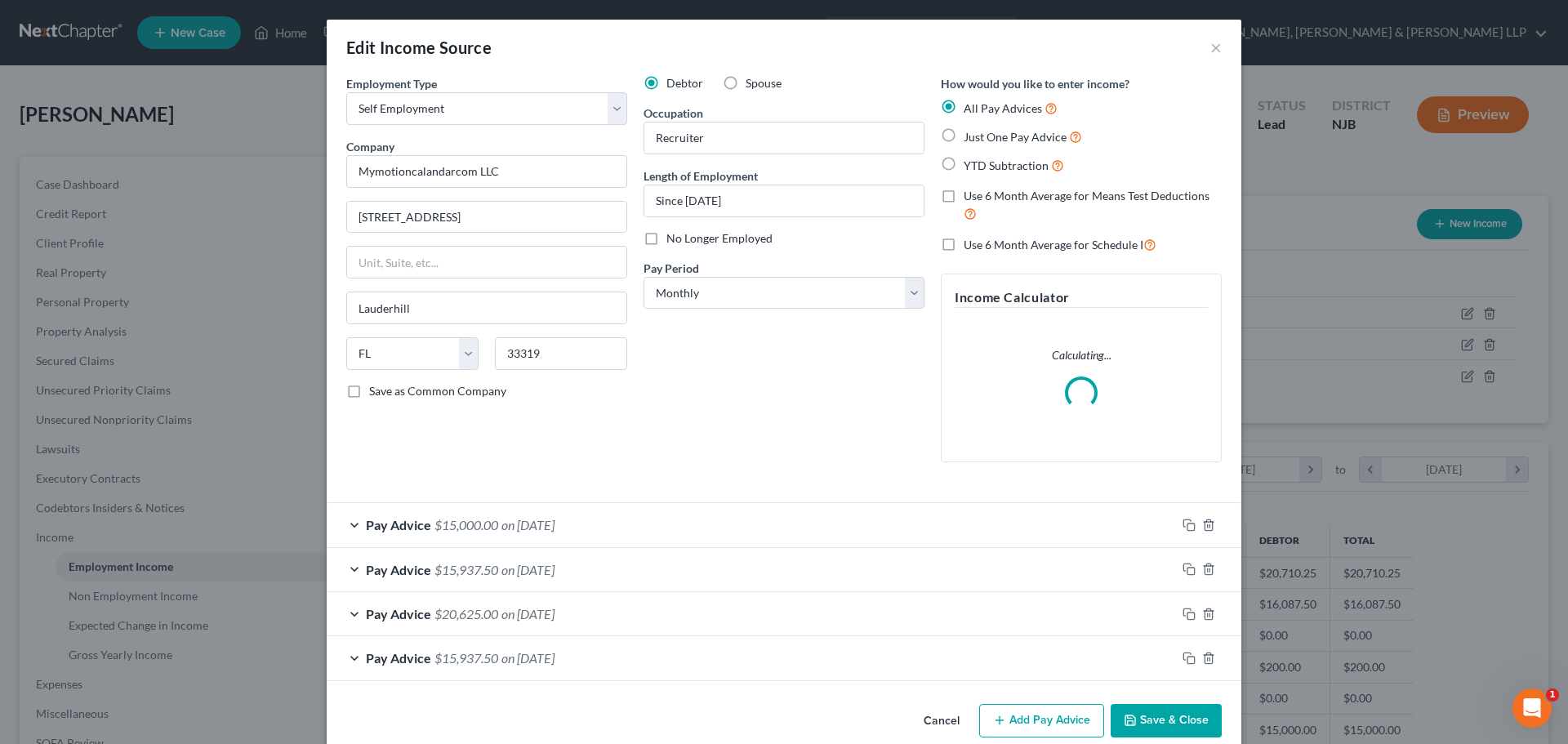
scroll to position [307, 648]
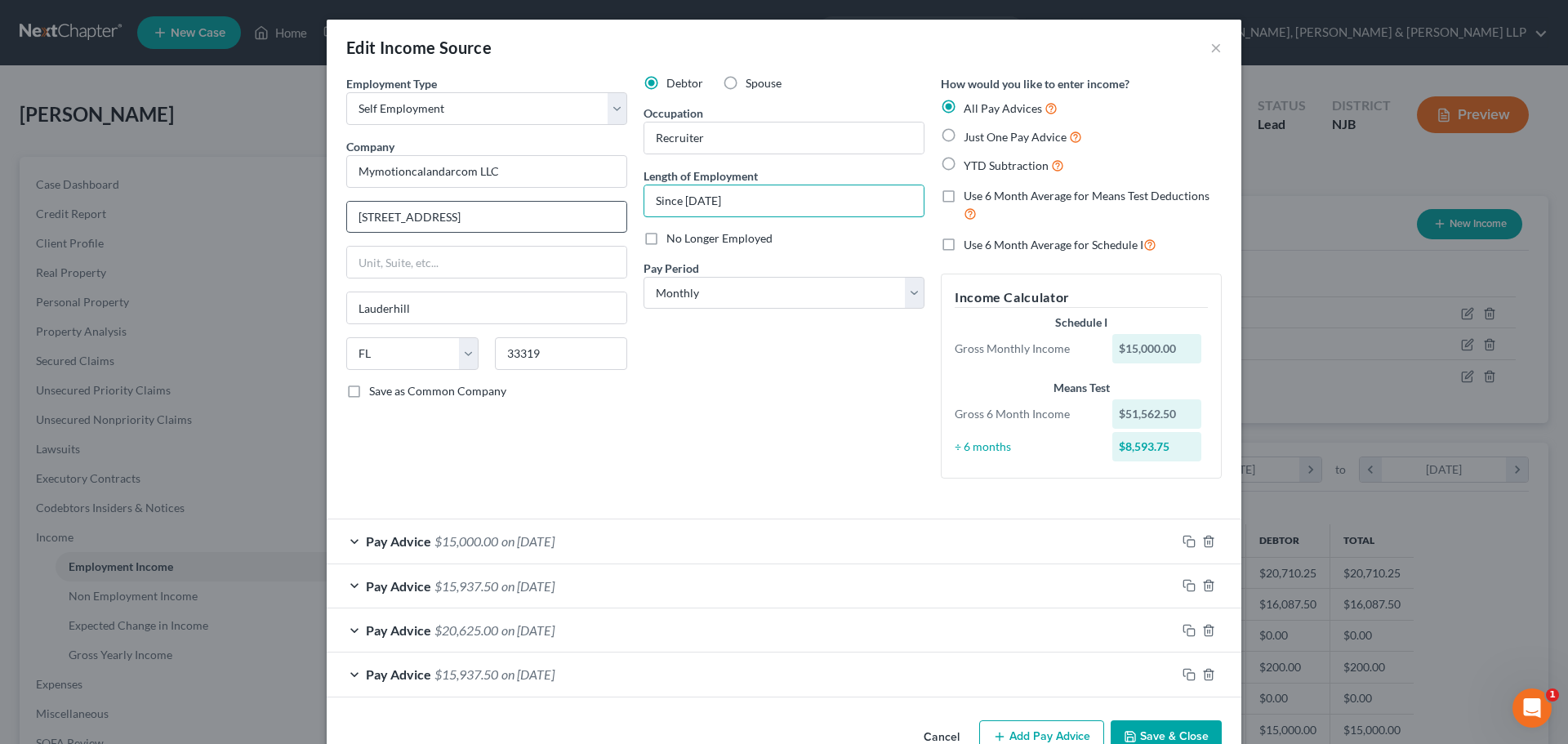
drag, startPoint x: 678, startPoint y: 202, endPoint x: 478, endPoint y: 207, distance: 200.1
click at [478, 207] on div "Employment Type * Select Full or [DEMOGRAPHIC_DATA] Employment Self Employment …" at bounding box center [784, 291] width 892 height 430
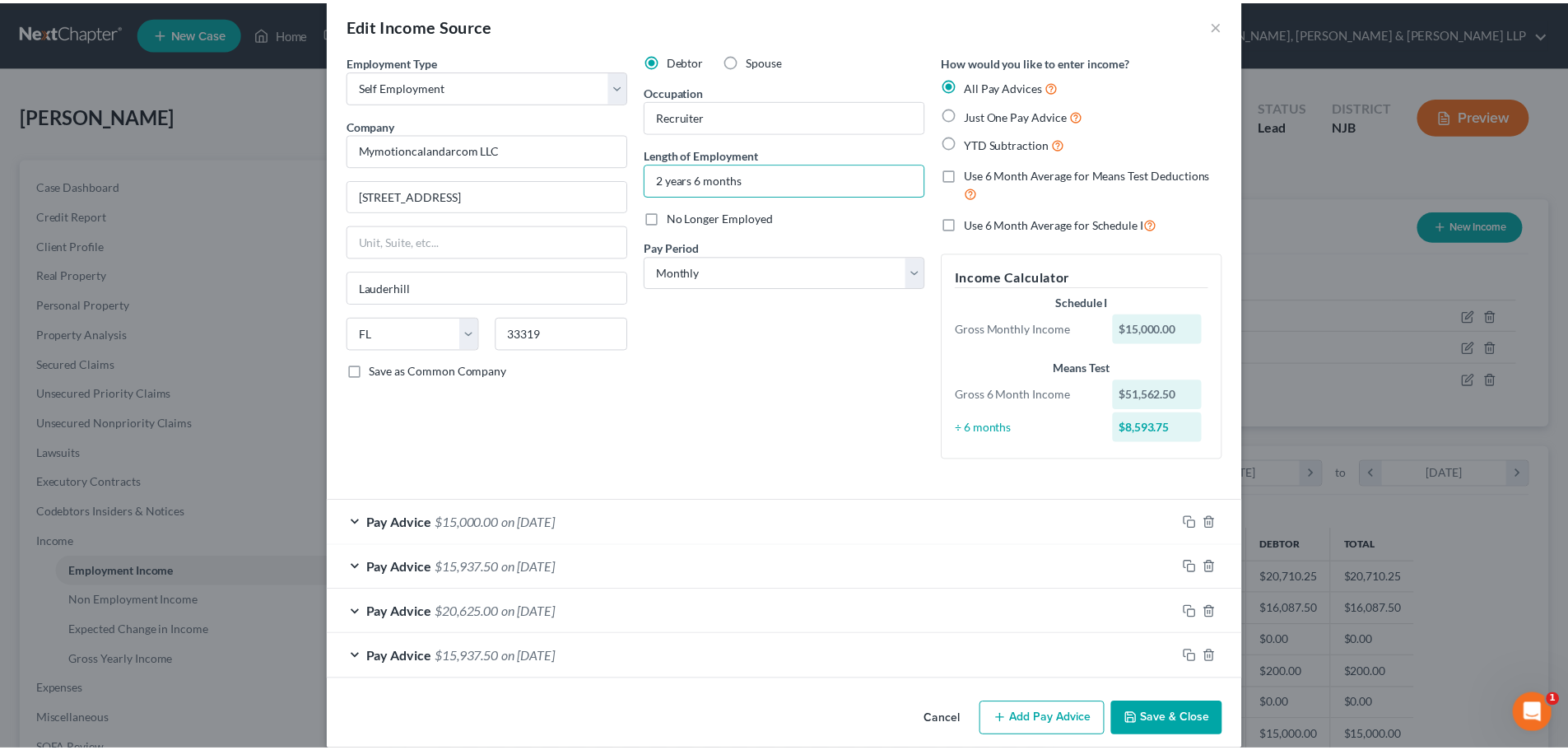
scroll to position [43, 0]
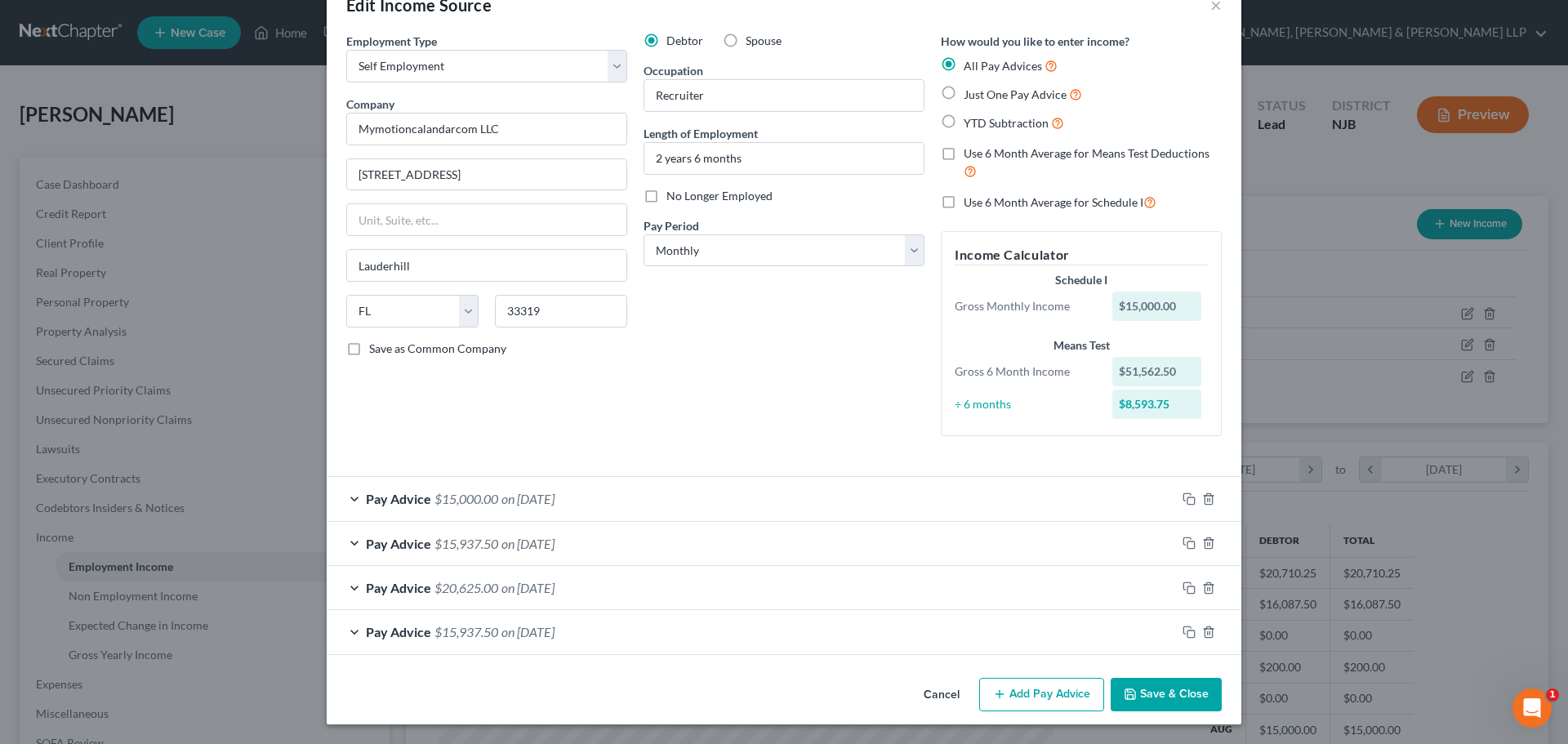
click at [1149, 687] on button "Save & Close" at bounding box center [1166, 695] width 111 height 34
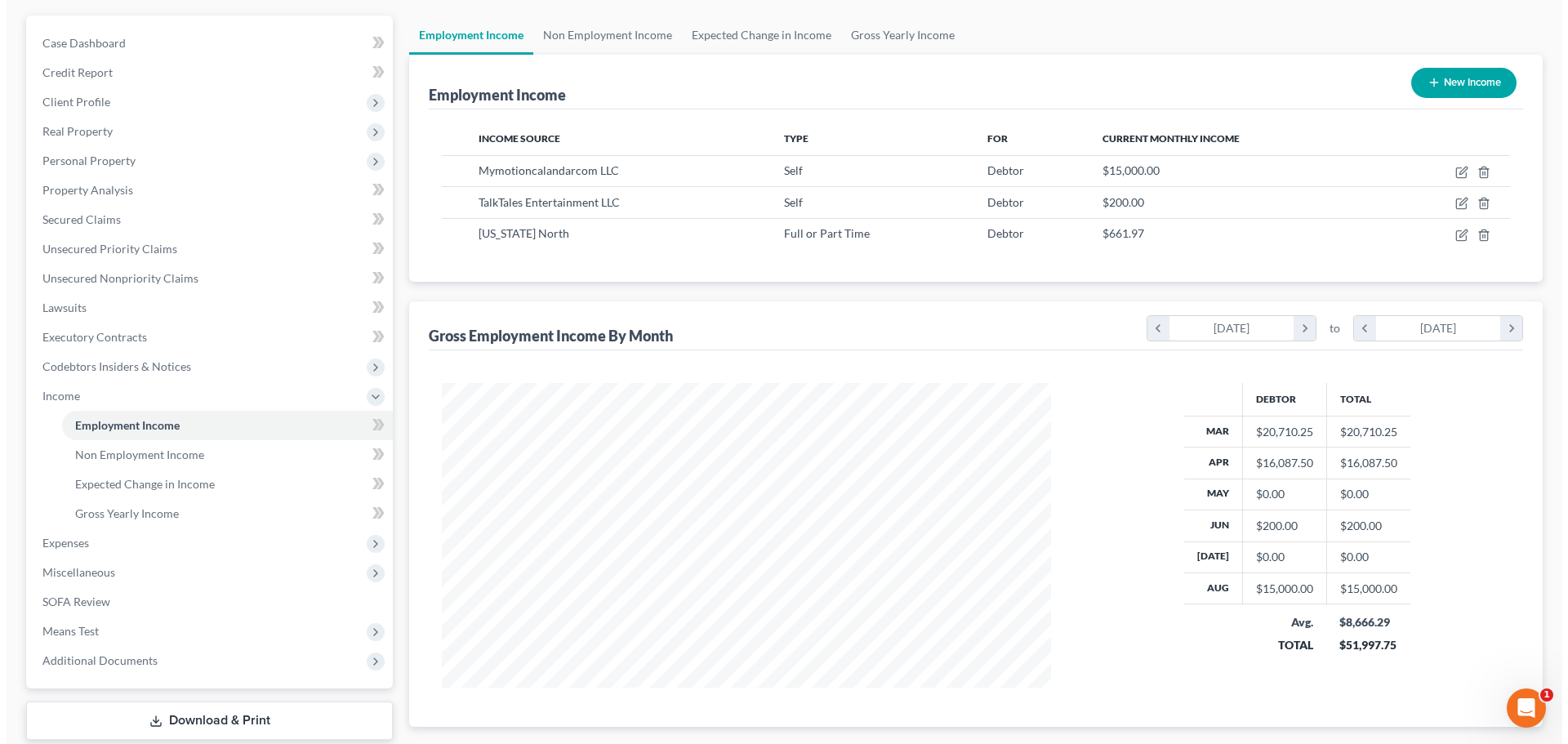
scroll to position [0, 0]
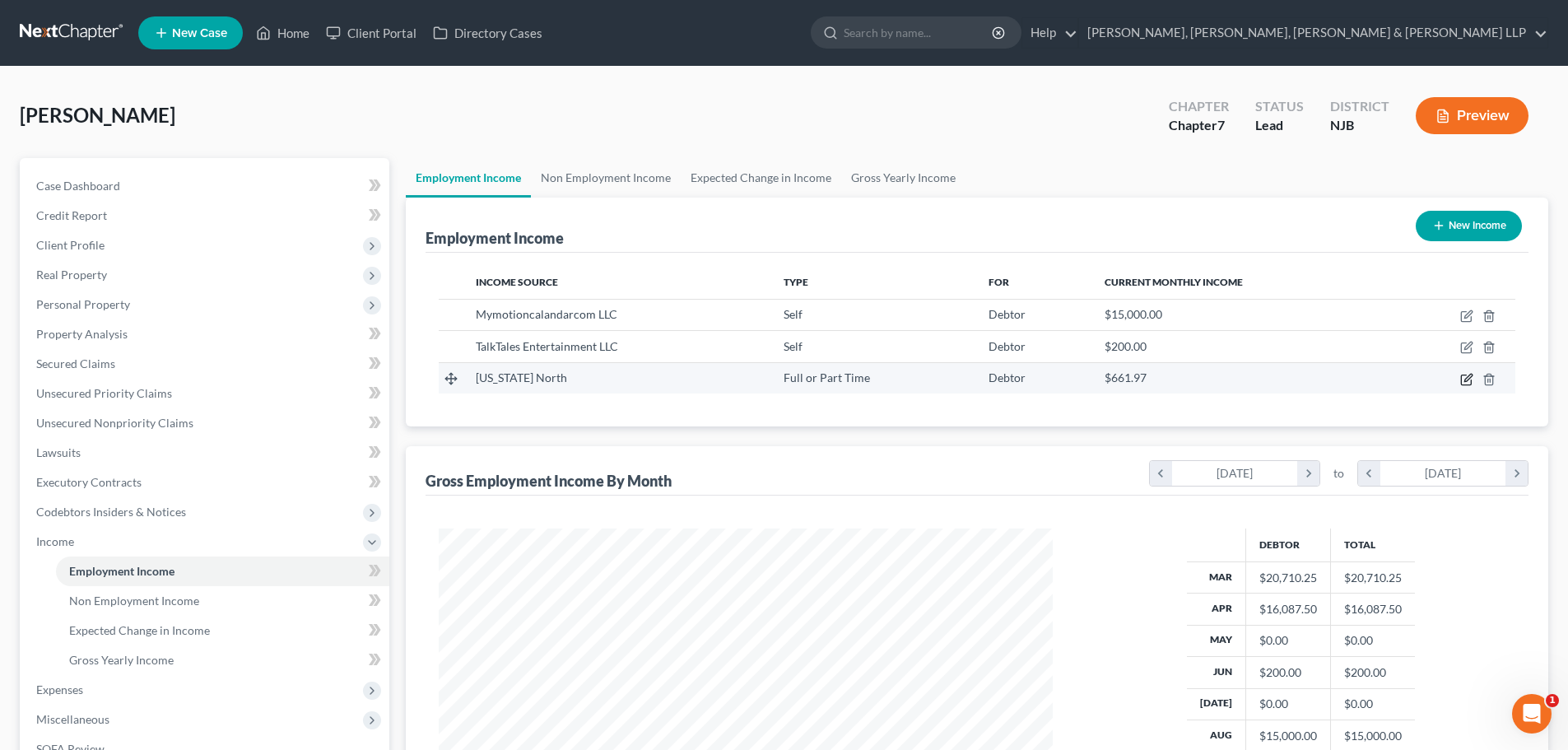
click at [1472, 377] on icon "button" at bounding box center [1468, 378] width 8 height 8
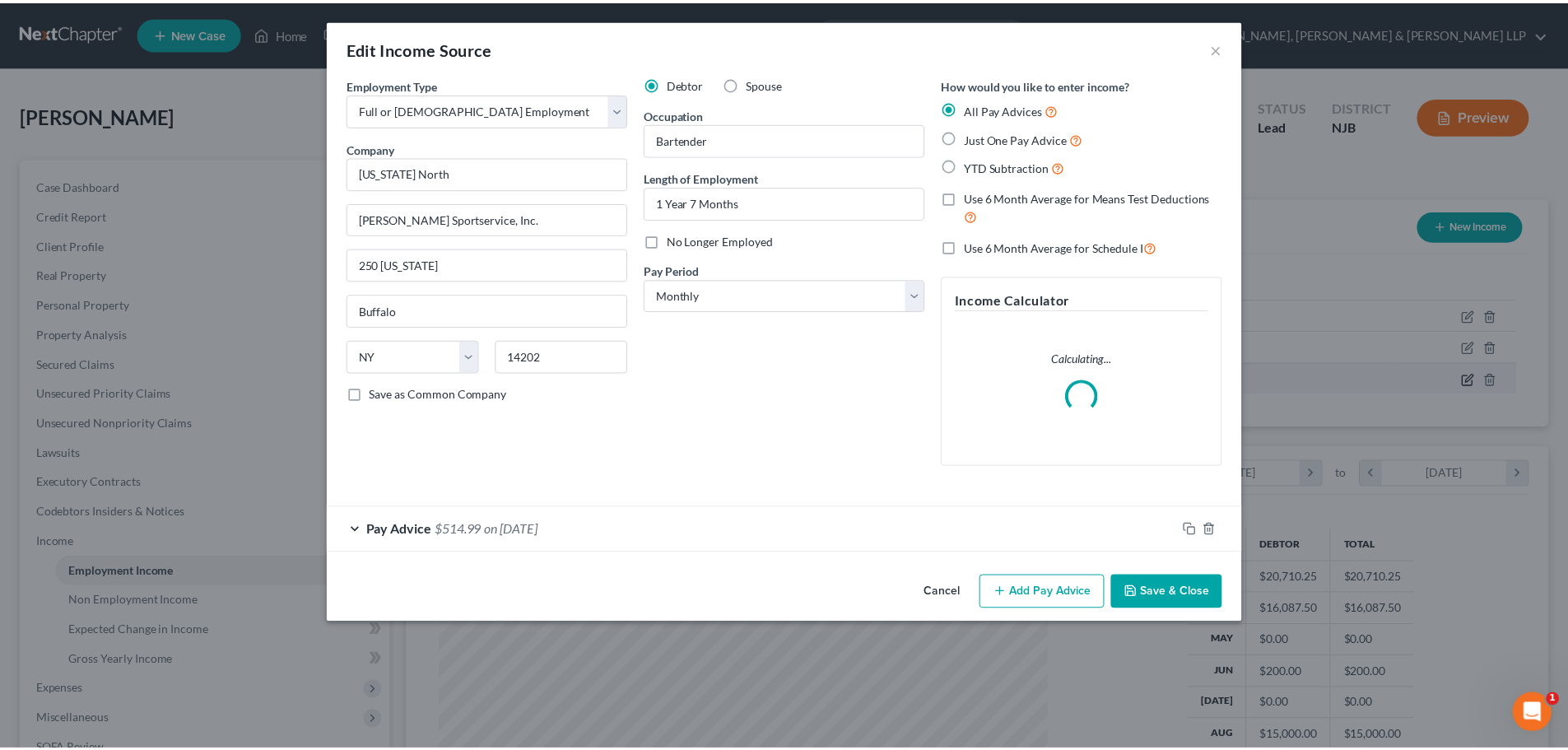
scroll to position [309, 653]
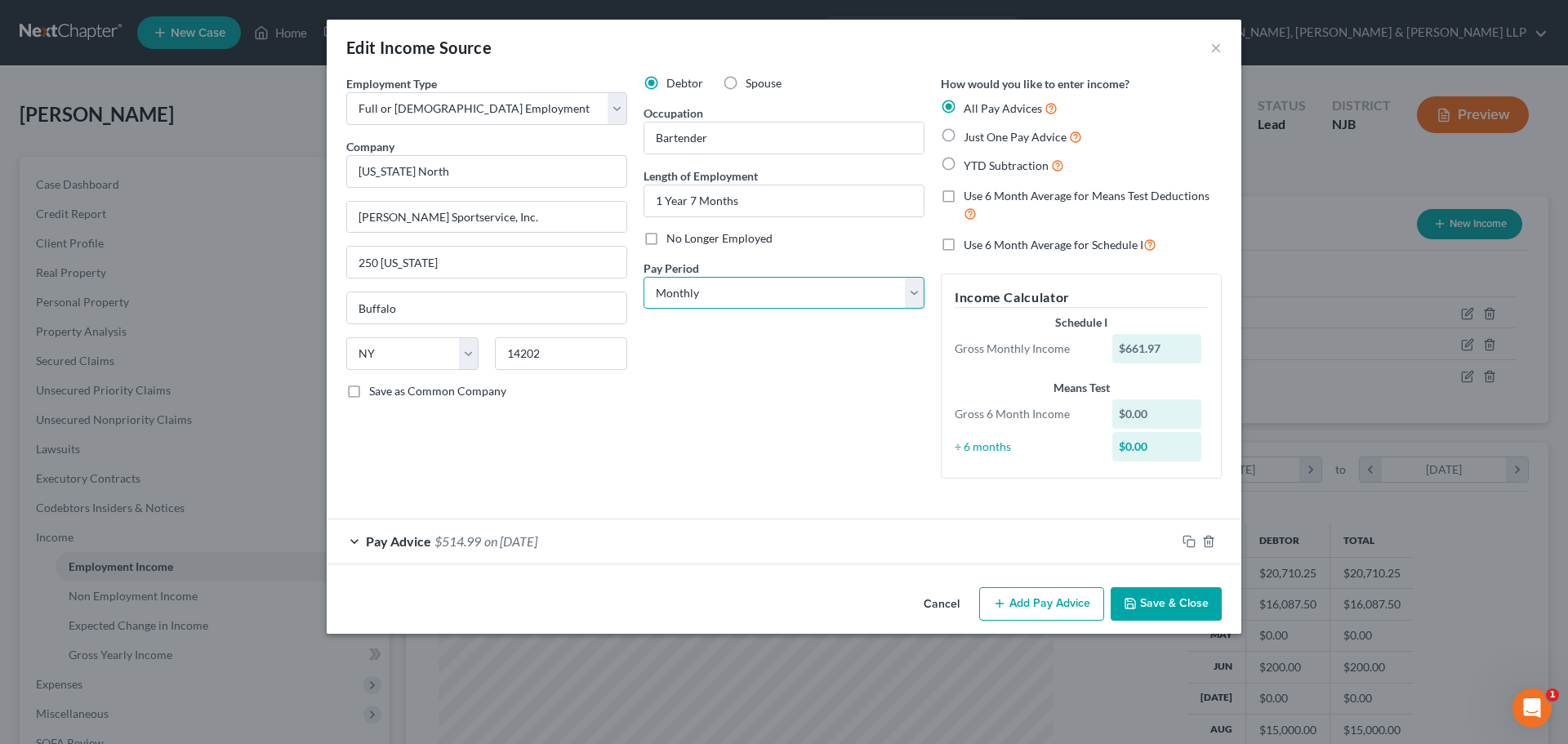
drag, startPoint x: 699, startPoint y: 289, endPoint x: 693, endPoint y: 306, distance: 18.0
click at [698, 289] on select "Select Monthly Twice Monthly Every Other Week Weekly" at bounding box center [784, 293] width 281 height 33
click at [643, 277] on select "Select Monthly Twice Monthly Every Other Week Weekly" at bounding box center [784, 293] width 281 height 33
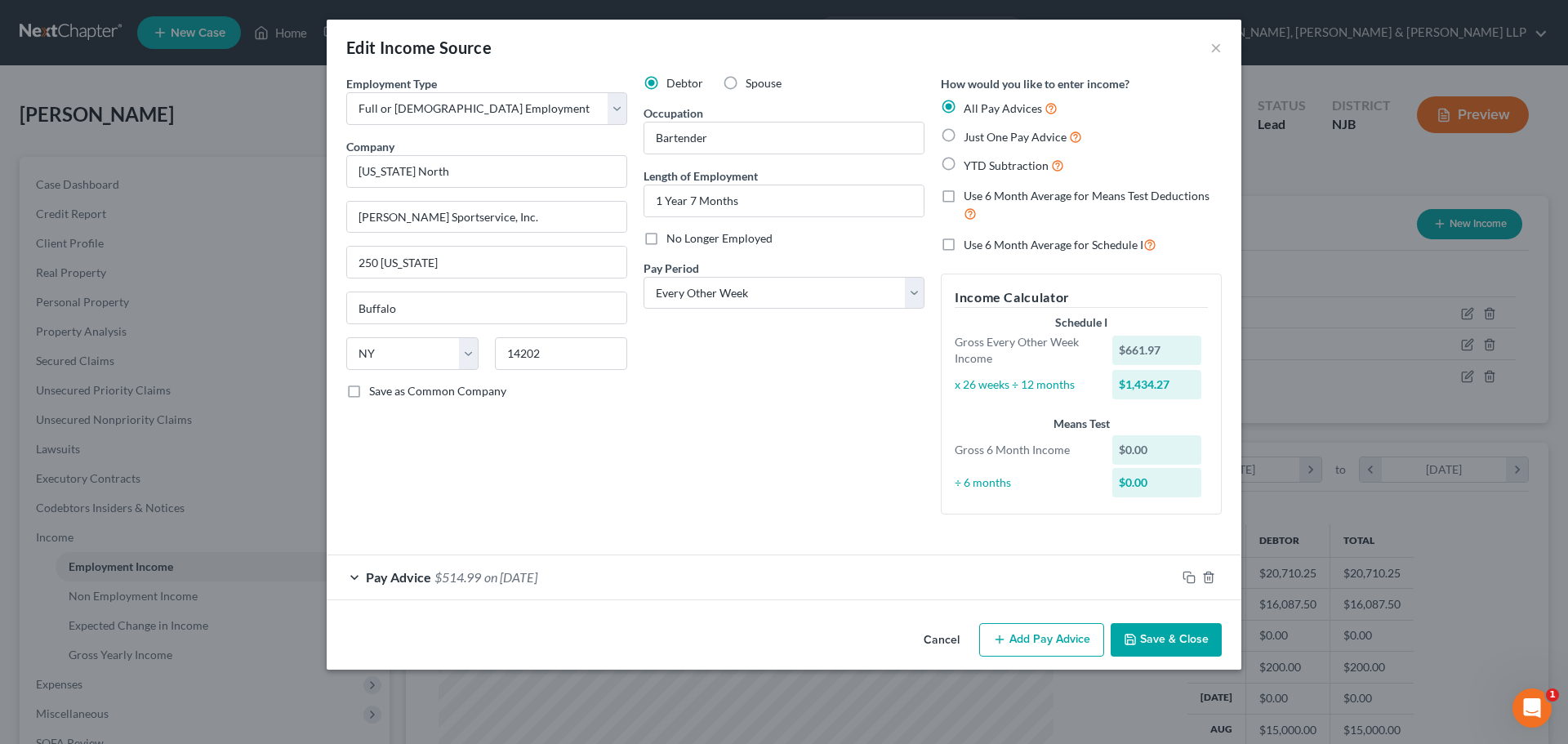
click at [1202, 644] on button "Save & Close" at bounding box center [1166, 640] width 111 height 34
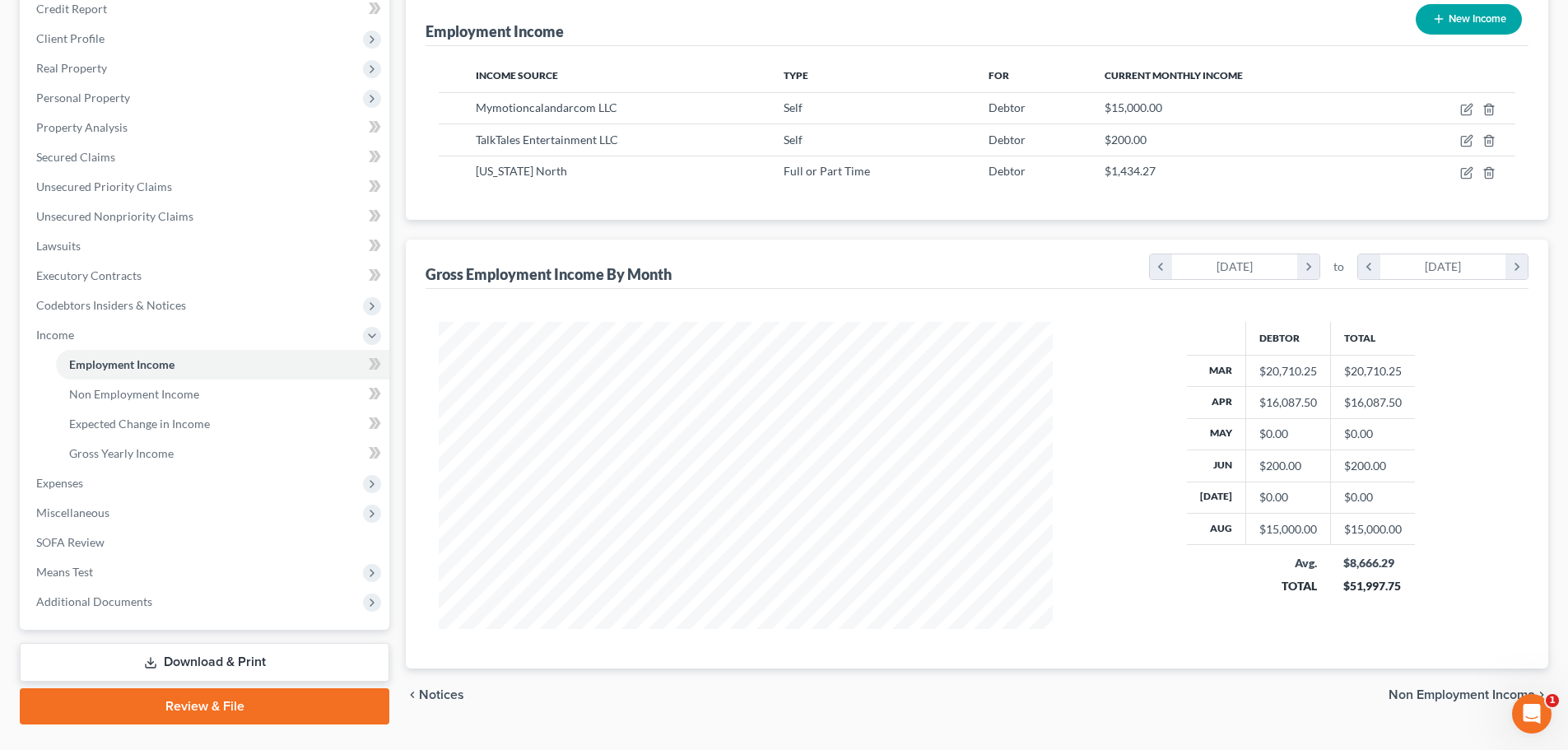
scroll to position [244, 0]
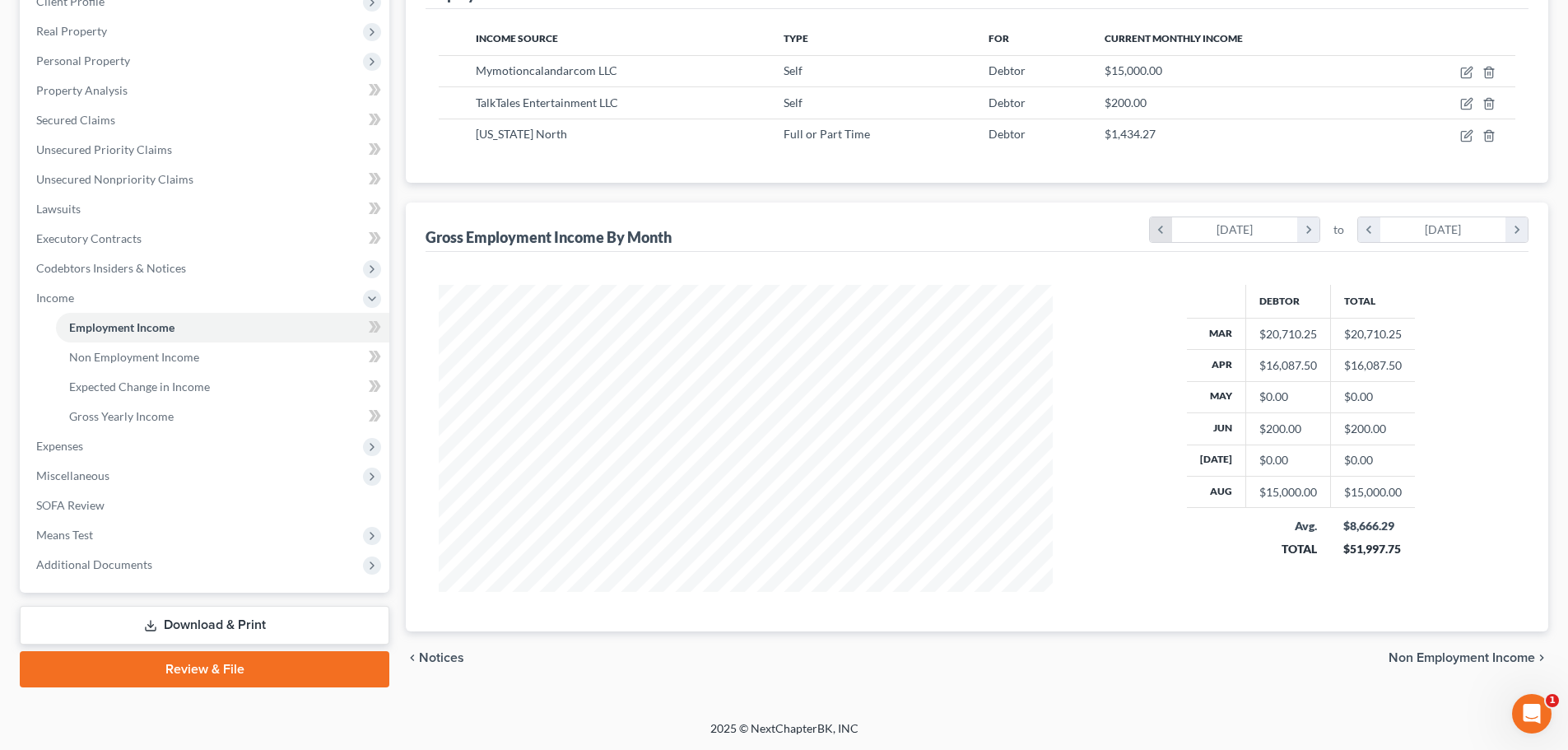
click at [1160, 238] on icon "chevron_left" at bounding box center [1161, 230] width 22 height 25
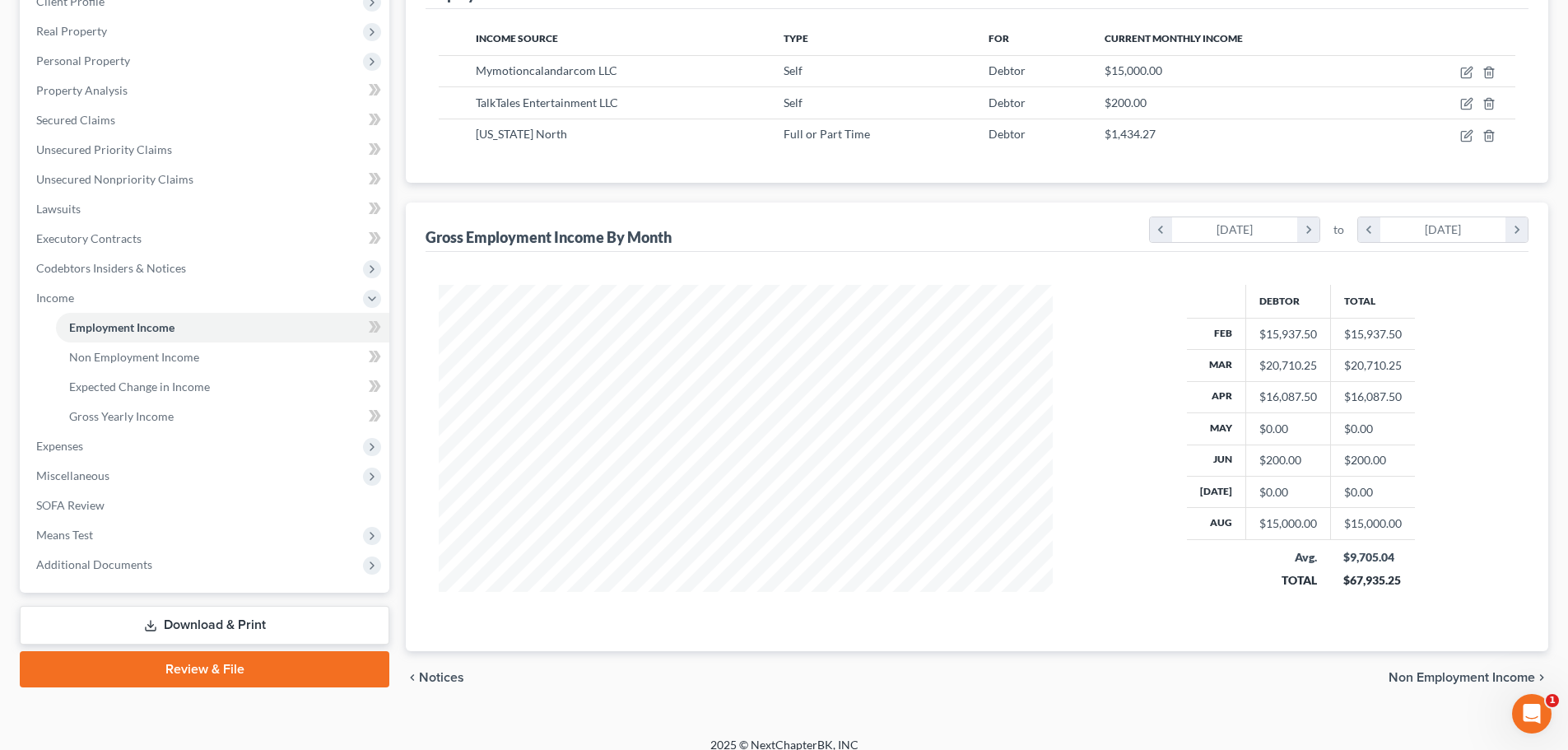
scroll to position [0, 0]
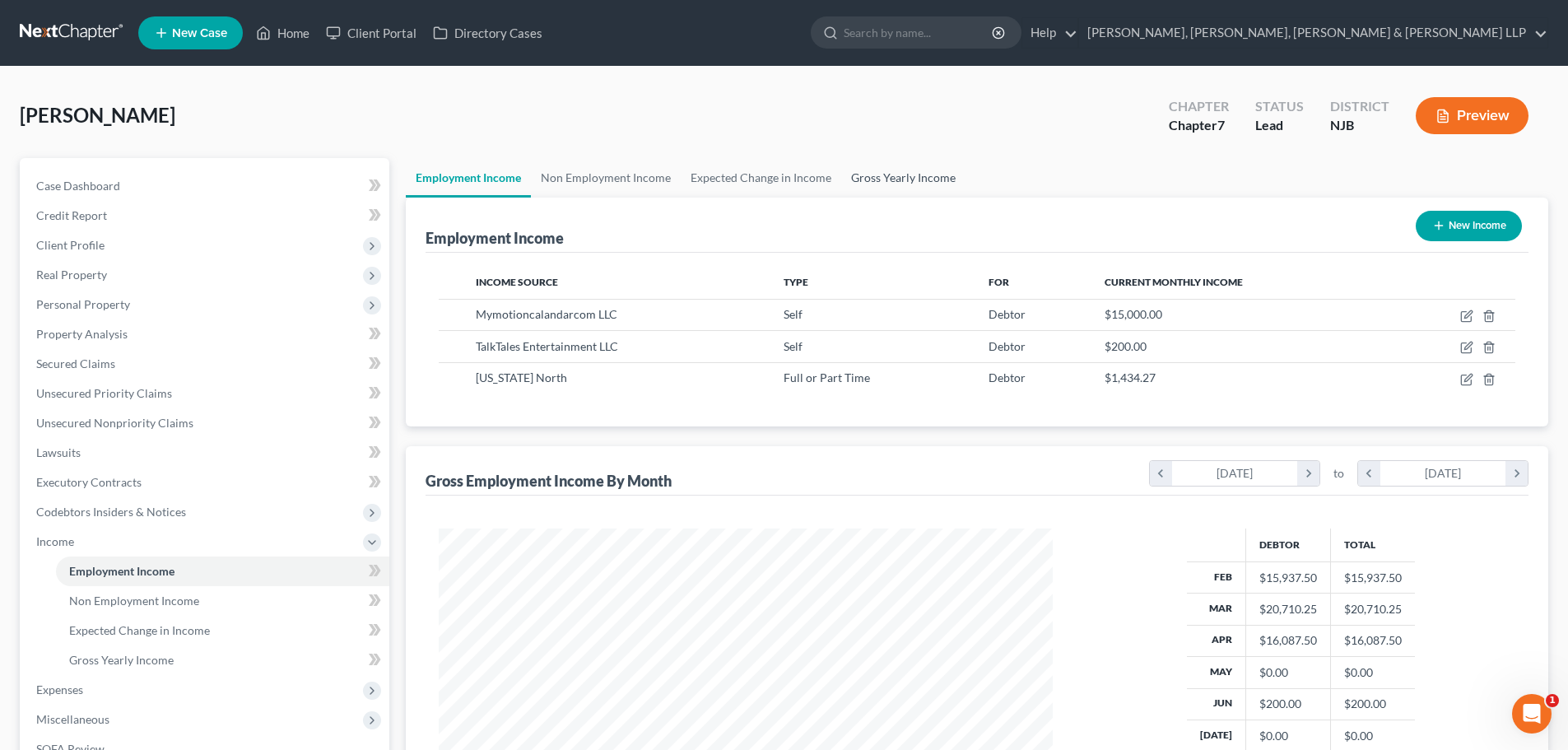
click at [895, 188] on link "Gross Yearly Income" at bounding box center [904, 178] width 124 height 40
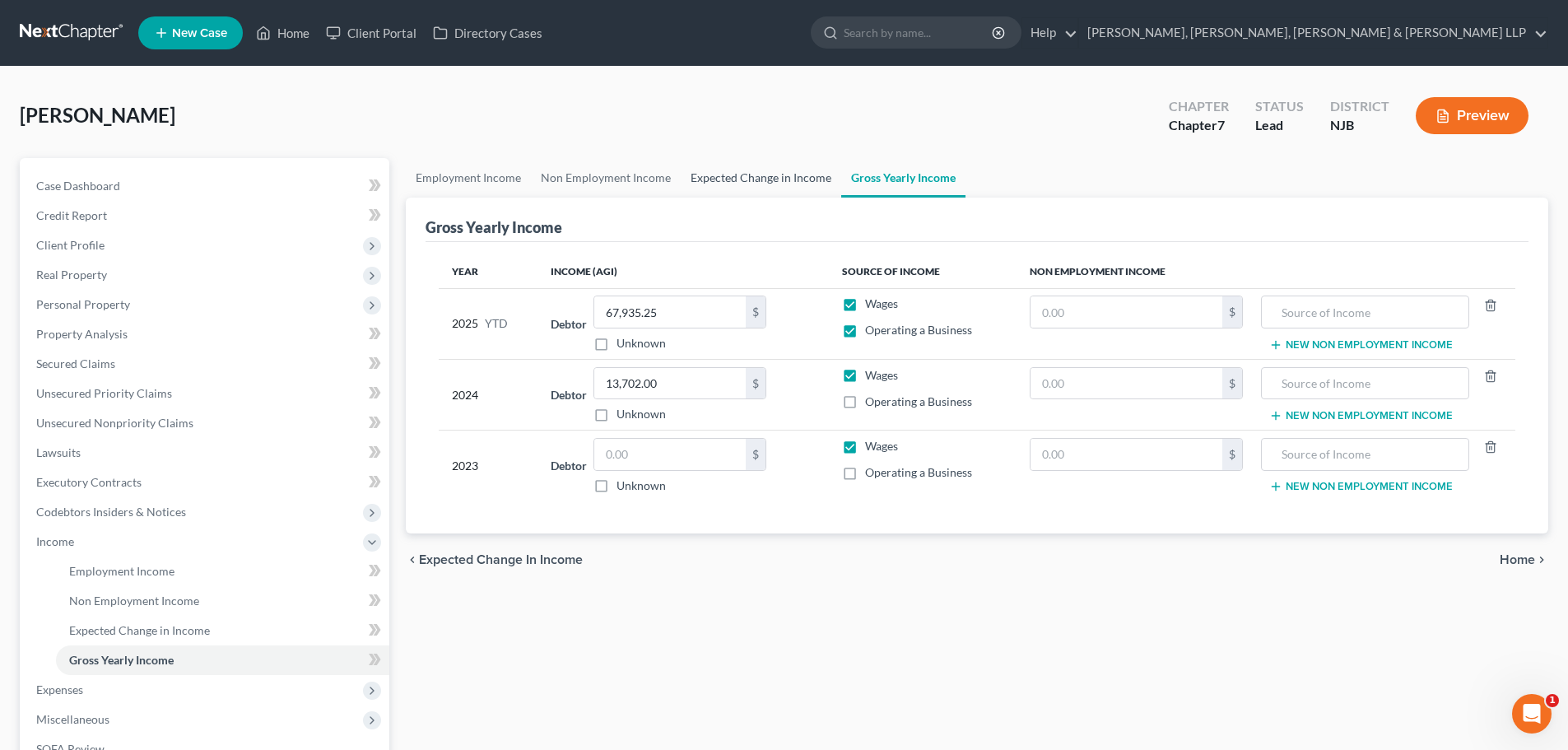
click at [784, 186] on link "Expected Change in Income" at bounding box center [761, 178] width 161 height 40
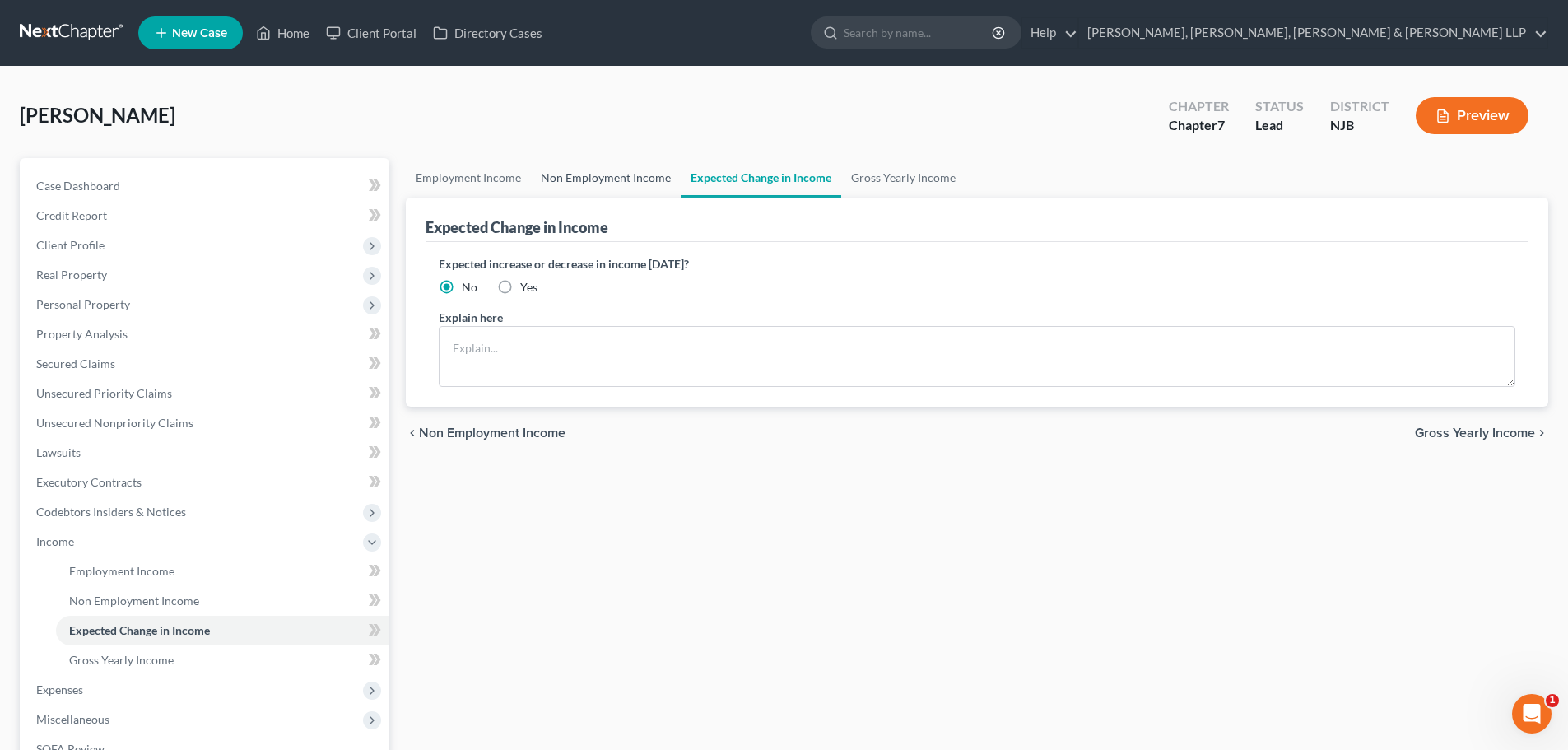
click at [642, 175] on link "Non Employment Income" at bounding box center [606, 178] width 149 height 40
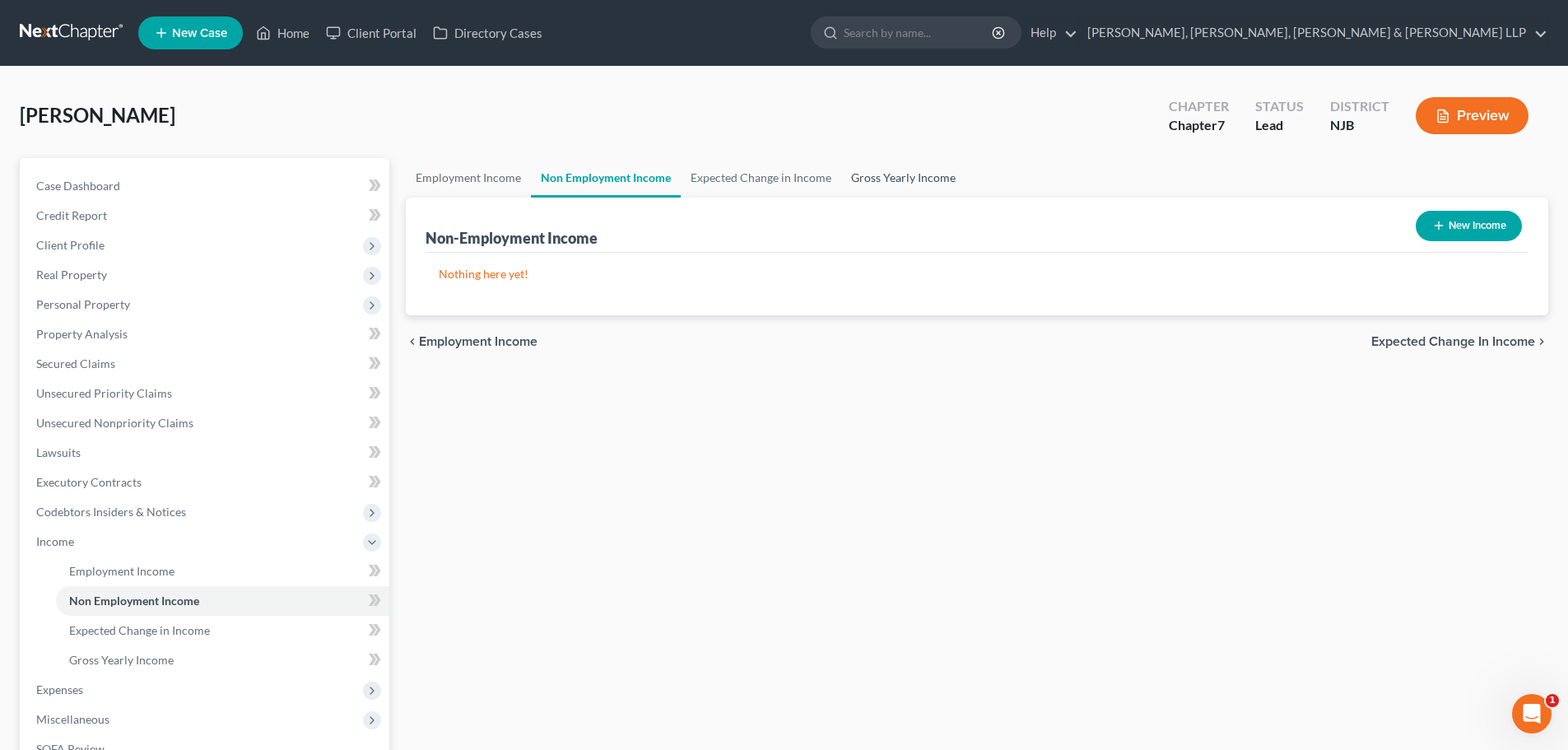
click at [862, 175] on link "Gross Yearly Income" at bounding box center [904, 178] width 124 height 40
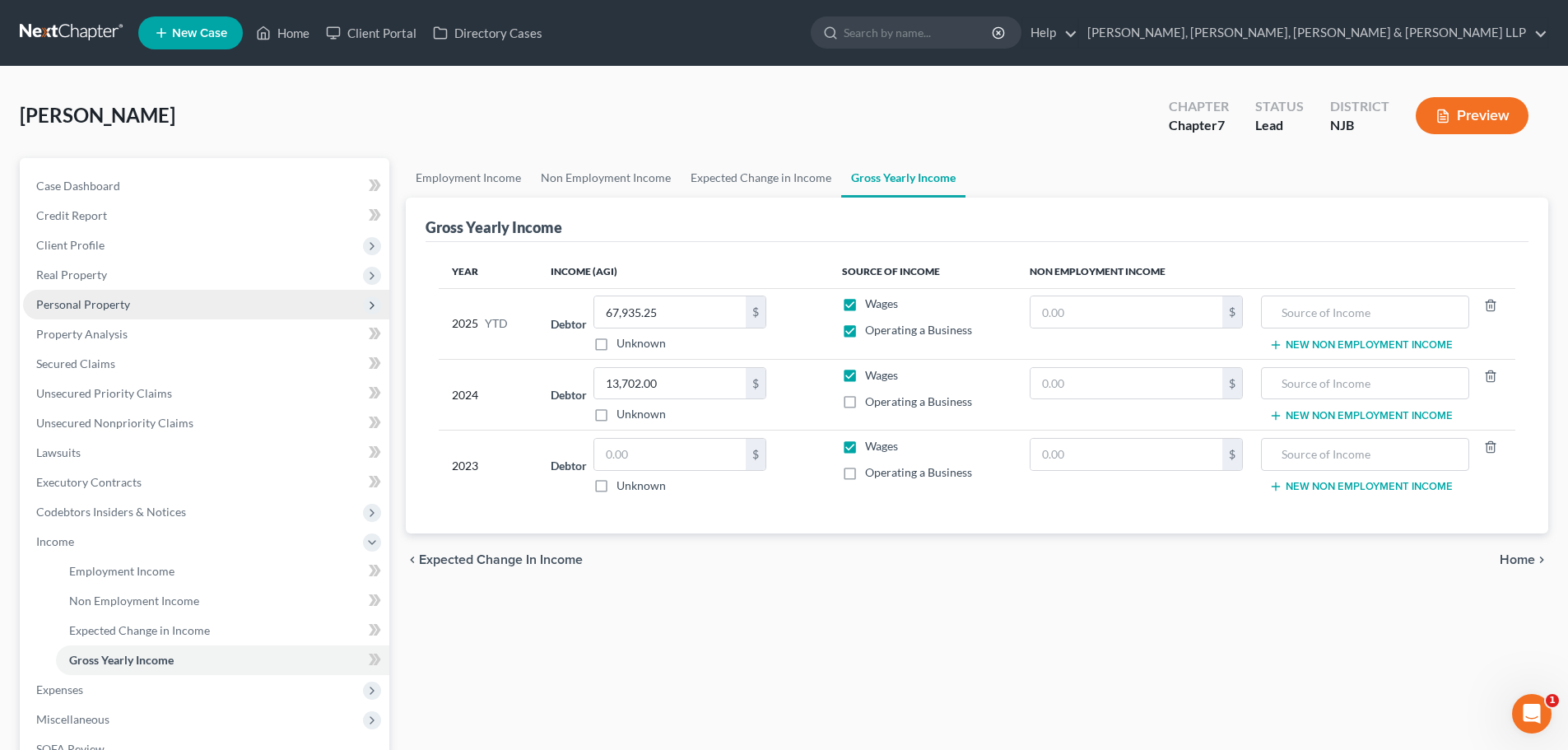
click at [114, 307] on span "Personal Property" at bounding box center [83, 304] width 94 height 14
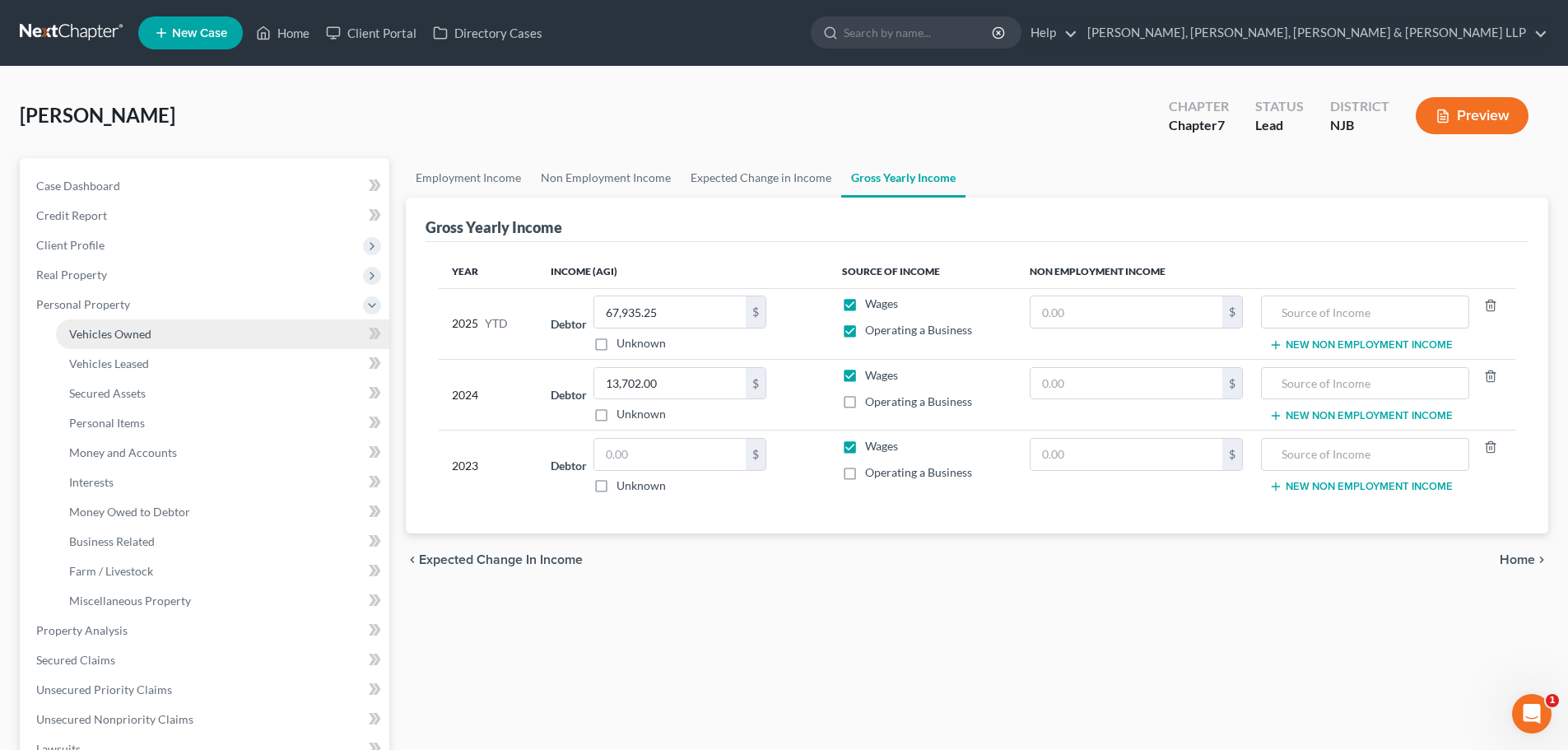
click at [131, 324] on link "Vehicles Owned" at bounding box center [223, 334] width 333 height 29
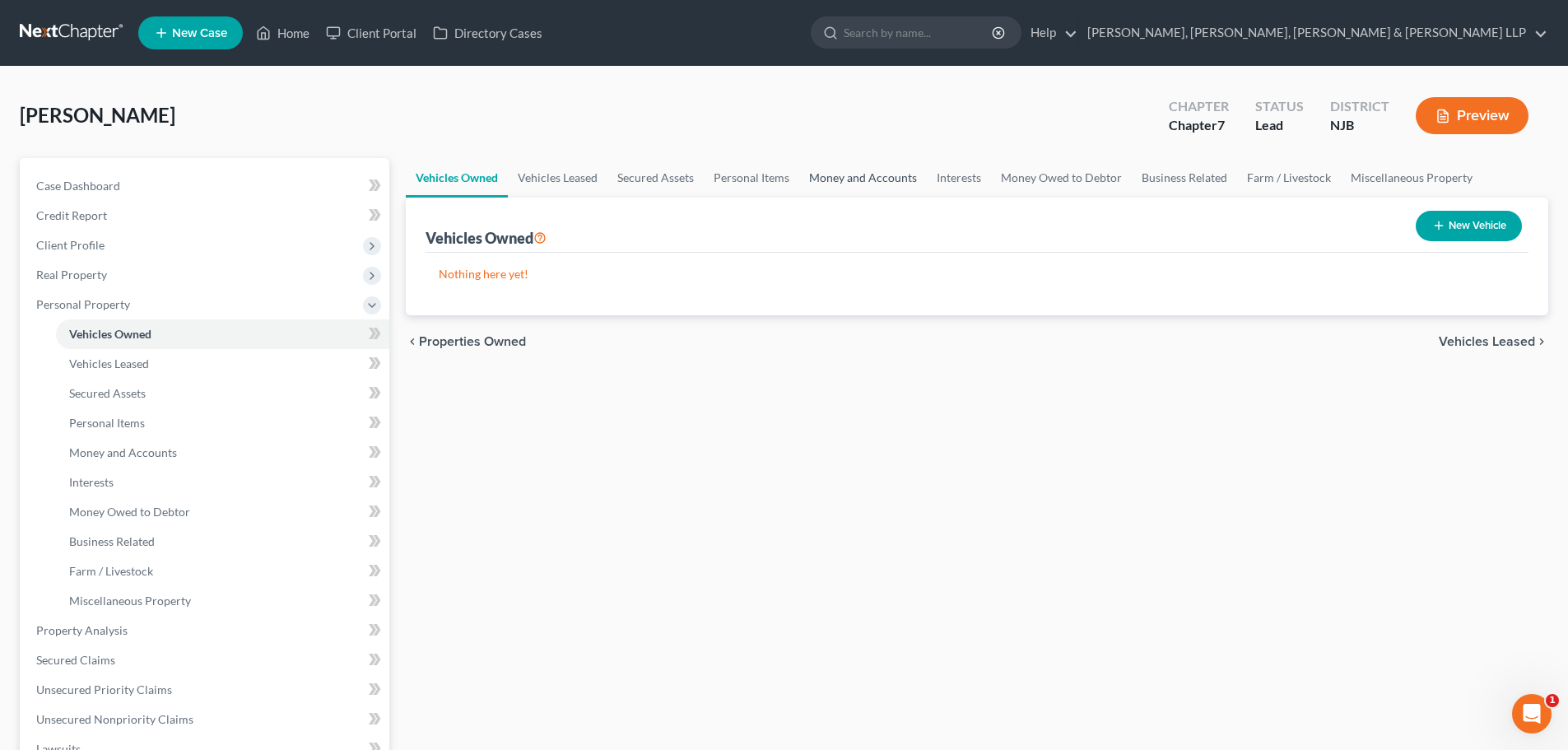
click at [851, 191] on link "Money and Accounts" at bounding box center [863, 178] width 128 height 40
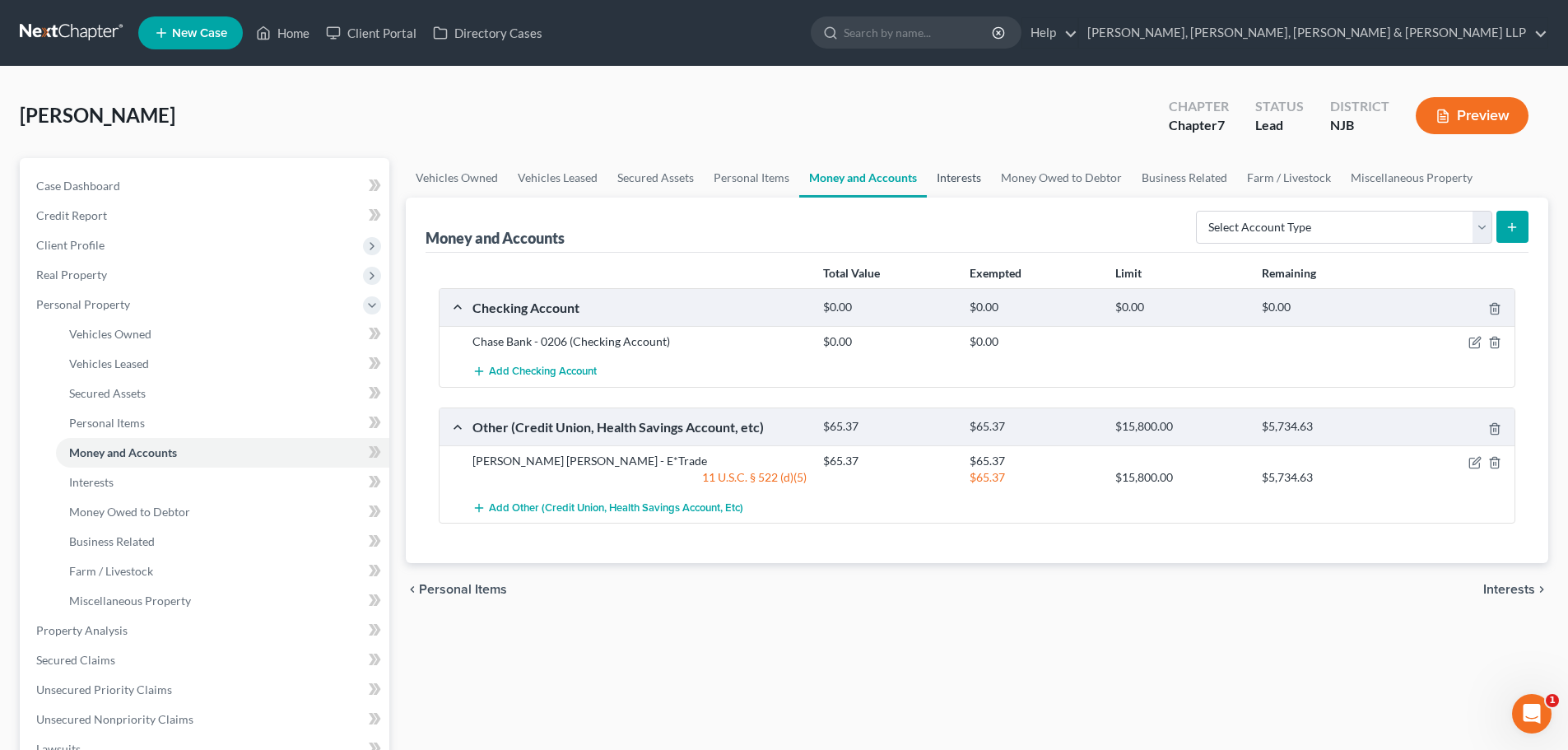
click at [965, 176] on link "Interests" at bounding box center [959, 178] width 64 height 40
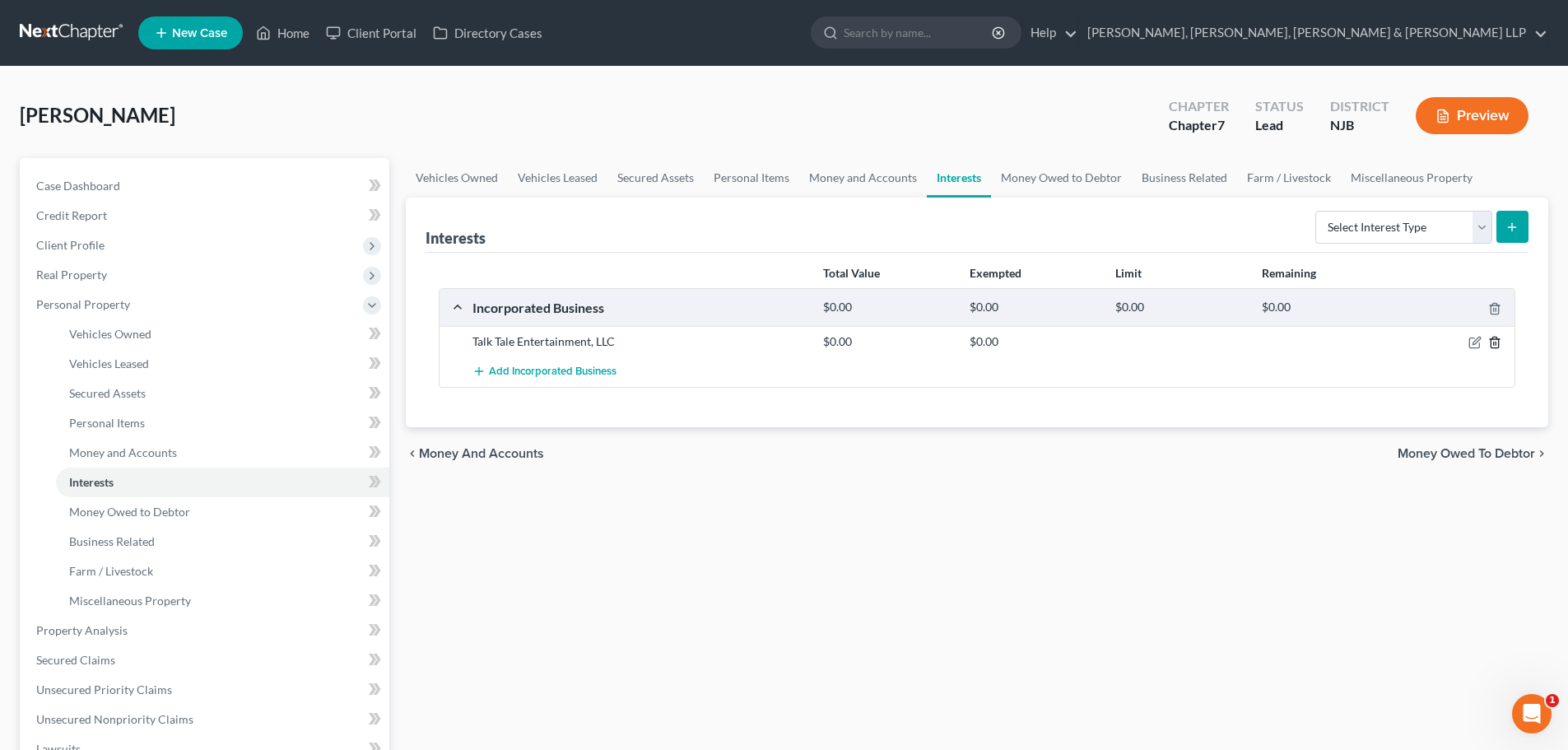
click at [1497, 343] on icon "button" at bounding box center [1495, 342] width 13 height 13
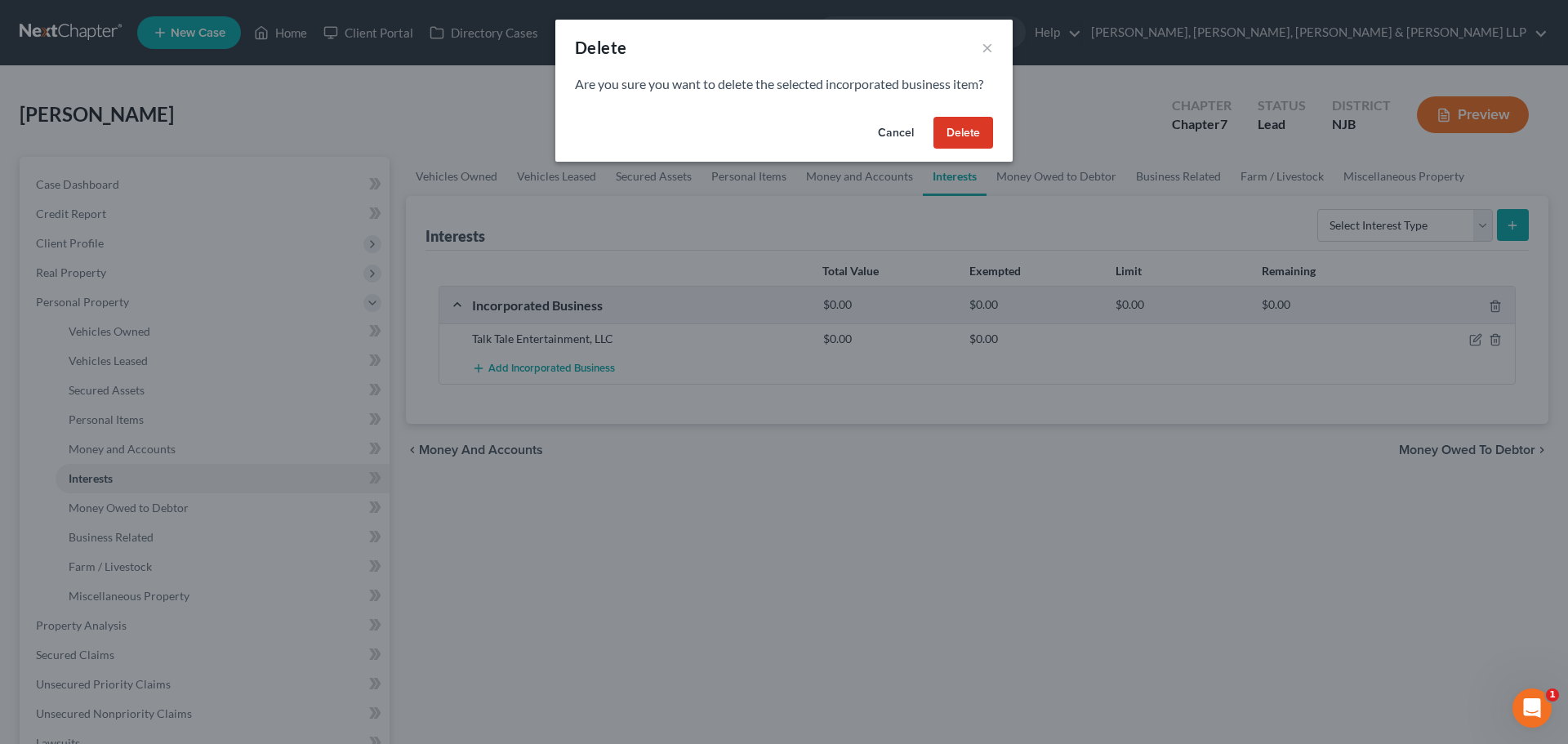
click at [980, 138] on button "Delete" at bounding box center [963, 133] width 60 height 33
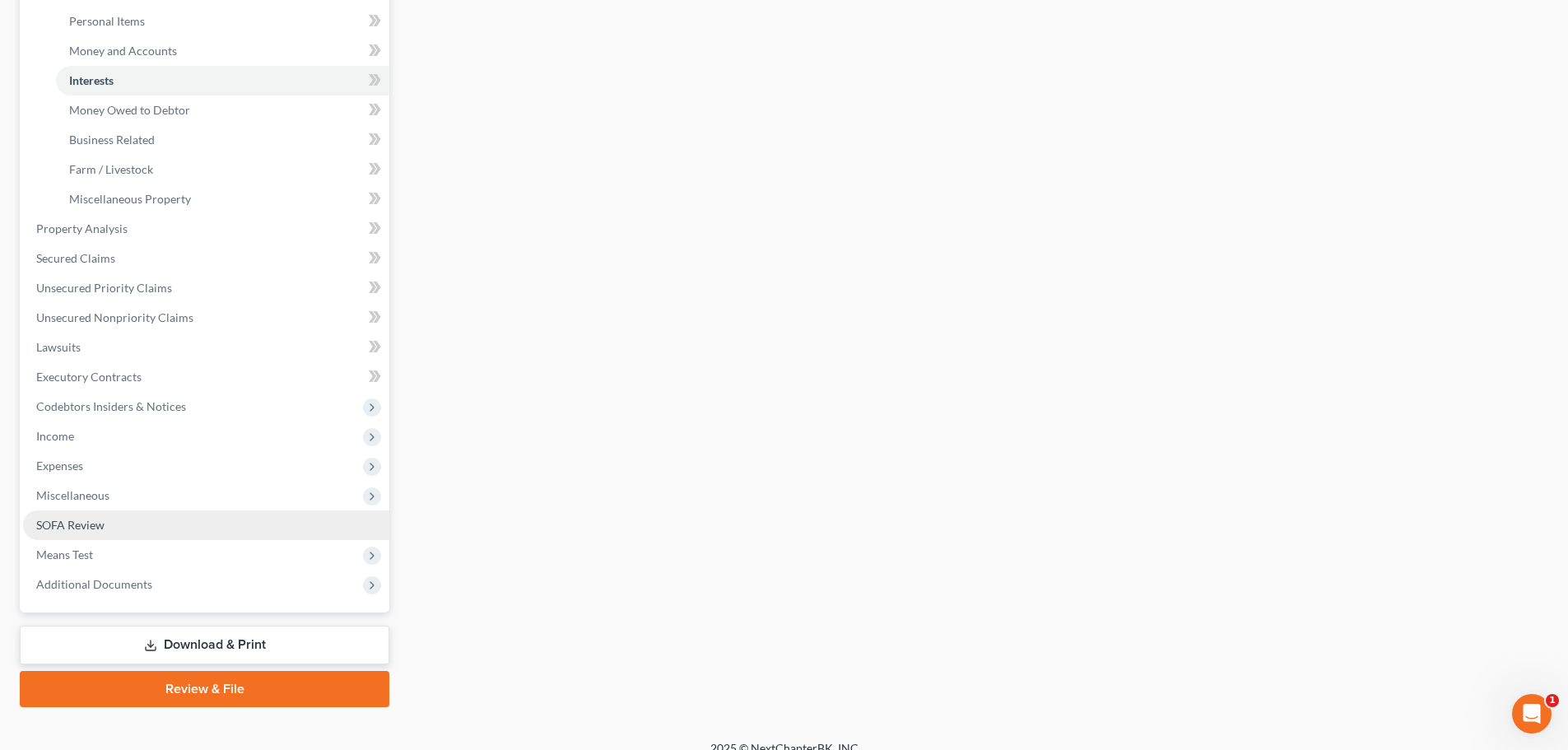
scroll to position [411, 0]
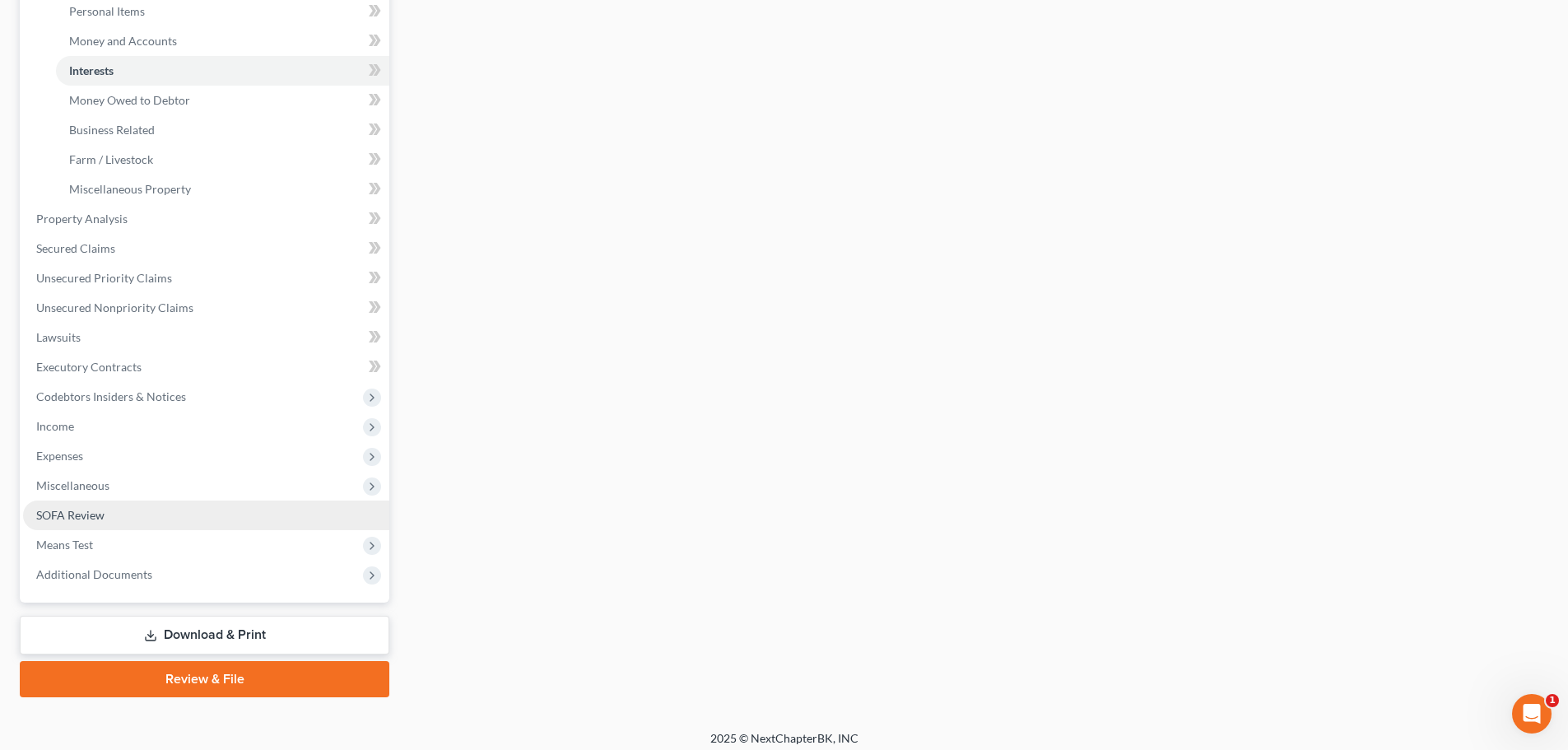
click at [117, 521] on link "SOFA Review" at bounding box center [206, 515] width 366 height 29
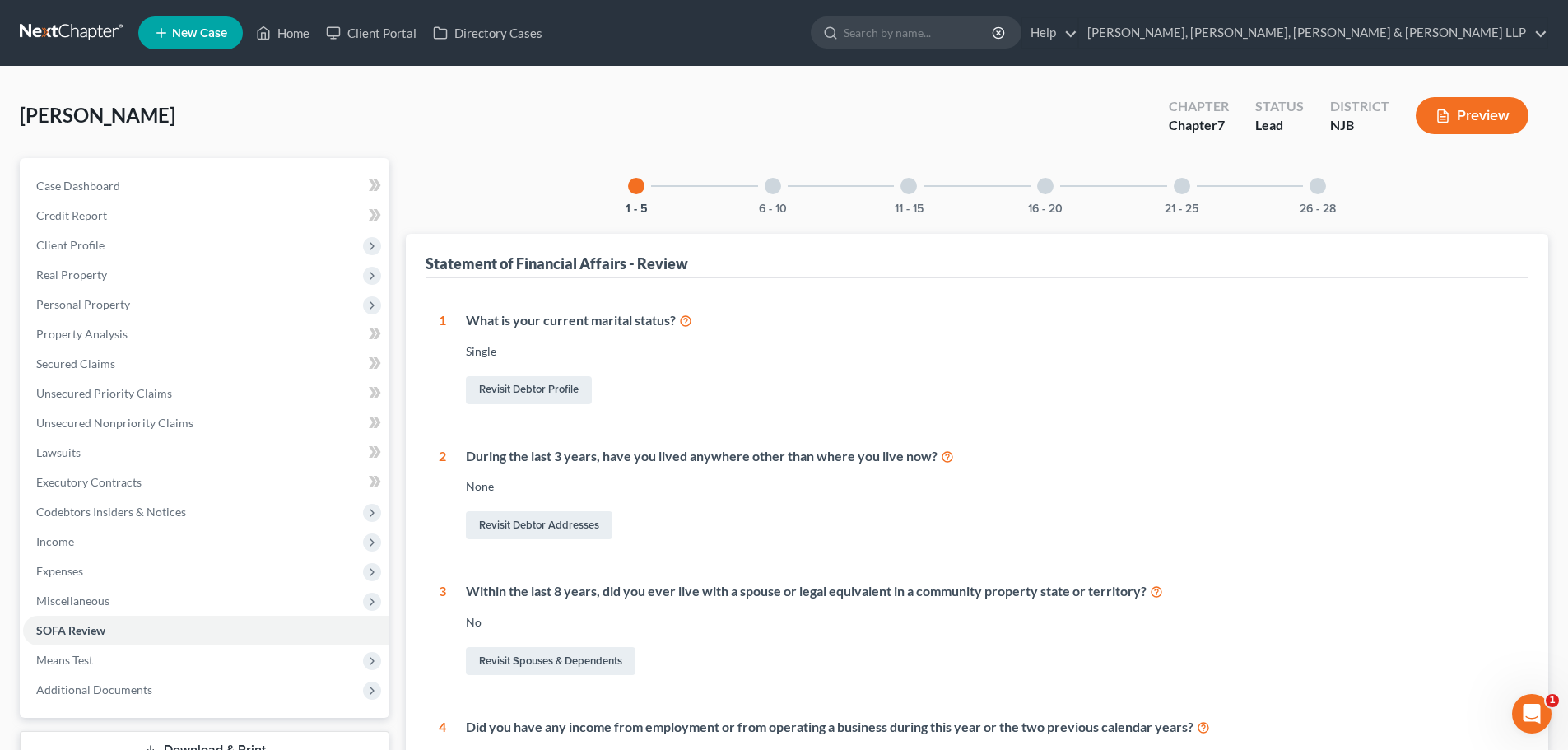
click at [1300, 190] on div "26 - 28" at bounding box center [1317, 186] width 56 height 56
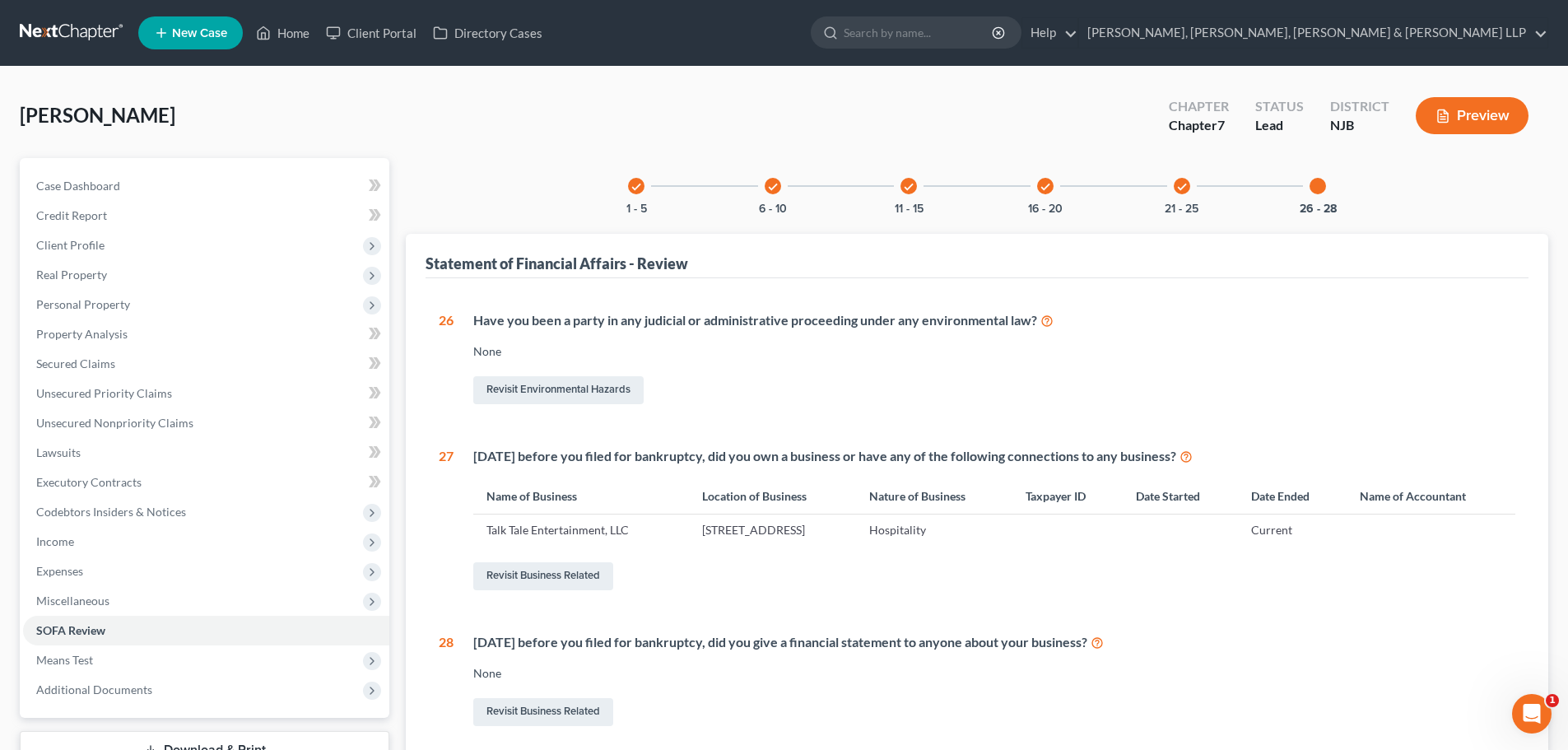
click at [1311, 188] on div at bounding box center [1317, 186] width 16 height 16
click at [530, 559] on div "Revisit Business Related" at bounding box center [994, 576] width 1042 height 35
click at [558, 567] on link "Revisit Business Related" at bounding box center [543, 576] width 140 height 28
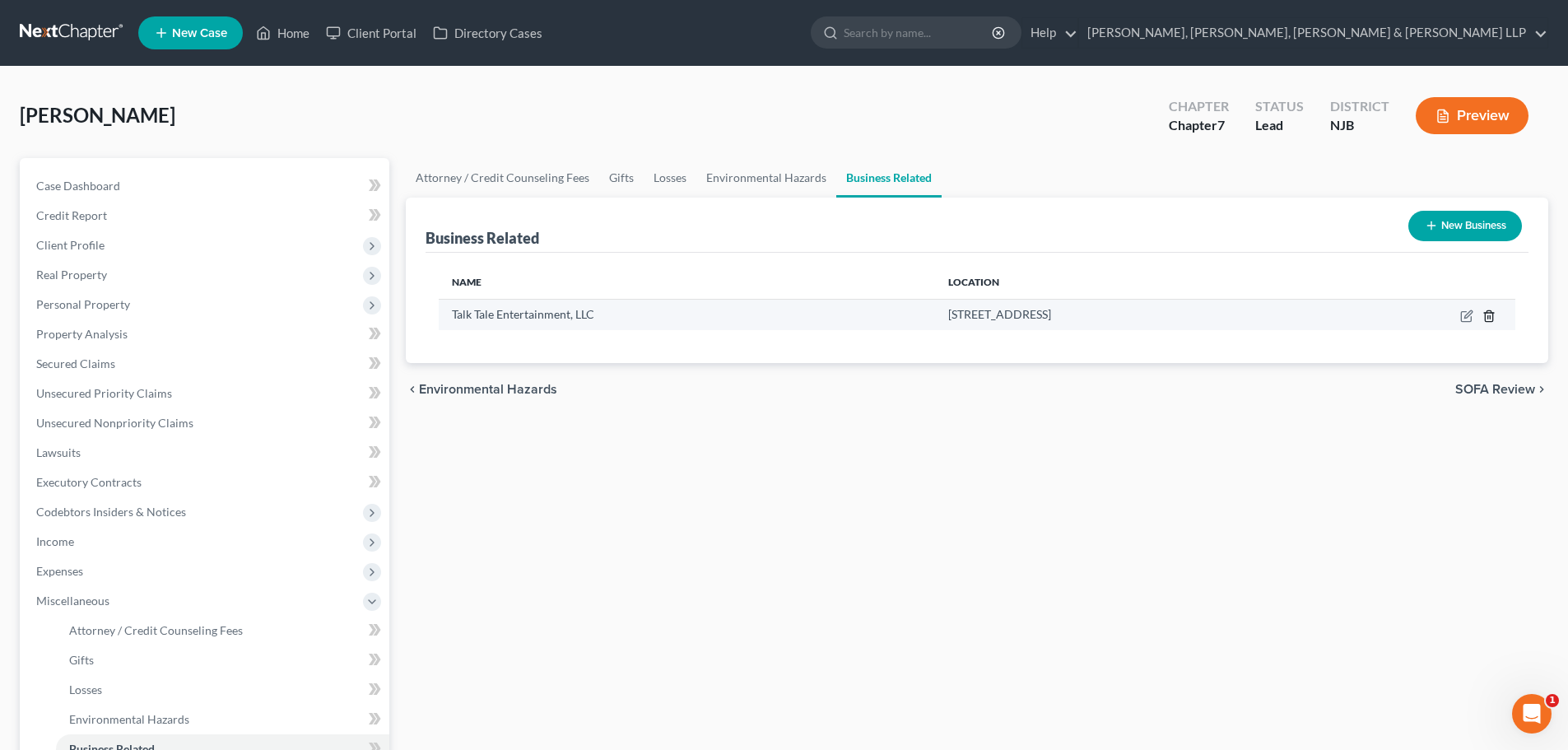
click at [1491, 315] on icon "button" at bounding box center [1489, 315] width 13 height 13
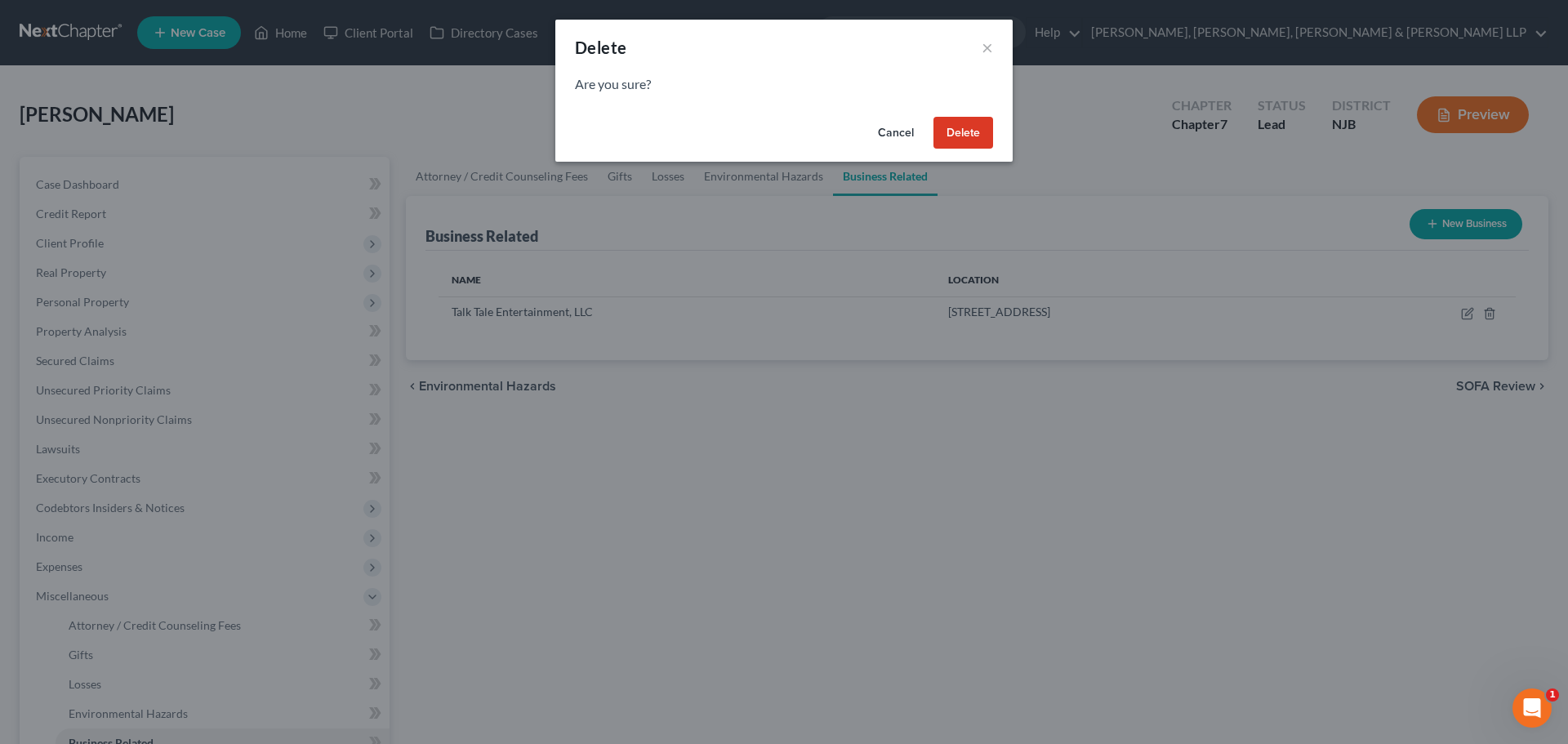
click at [979, 135] on button "Delete" at bounding box center [963, 133] width 60 height 33
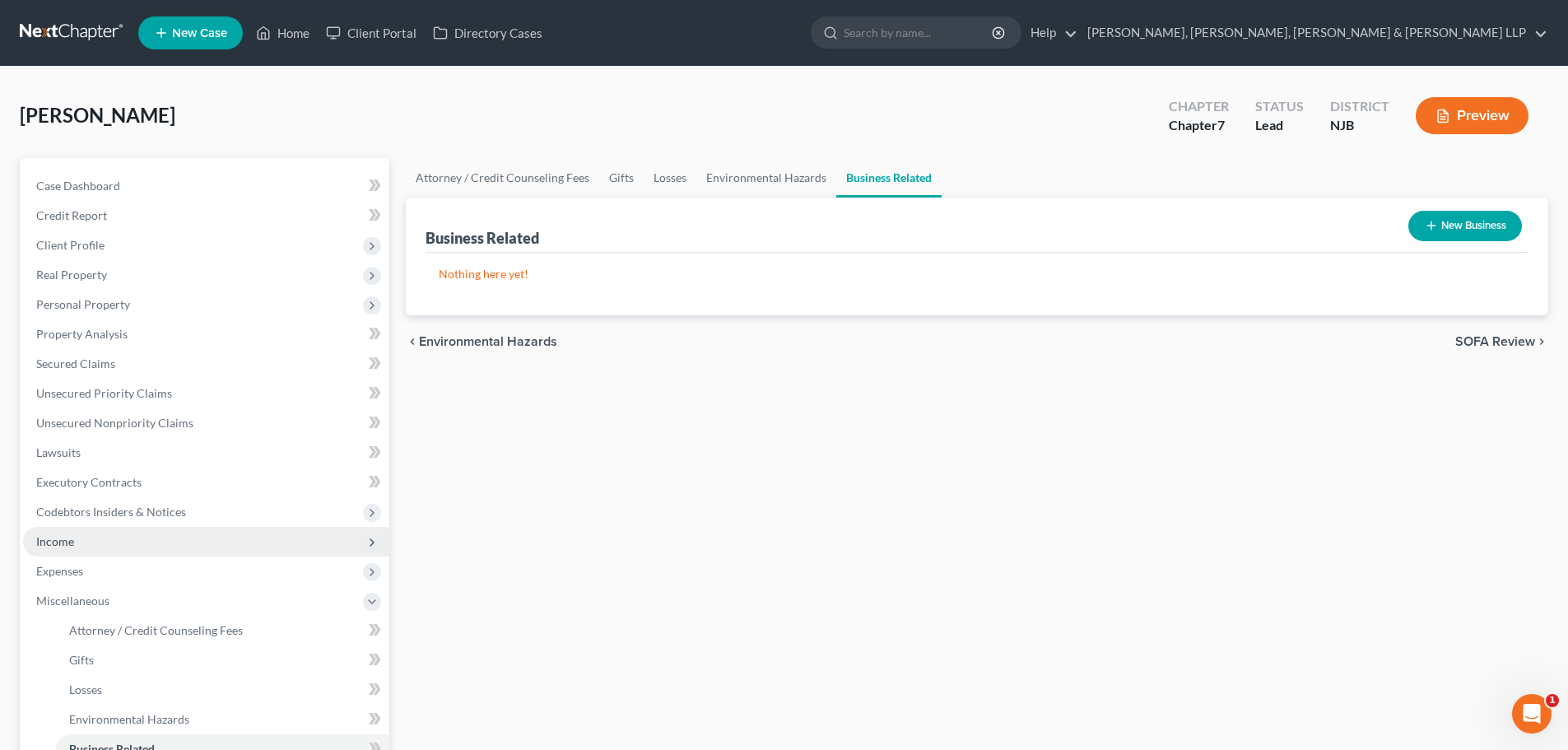
click at [98, 543] on span "Income" at bounding box center [206, 542] width 366 height 29
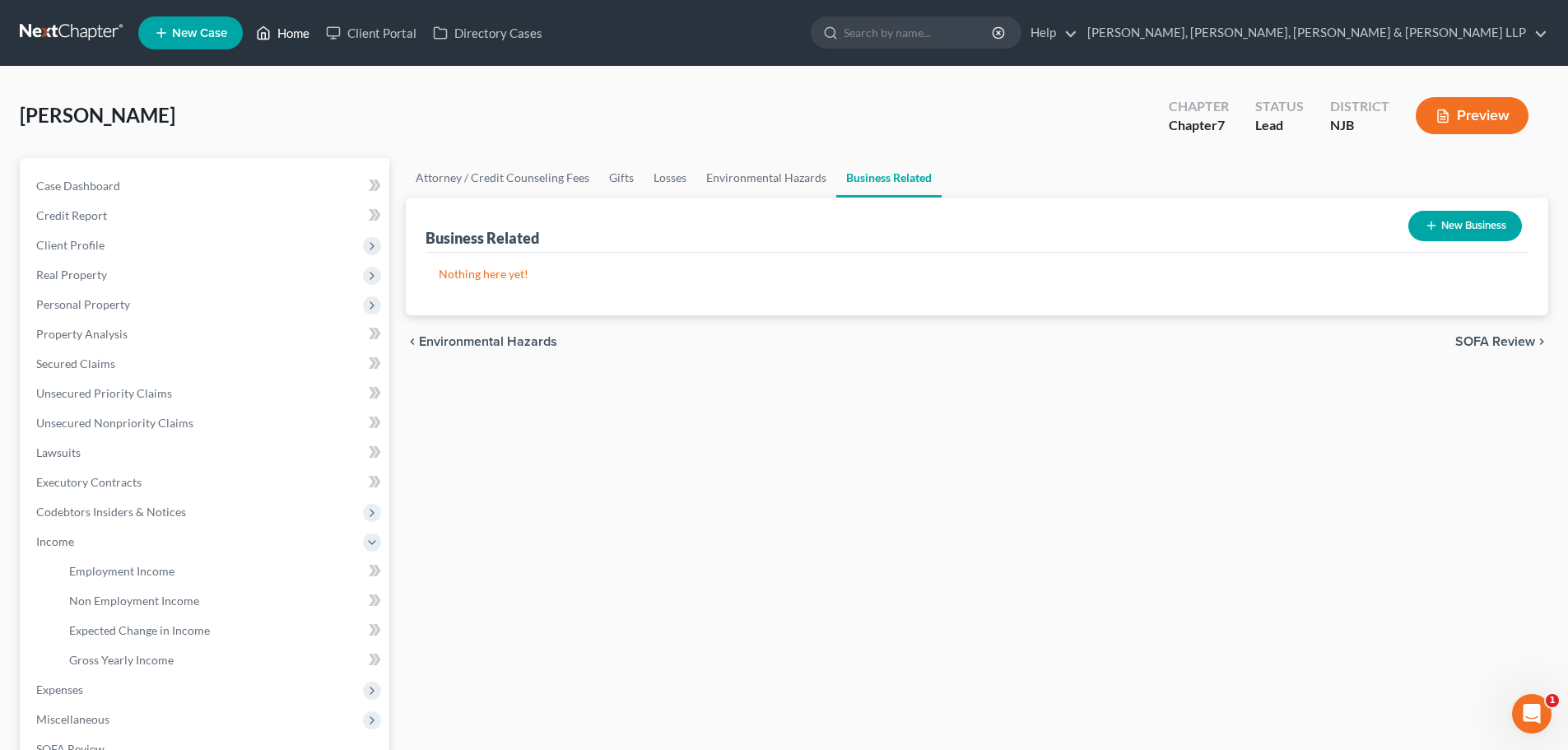
click at [307, 30] on link "Home" at bounding box center [282, 33] width 70 height 29
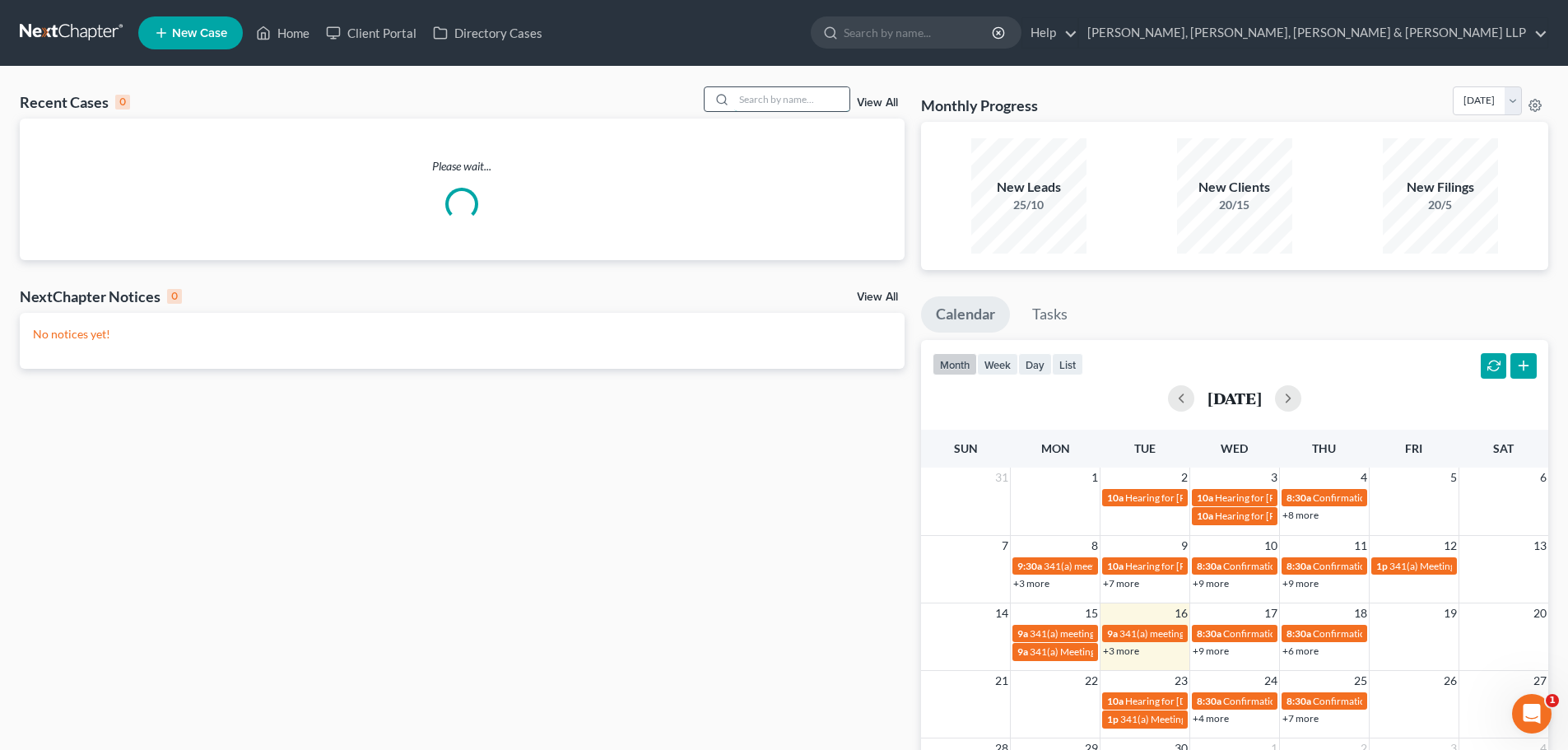
click at [791, 99] on input "search" at bounding box center [791, 99] width 115 height 24
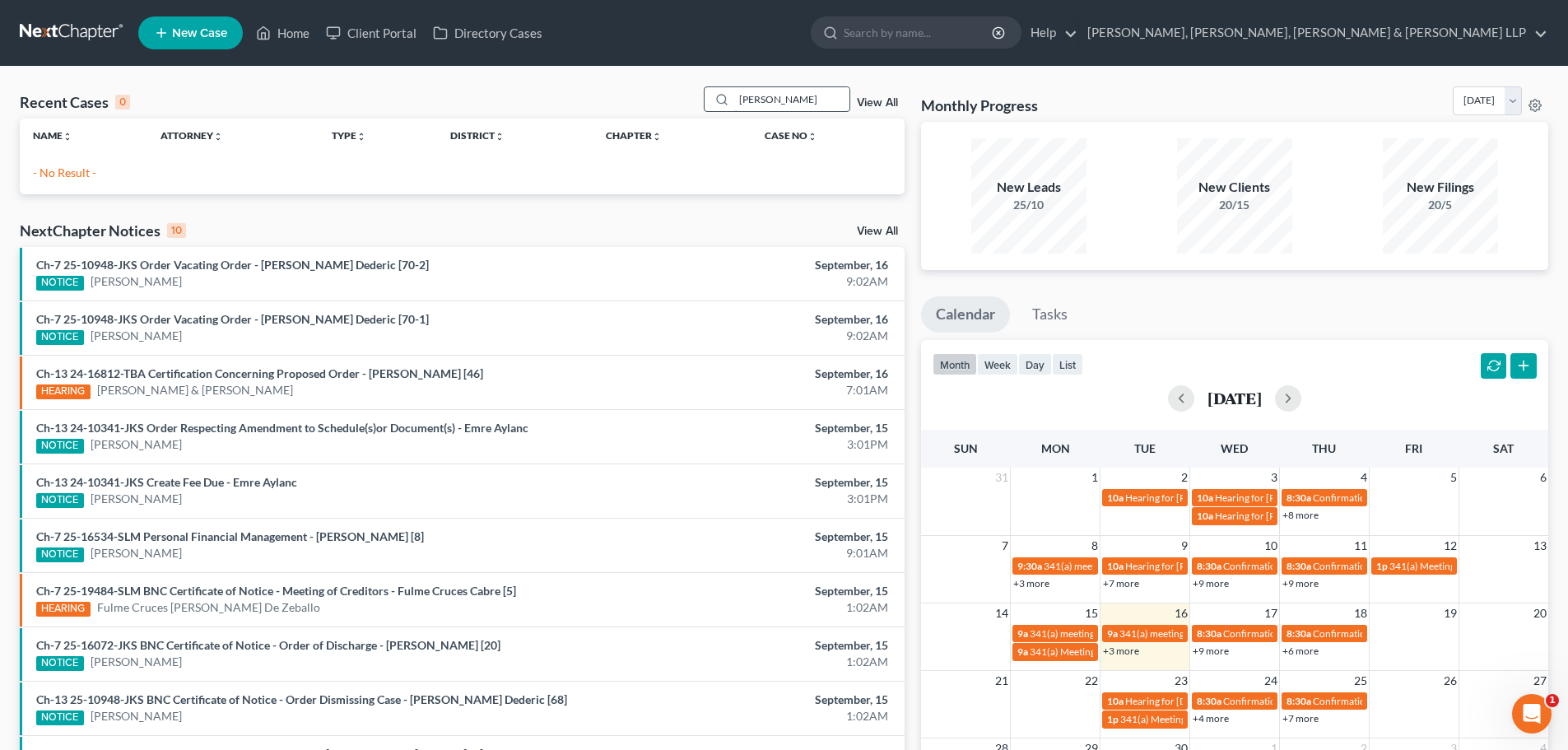
drag, startPoint x: 832, startPoint y: 104, endPoint x: 721, endPoint y: 107, distance: 111.0
click at [721, 107] on div "[PERSON_NAME]" at bounding box center [778, 99] width 147 height 26
click at [741, 73] on div "Recent Cases 0 [PERSON_NAME] View All Name unfold_more expand_more expand_less …" at bounding box center [784, 493] width 1568 height 855
drag, startPoint x: 822, startPoint y: 100, endPoint x: 663, endPoint y: 99, distance: 159.0
click at [663, 99] on div "Recent Cases 0 [PERSON_NAME] View All" at bounding box center [462, 102] width 885 height 32
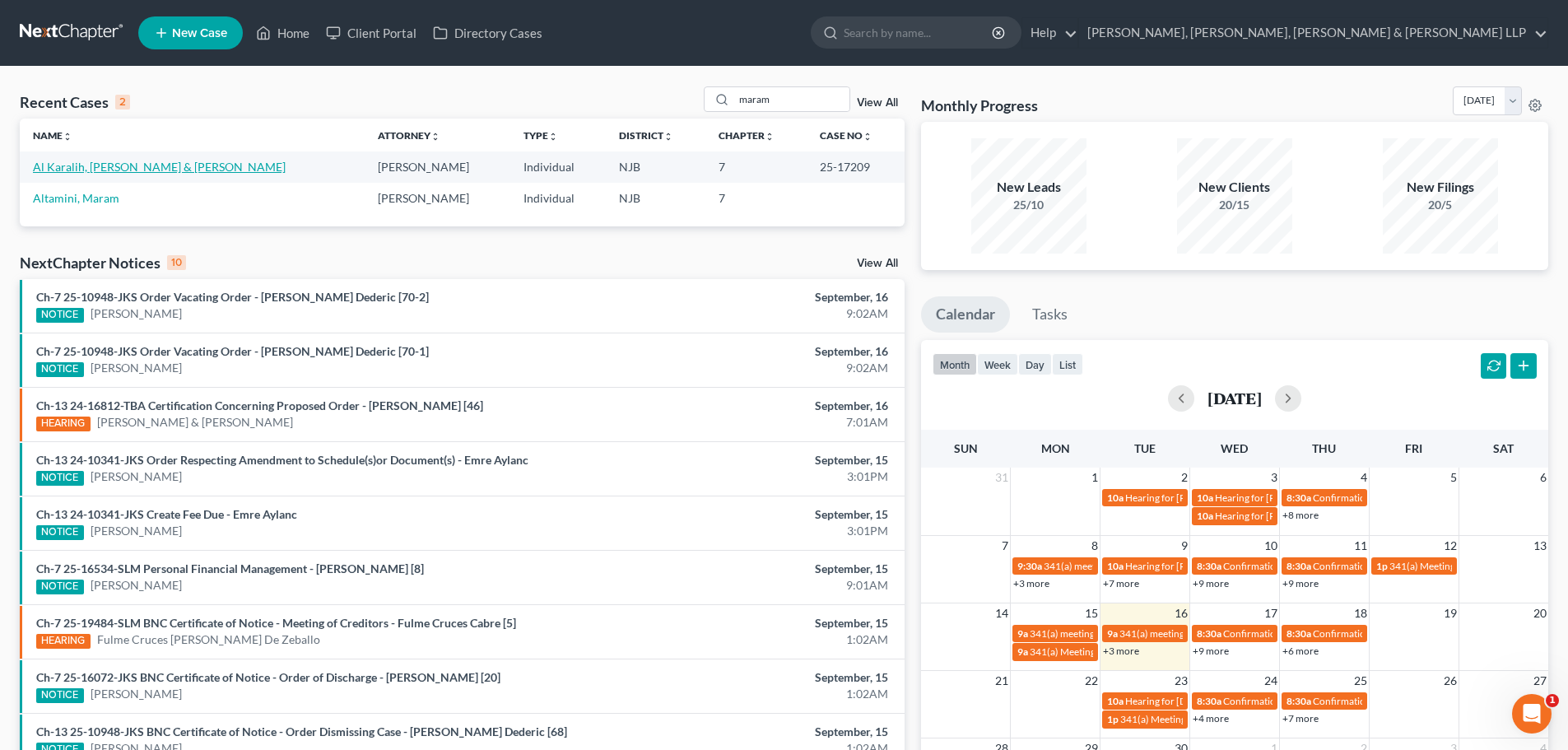
click at [111, 167] on link "Al Karalih, [PERSON_NAME] & [PERSON_NAME]" at bounding box center [159, 167] width 253 height 14
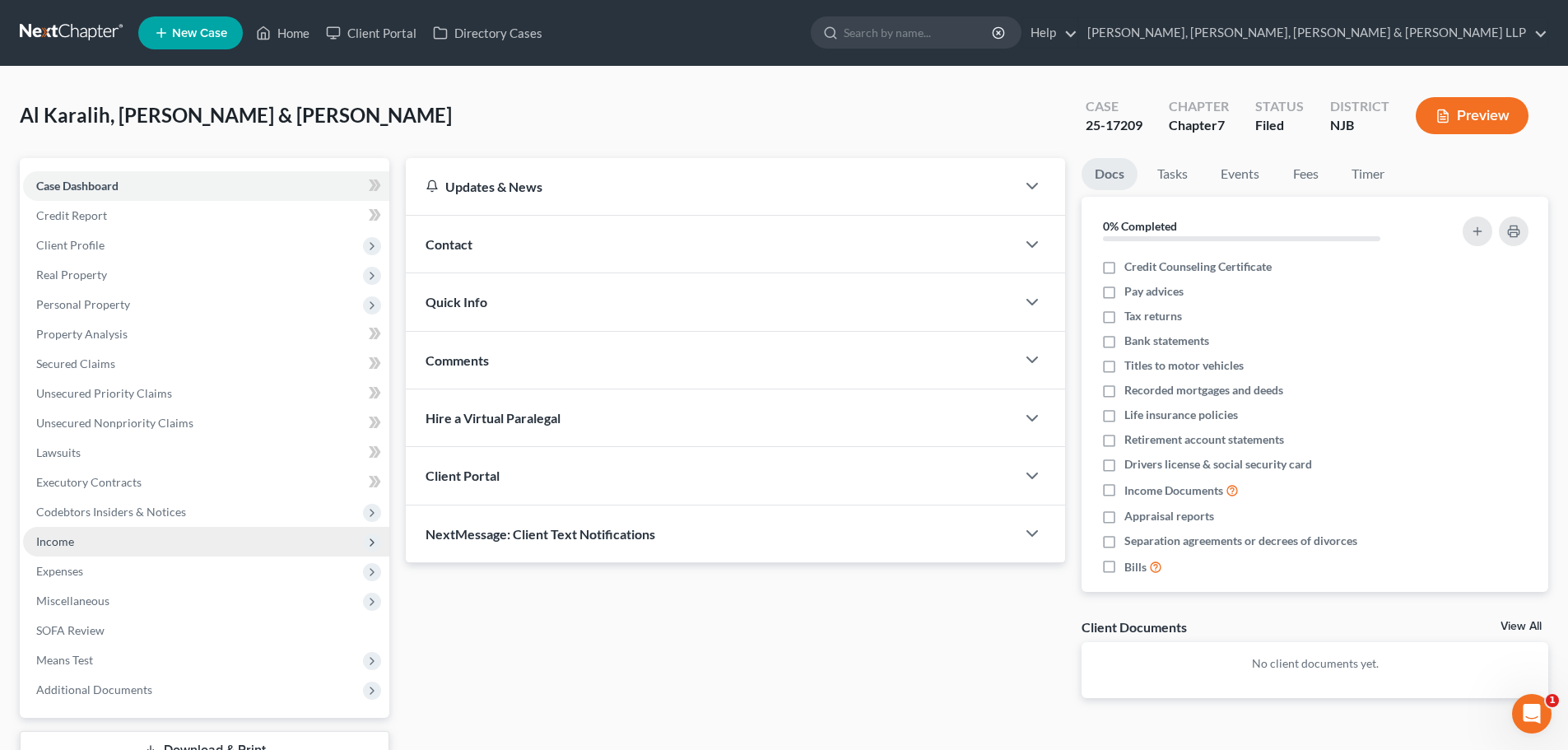
click at [75, 544] on span "Income" at bounding box center [206, 542] width 366 height 29
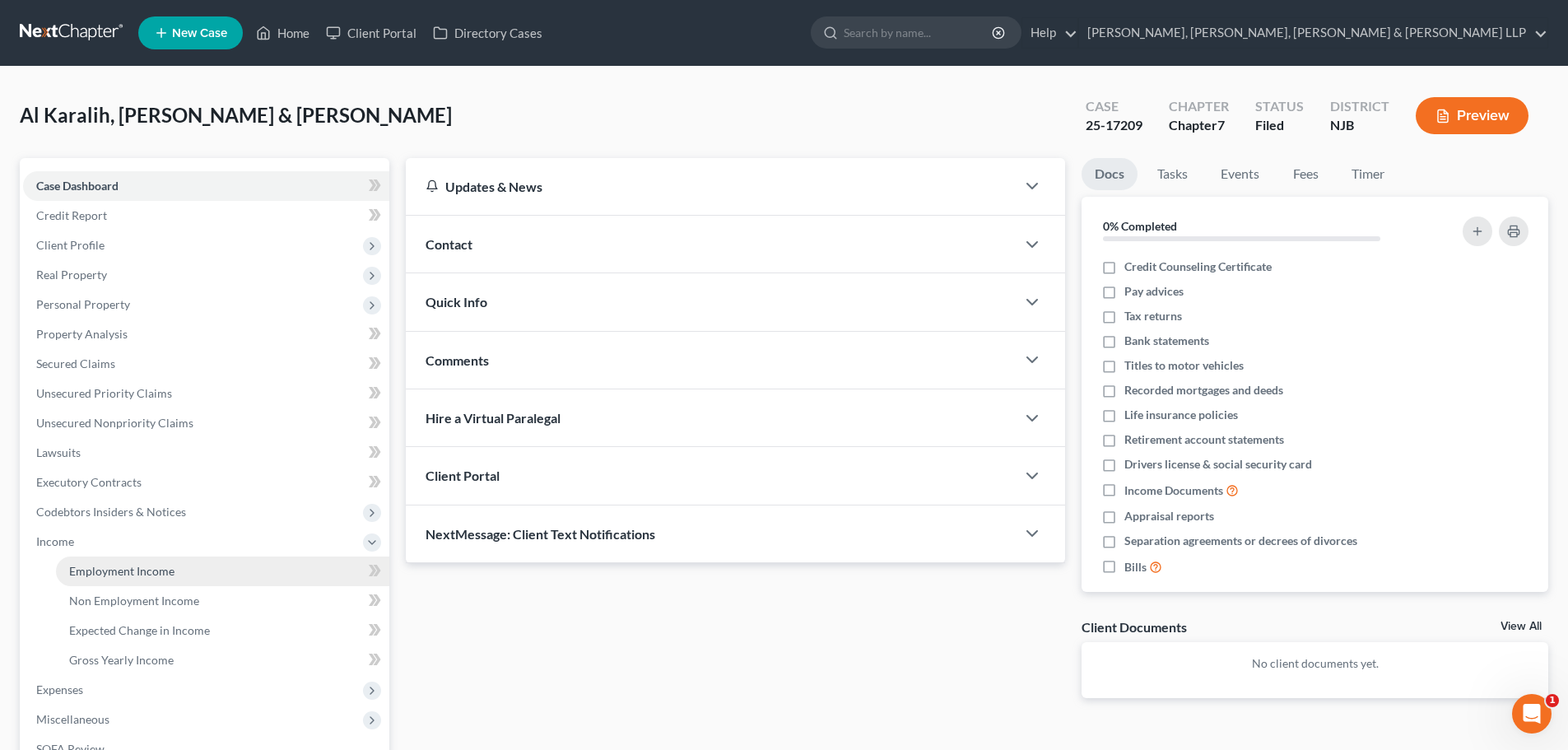
click at [123, 564] on span "Employment Income" at bounding box center [122, 571] width 105 height 14
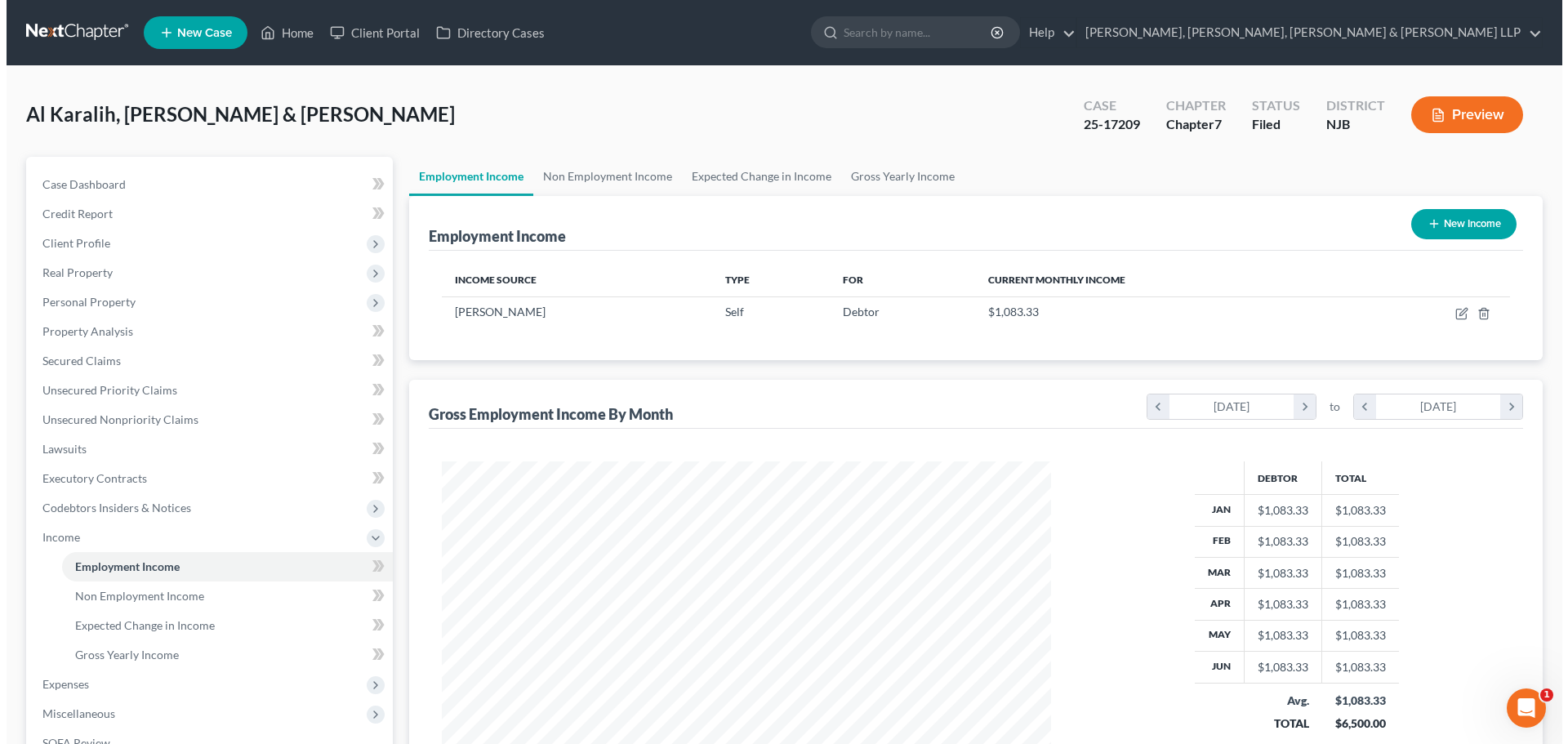
scroll to position [304, 642]
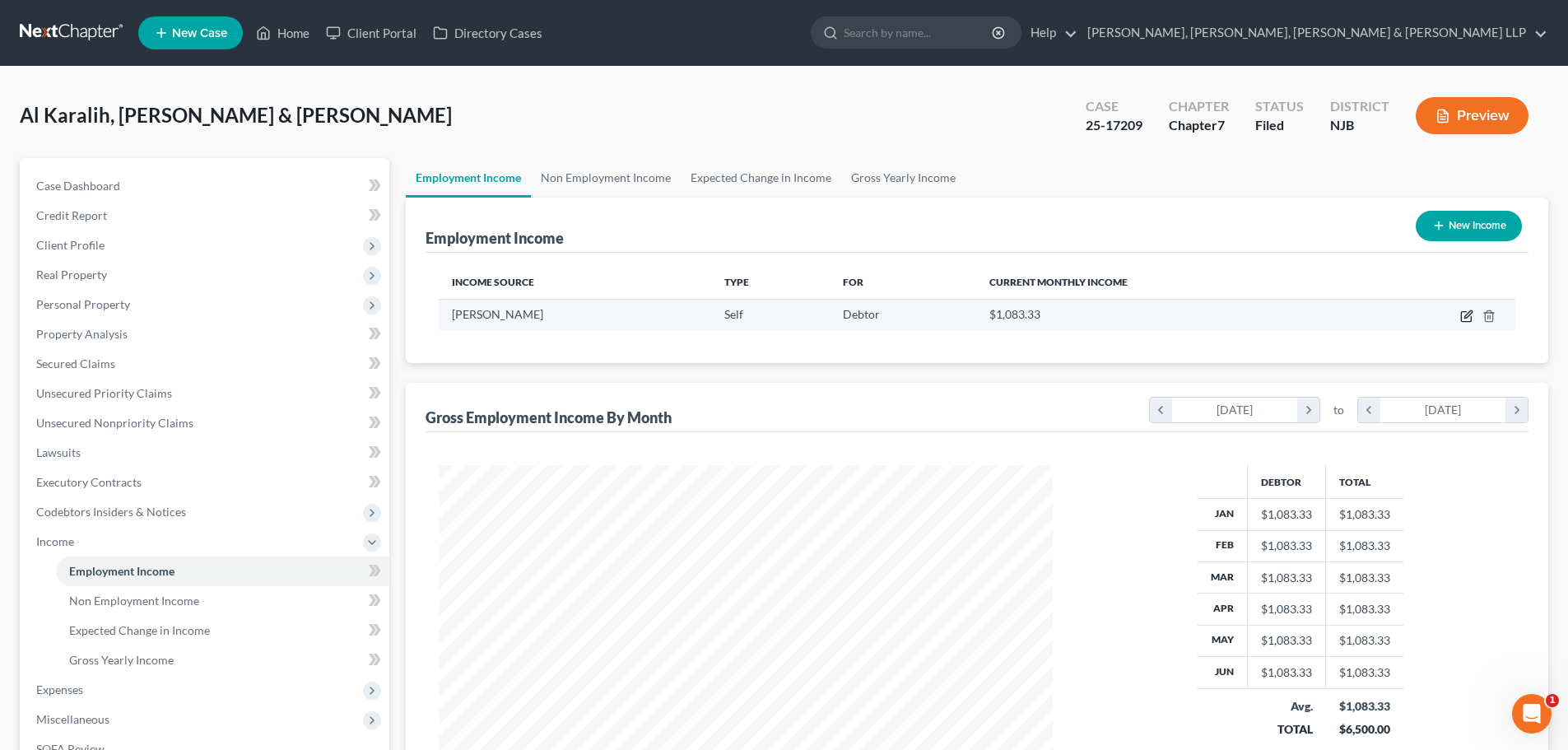
click at [1470, 311] on icon "button" at bounding box center [1467, 315] width 13 height 13
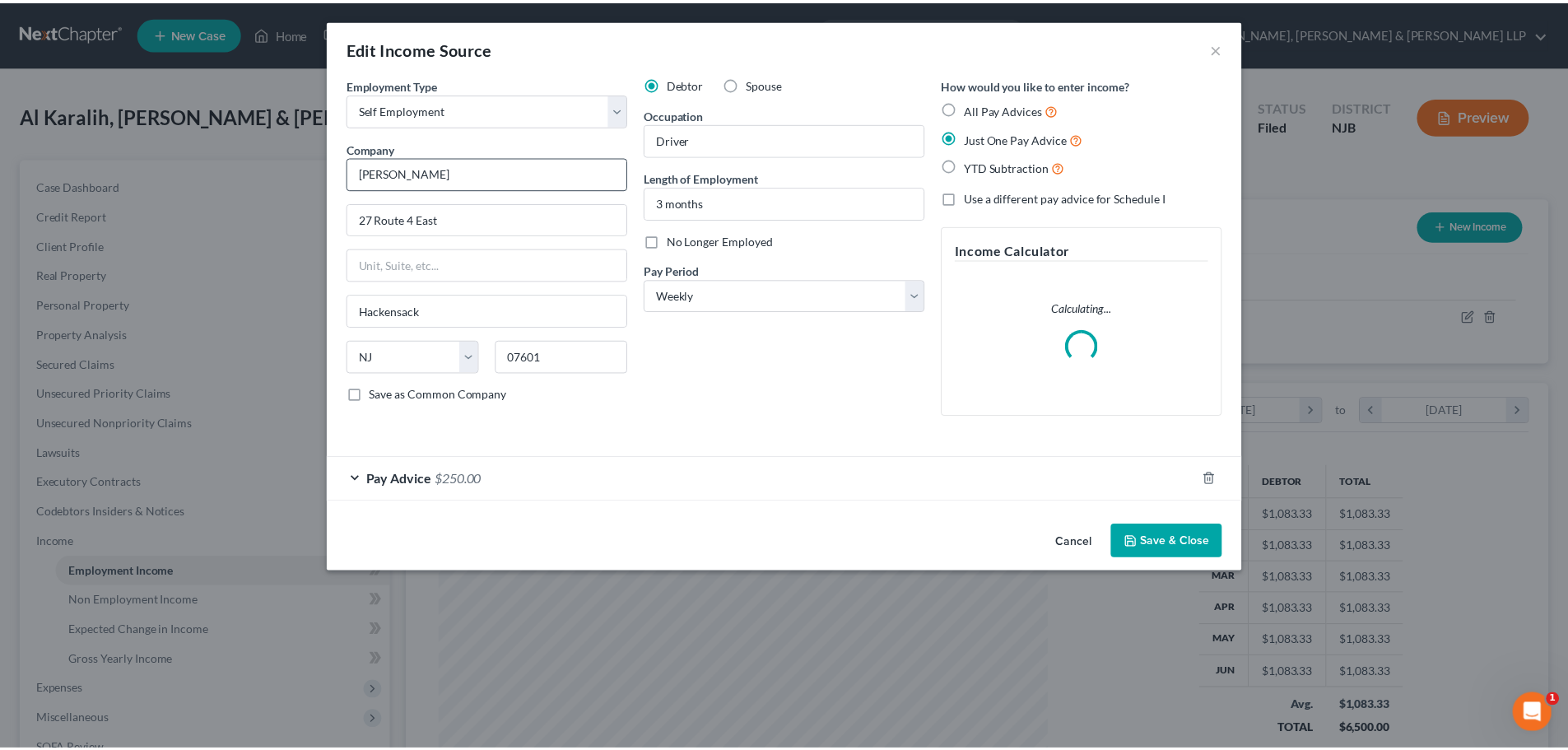
scroll to position [309, 653]
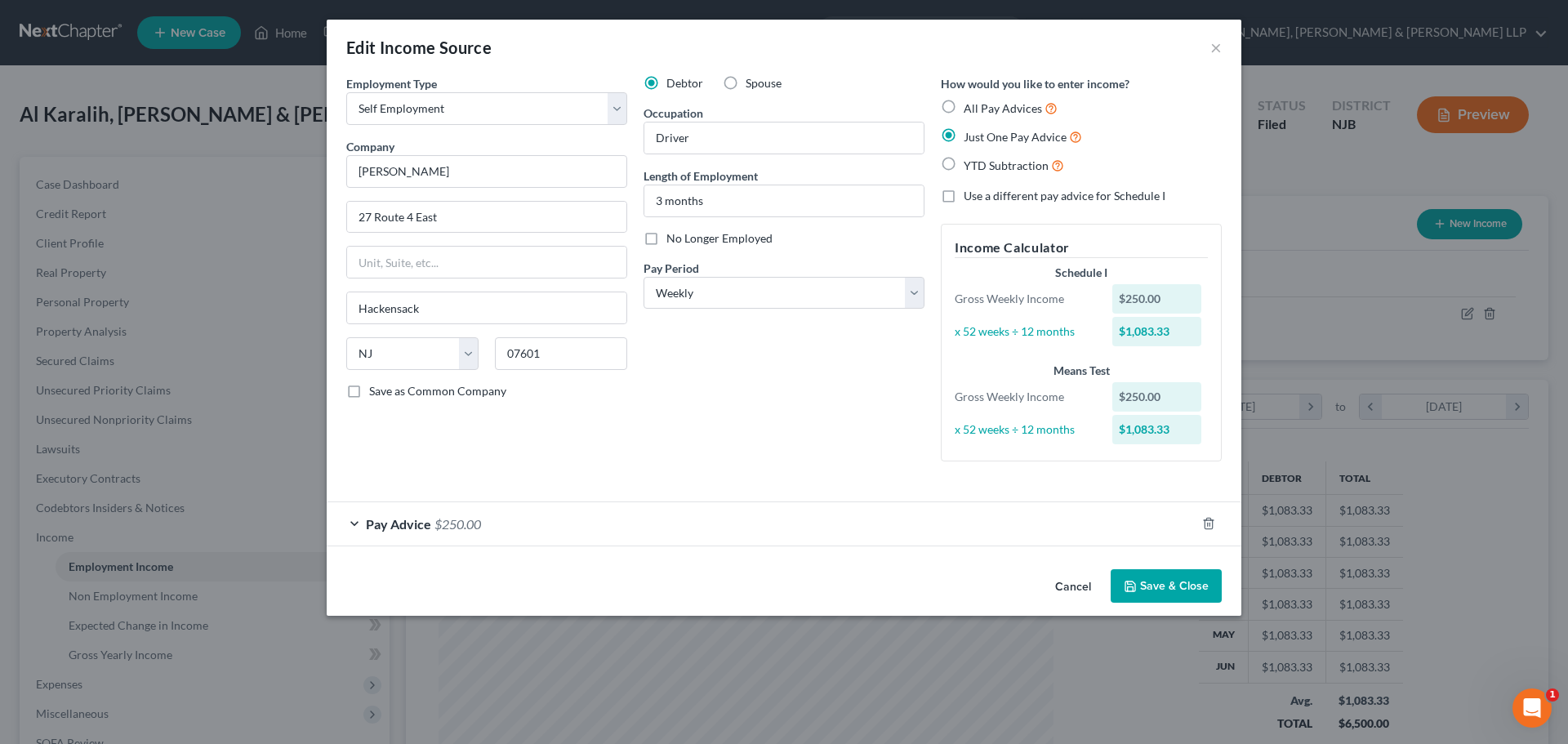
click at [1179, 585] on button "Save & Close" at bounding box center [1166, 586] width 111 height 34
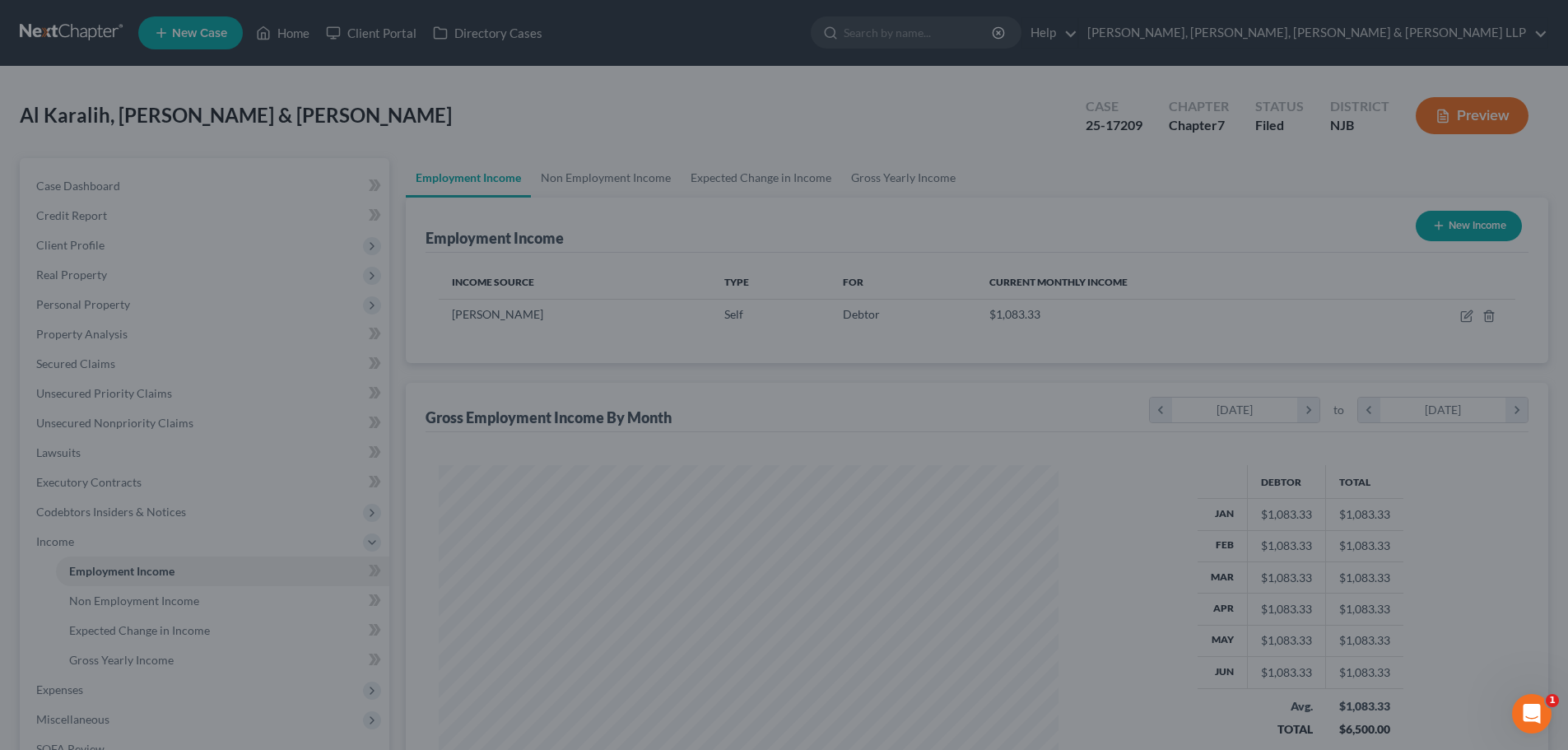
scroll to position [823131, 822654]
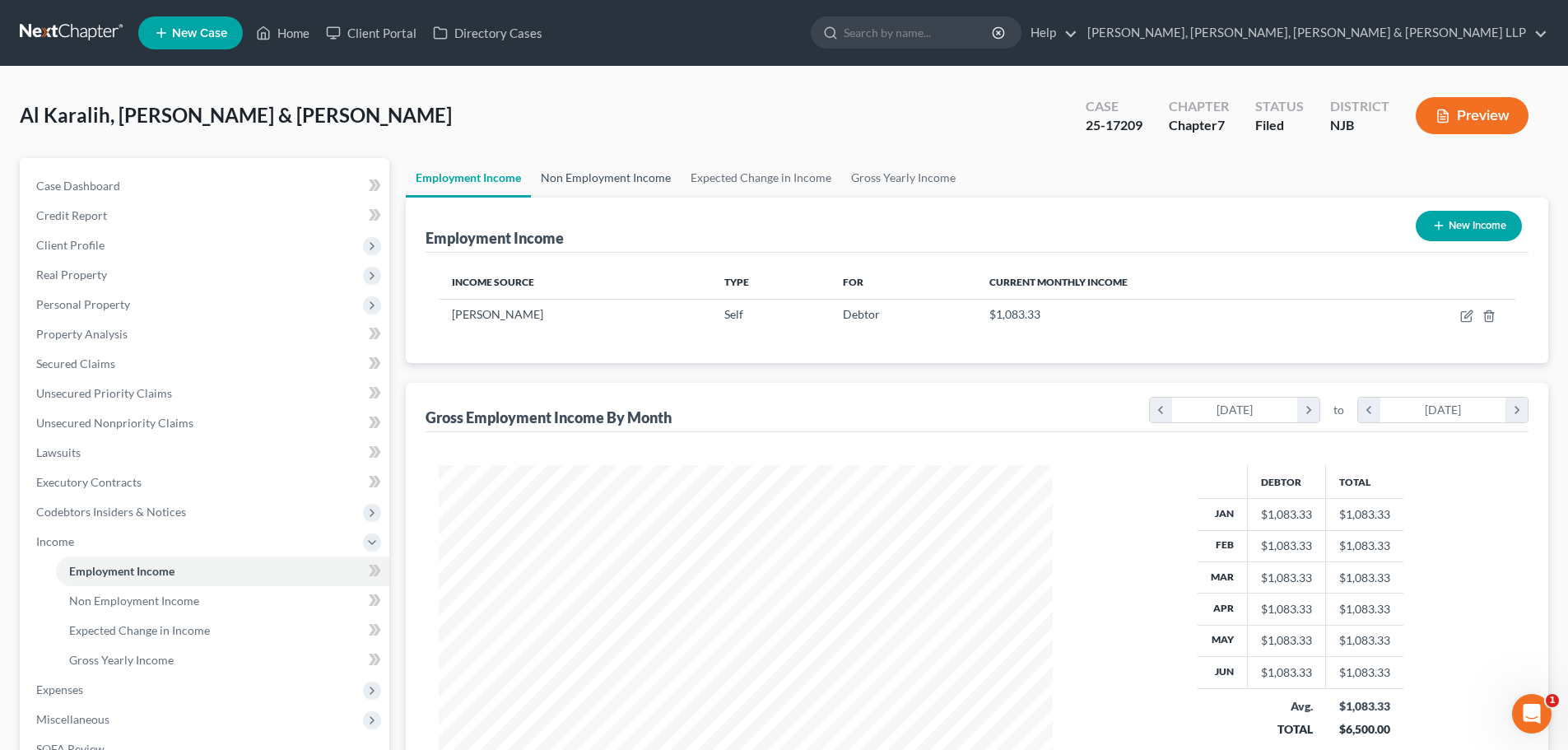
click at [649, 187] on link "Non Employment Income" at bounding box center [606, 178] width 149 height 40
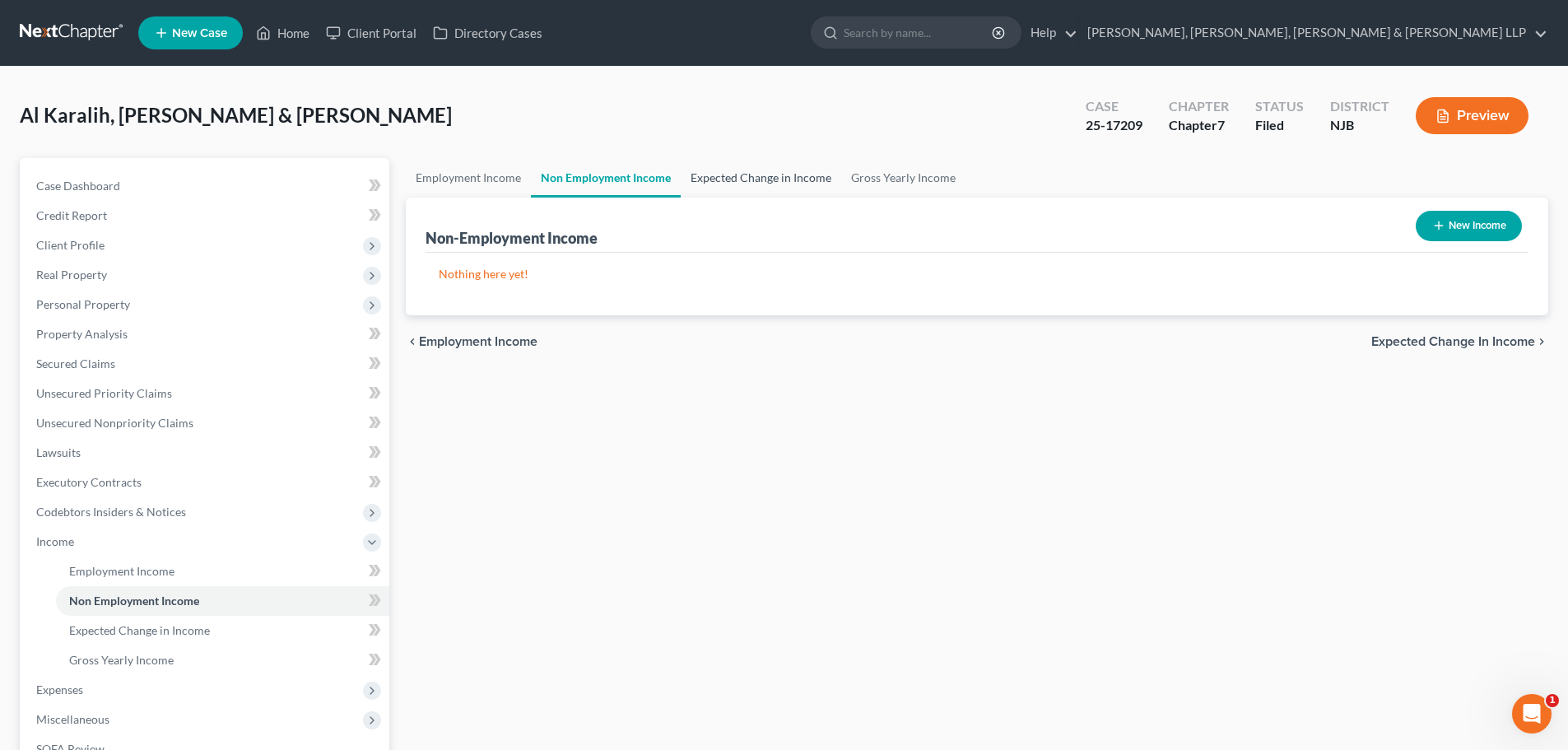
click at [773, 188] on link "Expected Change in Income" at bounding box center [761, 178] width 161 height 40
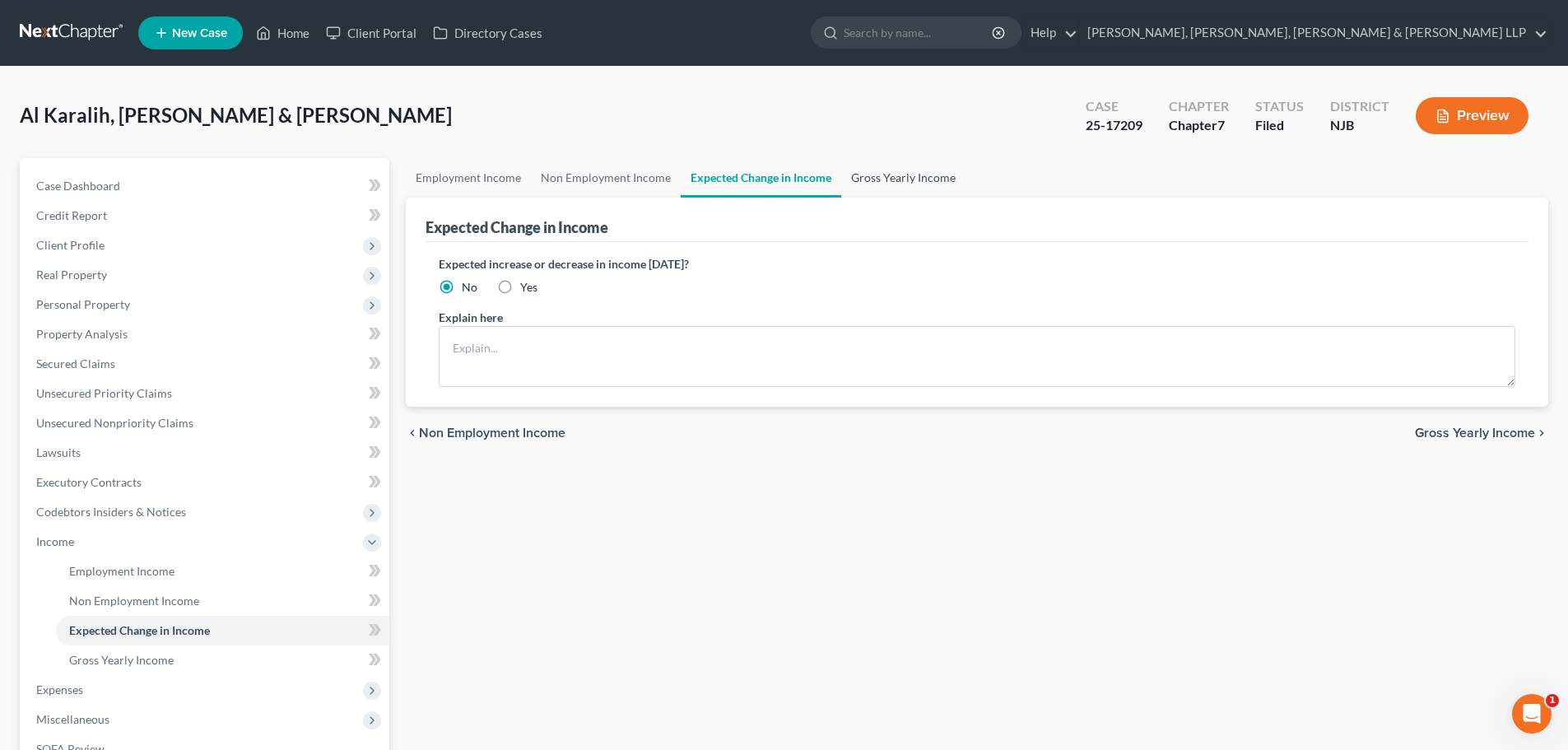
drag, startPoint x: 876, startPoint y: 187, endPoint x: 511, endPoint y: 201, distance: 365.3
click at [877, 187] on link "Gross Yearly Income" at bounding box center [904, 178] width 124 height 40
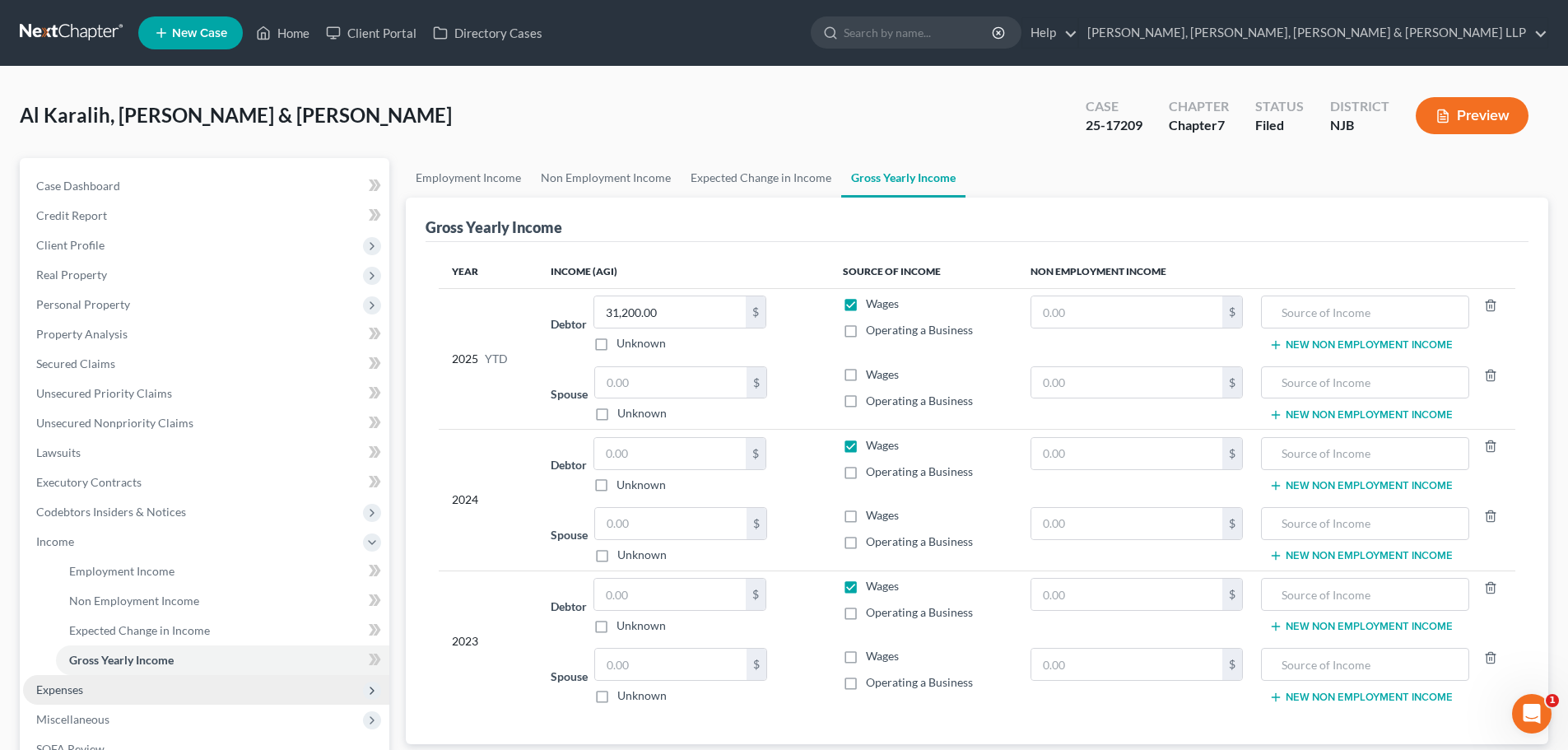
scroll to position [244, 0]
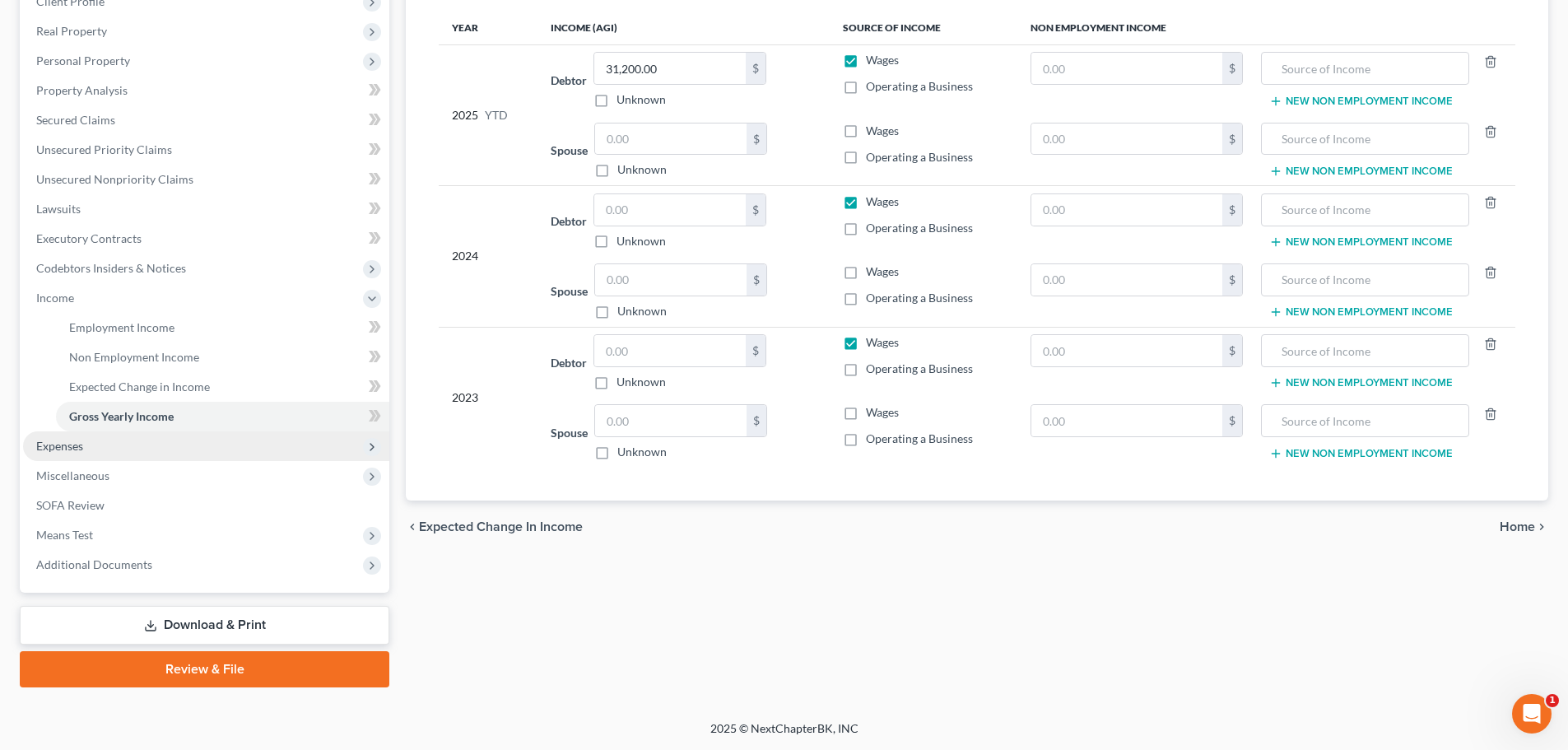
click at [103, 452] on span "Expenses" at bounding box center [206, 446] width 366 height 29
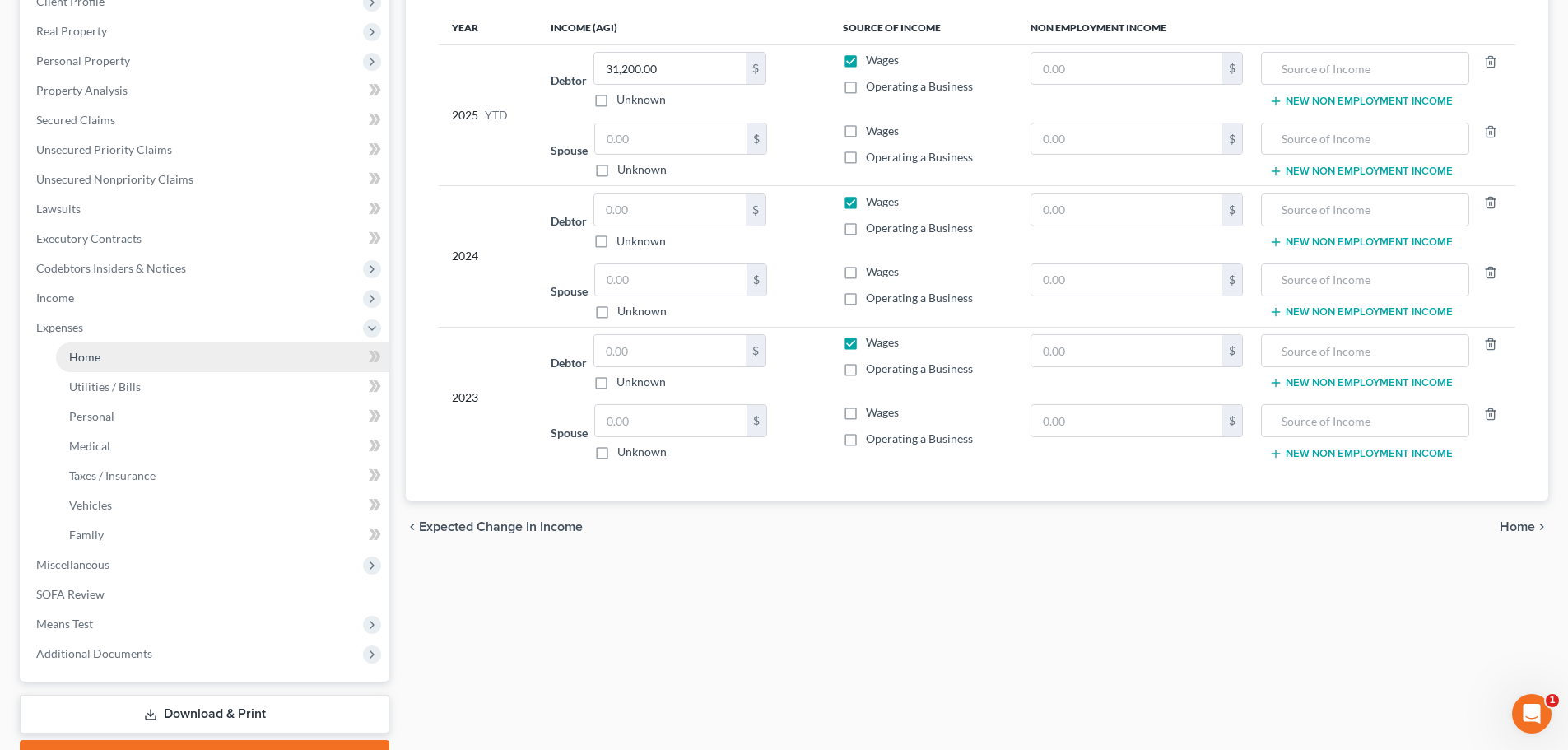
click at [117, 352] on link "Home" at bounding box center [223, 357] width 333 height 29
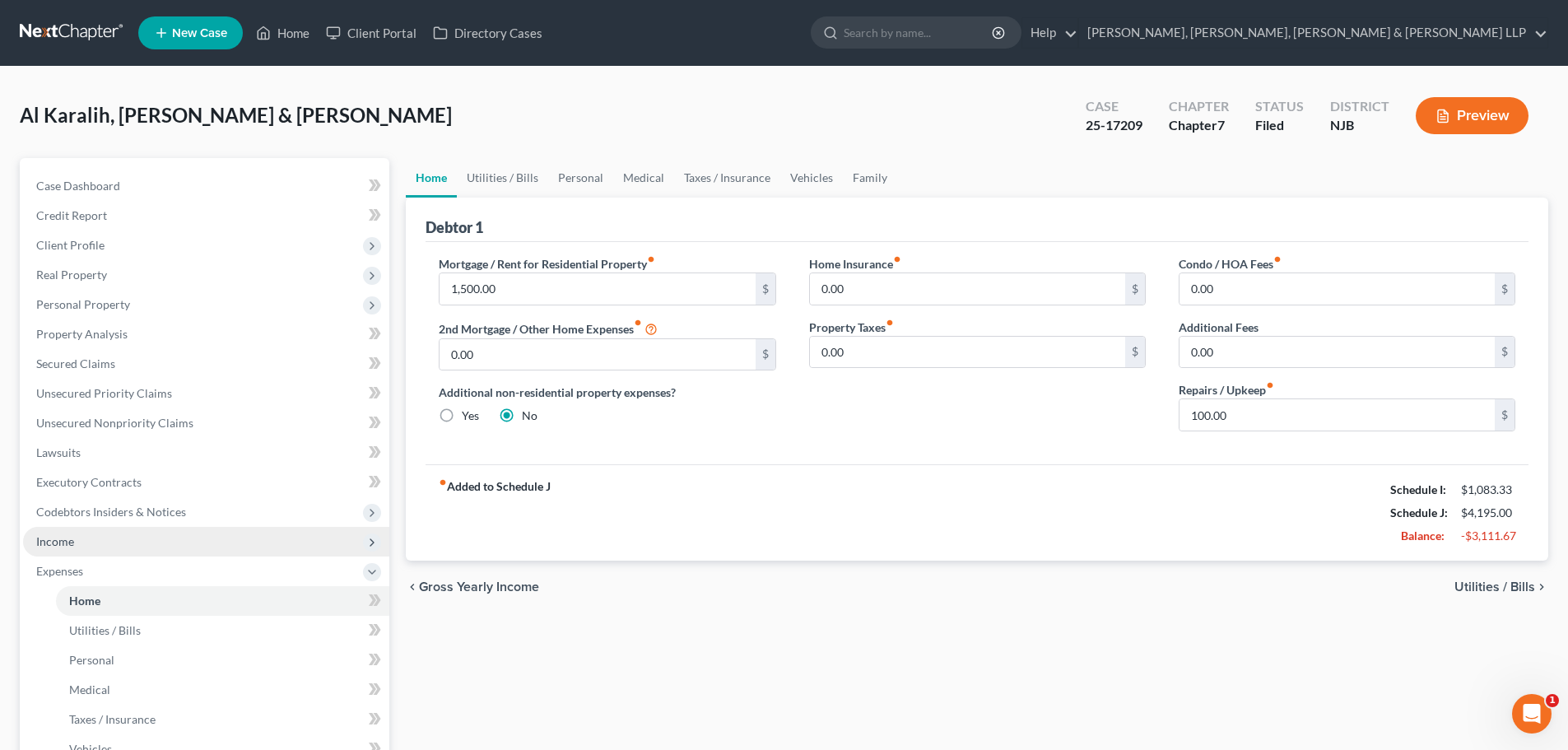
click at [135, 551] on span "Income" at bounding box center [206, 542] width 366 height 29
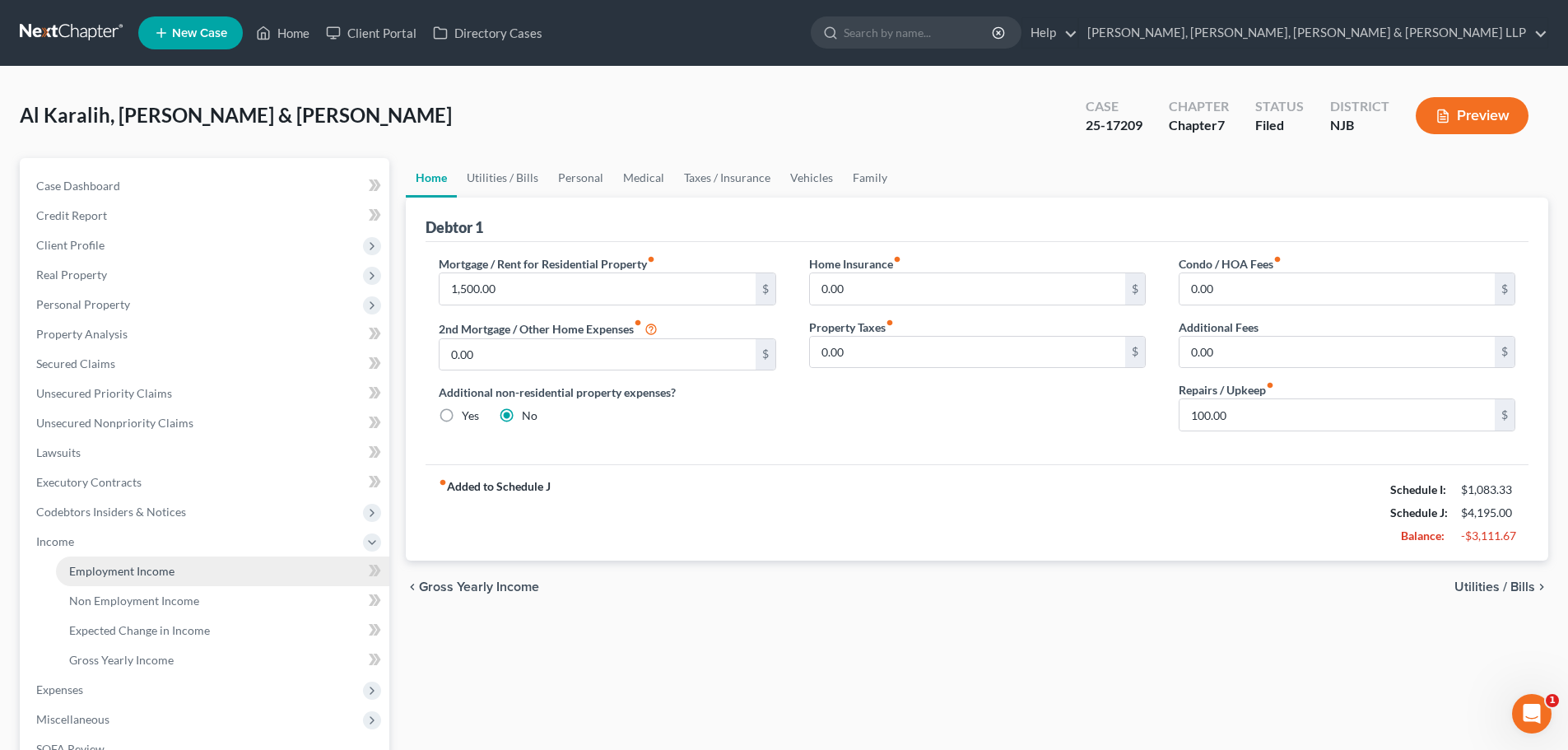
click at [143, 568] on span "Employment Income" at bounding box center [122, 571] width 105 height 14
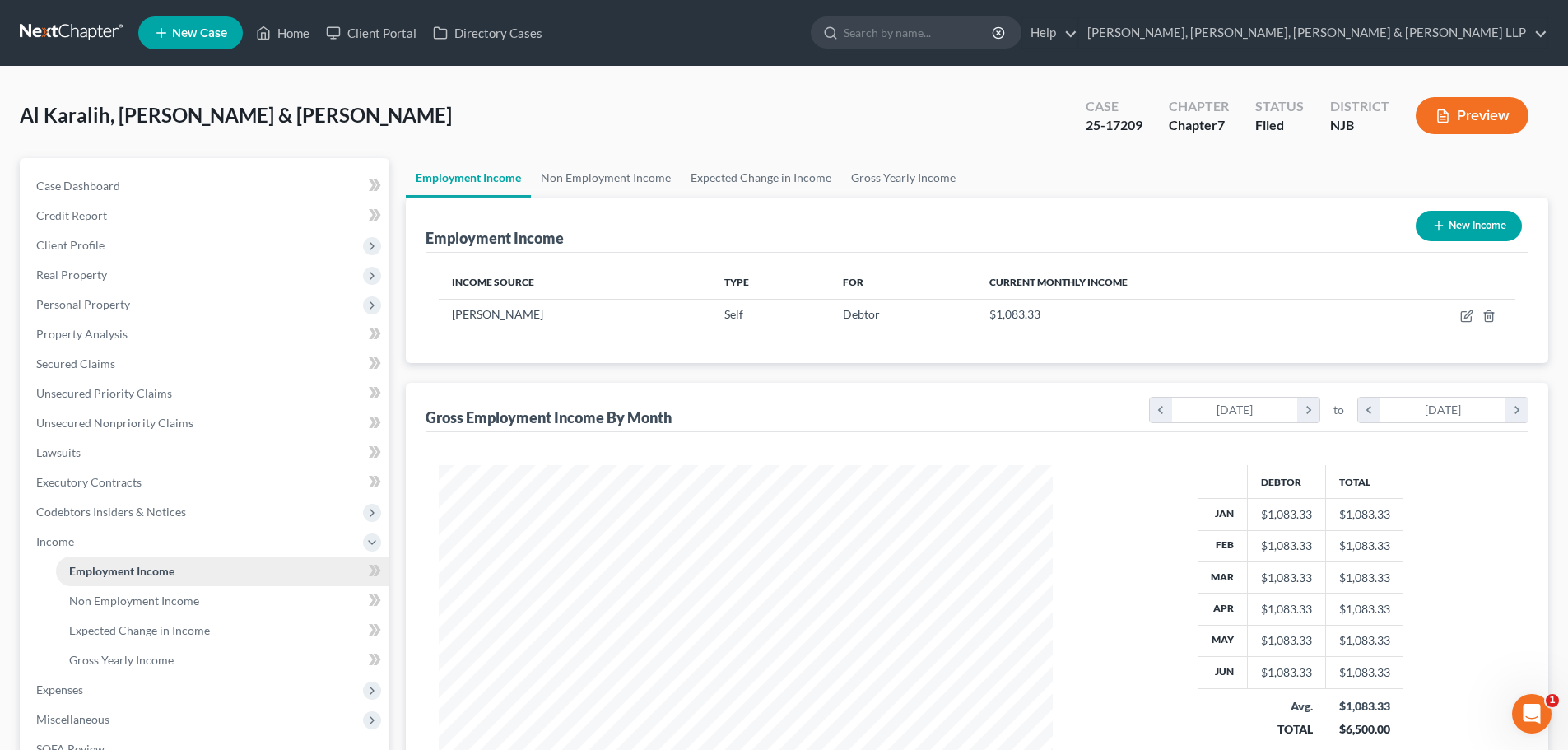
scroll to position [307, 647]
click at [61, 701] on span "Expenses" at bounding box center [206, 690] width 366 height 29
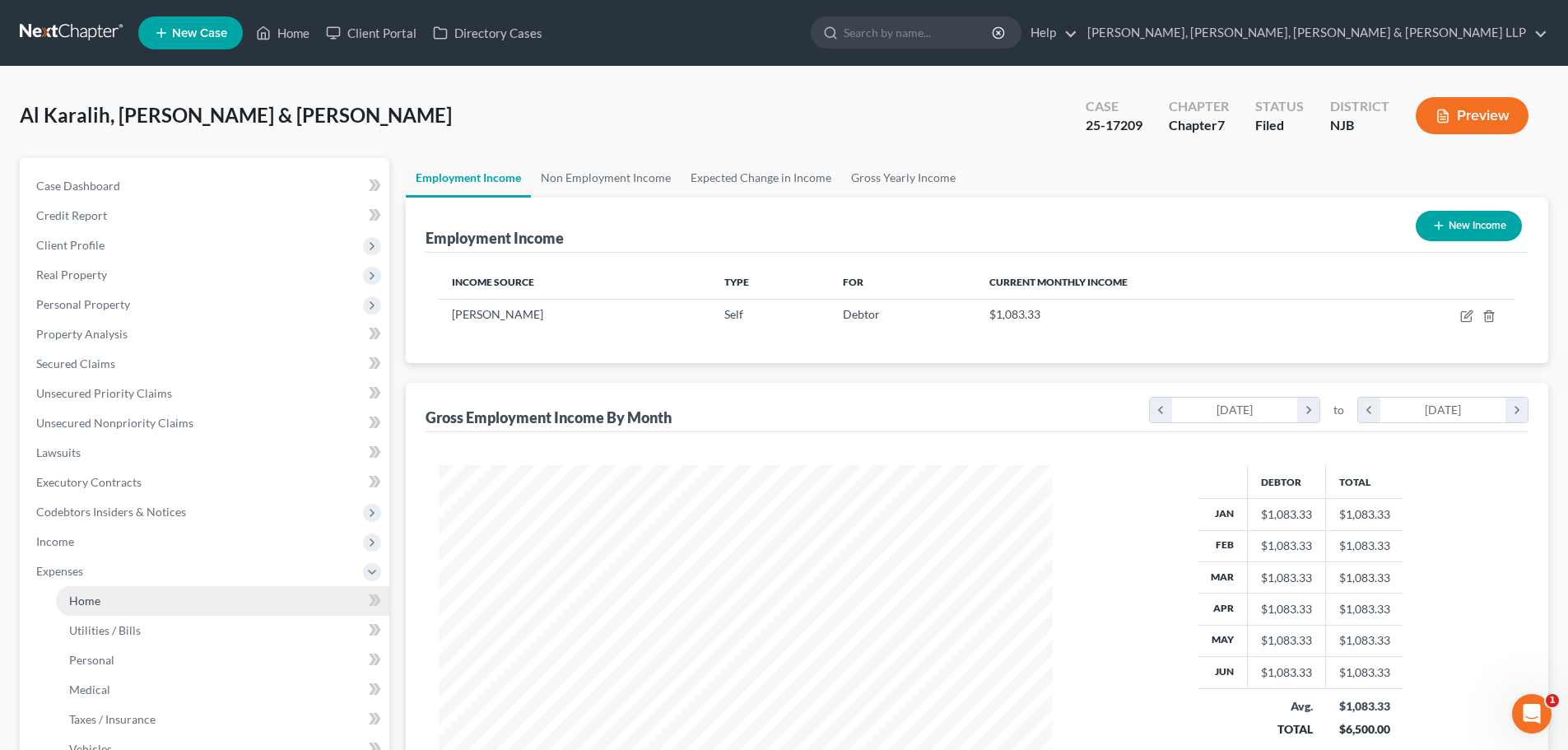
click at [164, 594] on link "Home" at bounding box center [223, 601] width 333 height 29
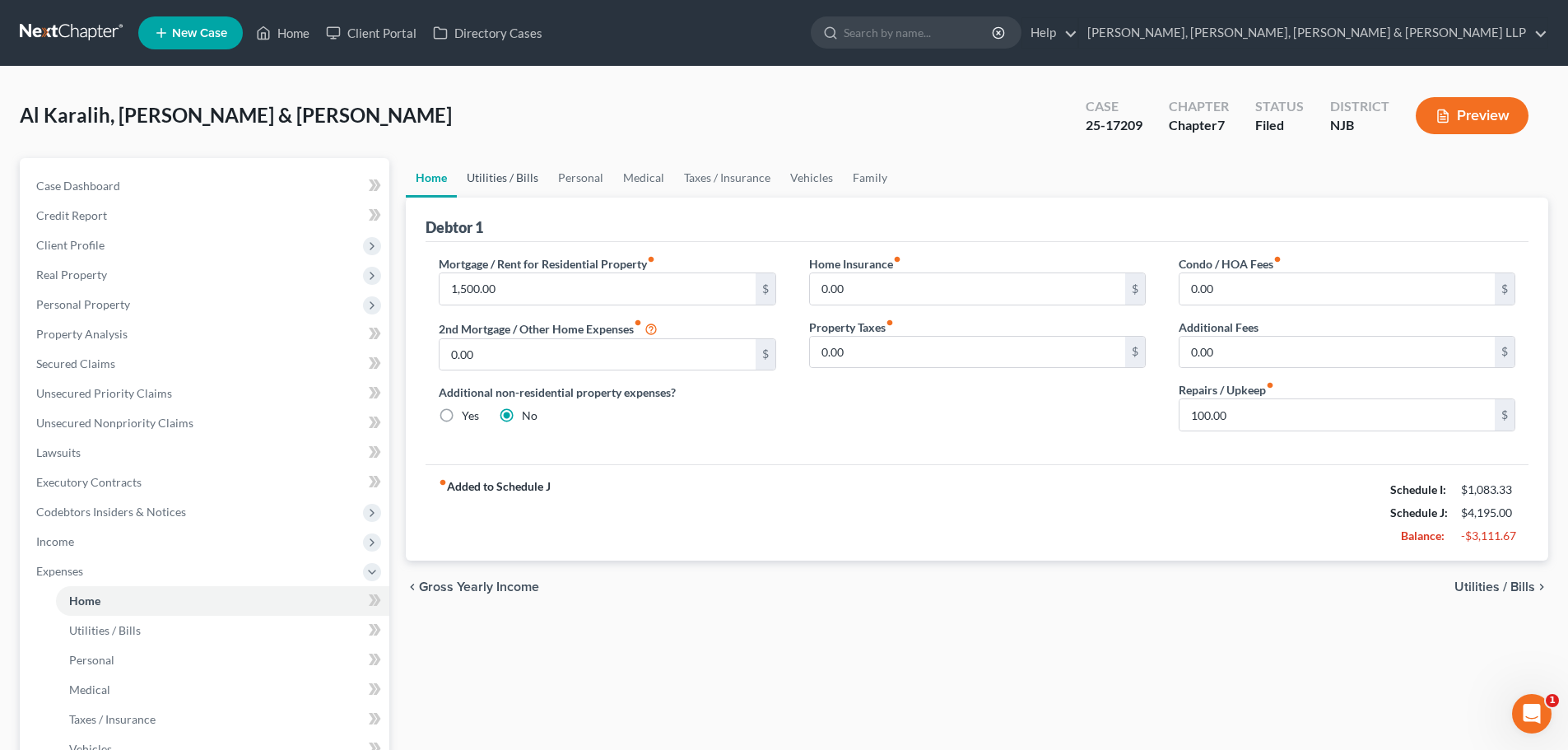
click at [528, 179] on link "Utilities / Bills" at bounding box center [503, 178] width 92 height 40
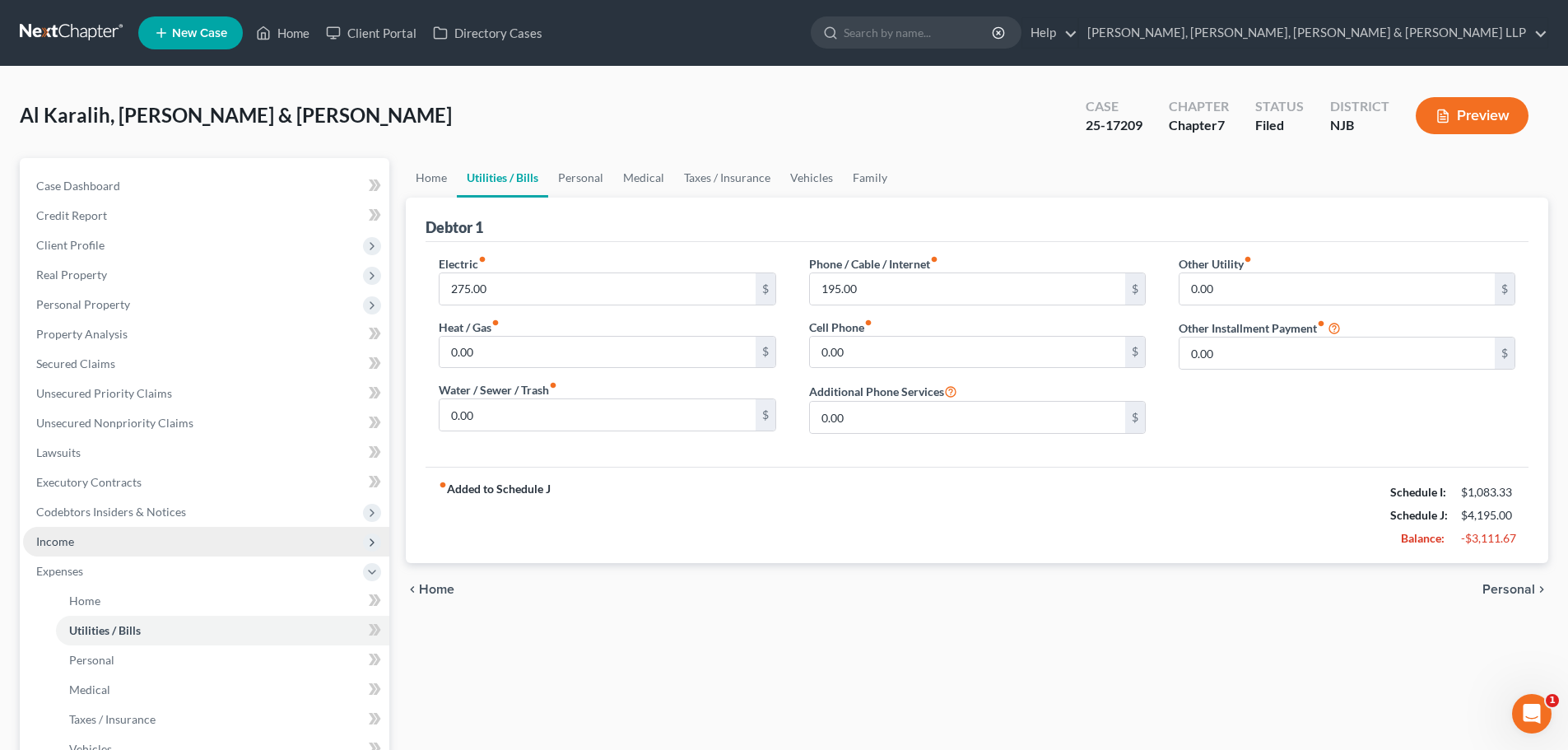
click at [94, 549] on span "Income" at bounding box center [206, 542] width 366 height 29
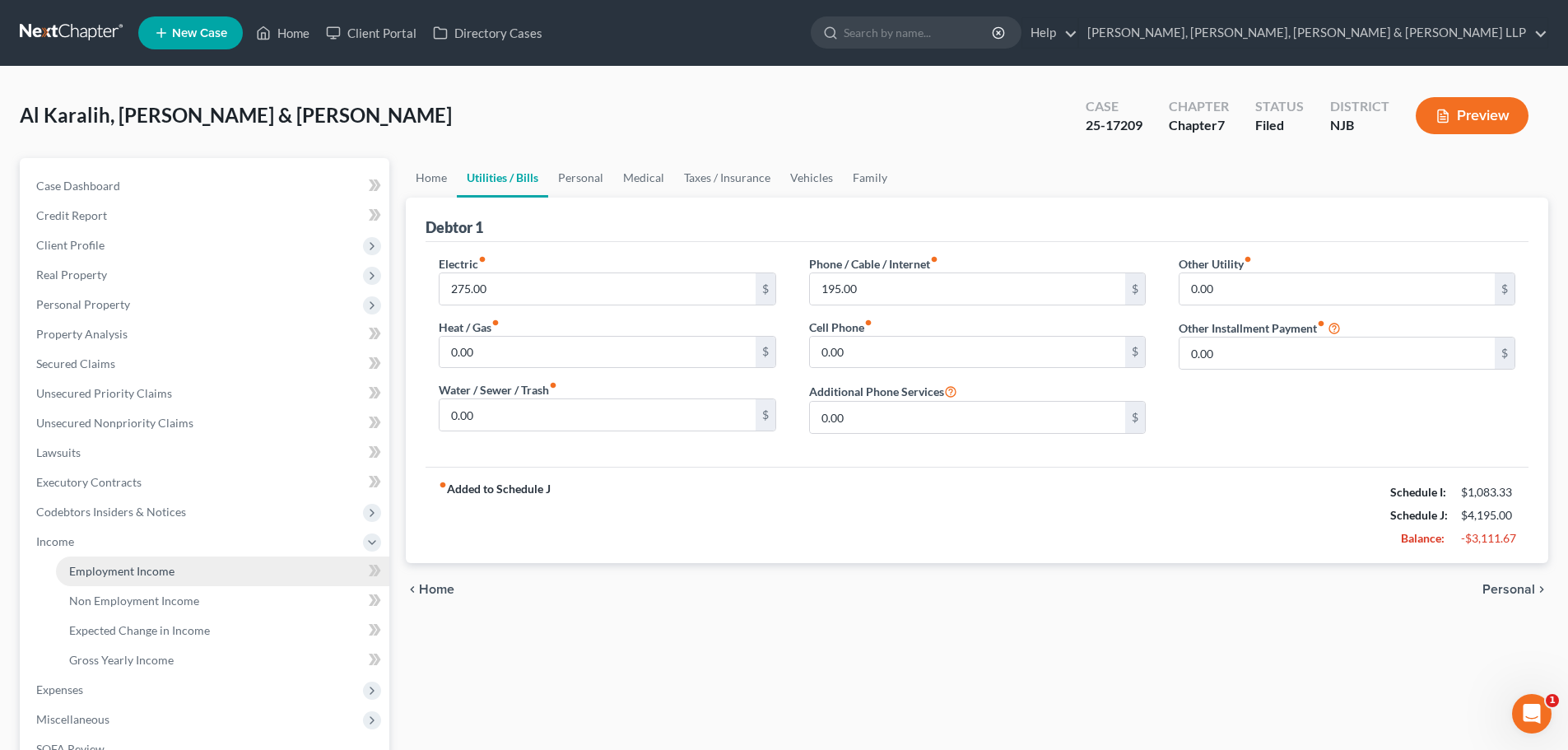
click at [111, 565] on span "Employment Income" at bounding box center [122, 571] width 105 height 14
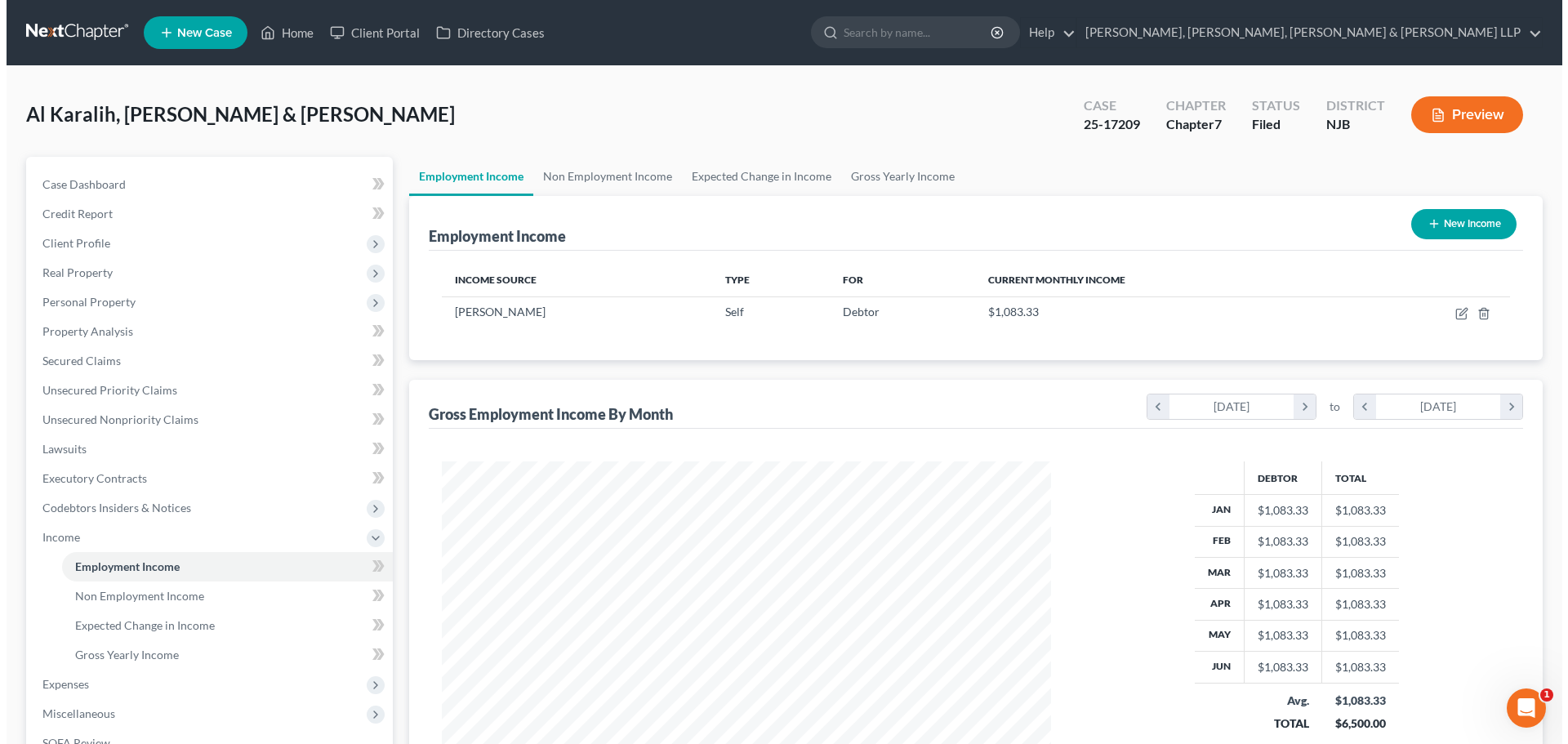
scroll to position [304, 642]
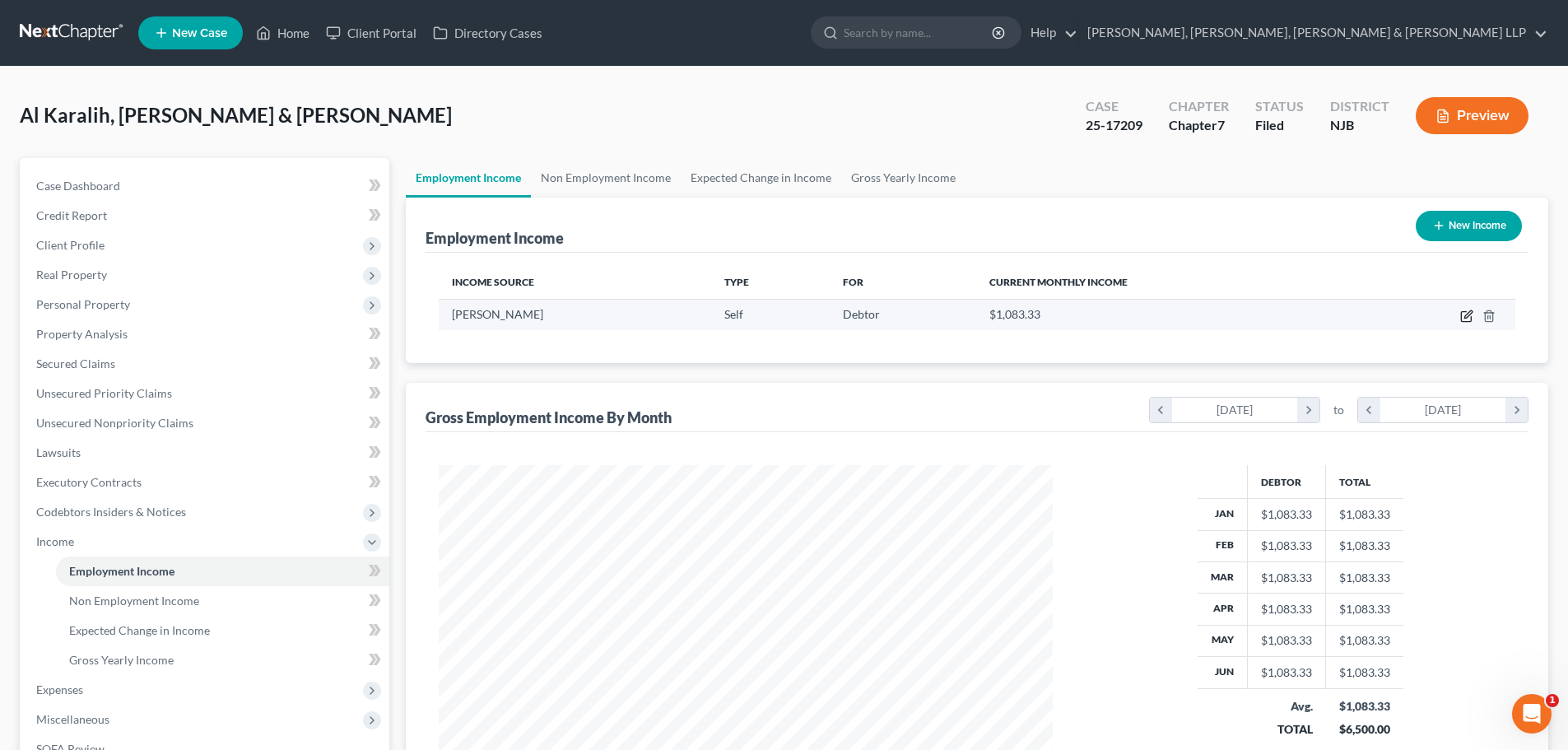
click at [1463, 317] on icon "button" at bounding box center [1467, 315] width 13 height 13
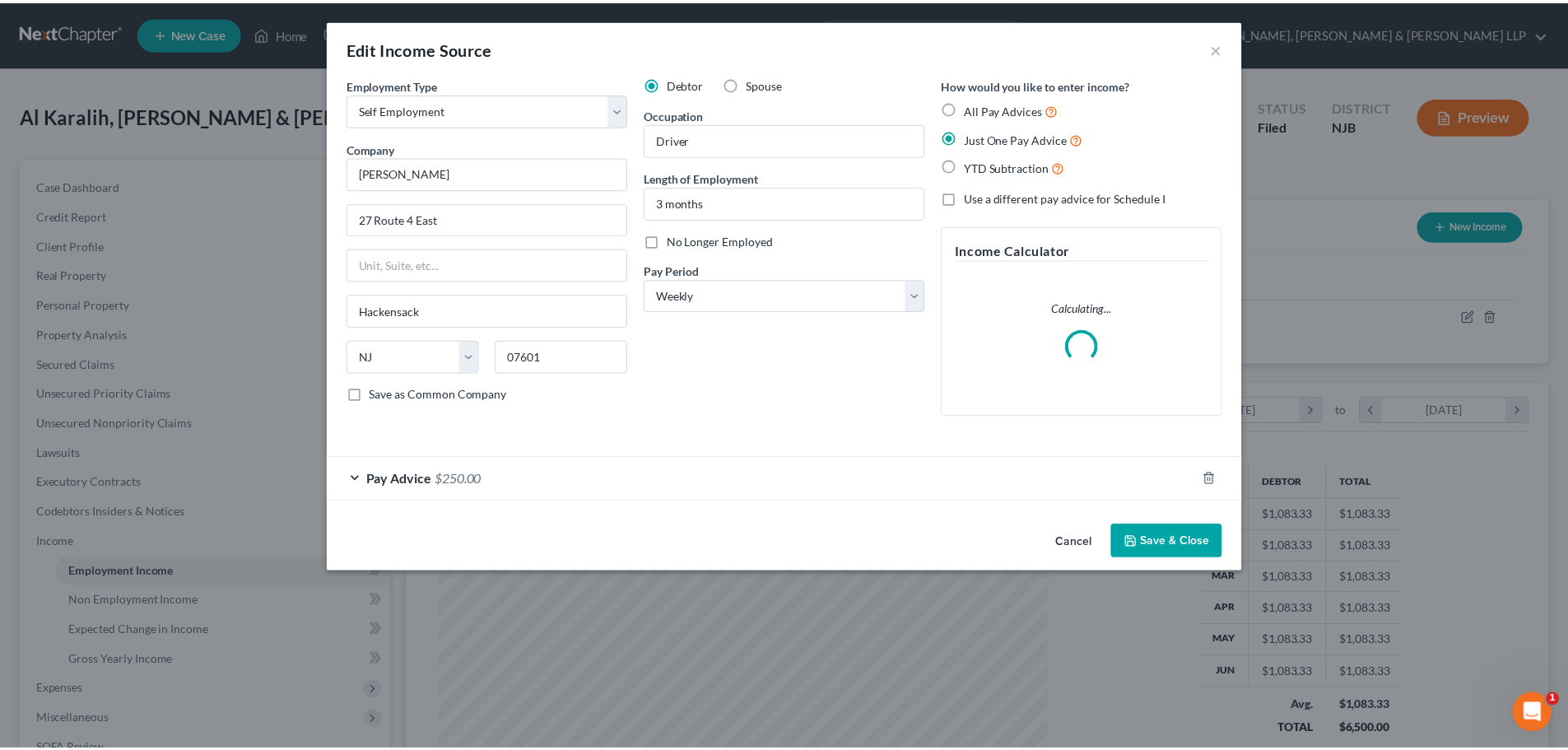
scroll to position [309, 653]
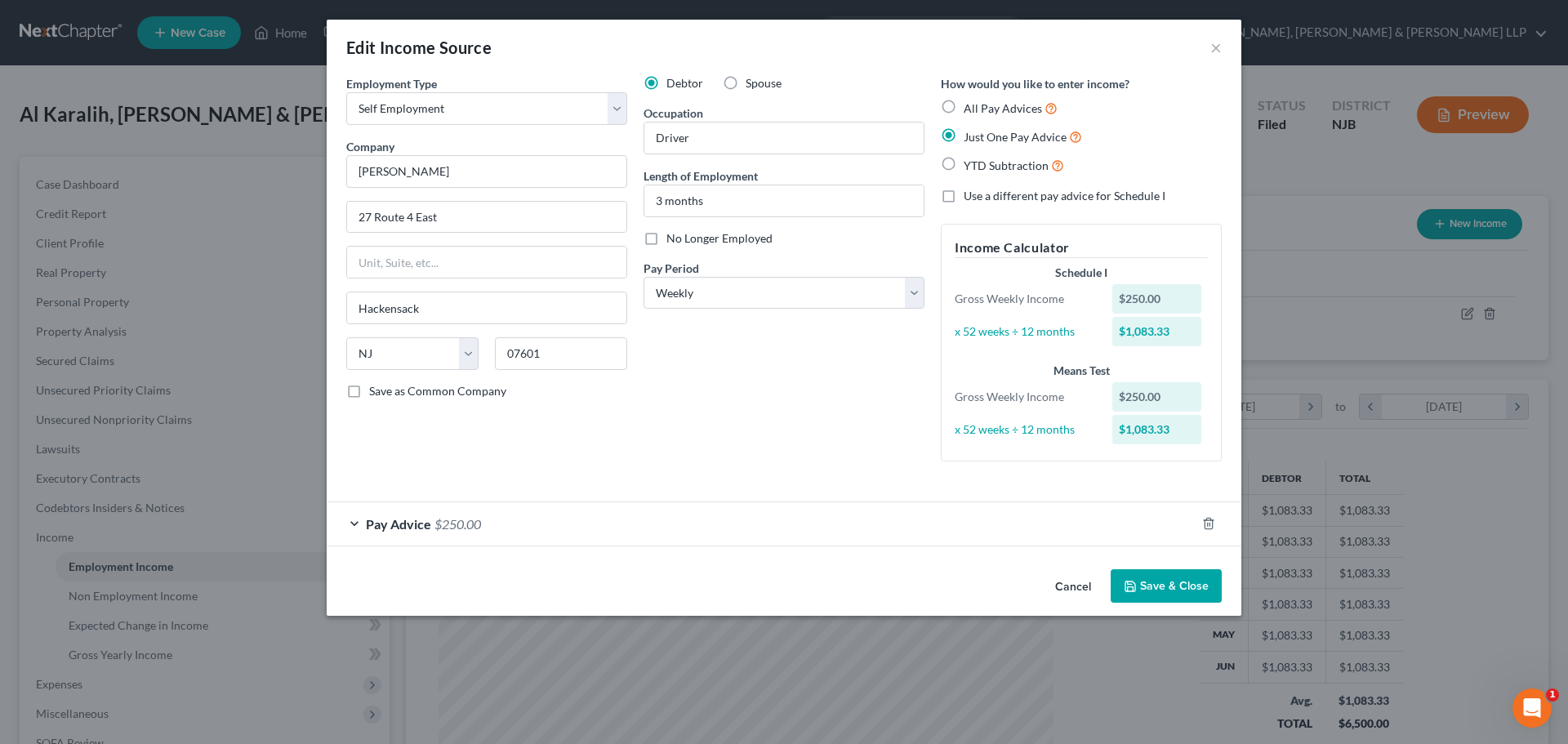
click at [1164, 579] on button "Save & Close" at bounding box center [1166, 586] width 111 height 34
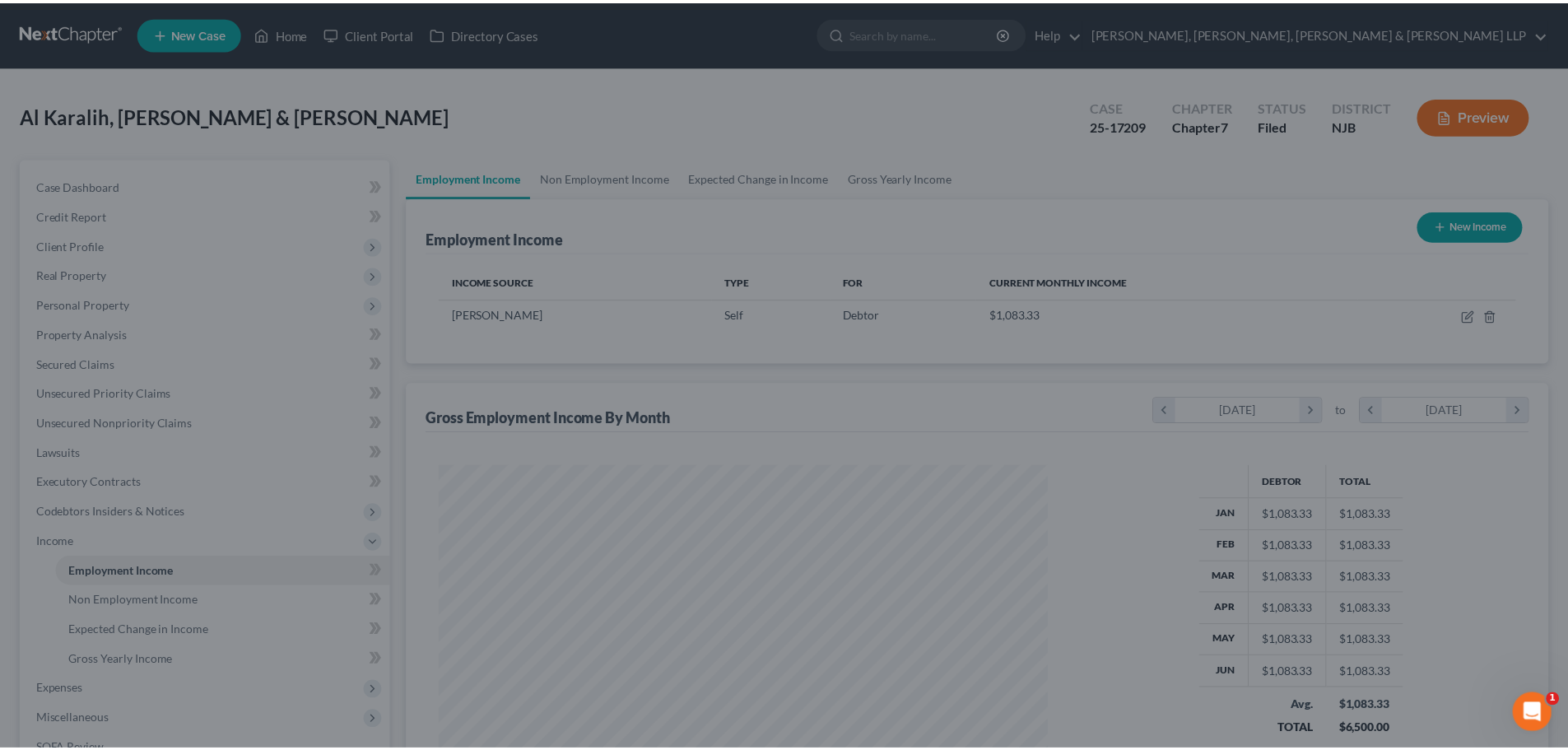
scroll to position [823131, 822654]
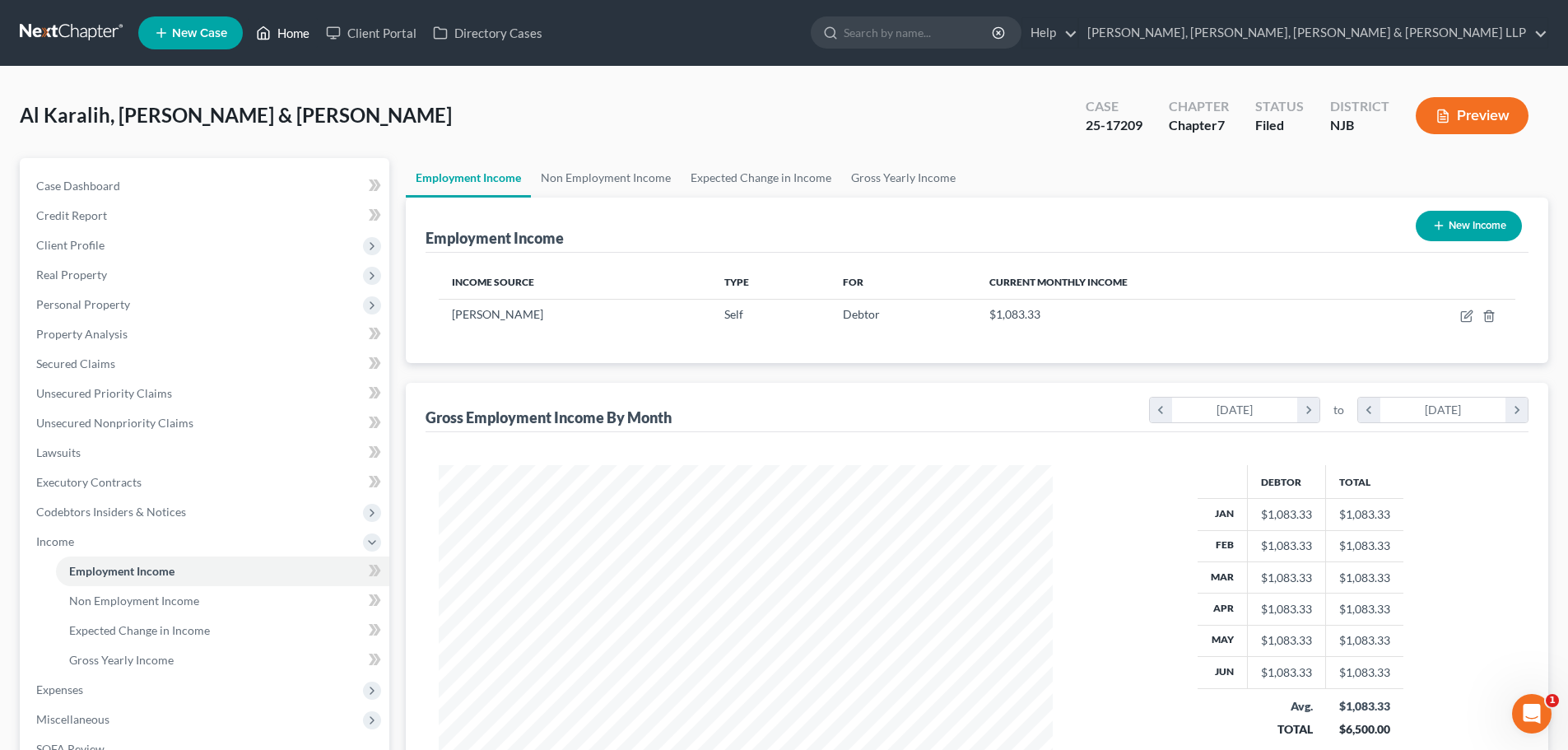
click at [291, 29] on link "Home" at bounding box center [282, 33] width 70 height 29
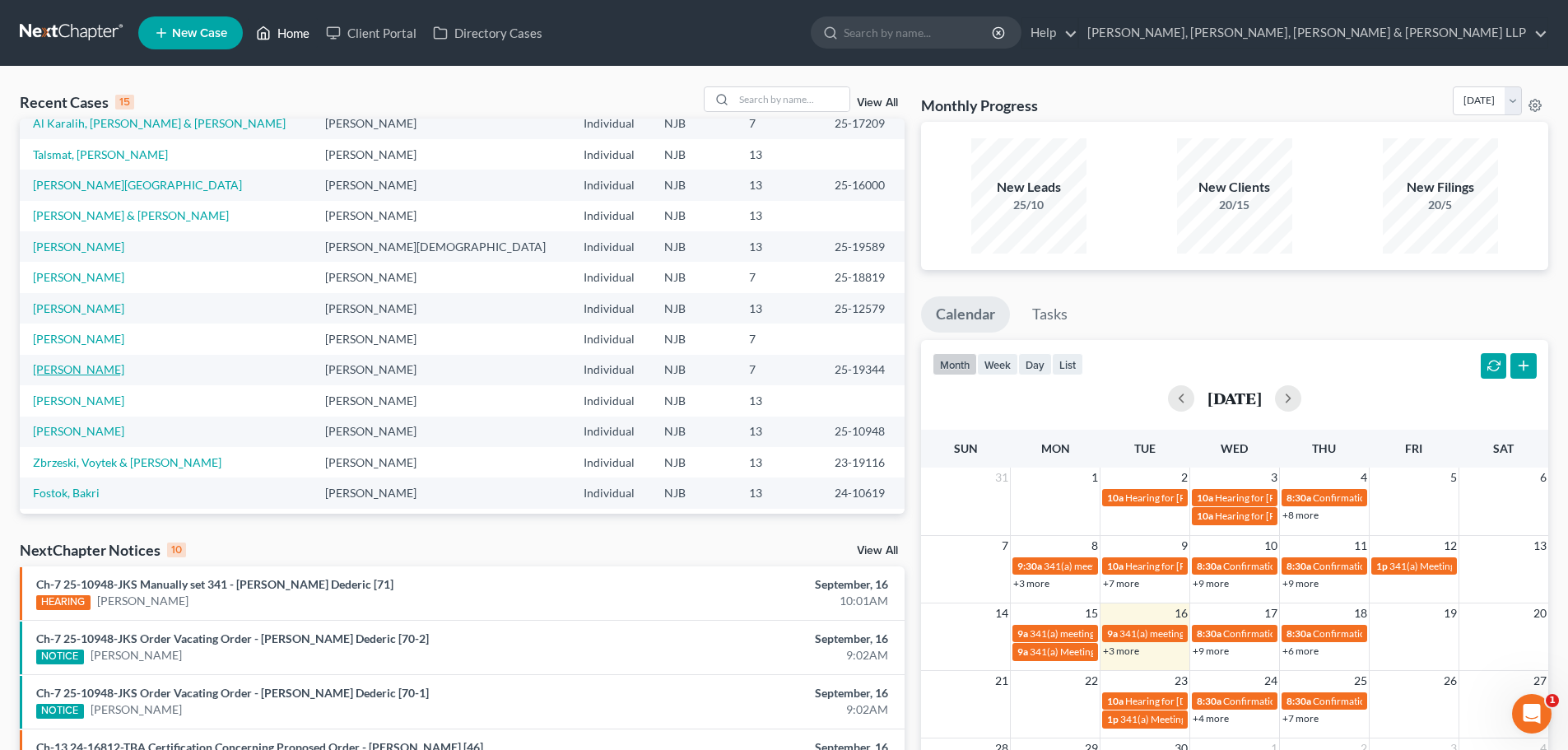
scroll to position [82, 0]
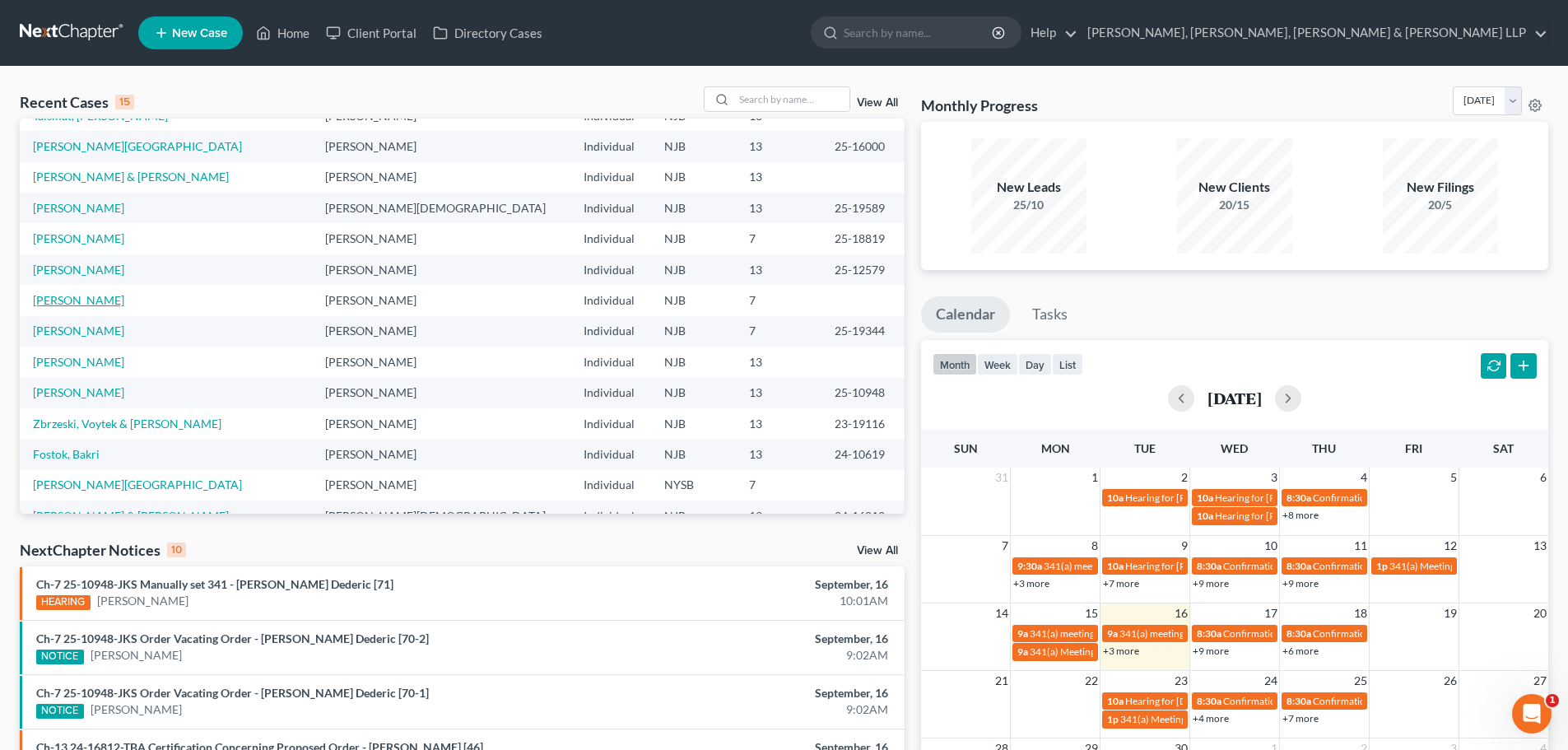
click at [86, 306] on link "[PERSON_NAME]" at bounding box center [79, 300] width 92 height 14
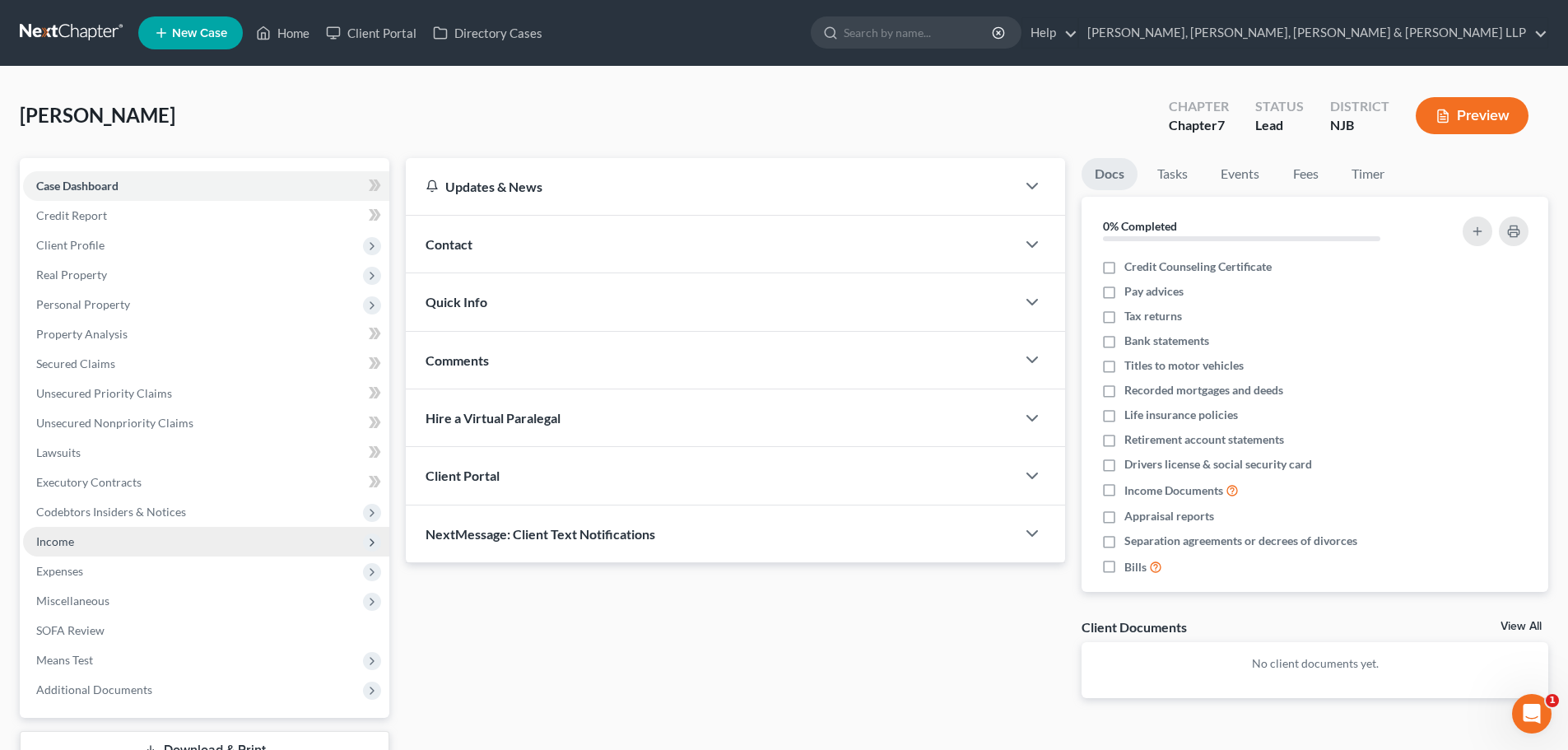
click at [70, 537] on span "Income" at bounding box center [55, 541] width 38 height 14
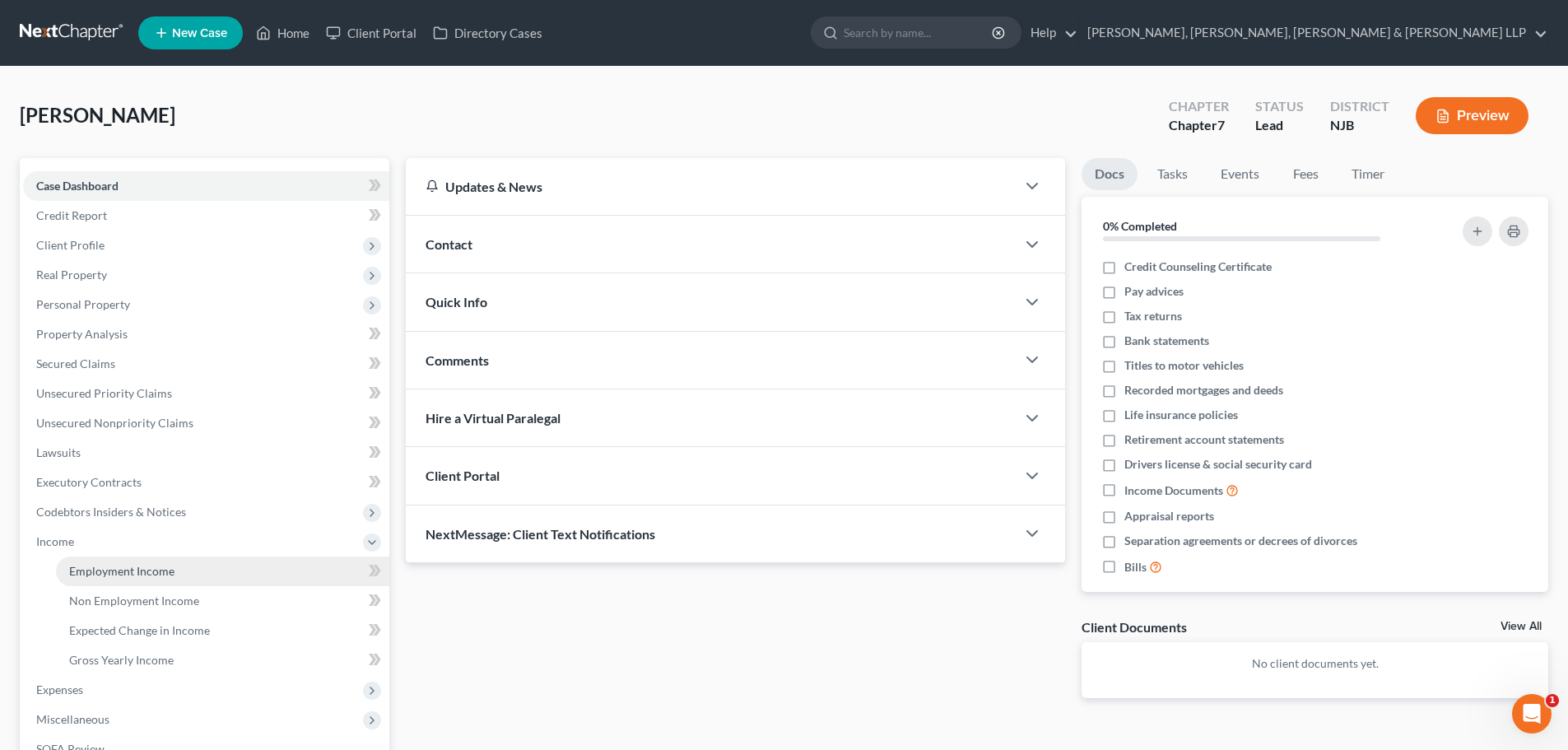
click at [111, 567] on span "Employment Income" at bounding box center [122, 571] width 105 height 14
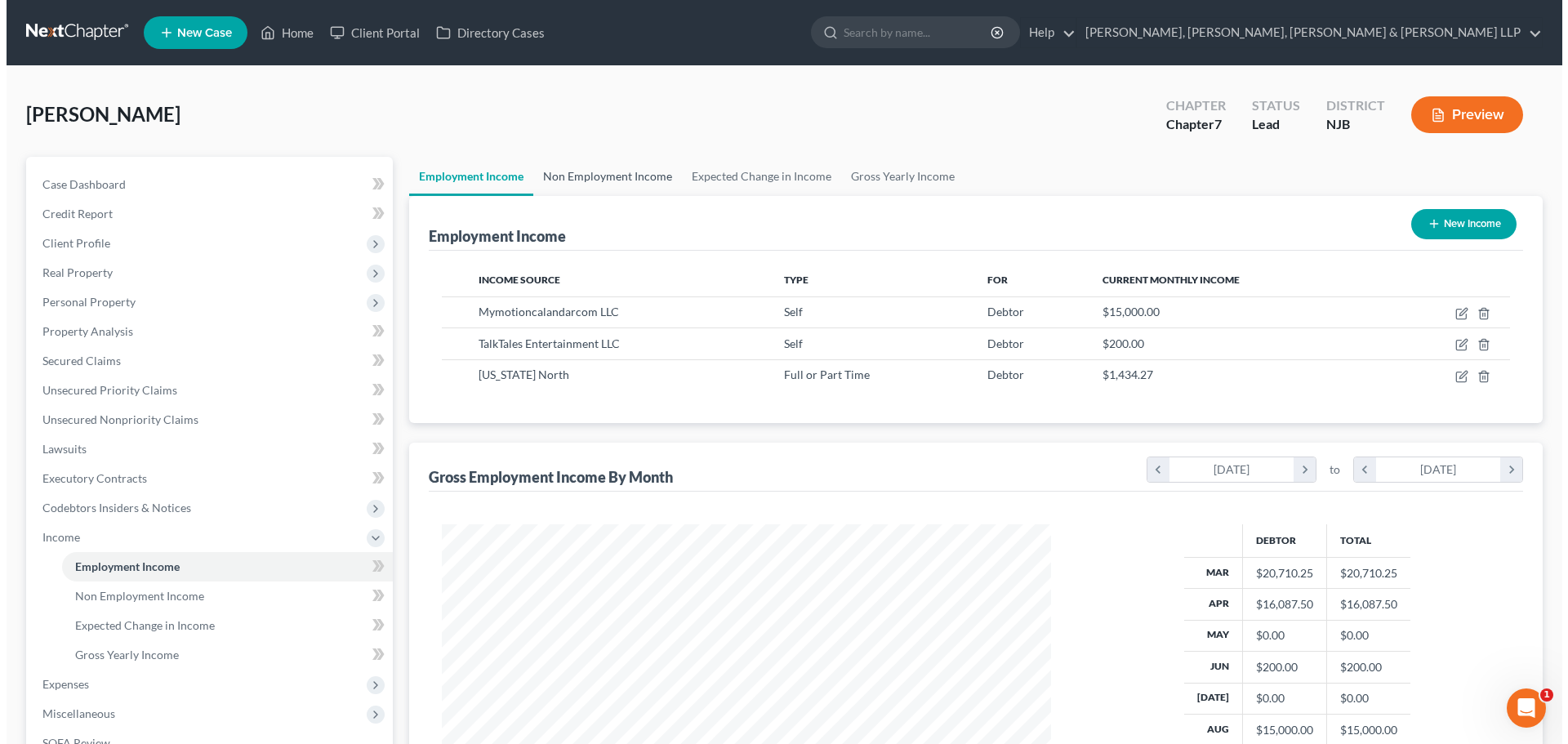
scroll to position [304, 642]
drag, startPoint x: 637, startPoint y: 178, endPoint x: 727, endPoint y: 179, distance: 90.0
click at [637, 178] on link "Non Employment Income" at bounding box center [601, 177] width 148 height 39
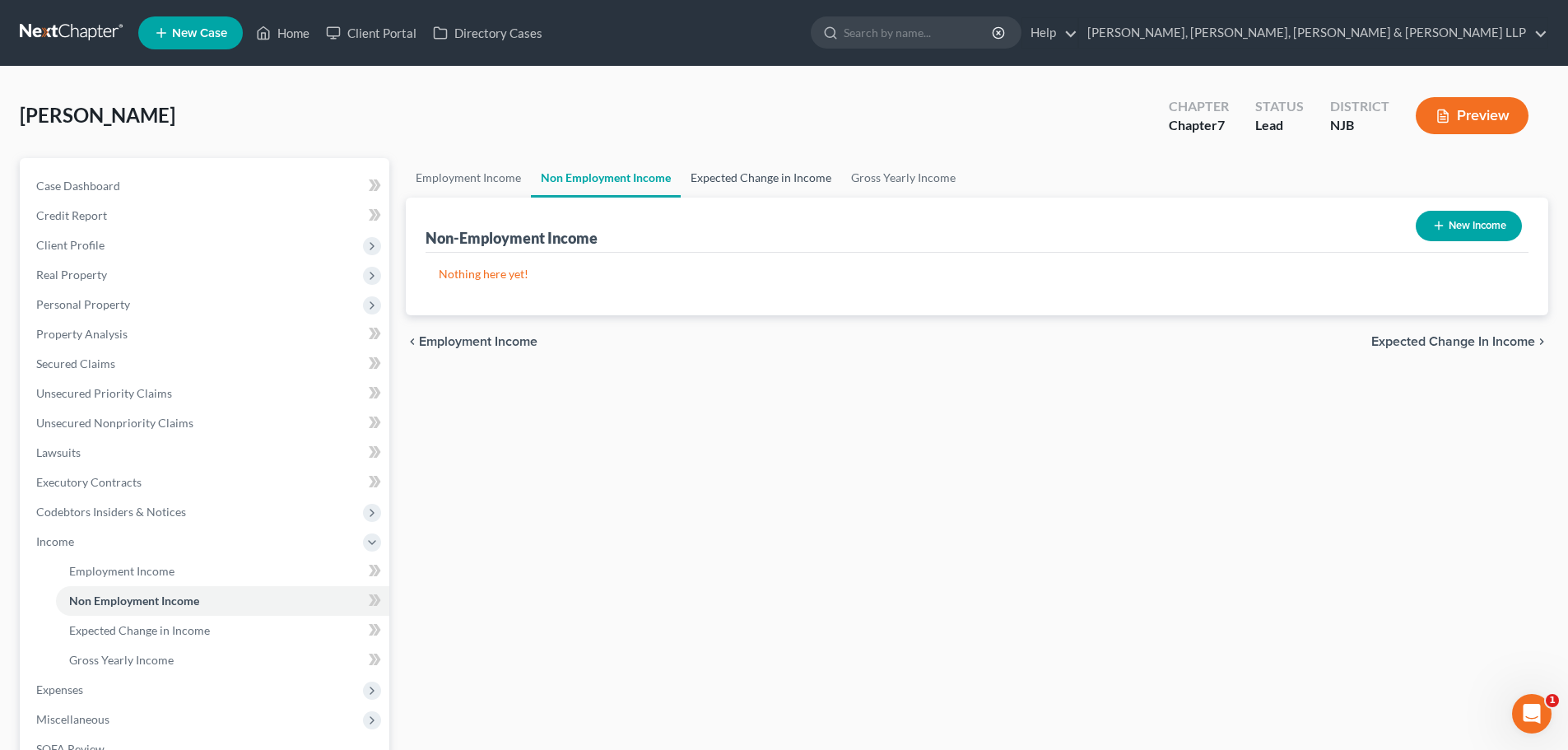
drag, startPoint x: 733, startPoint y: 181, endPoint x: 835, endPoint y: 181, distance: 102.0
click at [734, 181] on link "Expected Change in Income" at bounding box center [761, 178] width 161 height 40
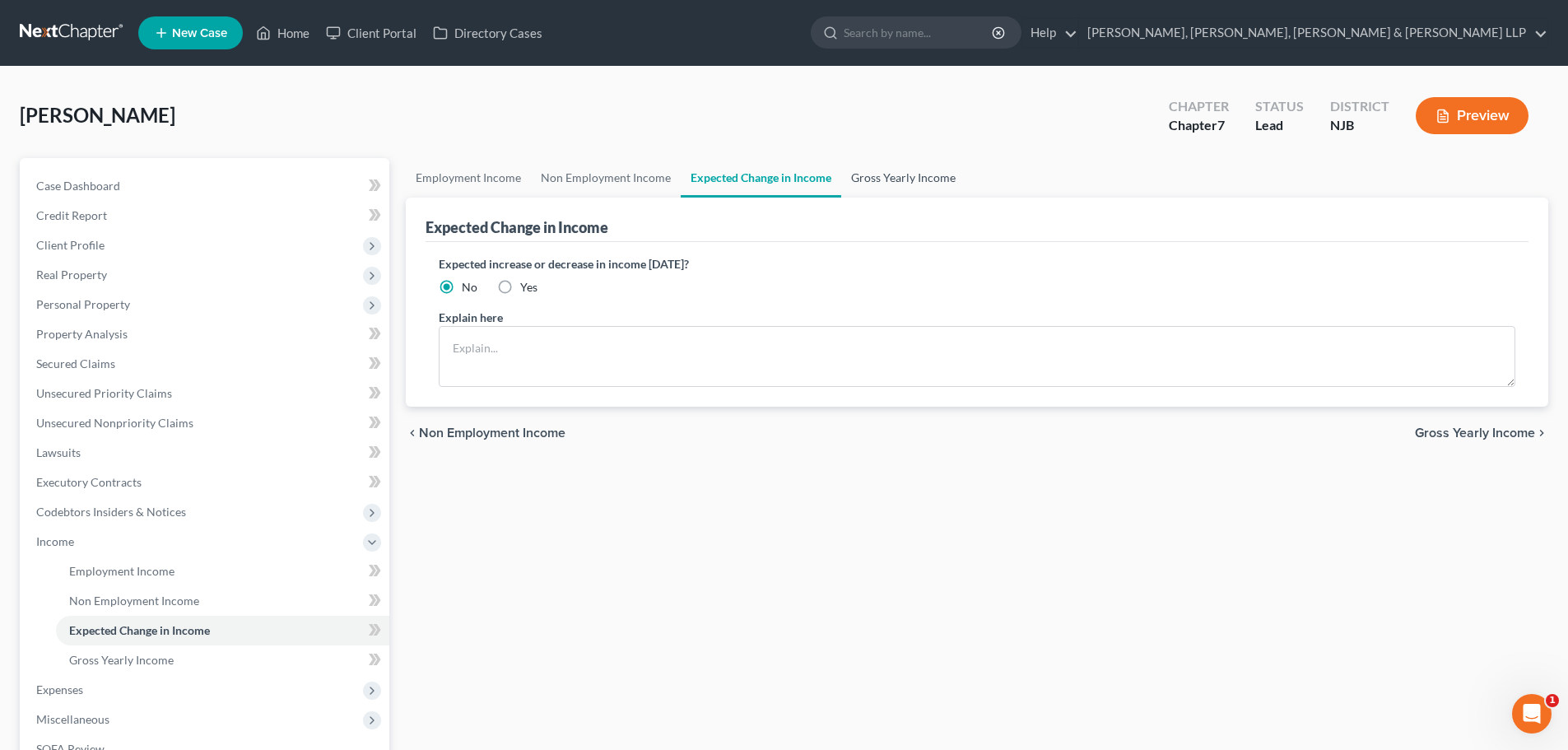
click at [881, 181] on link "Gross Yearly Income" at bounding box center [904, 178] width 124 height 40
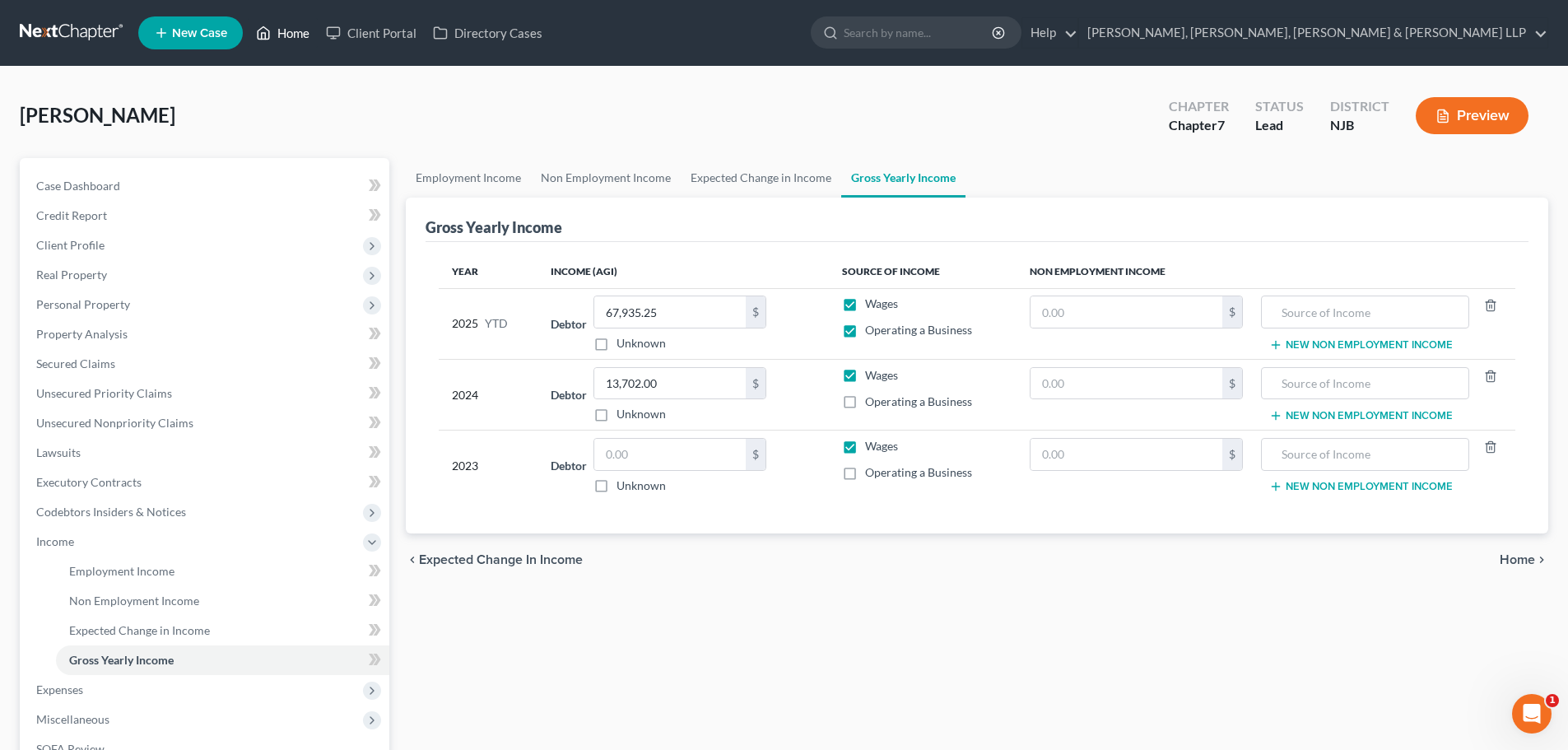
click at [299, 34] on link "Home" at bounding box center [282, 33] width 70 height 29
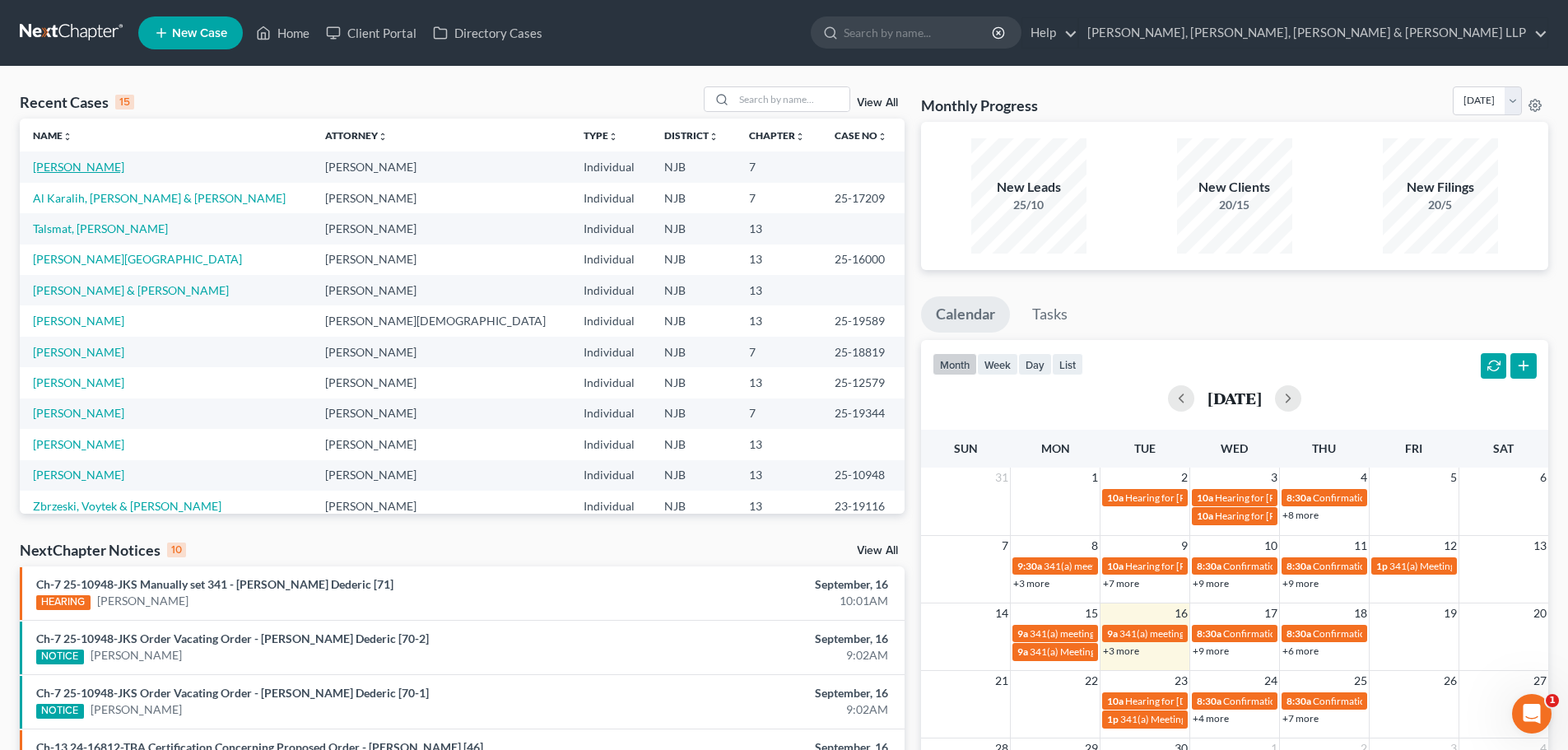
click at [96, 164] on link "[PERSON_NAME]" at bounding box center [79, 167] width 92 height 14
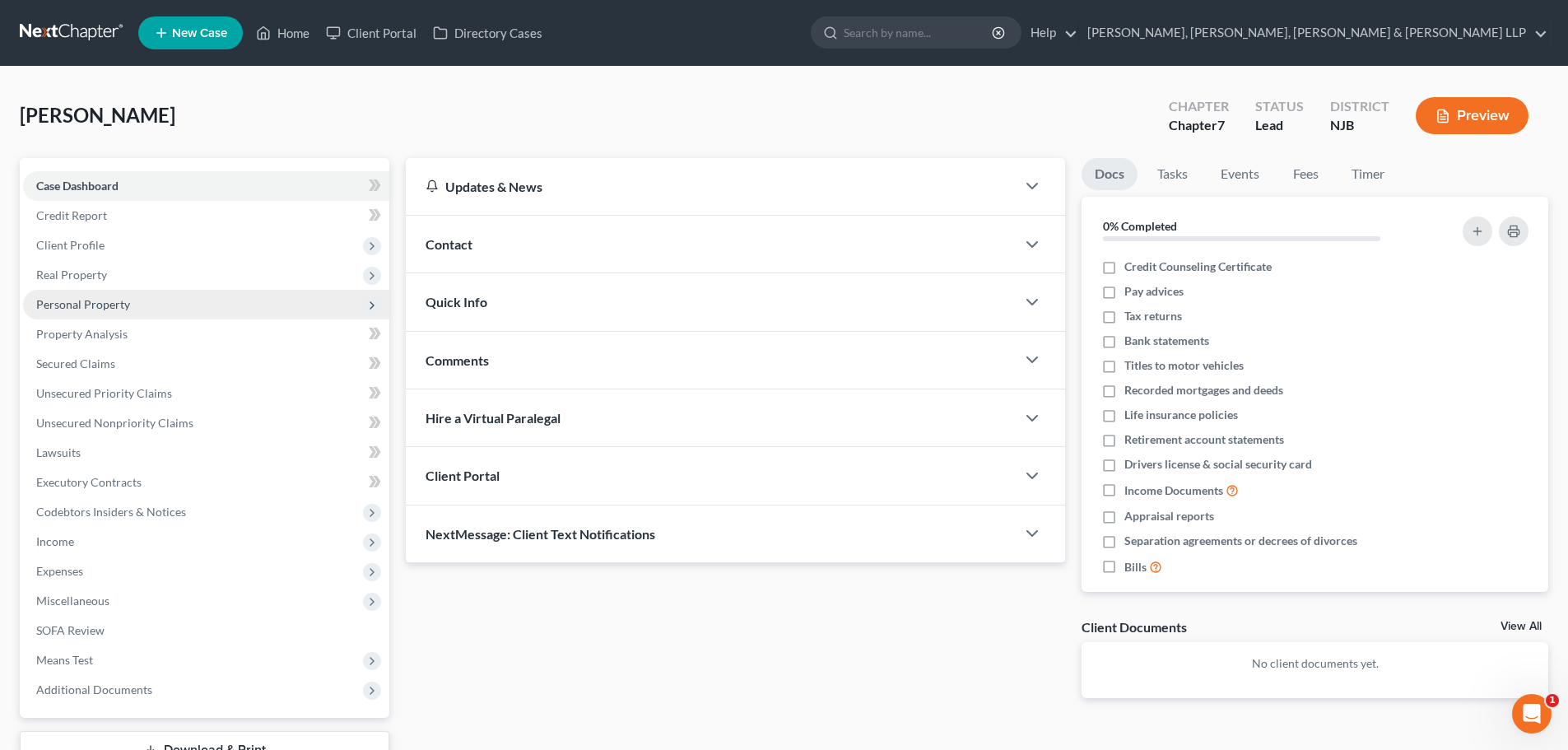
click at [115, 302] on span "Personal Property" at bounding box center [83, 304] width 94 height 14
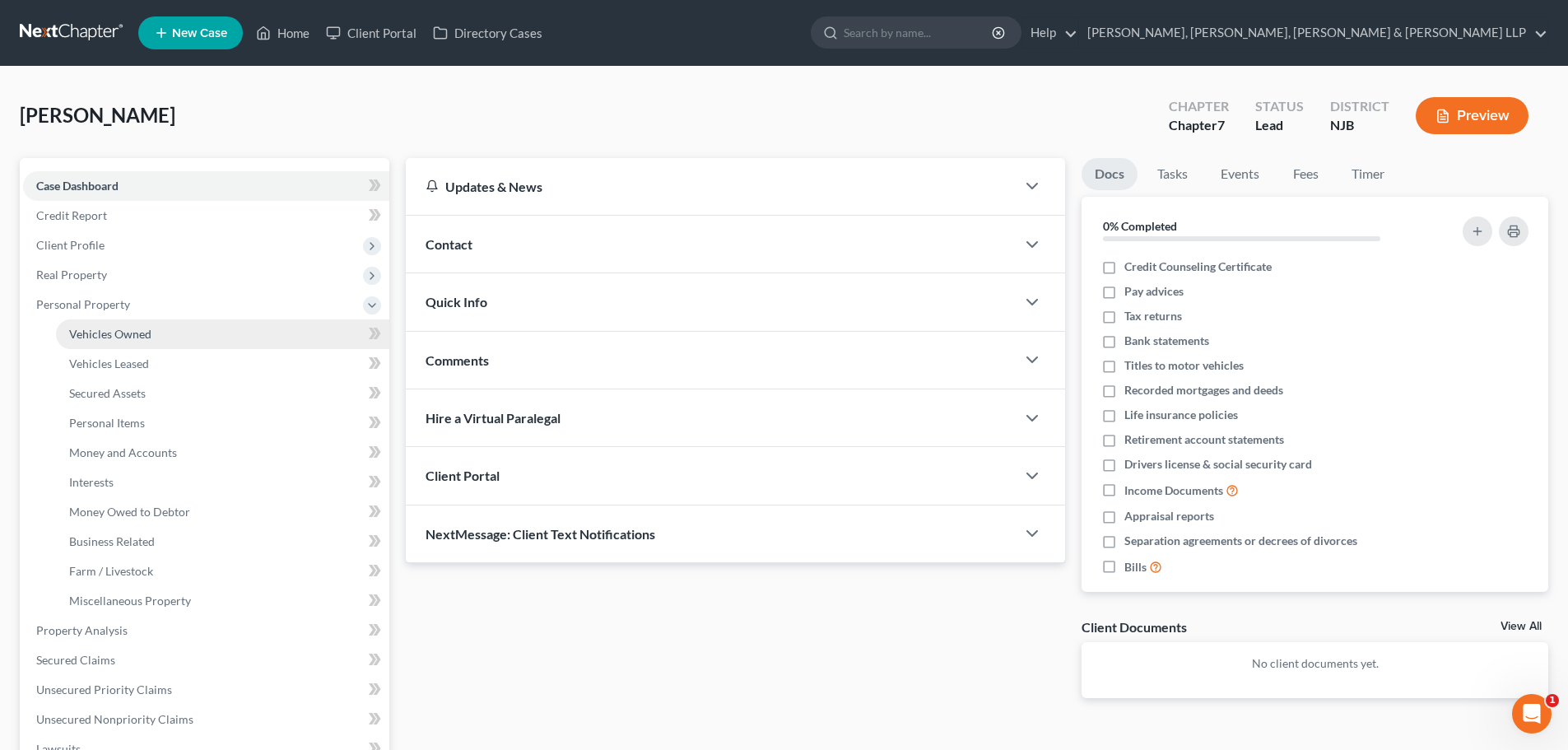
click at [156, 330] on link "Vehicles Owned" at bounding box center [223, 334] width 333 height 29
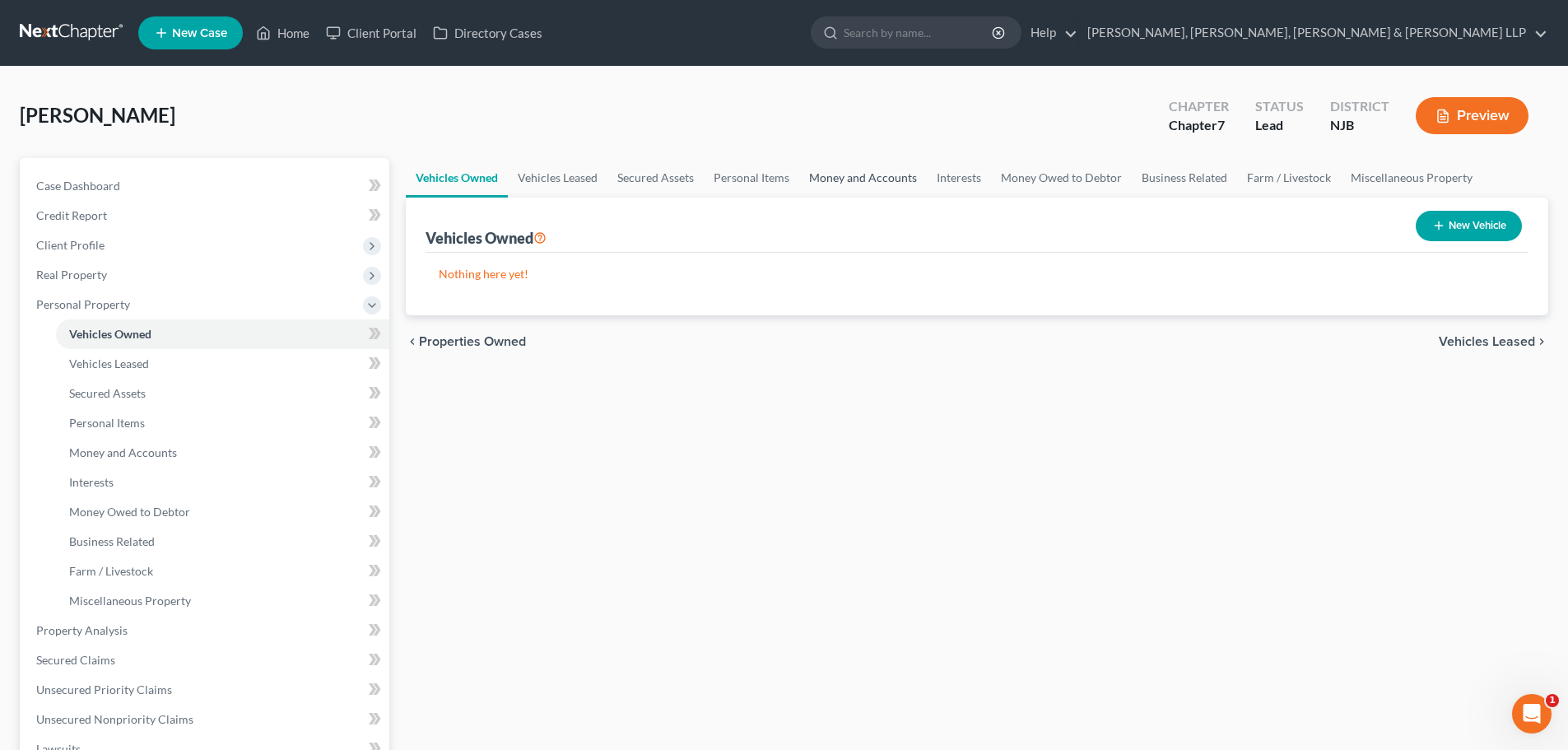
click at [820, 180] on link "Money and Accounts" at bounding box center [863, 178] width 128 height 40
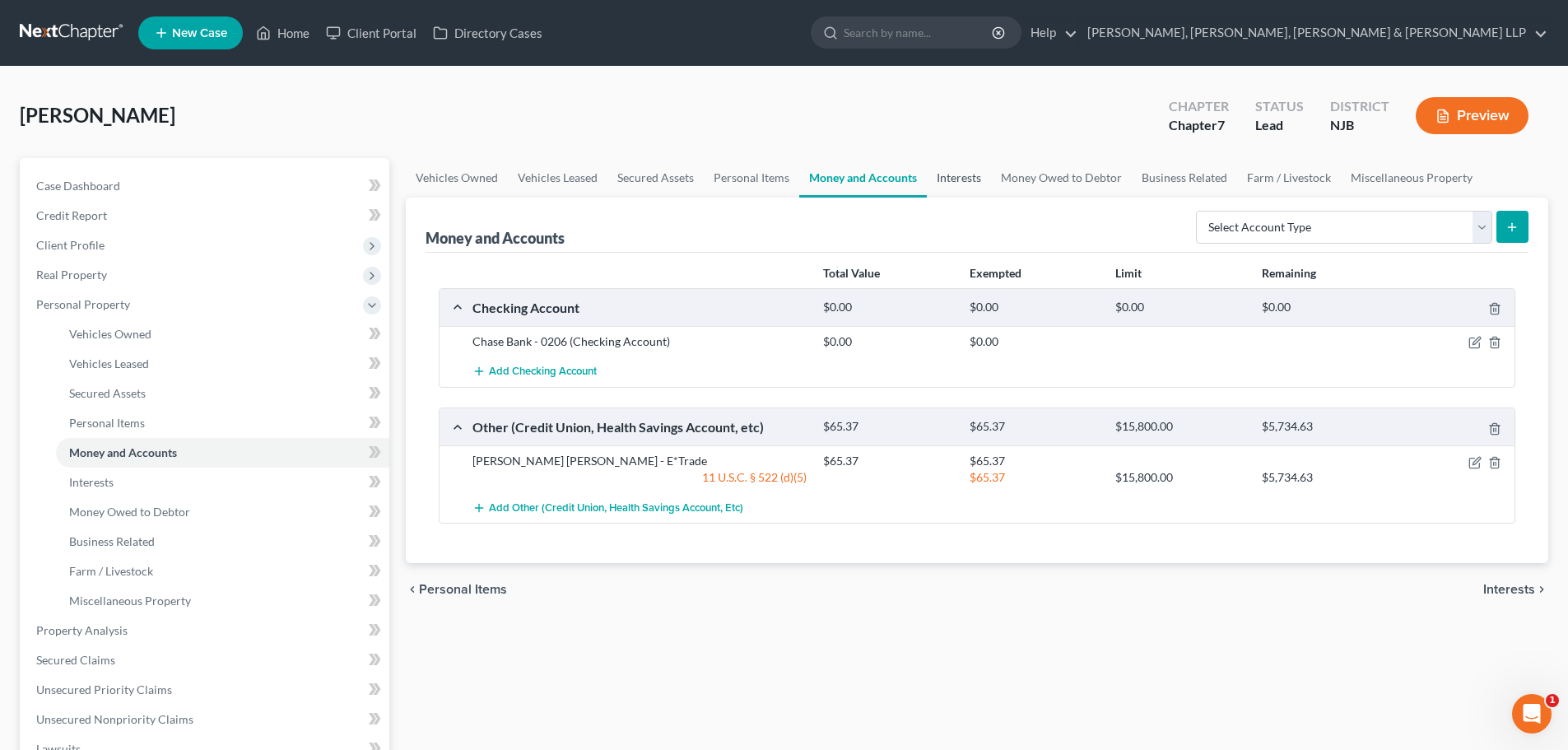
click at [949, 183] on link "Interests" at bounding box center [959, 178] width 64 height 40
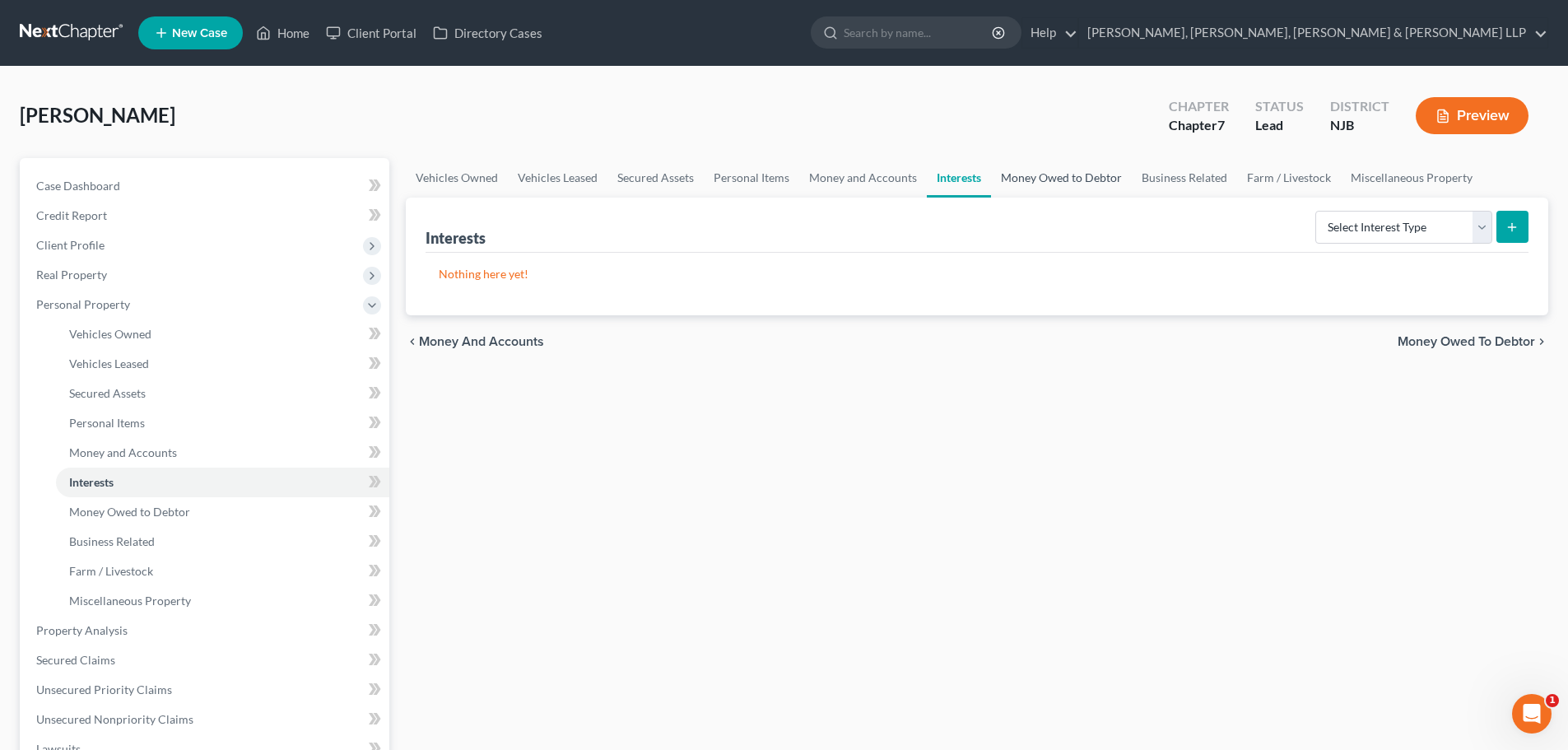
click at [1044, 184] on link "Money Owed to Debtor" at bounding box center [1061, 178] width 141 height 40
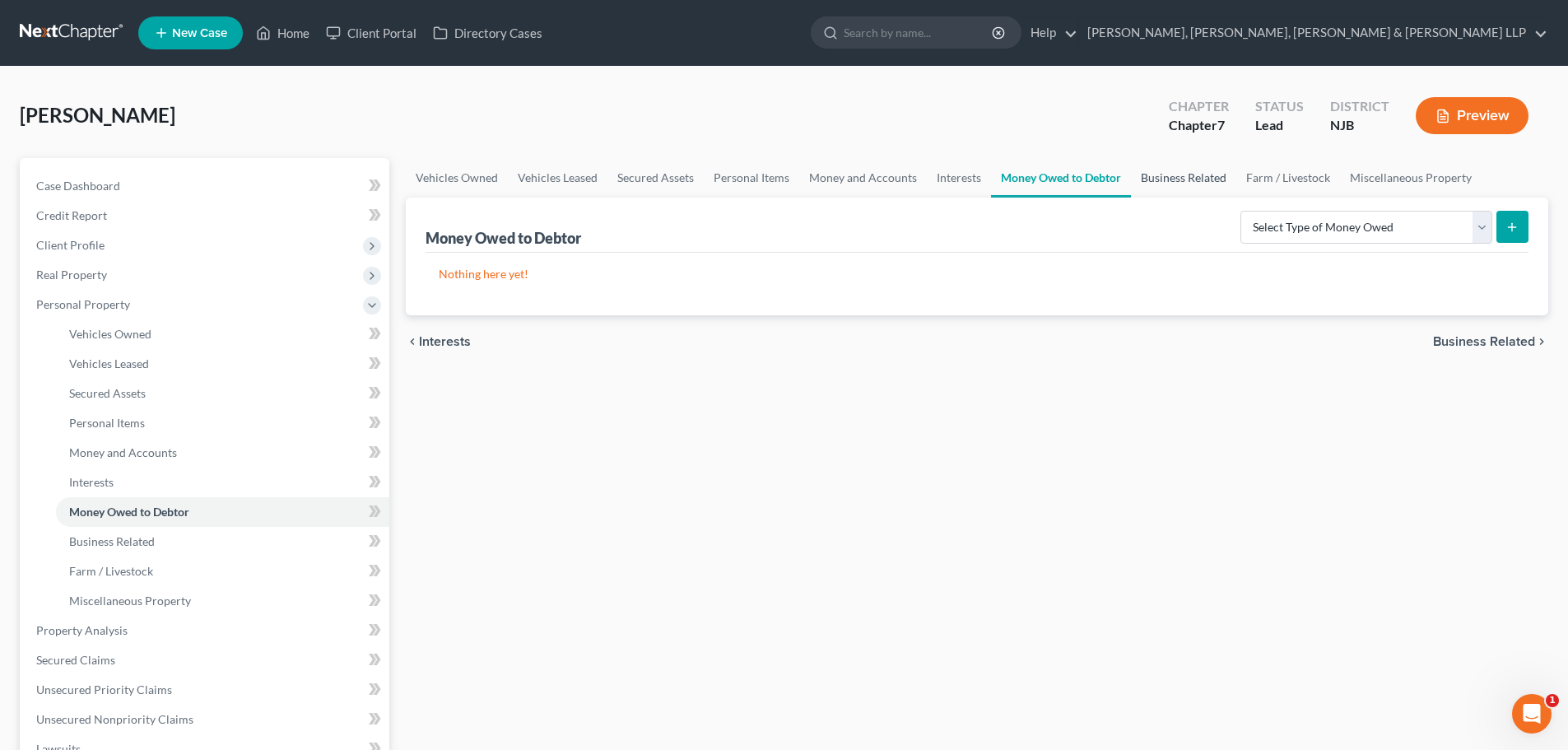
click at [1165, 176] on link "Business Related" at bounding box center [1184, 178] width 105 height 40
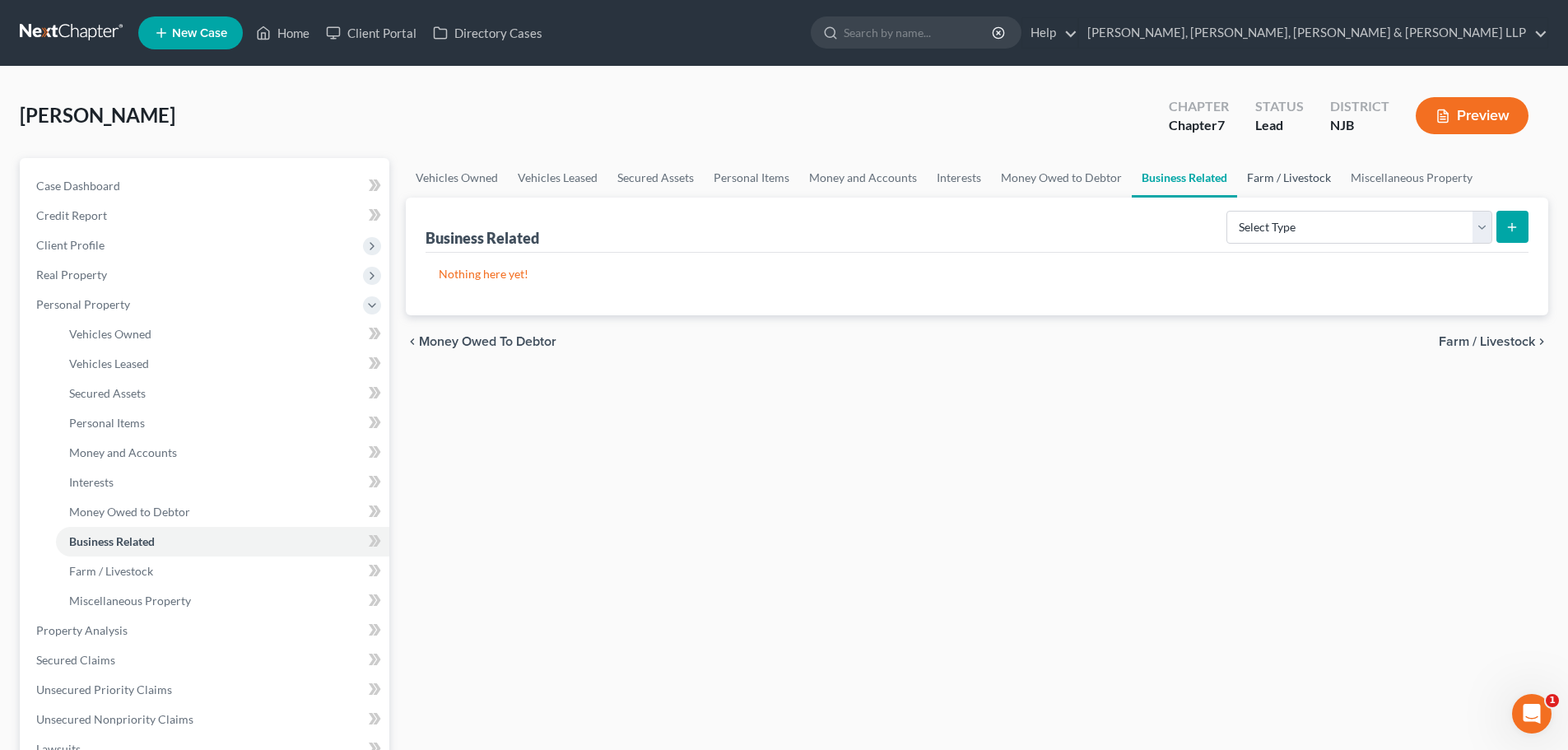
click at [1273, 187] on link "Farm / Livestock" at bounding box center [1289, 178] width 104 height 40
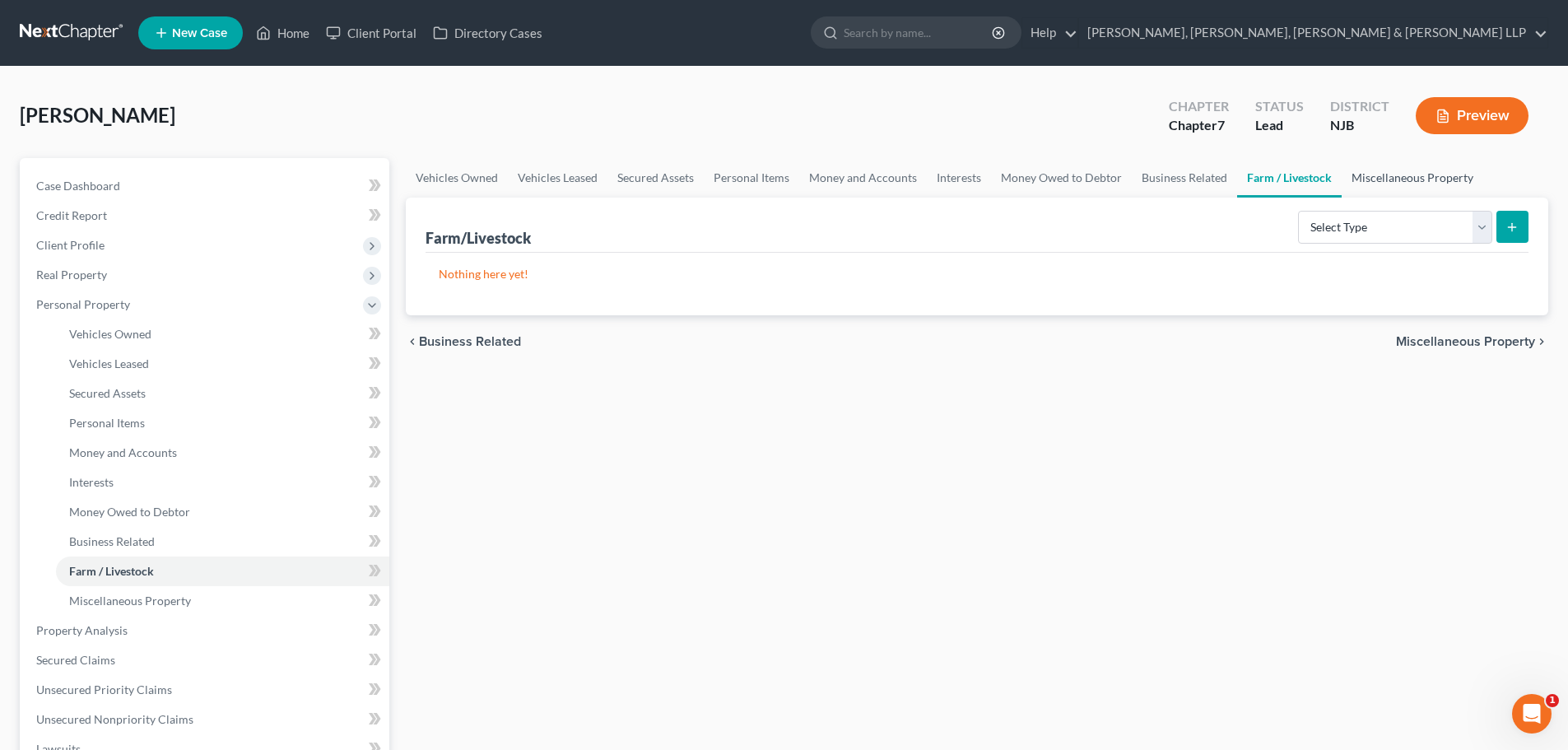
click at [1398, 175] on link "Miscellaneous Property" at bounding box center [1412, 178] width 142 height 40
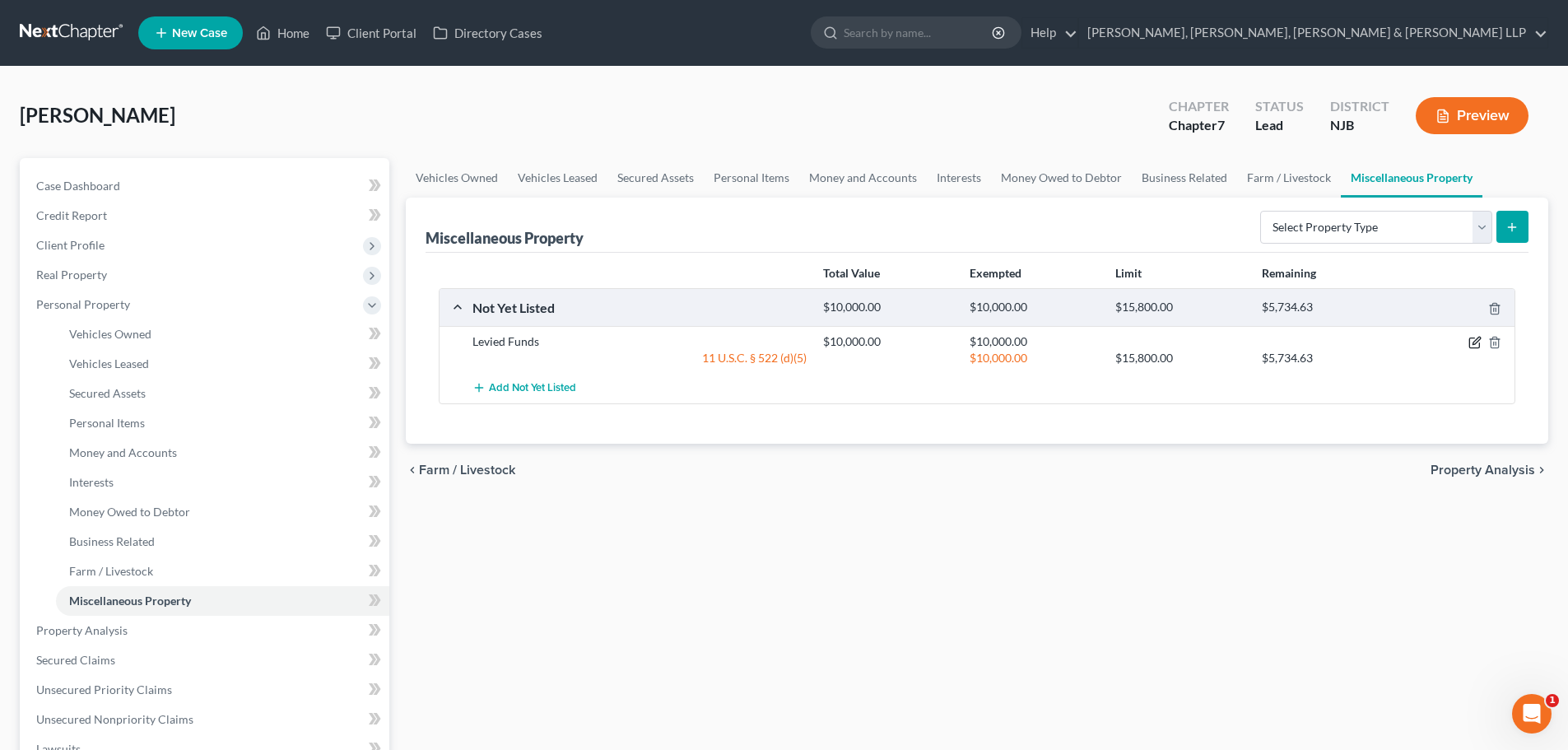
click at [1477, 338] on icon "button" at bounding box center [1475, 342] width 13 height 13
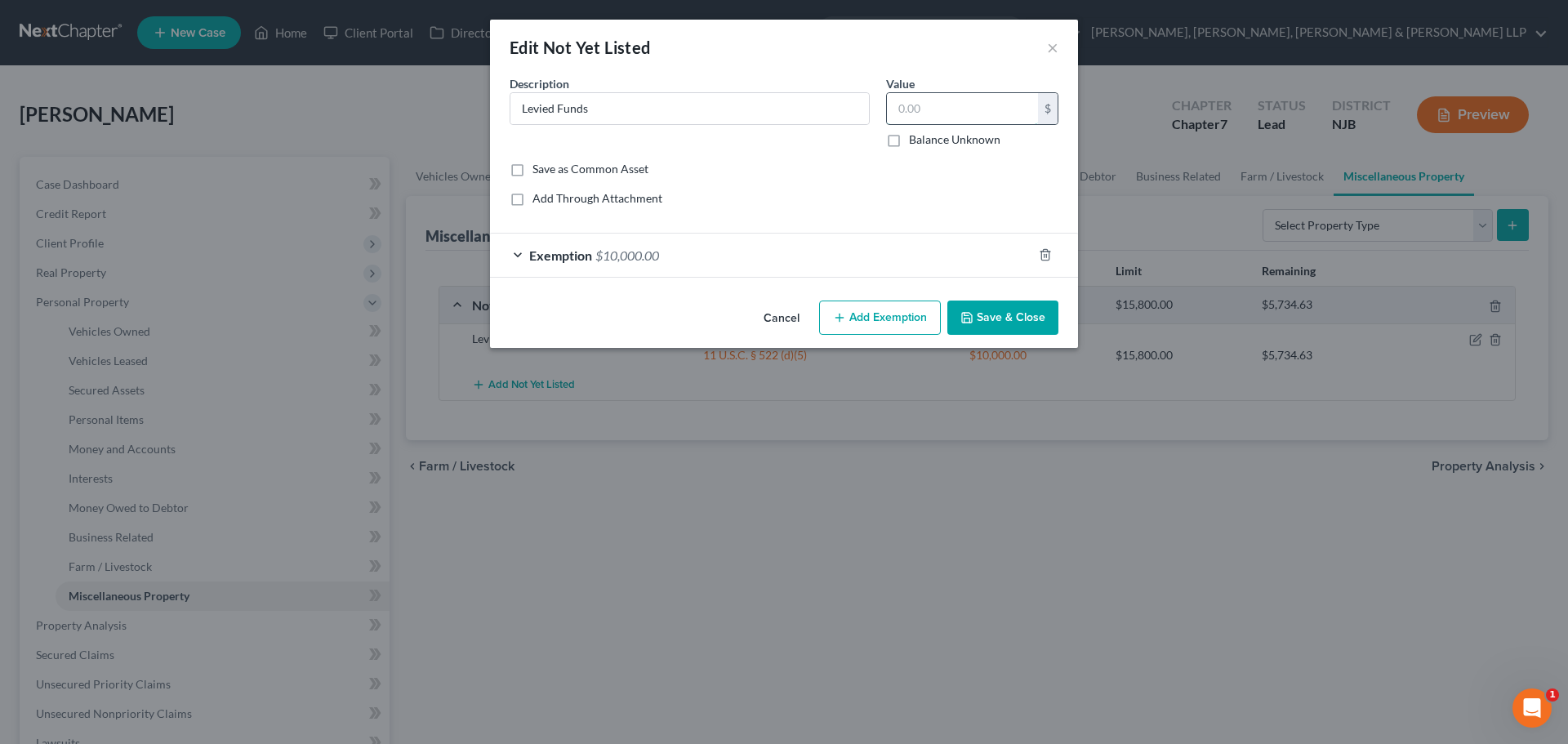
click at [888, 104] on input "text" at bounding box center [962, 109] width 151 height 31
drag, startPoint x: 981, startPoint y: 105, endPoint x: 46, endPoint y: 439, distance: 992.9
click at [817, 117] on div "Common Asset Select Description * Levied Funds Value 10,337.45 $ Balance Unknow…" at bounding box center [783, 147] width 565 height 145
click at [662, 255] on div "Exemption $10,000.00" at bounding box center [761, 255] width 542 height 44
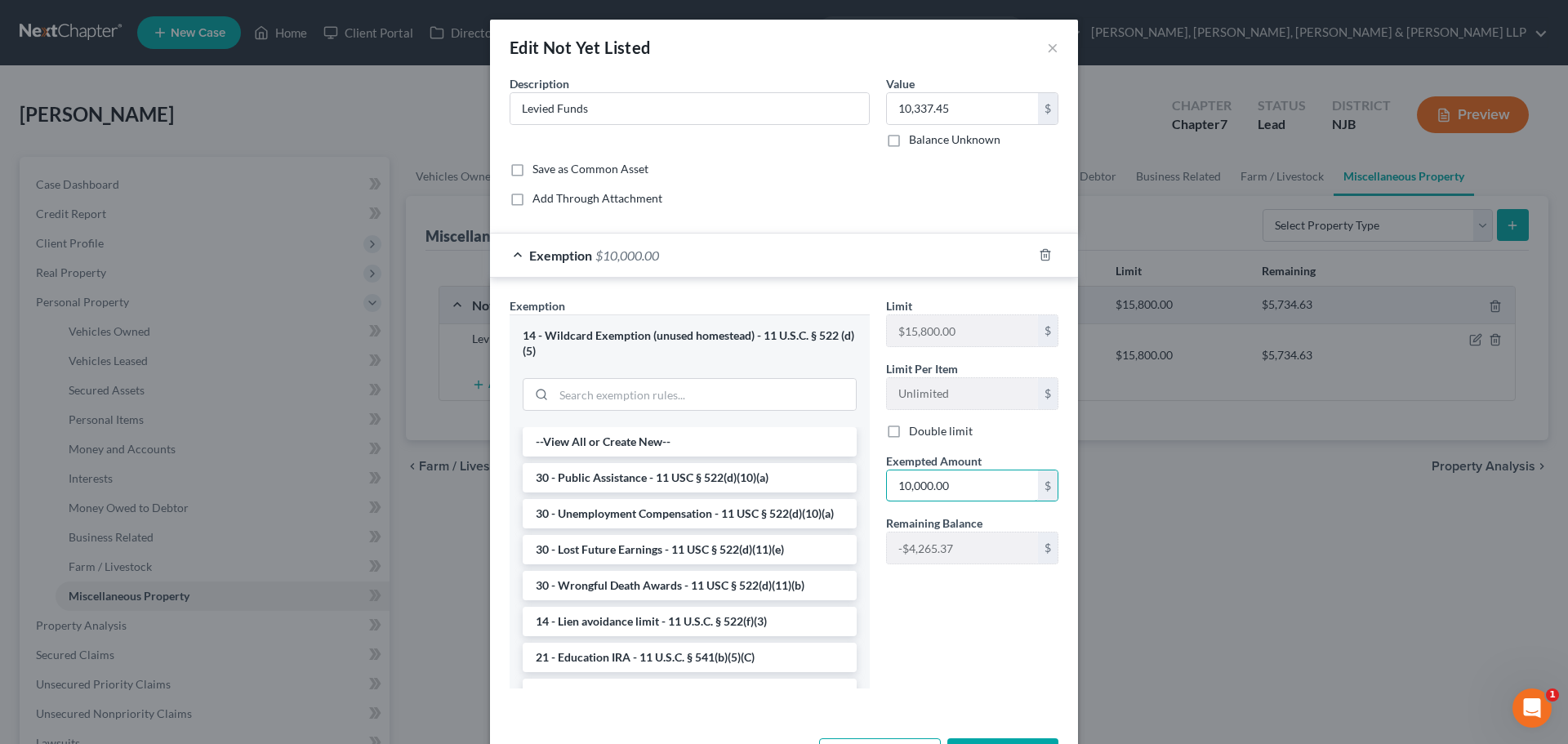
paste input "337.45"
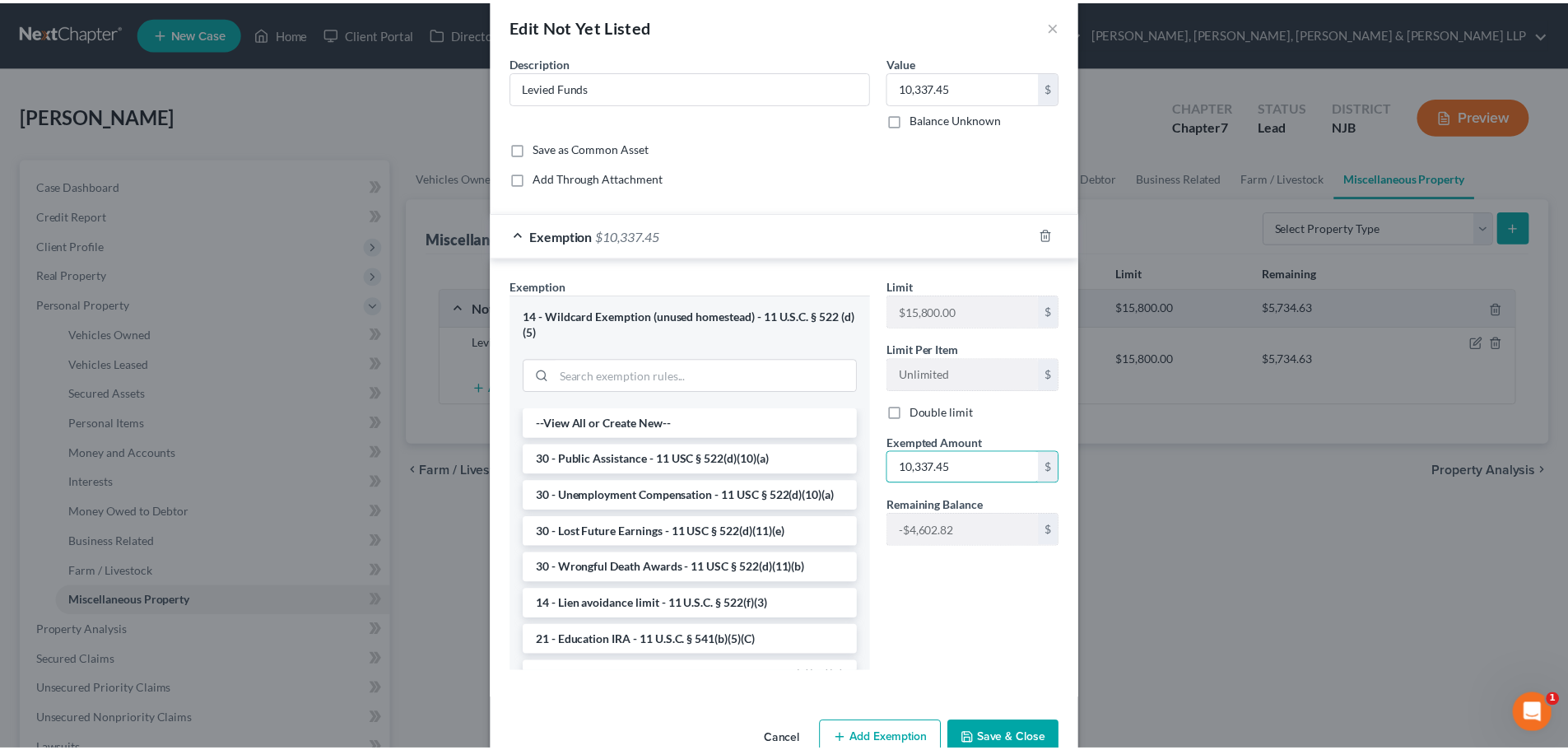
scroll to position [61, 0]
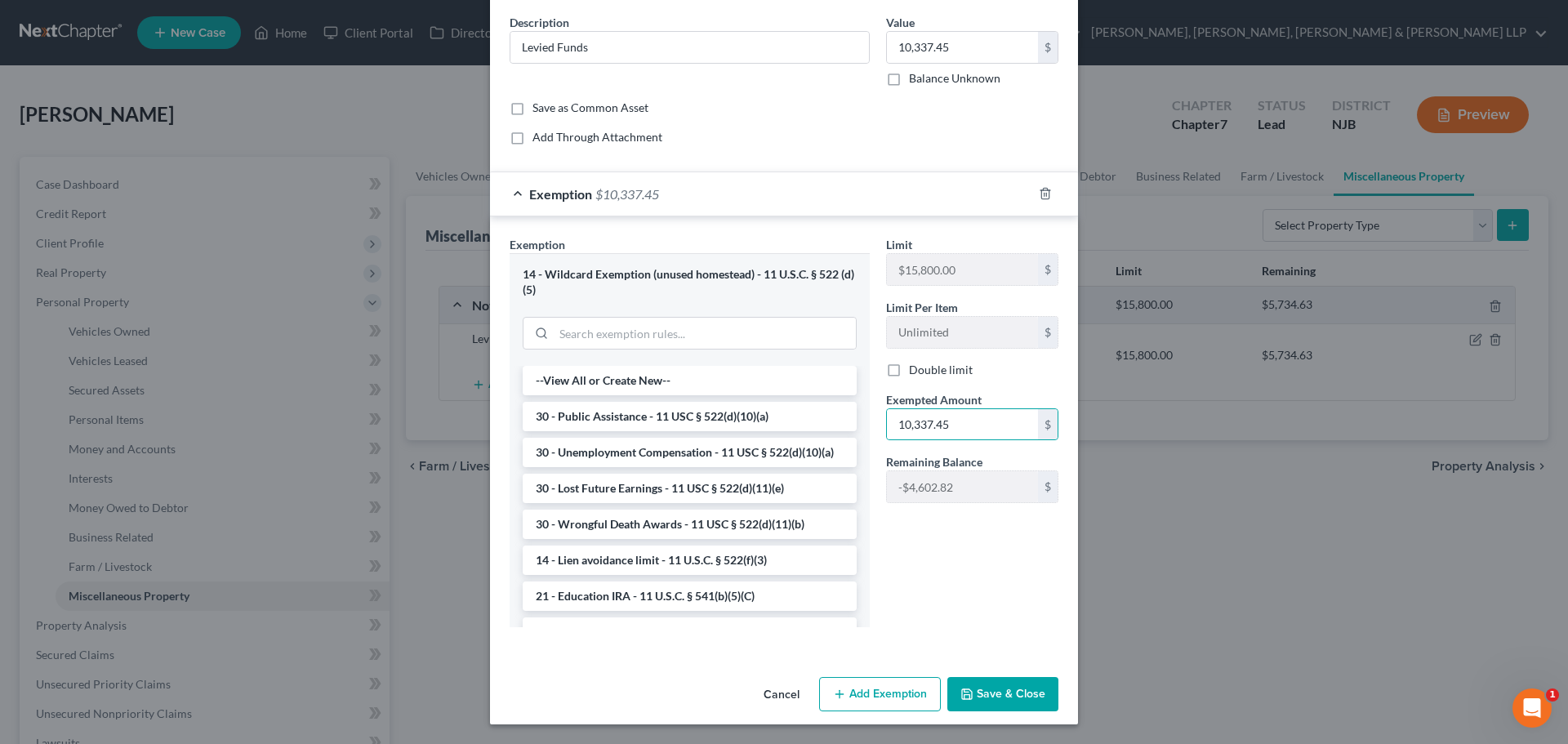
click at [1001, 680] on button "Save & Close" at bounding box center [1002, 694] width 111 height 34
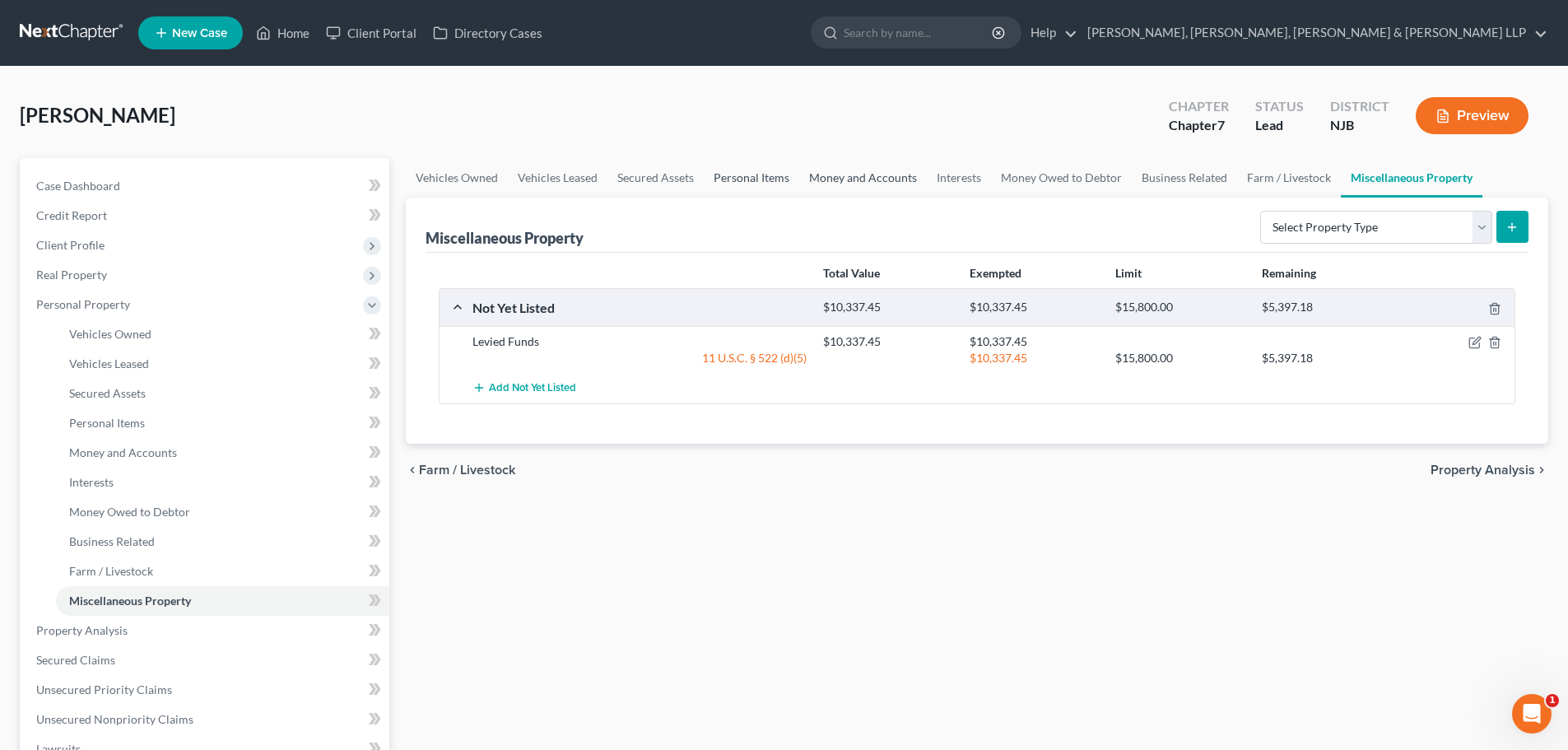
drag, startPoint x: 830, startPoint y: 169, endPoint x: 770, endPoint y: 177, distance: 60.5
click at [830, 169] on link "Money and Accounts" at bounding box center [863, 178] width 128 height 40
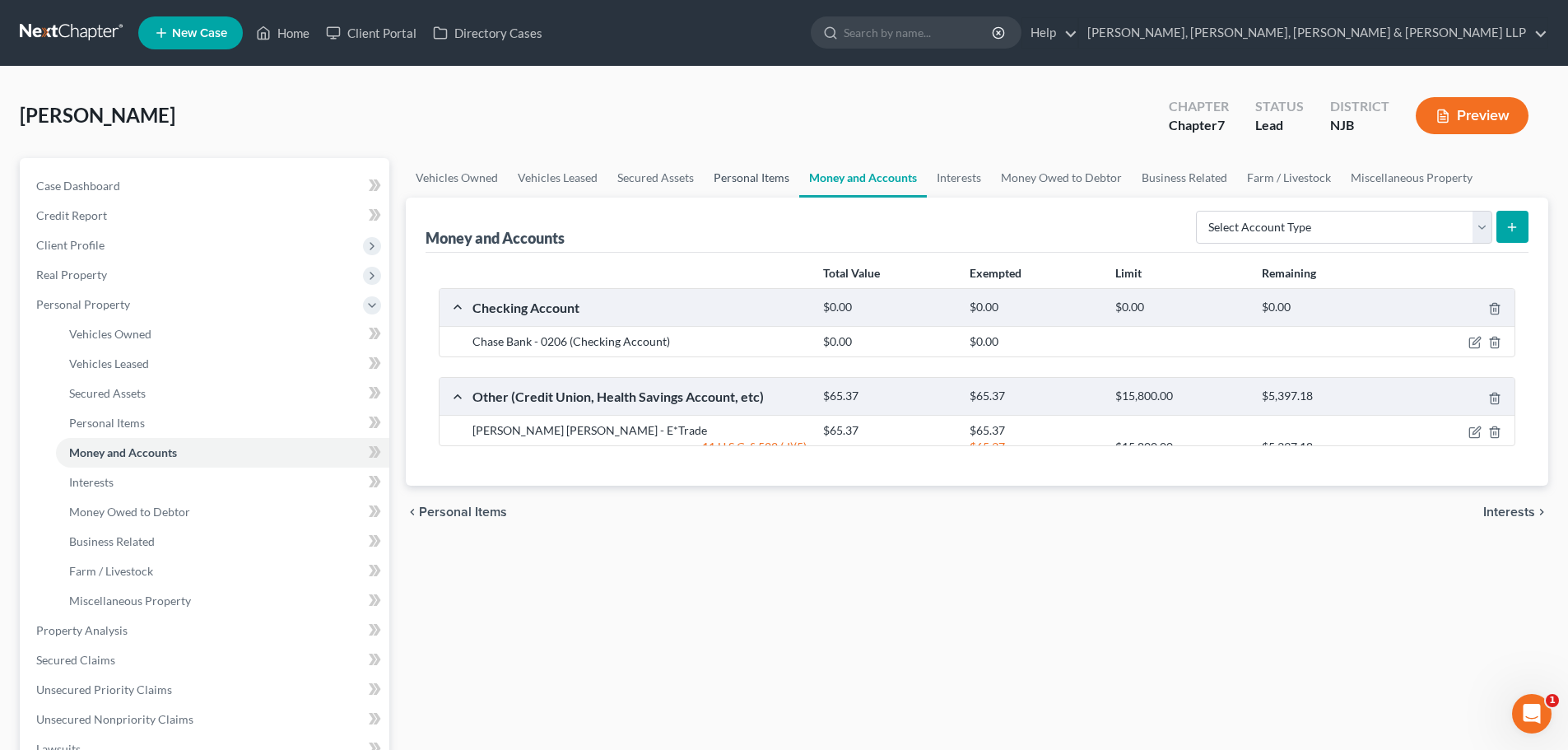
click at [746, 177] on link "Personal Items" at bounding box center [752, 178] width 96 height 40
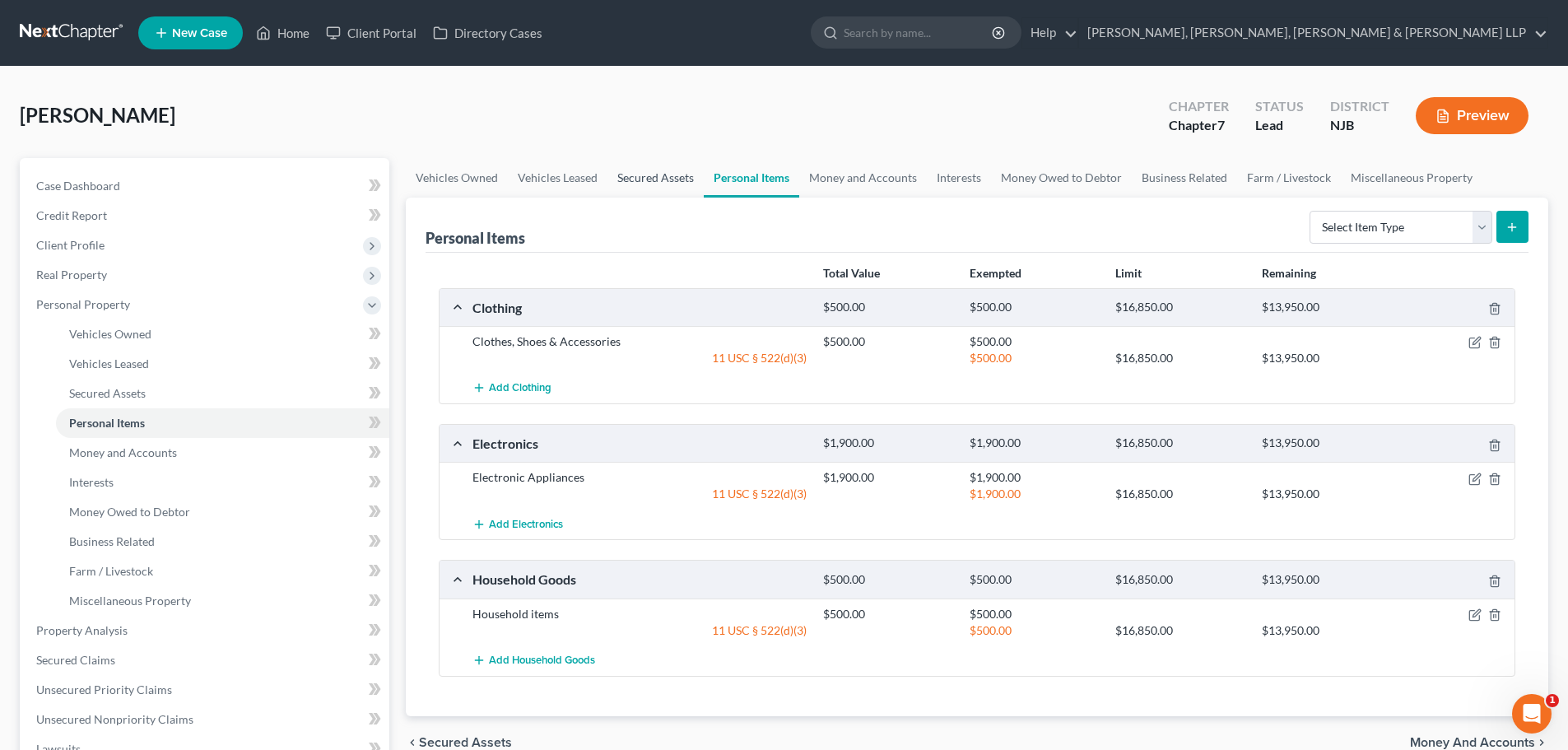
click at [617, 176] on link "Secured Assets" at bounding box center [656, 178] width 97 height 40
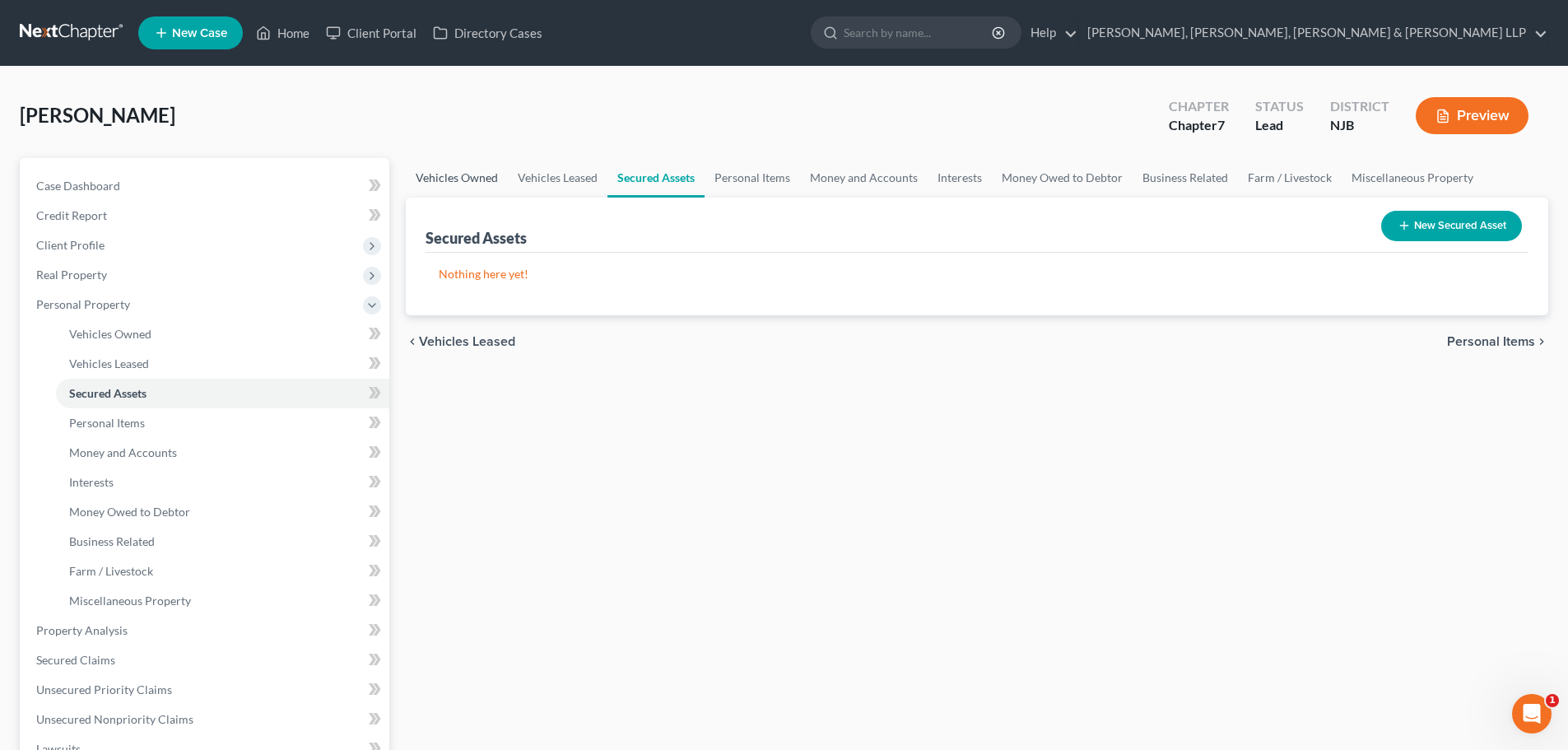
click at [472, 175] on link "Vehicles Owned" at bounding box center [457, 178] width 102 height 40
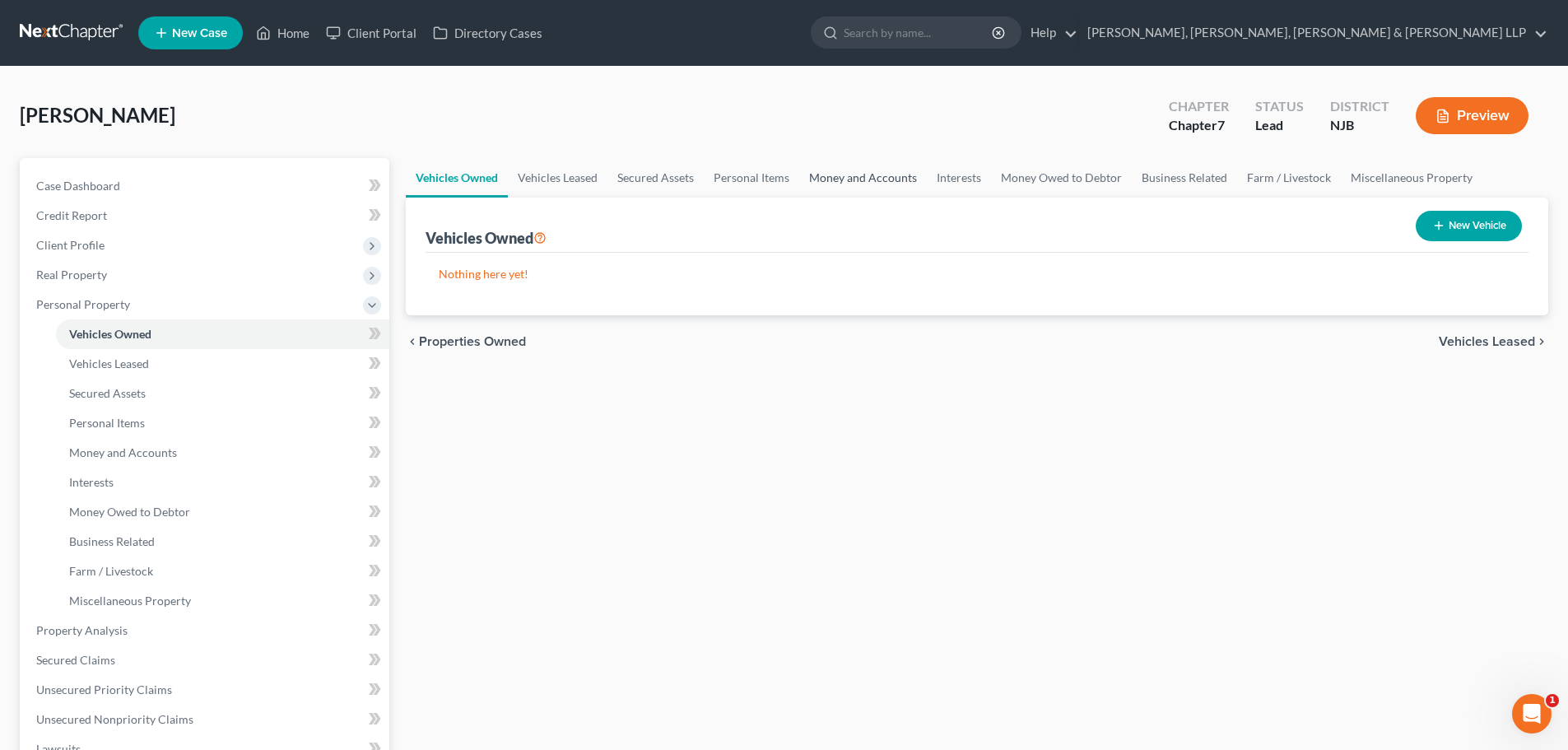
click at [841, 180] on link "Money and Accounts" at bounding box center [863, 178] width 128 height 40
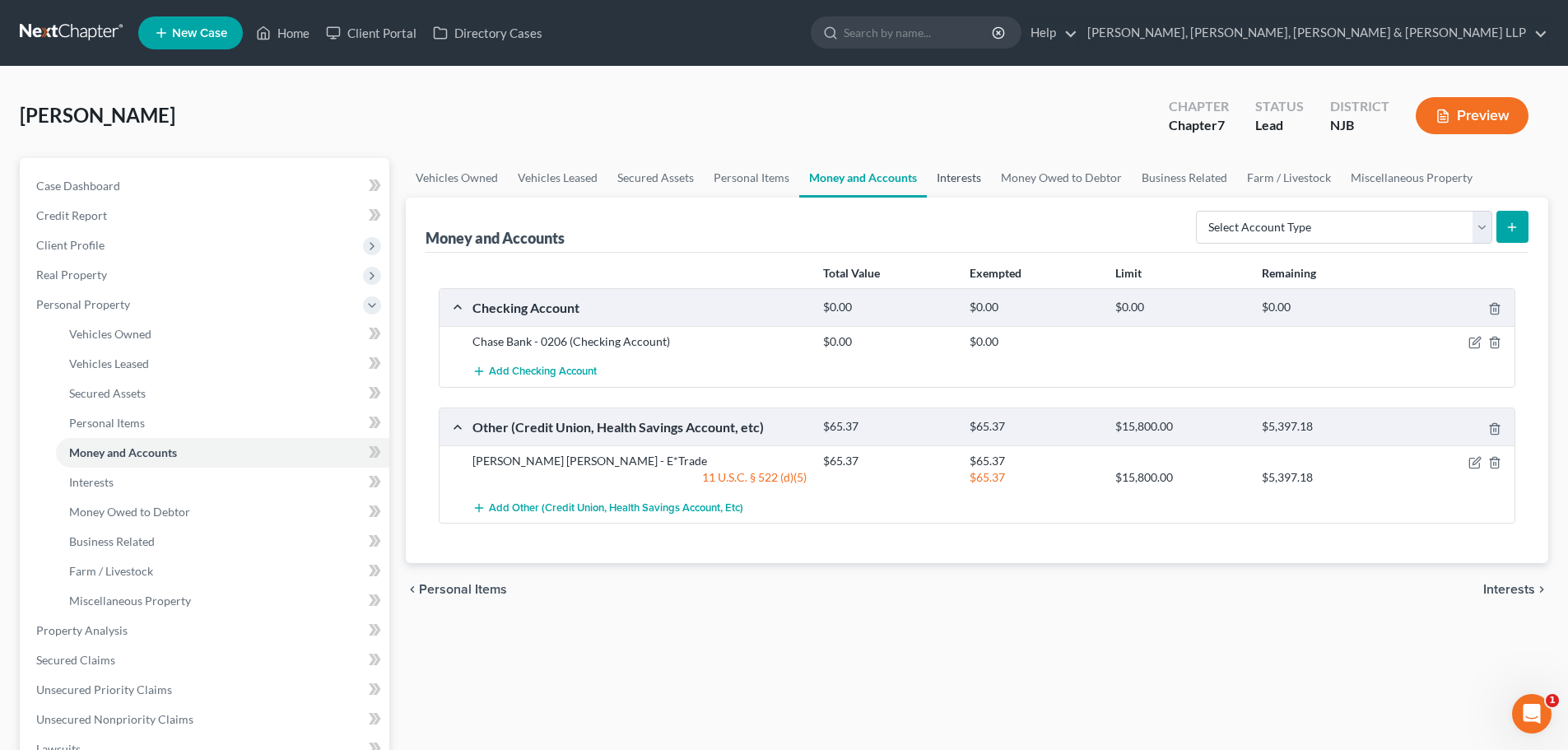
click at [937, 173] on link "Interests" at bounding box center [959, 178] width 64 height 40
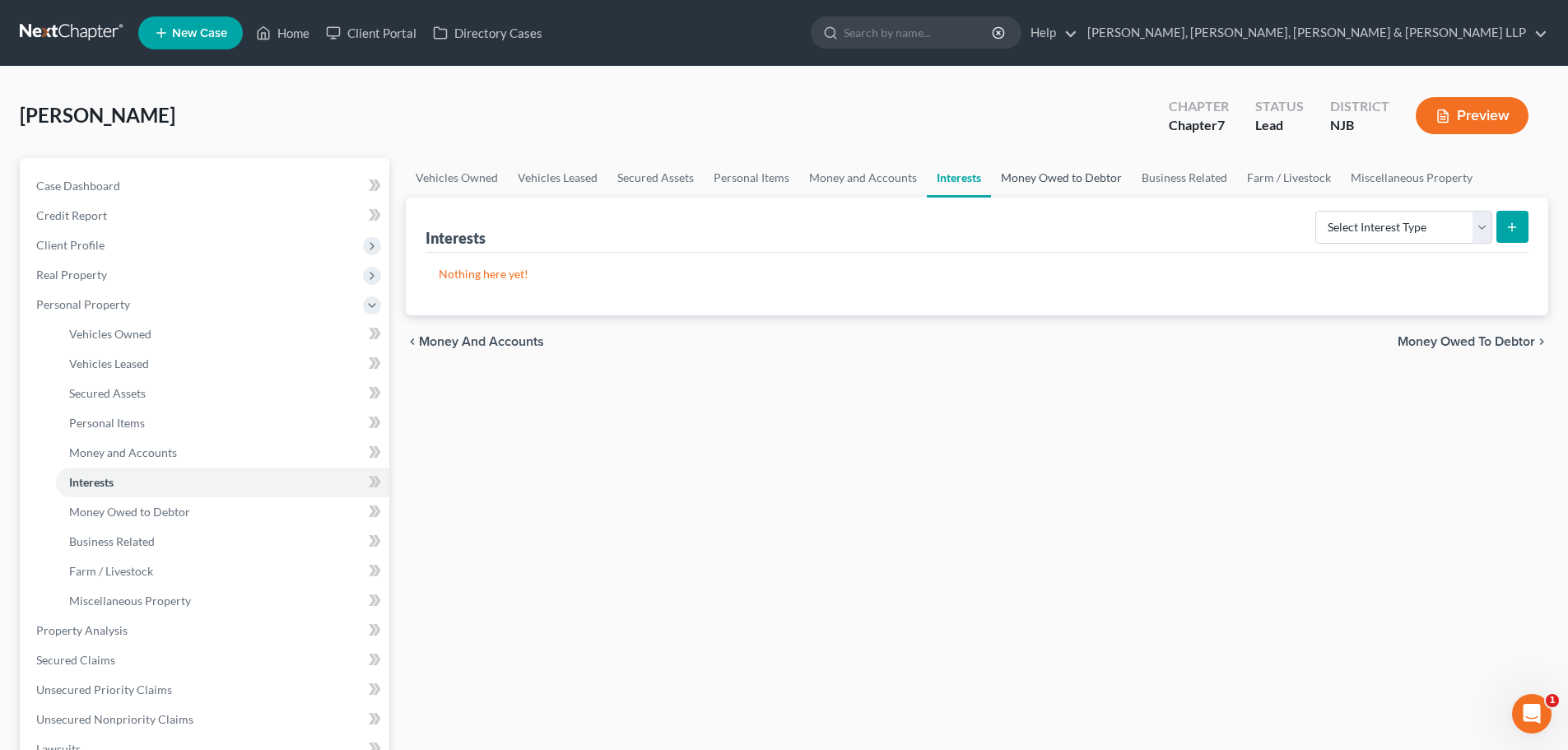
click at [1025, 180] on link "Money Owed to Debtor" at bounding box center [1061, 178] width 141 height 40
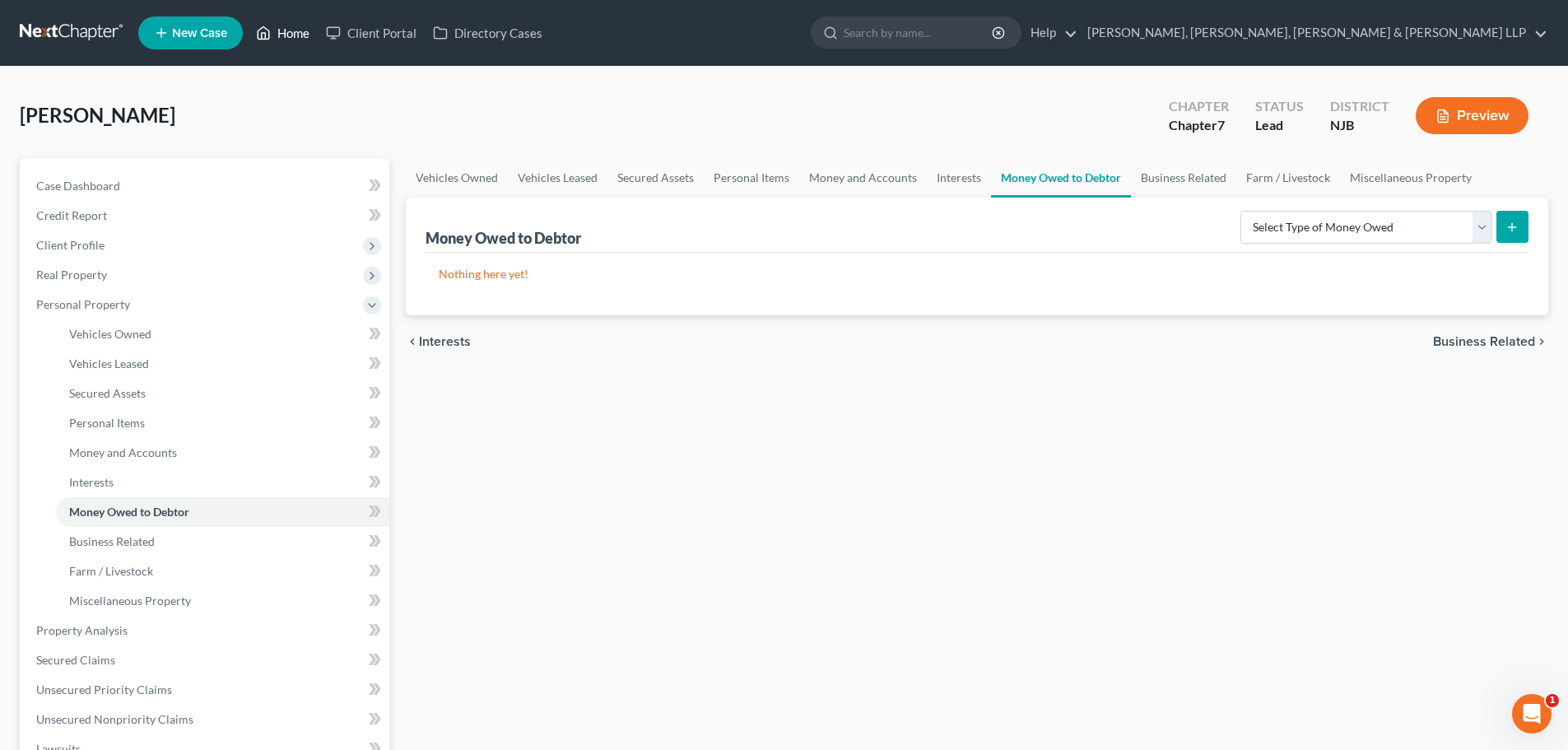
click at [298, 34] on link "Home" at bounding box center [282, 33] width 70 height 29
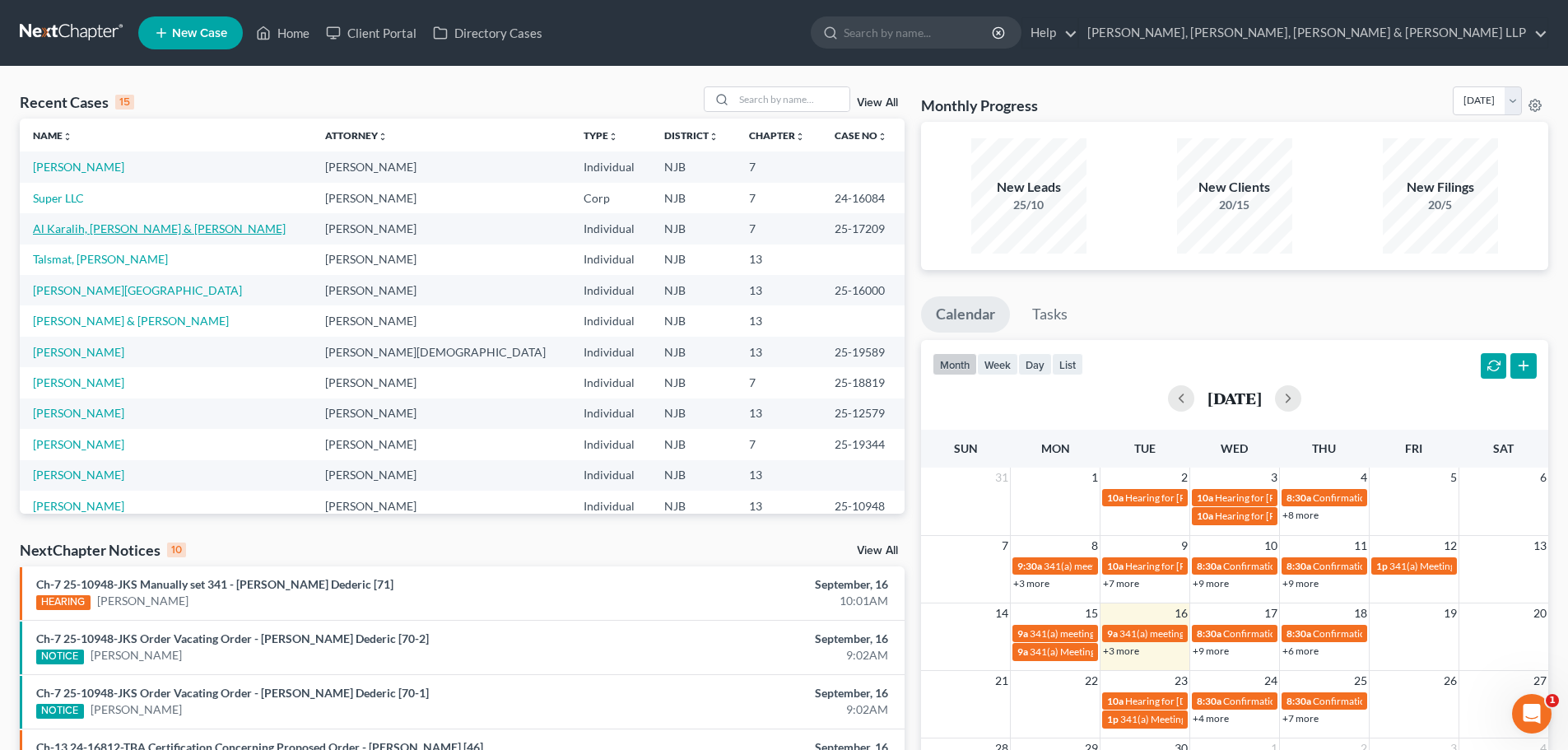
click at [91, 227] on link "Al Karalih, [PERSON_NAME] & [PERSON_NAME]" at bounding box center [159, 228] width 253 height 14
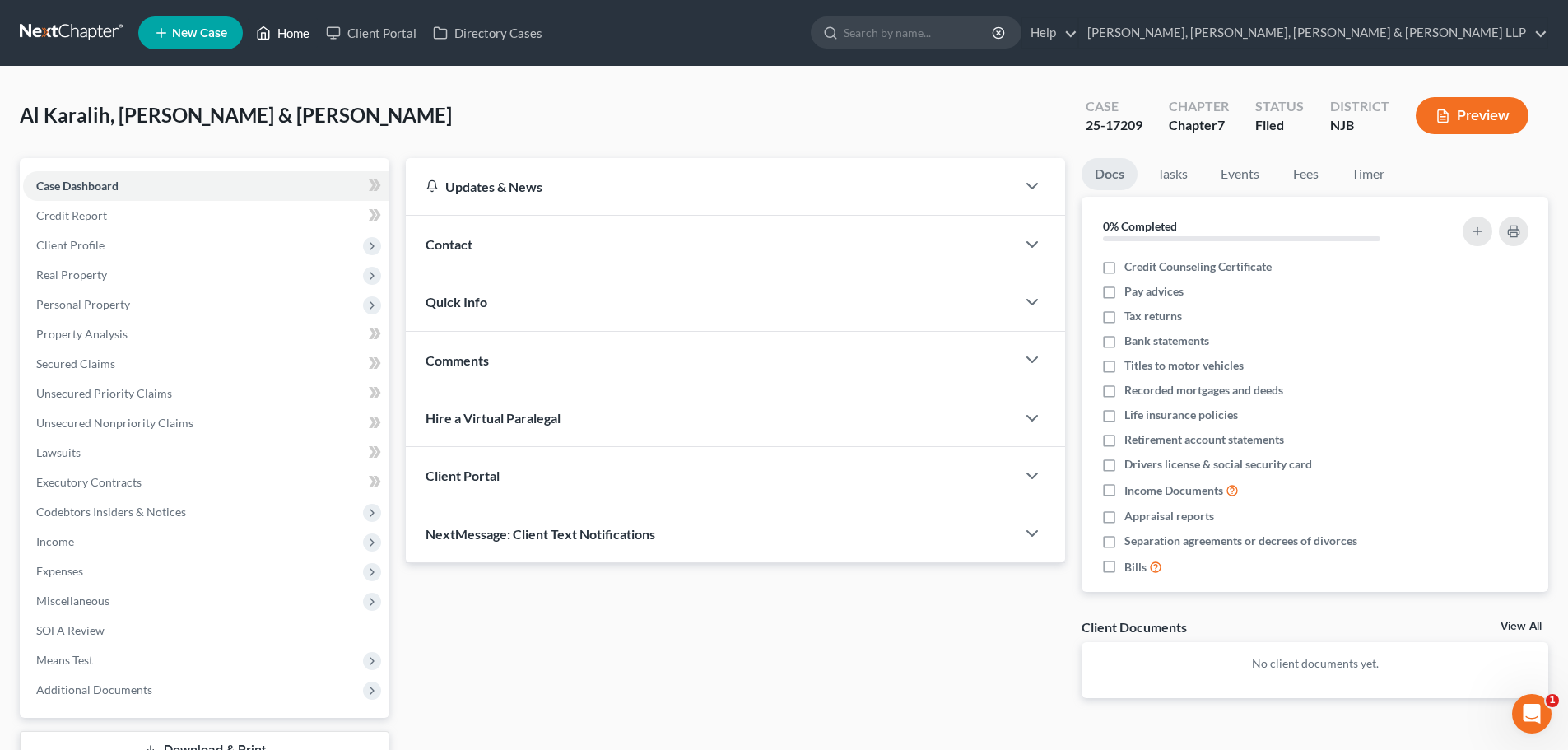
click at [300, 36] on link "Home" at bounding box center [282, 33] width 70 height 29
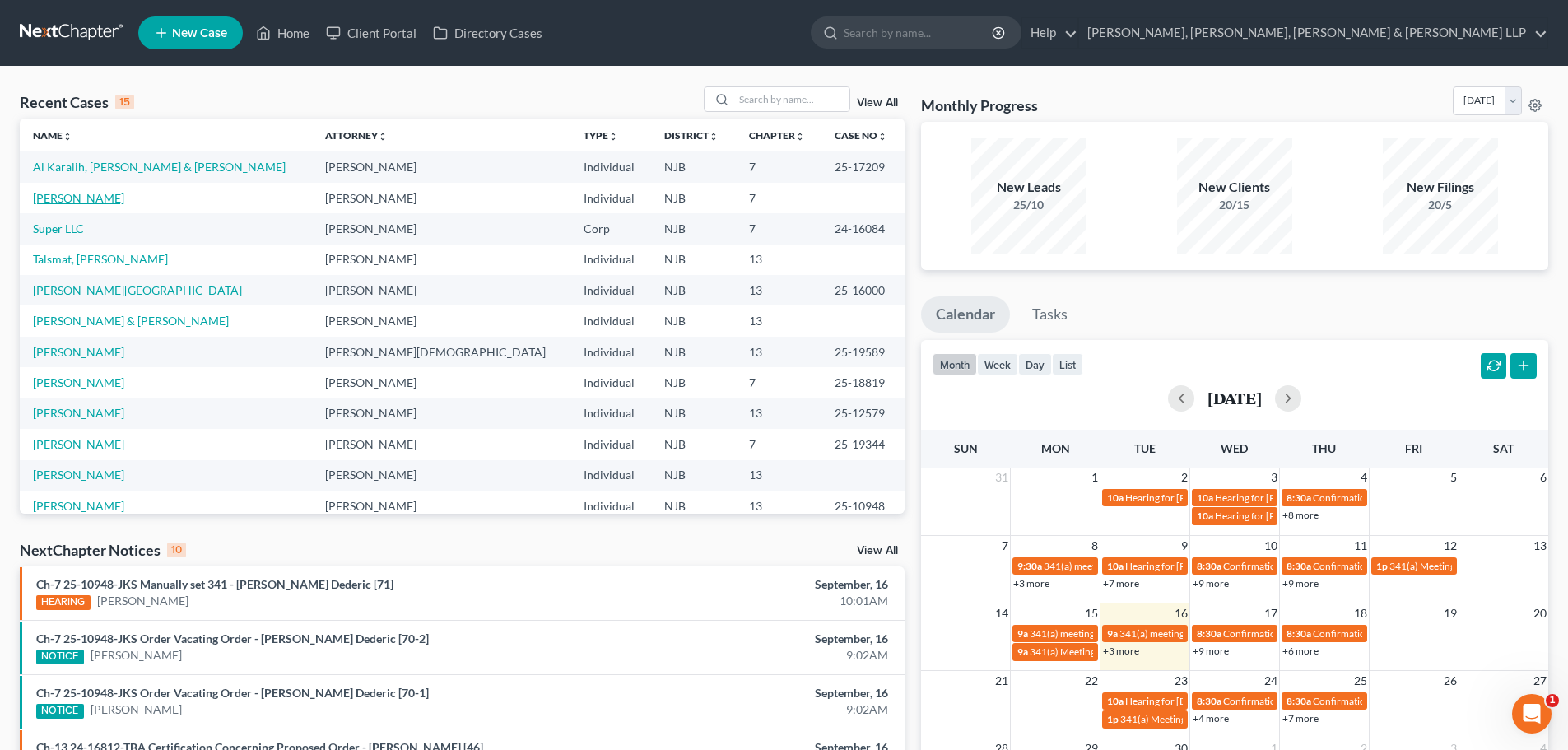
click at [93, 201] on link "[PERSON_NAME]" at bounding box center [79, 198] width 92 height 14
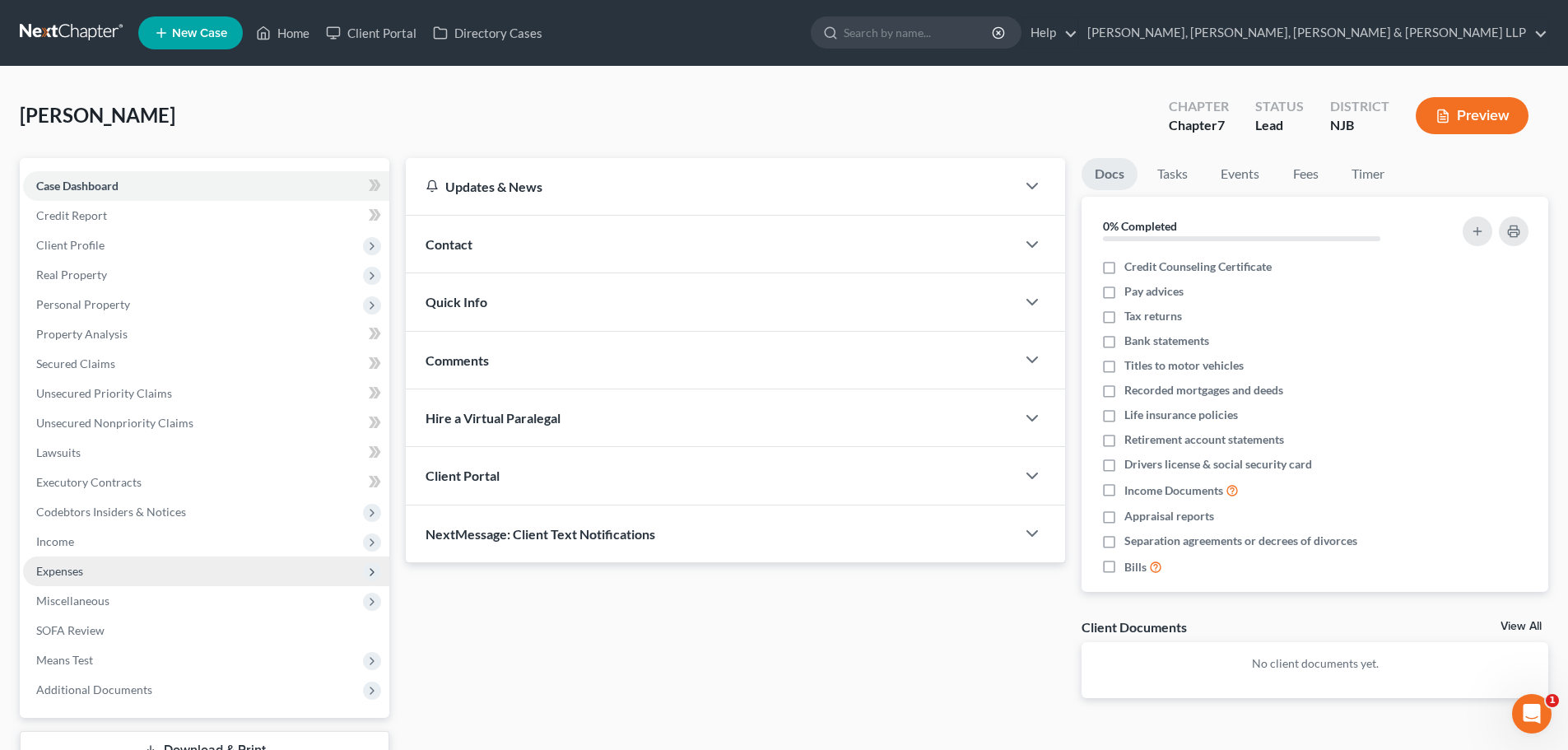
drag, startPoint x: 73, startPoint y: 541, endPoint x: 126, endPoint y: 571, distance: 60.9
click at [75, 542] on span "Income" at bounding box center [206, 542] width 366 height 29
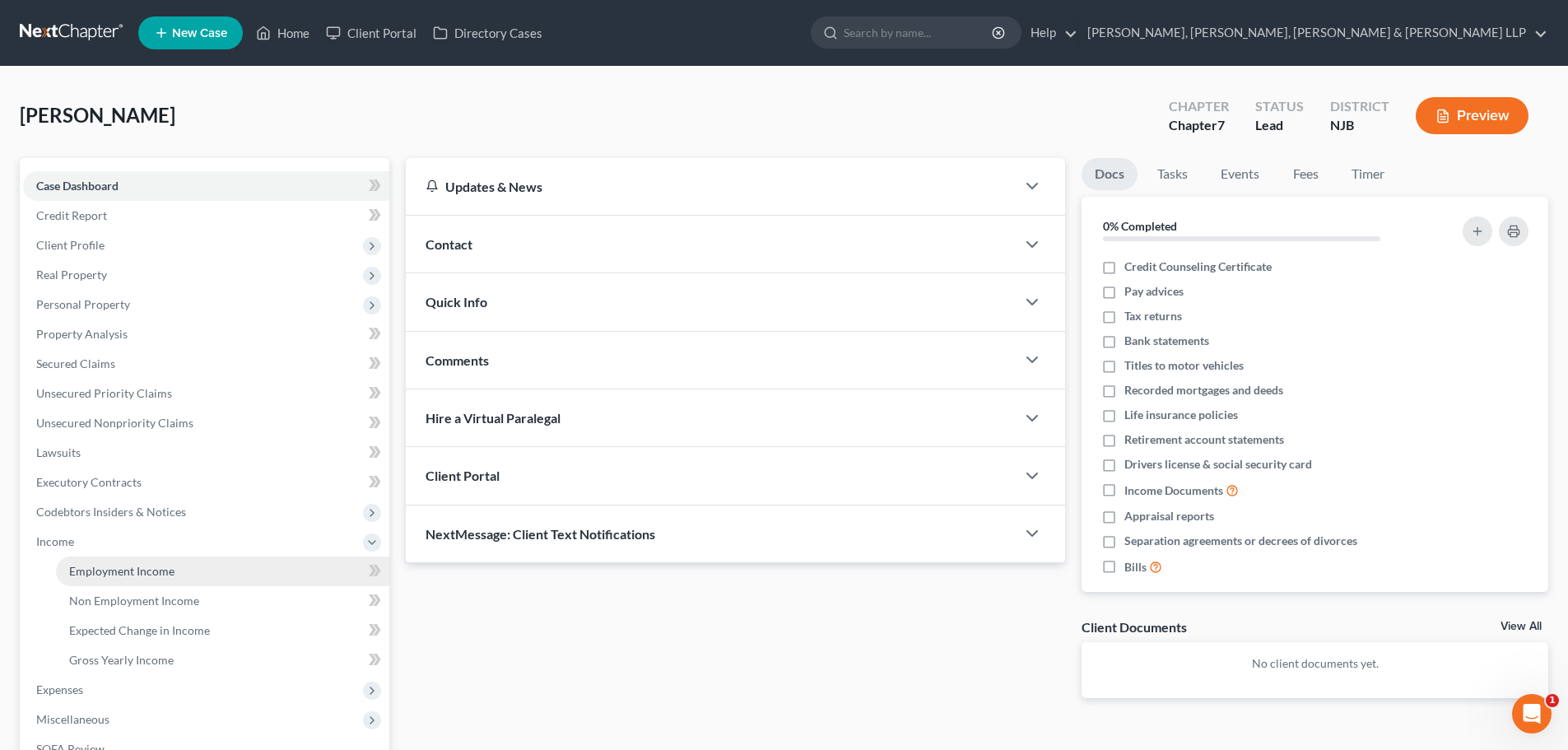
click at [127, 571] on span "Employment Income" at bounding box center [122, 571] width 105 height 14
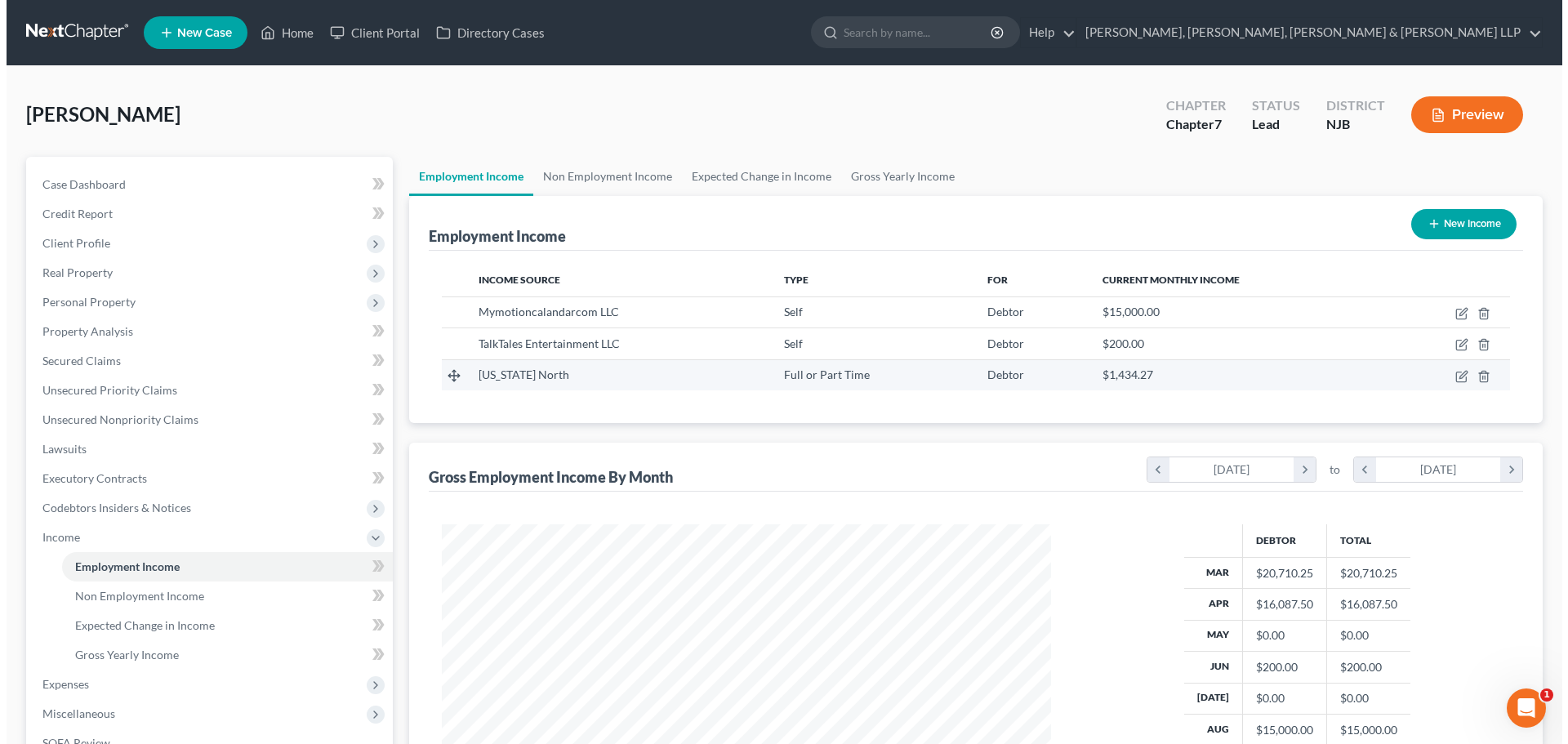
scroll to position [304, 642]
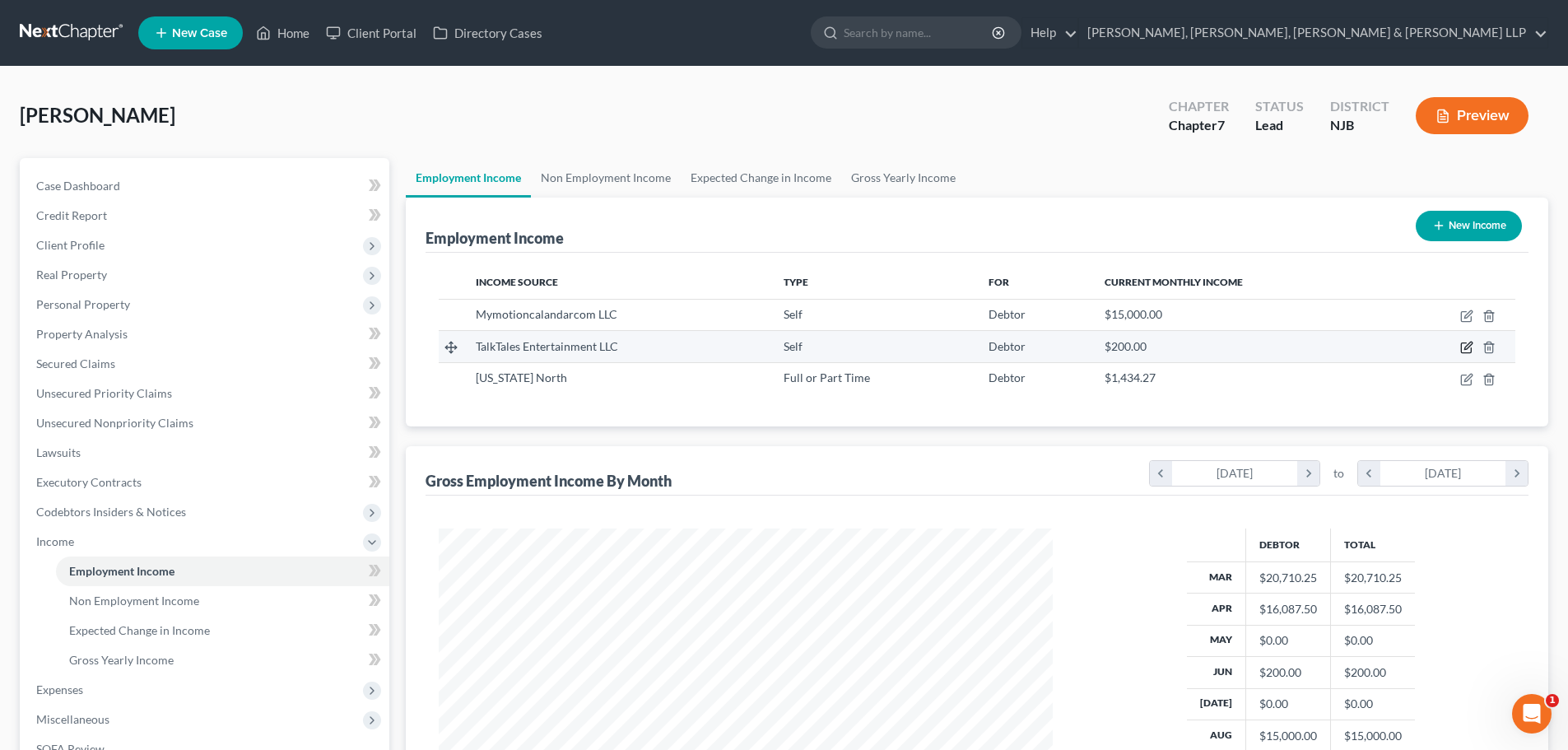
click at [1463, 342] on icon "button" at bounding box center [1467, 347] width 13 height 13
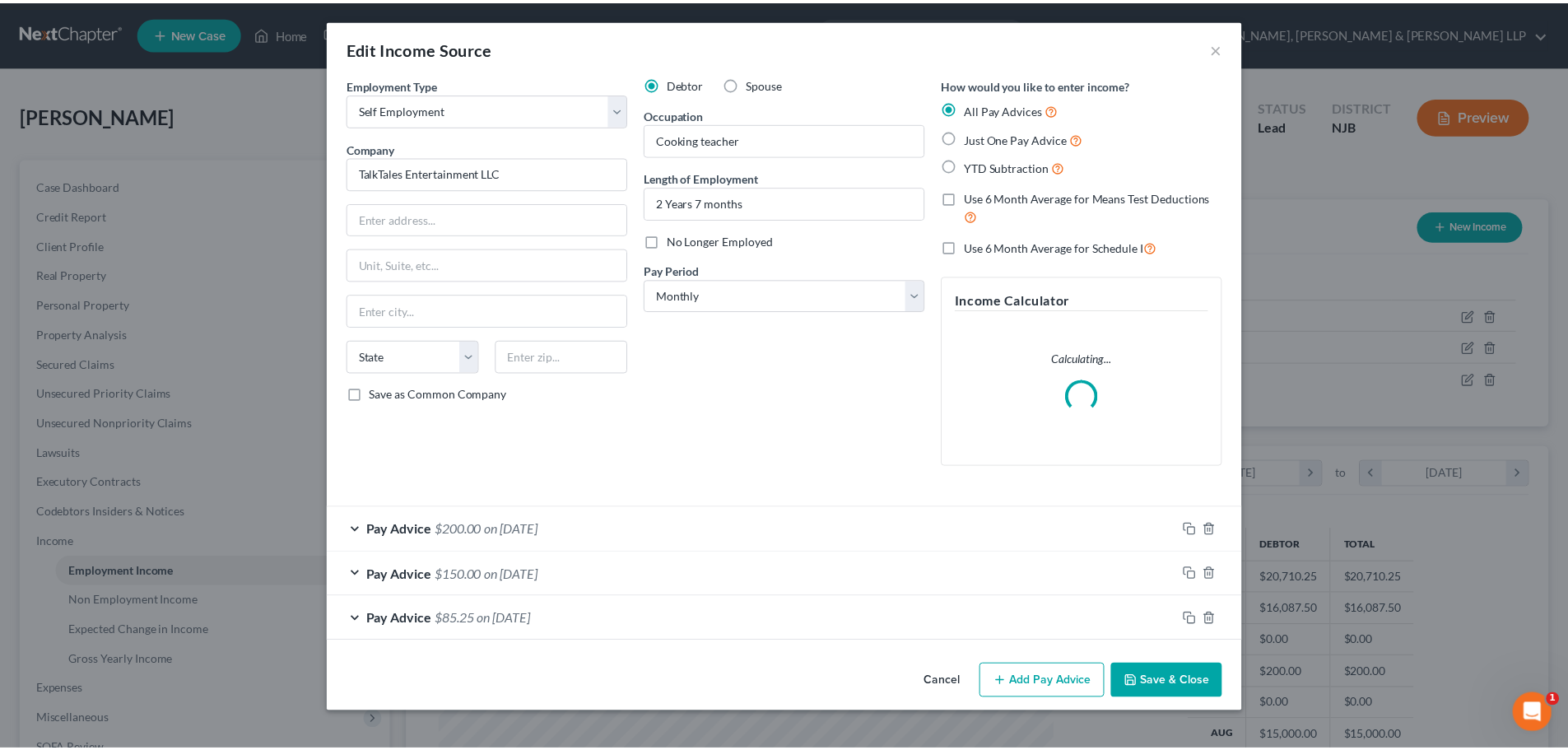
scroll to position [309, 653]
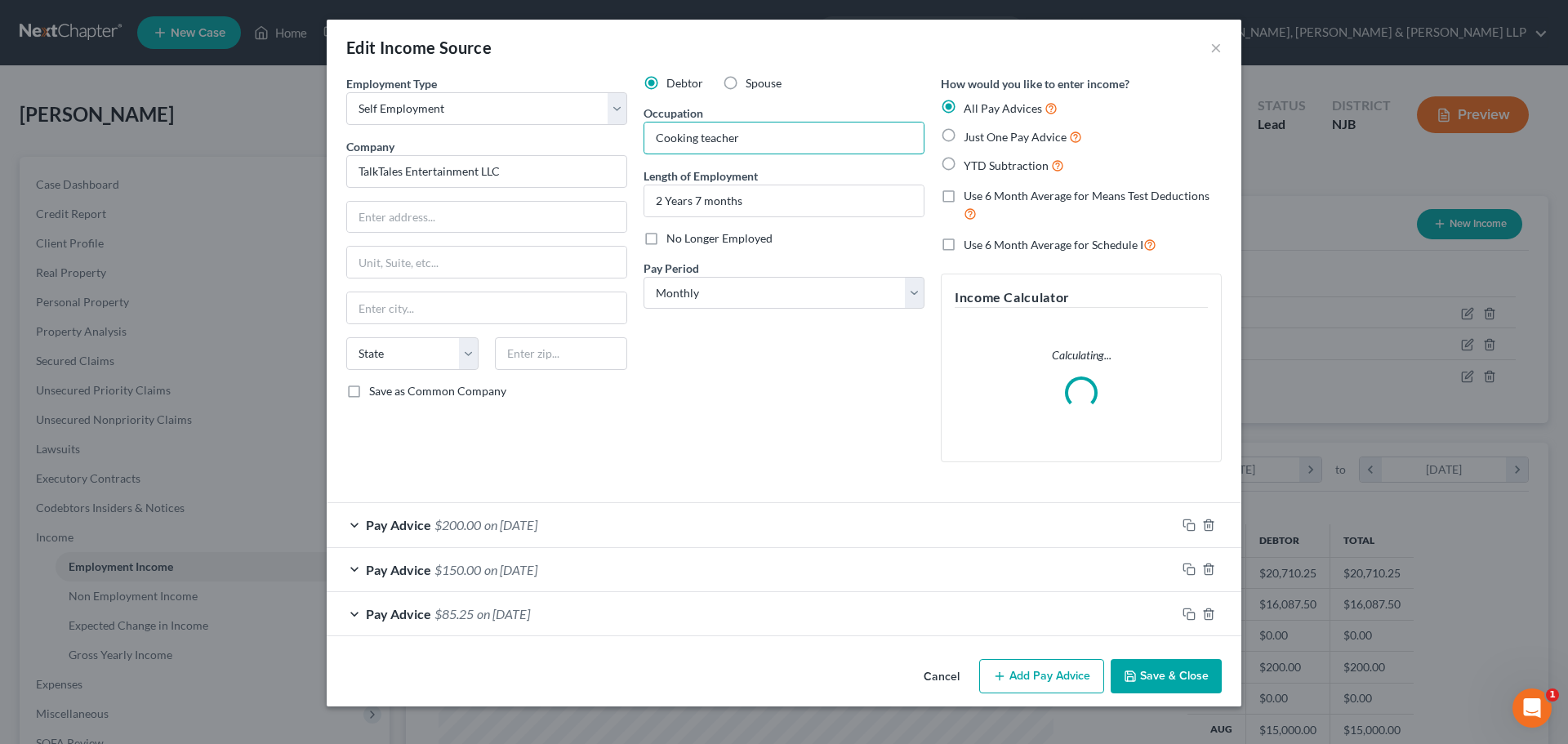
drag, startPoint x: 785, startPoint y: 135, endPoint x: 401, endPoint y: 135, distance: 384.0
click at [401, 135] on div "Employment Type * Select Full or [DEMOGRAPHIC_DATA] Employment Self Employment …" at bounding box center [784, 282] width 892 height 414
click at [1162, 673] on button "Save & Close" at bounding box center [1166, 676] width 111 height 34
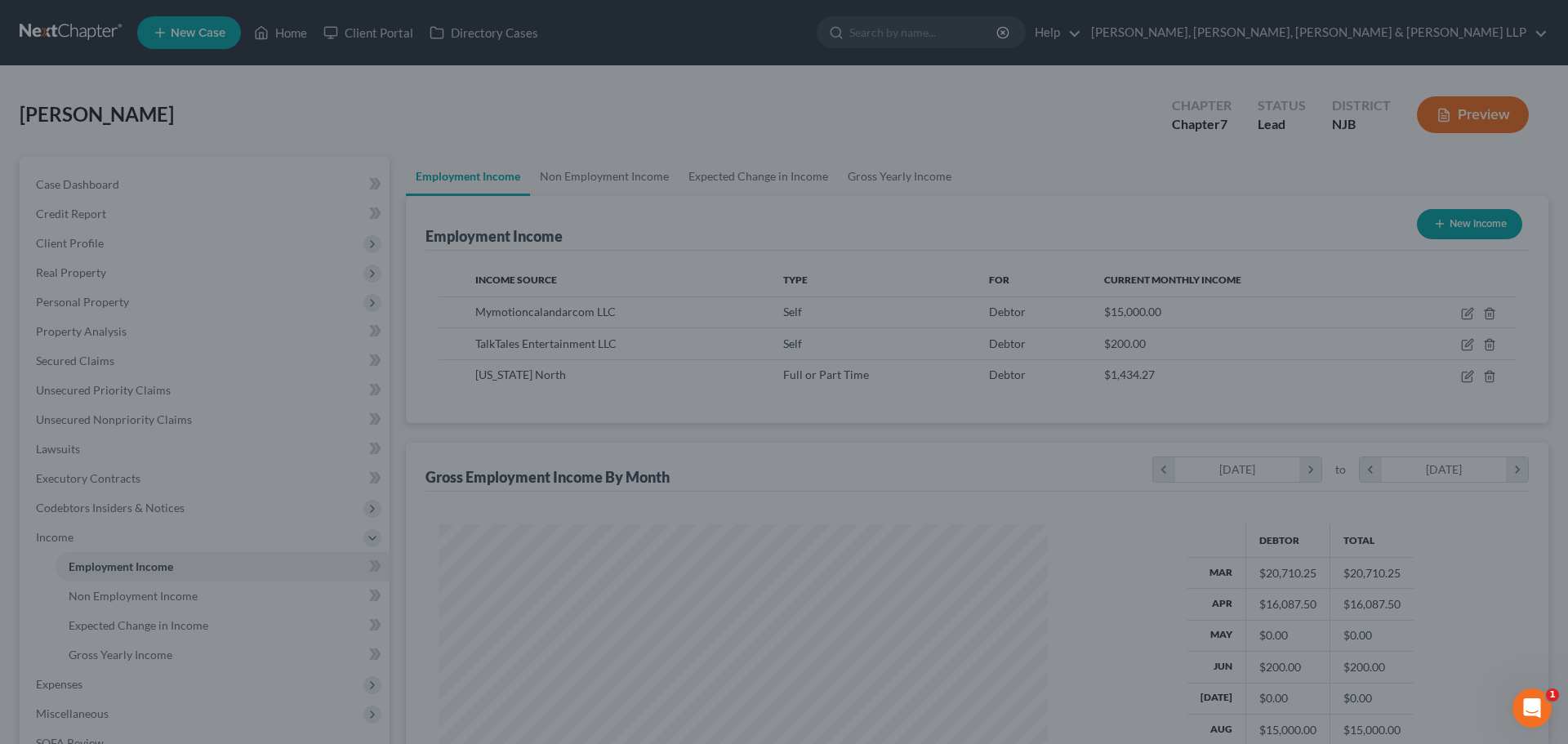
scroll to position [816546, 815911]
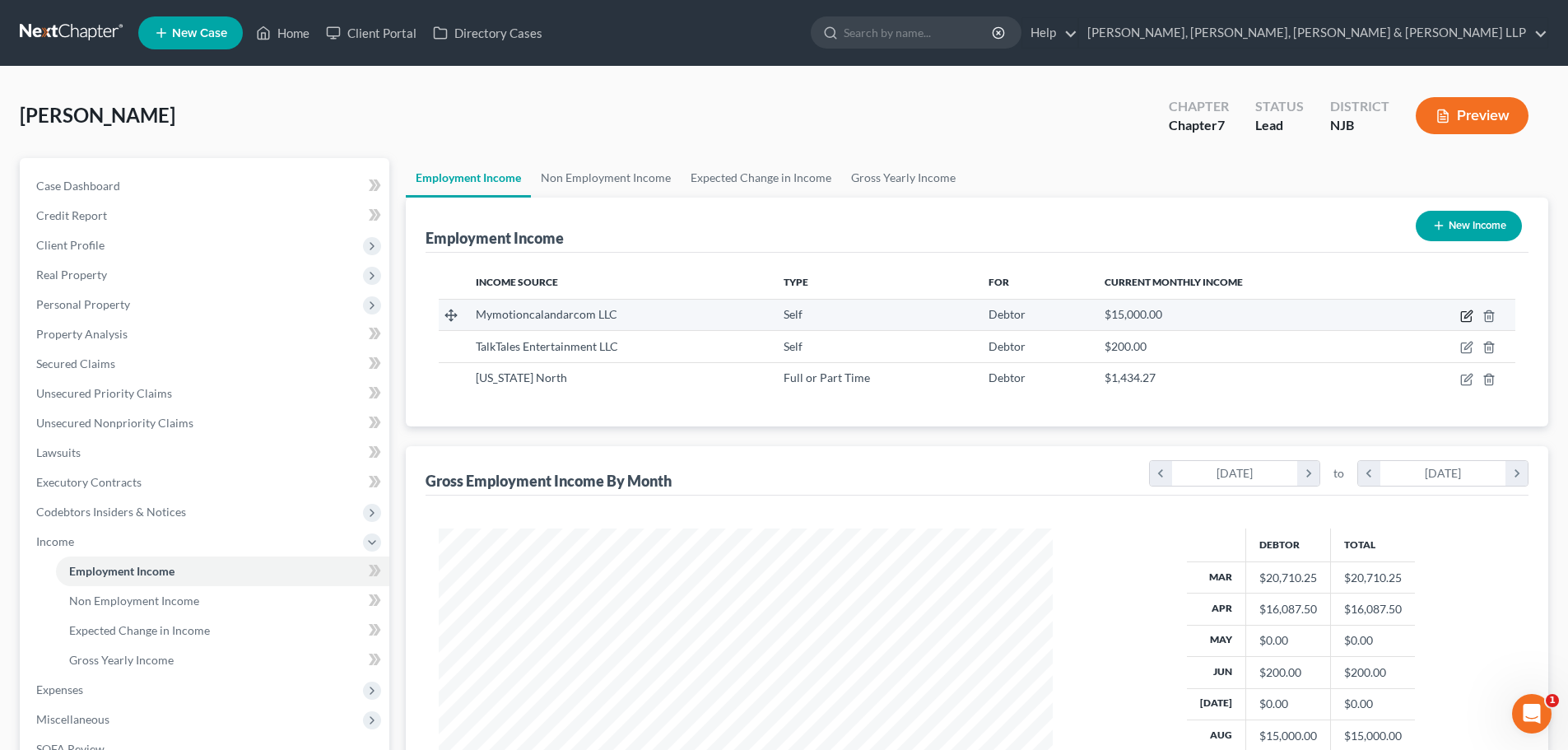
click at [1466, 316] on icon "button" at bounding box center [1468, 314] width 8 height 8
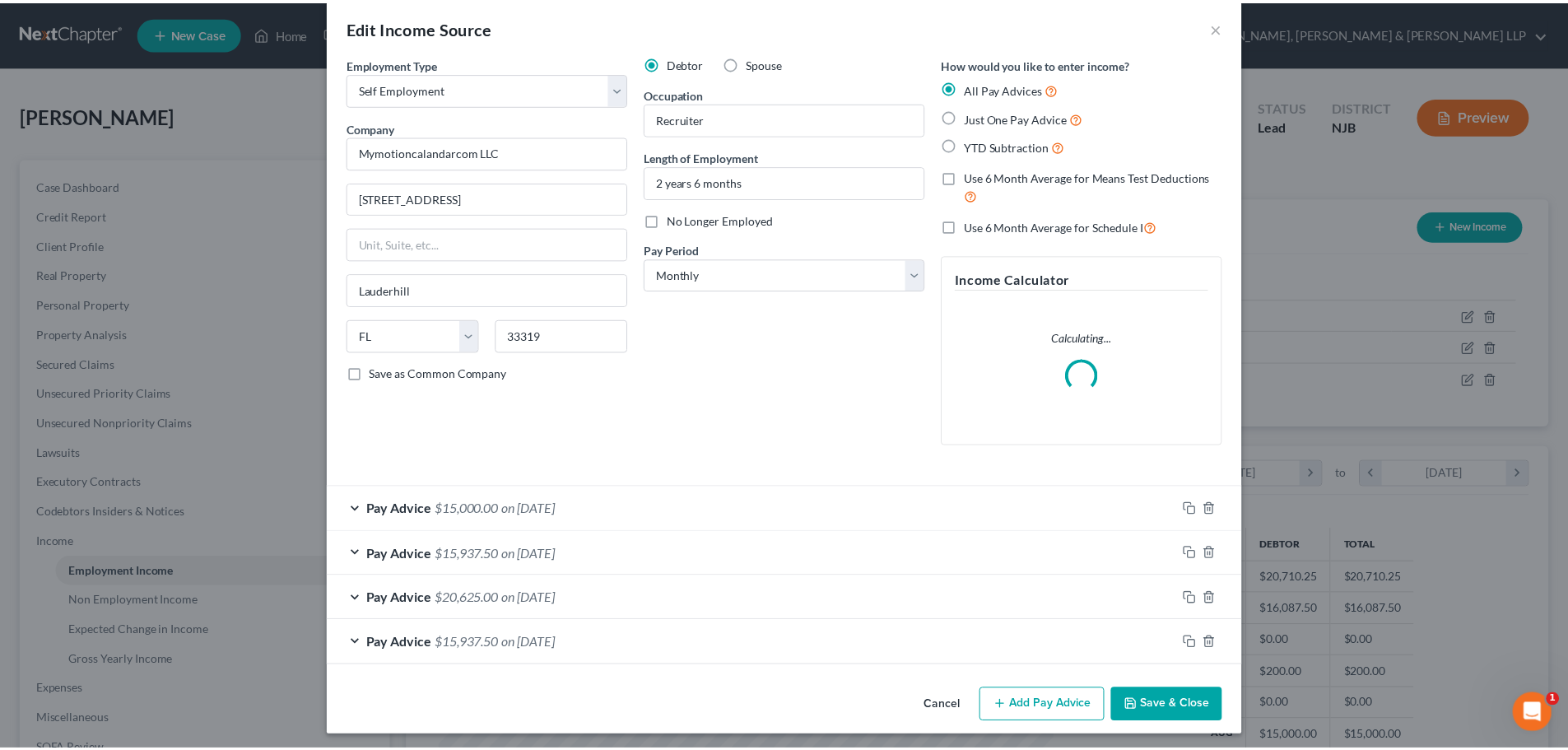
scroll to position [26, 0]
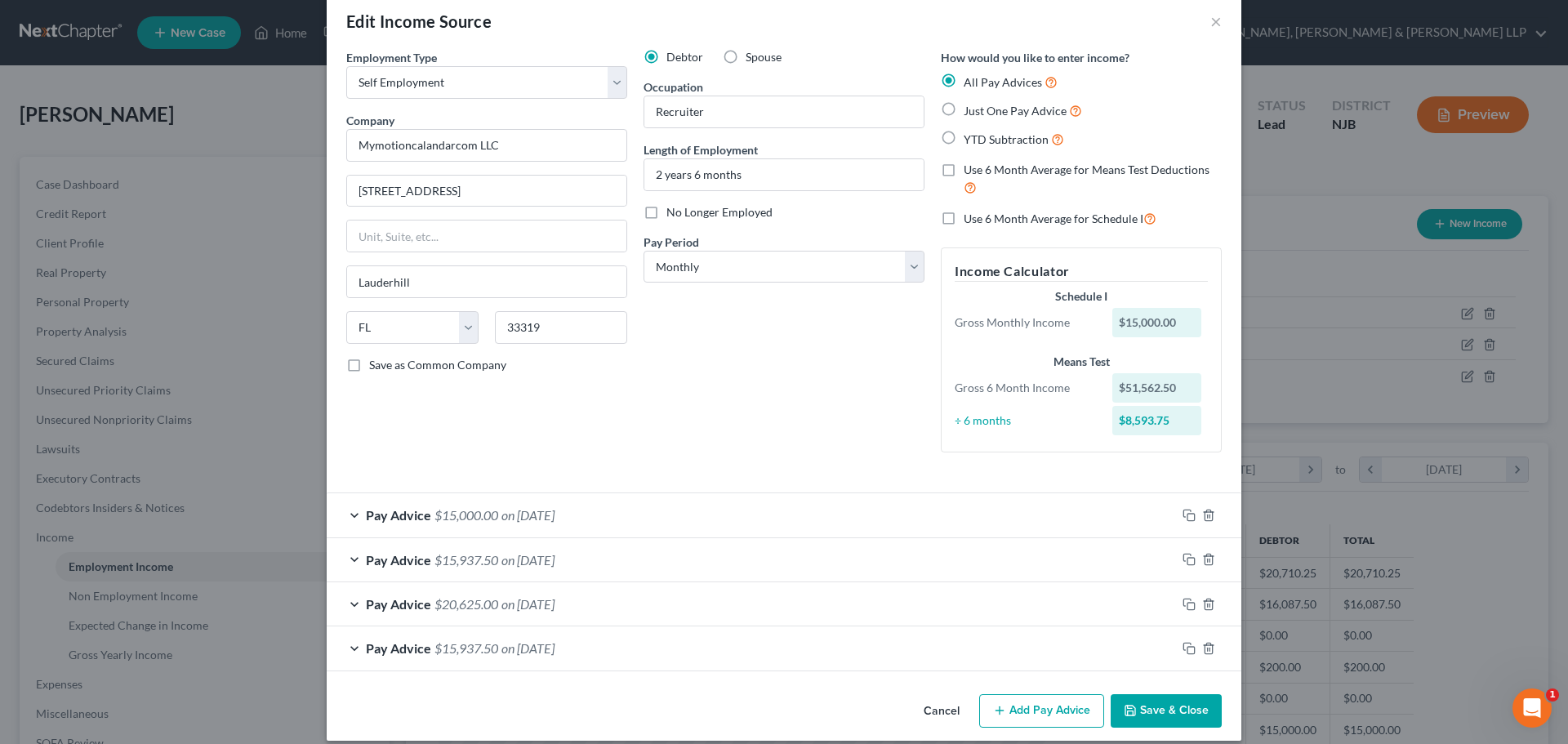
drag, startPoint x: 1179, startPoint y: 715, endPoint x: 659, endPoint y: 293, distance: 669.7
click at [1179, 715] on button "Save & Close" at bounding box center [1166, 711] width 111 height 34
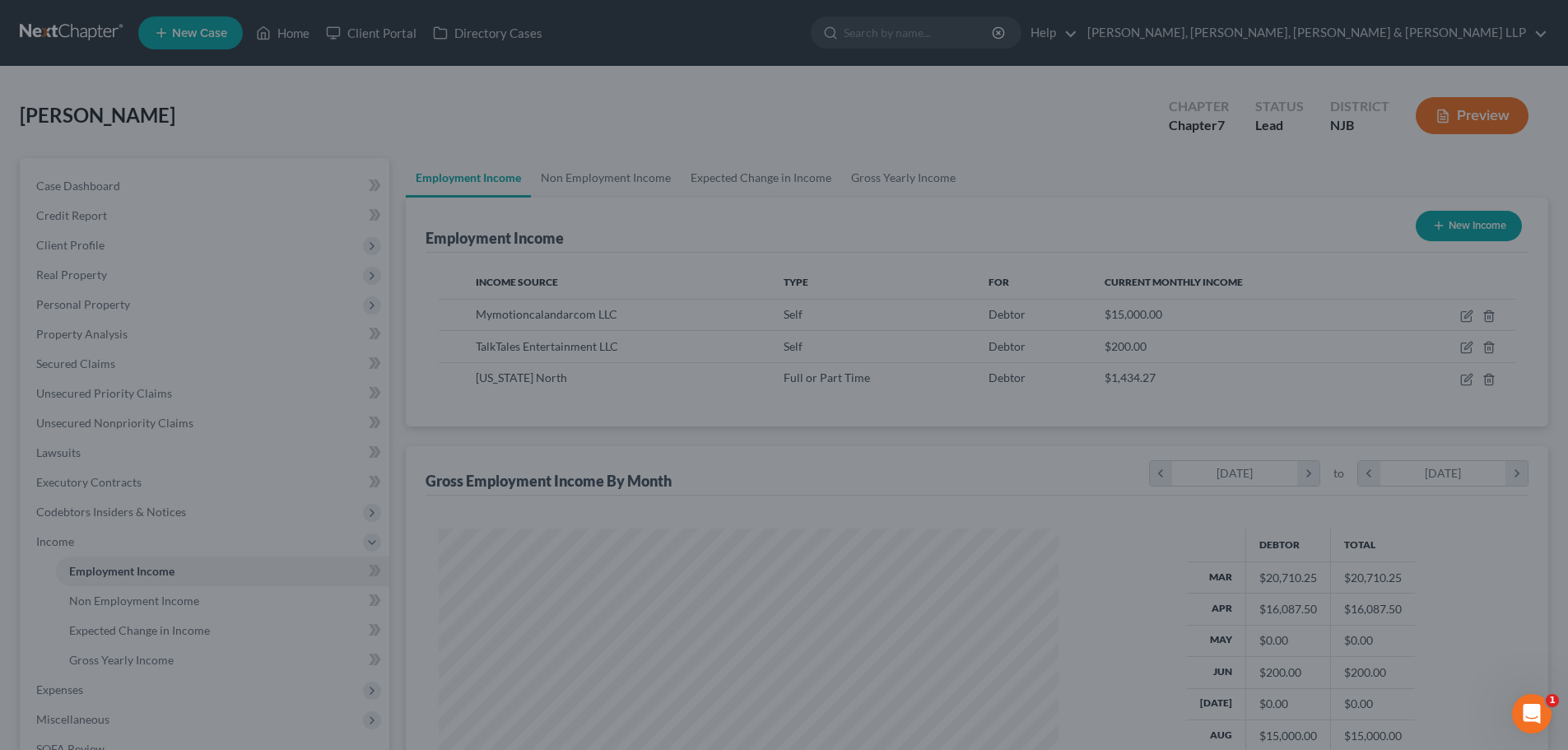
scroll to position [823131, 822654]
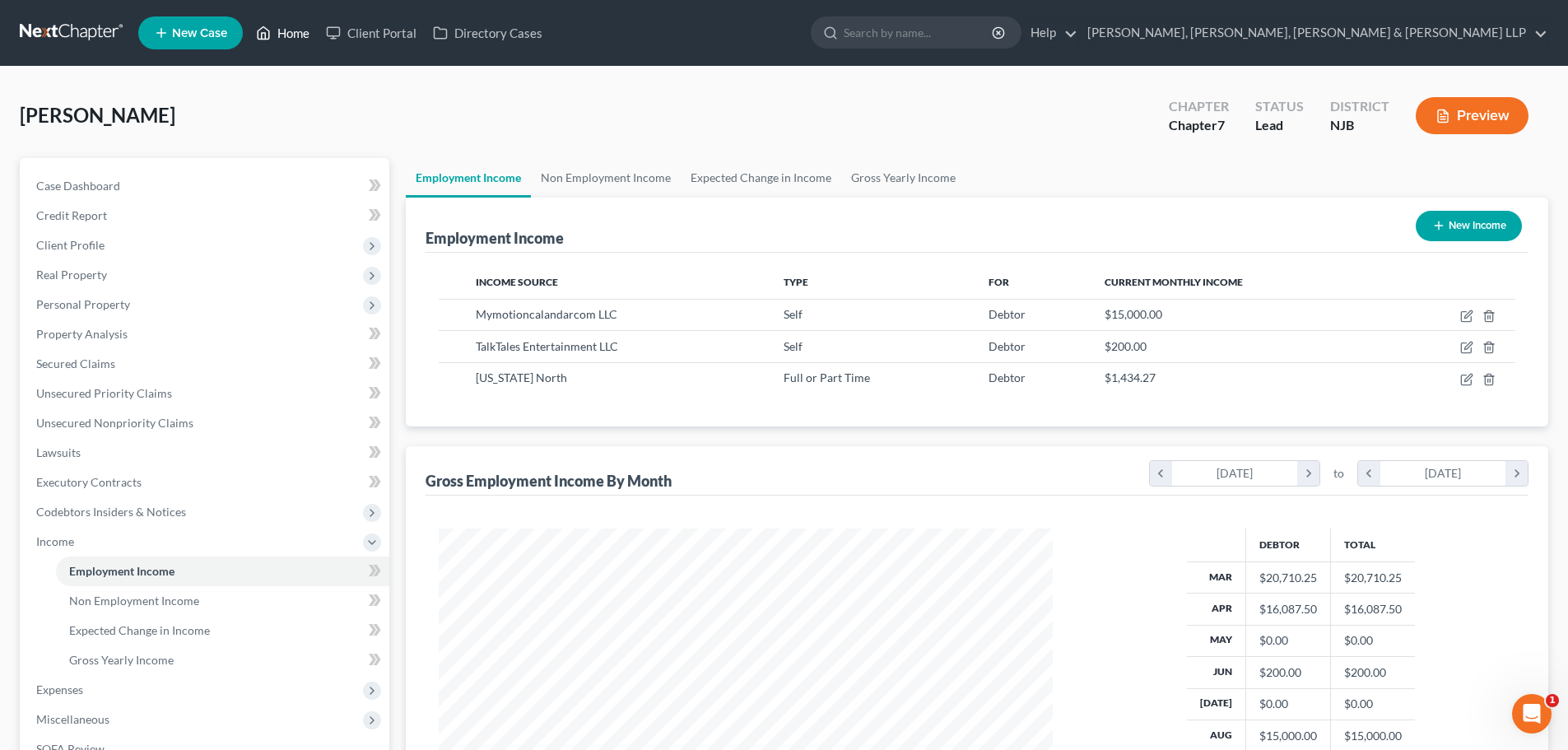
click at [282, 37] on link "Home" at bounding box center [282, 33] width 70 height 29
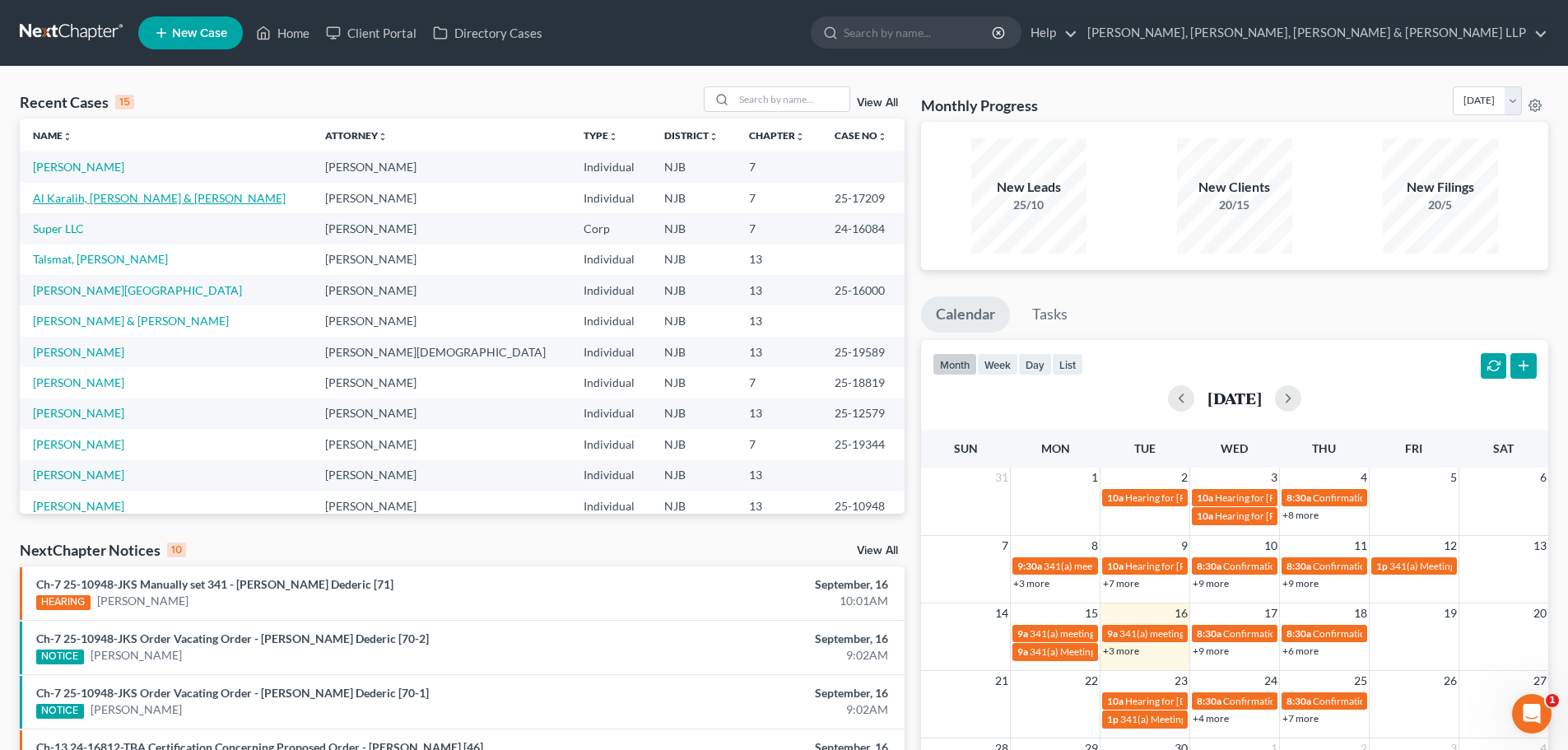
click at [143, 201] on link "Al Karalih, [PERSON_NAME] & [PERSON_NAME]" at bounding box center [159, 198] width 253 height 14
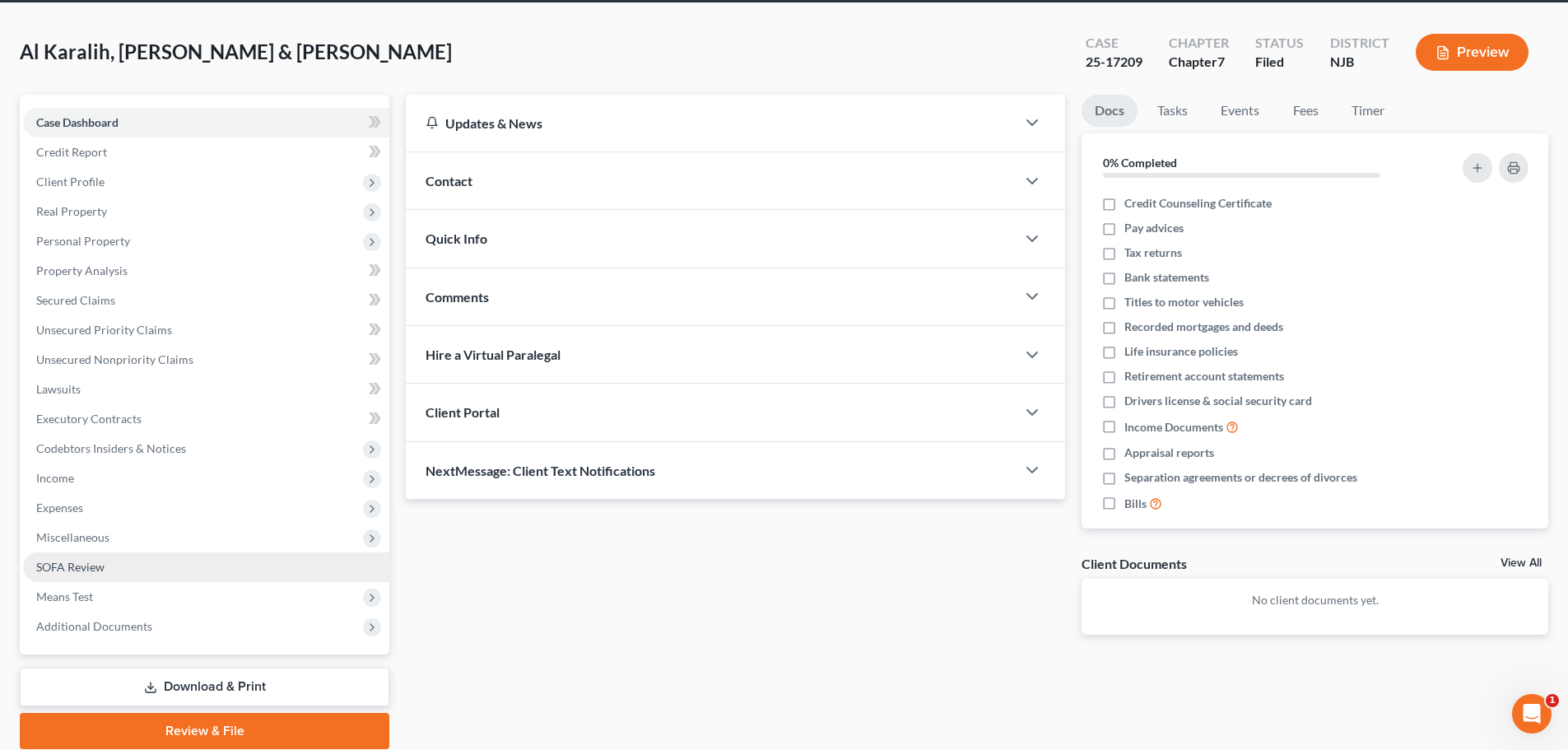
scroll to position [125, 0]
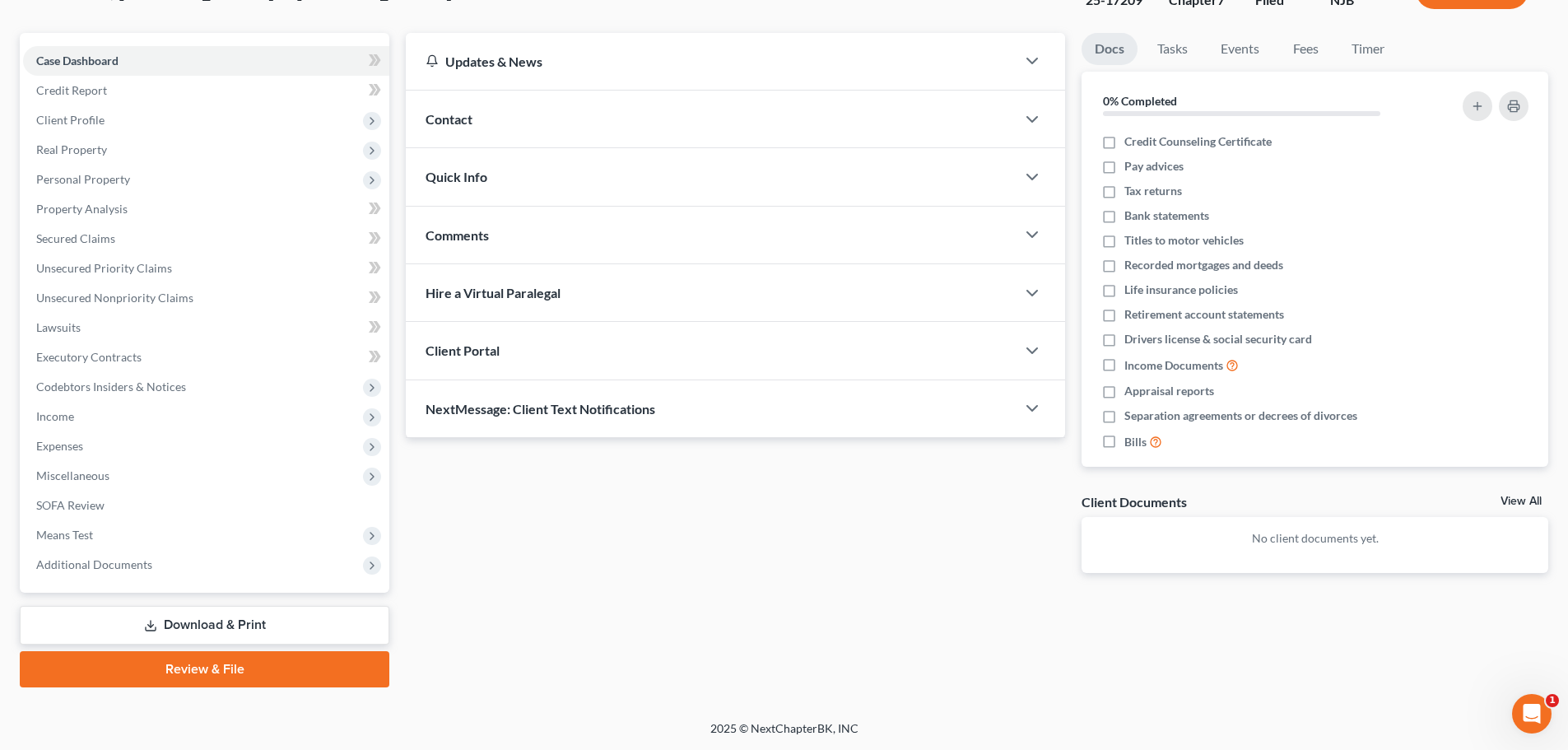
click at [219, 623] on link "Download & Print" at bounding box center [205, 625] width 370 height 39
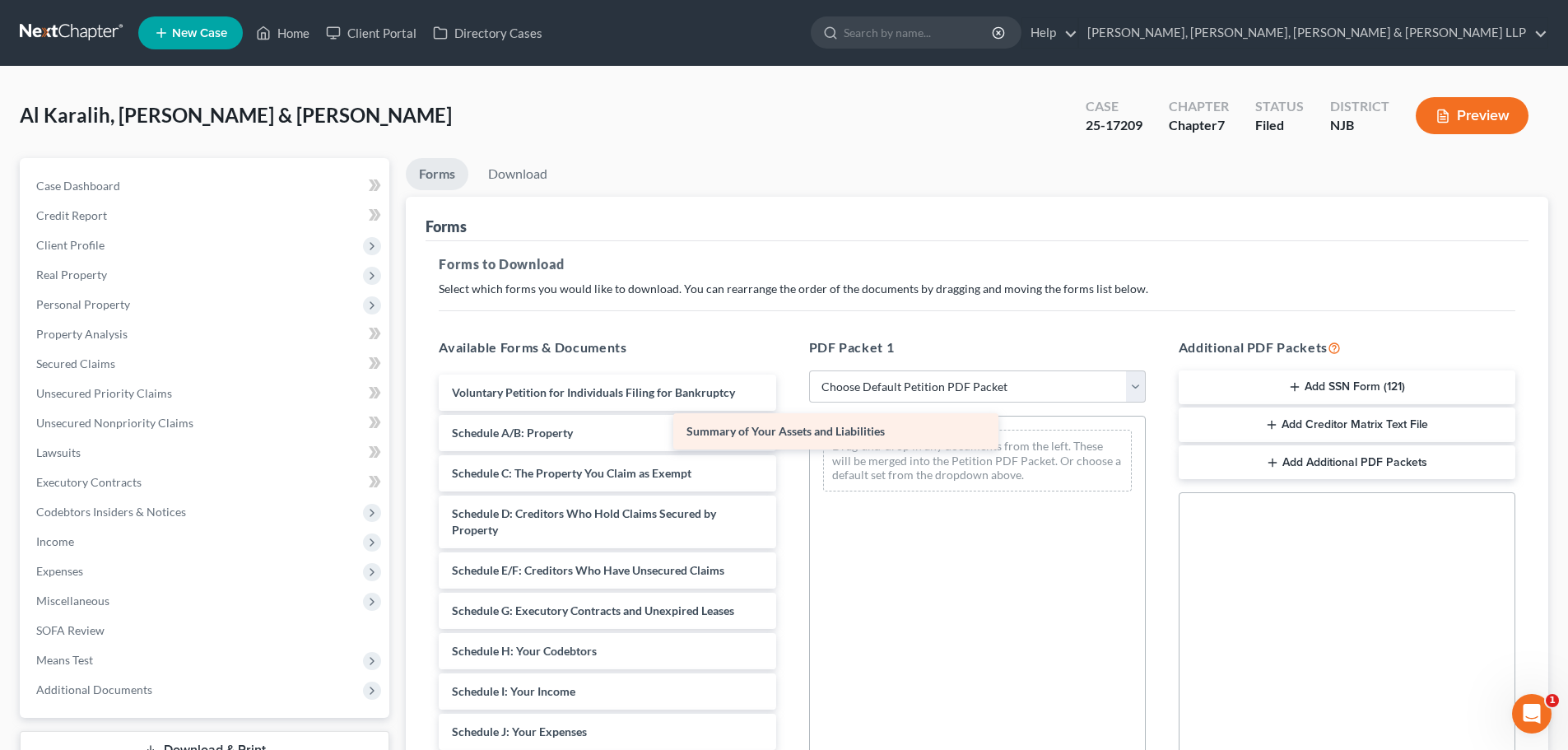
drag, startPoint x: 598, startPoint y: 429, endPoint x: 902, endPoint y: 417, distance: 304.2
click at [789, 417] on div "Summary of Your Assets and Liabilities Voluntary Petition for Individuals Filin…" at bounding box center [607, 748] width 363 height 747
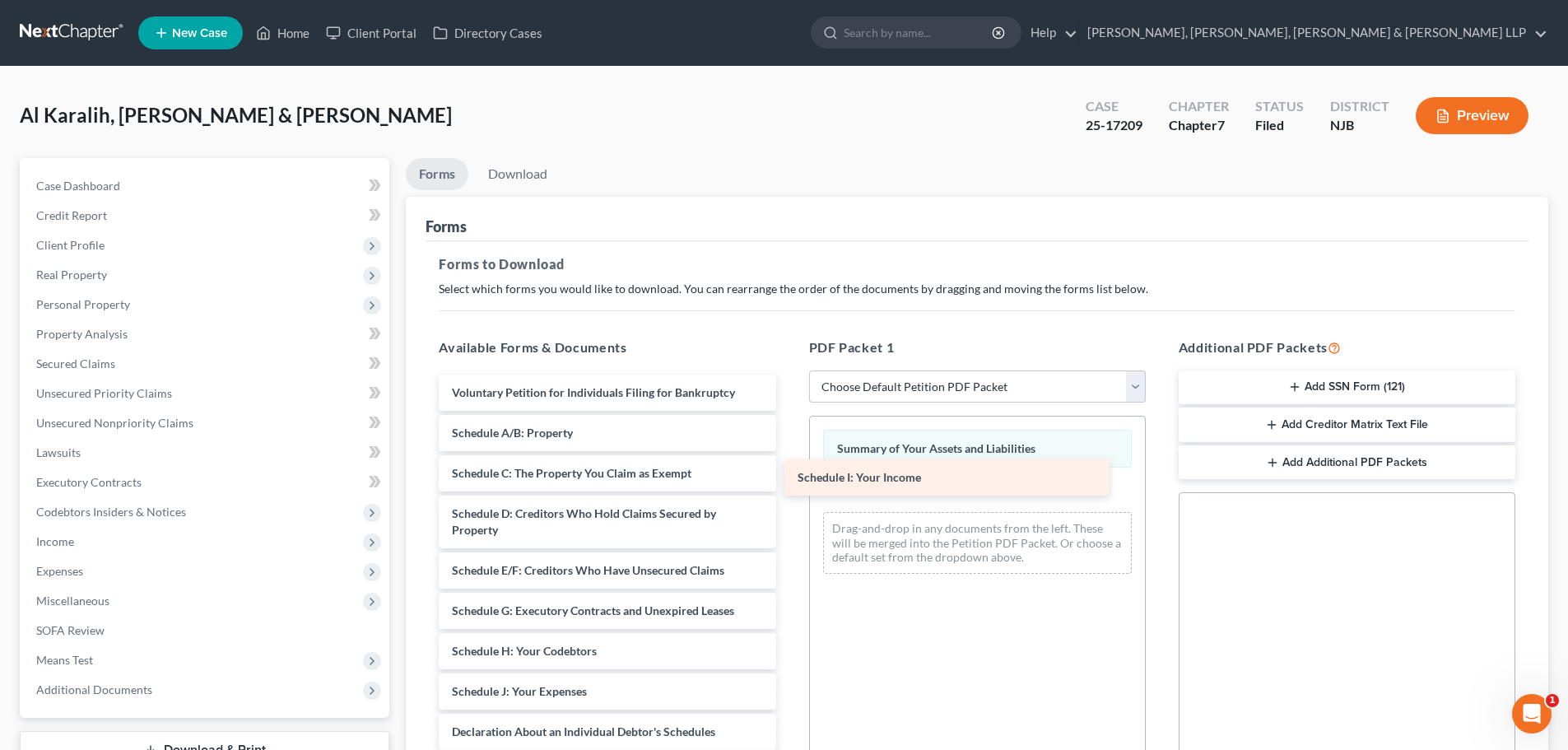
drag, startPoint x: 530, startPoint y: 690, endPoint x: 876, endPoint y: 475, distance: 407.4
click at [789, 475] on div "Schedule I: Your Income Voluntary Petition for Individuals Filing for Bankruptc…" at bounding box center [607, 728] width 363 height 708
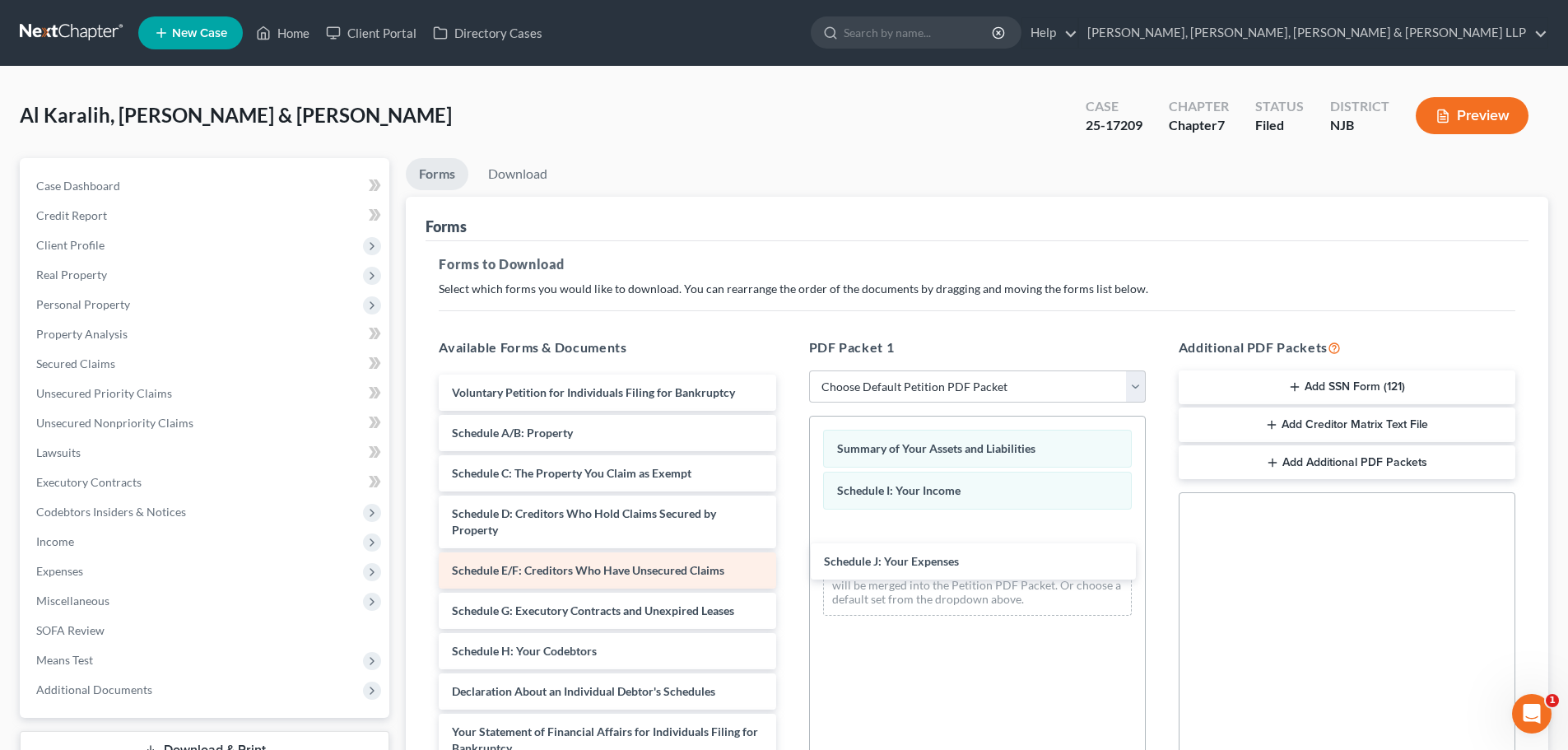
drag, startPoint x: 524, startPoint y: 690, endPoint x: 670, endPoint y: 563, distance: 193.5
click at [789, 518] on div "Schedule J: Your Expenses Voluntary Petition for Individuals Filing for Bankrup…" at bounding box center [607, 709] width 363 height 667
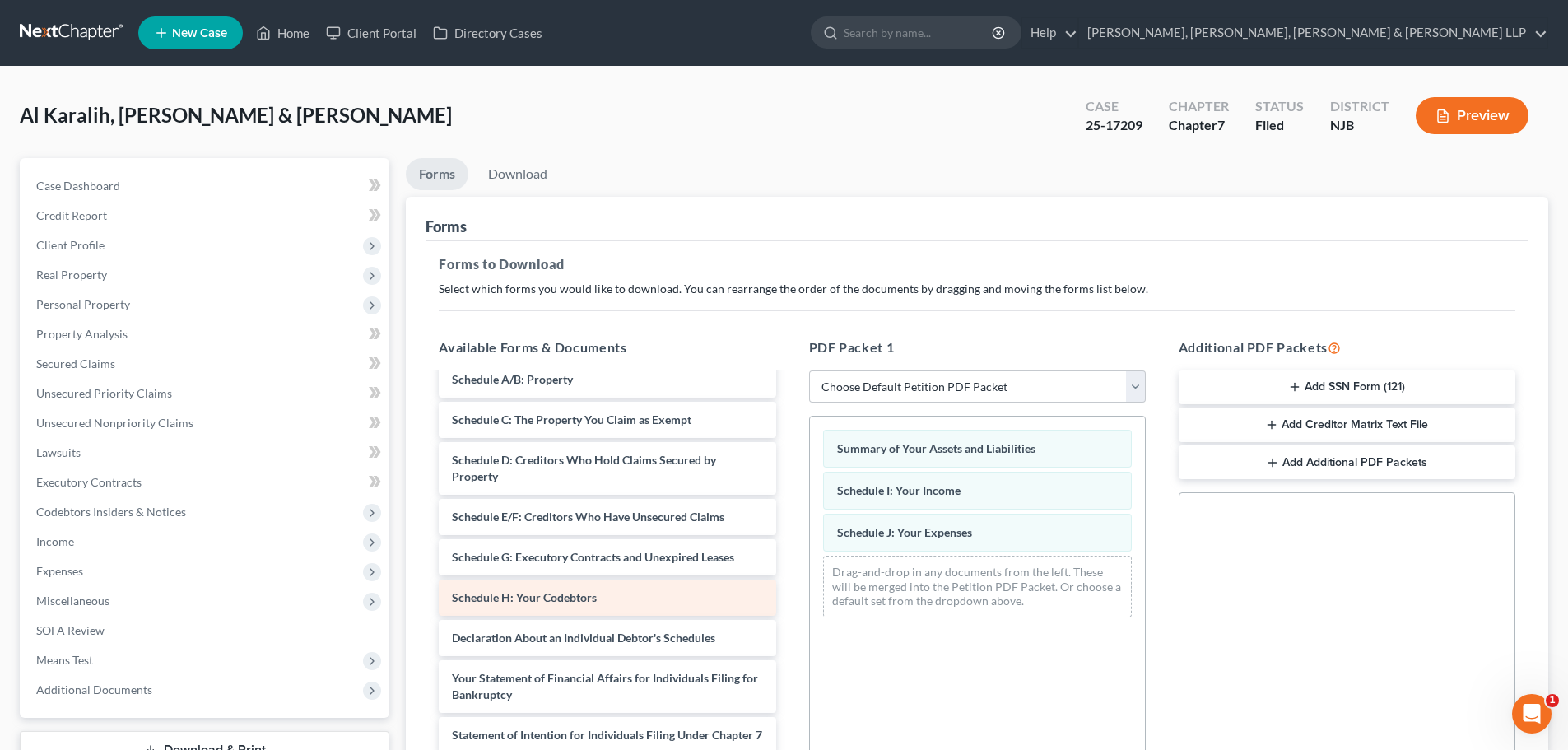
scroll to position [82, 0]
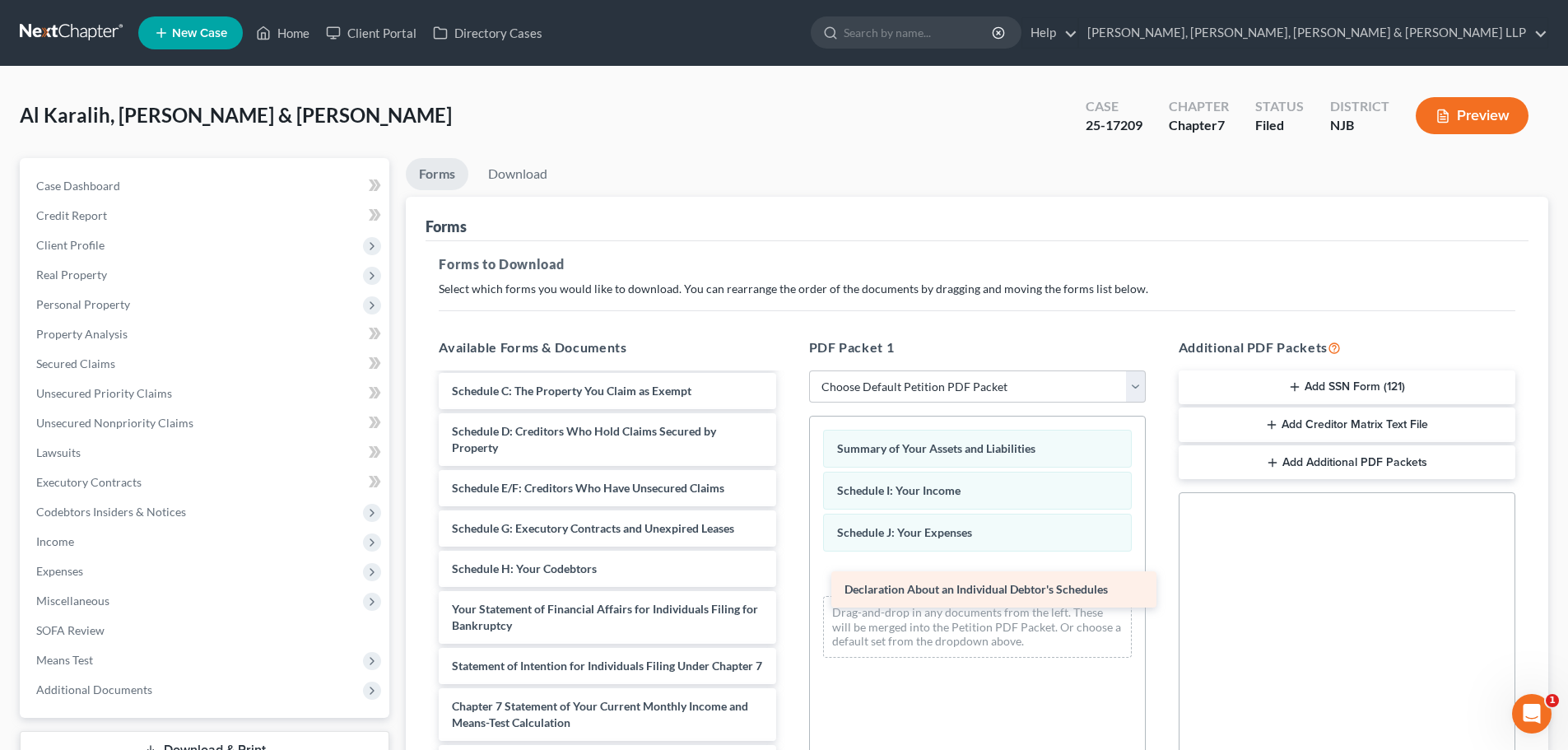
drag, startPoint x: 536, startPoint y: 615, endPoint x: 936, endPoint y: 588, distance: 400.9
click at [789, 588] on div "Declaration About an Individual Debtor's Schedules Voluntary Petition for Indiv…" at bounding box center [607, 605] width 363 height 626
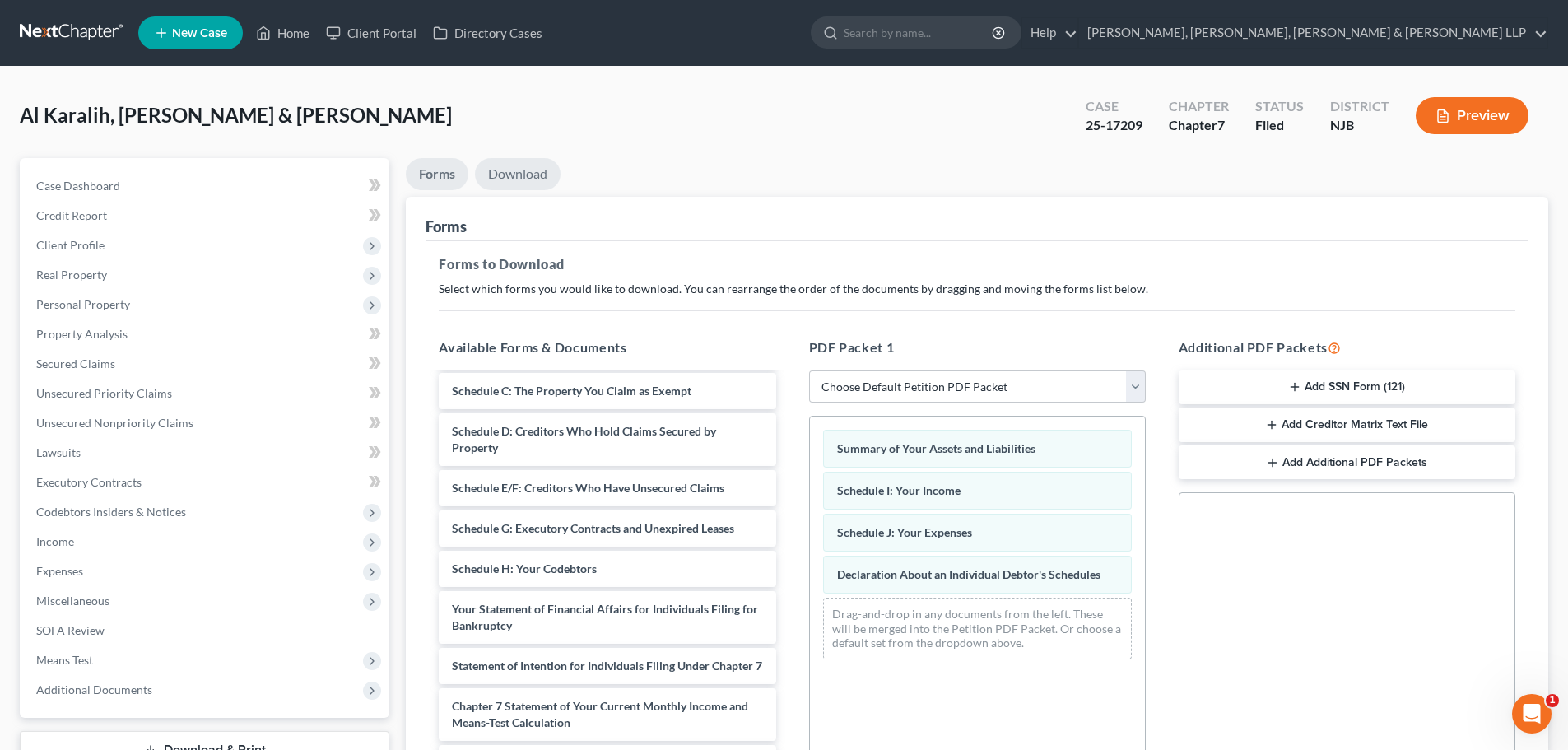
click at [533, 177] on link "Download" at bounding box center [517, 174] width 86 height 32
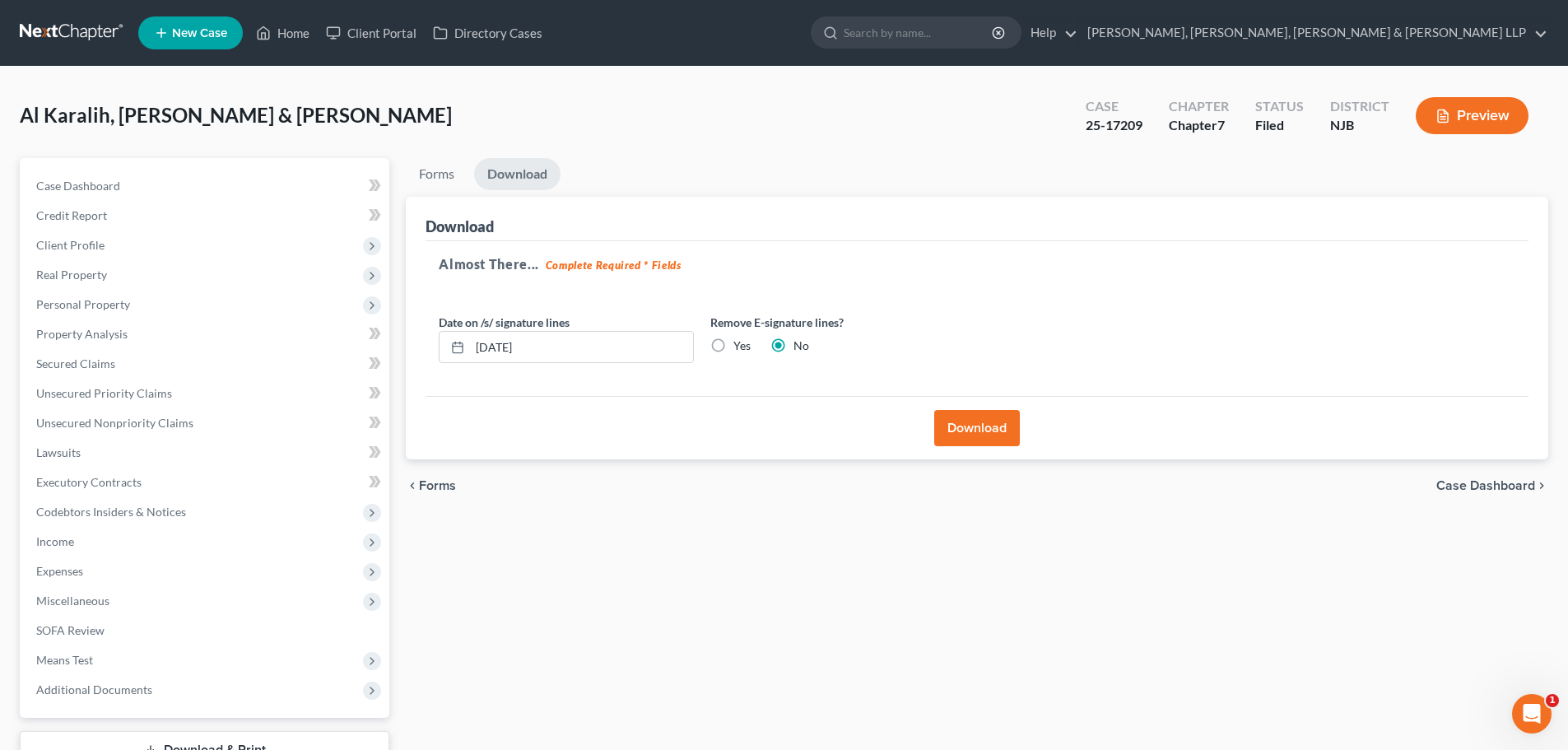
click at [733, 346] on label "Yes" at bounding box center [742, 346] width 17 height 16
click at [740, 346] on input "Yes" at bounding box center [746, 343] width 10 height 10
click at [960, 427] on button "Download" at bounding box center [977, 429] width 86 height 36
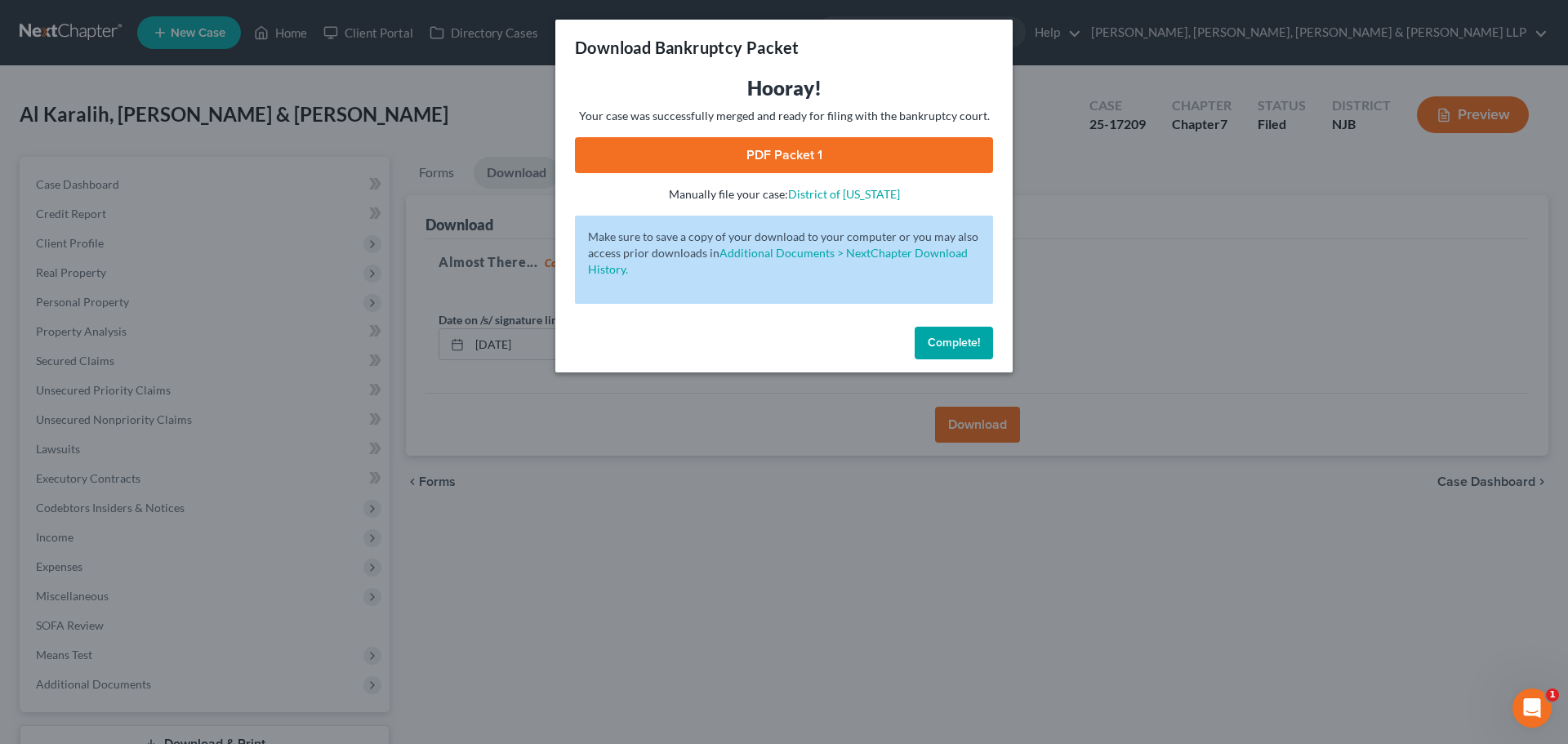
drag, startPoint x: 901, startPoint y: 147, endPoint x: 1152, endPoint y: 105, distance: 254.5
click at [900, 147] on link "PDF Packet 1" at bounding box center [784, 155] width 418 height 36
click at [628, 562] on div "Download Bankruptcy Packet Hooray! Your case was successfully merged and ready …" at bounding box center [784, 372] width 1568 height 744
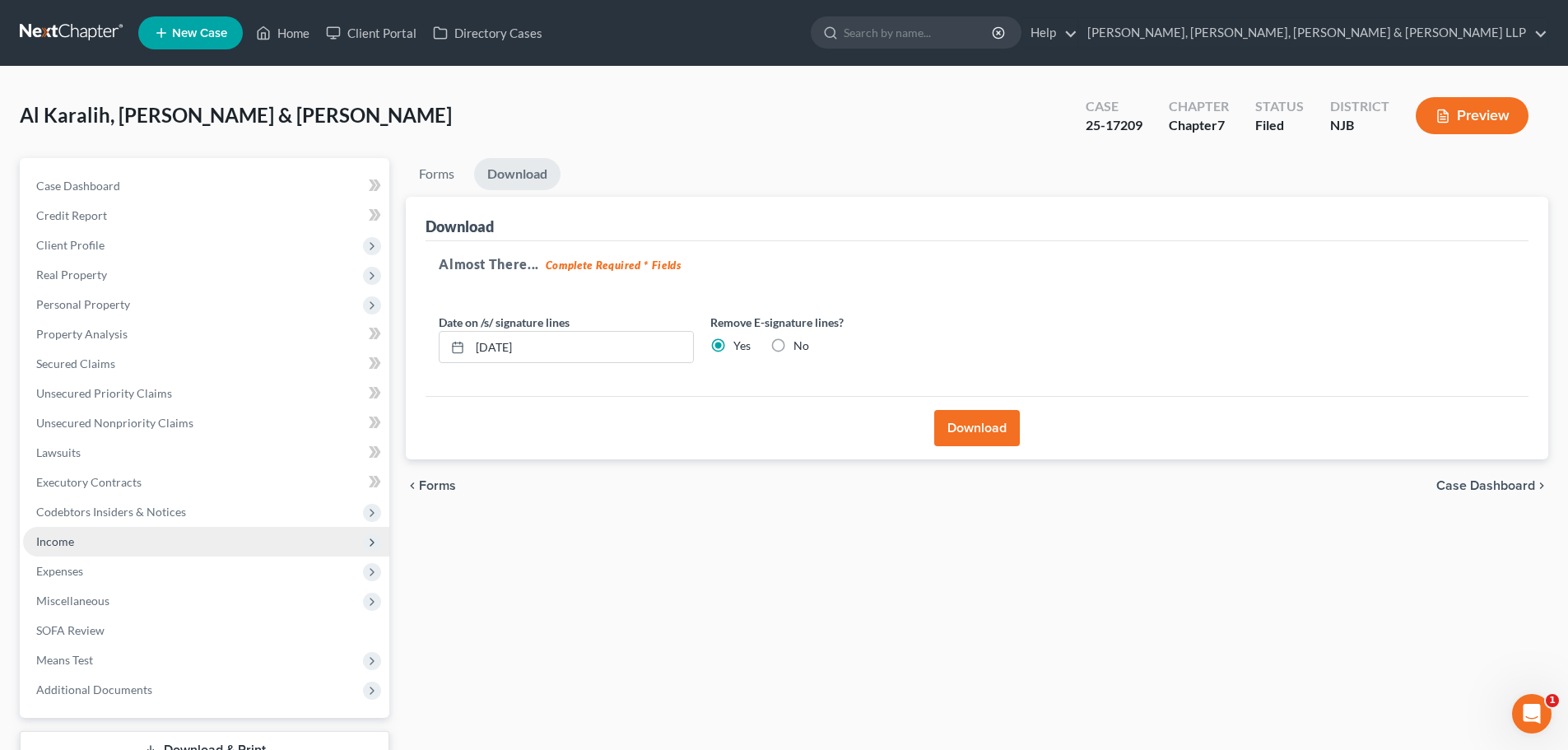
click at [97, 548] on span "Income" at bounding box center [206, 542] width 366 height 29
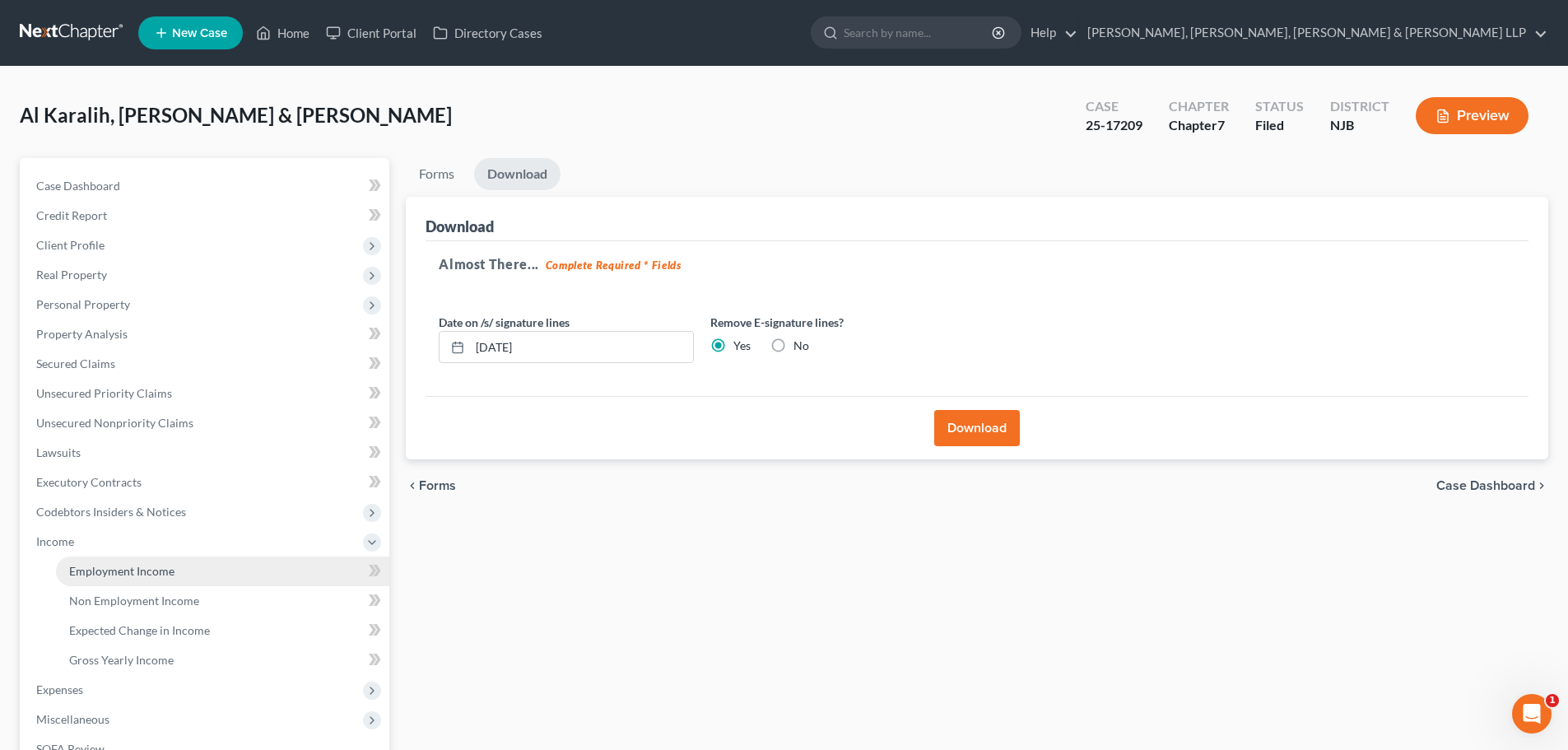
click at [181, 579] on link "Employment Income" at bounding box center [223, 571] width 333 height 29
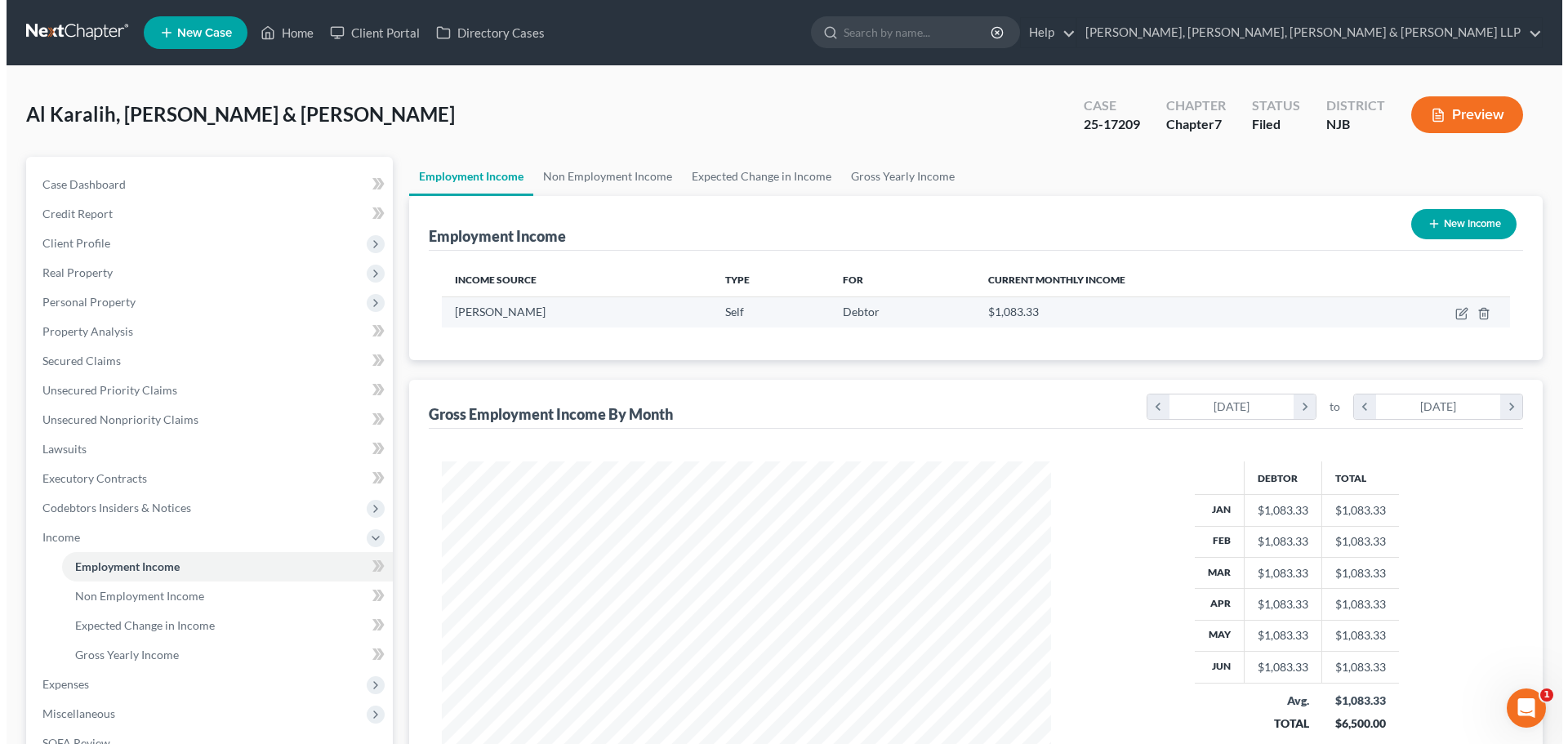
scroll to position [304, 642]
click at [1456, 311] on icon "button" at bounding box center [1456, 311] width 8 height 8
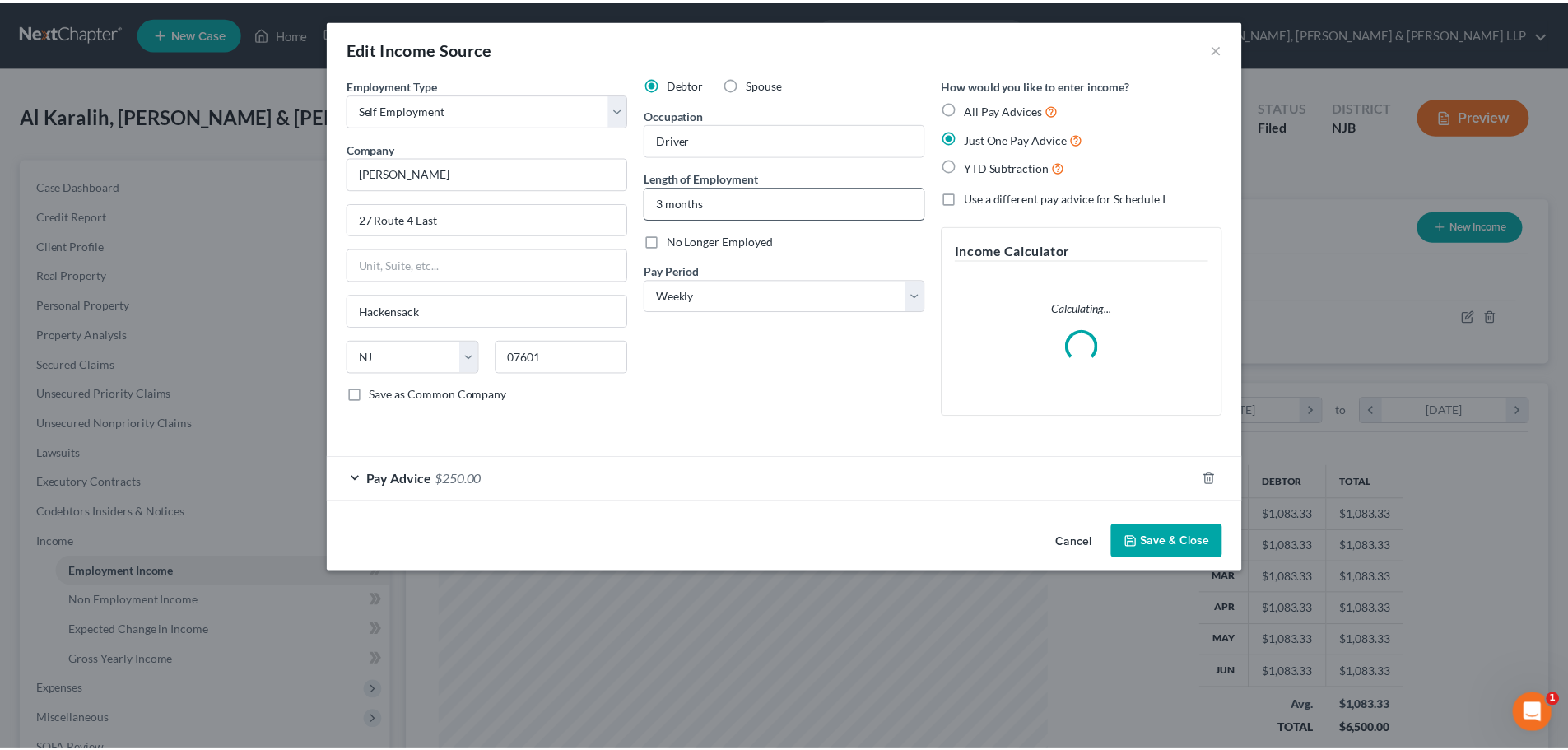
scroll to position [309, 653]
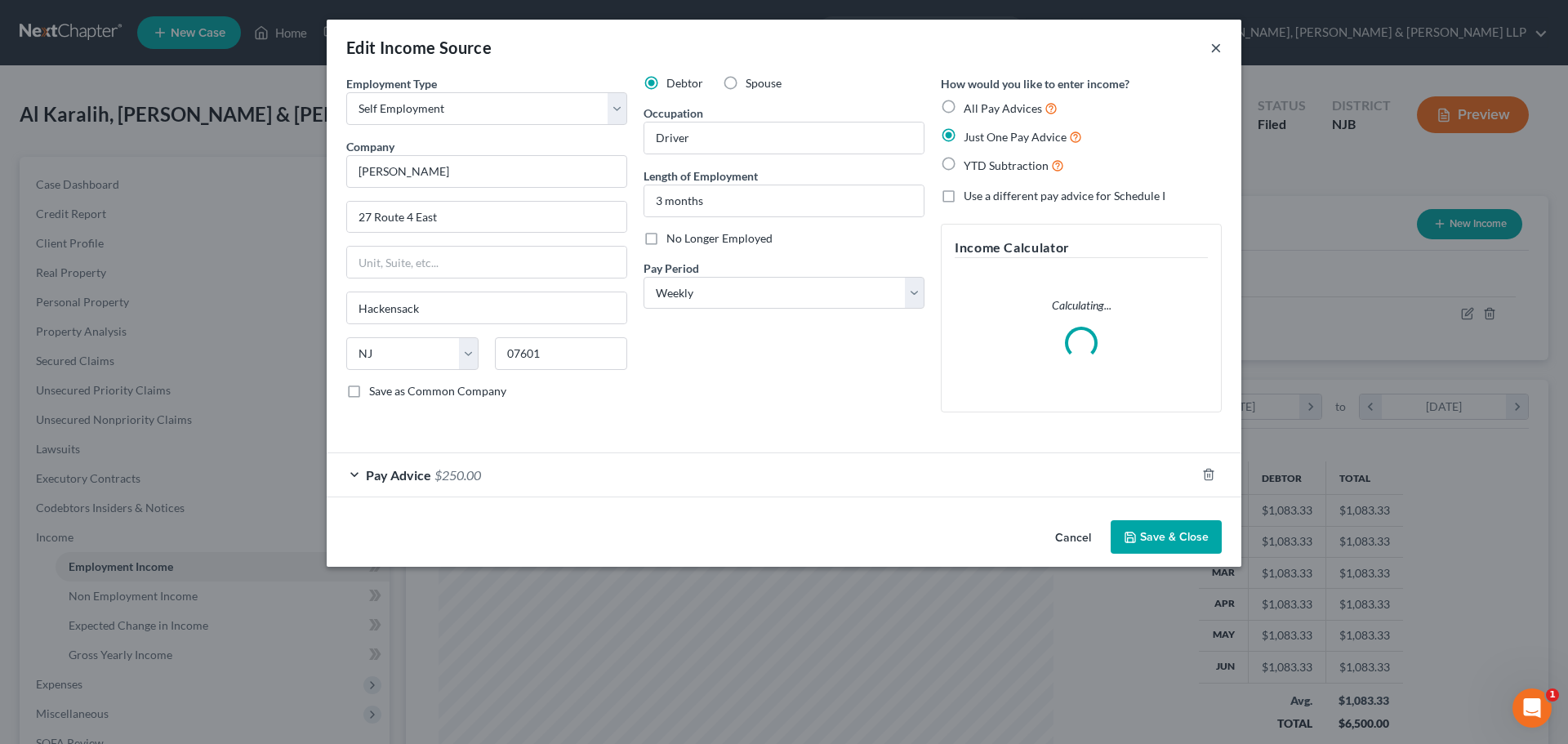
click at [1214, 51] on button "×" at bounding box center [1215, 47] width 11 height 20
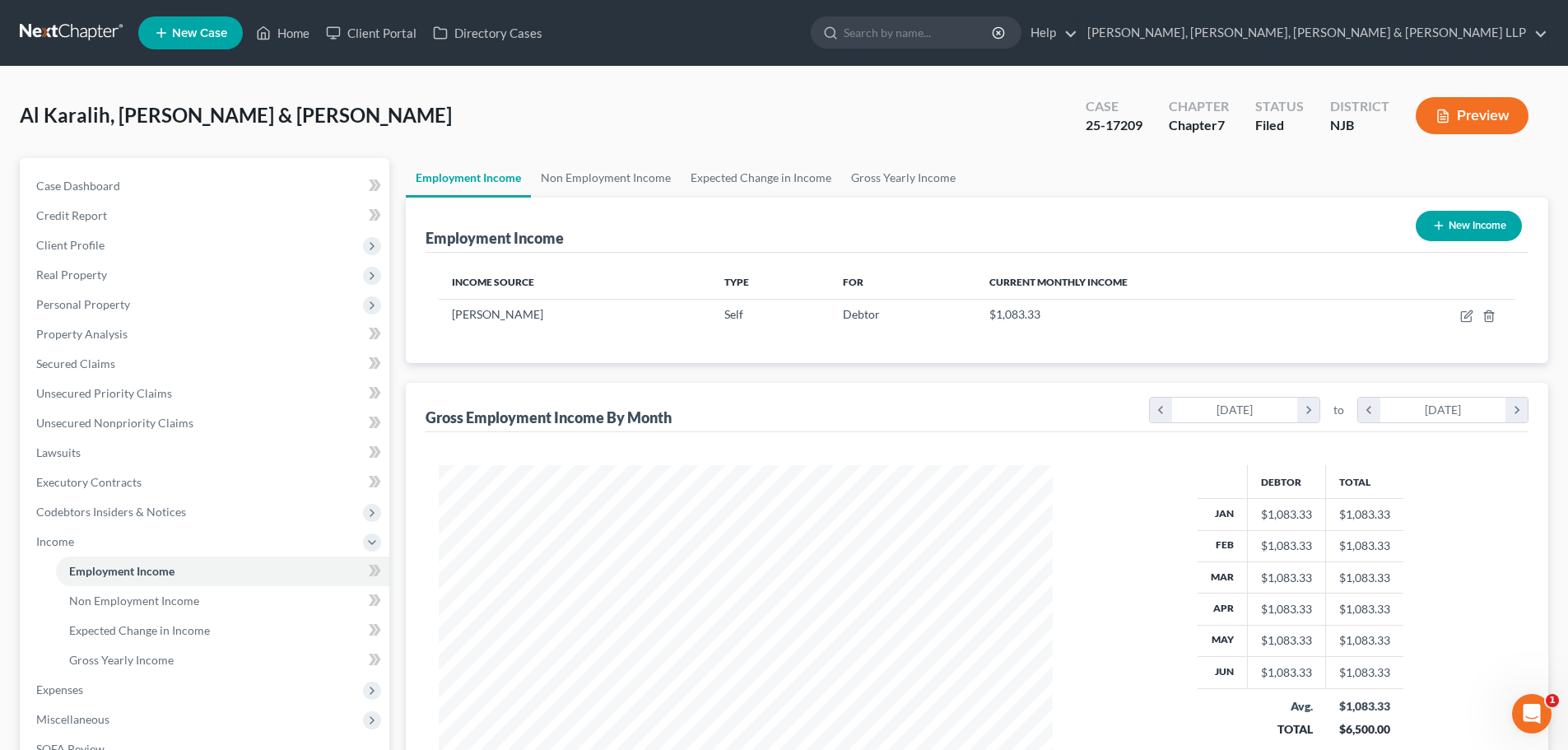
scroll to position [823131, 822654]
click at [293, 34] on link "Home" at bounding box center [282, 33] width 70 height 29
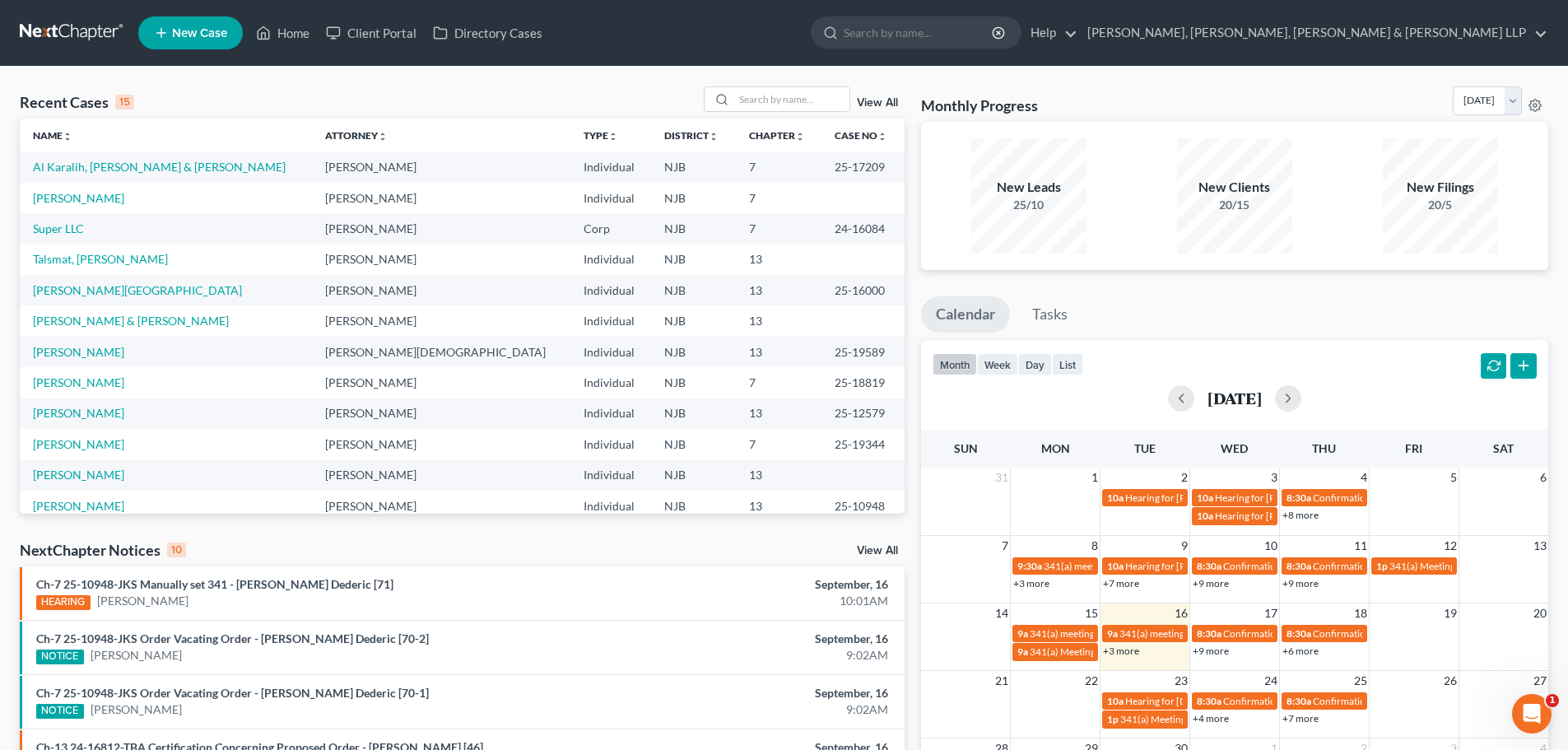
click at [86, 205] on td "[PERSON_NAME]" at bounding box center [166, 198] width 292 height 30
click at [92, 193] on link "[PERSON_NAME]" at bounding box center [79, 198] width 92 height 14
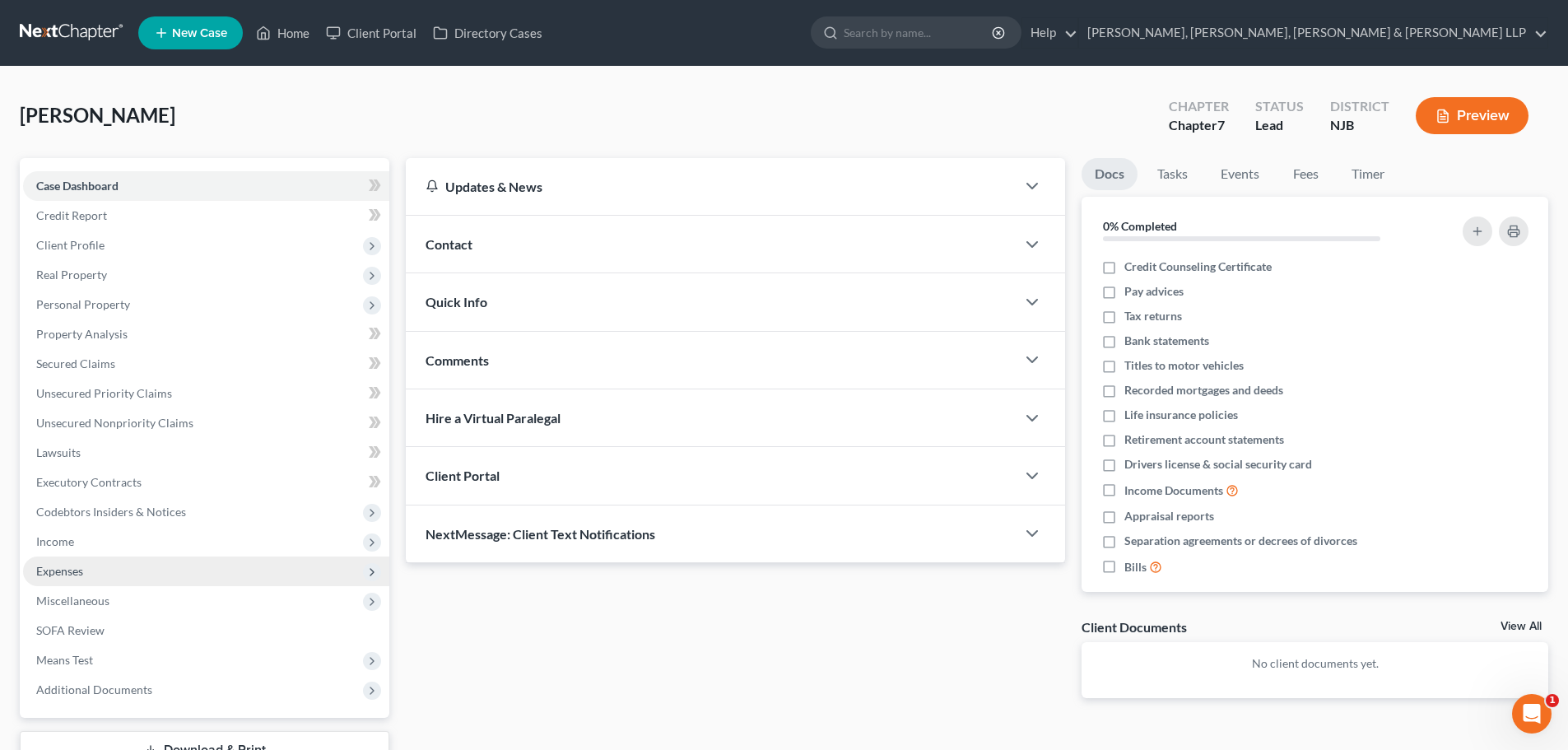
click at [79, 547] on span "Income" at bounding box center [206, 542] width 366 height 29
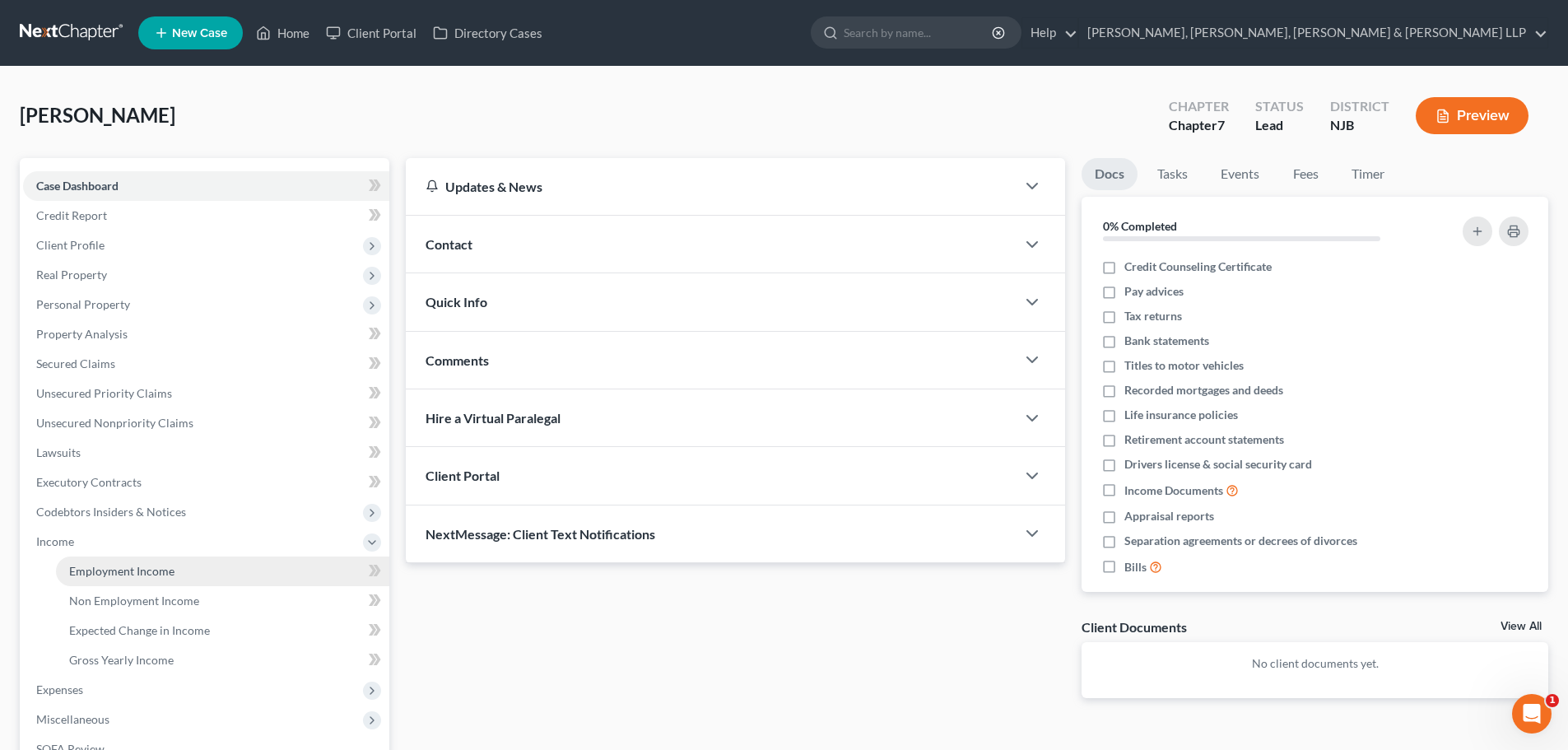
drag, startPoint x: 144, startPoint y: 575, endPoint x: 1161, endPoint y: 255, distance: 1066.2
click at [145, 575] on span "Employment Income" at bounding box center [122, 571] width 105 height 14
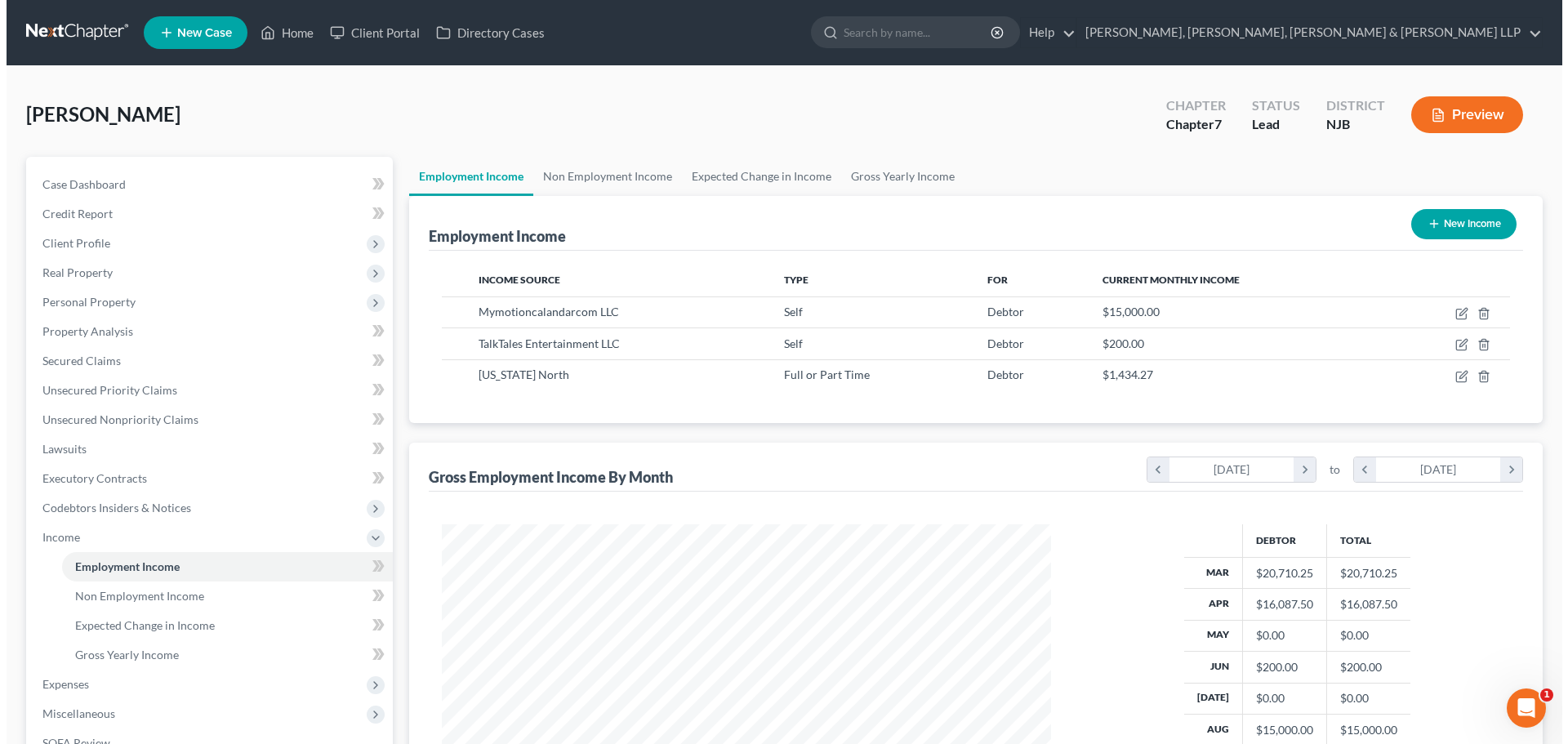
scroll to position [304, 642]
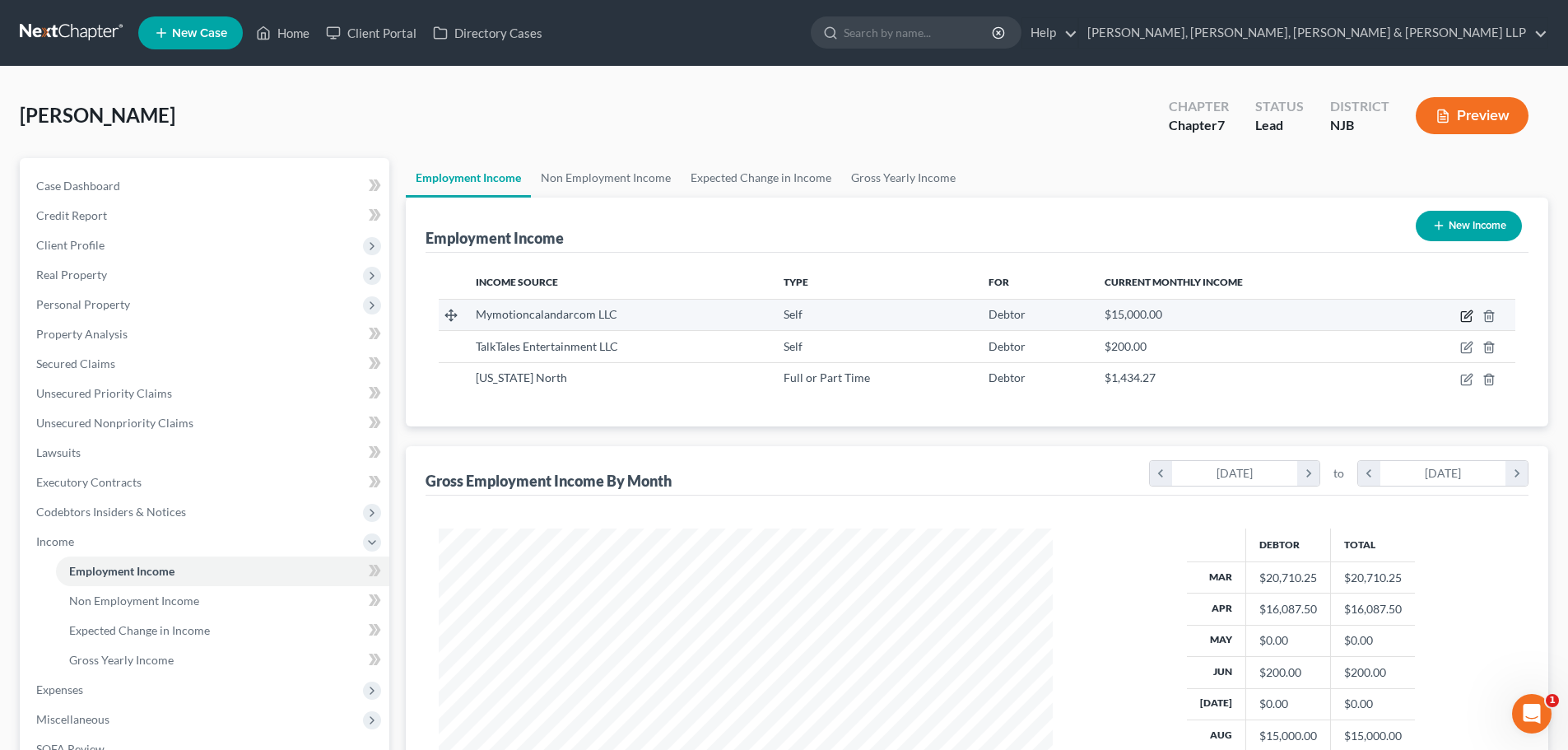
click at [1461, 321] on icon "button" at bounding box center [1467, 315] width 13 height 13
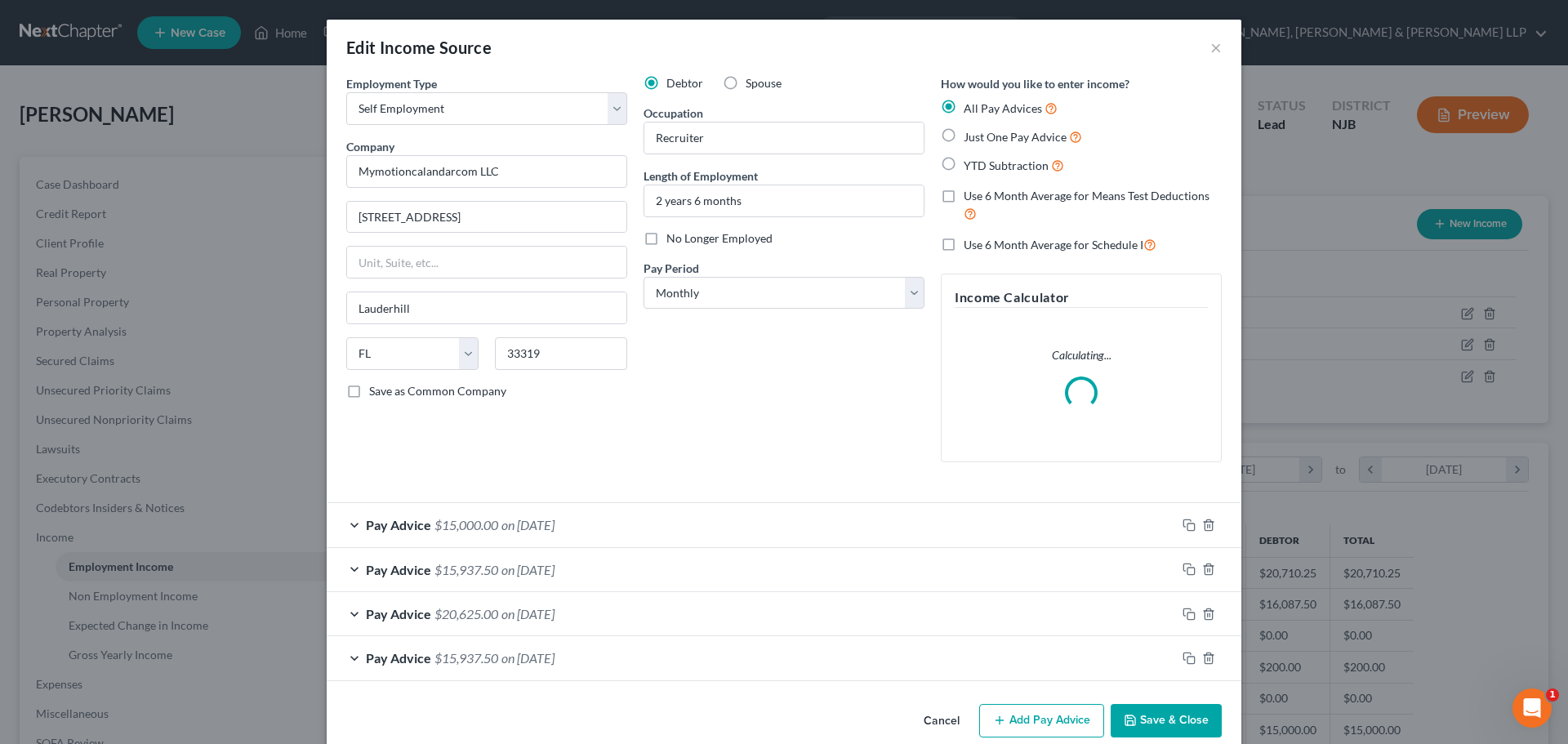
scroll to position [307, 648]
click at [1017, 705] on button "Add Pay Advice" at bounding box center [1042, 721] width 125 height 34
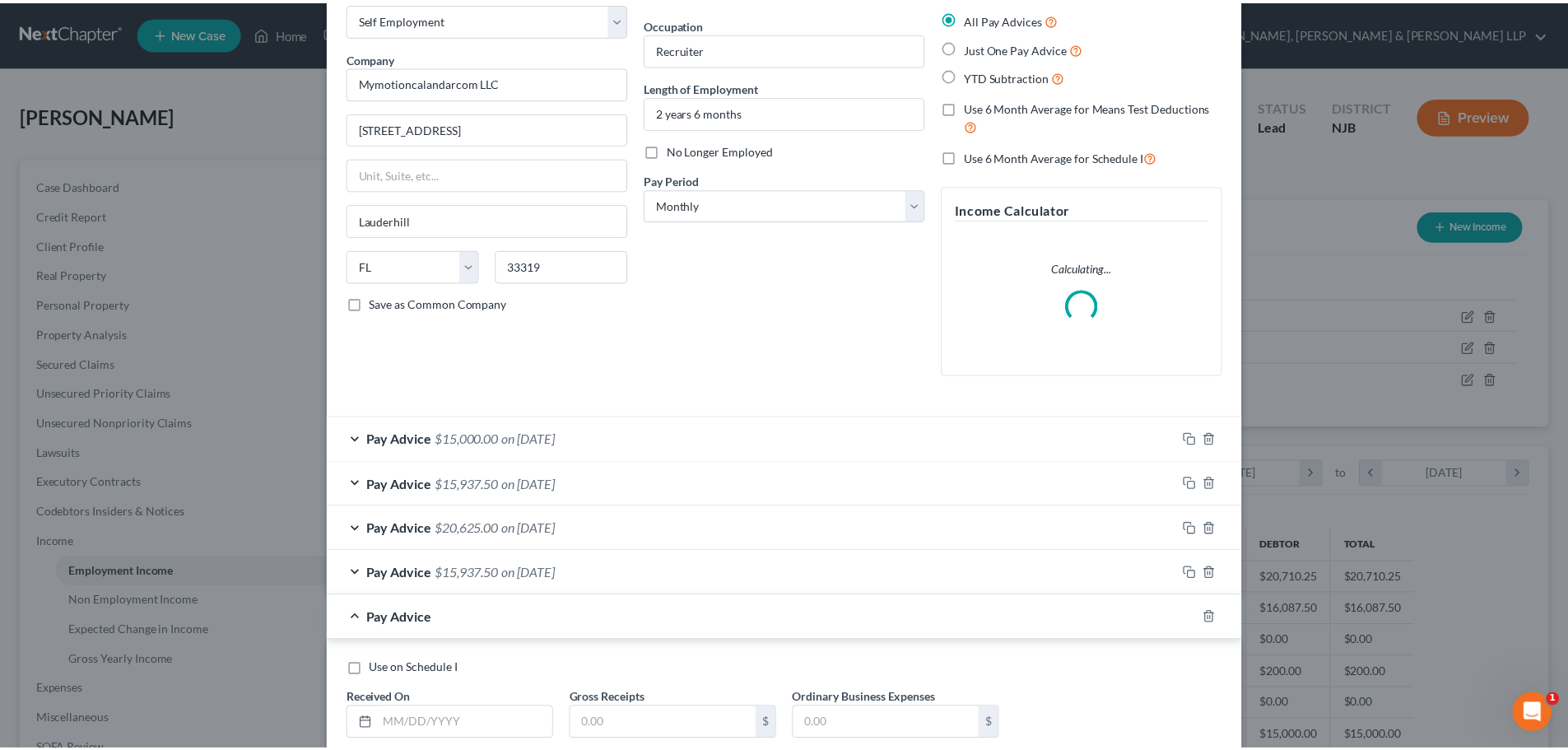
scroll to position [197, 0]
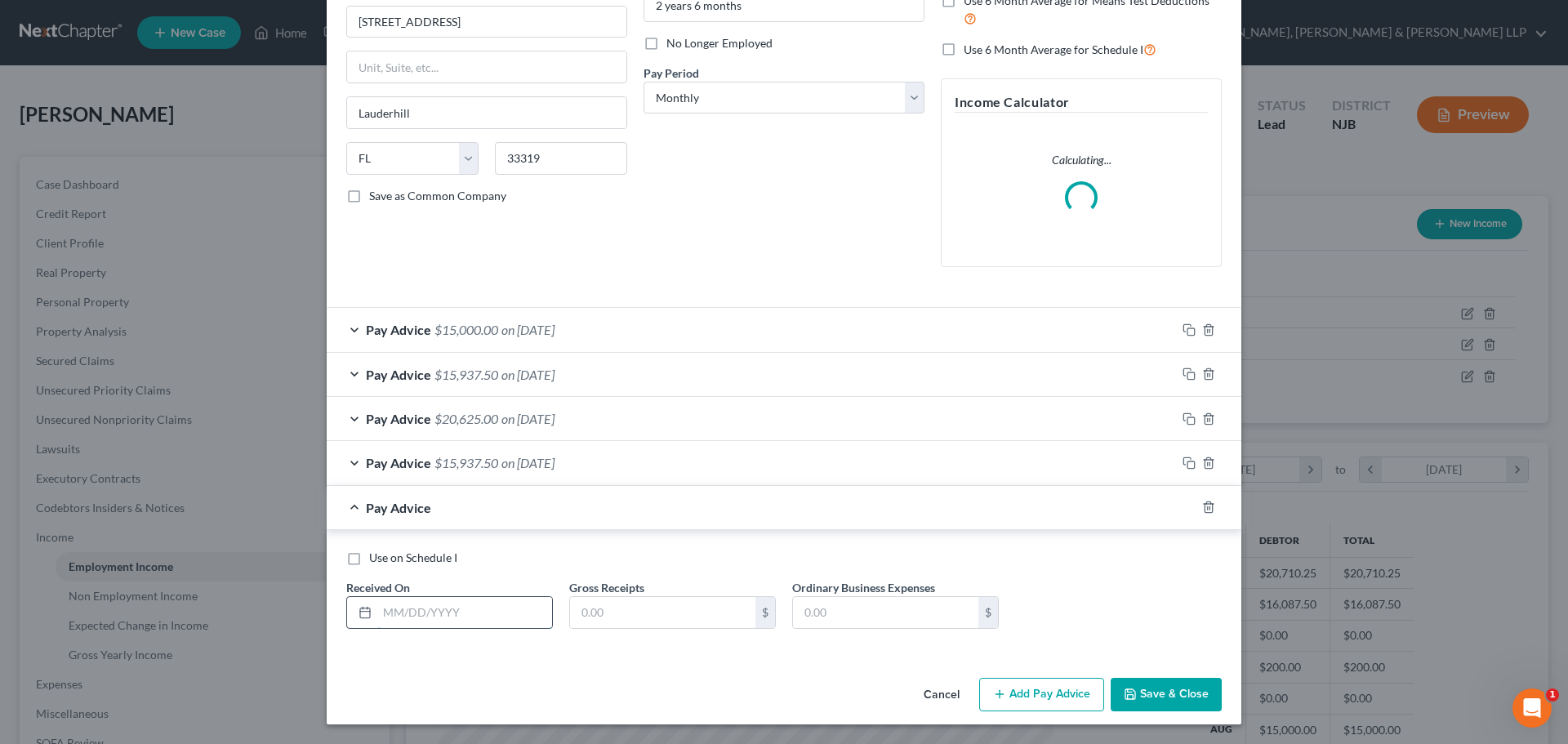
click at [477, 618] on input "text" at bounding box center [464, 613] width 175 height 31
click at [657, 611] on input "text" at bounding box center [662, 613] width 185 height 31
click at [361, 561] on div "Use on Schedule I" at bounding box center [784, 557] width 876 height 16
click at [369, 562] on label "Use on Schedule I" at bounding box center [413, 557] width 88 height 16
click at [375, 561] on input "Use on Schedule I" at bounding box center [380, 555] width 10 height 10
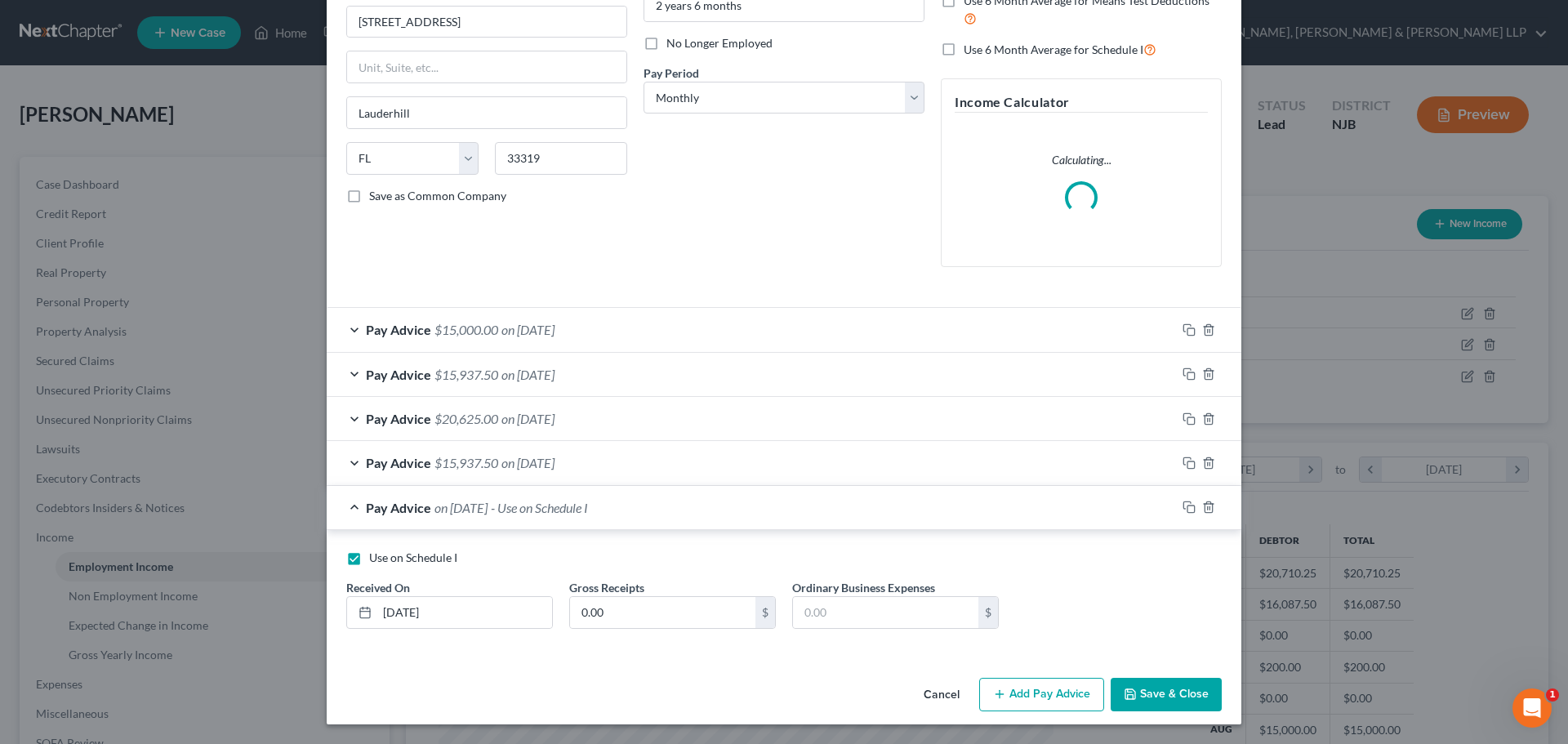
click at [1171, 699] on button "Save & Close" at bounding box center [1166, 695] width 111 height 34
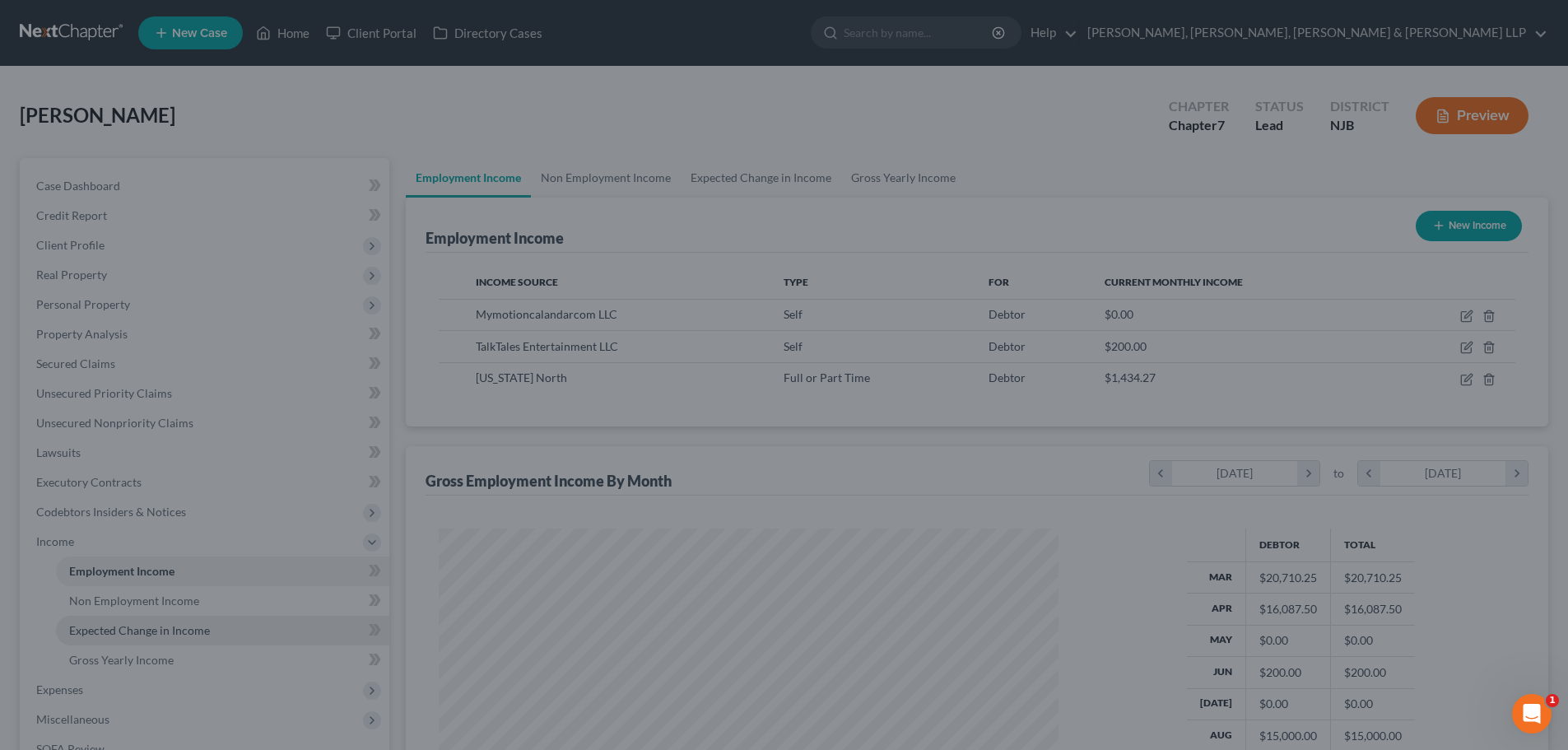
scroll to position [823131, 822654]
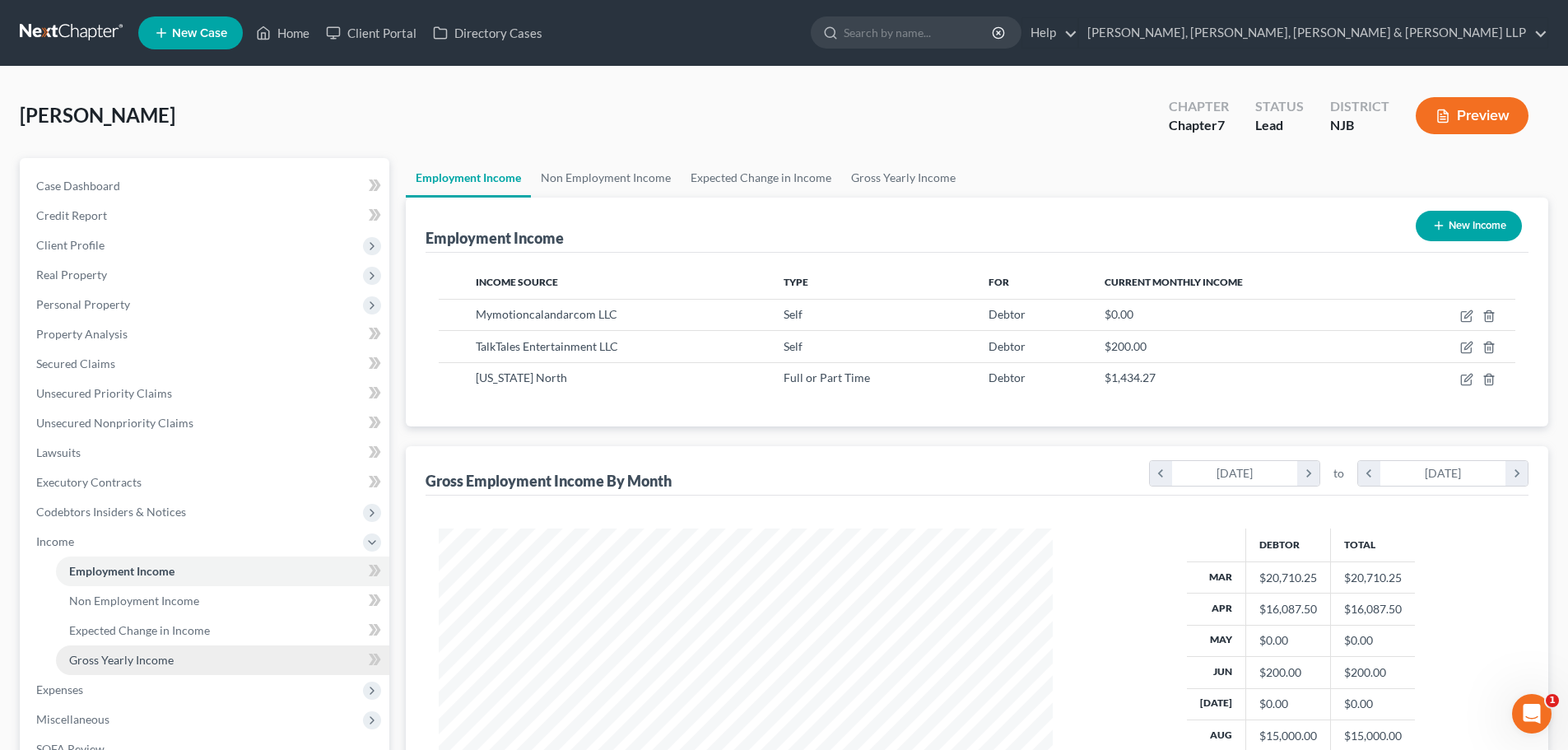
drag, startPoint x: 103, startPoint y: 657, endPoint x: 109, endPoint y: 664, distance: 9.2
click at [103, 657] on span "Gross Yearly Income" at bounding box center [121, 660] width 105 height 14
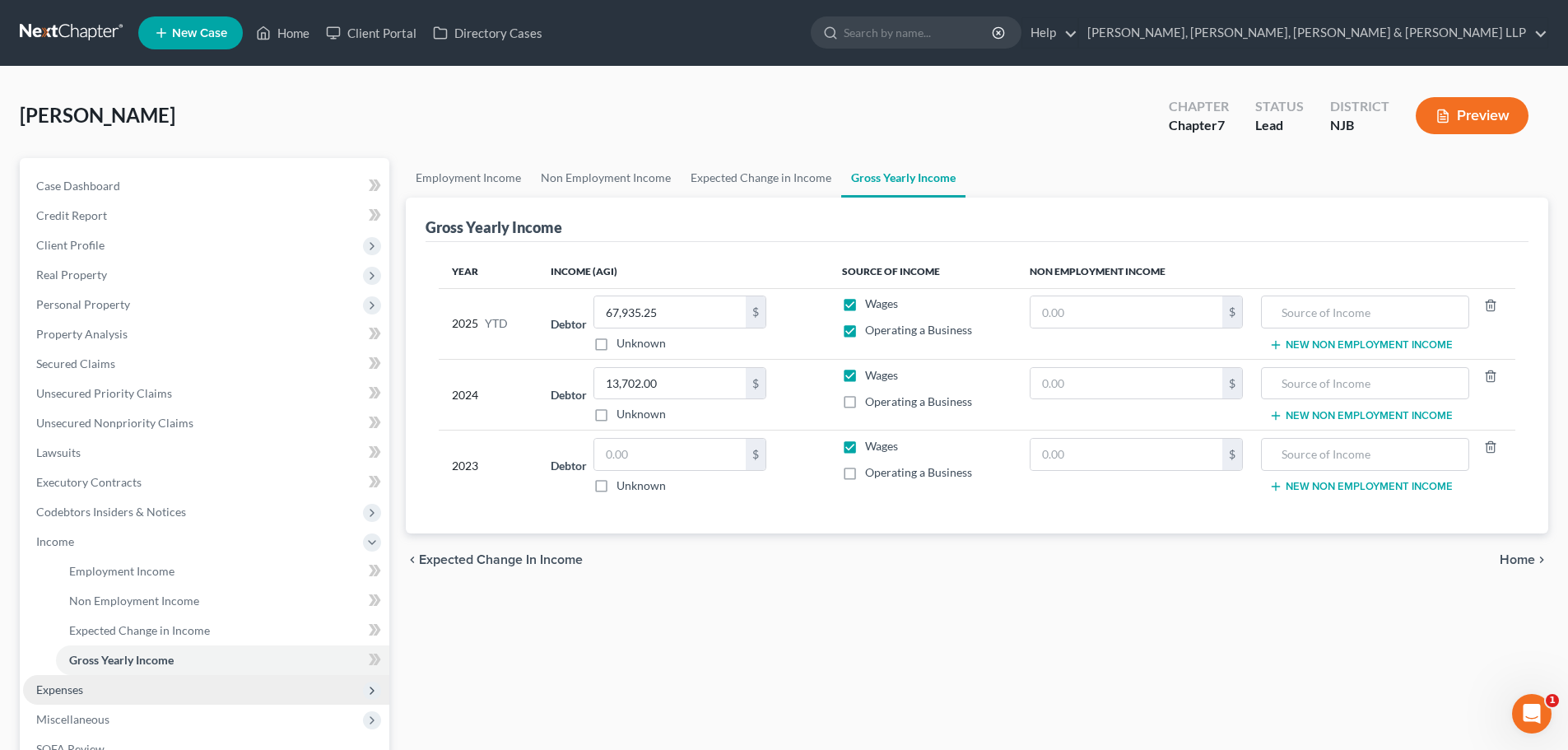
drag, startPoint x: 83, startPoint y: 678, endPoint x: 115, endPoint y: 683, distance: 32.4
click at [83, 678] on span "Expenses" at bounding box center [206, 690] width 366 height 29
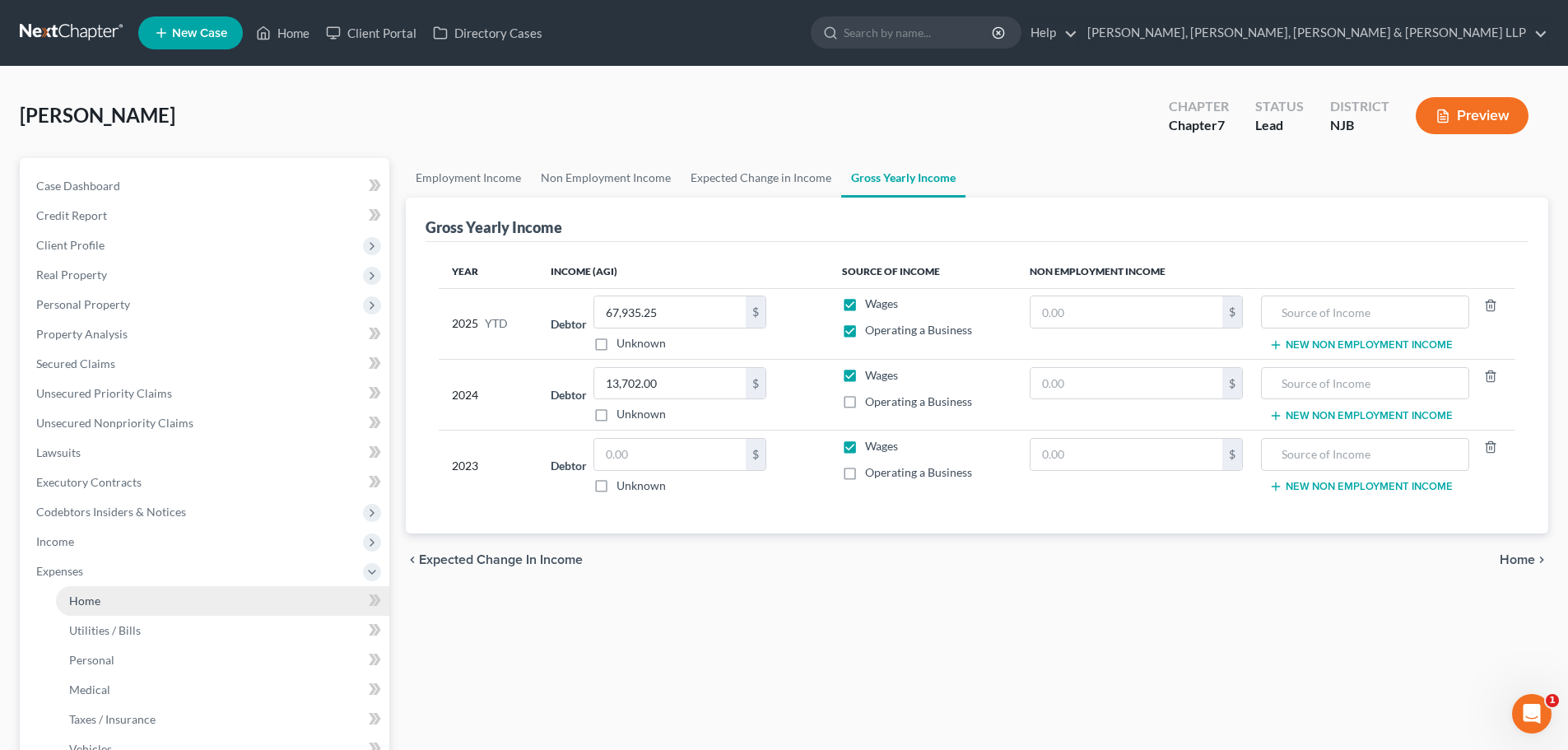
click at [97, 608] on link "Home" at bounding box center [223, 601] width 333 height 29
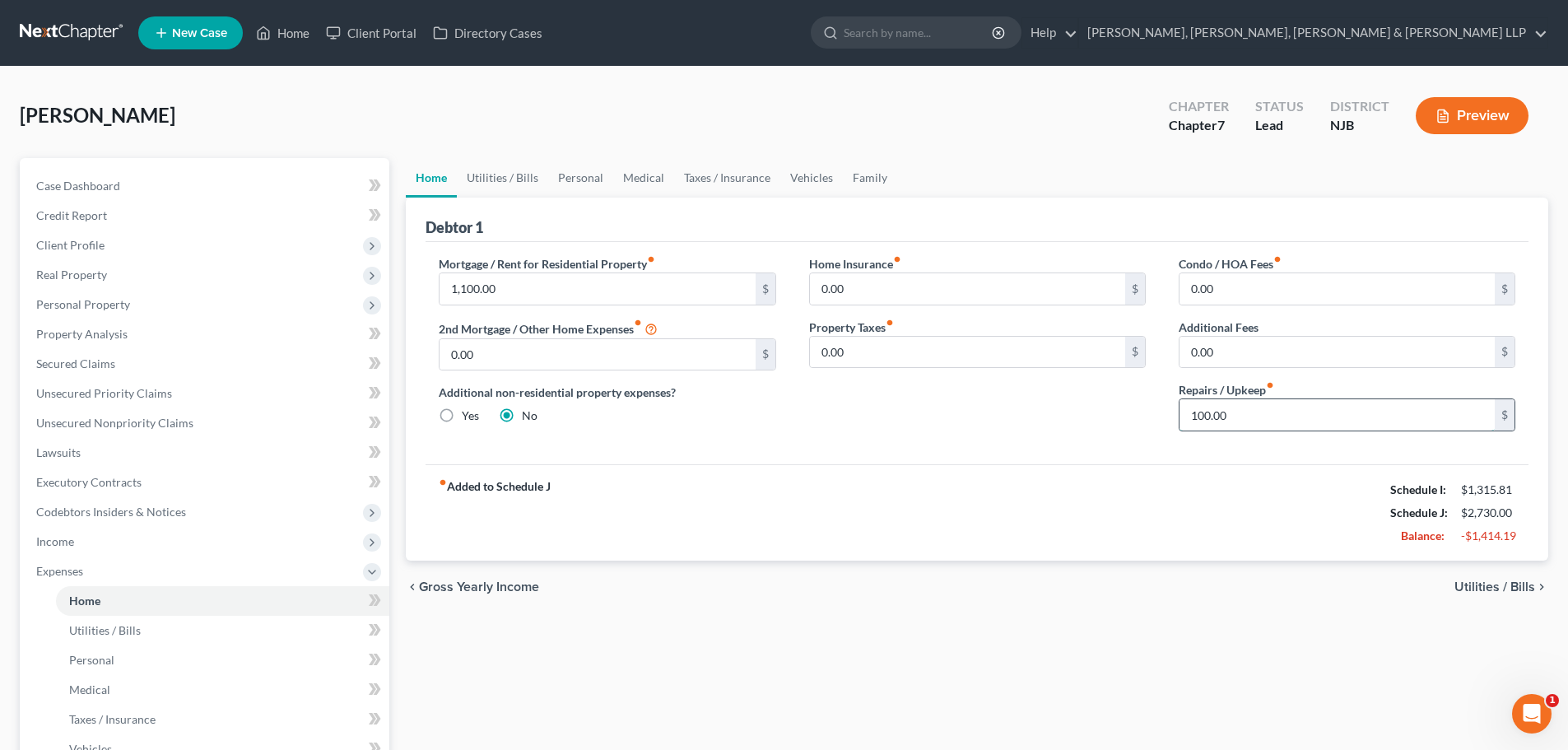
click at [1267, 414] on input "100.00" at bounding box center [1337, 415] width 315 height 31
click at [482, 177] on link "Utilities / Bills" at bounding box center [503, 178] width 92 height 40
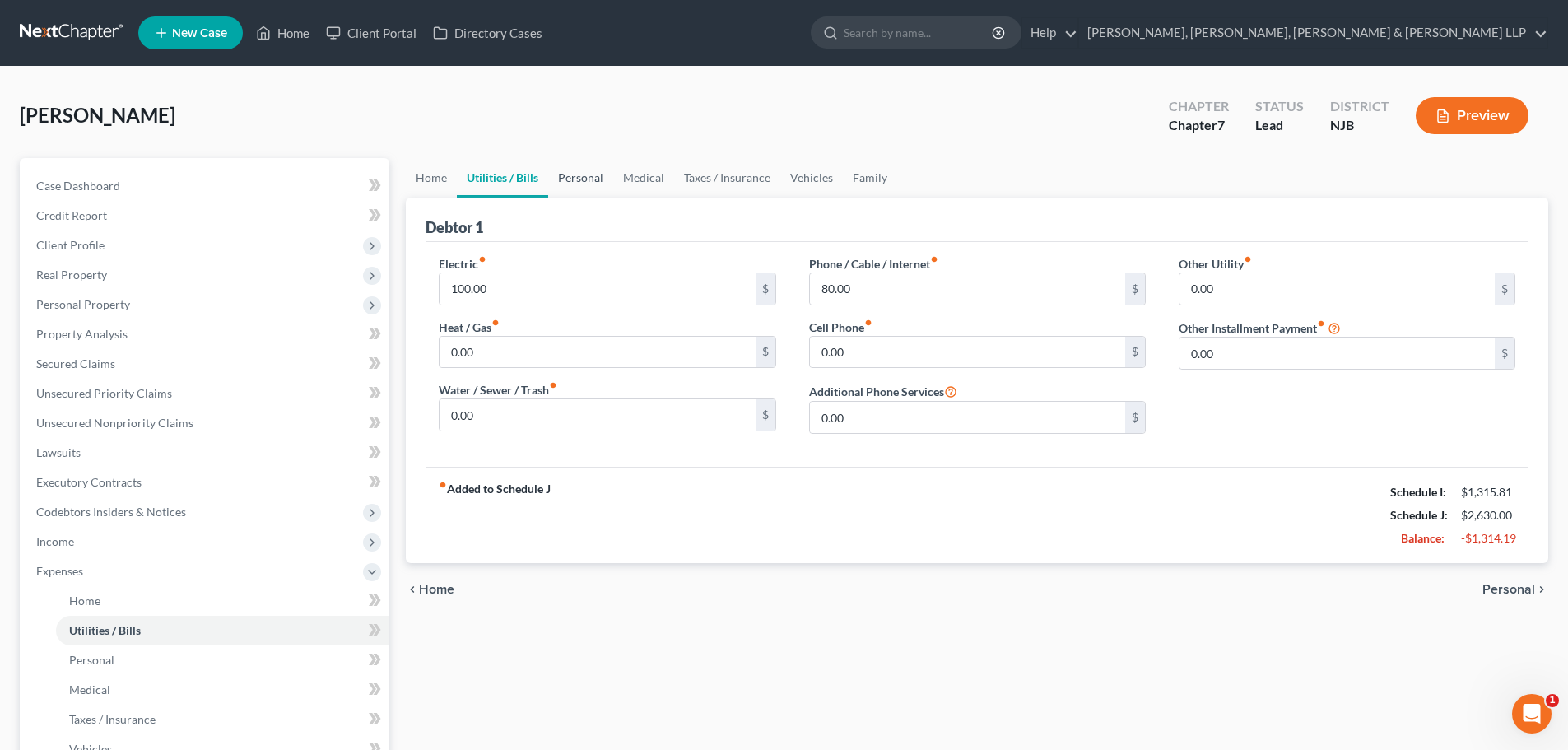
click at [570, 183] on link "Personal" at bounding box center [581, 178] width 65 height 40
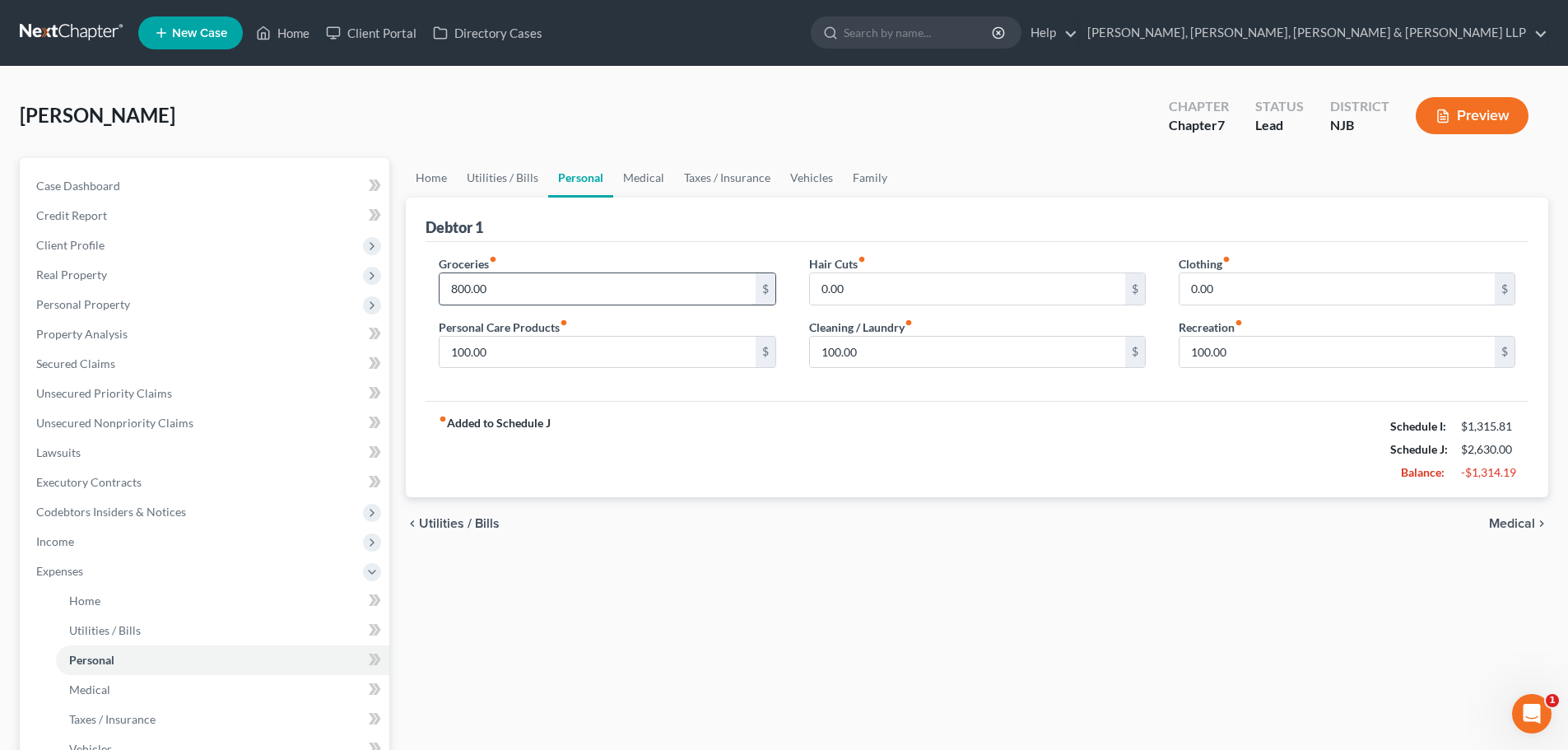
click at [512, 283] on input "800.00" at bounding box center [597, 289] width 315 height 31
drag, startPoint x: 630, startPoint y: 181, endPoint x: 721, endPoint y: 173, distance: 91.4
click at [631, 180] on link "Medical" at bounding box center [644, 178] width 61 height 40
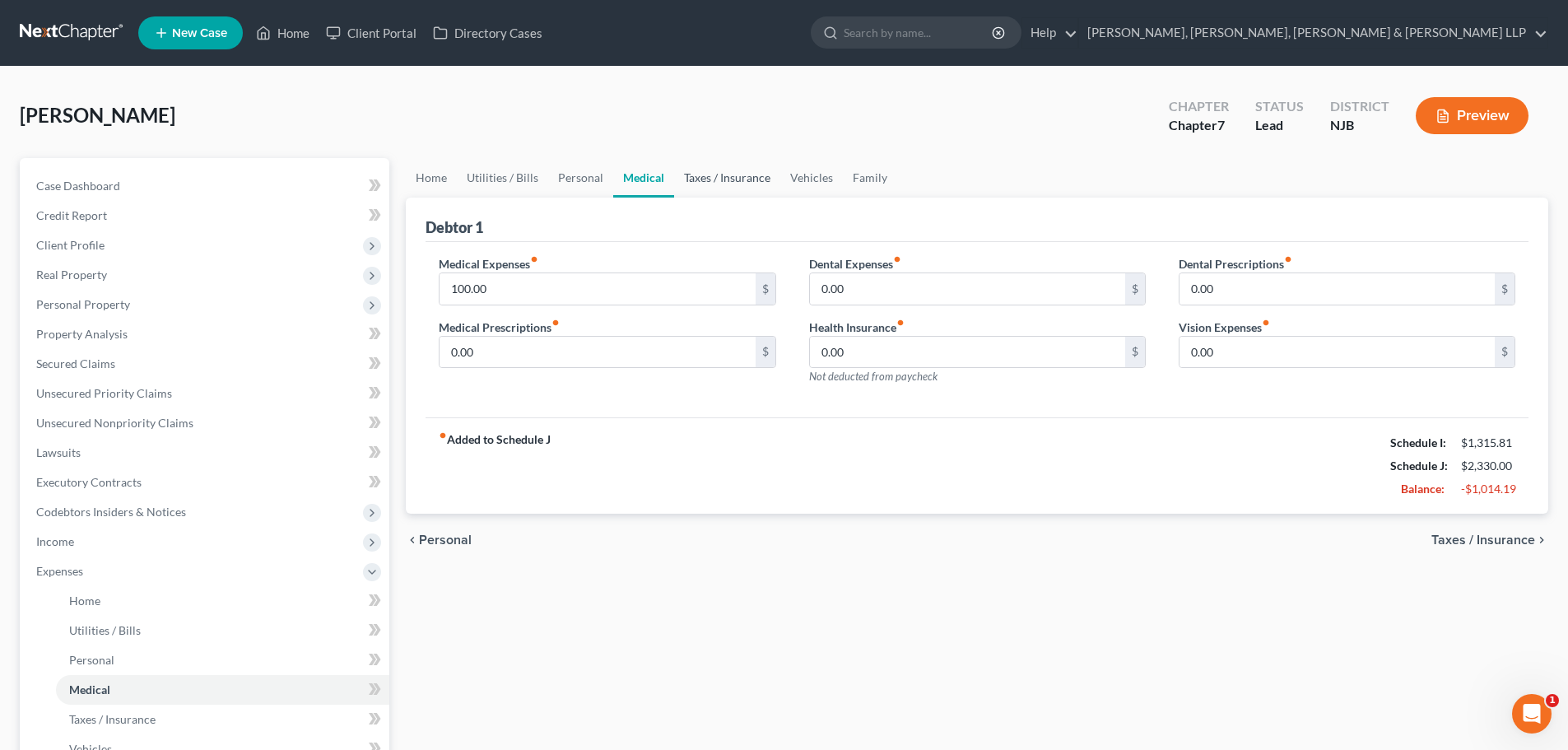
click at [721, 173] on link "Taxes / Insurance" at bounding box center [727, 178] width 106 height 40
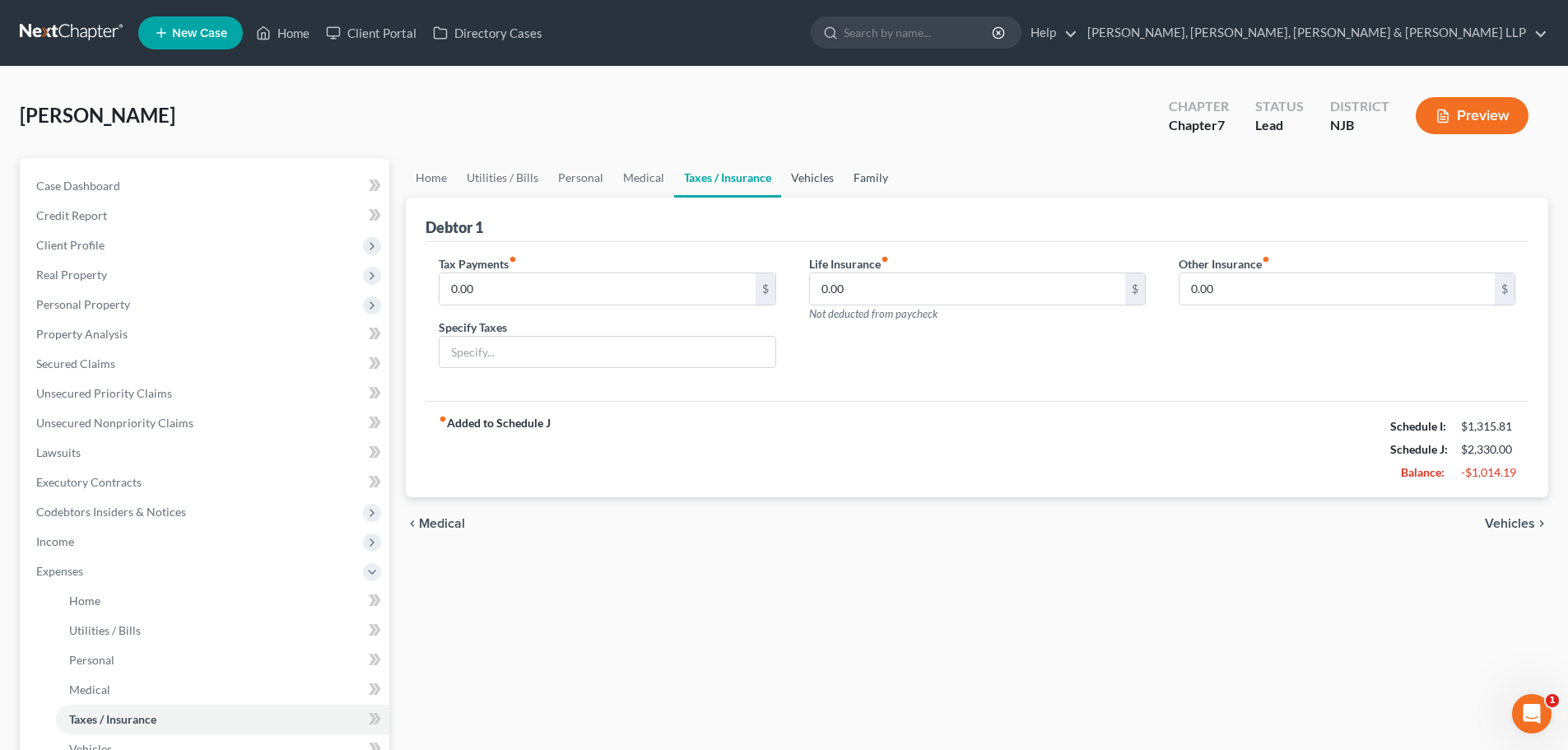
drag, startPoint x: 795, startPoint y: 172, endPoint x: 858, endPoint y: 172, distance: 63.0
click at [795, 172] on link "Vehicles" at bounding box center [812, 178] width 62 height 40
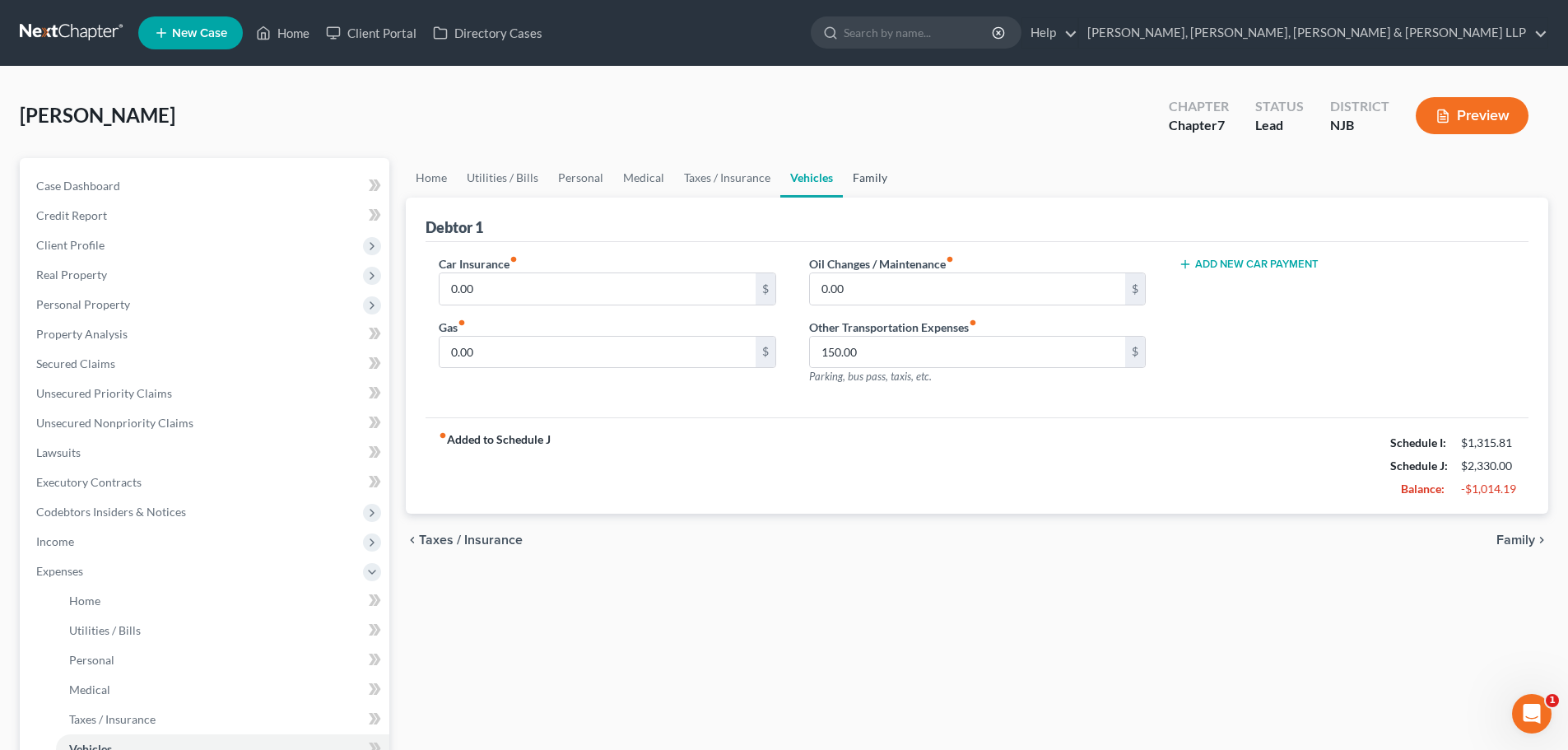
click at [858, 173] on link "Family" at bounding box center [870, 178] width 54 height 40
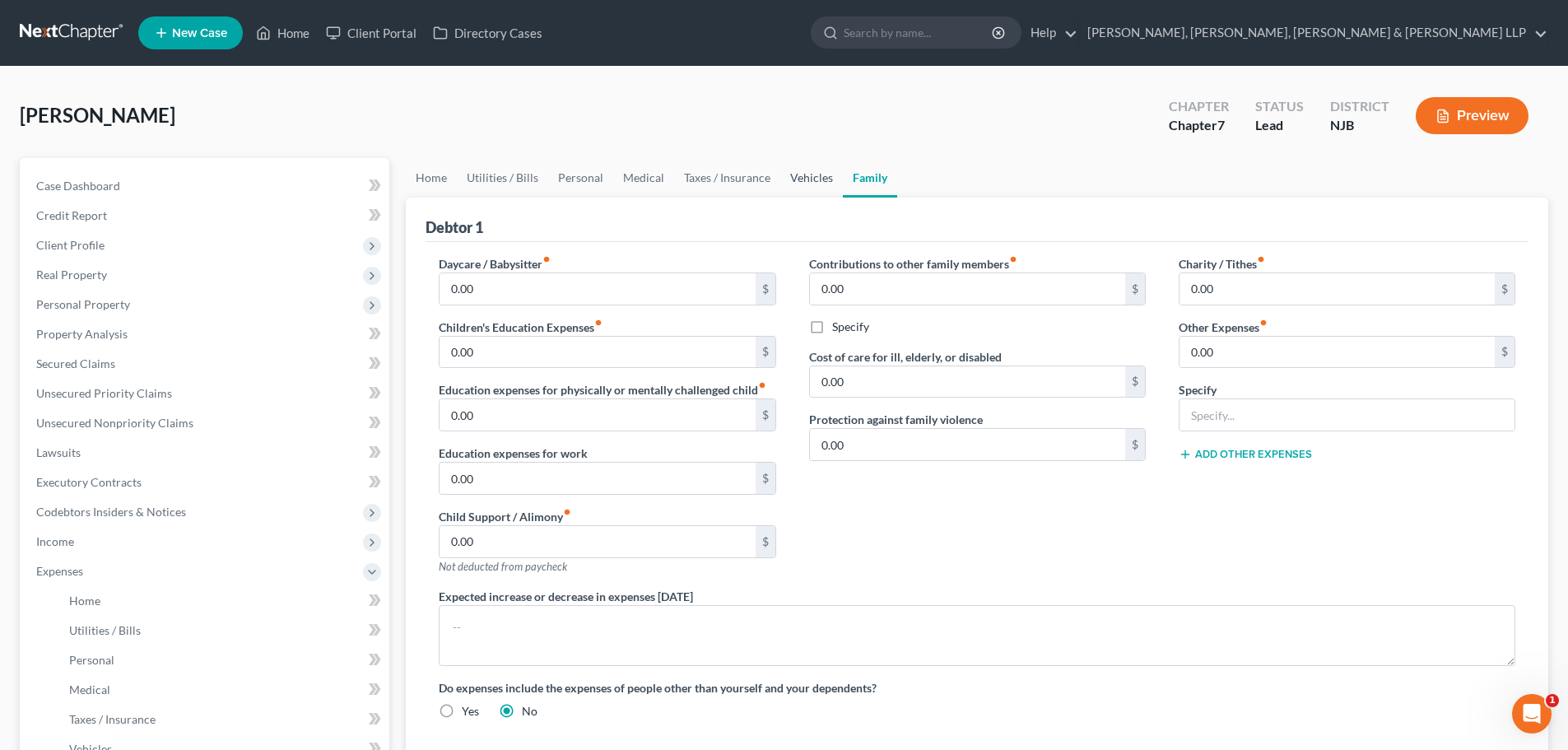
click at [805, 175] on link "Vehicles" at bounding box center [811, 178] width 62 height 40
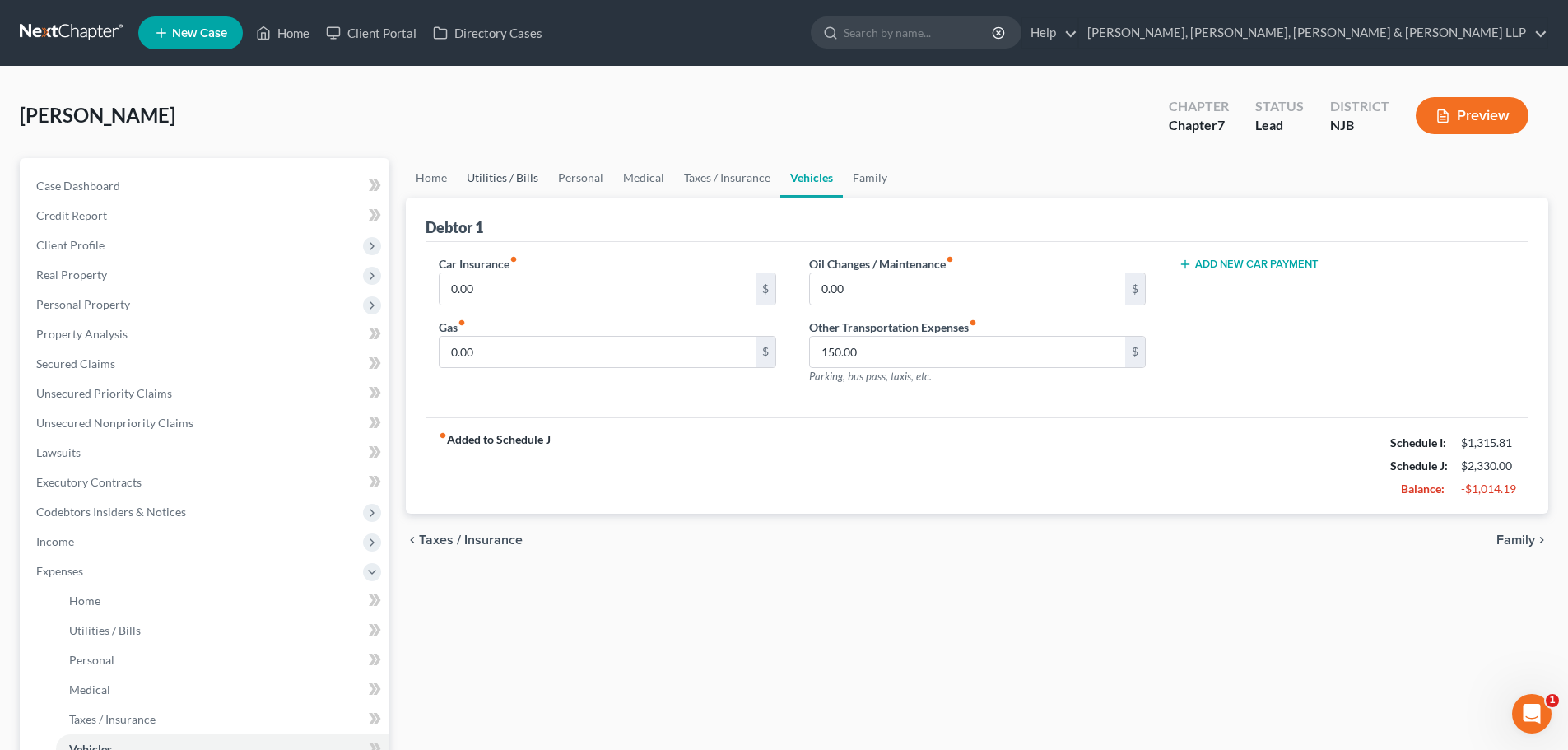
click at [506, 180] on link "Utilities / Bills" at bounding box center [503, 178] width 92 height 40
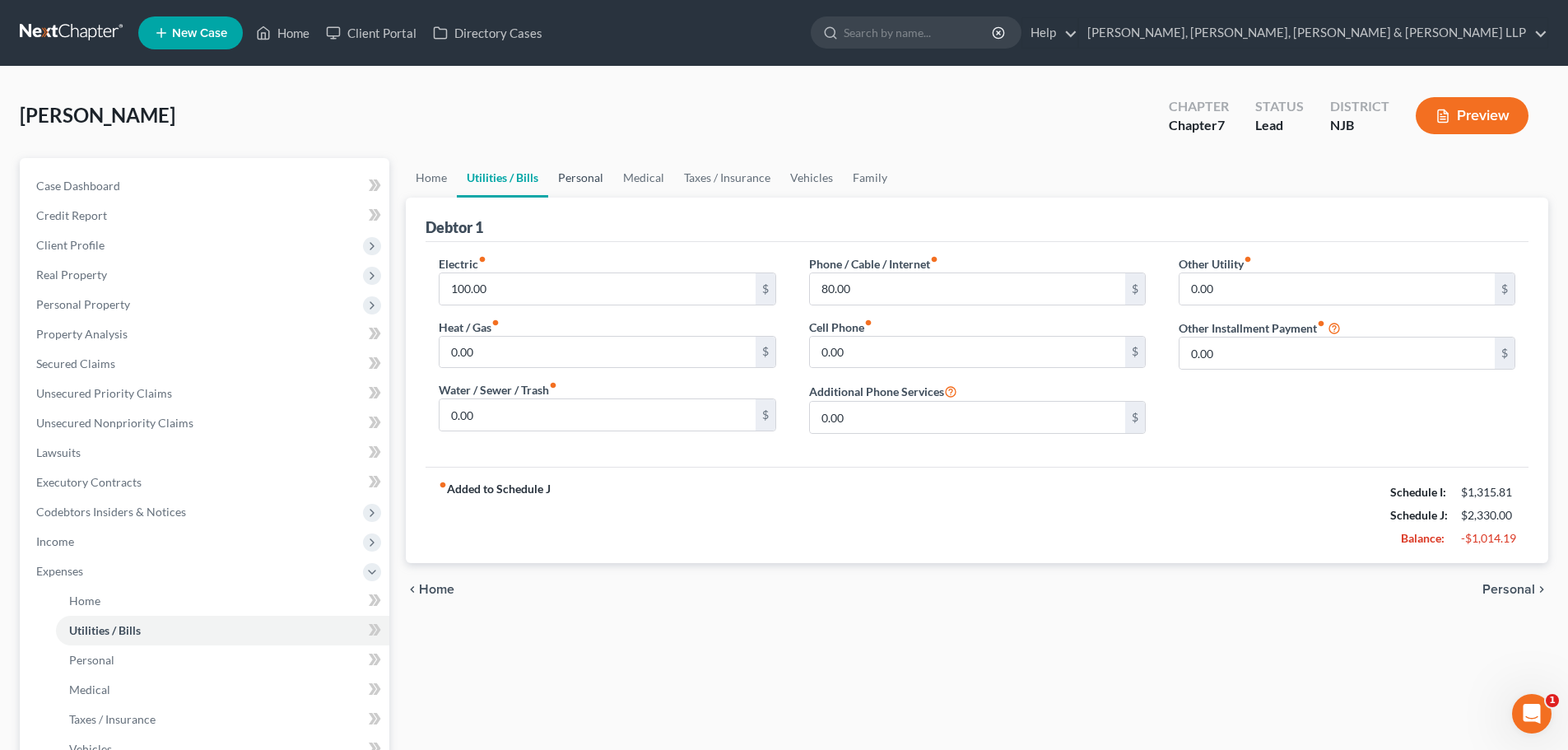
click at [596, 180] on link "Personal" at bounding box center [581, 178] width 65 height 40
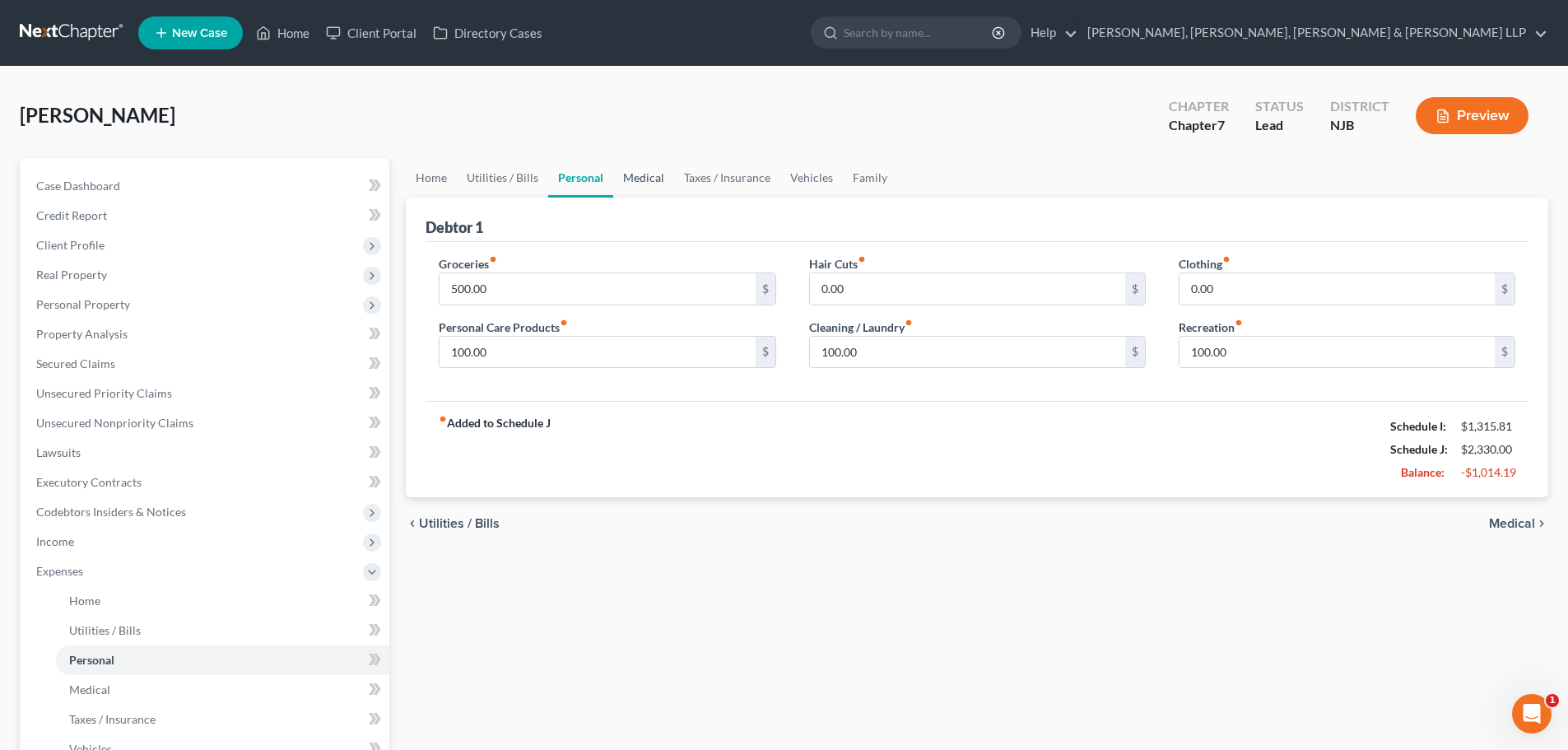
click at [640, 184] on link "Medical" at bounding box center [644, 178] width 61 height 40
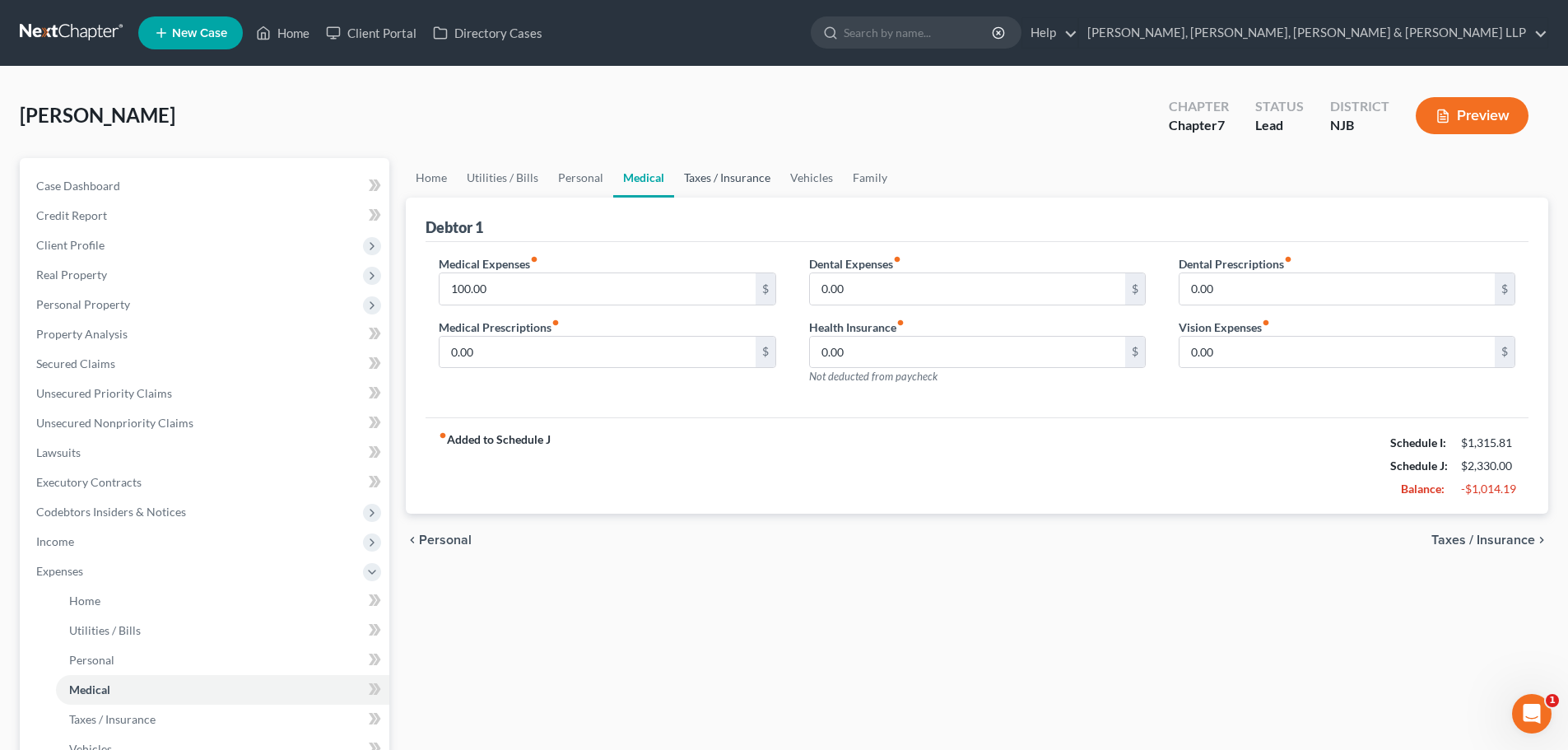
click at [701, 184] on link "Taxes / Insurance" at bounding box center [727, 178] width 106 height 40
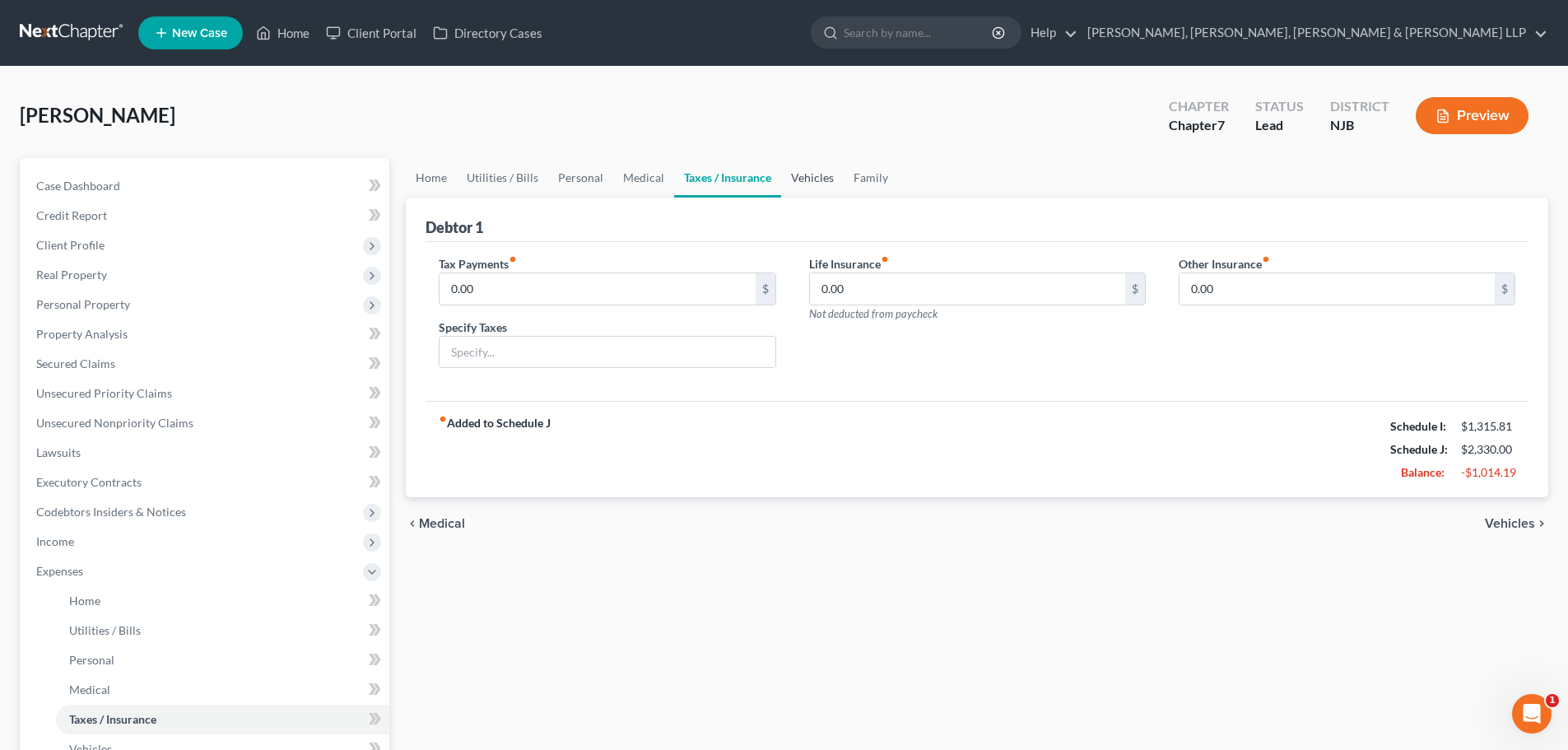
click at [800, 182] on link "Vehicles" at bounding box center [812, 178] width 62 height 40
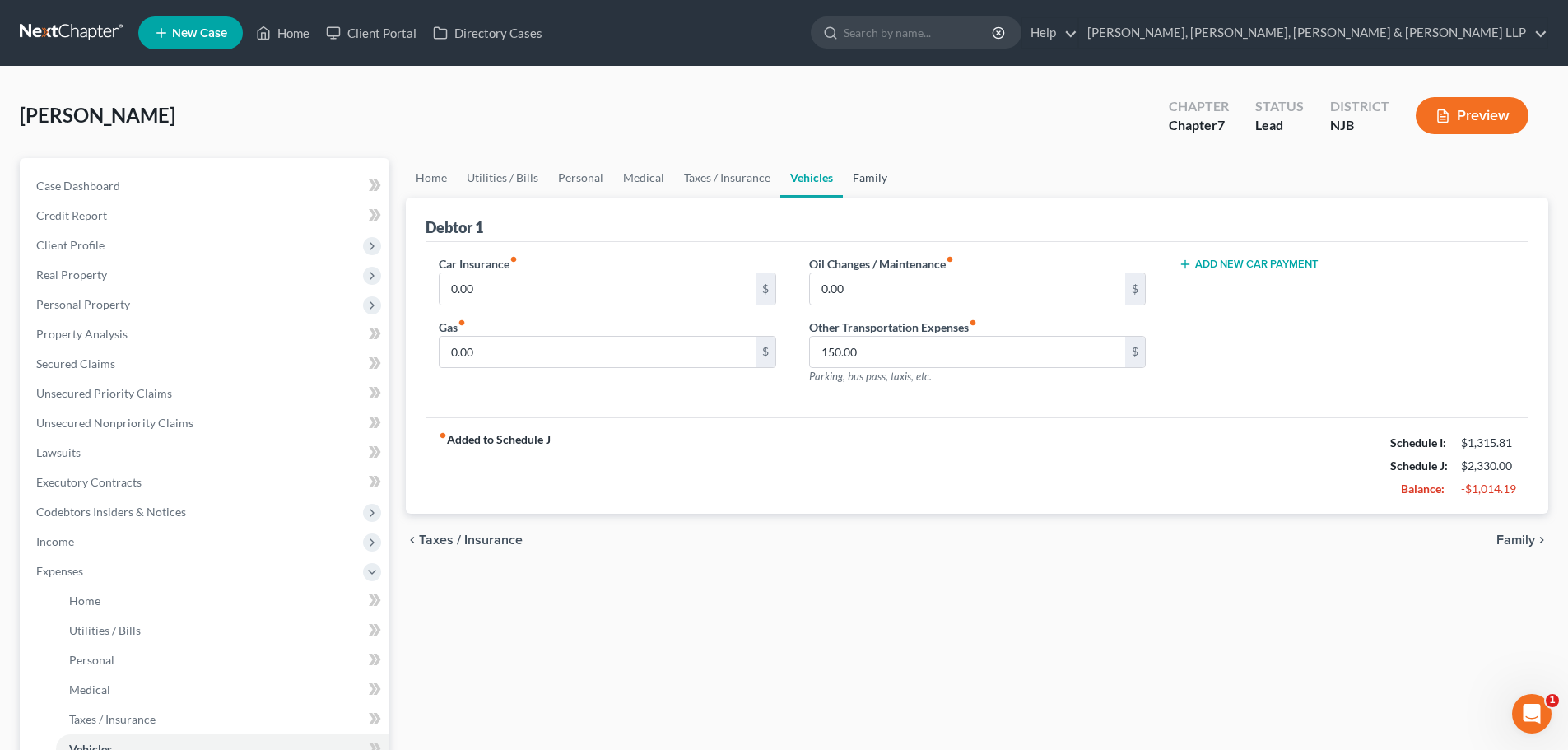
click at [854, 184] on link "Family" at bounding box center [870, 178] width 54 height 40
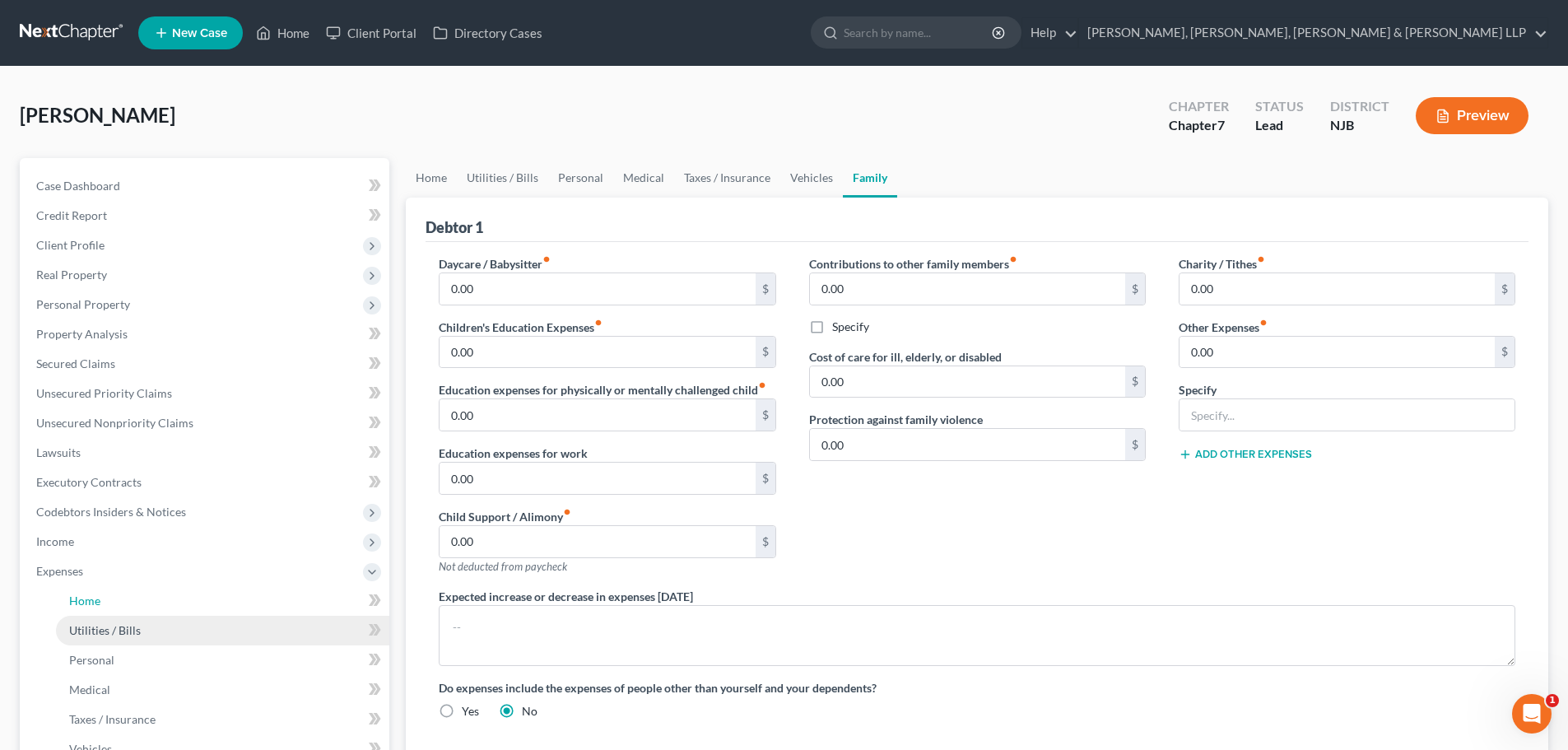
drag, startPoint x: 93, startPoint y: 601, endPoint x: 175, endPoint y: 630, distance: 87.0
click at [93, 601] on span "Home" at bounding box center [85, 601] width 31 height 14
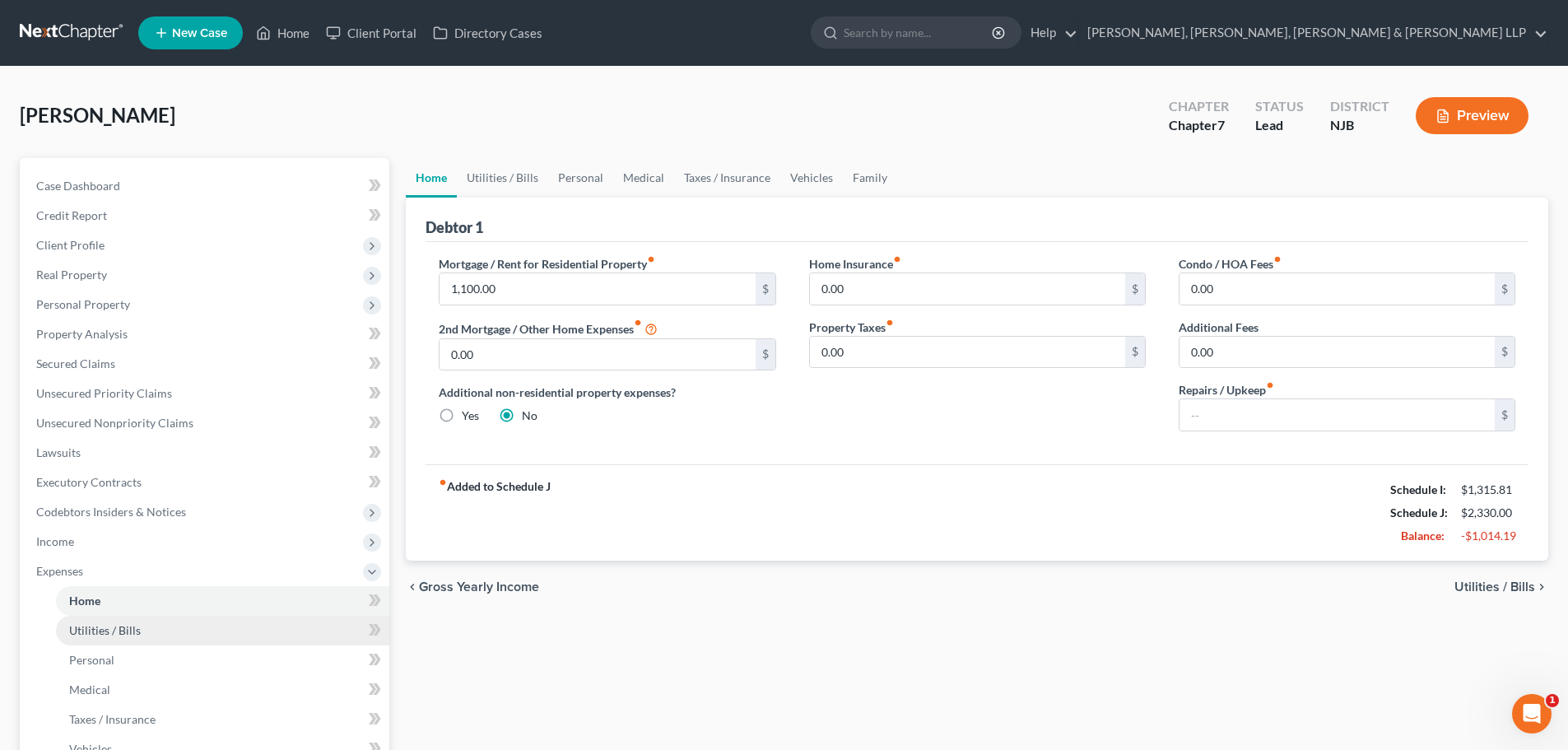
click at [165, 636] on link "Utilities / Bills" at bounding box center [223, 631] width 333 height 29
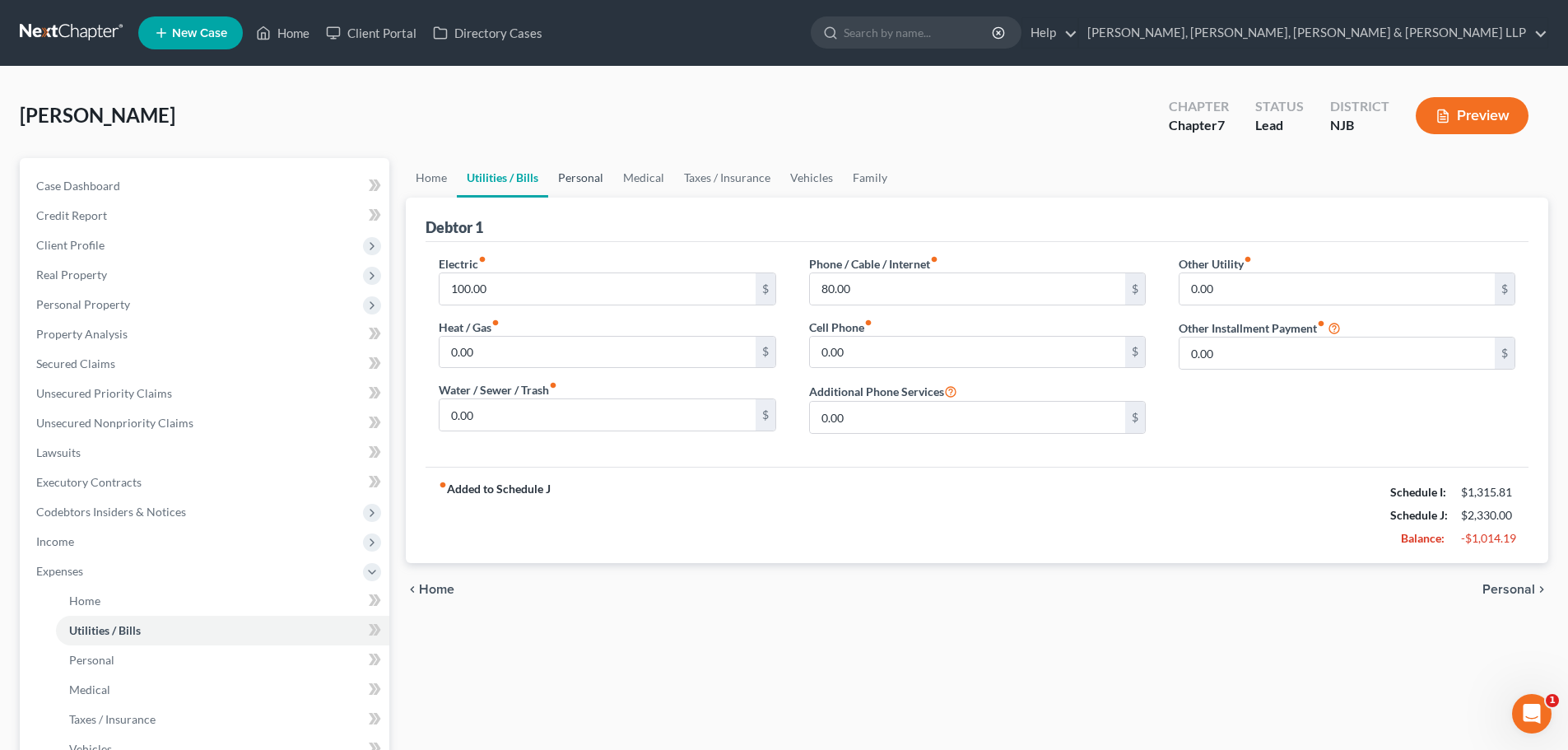
click at [573, 177] on link "Personal" at bounding box center [581, 178] width 65 height 40
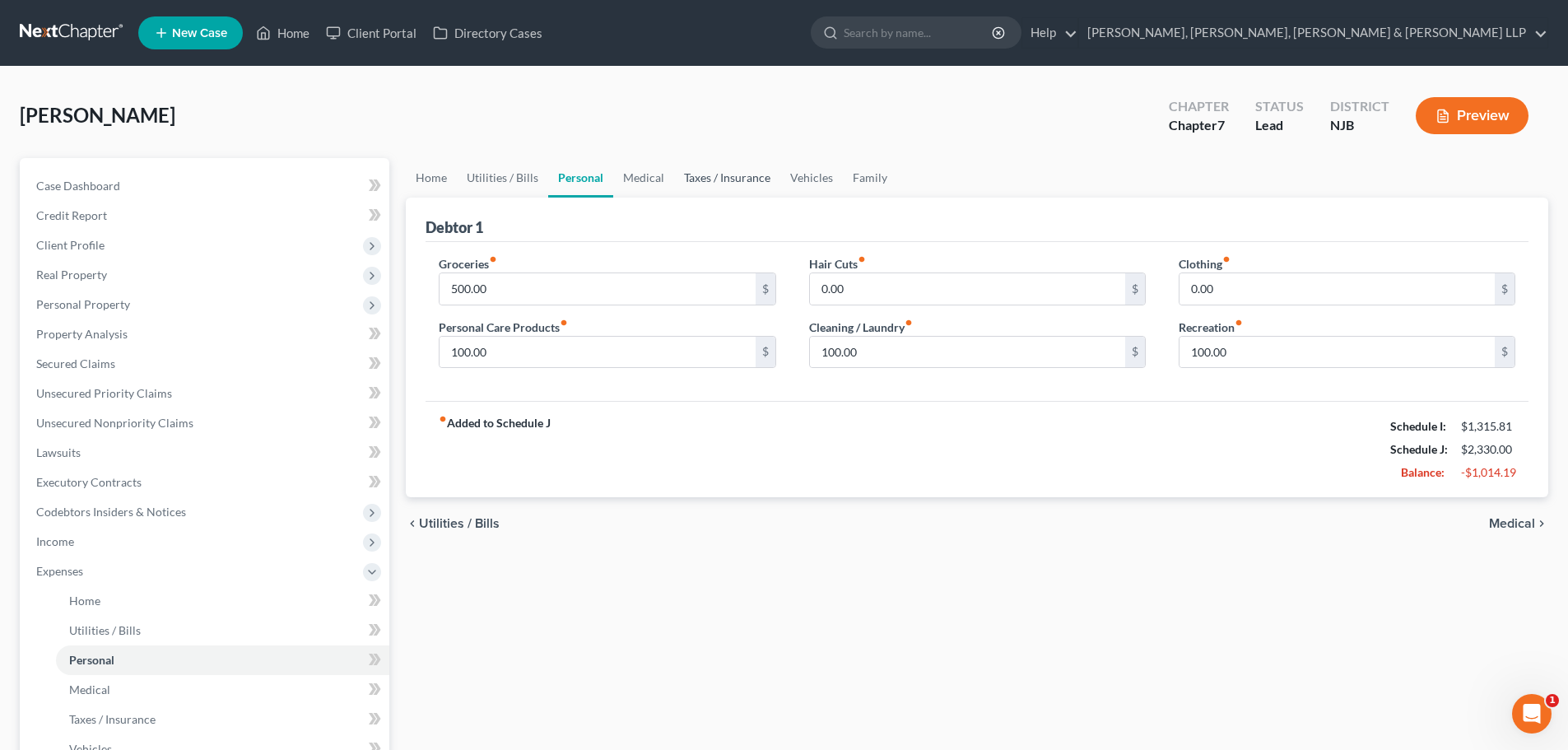
click at [717, 186] on link "Taxes / Insurance" at bounding box center [727, 178] width 106 height 40
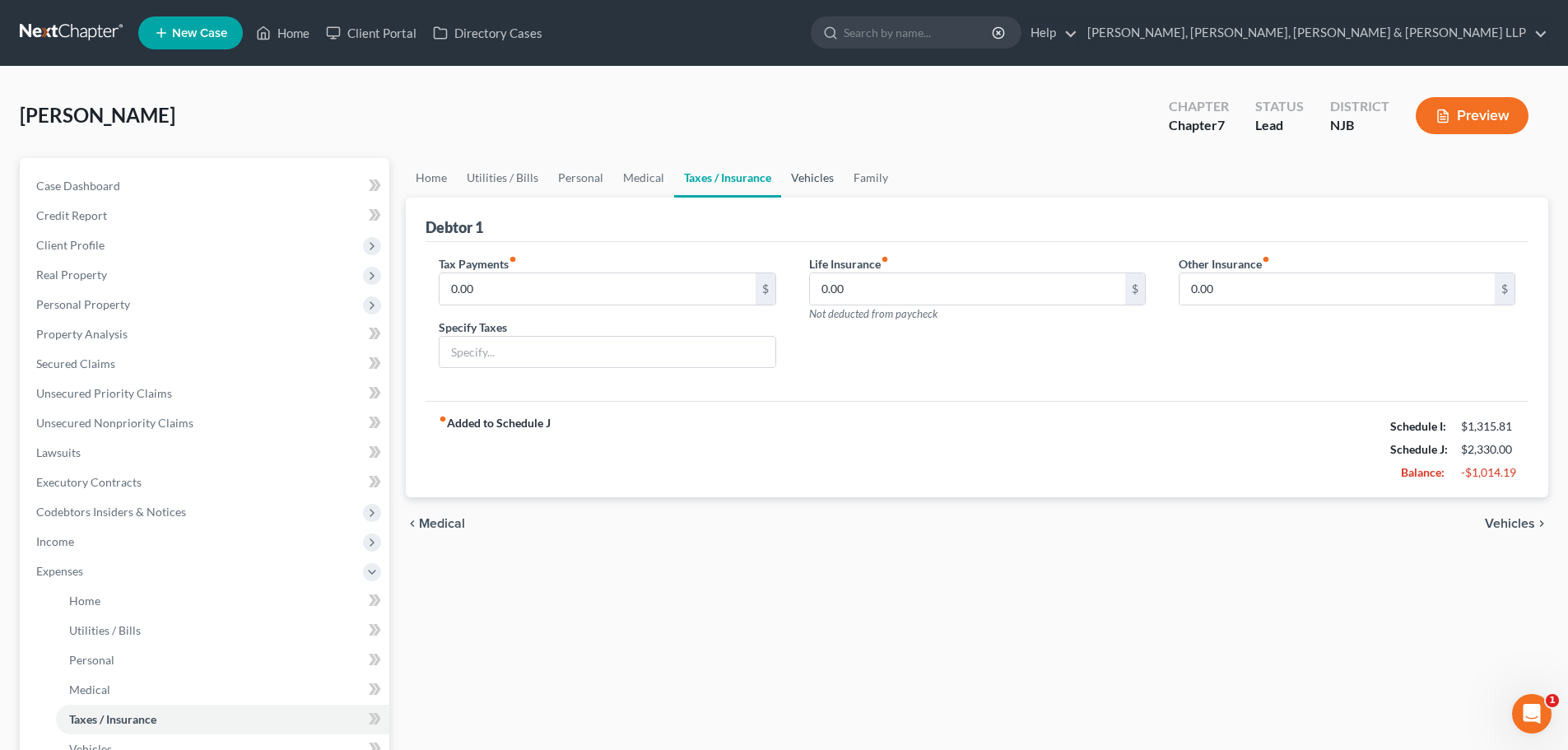
click at [798, 181] on link "Vehicles" at bounding box center [812, 178] width 62 height 40
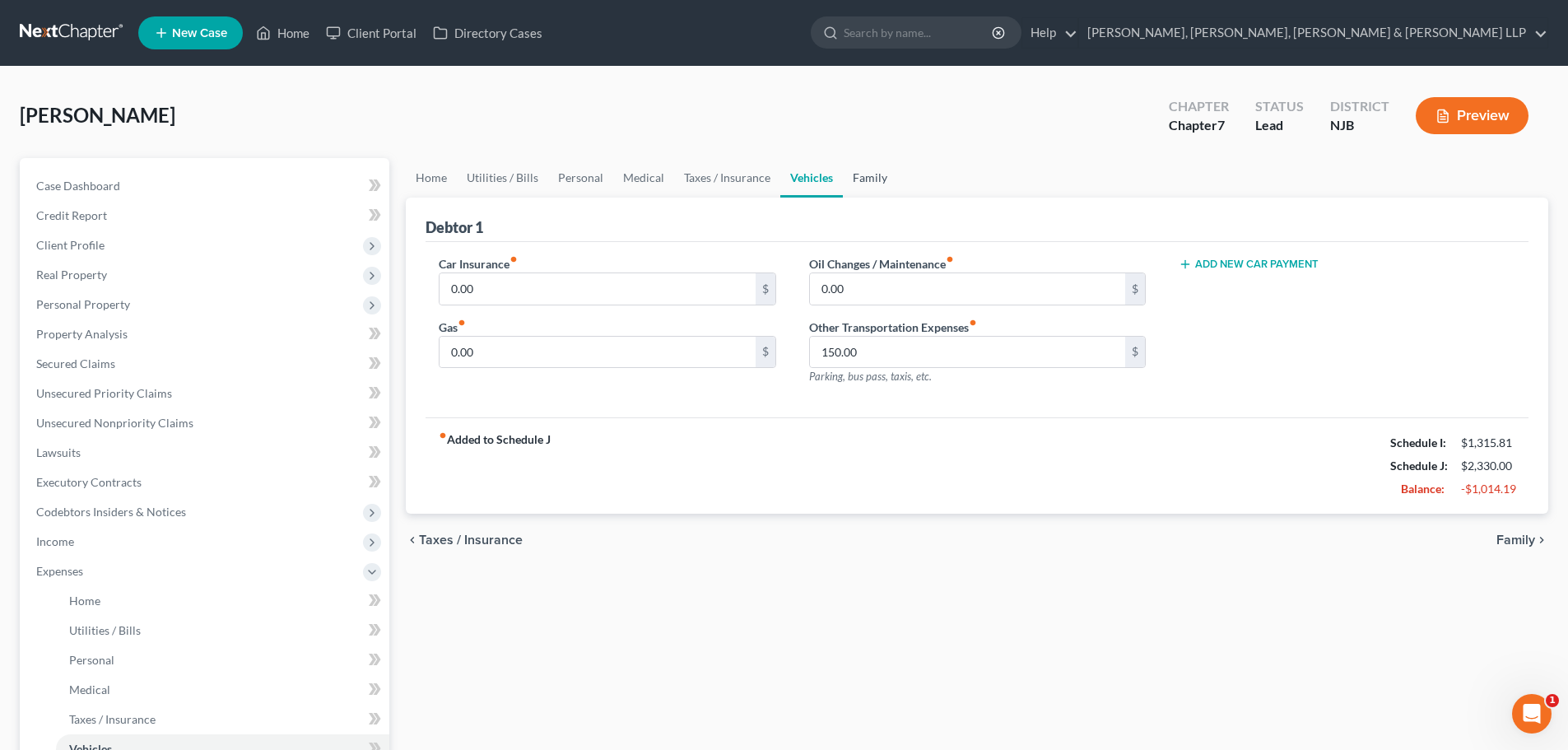
click at [867, 175] on link "Family" at bounding box center [870, 178] width 54 height 40
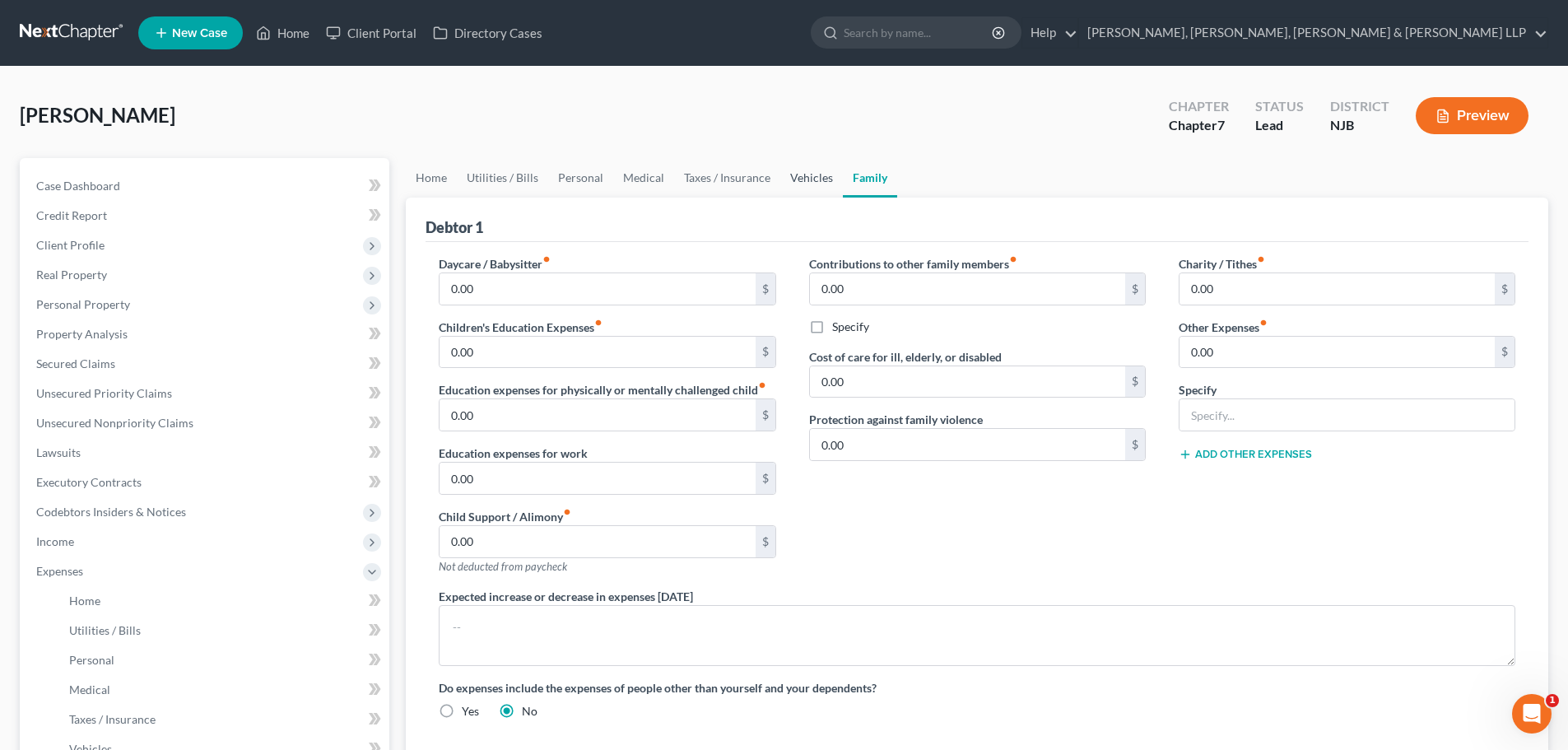
click at [787, 170] on link "Vehicles" at bounding box center [811, 178] width 62 height 40
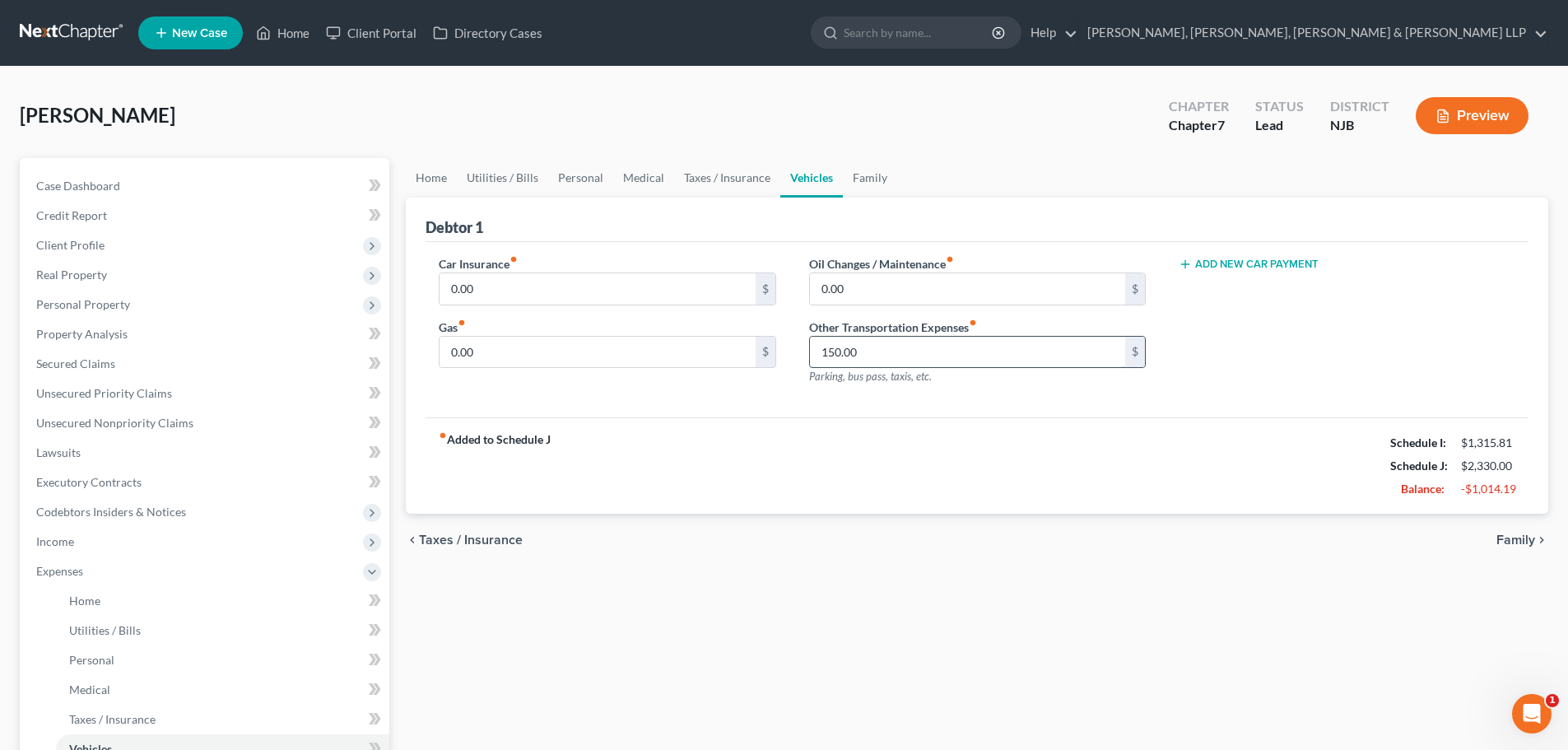
click at [873, 354] on input "150.00" at bounding box center [968, 353] width 315 height 31
click at [727, 184] on link "Taxes / Insurance" at bounding box center [727, 178] width 106 height 40
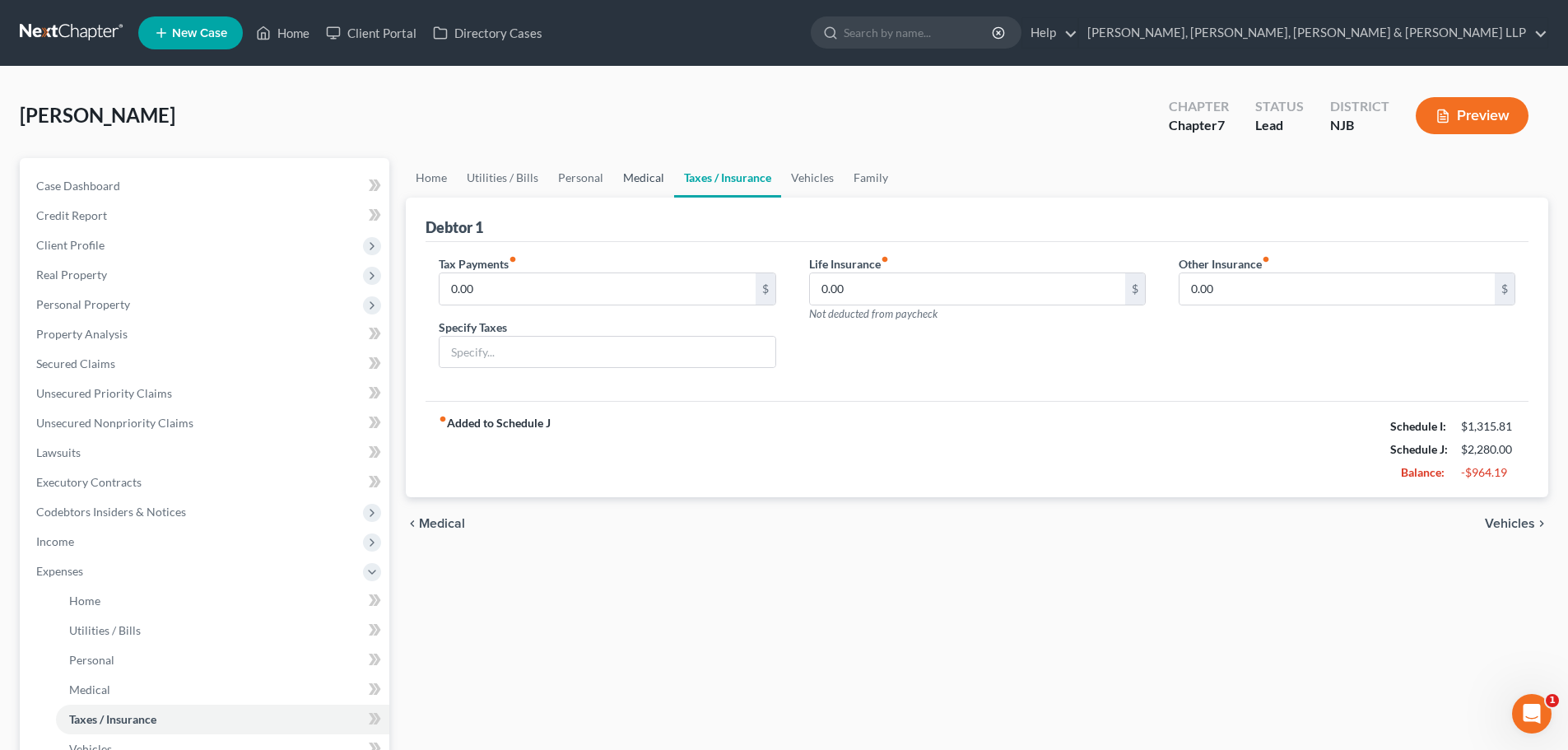
click at [617, 177] on link "Medical" at bounding box center [644, 178] width 61 height 40
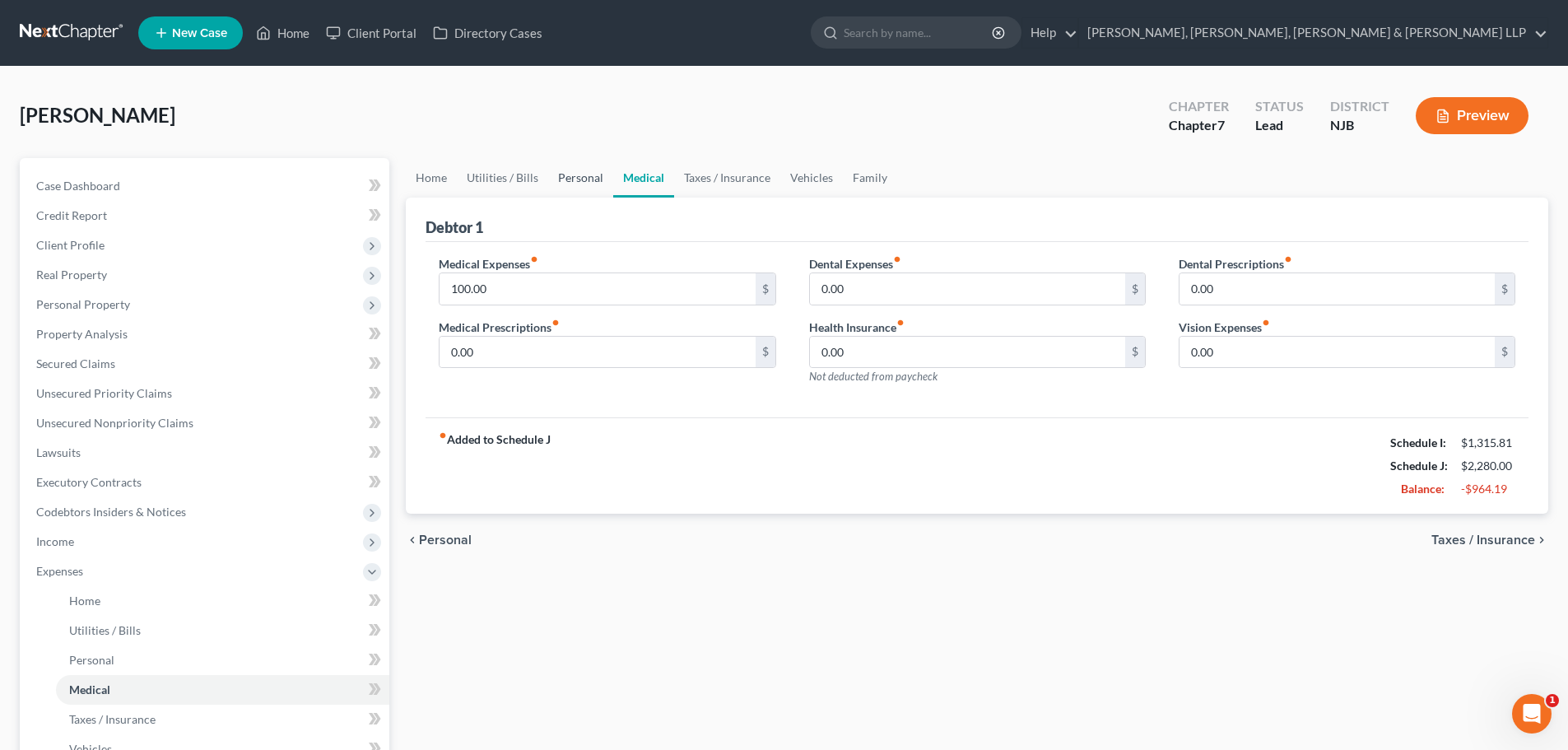
click at [579, 177] on link "Personal" at bounding box center [581, 178] width 65 height 40
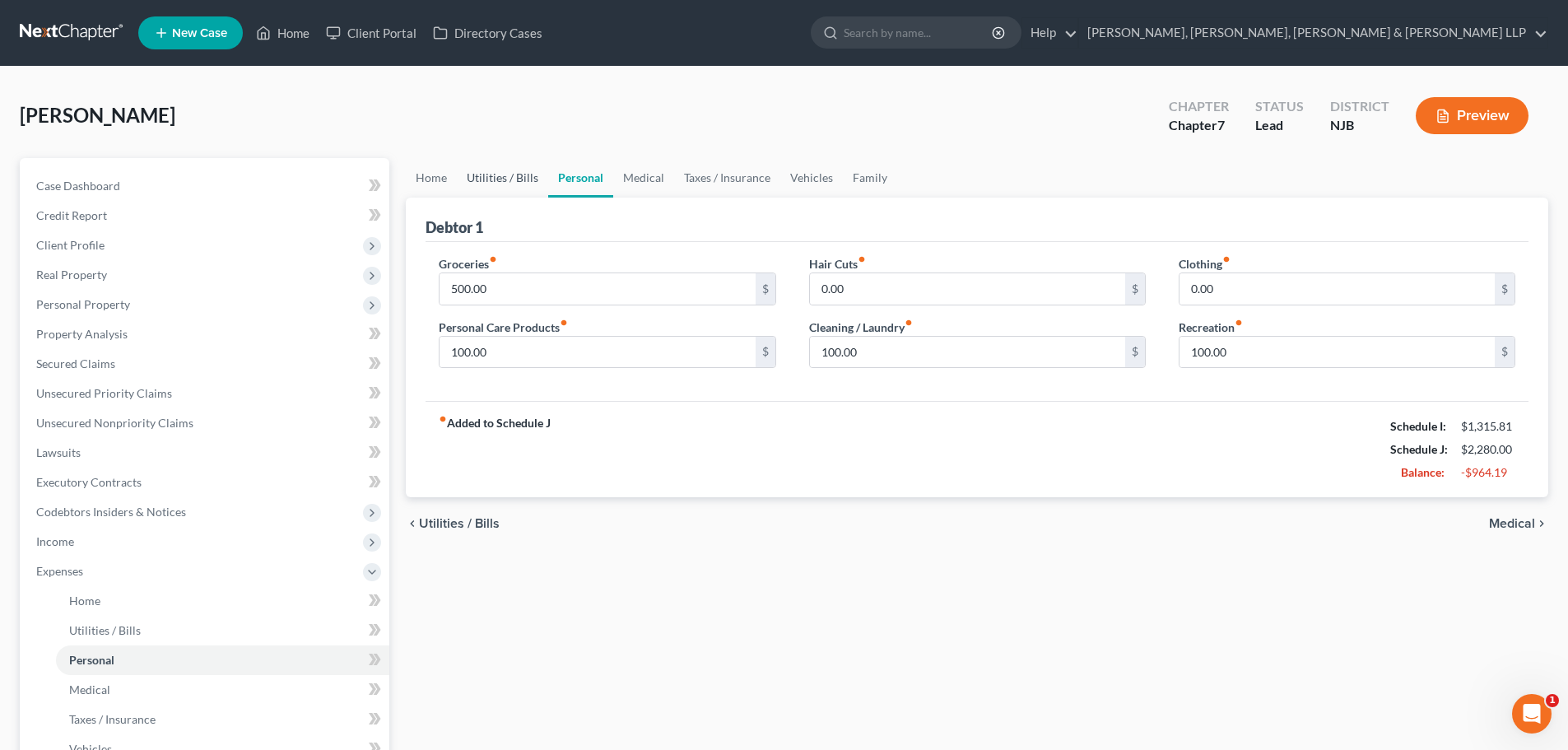
click at [509, 172] on link "Utilities / Bills" at bounding box center [503, 178] width 92 height 40
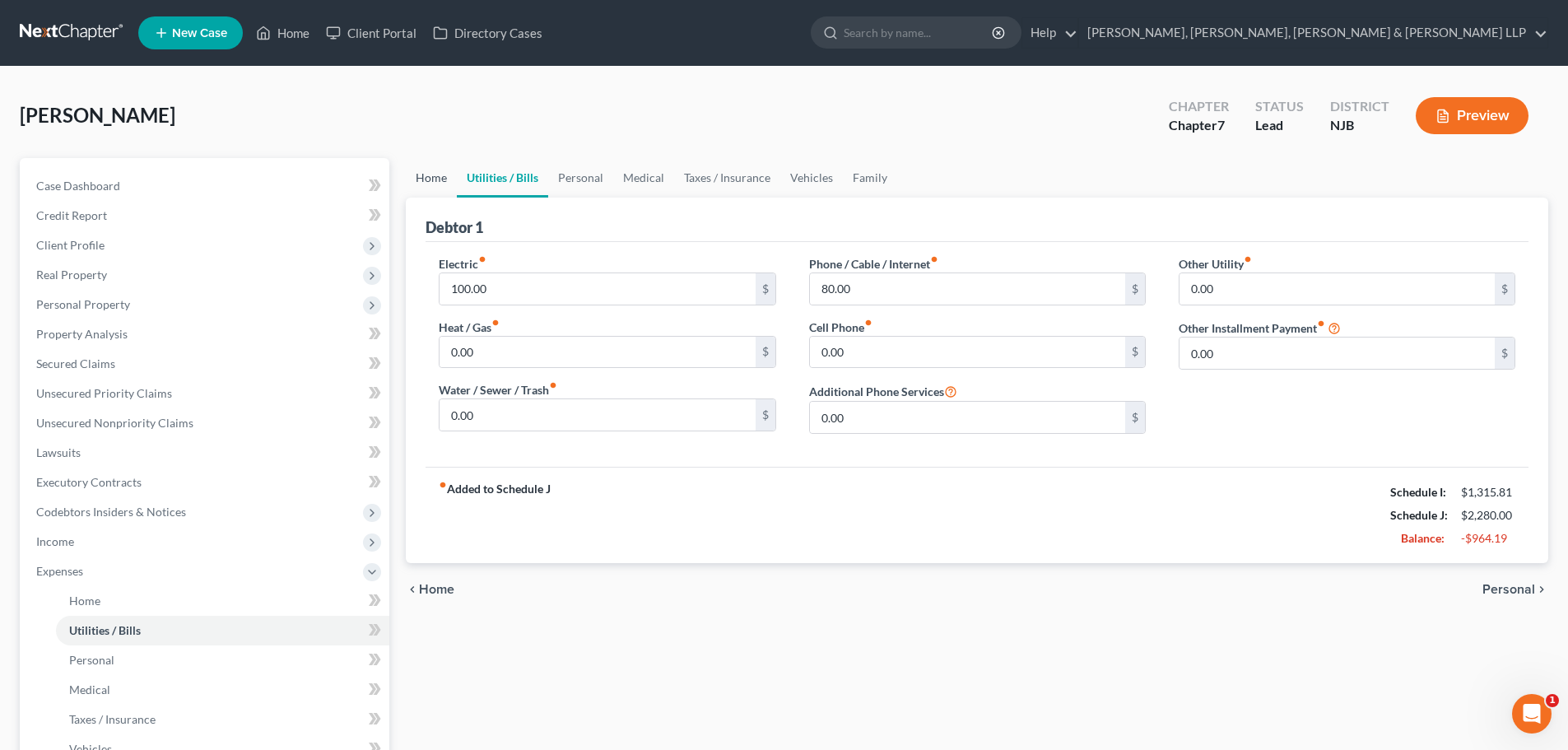
click at [427, 180] on link "Home" at bounding box center [431, 178] width 51 height 40
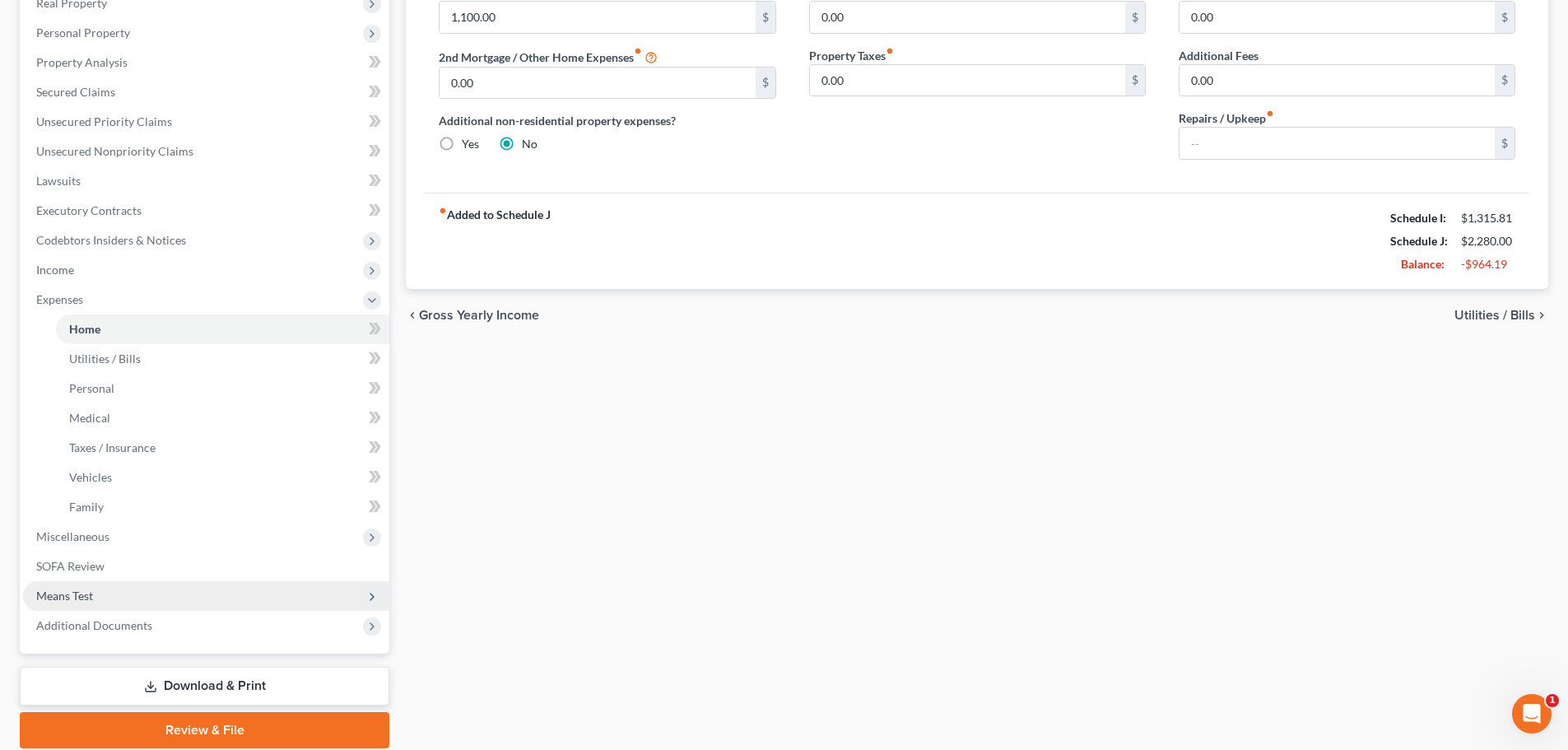
scroll to position [329, 0]
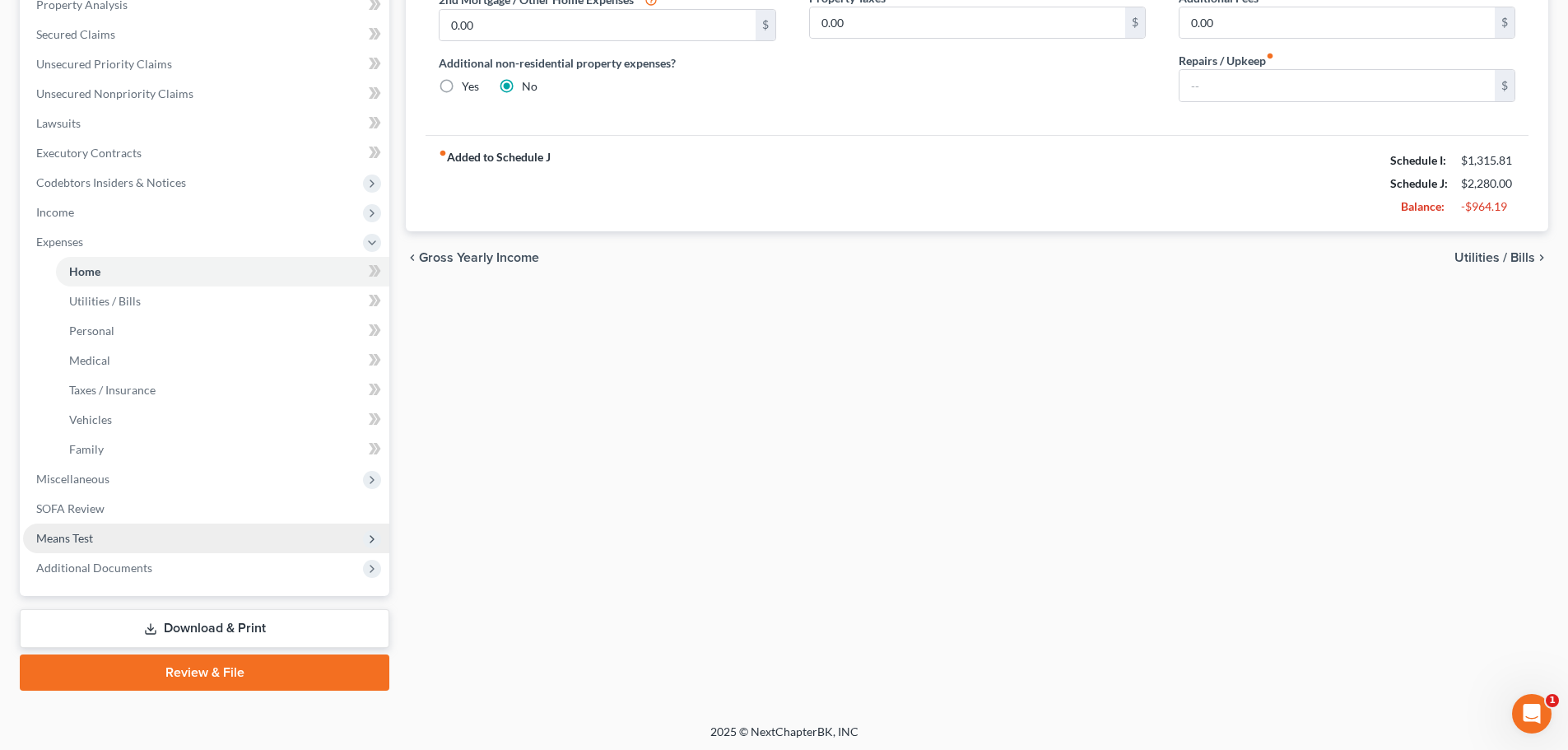
drag, startPoint x: 147, startPoint y: 531, endPoint x: 136, endPoint y: 541, distance: 14.9
click at [147, 531] on span "Means Test" at bounding box center [206, 538] width 366 height 29
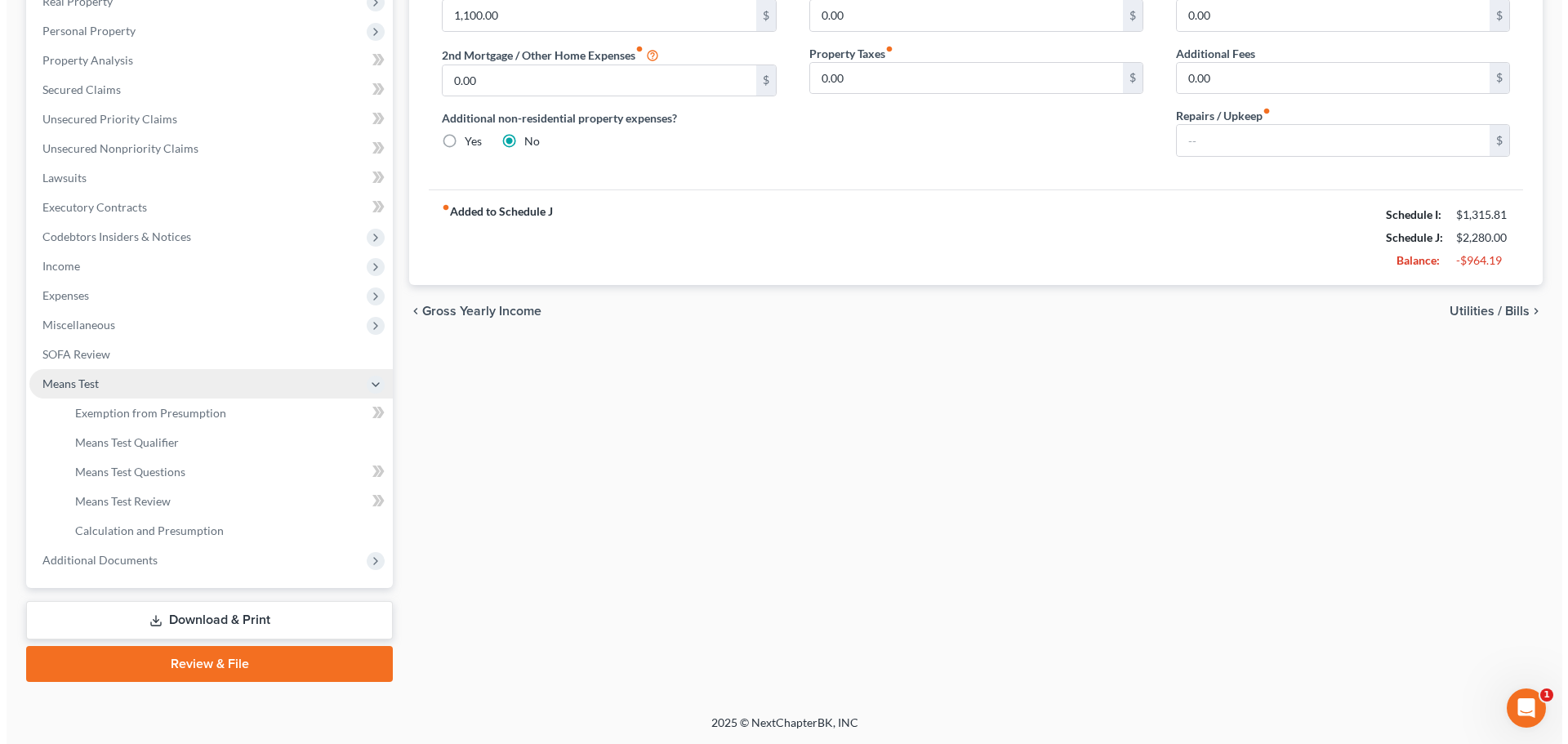
scroll to position [271, 0]
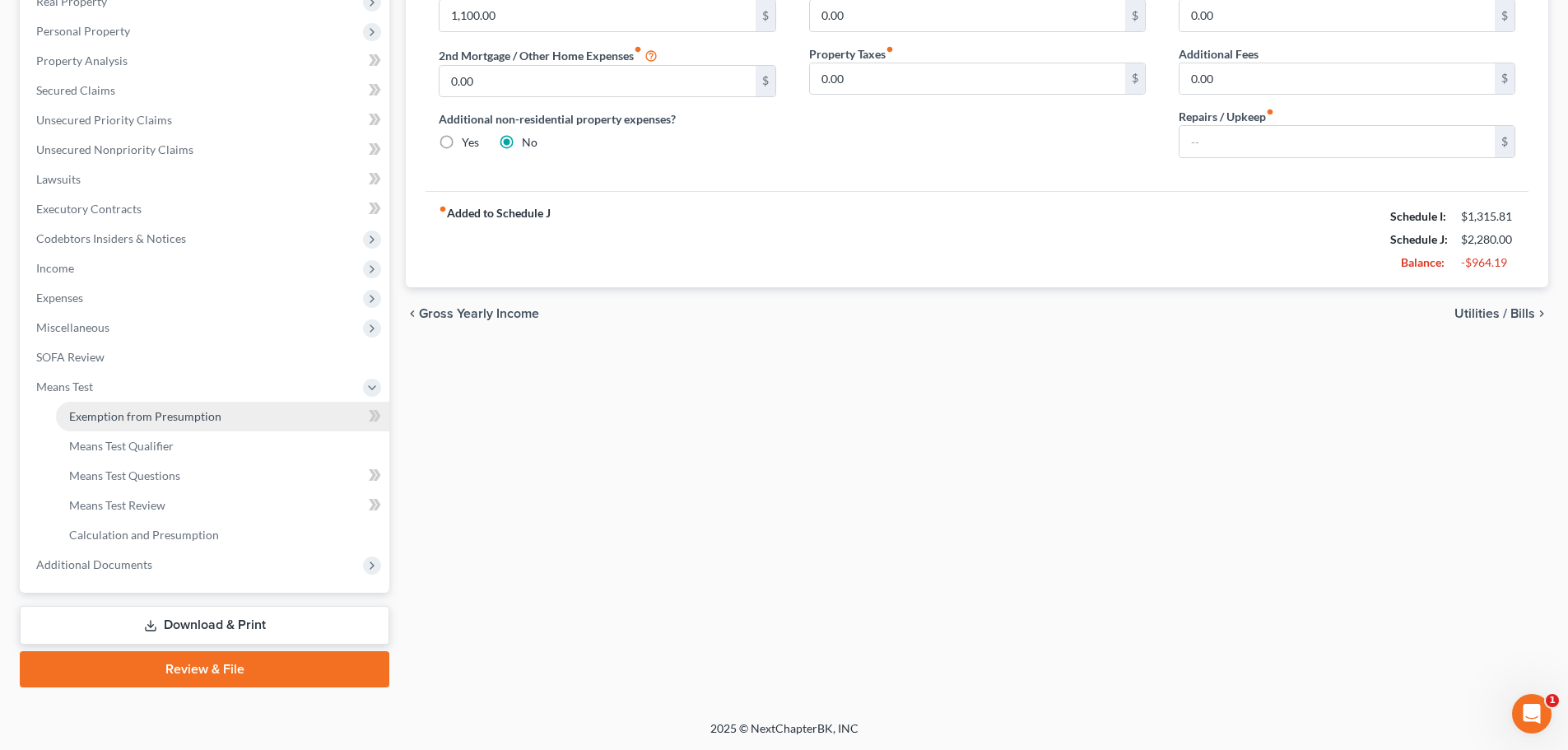
click at [164, 422] on span "Exemption from Presumption" at bounding box center [145, 416] width 152 height 14
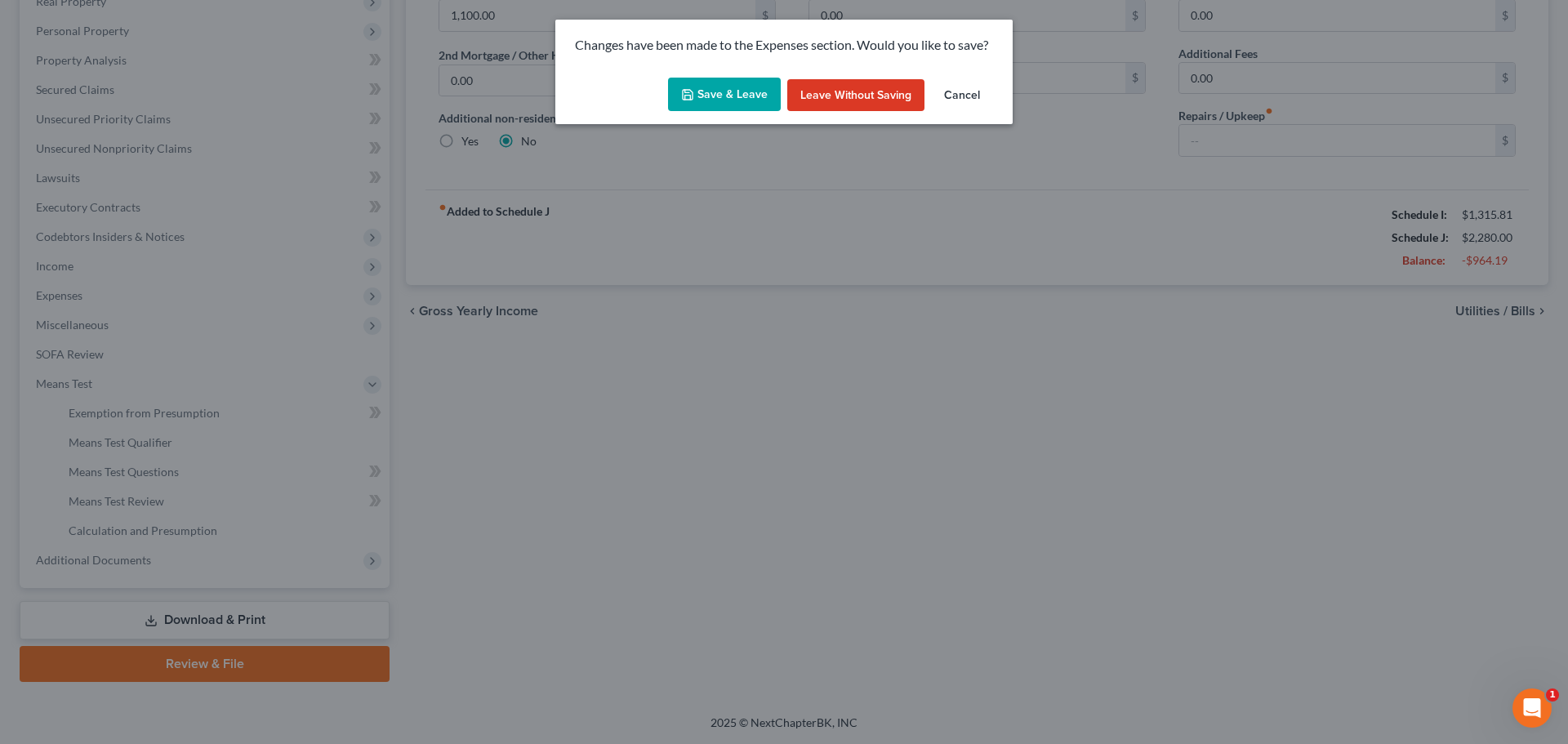
click at [729, 91] on button "Save & Leave" at bounding box center [725, 95] width 113 height 34
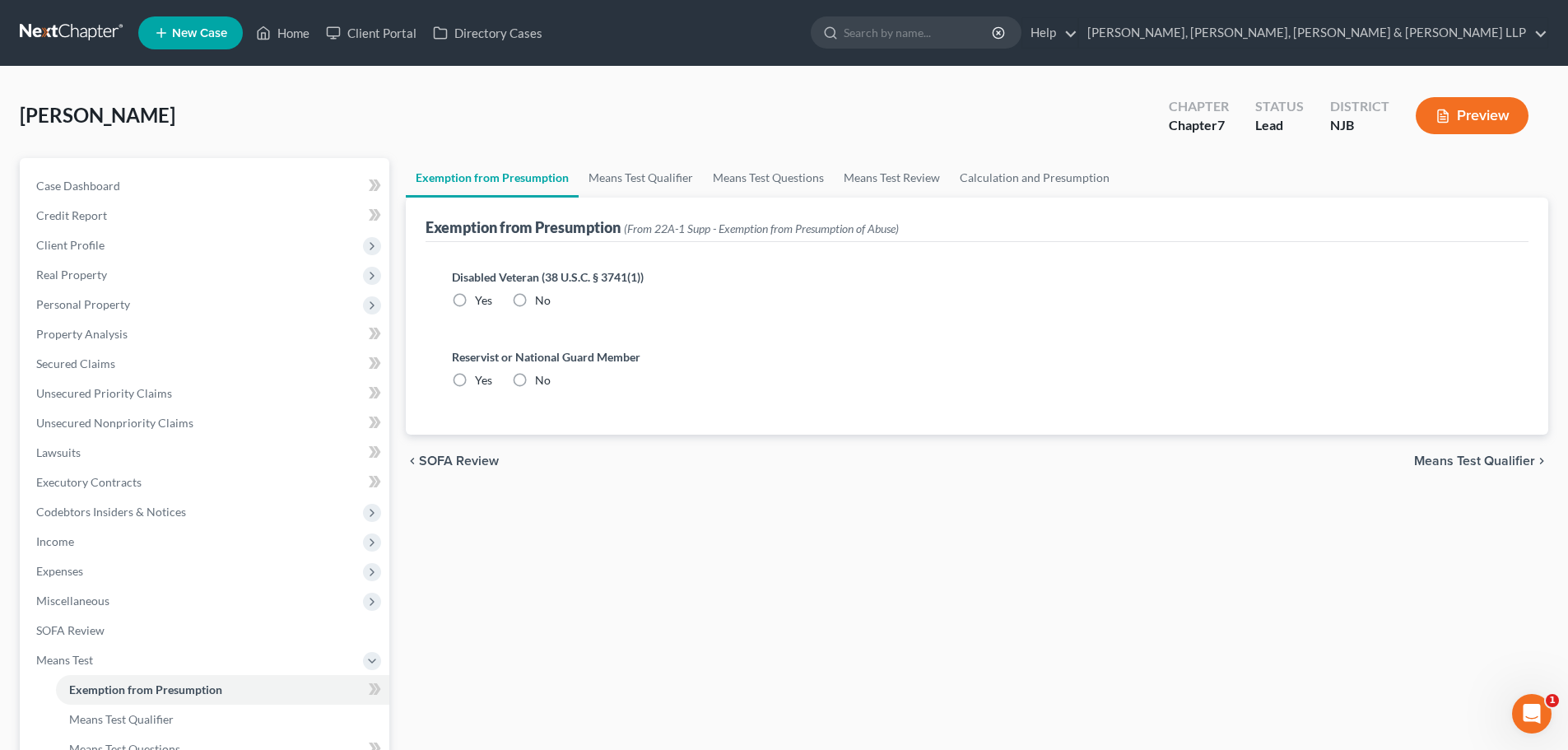
click at [535, 292] on label "No" at bounding box center [543, 300] width 16 height 16
click at [542, 292] on input "No" at bounding box center [547, 297] width 10 height 10
click at [535, 382] on label "No" at bounding box center [543, 380] width 16 height 16
click at [542, 382] on input "No" at bounding box center [547, 378] width 10 height 10
click at [654, 184] on link "Means Test Qualifier" at bounding box center [641, 178] width 124 height 40
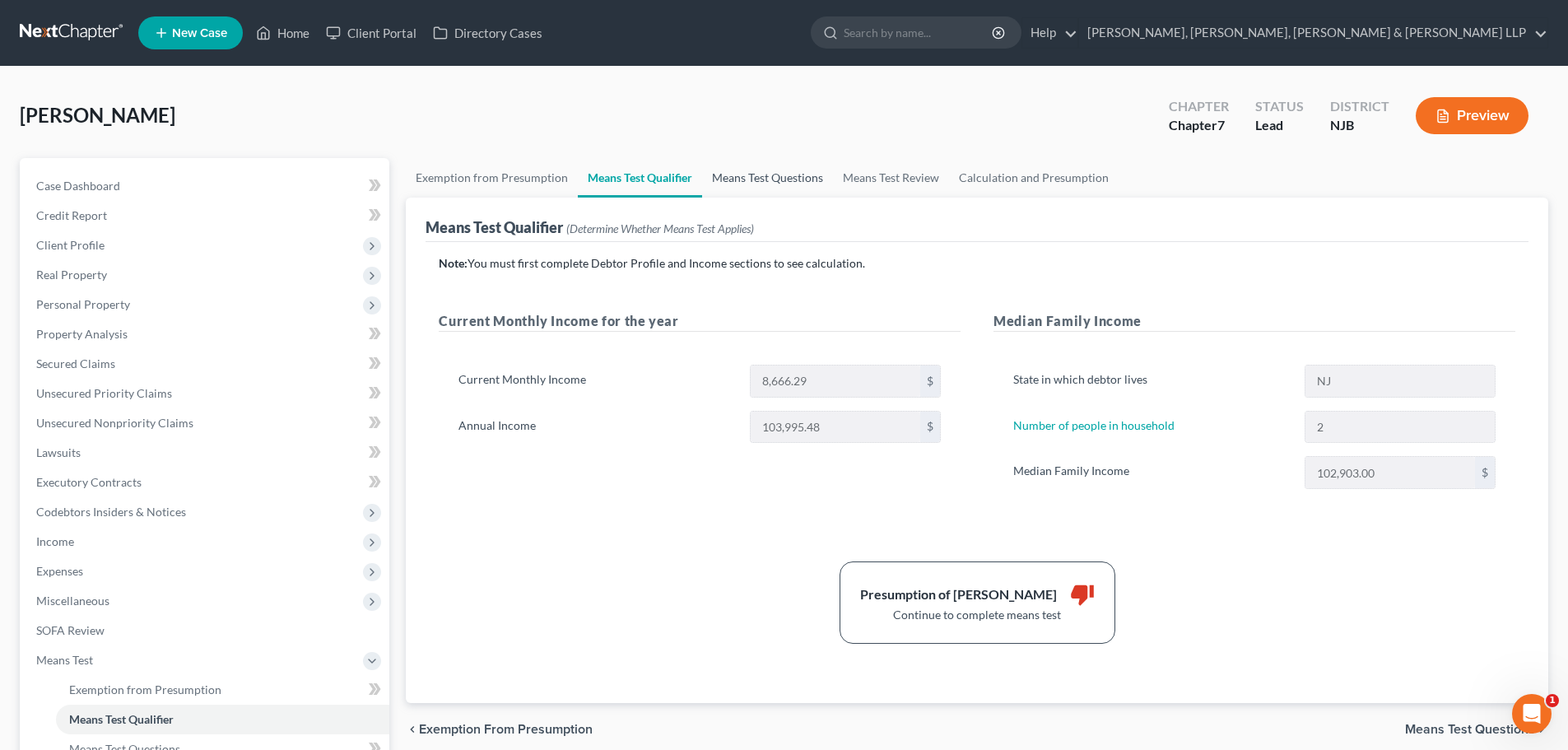
click at [762, 183] on link "Means Test Questions" at bounding box center [768, 178] width 131 height 40
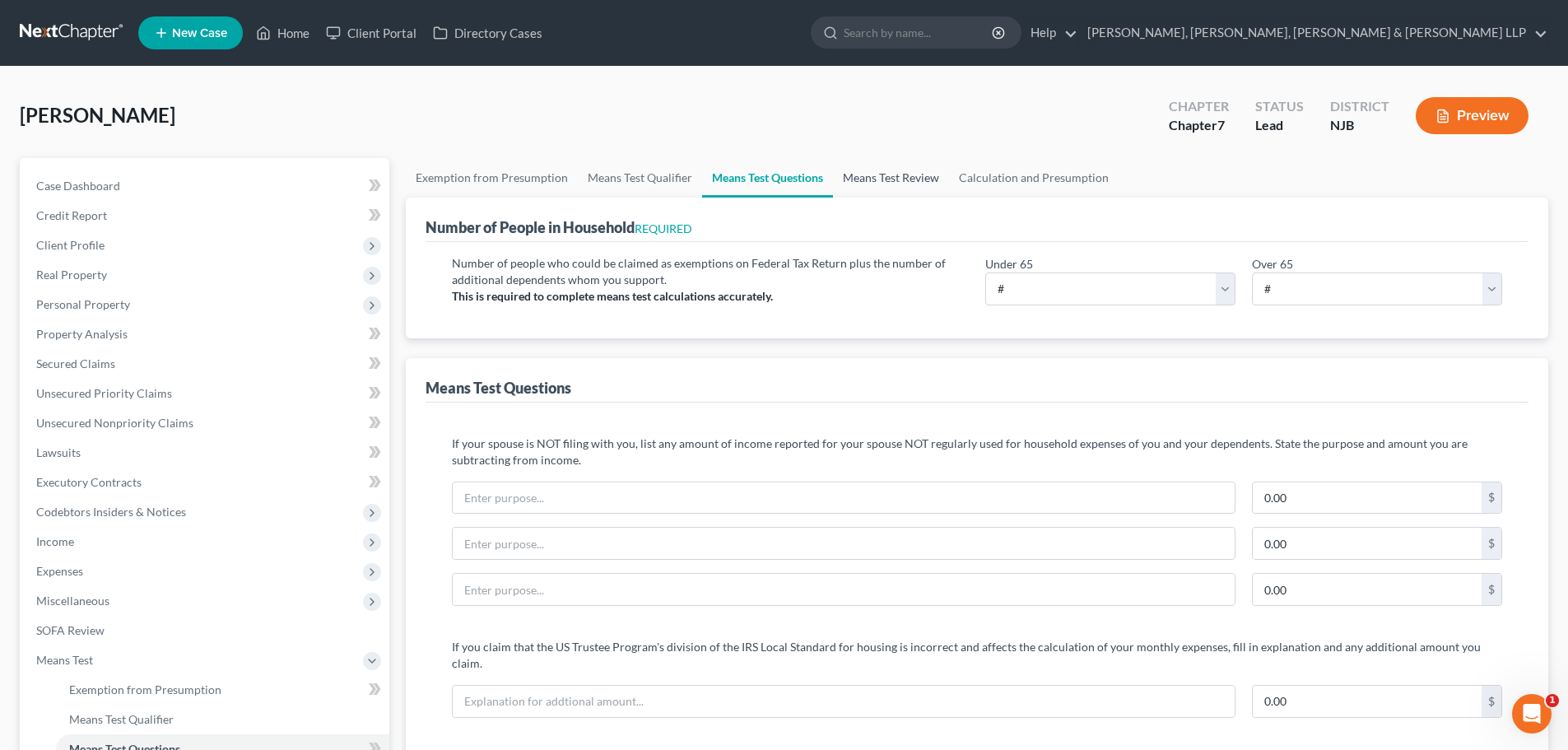
click at [874, 178] on link "Means Test Review" at bounding box center [891, 178] width 116 height 40
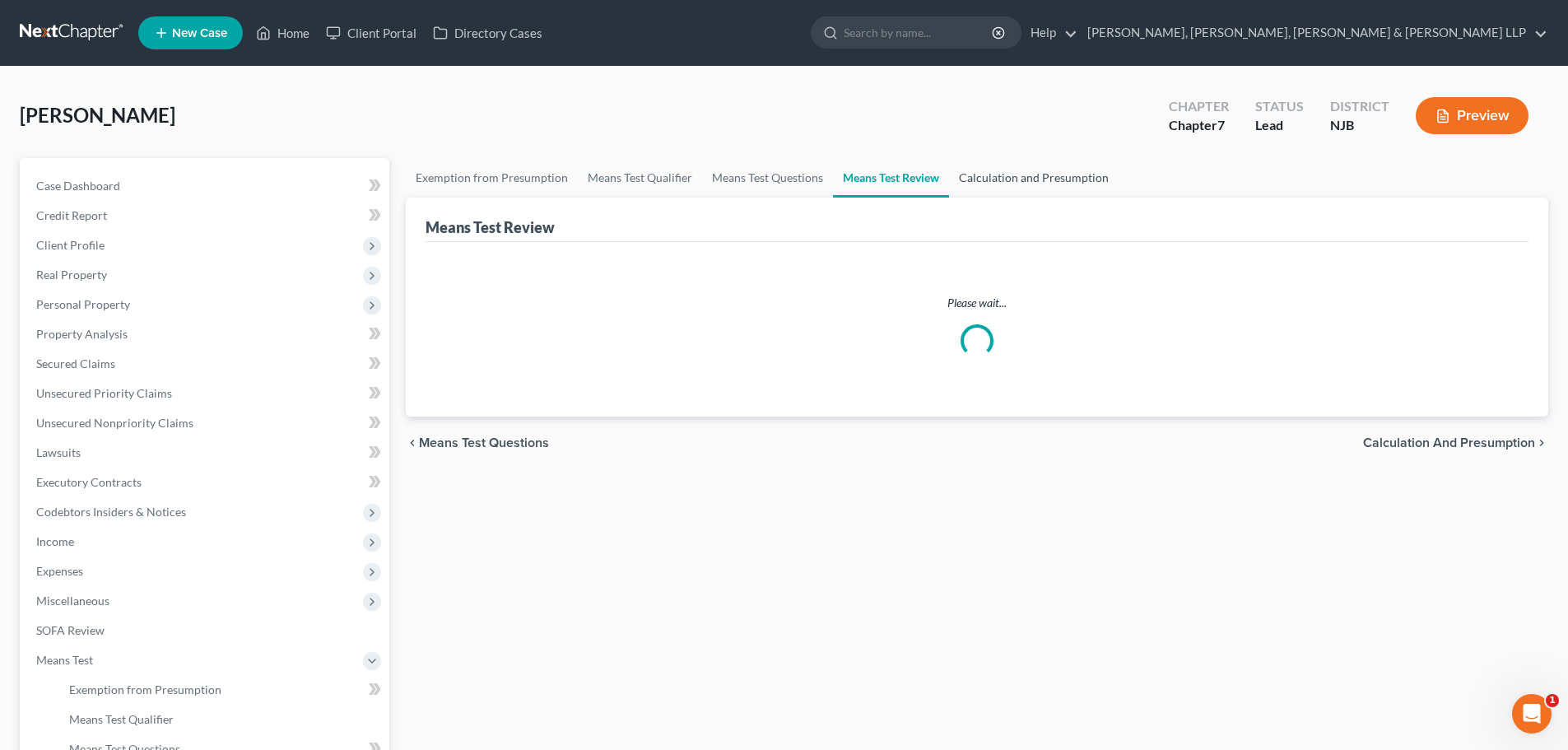
click at [983, 180] on link "Calculation and Presumption" at bounding box center [1034, 178] width 169 height 40
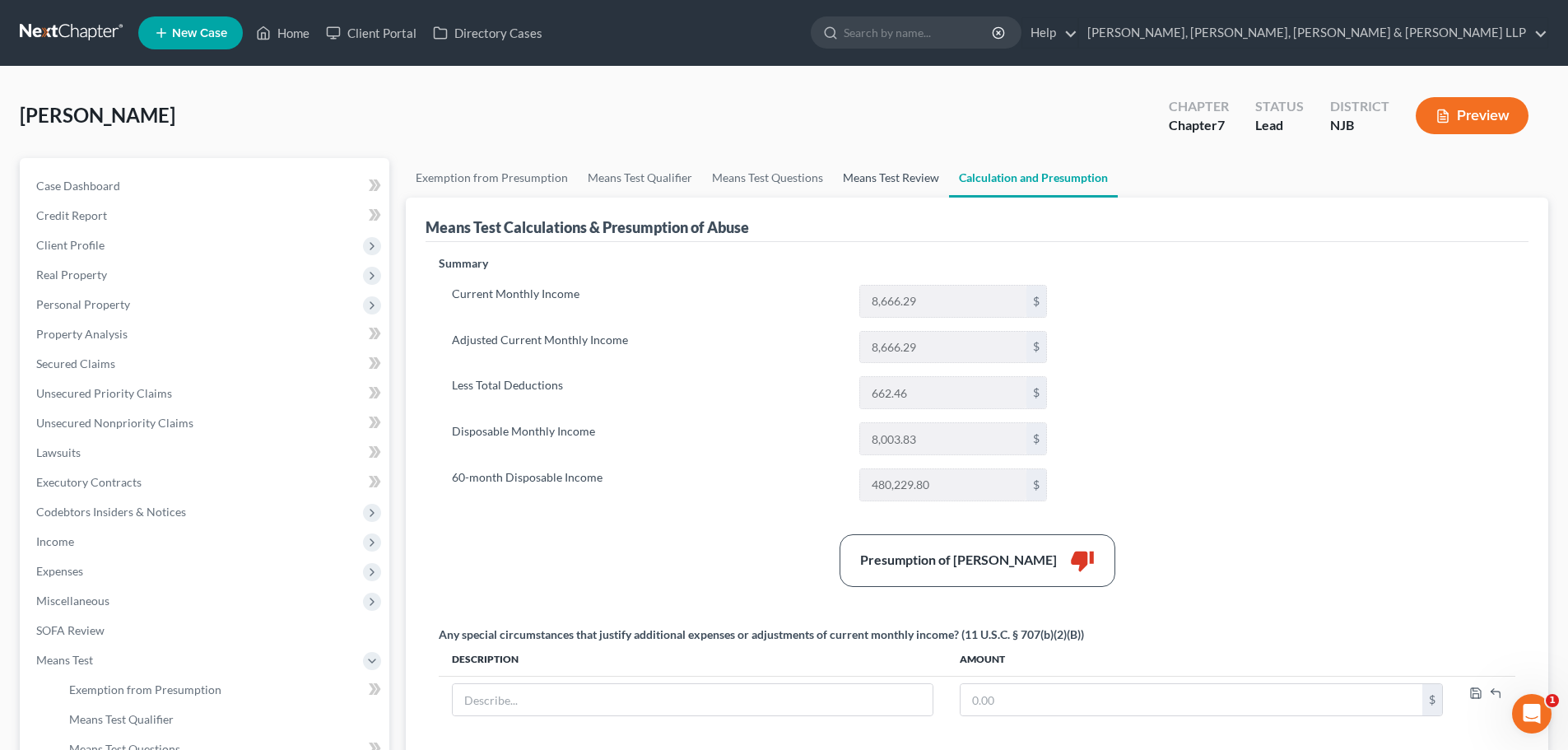
click at [862, 186] on link "Means Test Review" at bounding box center [891, 178] width 116 height 40
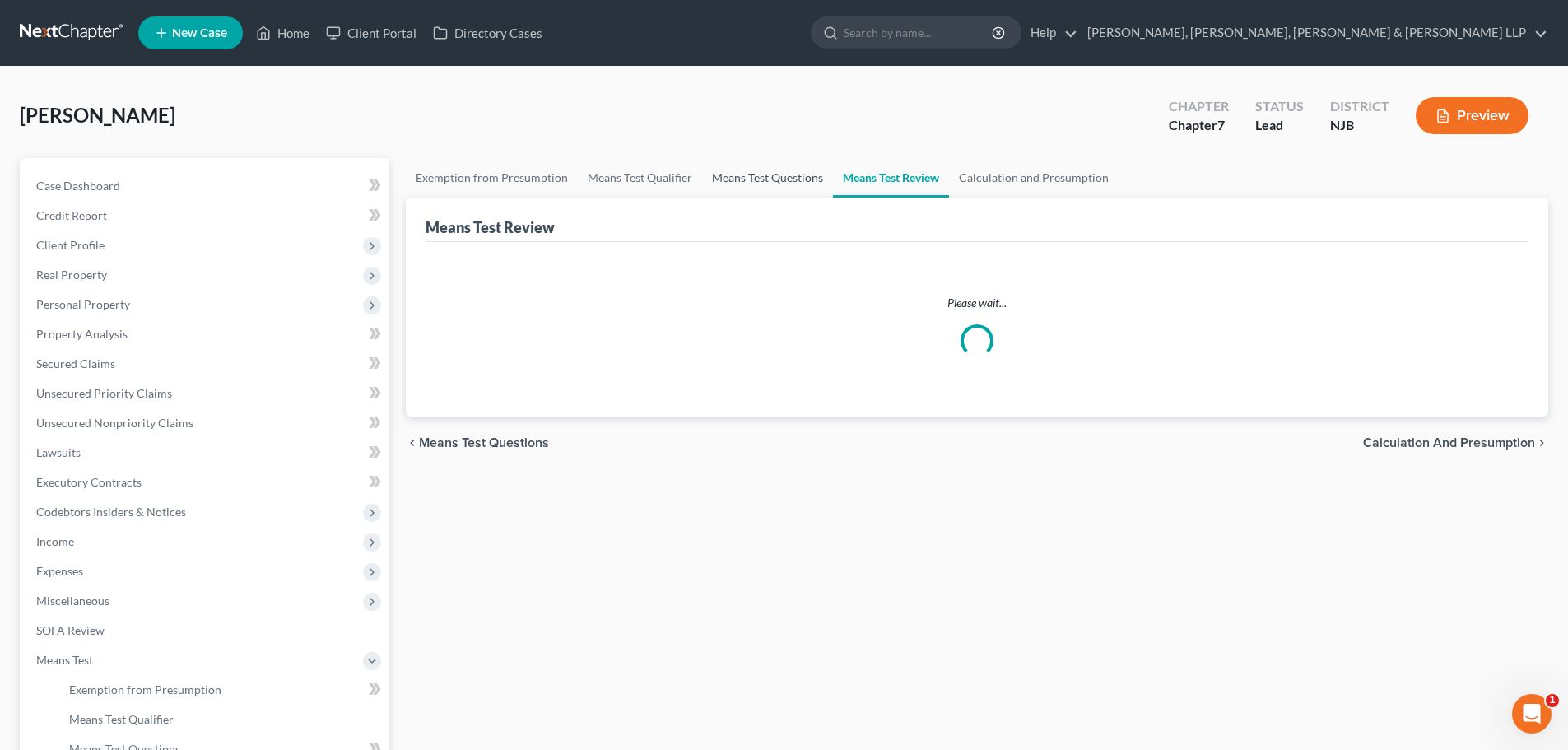
click at [781, 178] on link "Means Test Questions" at bounding box center [768, 178] width 131 height 40
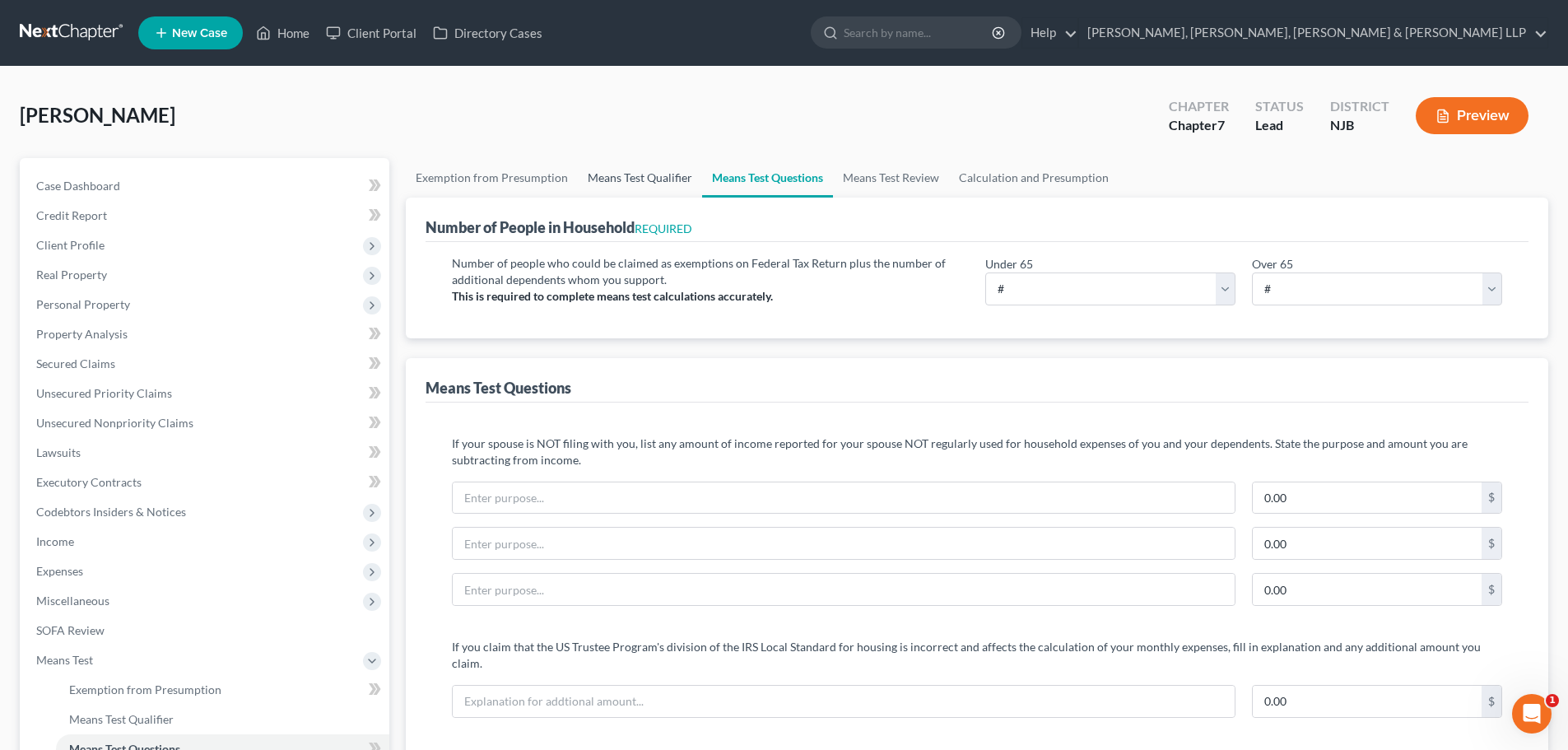
click at [642, 182] on link "Means Test Qualifier" at bounding box center [640, 178] width 124 height 40
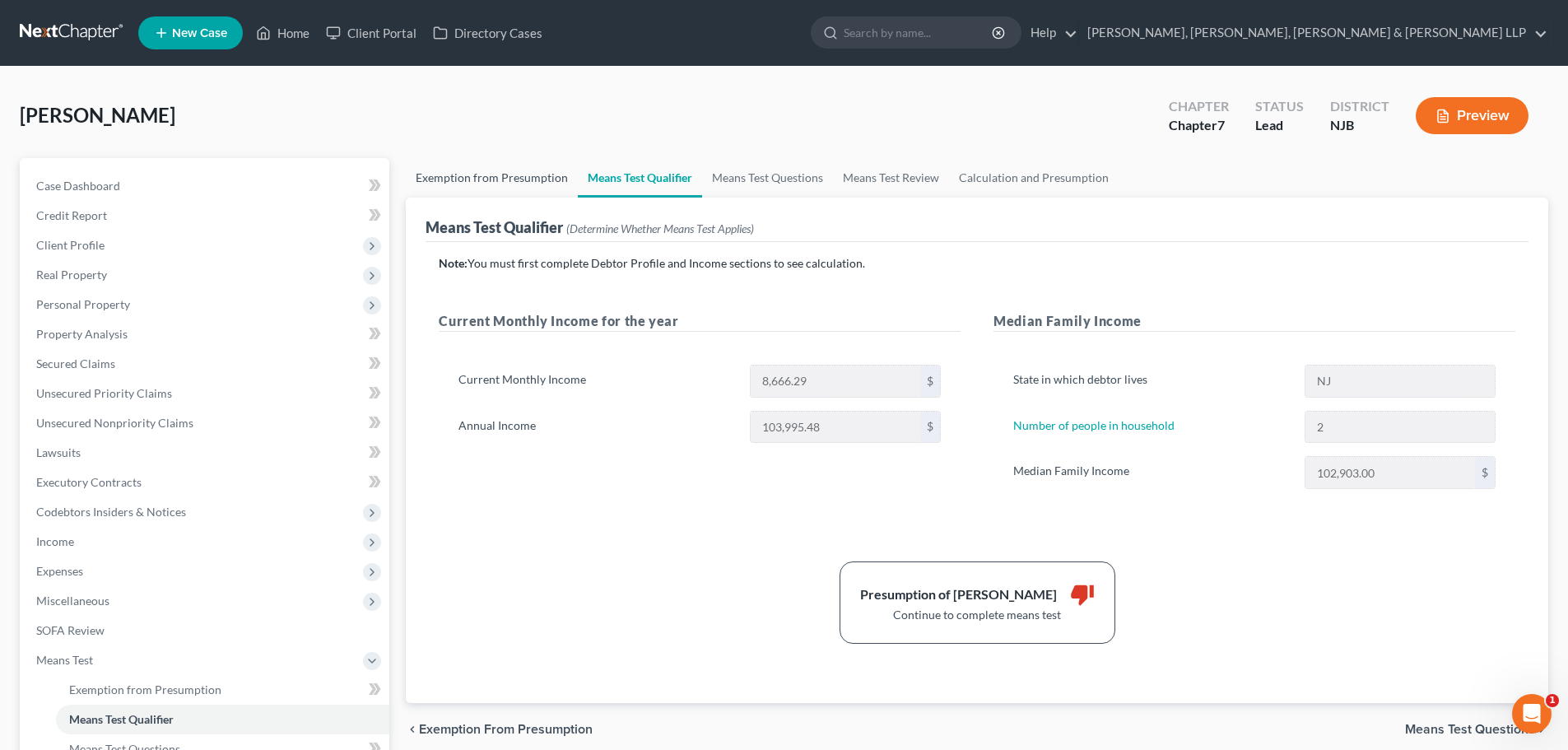
click at [533, 175] on link "Exemption from Presumption" at bounding box center [492, 178] width 172 height 40
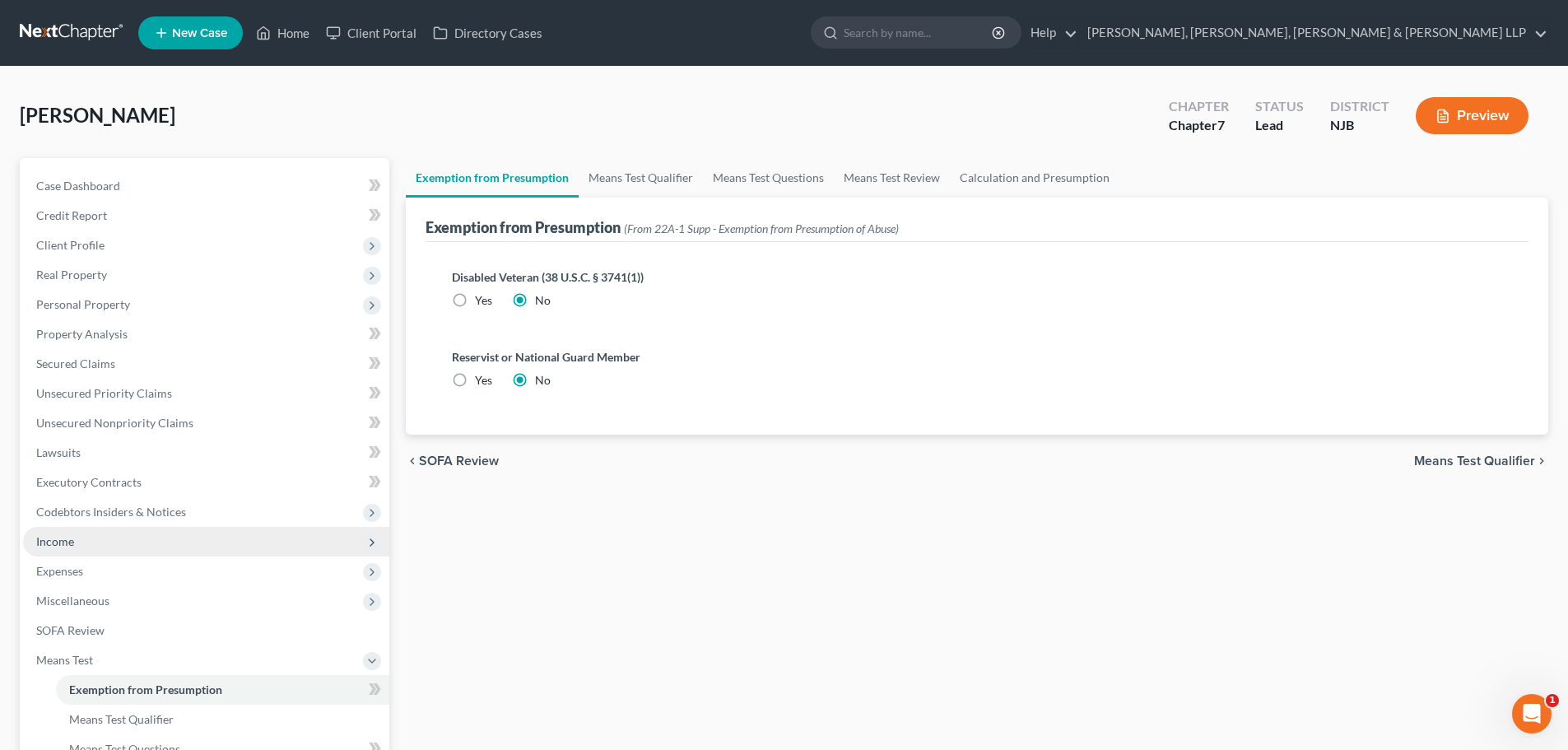
click at [108, 546] on span "Income" at bounding box center [206, 542] width 366 height 29
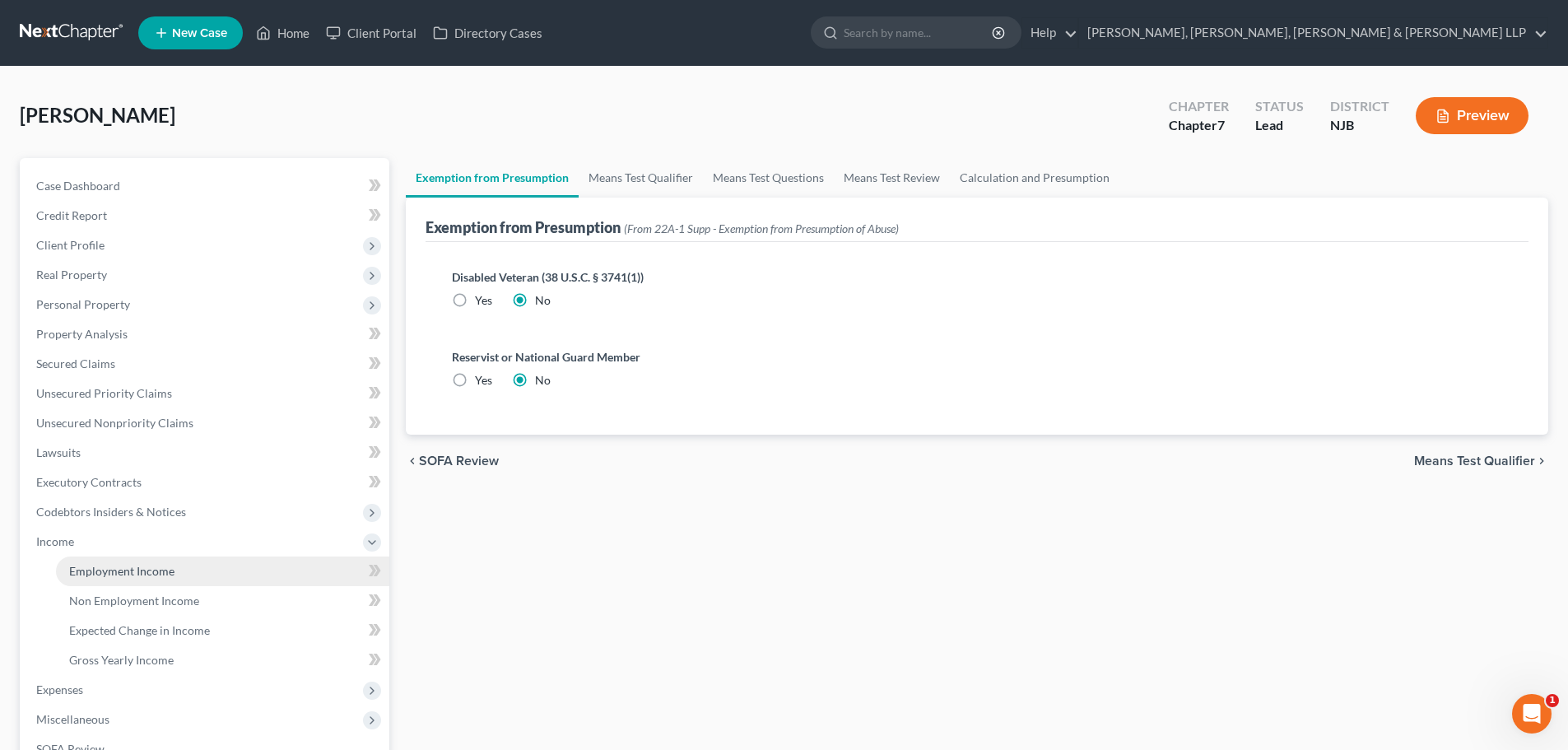
click at [111, 567] on span "Employment Income" at bounding box center [122, 571] width 105 height 14
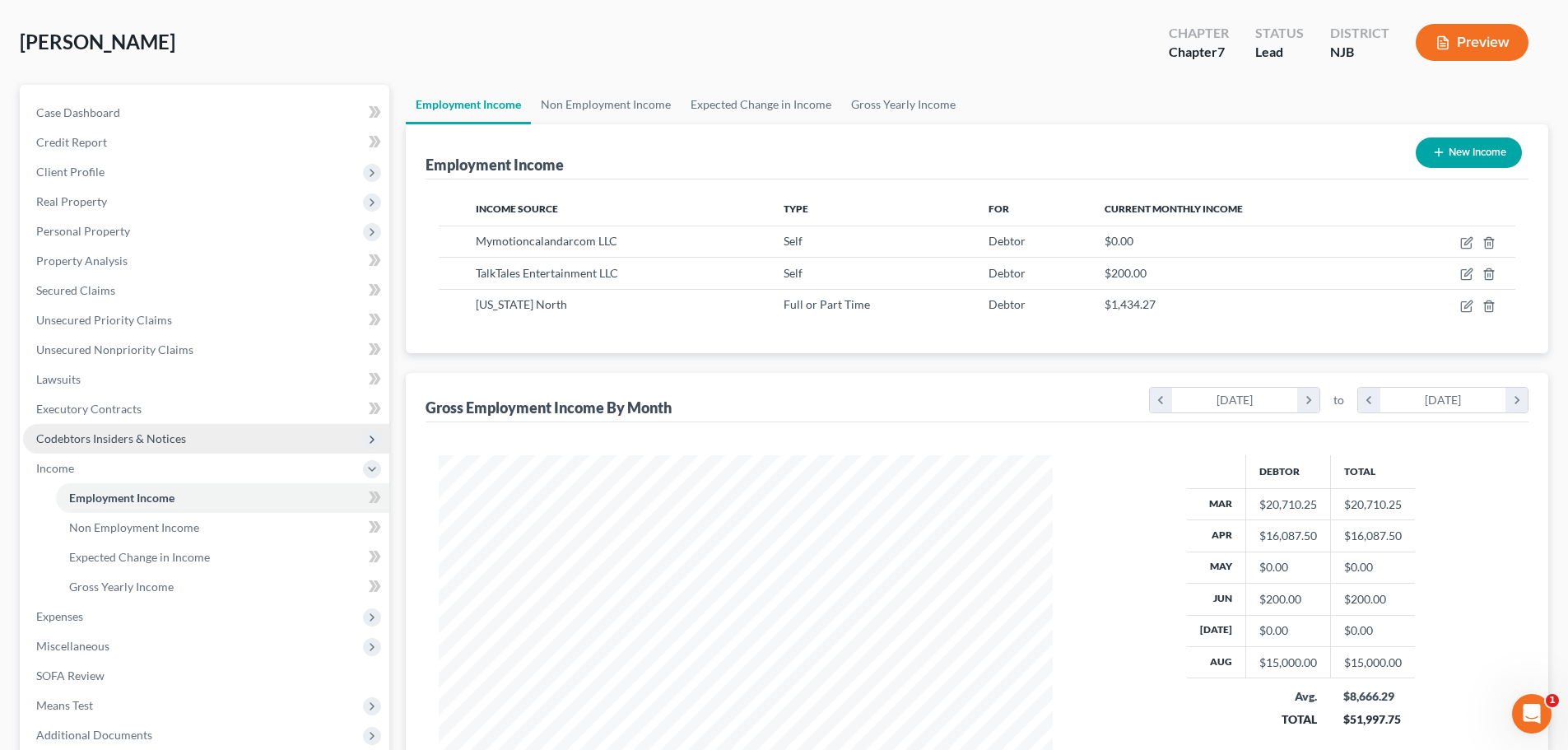
scroll to position [244, 0]
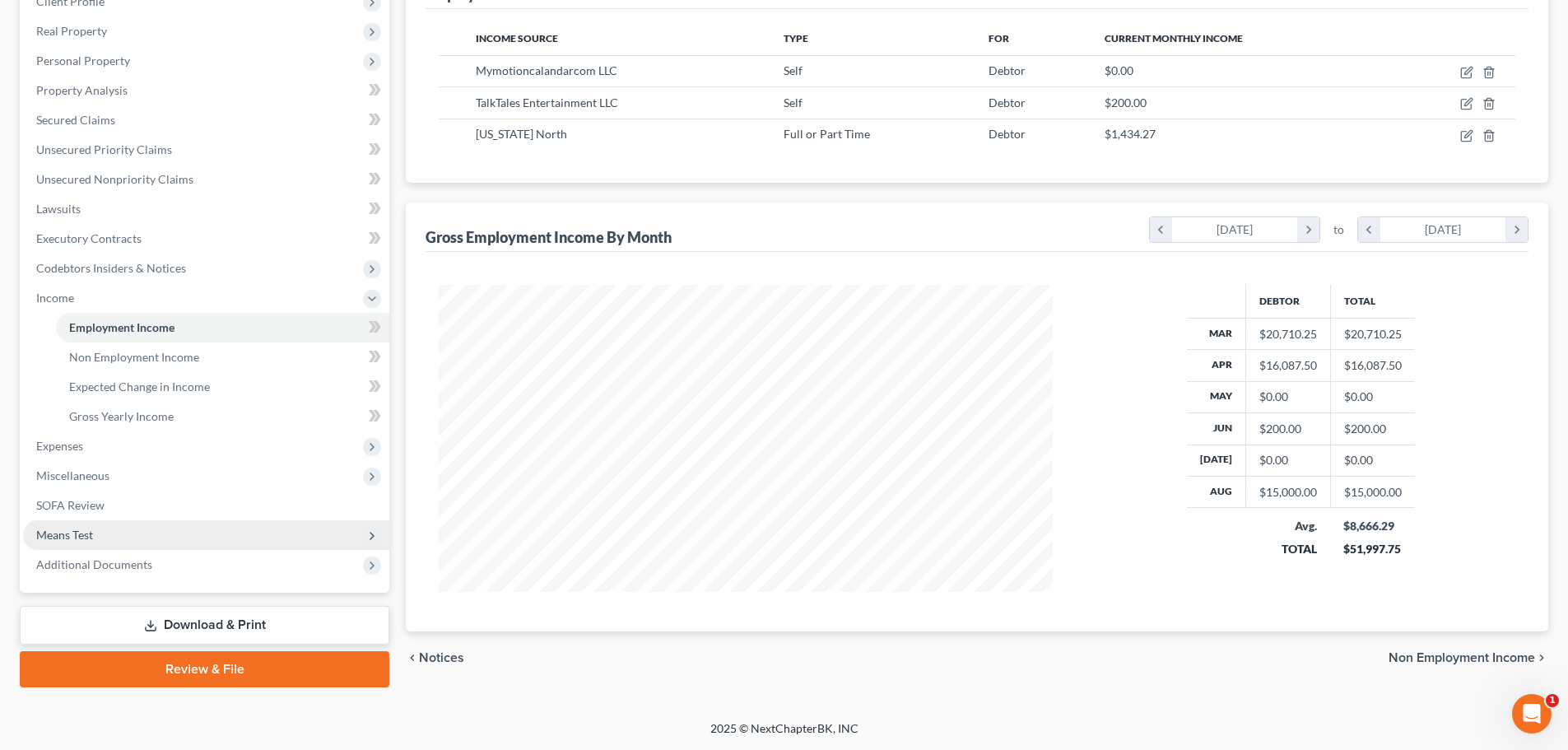
click at [169, 536] on span "Means Test" at bounding box center [206, 535] width 366 height 29
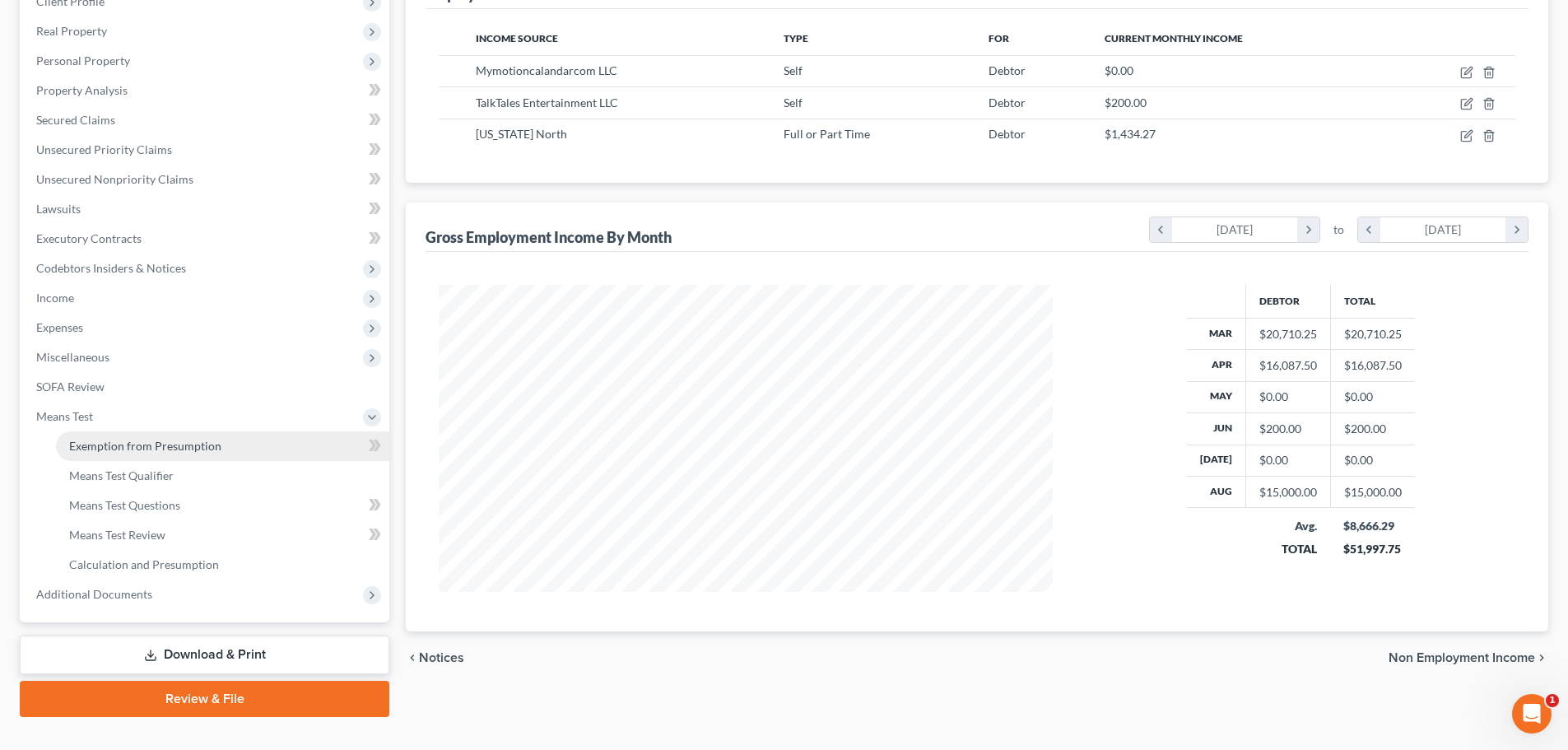
click at [226, 450] on link "Exemption from Presumption" at bounding box center [223, 446] width 333 height 29
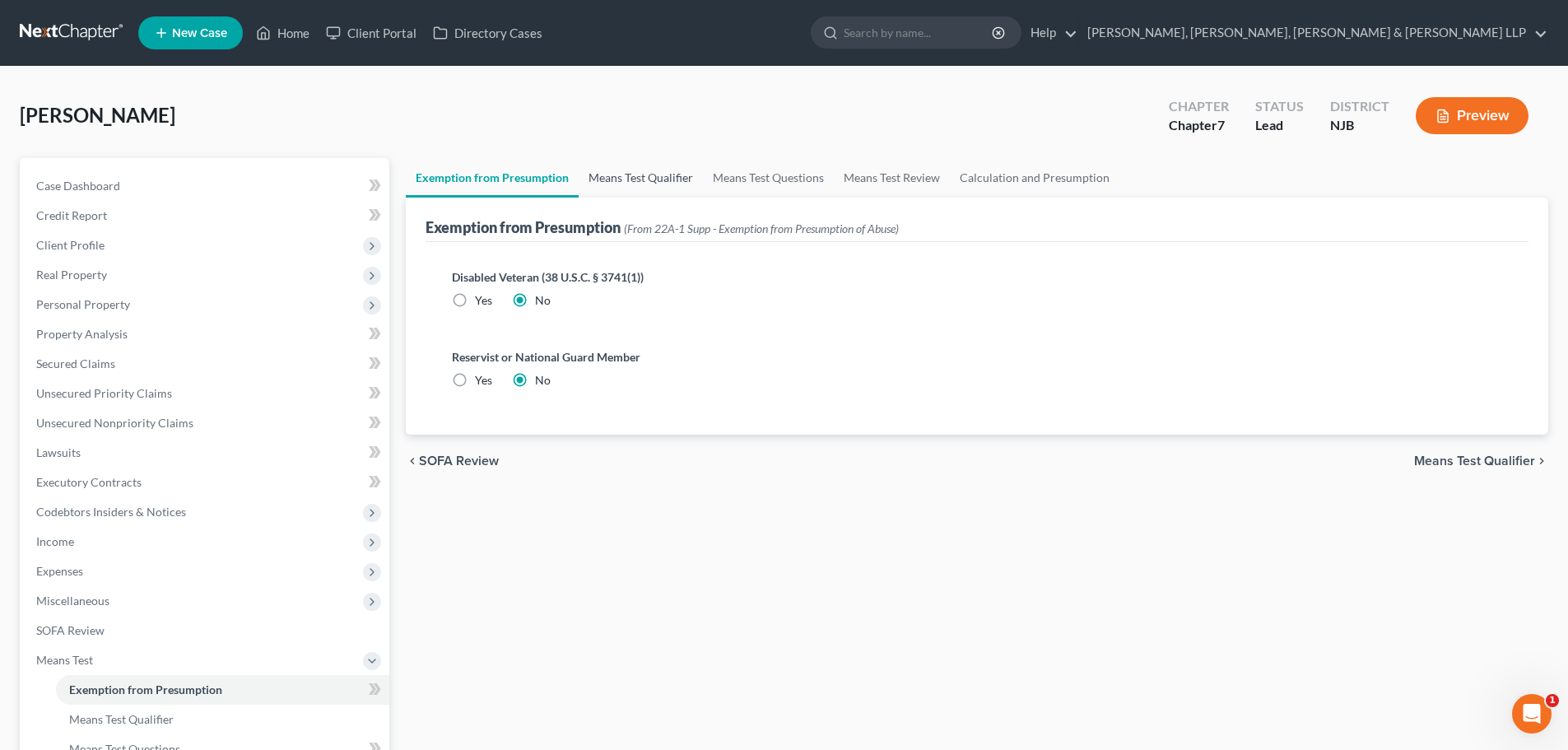
click at [644, 176] on link "Means Test Qualifier" at bounding box center [641, 178] width 124 height 40
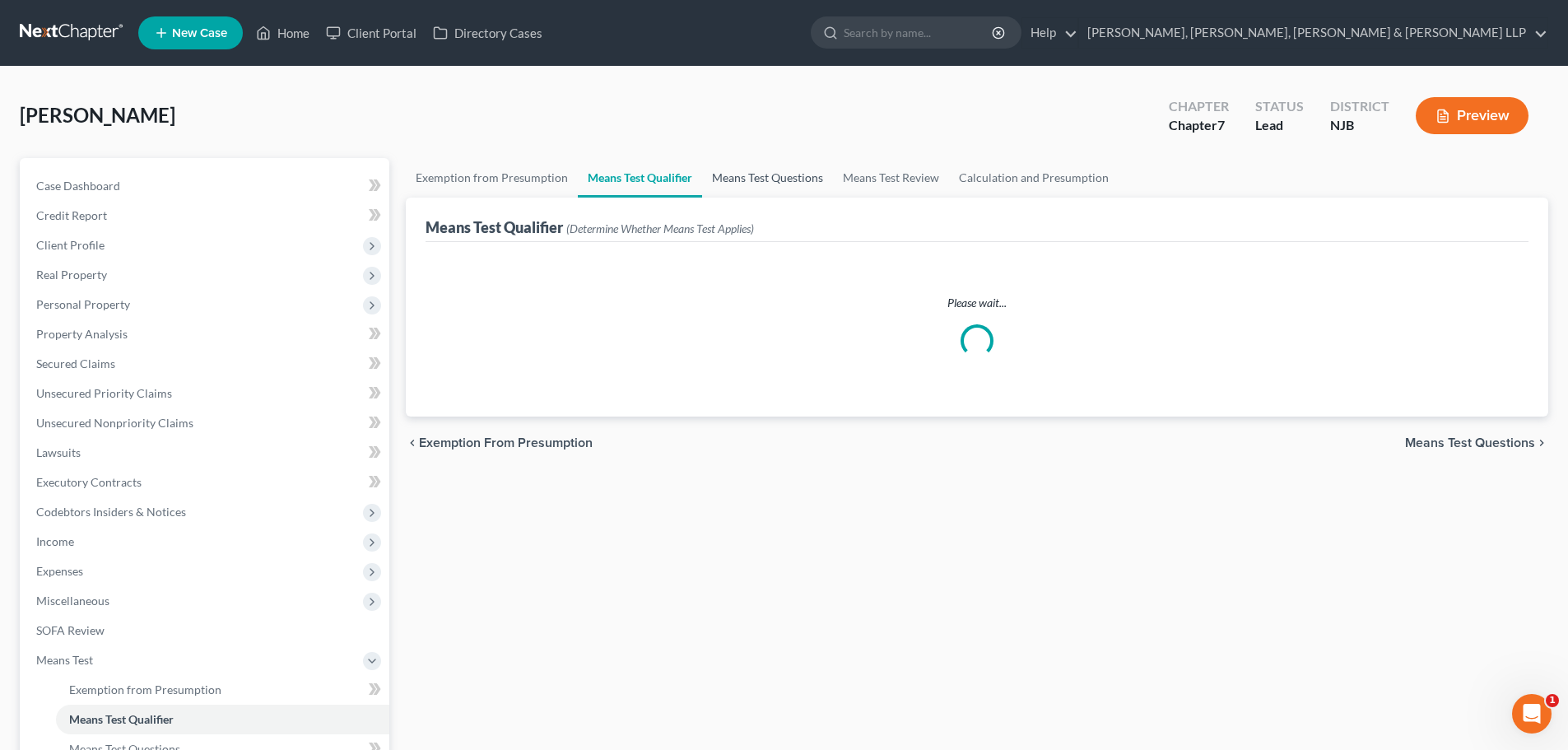
click at [758, 177] on link "Means Test Questions" at bounding box center [768, 178] width 131 height 40
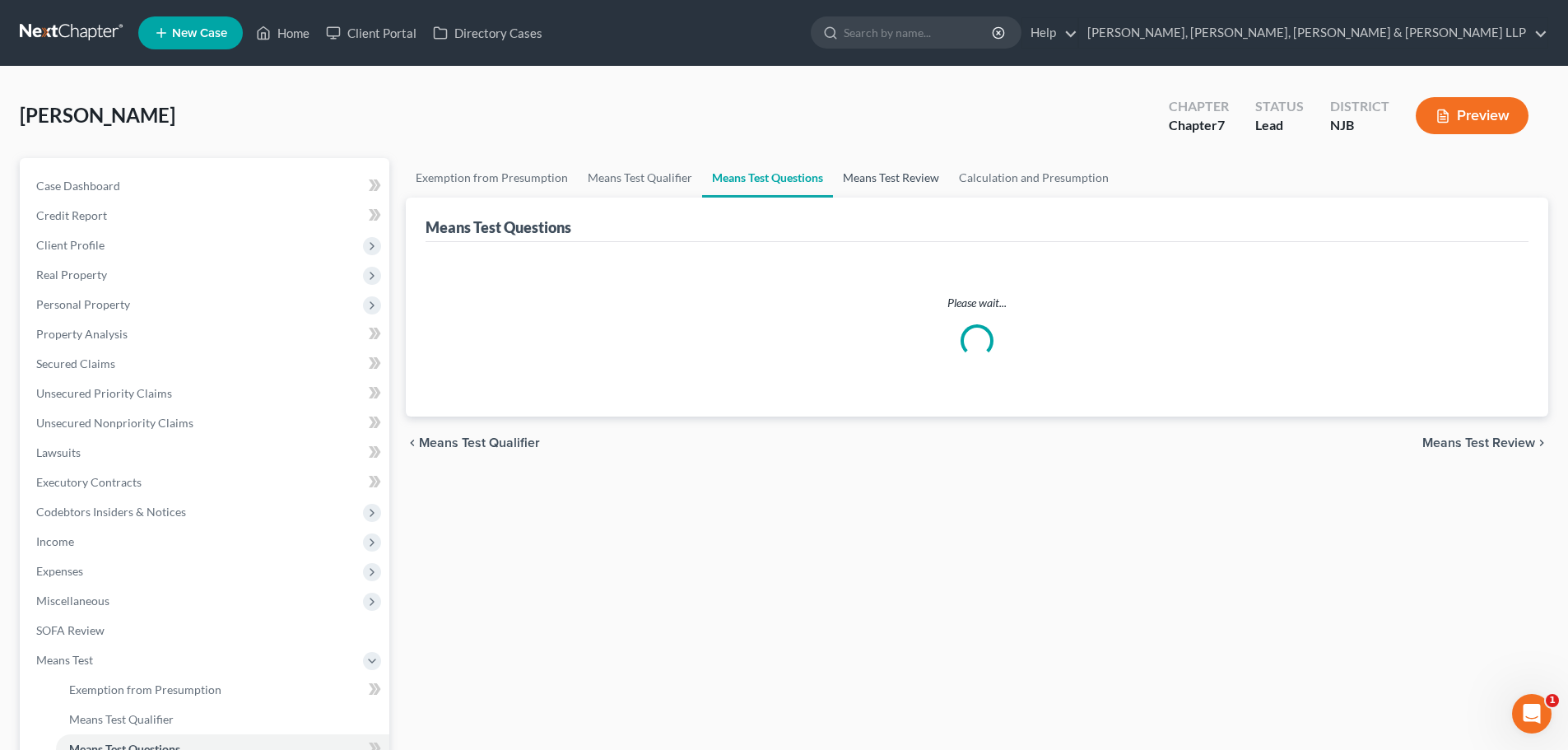
click at [893, 183] on link "Means Test Review" at bounding box center [891, 178] width 116 height 40
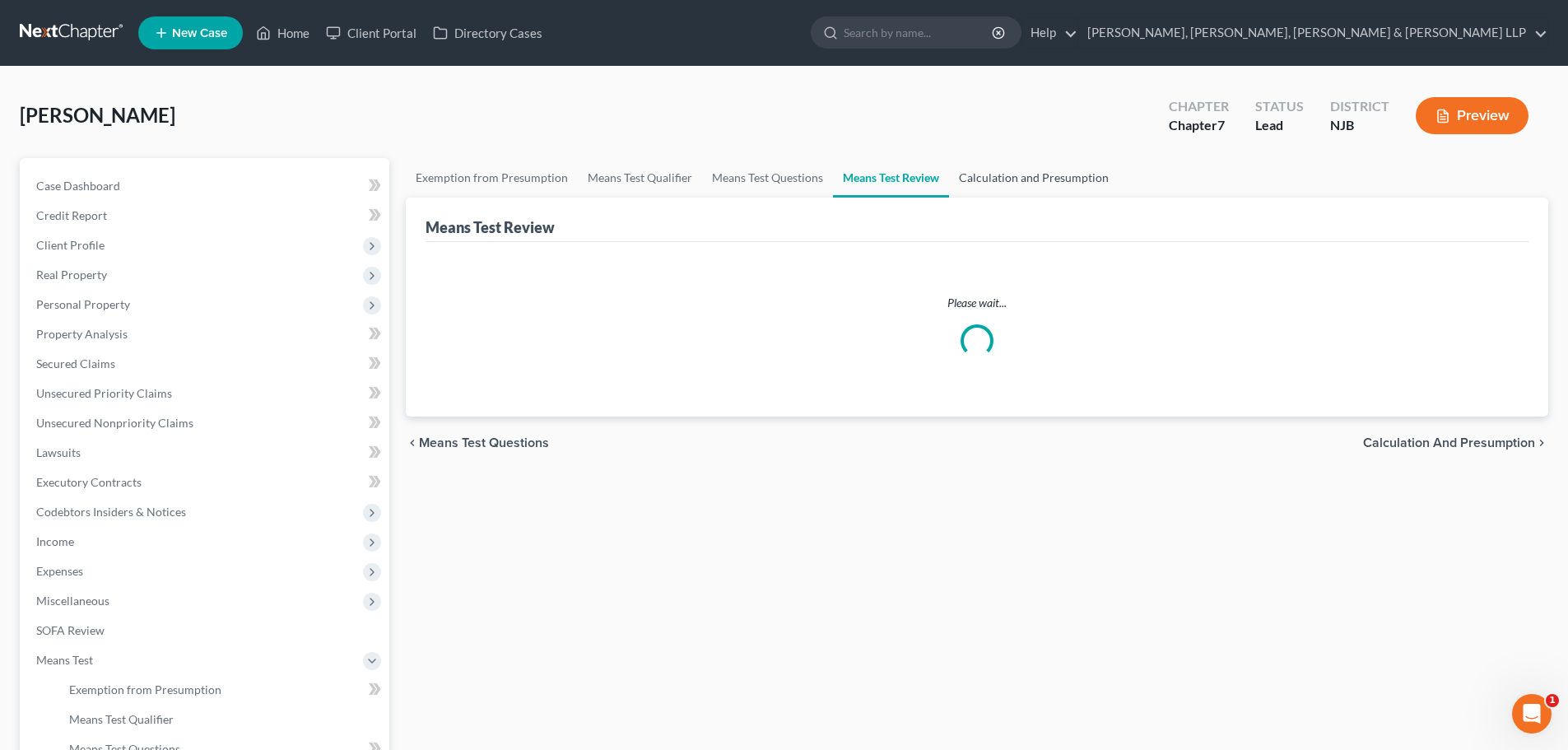
click at [1025, 184] on link "Calculation and Presumption" at bounding box center [1034, 178] width 169 height 40
